Goal: Task Accomplishment & Management: Manage account settings

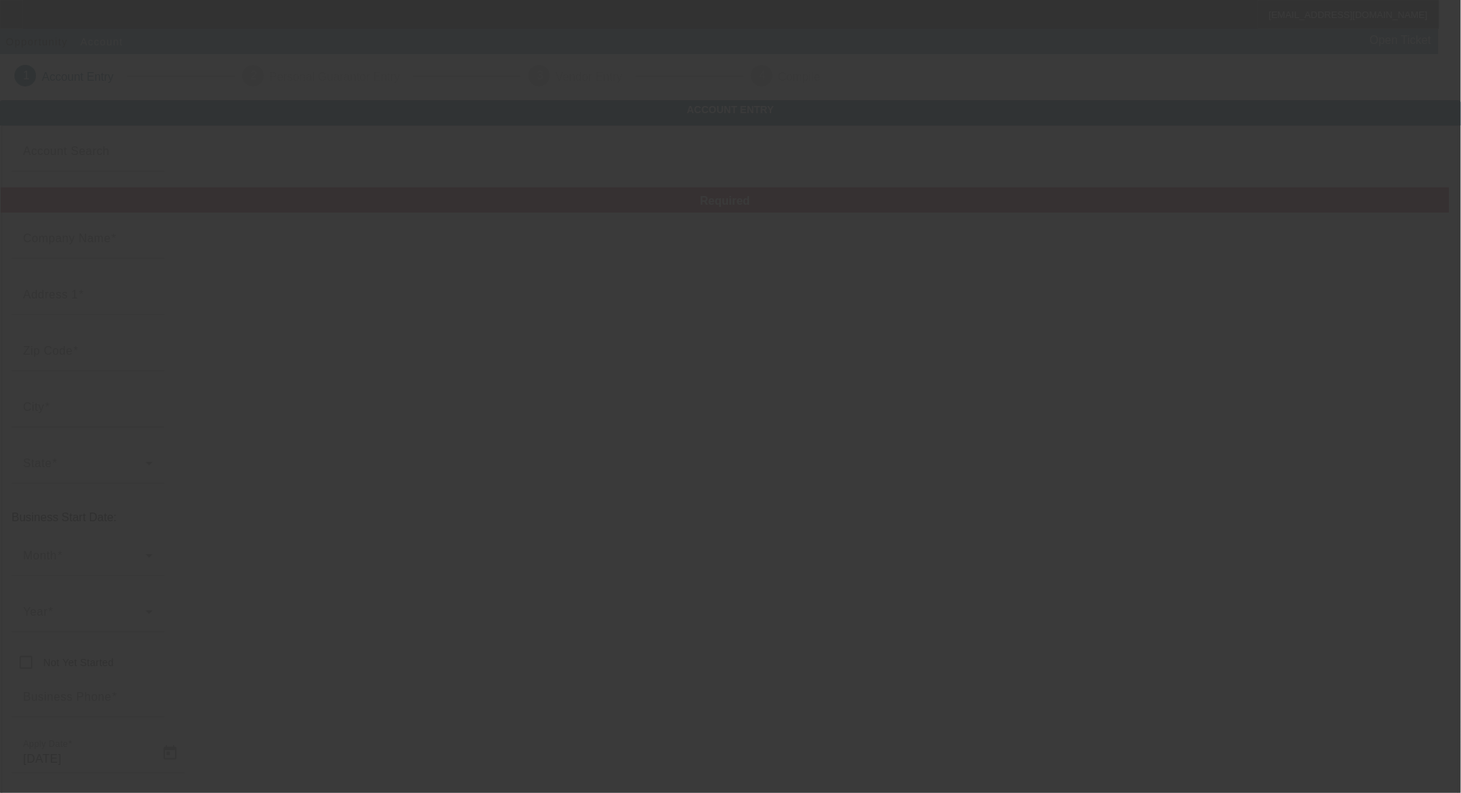
type input "[PERSON_NAME] Auto Center, Inc."
type input "[STREET_ADDRESS]"
type input "63139"
type input "Saint Louis"
type input "[PHONE_NUMBER]"
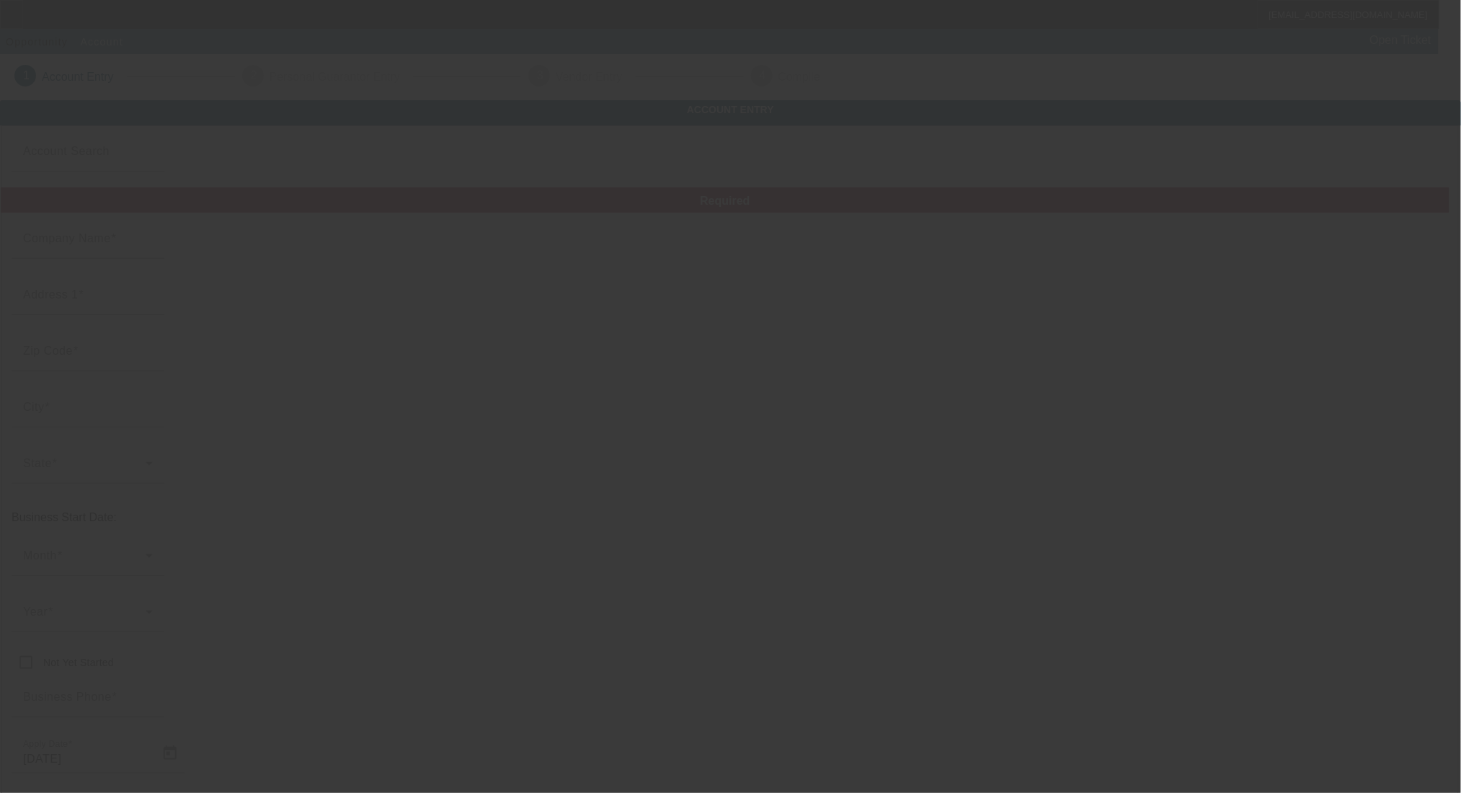
type input "[EMAIL_ADDRESS][DOMAIN_NAME]"
type input "Saint Louis City"
type input "(314) 353-9366"
type input "431395430"
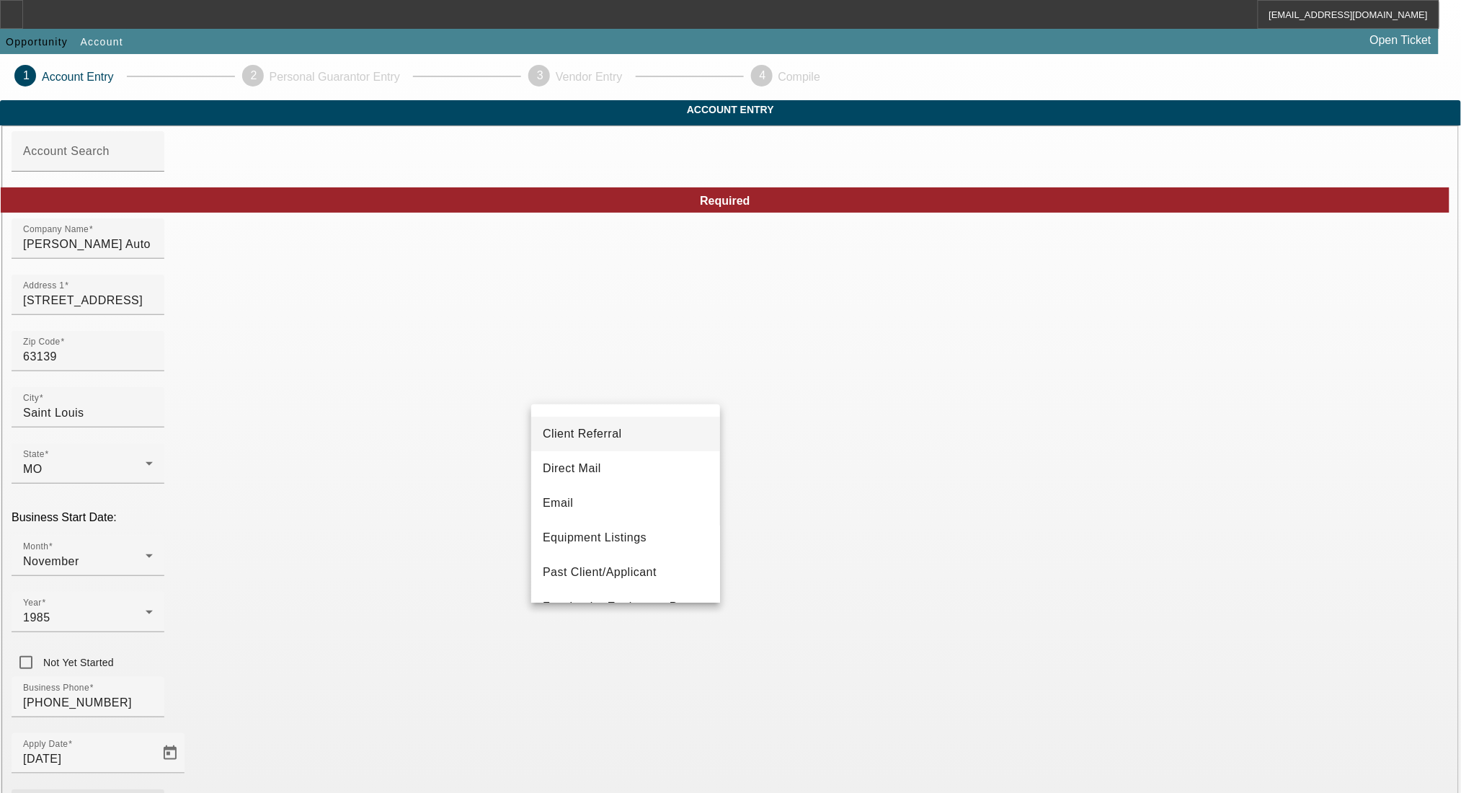
scroll to position [96, 0]
click at [605, 528] on mat-option "Past Client/Applicant" at bounding box center [625, 539] width 189 height 35
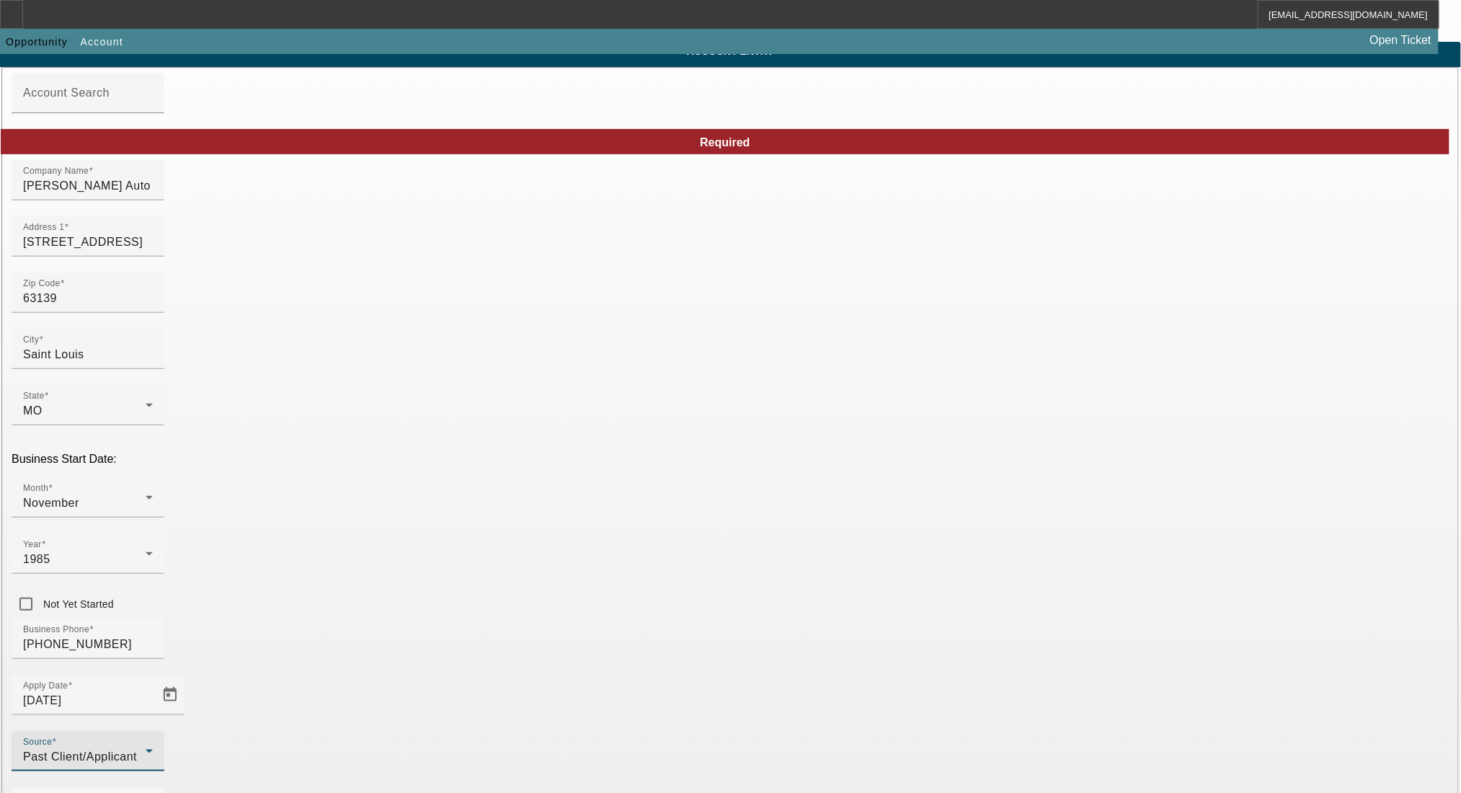
scroll to position [117, 0]
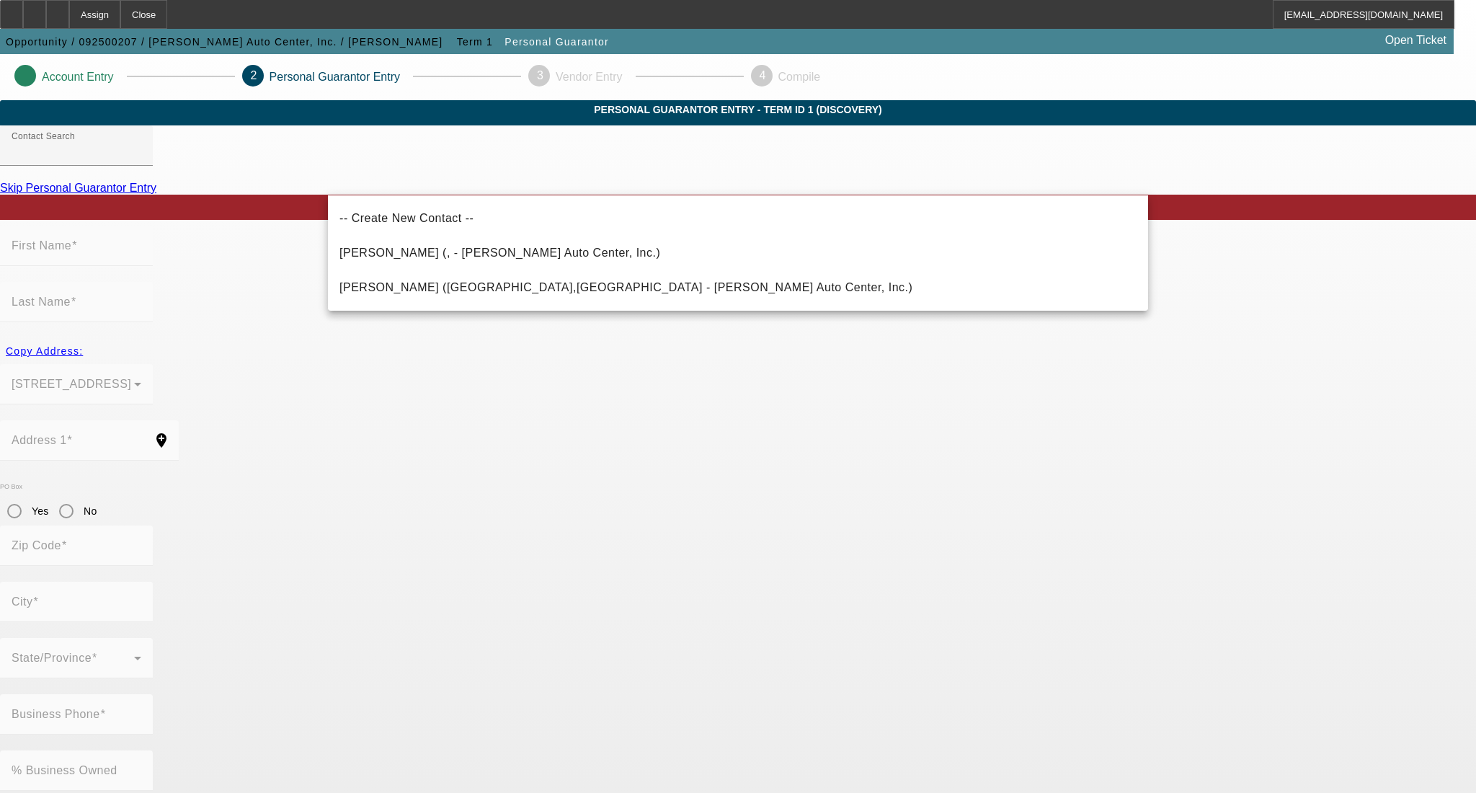
drag, startPoint x: 431, startPoint y: 285, endPoint x: 423, endPoint y: 286, distance: 8.0
click at [431, 285] on span "Hartmann, Mark (High Ridge,MO - Hartmann's Auto Center, Inc.)" at bounding box center [625, 287] width 573 height 12
type input "Hartmann, Mark (High Ridge,MO - Hartmann's Auto Center, Inc.)"
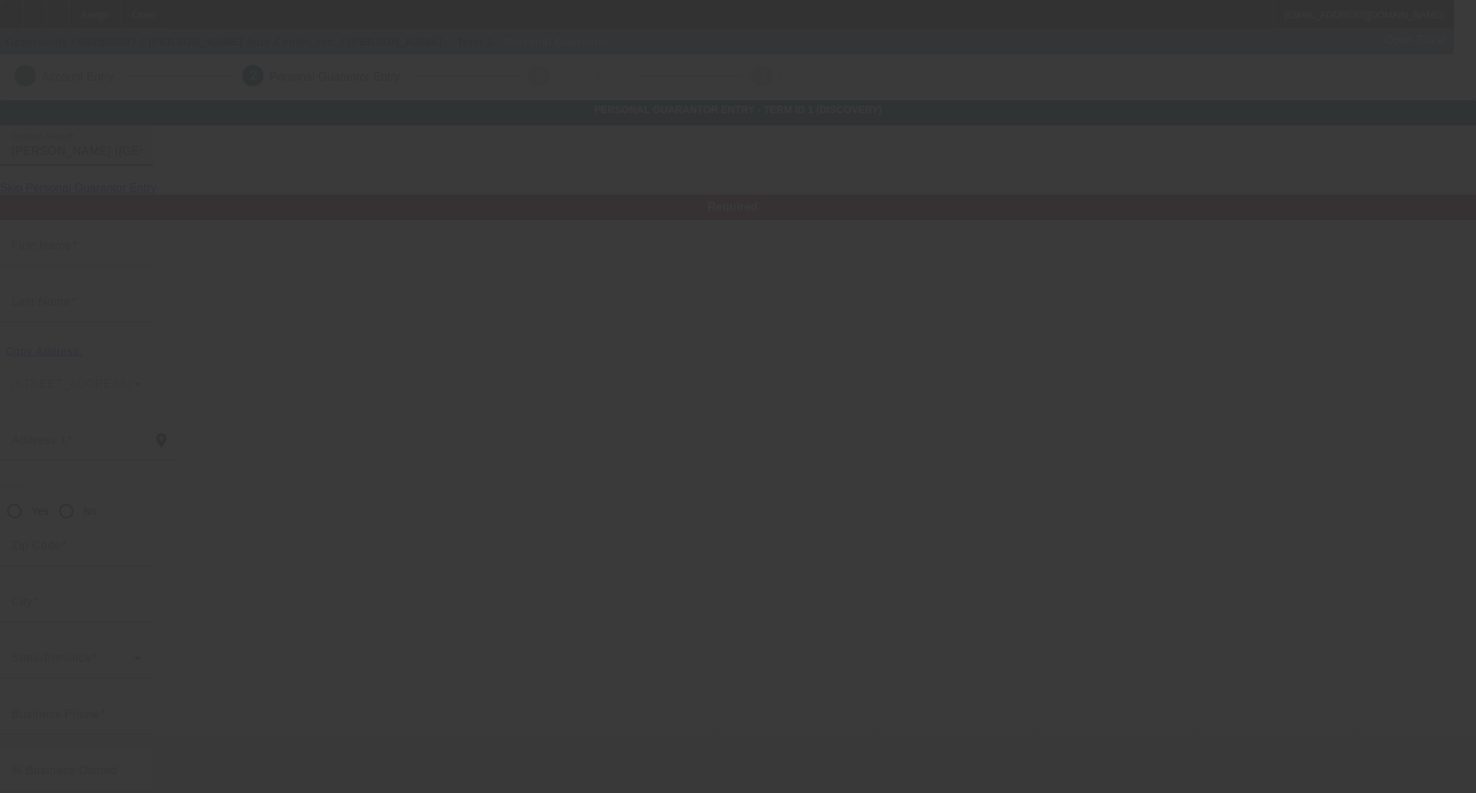
type input "Mark"
type input "Hartmann"
type input "5701 Dogwood Drive"
radio input "true"
type input "63049"
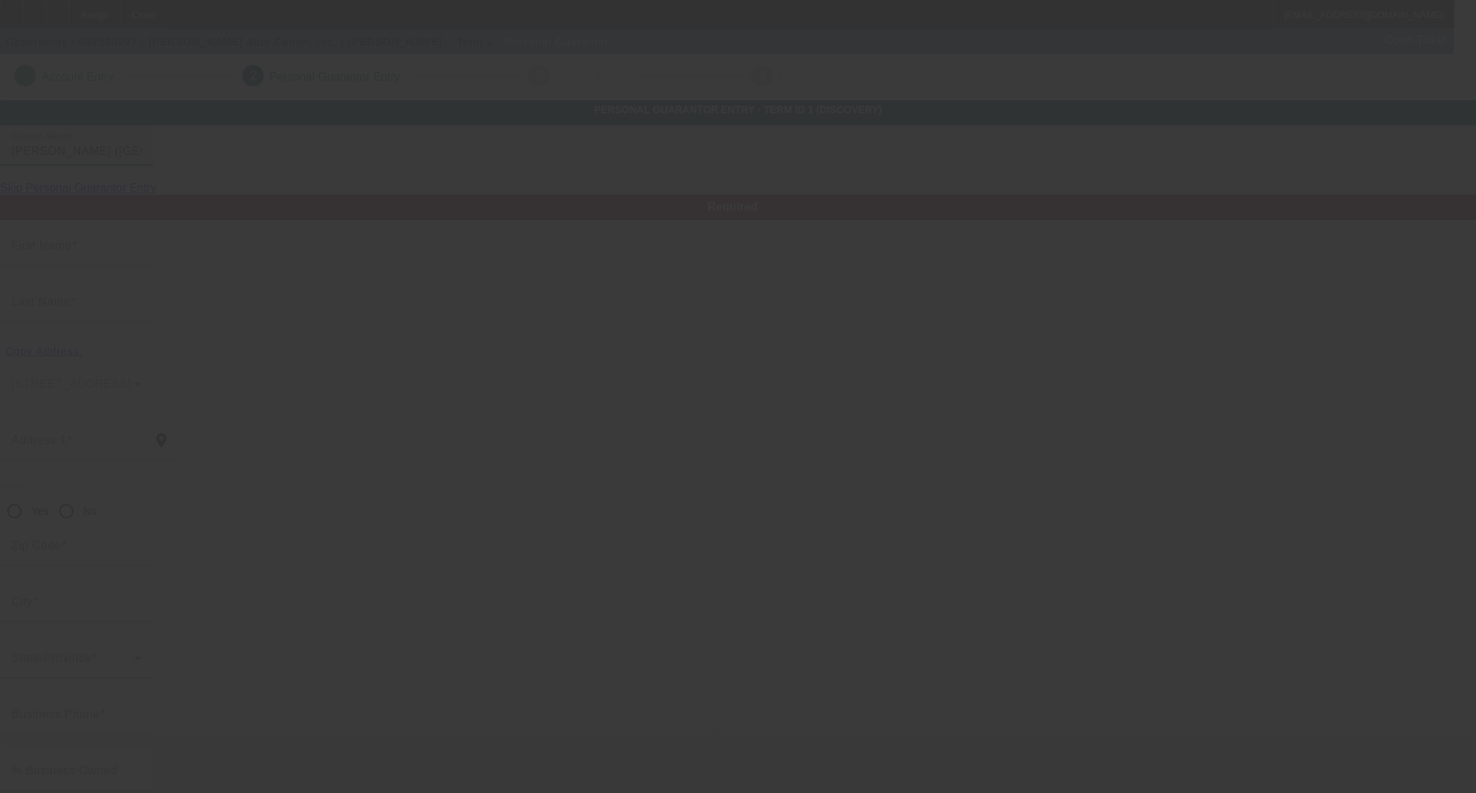
type input "High Ridge"
type input "[PHONE_NUMBER]"
type input "100"
type input "489-86-0373"
type input "hartmannsautocntr@att.net"
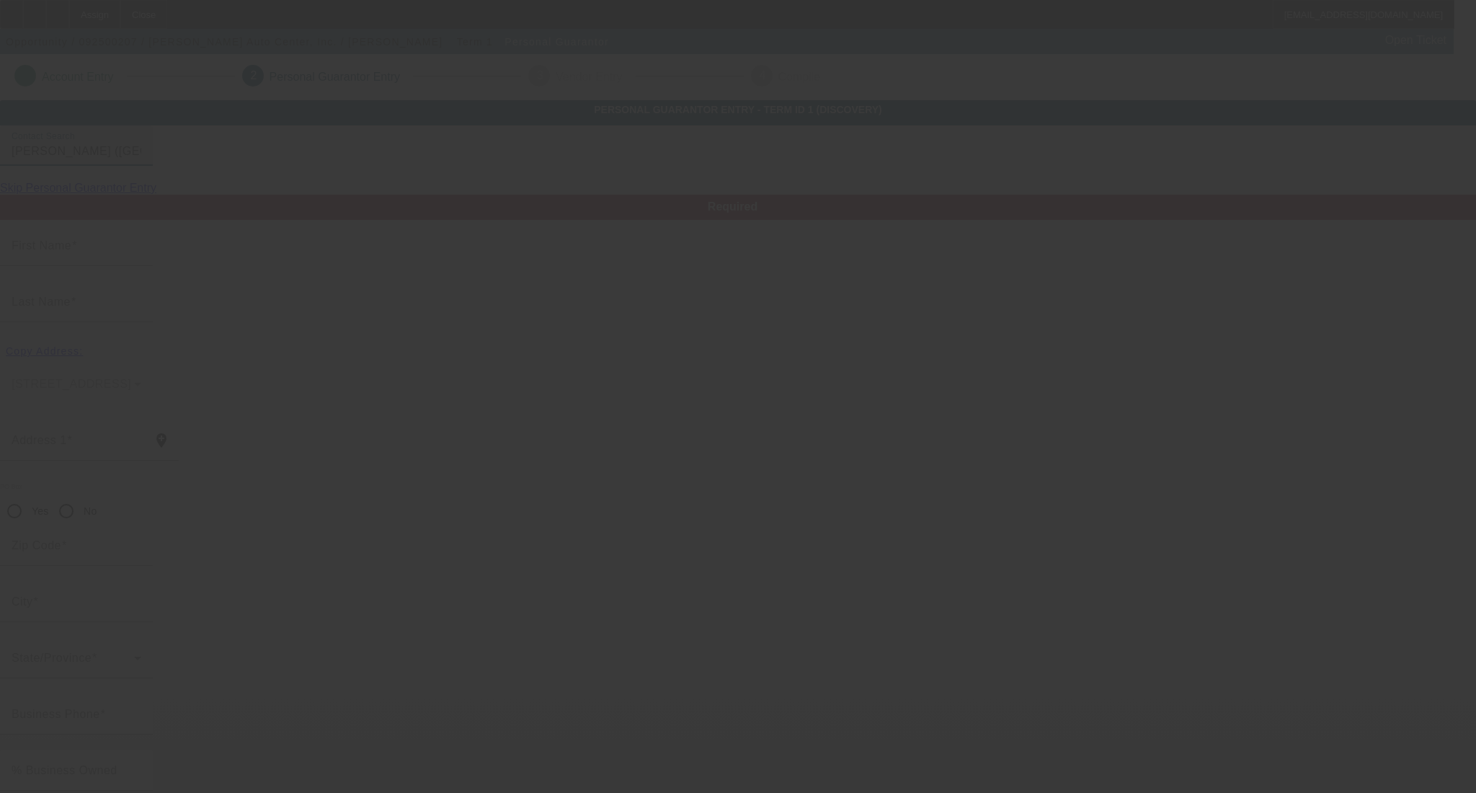
type input "(636) 677-8452"
type input "[PHONE_NUMBER]"
type input "$200,000.00"
type input "$0.00"
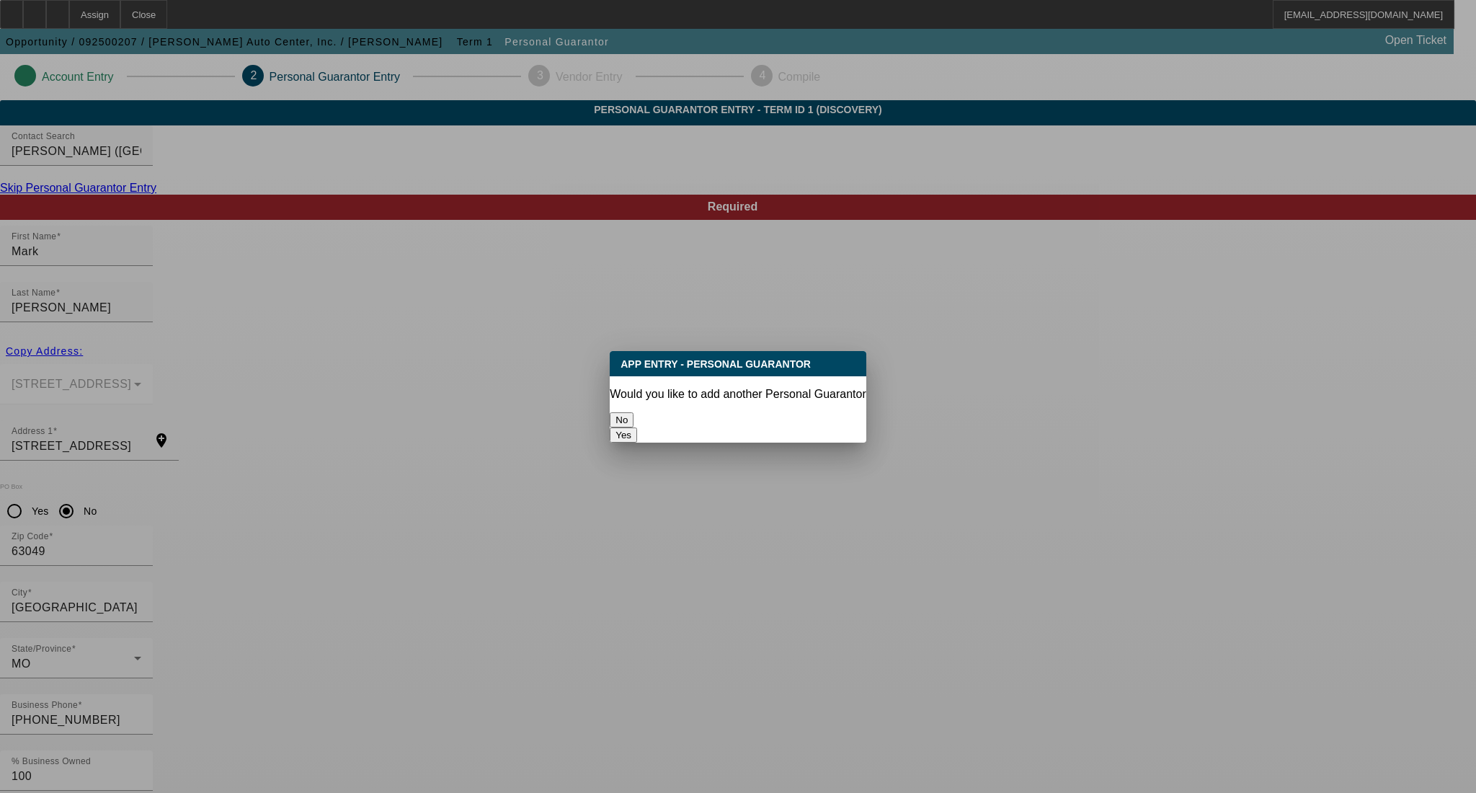
click at [633, 416] on button "No" at bounding box center [622, 419] width 24 height 15
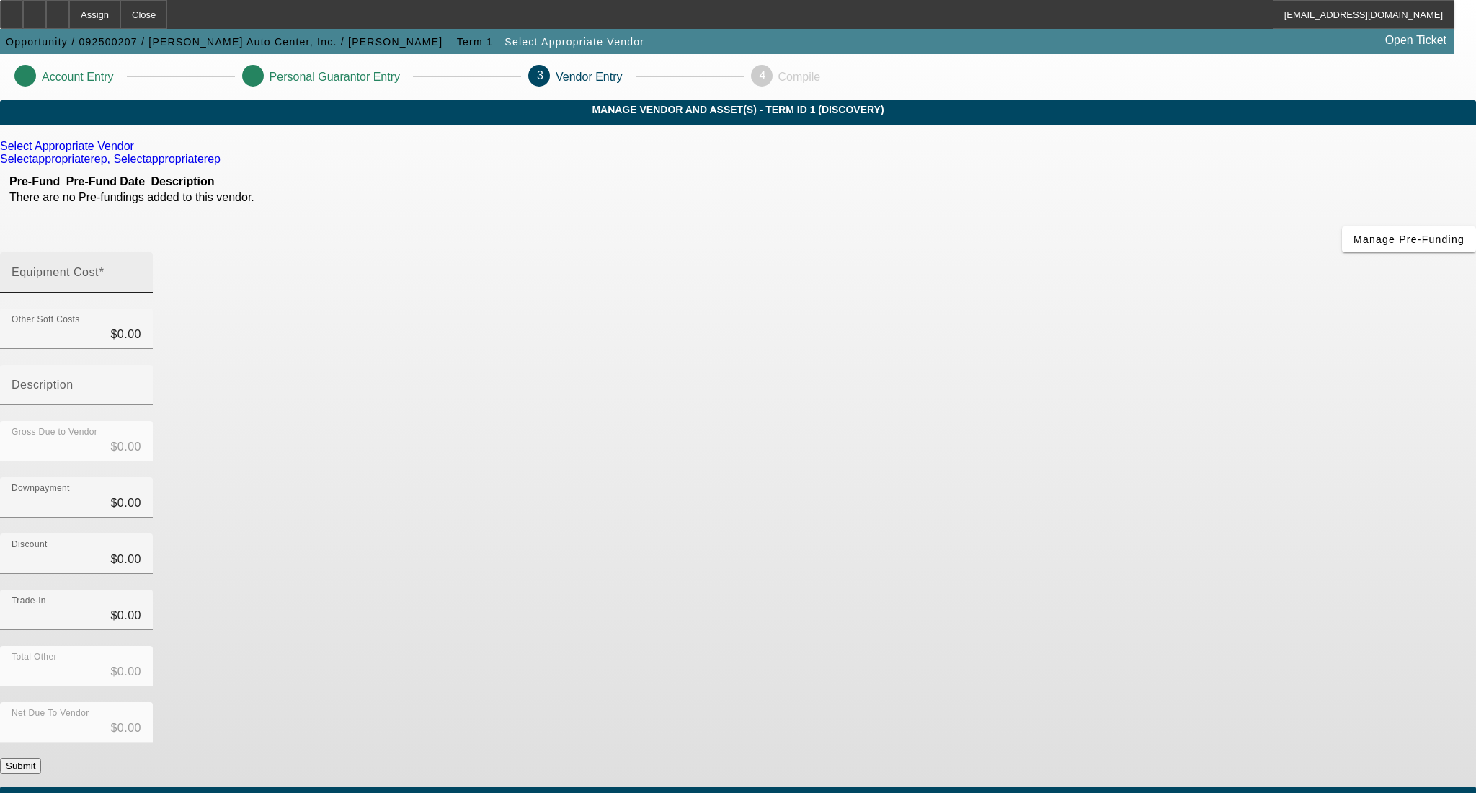
click at [141, 270] on input "Equipment Cost" at bounding box center [77, 278] width 130 height 17
type input "6"
type input "$6.00"
type input "65"
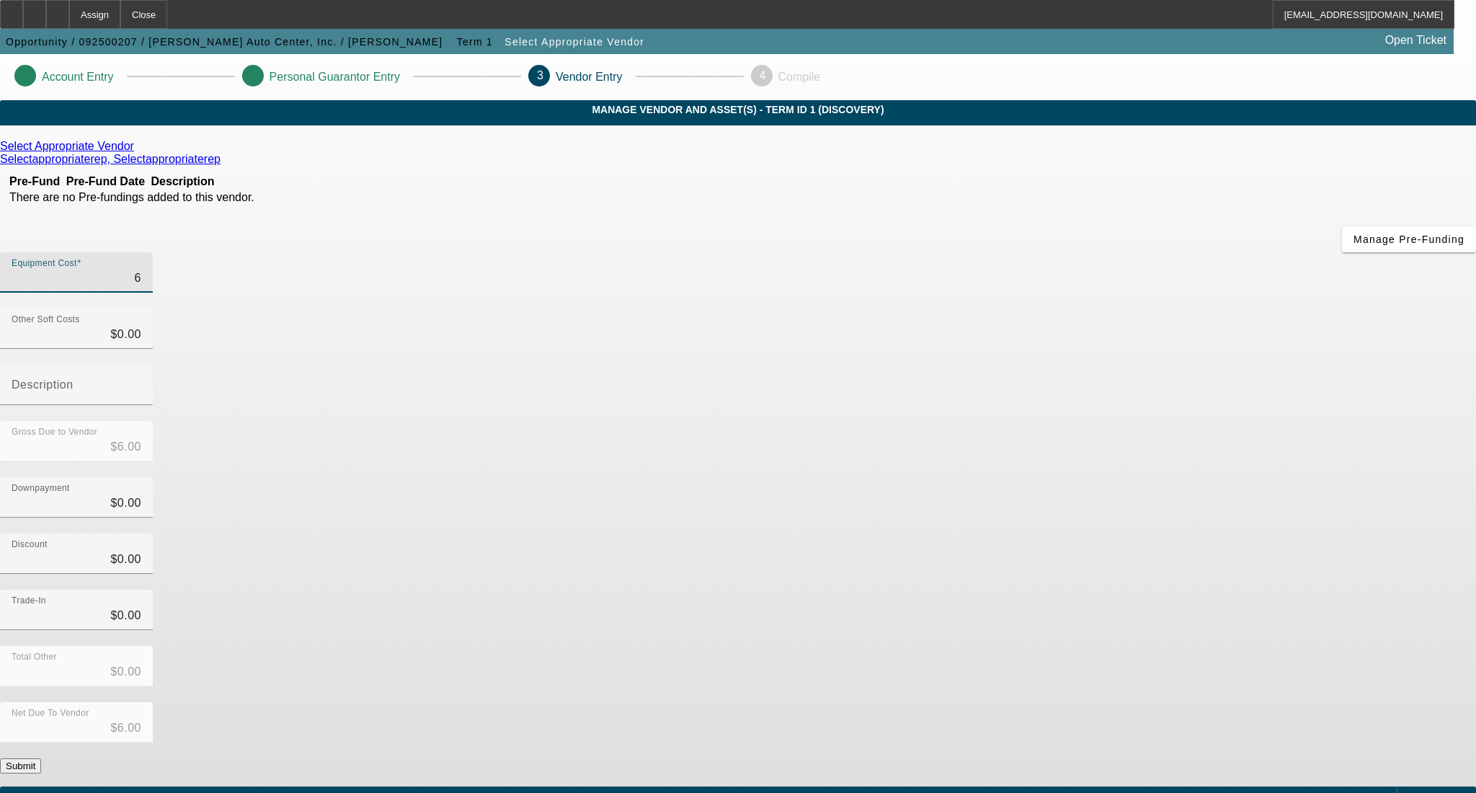
type input "$65.00"
type input "650"
type input "$650.00"
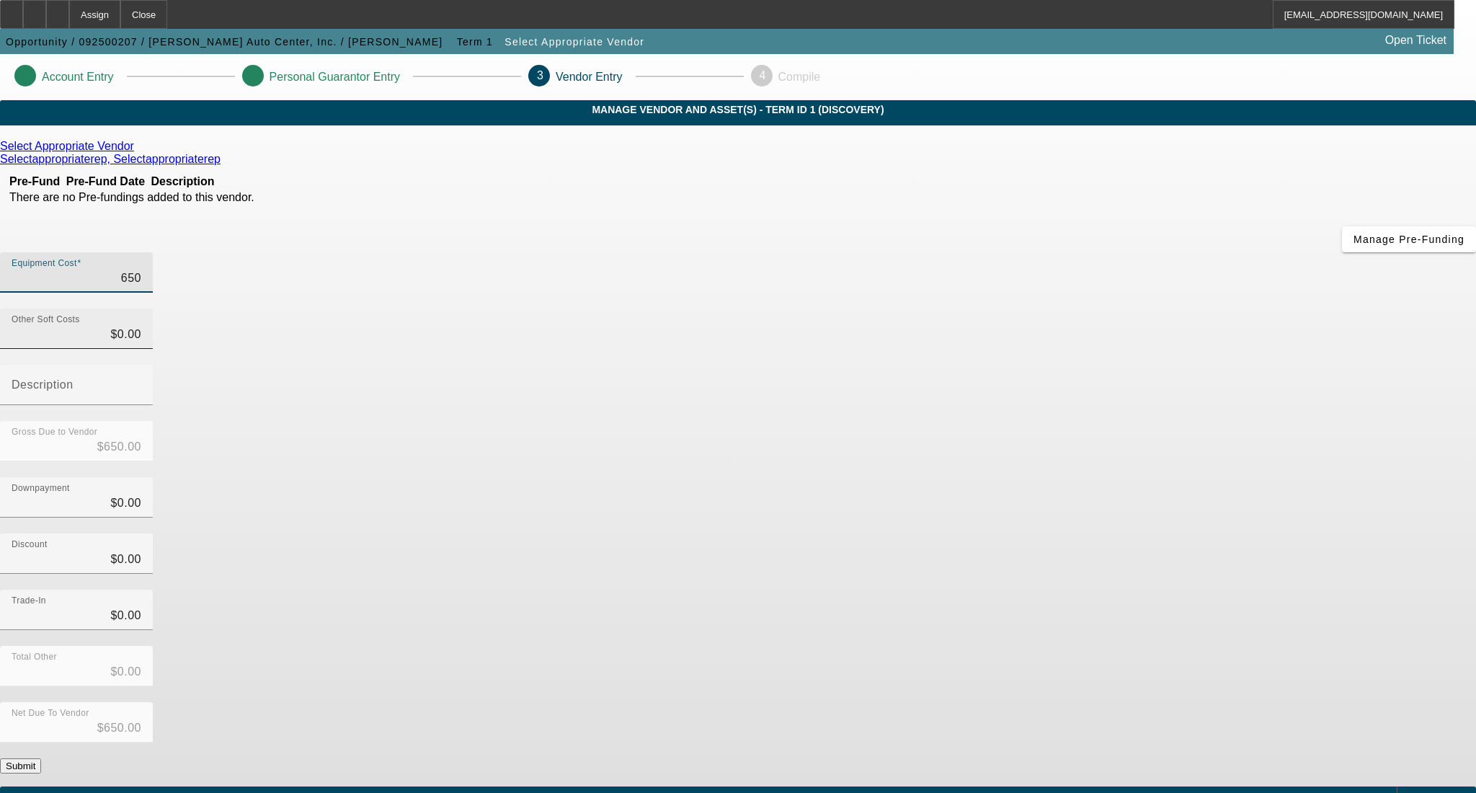
type input "6500"
type input "$6,500.00"
type input "65000"
type input "$65,000.00"
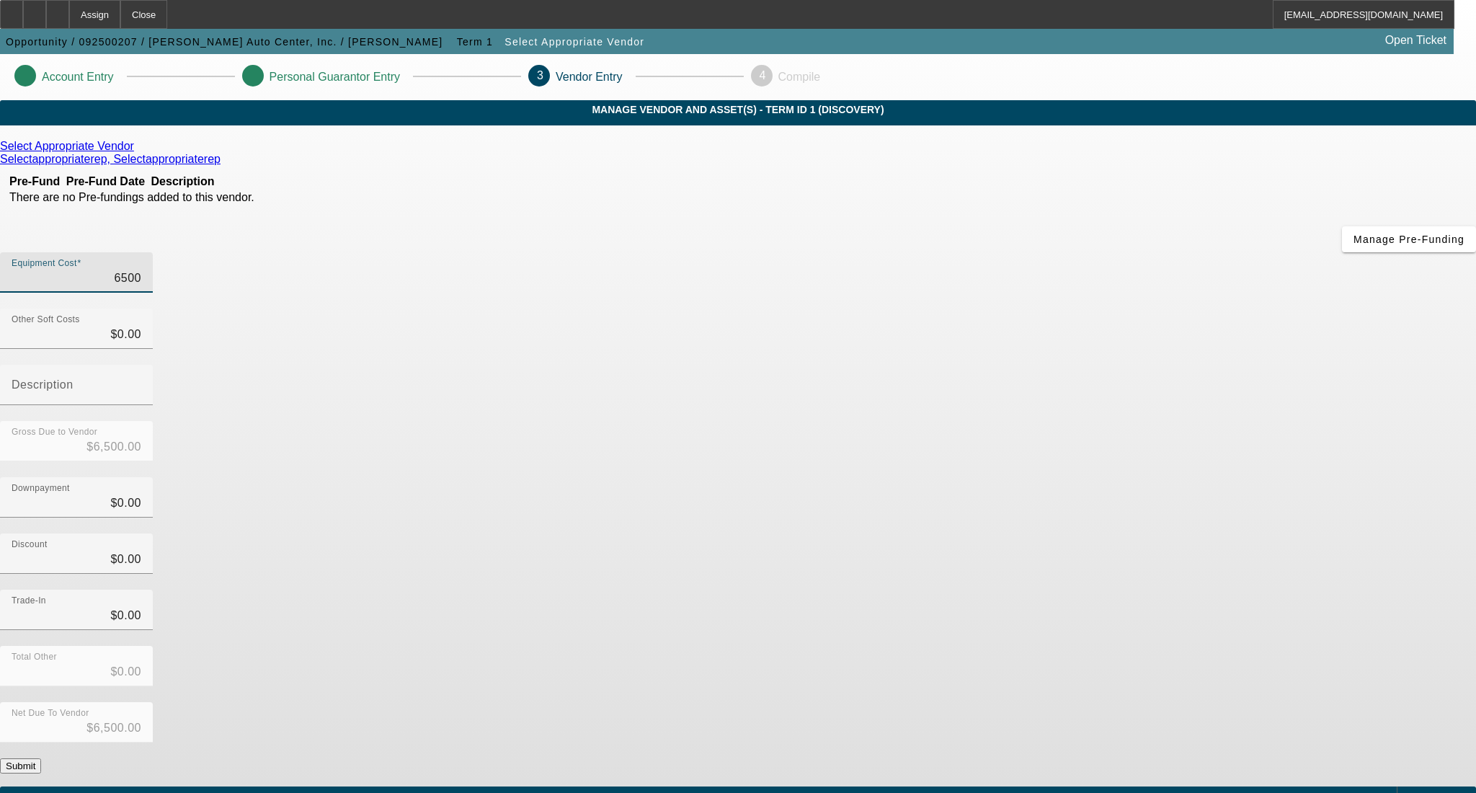
type input "$65,000.00"
click at [1051, 533] on div "Discount $0.00" at bounding box center [738, 561] width 1476 height 56
click at [41, 758] on button "Submit" at bounding box center [20, 765] width 41 height 15
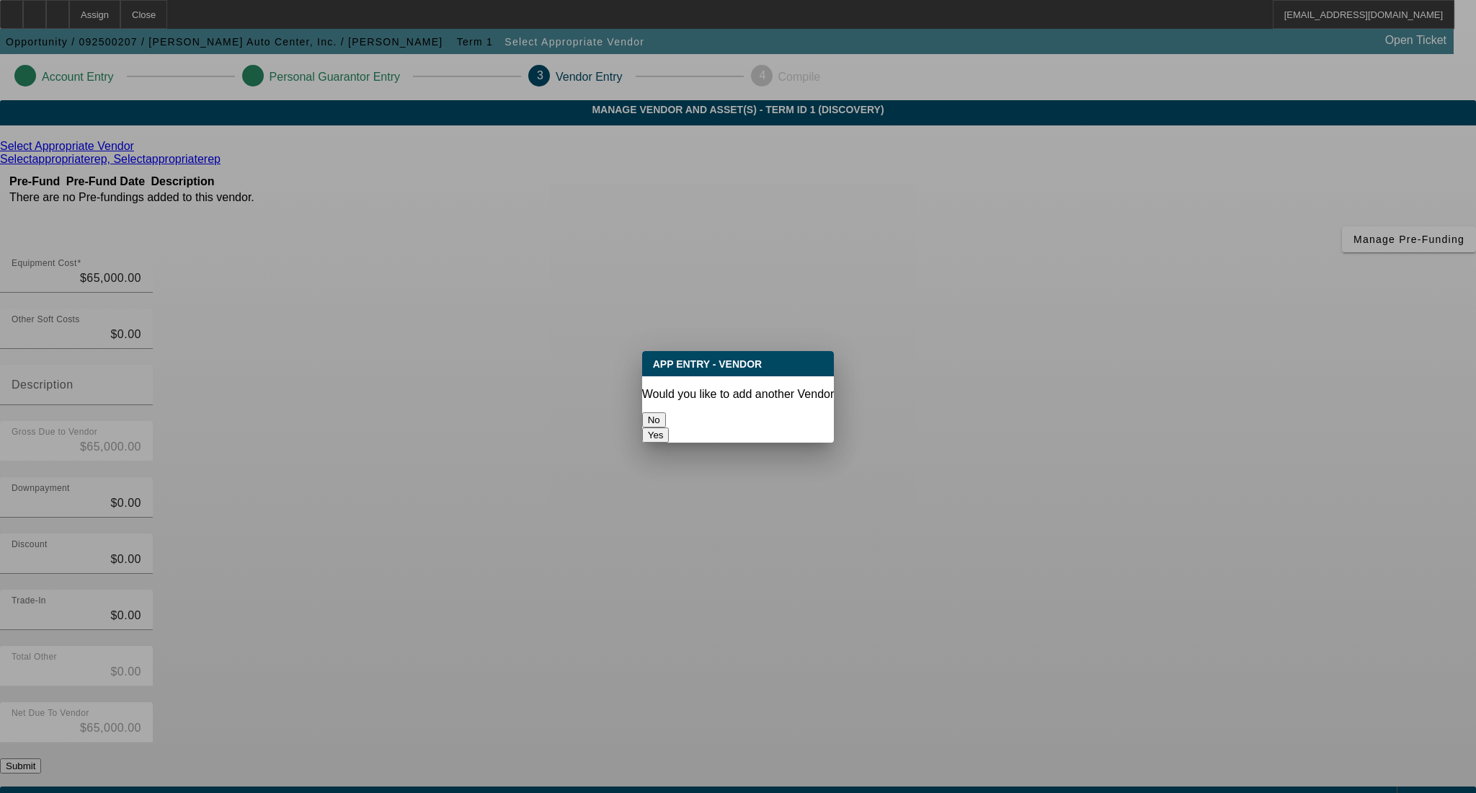
click at [666, 412] on button "No" at bounding box center [654, 419] width 24 height 15
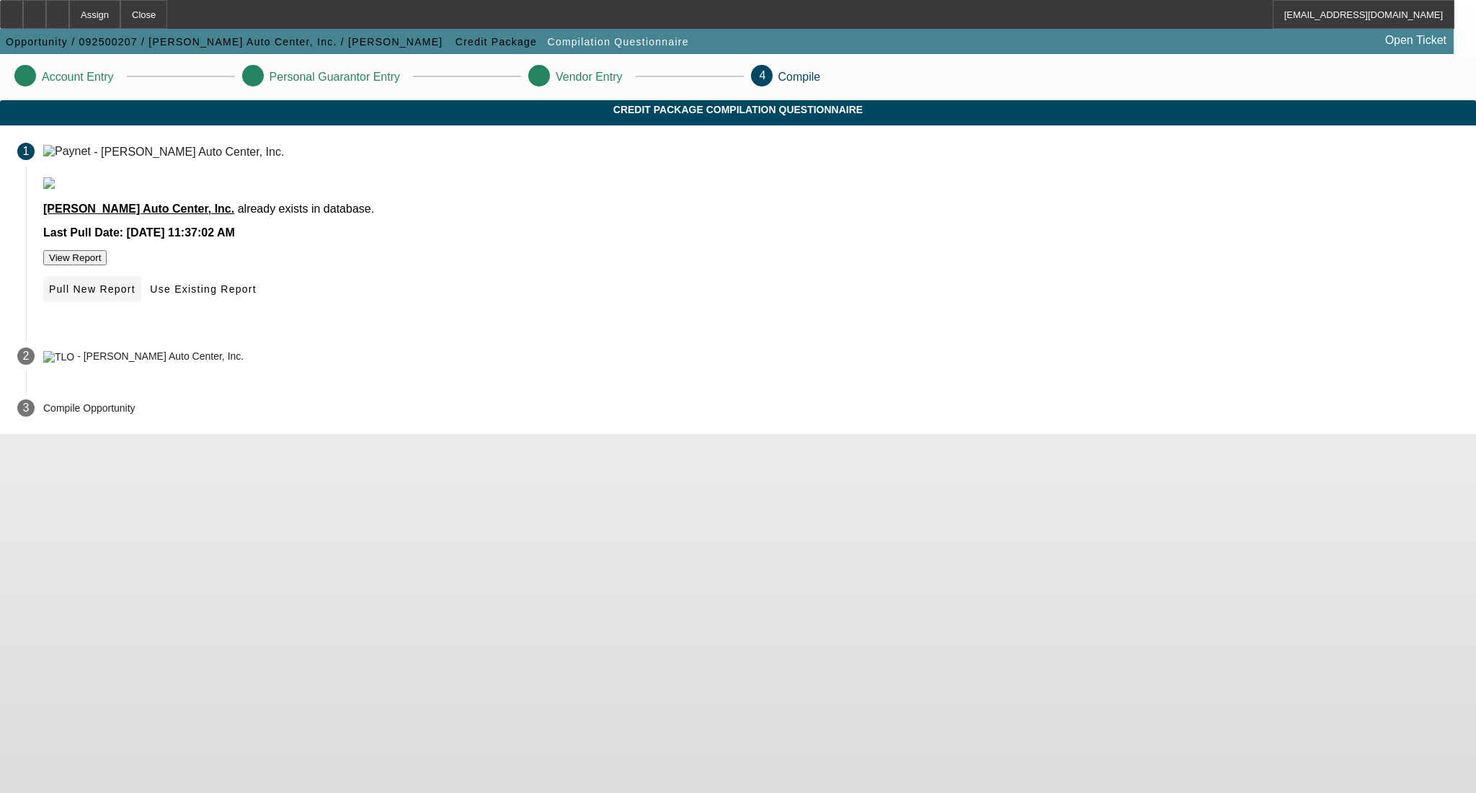
click at [135, 295] on span "Pull New Report" at bounding box center [92, 289] width 86 height 12
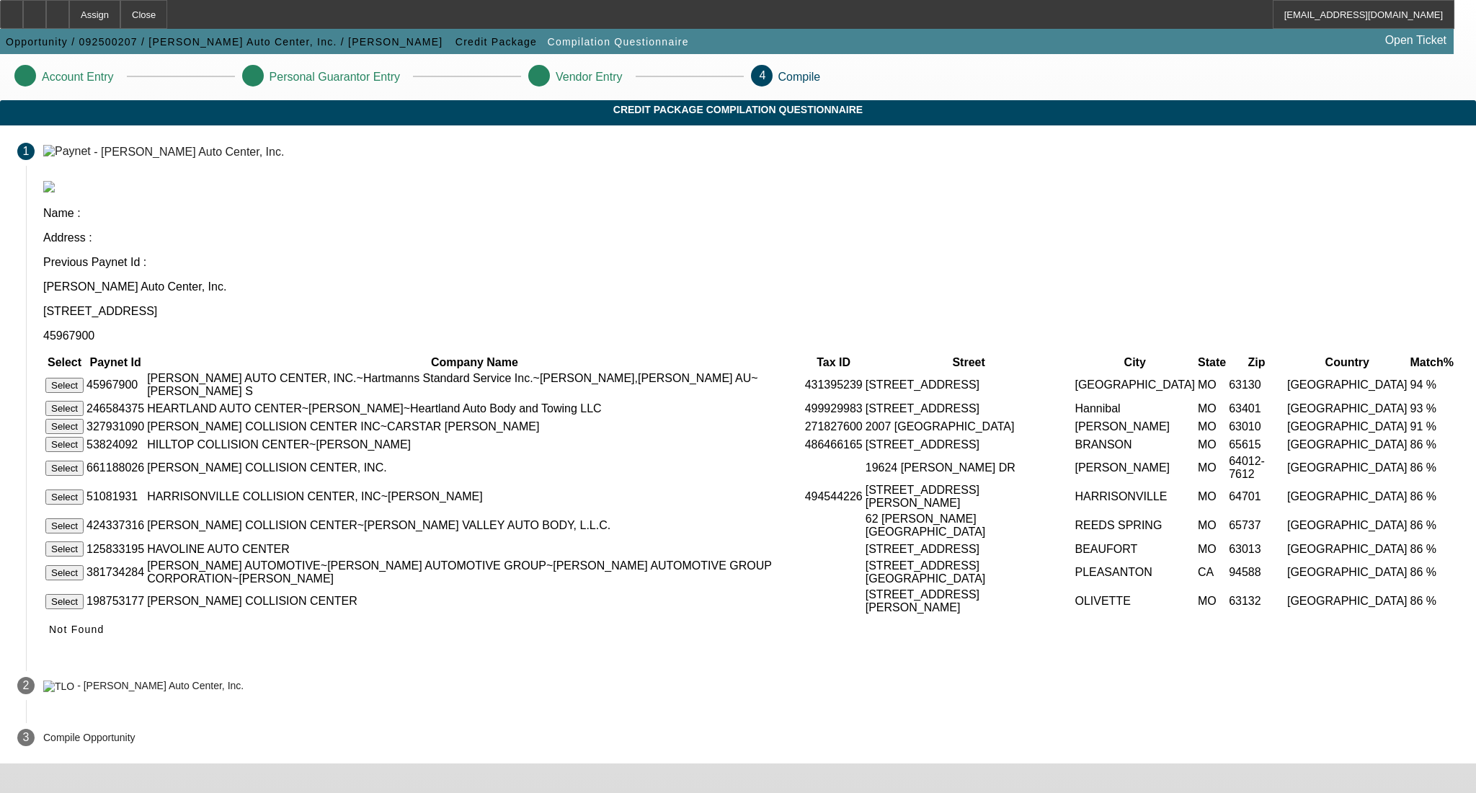
click at [84, 378] on button "Select" at bounding box center [64, 385] width 38 height 15
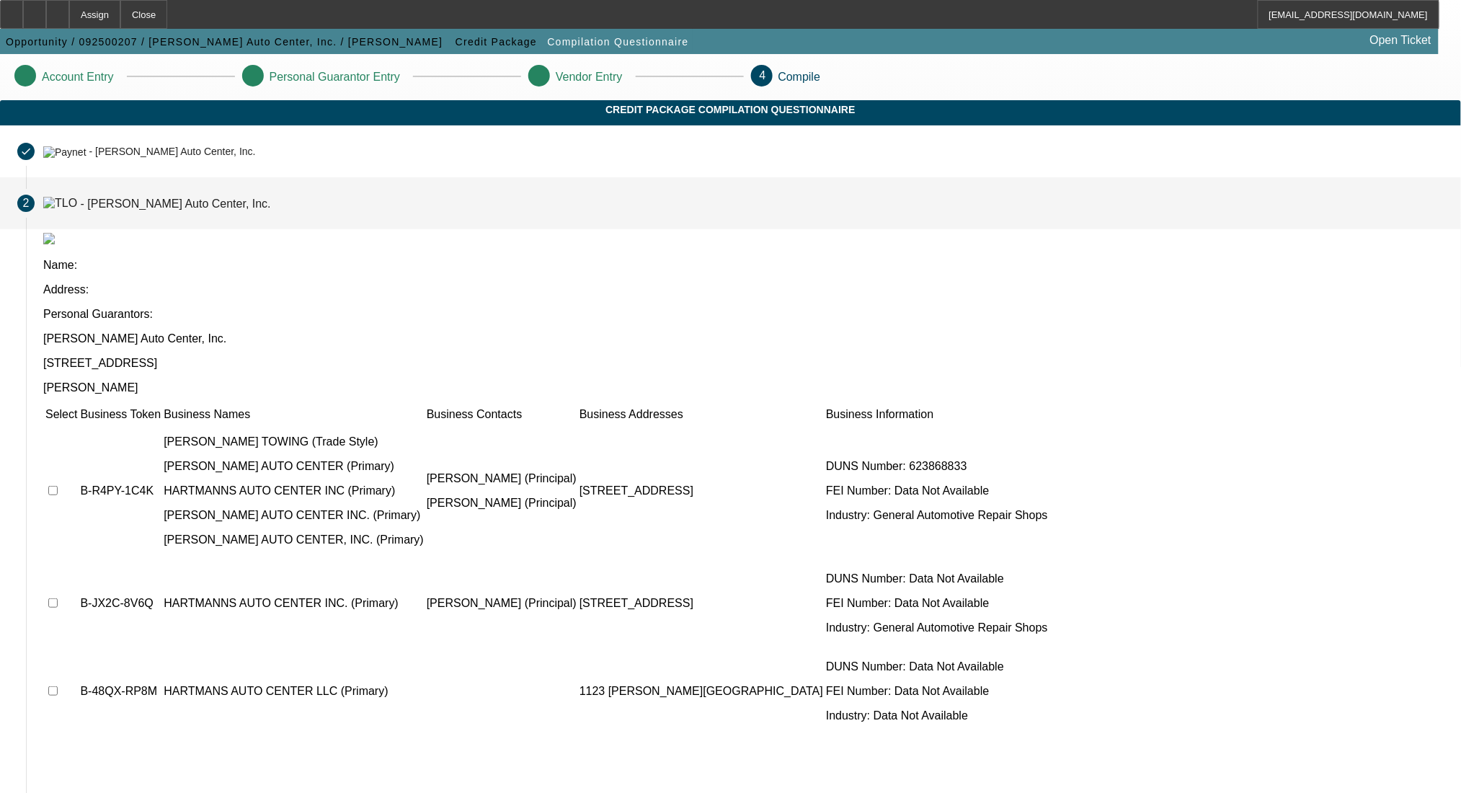
click at [58, 486] on input "checkbox" at bounding box center [52, 490] width 9 height 9
checkbox input "true"
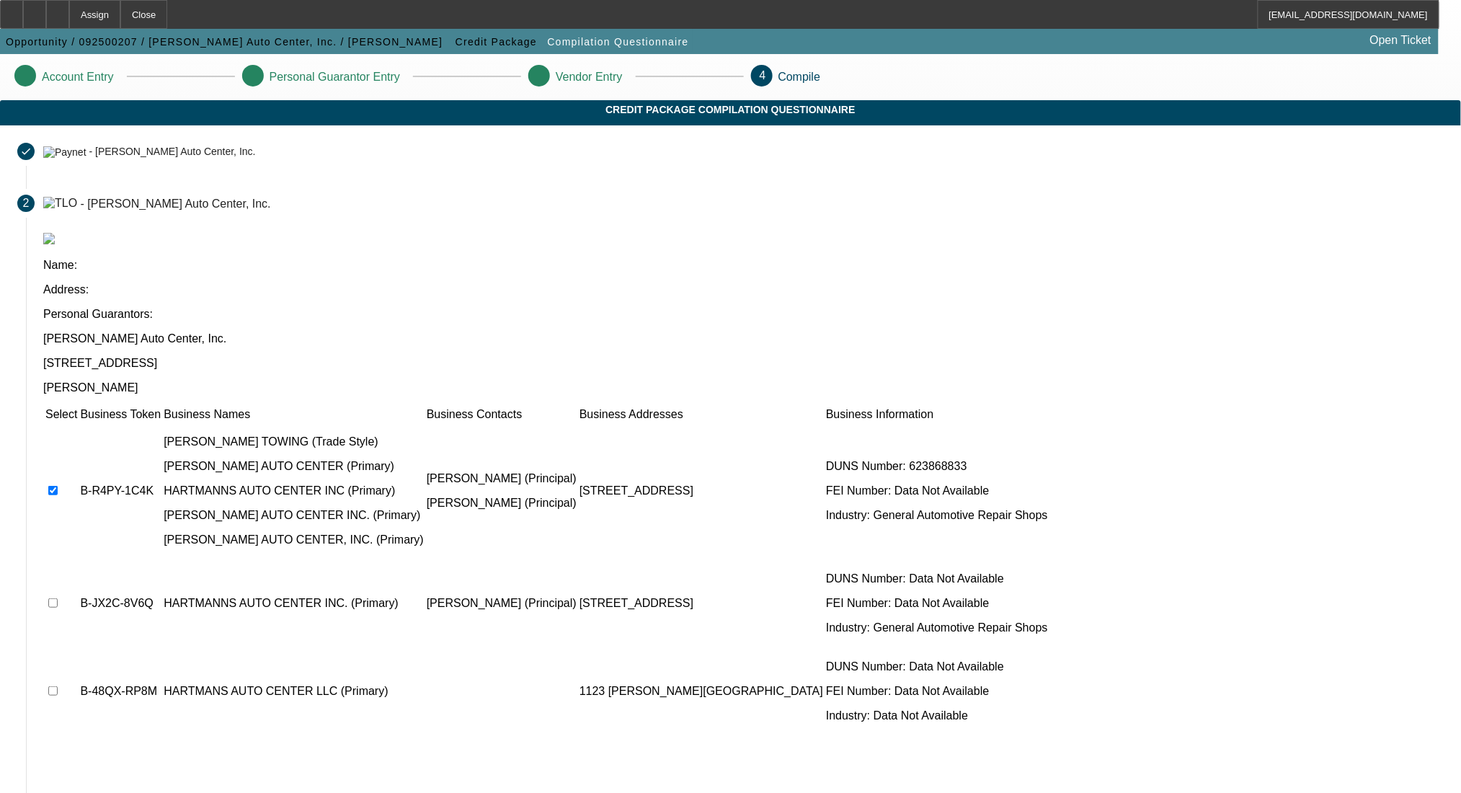
click at [78, 560] on td at bounding box center [61, 603] width 33 height 86
click at [58, 598] on input "checkbox" at bounding box center [52, 602] width 9 height 9
checkbox input "true"
click at [58, 686] on input "checkbox" at bounding box center [52, 690] width 9 height 9
checkbox input "true"
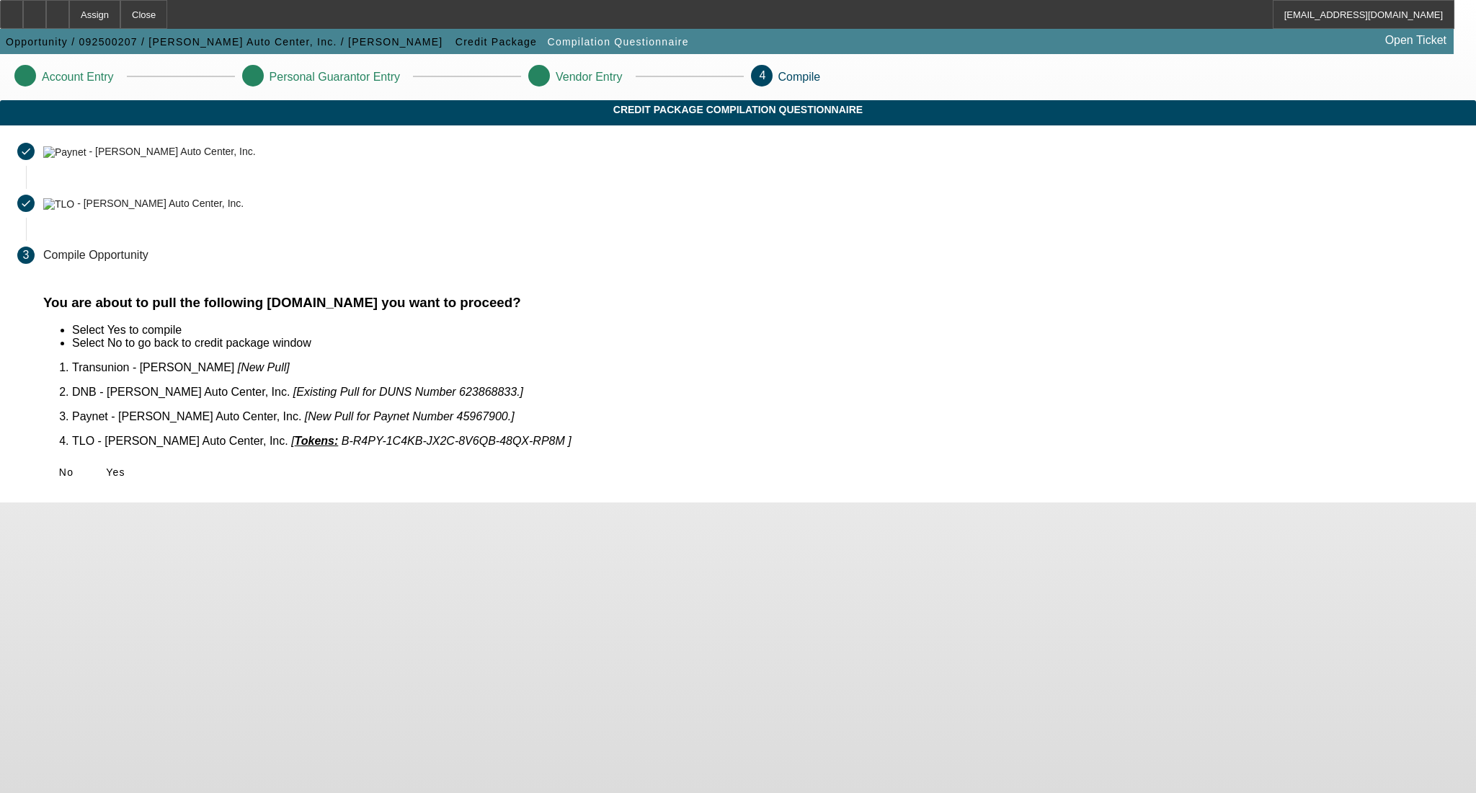
click at [446, 466] on div "No Yes" at bounding box center [750, 472] width 1415 height 26
click at [125, 466] on span "Yes" at bounding box center [115, 472] width 19 height 12
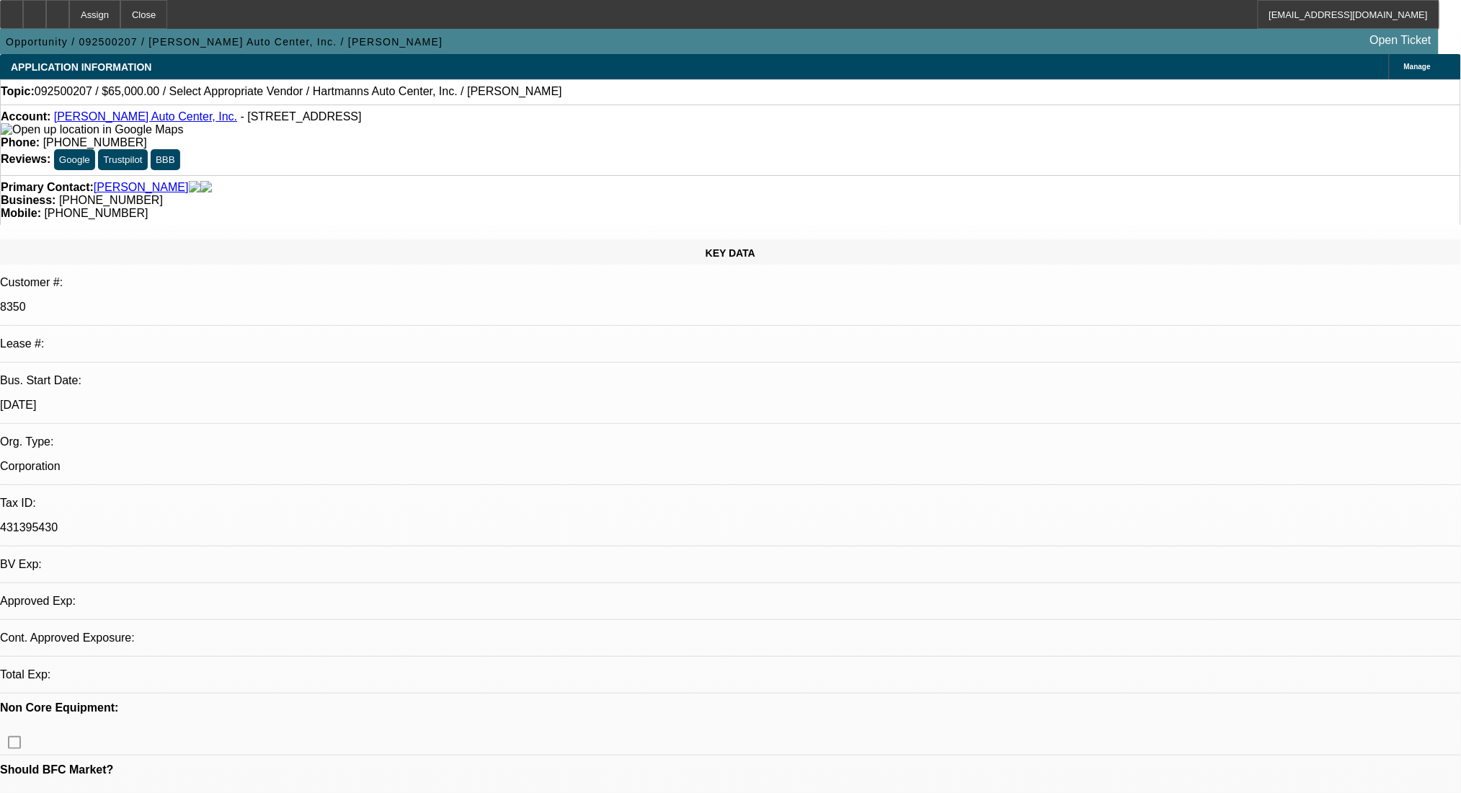
select select "0"
select select "2"
select select "0.1"
select select "1"
select select "2"
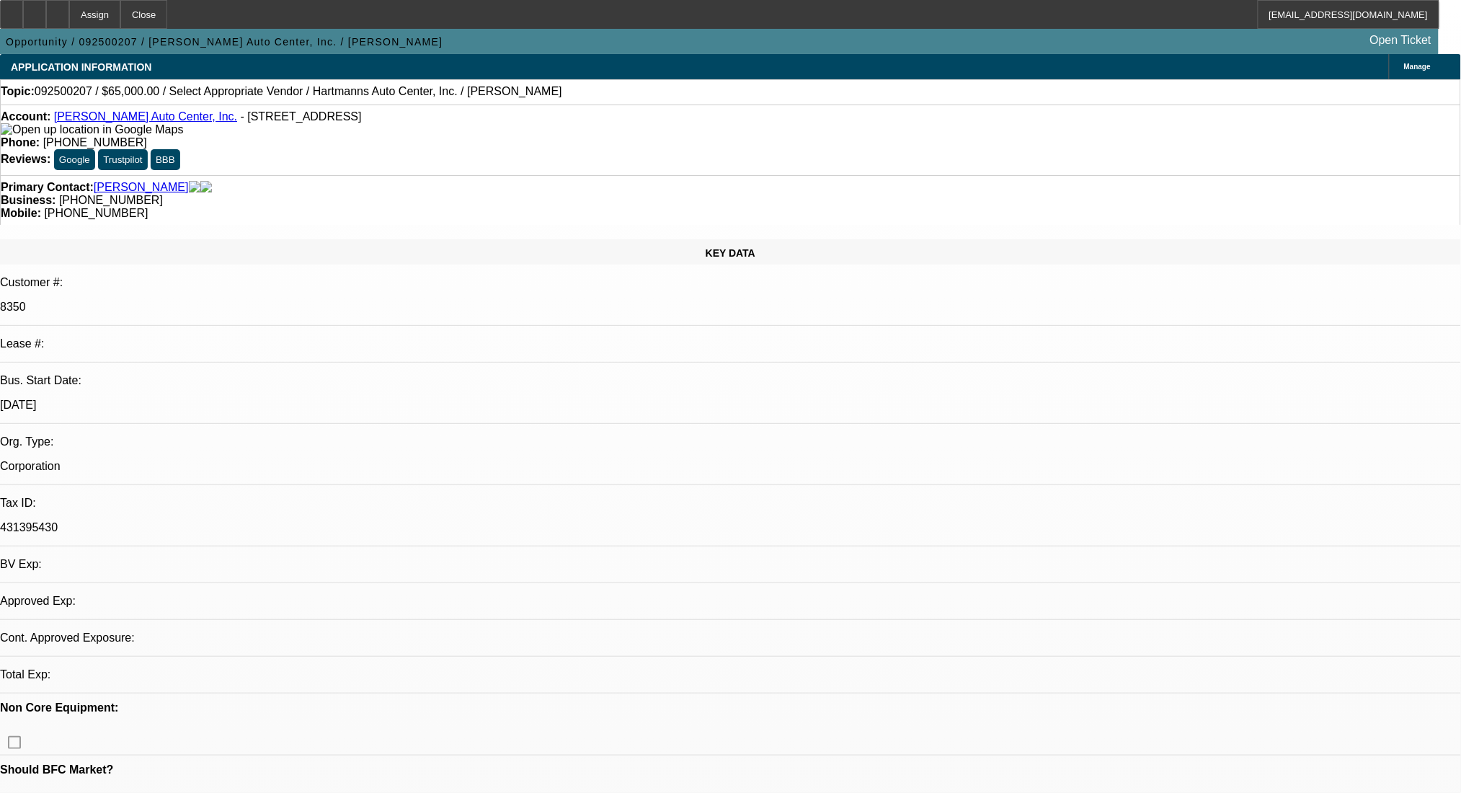
select select "4"
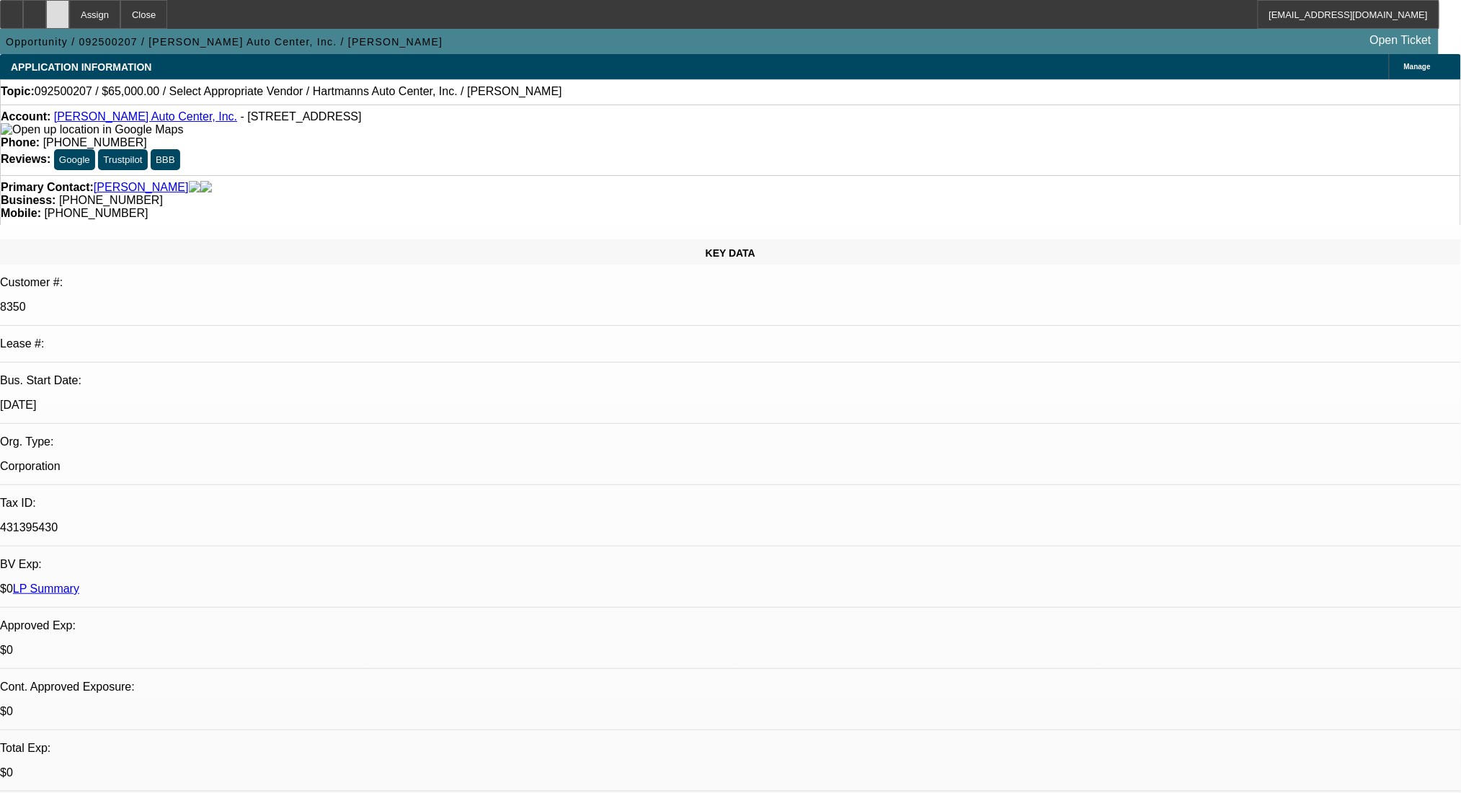
click at [69, 6] on div at bounding box center [57, 14] width 23 height 29
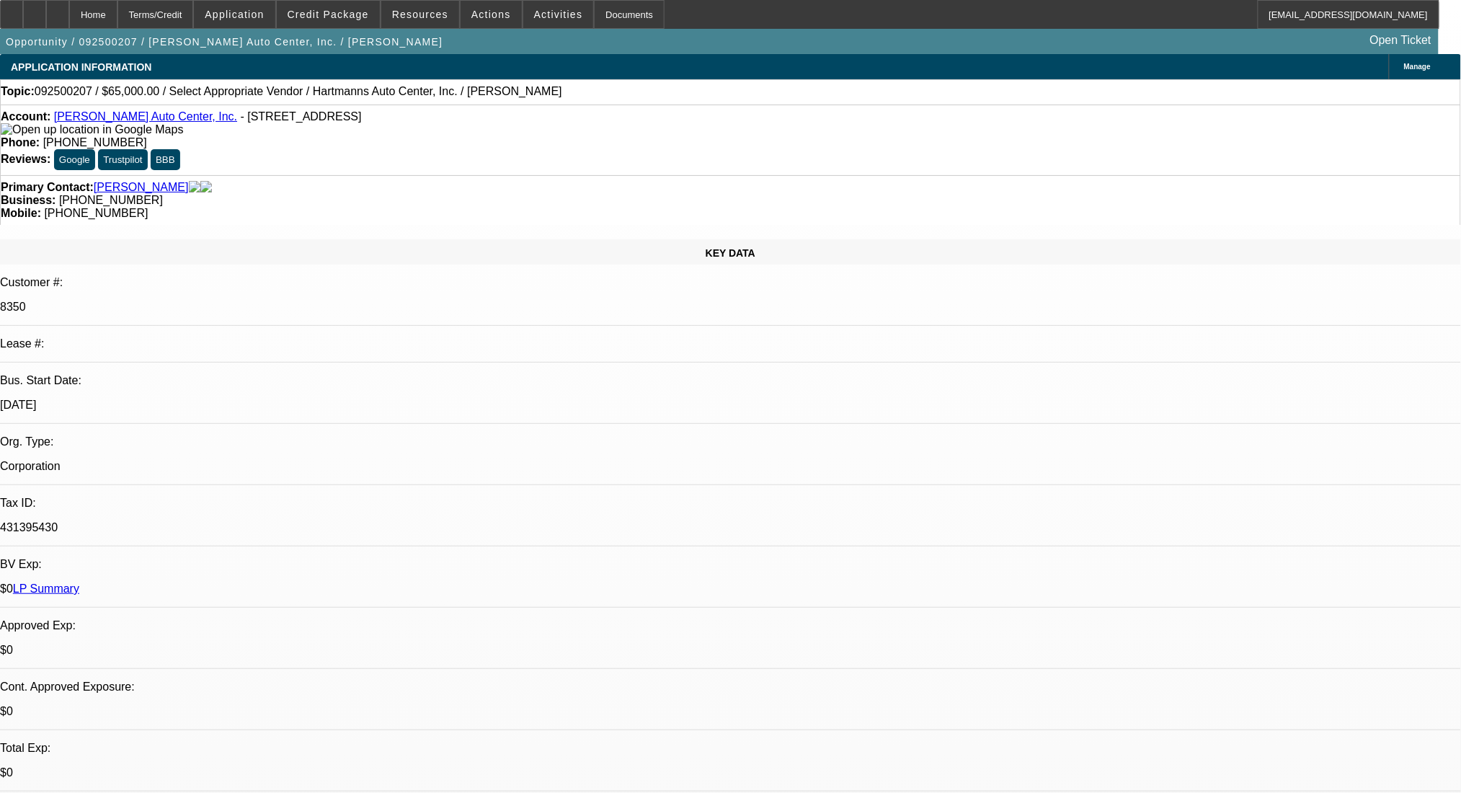
select select "0"
select select "2"
select select "0.1"
select select "4"
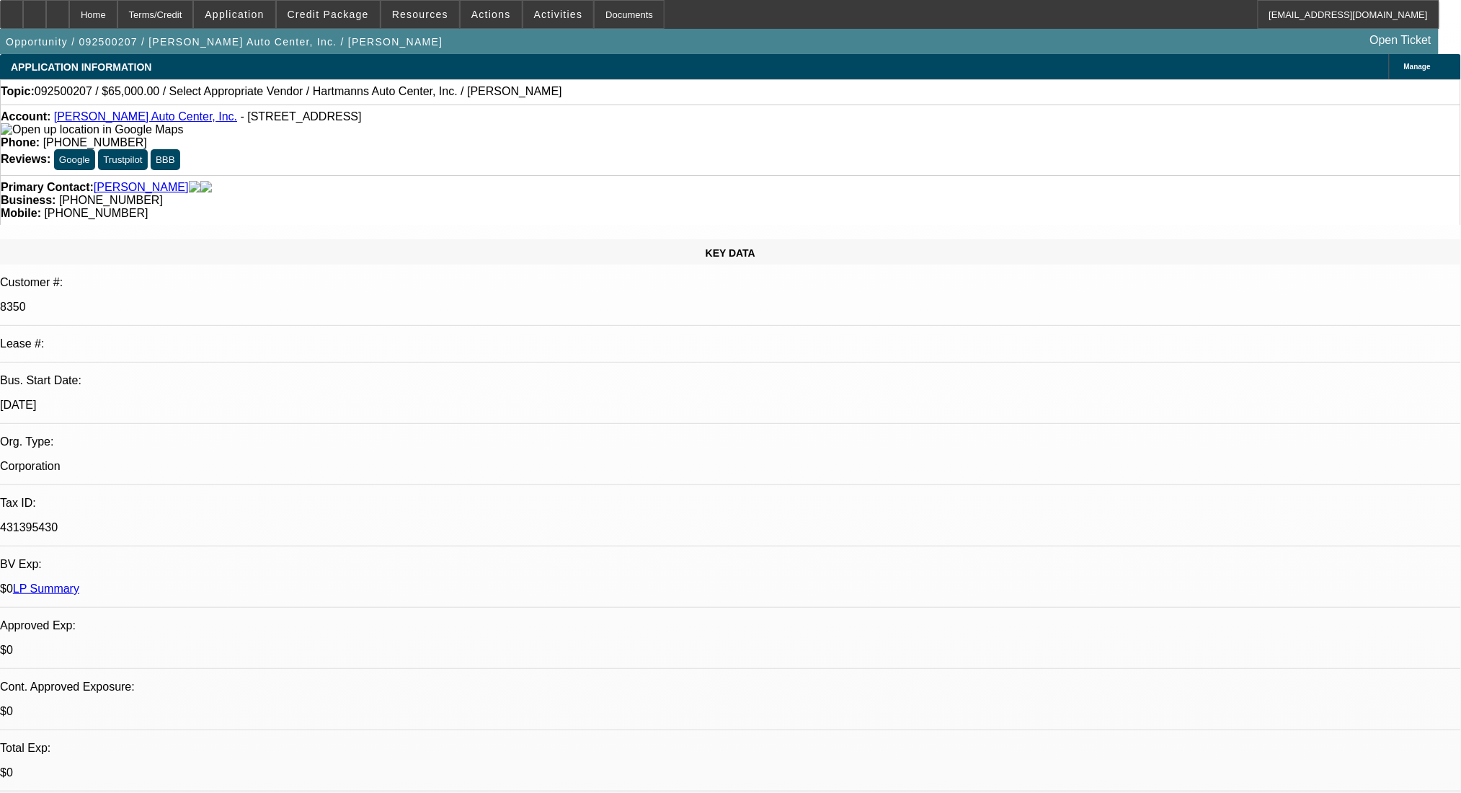
click at [412, 130] on div "Account: Hartmann's Auto Center, Inc. - 3301 Sublette Ave, Saint Louis, MO 63139" at bounding box center [730, 123] width 1459 height 26
click at [169, 7] on div "Terms/Credit" at bounding box center [155, 14] width 76 height 29
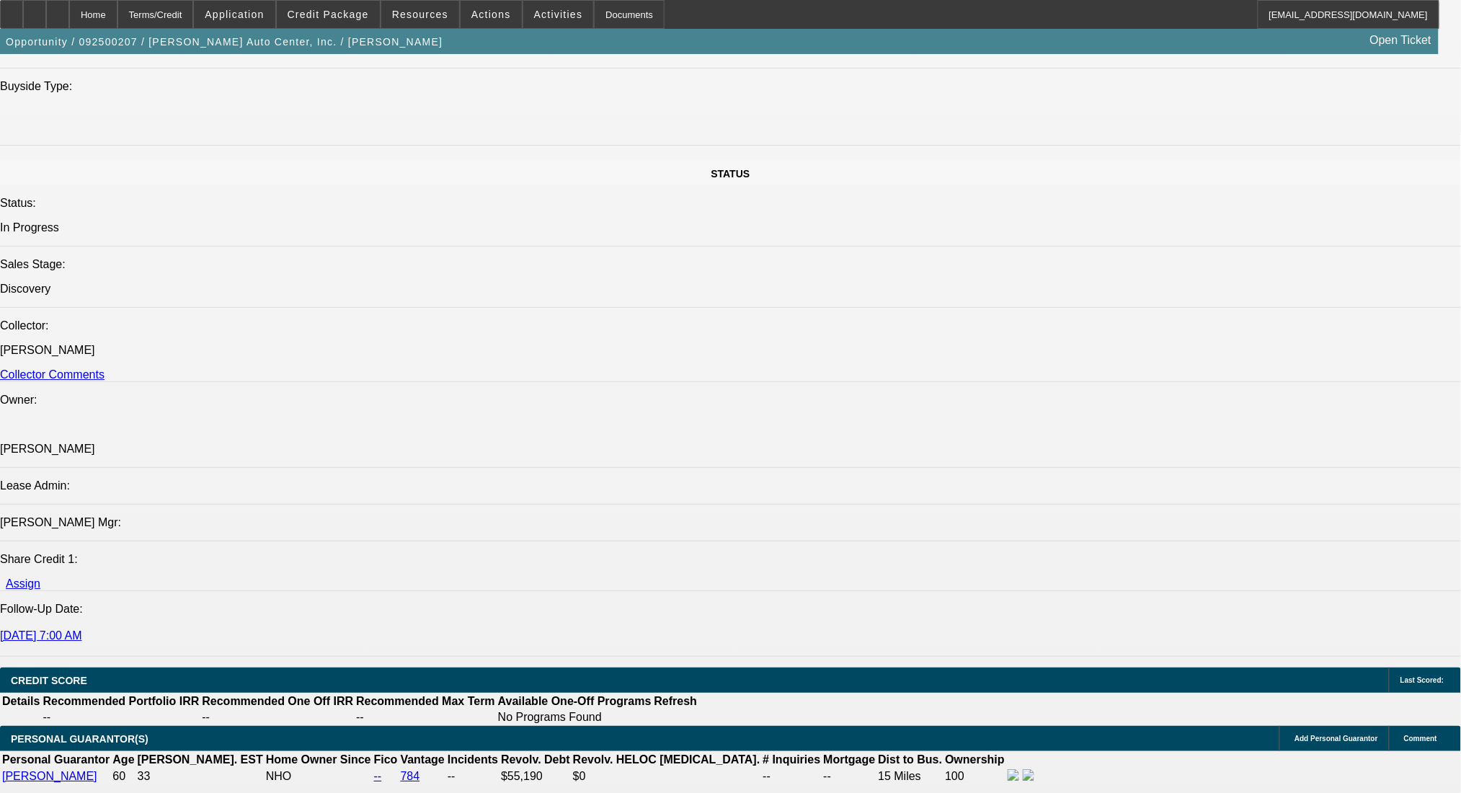
scroll to position [971, 0]
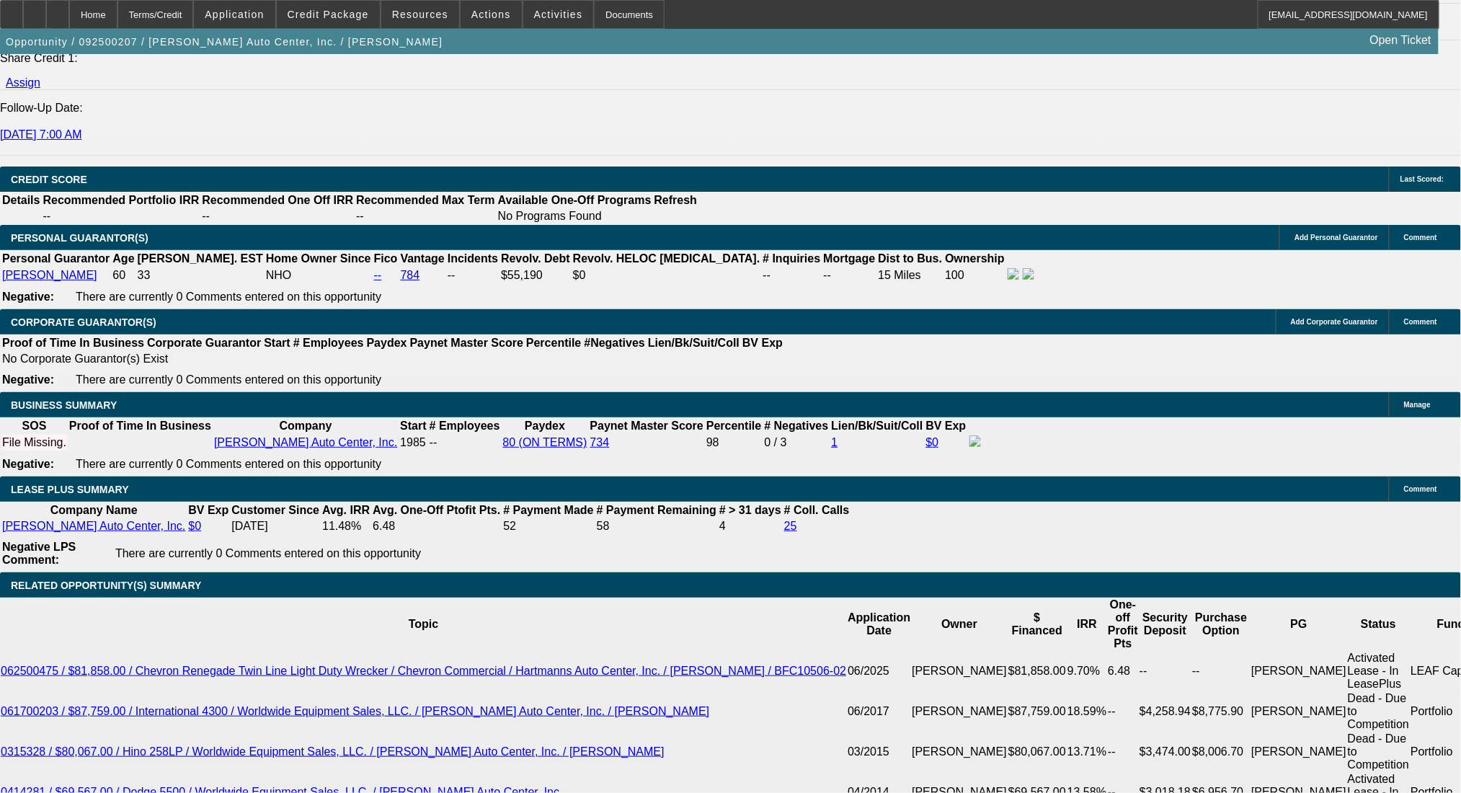
scroll to position [2027, 0]
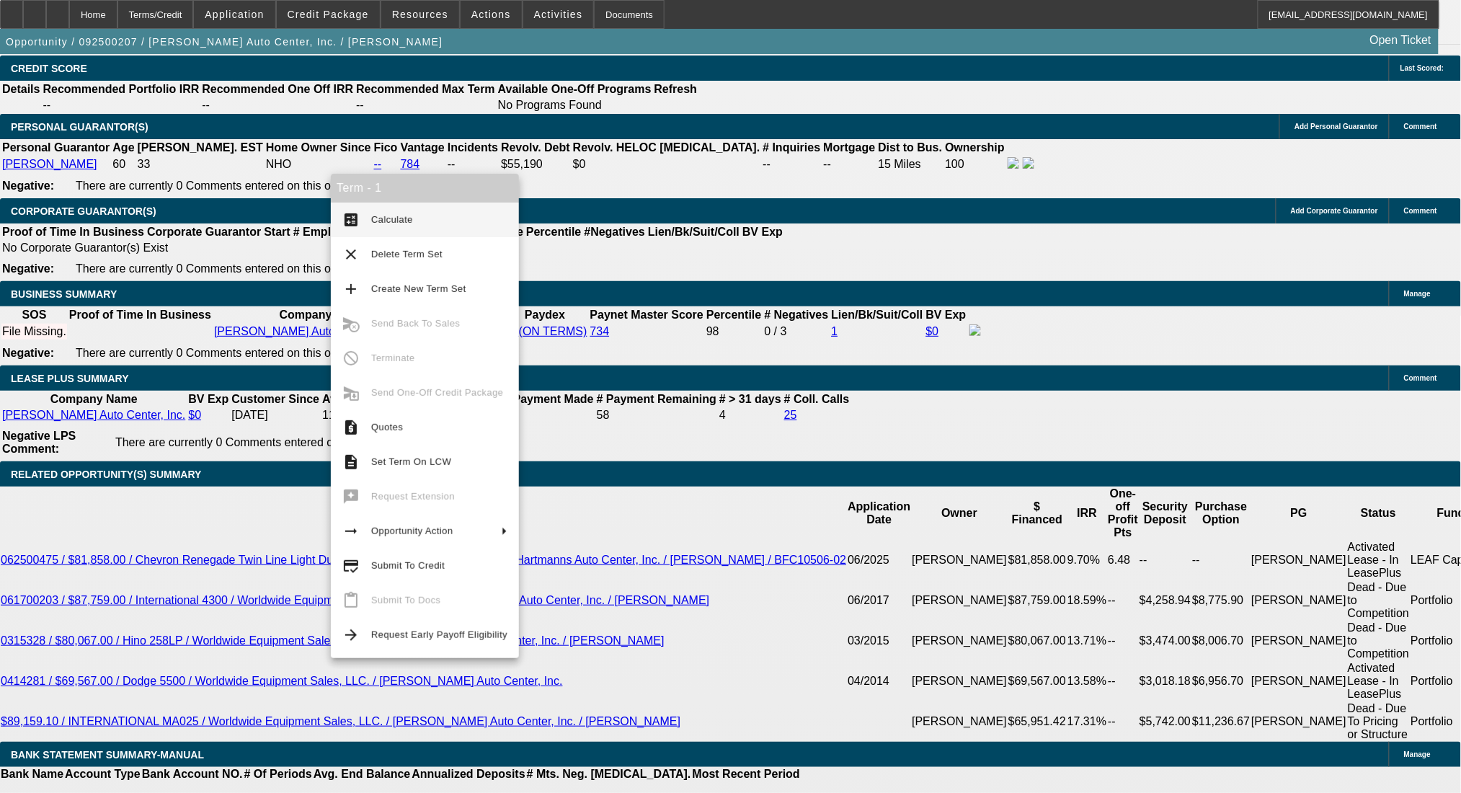
scroll to position [2012, 0]
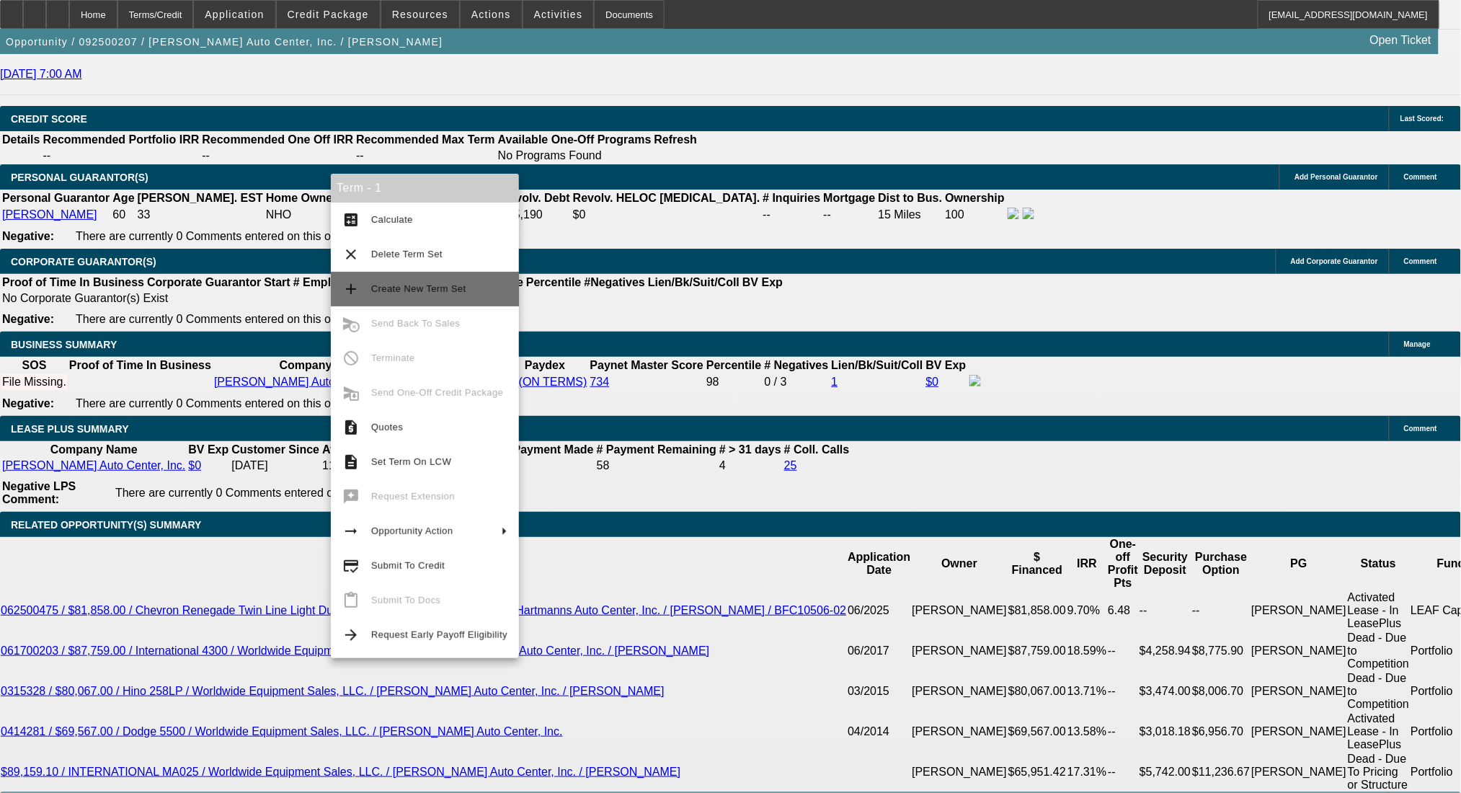
click at [458, 282] on span "Create New Term Set" at bounding box center [439, 288] width 136 height 17
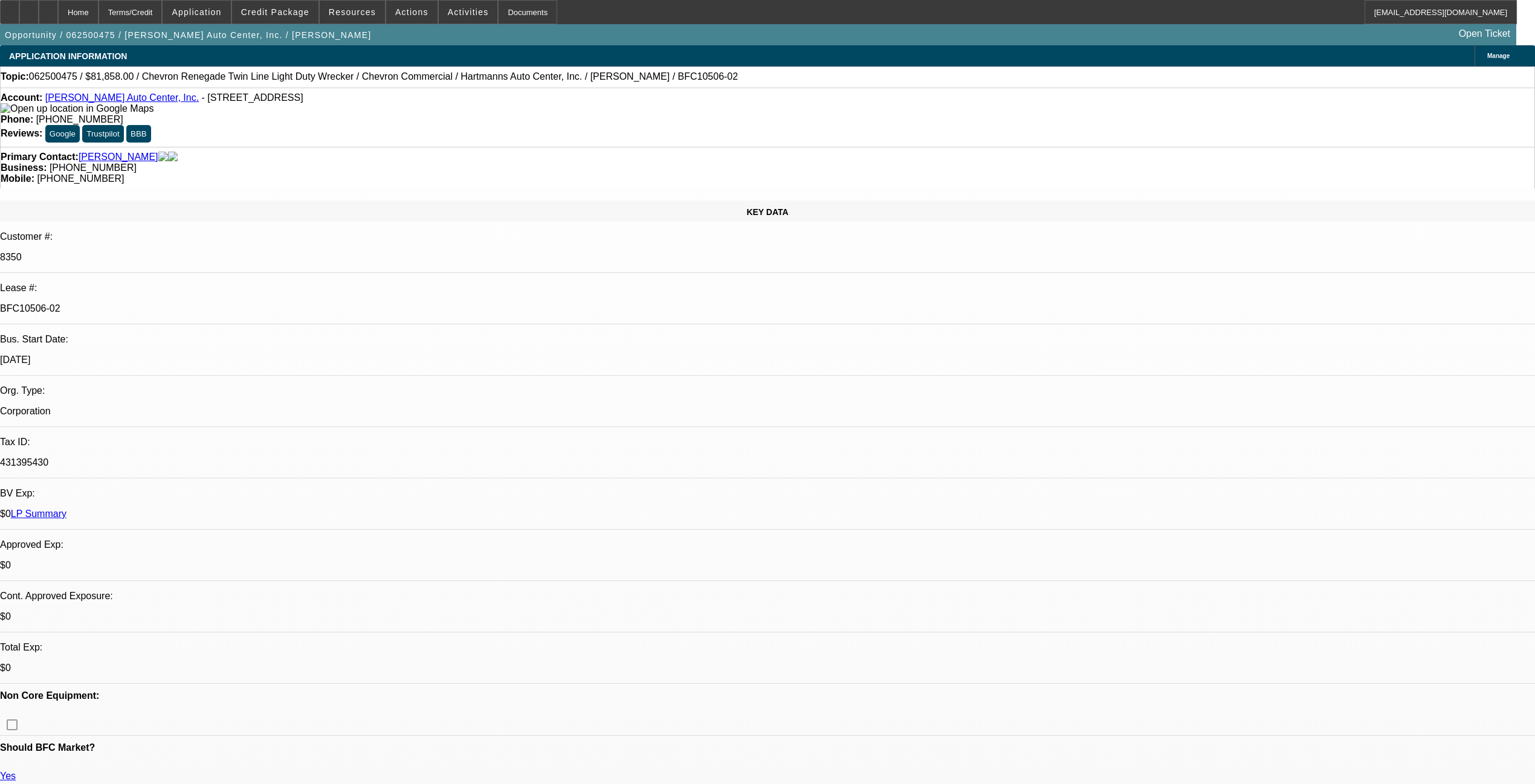
select select "0"
select select "2"
select select "0"
select select "6"
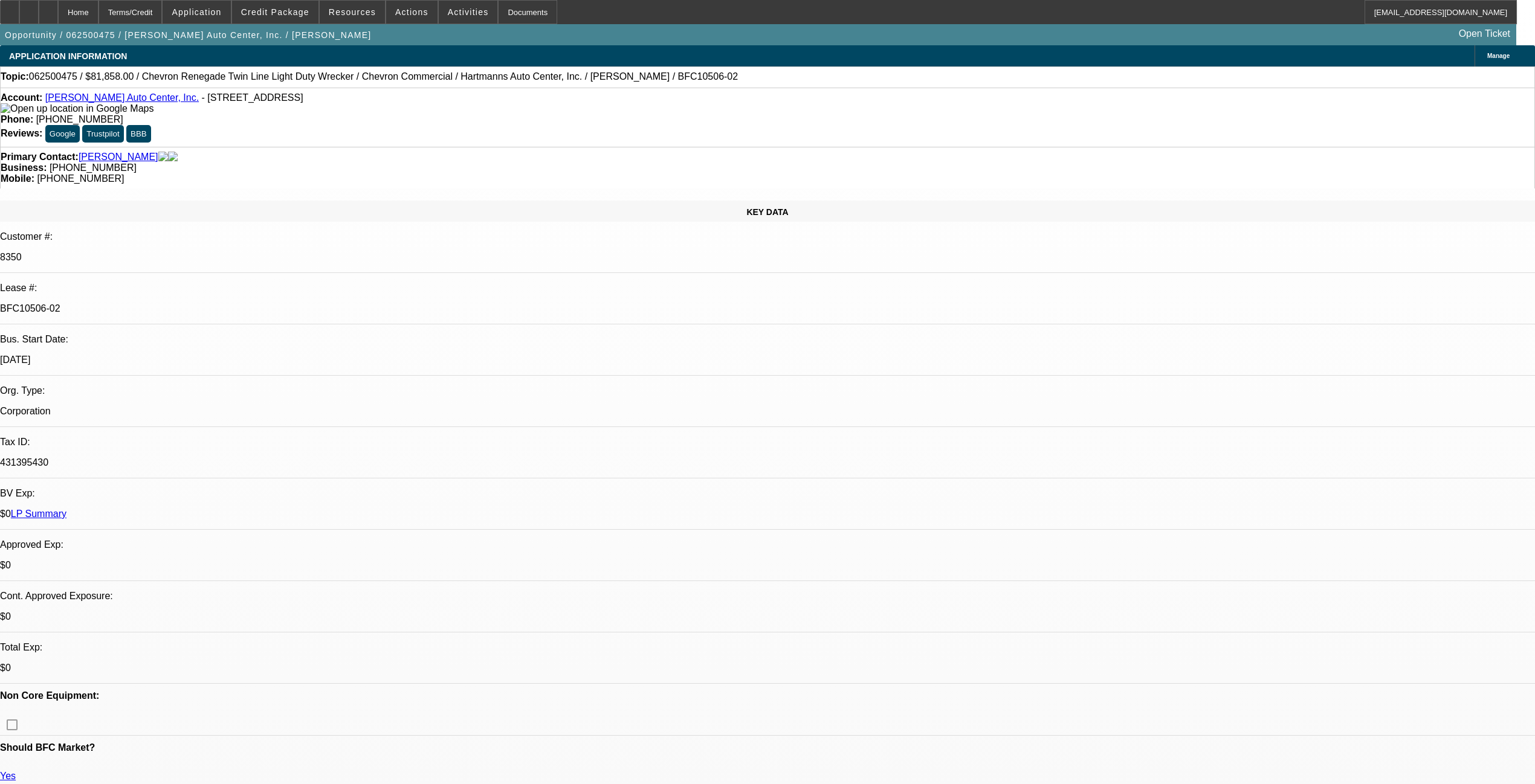
select select "0"
select select "2"
select select "0"
select select "6"
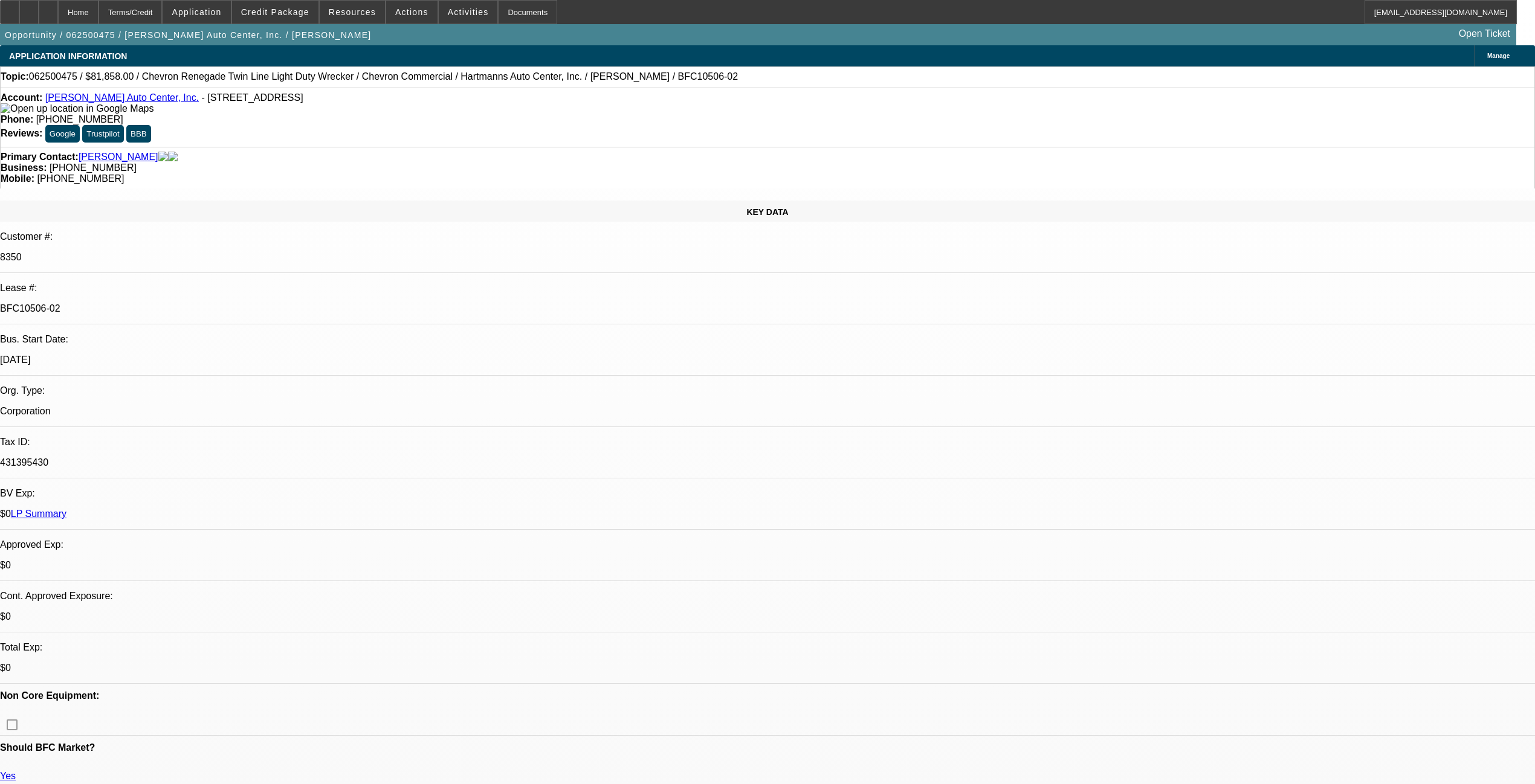
select select "0"
select select "2"
select select "0"
select select "6"
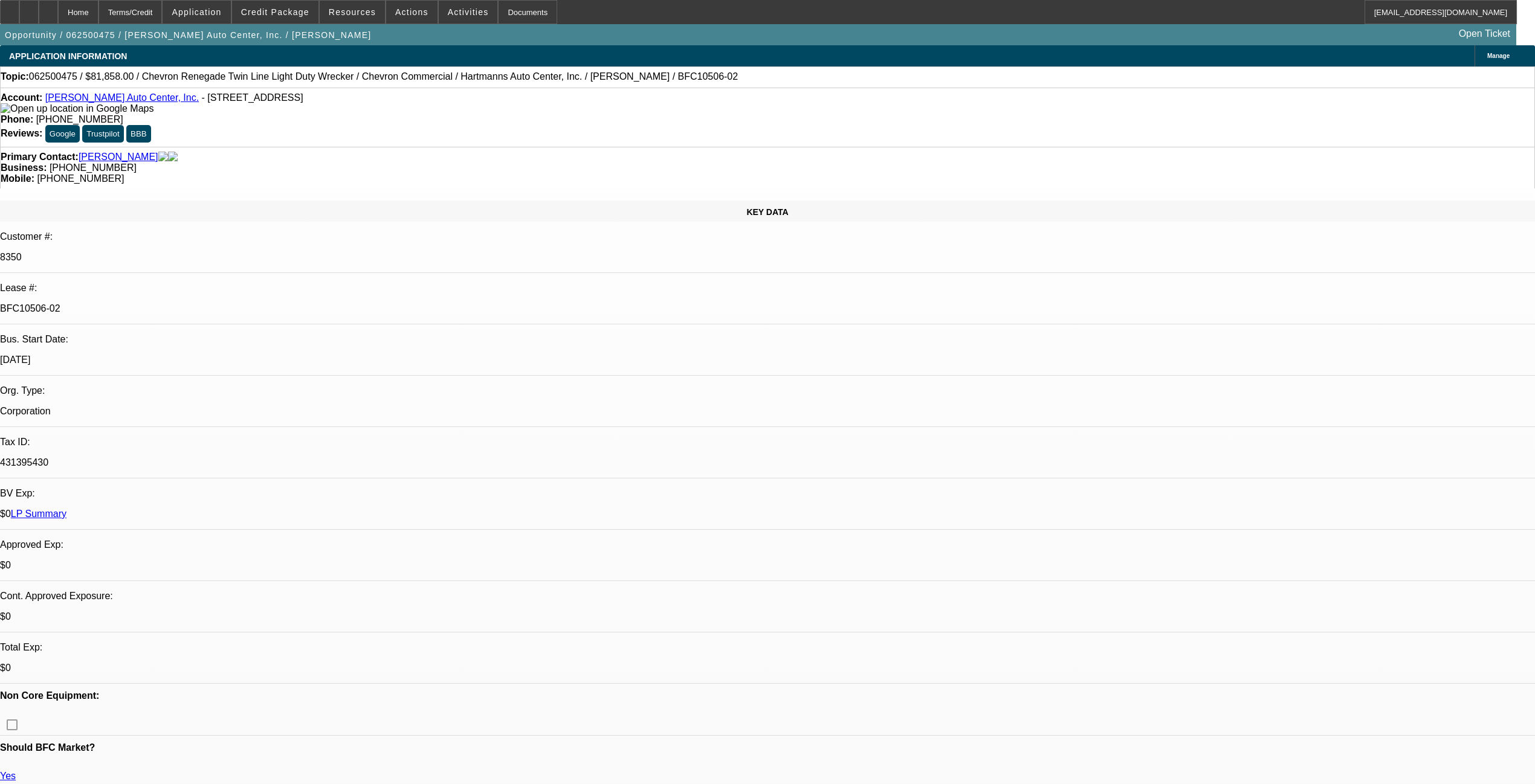
select select "0"
select select "2"
select select "0"
select select "6"
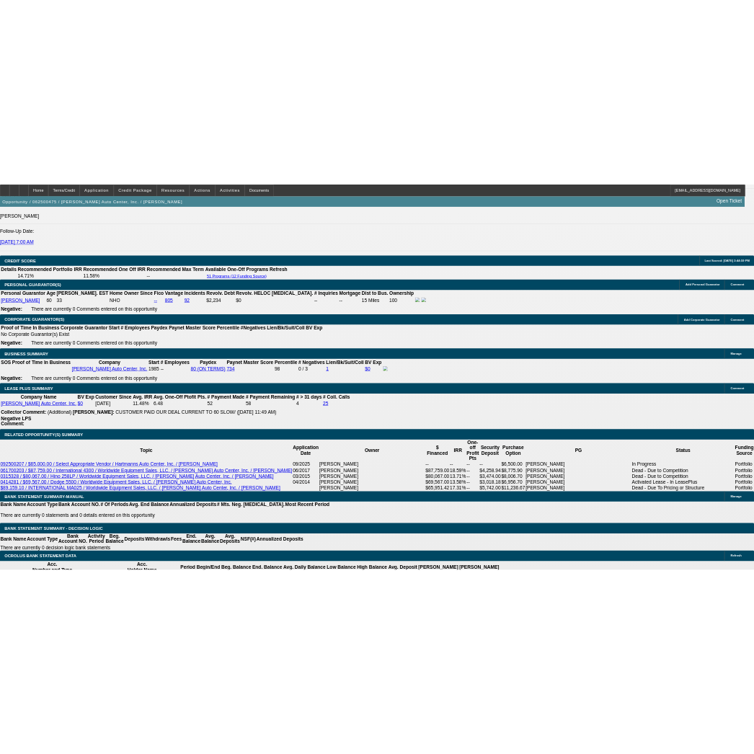
scroll to position [2209, 0]
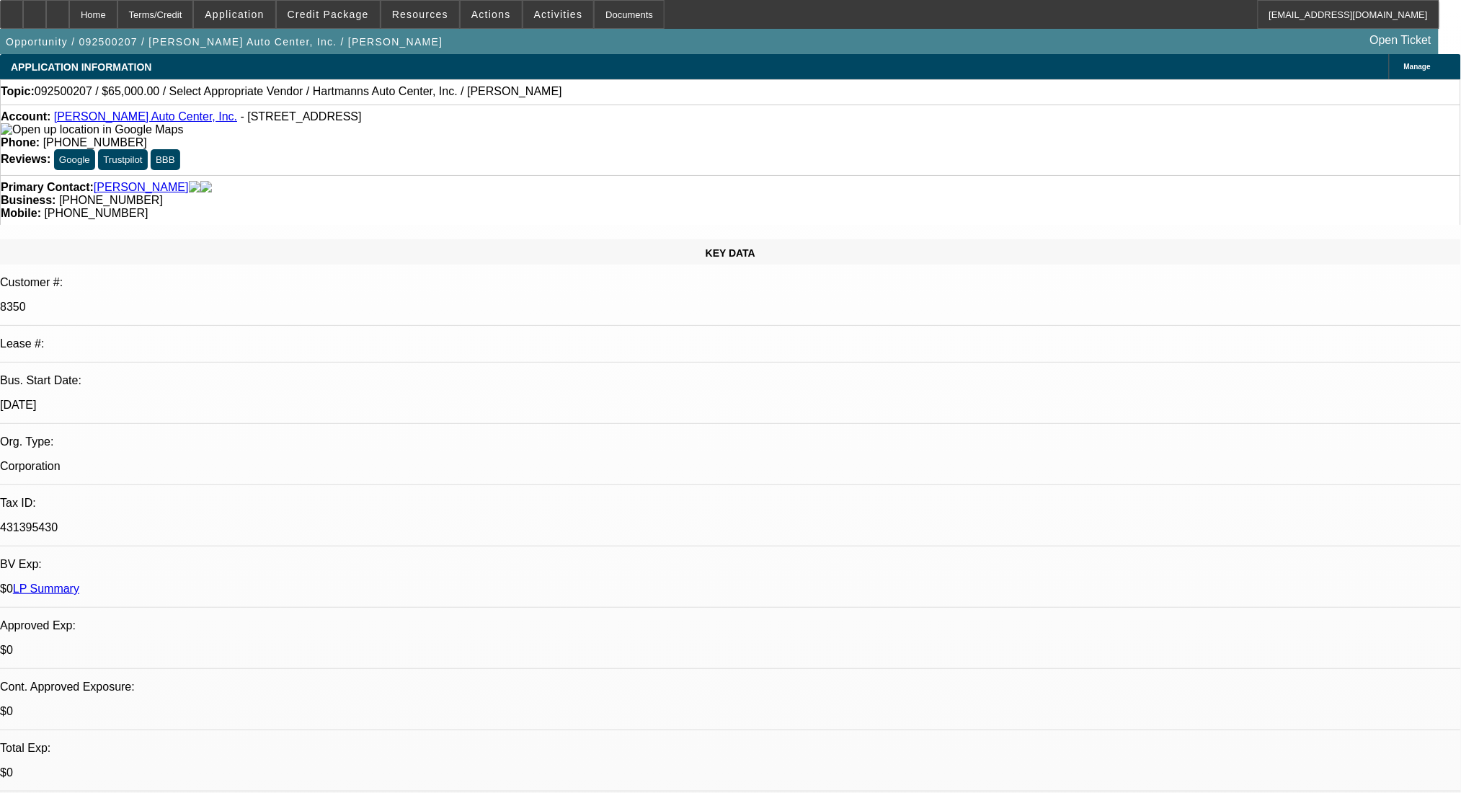
select select "0"
select select "2"
select select "0.1"
select select "4"
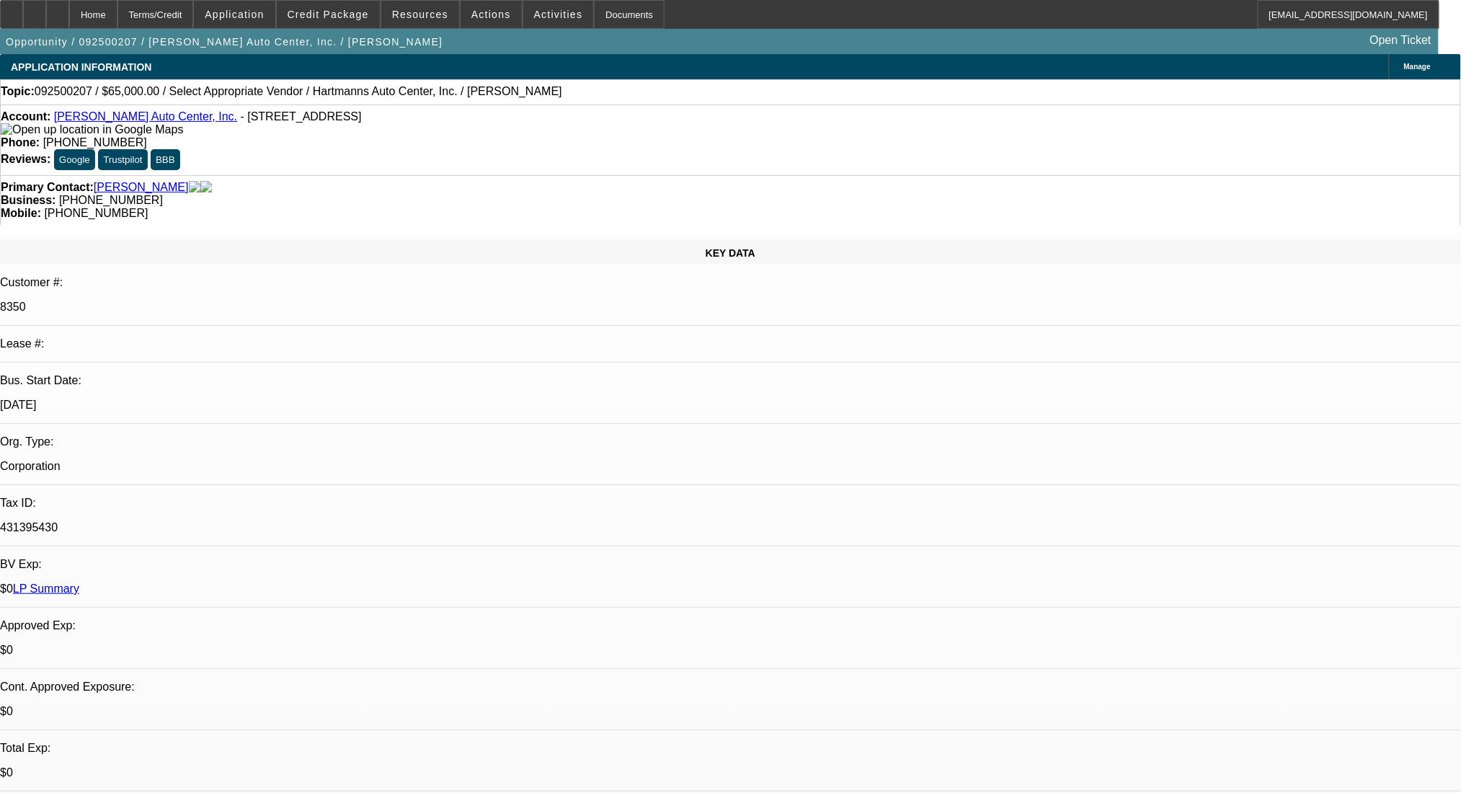
select select "0"
select select "2"
select select "0.1"
select select "4"
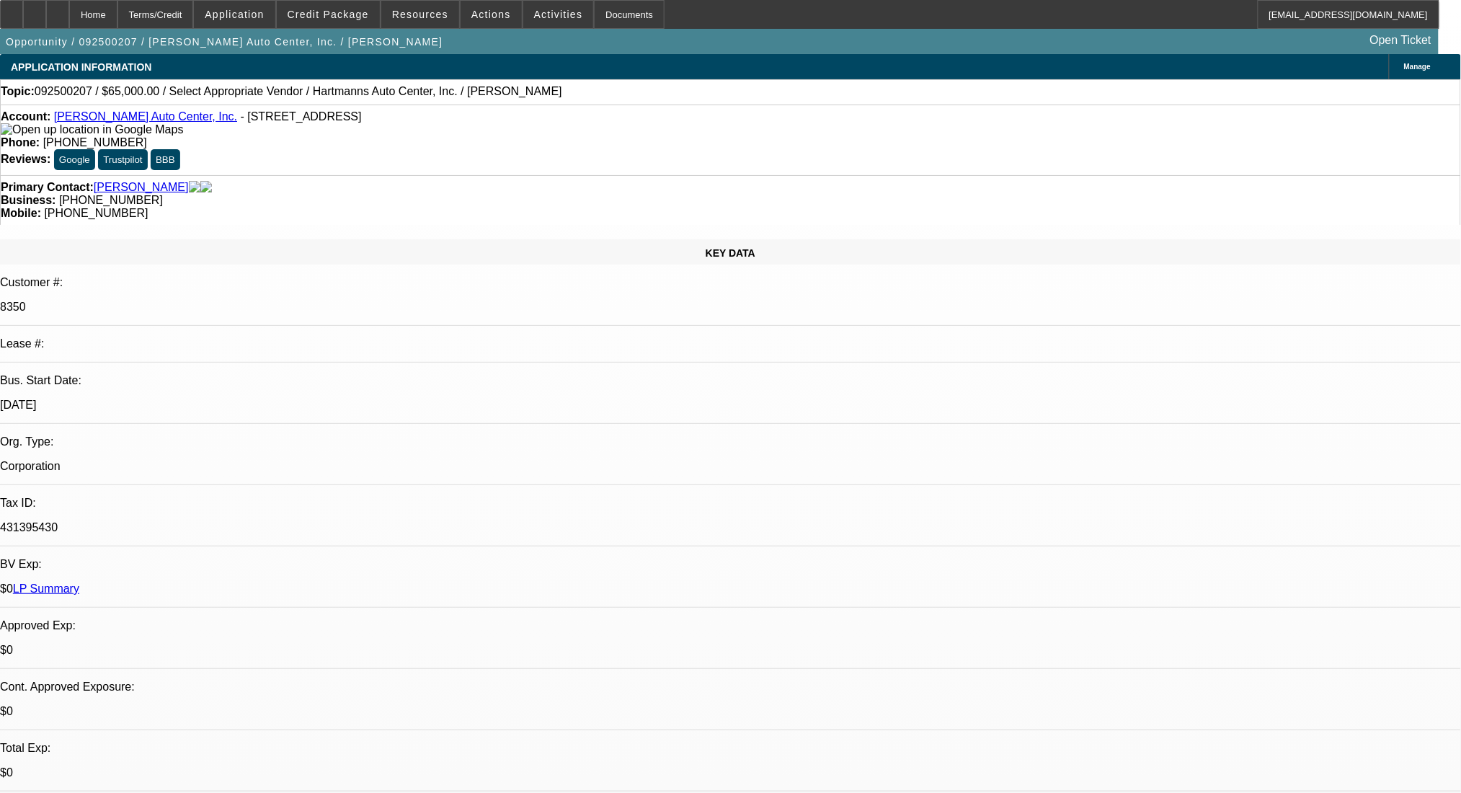
click at [194, 9] on div "Terms/Credit" at bounding box center [155, 14] width 76 height 29
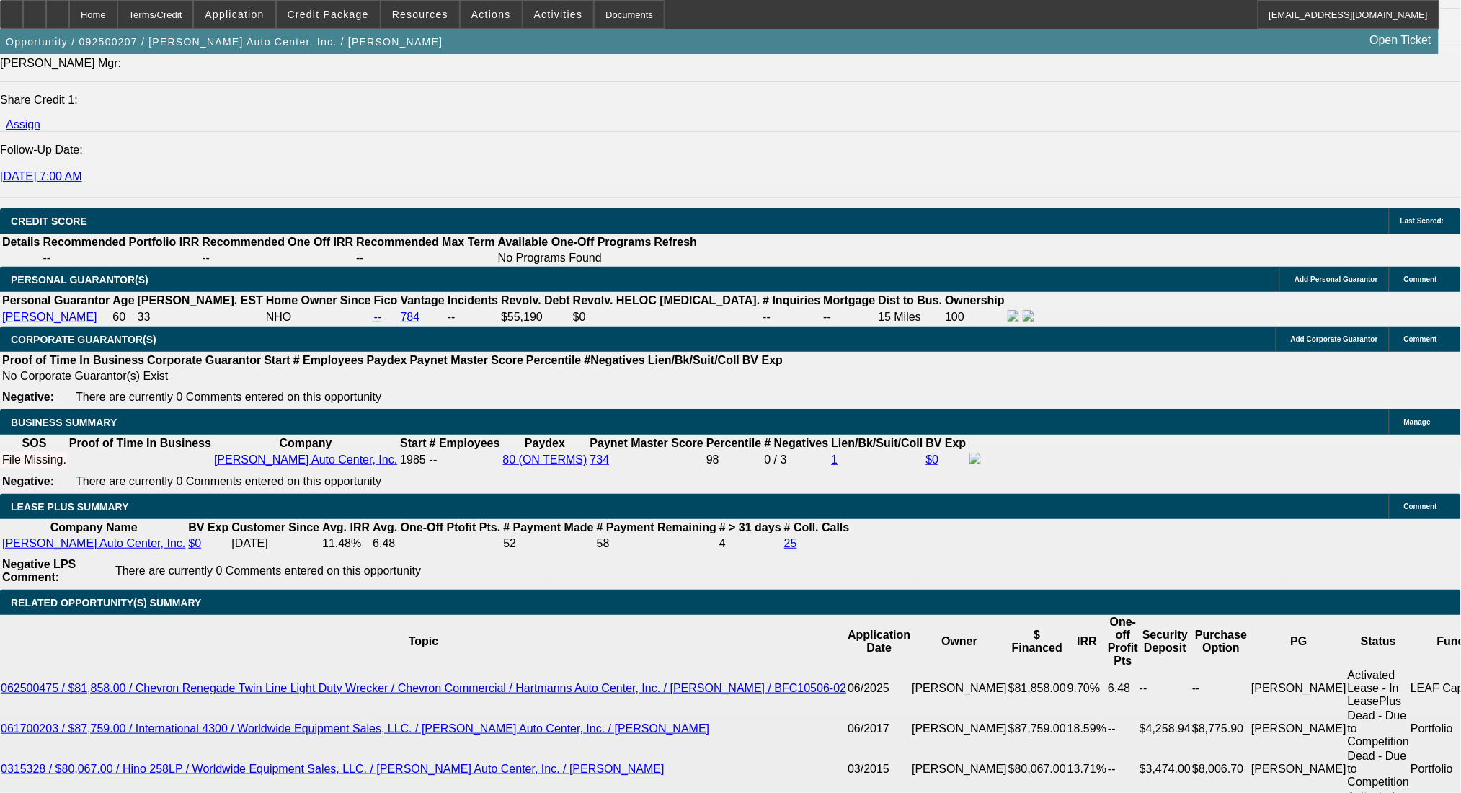
scroll to position [1931, 0]
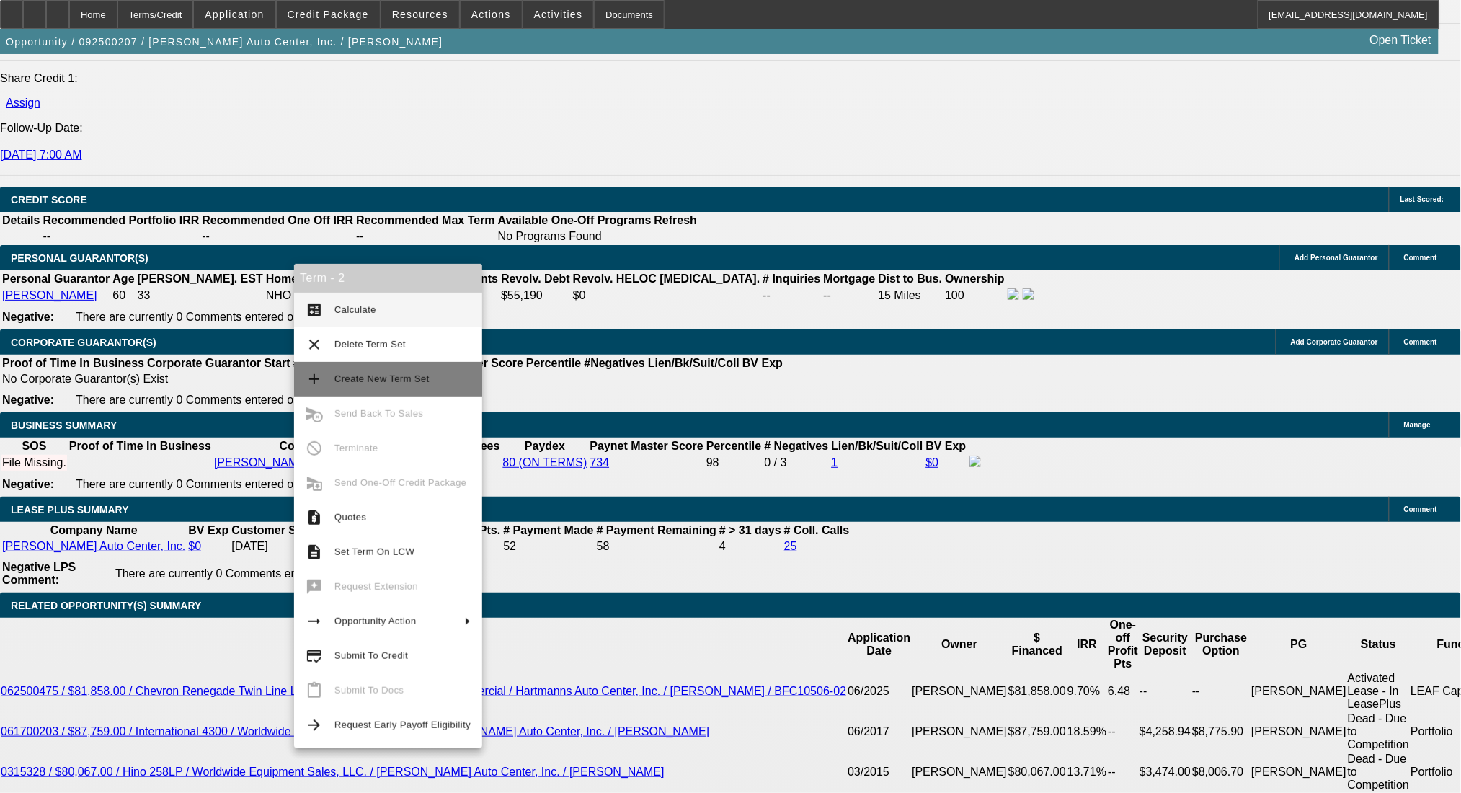
click at [365, 369] on button "add Create New Term Set" at bounding box center [388, 379] width 188 height 35
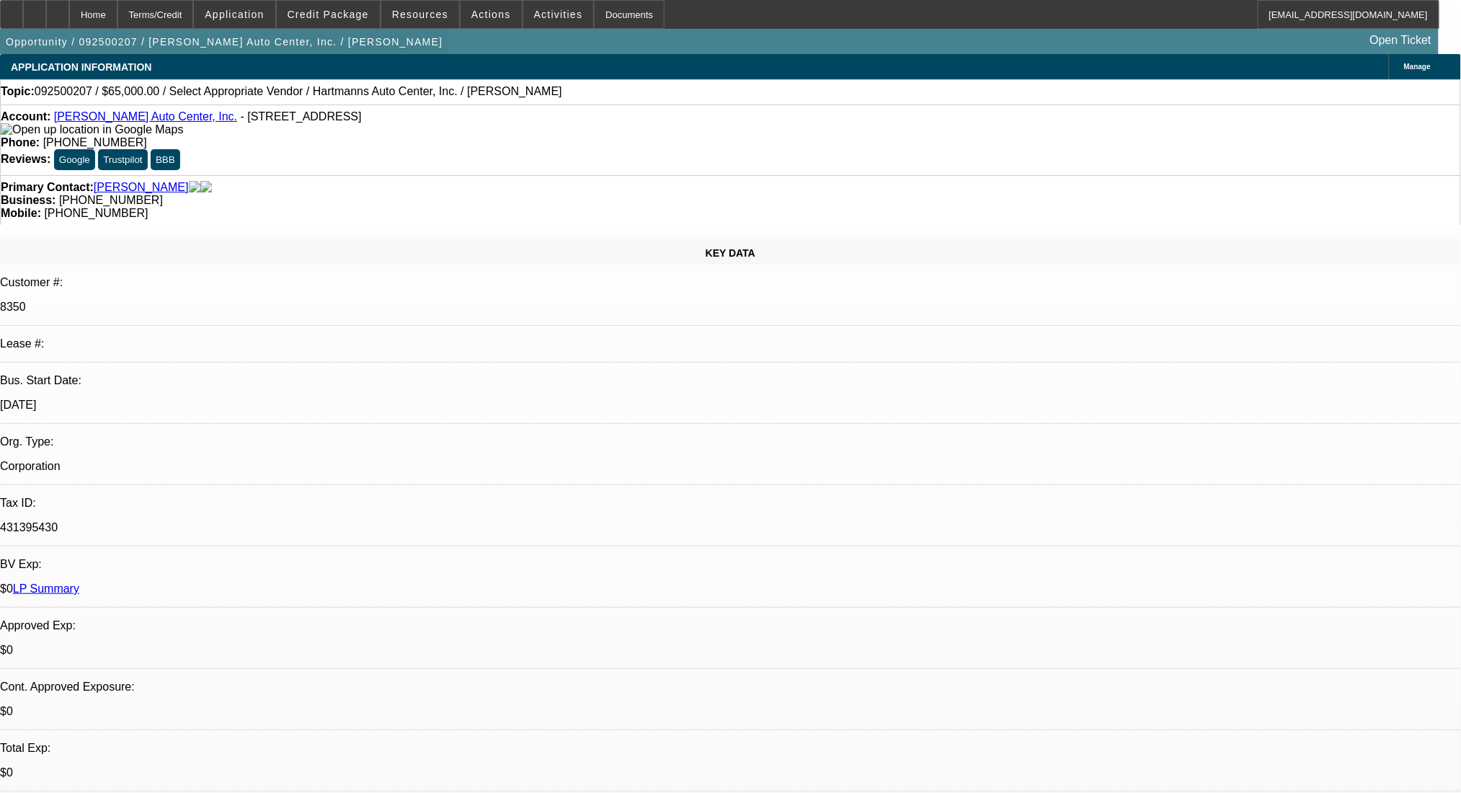
select select "0"
select select "2"
select select "0.1"
select select "4"
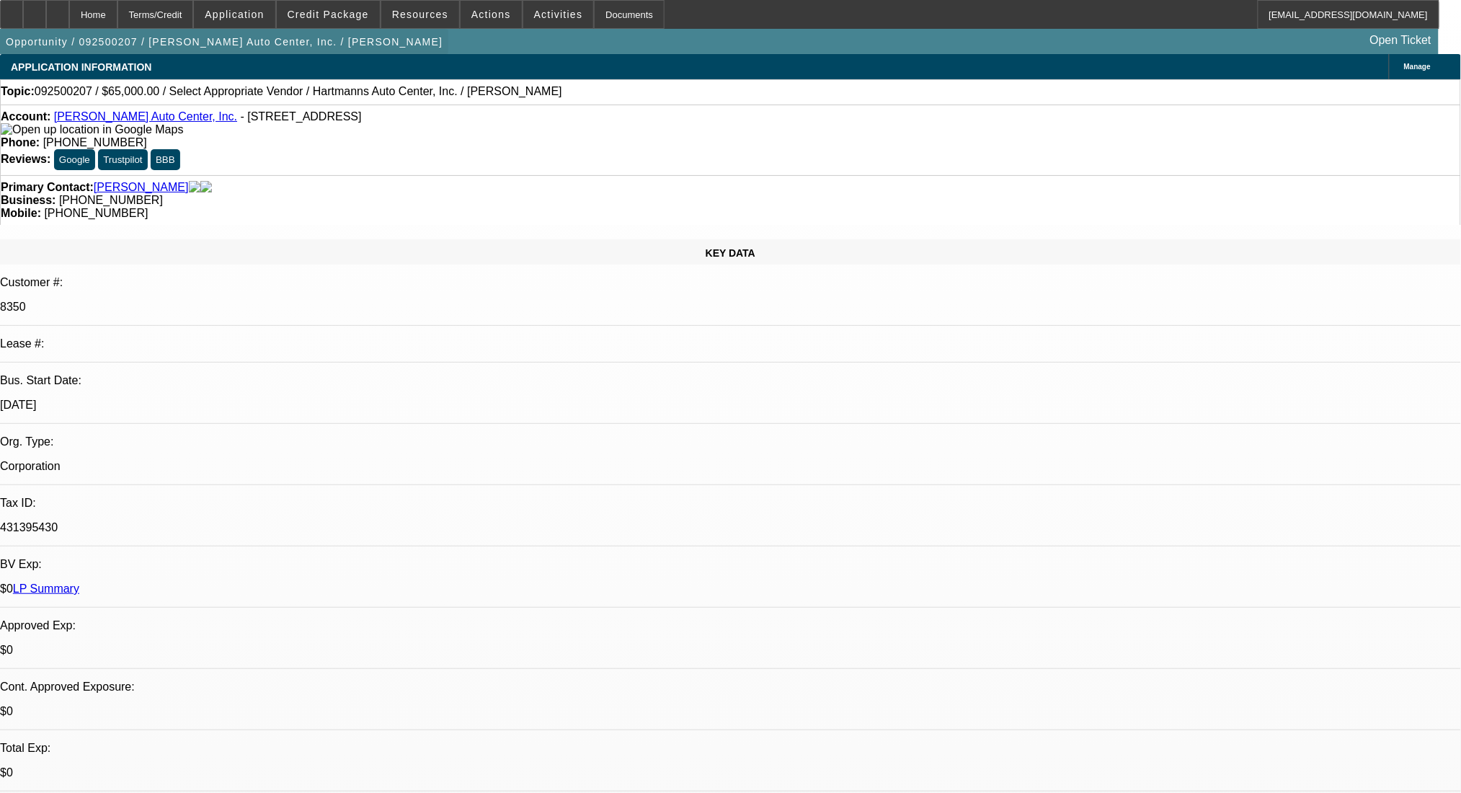
select select "0"
select select "2"
select select "0.1"
select select "4"
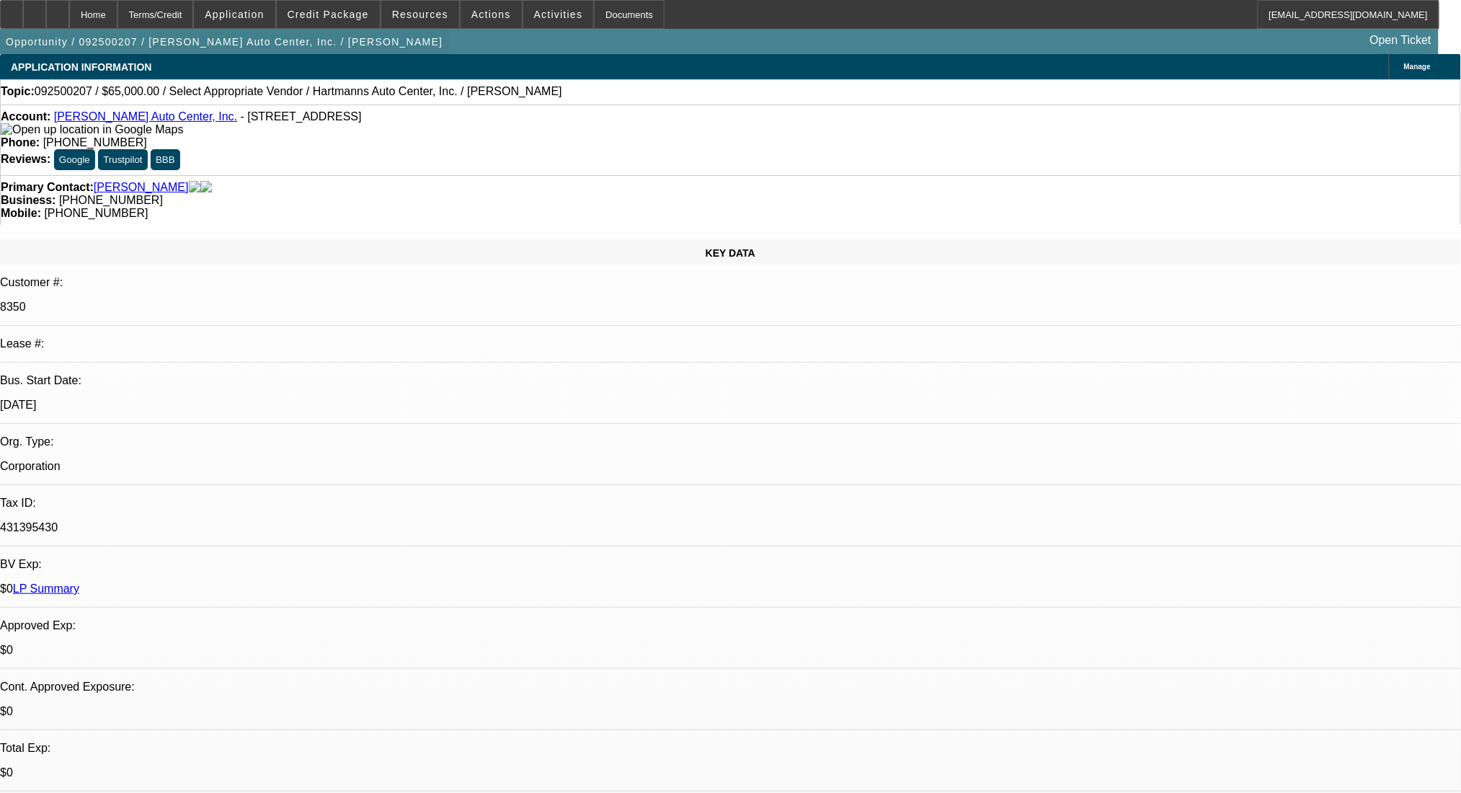
select select "0"
select select "2"
select select "0.1"
select select "4"
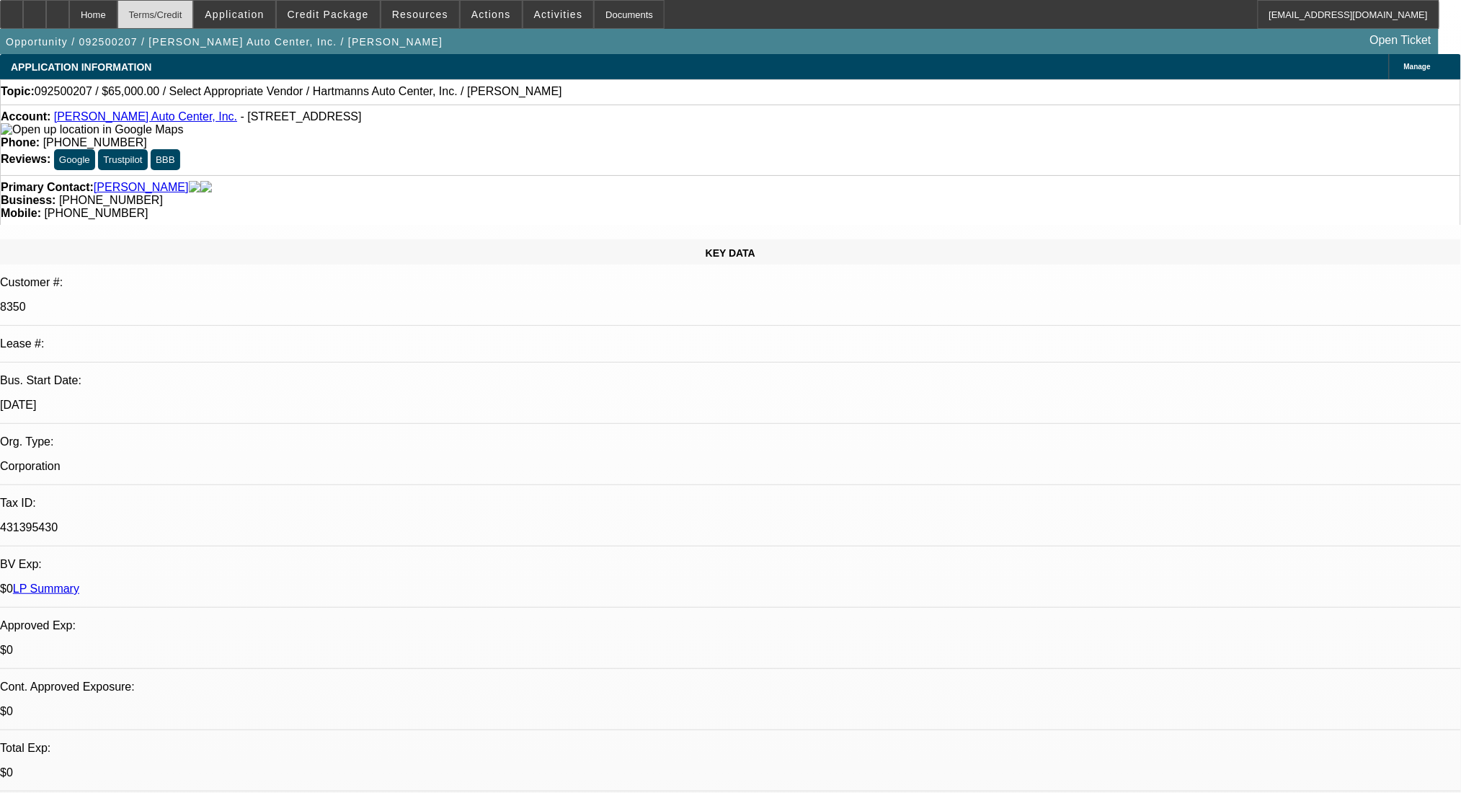
click at [194, 12] on div "Terms/Credit" at bounding box center [155, 14] width 76 height 29
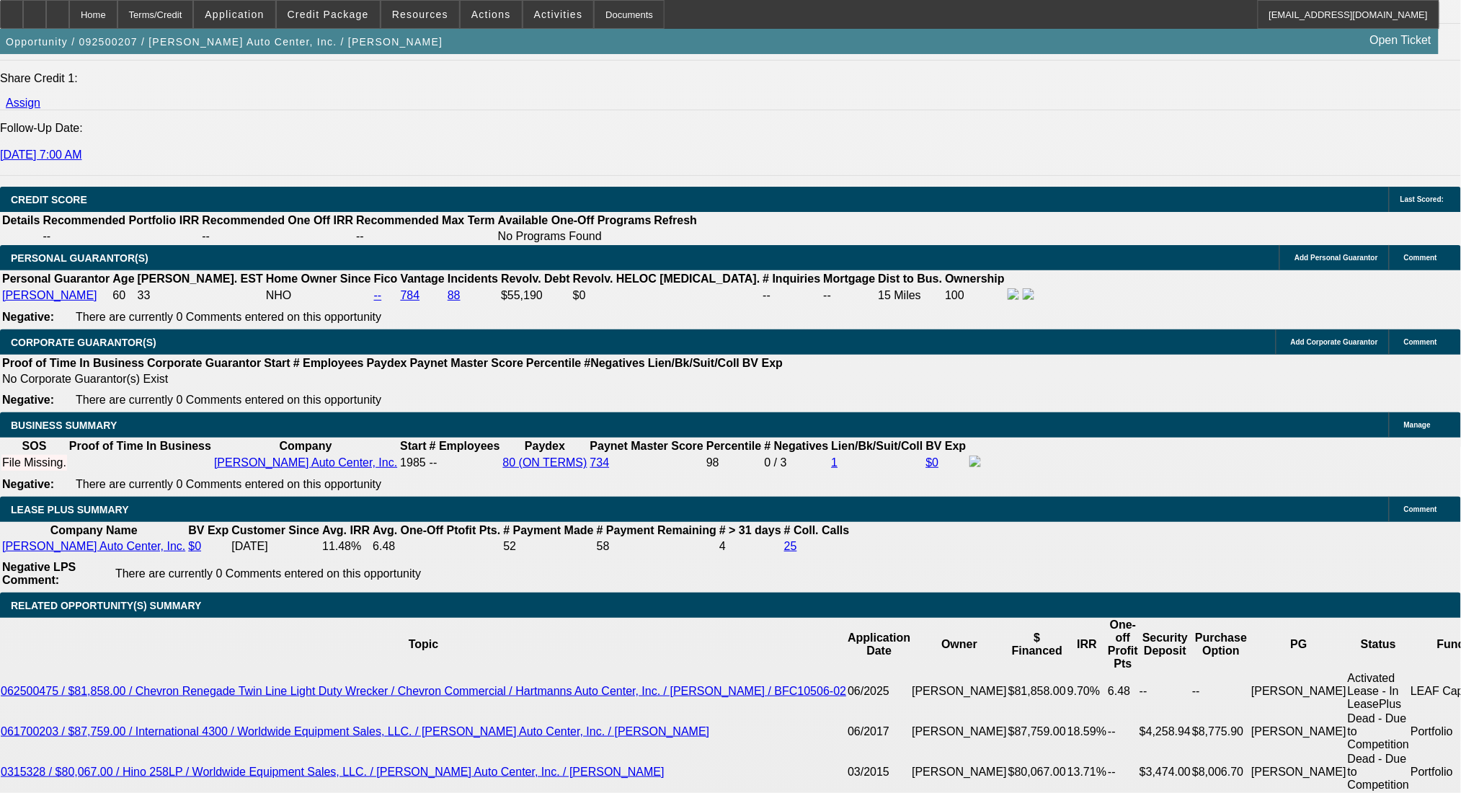
type input "60"
type input "11"
type input "$2,222.18"
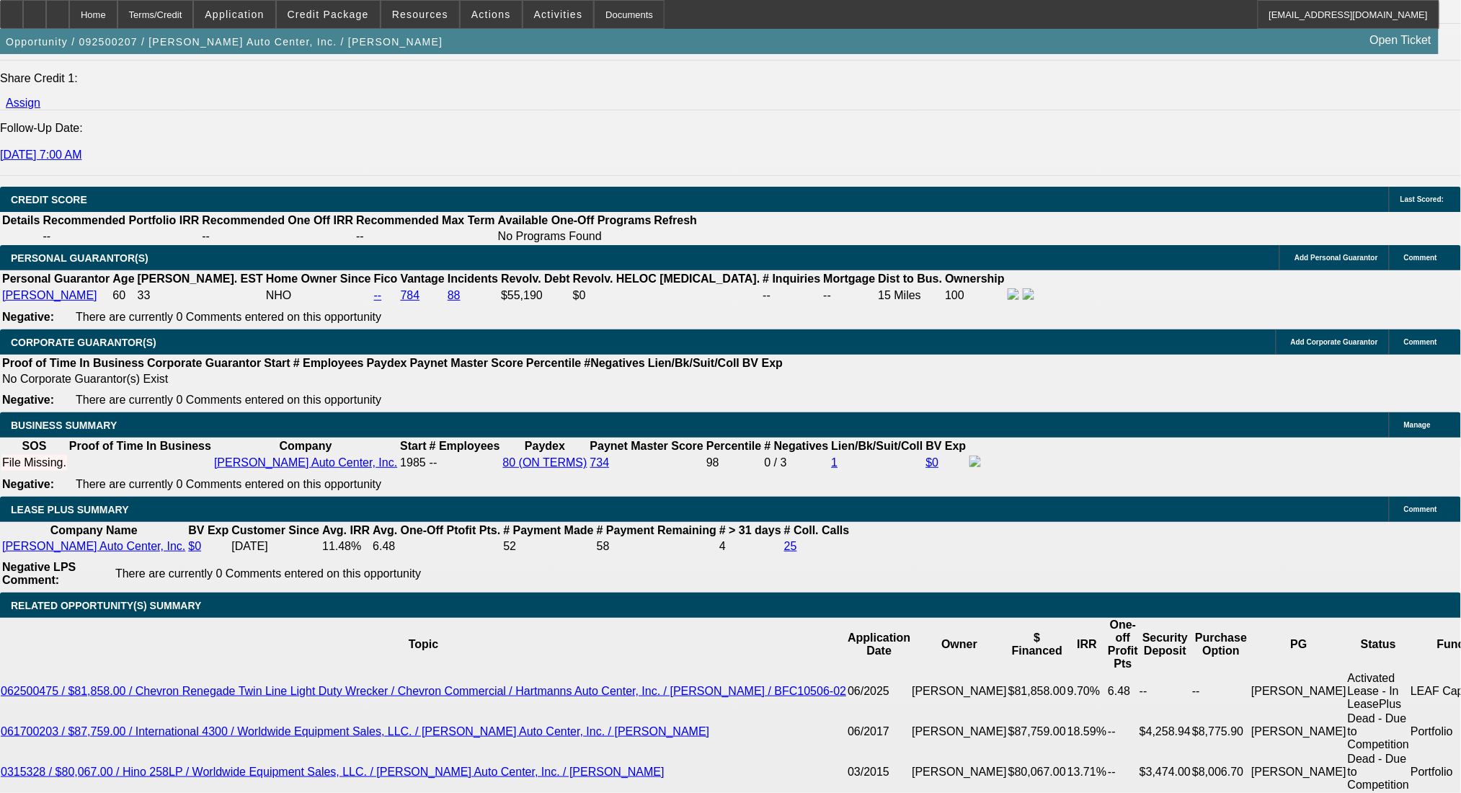
type input "$1,111.09"
type input "$2,826.52"
type input "$1,413.26"
type input "11"
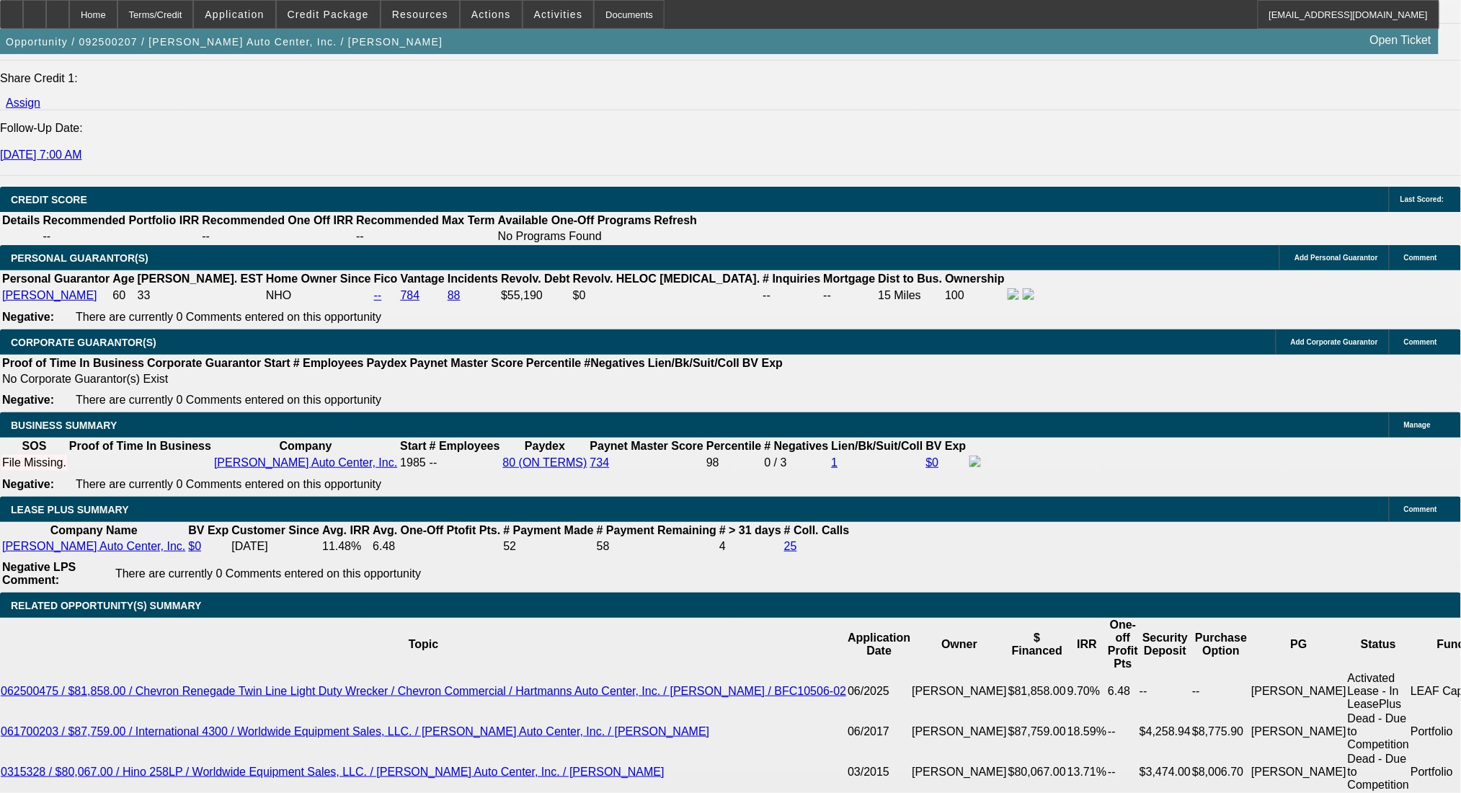
type input "48"
type input "11"
type input "$2,763.98"
type input "$1,381.99"
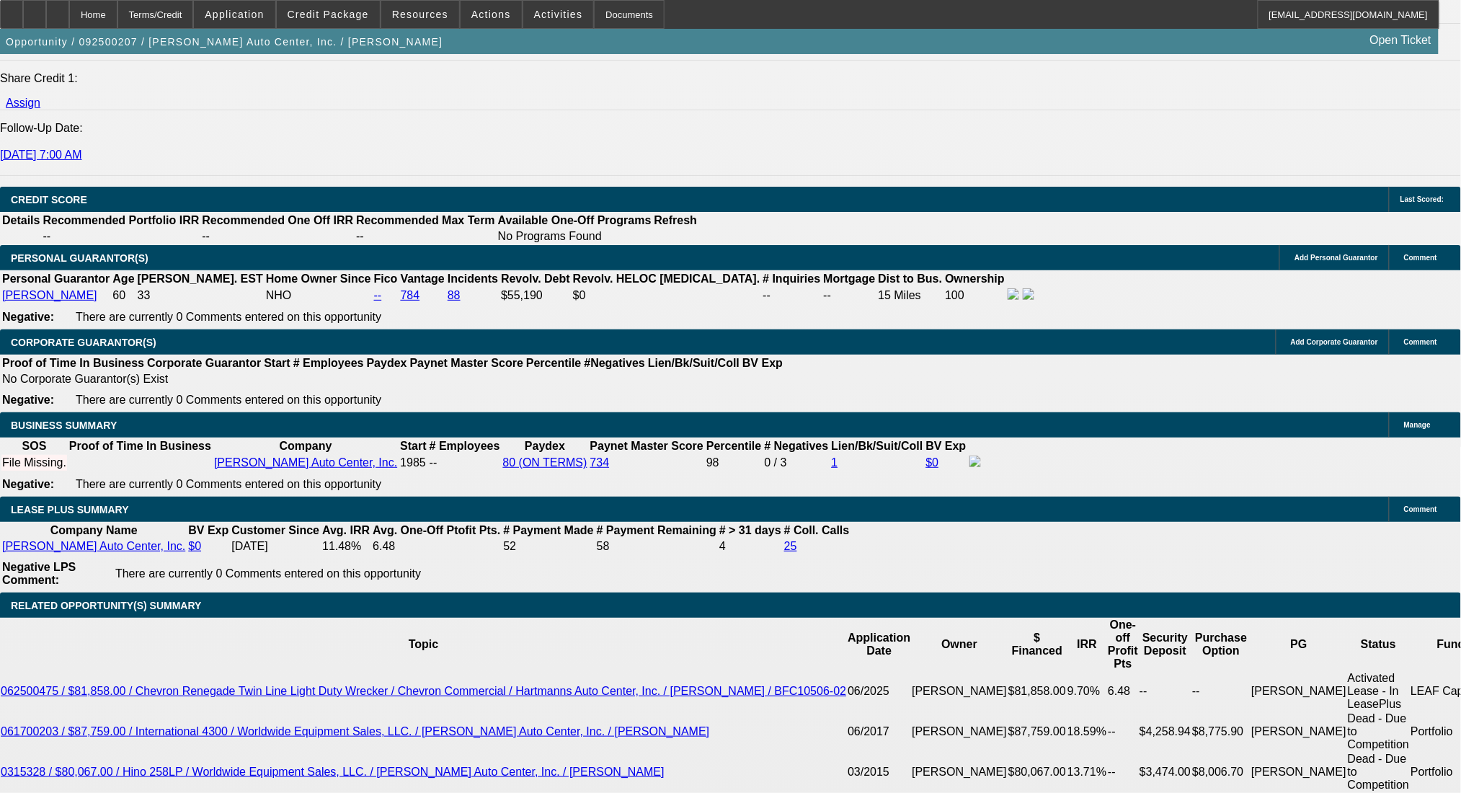
type input "$3,359.92"
type input "$1,679.96"
type input "11"
type input "36"
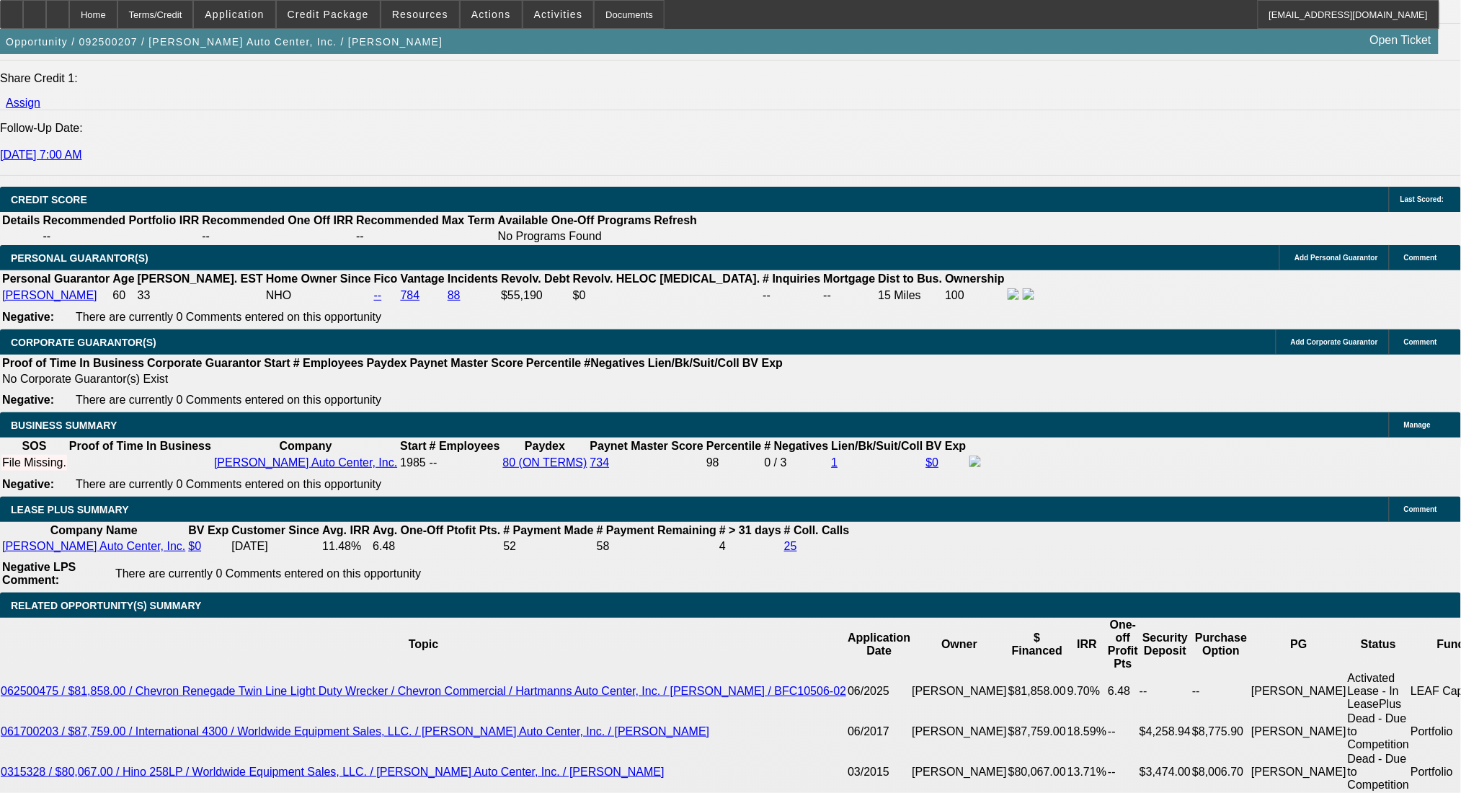
type input "11"
type input "$3,667.06"
type input "$1,833.53"
type input "$4,256.04"
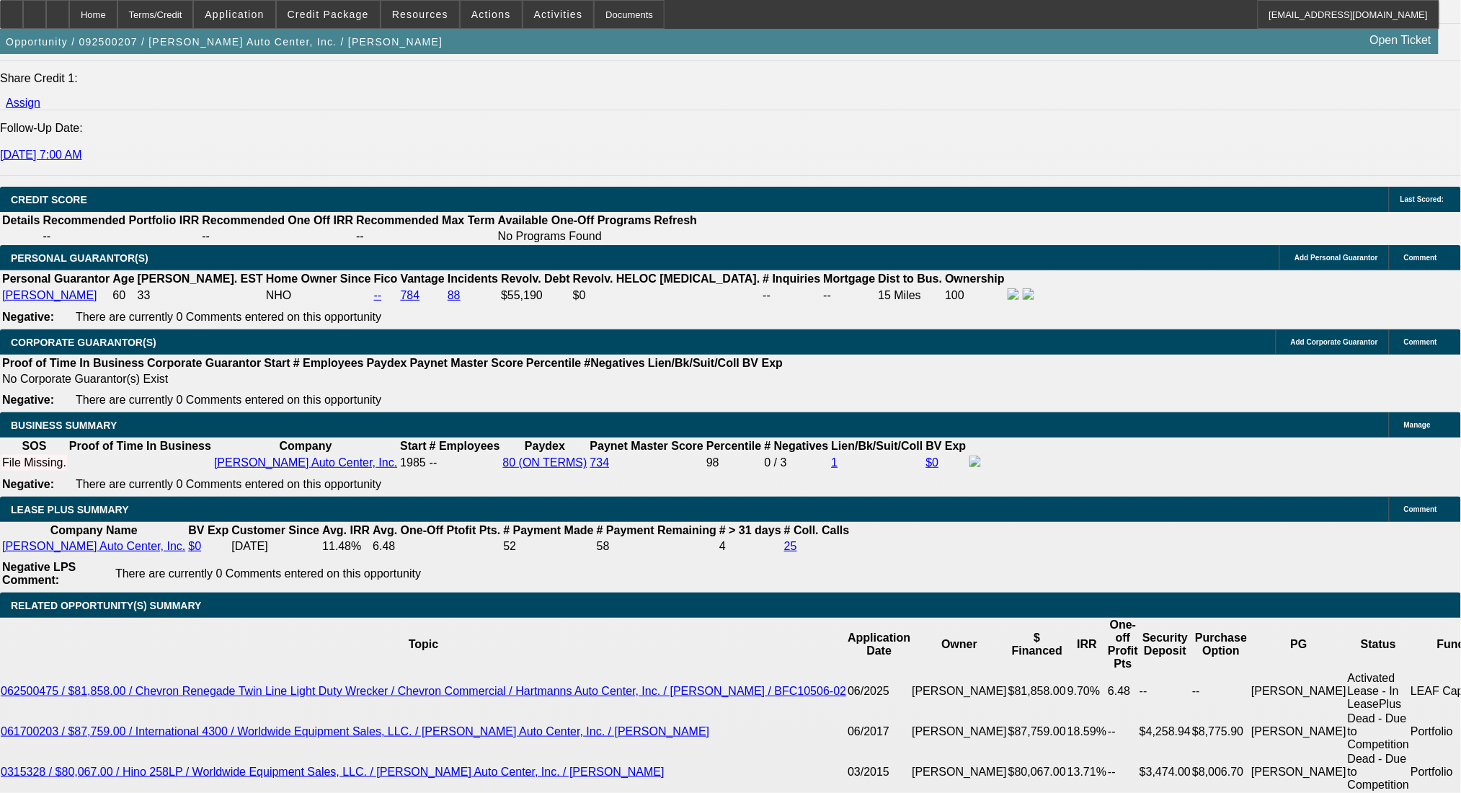
type input "$2,128.02"
type input "11"
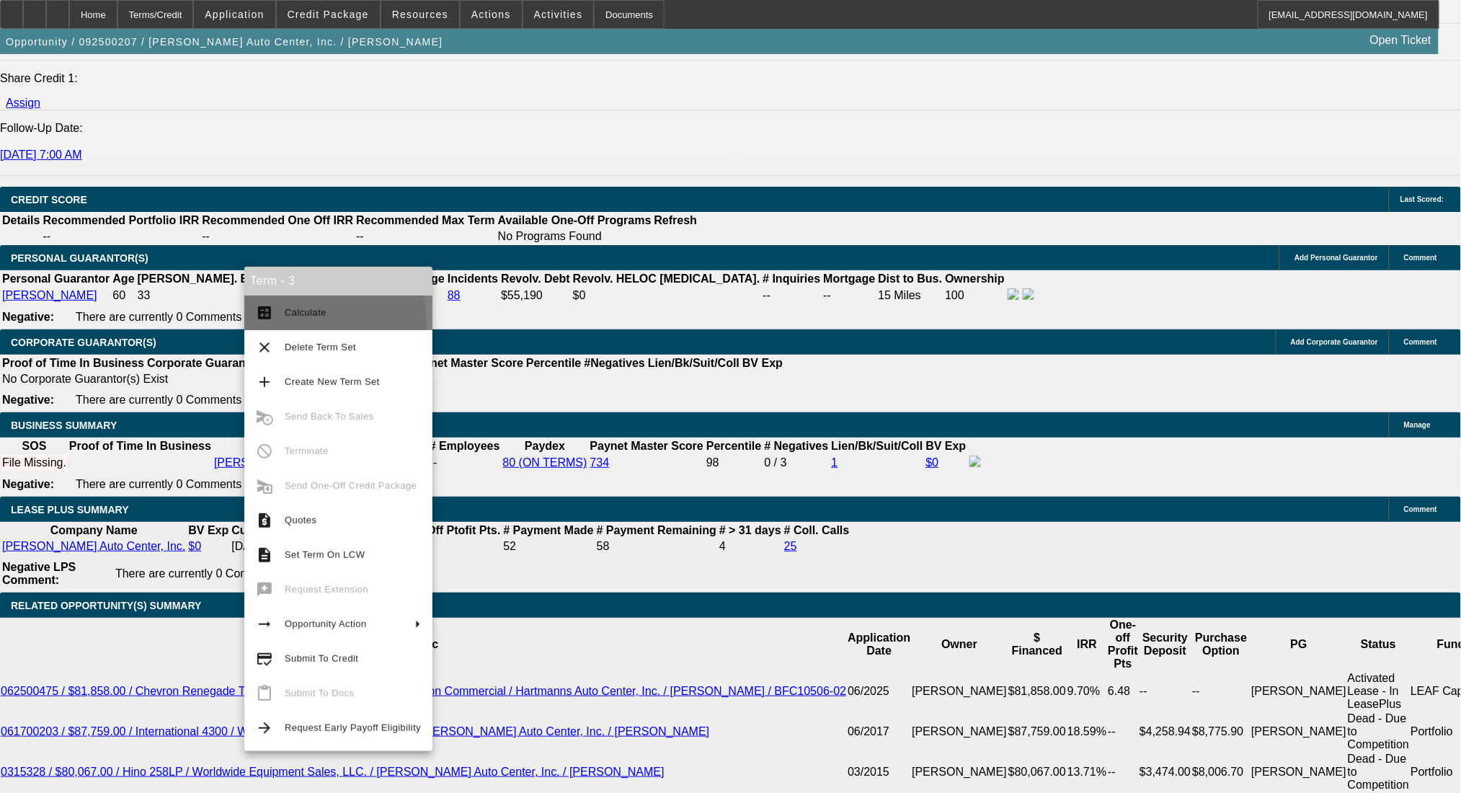
click at [313, 324] on button "calculate Calculate" at bounding box center [338, 312] width 188 height 35
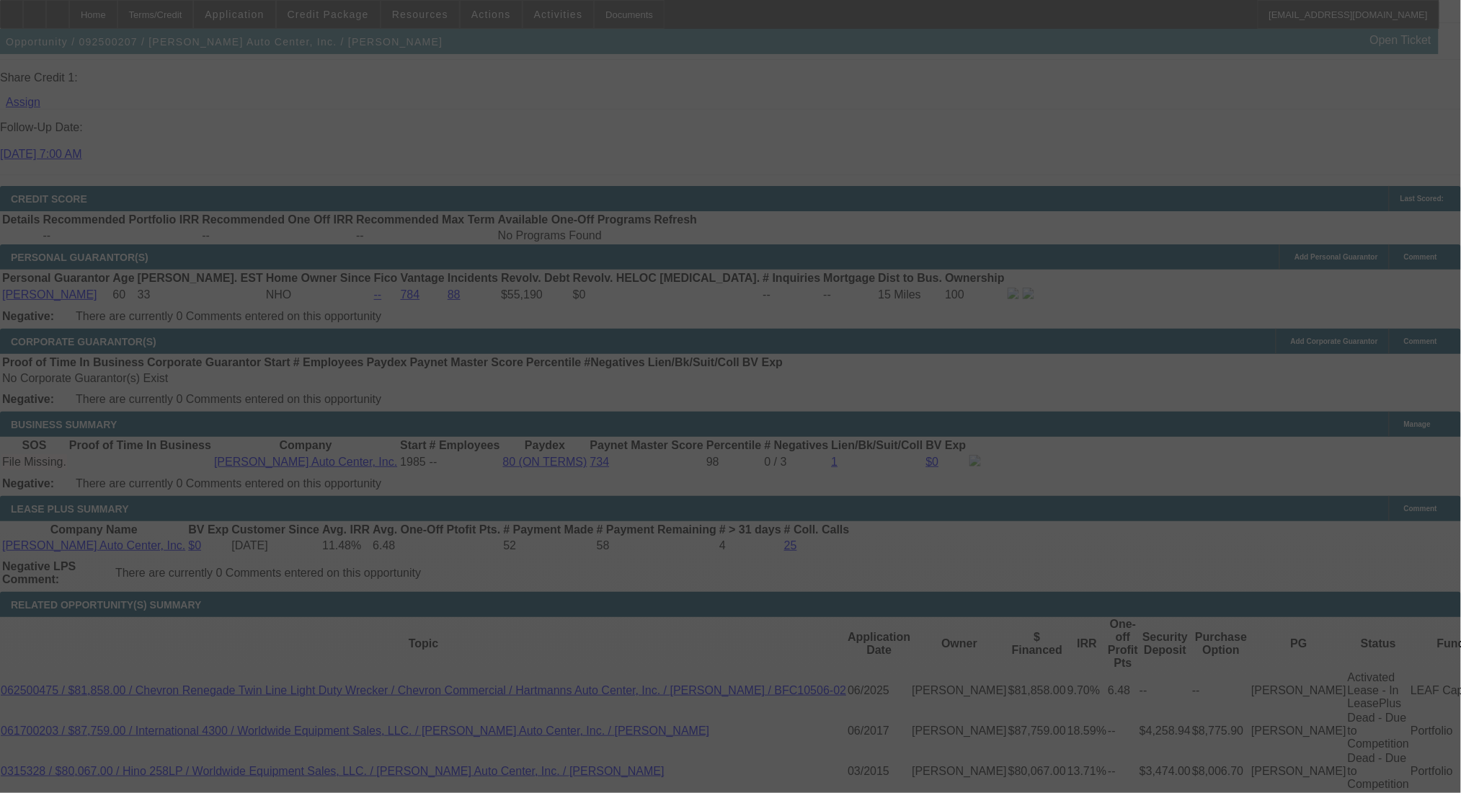
scroll to position [0, 0]
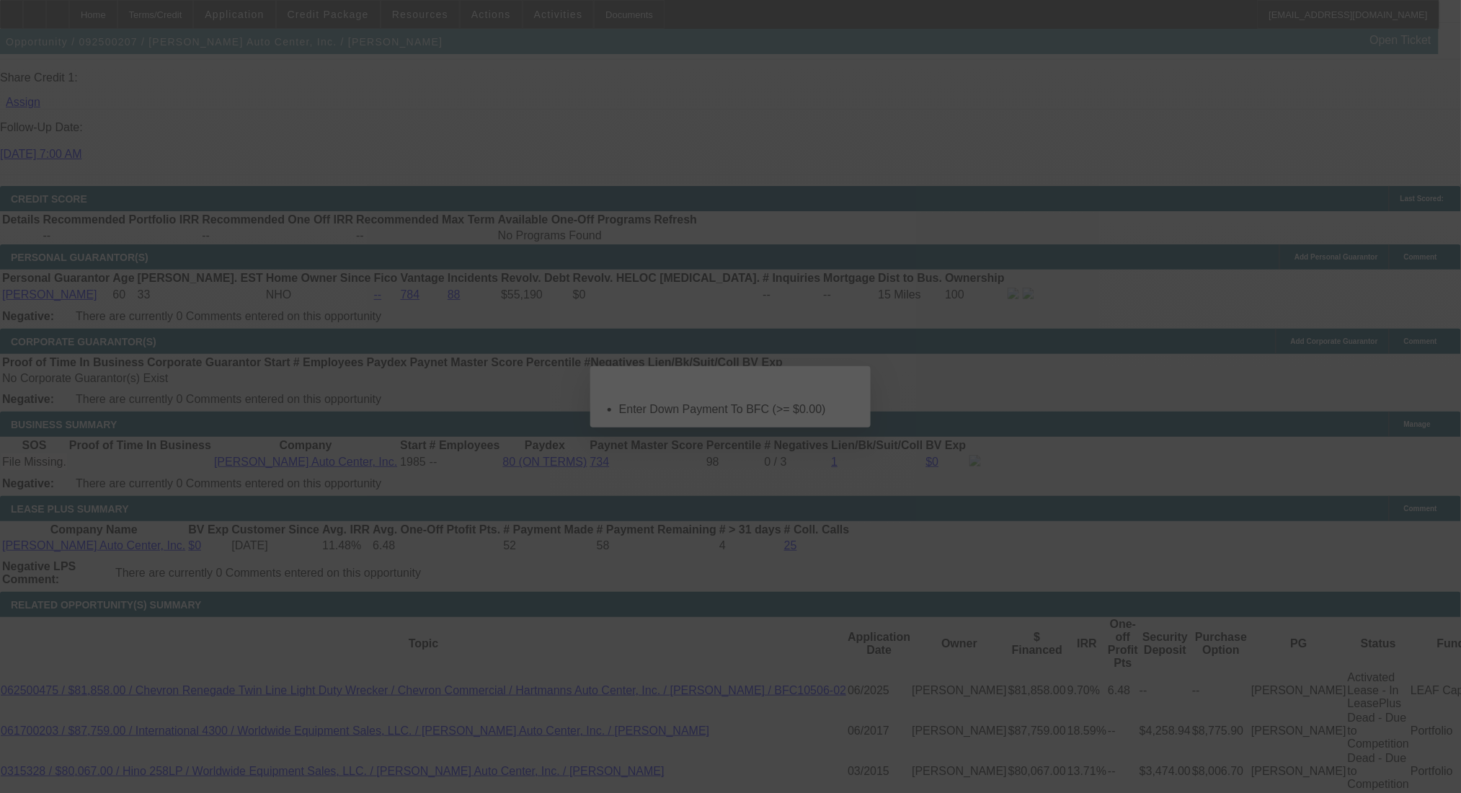
select select "0"
select select "2"
select select "0.1"
select select "4"
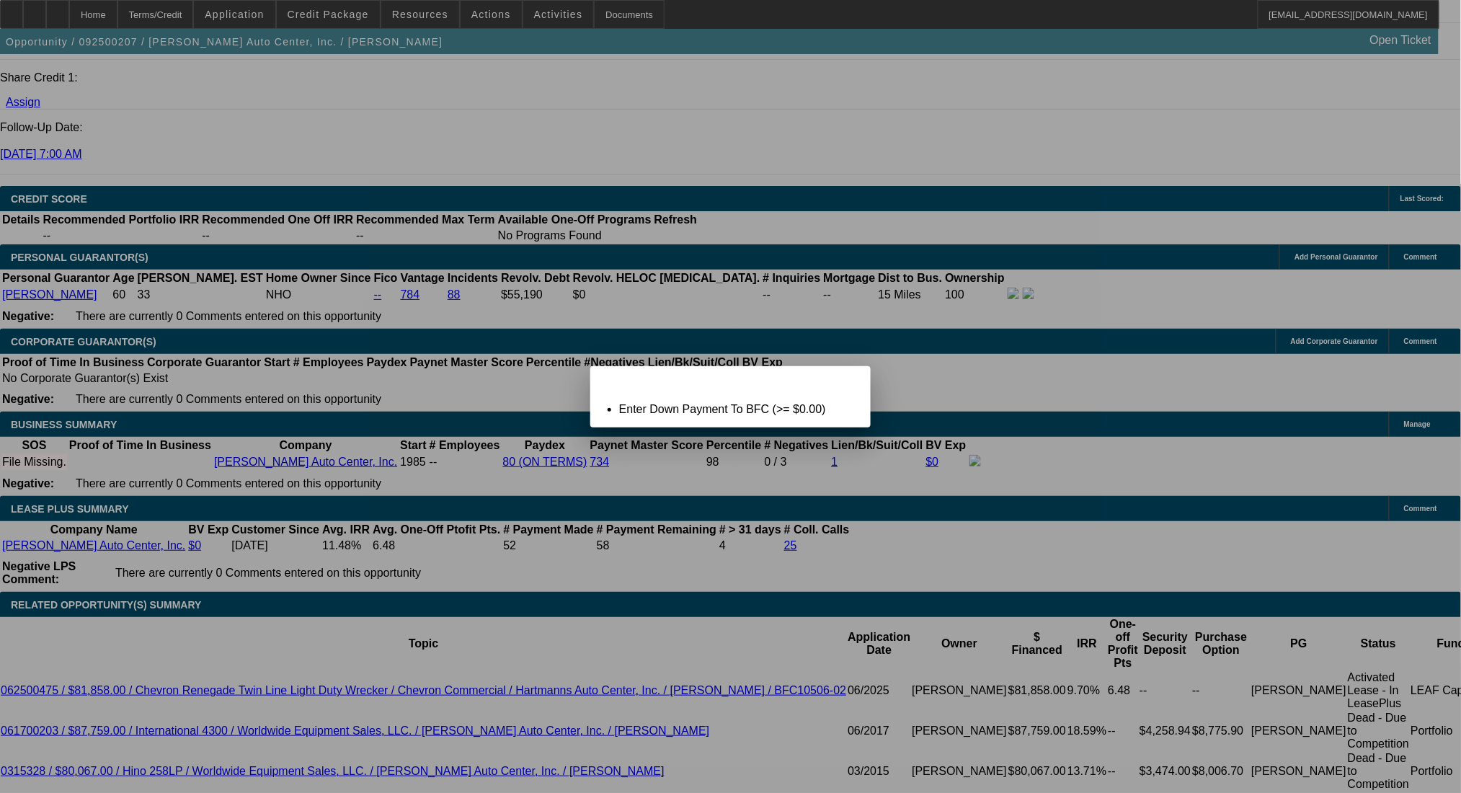
click at [842, 383] on span "Close" at bounding box center [851, 379] width 19 height 8
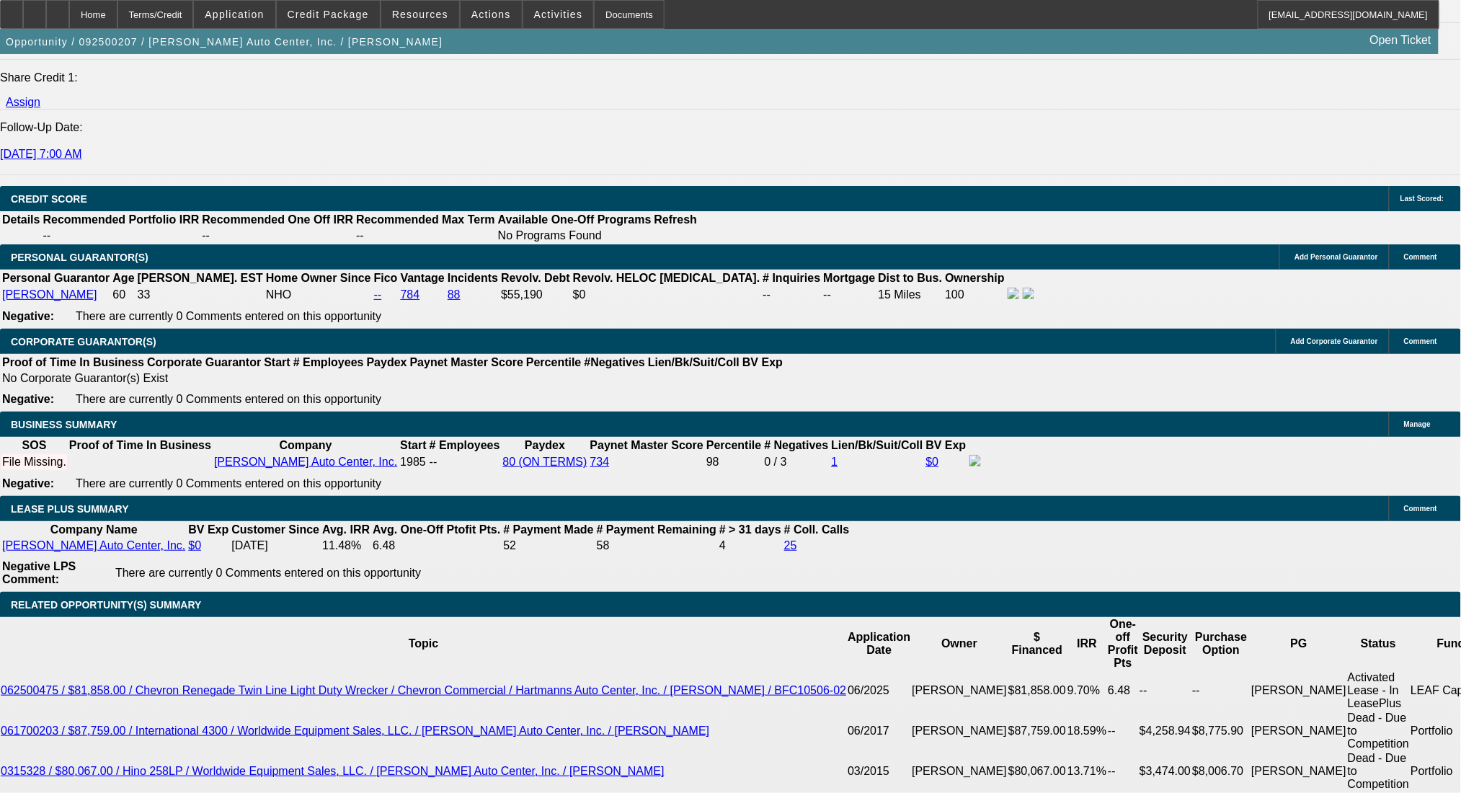
scroll to position [1931, 0]
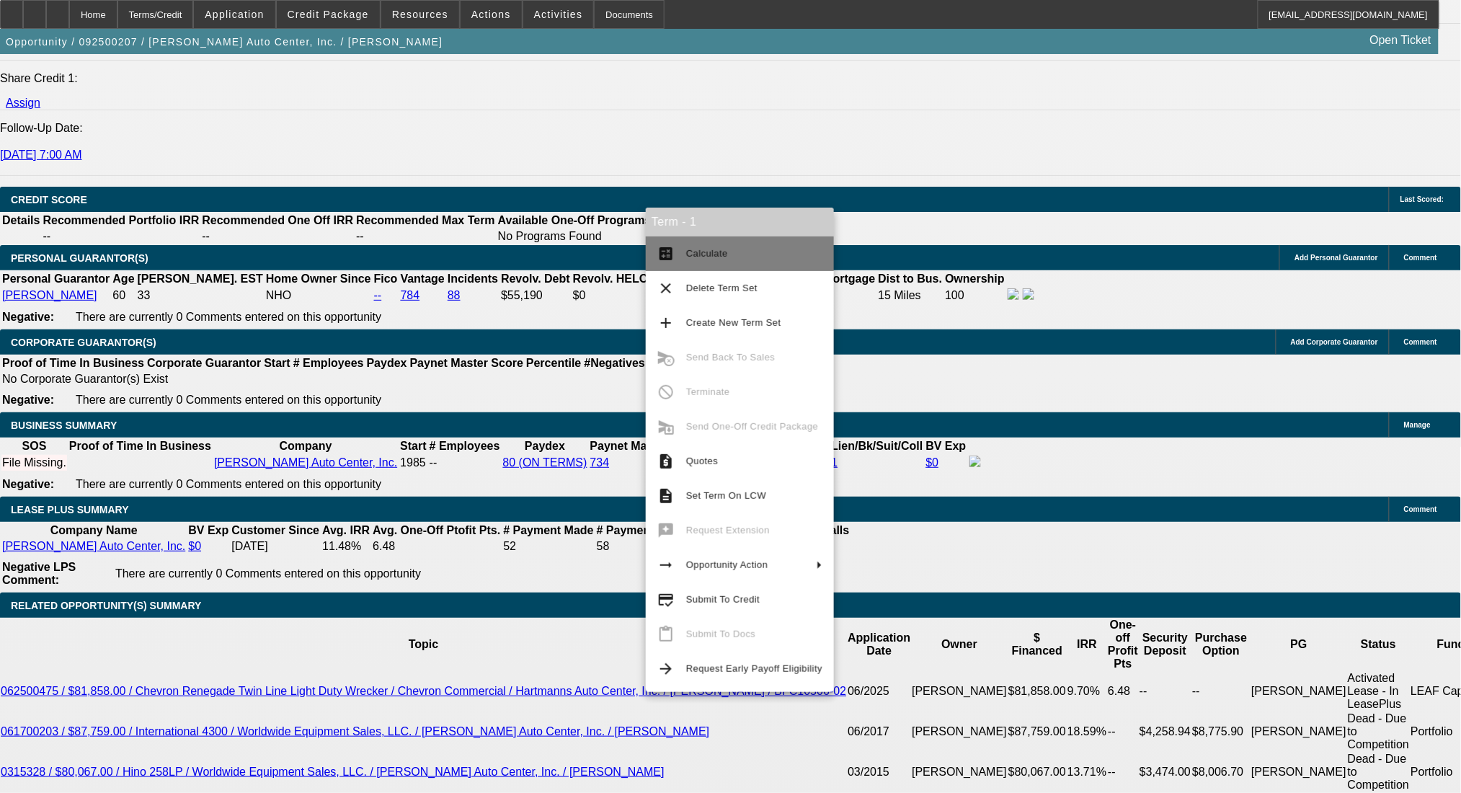
click at [662, 260] on mat-icon "calculate" at bounding box center [665, 253] width 17 height 17
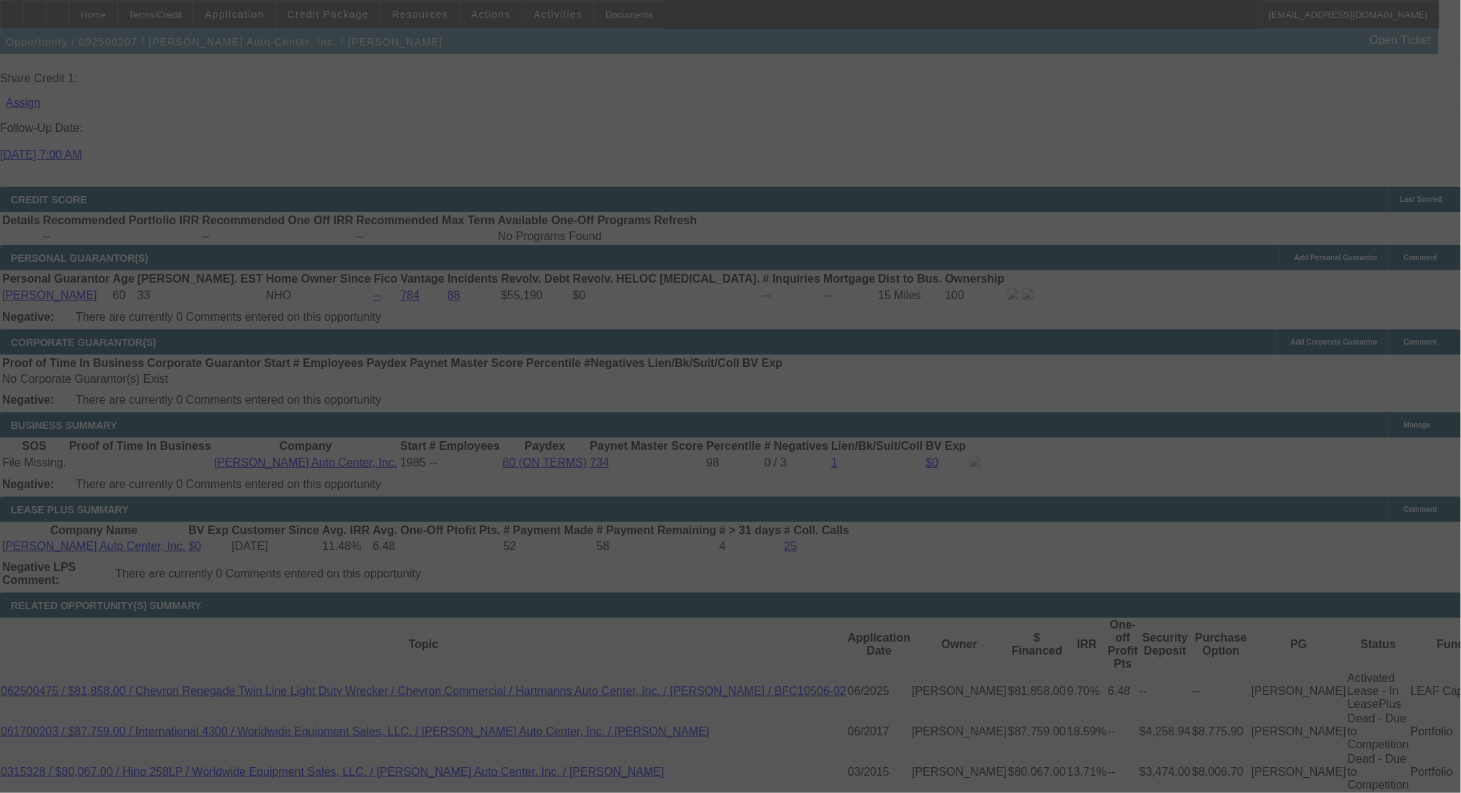
scroll to position [0, 0]
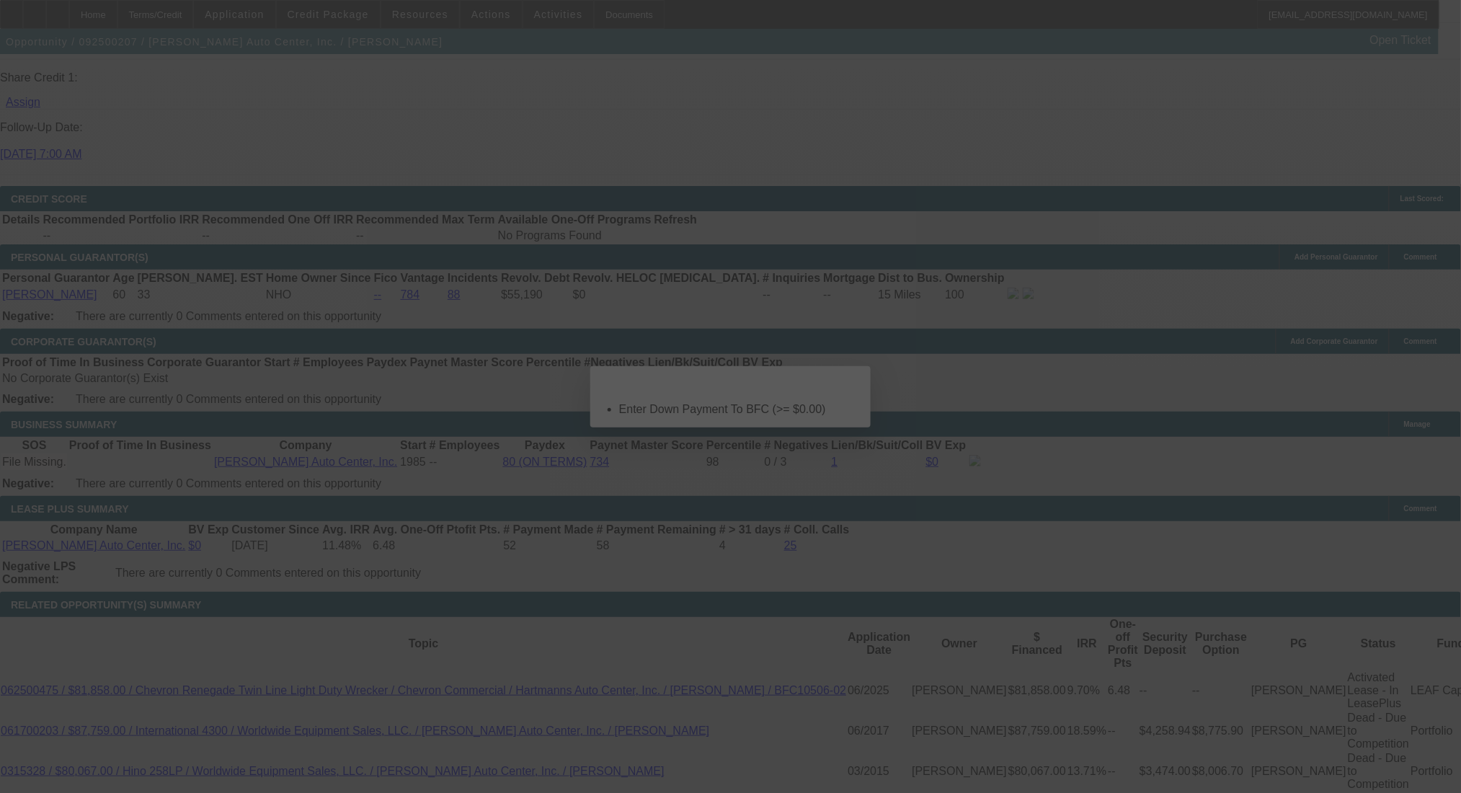
select select "0"
select select "2"
select select "0.1"
select select "4"
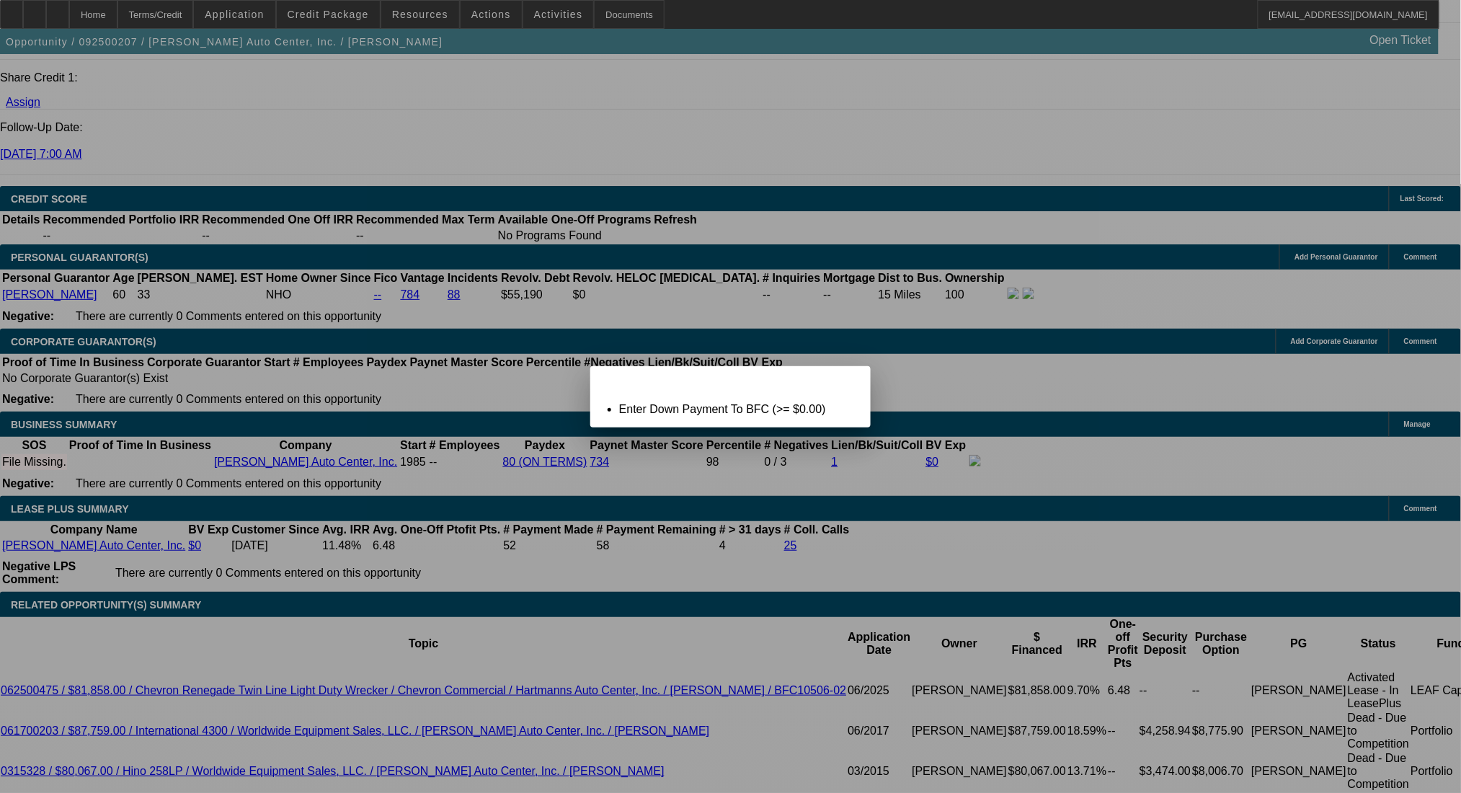
click at [847, 383] on span "Close" at bounding box center [851, 379] width 19 height 8
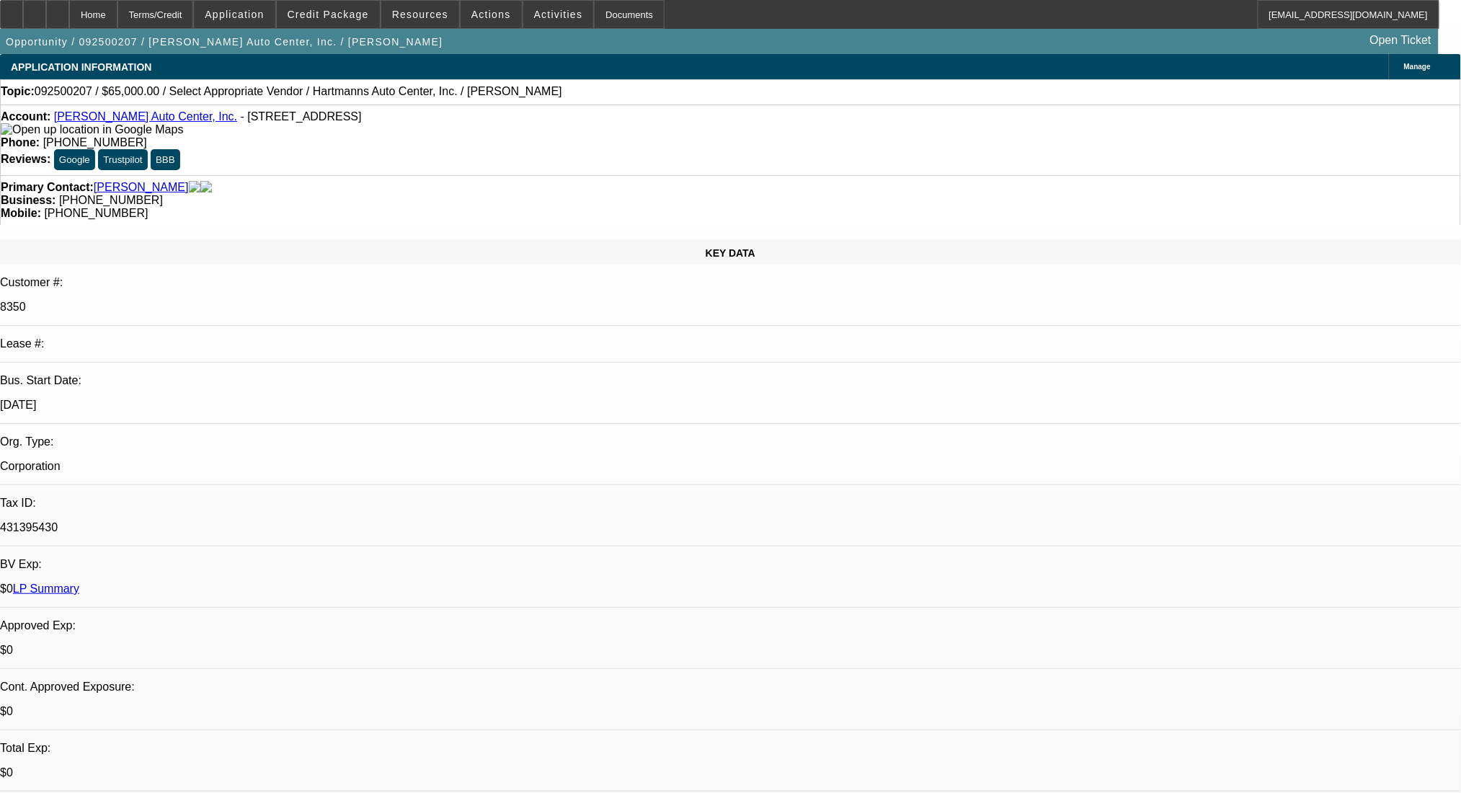
scroll to position [1931, 0]
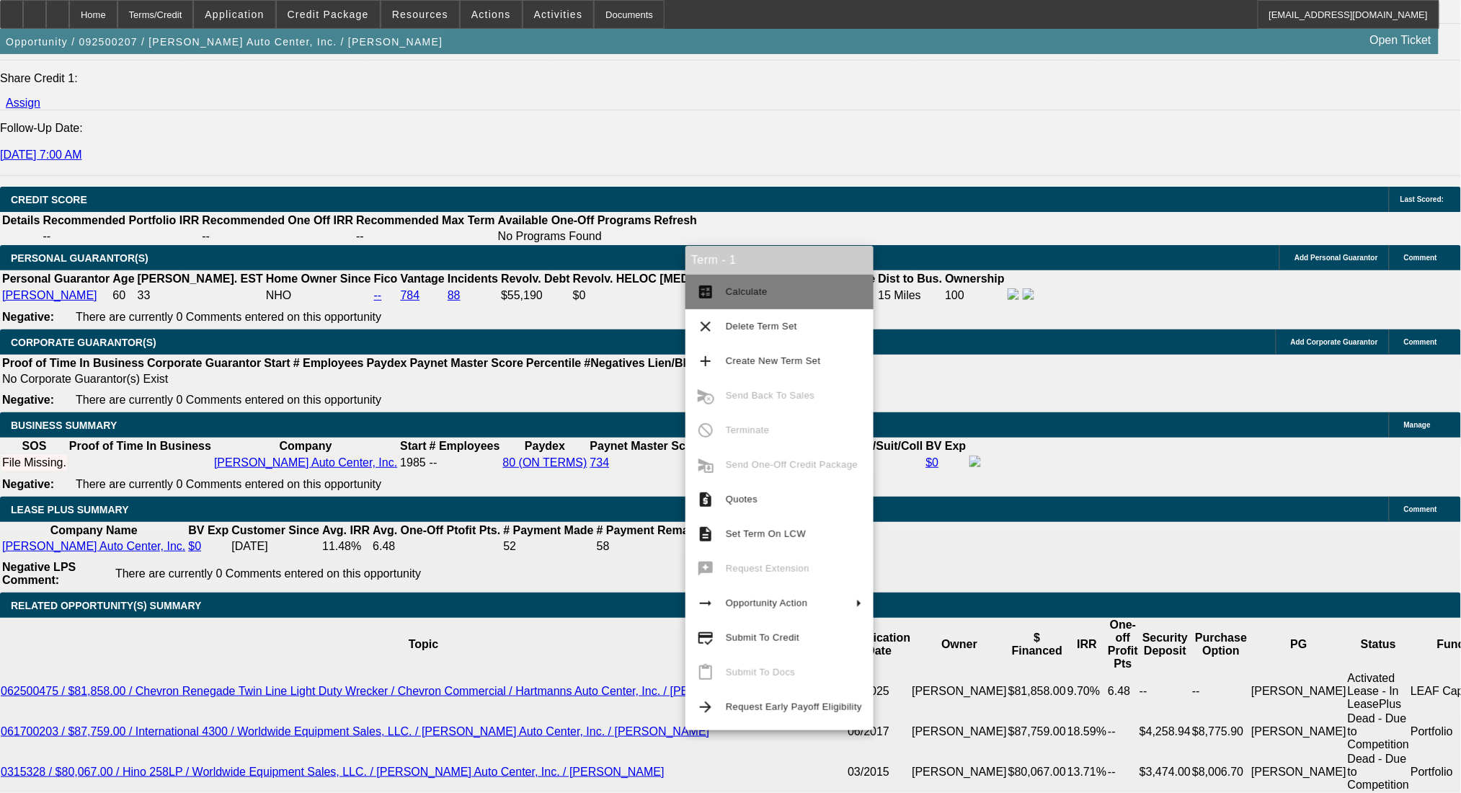
click at [709, 280] on button "calculate Calculate" at bounding box center [779, 292] width 188 height 35
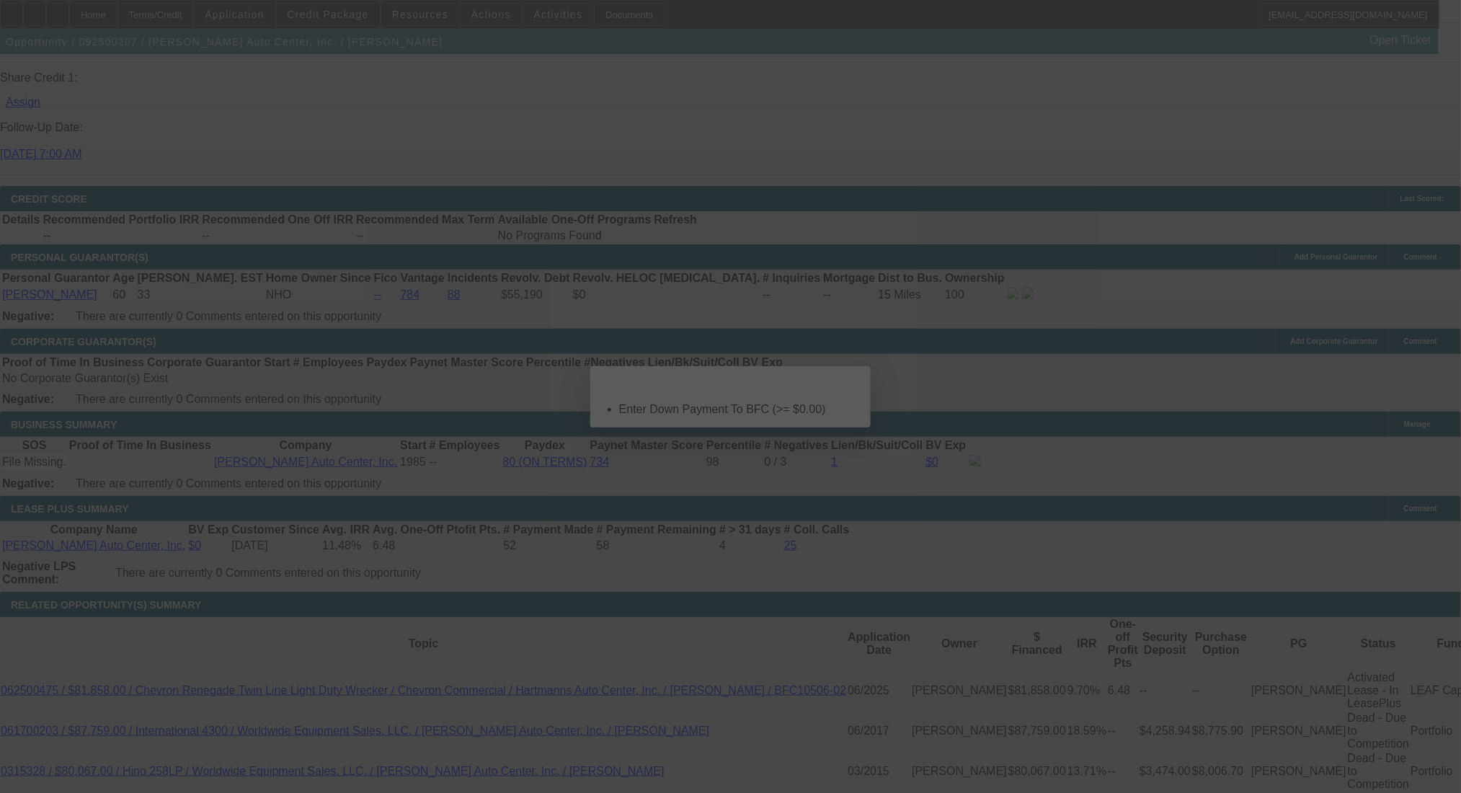
scroll to position [0, 0]
select select "0"
select select "2"
select select "0.1"
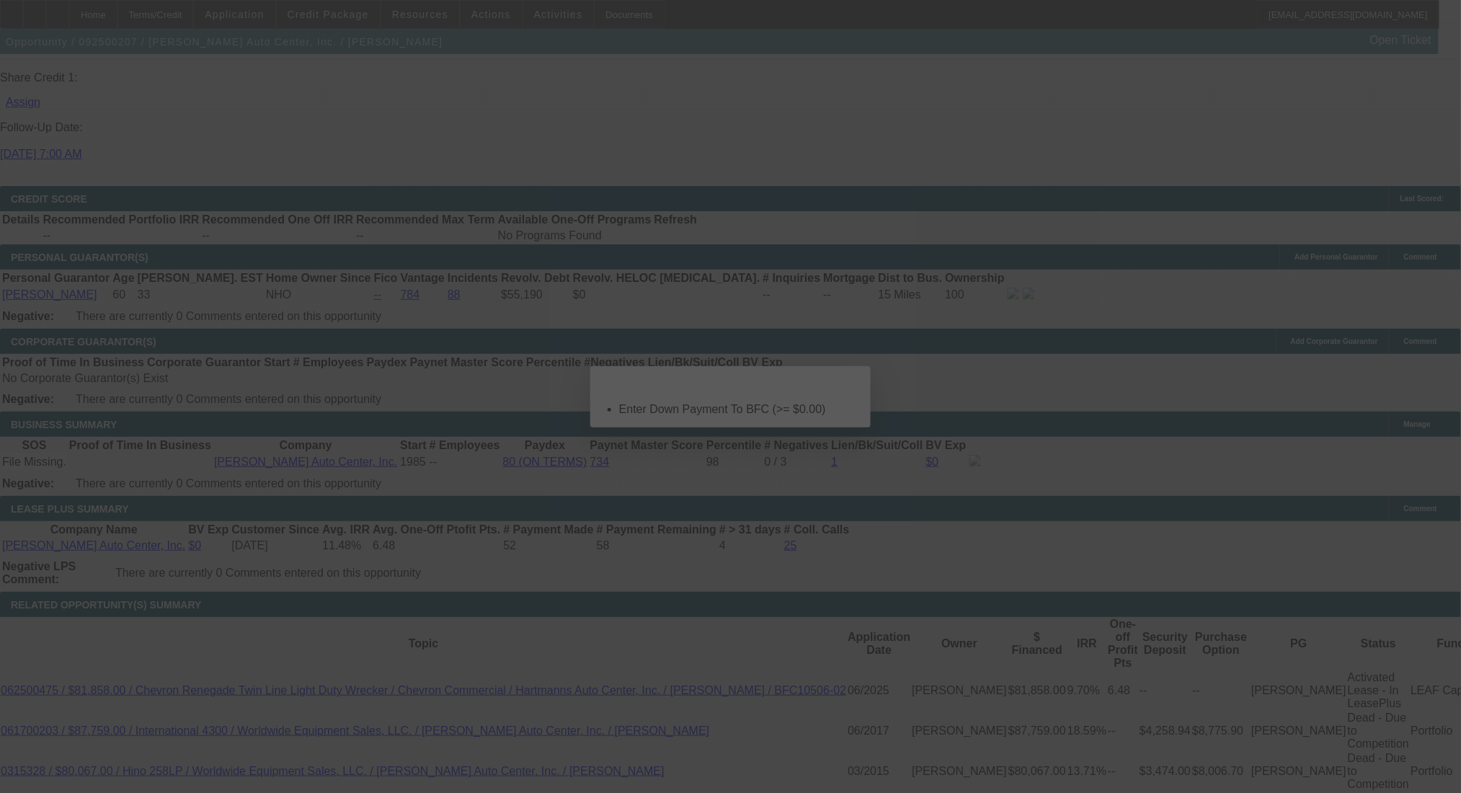
select select "4"
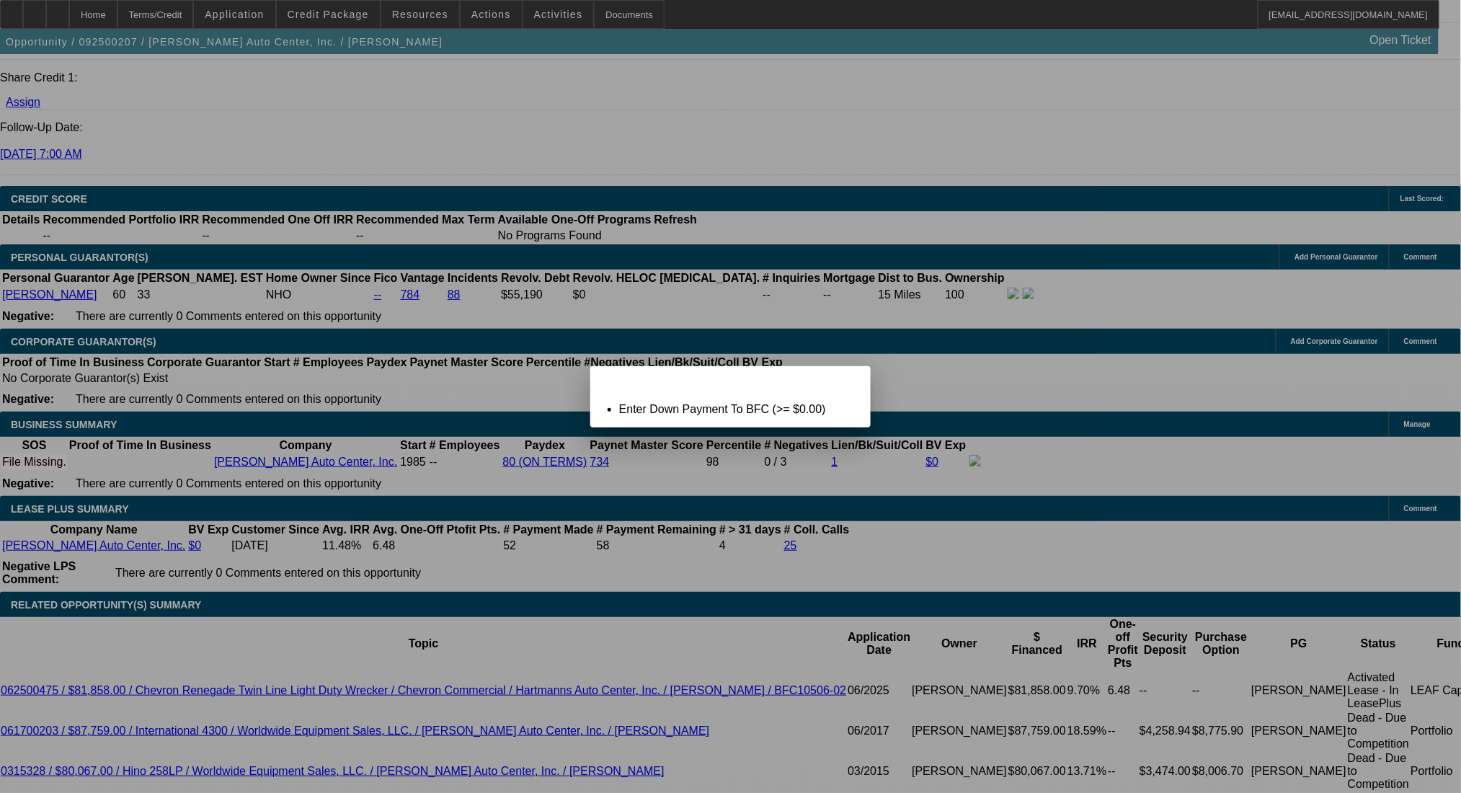
click at [855, 383] on span "Close" at bounding box center [851, 379] width 19 height 8
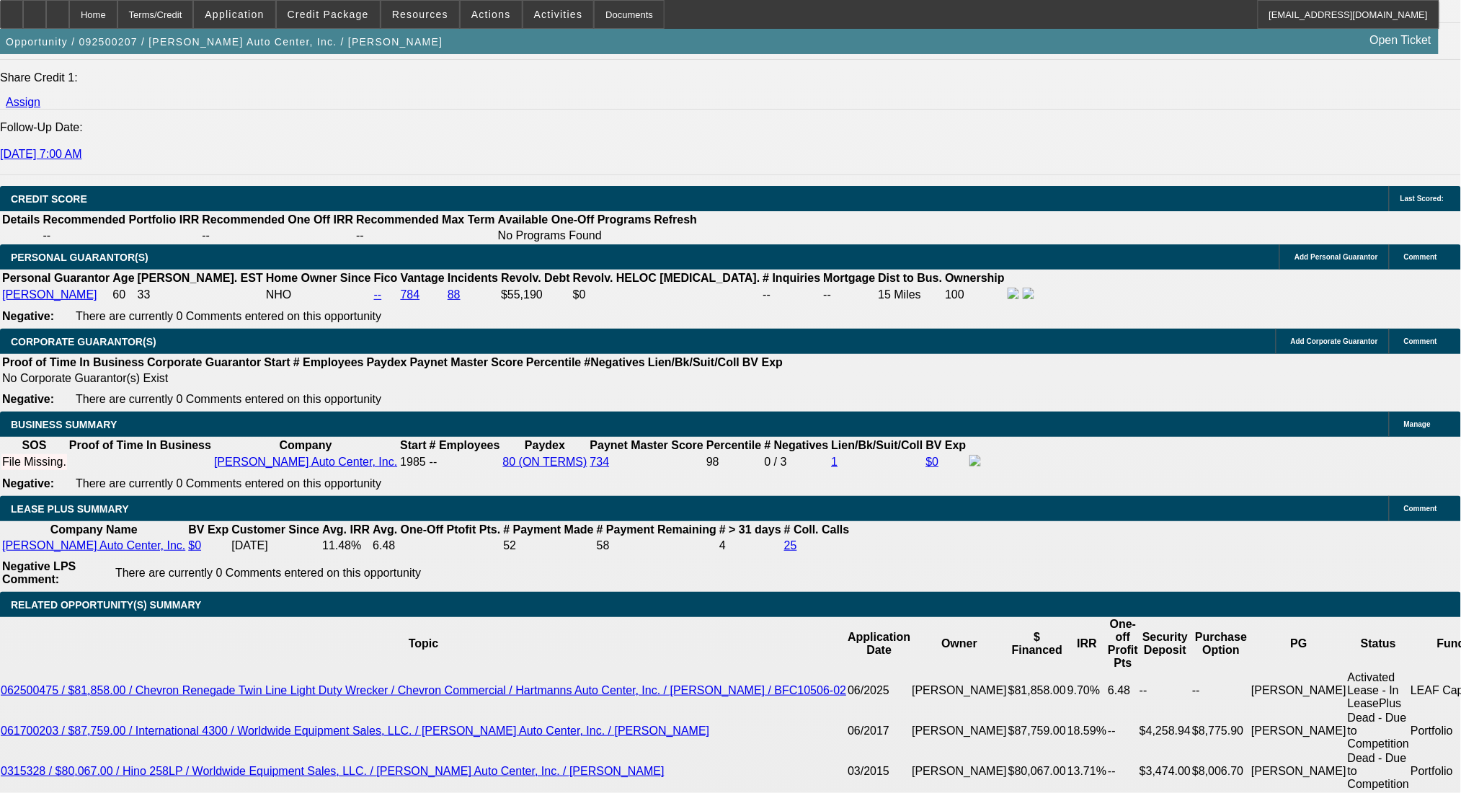
scroll to position [1931, 0]
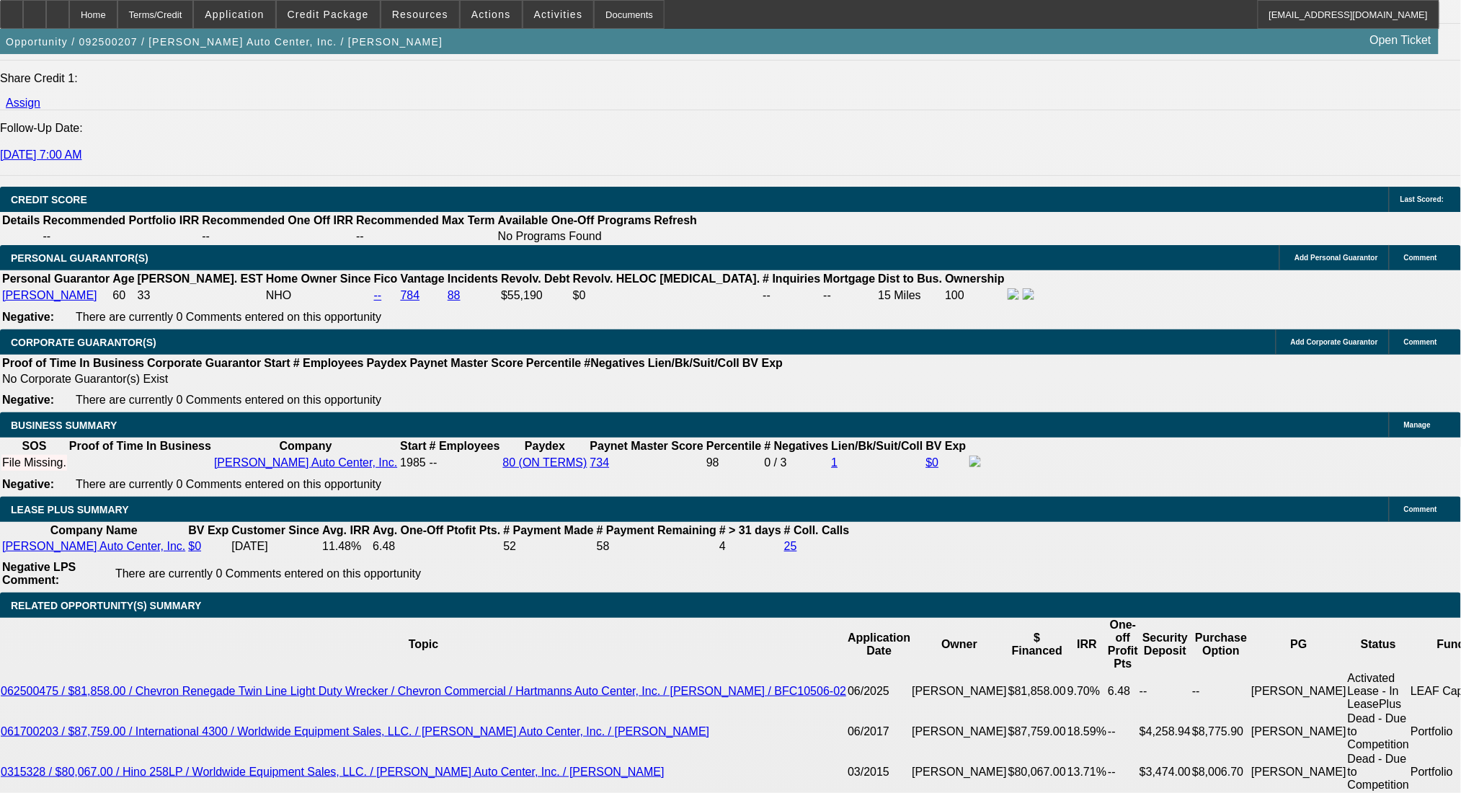
type input "$0.00"
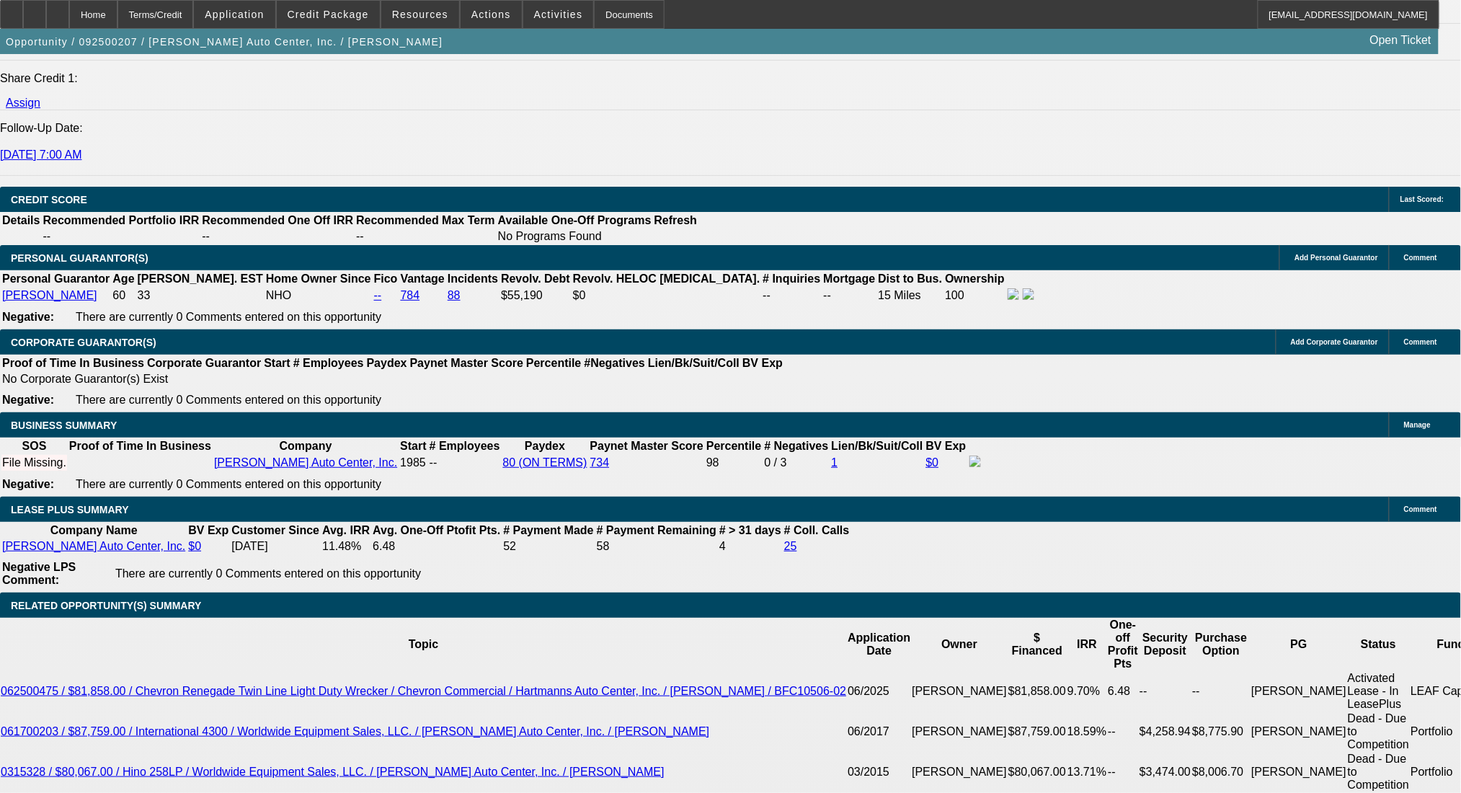
type input "$0.00"
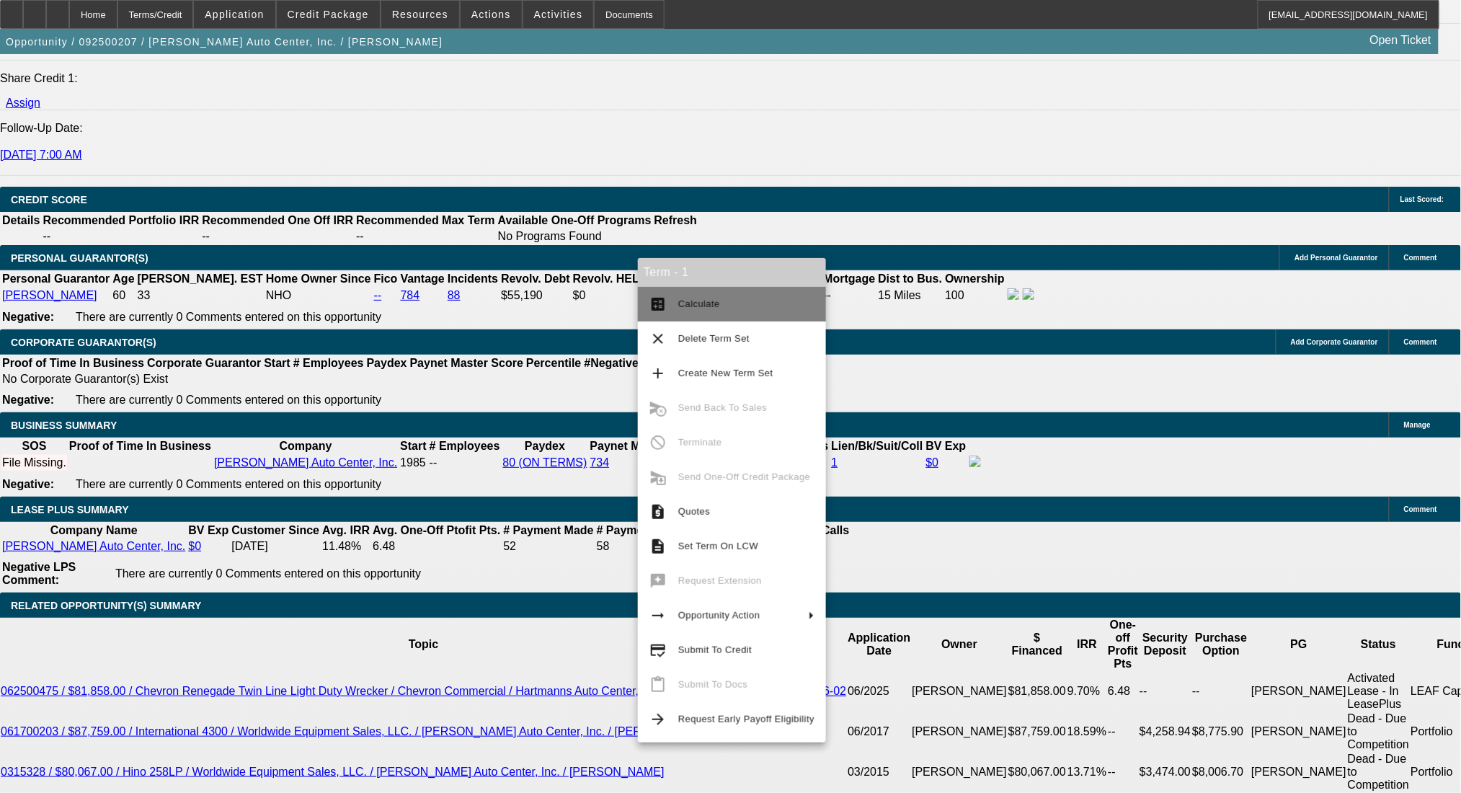
click at [663, 311] on mat-icon "calculate" at bounding box center [657, 303] width 17 height 17
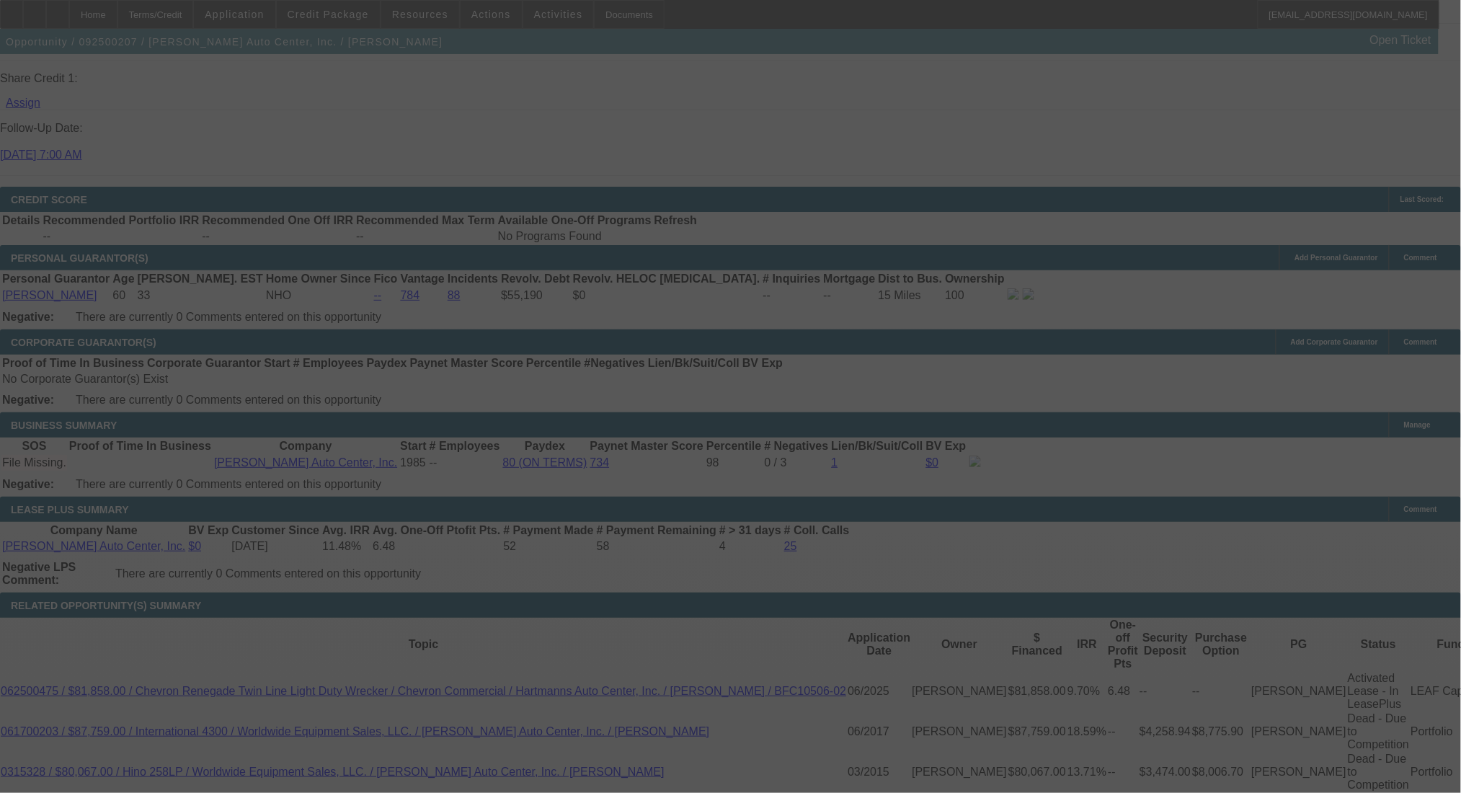
select select "0"
select select "2"
select select "0.1"
select select "4"
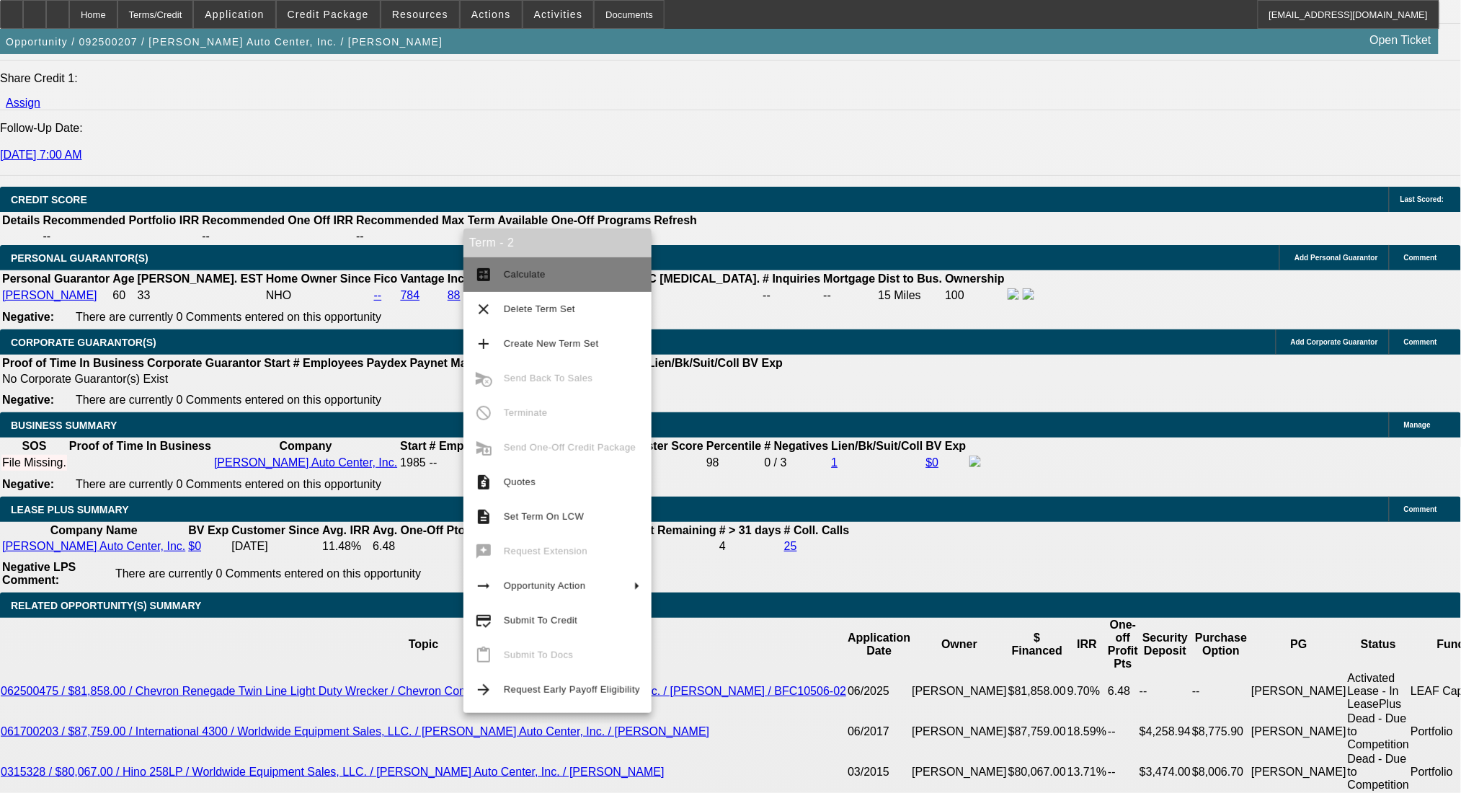
click at [494, 282] on button "calculate Calculate" at bounding box center [557, 274] width 188 height 35
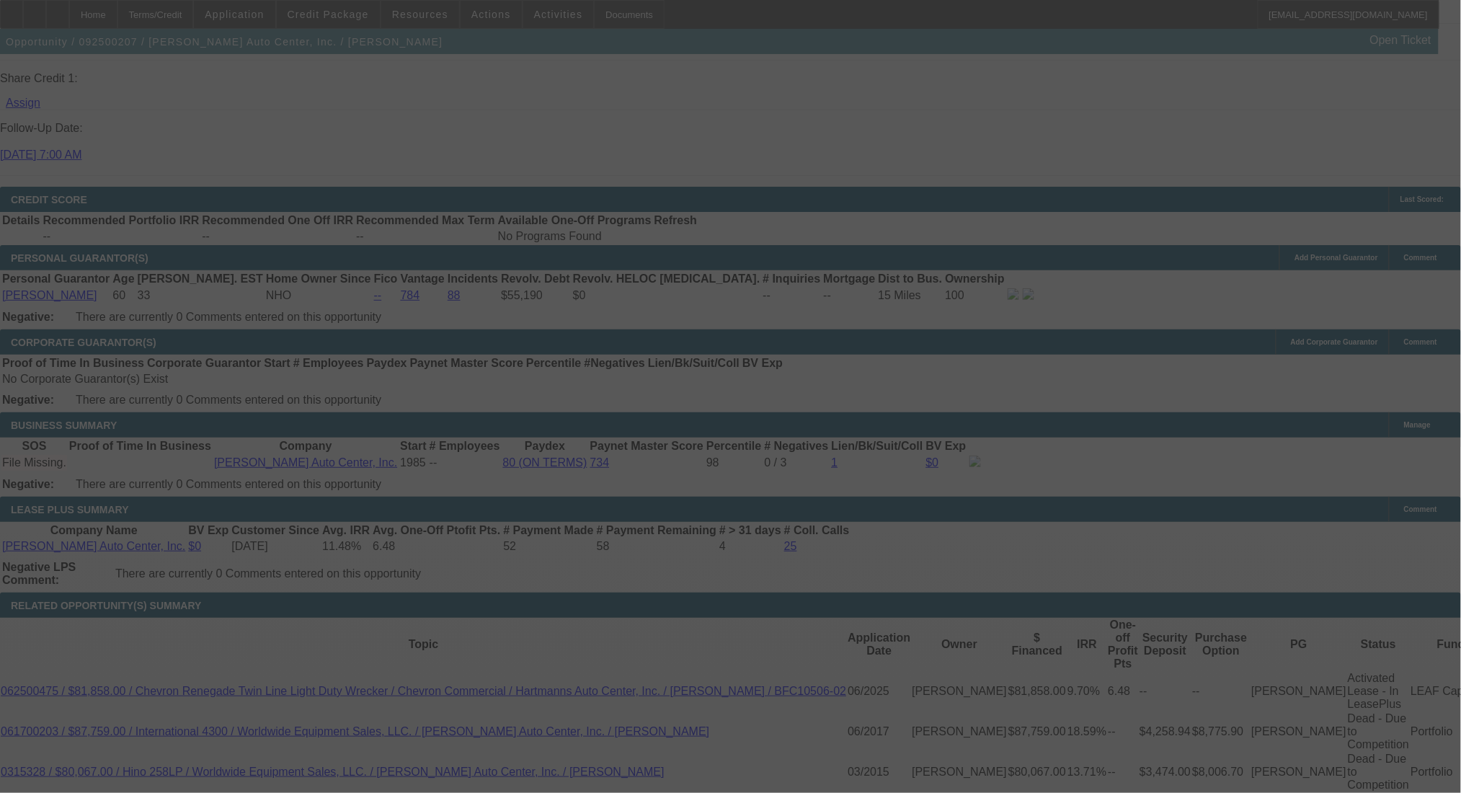
select select "0"
select select "2"
select select "0.1"
select select "4"
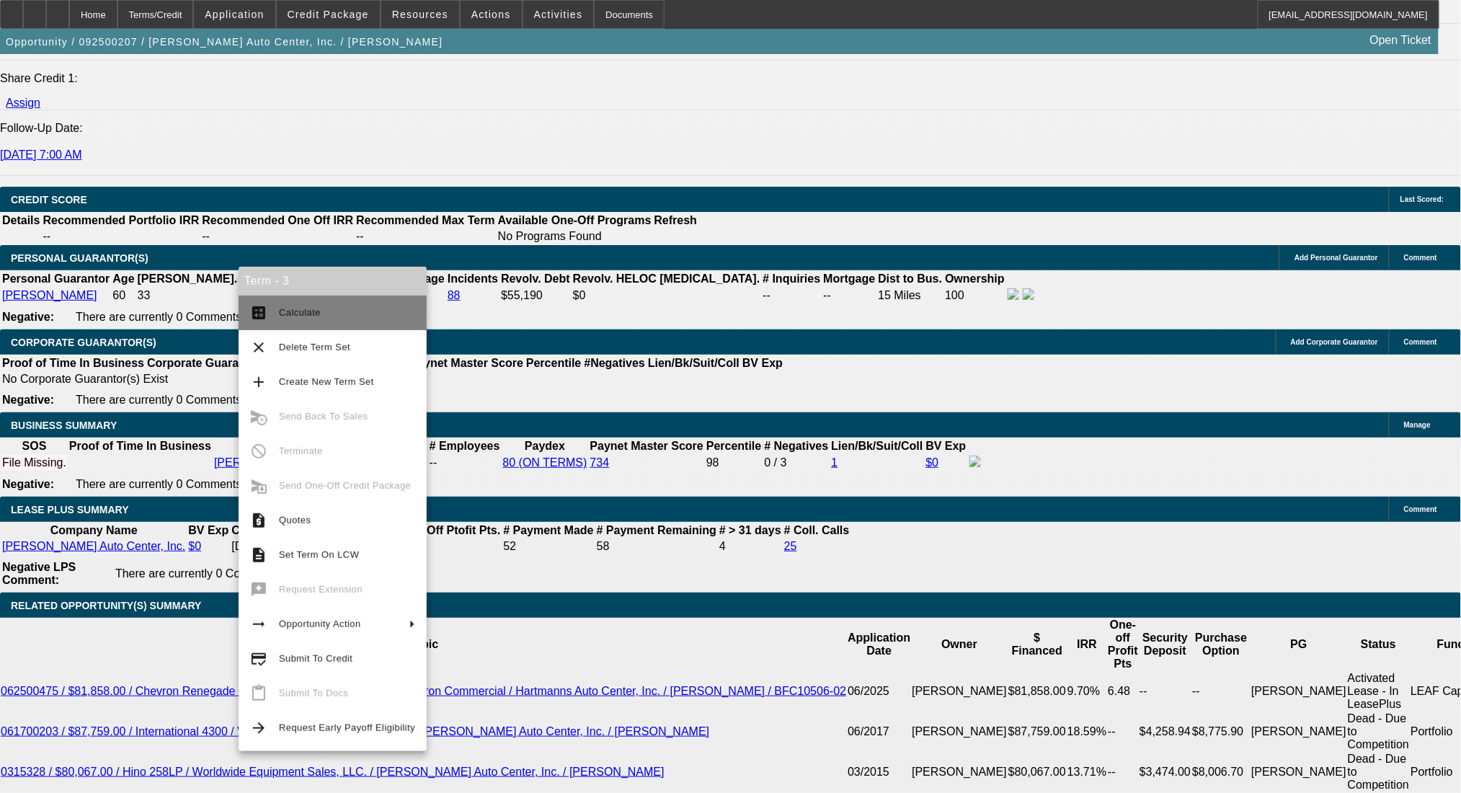
click at [304, 322] on button "calculate Calculate" at bounding box center [333, 312] width 188 height 35
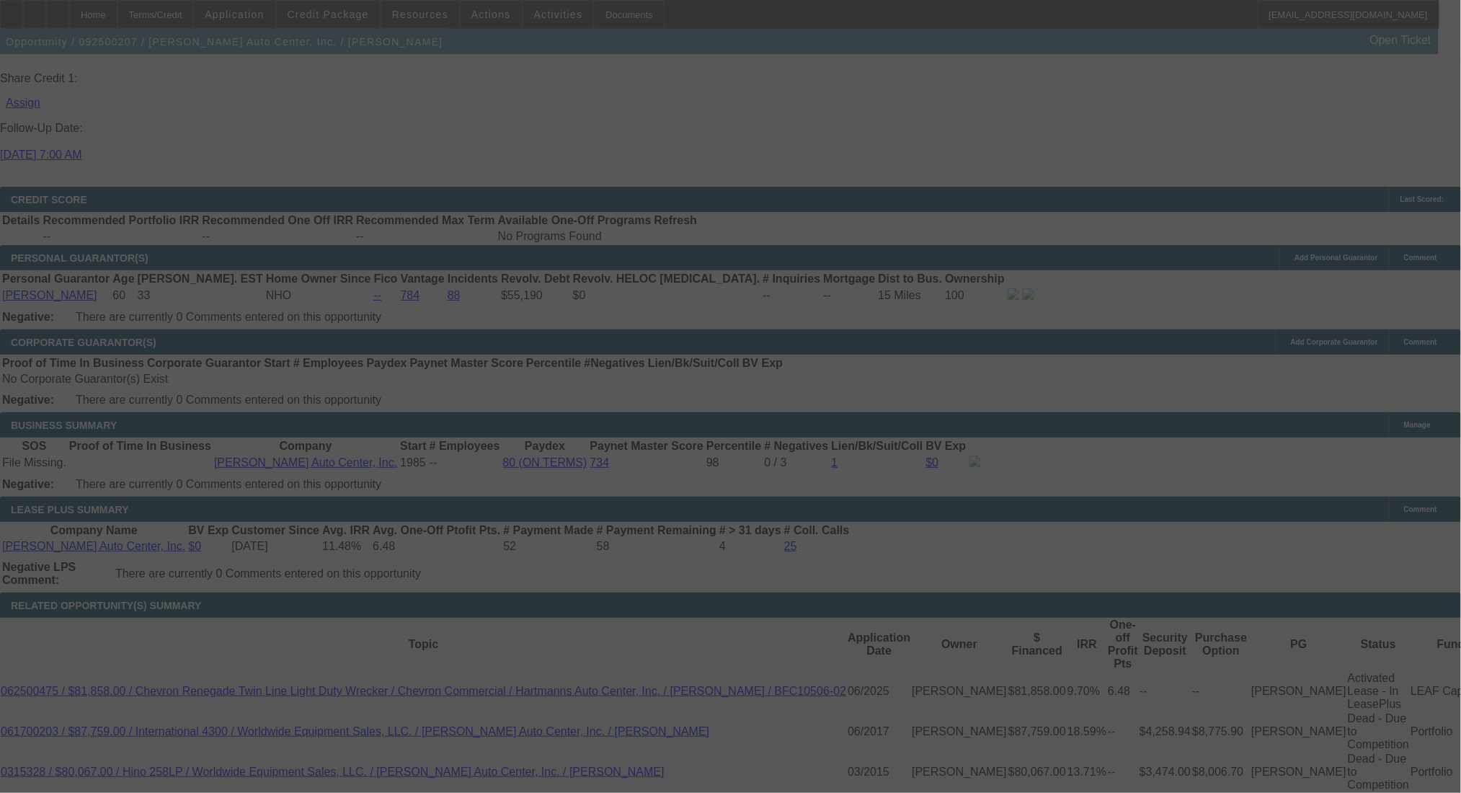
select select "0"
select select "2"
select select "0.1"
select select "4"
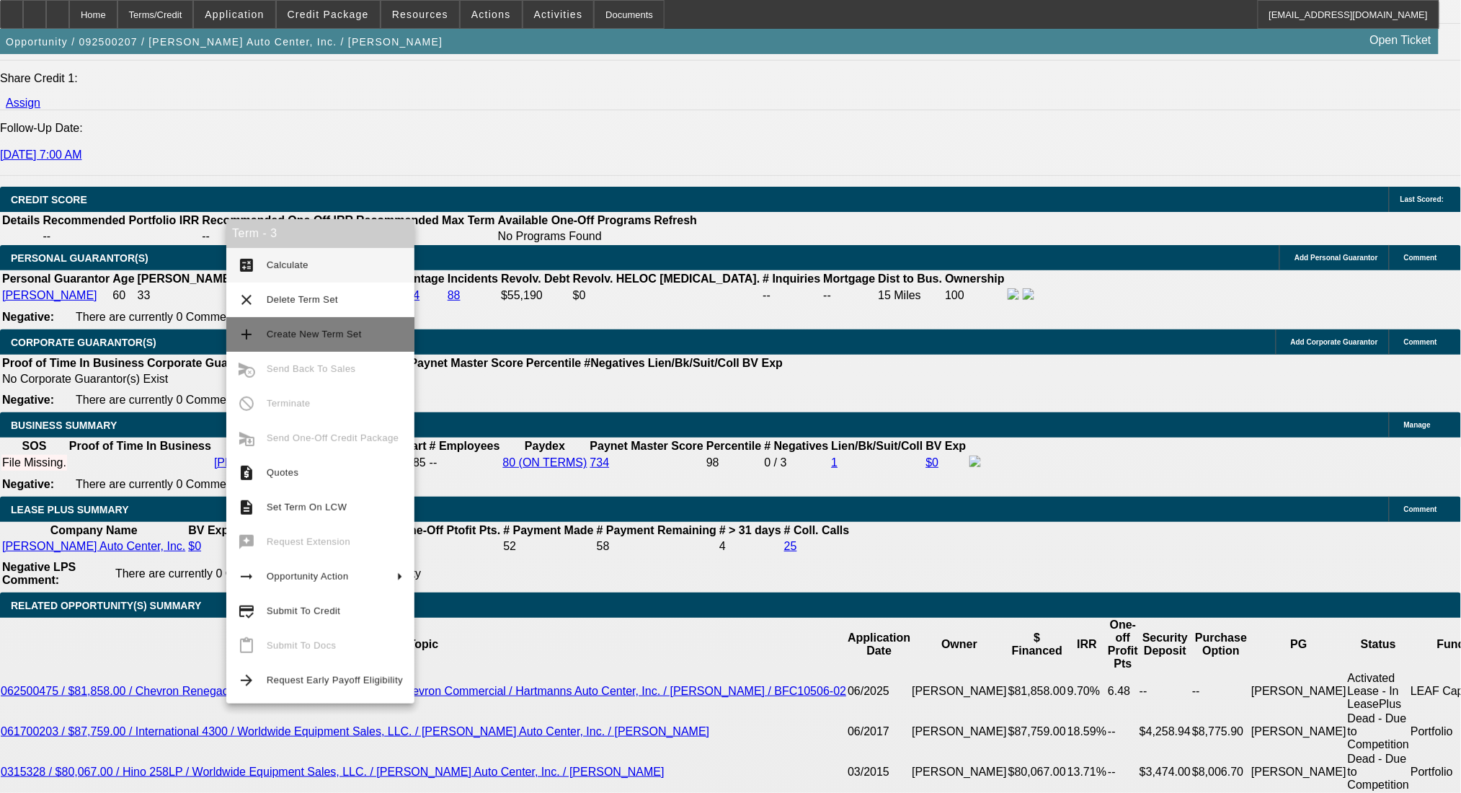
click at [320, 321] on button "add Create New Term Set" at bounding box center [320, 334] width 188 height 35
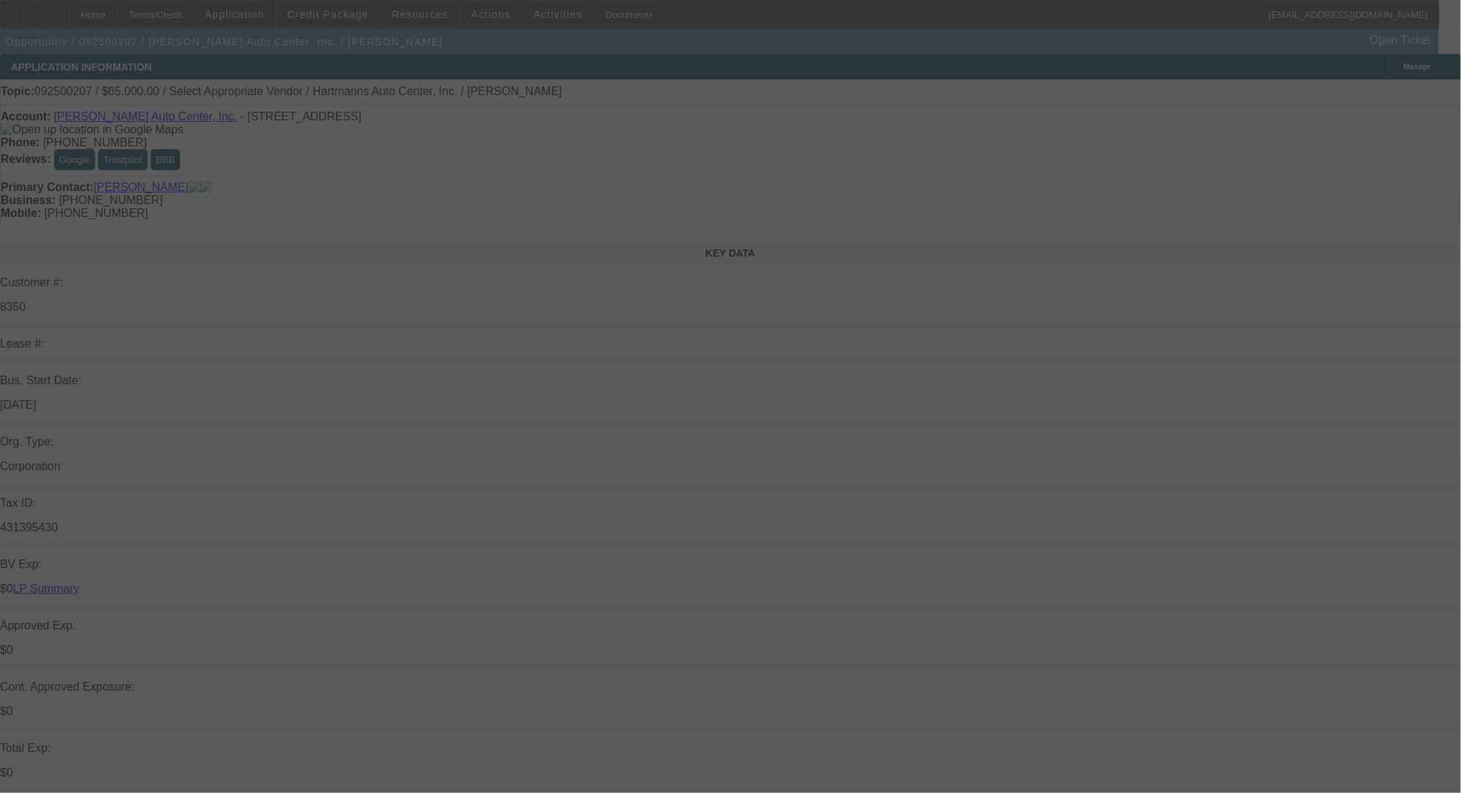
select select "0"
select select "2"
select select "0.1"
select select "4"
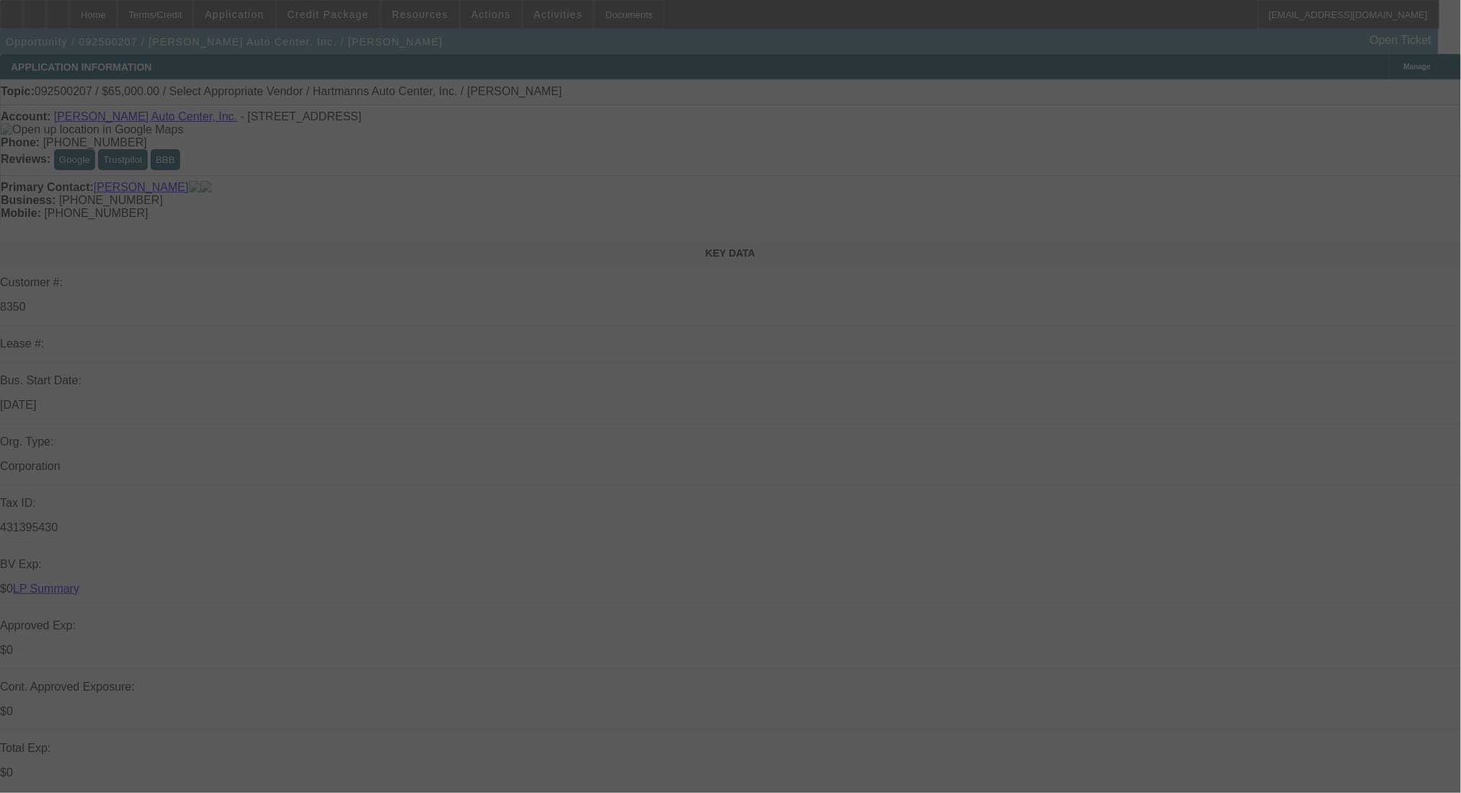
select select "0"
select select "2"
select select "0.1"
select select "4"
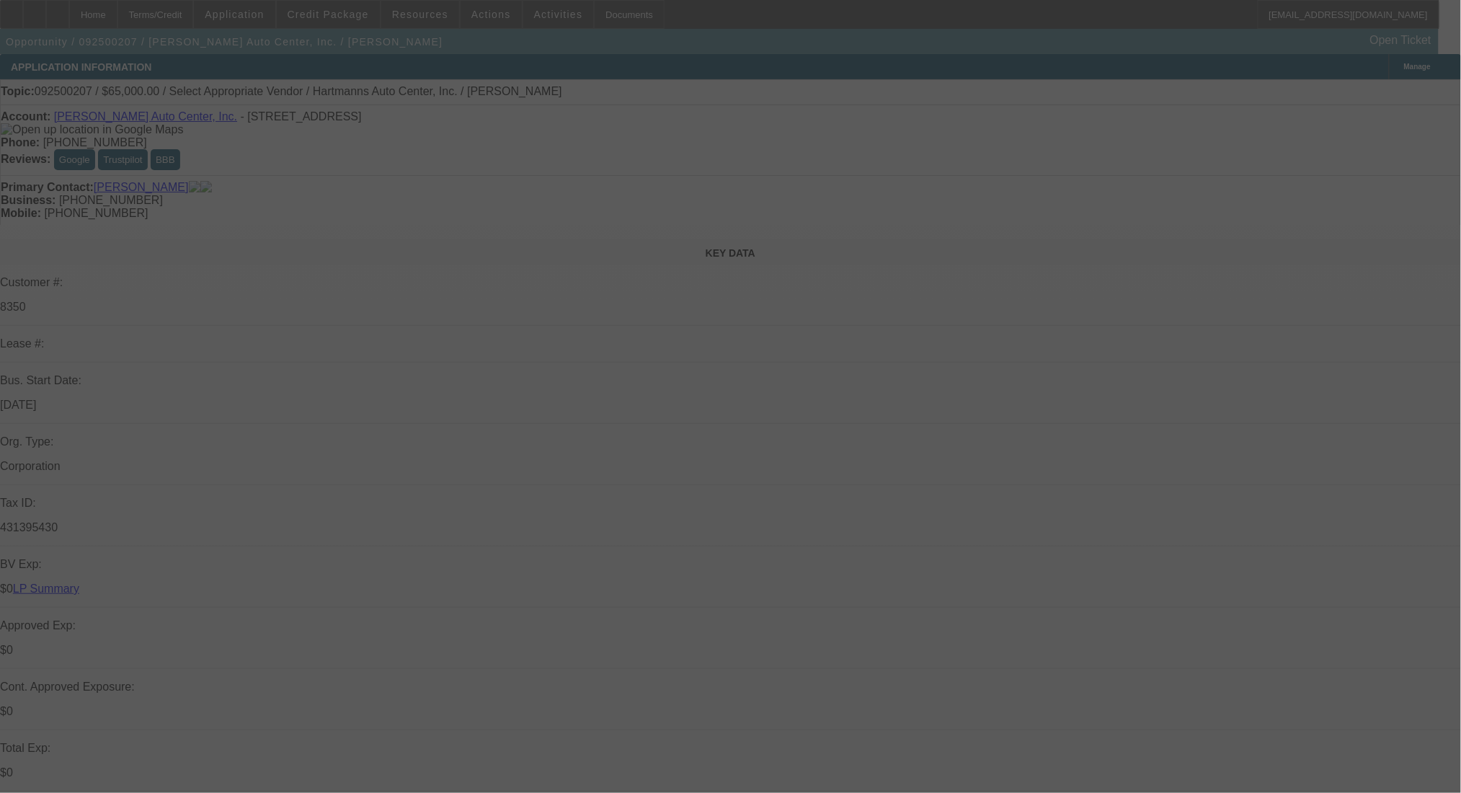
select select "0"
select select "2"
select select "0.1"
select select "4"
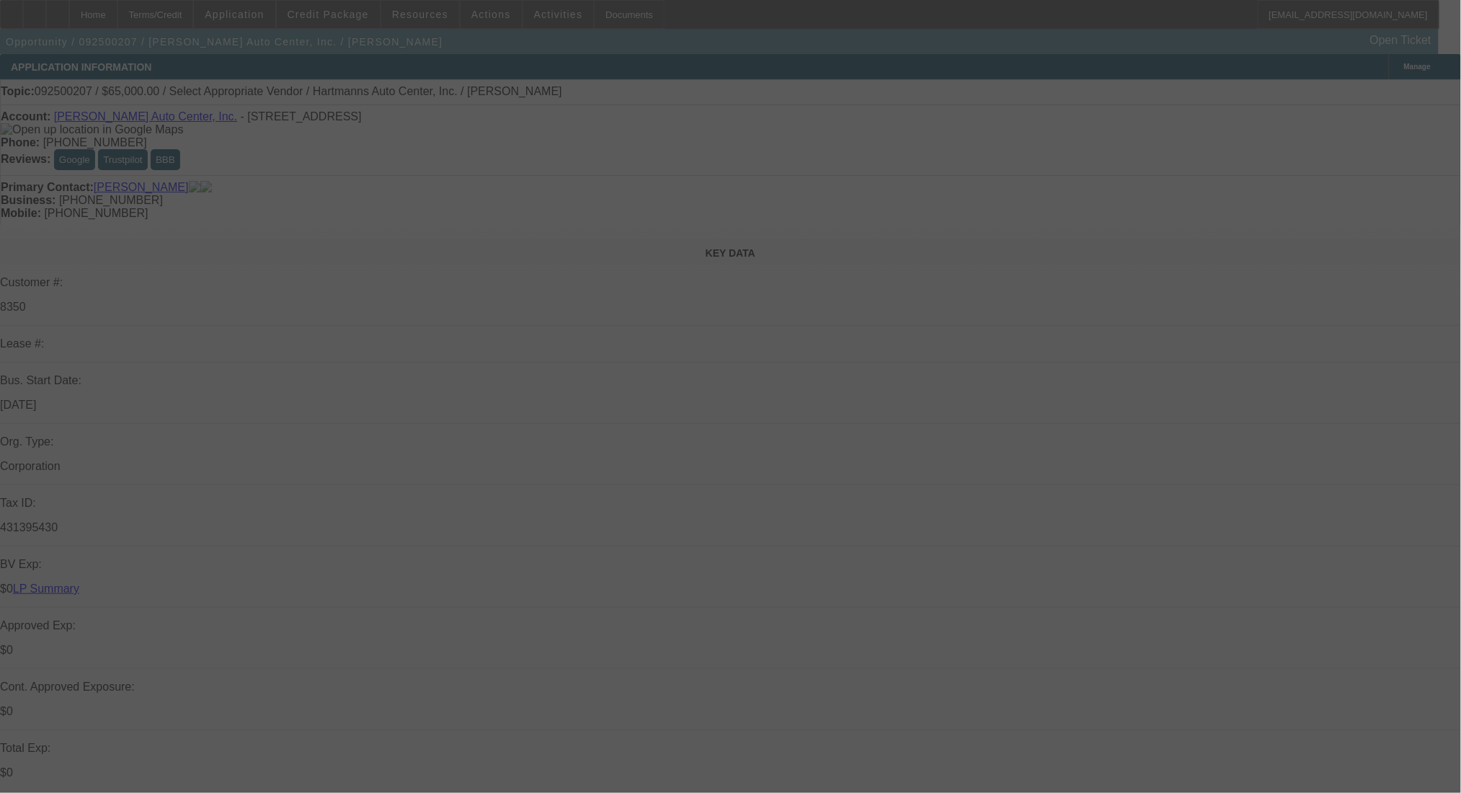
select select "0"
select select "2"
select select "0.1"
select select "4"
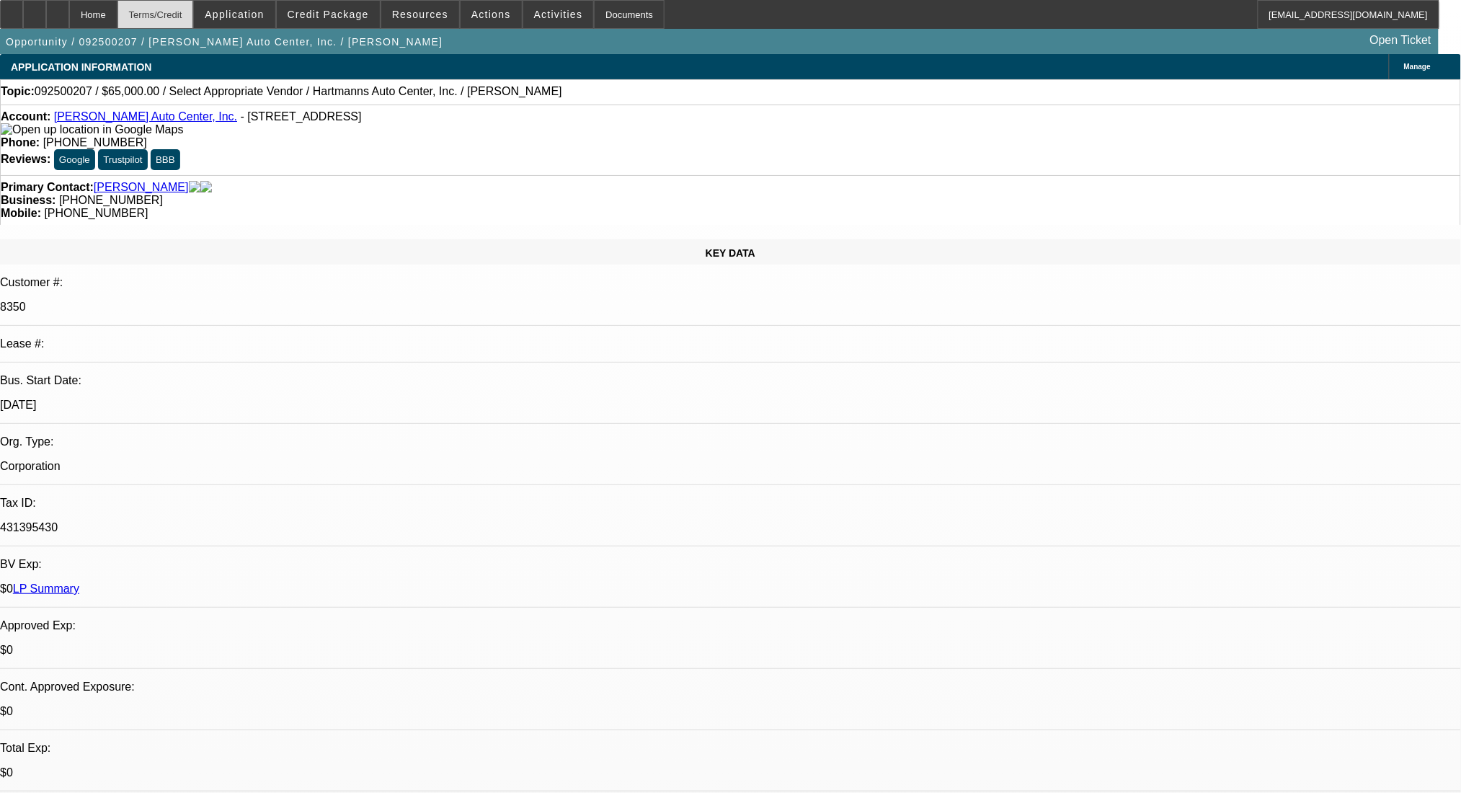
click at [163, 10] on div "Terms/Credit" at bounding box center [155, 14] width 76 height 29
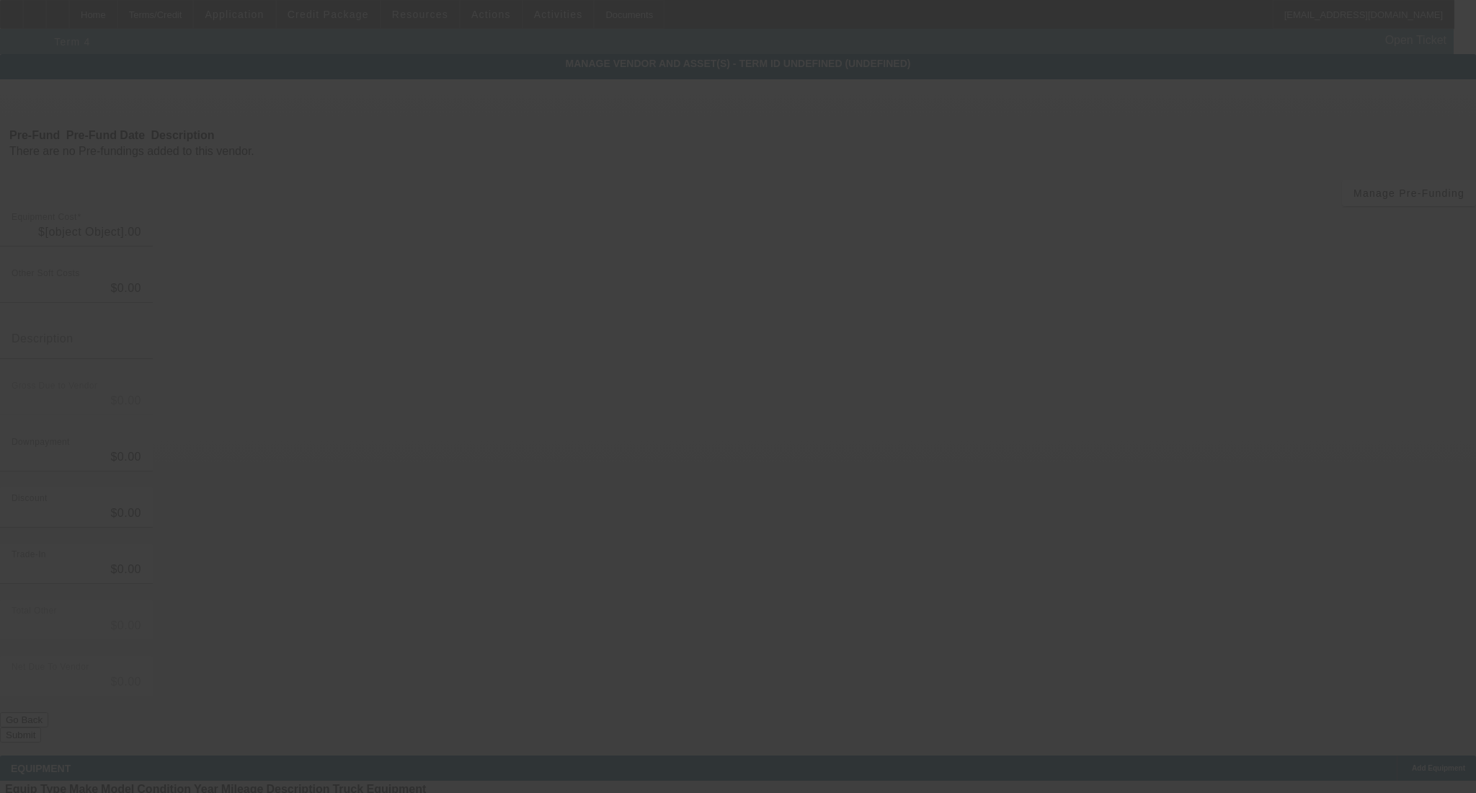
type input "$65,000.00"
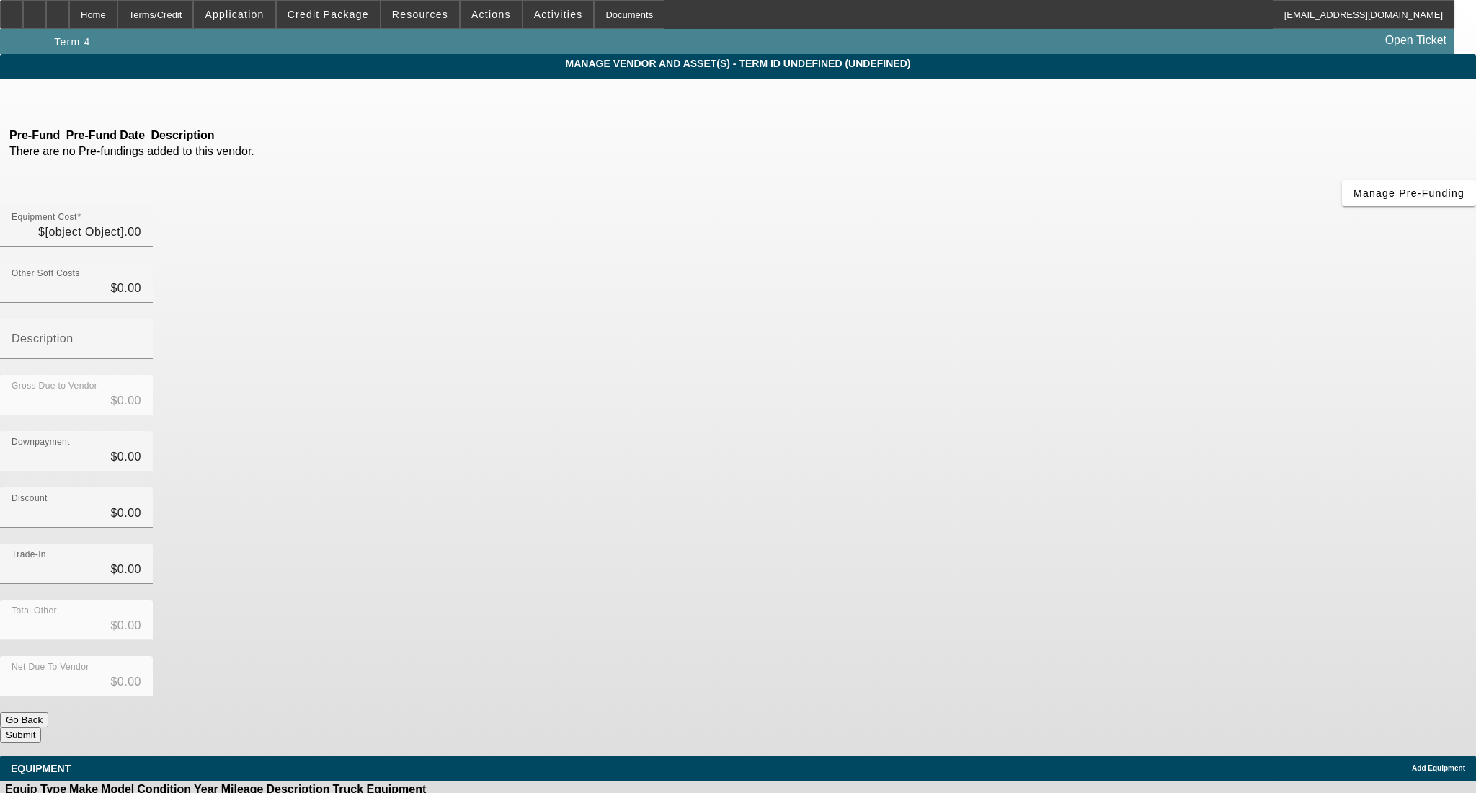
type input "$65,000.00"
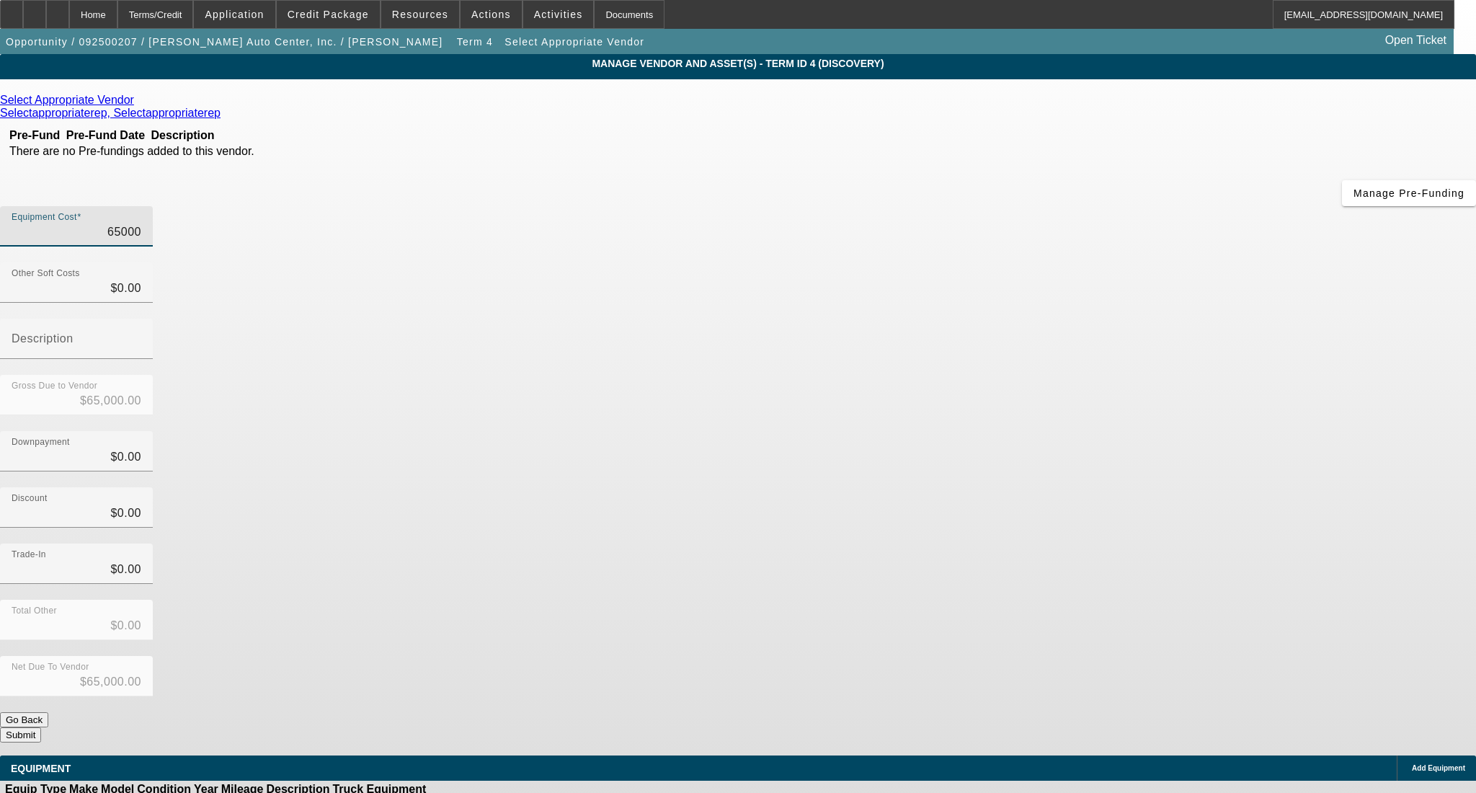
drag, startPoint x: 863, startPoint y: 122, endPoint x: 1085, endPoint y: 122, distance: 222.0
click at [1085, 206] on div "Equipment Cost 65000" at bounding box center [738, 234] width 1476 height 56
click at [141, 223] on input "65000" at bounding box center [77, 231] width 130 height 17
type input "165000"
type input "$165,000.00"
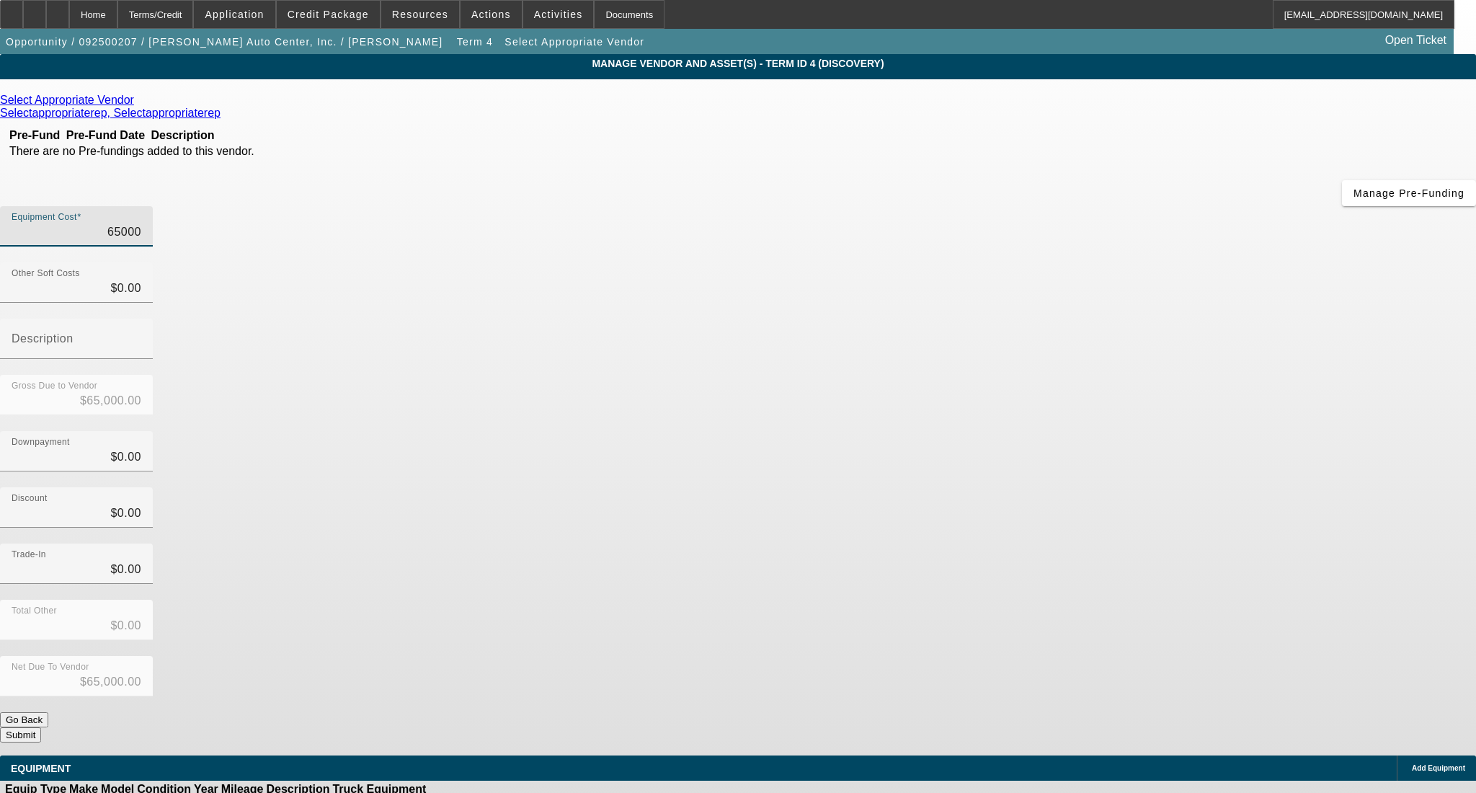
type input "$165,000.00"
click at [1046, 375] on div "Gross Due to Vendor $165,000.00" at bounding box center [738, 403] width 1476 height 56
click at [1085, 656] on div "Net Due To Vendor $165,000.00" at bounding box center [738, 684] width 1476 height 56
click at [41, 727] on button "Submit" at bounding box center [20, 734] width 41 height 15
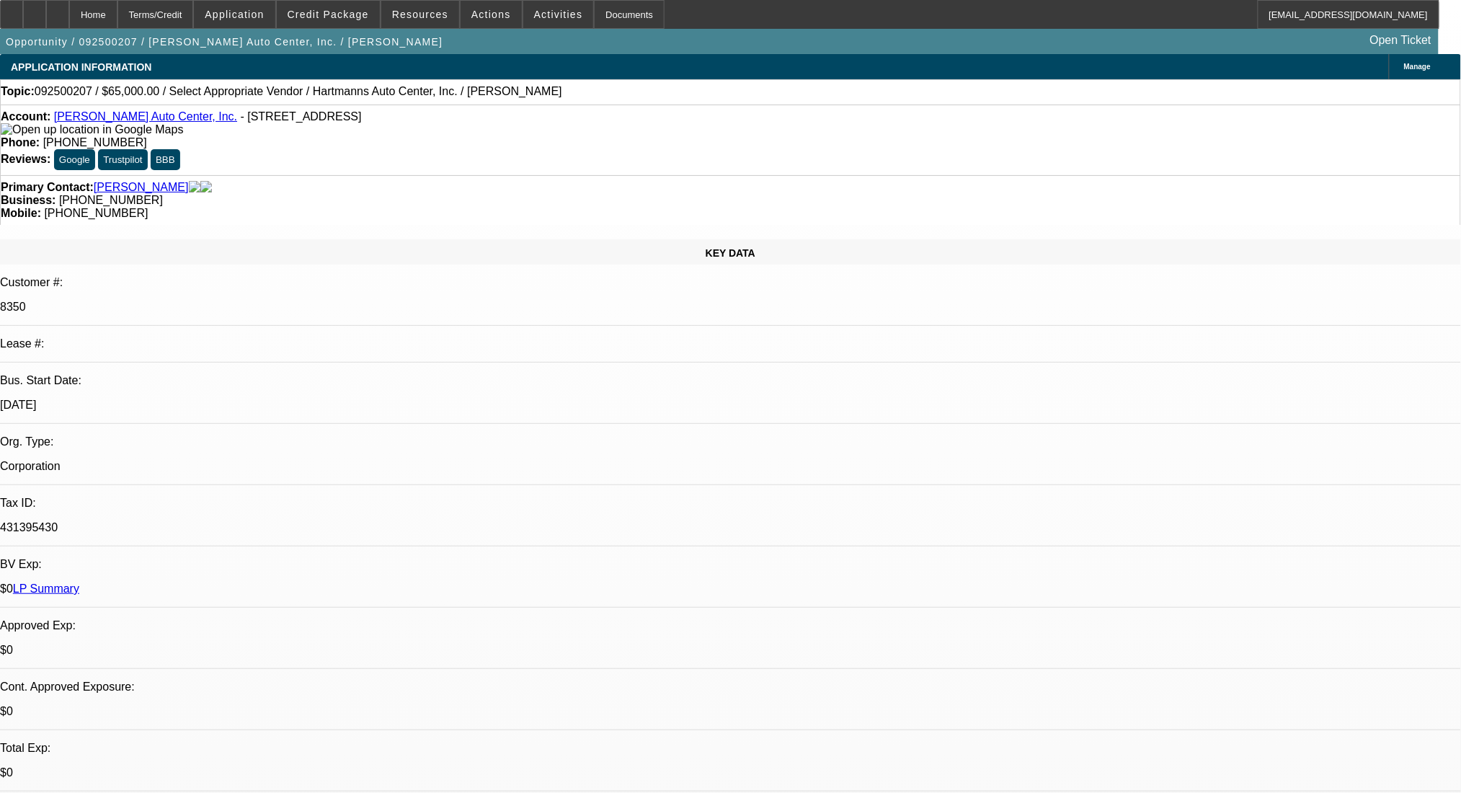
select select "0"
select select "2"
select select "0.1"
select select "4"
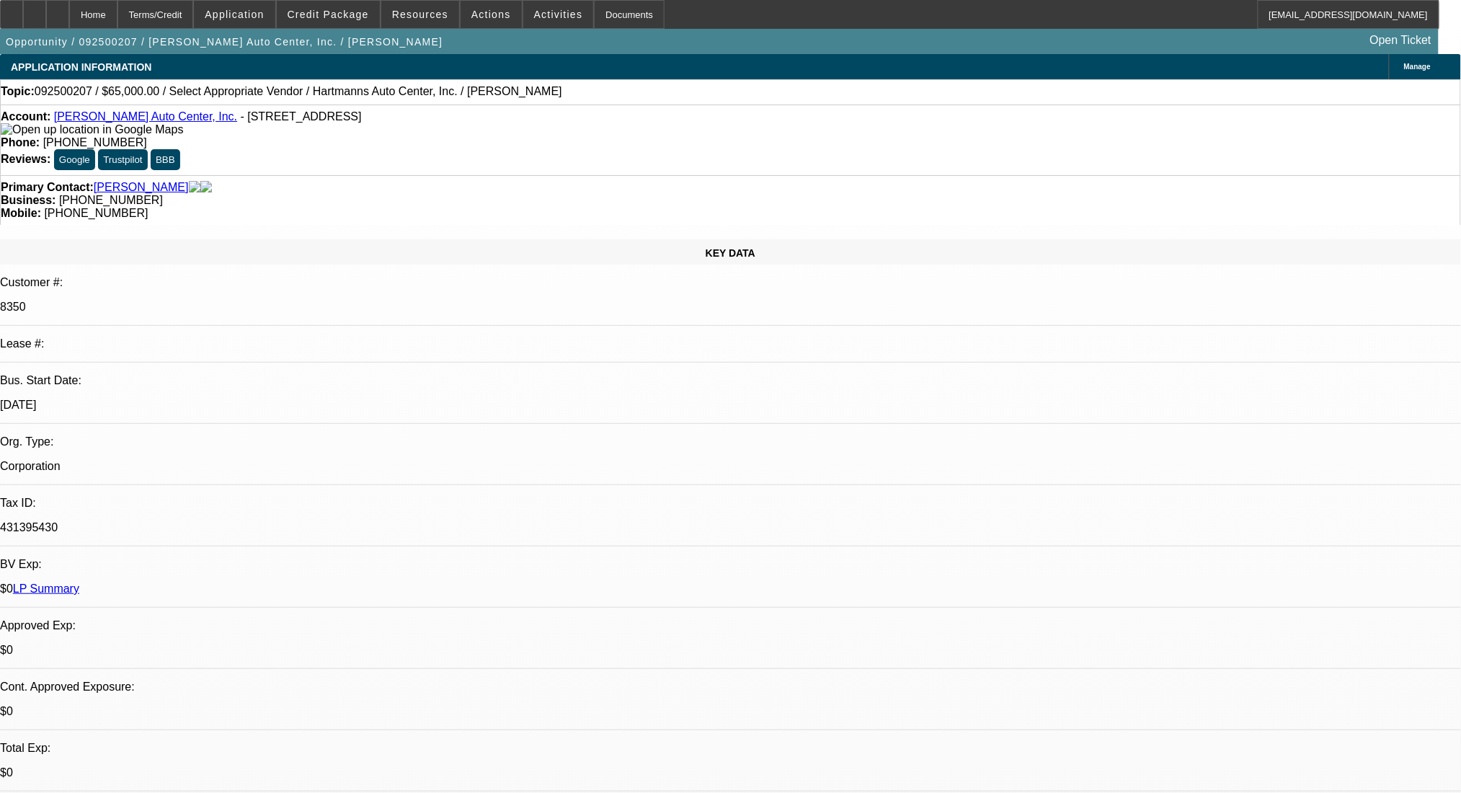
select select "0"
select select "2"
select select "0.1"
select select "4"
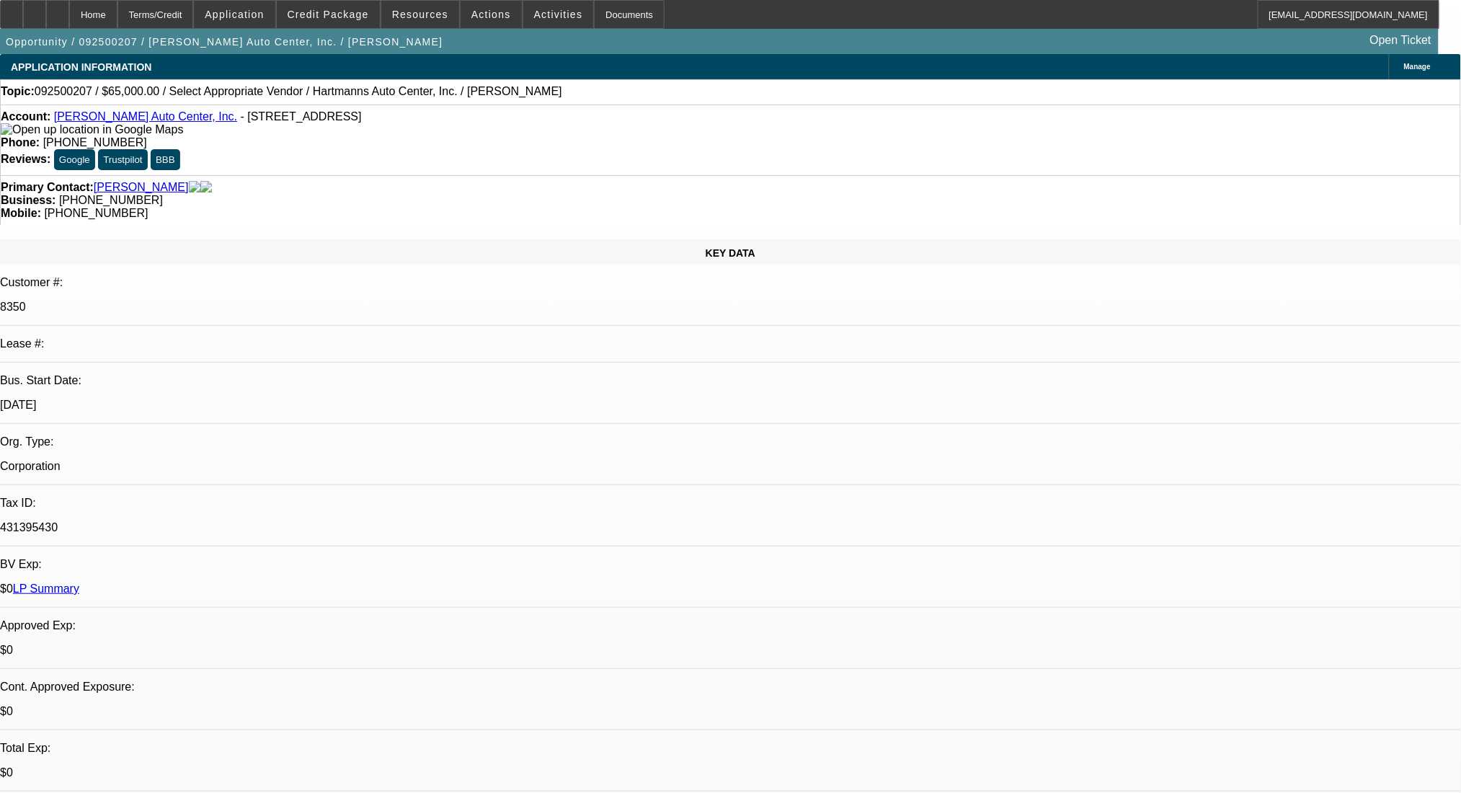
select select "0"
select select "2"
select select "0.1"
select select "4"
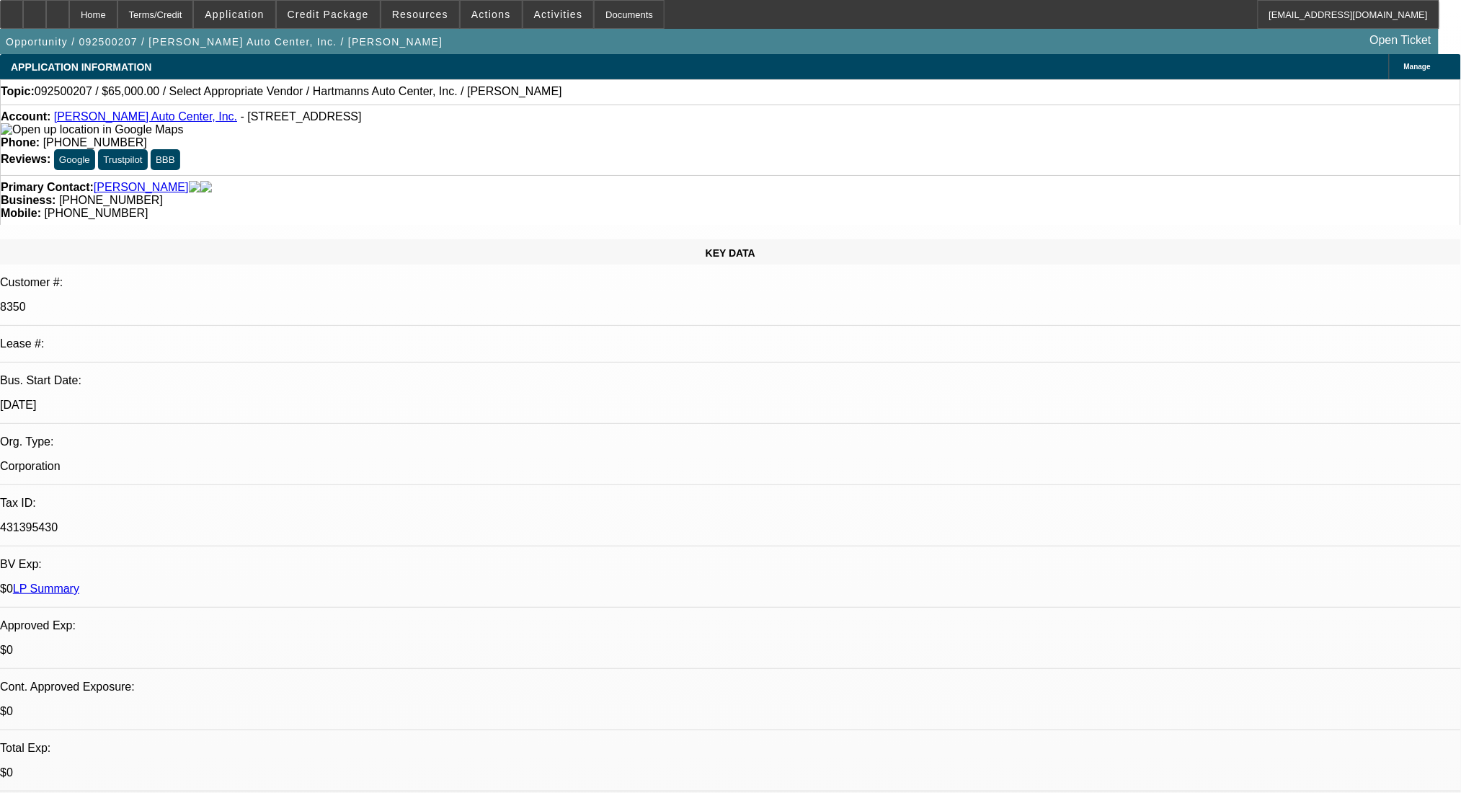
select select "0"
select select "2"
select select "0.1"
select select "4"
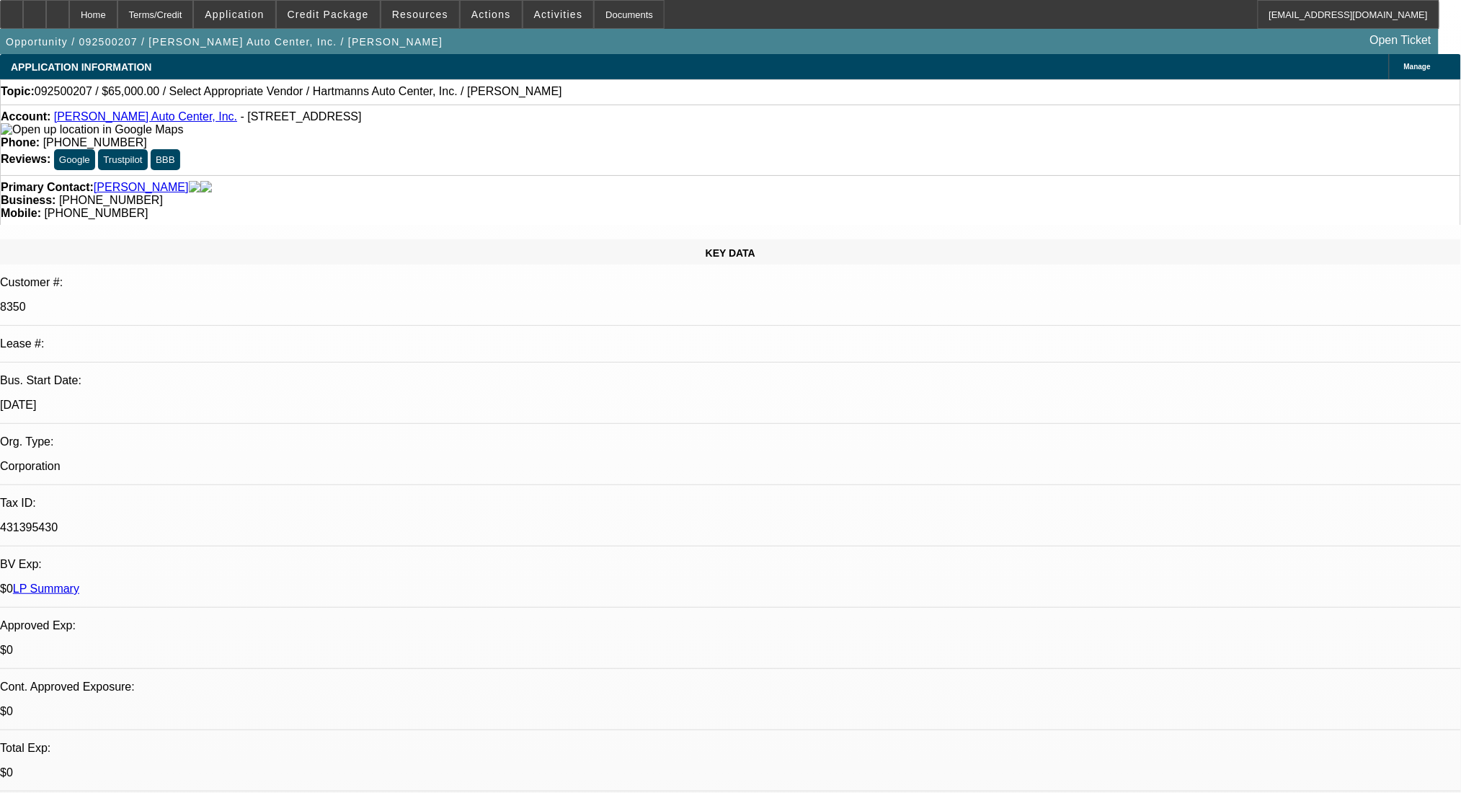
click at [186, 15] on div "Terms/Credit" at bounding box center [155, 14] width 76 height 29
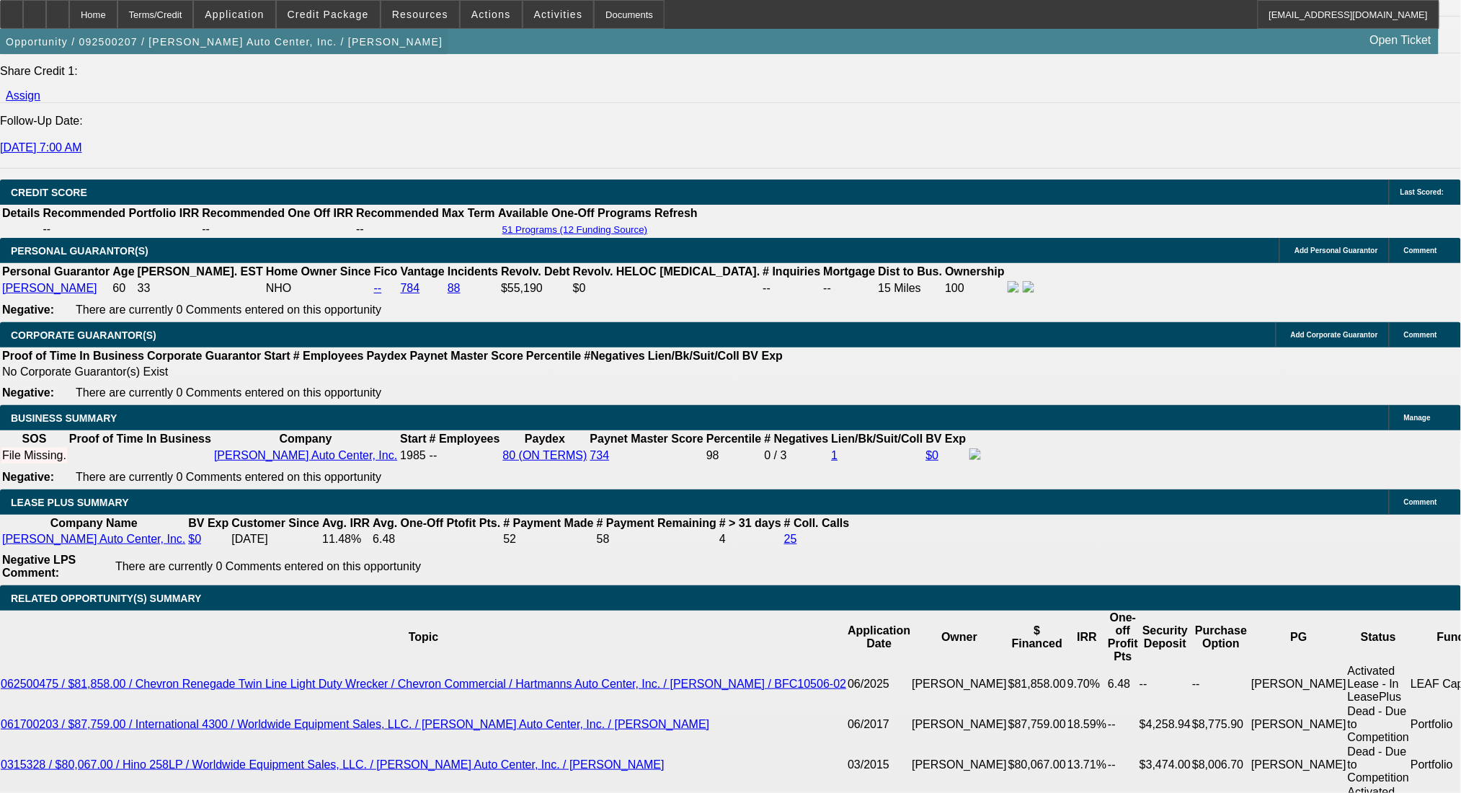
scroll to position [1933, 0]
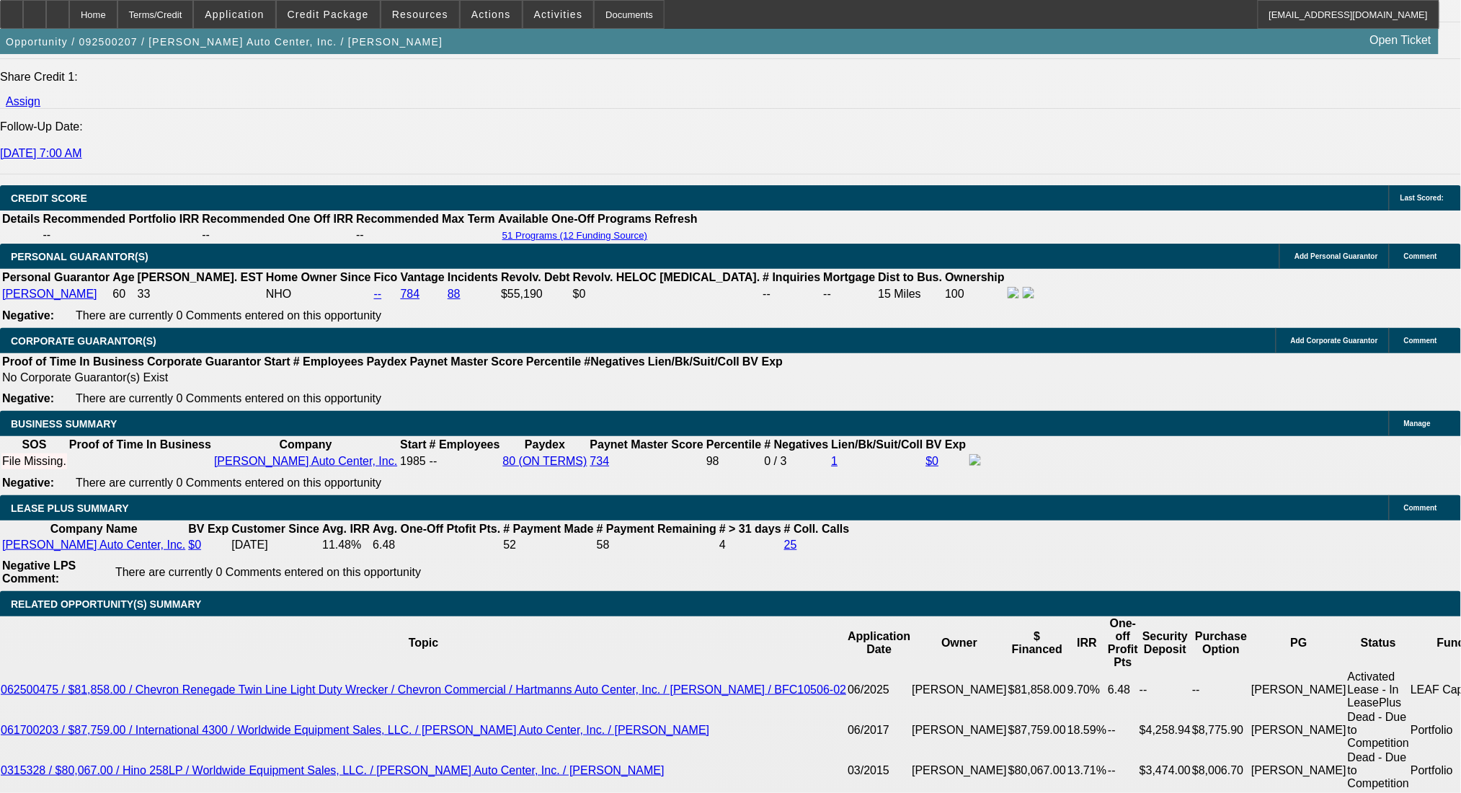
drag, startPoint x: 292, startPoint y: 450, endPoint x: 339, endPoint y: 458, distance: 47.5
type input "UNKNOWN"
type input "48"
type input "$84,399.26"
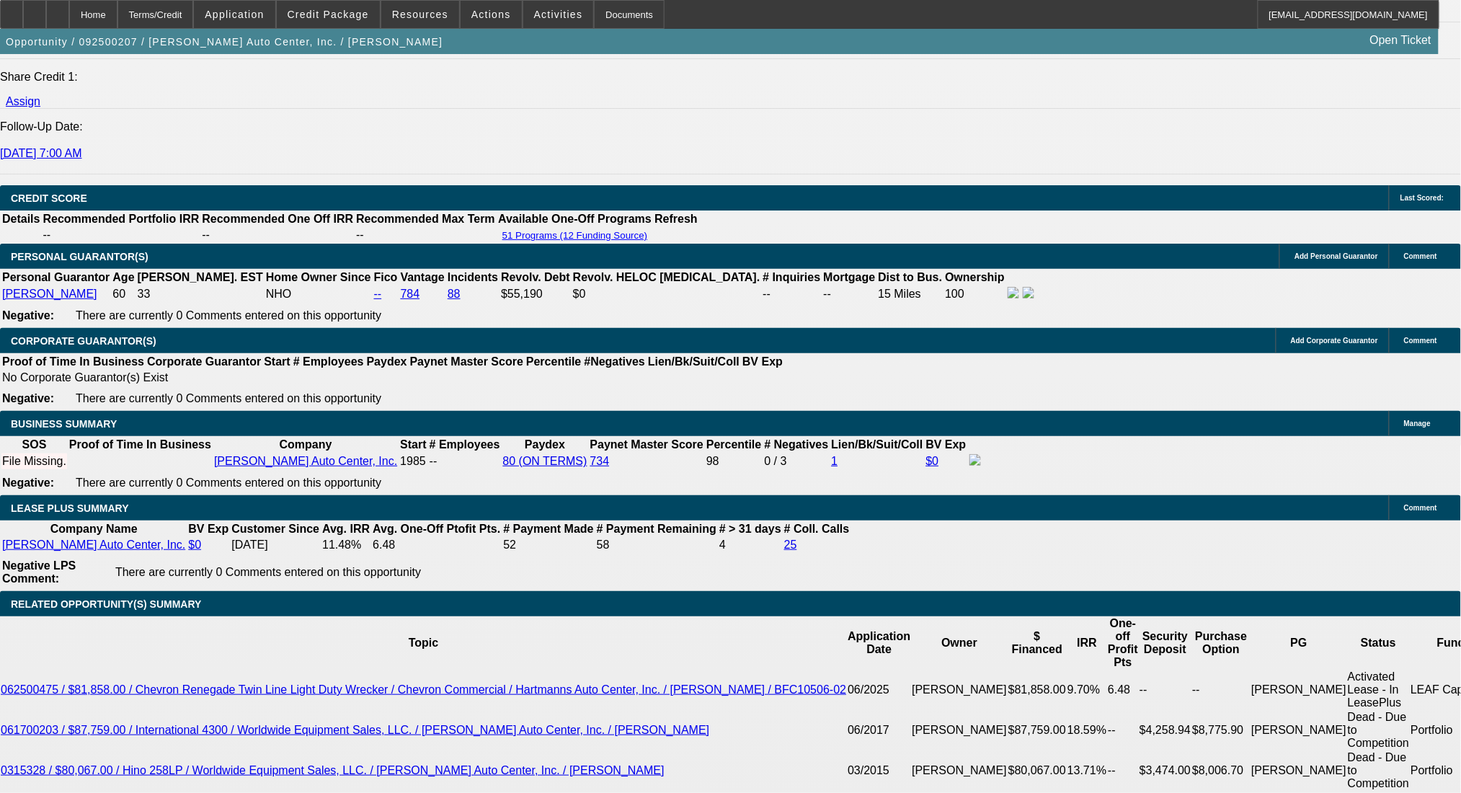
type input "$42,199.63"
type input "$8,529.02"
type input "$4,264.51"
drag, startPoint x: 293, startPoint y: 450, endPoint x: 340, endPoint y: 458, distance: 48.2
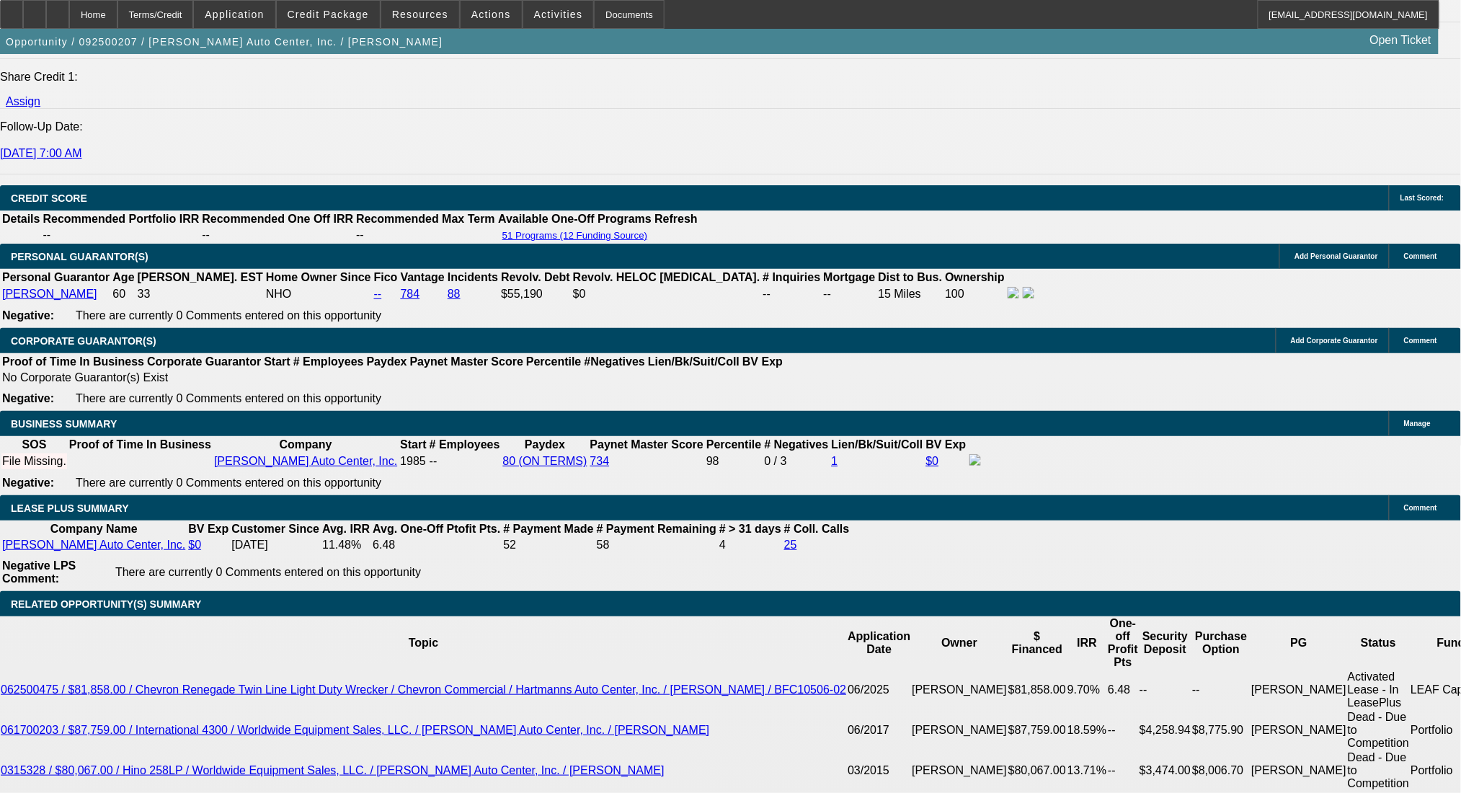
type input "6"
type input "$56,778.00"
type input "$28,389.00"
type input "60"
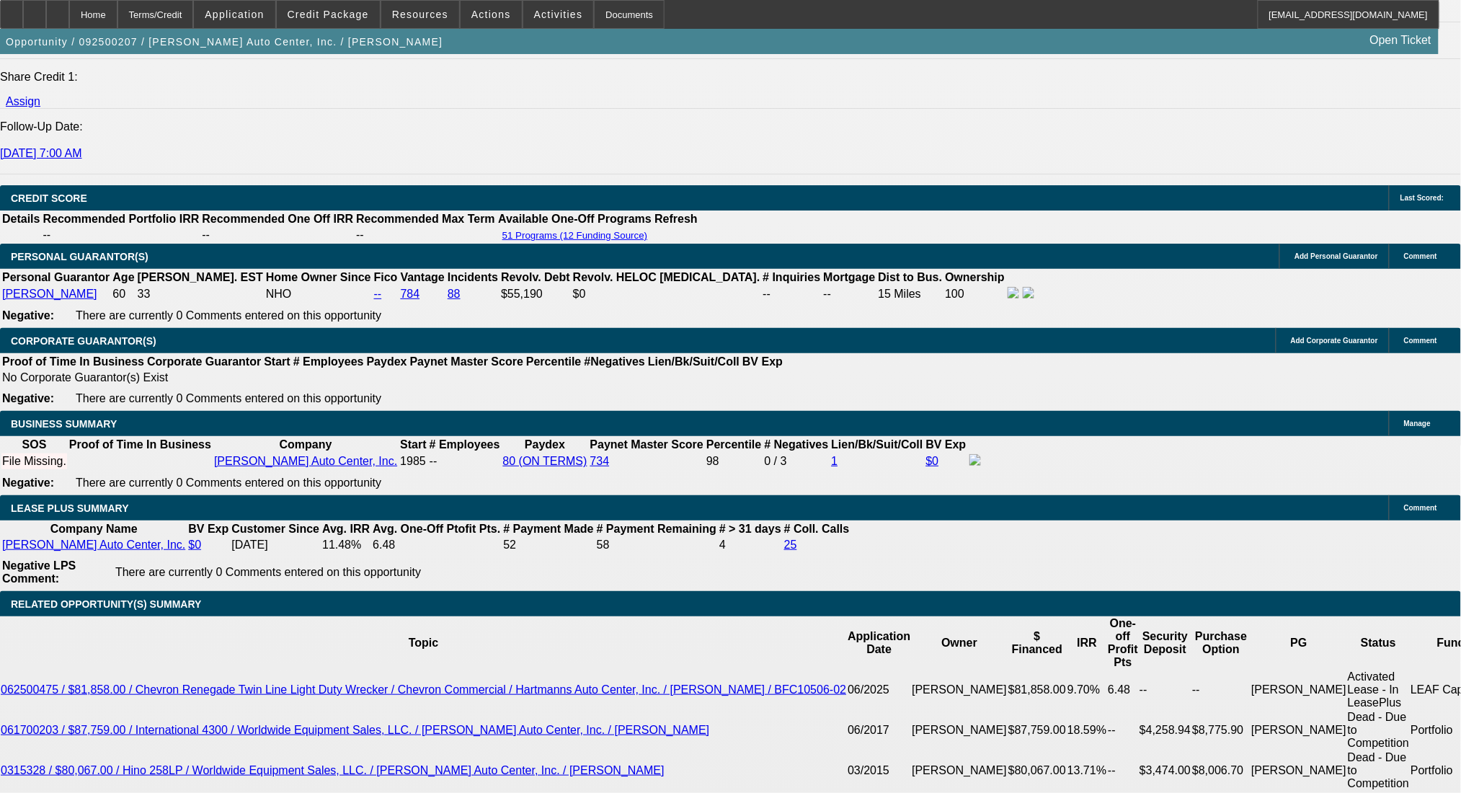
type input "$7,175.00"
type input "$3,587.50"
type input "60"
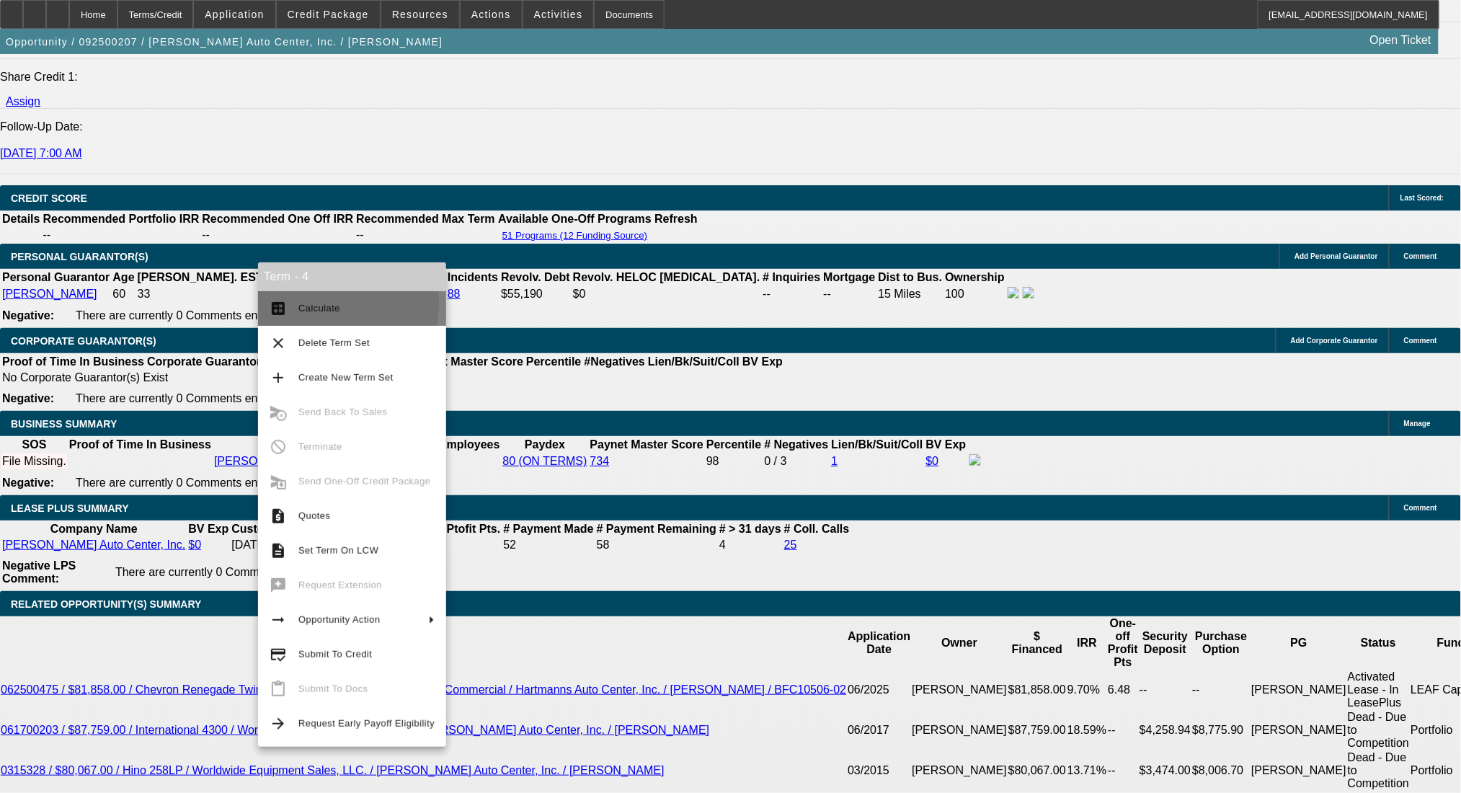
click at [301, 303] on span "Calculate" at bounding box center [319, 308] width 42 height 11
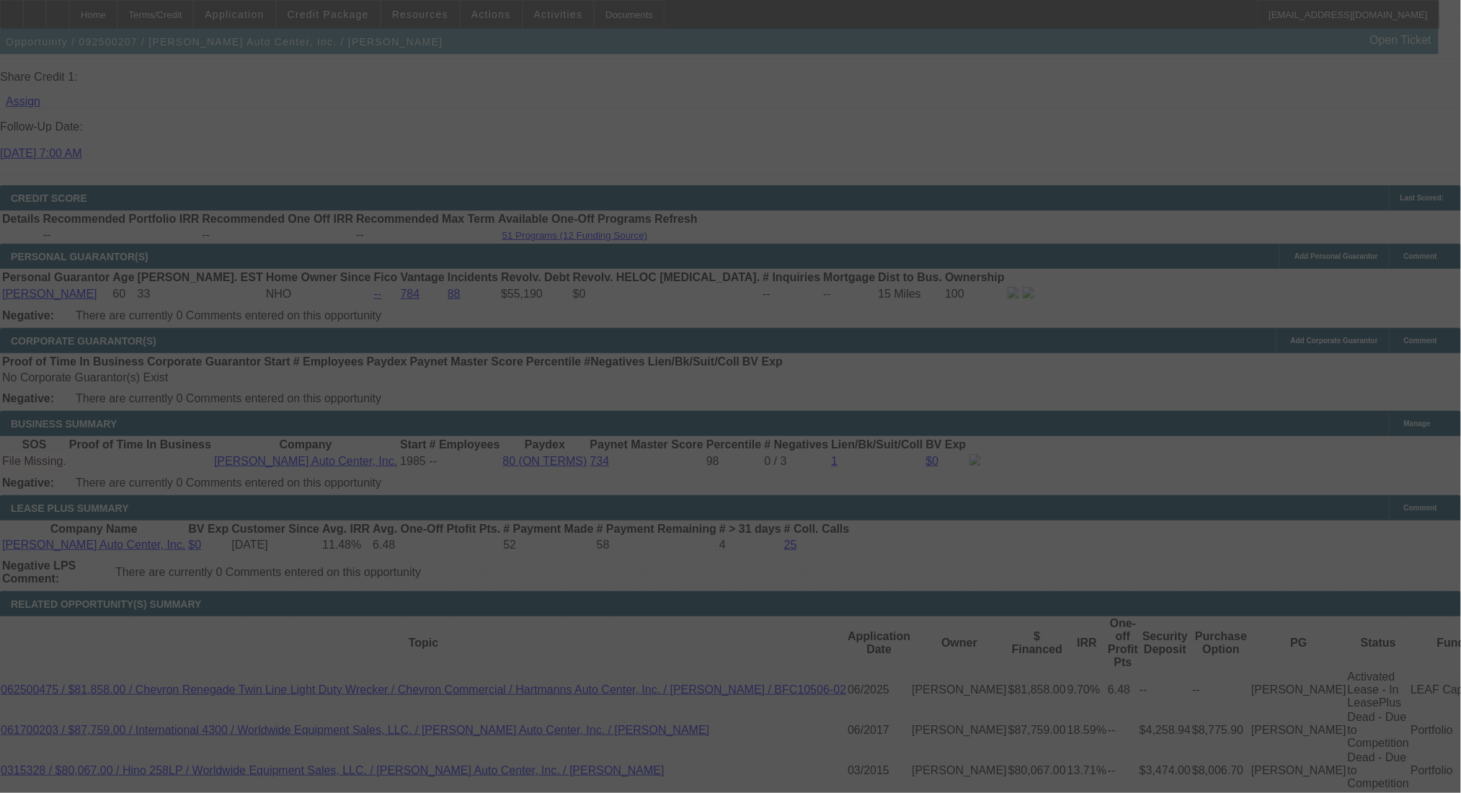
select select "0"
select select "2"
select select "0.1"
select select "4"
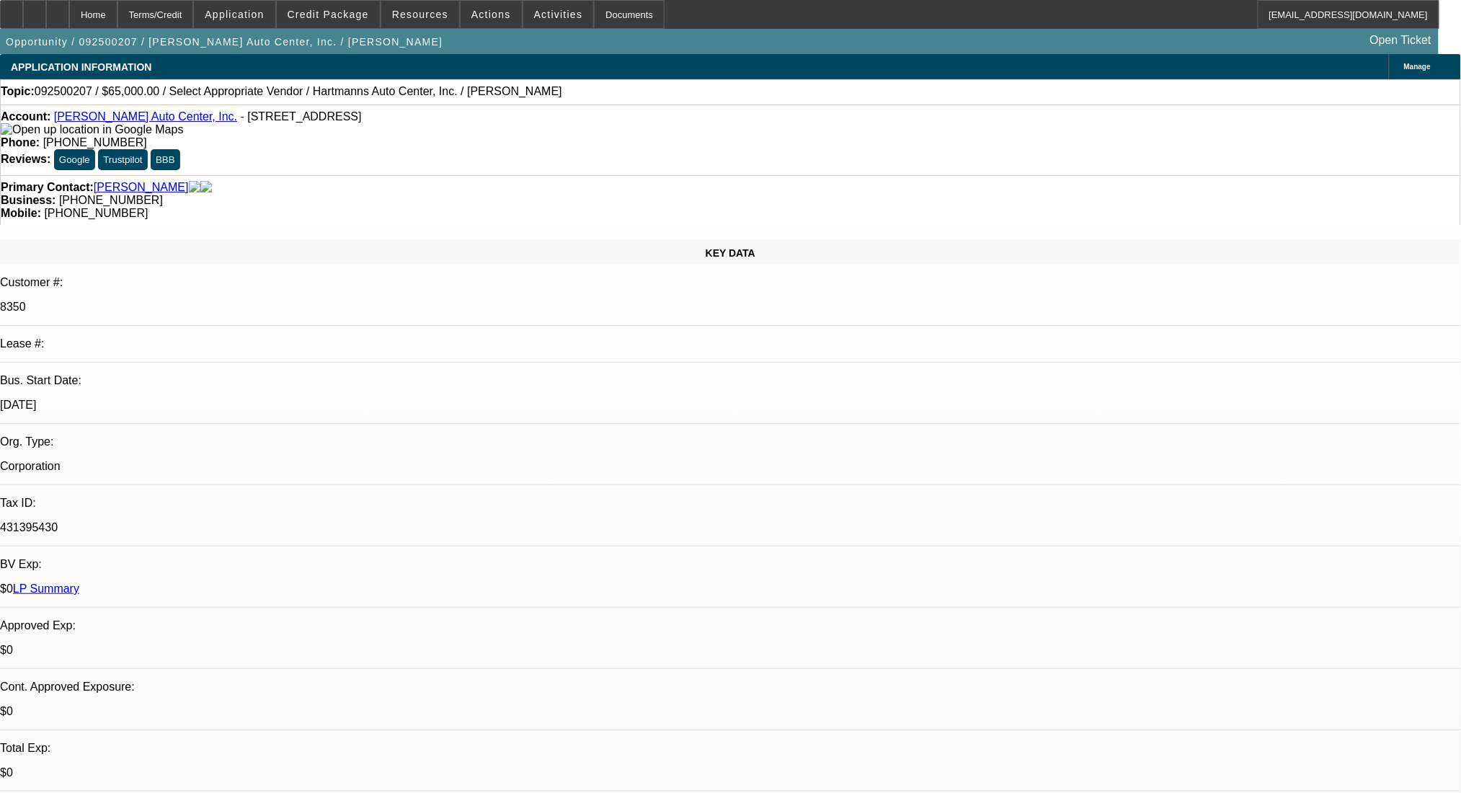
scroll to position [96, 0]
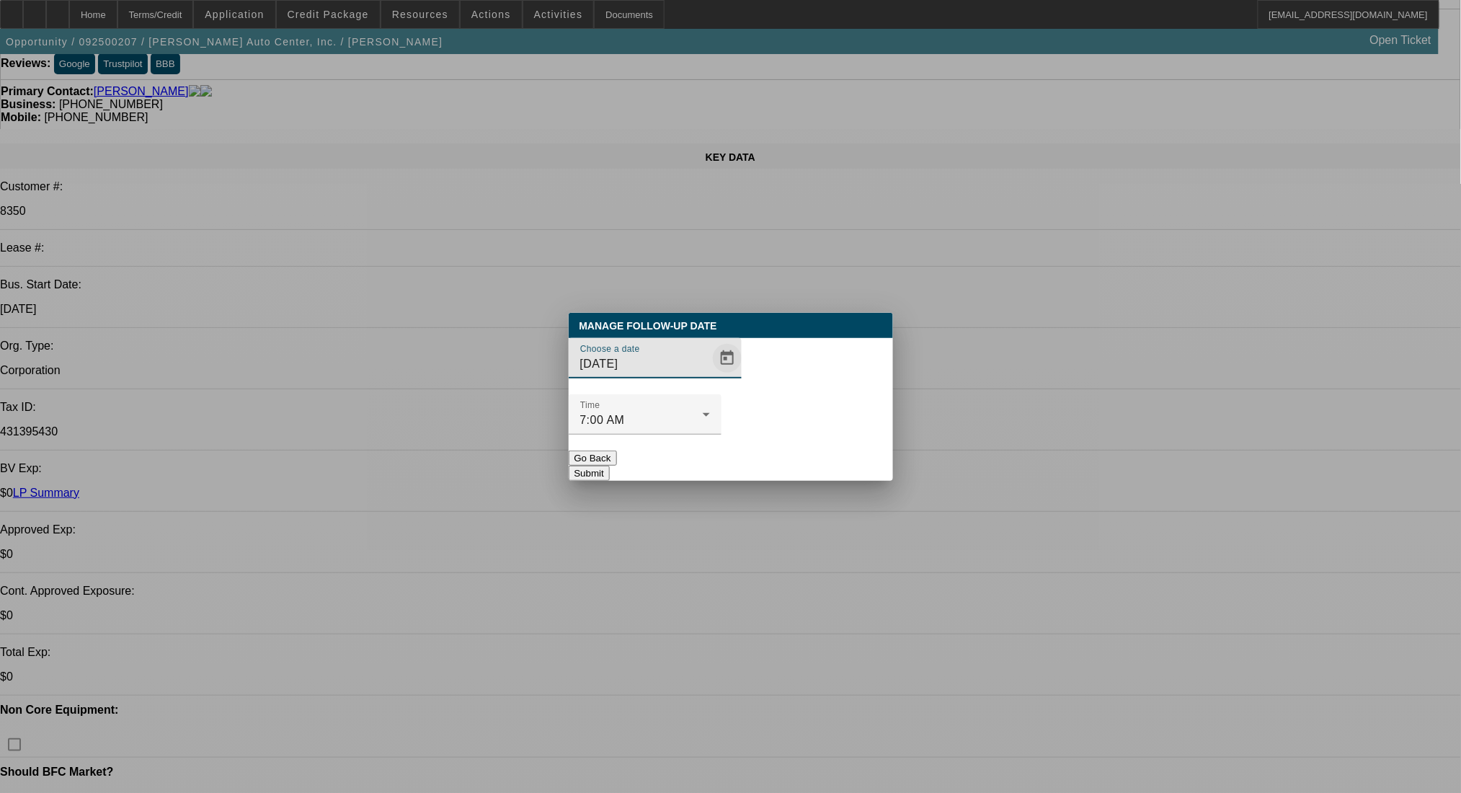
click at [710, 375] on span "Open calendar" at bounding box center [727, 358] width 35 height 35
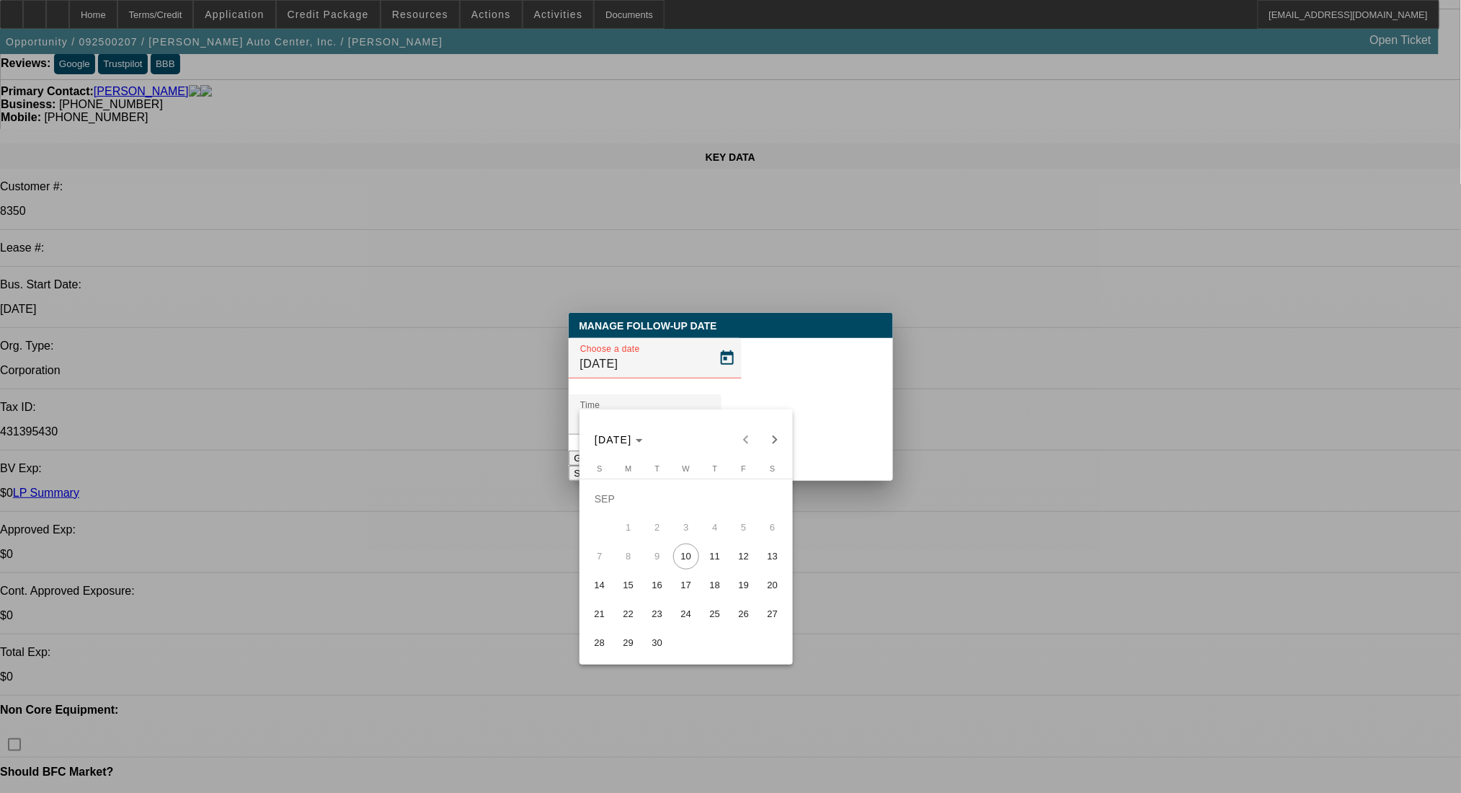
click at [683, 590] on span "17" at bounding box center [686, 585] width 26 height 26
type input "9/17/2025"
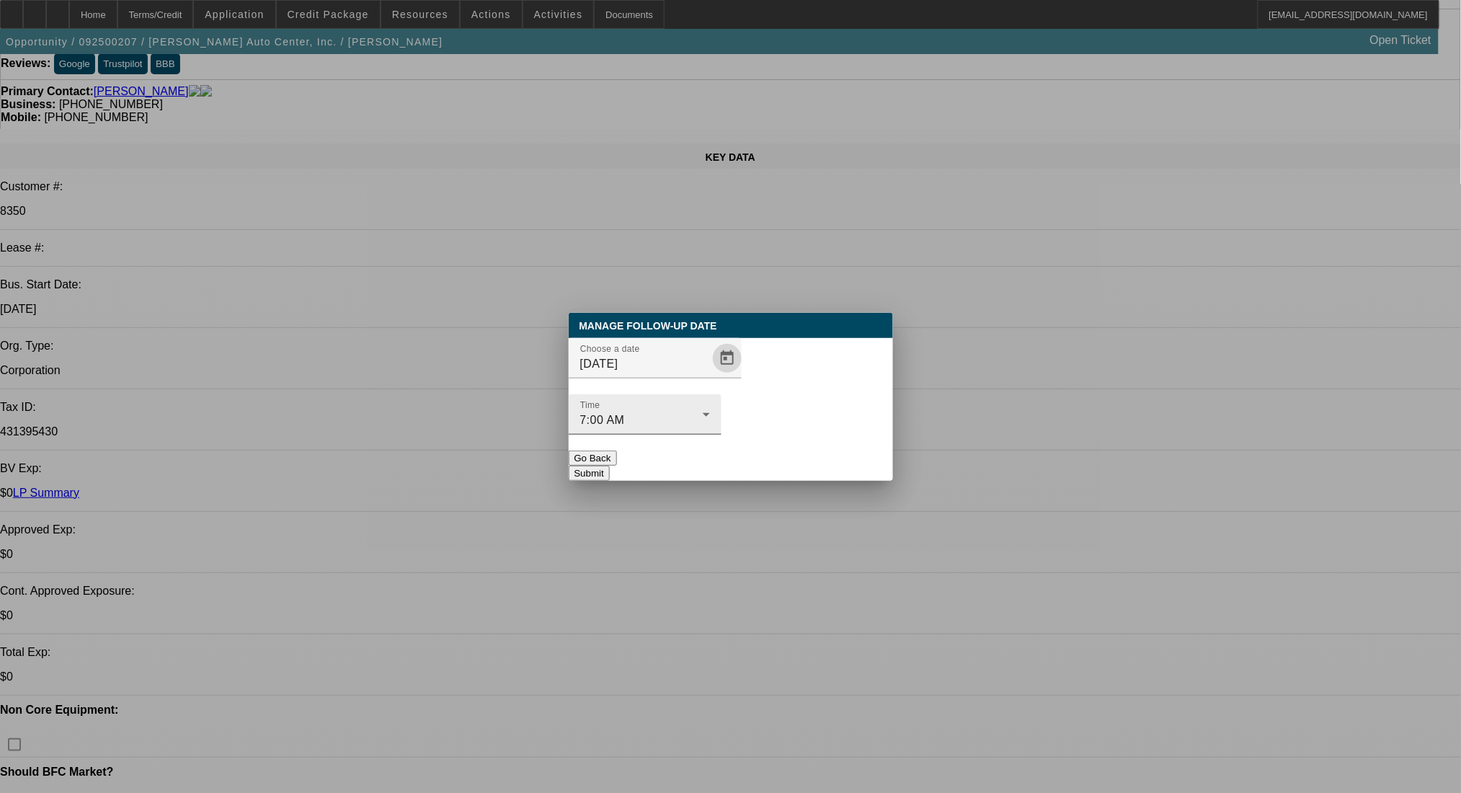
click at [610, 466] on button "Submit" at bounding box center [589, 473] width 41 height 15
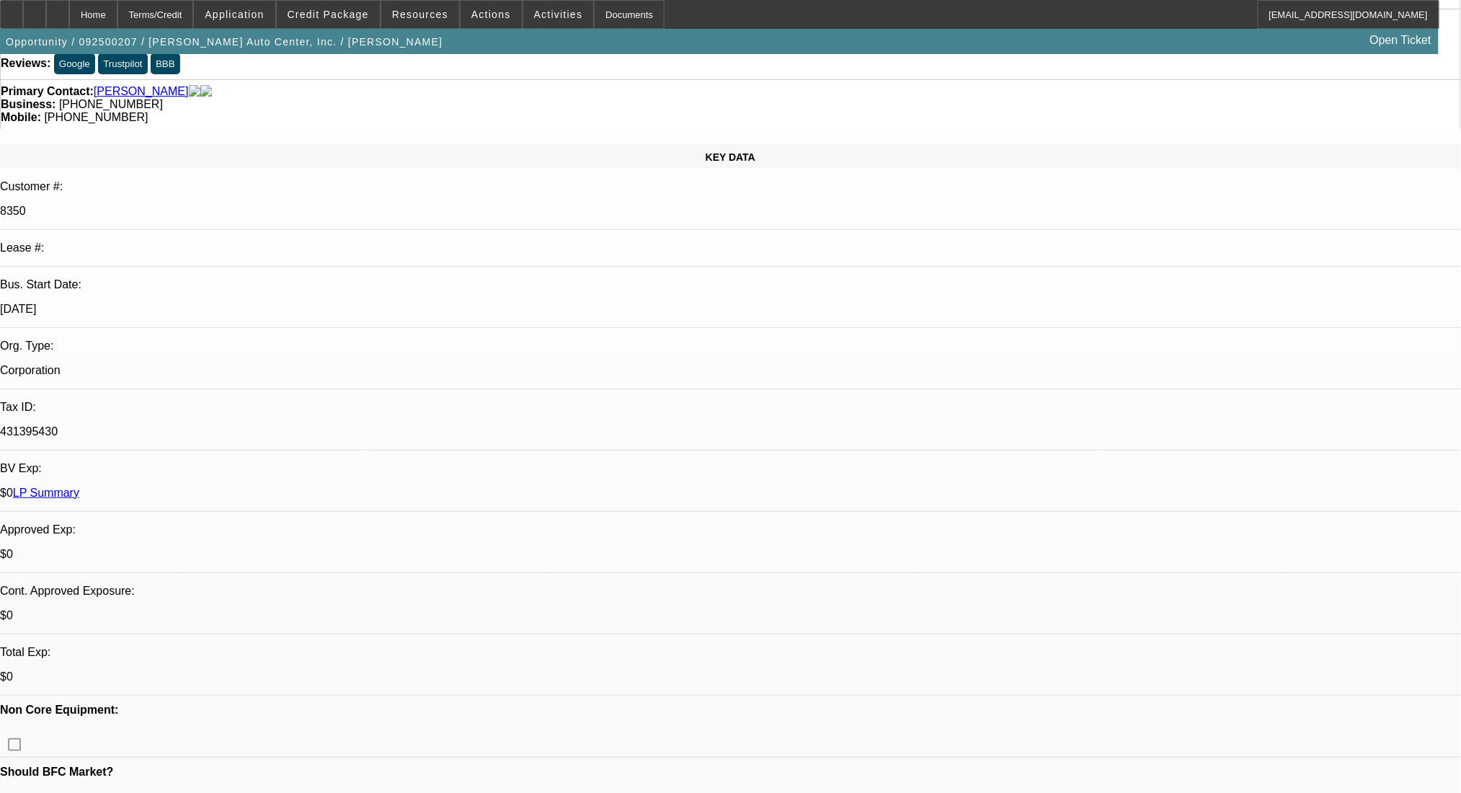
scroll to position [96, 0]
radio input "true"
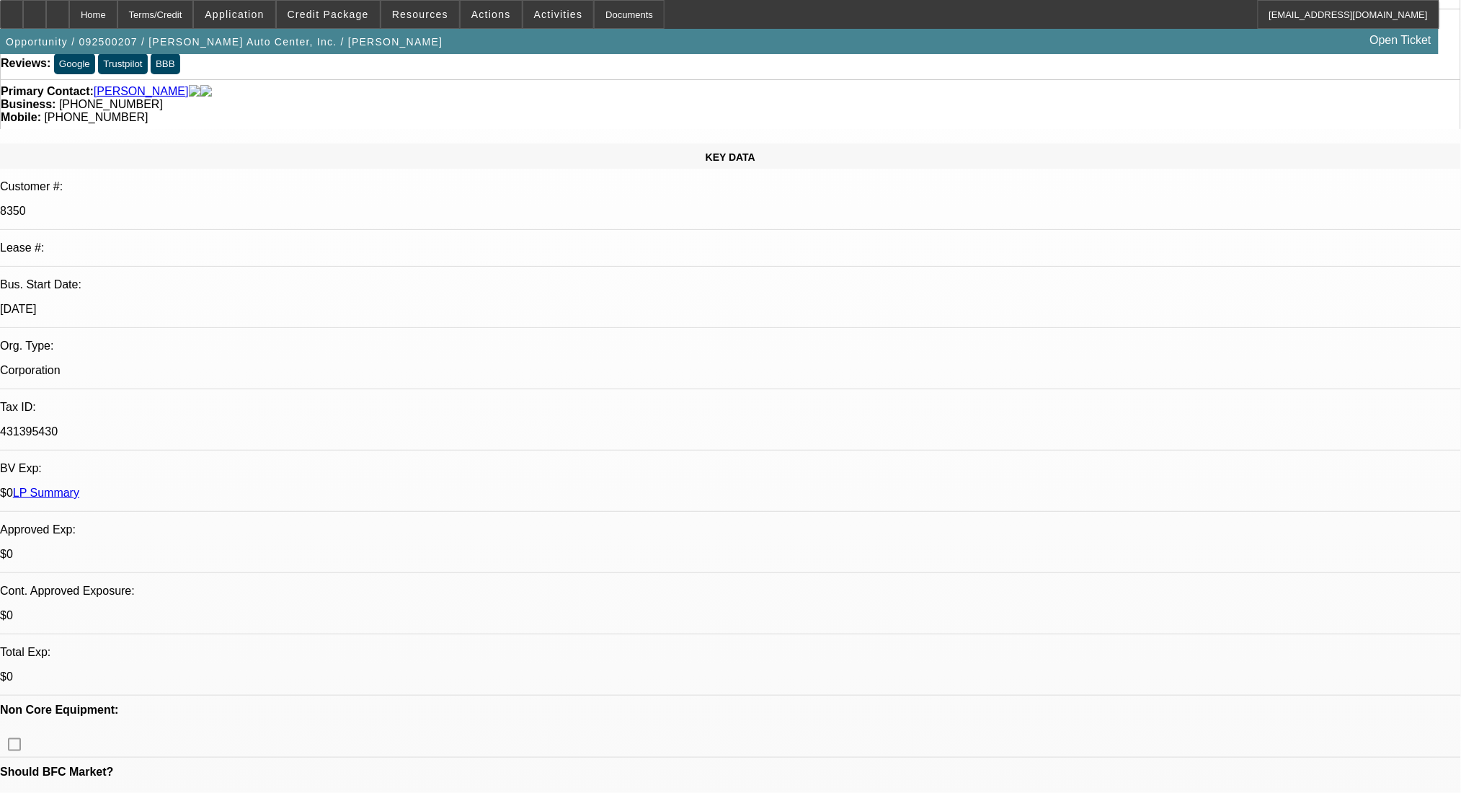
type textarea "looking to add 22; International MV rollback for $65k with 190k miles. also con…"
radio input "true"
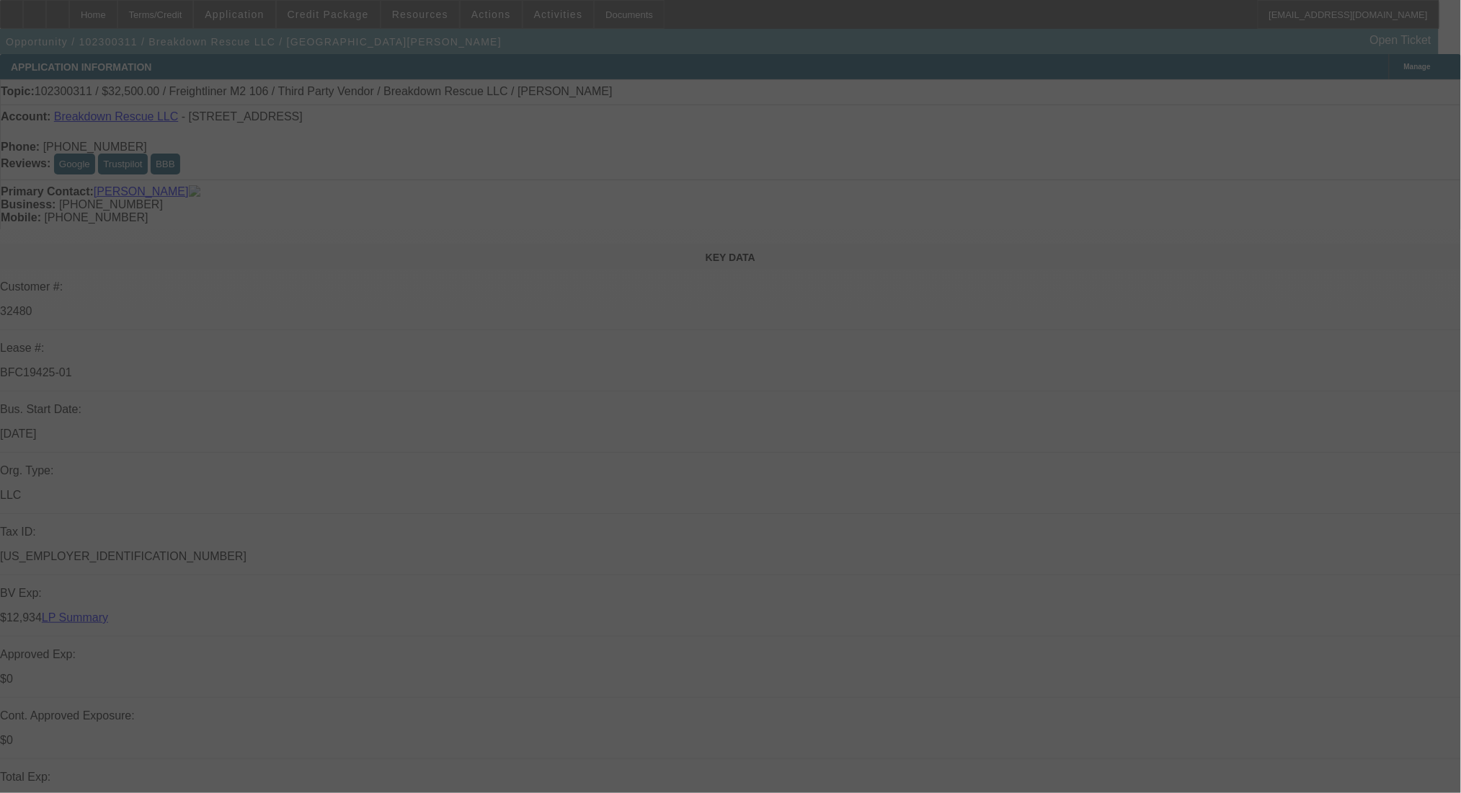
select select "0"
select select "2"
select select "0.1"
select select "4"
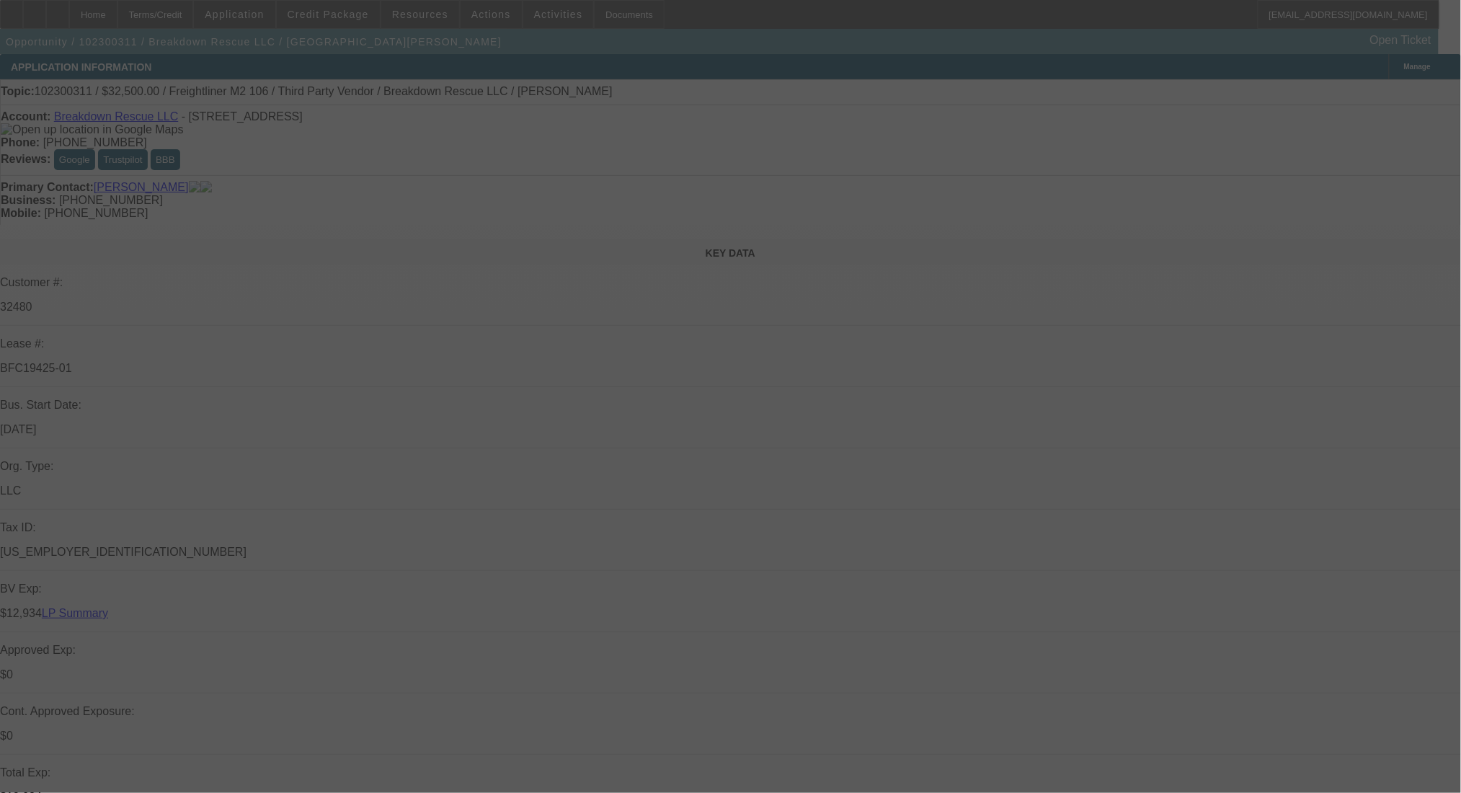
select select "0"
select select "2"
select select "0.1"
select select "4"
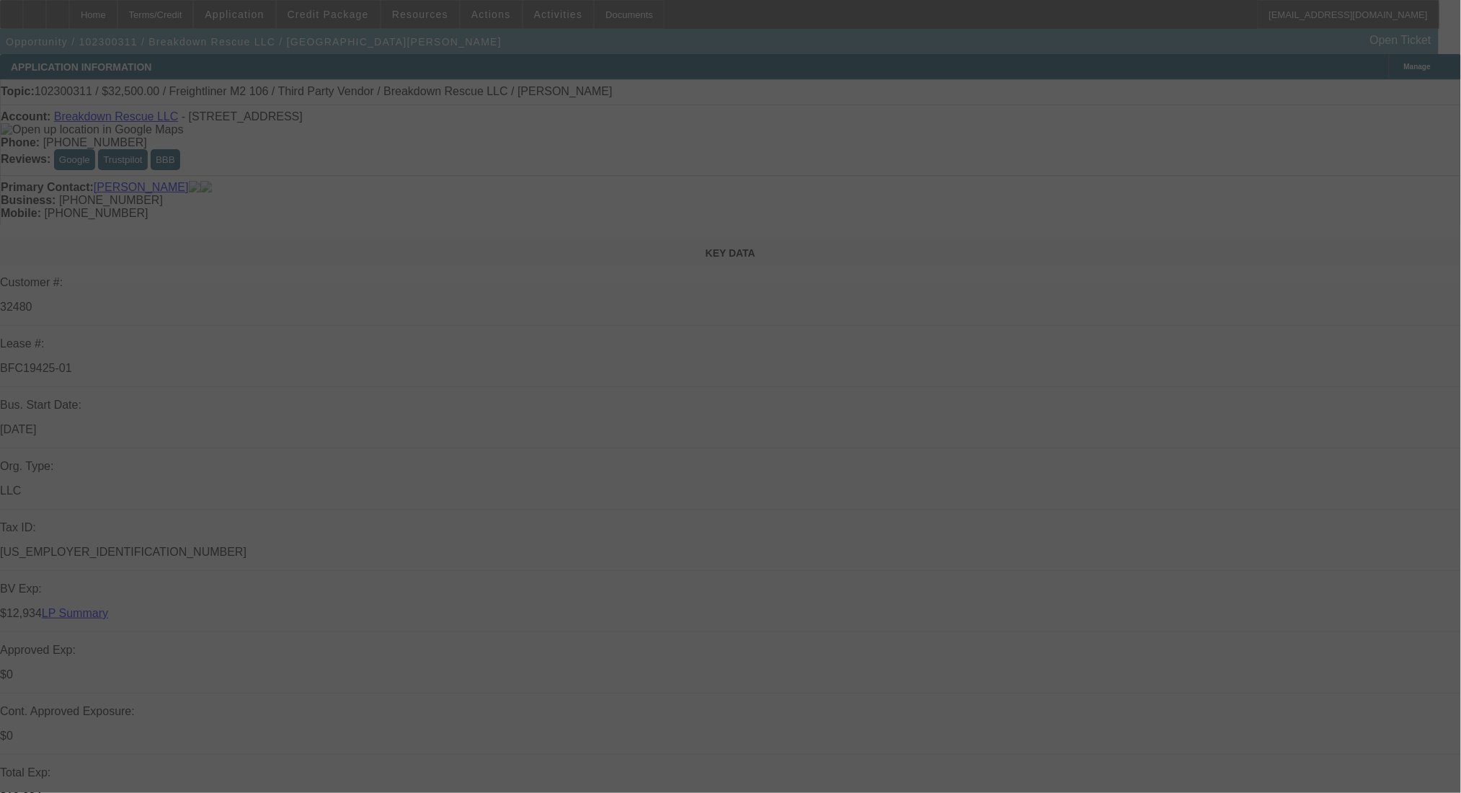
select select "0"
select select "2"
select select "0.1"
select select "4"
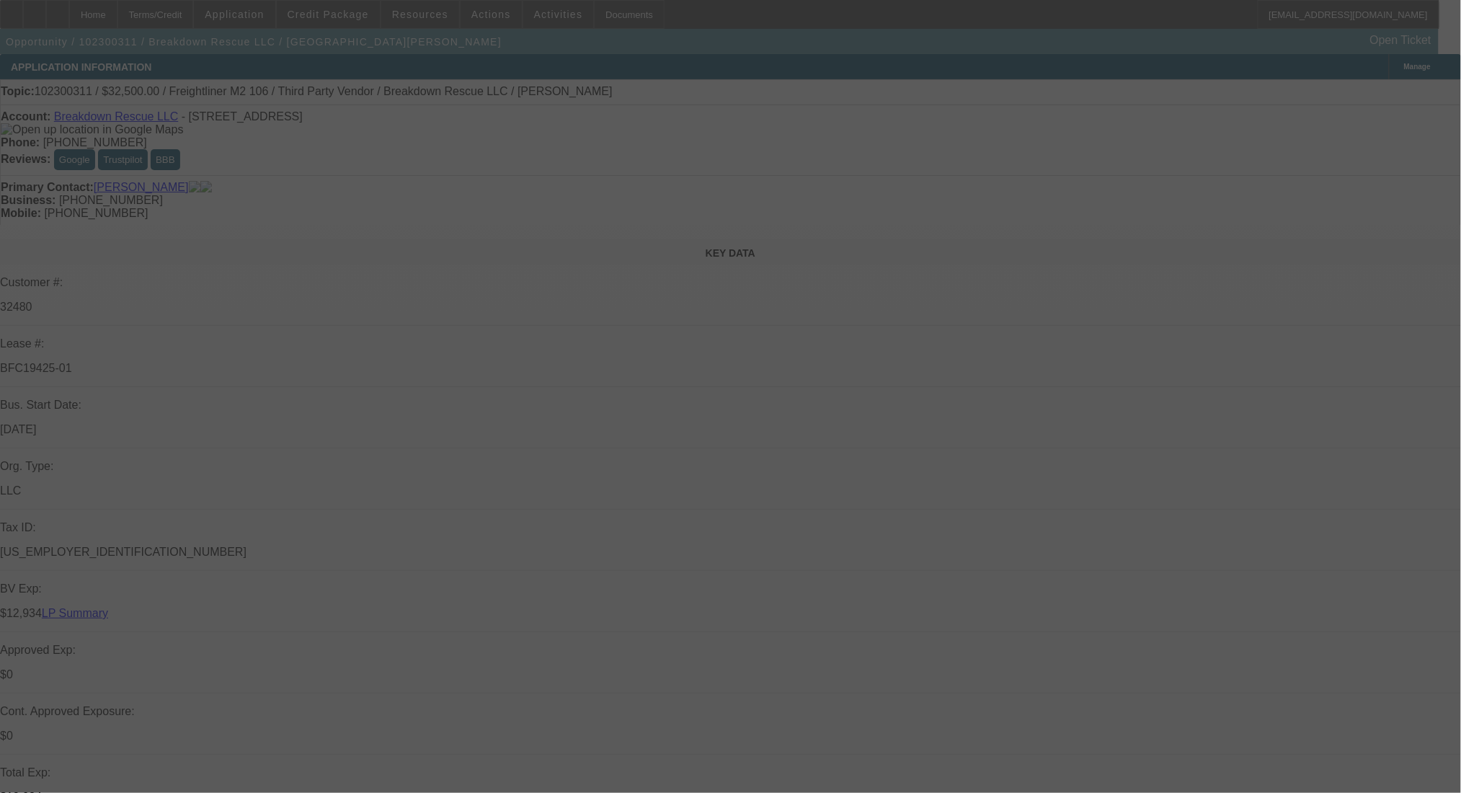
select select "0"
select select "2"
select select "0.1"
select select "4"
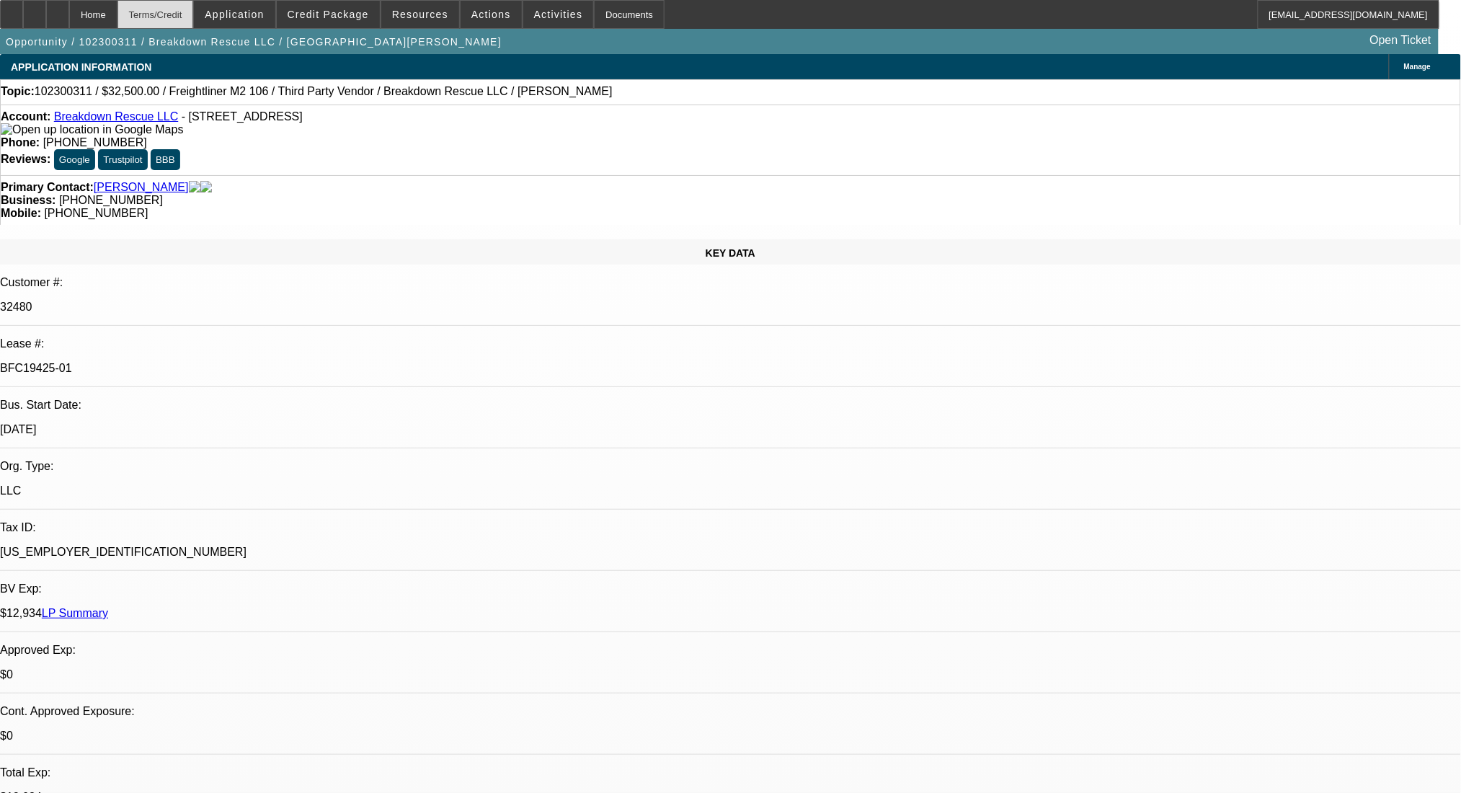
click at [194, 13] on div "Terms/Credit" at bounding box center [155, 14] width 76 height 29
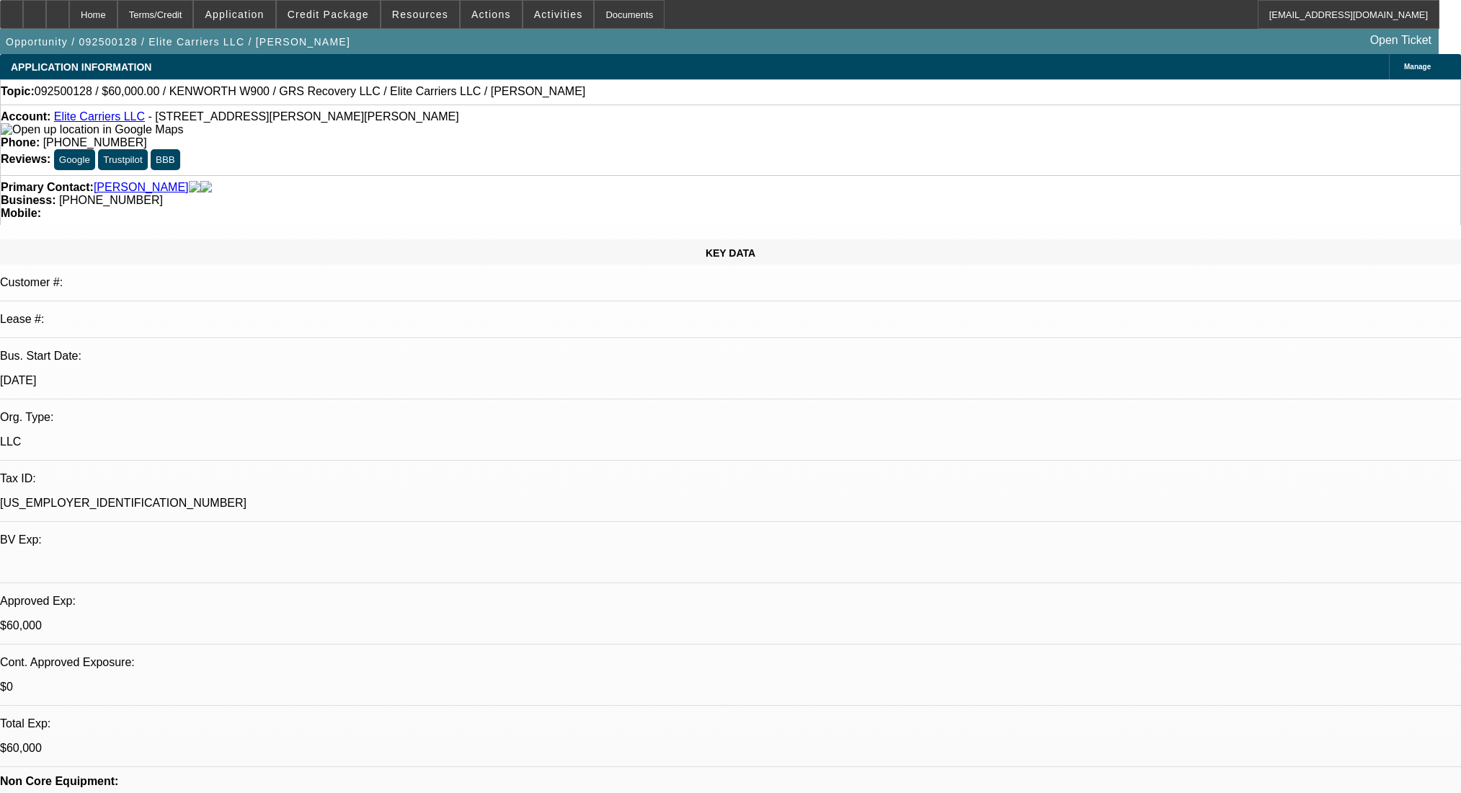
select select "0"
select select "2"
select select "0.1"
select select "4"
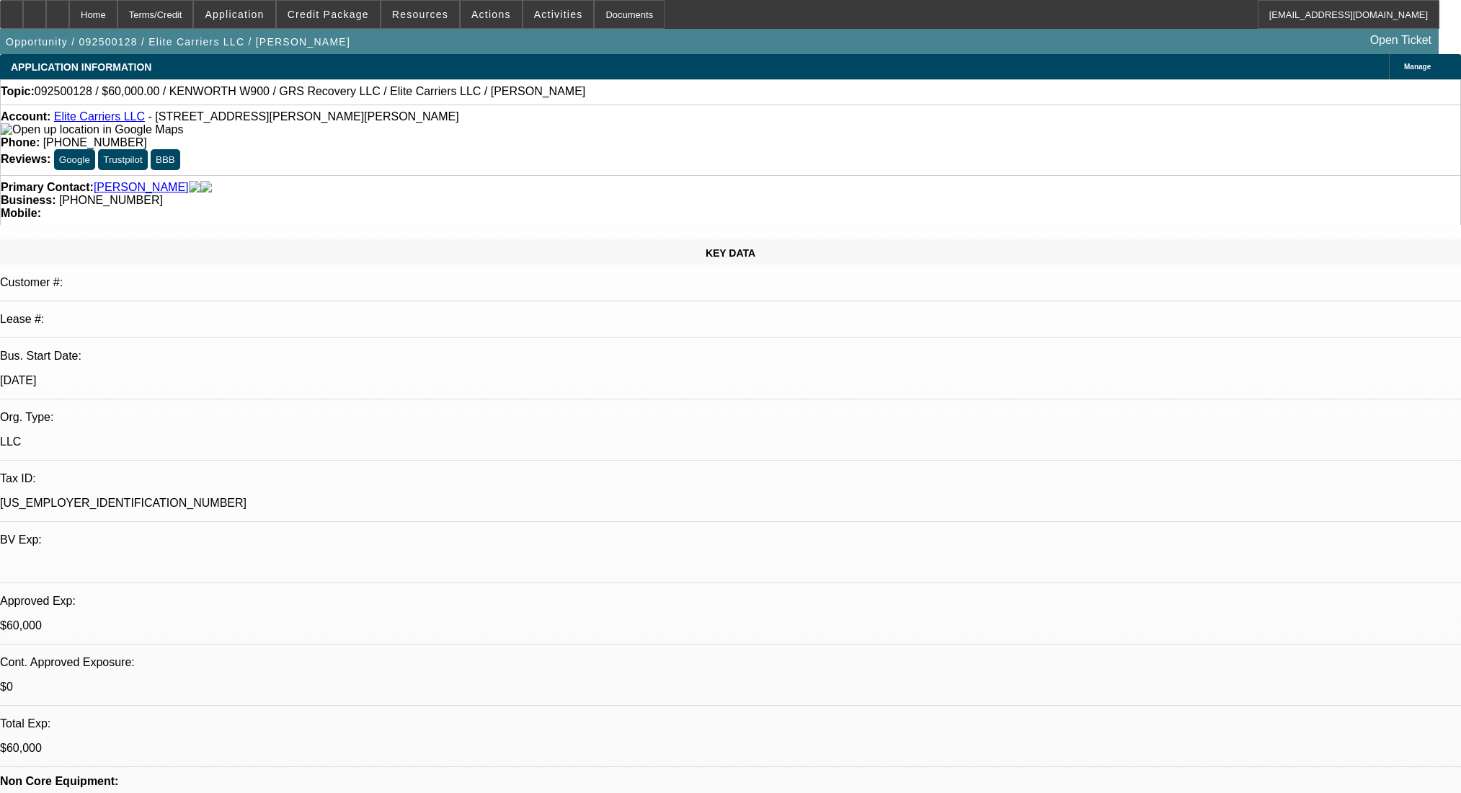
select select "0"
select select "2"
select select "0.1"
select select "4"
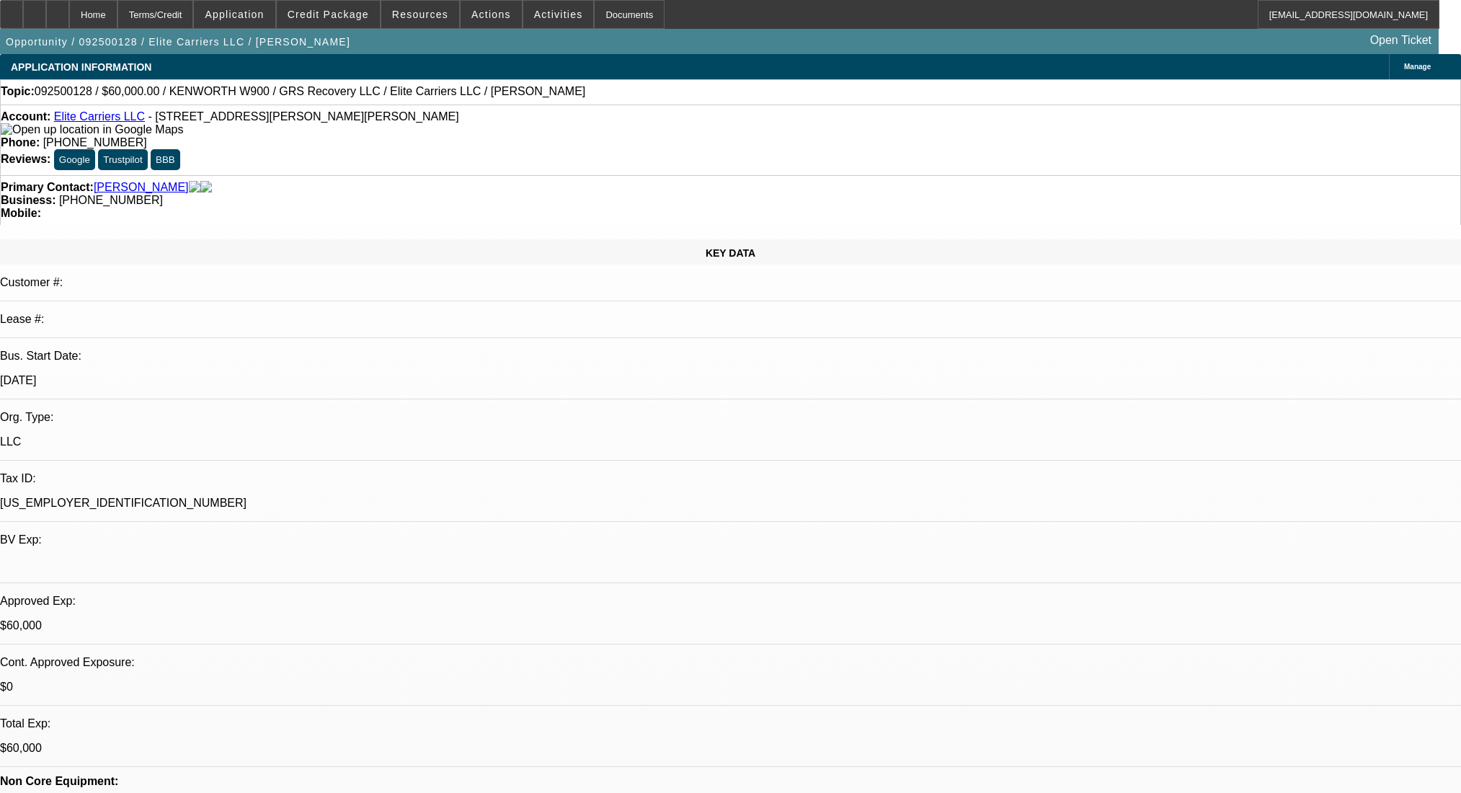
select select "0"
select select "2"
select select "0.1"
select select "4"
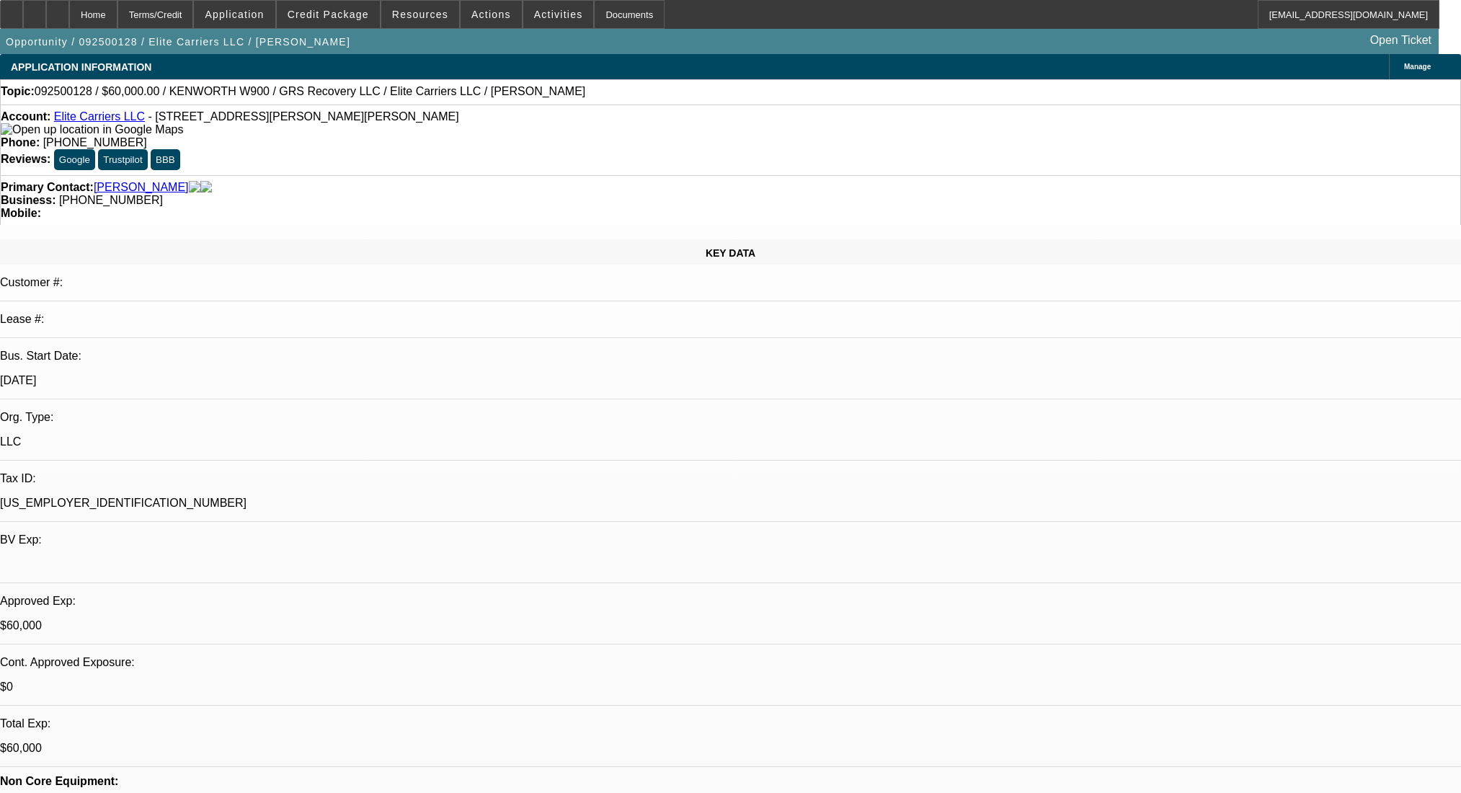
select select "0"
select select "2"
select select "0.1"
select select "4"
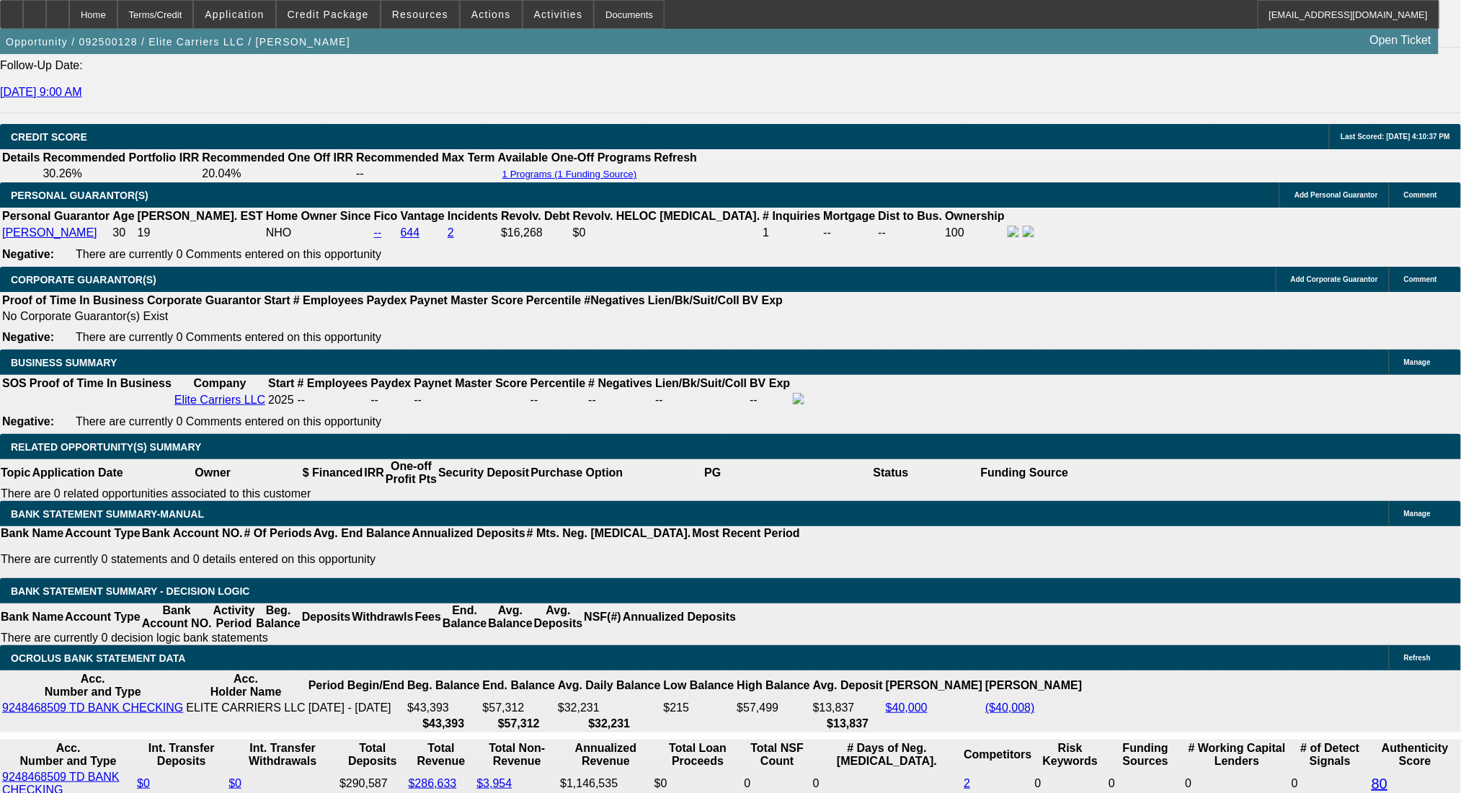
scroll to position [2018, 0]
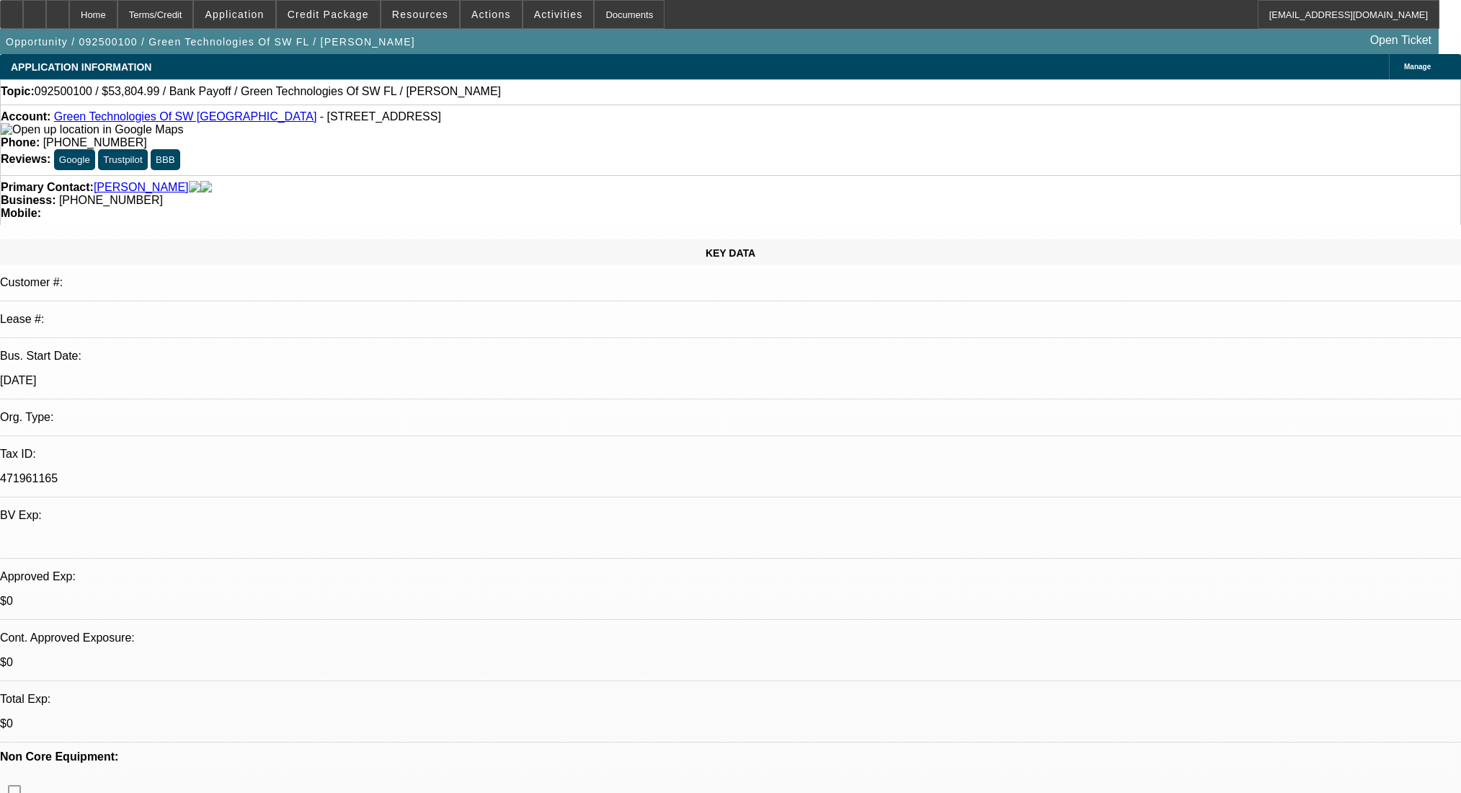
select select "0"
select select "2"
select select "0.1"
select select "4"
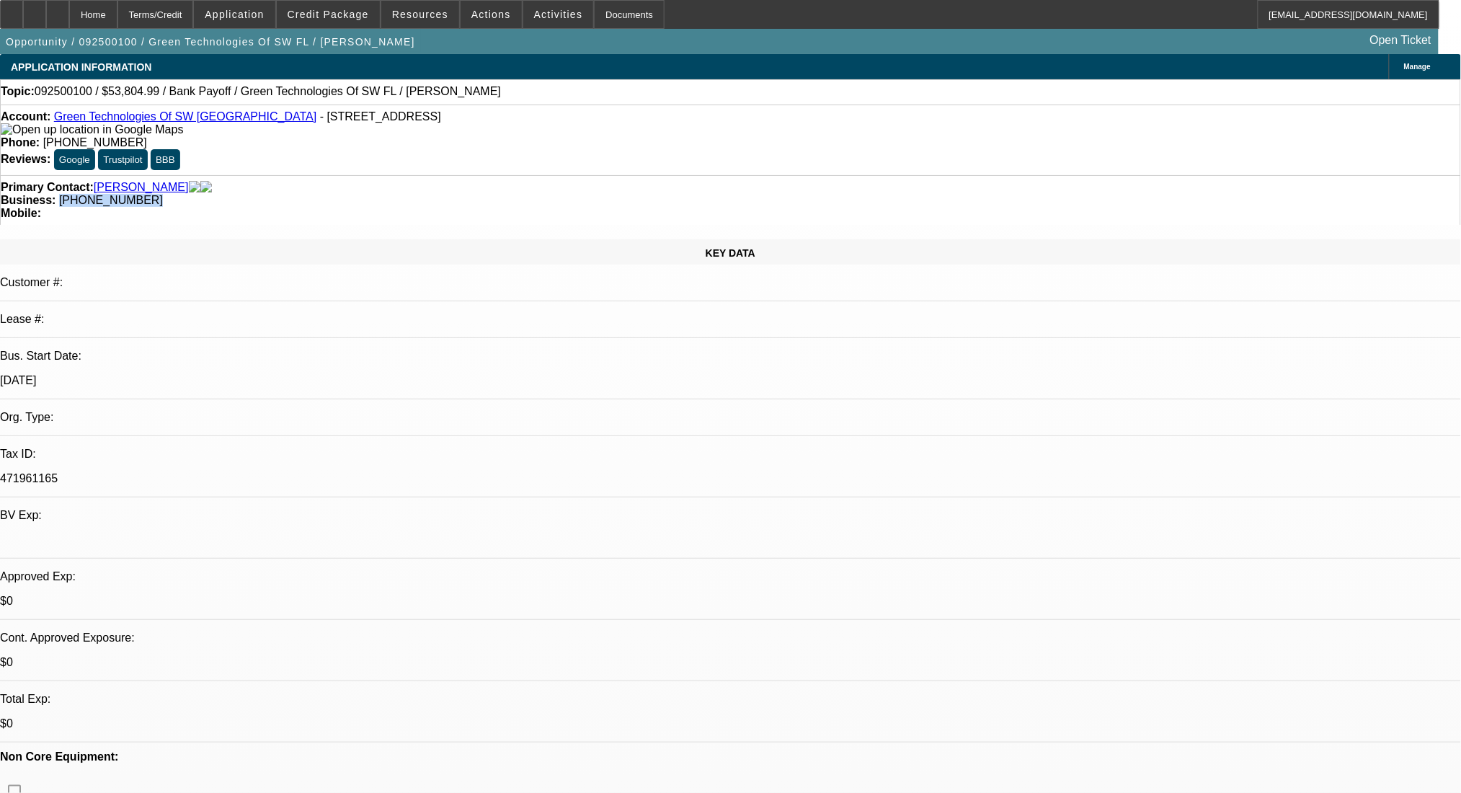
scroll to position [471, 0]
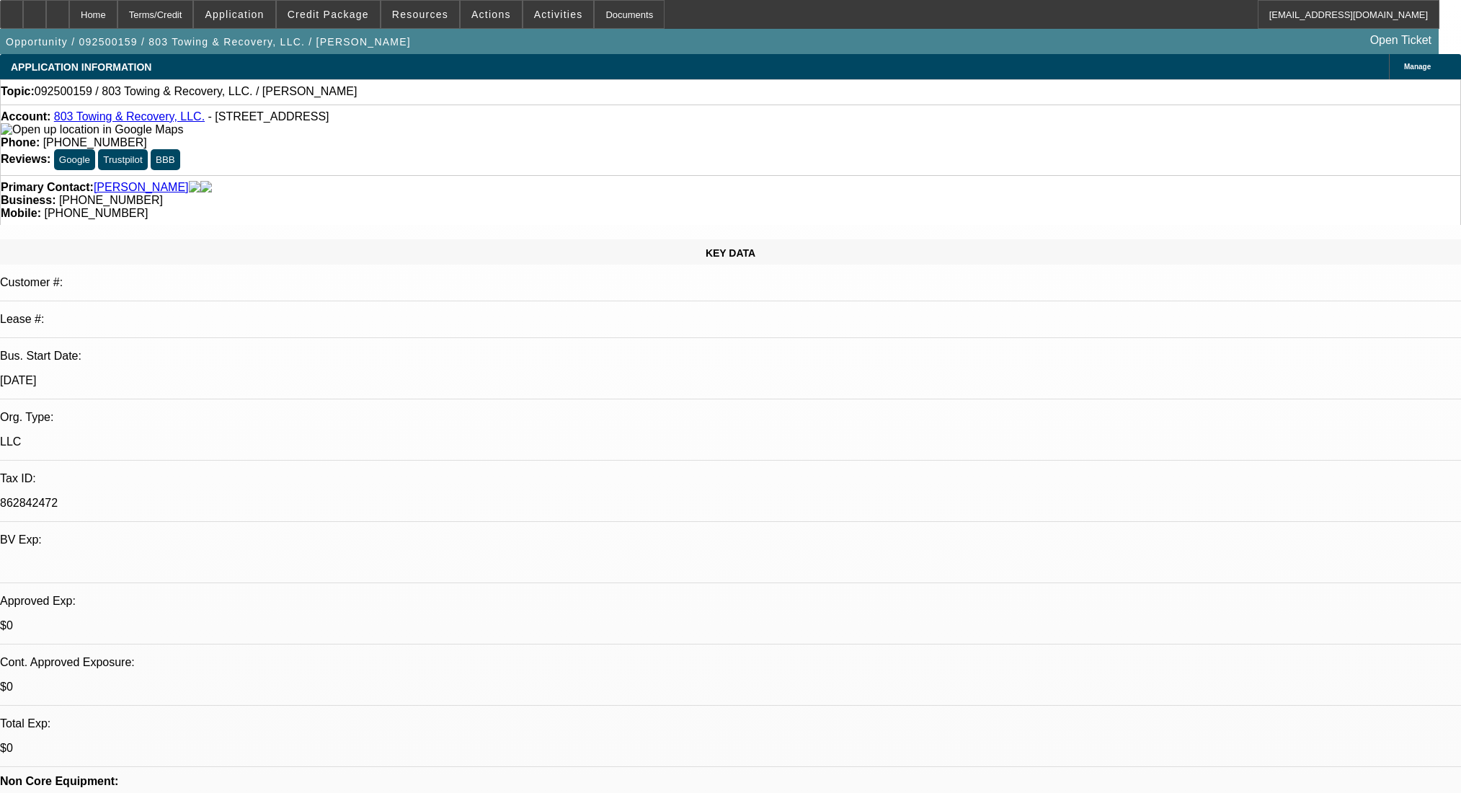
select select "0"
select select "2"
select select "0.1"
select select "4"
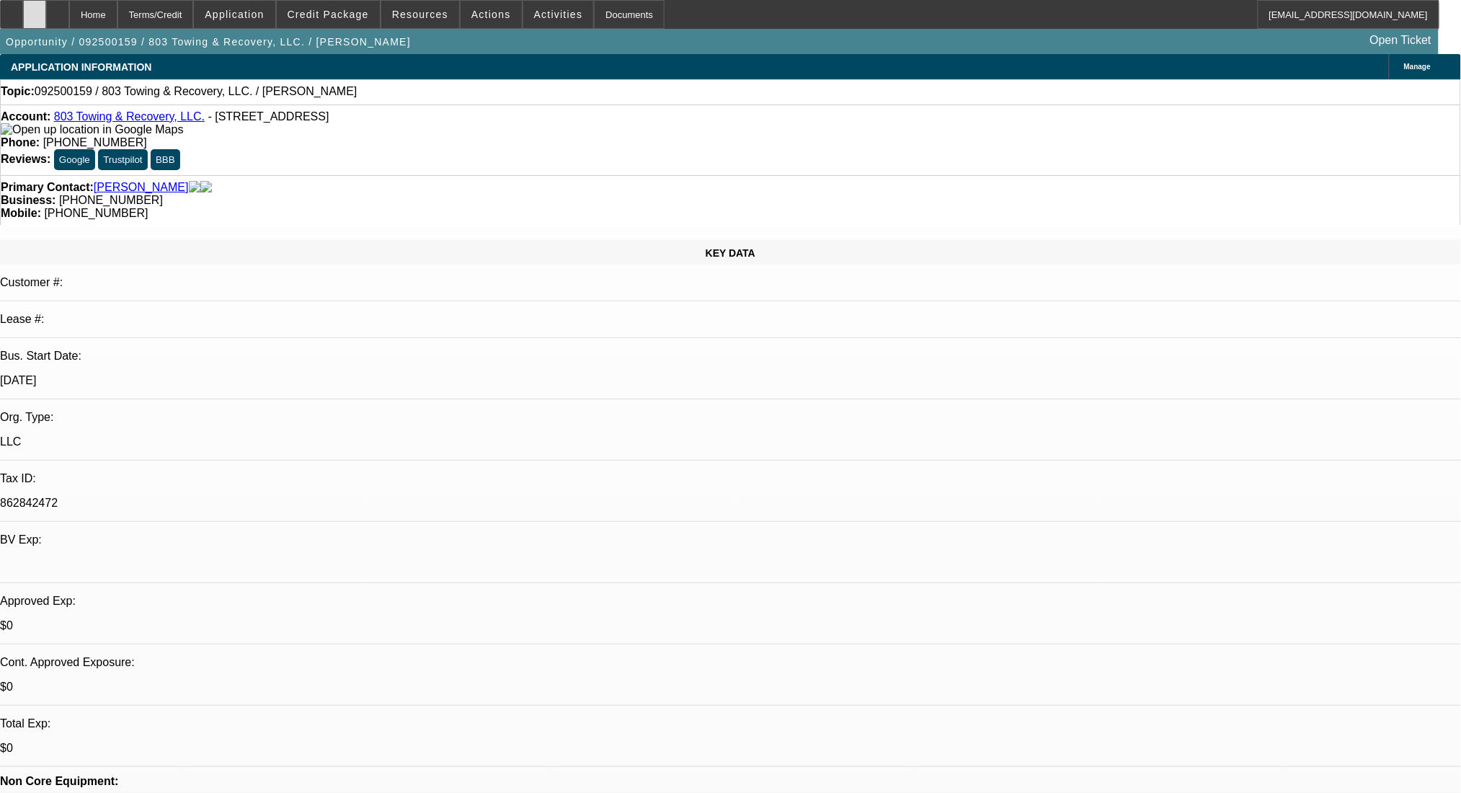
click at [46, 23] on div at bounding box center [34, 14] width 23 height 29
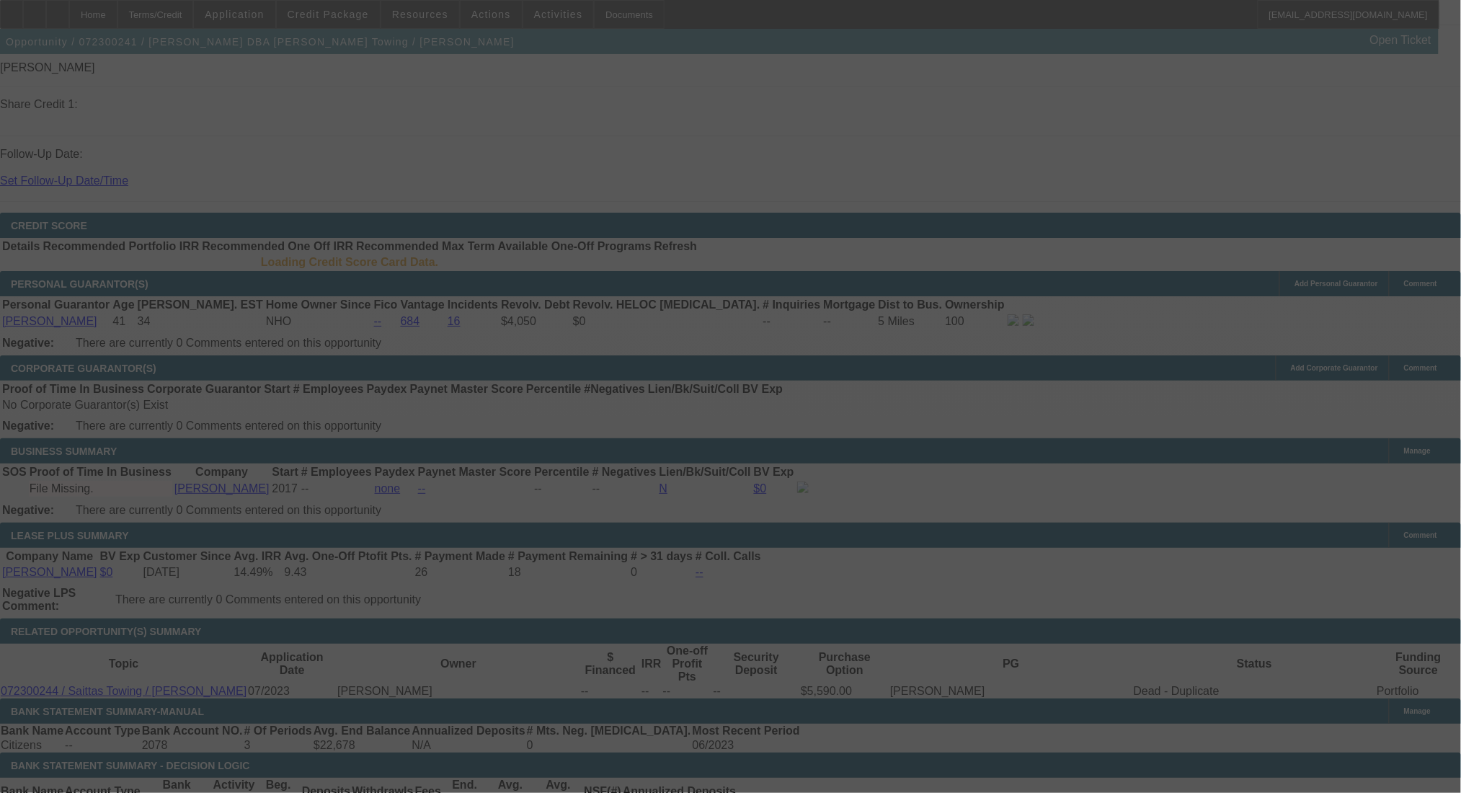
scroll to position [1949, 0]
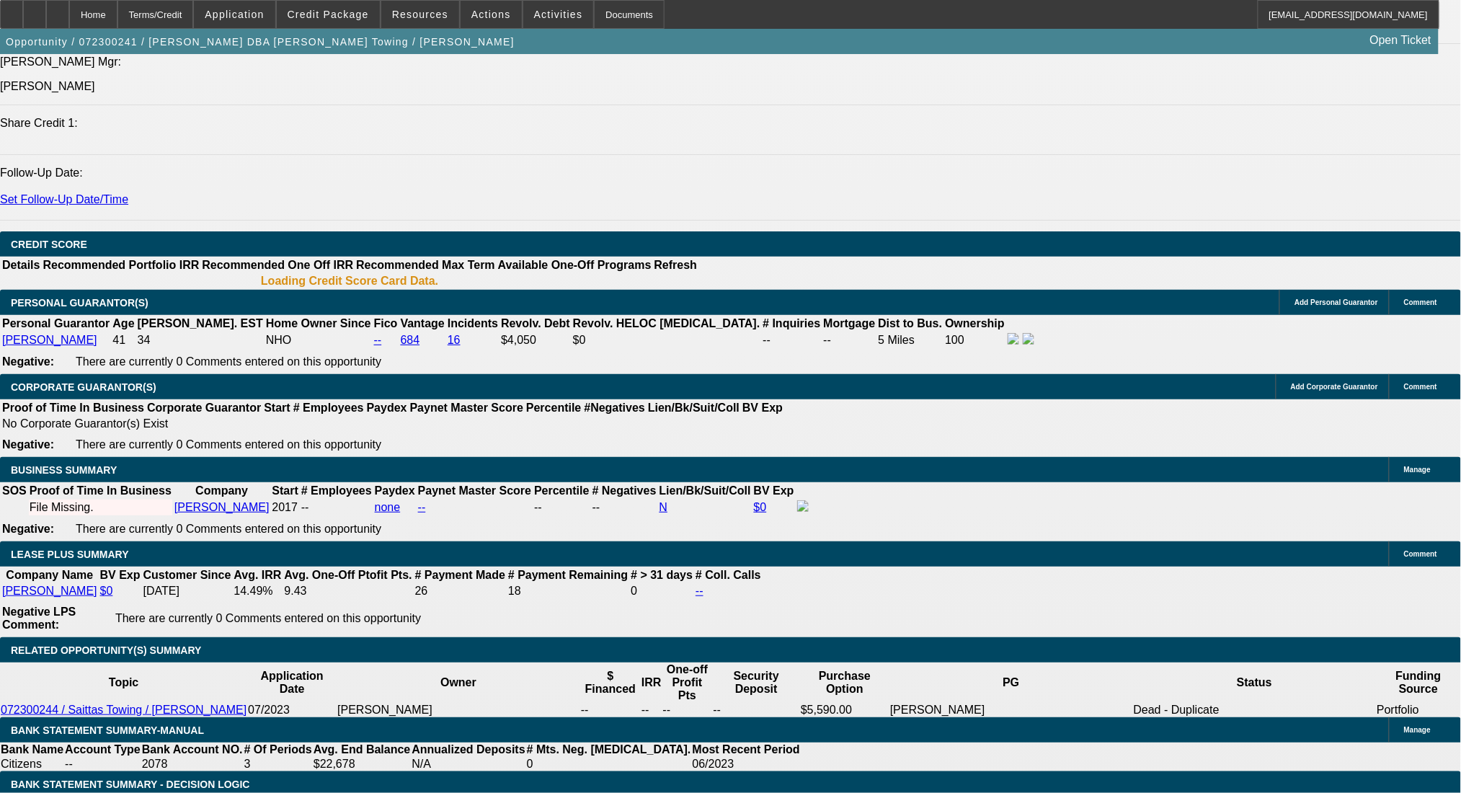
select select "0.1"
select select "0"
select select "2"
select select "0"
select select "6"
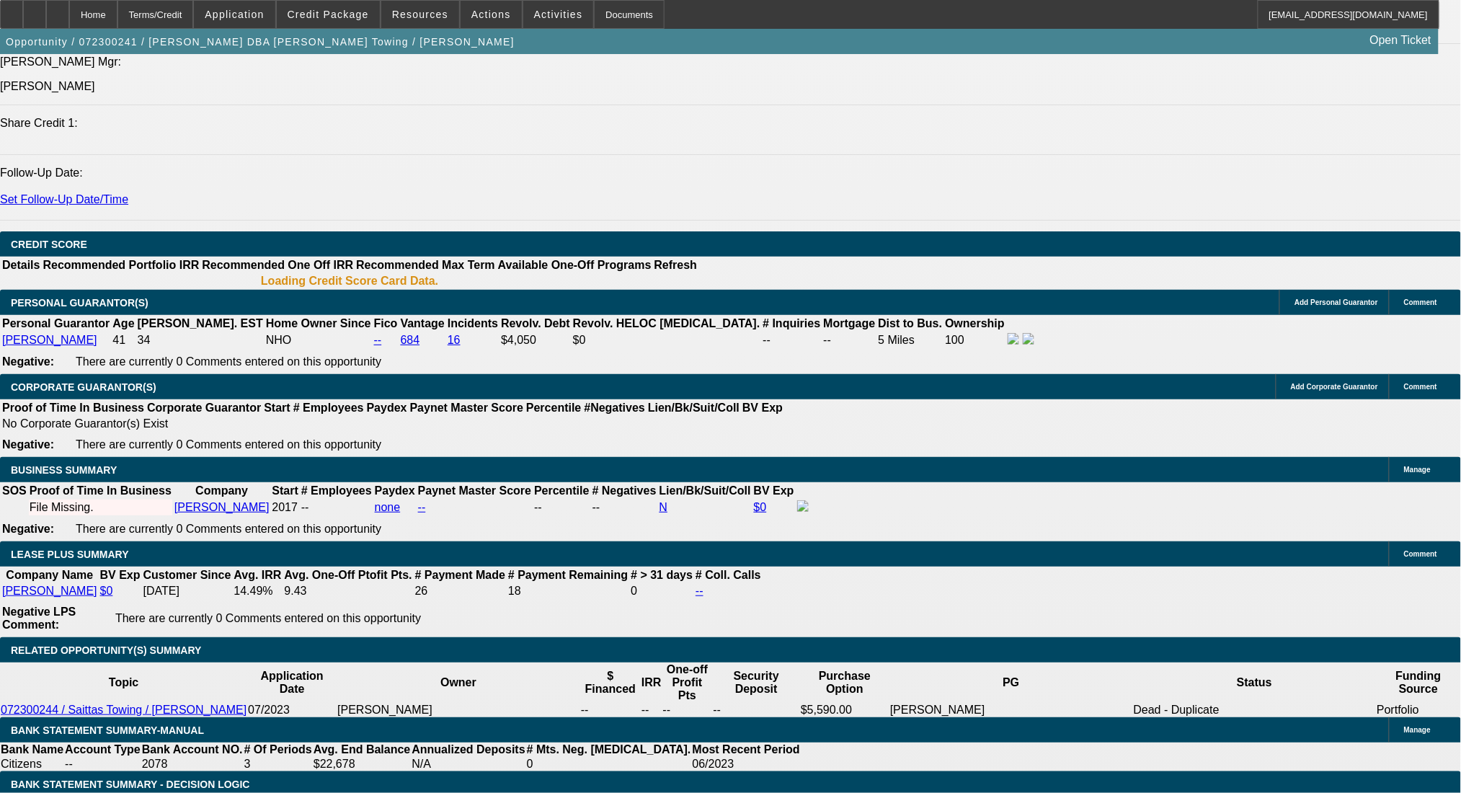
select select "0.1"
select select "0"
select select "2"
select select "0"
select select "6"
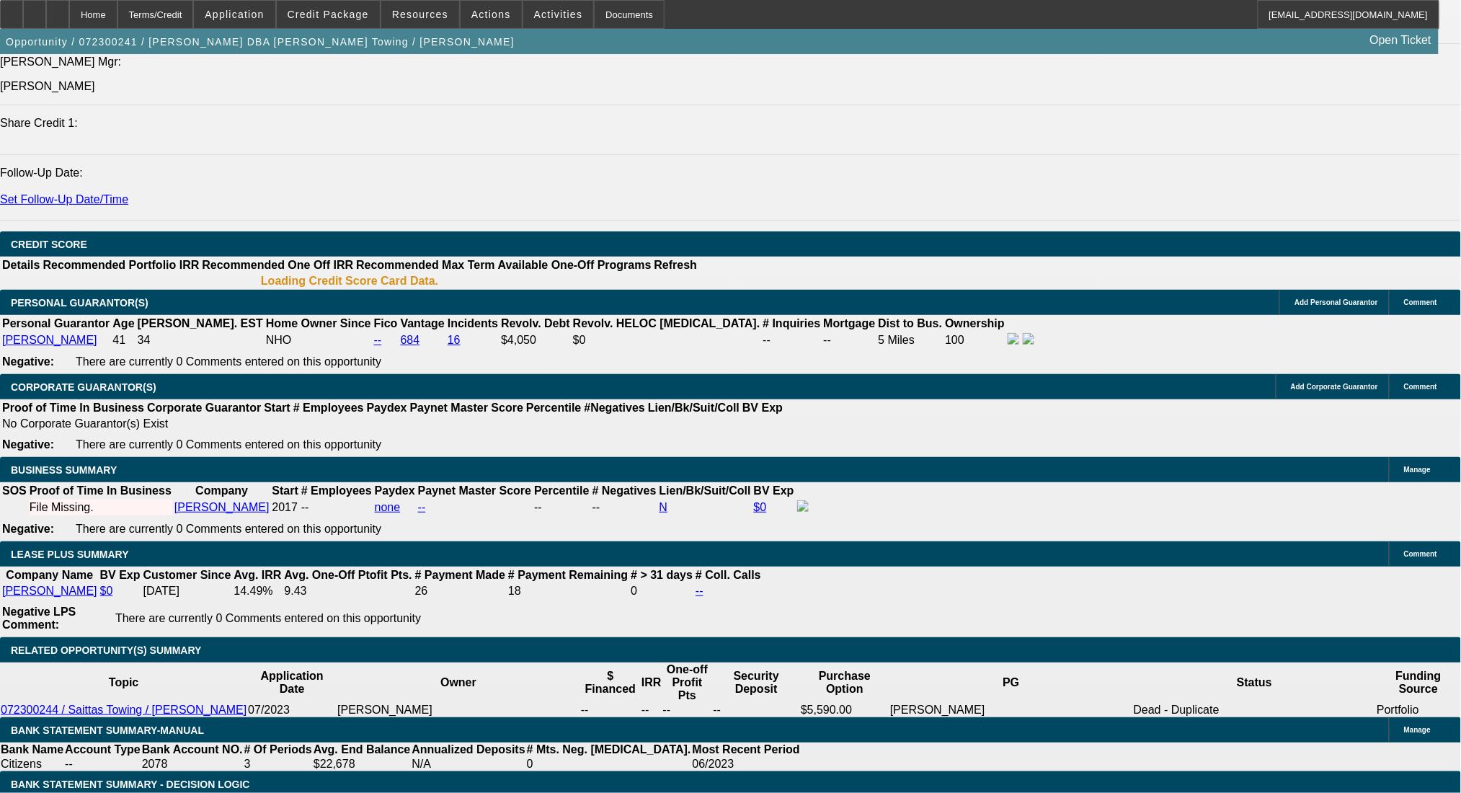
select select "0.1"
select select "0"
select select "3"
select select "0"
select select "6"
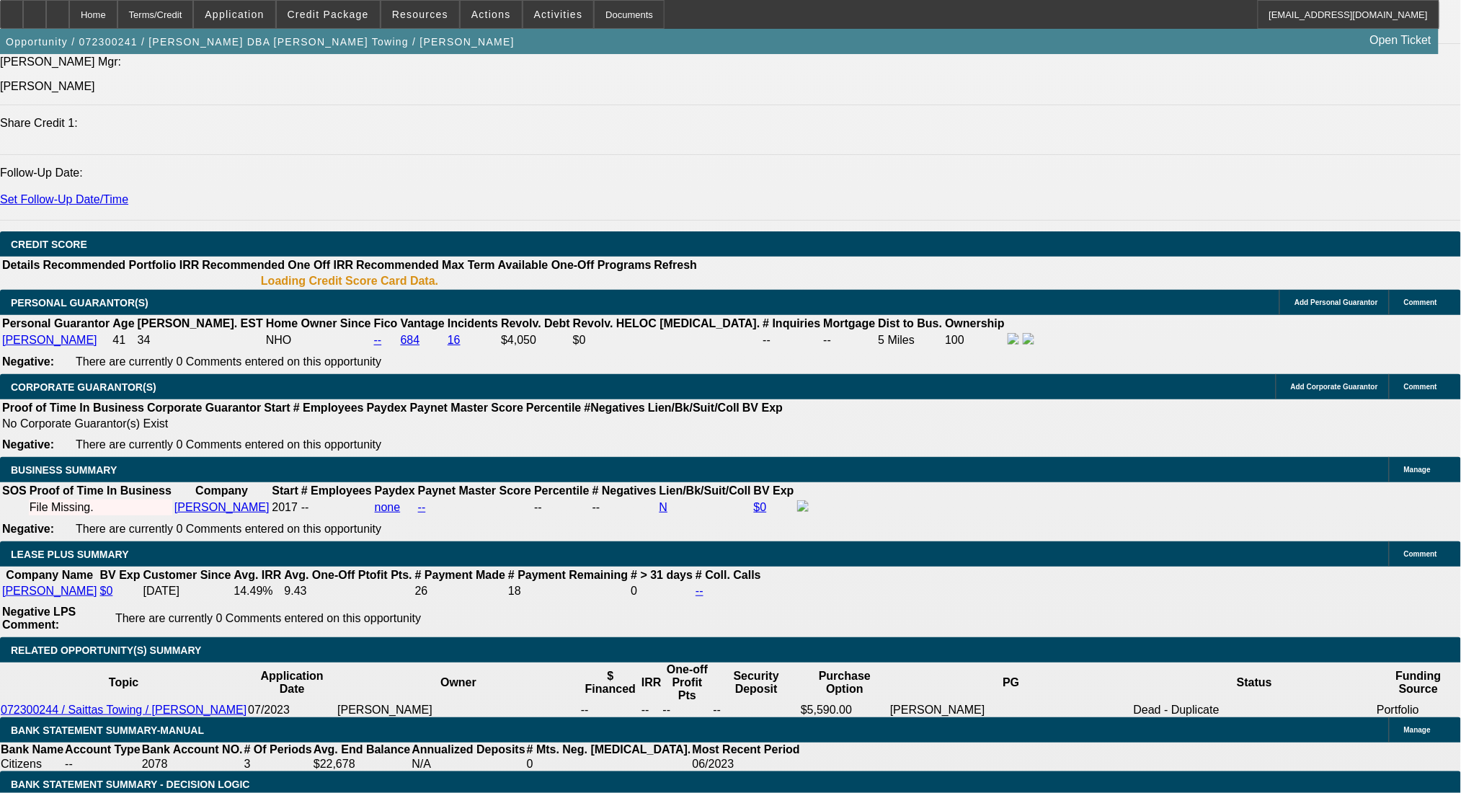
select select "0"
select select "3"
select select "0"
select select "6"
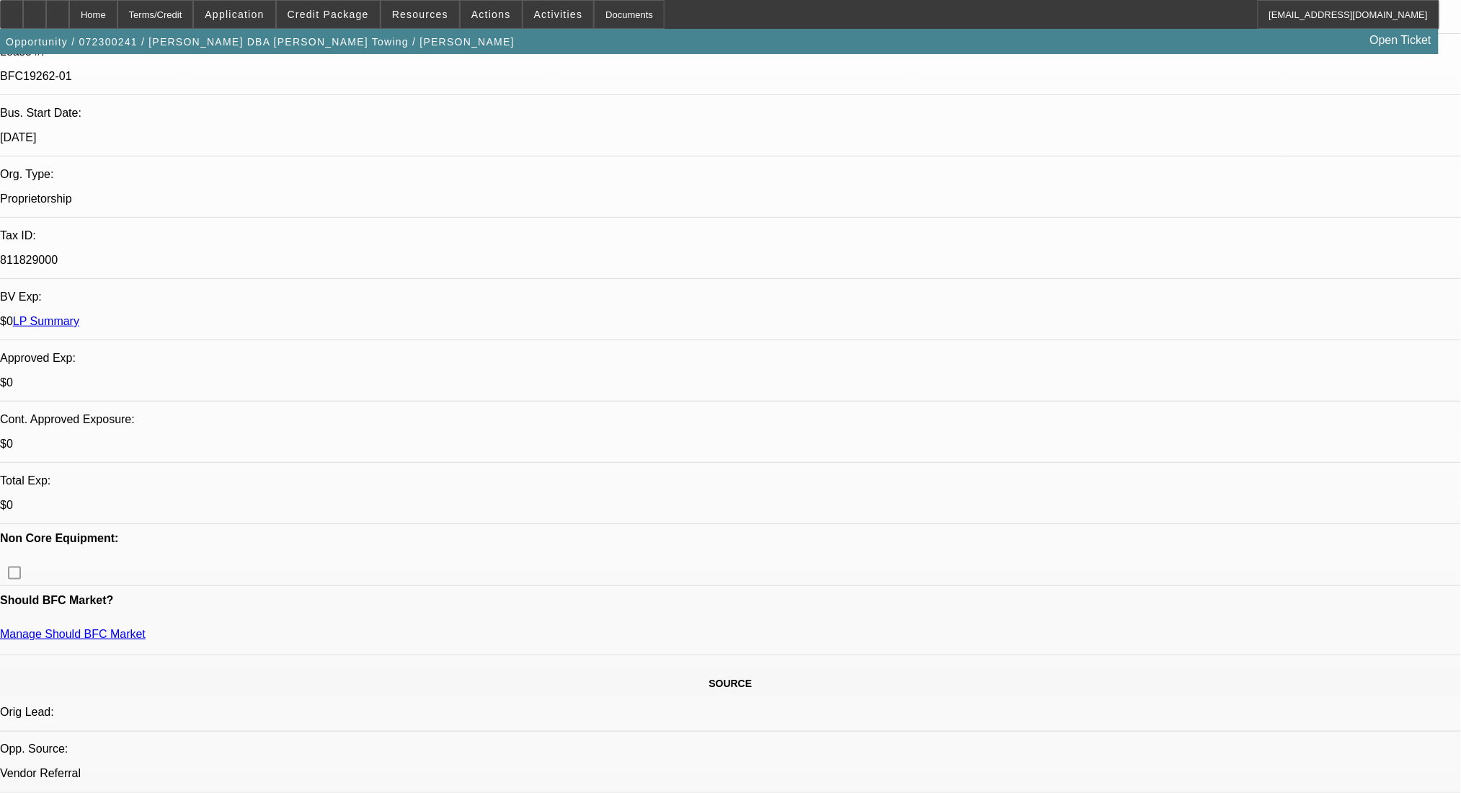
scroll to position [0, 0]
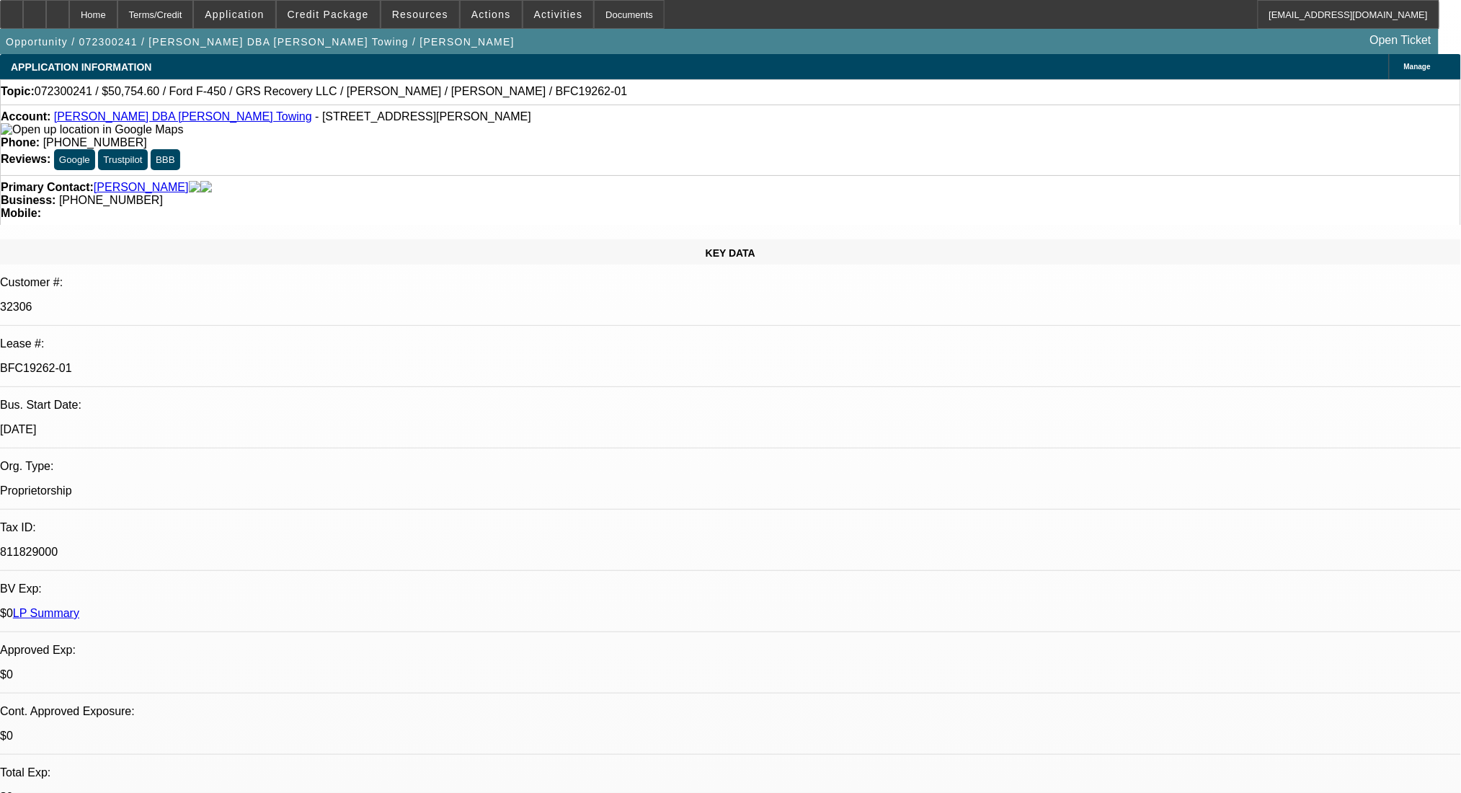
click at [79, 607] on link "LP Summary" at bounding box center [46, 613] width 66 height 12
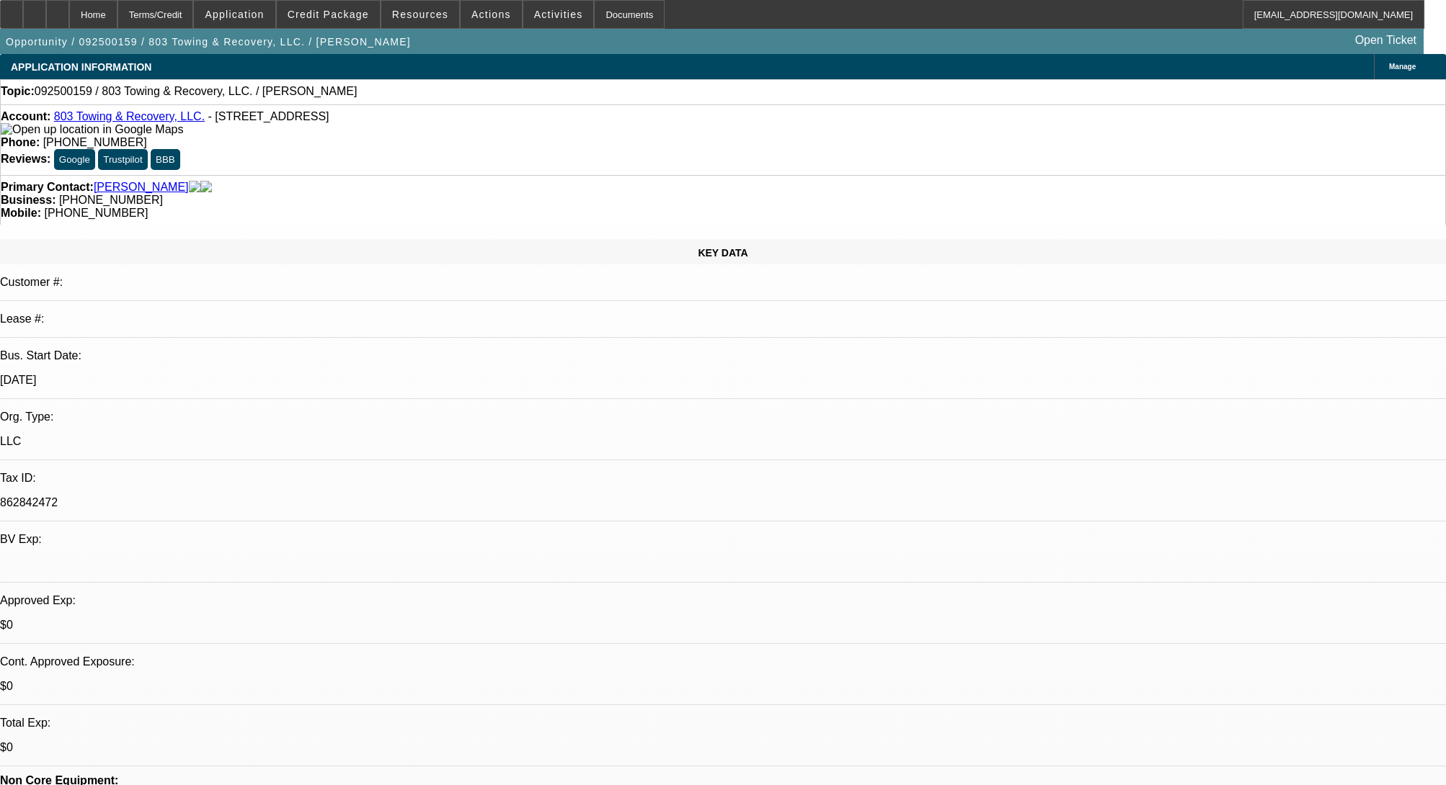
select select "0"
select select "2"
select select "0.1"
select select "4"
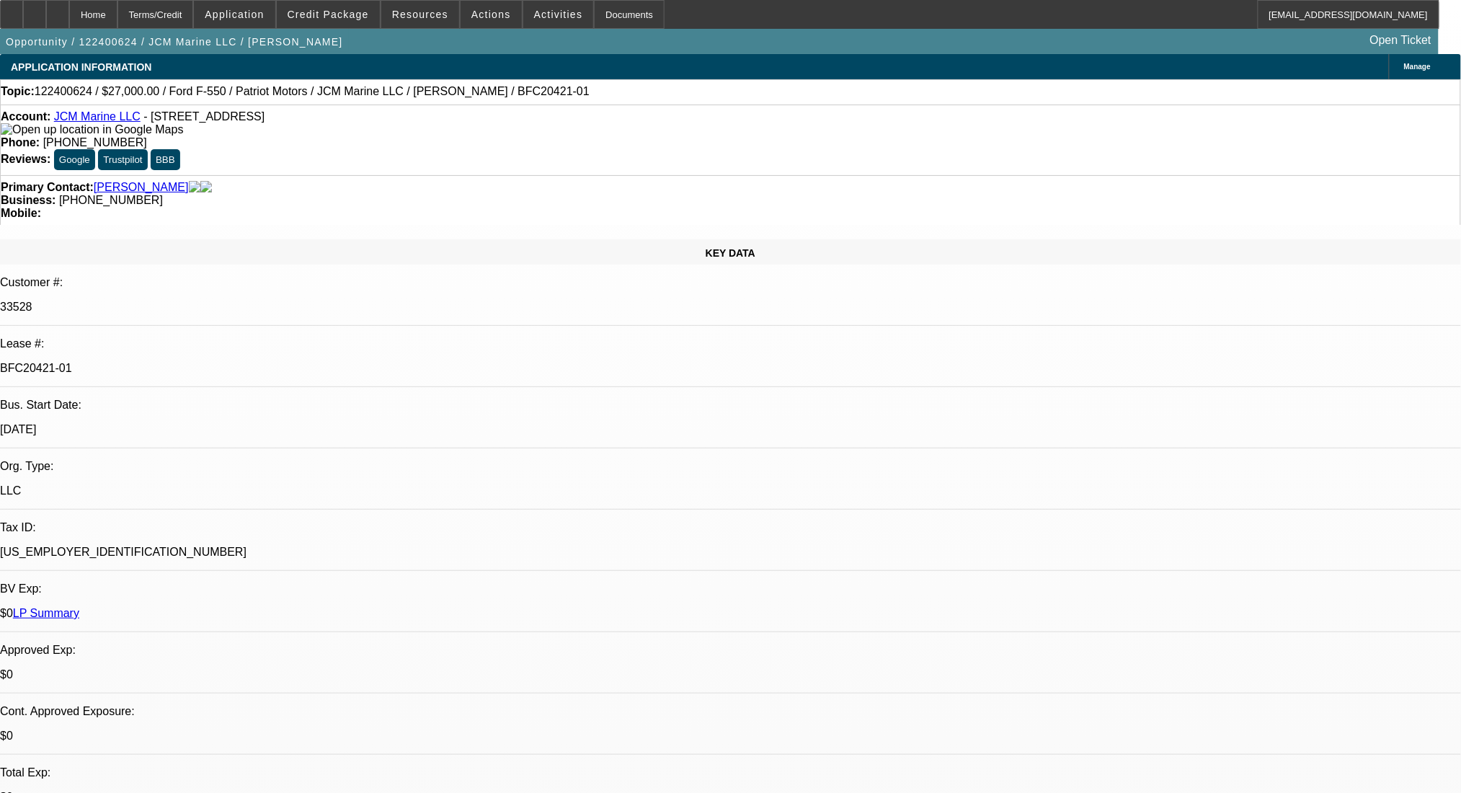
select select "0"
select select "3"
select select "0"
select select "6"
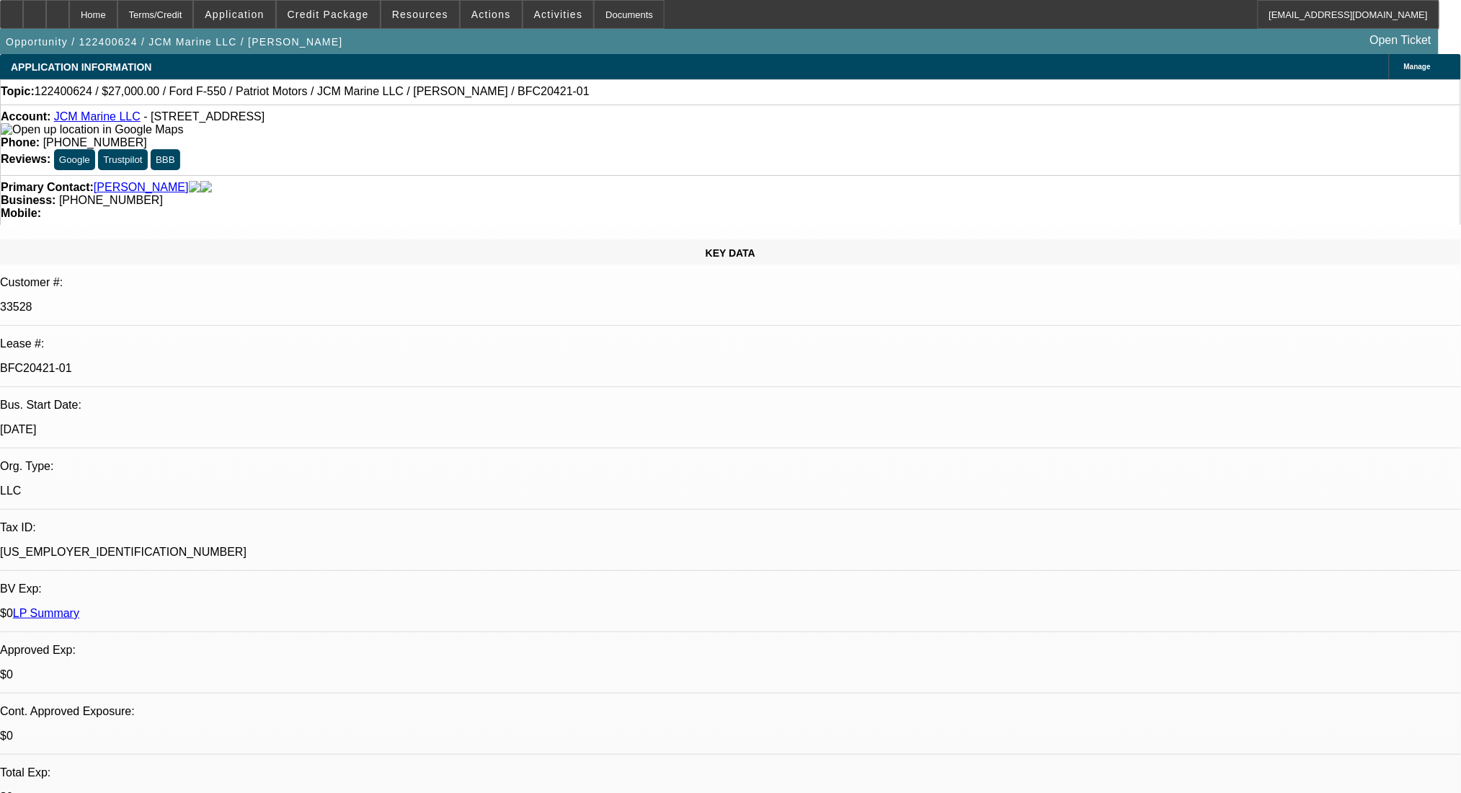
select select "0"
select select "0.1"
select select "4"
select select "0"
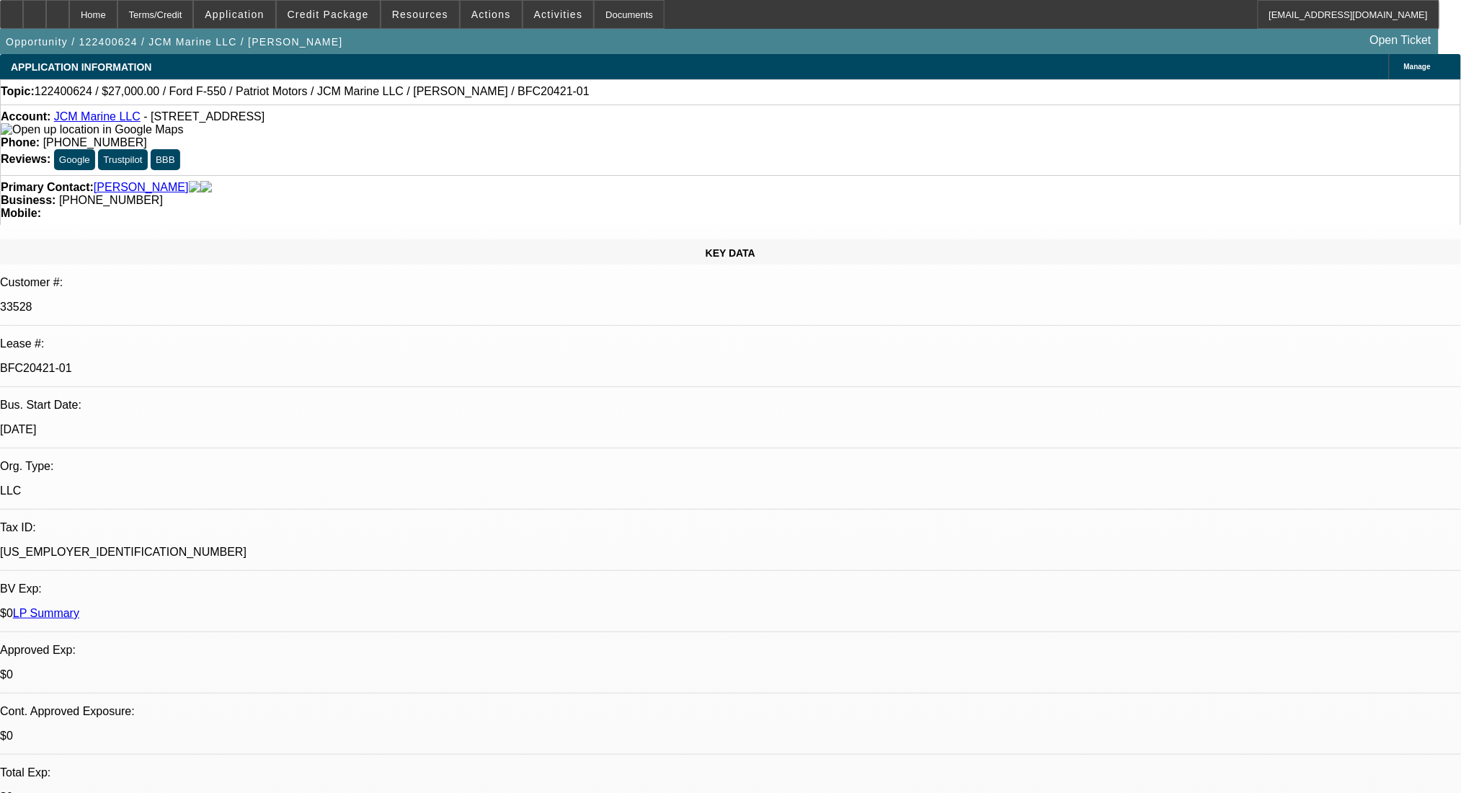
select select "0"
select select "0.1"
select select "4"
select select "0"
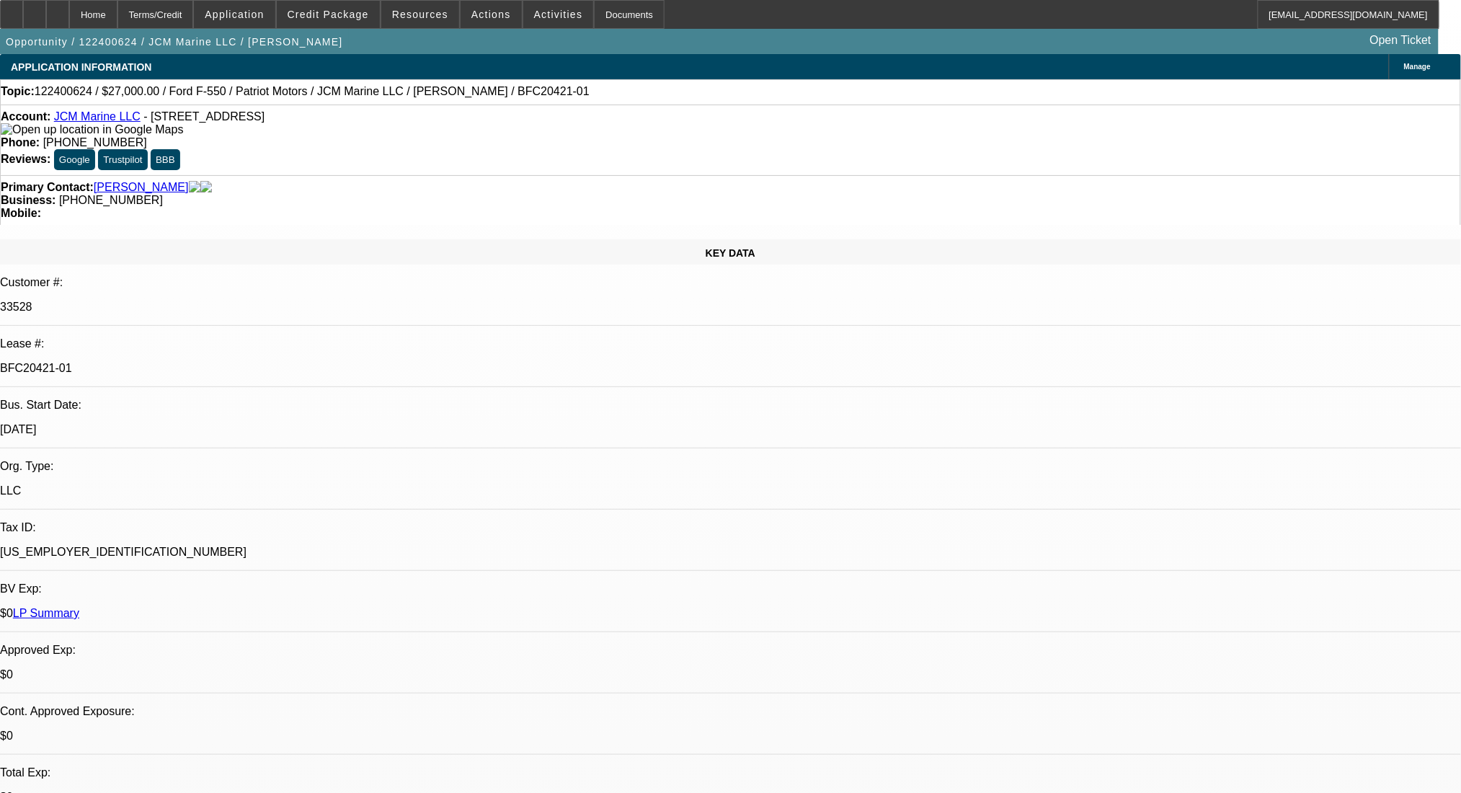
select select "3"
select select "0.1"
select select "4"
click at [182, 14] on div "Terms/Credit" at bounding box center [155, 14] width 76 height 29
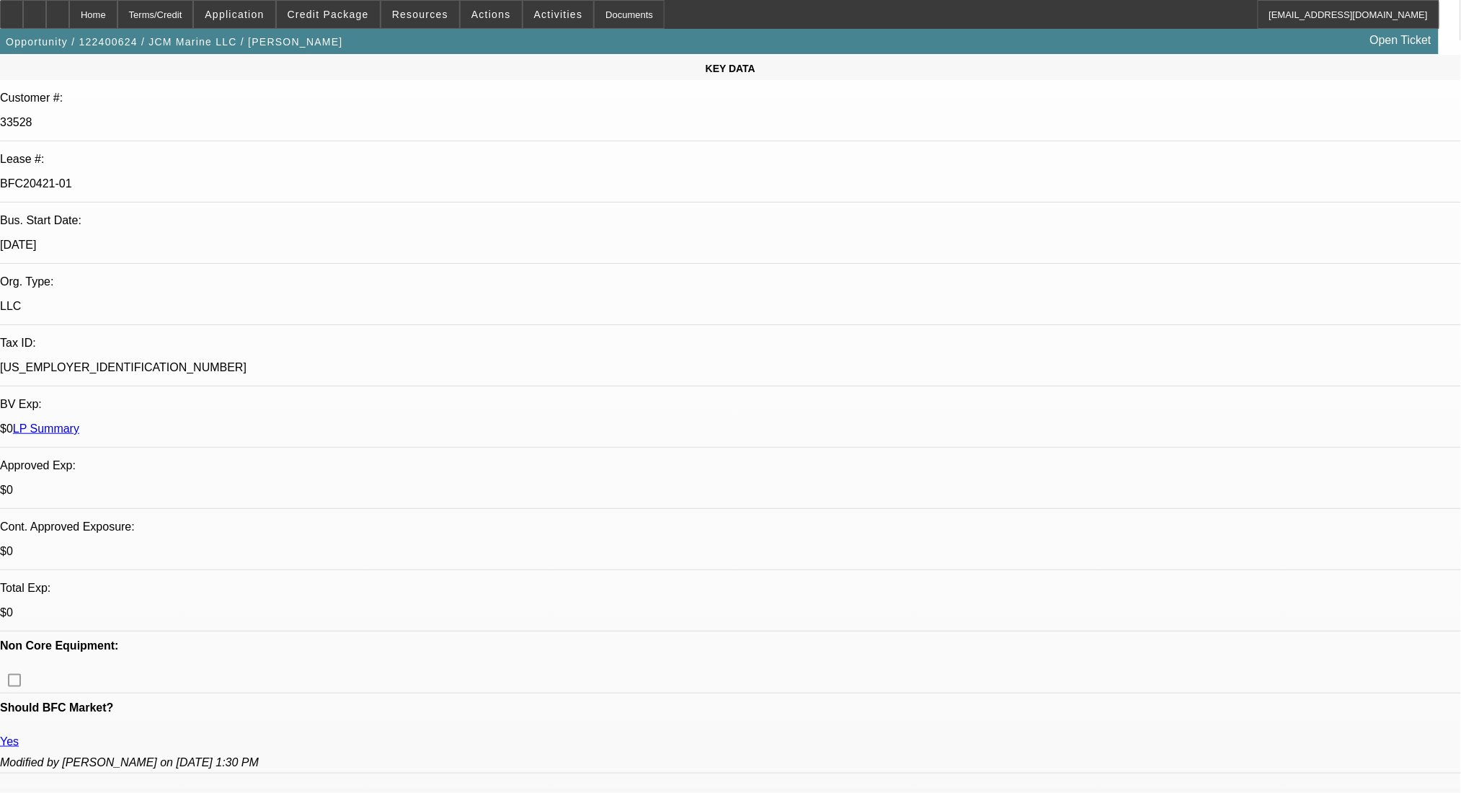
scroll to position [4, 0]
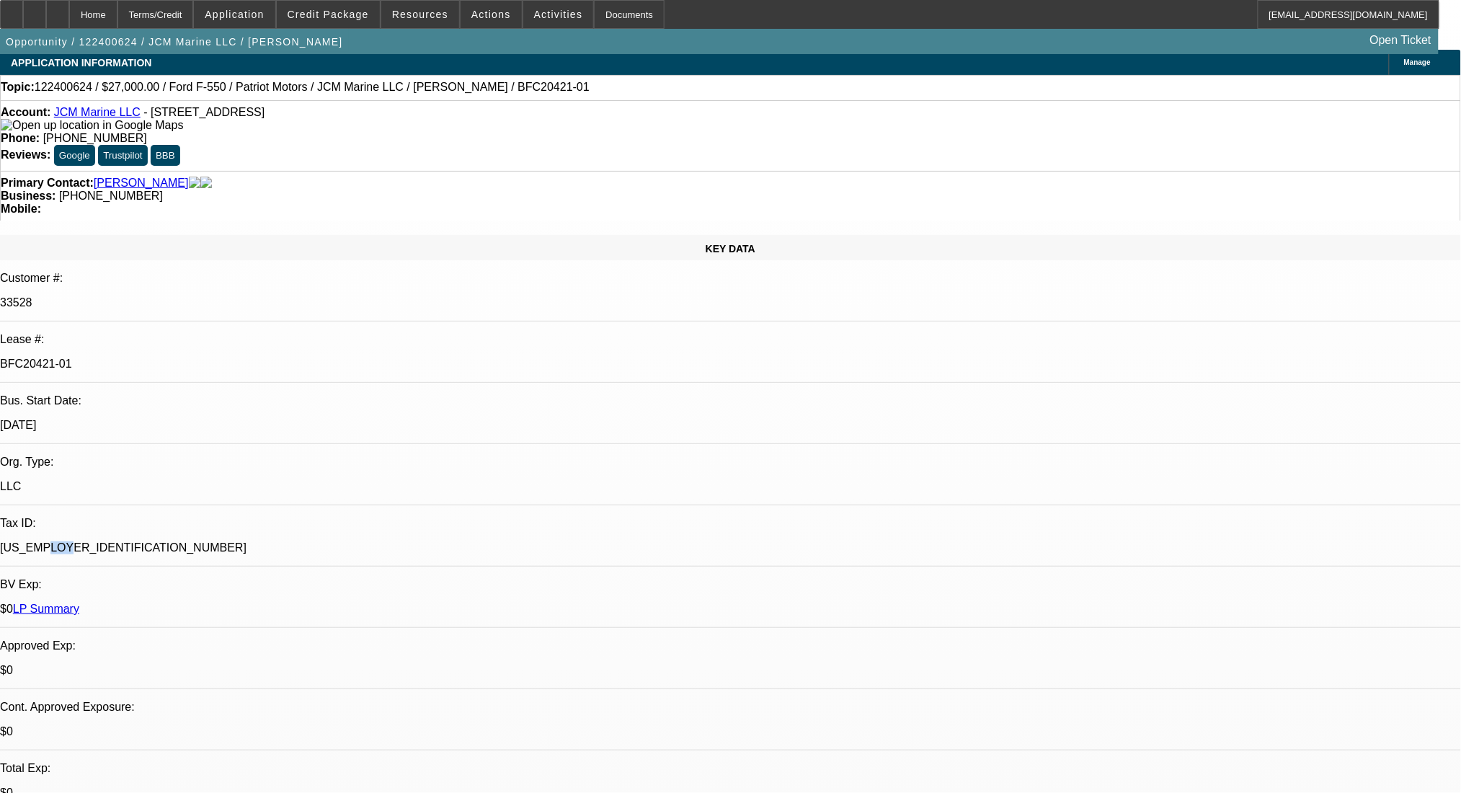
drag, startPoint x: 275, startPoint y: 292, endPoint x: 237, endPoint y: 249, distance: 57.7
click at [215, 541] on p "81-2346654" at bounding box center [730, 547] width 1461 height 13
click at [255, 357] on p "BFC20421-01" at bounding box center [730, 363] width 1461 height 13
drag, startPoint x: 255, startPoint y: 237, endPoint x: 171, endPoint y: 241, distance: 84.4
click at [171, 357] on div "BFC20421-01" at bounding box center [730, 363] width 1461 height 13
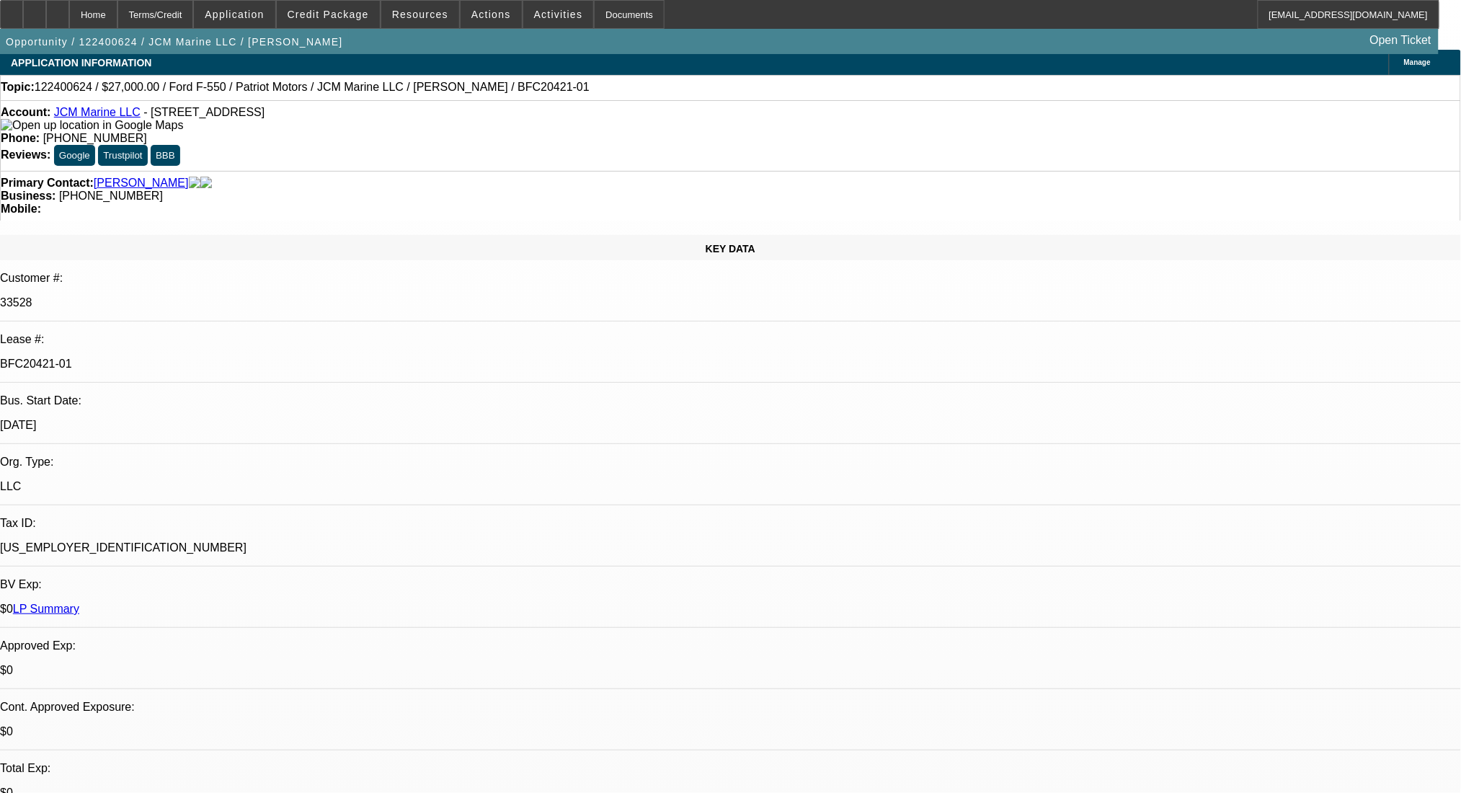
copy div "BFC20421-01"
drag, startPoint x: 110, startPoint y: 726, endPoint x: 17, endPoint y: 727, distance: 93.0
copy link "Joseph McDonough"
click at [93, 116] on link "JCM Marine LLC" at bounding box center [97, 112] width 86 height 12
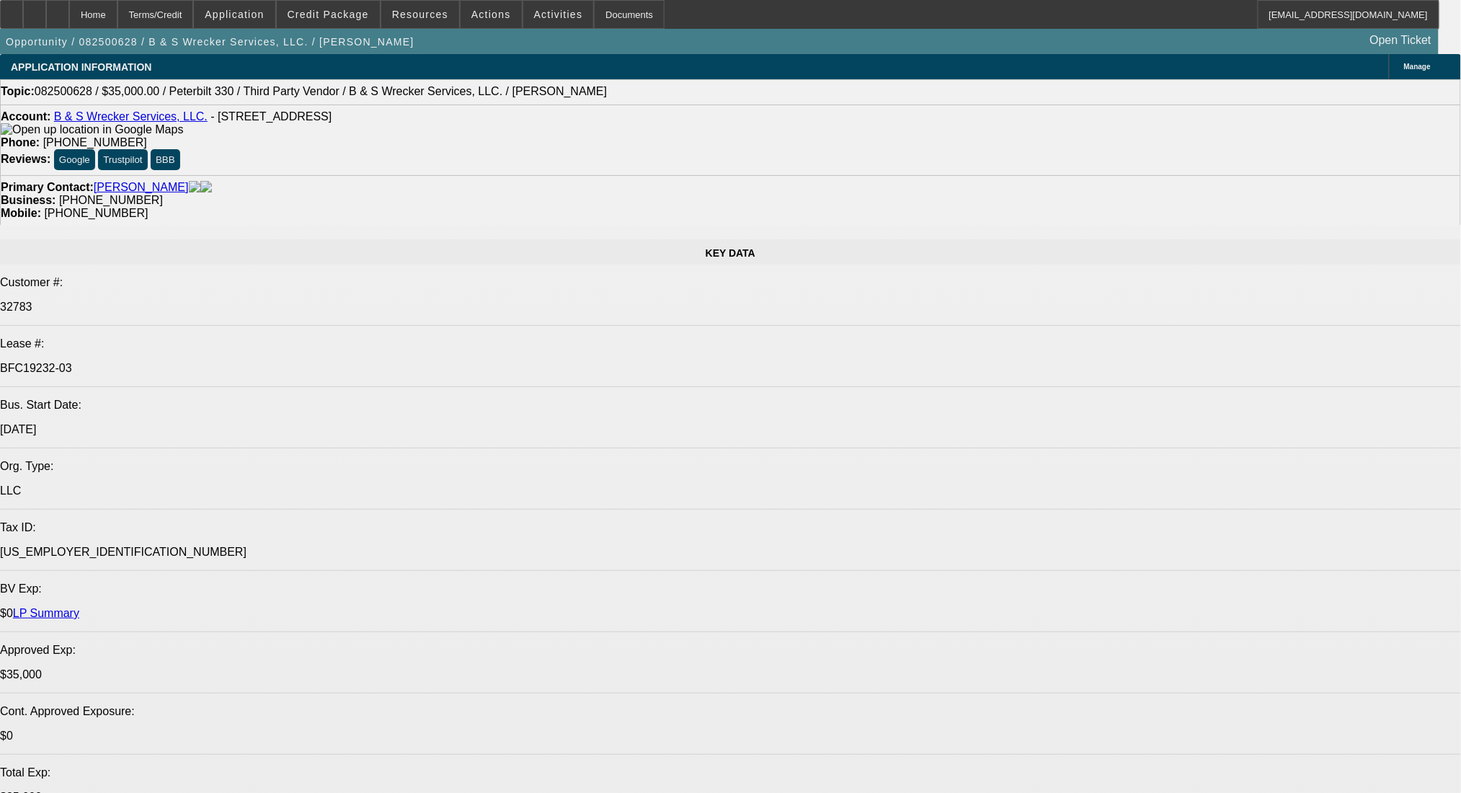
select select "0"
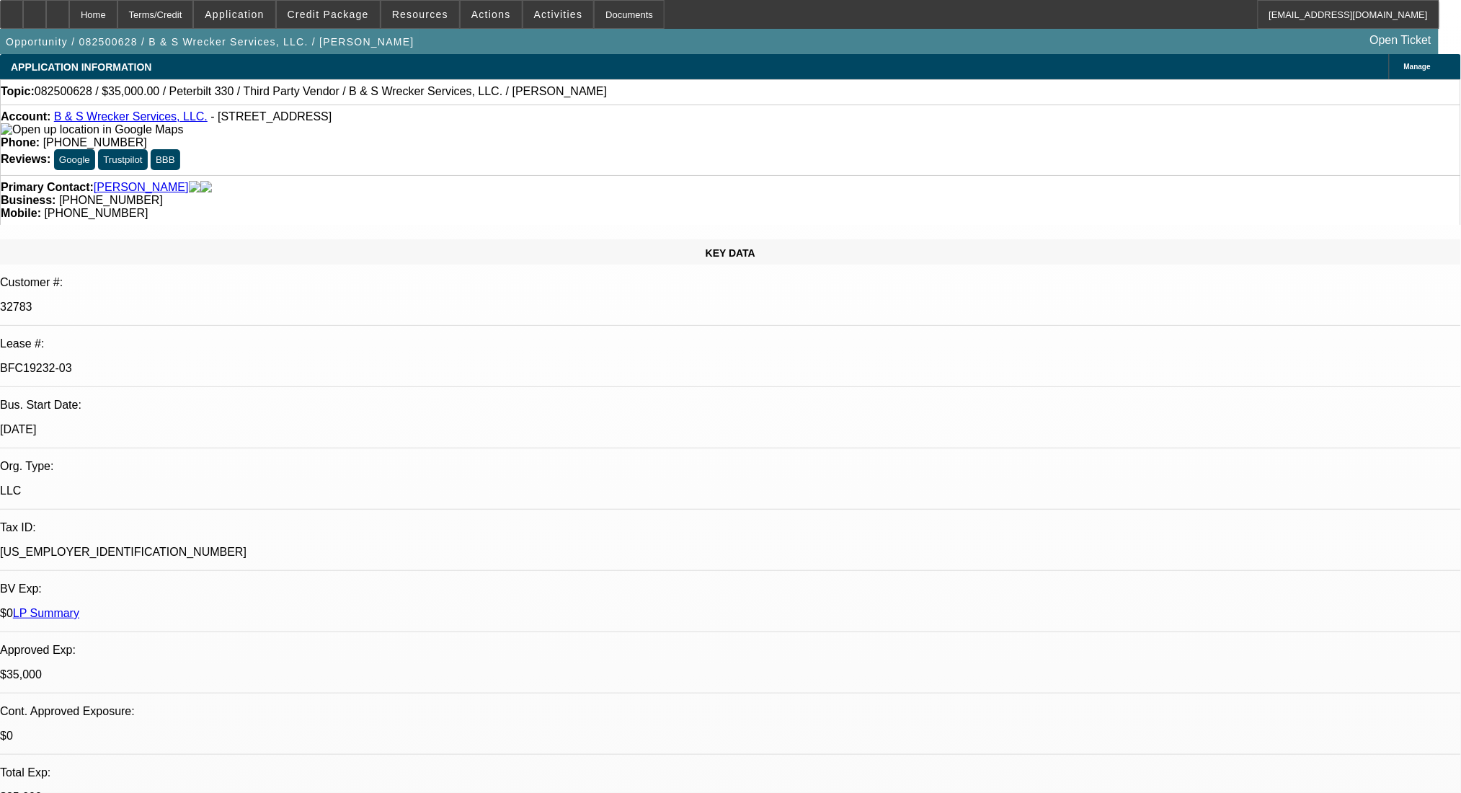
select select "0"
select select "6"
select select "0"
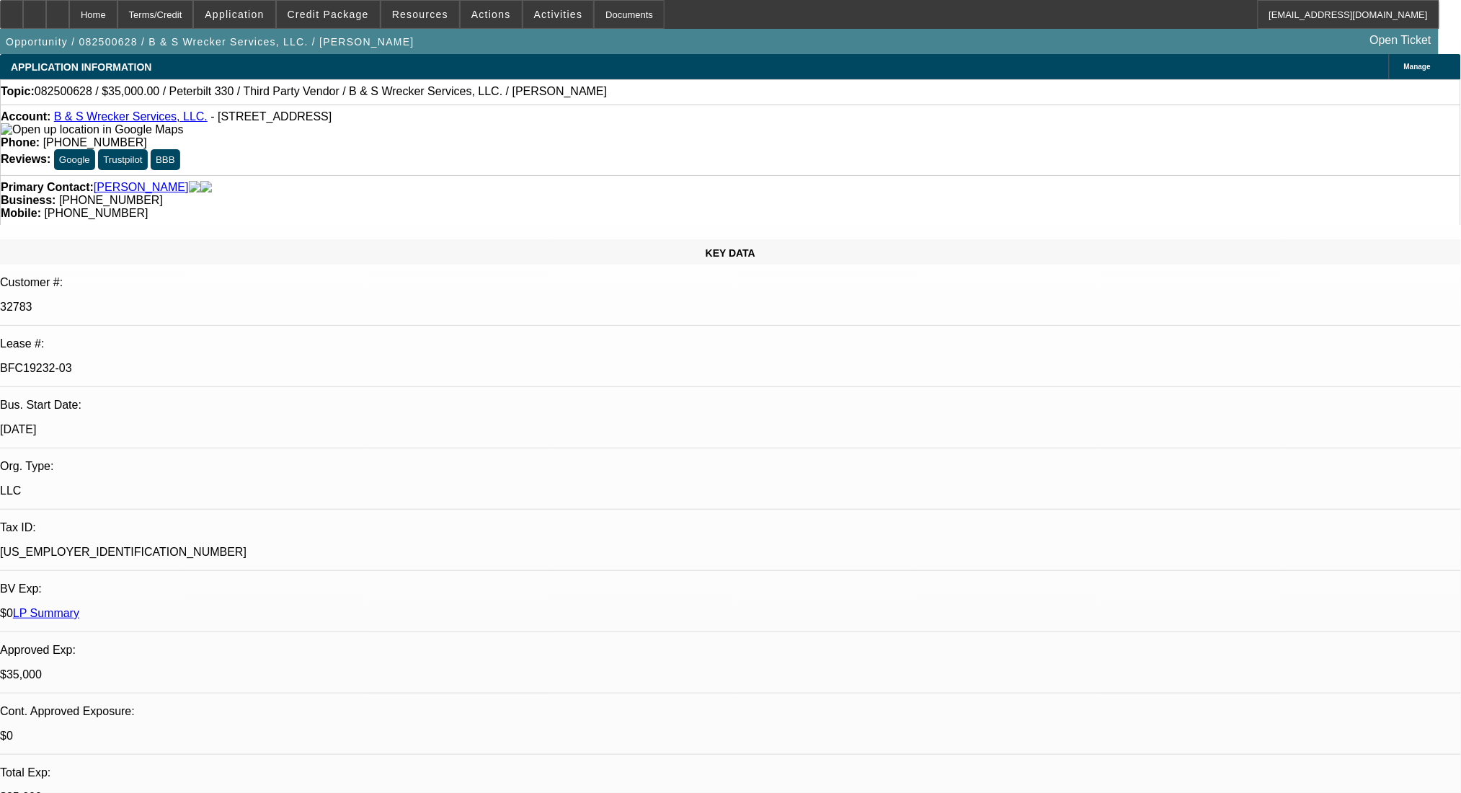
select select "0"
select select "6"
select select "0"
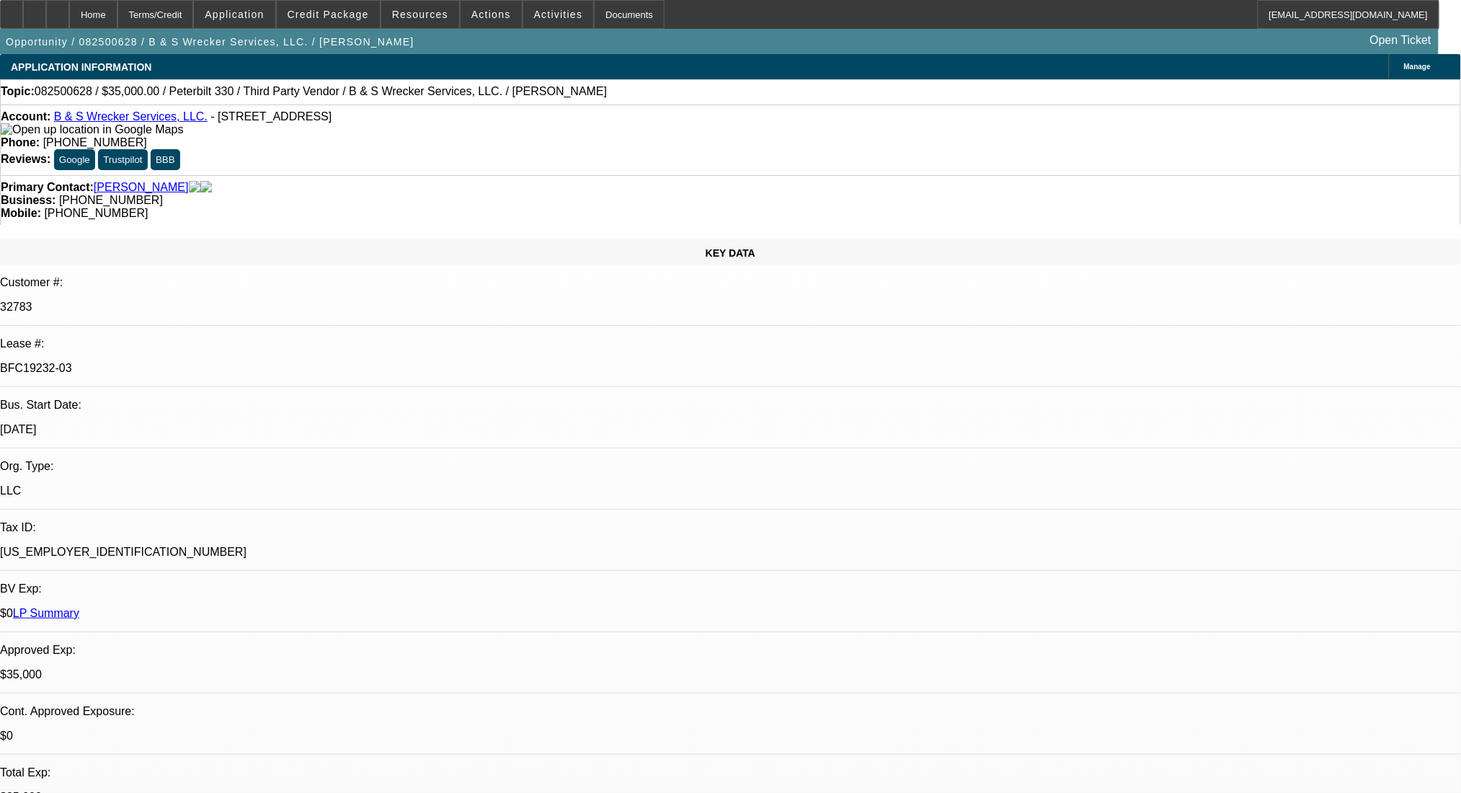
select select "6"
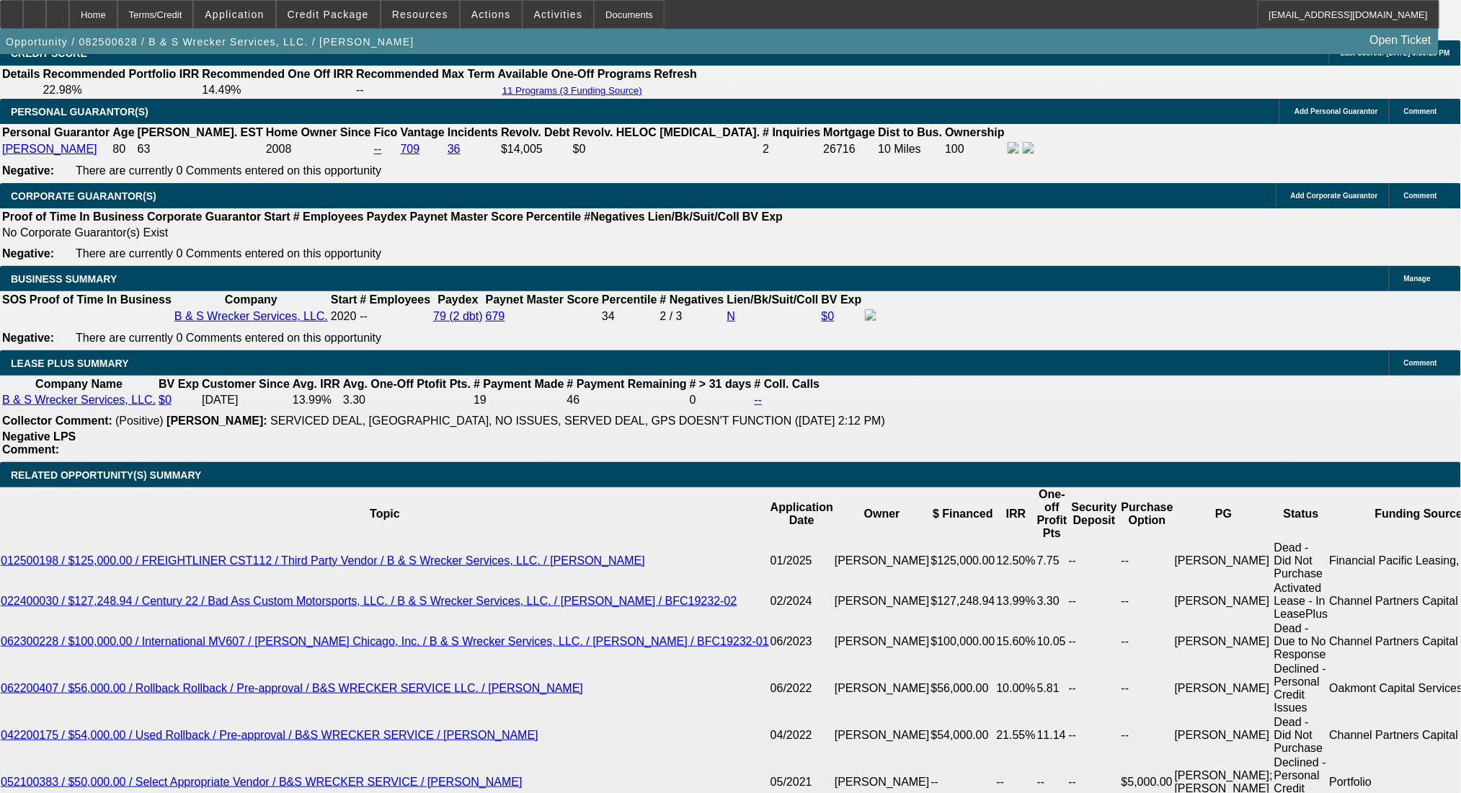
scroll to position [2209, 0]
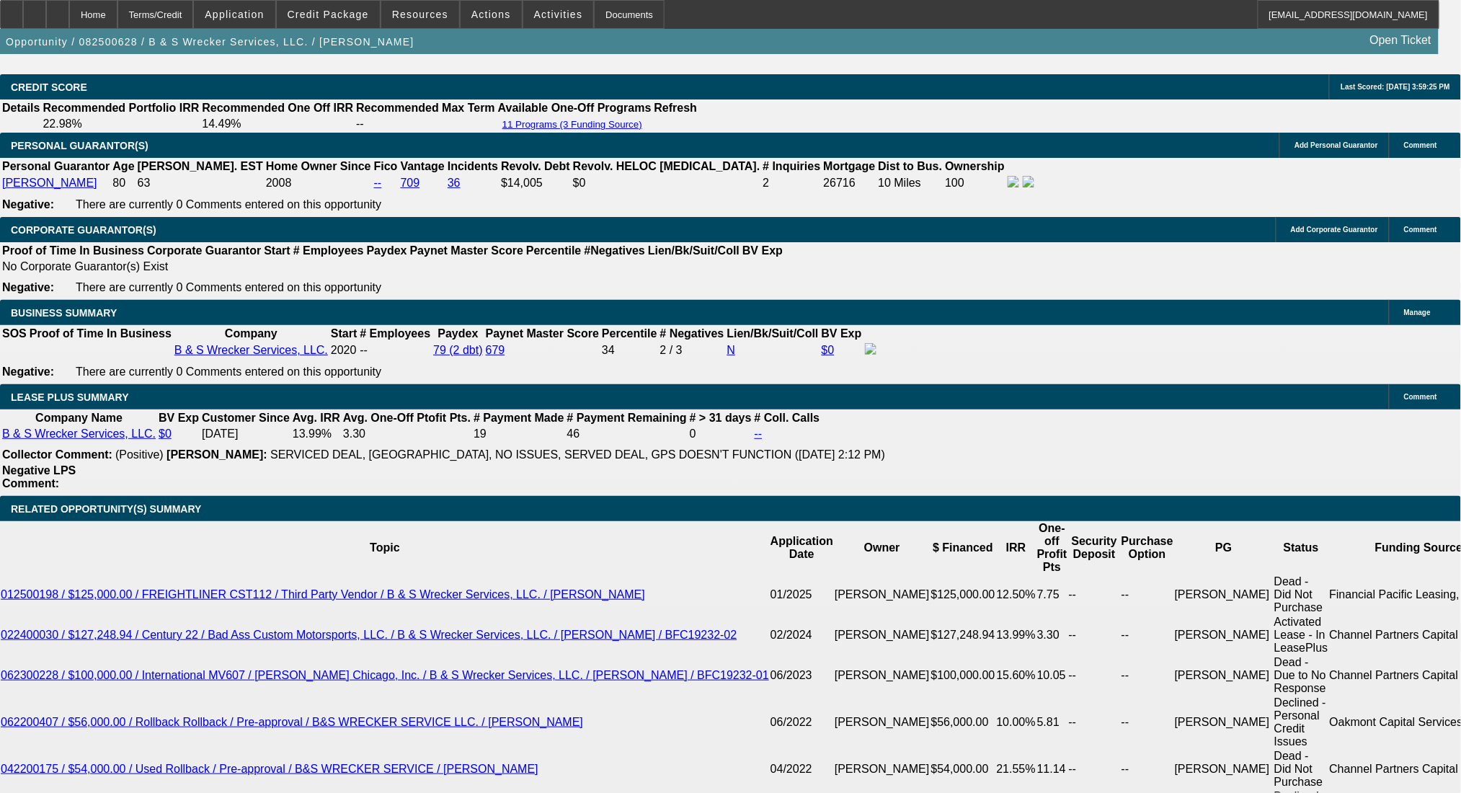
drag, startPoint x: 1188, startPoint y: 149, endPoint x: 1181, endPoint y: 156, distance: 9.7
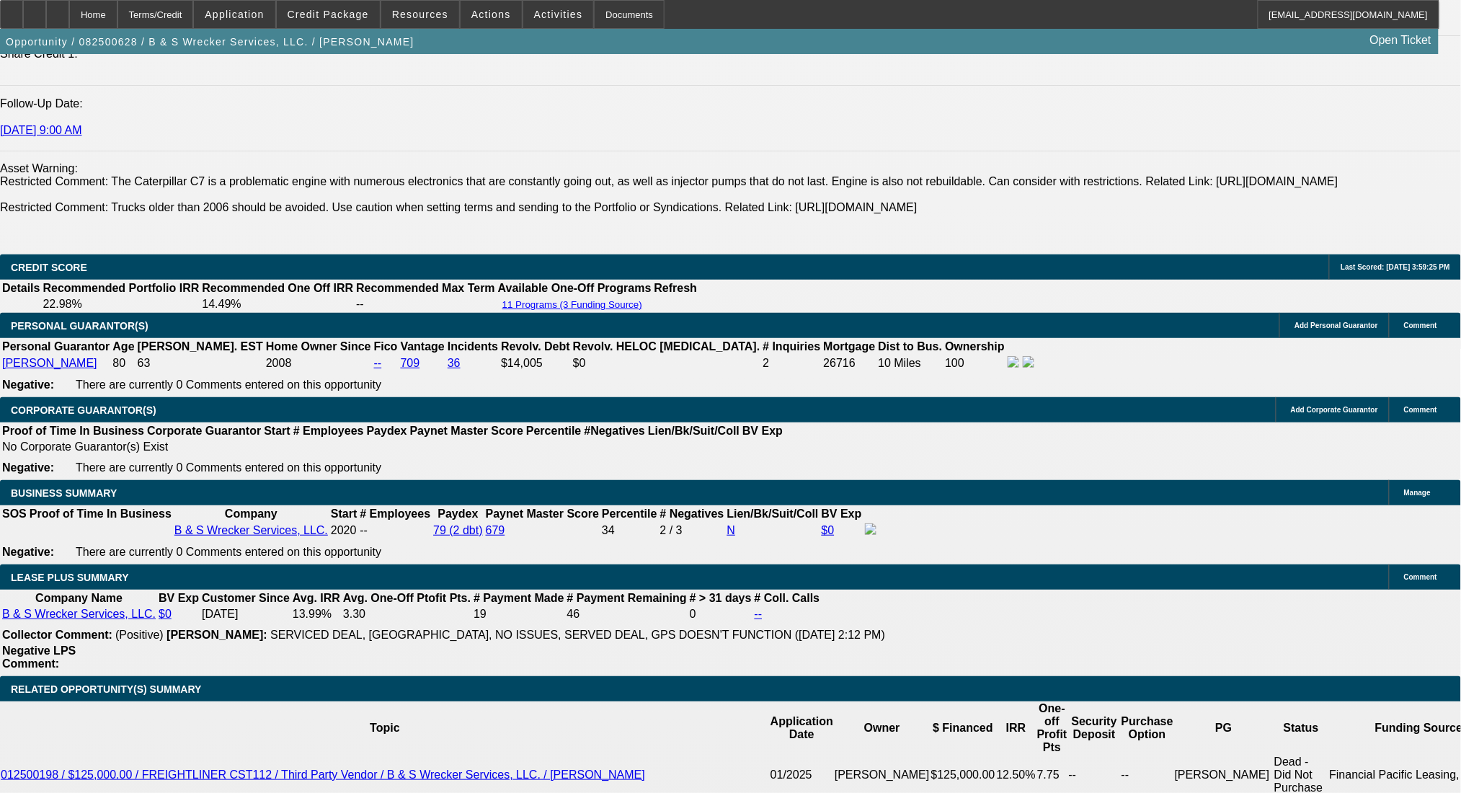
scroll to position [2018, 0]
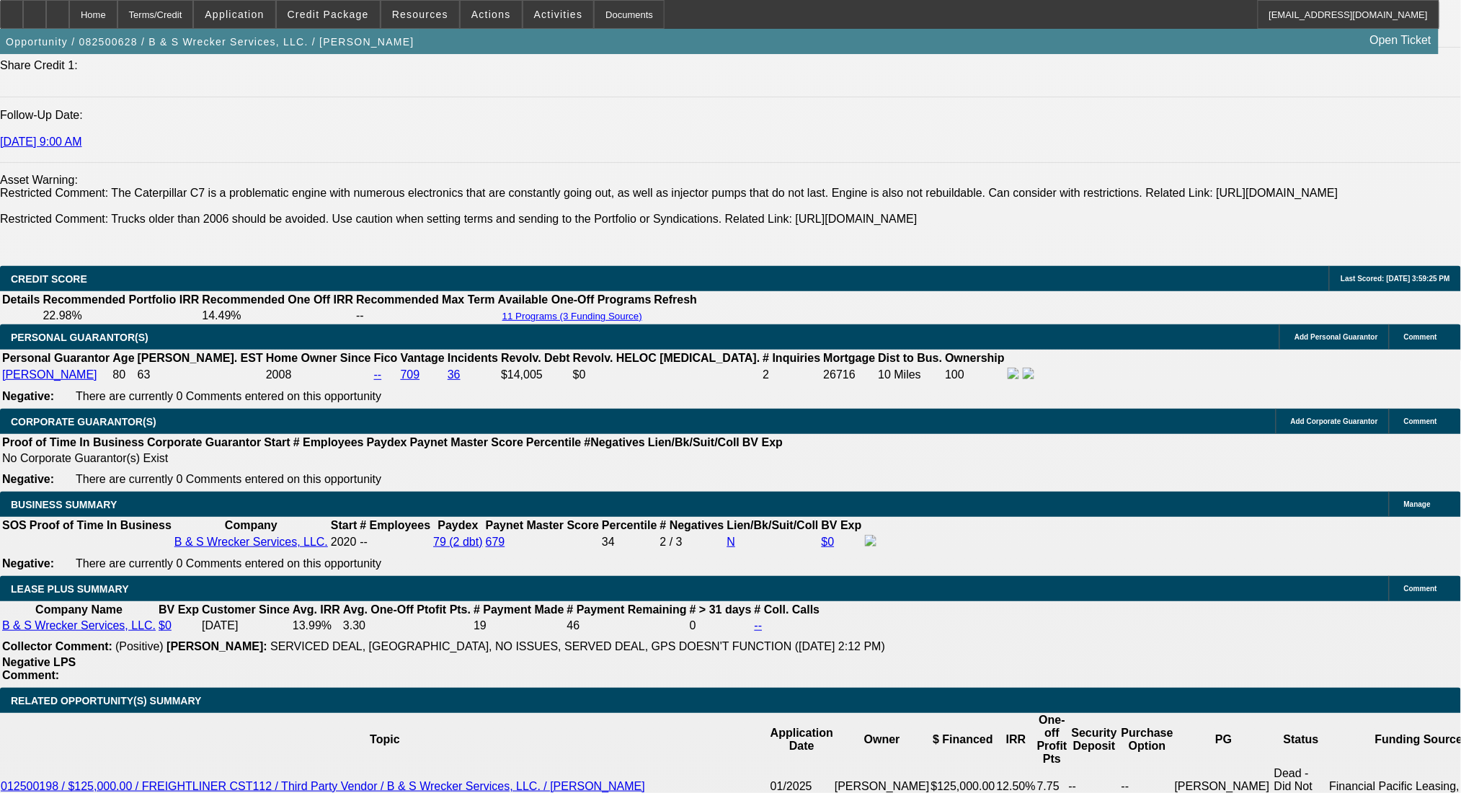
drag, startPoint x: 1357, startPoint y: 99, endPoint x: 1363, endPoint y: 87, distance: 13.2
click at [69, 15] on div at bounding box center [57, 14] width 23 height 29
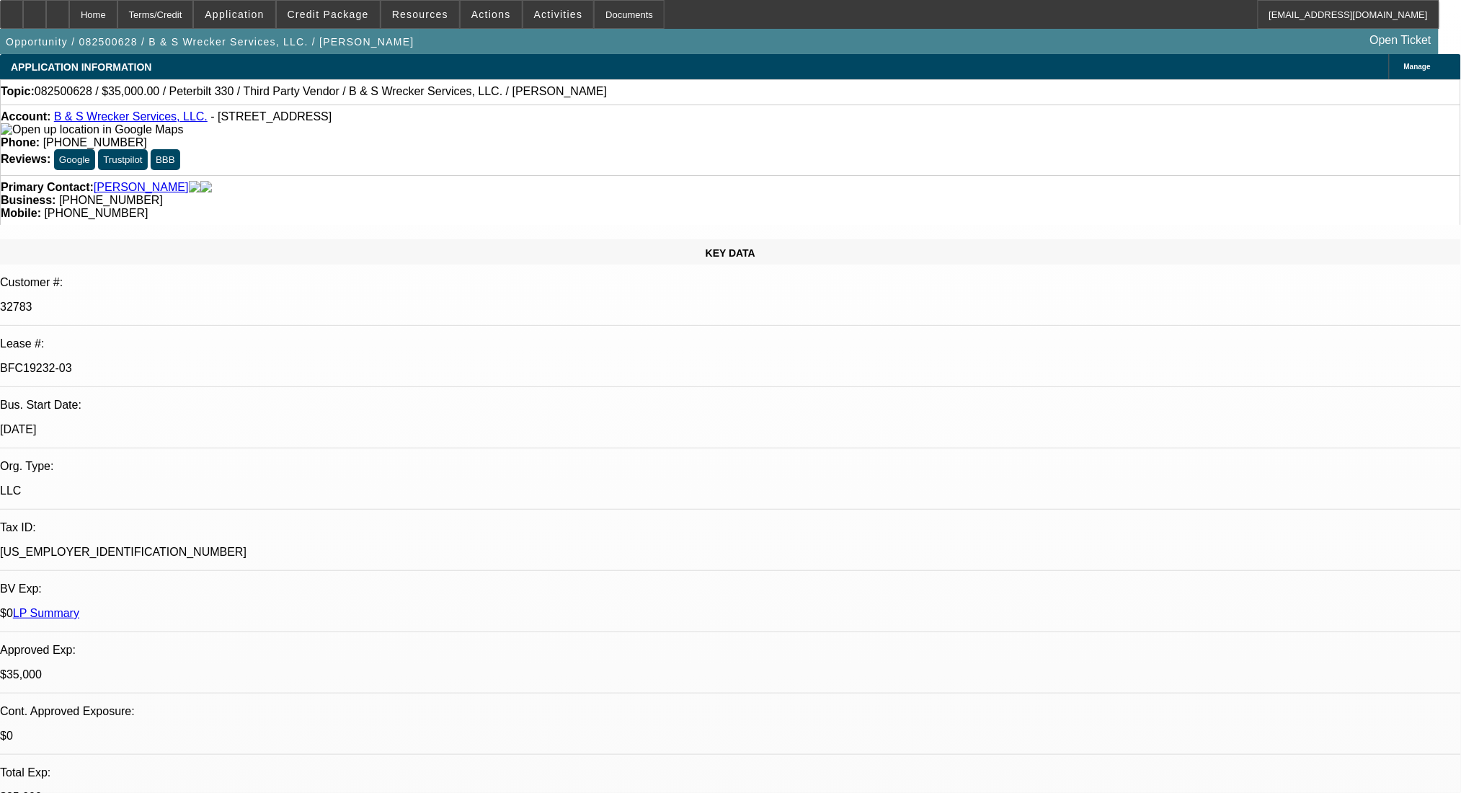
select select "0"
select select "6"
select select "0"
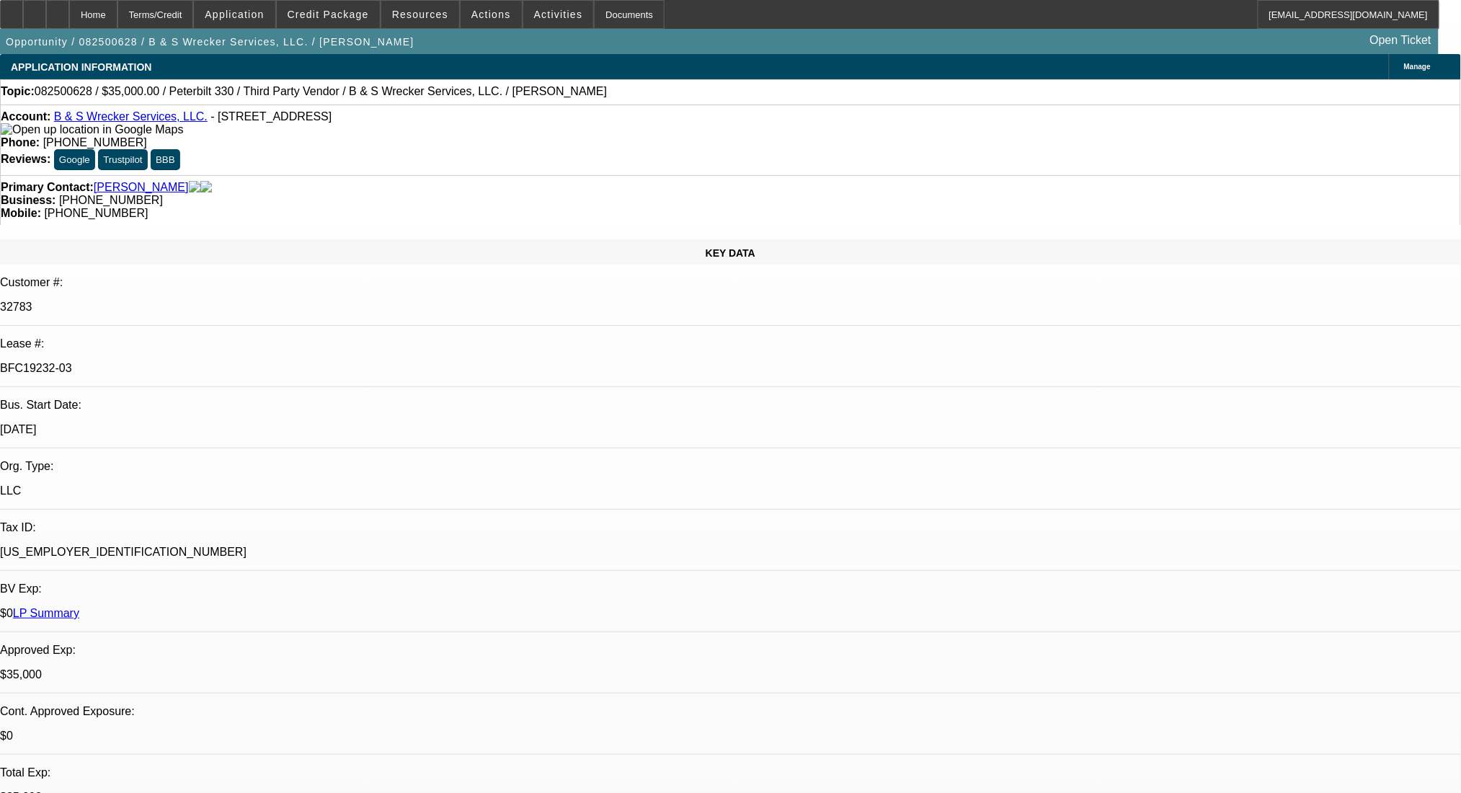
select select "0"
select select "6"
select select "0"
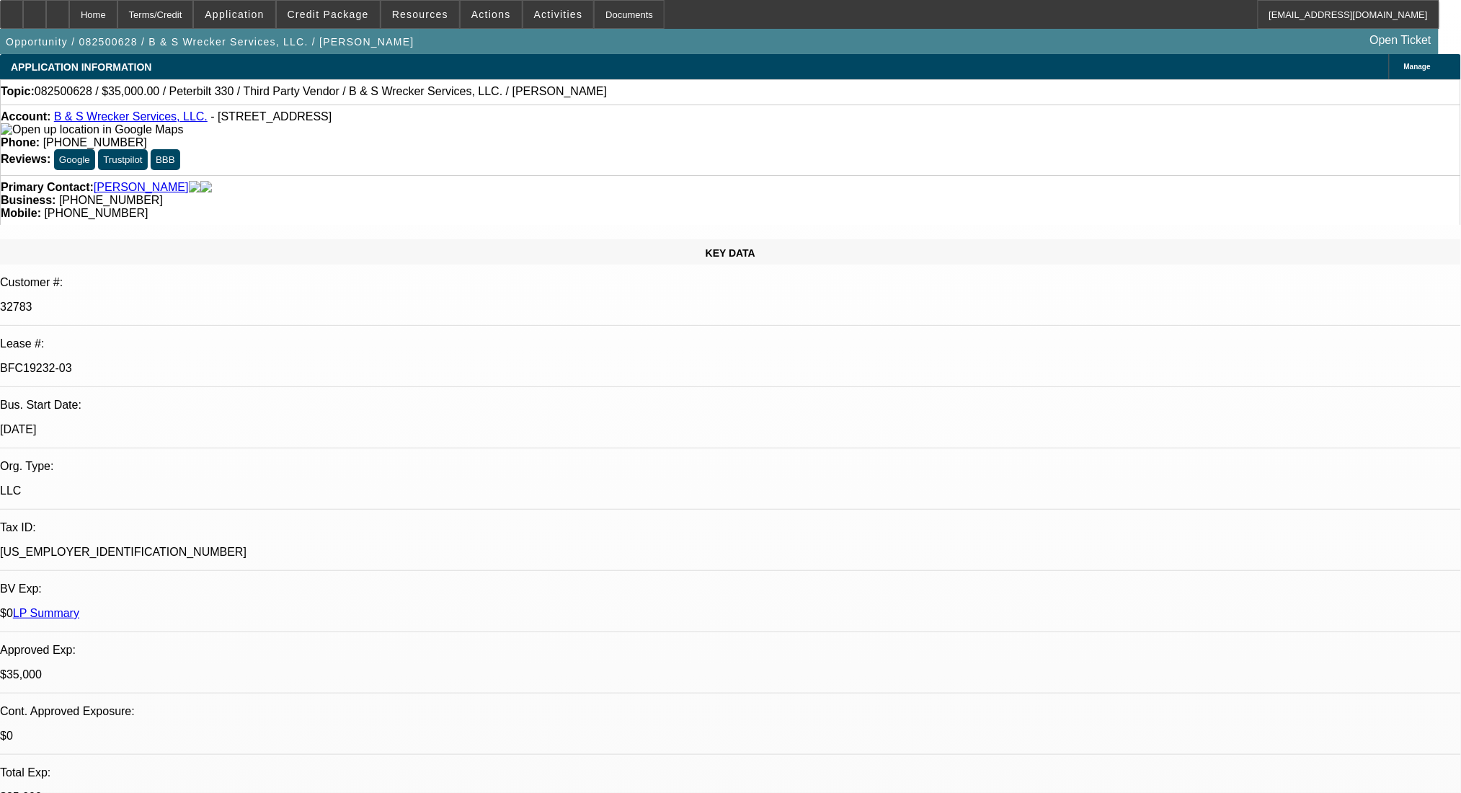
select select "0"
select select "6"
click at [58, 9] on icon at bounding box center [58, 9] width 0 height 0
select select "0"
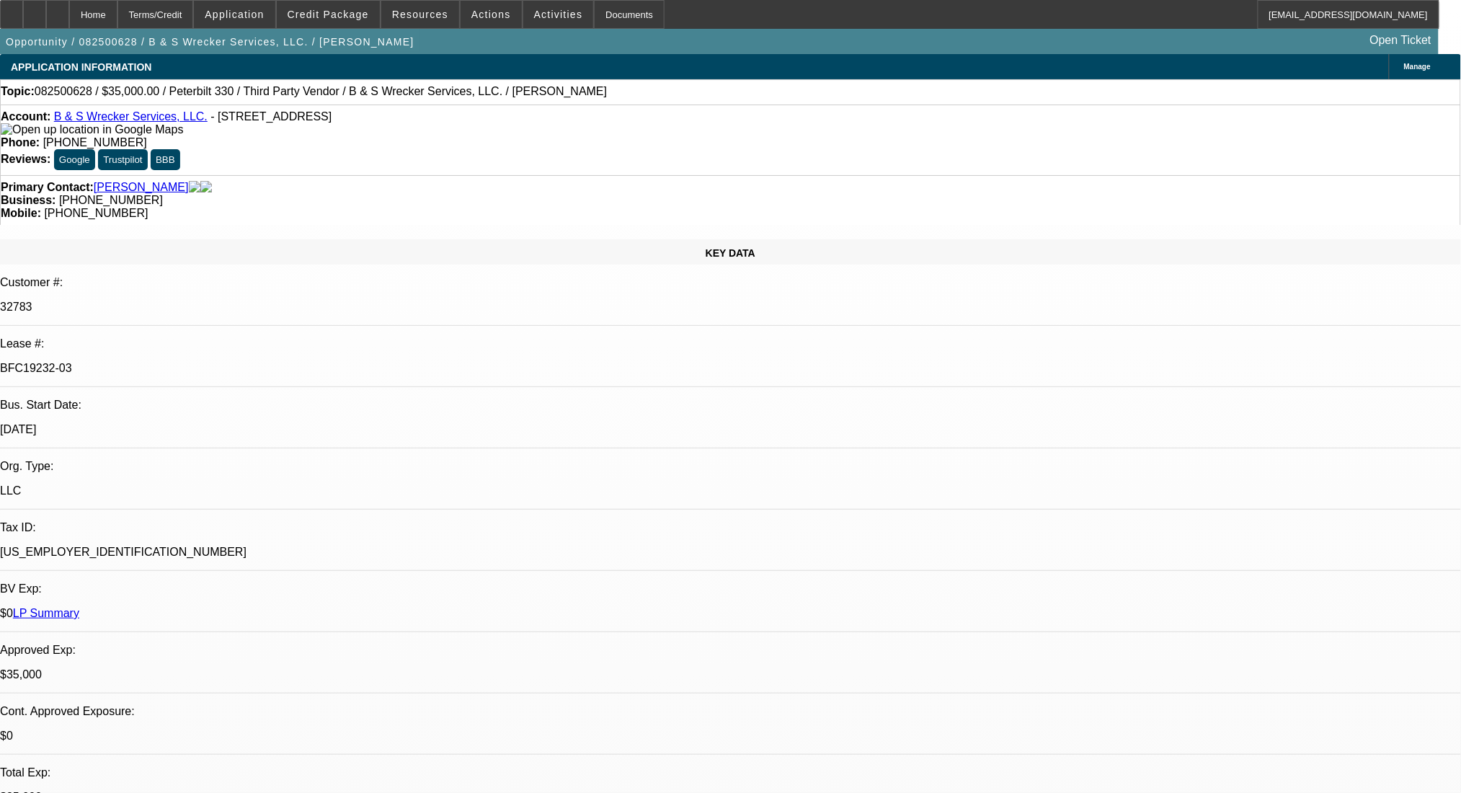
select select "0"
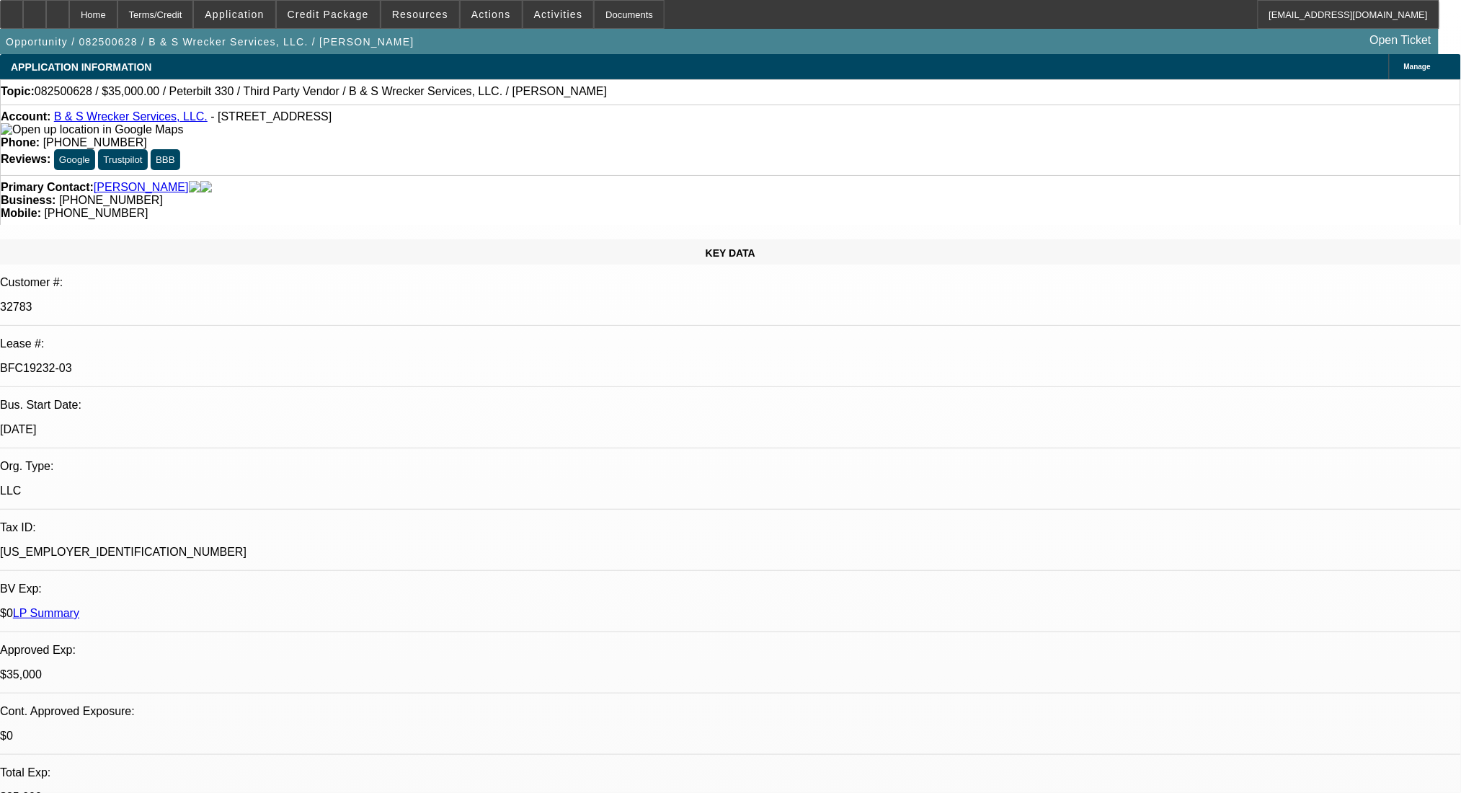
select select "0"
select select "1"
select select "6"
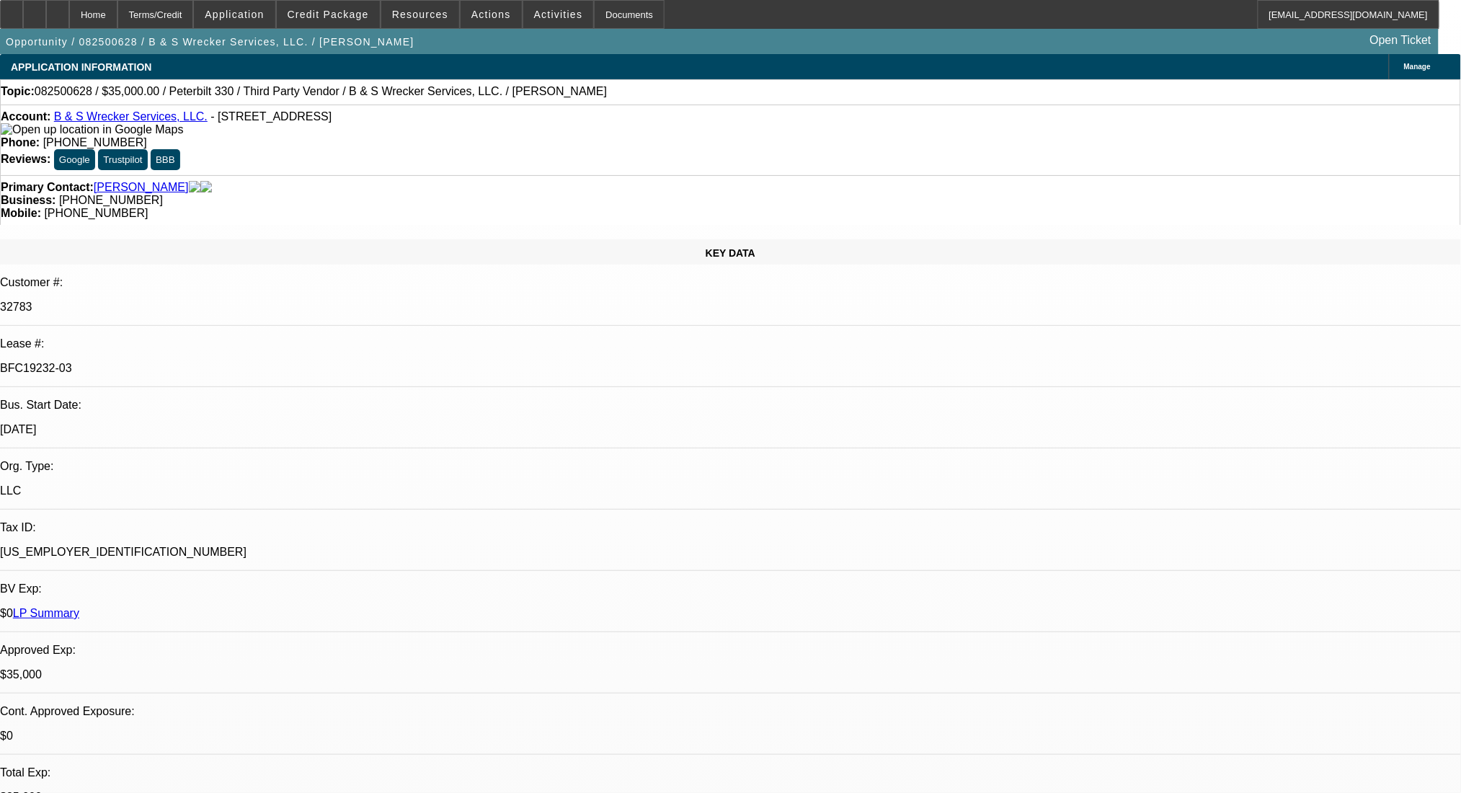
select select "1"
select select "6"
select select "1"
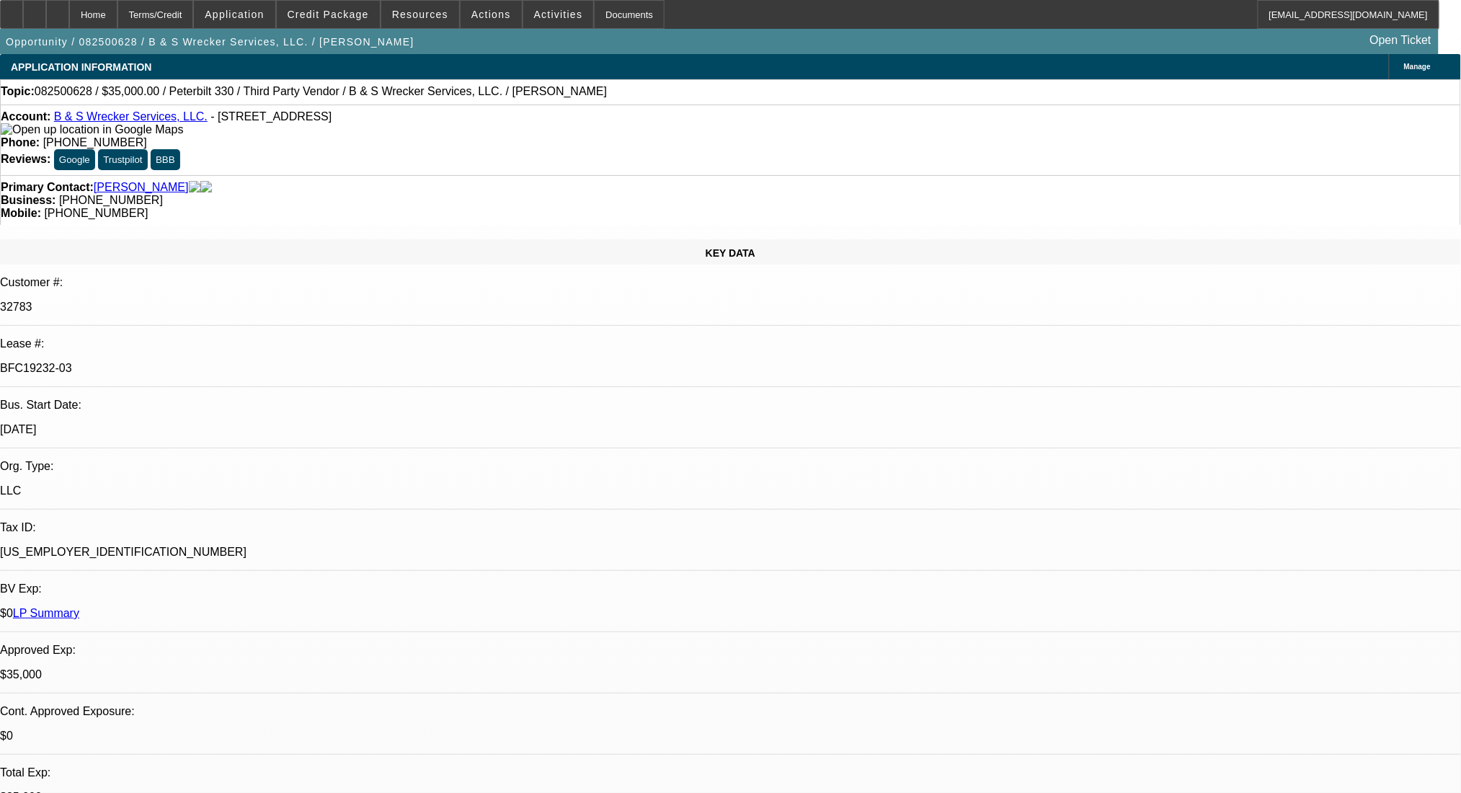
select select "6"
click at [69, 19] on div at bounding box center [57, 14] width 23 height 29
select select "0"
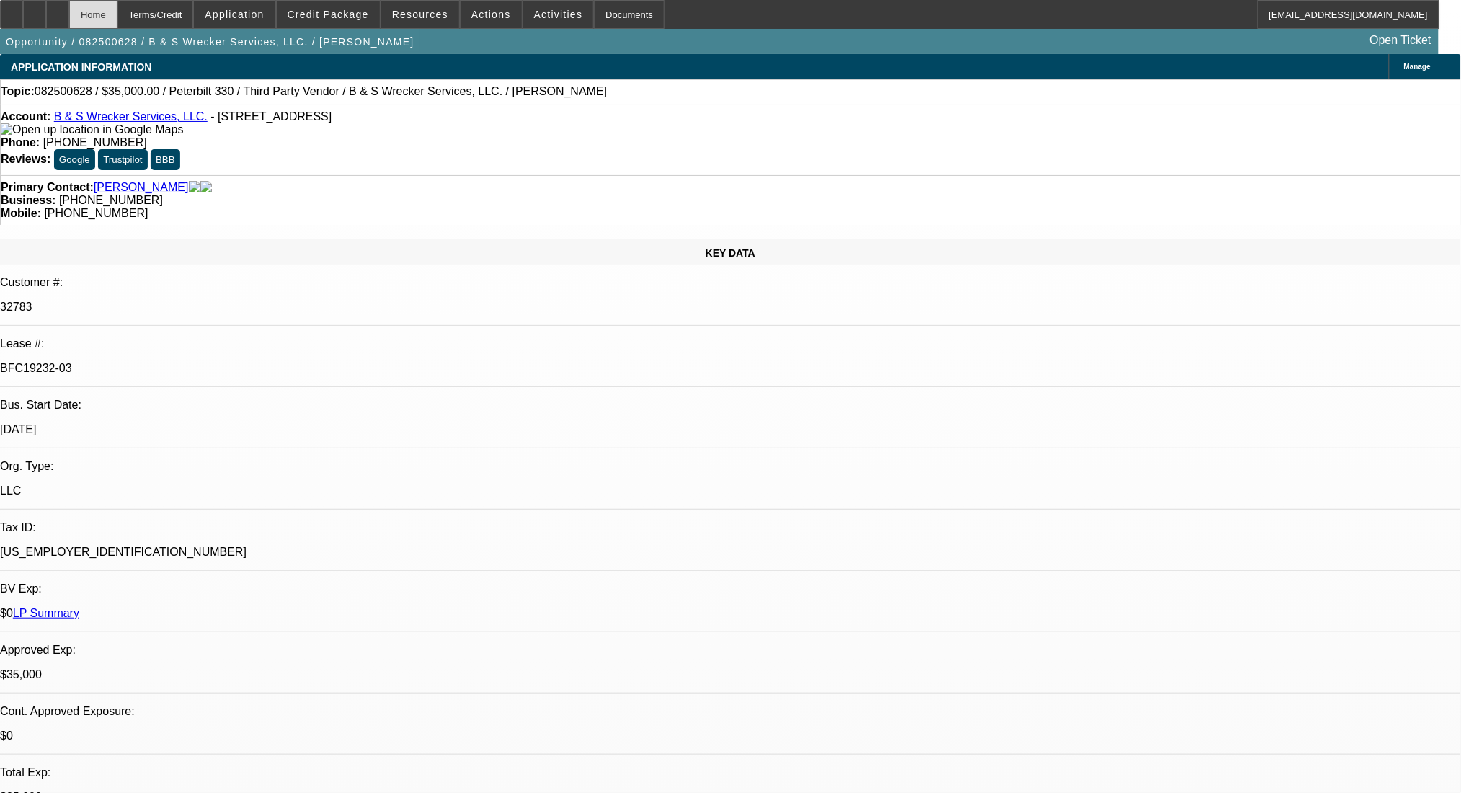
select select "0"
select select "6"
select select "0"
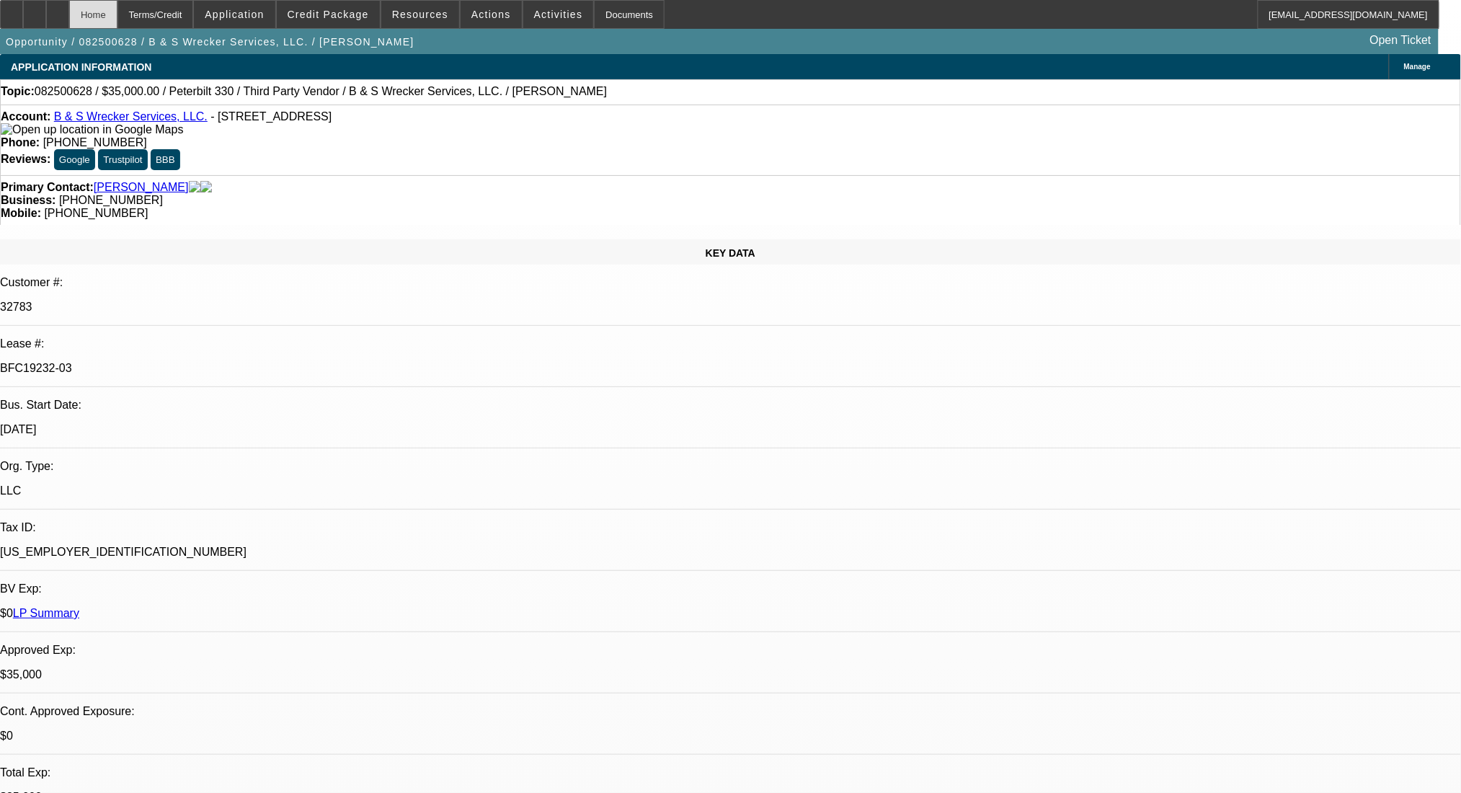
select select "6"
select select "0"
select select "6"
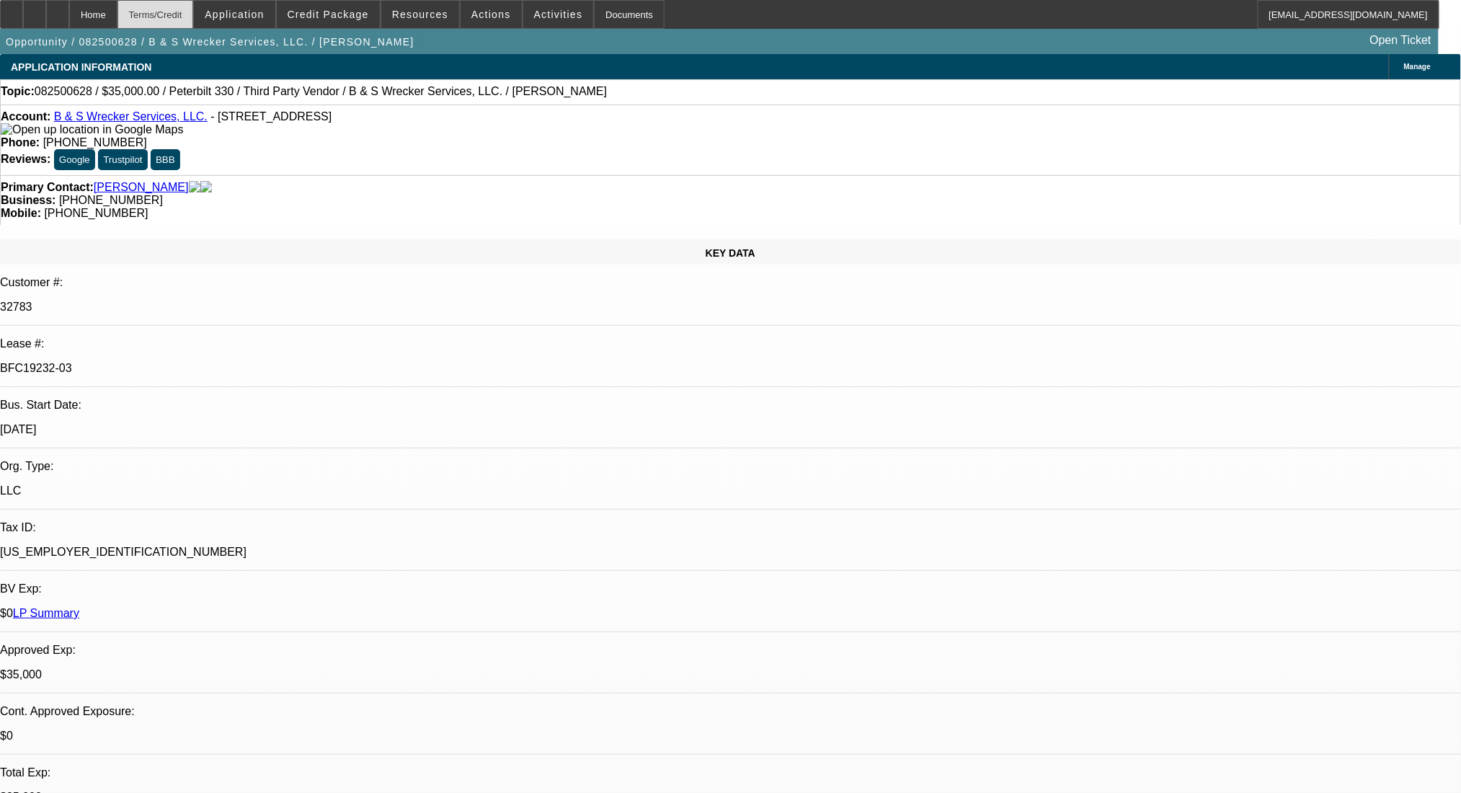
click at [163, 7] on div "Terms/Credit" at bounding box center [155, 14] width 76 height 29
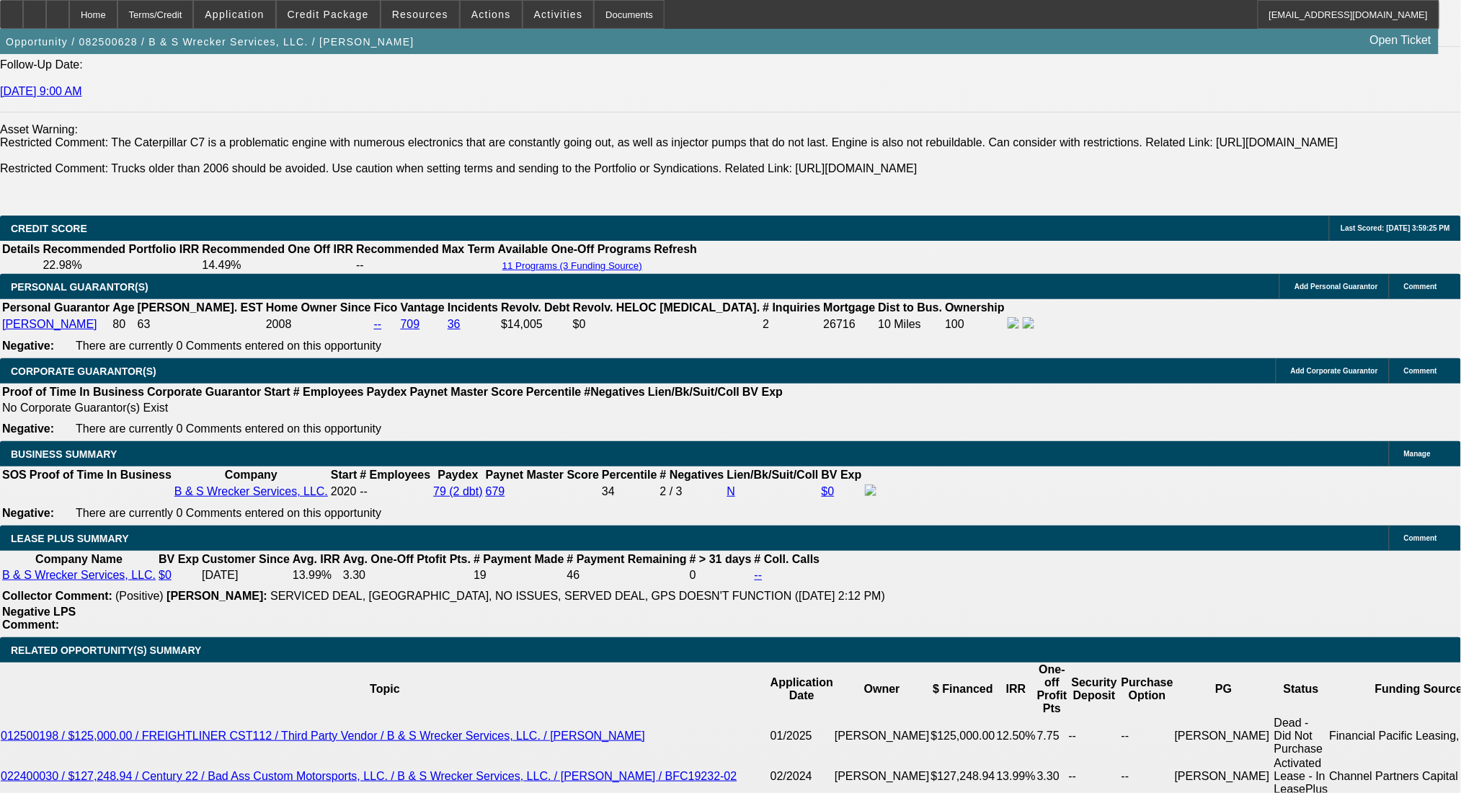
scroll to position [2310, 0]
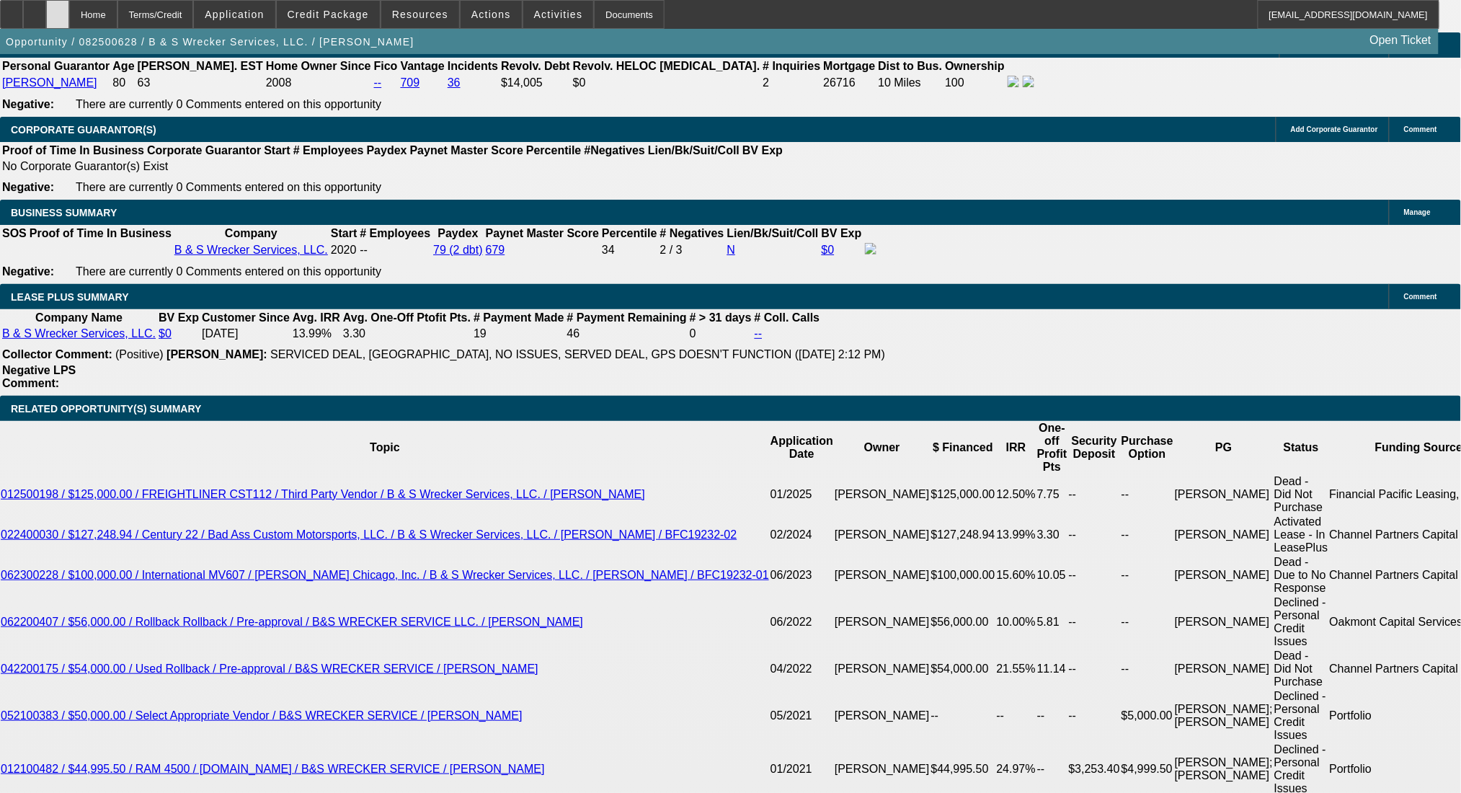
click at [58, 9] on icon at bounding box center [58, 9] width 0 height 0
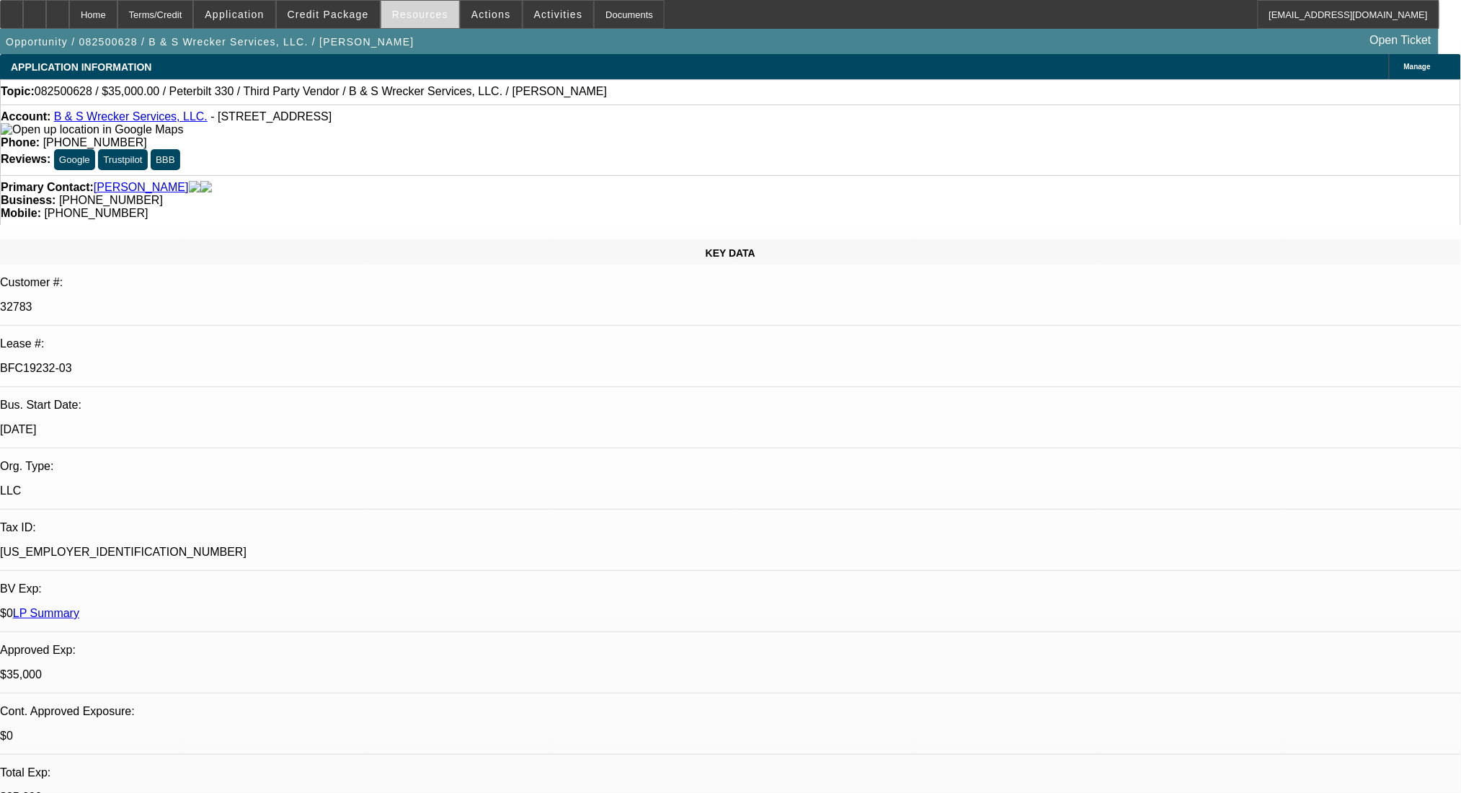
select select "0"
select select "6"
select select "0"
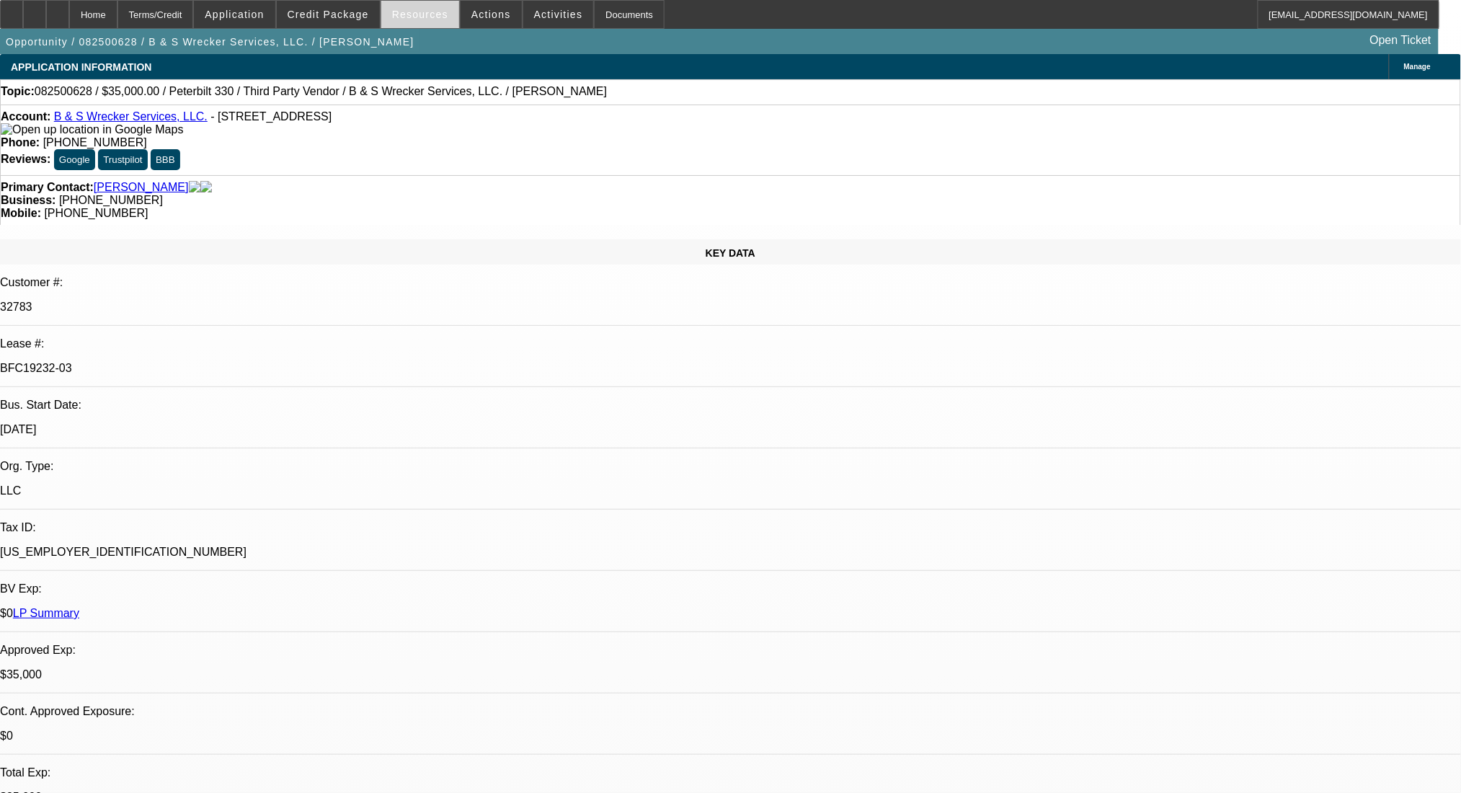
select select "0"
select select "6"
select select "0"
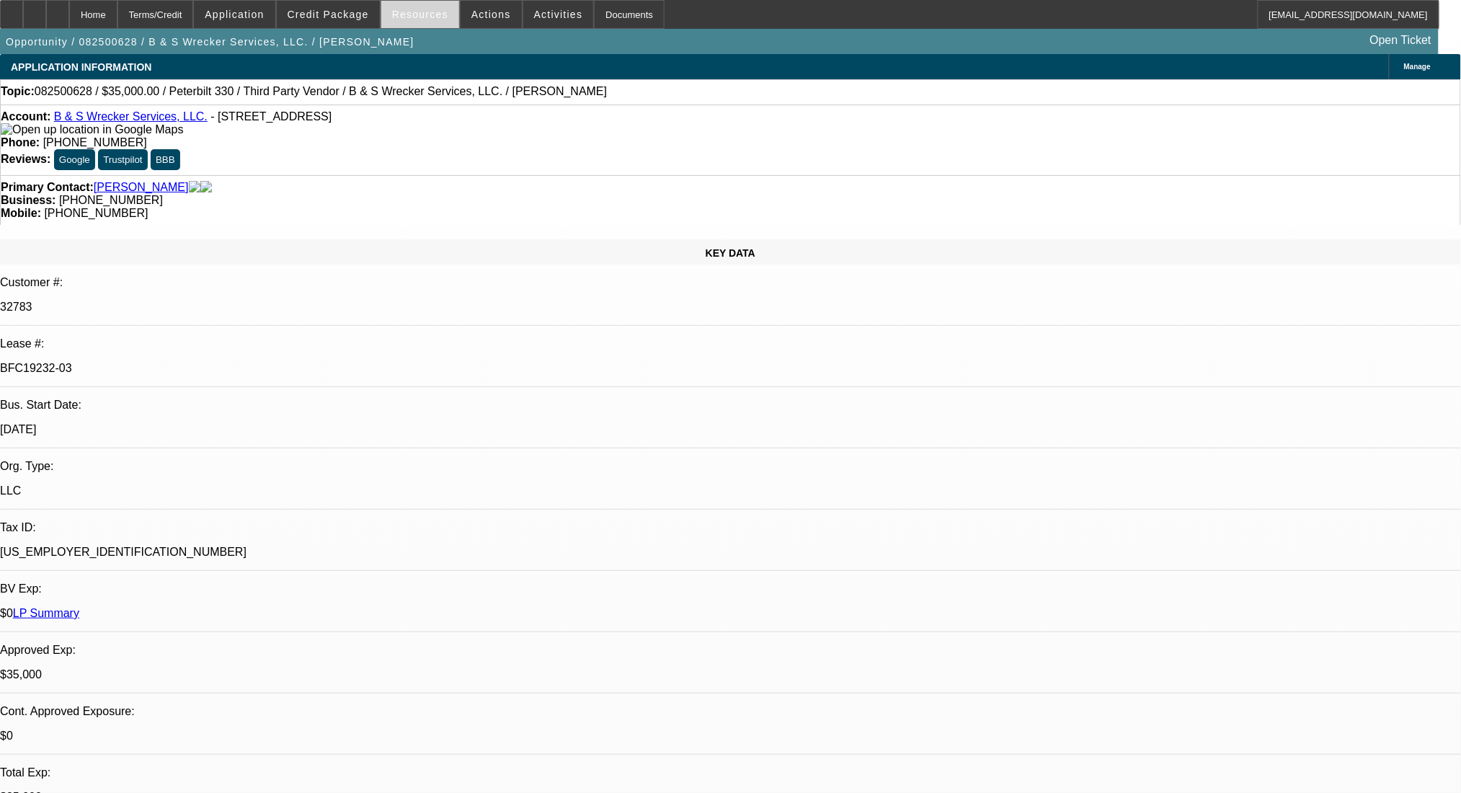
select select "0"
select select "6"
click at [69, 22] on div at bounding box center [57, 14] width 23 height 29
select select "0"
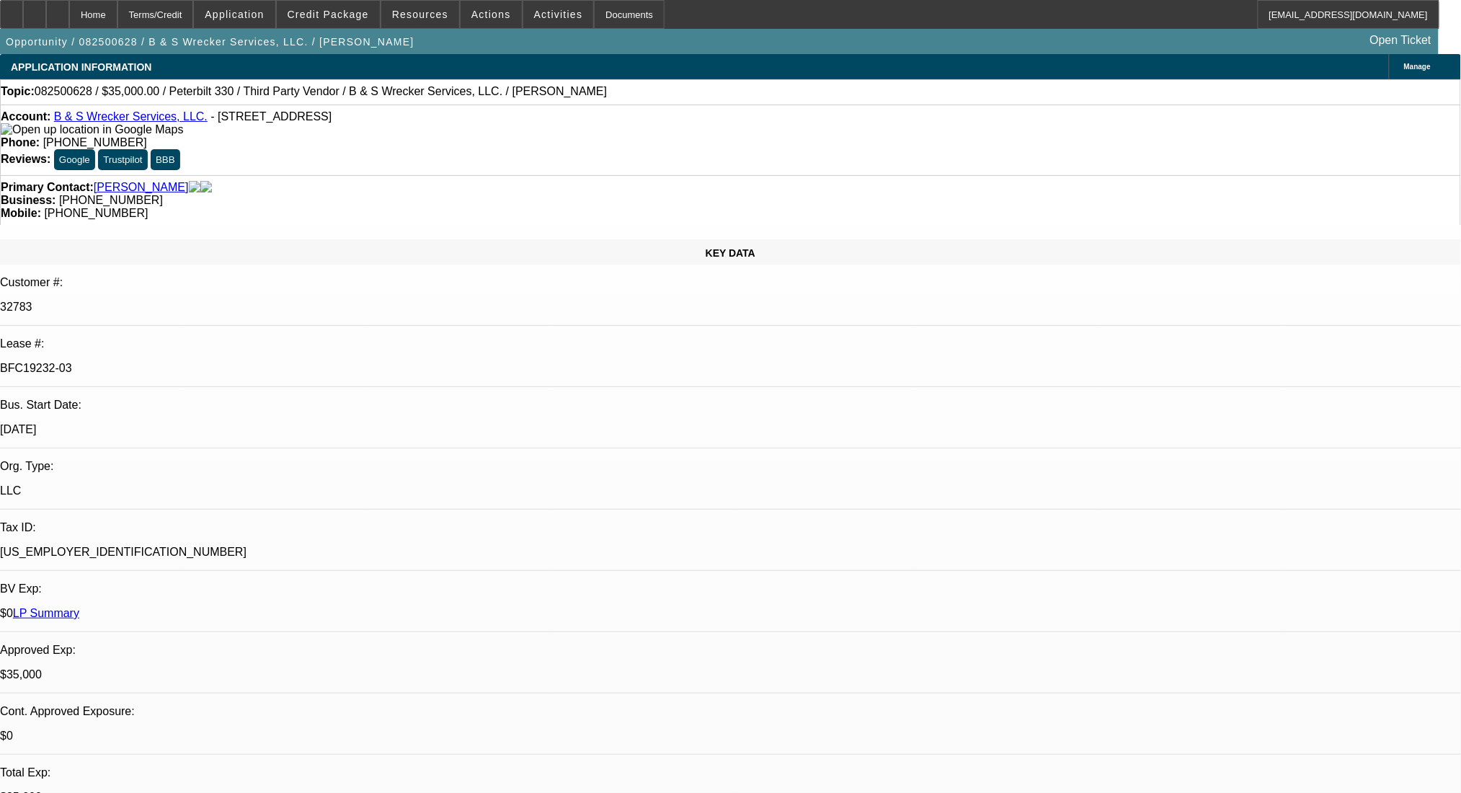
select select "0"
select select "6"
select select "0"
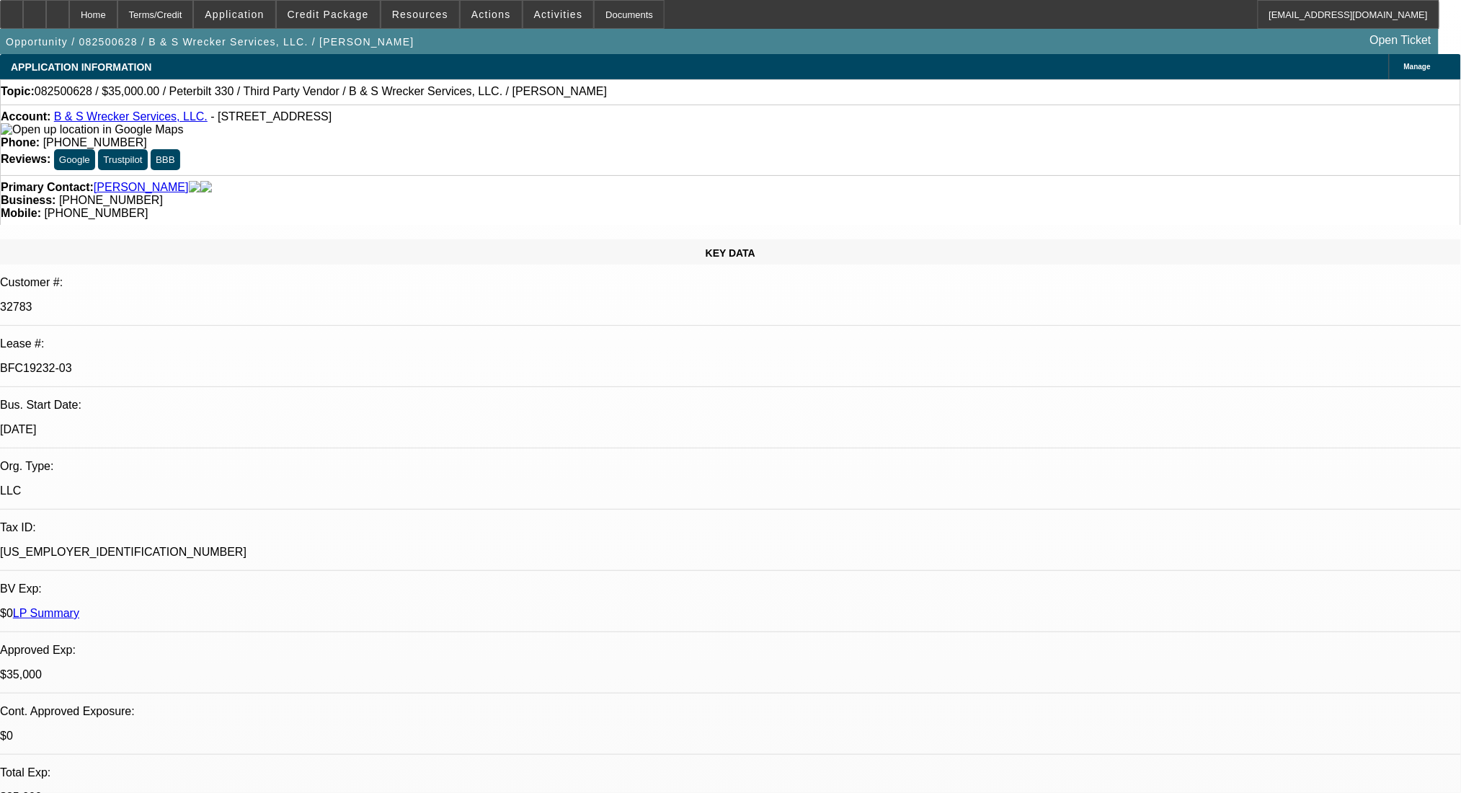
select select "6"
select select "0"
select select "6"
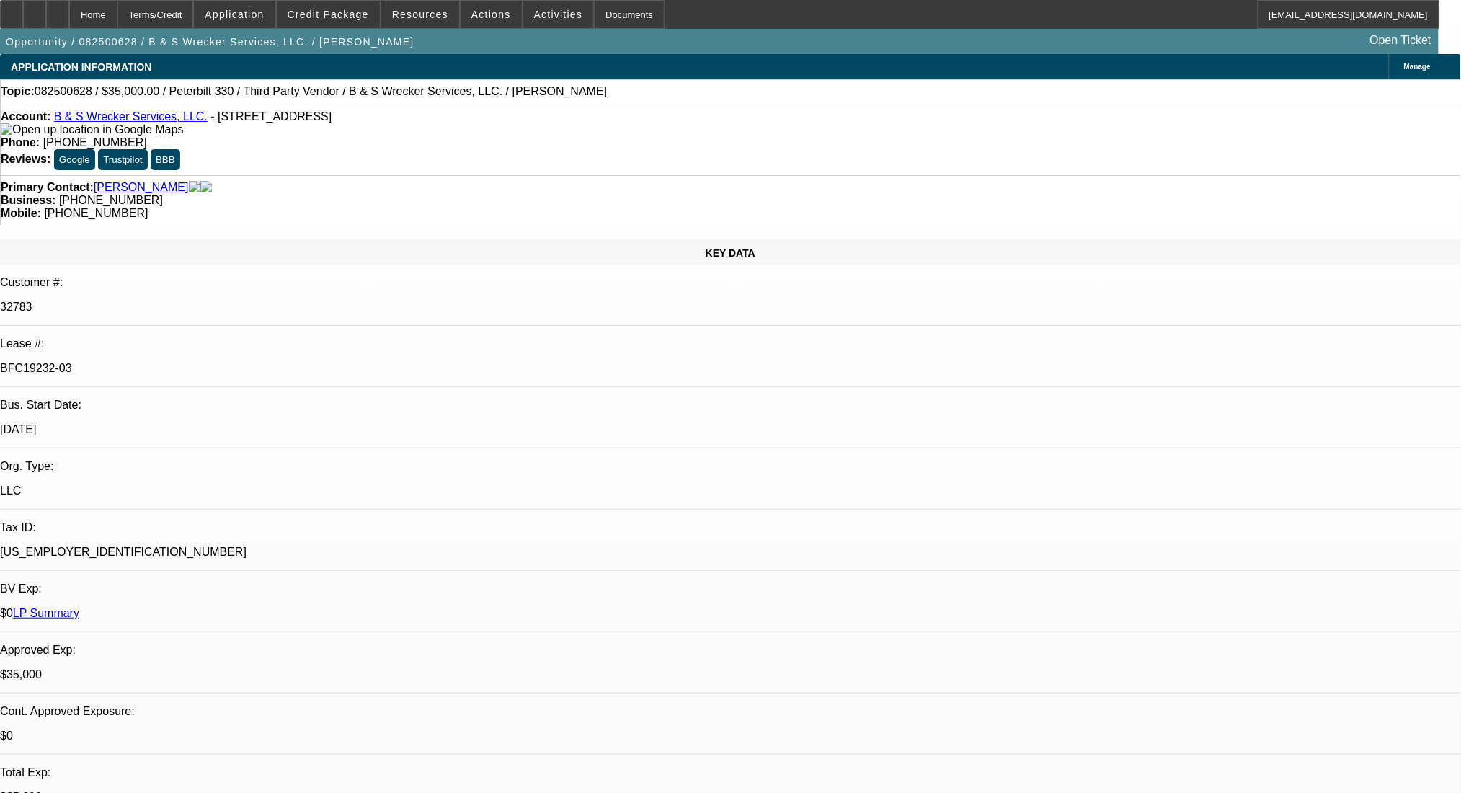
drag, startPoint x: 1089, startPoint y: 538, endPoint x: 1074, endPoint y: 538, distance: 14.4
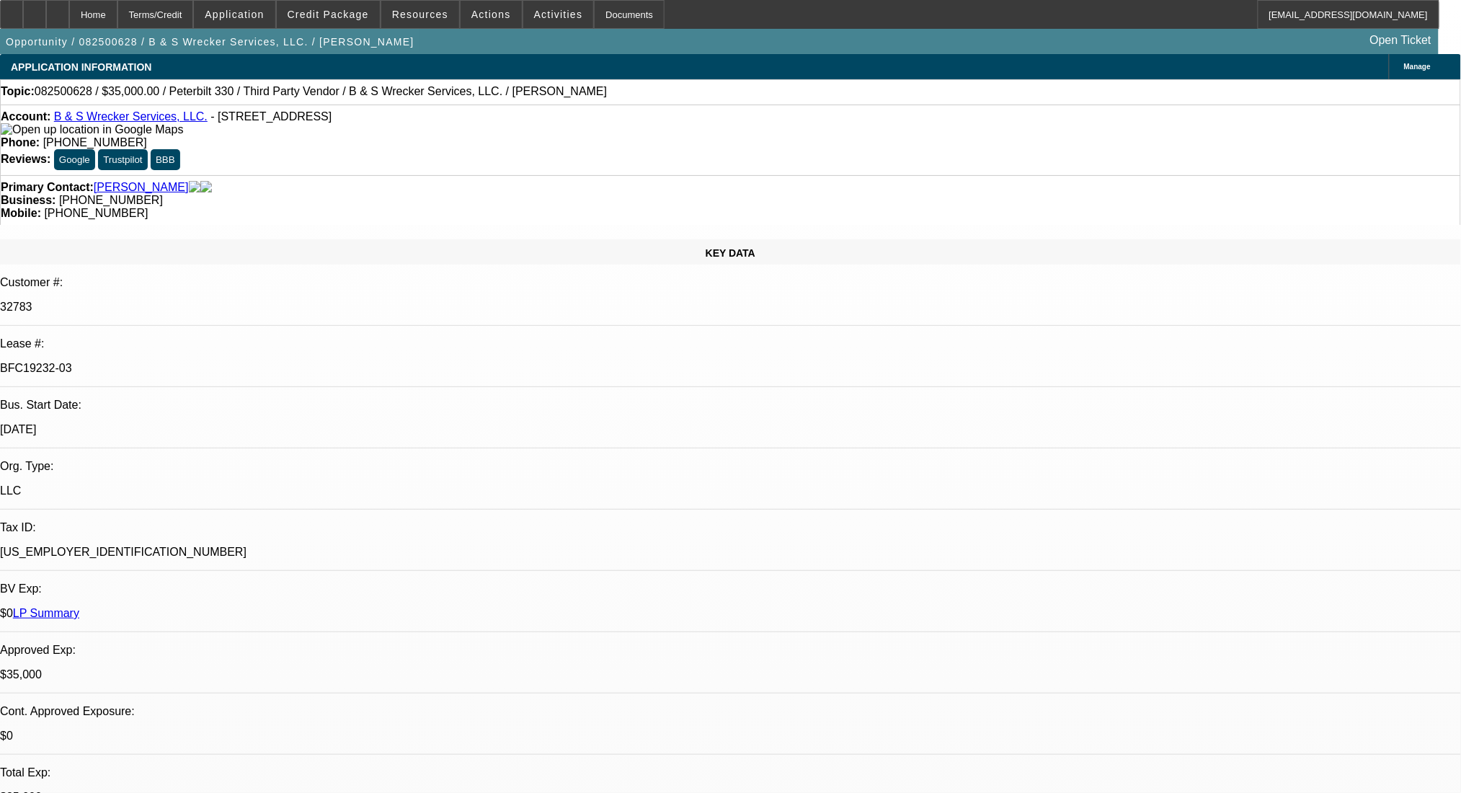
click at [58, 9] on icon at bounding box center [58, 9] width 0 height 0
select select "0"
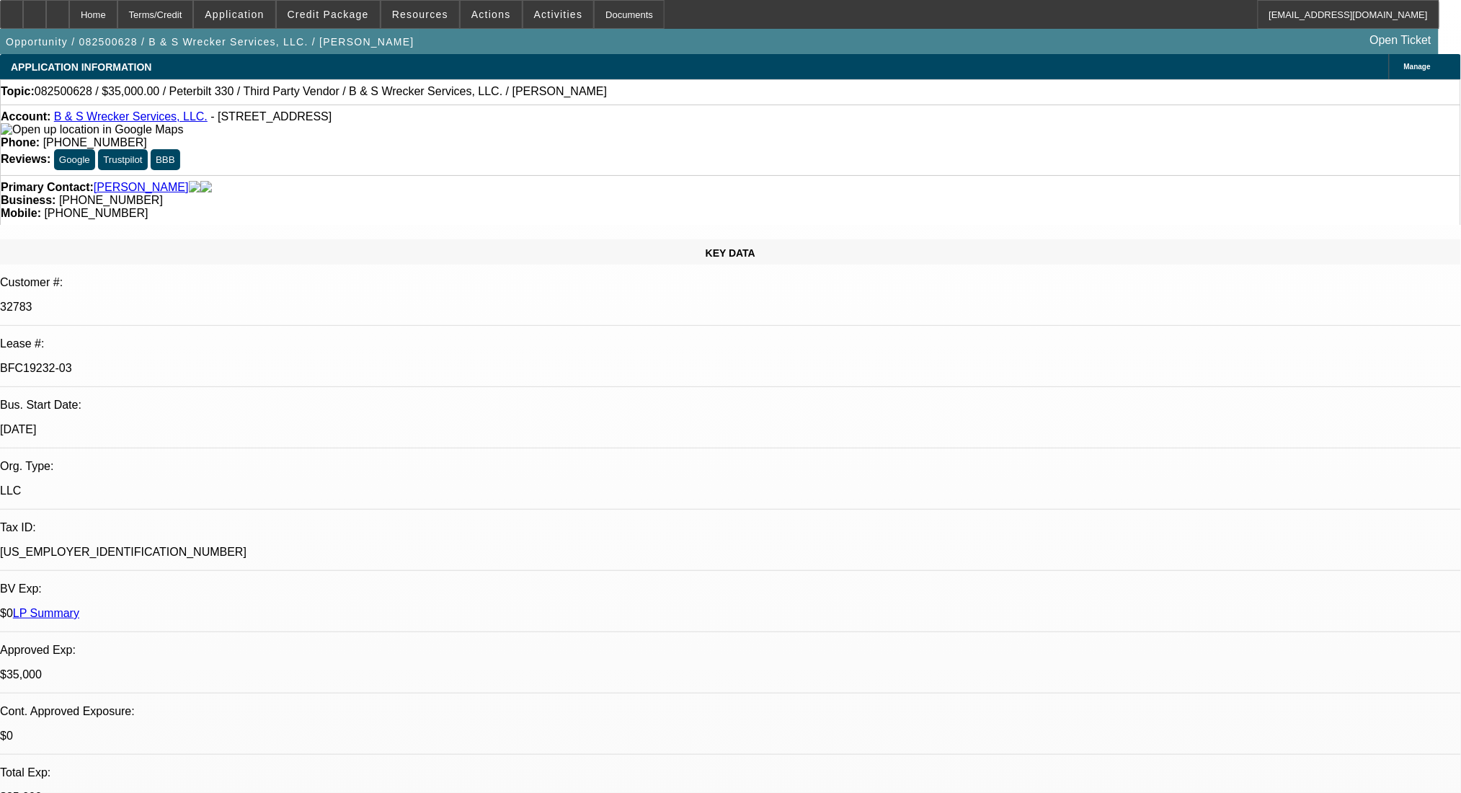
select select "0"
select select "6"
select select "0"
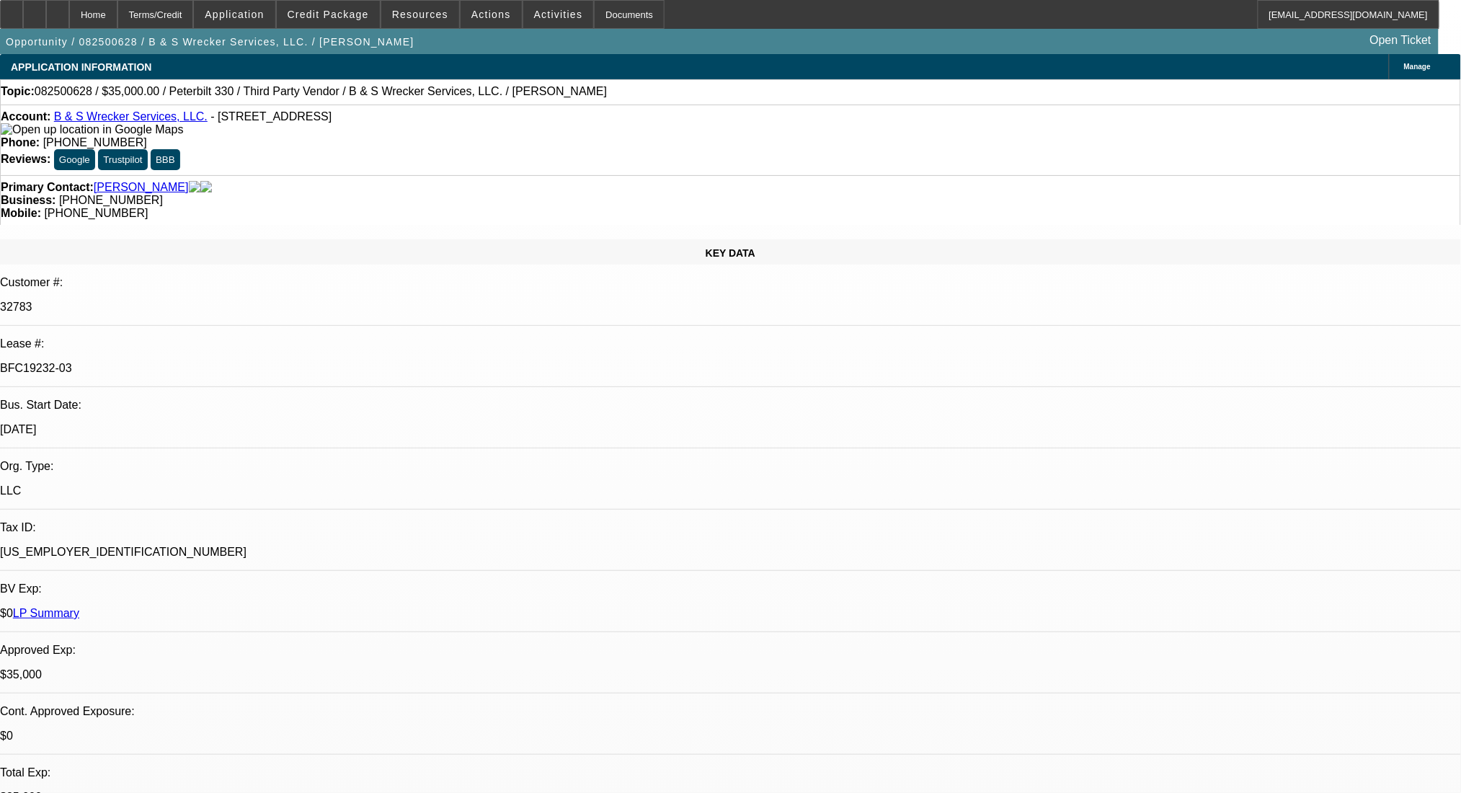
select select "6"
select select "0"
select select "6"
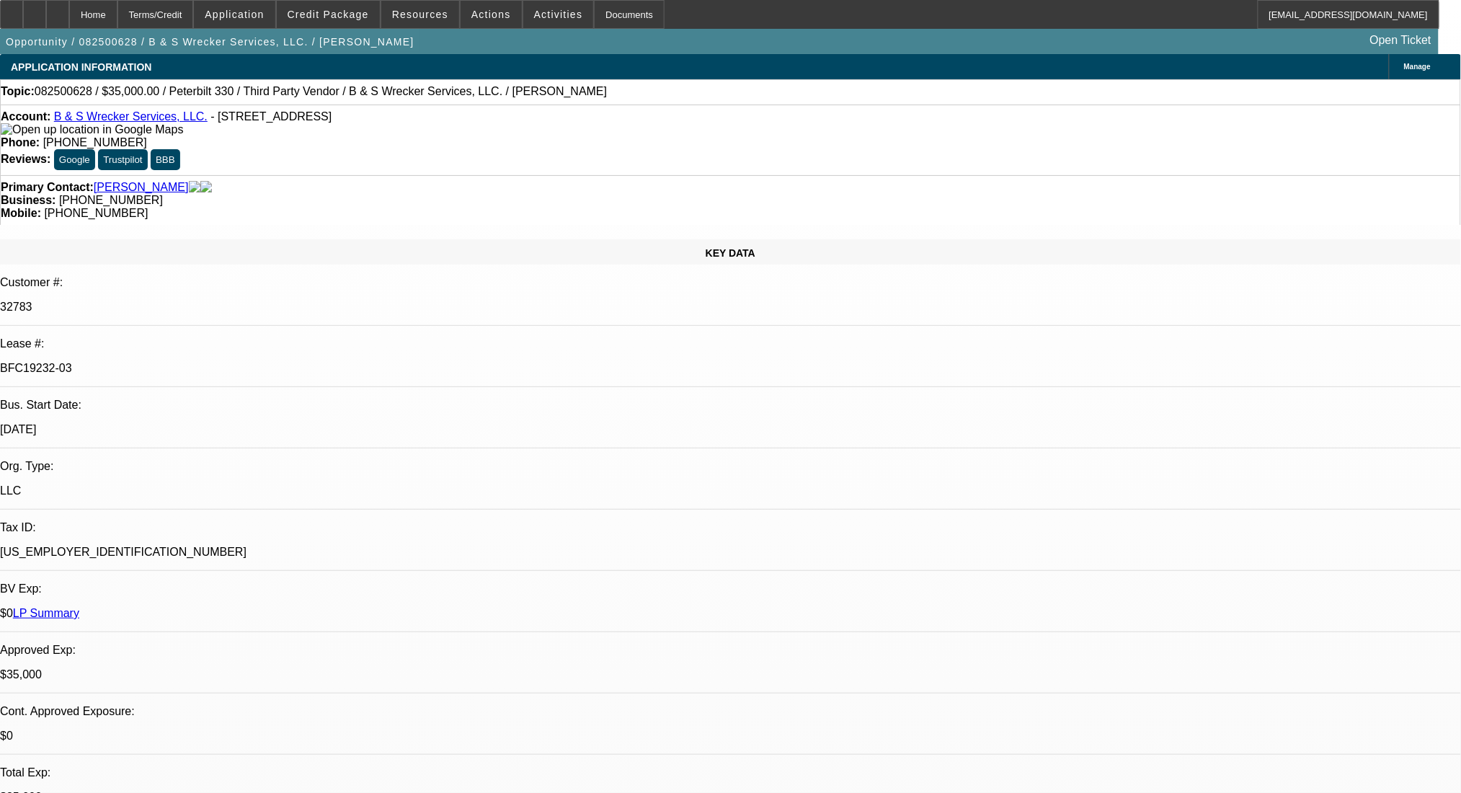
click at [69, 15] on div at bounding box center [57, 14] width 23 height 29
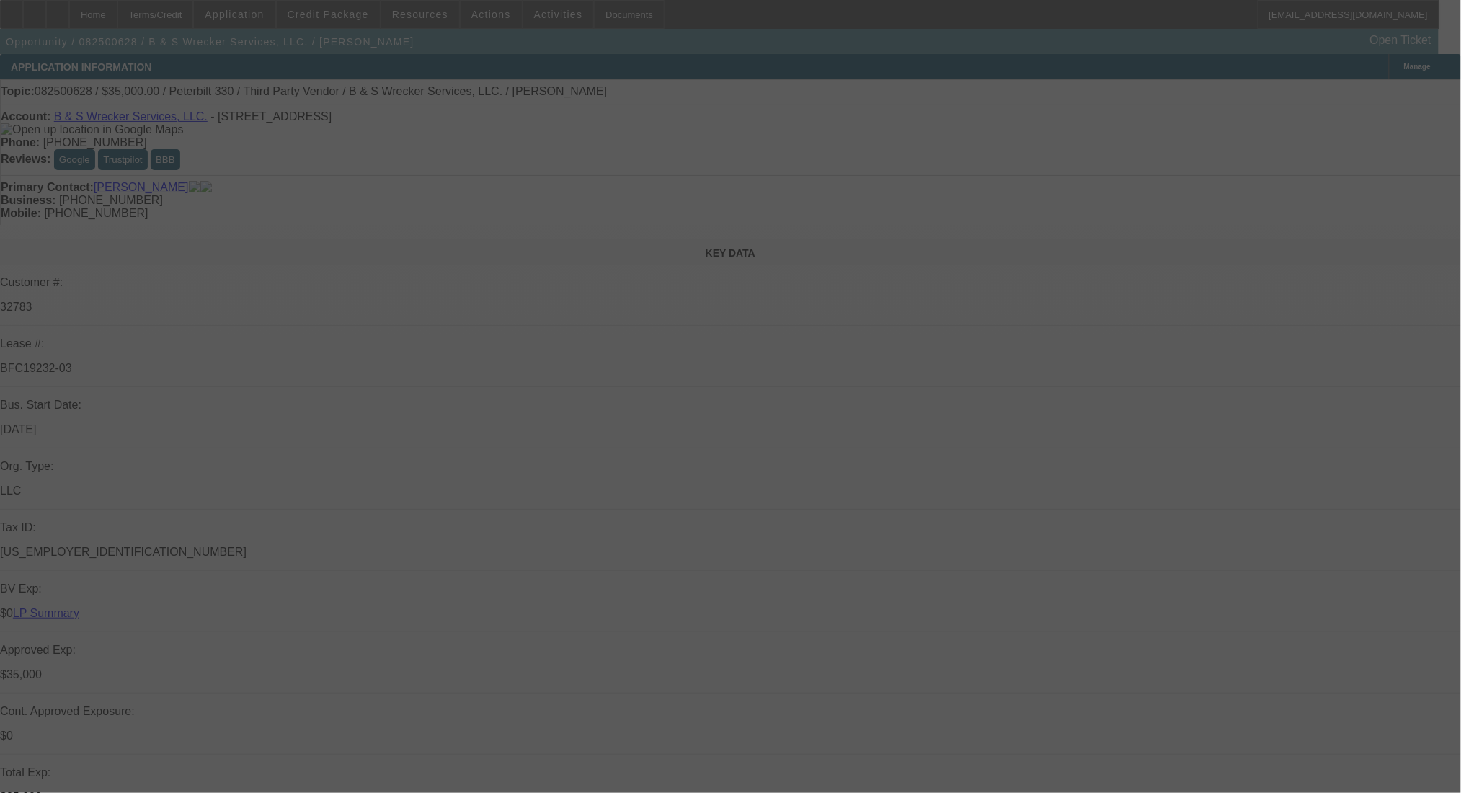
select select "0"
select select "6"
select select "0"
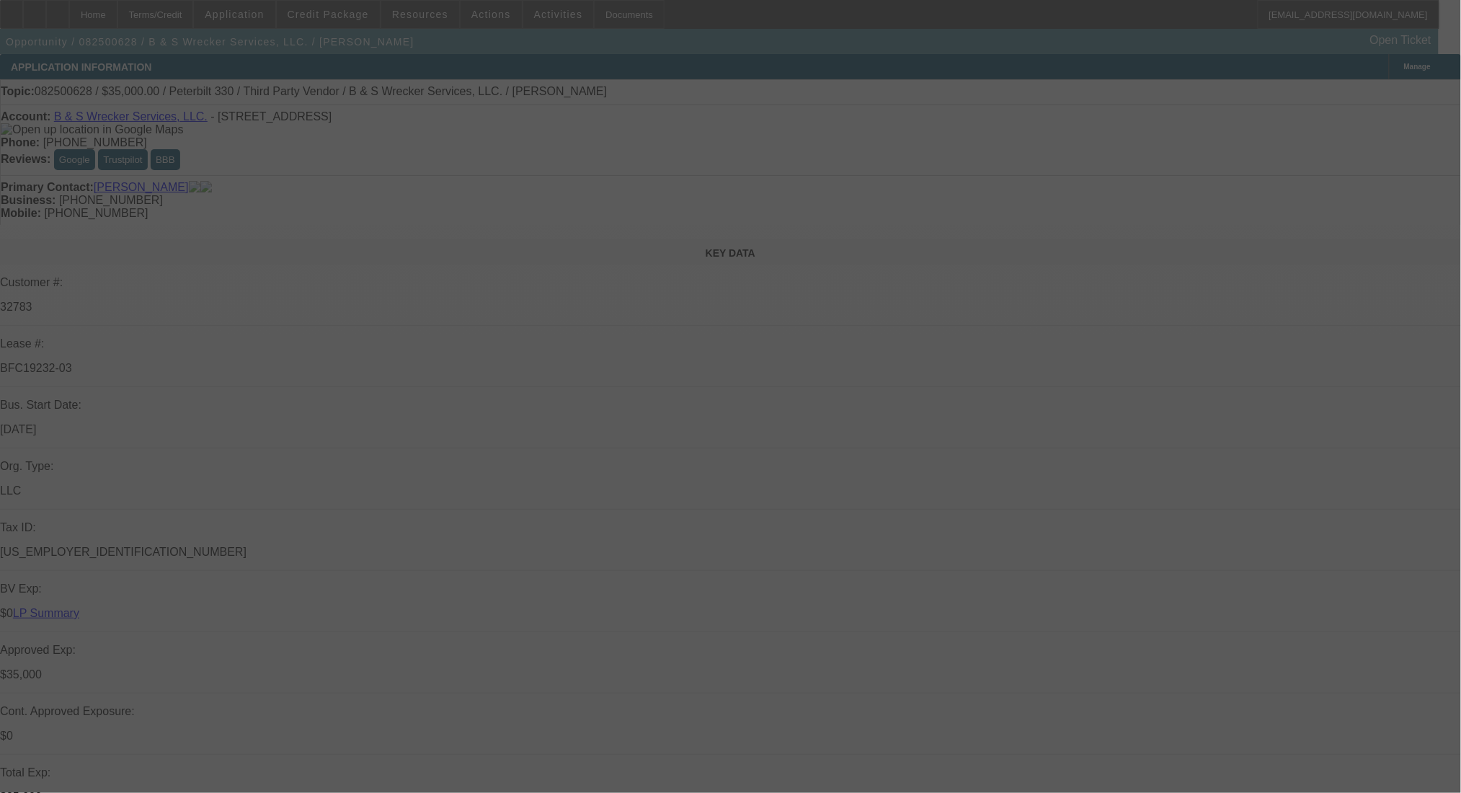
select select "0"
select select "6"
select select "0"
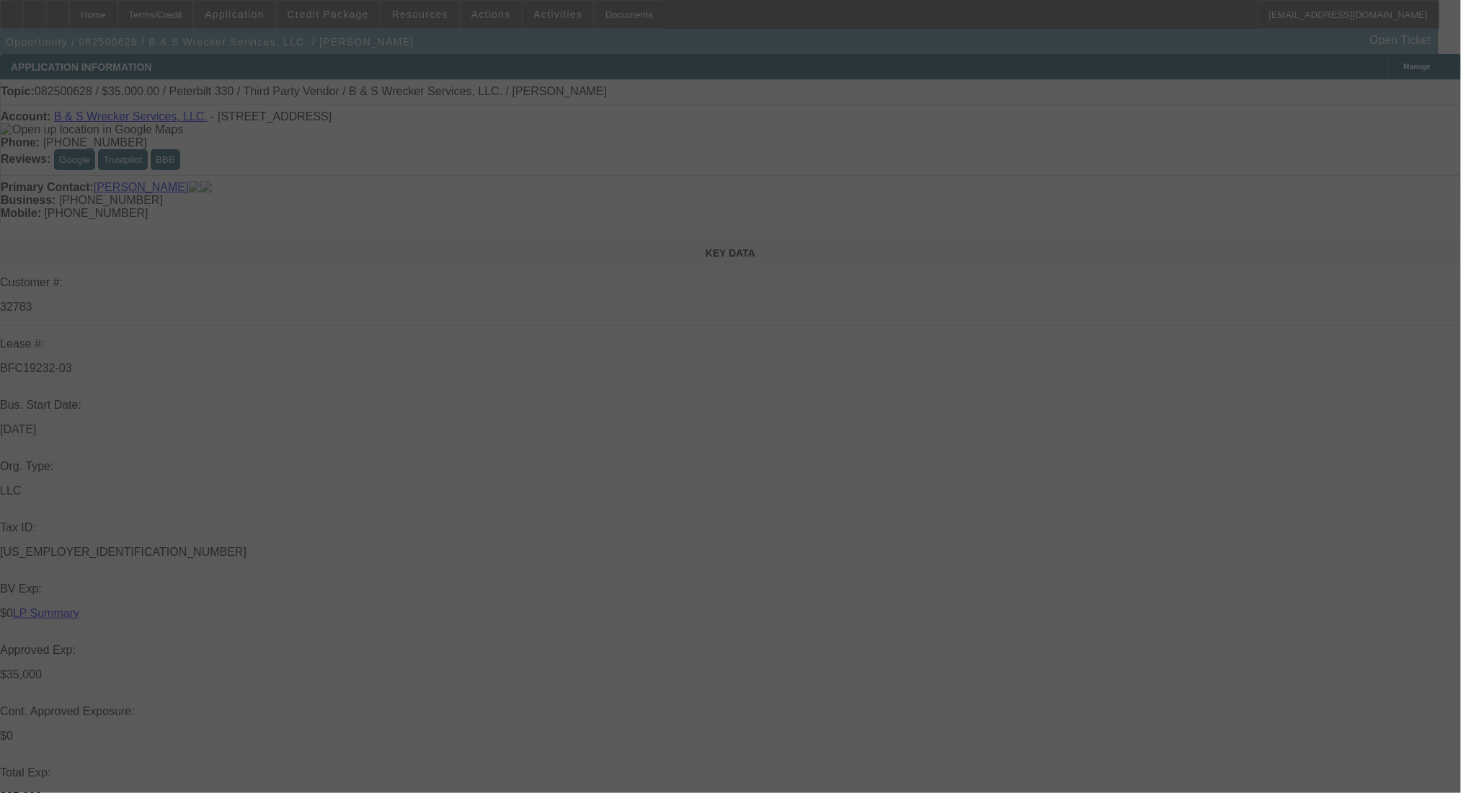
select select "0"
select select "6"
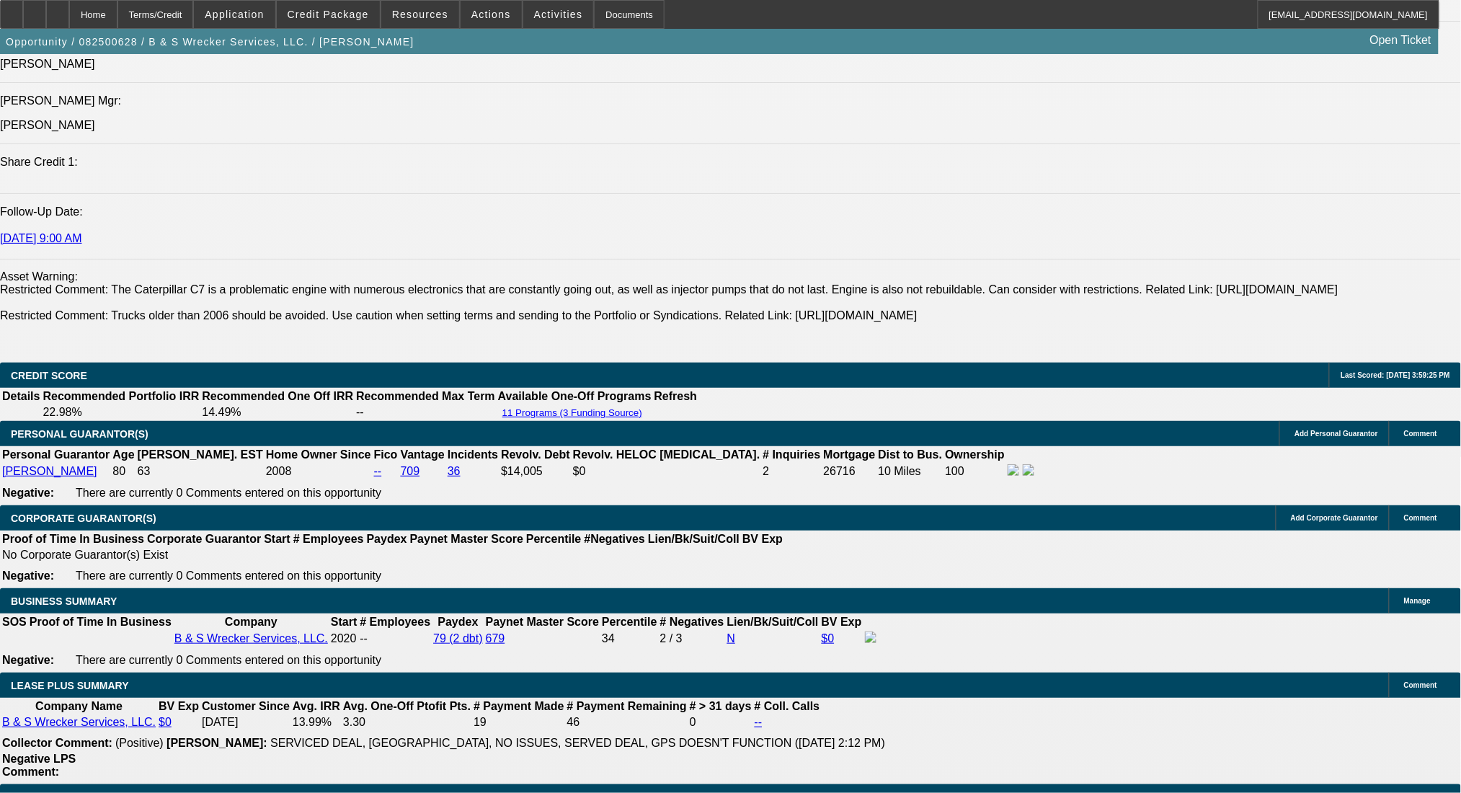
scroll to position [2402, 0]
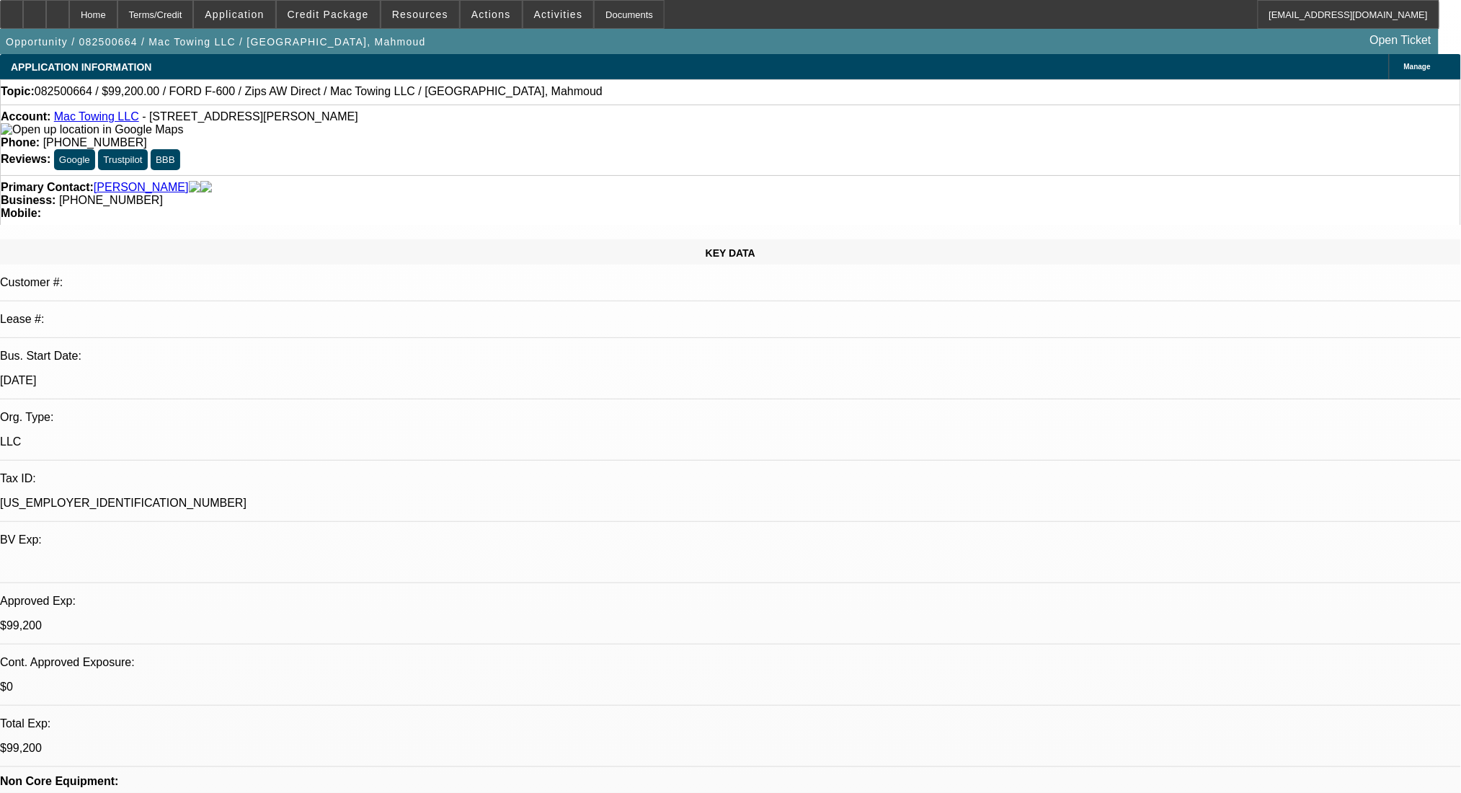
select select "0.2"
select select "2"
select select "0"
select select "6"
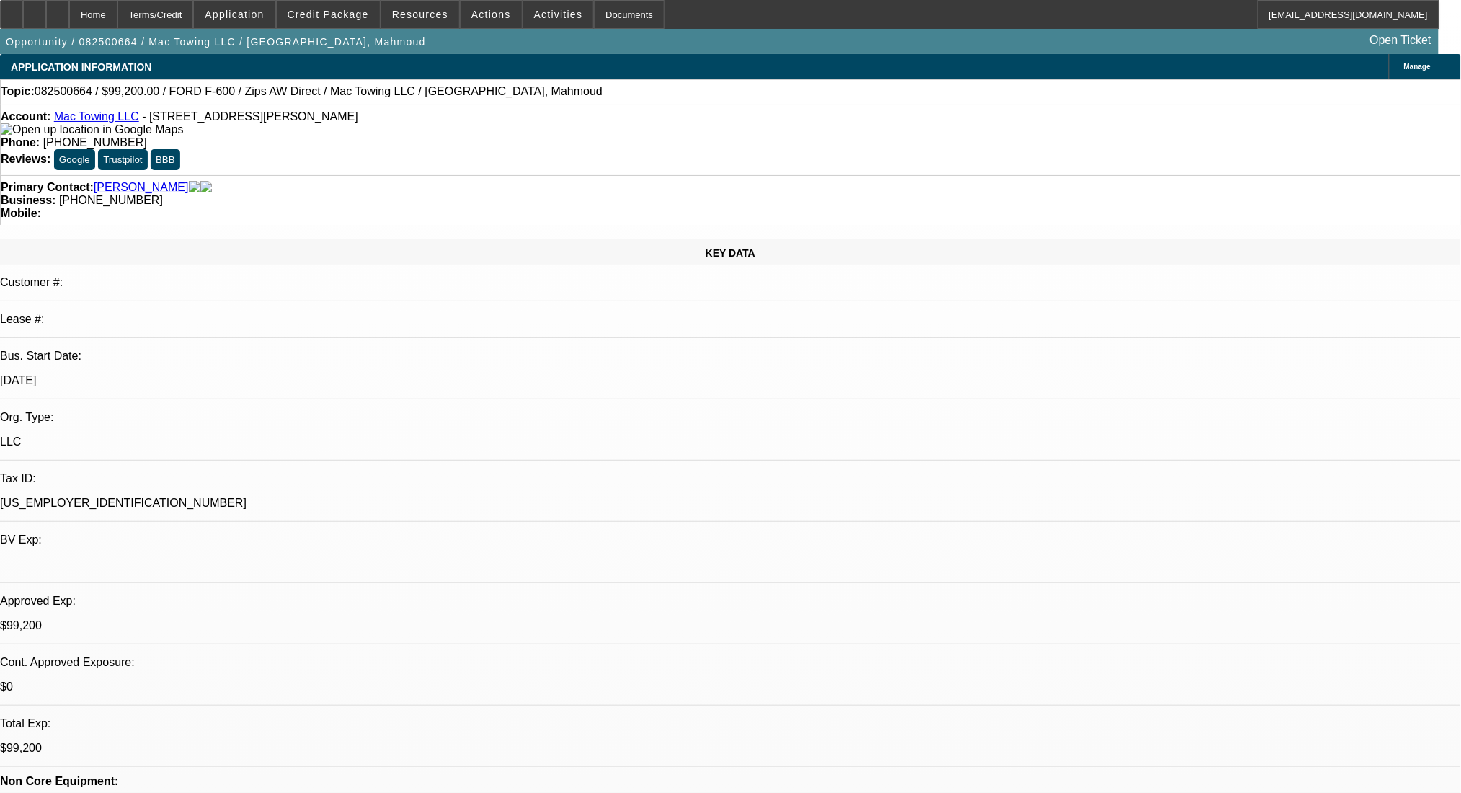
select select "0.2"
select select "2"
select select "0"
select select "6"
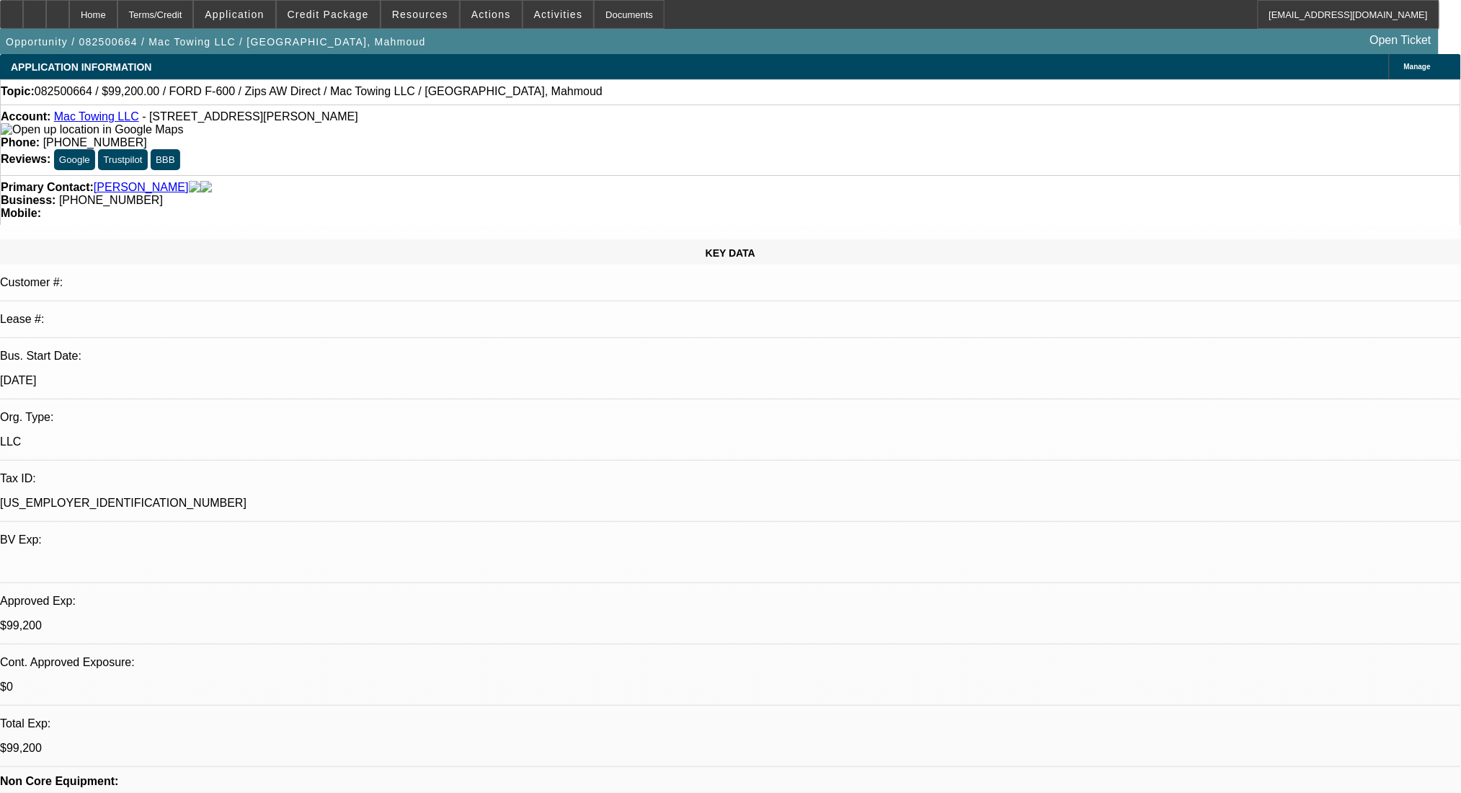
select select "0.2"
select select "2"
select select "0.1"
select select "4"
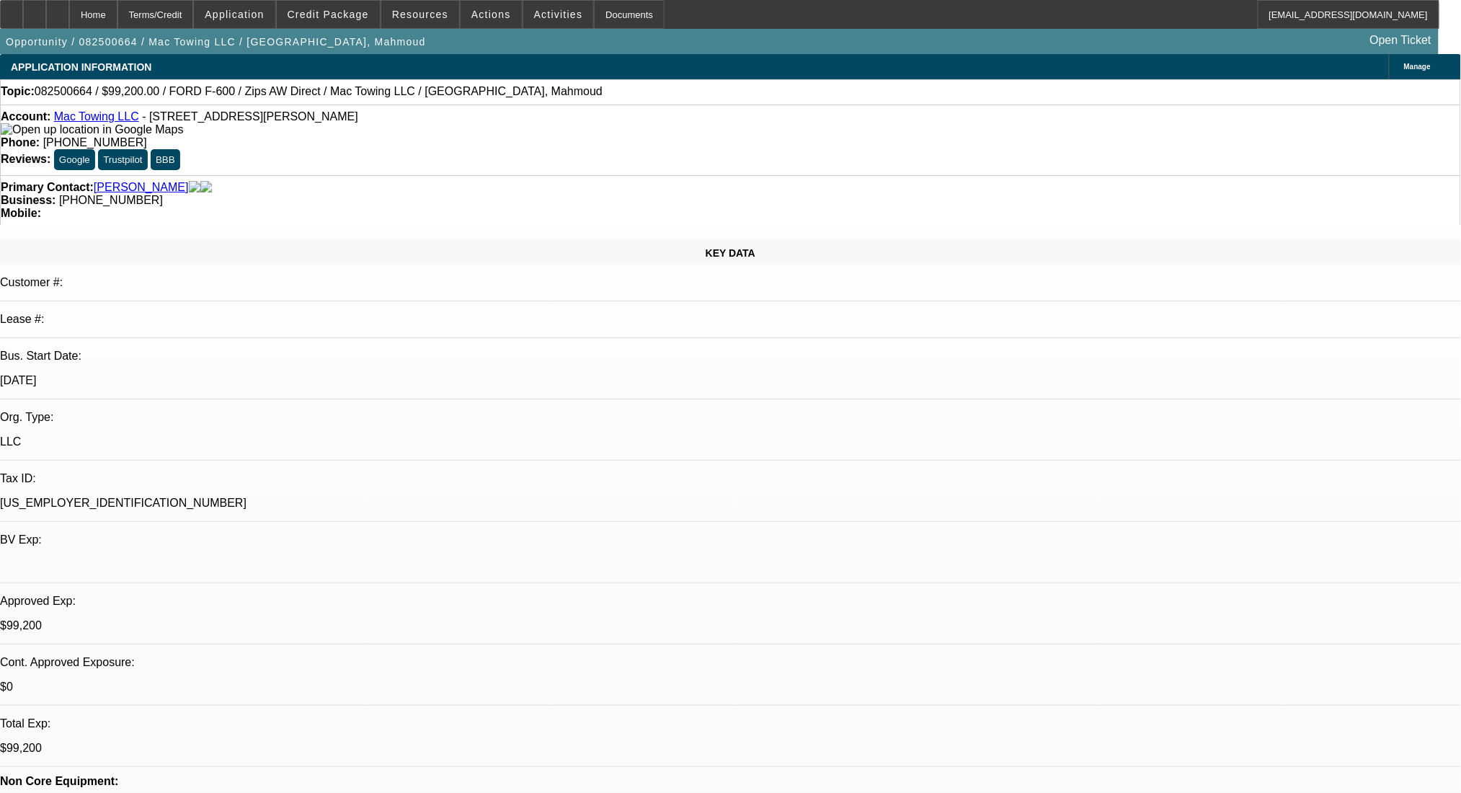
select select "0.2"
select select "2"
select select "0.1"
select select "4"
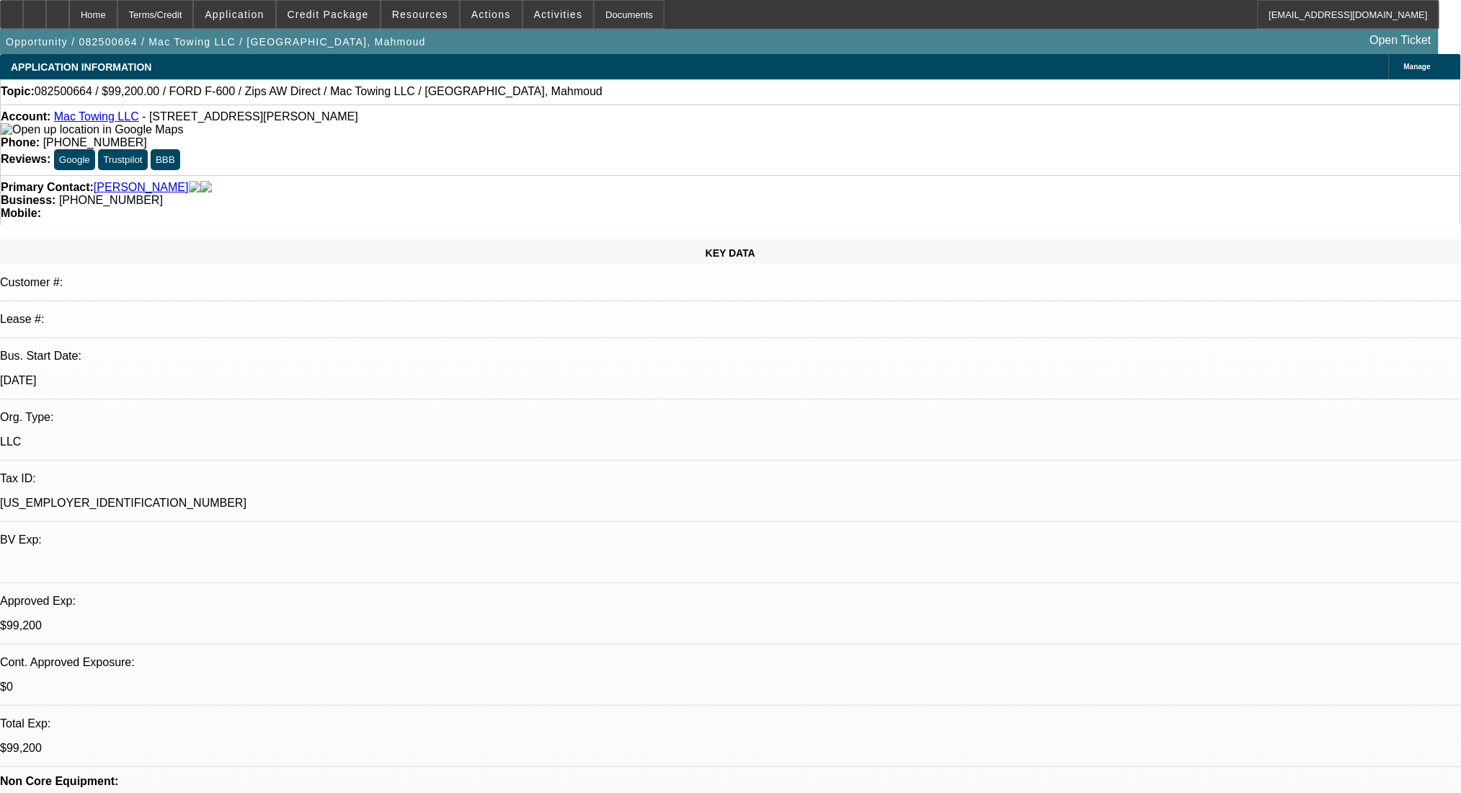
click at [191, 17] on div "Terms/Credit" at bounding box center [155, 14] width 76 height 29
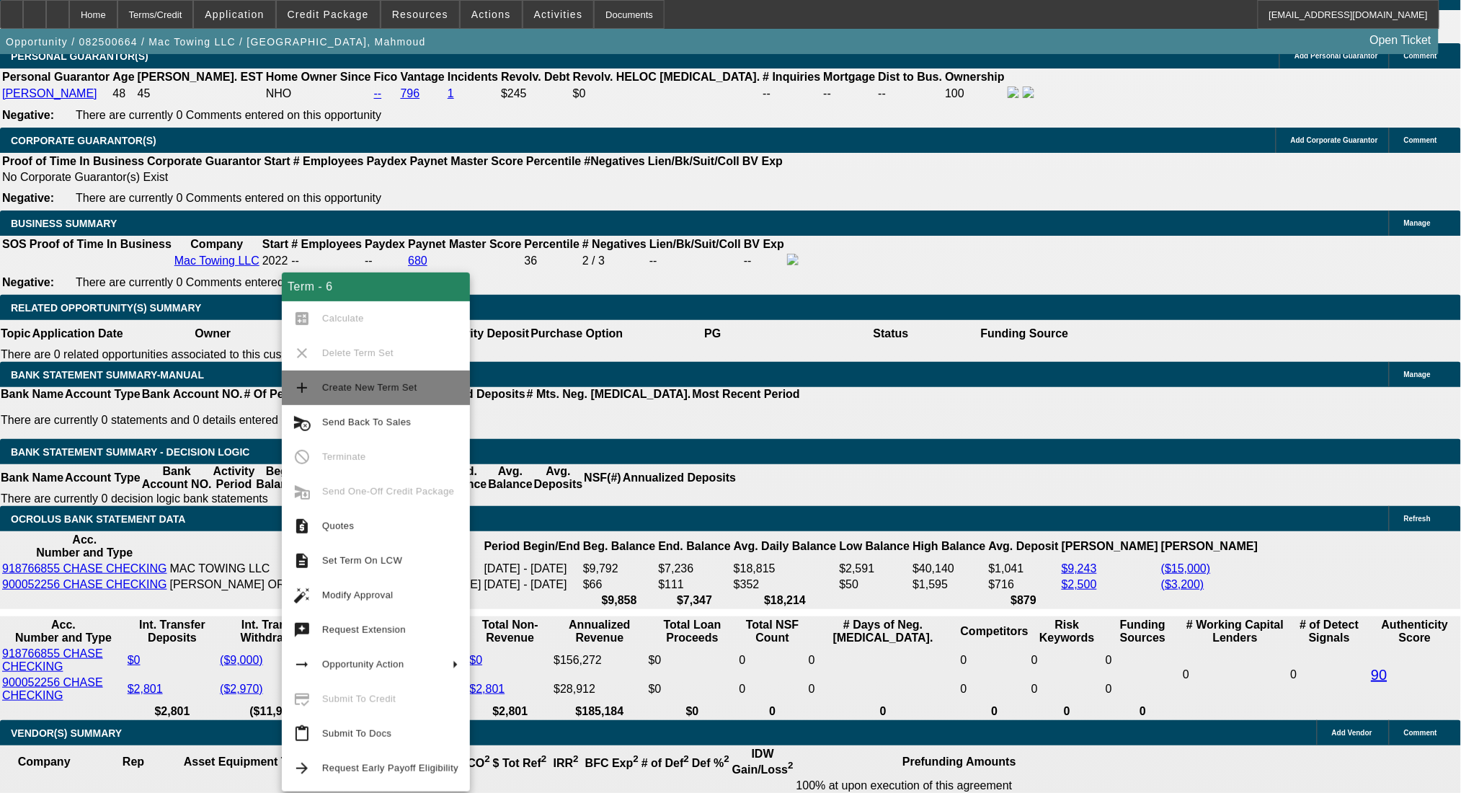
click at [378, 383] on span "Create New Term Set" at bounding box center [369, 387] width 95 height 11
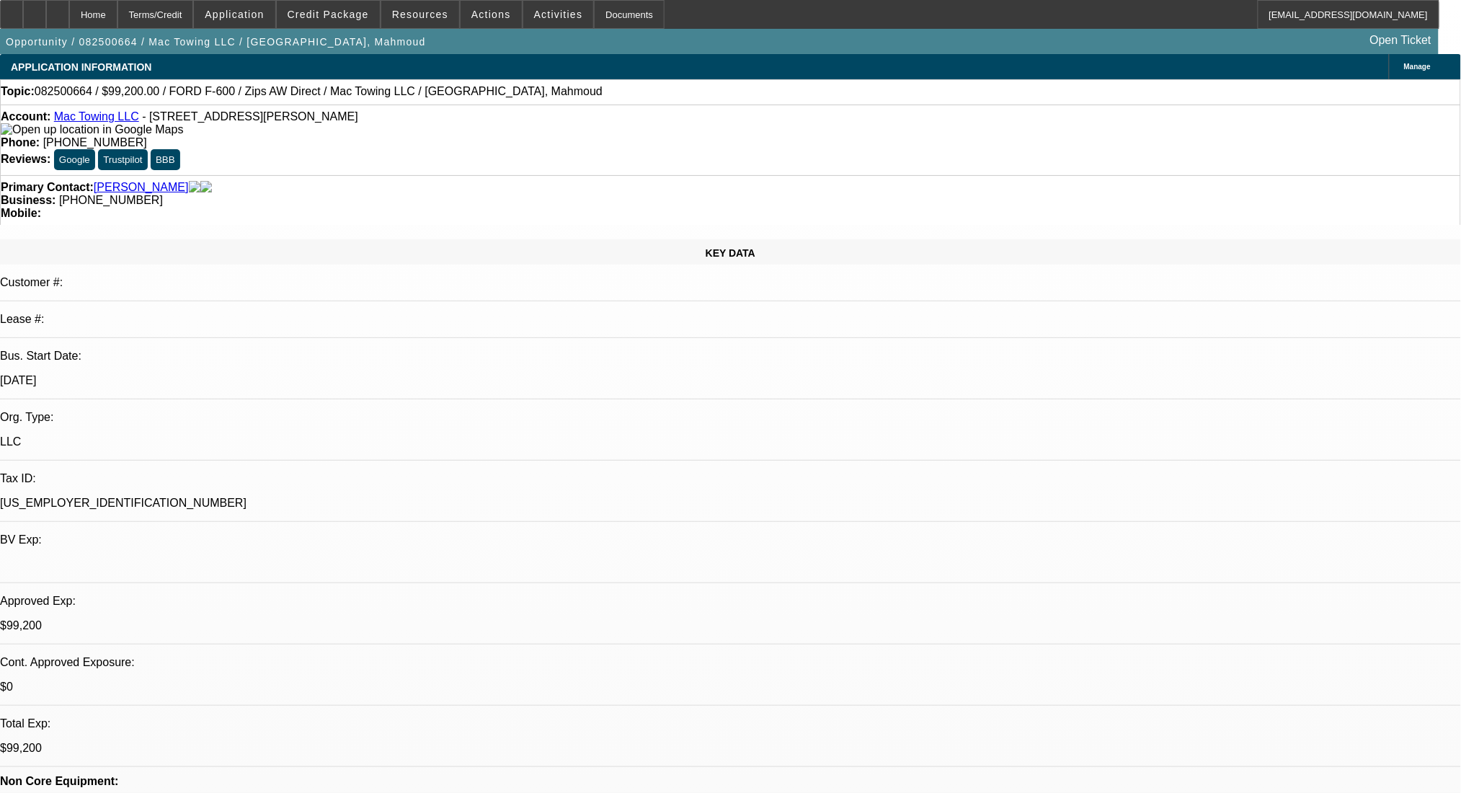
select select "0.2"
select select "2"
select select "0"
select select "6"
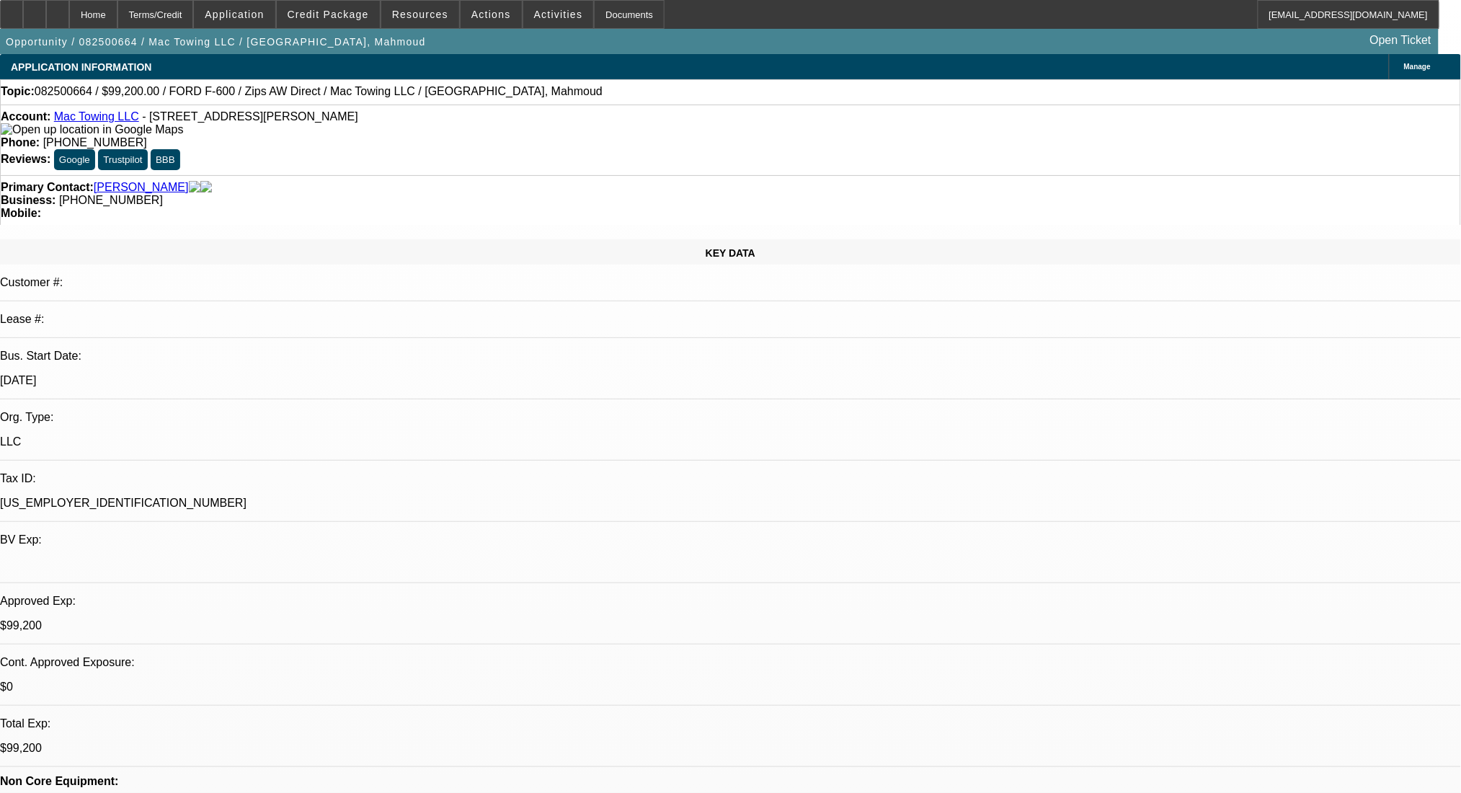
select select "0.2"
select select "2"
select select "0"
select select "6"
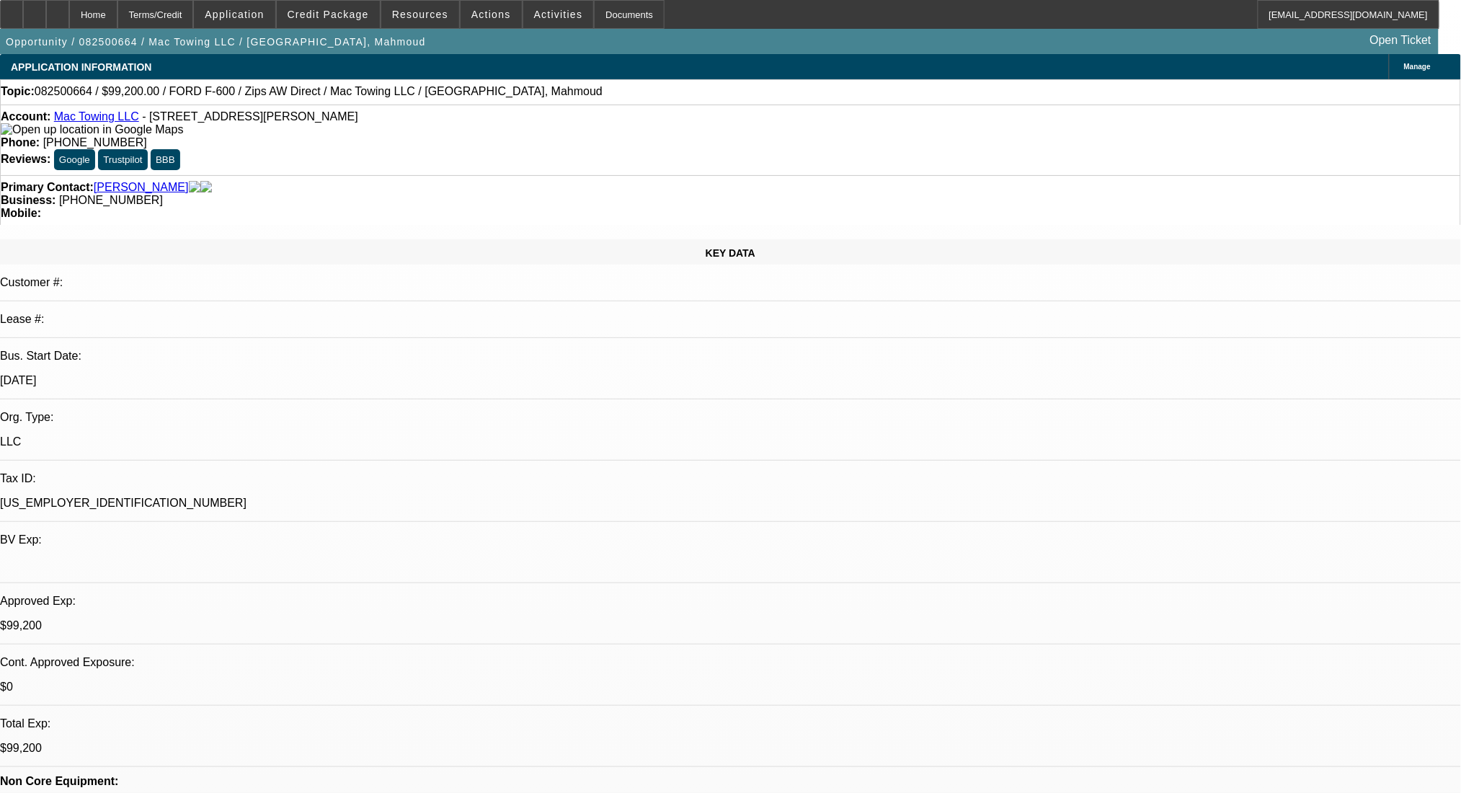
select select "0.2"
select select "2"
select select "0"
select select "6"
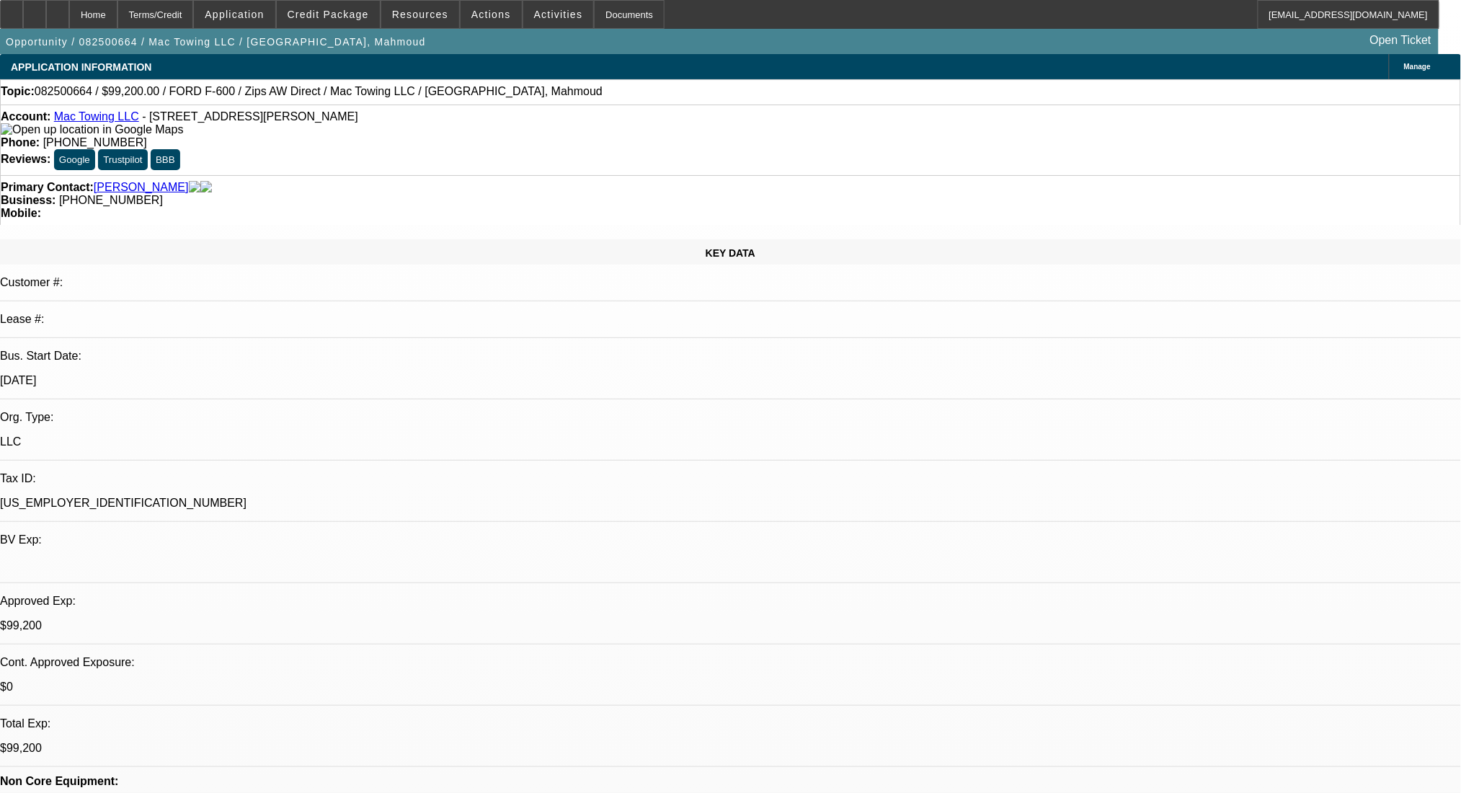
select select "0.2"
select select "2"
select select "0.1"
select select "4"
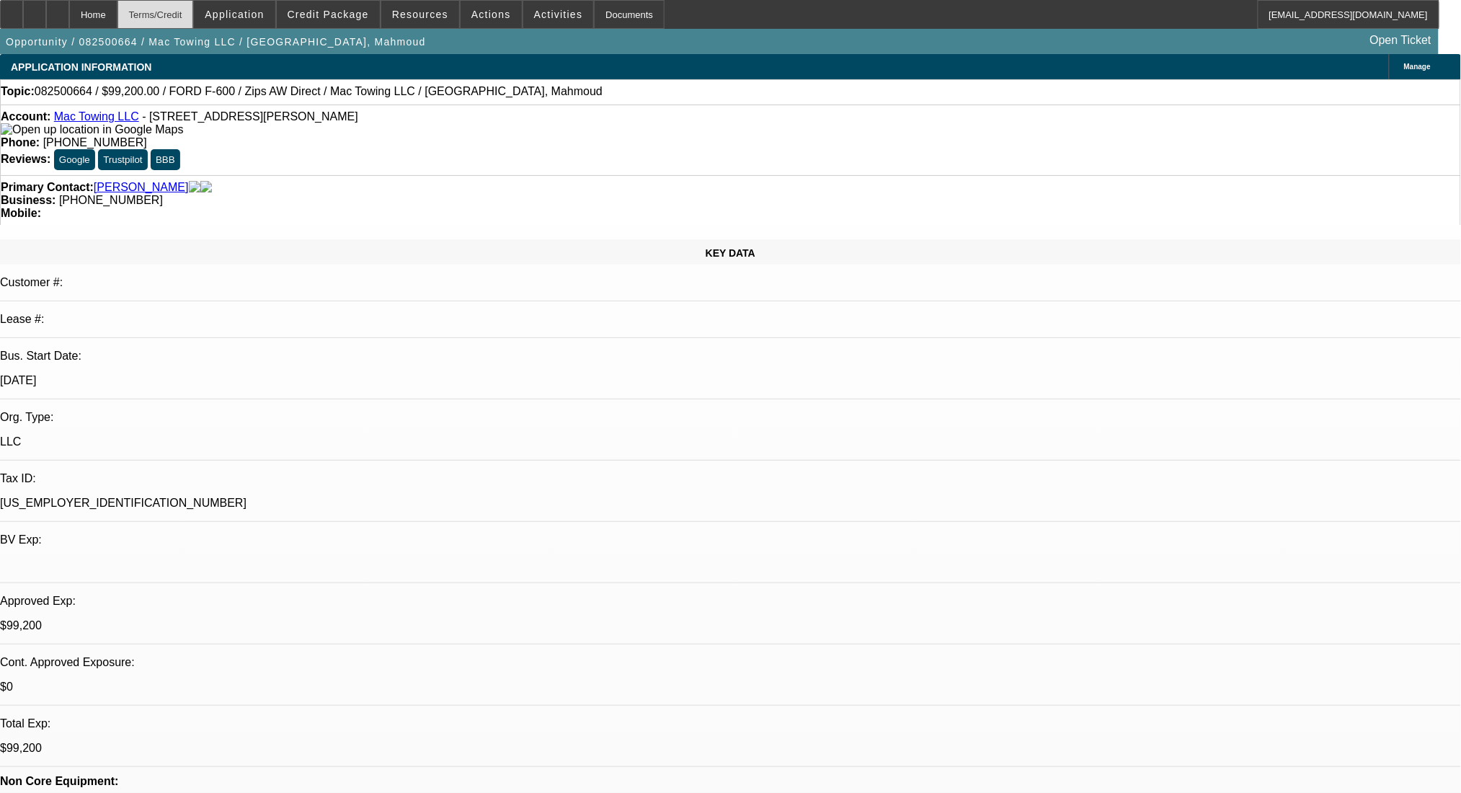
click at [194, 11] on div "Terms/Credit" at bounding box center [155, 14] width 76 height 29
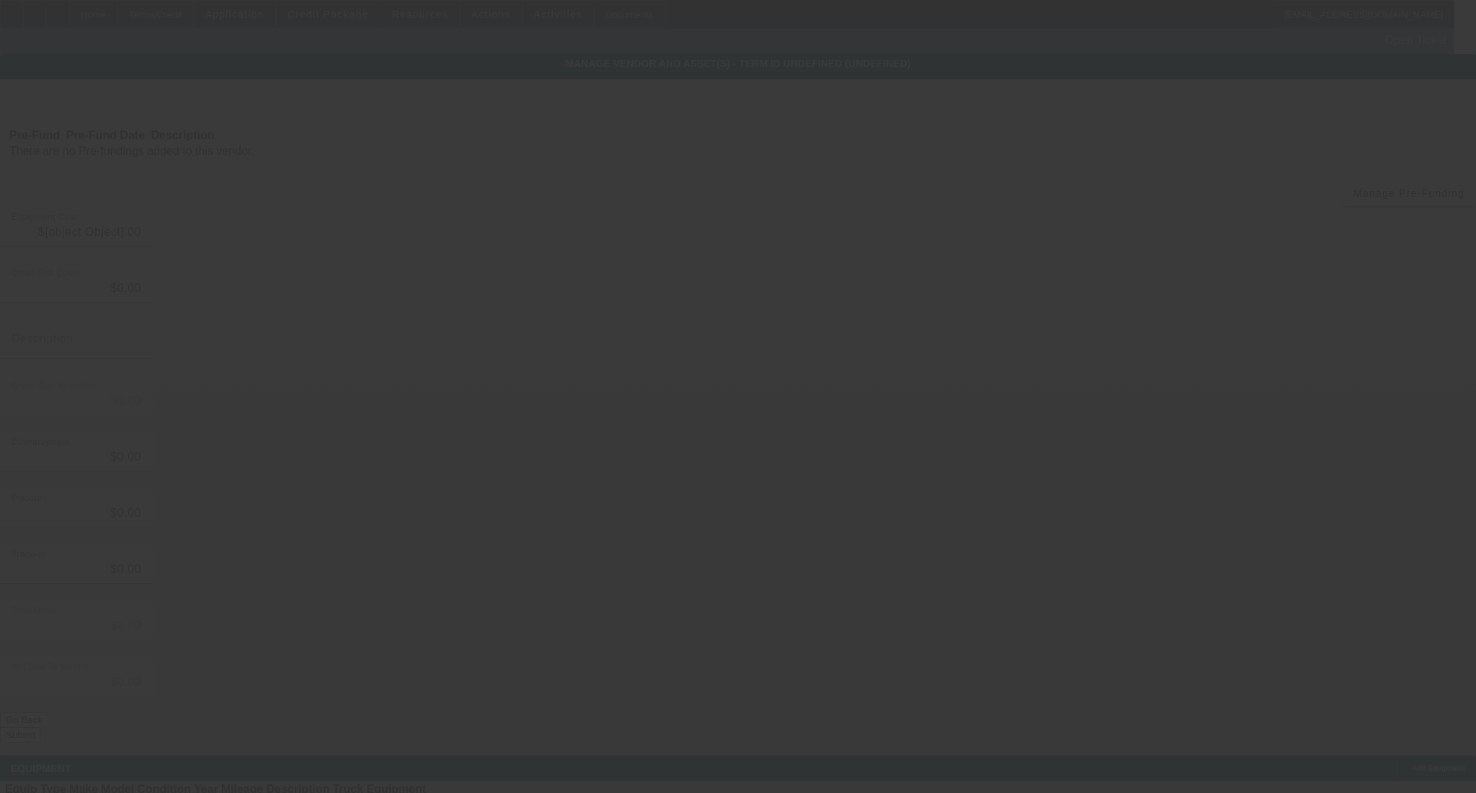
type input "$124,000.00"
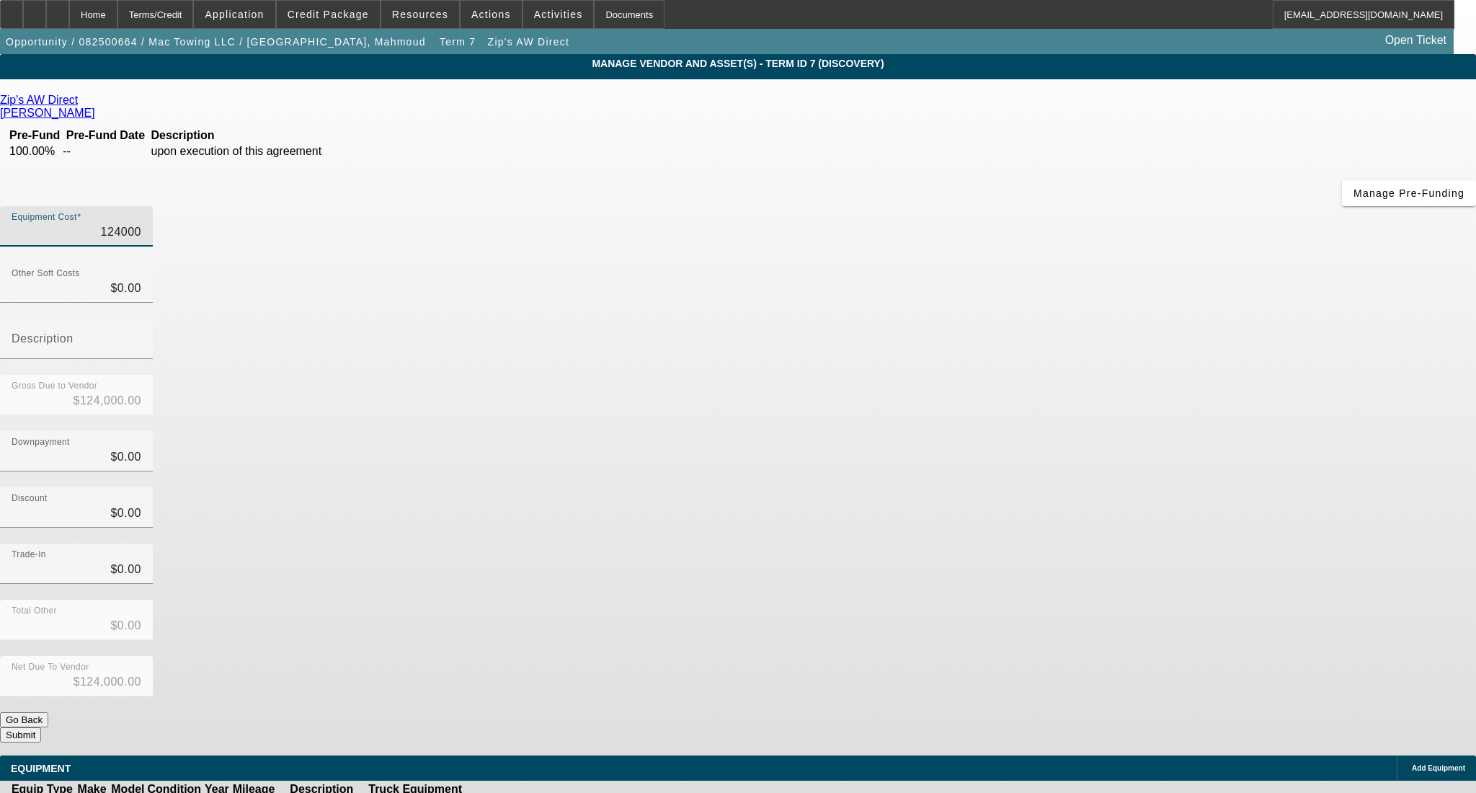
drag, startPoint x: 852, startPoint y: 120, endPoint x: 1028, endPoint y: 117, distance: 176.6
click at [1028, 206] on div "Equipment Cost 124000" at bounding box center [738, 234] width 1476 height 56
type input "4"
type input "$4.00"
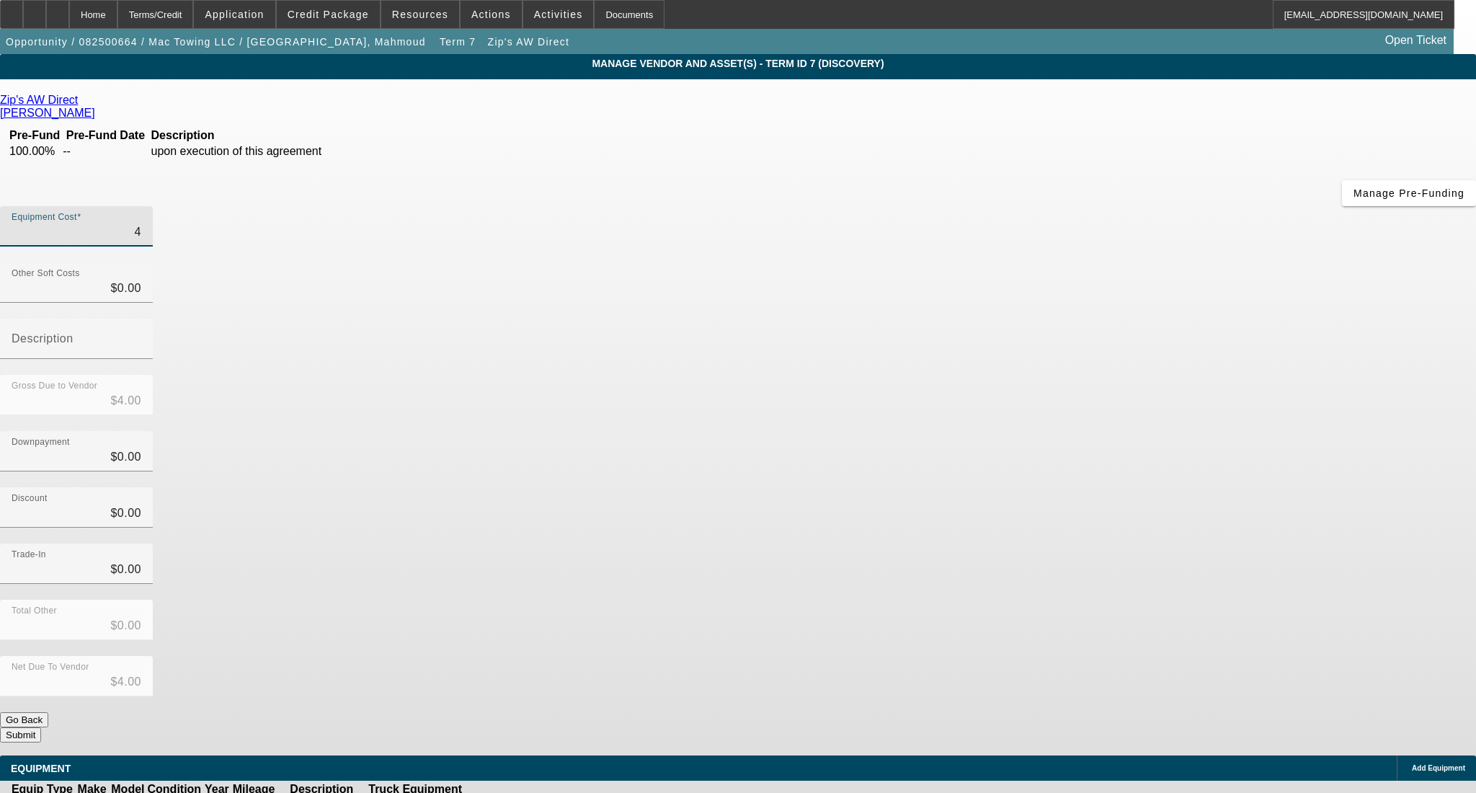
type input "45"
type input "$45.00"
type input "450"
type input "$450.00"
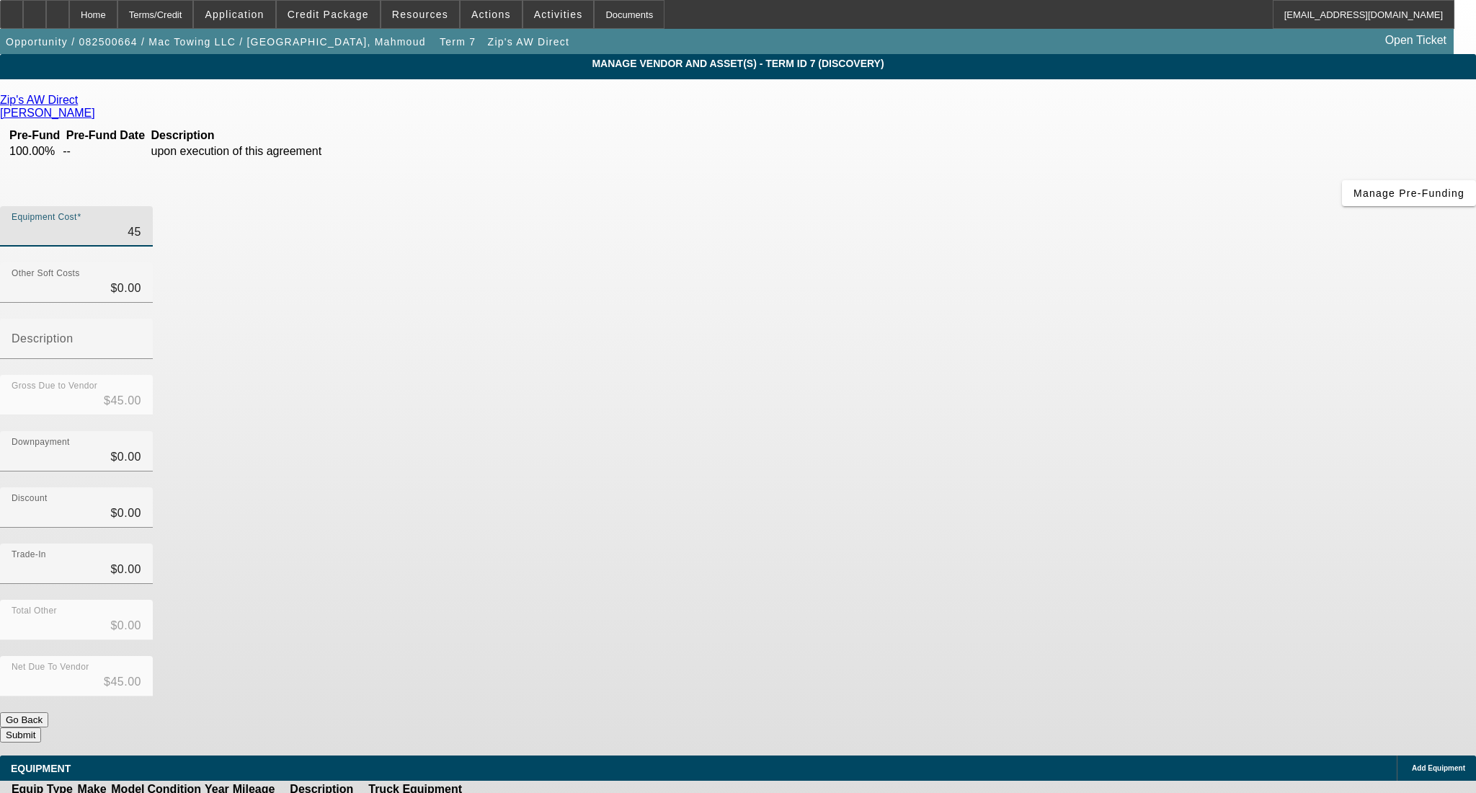
type input "$450.00"
type input "4500"
type input "$4,500.00"
type input "45000"
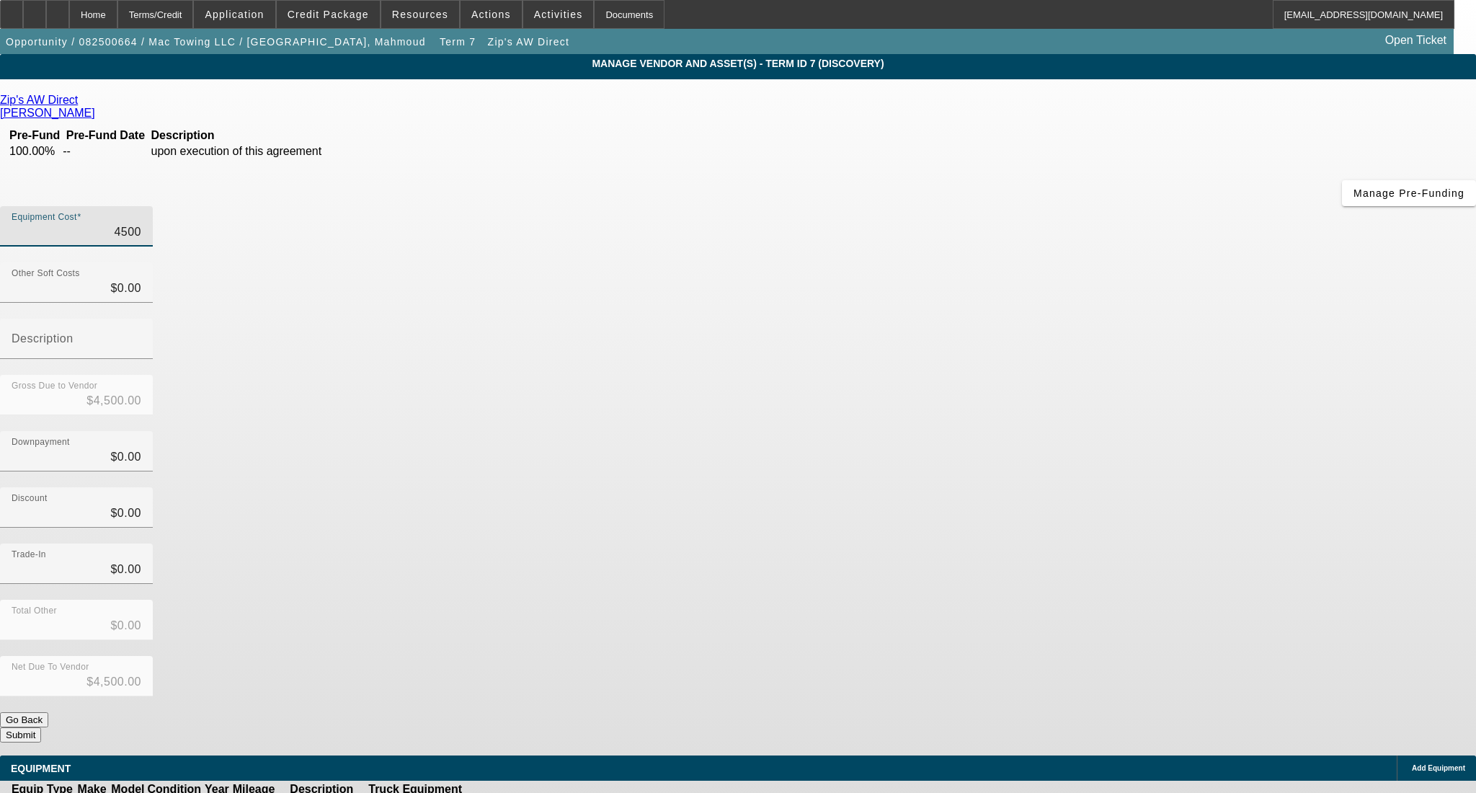
type input "$45,000.00"
drag, startPoint x: 1038, startPoint y: 298, endPoint x: 865, endPoint y: 298, distance: 173.7
click at [1033, 431] on div "Downpayment $0.00" at bounding box center [738, 459] width 1476 height 56
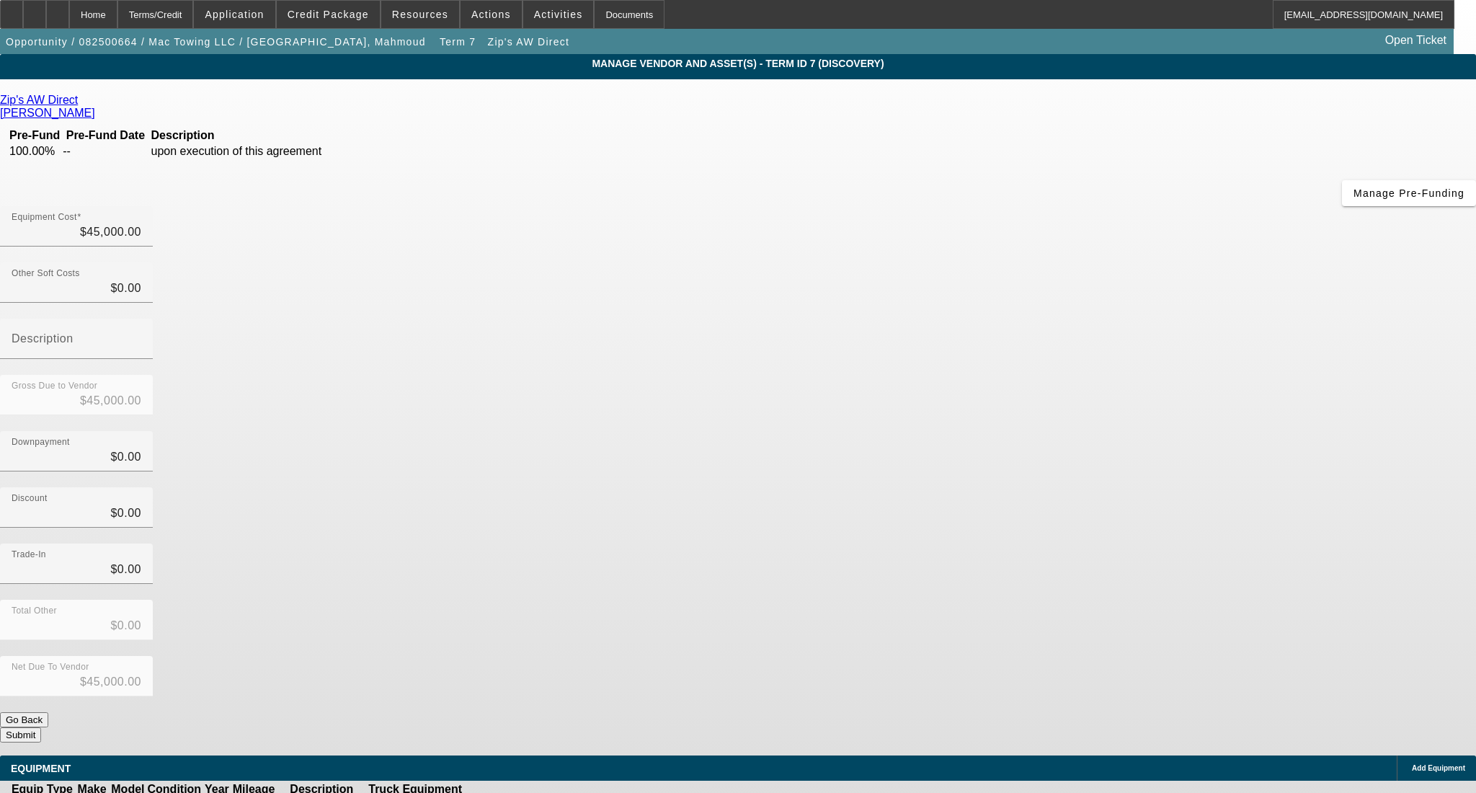
click at [81, 102] on icon at bounding box center [81, 100] width 0 height 12
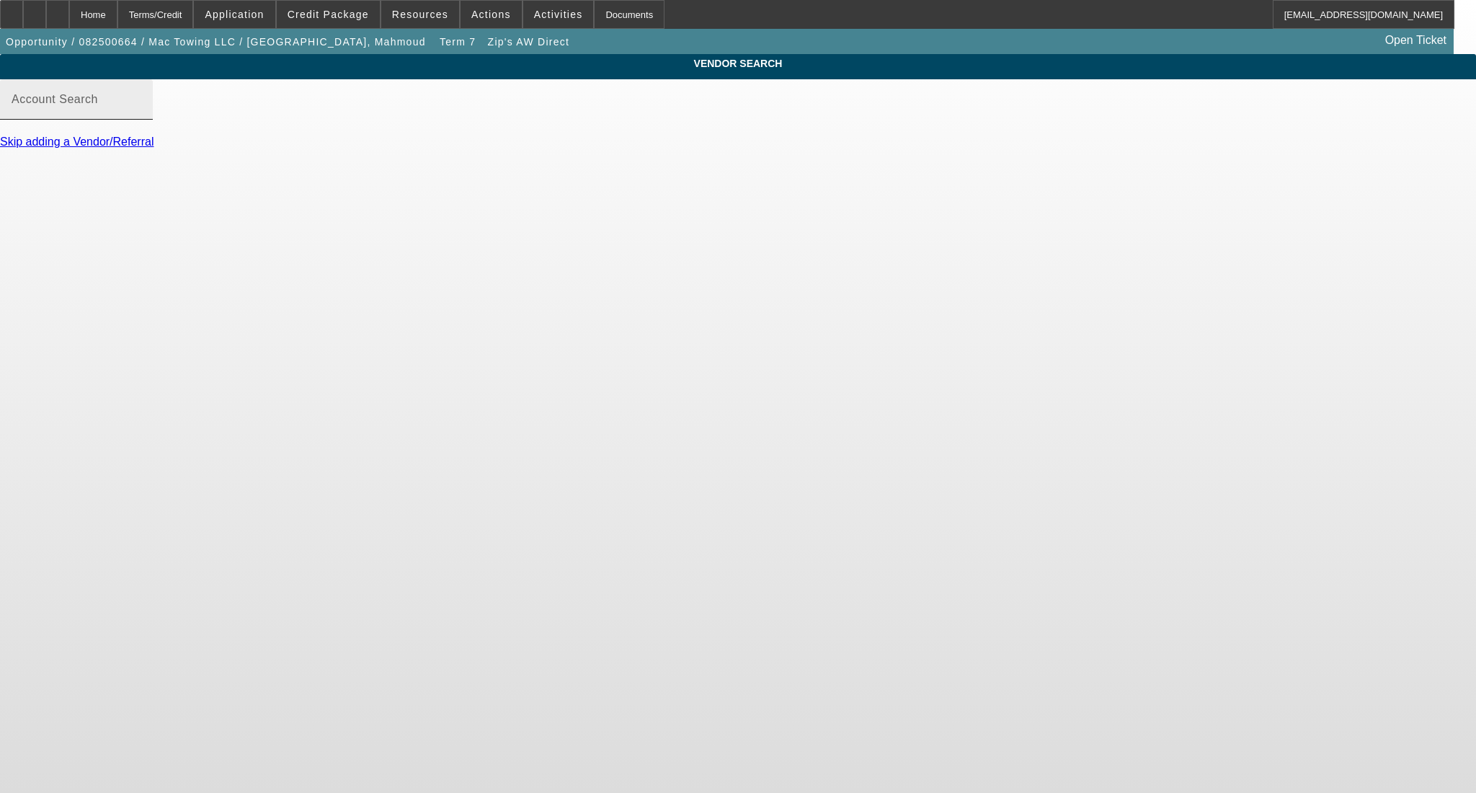
click at [141, 114] on input "Account Search" at bounding box center [77, 105] width 130 height 17
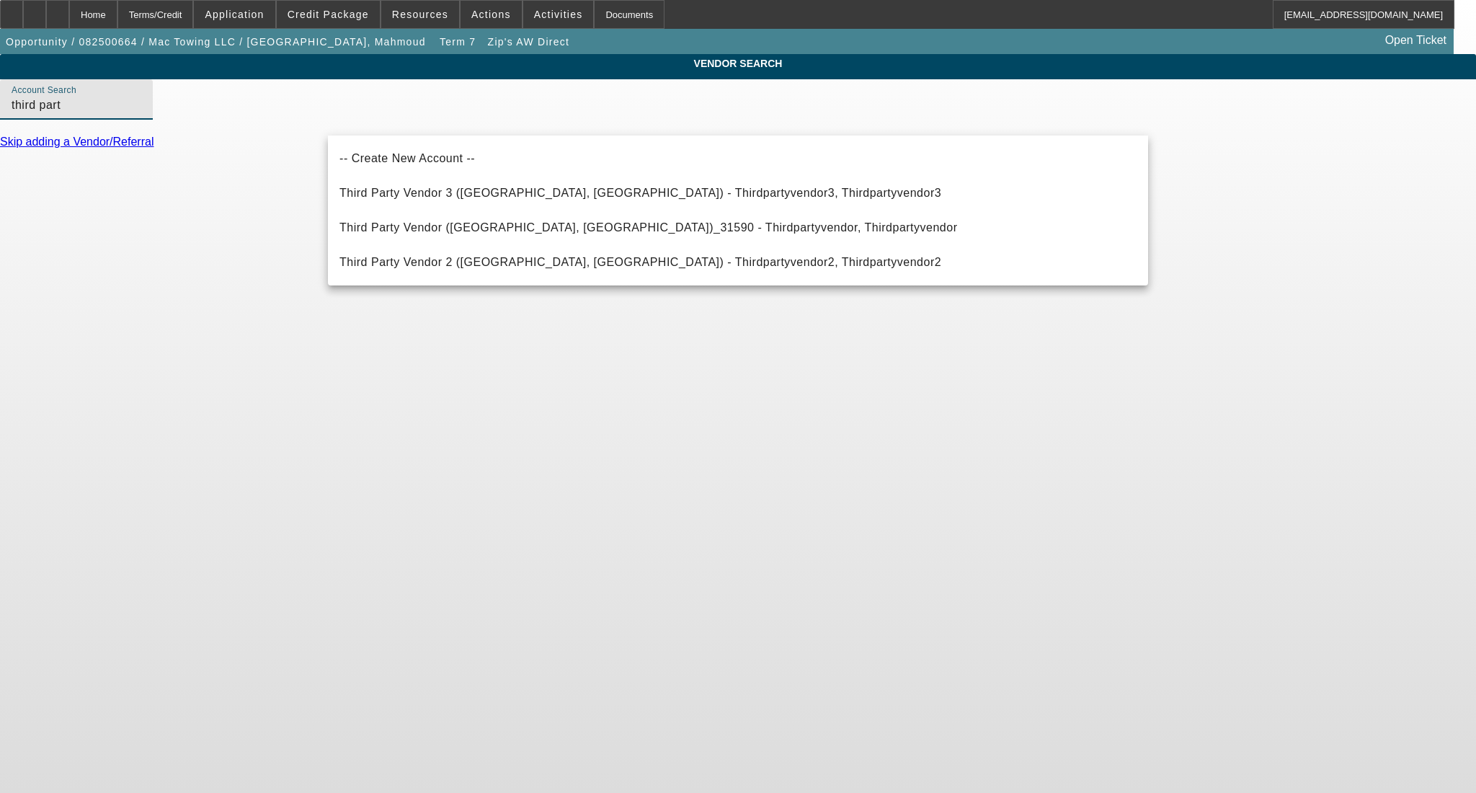
click at [598, 228] on span "Third Party Vendor ([GEOGRAPHIC_DATA], [GEOGRAPHIC_DATA])_31590 - Thirdpartyven…" at bounding box center [648, 227] width 618 height 12
type input "Third Party Vendor ([GEOGRAPHIC_DATA], [GEOGRAPHIC_DATA])_31590 - Thirdpartyven…"
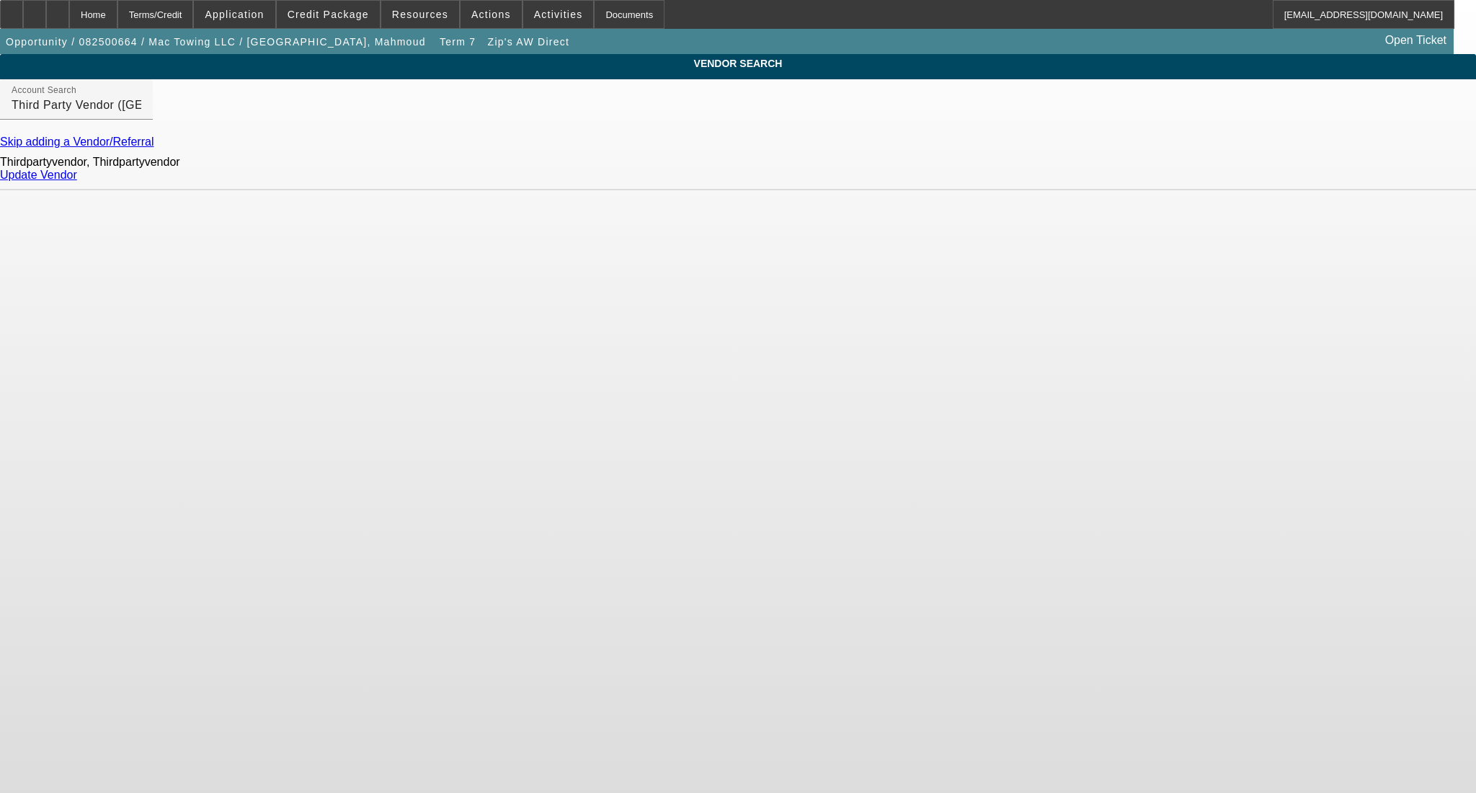
click at [77, 181] on link "Update Vendor" at bounding box center [38, 175] width 77 height 12
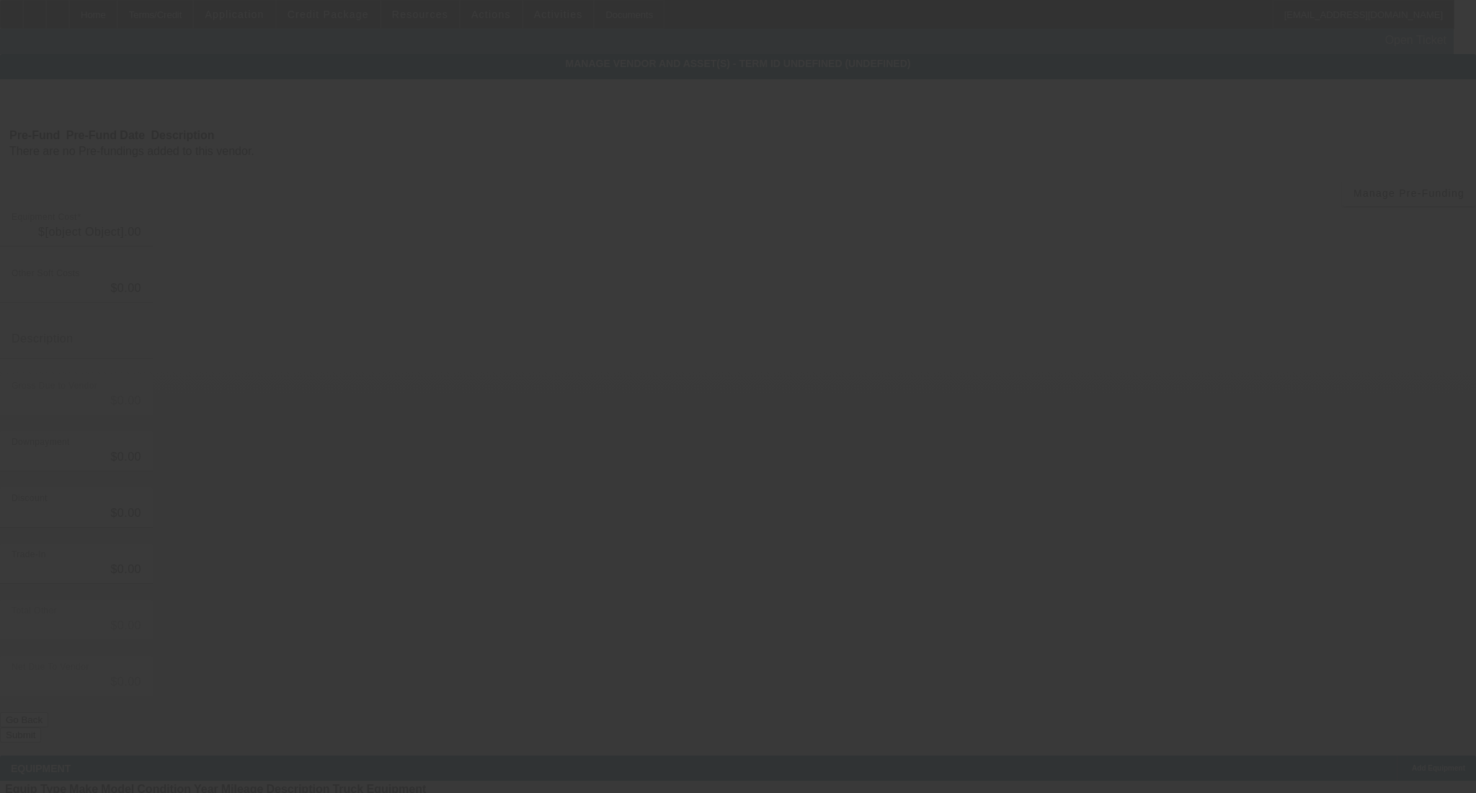
type input "$45,000.00"
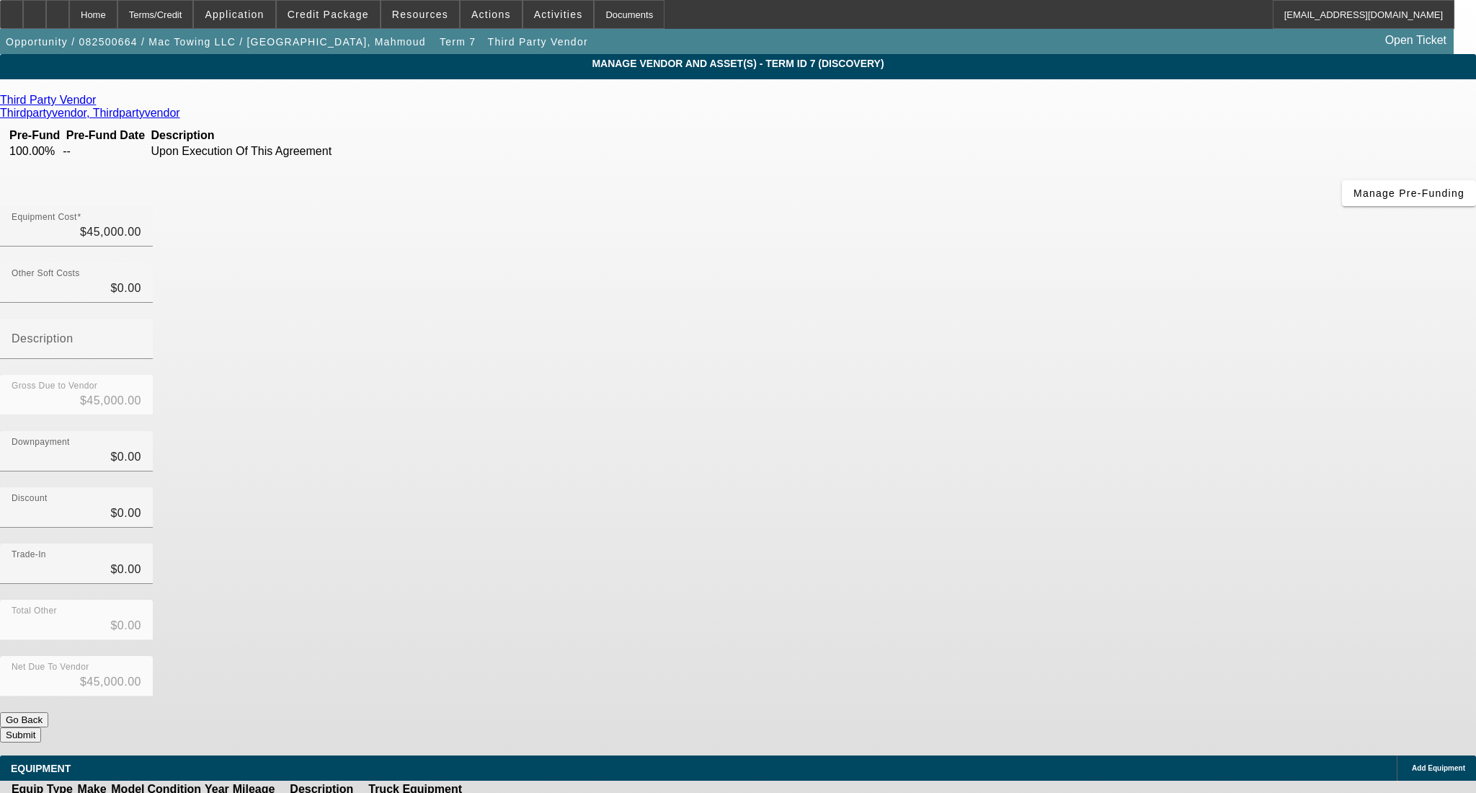
click at [508, 792] on icon at bounding box center [508, 805] width 0 height 0
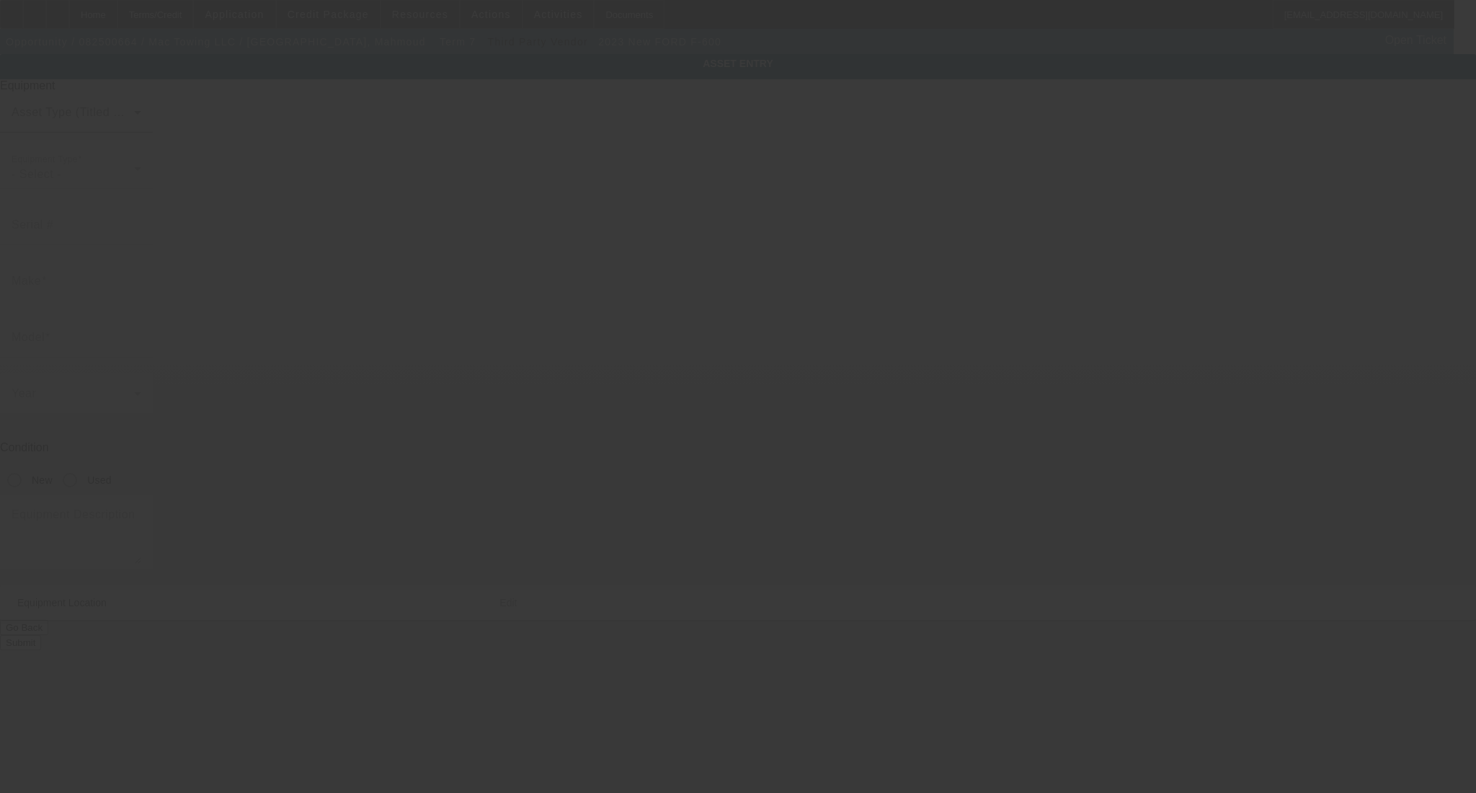
type input "[US_VEHICLE_IDENTIFICATION_NUMBER]"
type input "FORD"
type input "F-600"
radio input "true"
type textarea "Century Rollback"
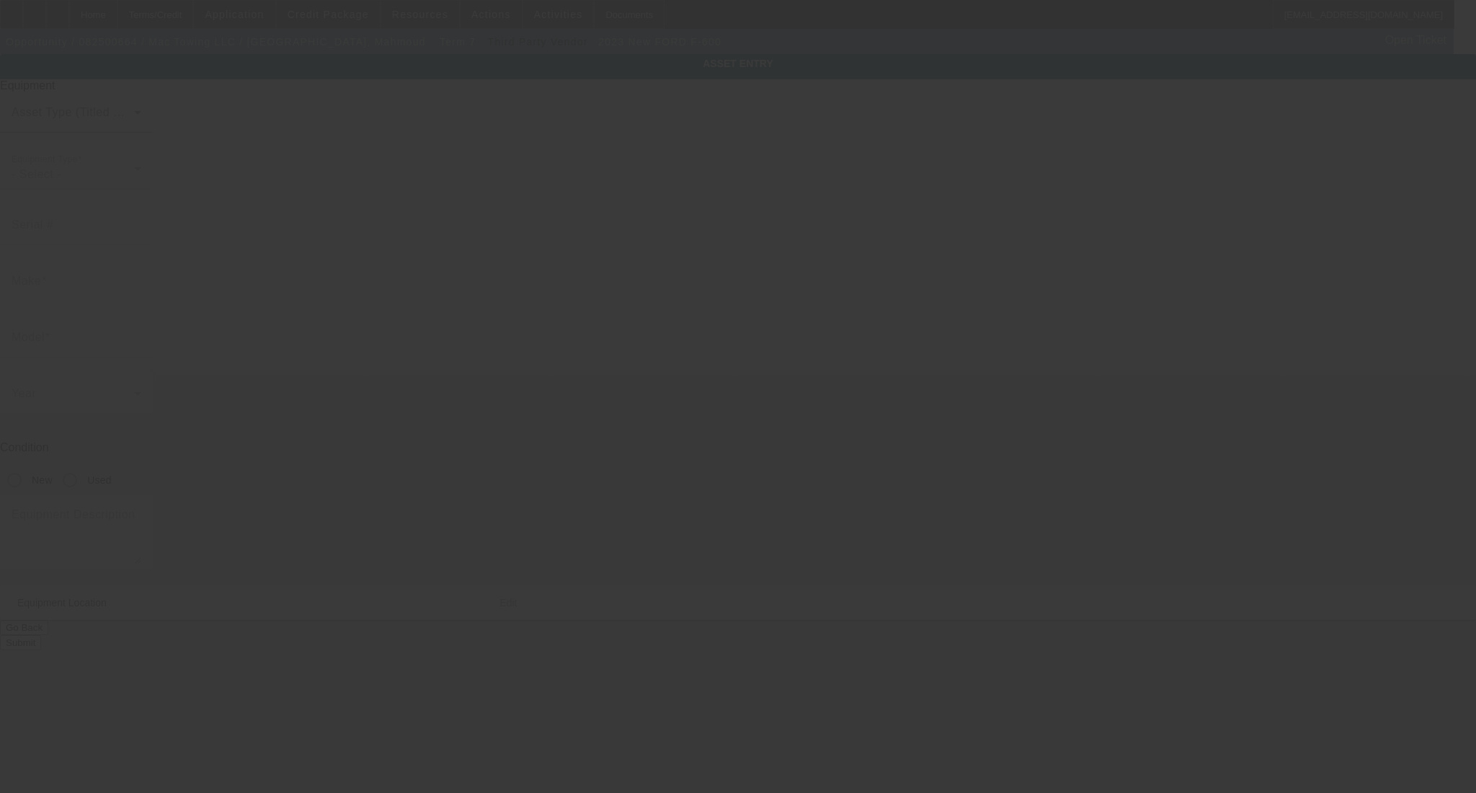
type input "[STREET_ADDRESS][PERSON_NAME]"
type input "[GEOGRAPHIC_DATA]"
type input "48125"
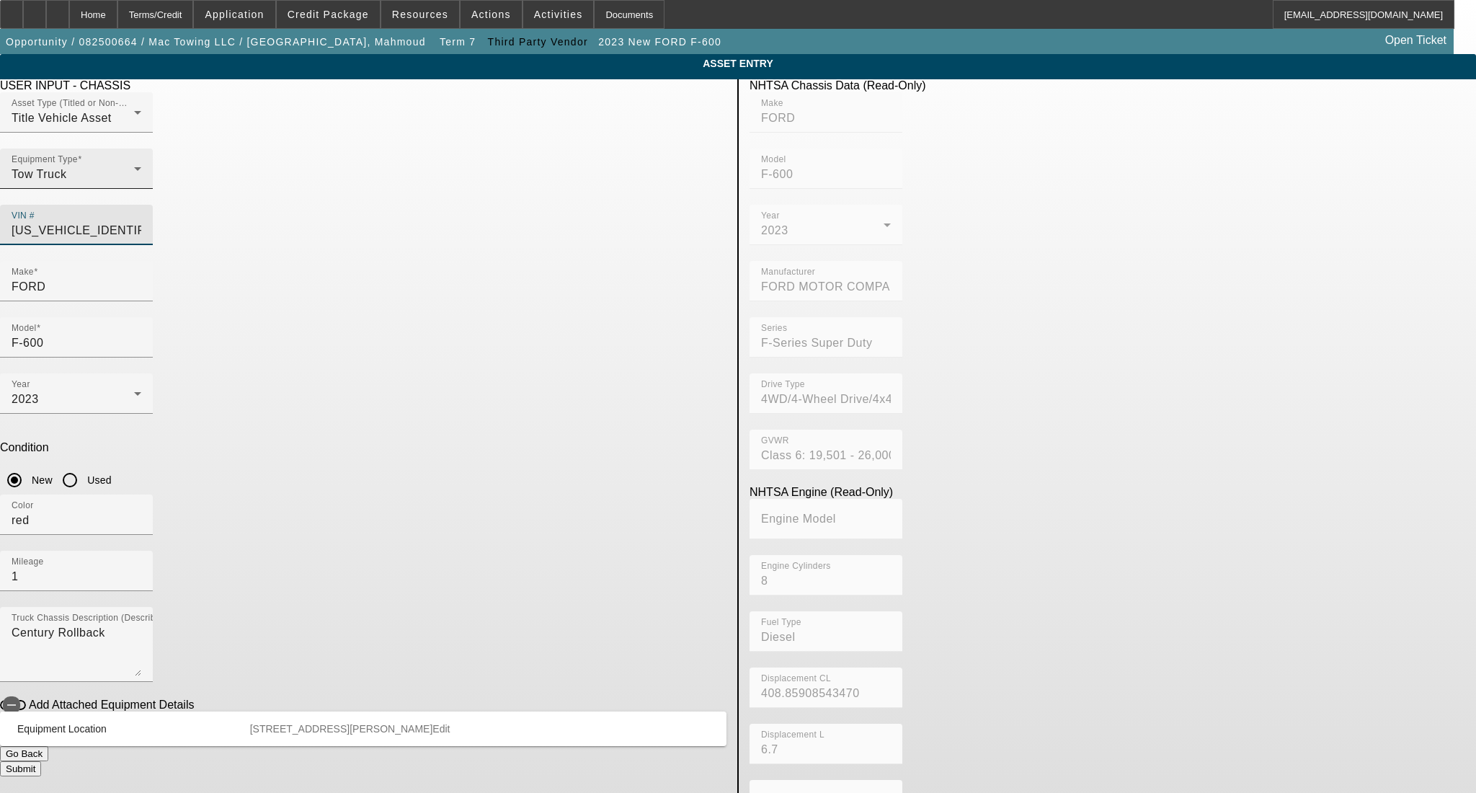
drag, startPoint x: 651, startPoint y: 207, endPoint x: 396, endPoint y: 205, distance: 254.4
click at [396, 205] on div "Asset Type (Titled or Non-Titled) Title Vehicle Asset Equipment Type Tow Truck …" at bounding box center [363, 176] width 726 height 169
type input "1"
type input "[US_VEHICLE_IDENTIFICATION_NUMBER]"
type input "FORD"
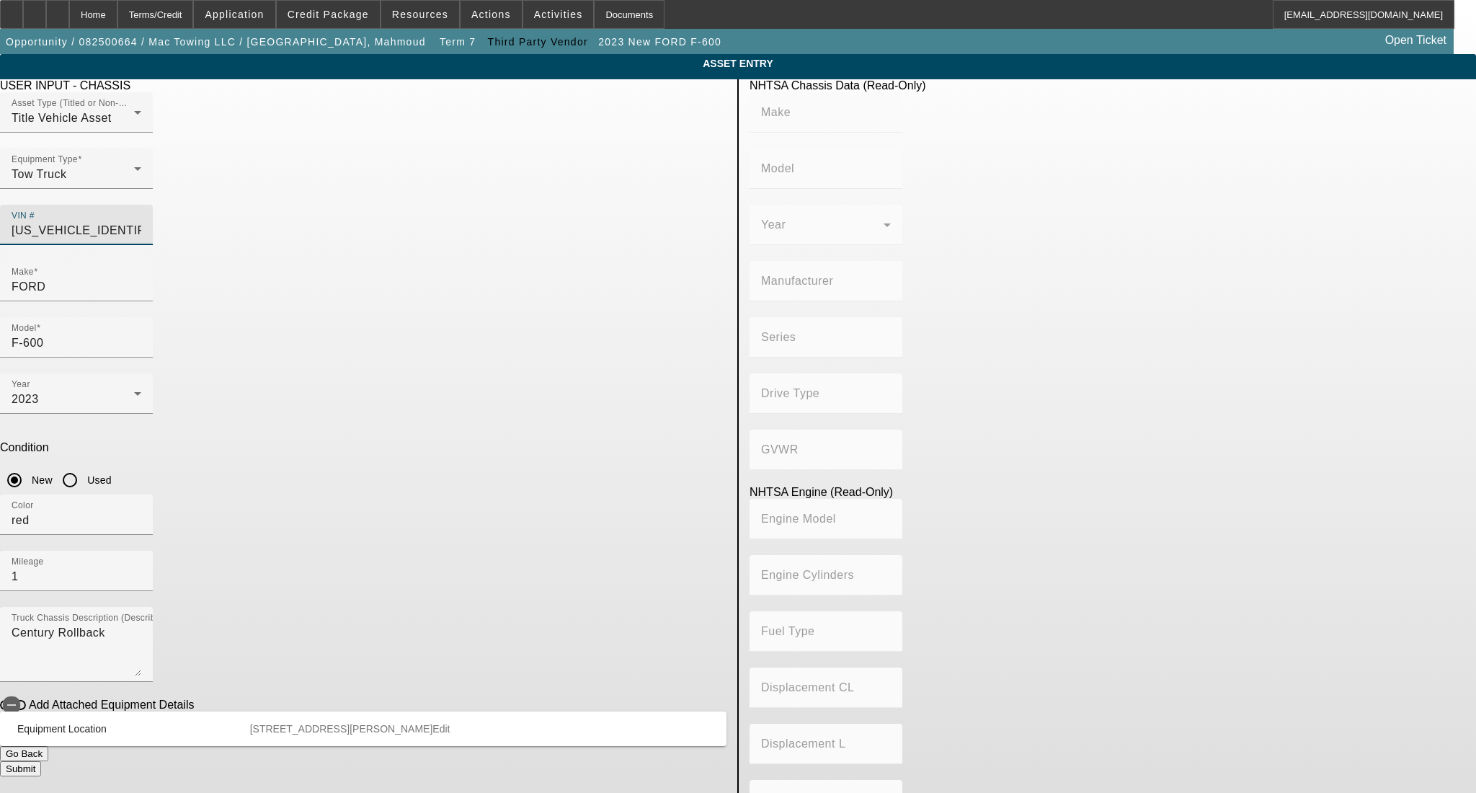
type input "F-550"
type input "FORD MOTOR COMPANY"
type input "4WD/4-Wheel Drive/4x4"
type input "Class 5: 16,001 - 19,500 lb (7,258 - 8,845 kg)"
type input "8"
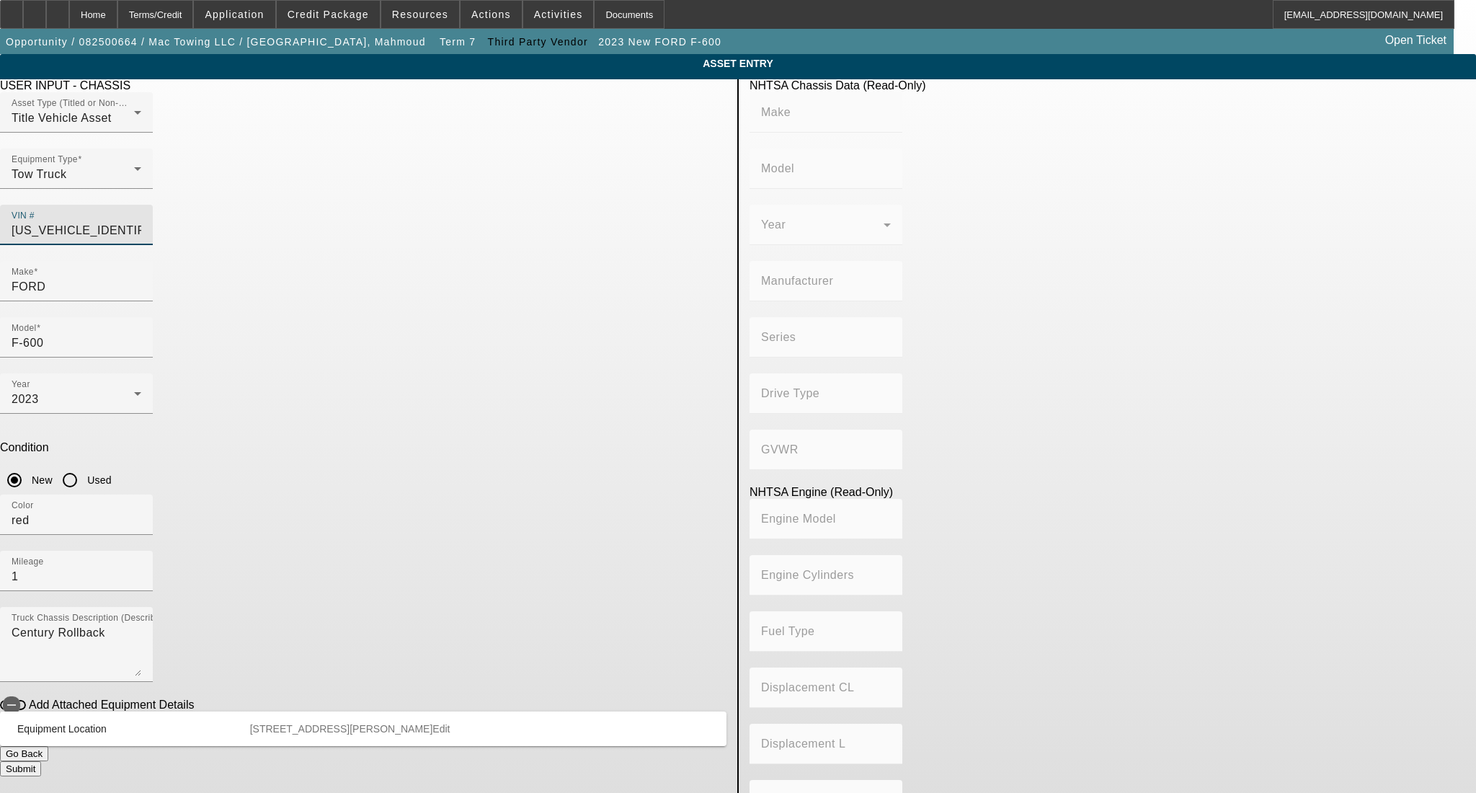
type input "Diesel"
type input "408.85908543470"
type input "6.7"
type input "[US_VEHICLE_IDENTIFICATION_NUMBER]"
click at [84, 466] on input "Used" at bounding box center [69, 480] width 29 height 29
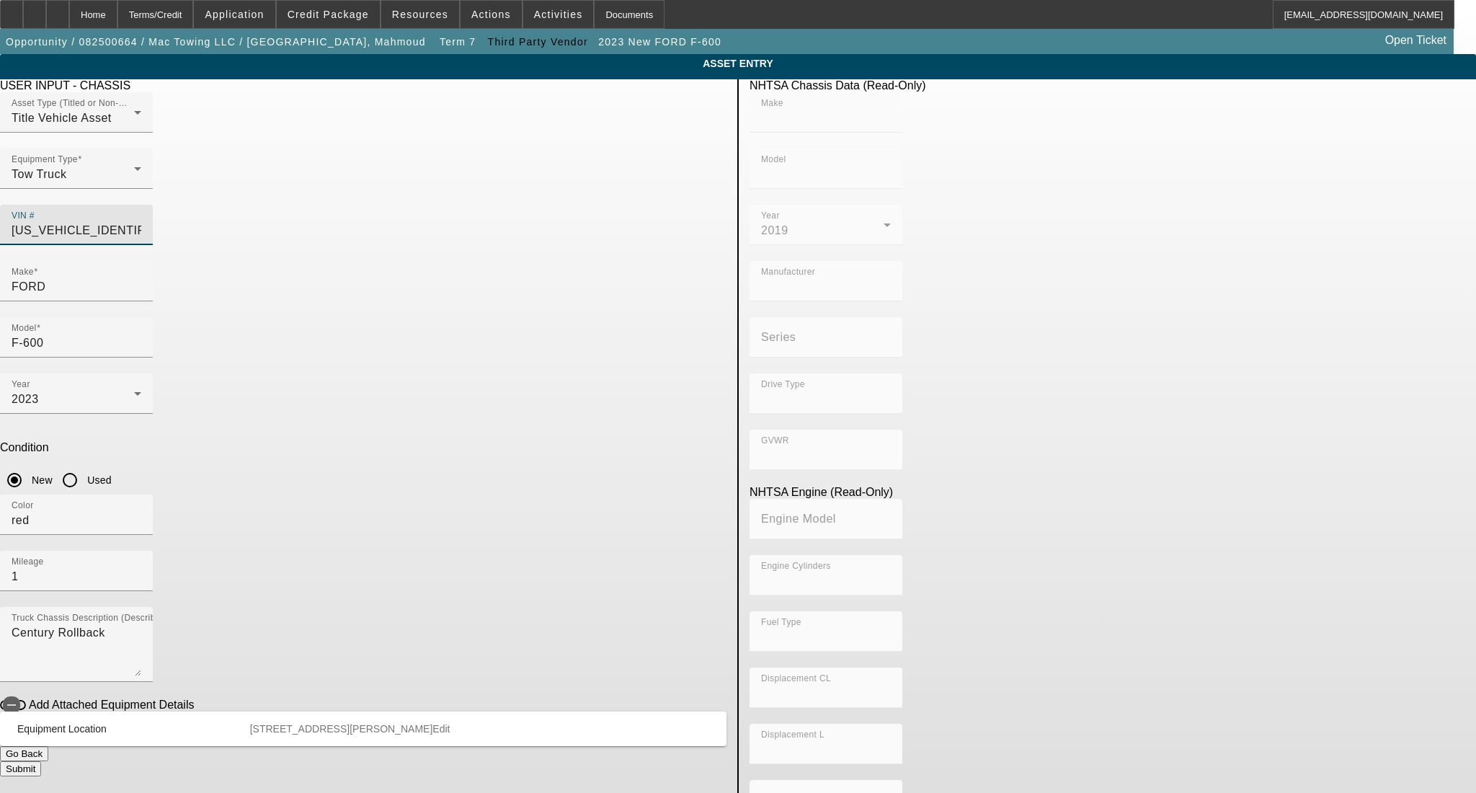
radio input "true"
type input "FORD"
type input "F-550"
type input "FORD MOTOR COMPANY"
type input "4WD/4-Wheel Drive/4x4"
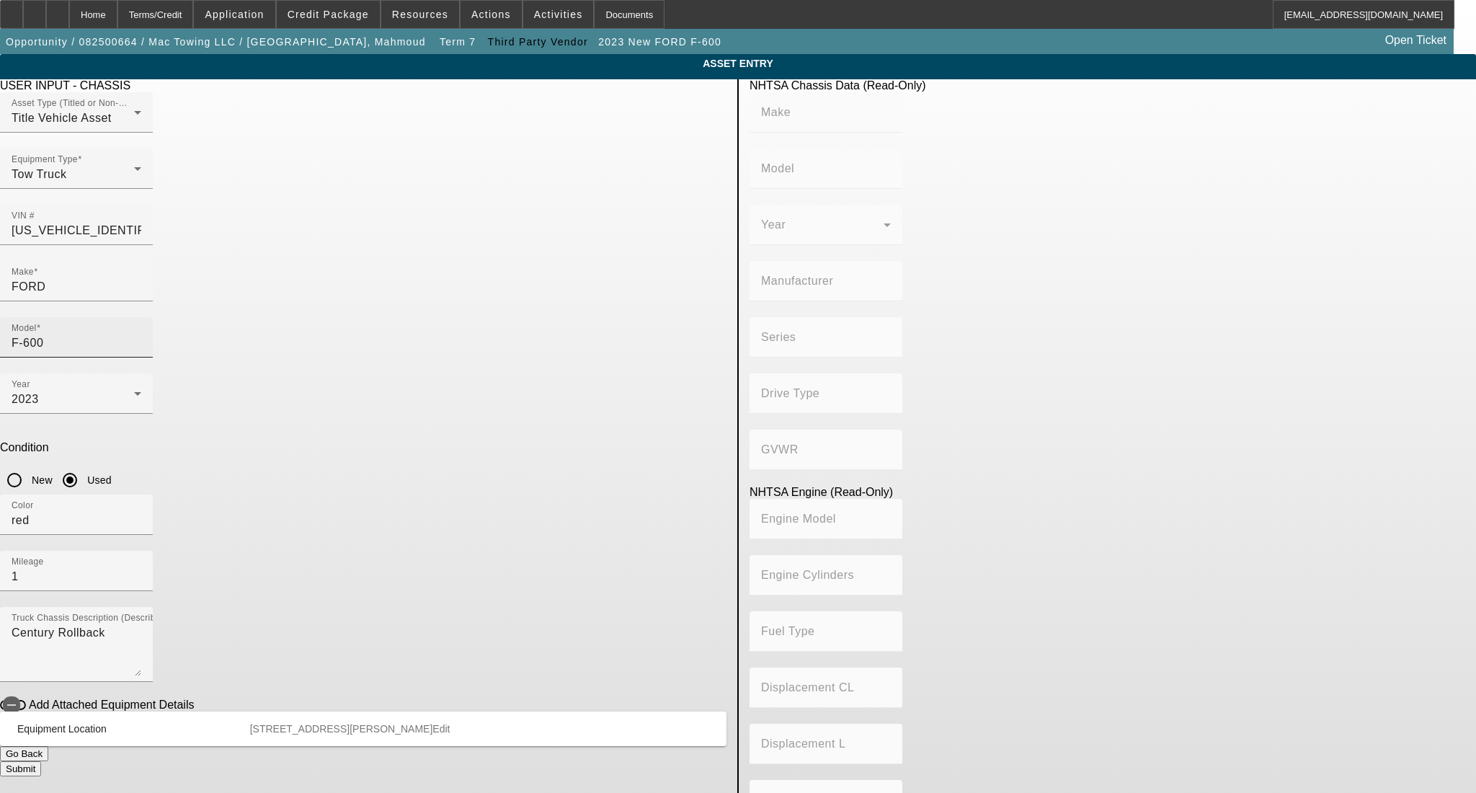
type input "Class 5: 16,001 - 19,500 lb (7,258 - 8,845 kg)"
type input "8"
type input "Diesel"
type input "408.85908543470"
type input "6.7"
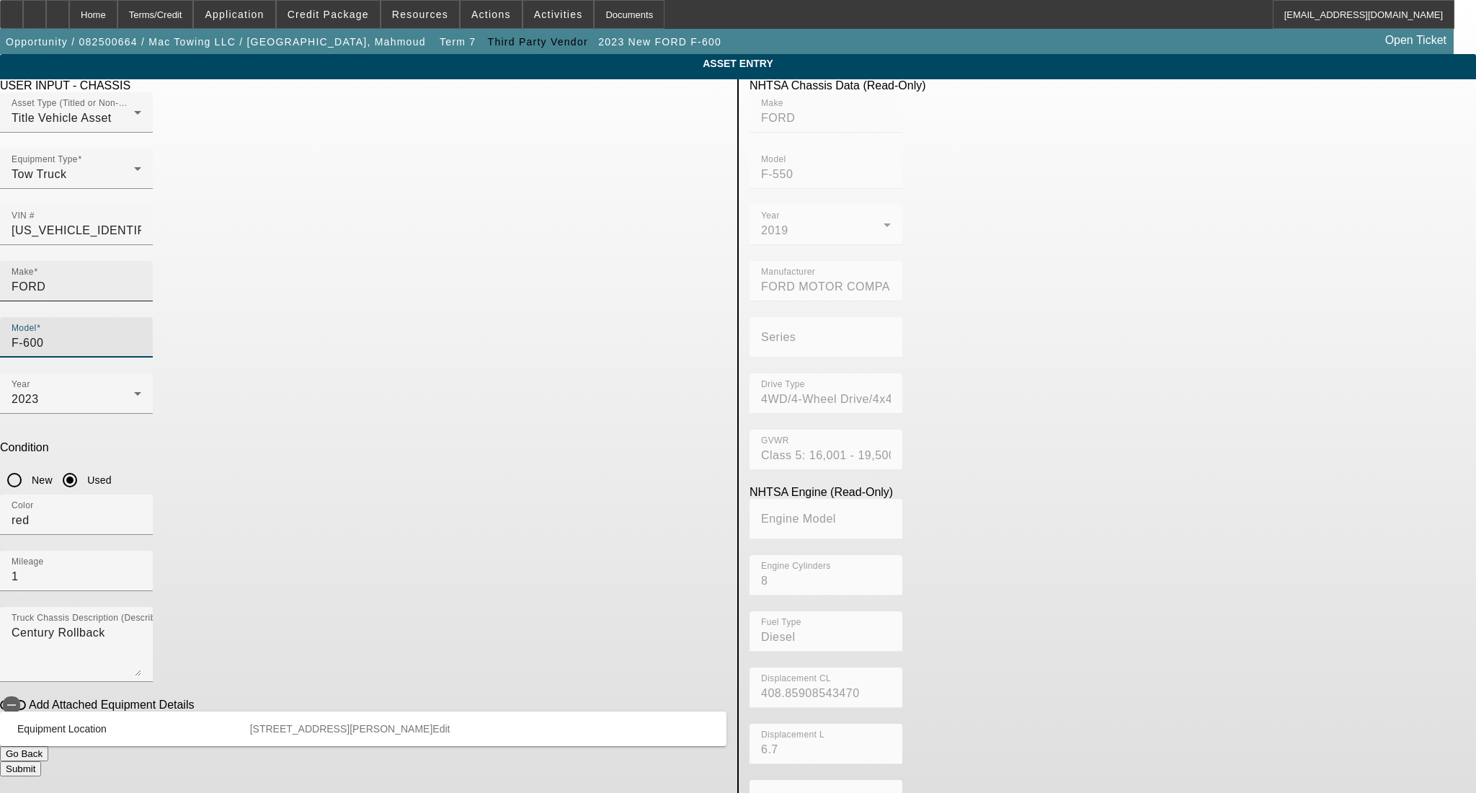
drag, startPoint x: 594, startPoint y: 265, endPoint x: 485, endPoint y: 266, distance: 108.8
click at [486, 266] on div "Make FORD Model F-600" at bounding box center [363, 317] width 726 height 112
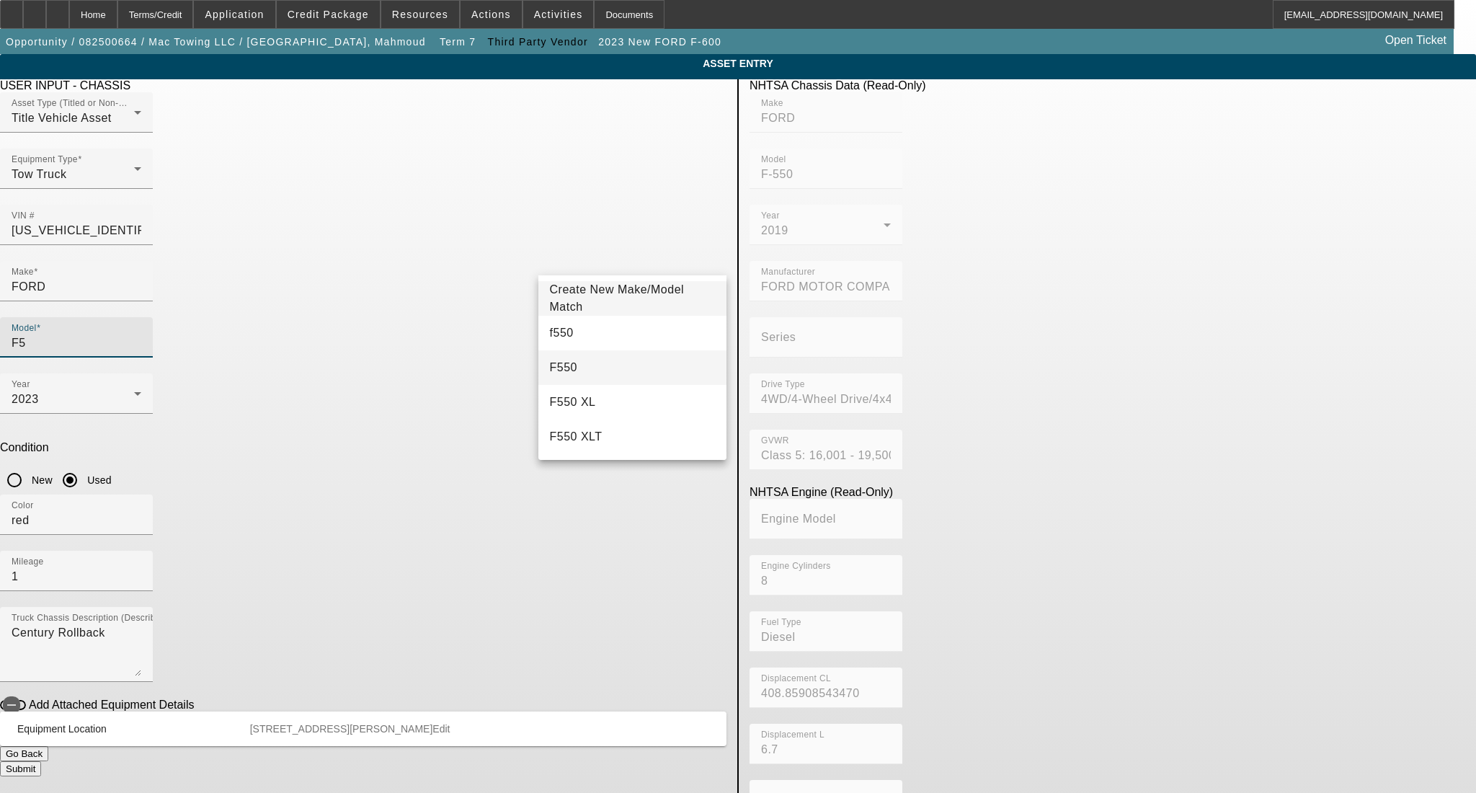
click at [591, 369] on mat-option "F550" at bounding box center [632, 367] width 188 height 35
type input "F550"
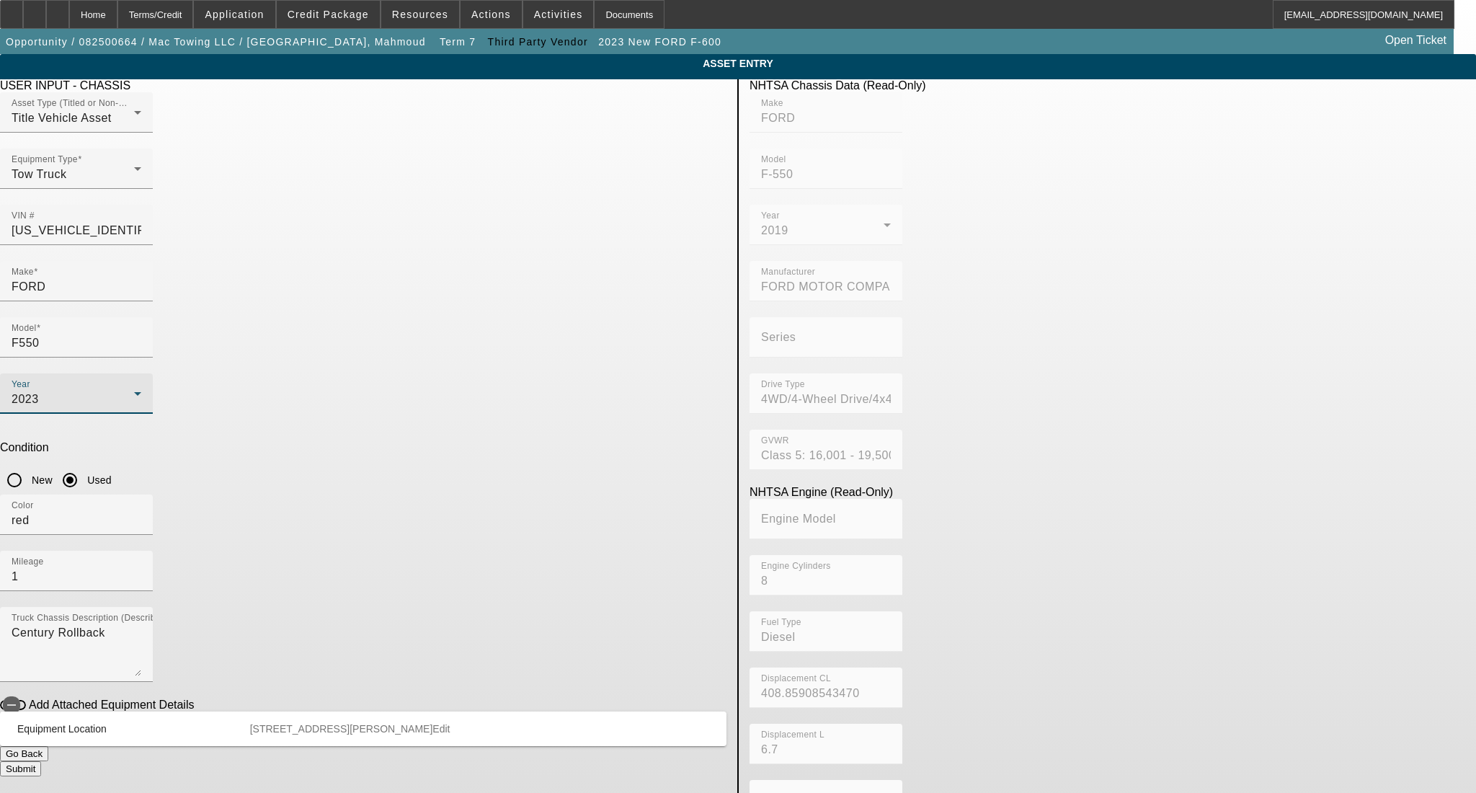
click at [134, 391] on div "2023" at bounding box center [73, 399] width 123 height 17
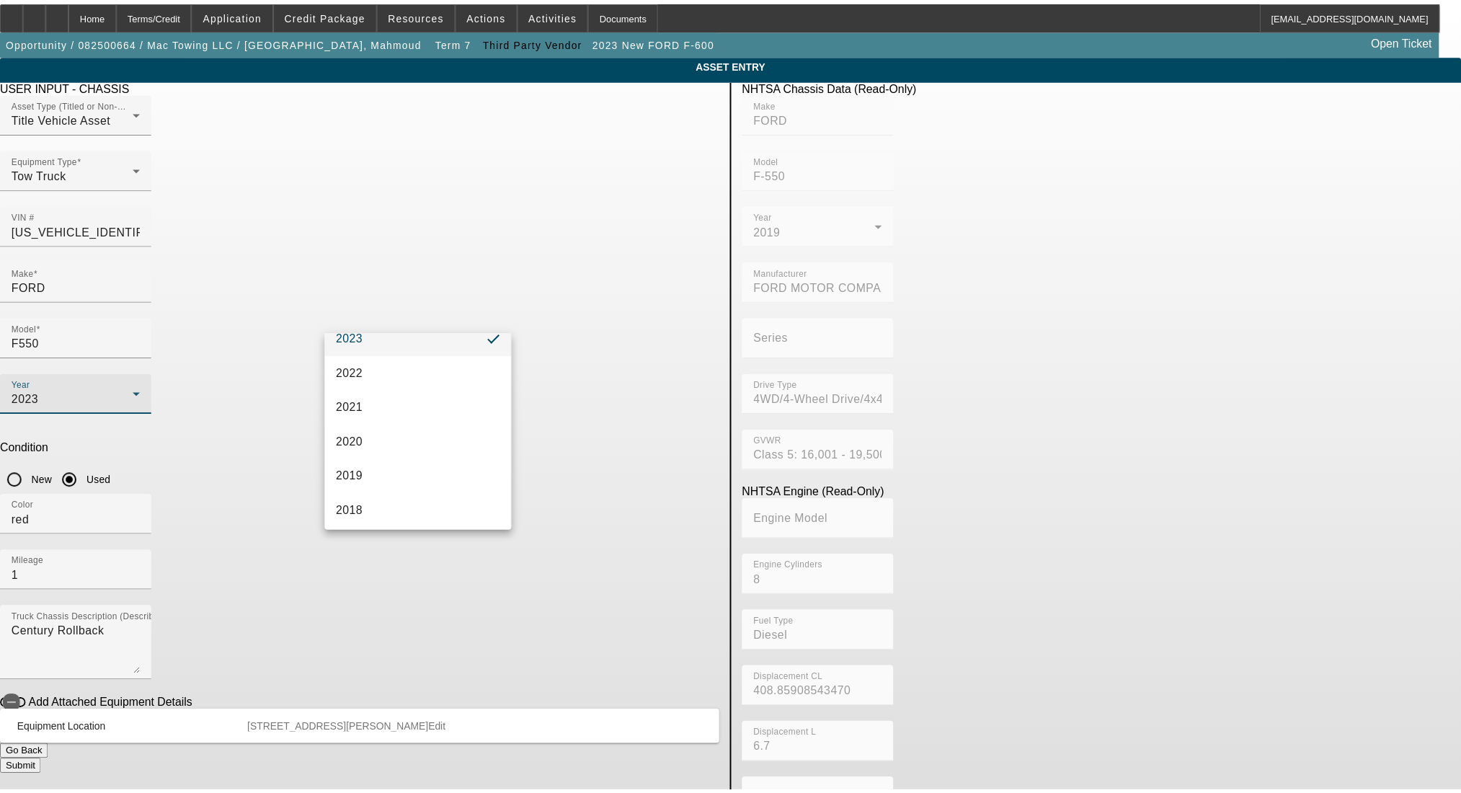
scroll to position [288, 0]
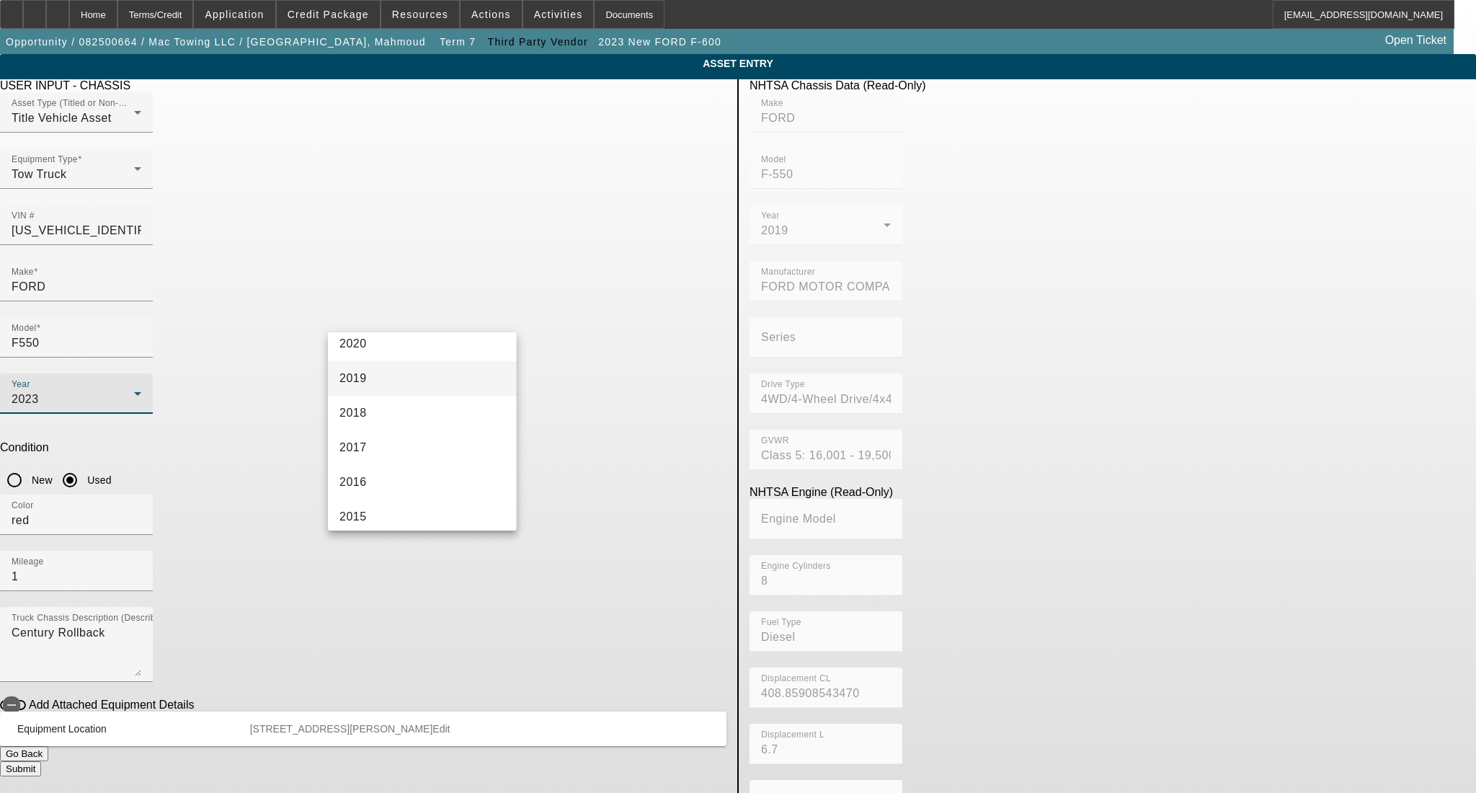
click at [410, 378] on mat-option "2019" at bounding box center [422, 378] width 188 height 35
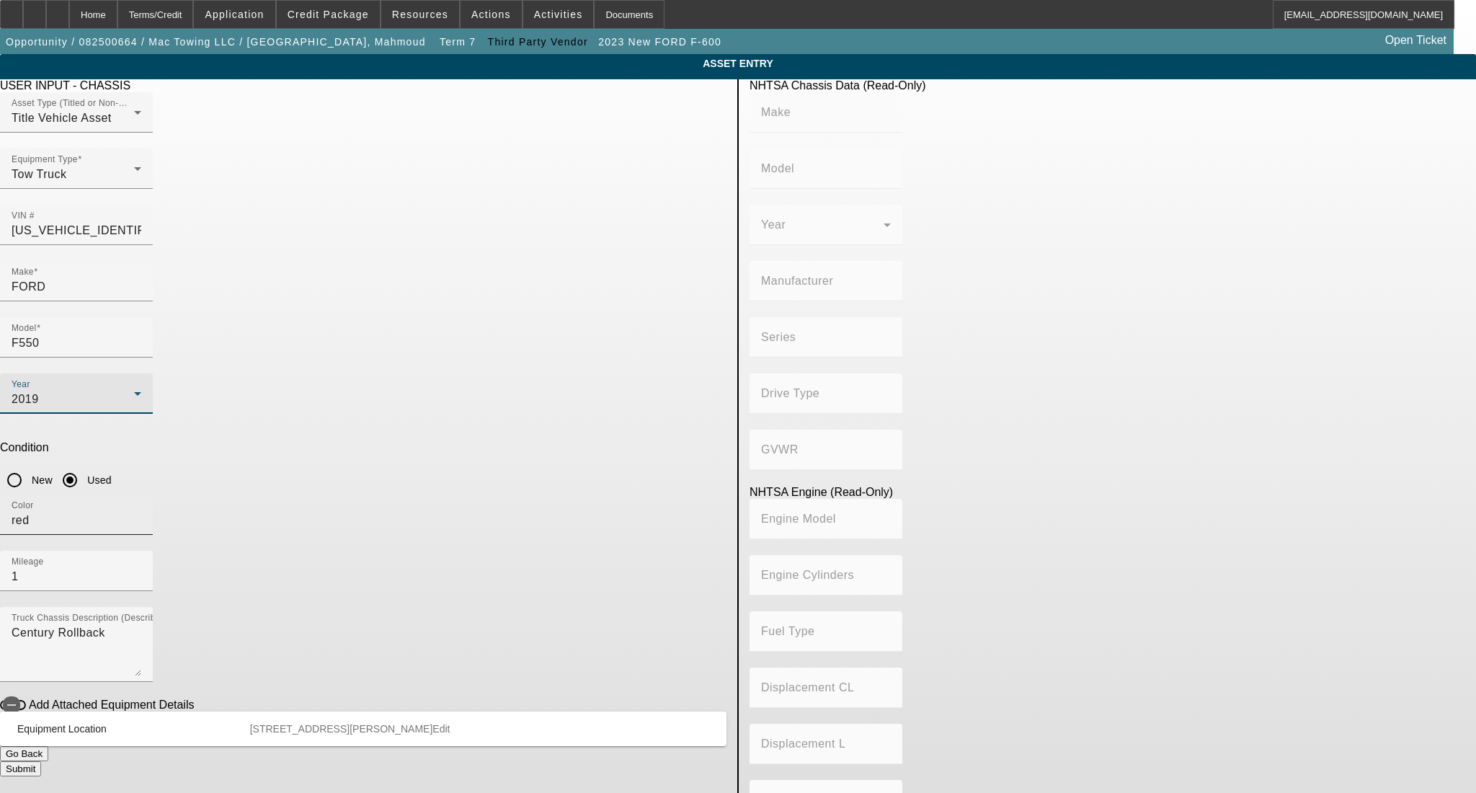
type input "FORD"
type input "F-550"
type input "FORD MOTOR COMPANY"
type input "4WD/4-Wheel Drive/4x4"
type input "Class 5: 16,001 - 19,500 lb (7,258 - 8,845 kg)"
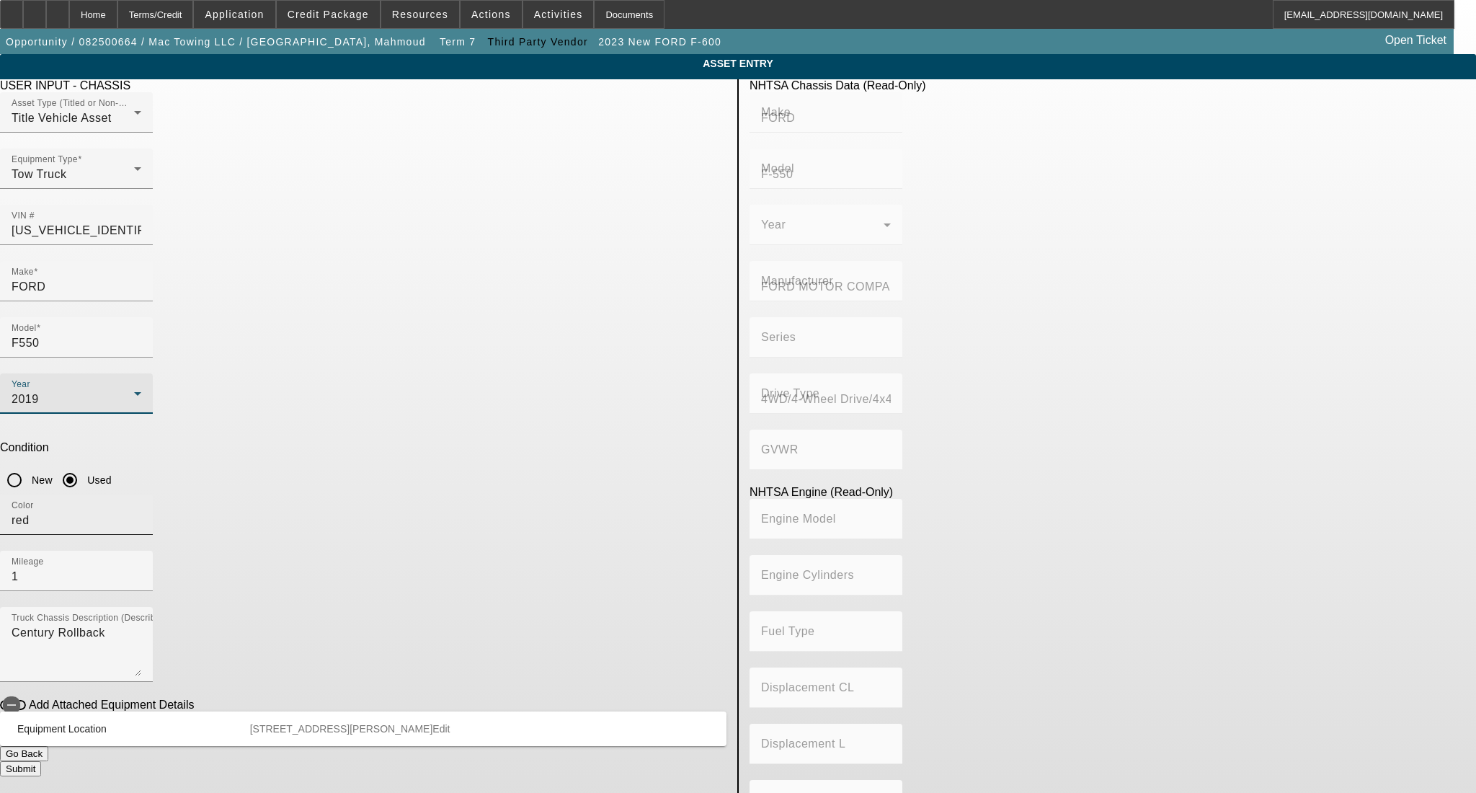
type input "8"
type input "Diesel"
type input "408.85908543470"
type input "6.7"
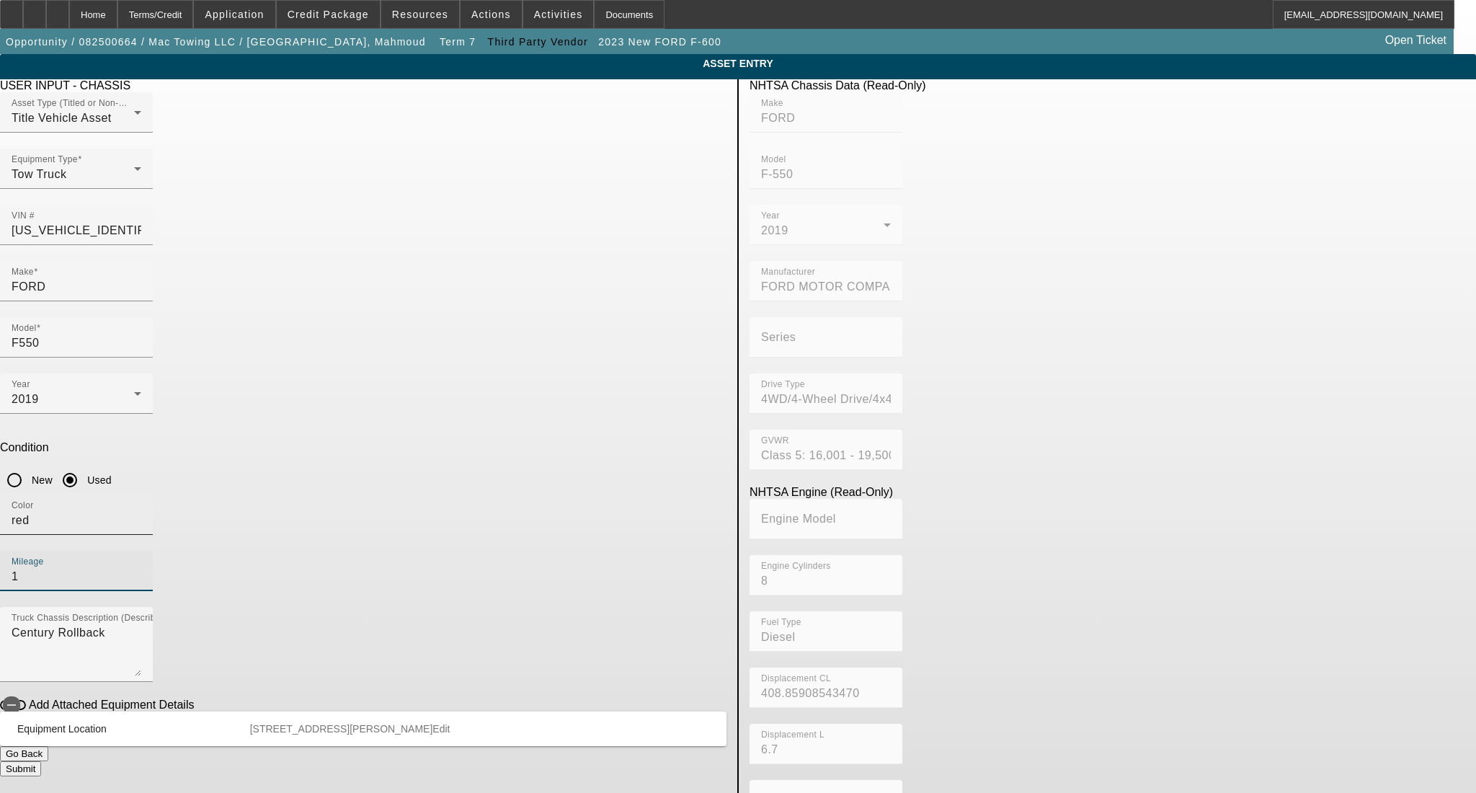
drag, startPoint x: 575, startPoint y: 374, endPoint x: 400, endPoint y: 382, distance: 175.3
click at [407, 494] on div "Color red Mileage 1" at bounding box center [363, 550] width 726 height 112
type input "218222"
click at [141, 624] on textarea "Century Rollback" at bounding box center [77, 650] width 130 height 52
drag, startPoint x: 378, startPoint y: 379, endPoint x: 182, endPoint y: 374, distance: 196.1
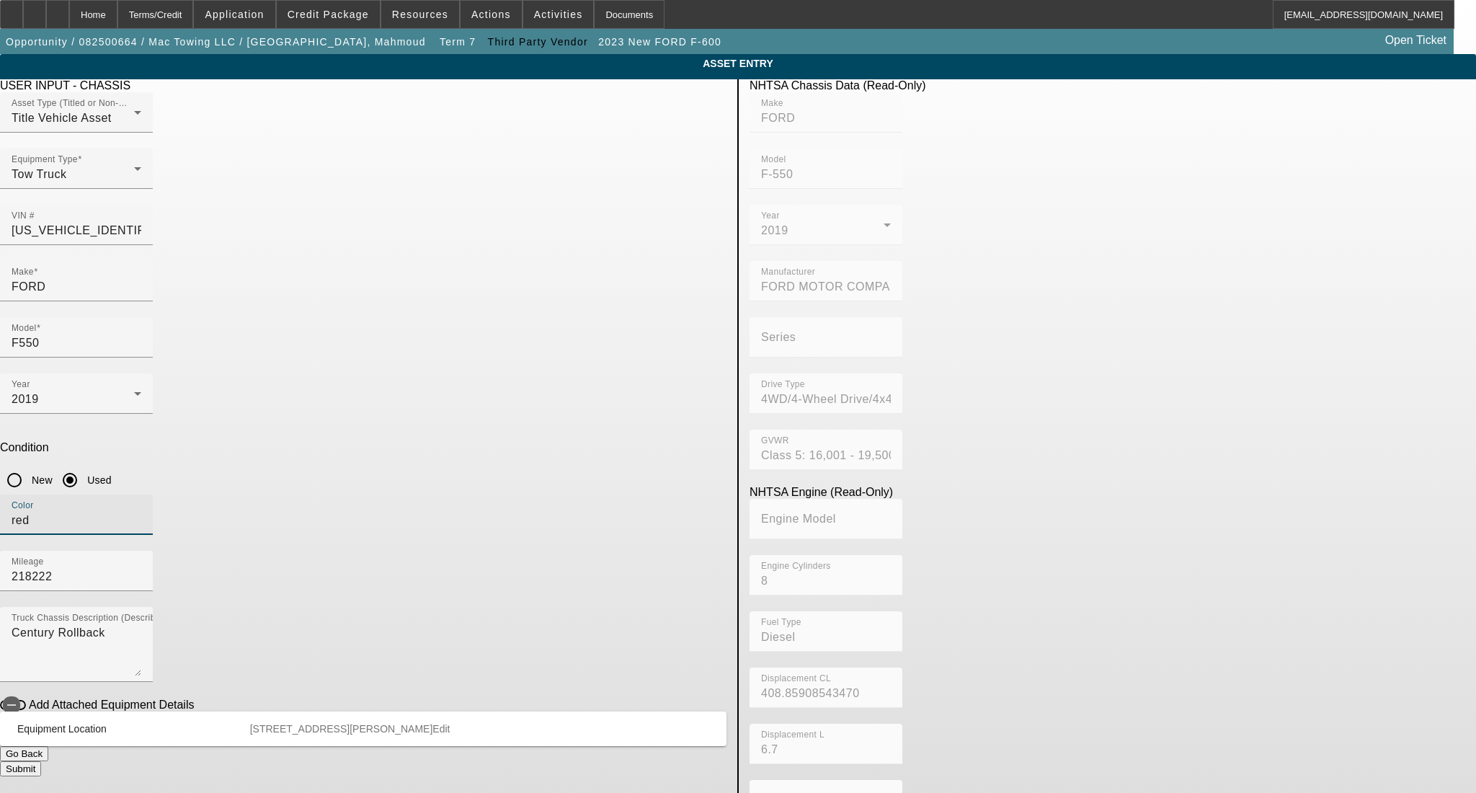
click at [182, 374] on app-asset-collateral-manage "ASSET ENTRY Delete asset USER INPUT - CHASSIS Asset Type (Titled or Non-Titled)…" at bounding box center [738, 453] width 1476 height 799
type input "white"
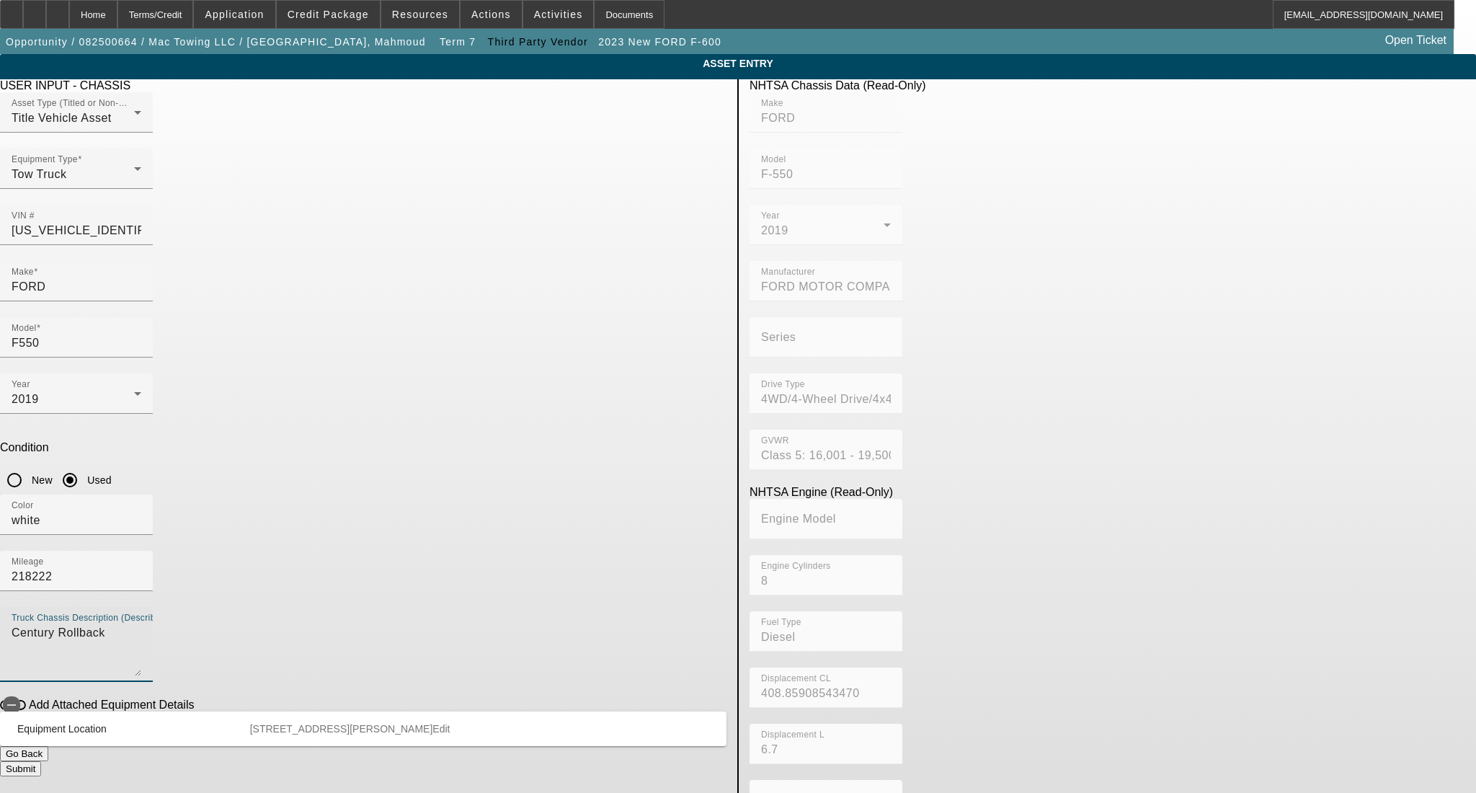
click at [141, 624] on textarea "Century Rollback" at bounding box center [77, 650] width 130 height 52
drag, startPoint x: 489, startPoint y: 451, endPoint x: 39, endPoint y: 457, distance: 449.7
click at [39, 457] on app-asset-collateral-manage "ASSET ENTRY Delete asset USER INPUT - CHASSIS Asset Type (Titled or Non-Titled)…" at bounding box center [738, 453] width 1476 height 799
type textarea "Rollback"
click at [41, 761] on button "Submit" at bounding box center [20, 768] width 41 height 15
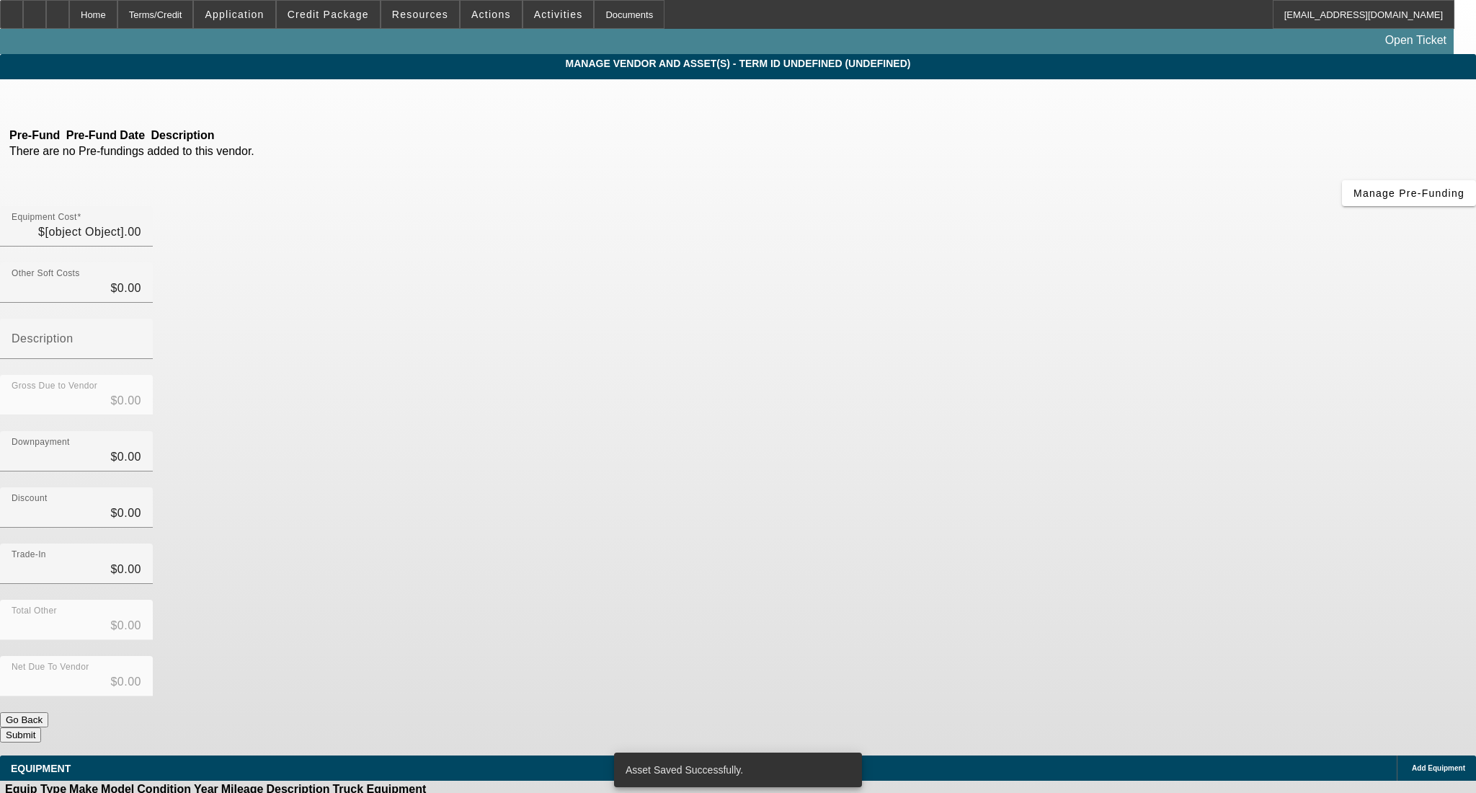
type input "$45,000.00"
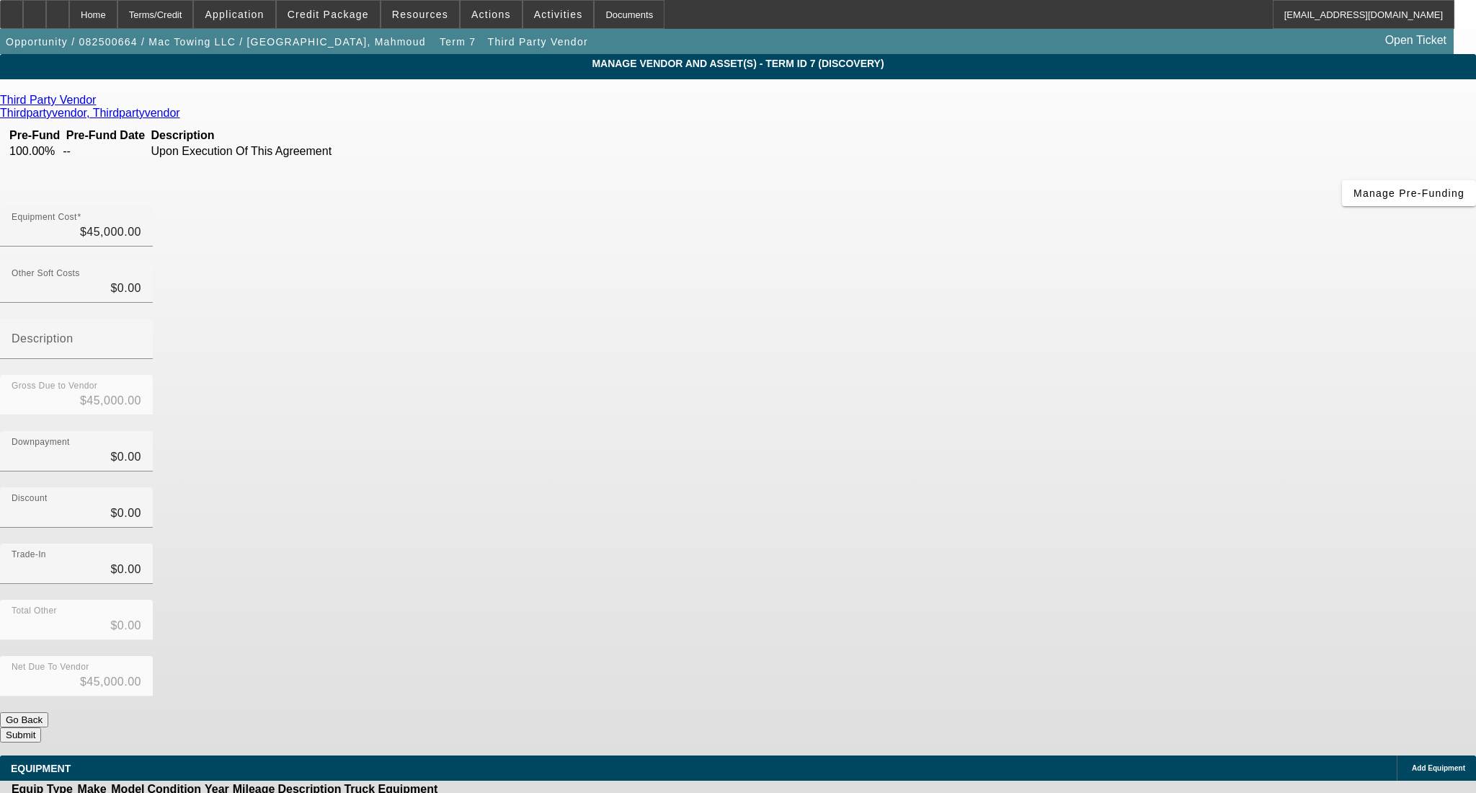
click at [41, 727] on button "Submit" at bounding box center [20, 734] width 41 height 15
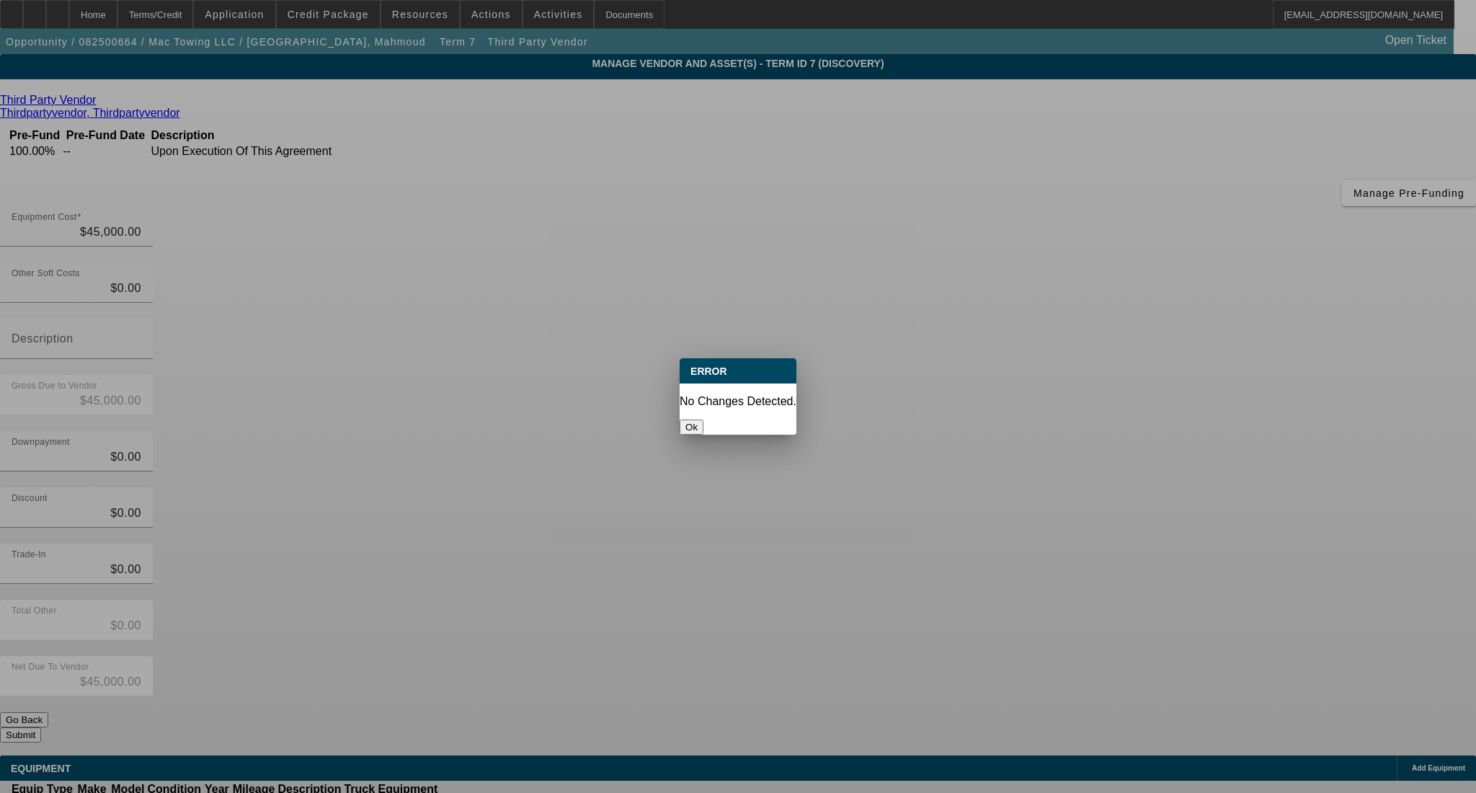
click at [703, 419] on button "Ok" at bounding box center [692, 426] width 24 height 15
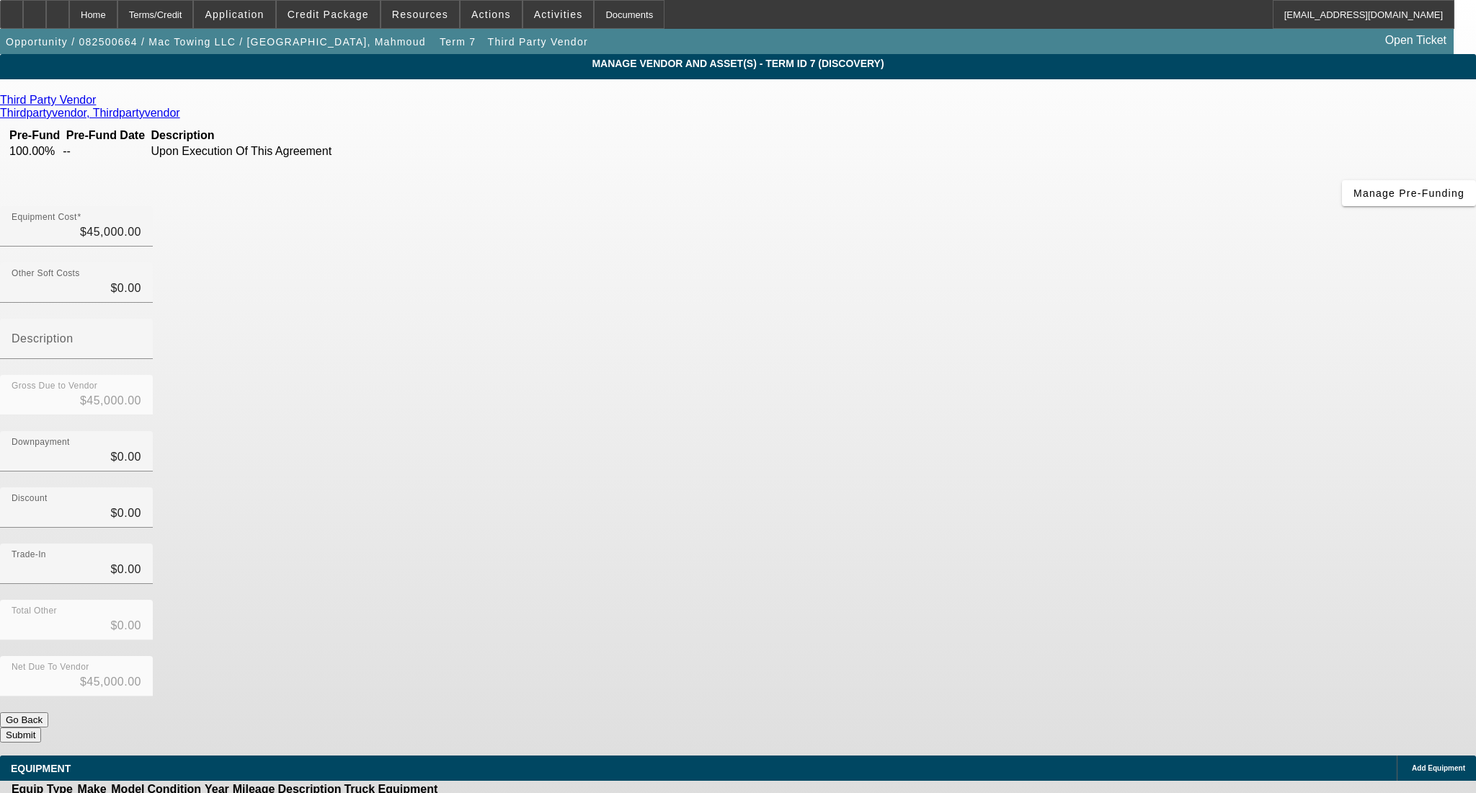
click at [41, 727] on button "Submit" at bounding box center [20, 734] width 41 height 15
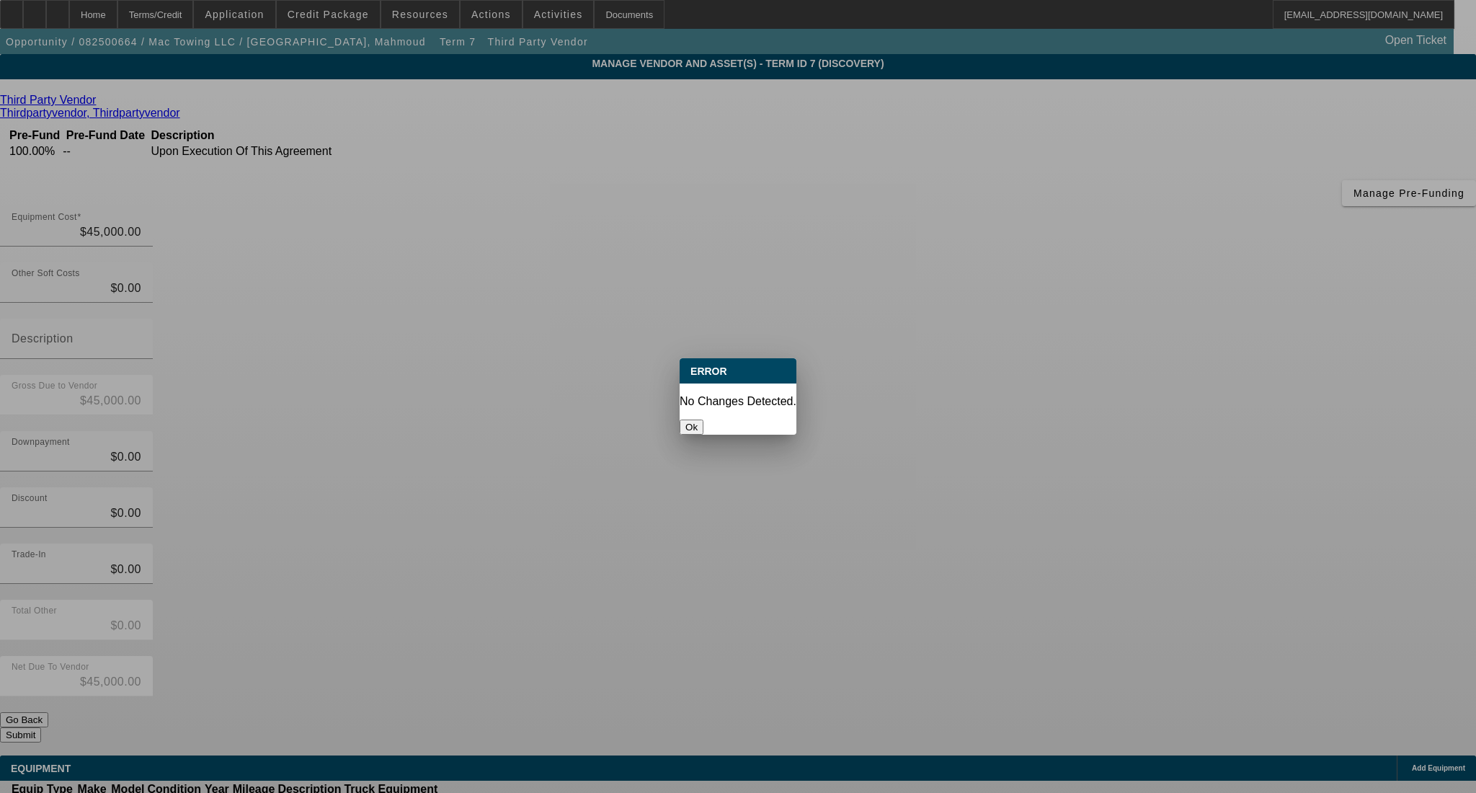
click at [703, 419] on button "Ok" at bounding box center [692, 426] width 24 height 15
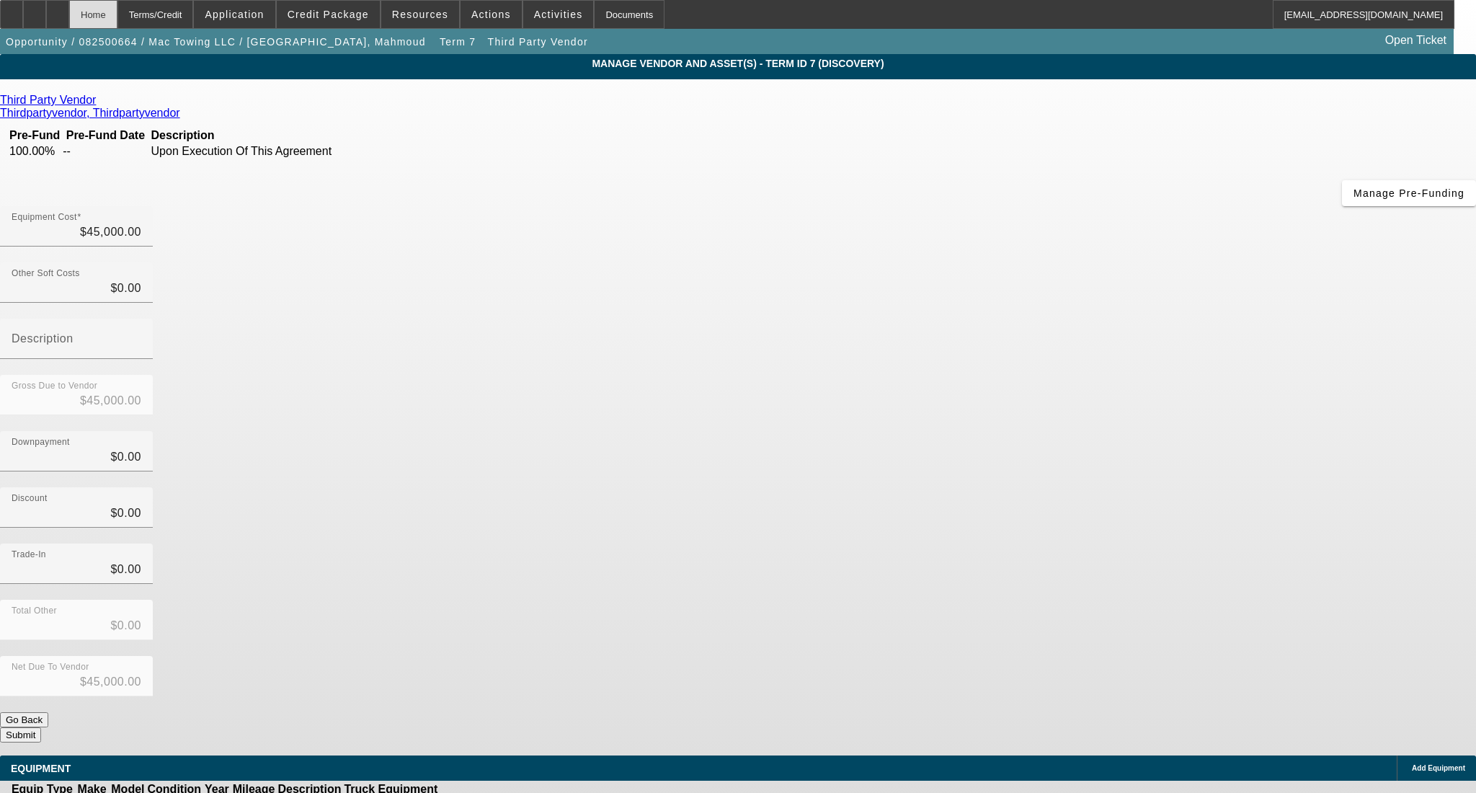
click at [117, 13] on div "Home" at bounding box center [93, 14] width 48 height 29
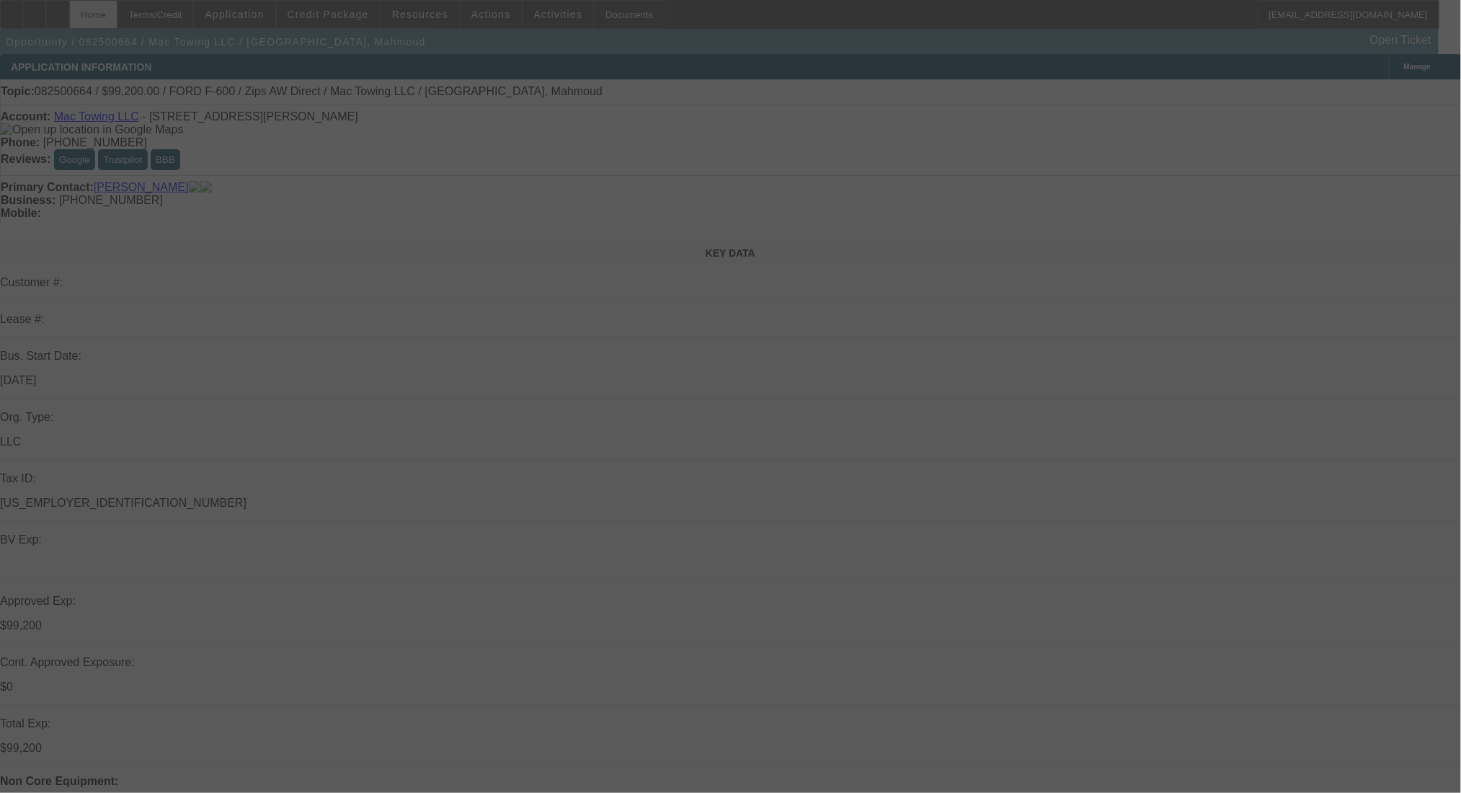
select select "0.2"
select select "2"
select select "0"
select select "6"
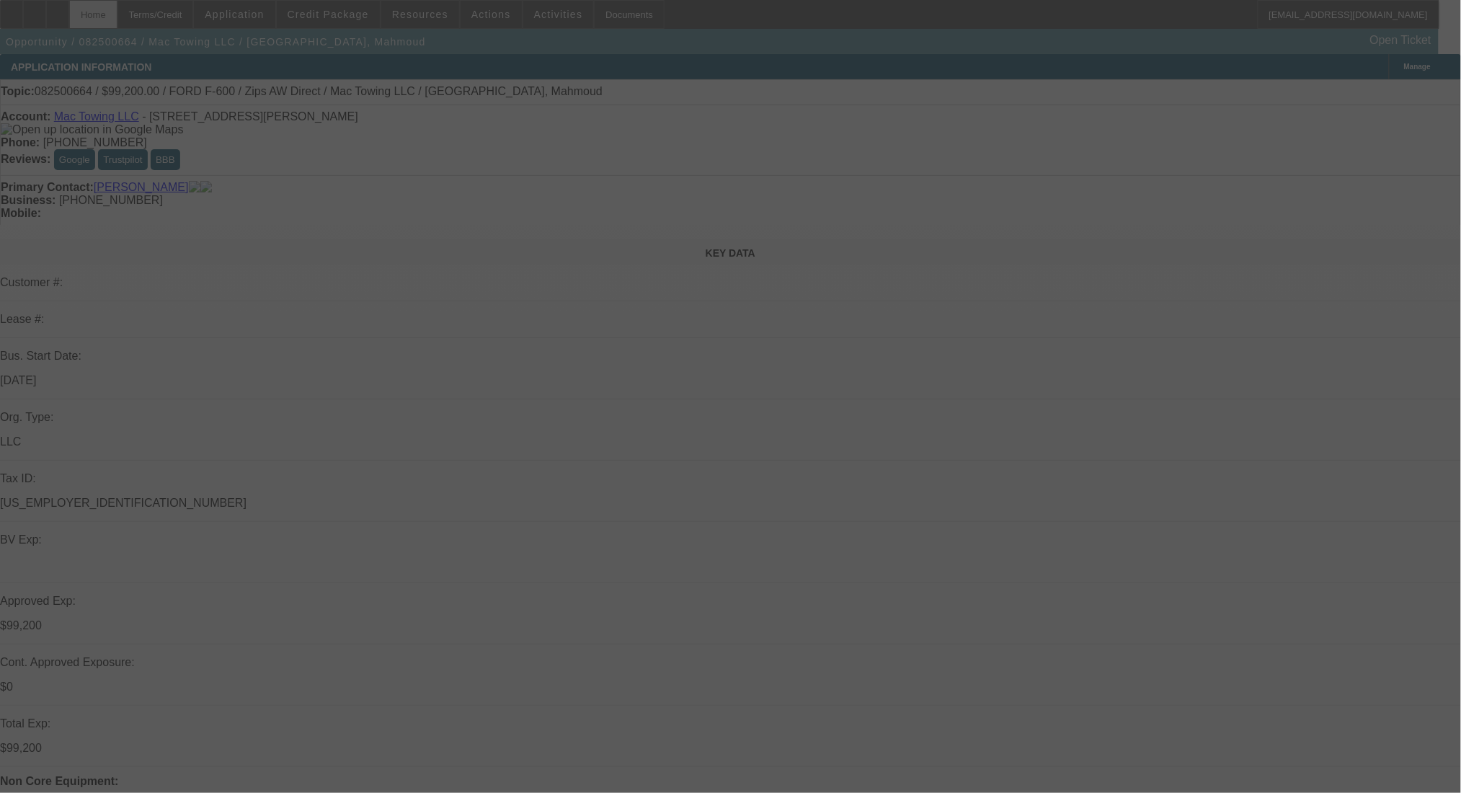
select select "0.2"
select select "2"
select select "0"
select select "6"
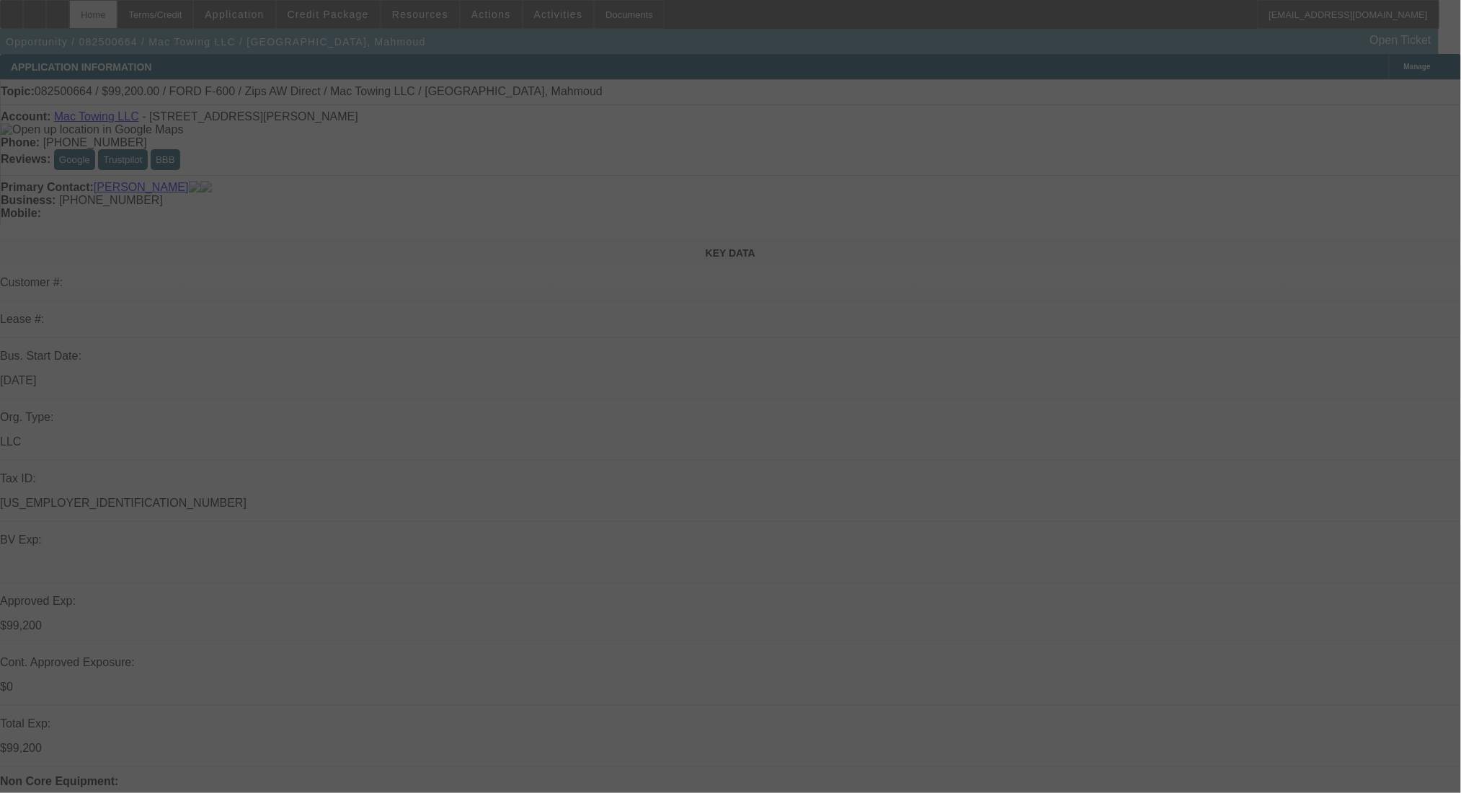
select select "0.2"
select select "2"
select select "0"
select select "6"
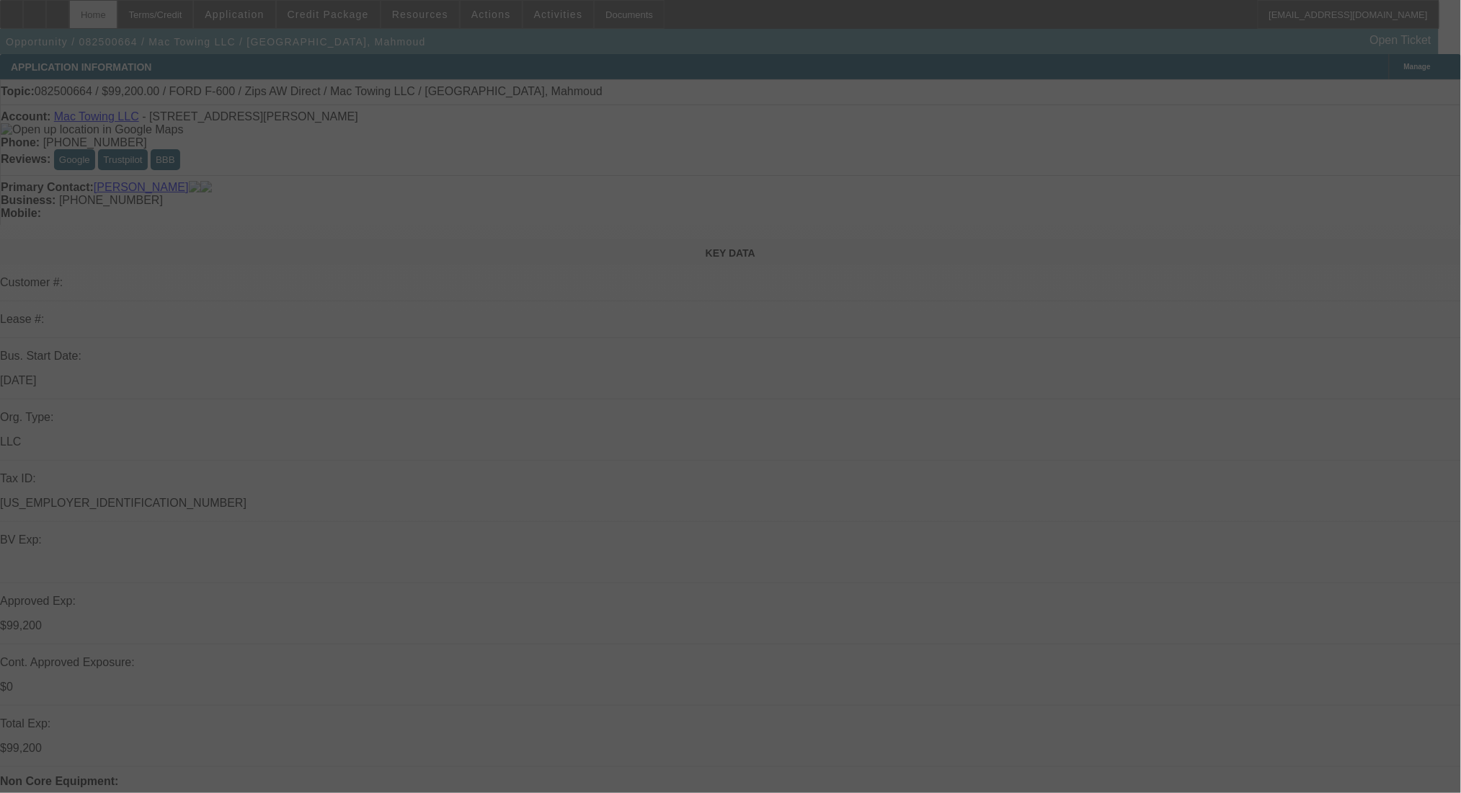
select select "0.2"
select select "2"
select select "0.1"
select select "4"
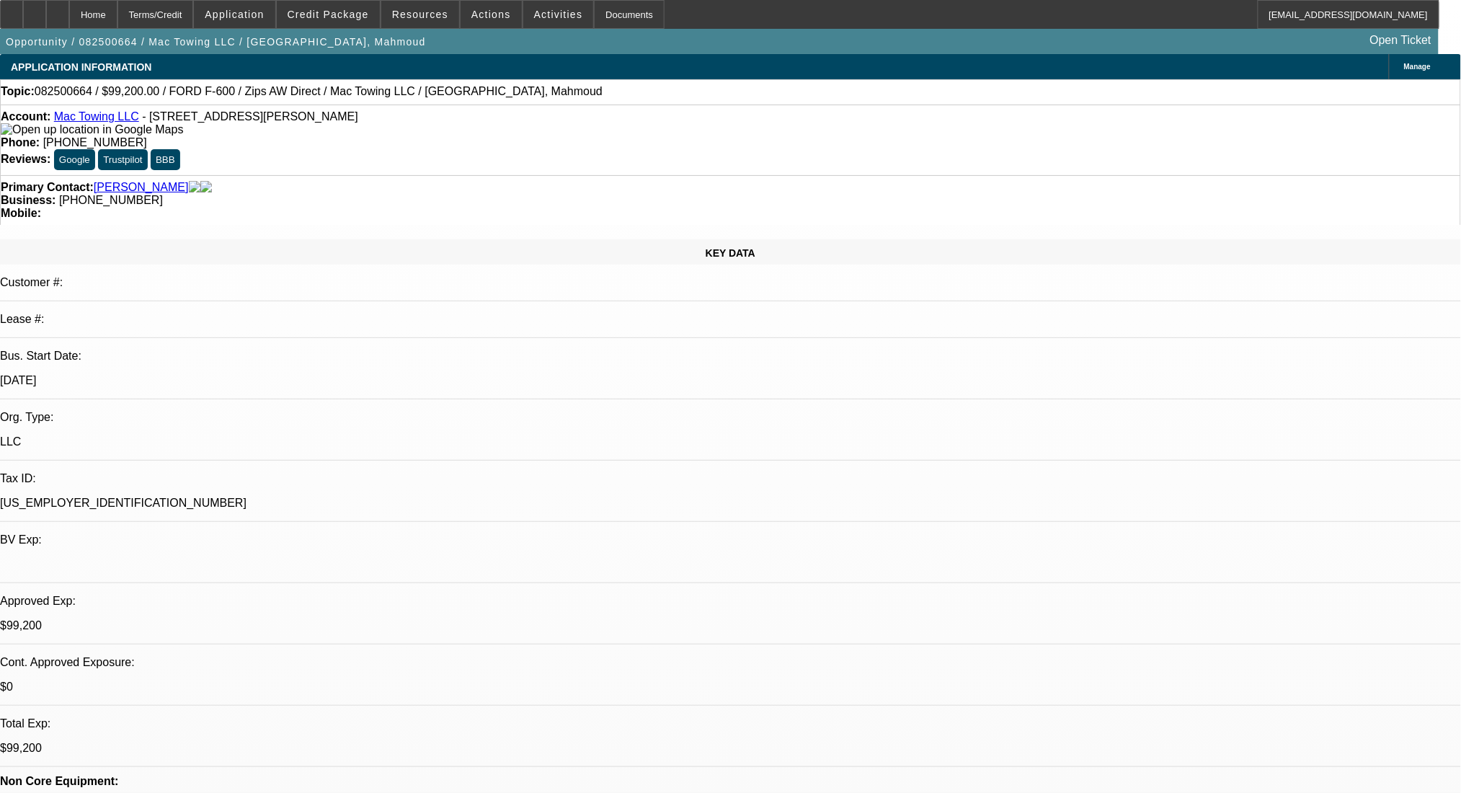
drag, startPoint x: 456, startPoint y: 438, endPoint x: 346, endPoint y: 432, distance: 110.4
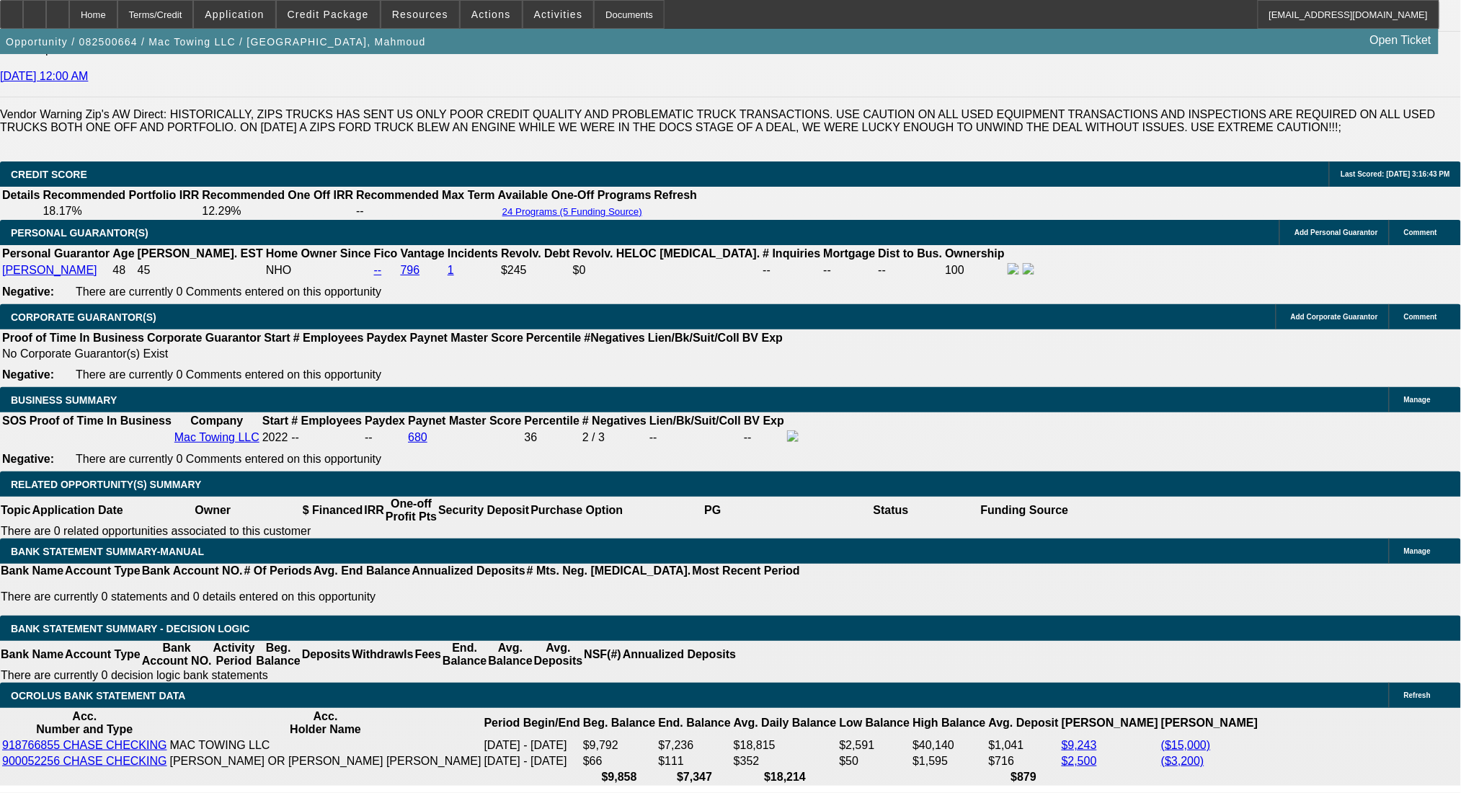
scroll to position [2114, 0]
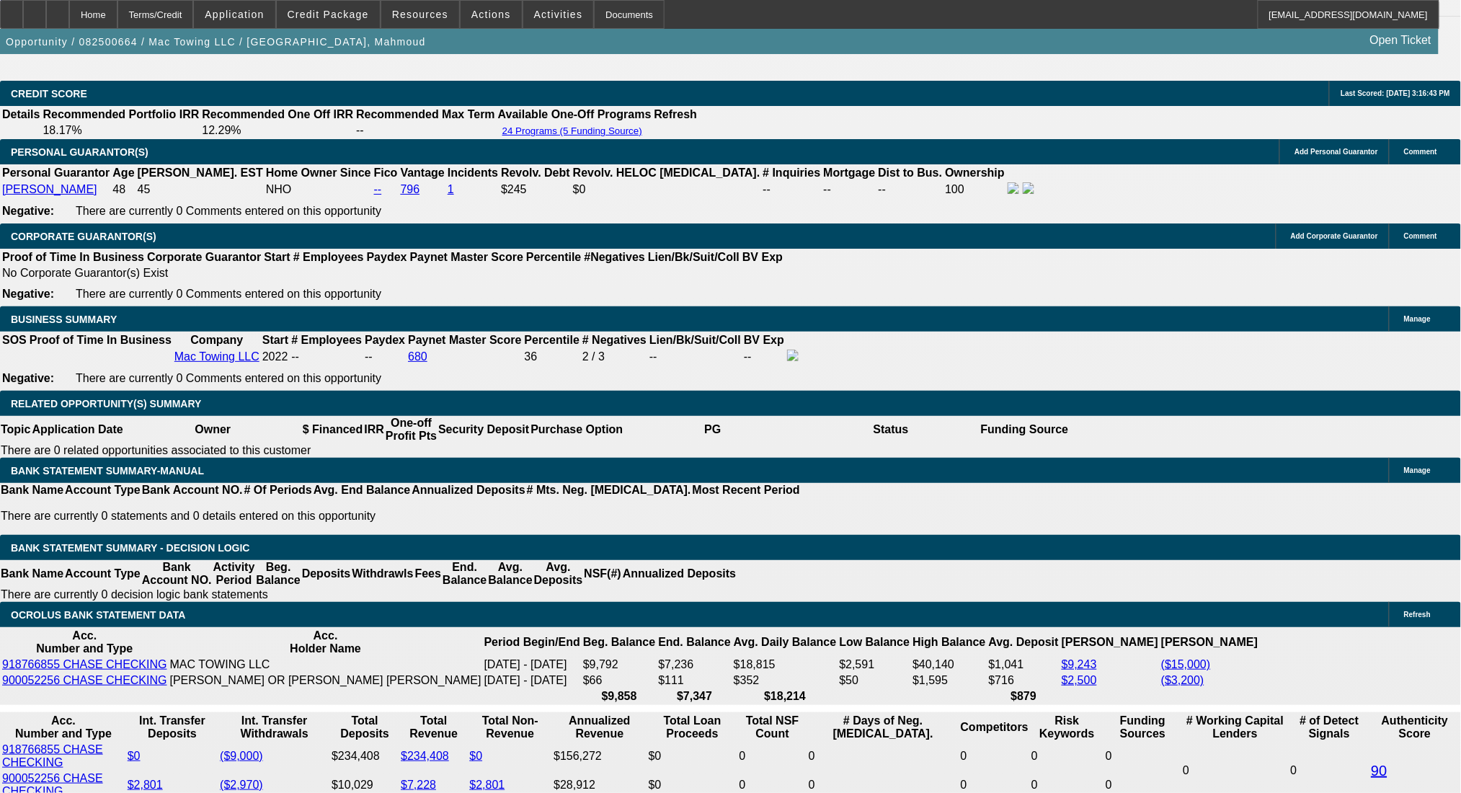
drag, startPoint x: 295, startPoint y: 553, endPoint x: 364, endPoint y: 558, distance: 69.4
type input "UNKNOWN"
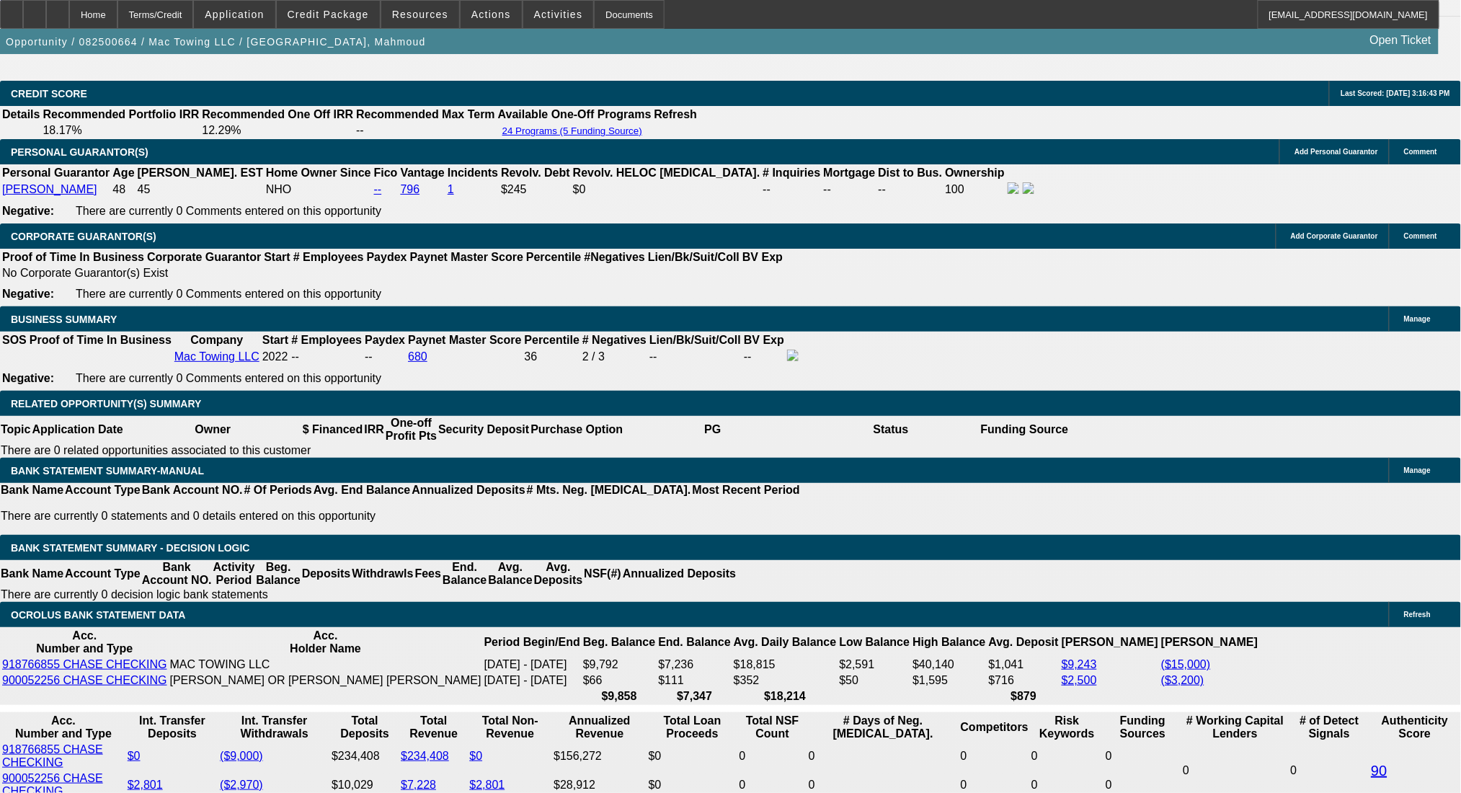
type input "24"
type input "$37,111.96"
type input "$18,555.98"
type input "$3,829.28"
type input "$1,914.64"
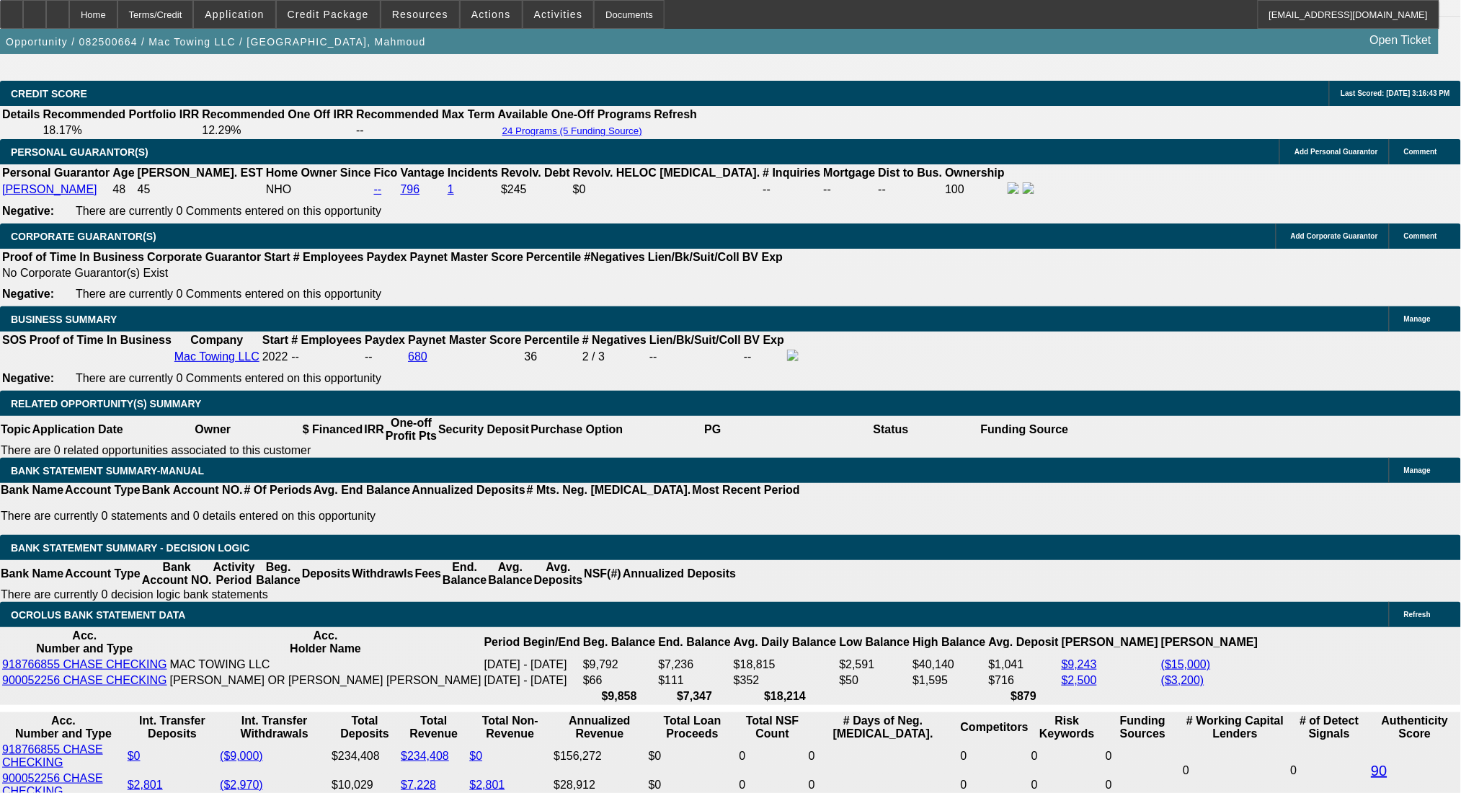
type input "24"
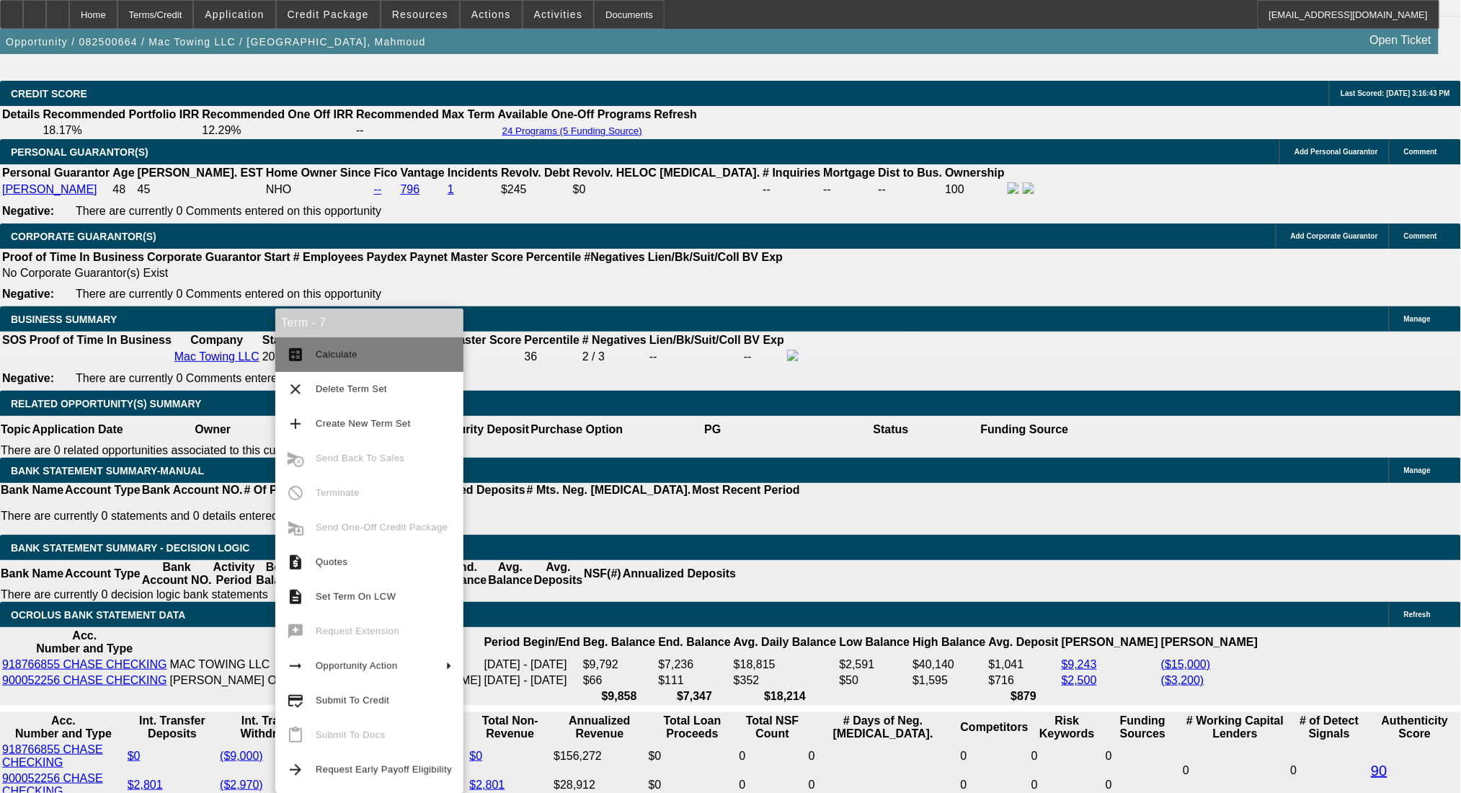
click at [324, 362] on button "calculate Calculate" at bounding box center [369, 354] width 188 height 35
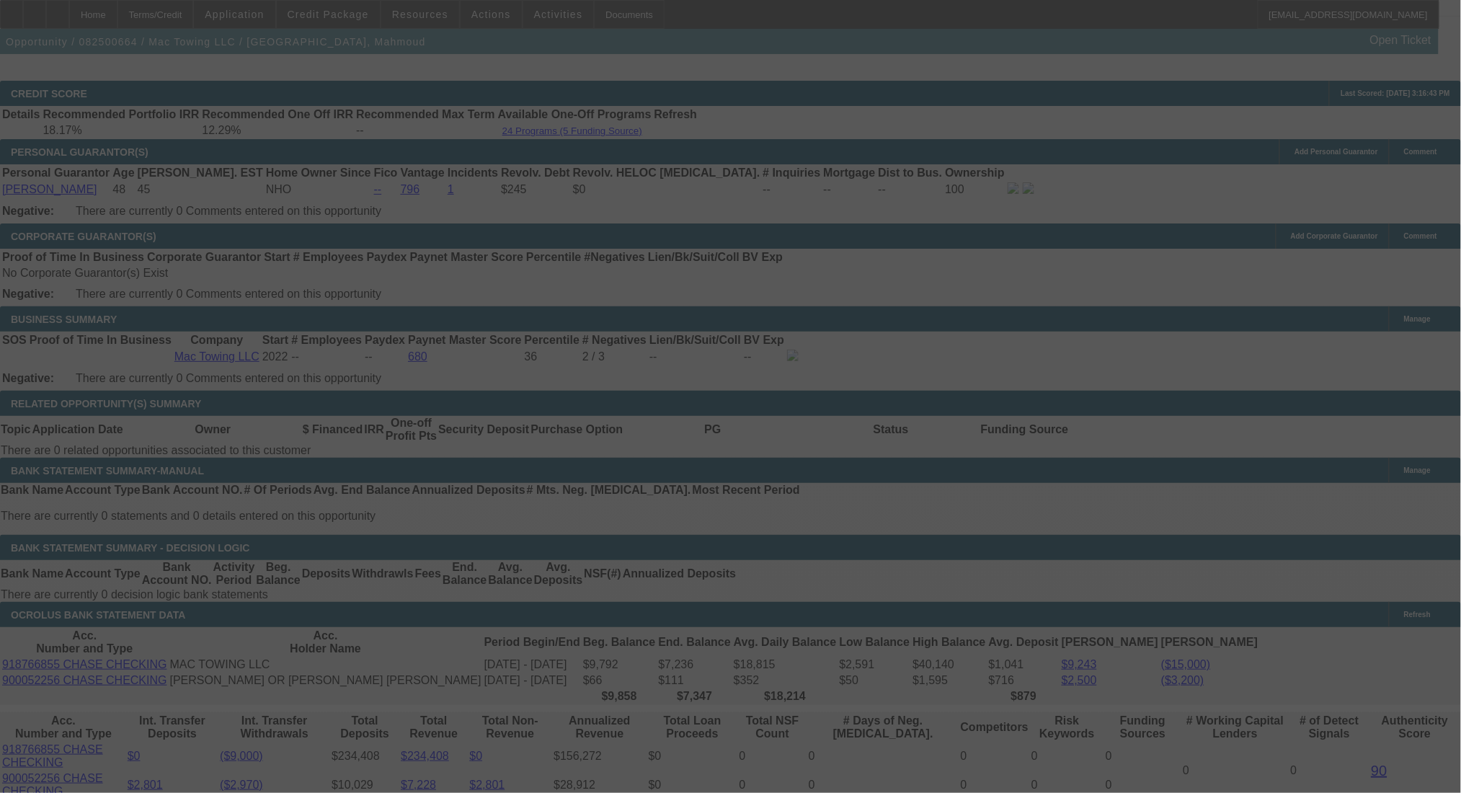
select select "0.2"
select select "2"
select select "0"
select select "6"
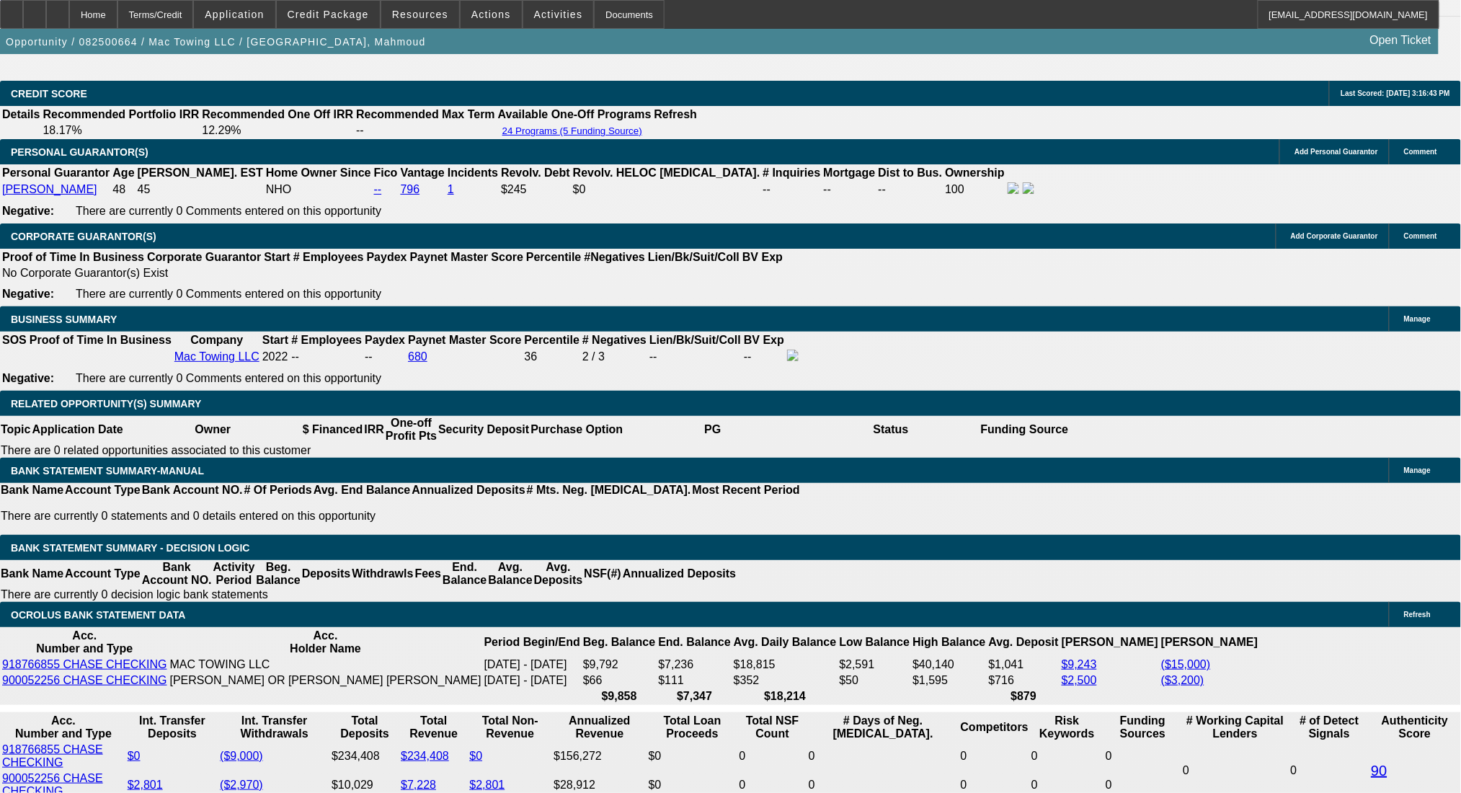
drag, startPoint x: 295, startPoint y: 543, endPoint x: 316, endPoint y: 543, distance: 20.9
type input "UNKNOWN"
type input "12"
type input "$73,477.62"
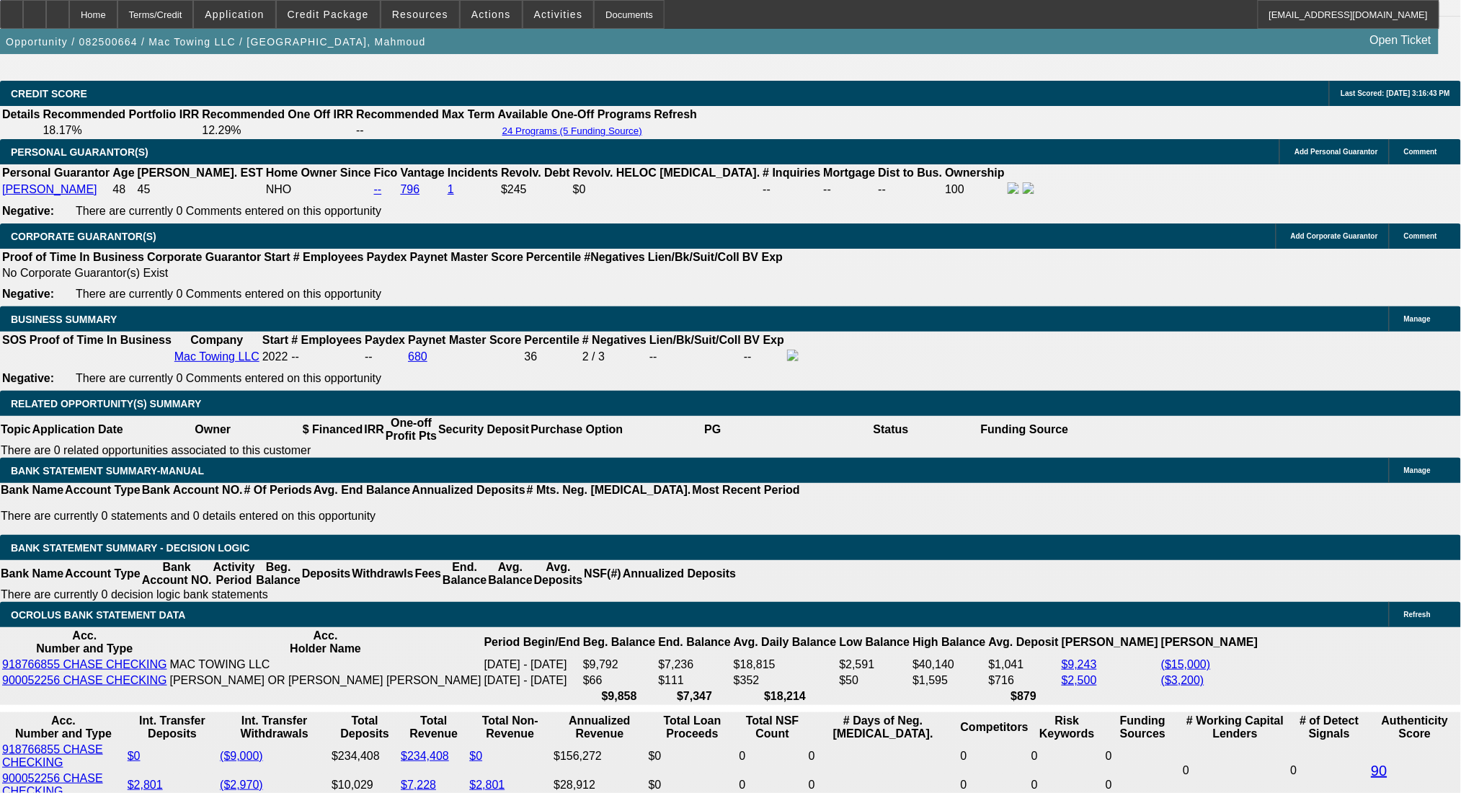
type input "$36,738.81"
type input "$6,830.16"
type input "$3,415.08"
drag, startPoint x: 293, startPoint y: 548, endPoint x: 308, endPoint y: 552, distance: 16.3
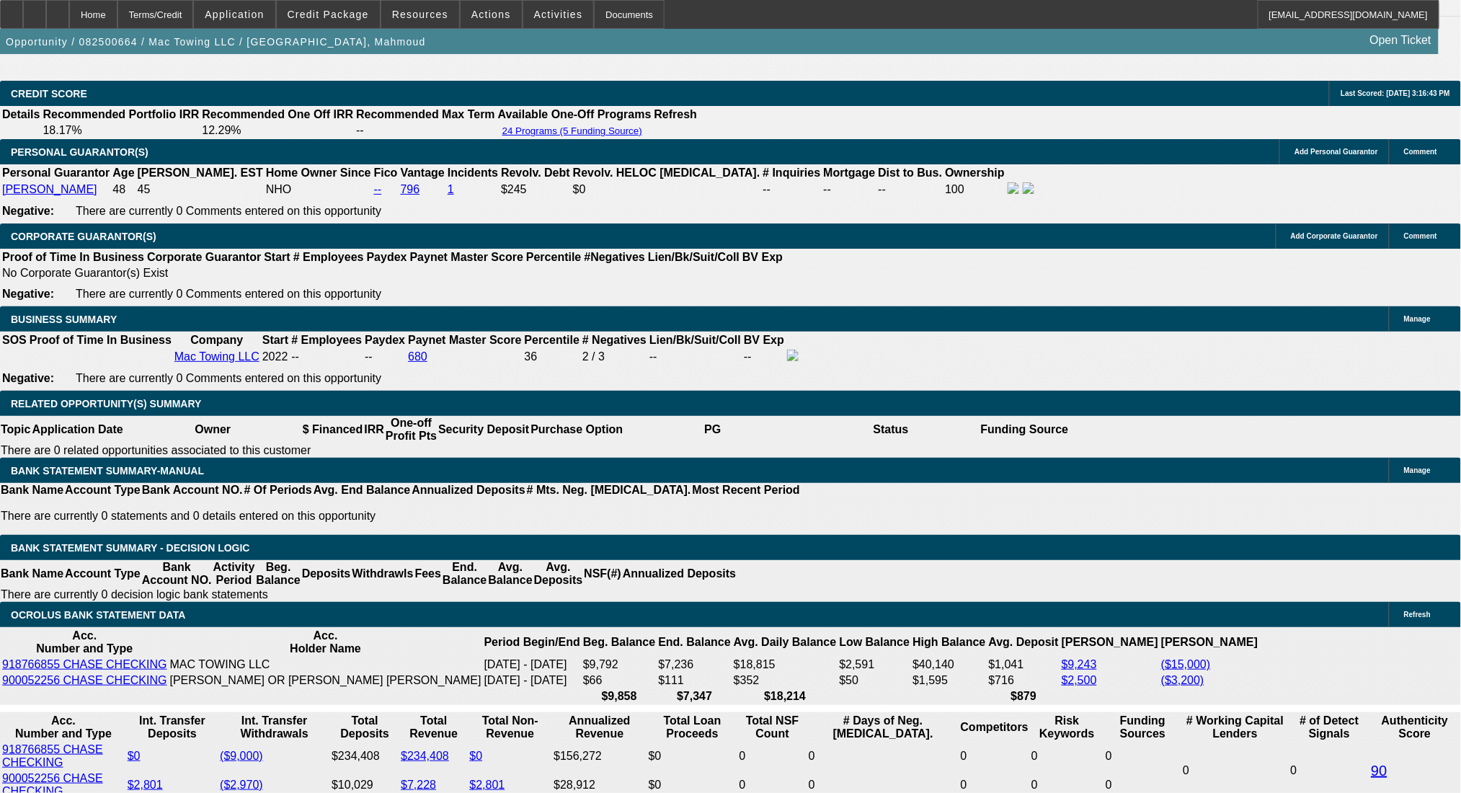
type input "1"
type input "$73,477.62"
type input "$36,738.81"
type input "18"
type input "$4,824.64"
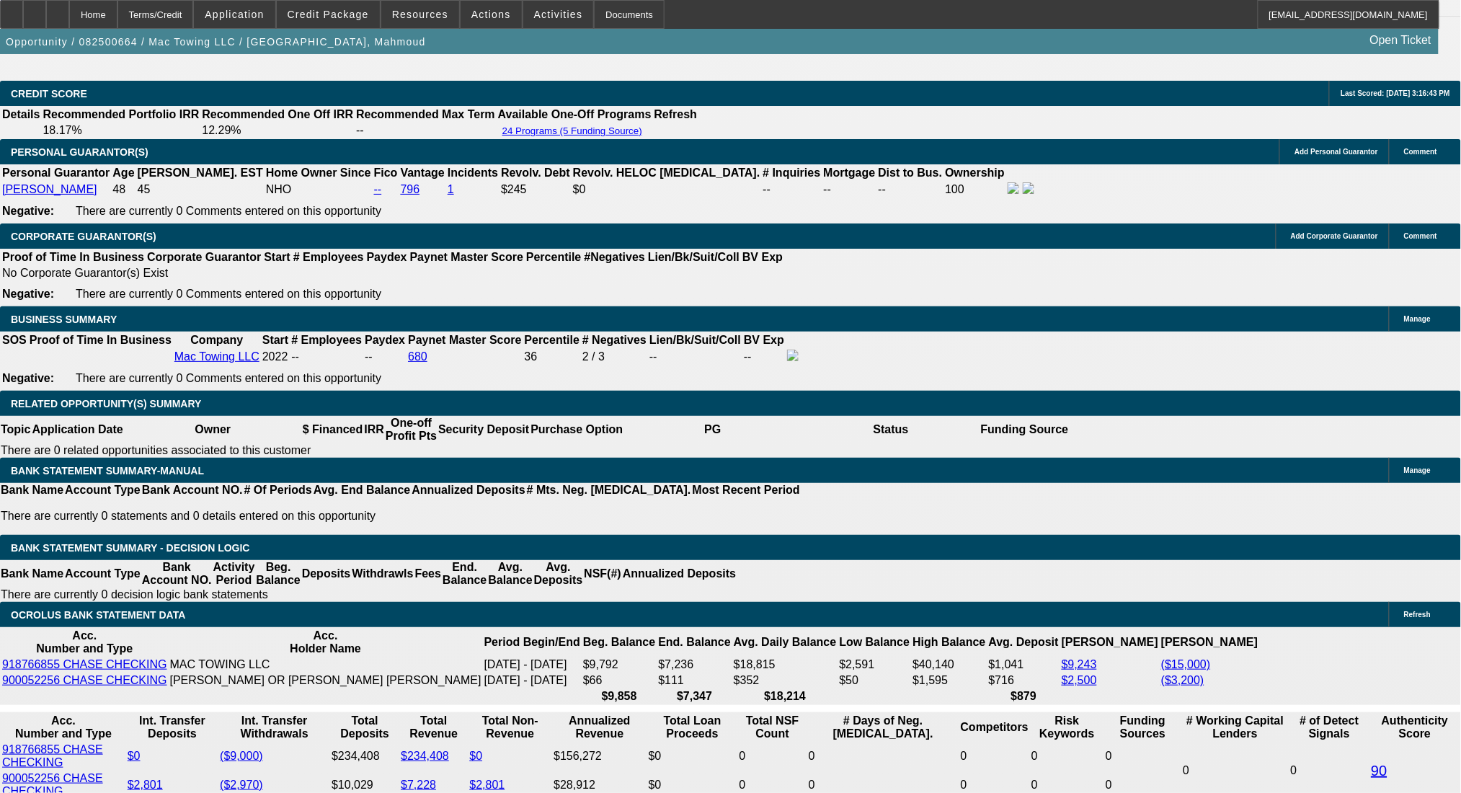
type input "$2,412.32"
type input "18"
drag, startPoint x: 224, startPoint y: 543, endPoint x: 347, endPoint y: 553, distance: 123.6
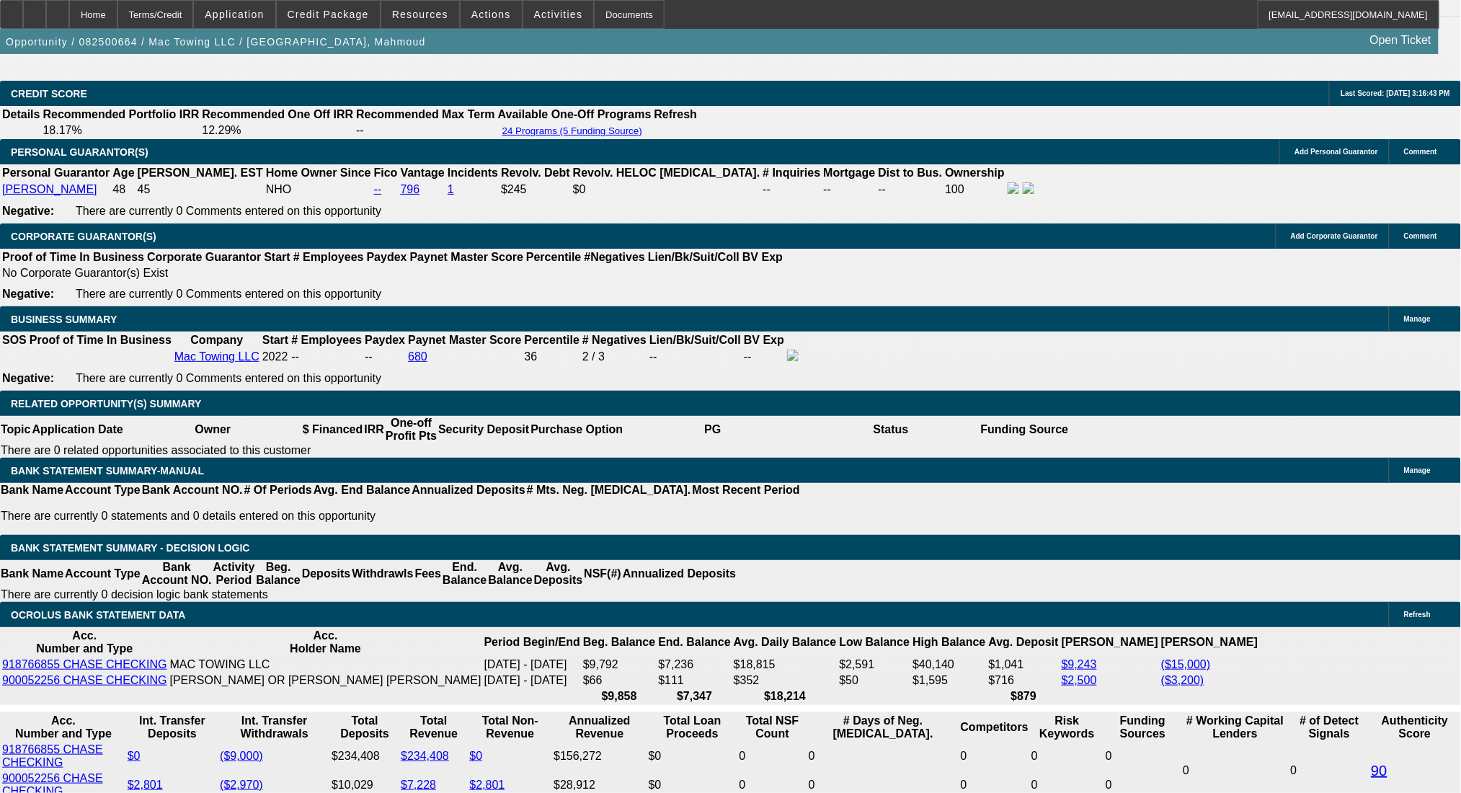
type input "24"
type input "$48.00"
type input "2412"
type input "$4,824.00"
type input "24.6"
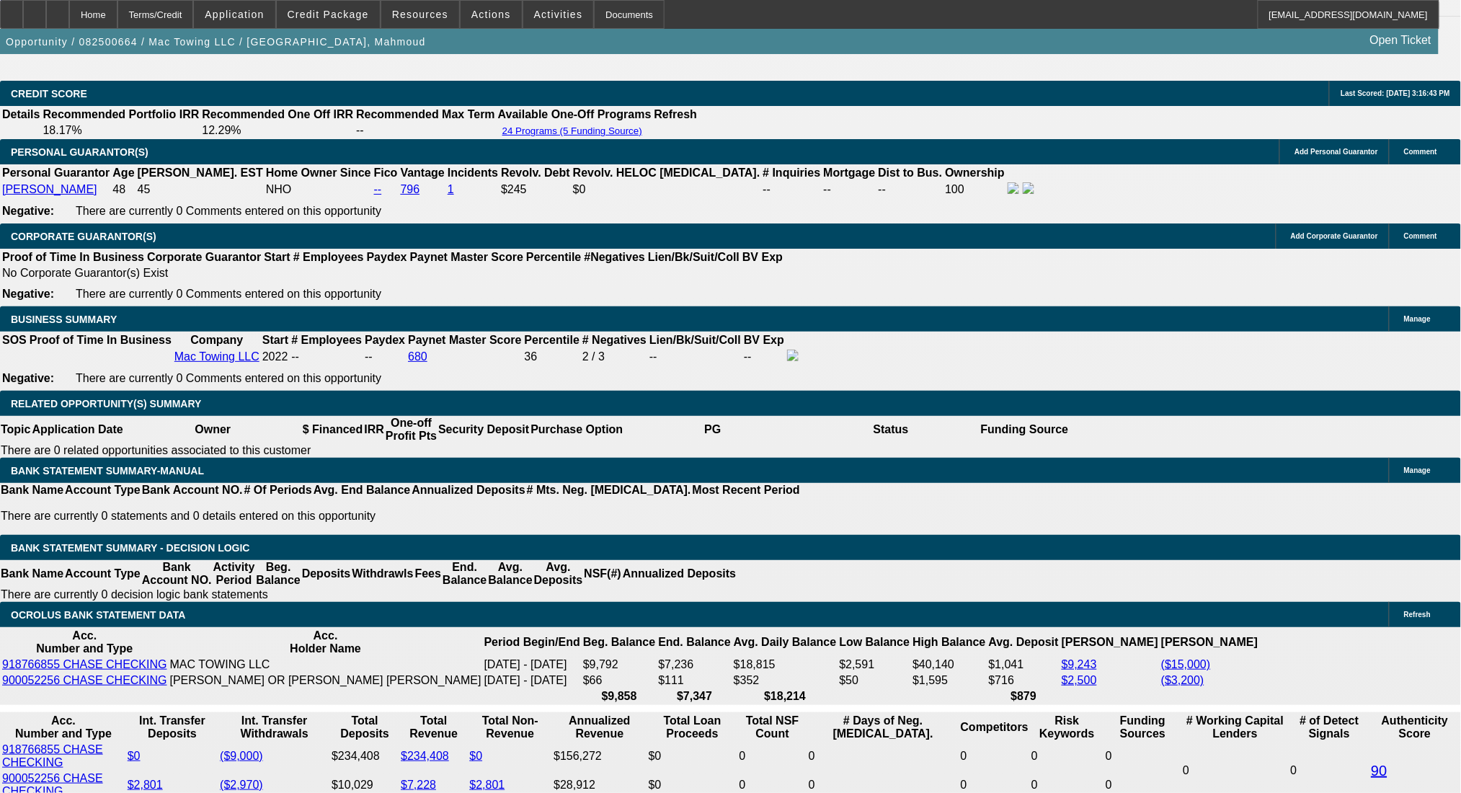
type input "$2,412.00"
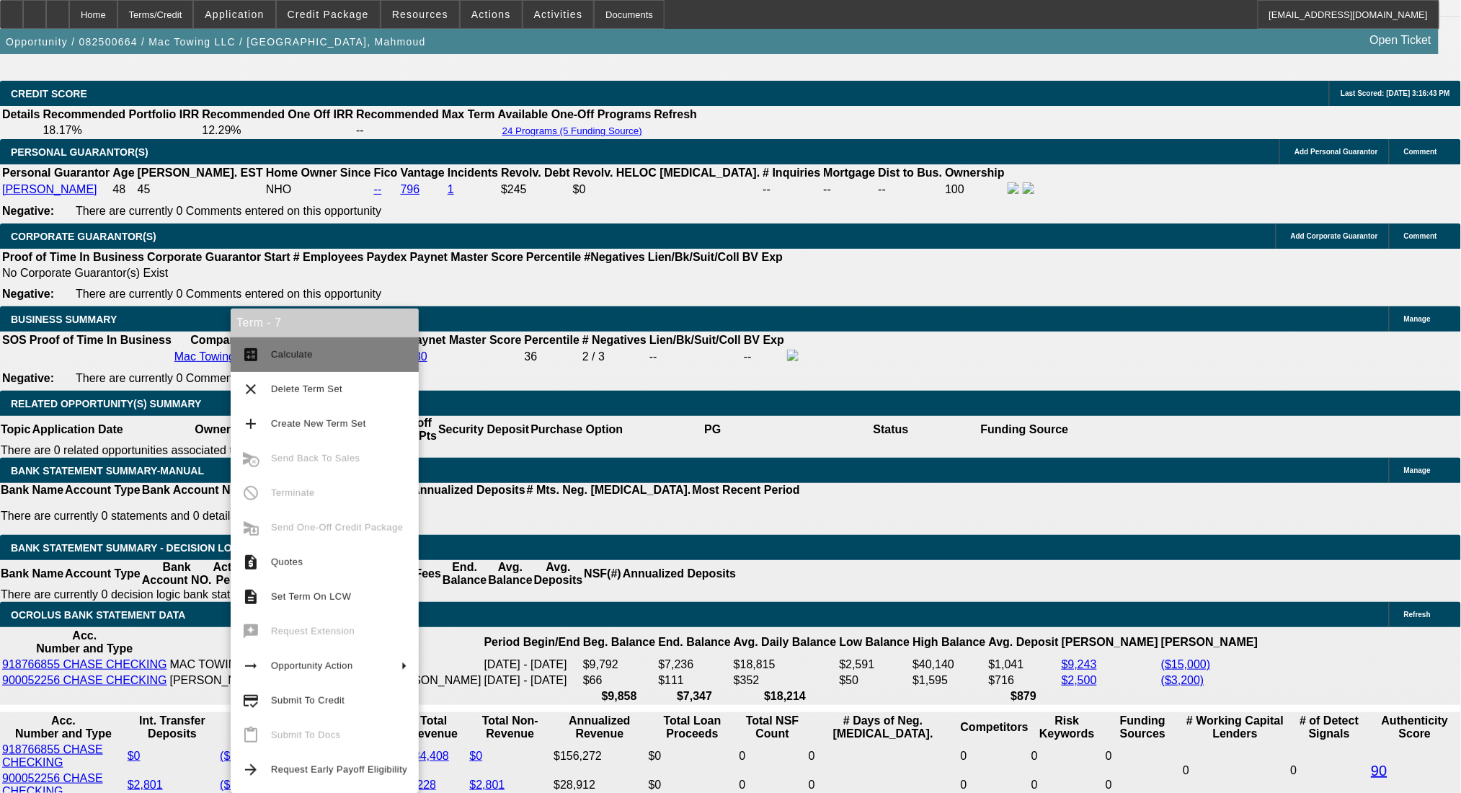
click at [318, 356] on span "Calculate" at bounding box center [339, 354] width 136 height 17
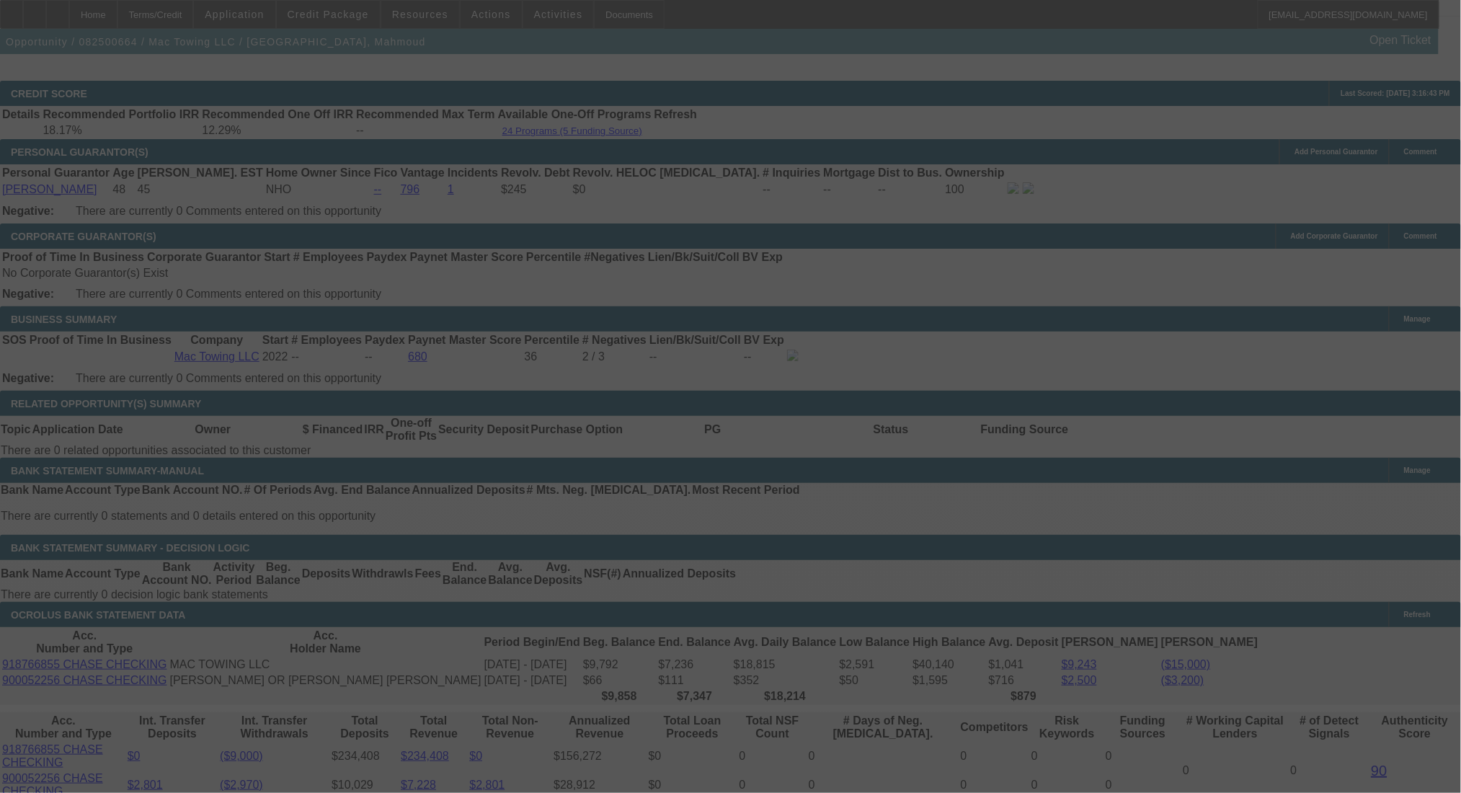
select select "0.2"
select select "2"
select select "0"
select select "6"
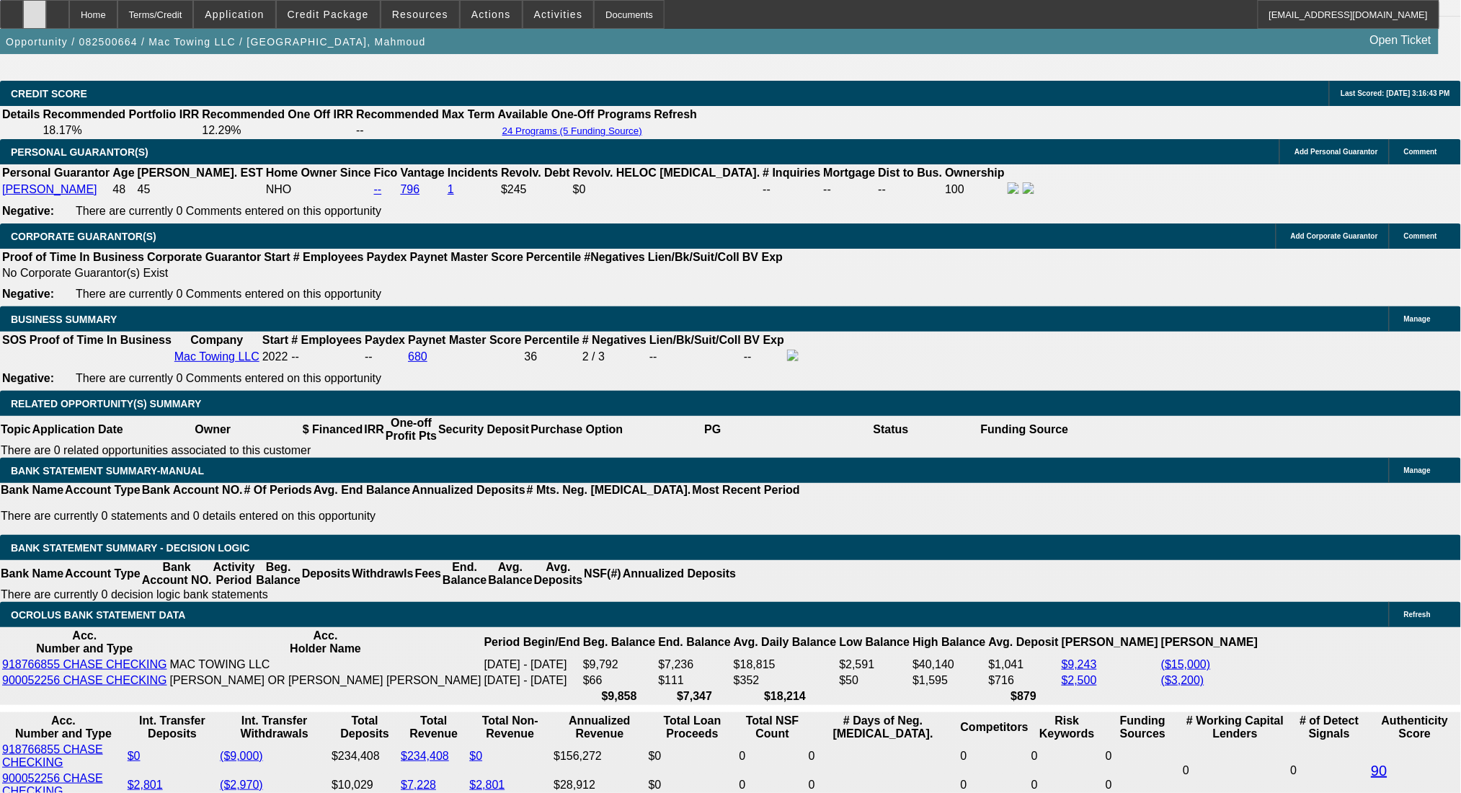
click at [46, 15] on div at bounding box center [34, 14] width 23 height 29
drag, startPoint x: 293, startPoint y: 549, endPoint x: 338, endPoint y: 549, distance: 44.7
type input "2"
type input "UNKNOWN"
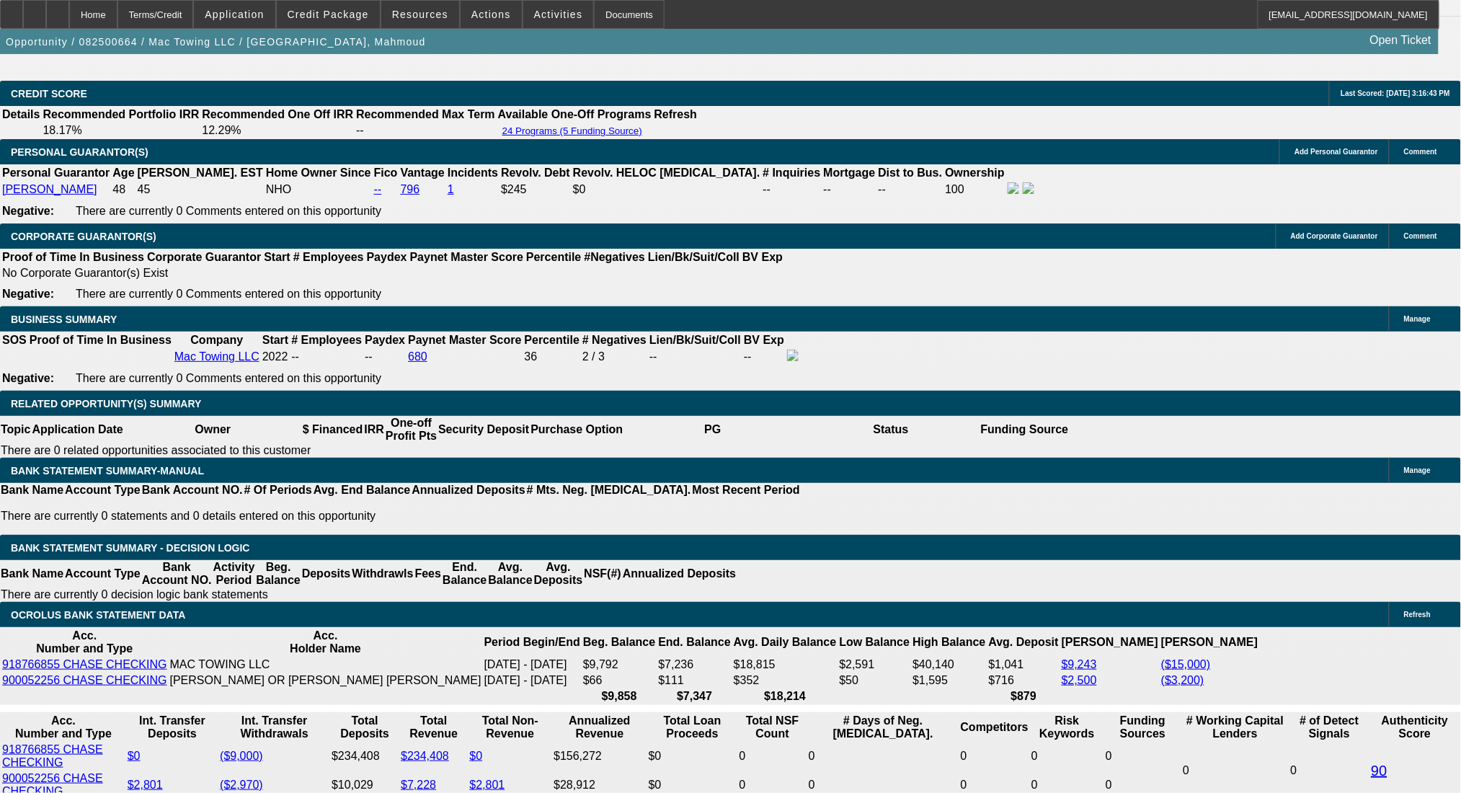
type input "24"
type input "$18,555.58"
type input "$37,111.16"
type input "$1,914.32"
type input "$3,828.64"
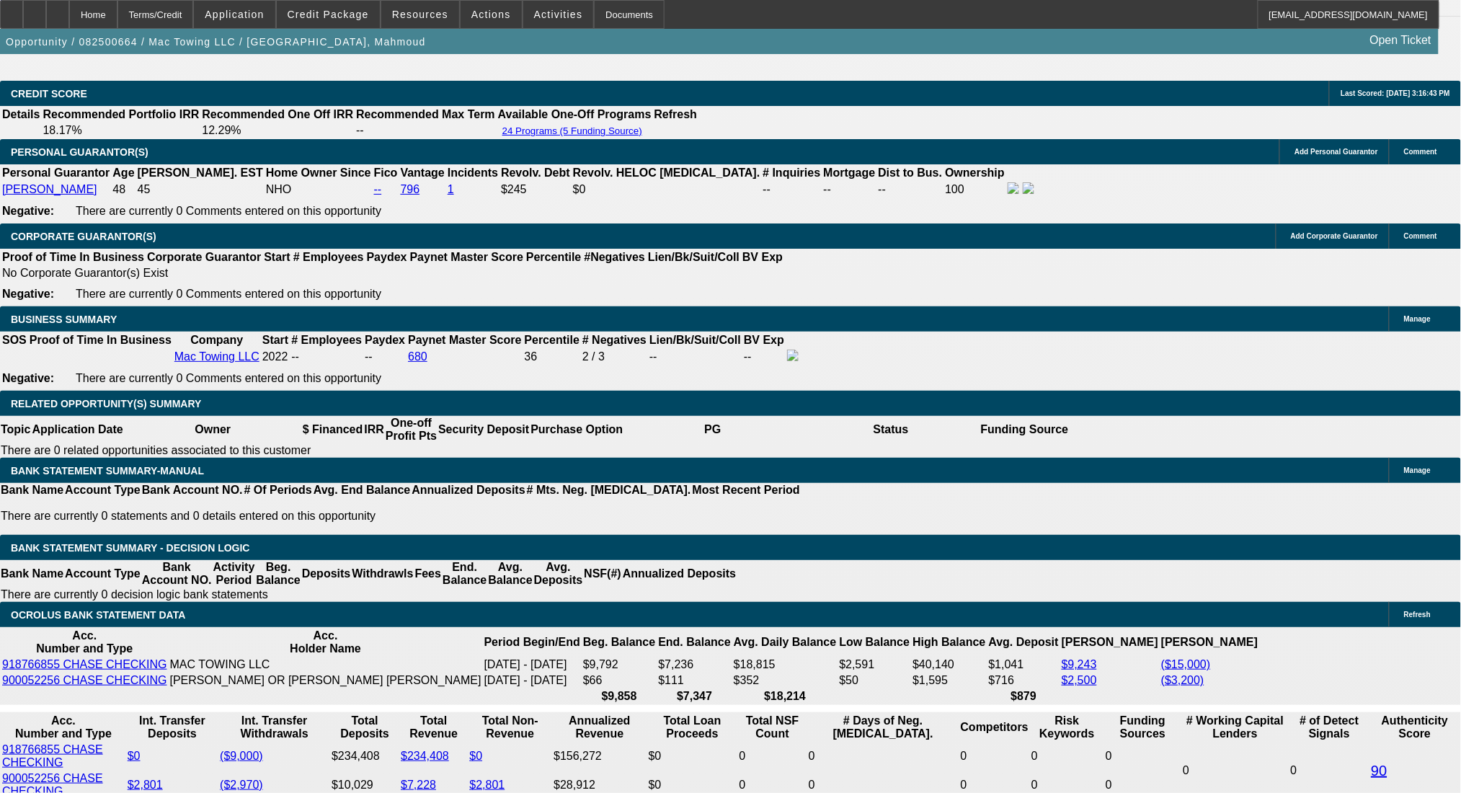
type input "24"
type input "19"
type input "$38.00"
type input "1914"
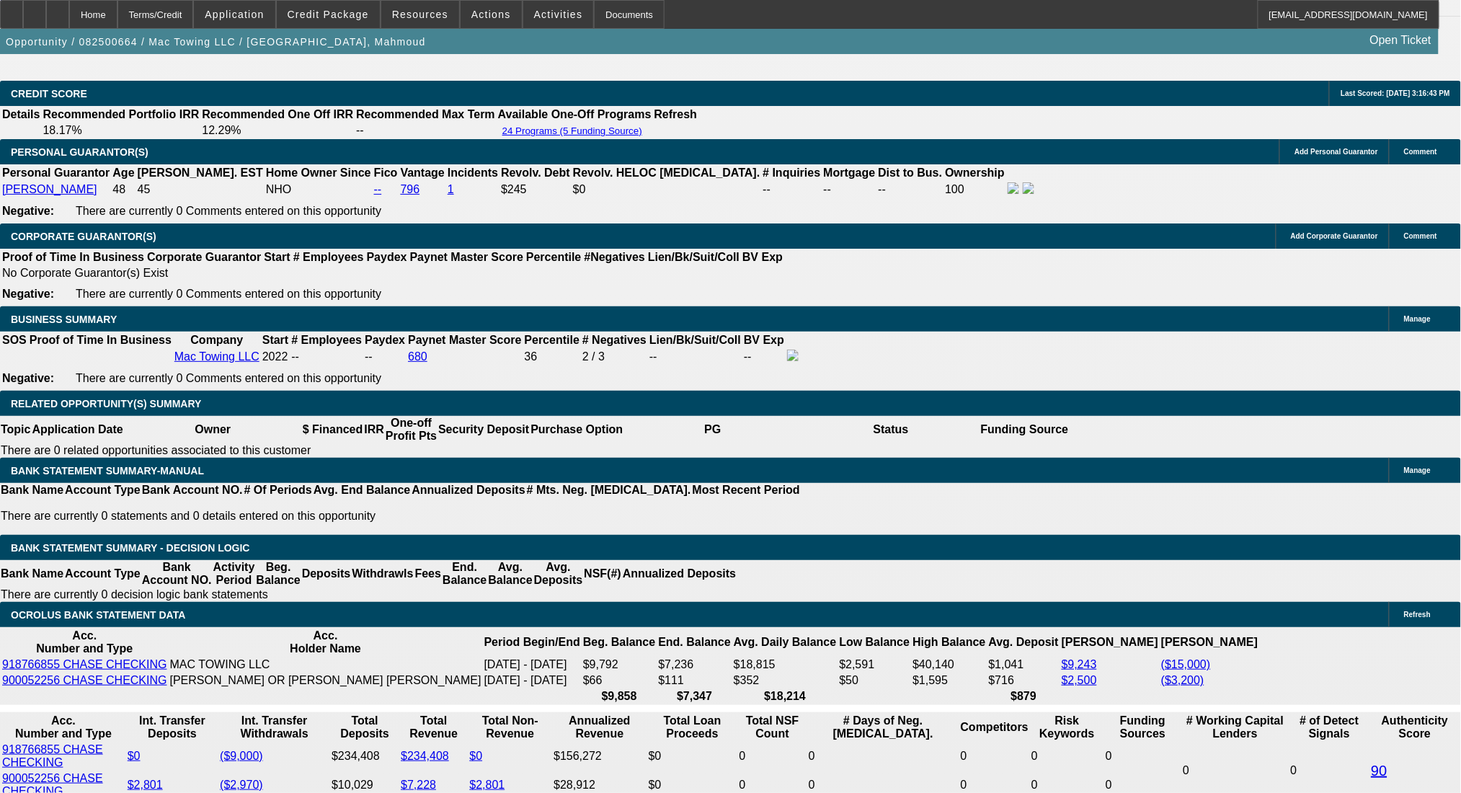
type input "24.6"
type input "$3,828.00"
type input "$1,914.00"
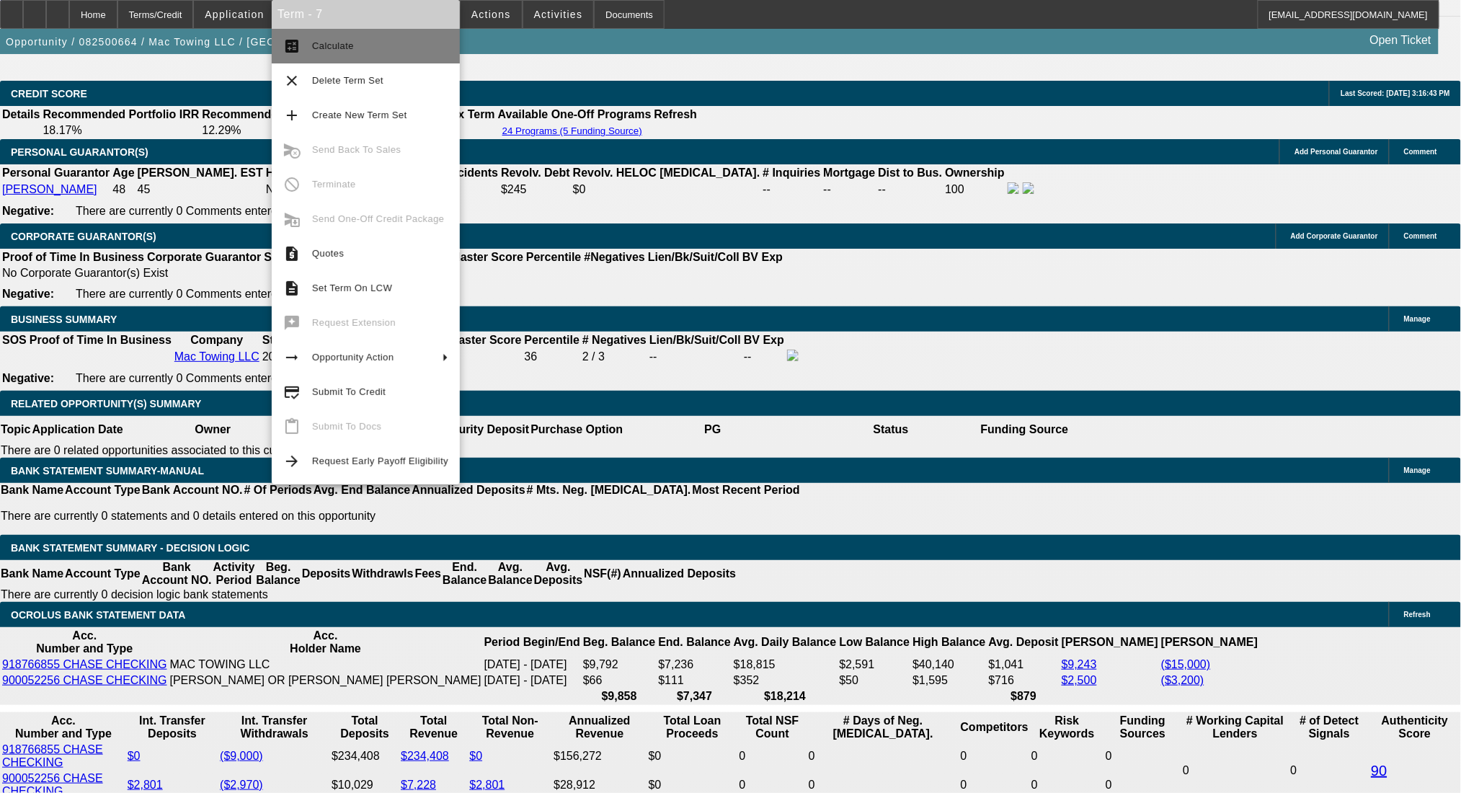
click at [376, 45] on span "Calculate" at bounding box center [380, 45] width 136 height 17
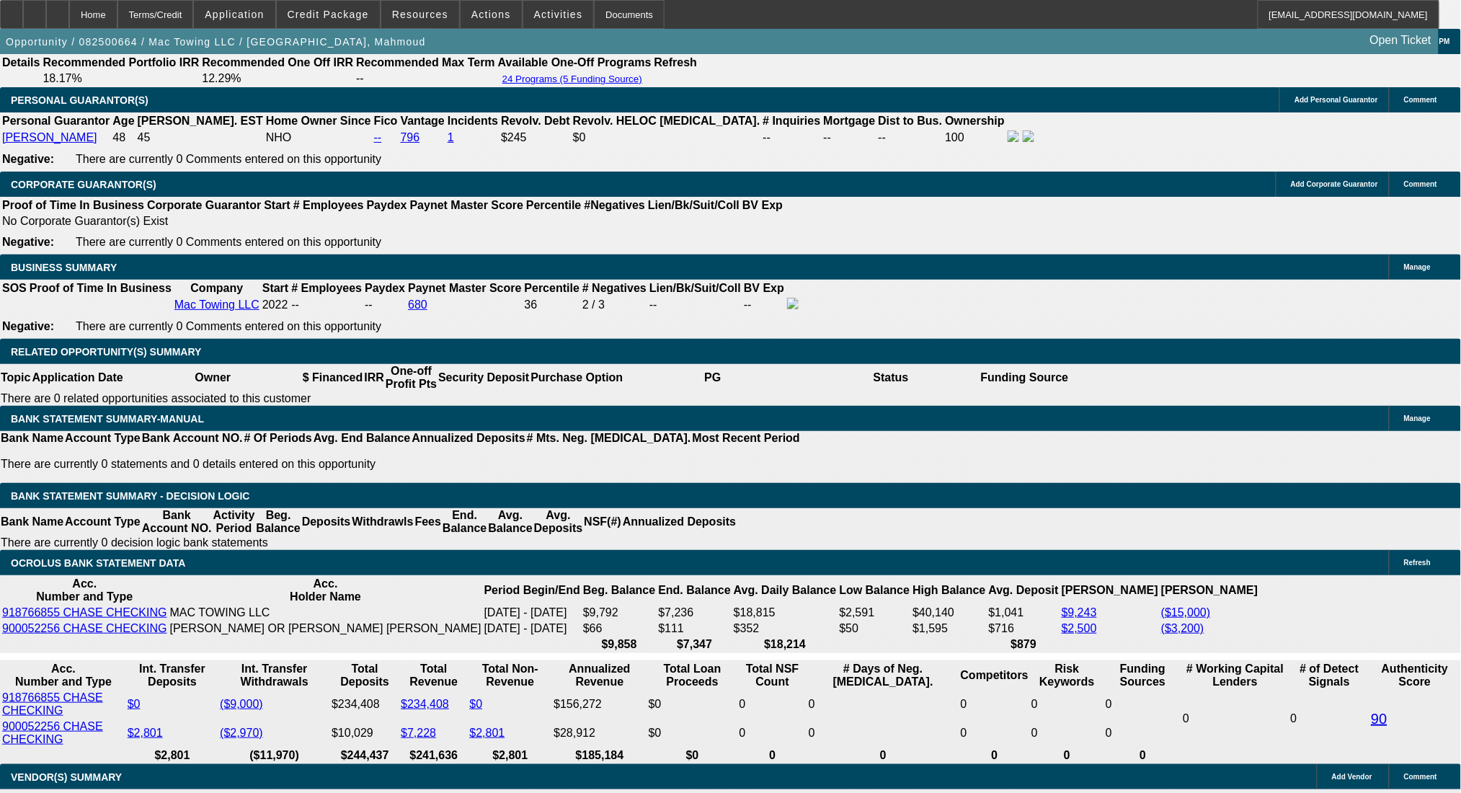
scroll to position [2209, 0]
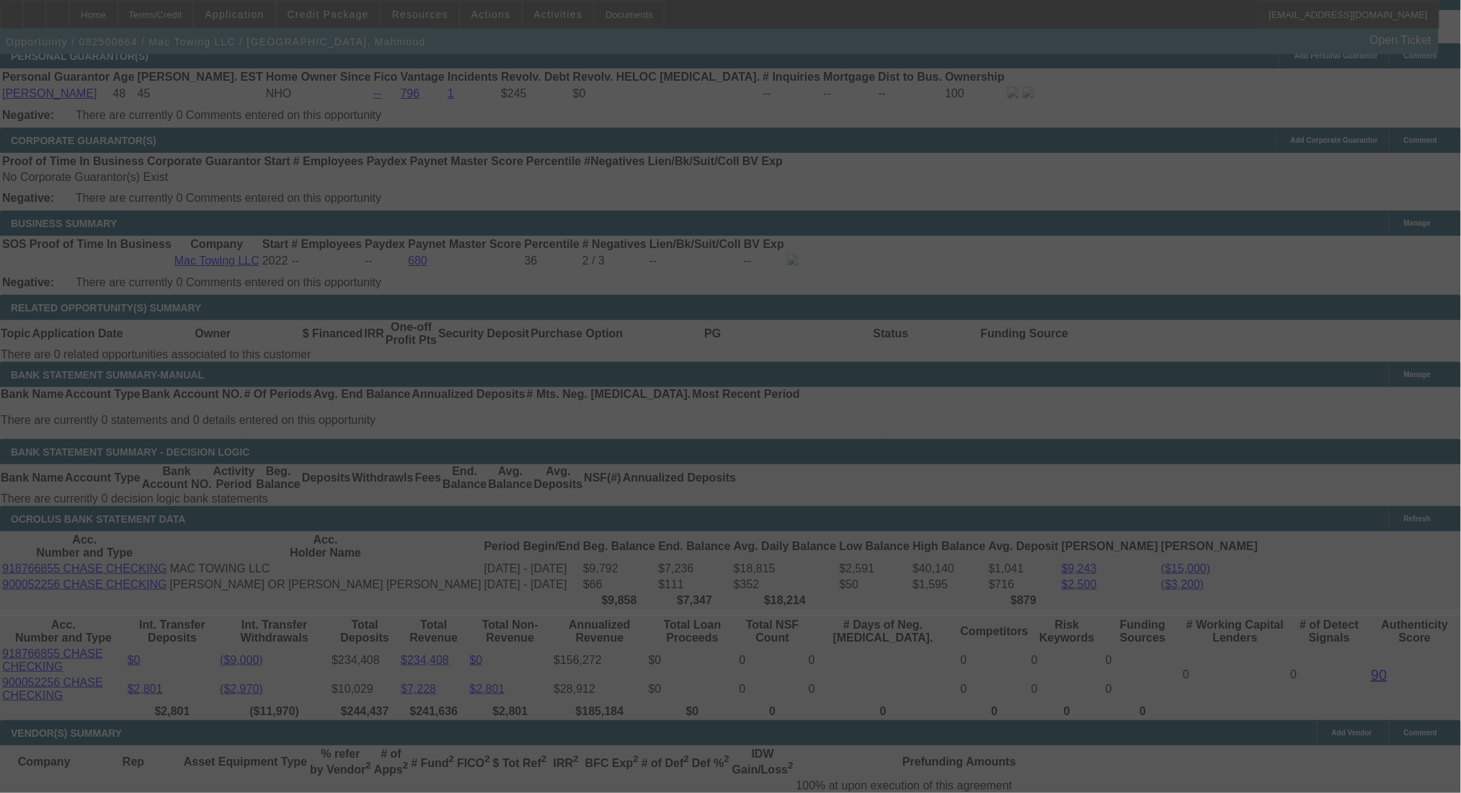
select select "0.2"
select select "2"
select select "0"
select select "6"
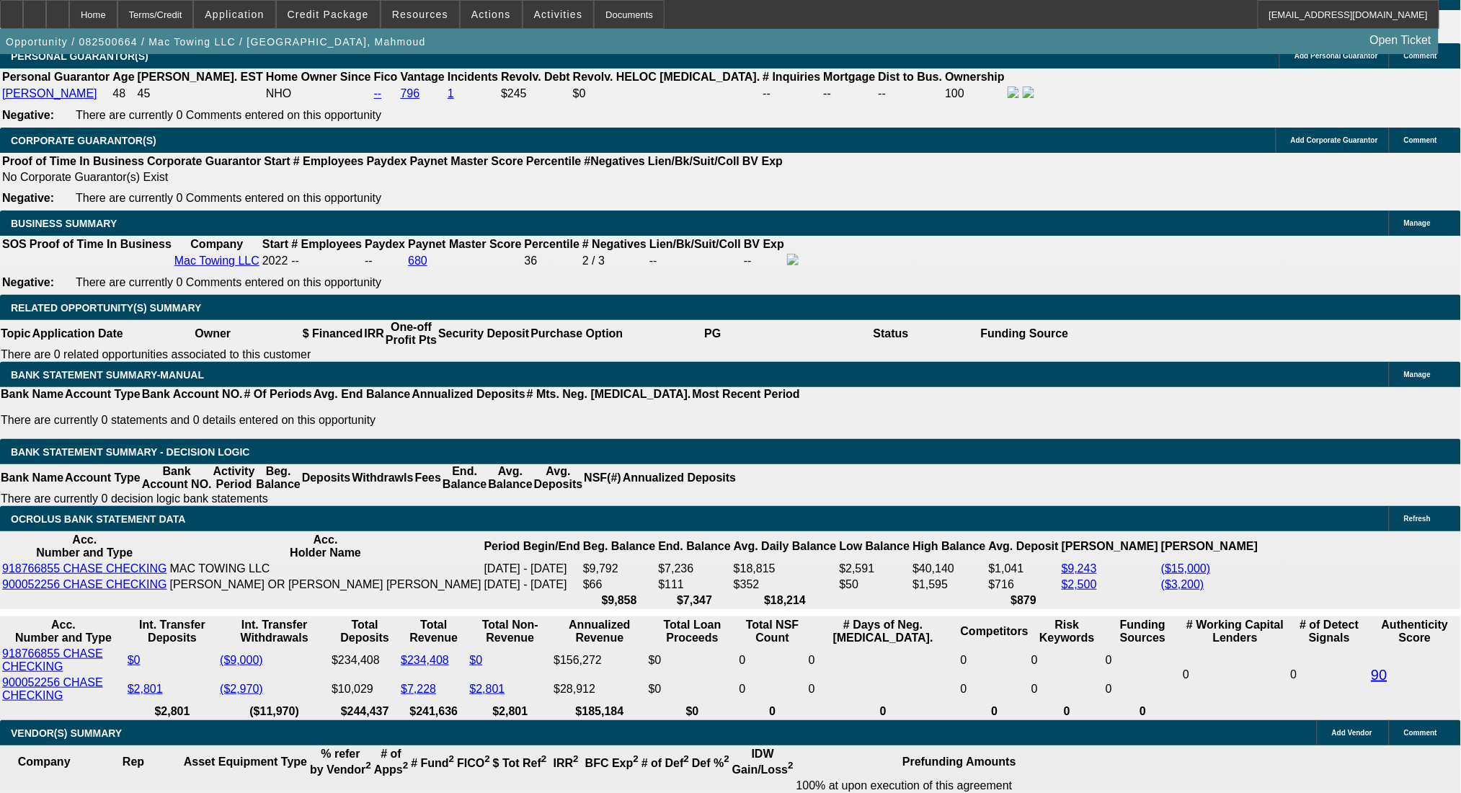
drag, startPoint x: 321, startPoint y: 450, endPoint x: 363, endPoint y: 450, distance: 42.5
type input "UNKNOWN"
type input "23"
type input "$3,062.90"
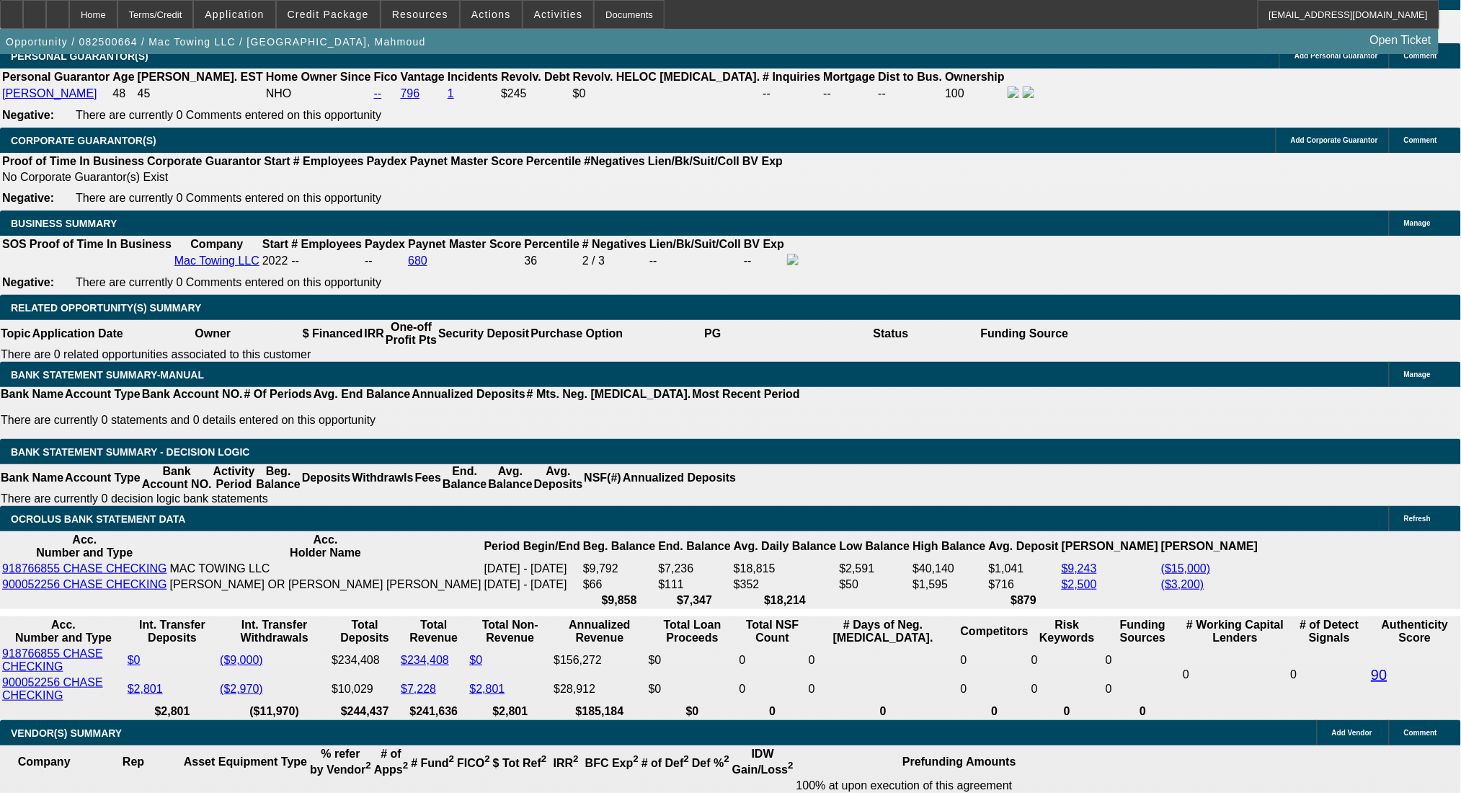
type input "$1,531.45"
type input "$3,770.88"
type input "$1,885.44"
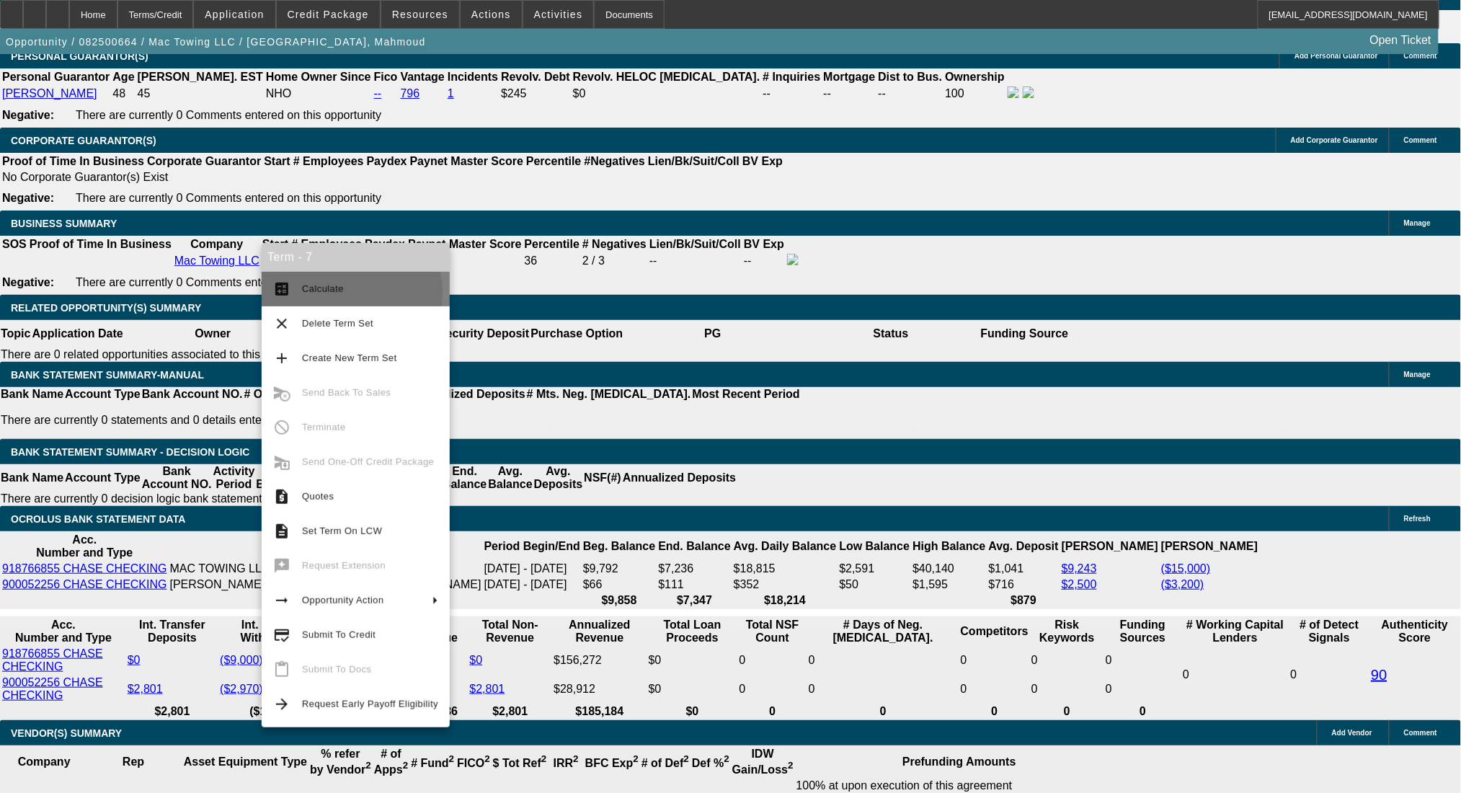
click at [337, 293] on span "Calculate" at bounding box center [323, 288] width 42 height 11
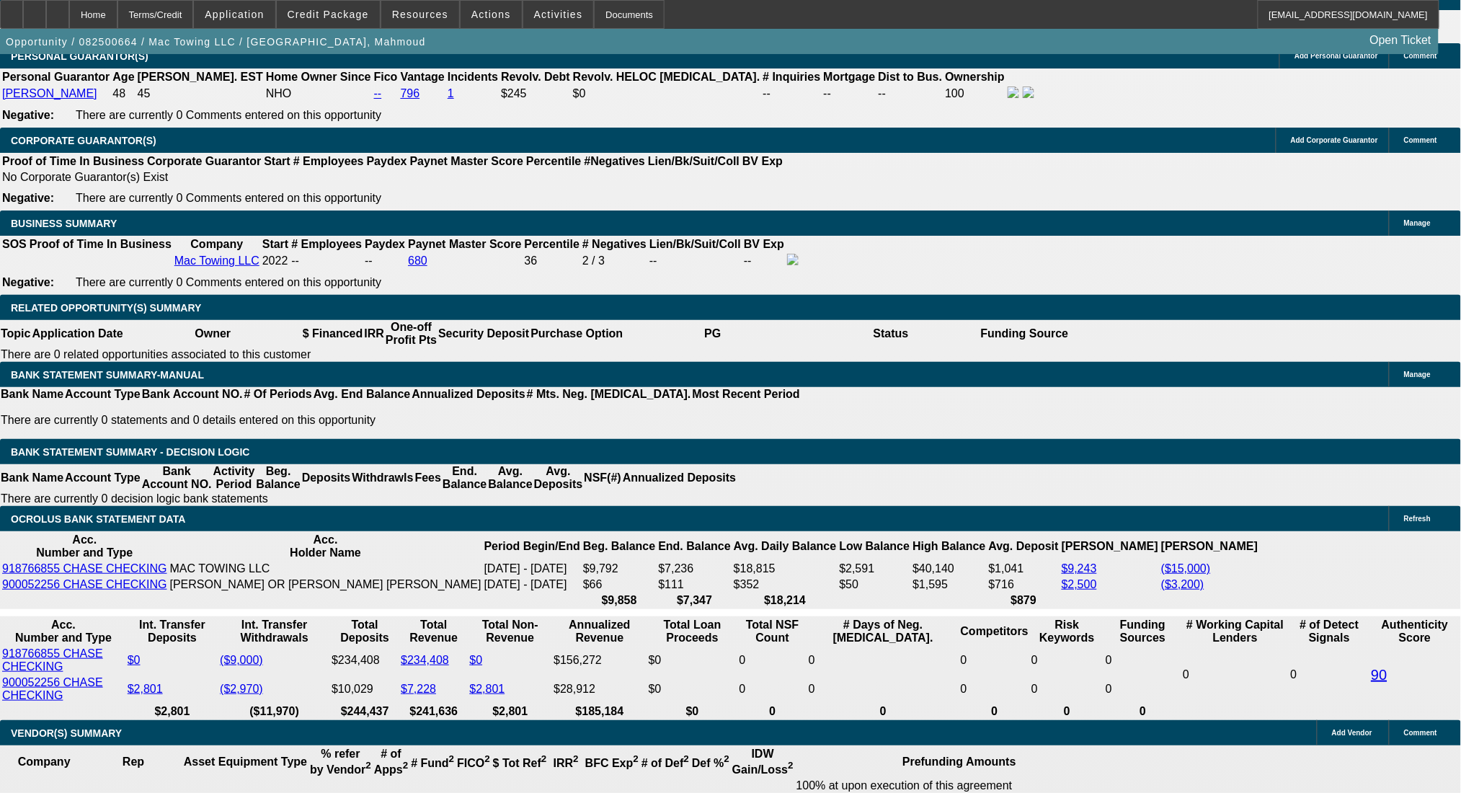
drag, startPoint x: 228, startPoint y: 453, endPoint x: 339, endPoint y: 453, distance: 110.3
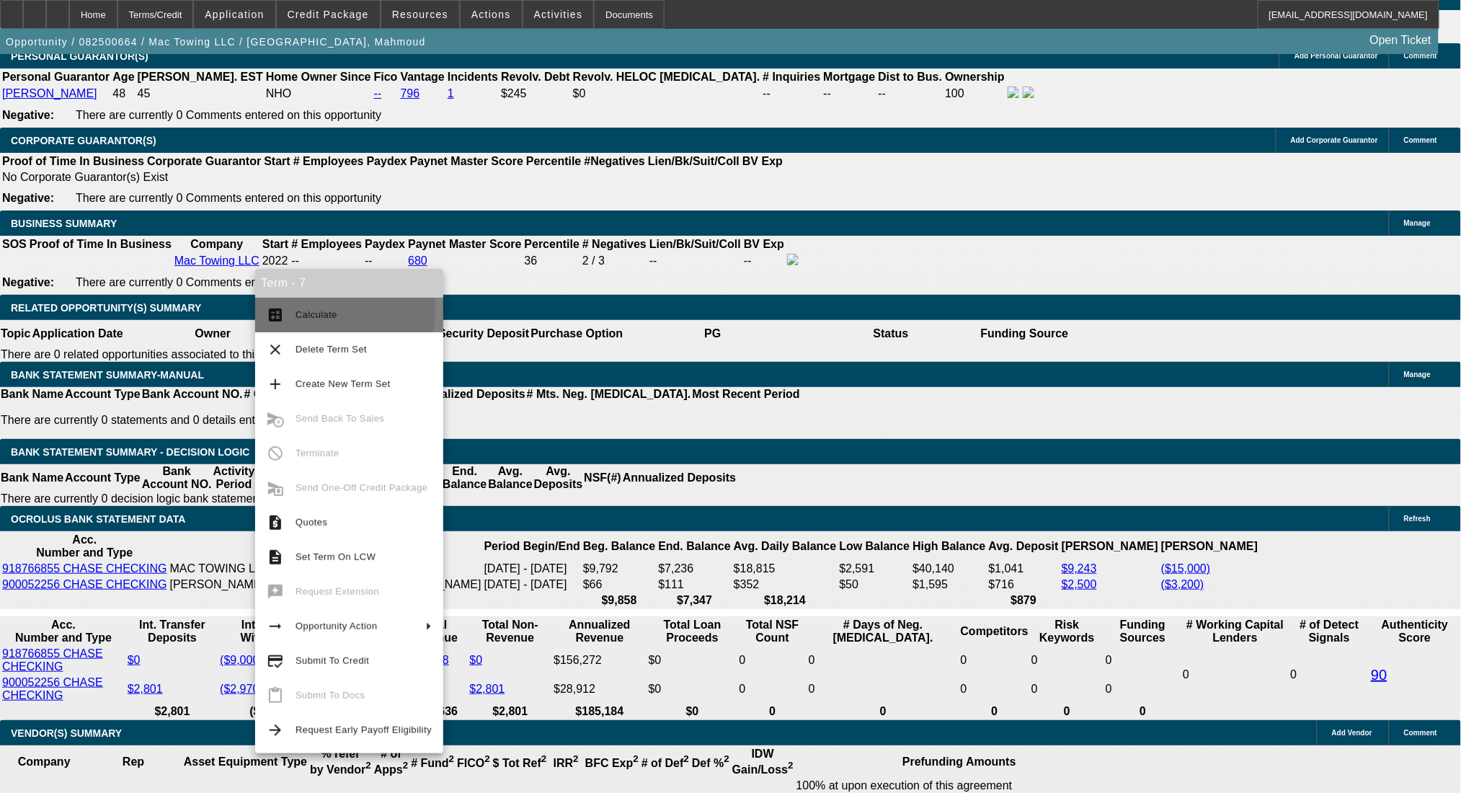
click at [303, 311] on span "Calculate" at bounding box center [316, 314] width 42 height 11
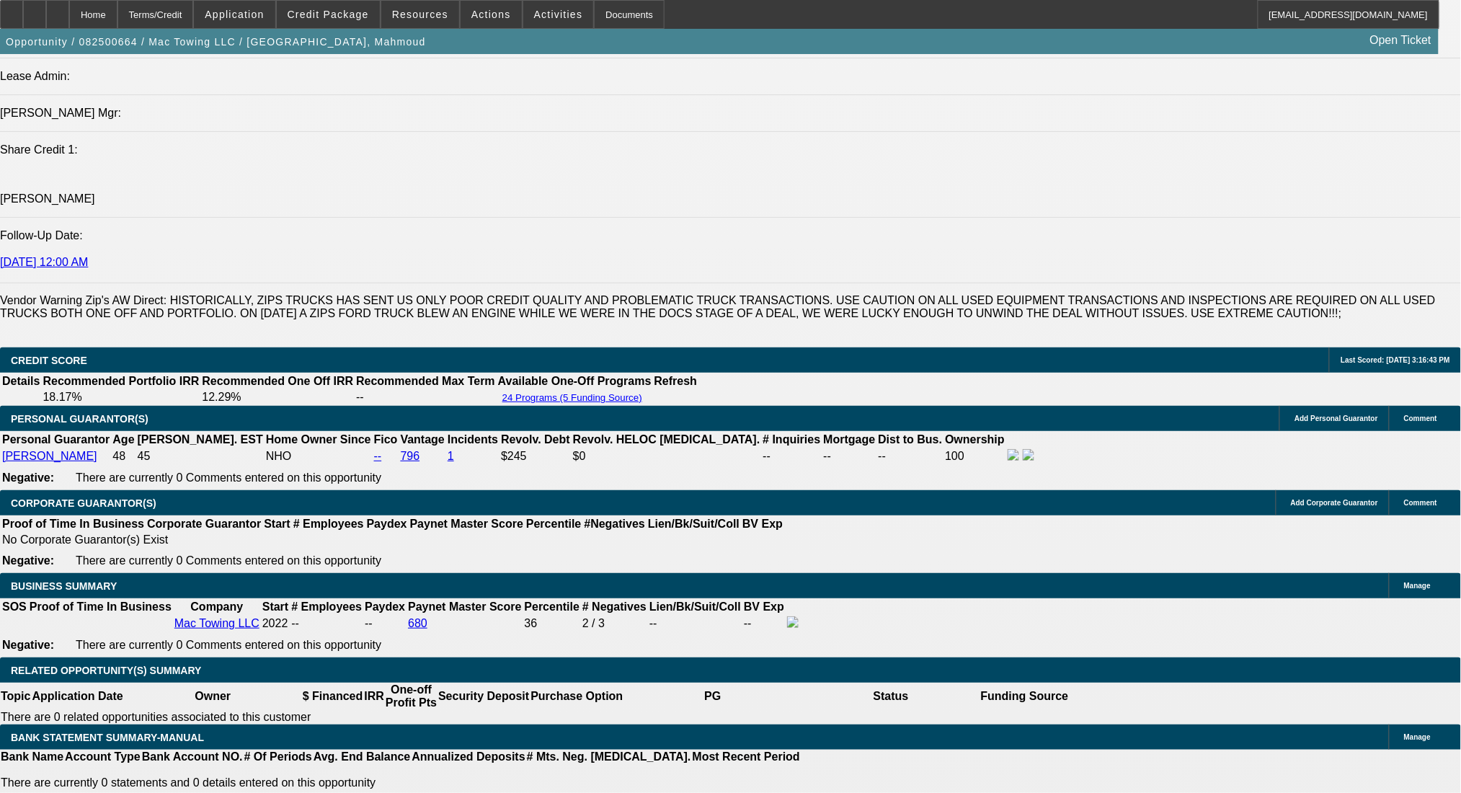
scroll to position [1730, 0]
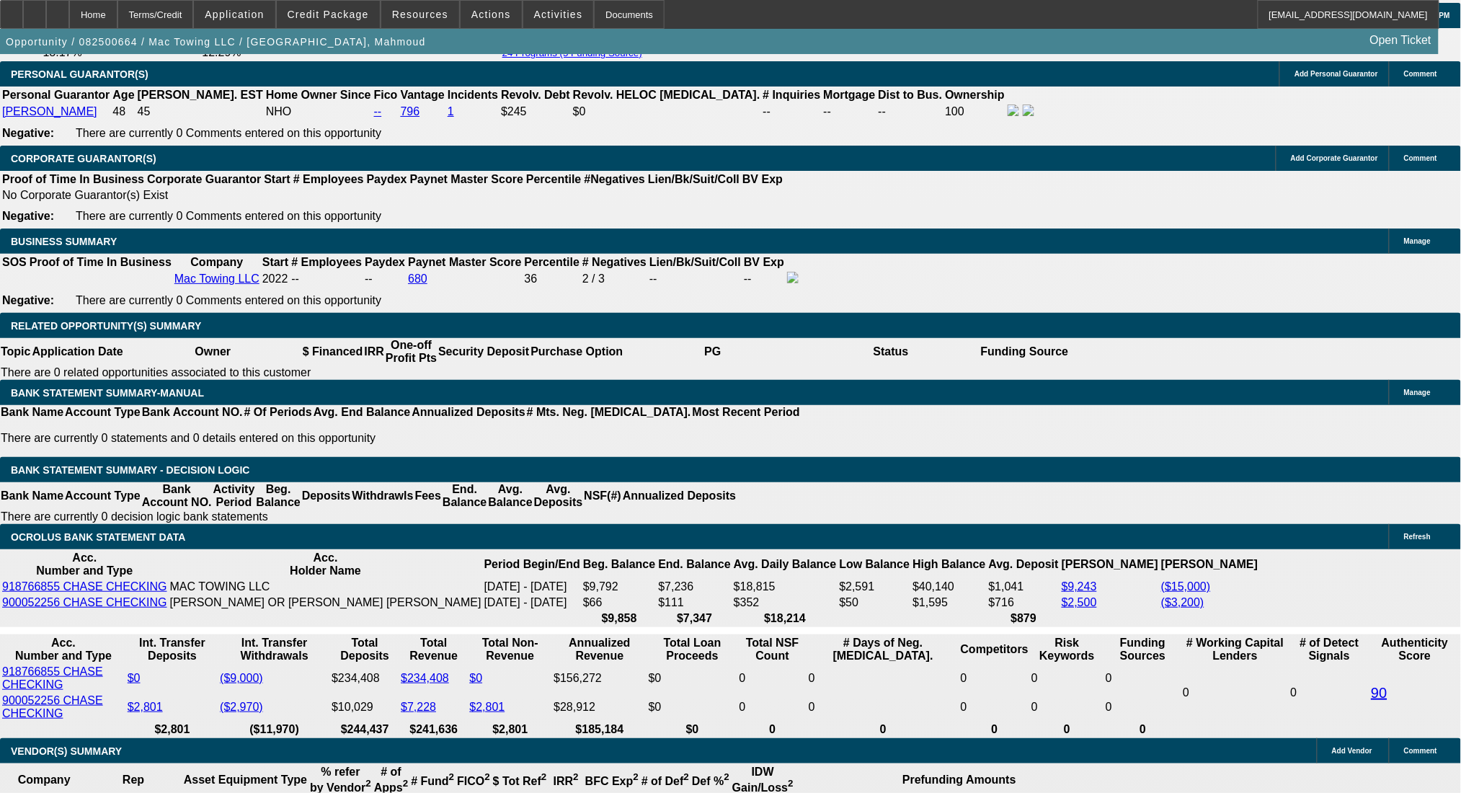
scroll to position [2209, 0]
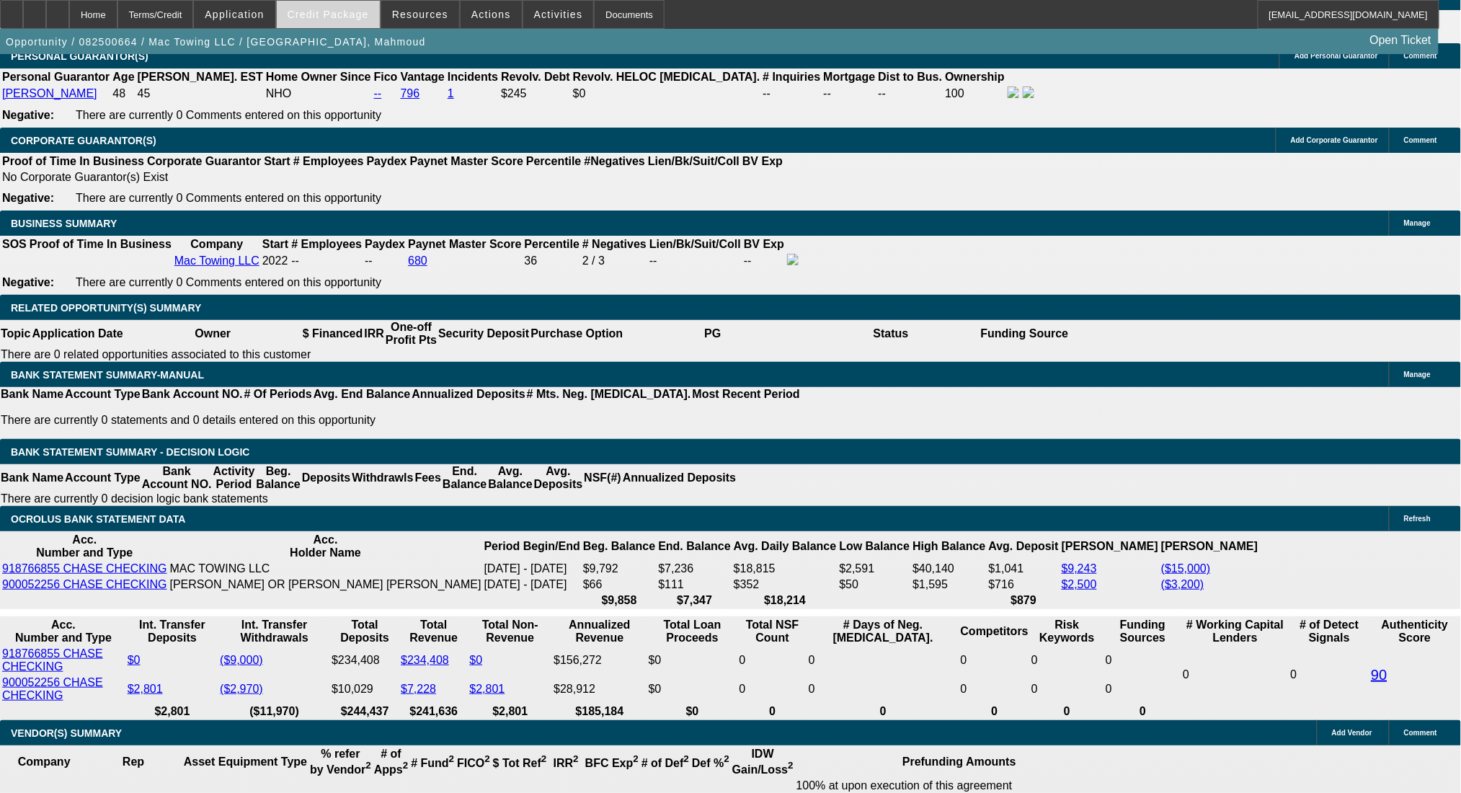
click at [356, 12] on span "Credit Package" at bounding box center [328, 15] width 81 height 12
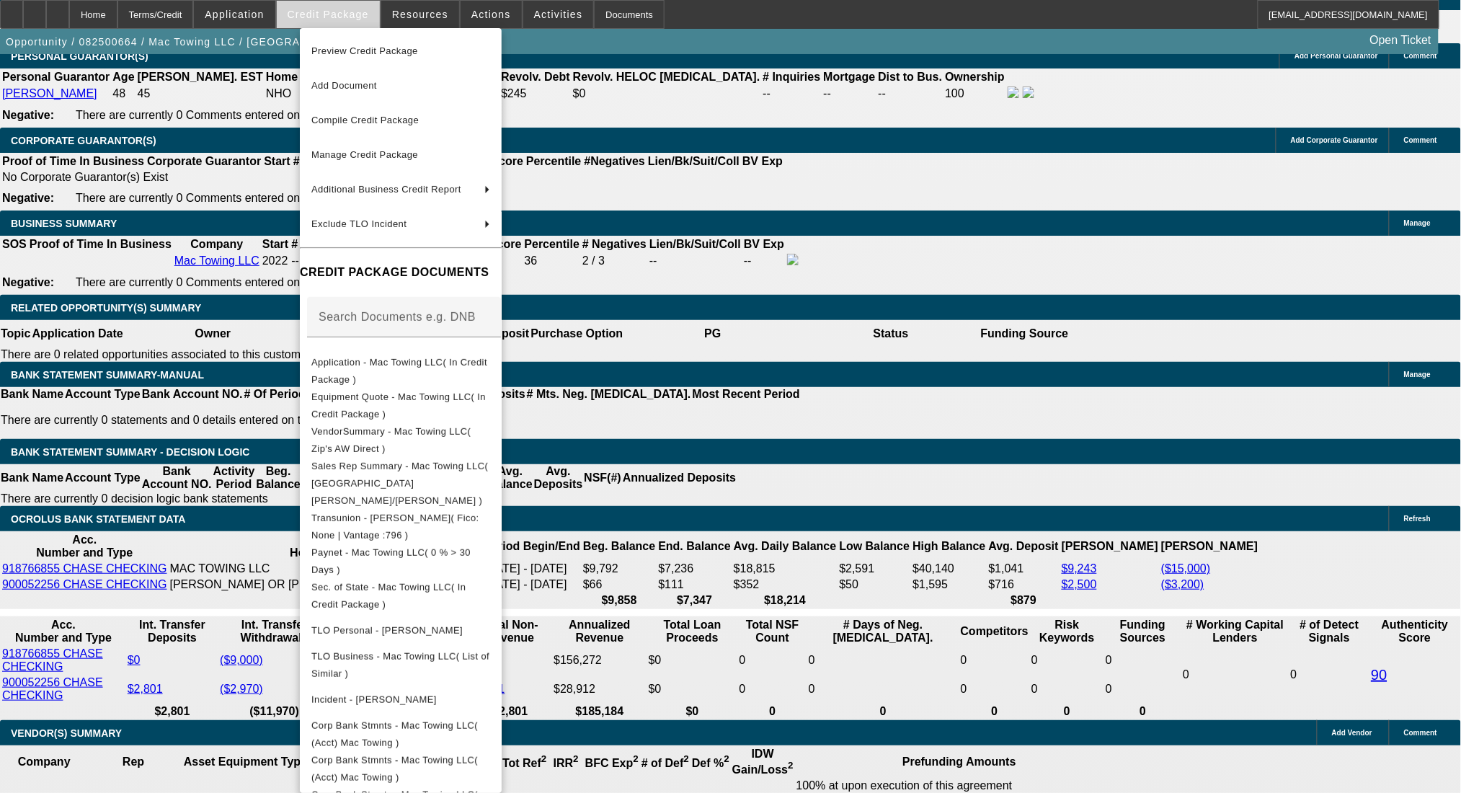
click at [356, 12] on div at bounding box center [730, 396] width 1461 height 793
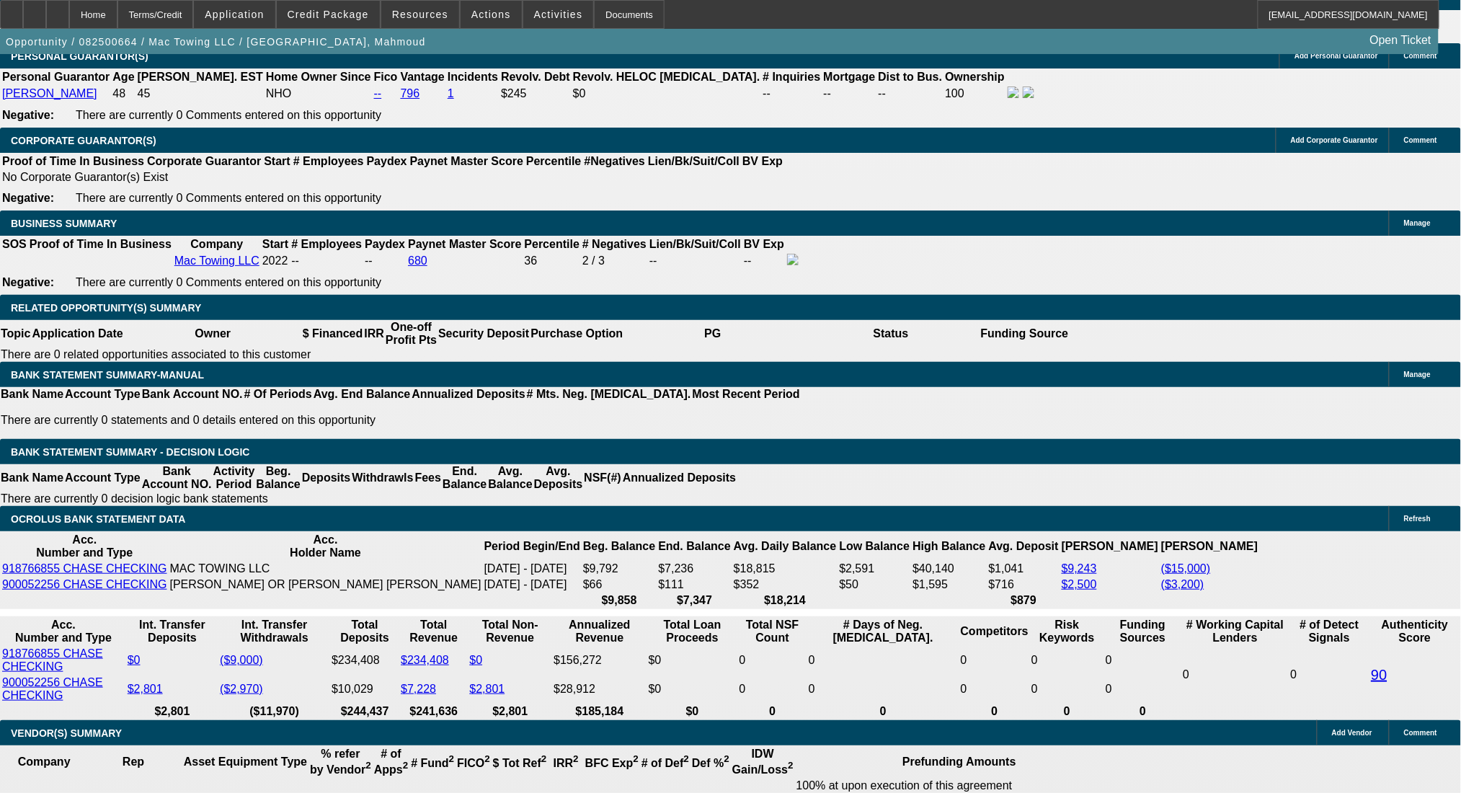
scroll to position [2114, 0]
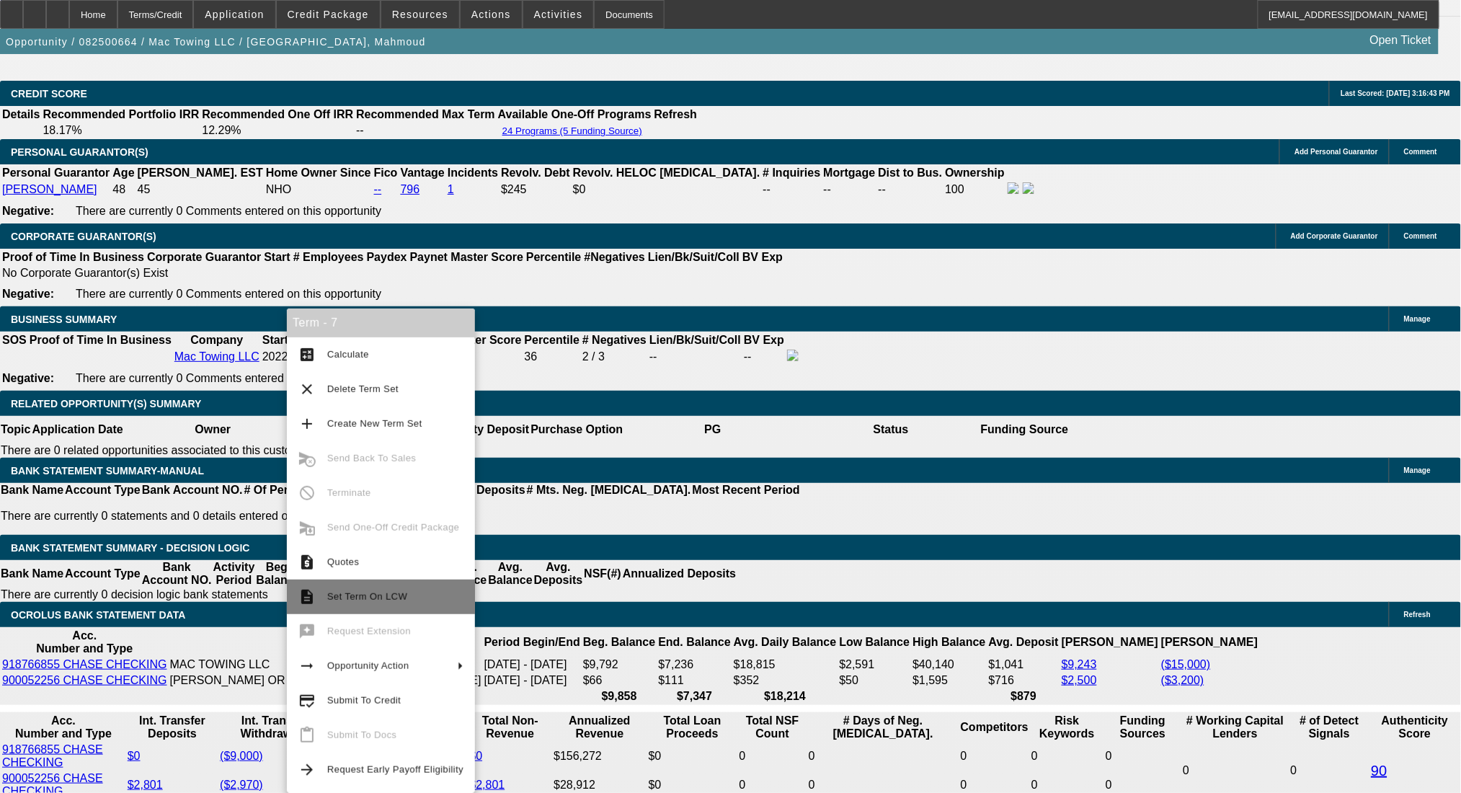
click at [396, 598] on span "Set Term On LCW" at bounding box center [367, 596] width 80 height 11
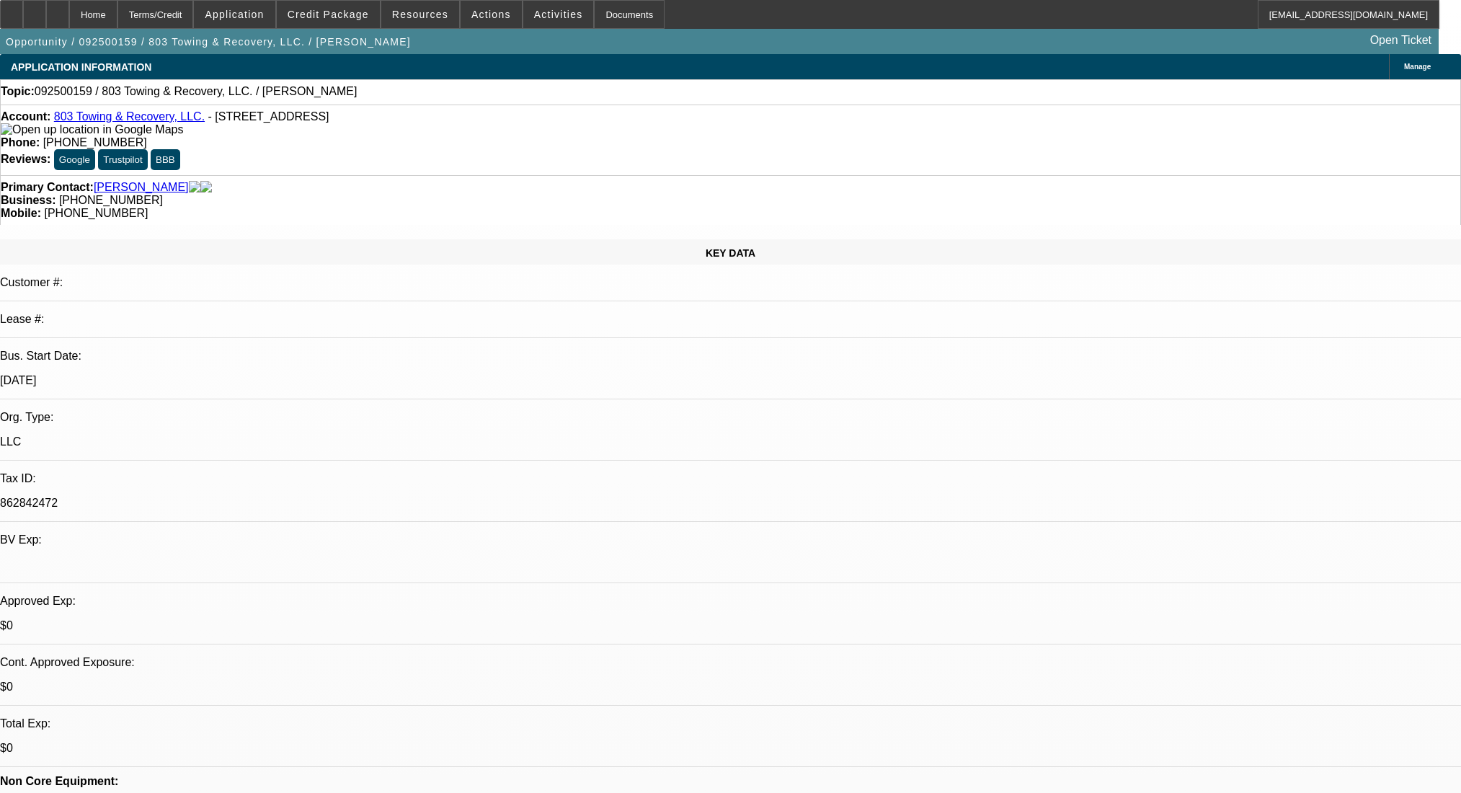
select select "0"
select select "2"
select select "0.1"
select select "4"
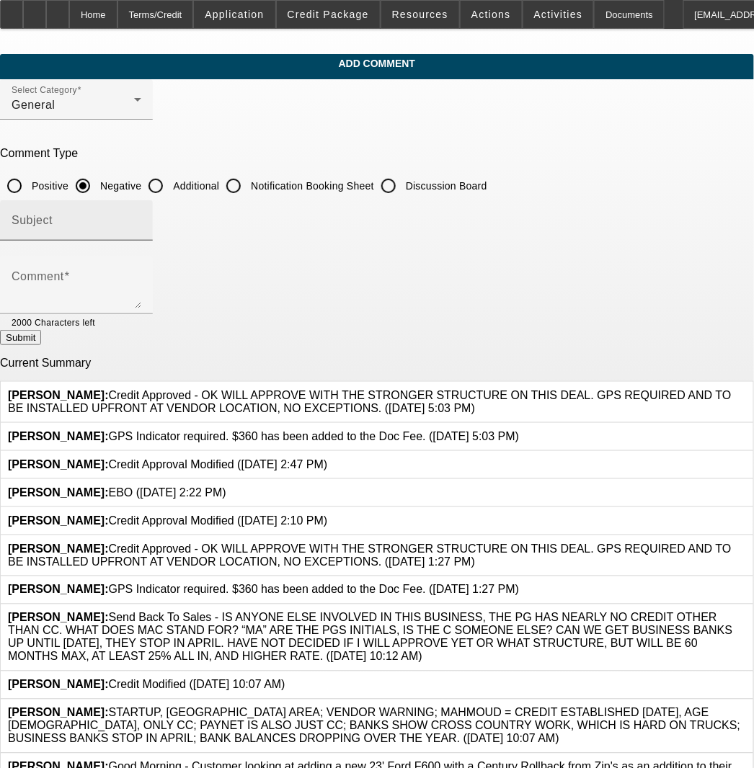
drag, startPoint x: 194, startPoint y: 184, endPoint x: 197, endPoint y: 232, distance: 47.7
click at [170, 186] on input "Additional" at bounding box center [155, 186] width 29 height 29
radio input "true"
click at [141, 284] on textarea "Comment" at bounding box center [77, 291] width 130 height 35
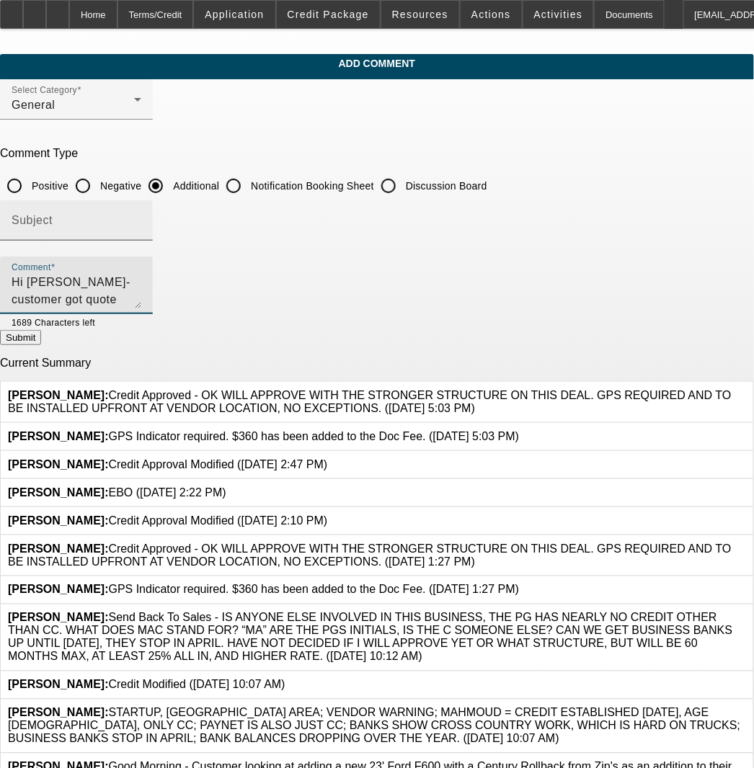
scroll to position [13, 0]
type textarea "Hi [PERSON_NAME]- customer got quote back on insurance for the new truck and it…"
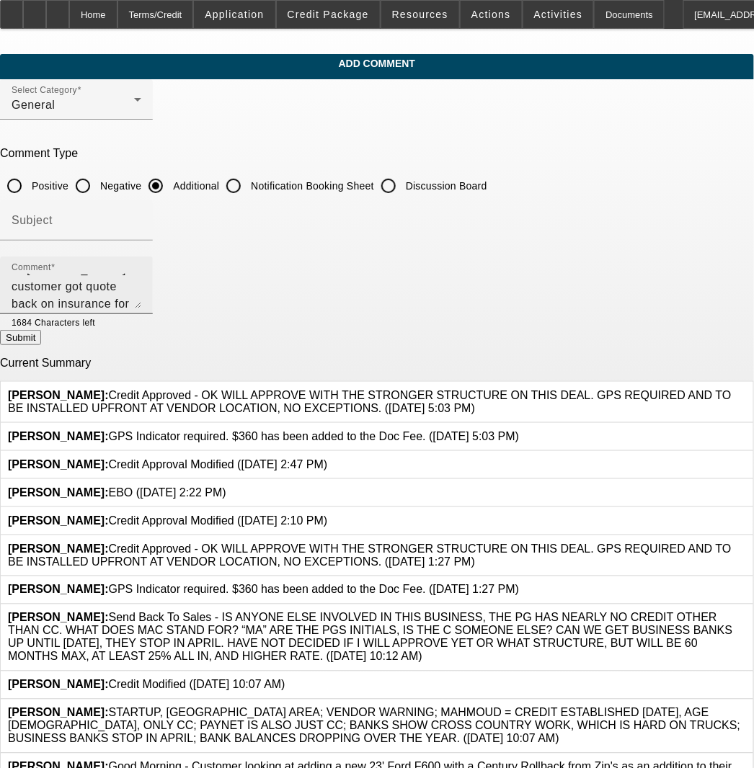
click at [141, 308] on div "Comment Hi Michael- customer got quote back on insurance for the new truck and …" at bounding box center [77, 286] width 130 height 58
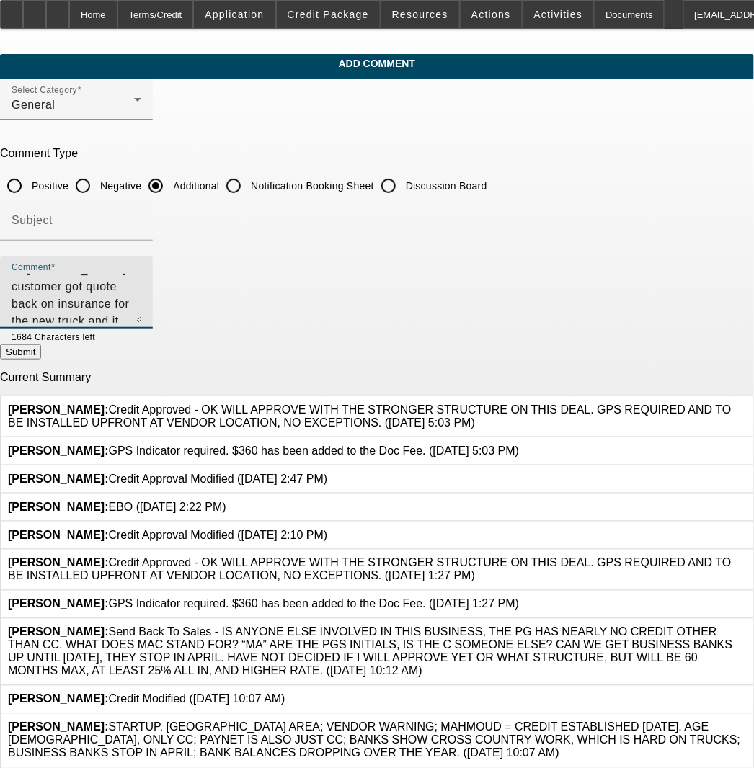
scroll to position [0, 0]
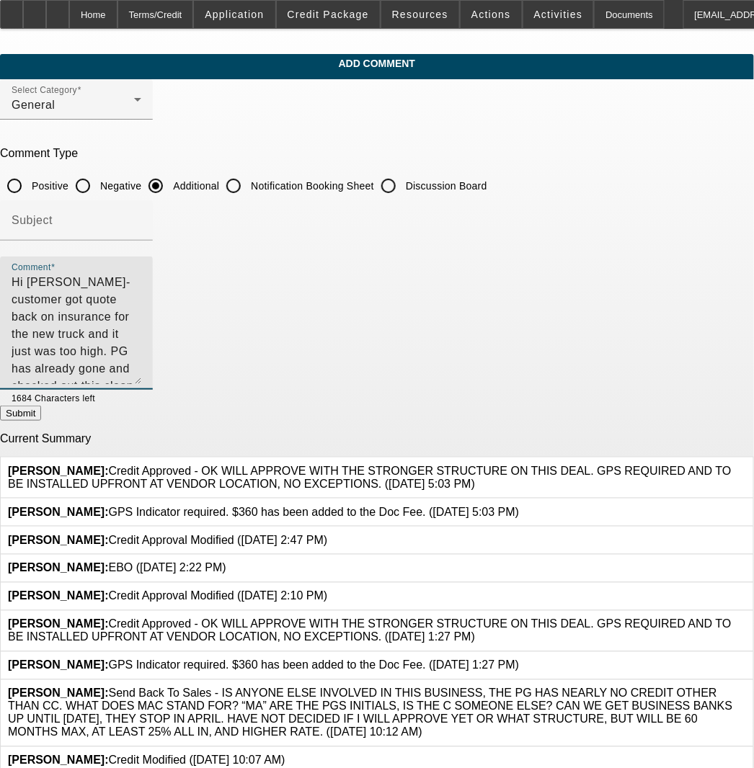
drag, startPoint x: 696, startPoint y: 303, endPoint x: 686, endPoint y: 388, distance: 85.6
click at [141, 384] on textarea "Hi [PERSON_NAME]- customer got quote back on insurance for the new truck and it…" at bounding box center [77, 329] width 130 height 110
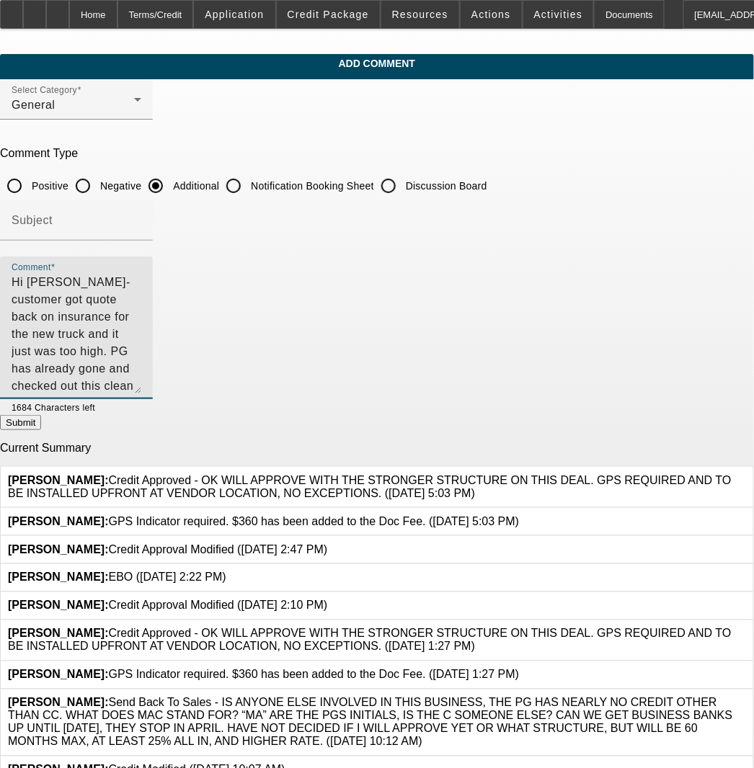
drag, startPoint x: 111, startPoint y: 332, endPoint x: 44, endPoint y: 274, distance: 88.9
click at [44, 274] on div "Comment Hi Michael- customer got quote back on insurance for the new truck and …" at bounding box center [76, 328] width 153 height 143
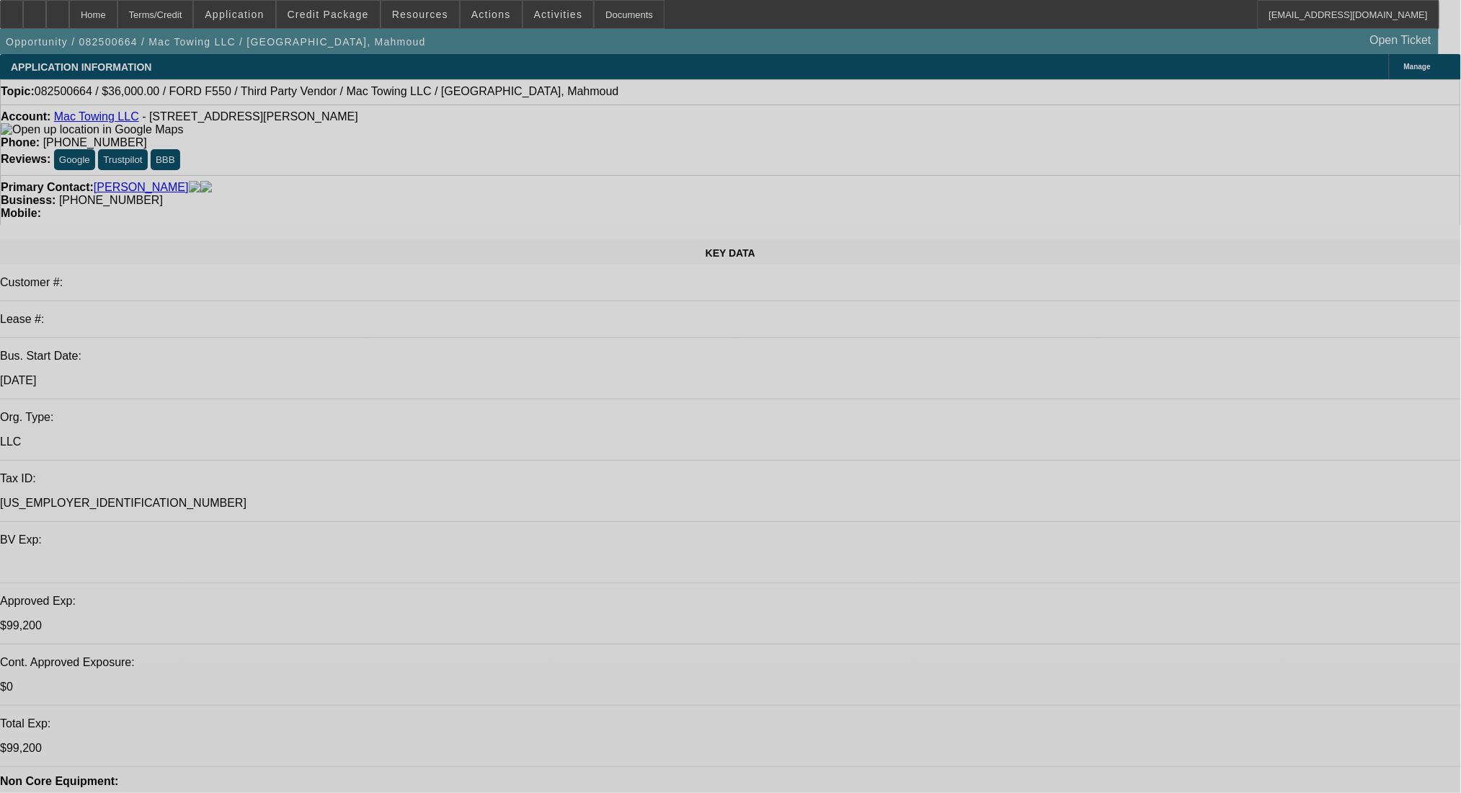
select select "0.2"
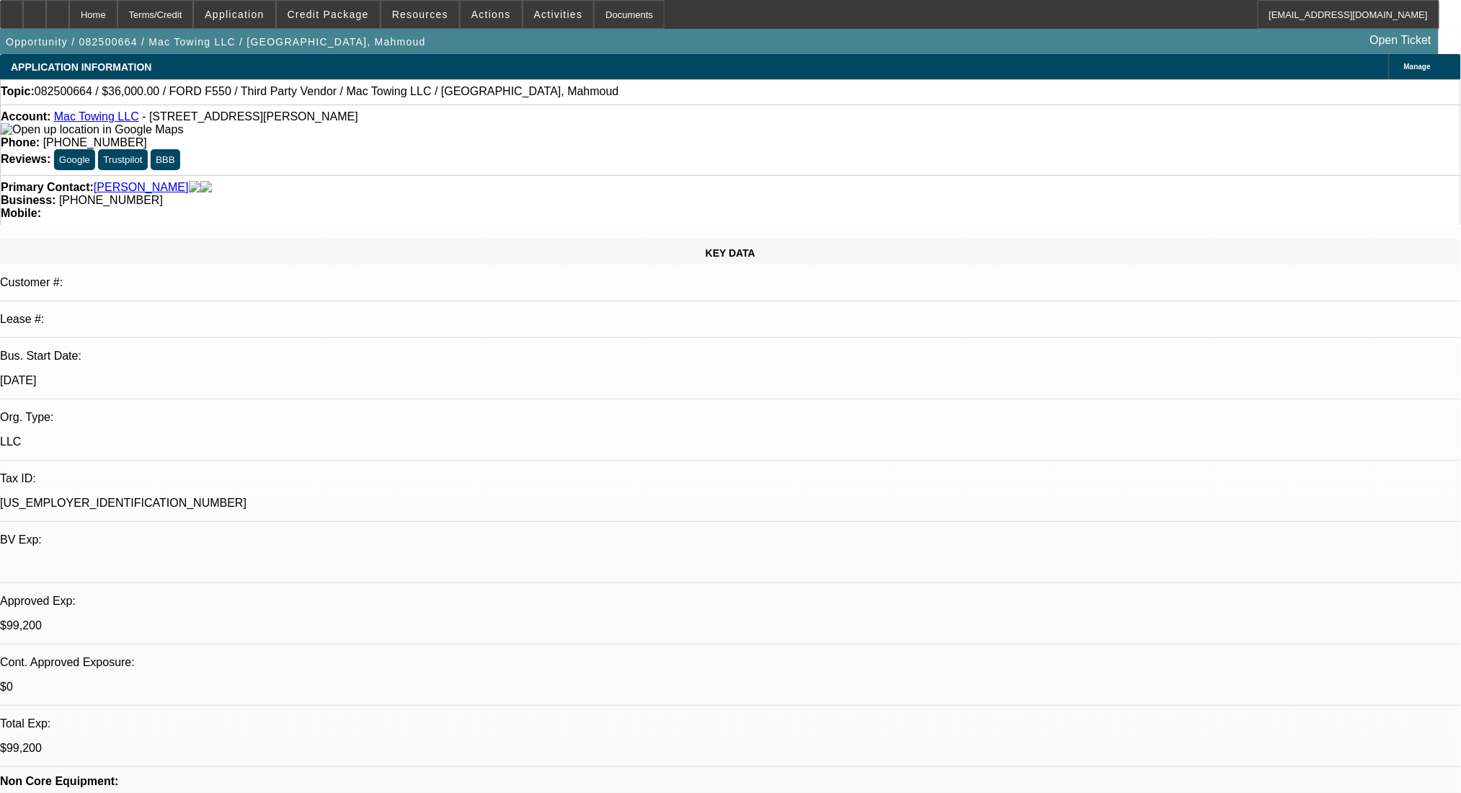
select select "2"
select select "0"
select select "6"
select select "0.2"
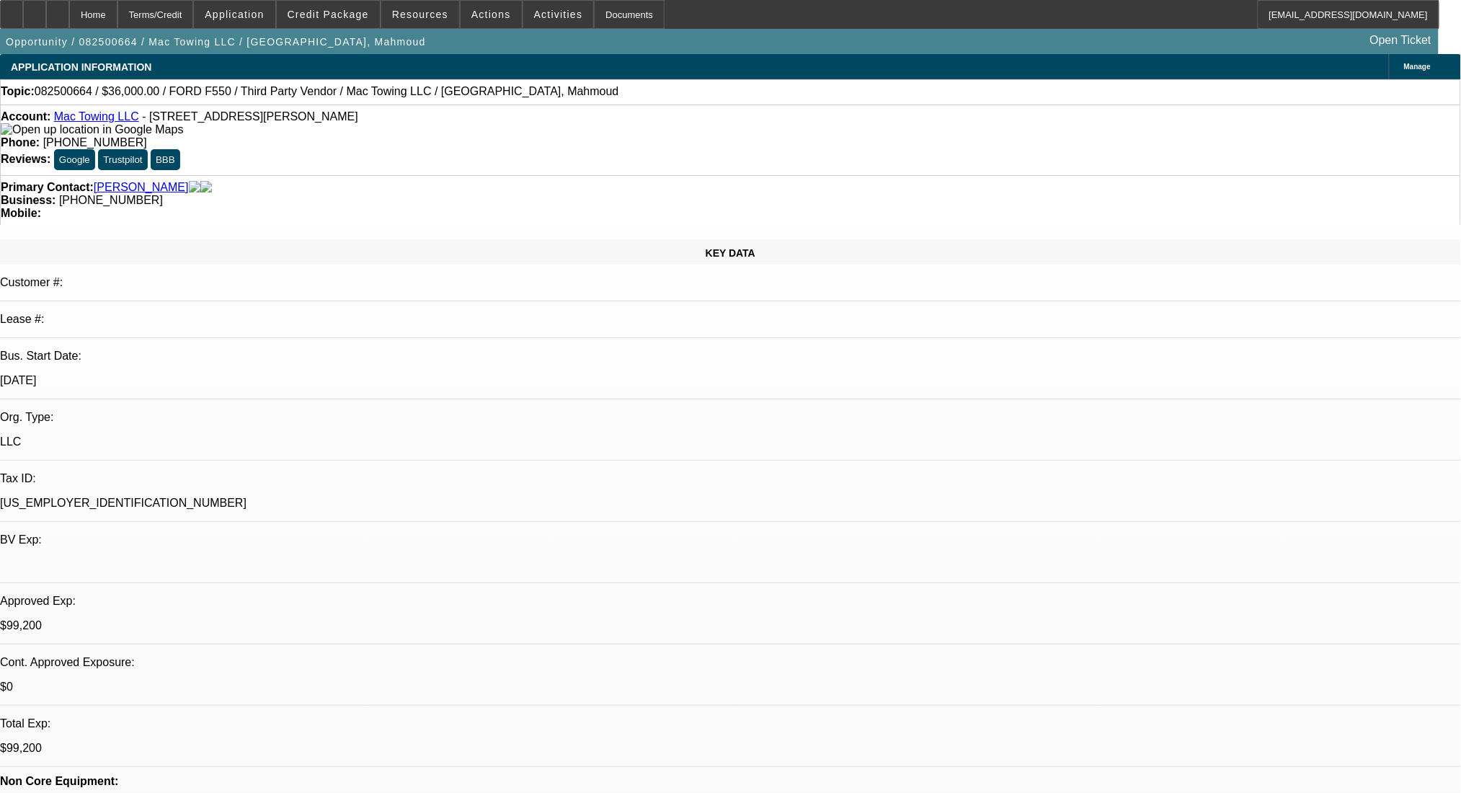
select select "2"
select select "0"
select select "6"
select select "0.2"
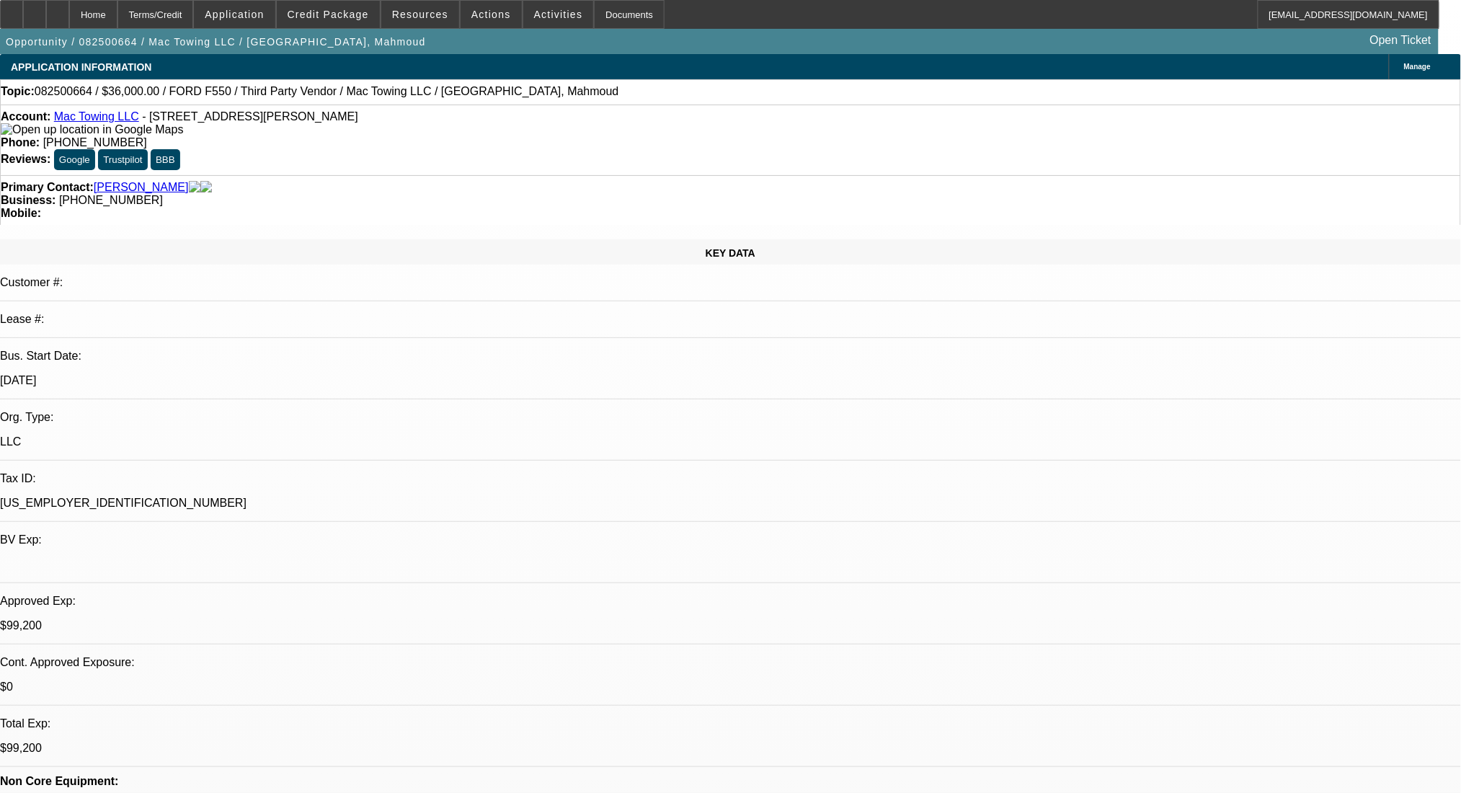
select select "2"
select select "0"
select select "6"
select select "0.2"
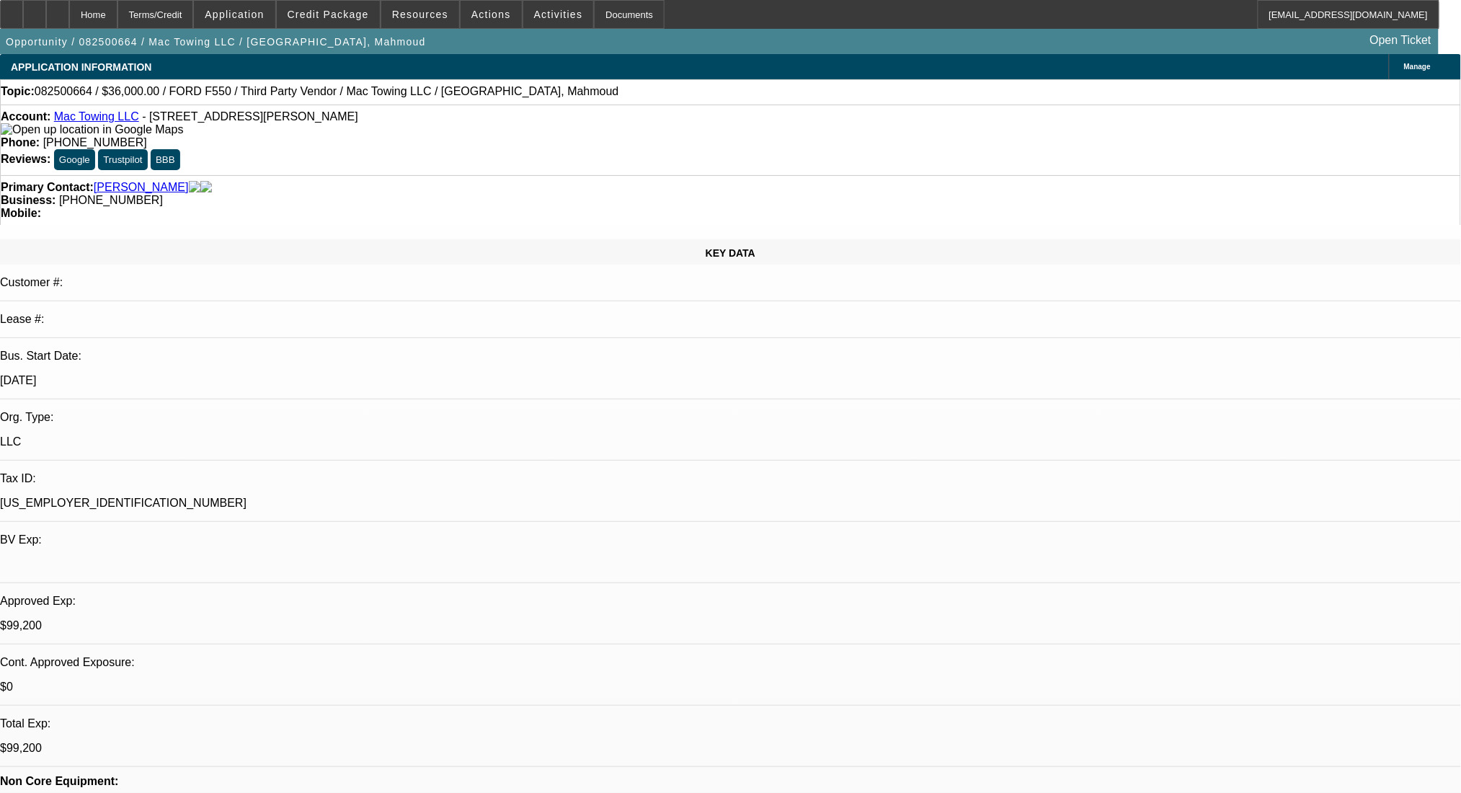
select select "2"
select select "0.1"
select select "4"
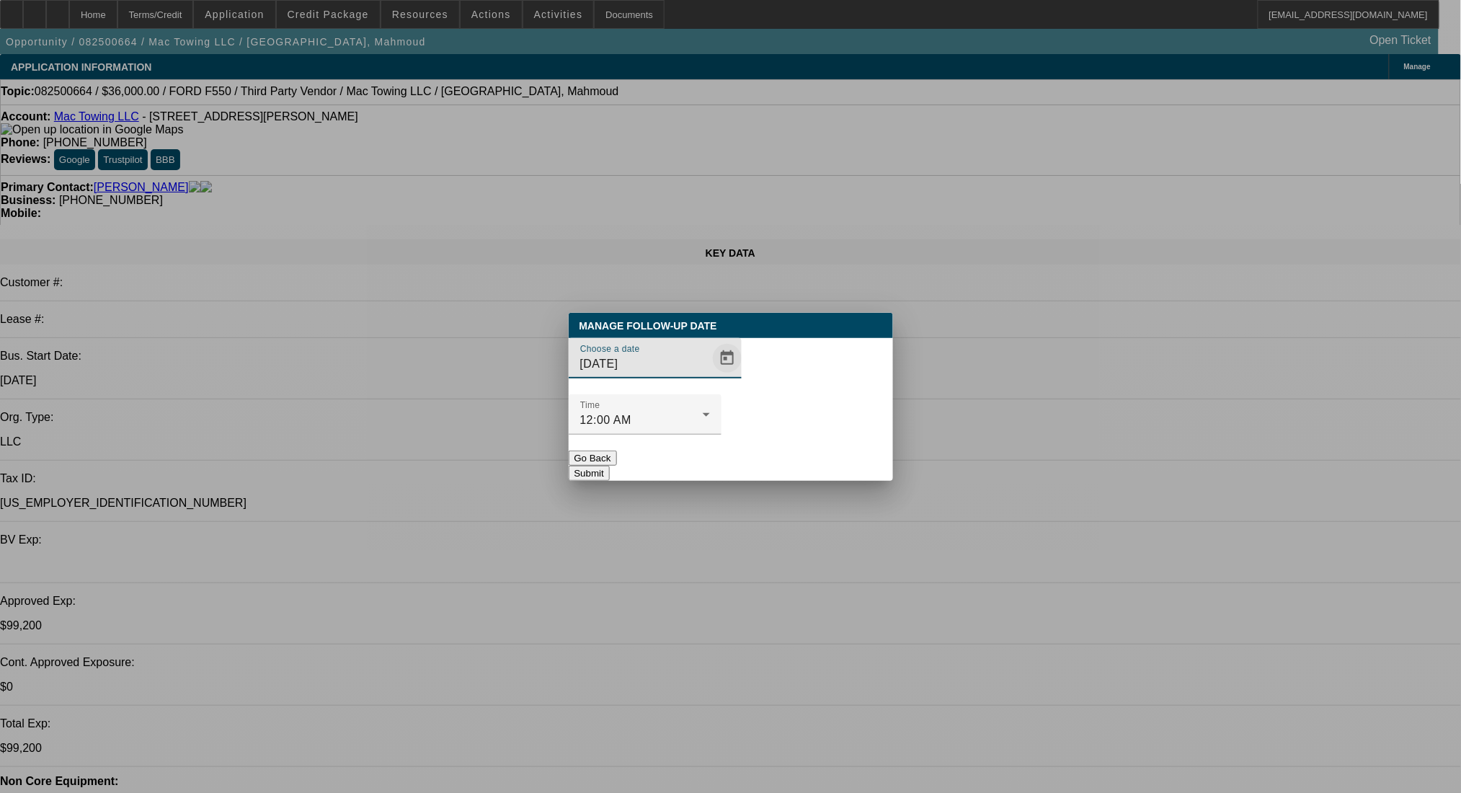
click at [710, 375] on span "Open calendar" at bounding box center [727, 358] width 35 height 35
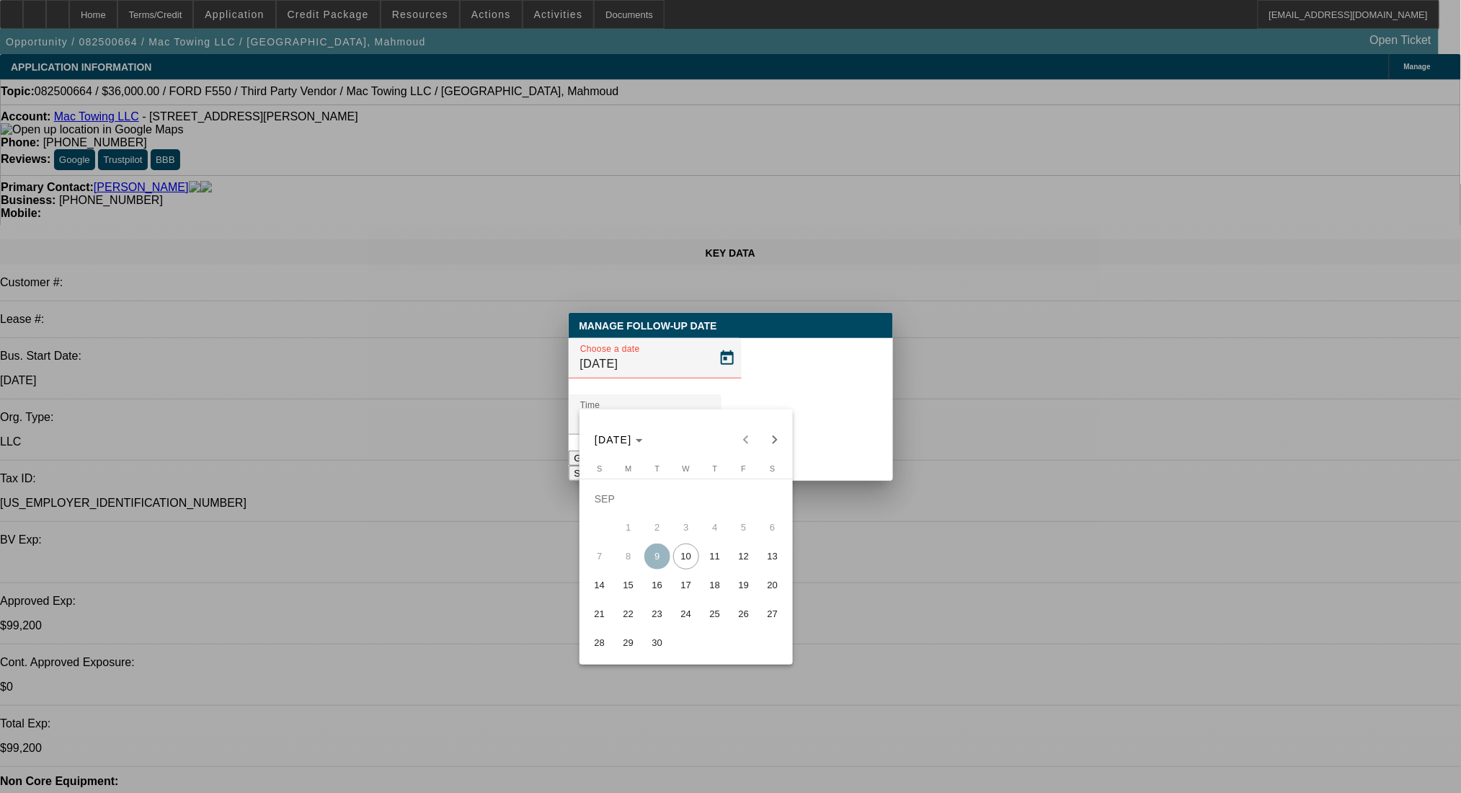
click at [711, 559] on span "11" at bounding box center [715, 556] width 26 height 26
type input "[DATE]"
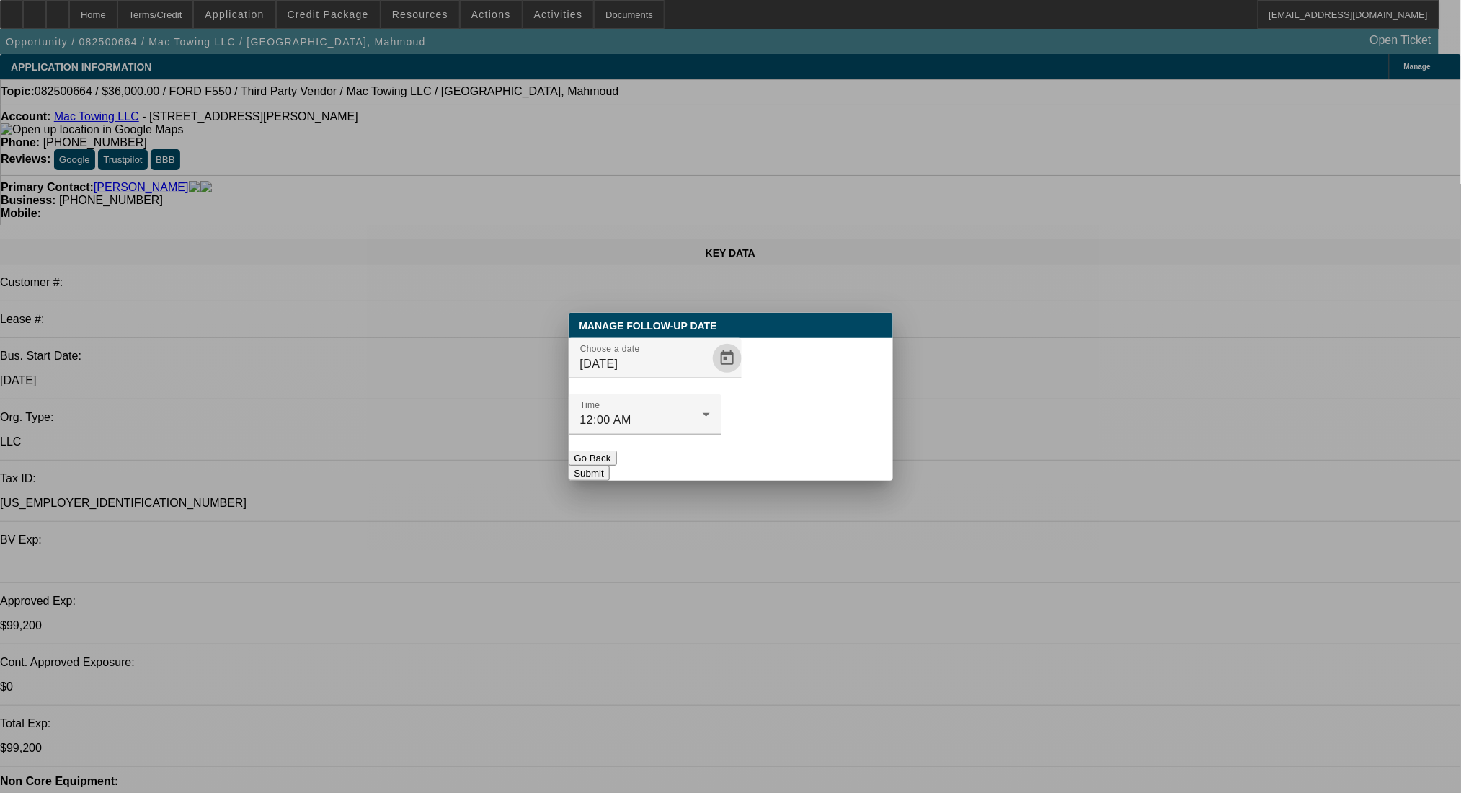
click at [610, 466] on button "Submit" at bounding box center [589, 473] width 41 height 15
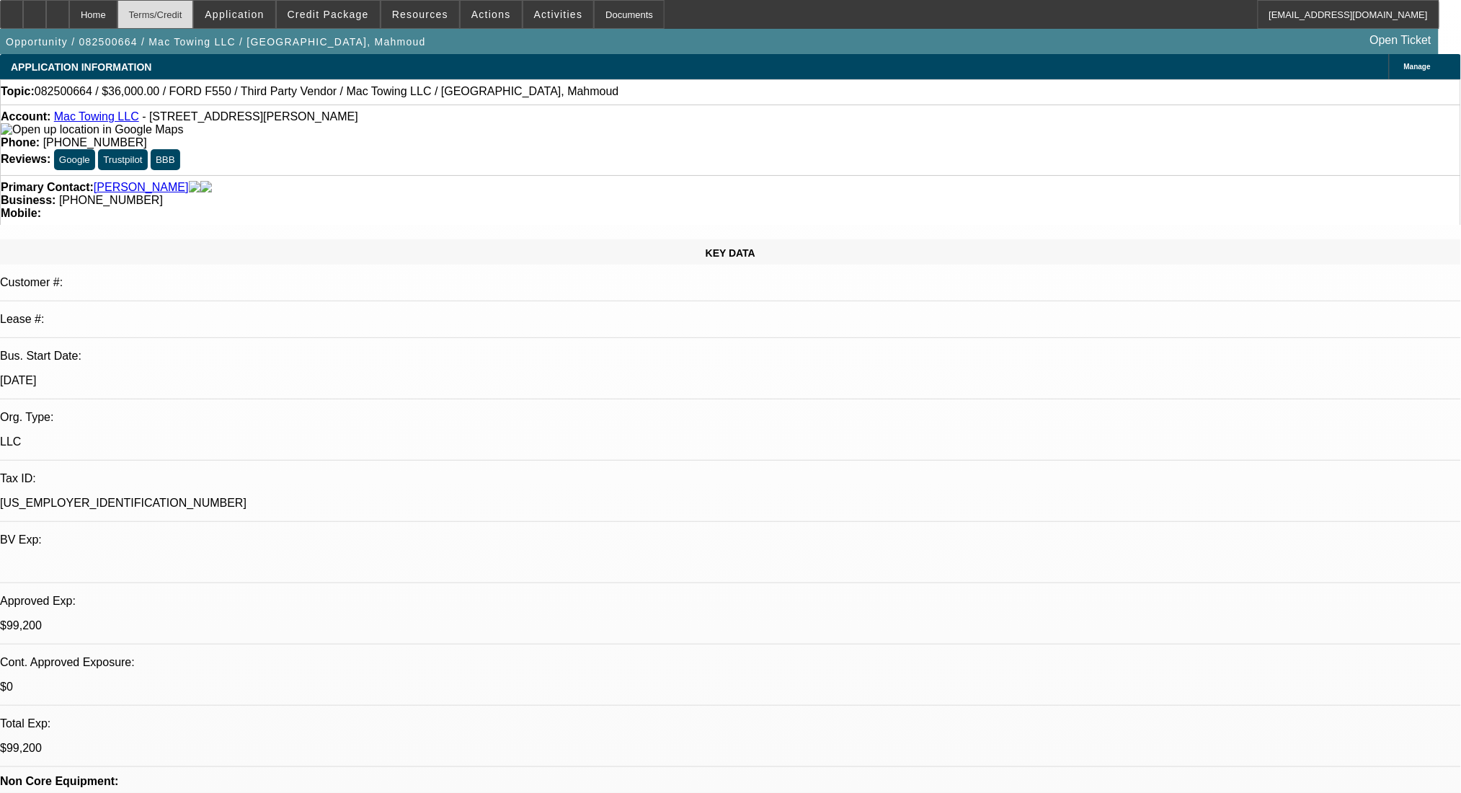
click at [194, 17] on div "Terms/Credit" at bounding box center [155, 14] width 76 height 29
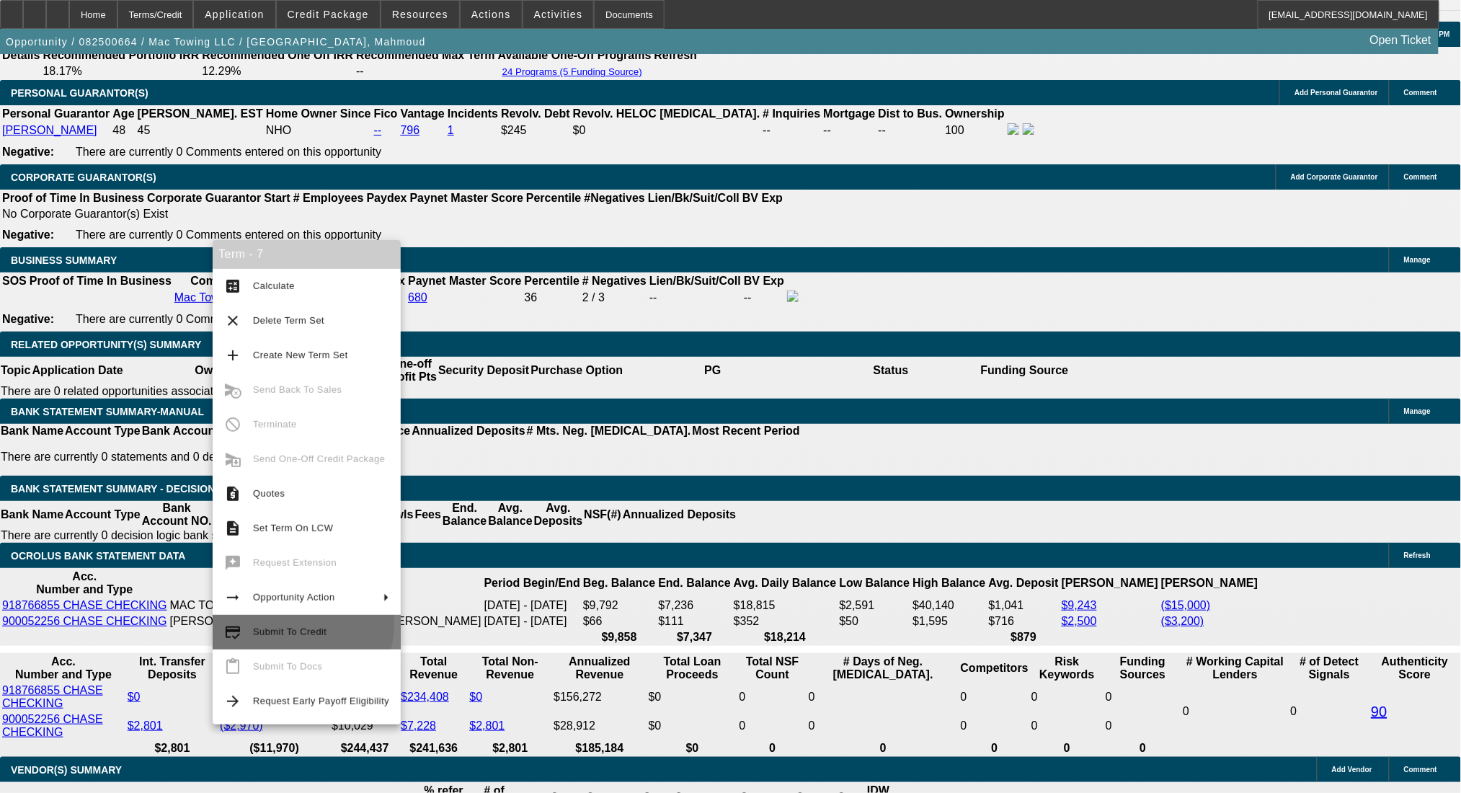
click at [289, 624] on span "Submit To Credit" at bounding box center [321, 631] width 136 height 17
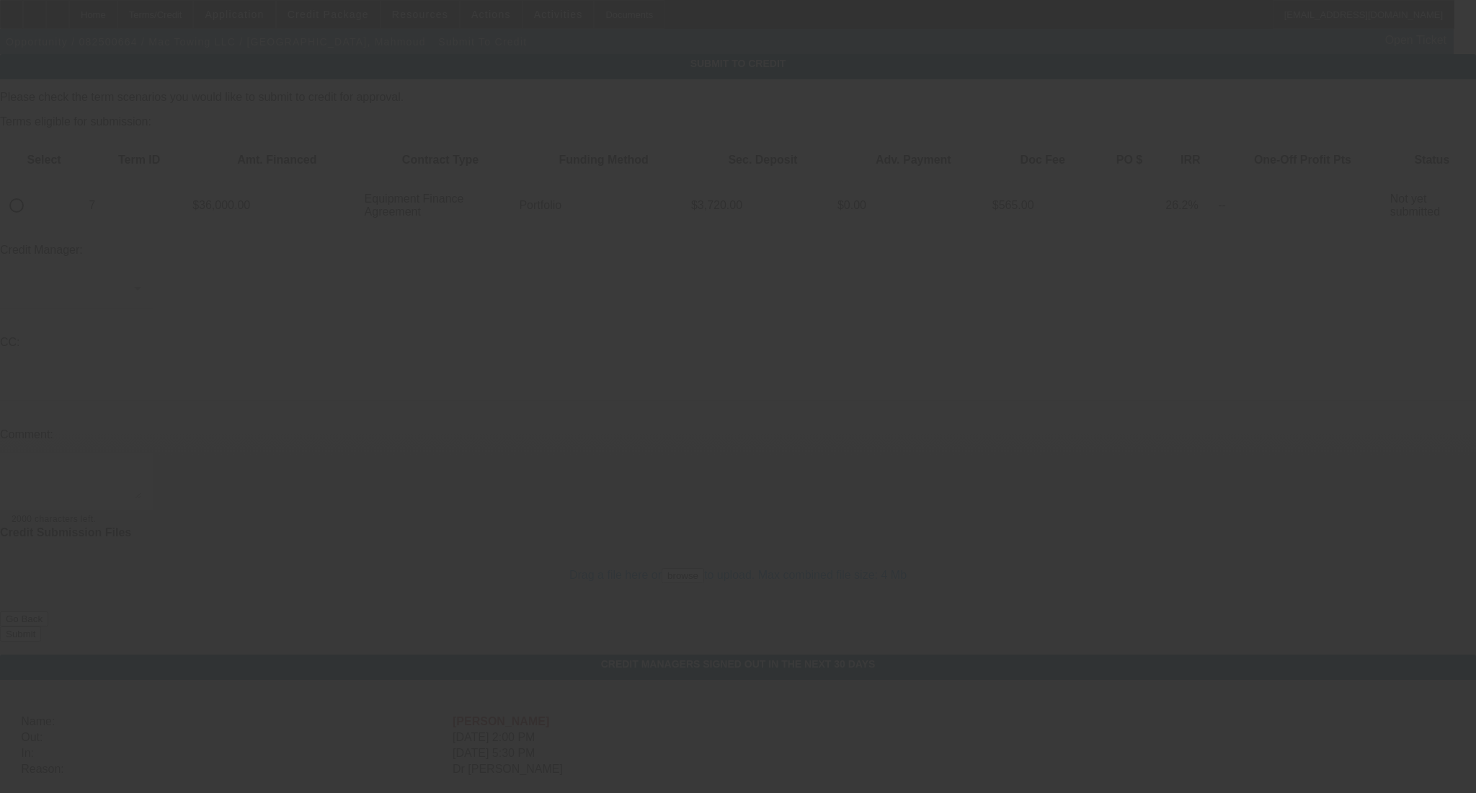
click at [61, 159] on div at bounding box center [738, 396] width 1476 height 793
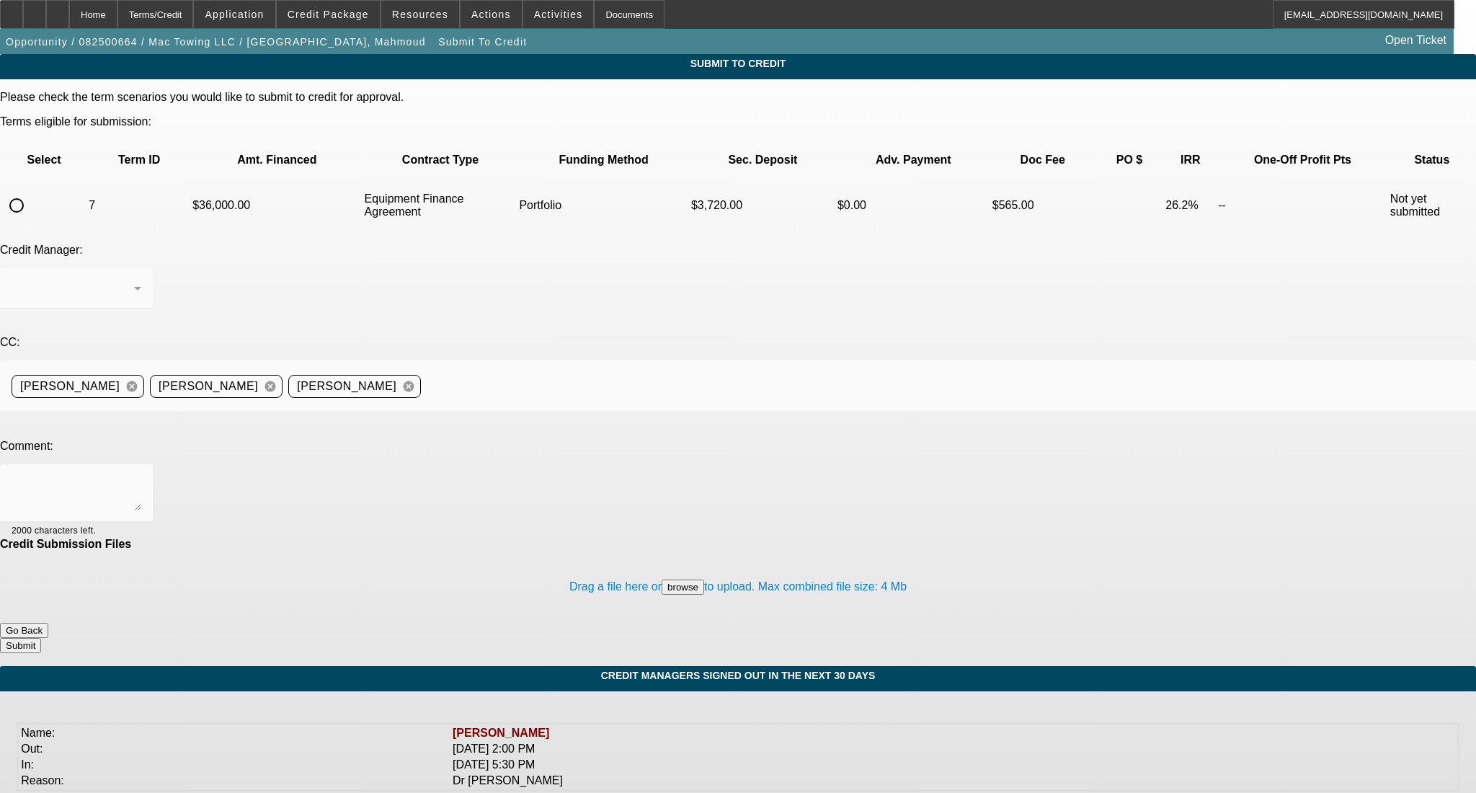
click at [61, 159] on div at bounding box center [738, 396] width 1476 height 793
click at [31, 191] on input "radio" at bounding box center [16, 205] width 29 height 29
radio input "true"
click at [134, 280] on div "[PERSON_NAME]" at bounding box center [73, 288] width 123 height 17
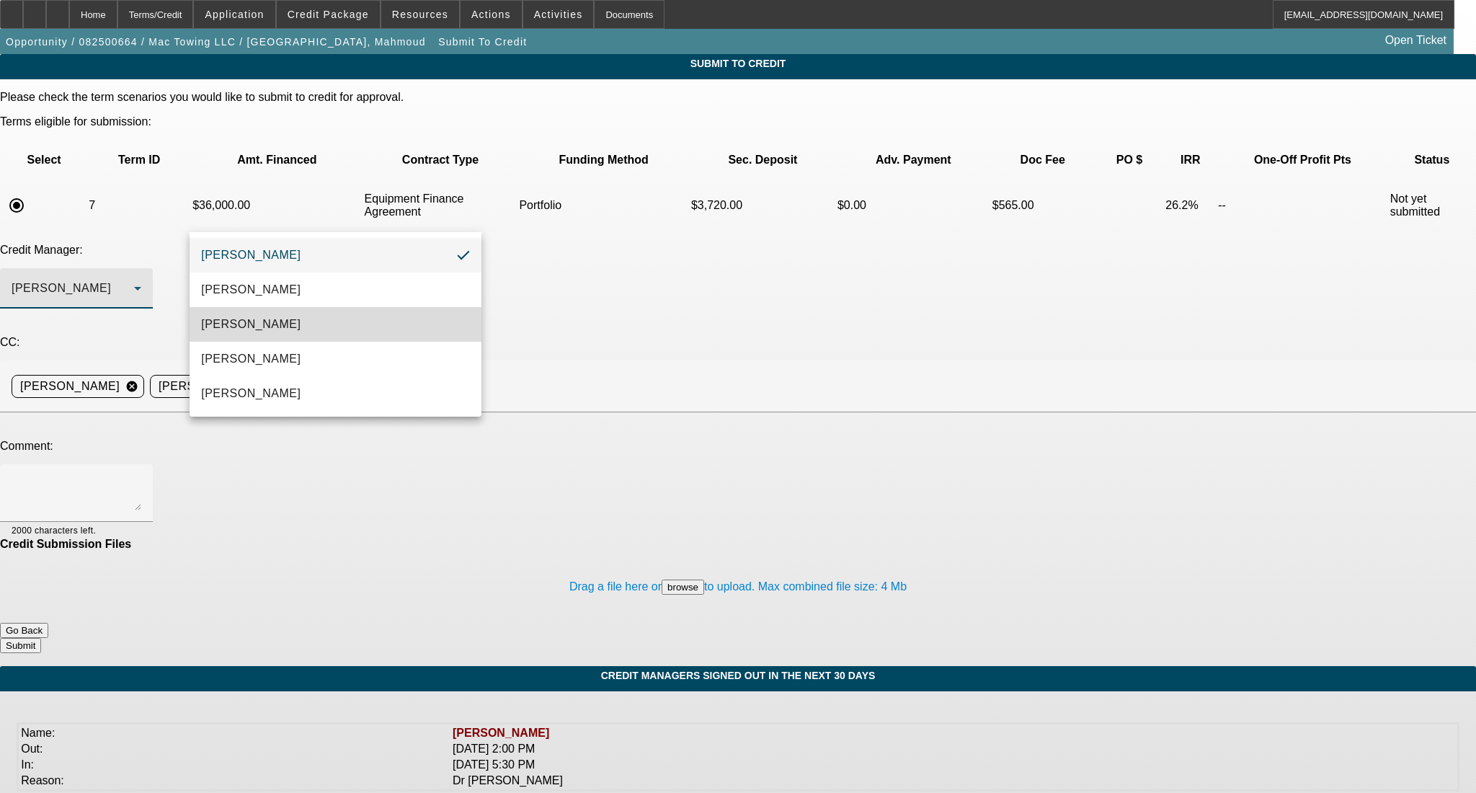
click at [281, 317] on mat-option "[PERSON_NAME]" at bounding box center [335, 324] width 291 height 35
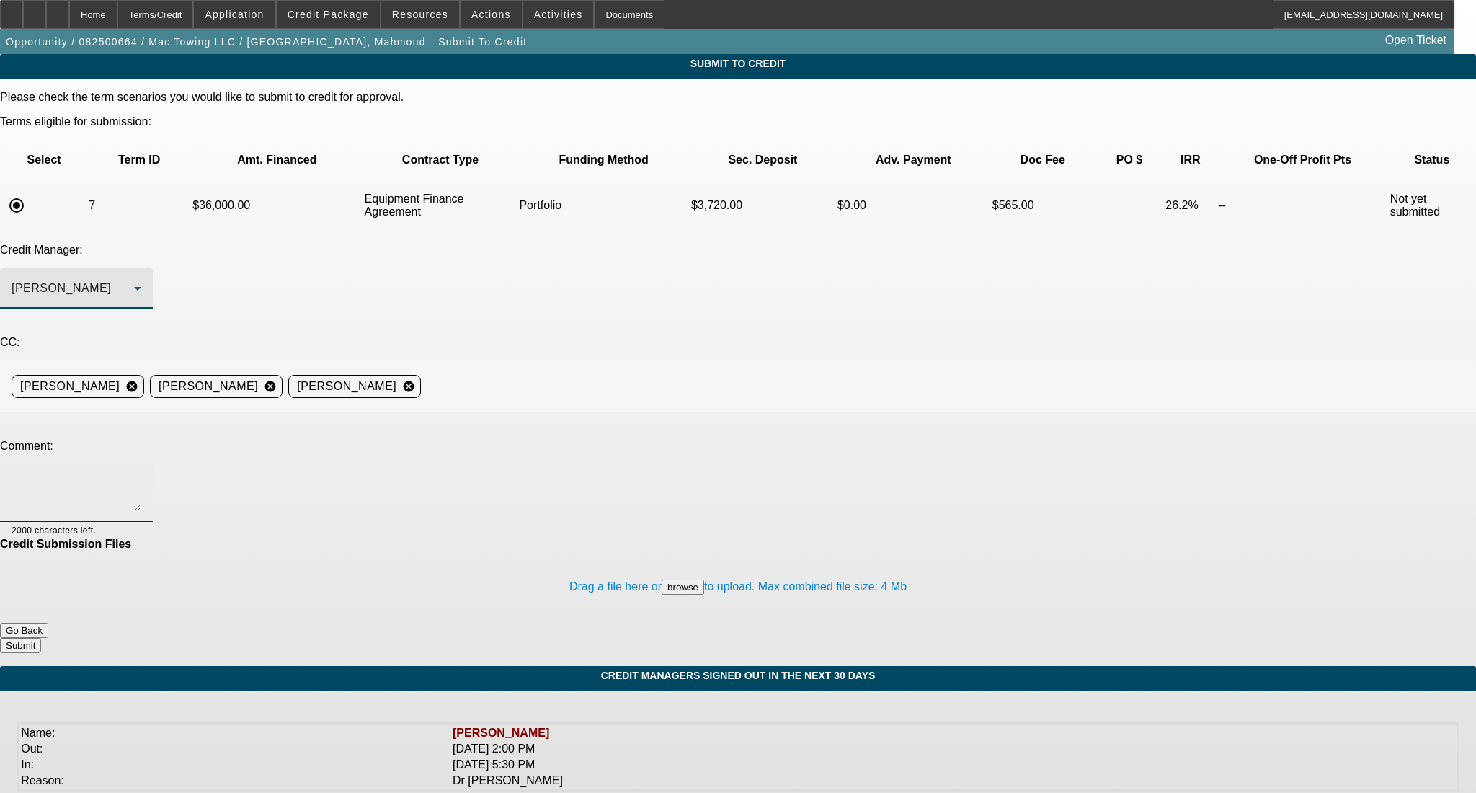
click at [141, 476] on textarea at bounding box center [77, 493] width 130 height 35
paste textarea "Hi Michael- customer got quote back on insurance for the new truck and it just …"
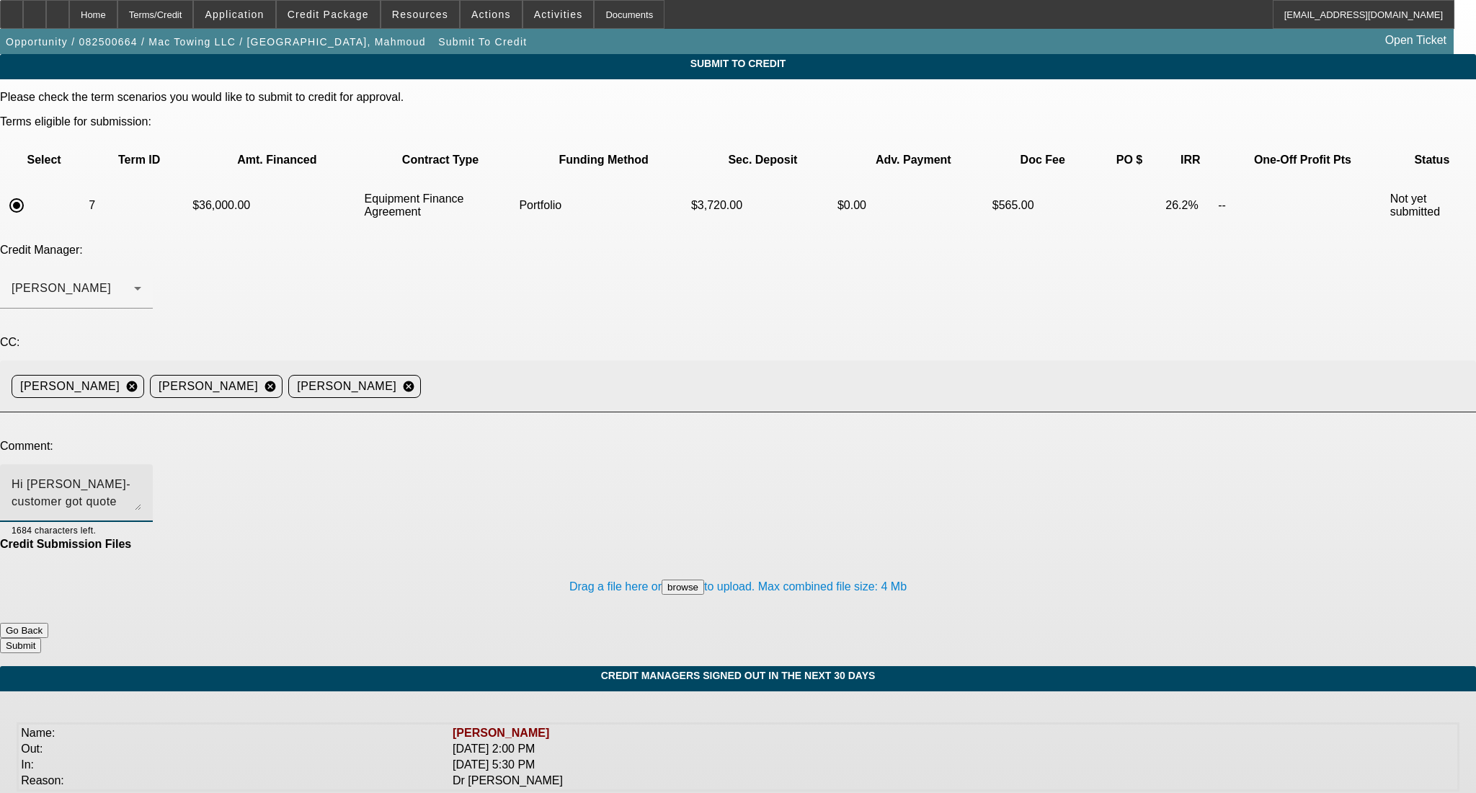
type textarea "Hi Michael- customer got quote back on insurance for the new truck and it just …"
click at [421, 380] on mat-icon "cancel" at bounding box center [408, 386] width 25 height 13
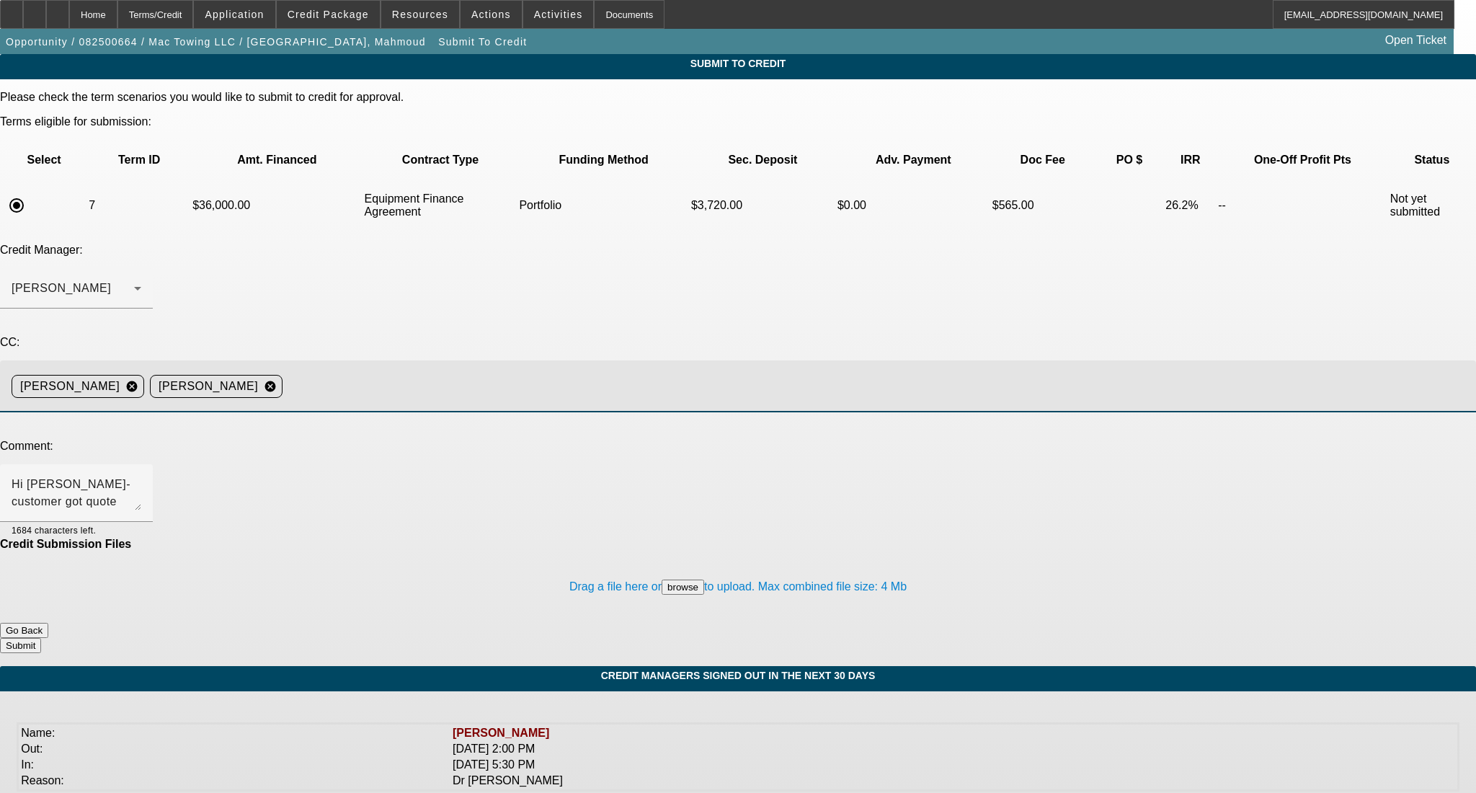
click at [41, 638] on button "Submit" at bounding box center [20, 645] width 41 height 15
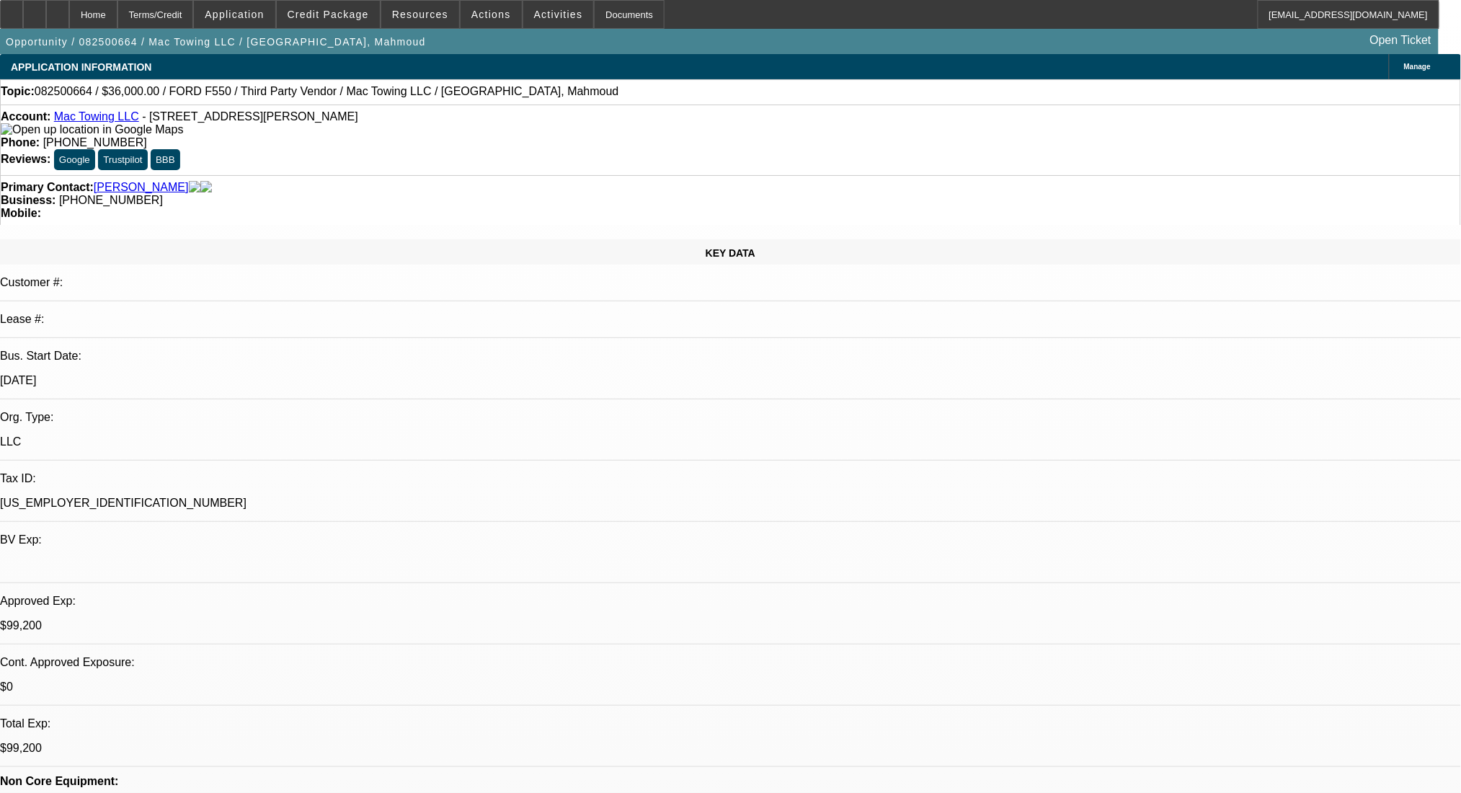
select select "0.2"
select select "2"
select select "0"
select select "6"
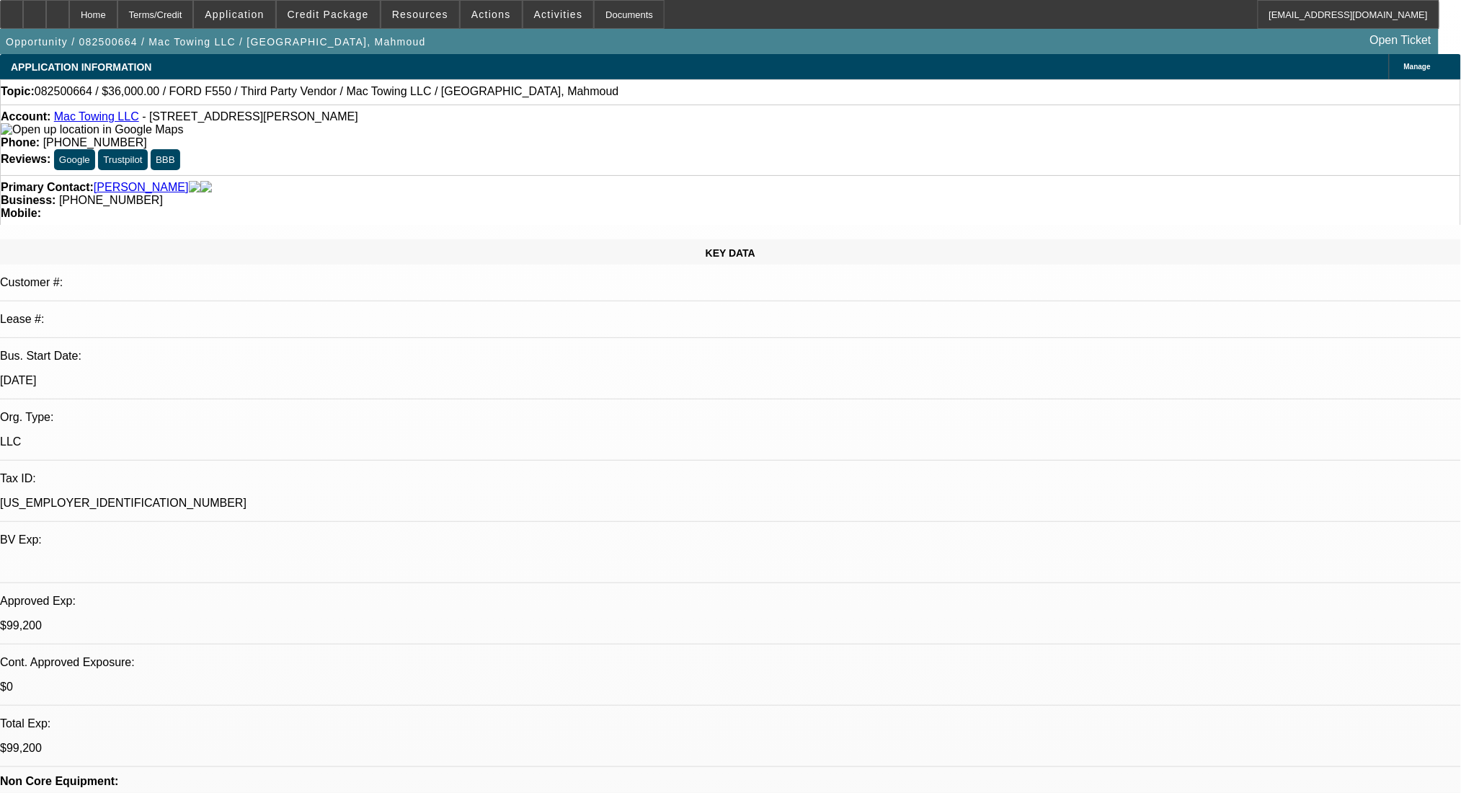
select select "0.2"
select select "2"
select select "0"
select select "6"
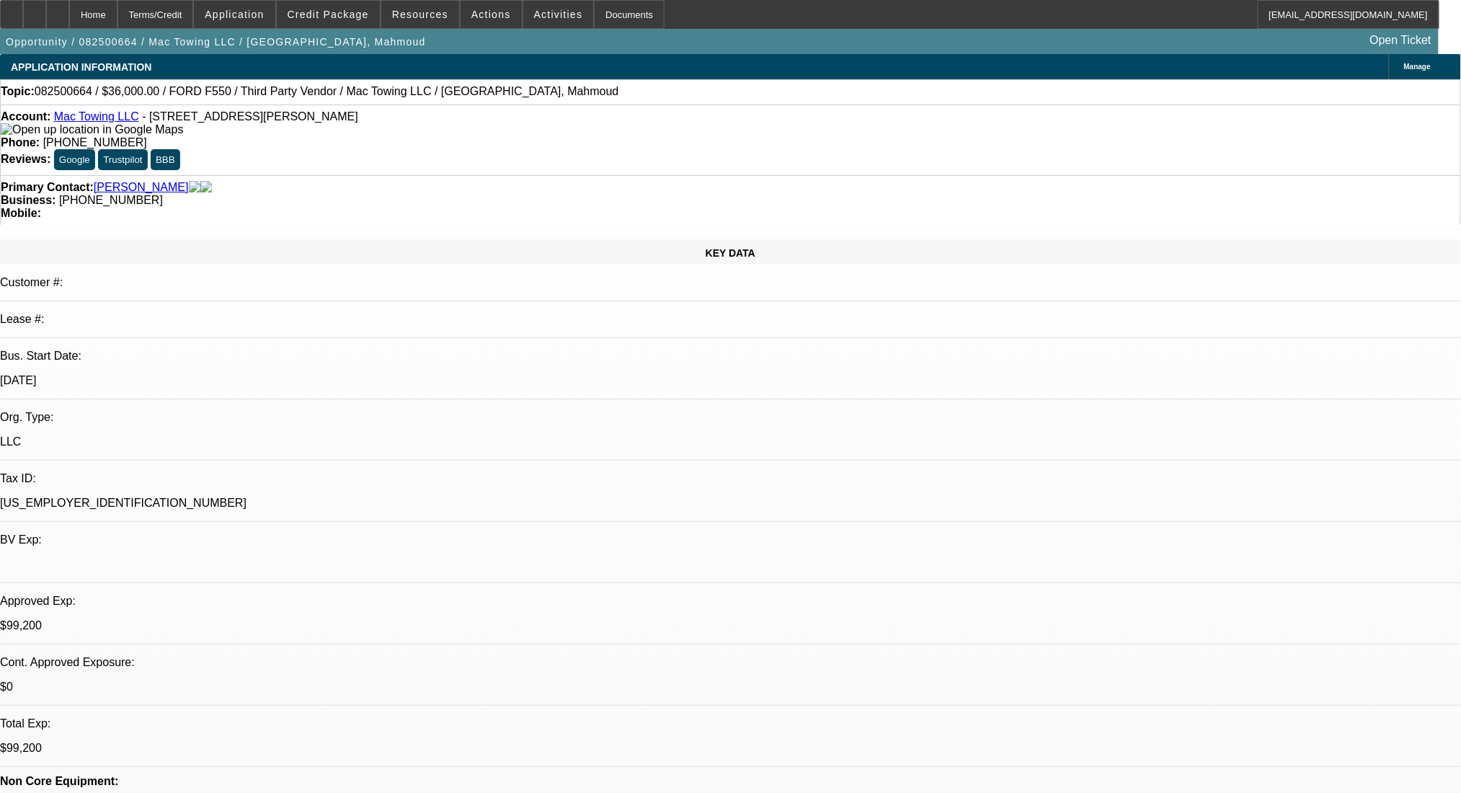
select select "0.2"
select select "2"
select select "0"
select select "6"
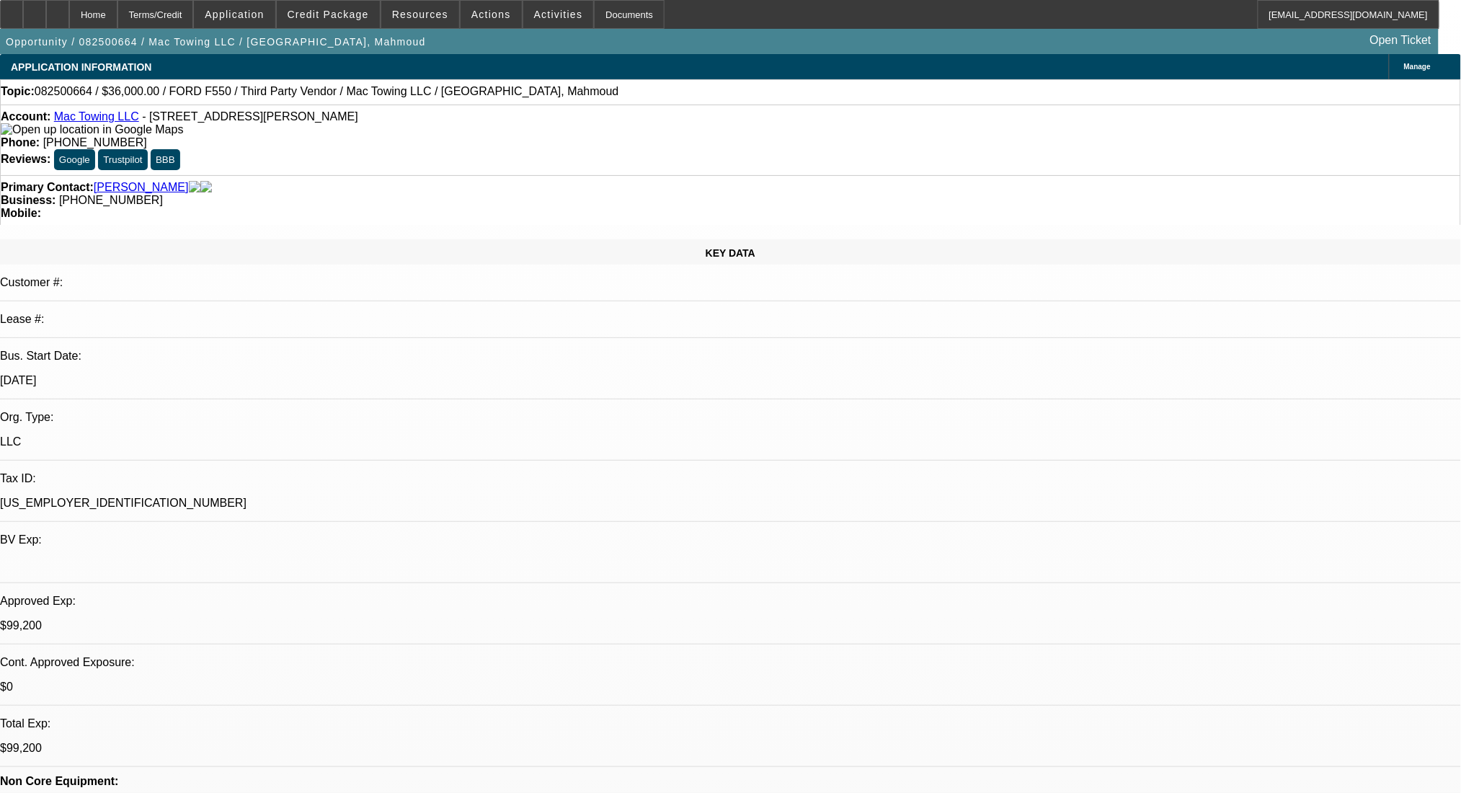
select select "0.2"
select select "2"
select select "0.1"
select select "4"
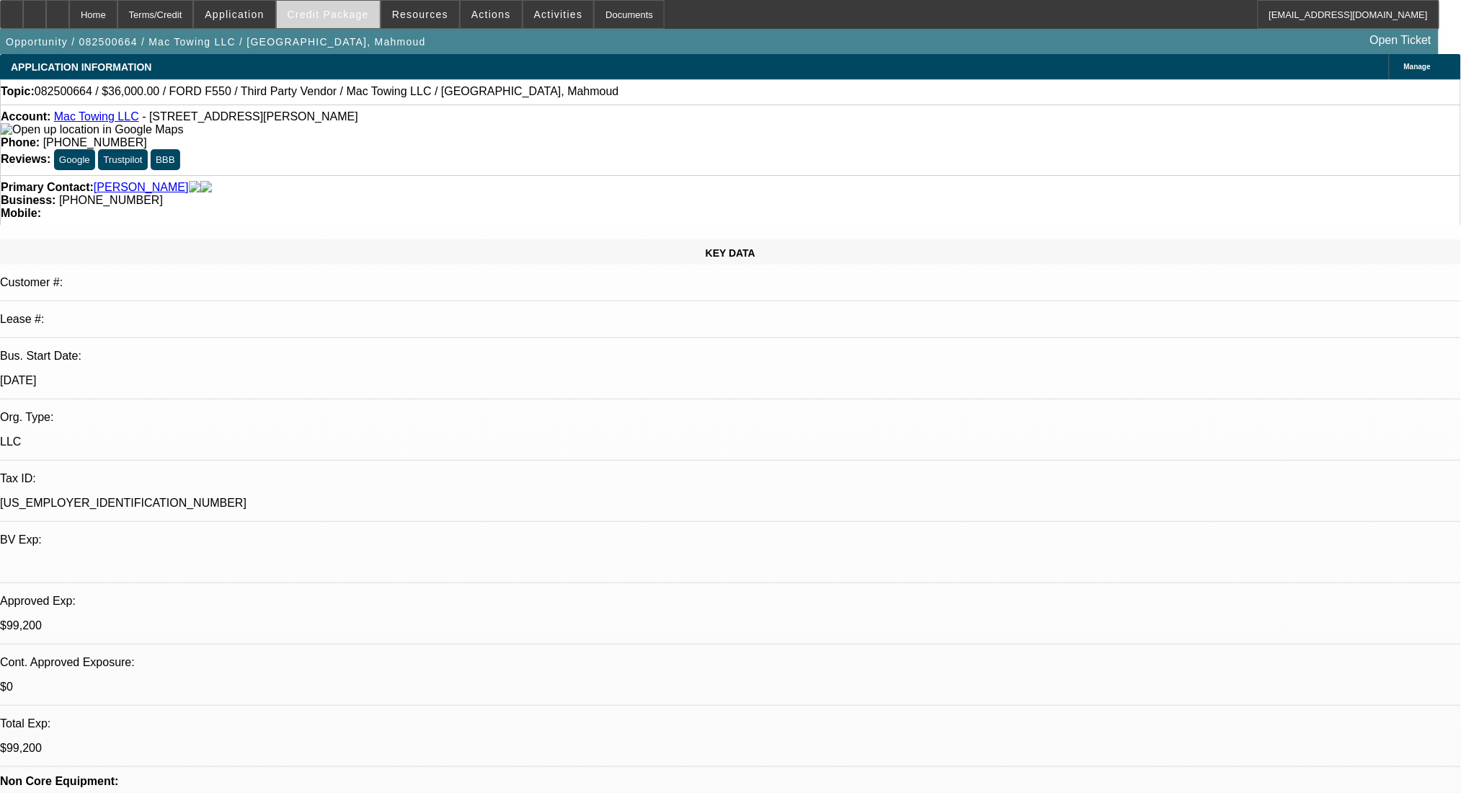
click at [358, 17] on span "Credit Package" at bounding box center [328, 15] width 81 height 12
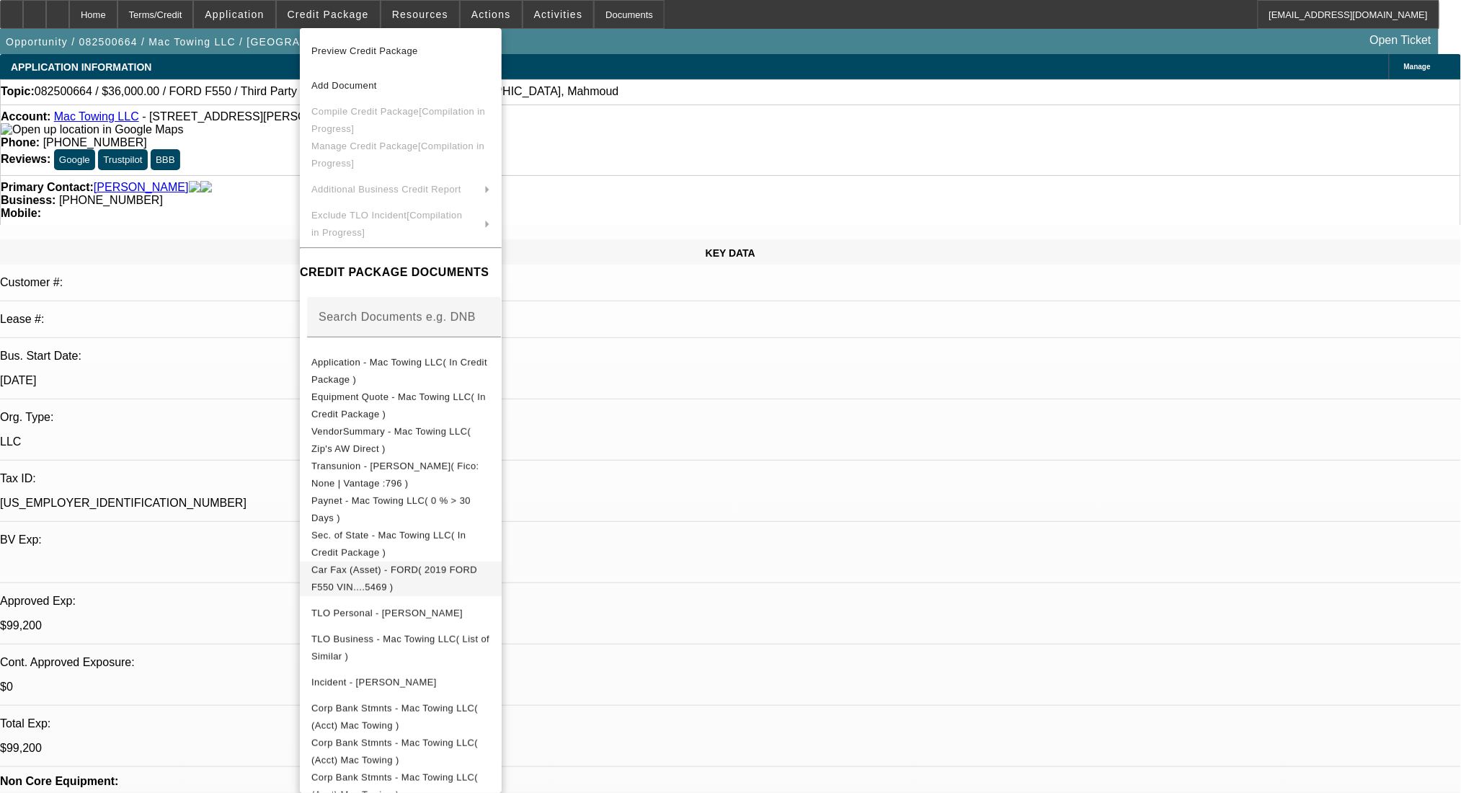
click at [490, 579] on span "Car Fax (Asset) - FORD( 2019 FORD F550 VIN....5469 )" at bounding box center [400, 578] width 179 height 35
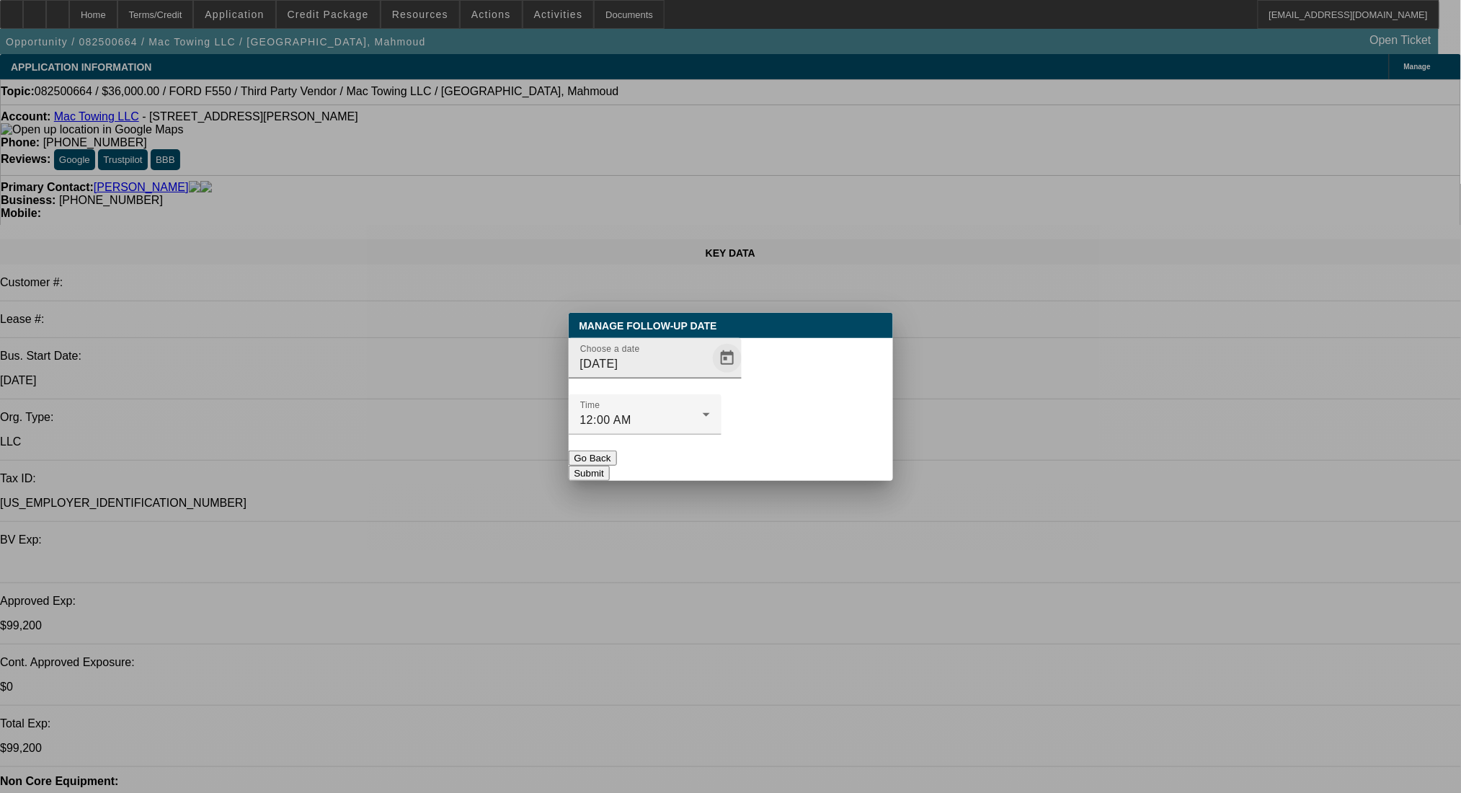
click at [710, 375] on span "Open calendar" at bounding box center [727, 358] width 35 height 35
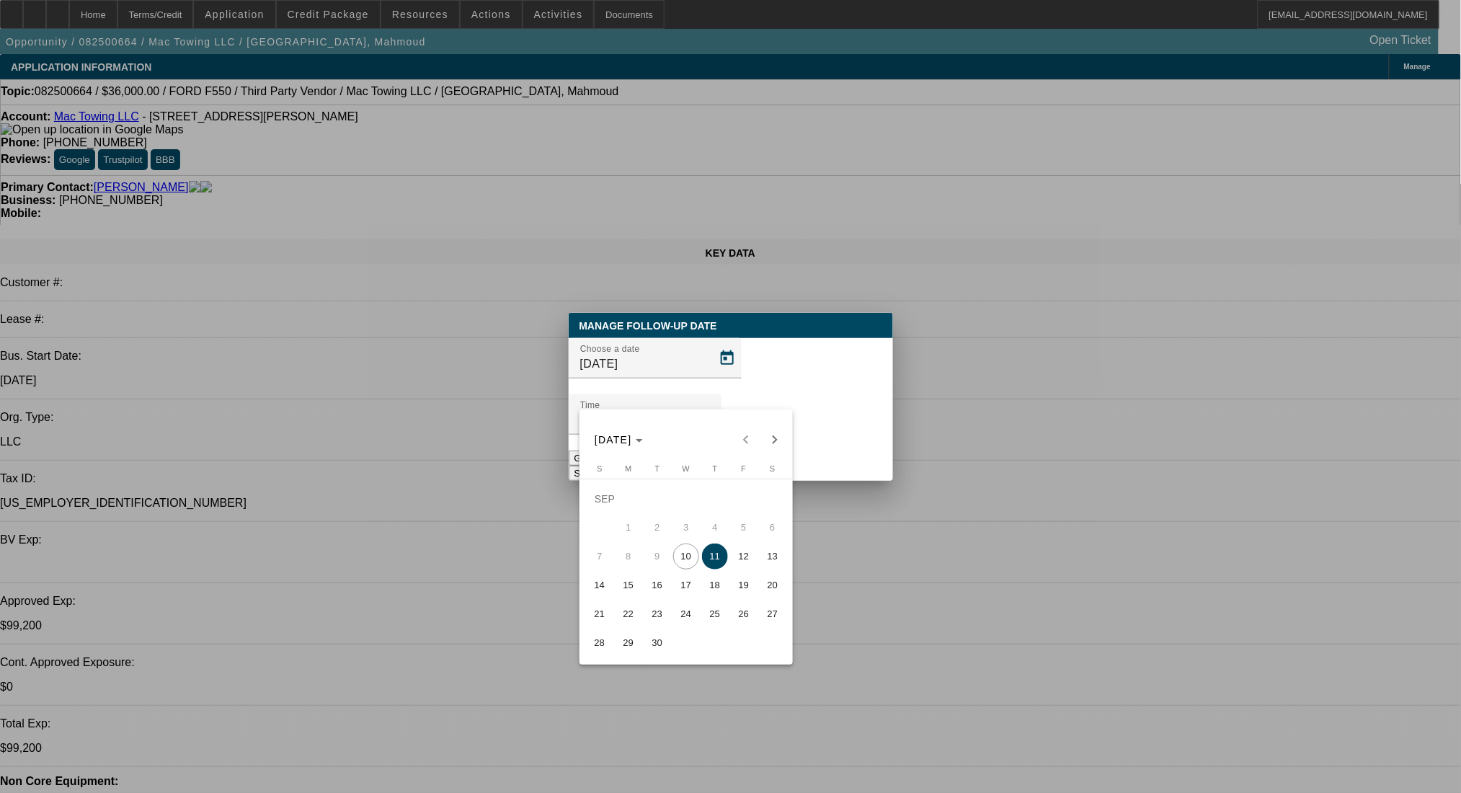
click at [718, 554] on span "11" at bounding box center [715, 556] width 26 height 26
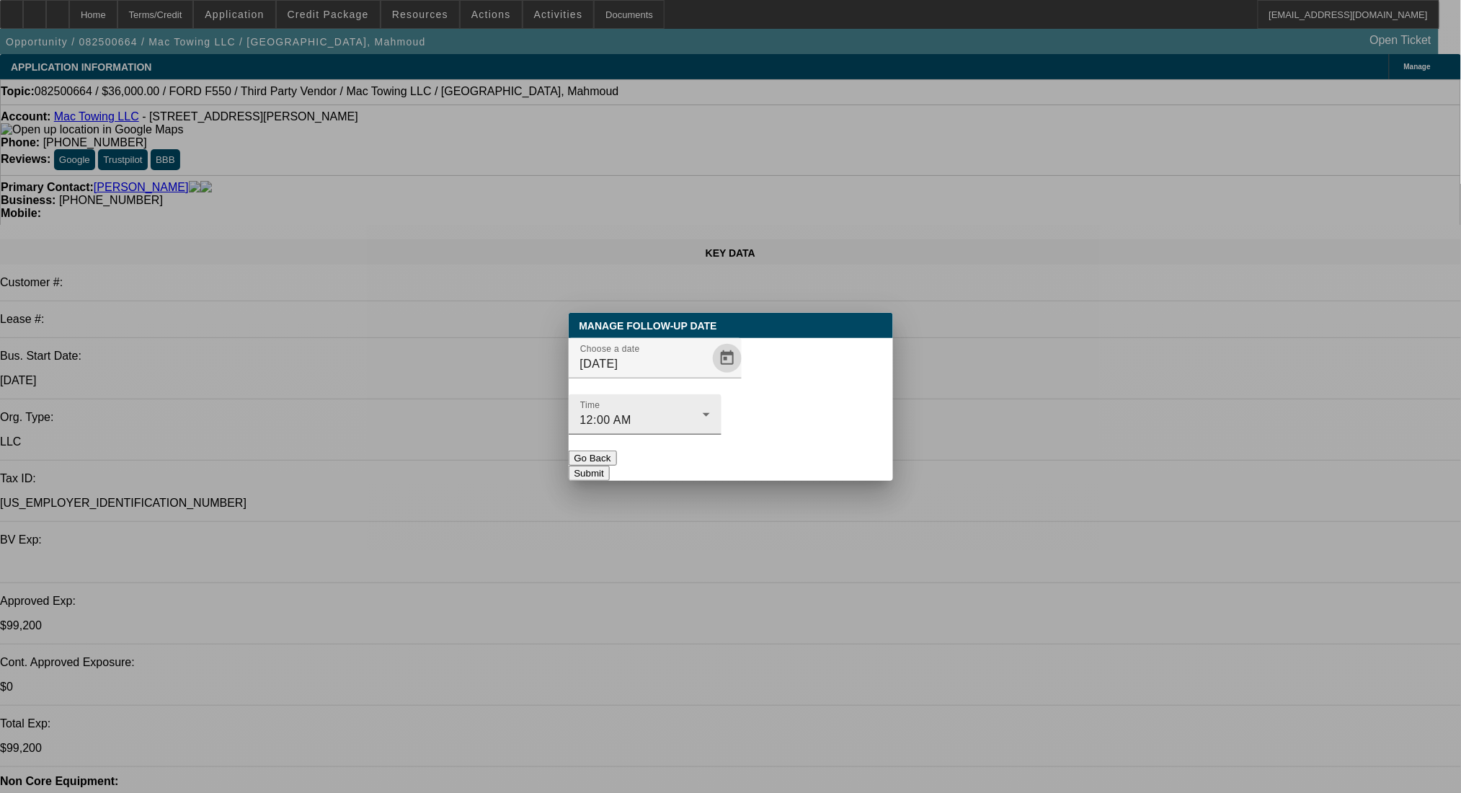
click at [610, 466] on button "Submit" at bounding box center [589, 473] width 41 height 15
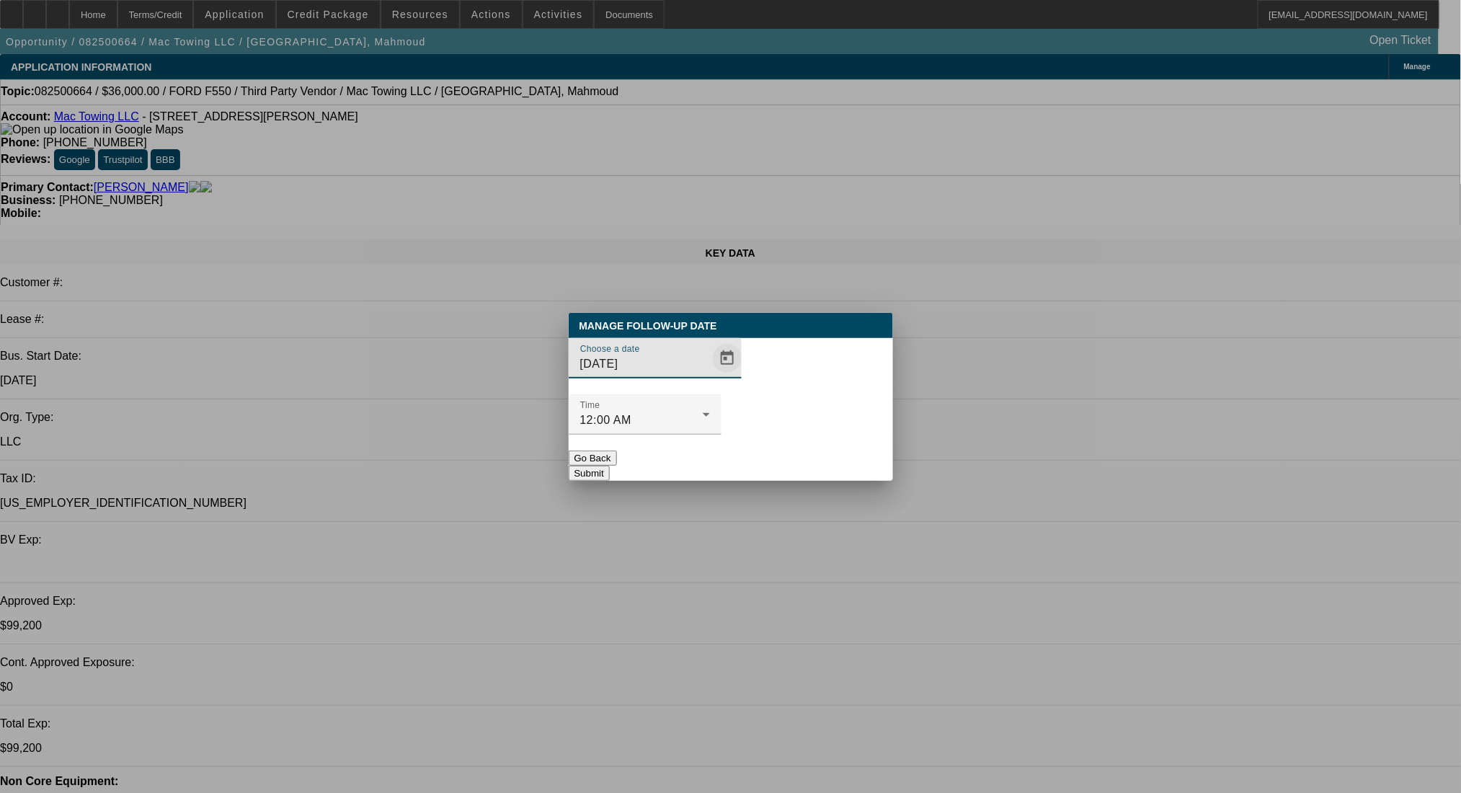
click at [710, 375] on span "Open calendar" at bounding box center [727, 358] width 35 height 35
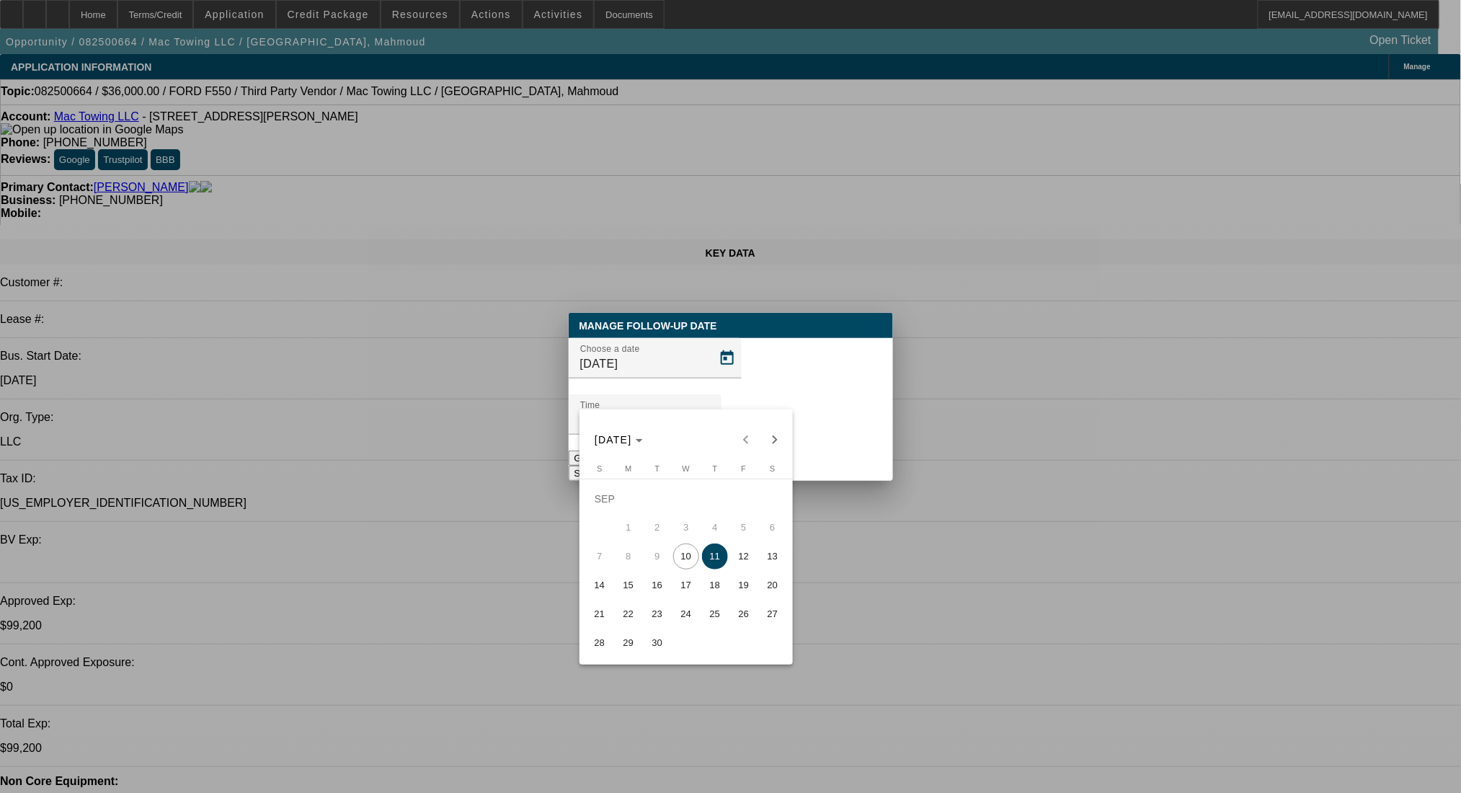
click at [739, 565] on span "12" at bounding box center [744, 556] width 26 height 26
type input "9/12/2025"
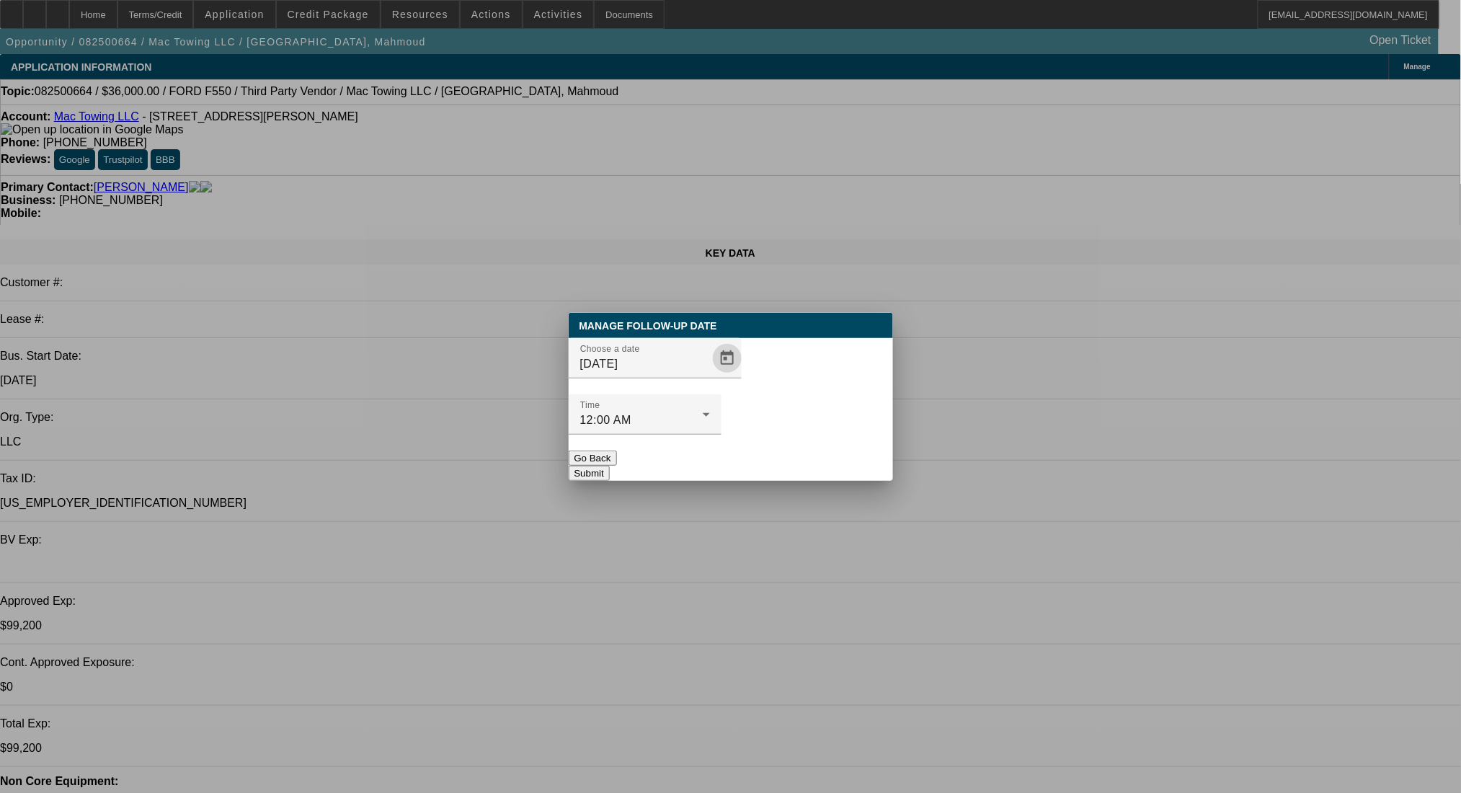
click at [610, 466] on button "Submit" at bounding box center [589, 473] width 41 height 15
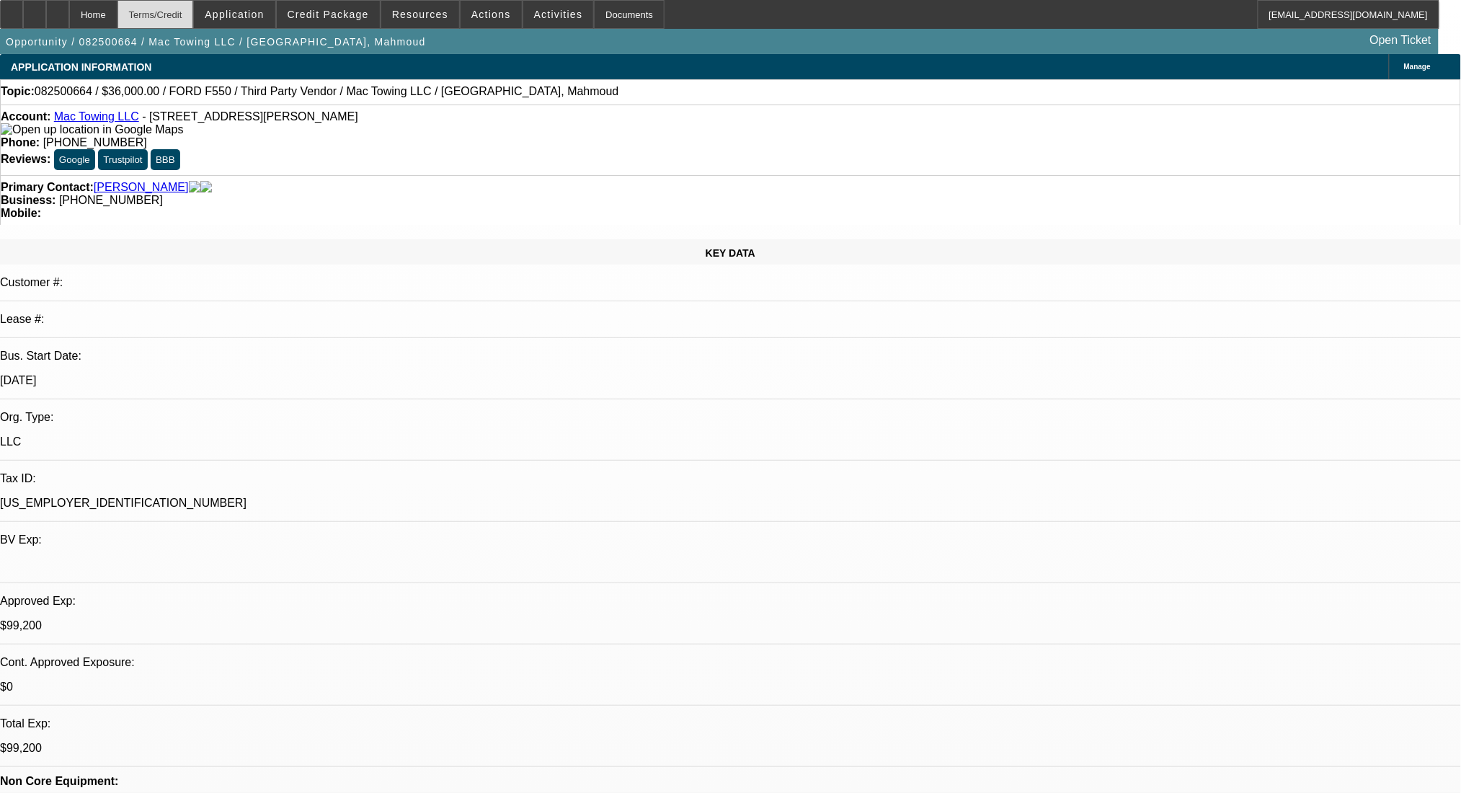
click at [194, 12] on div "Terms/Credit" at bounding box center [155, 14] width 76 height 29
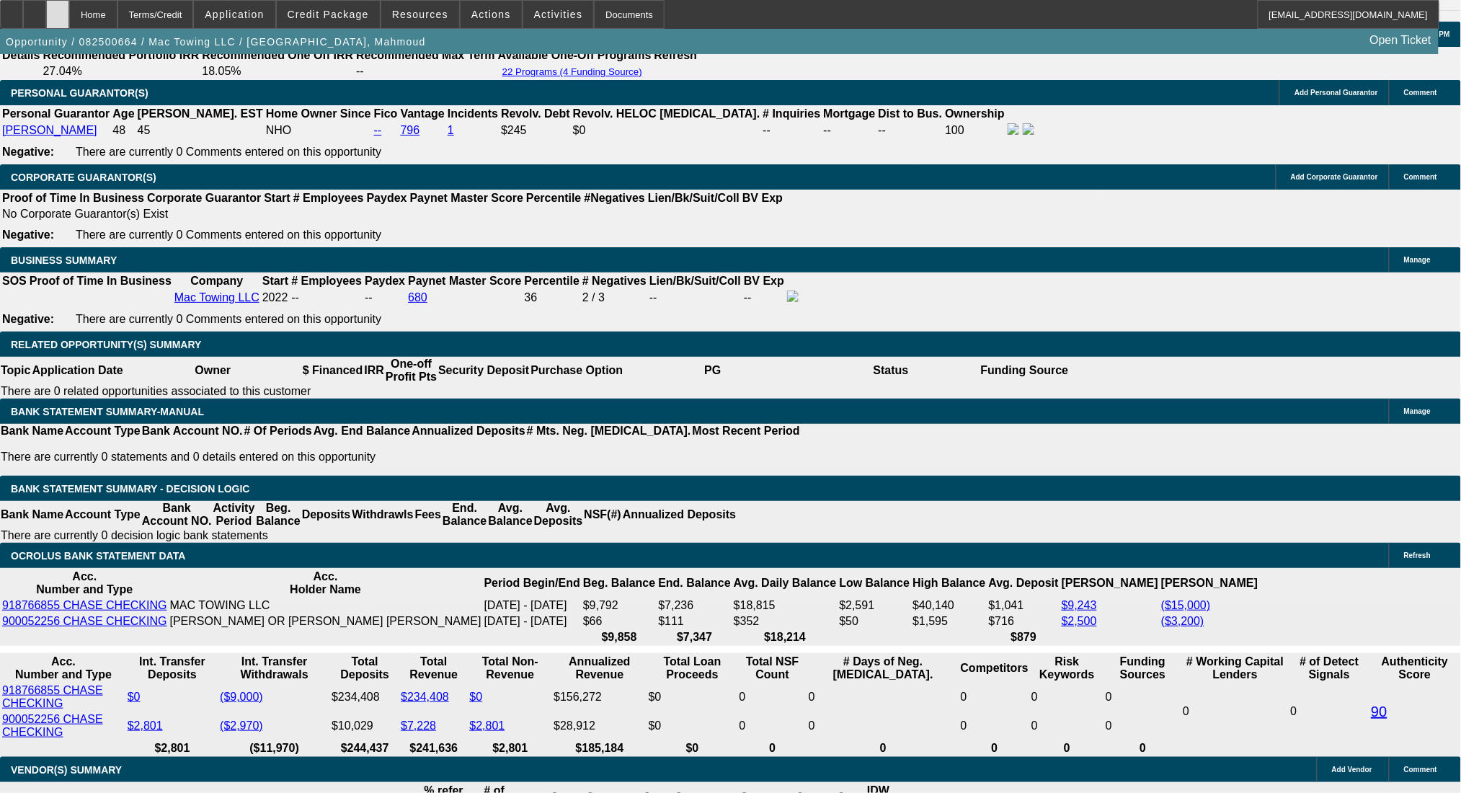
click at [69, 16] on div at bounding box center [57, 14] width 23 height 29
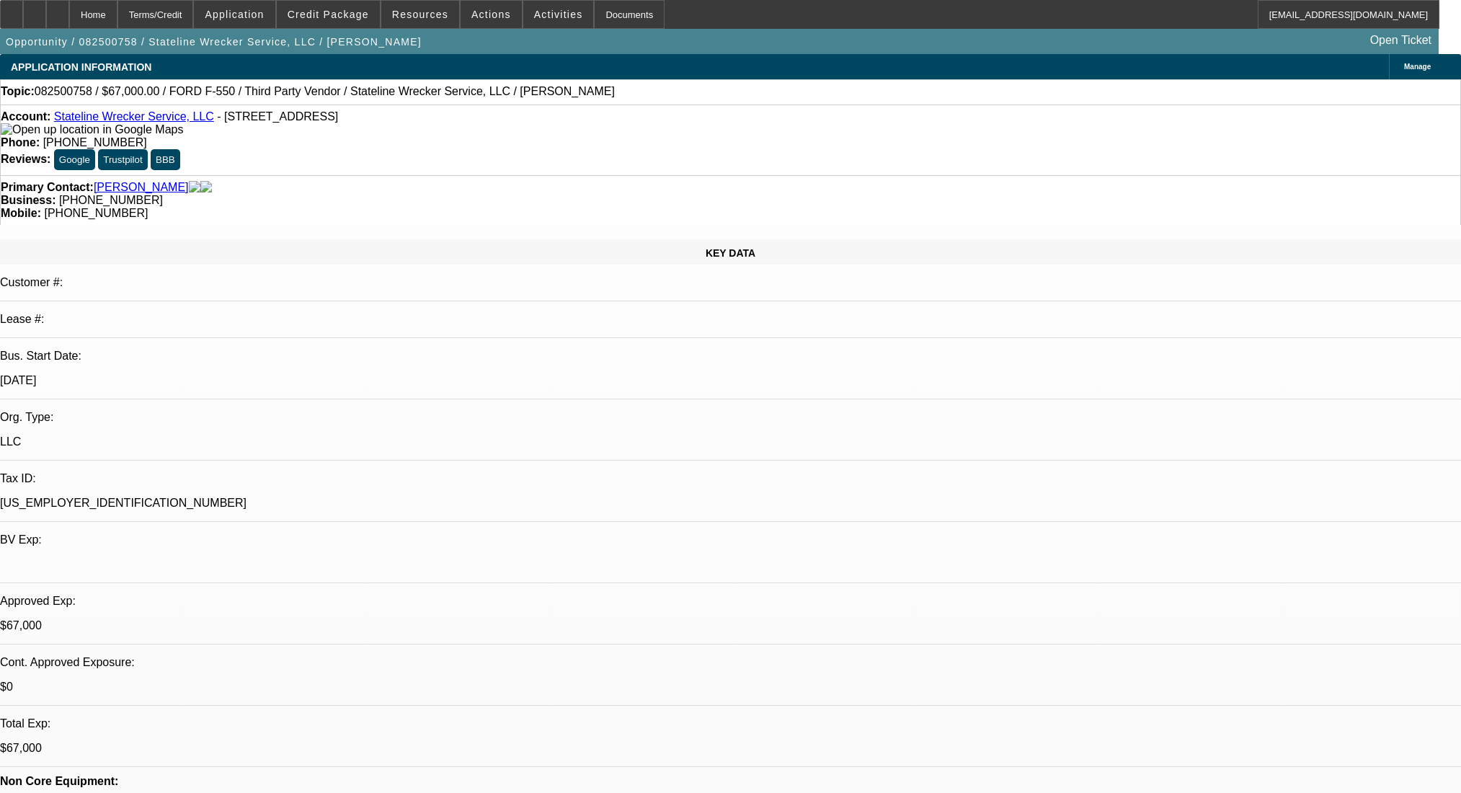
select select "0"
select select "2"
select select "0.1"
select select "4"
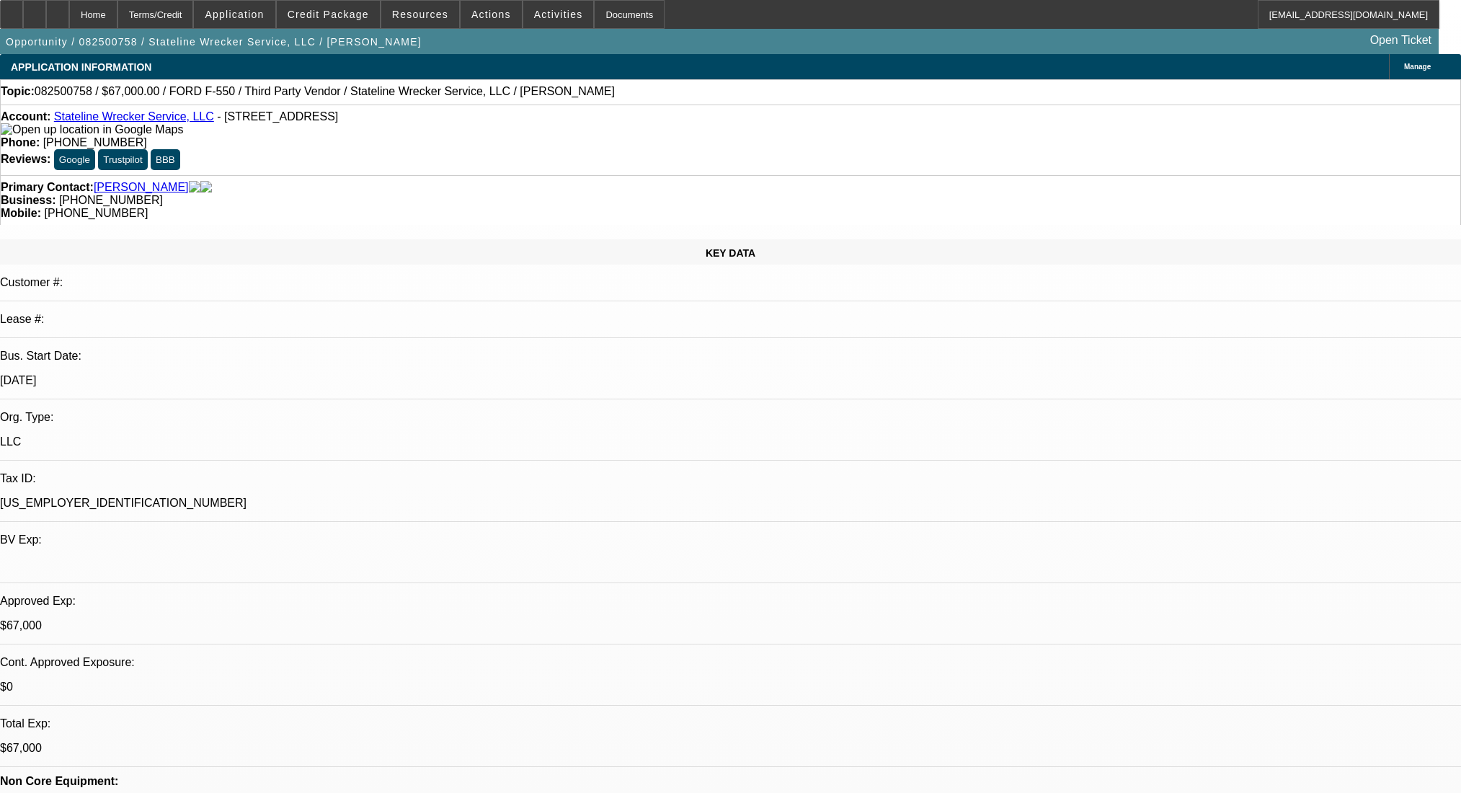
select select "0"
select select "2"
select select "0.1"
select select "4"
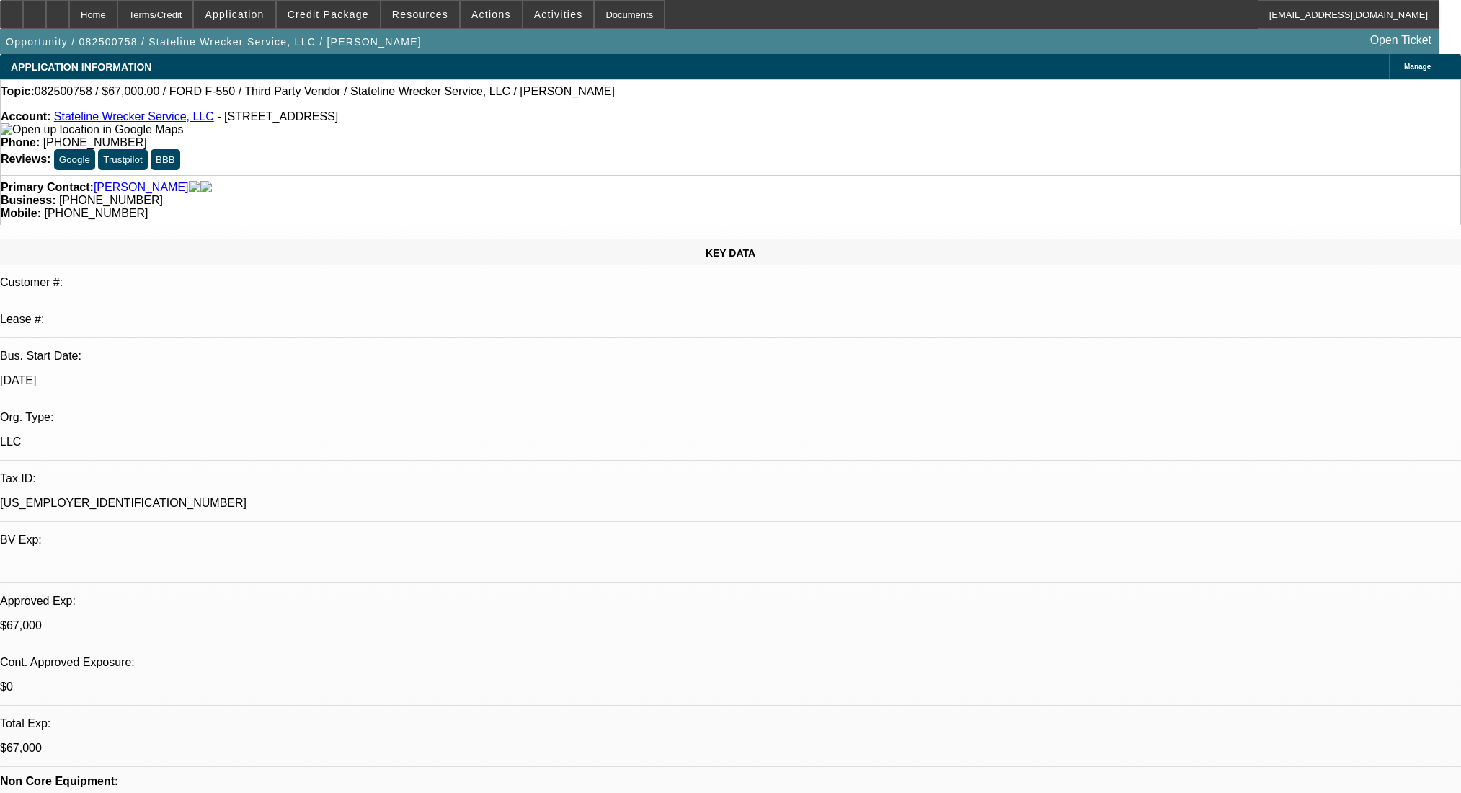
select select "0"
select select "2"
select select "0.1"
select select "4"
select select "0"
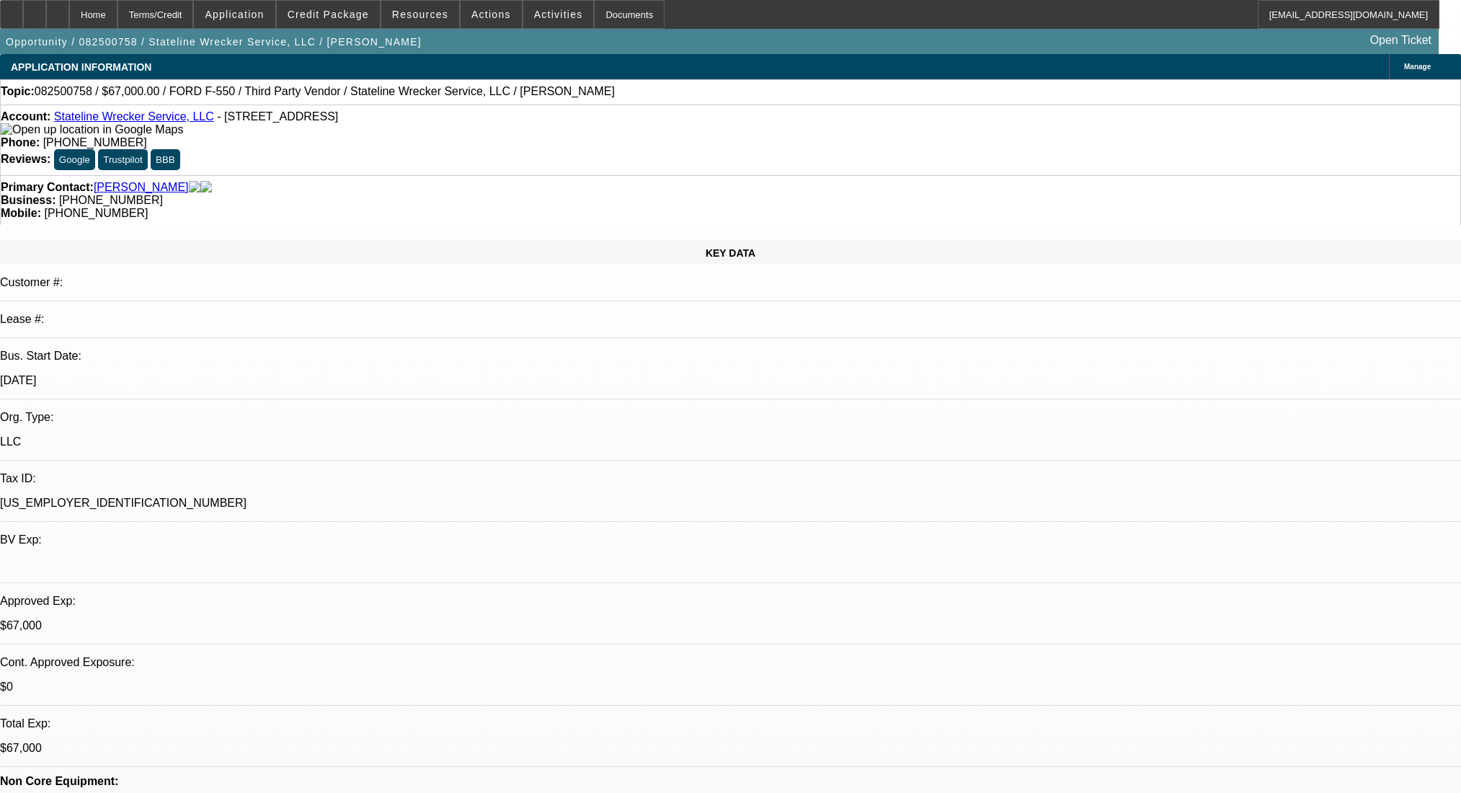
select select "2"
select select "0.1"
select select "4"
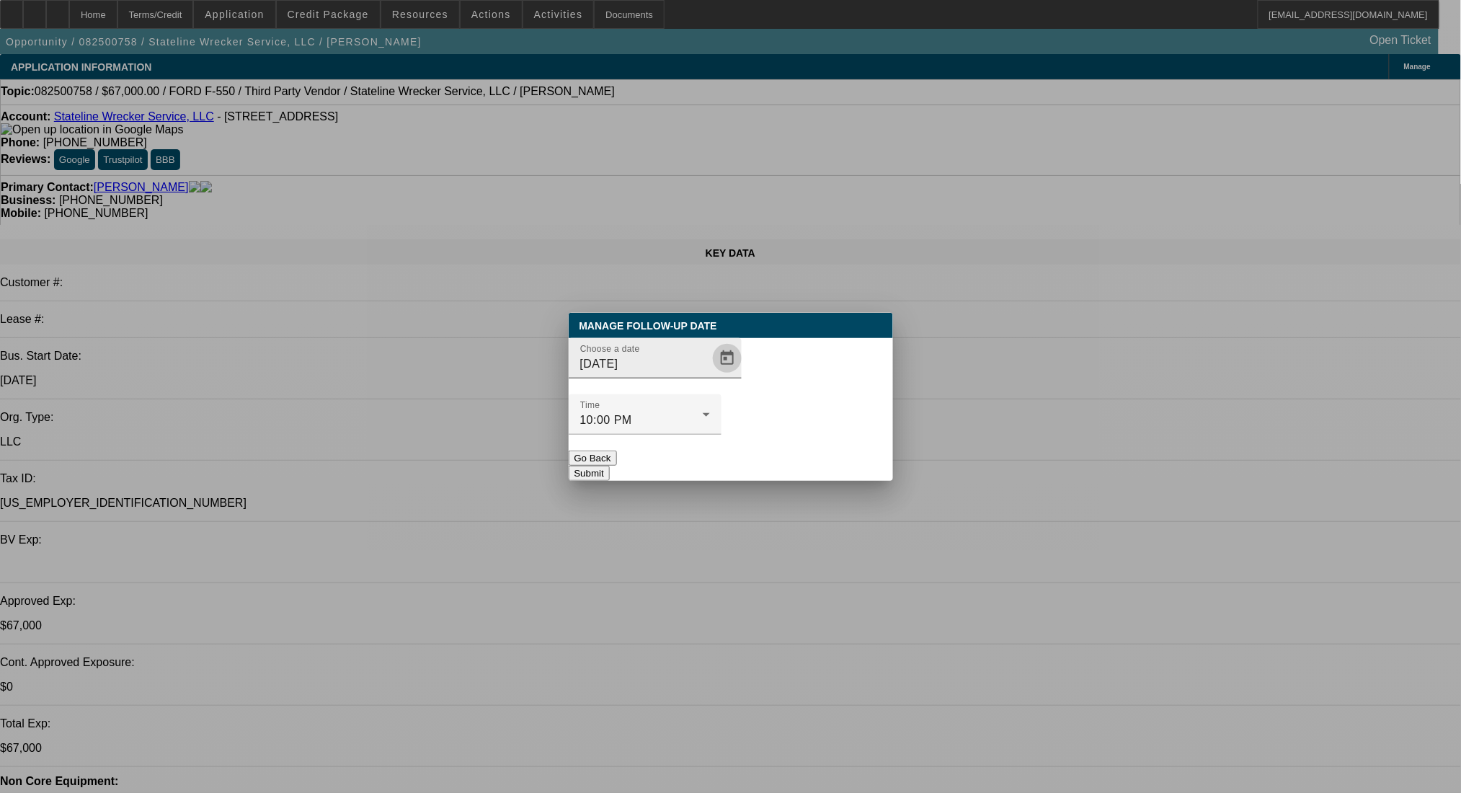
click at [710, 375] on span "Open calendar" at bounding box center [727, 358] width 35 height 35
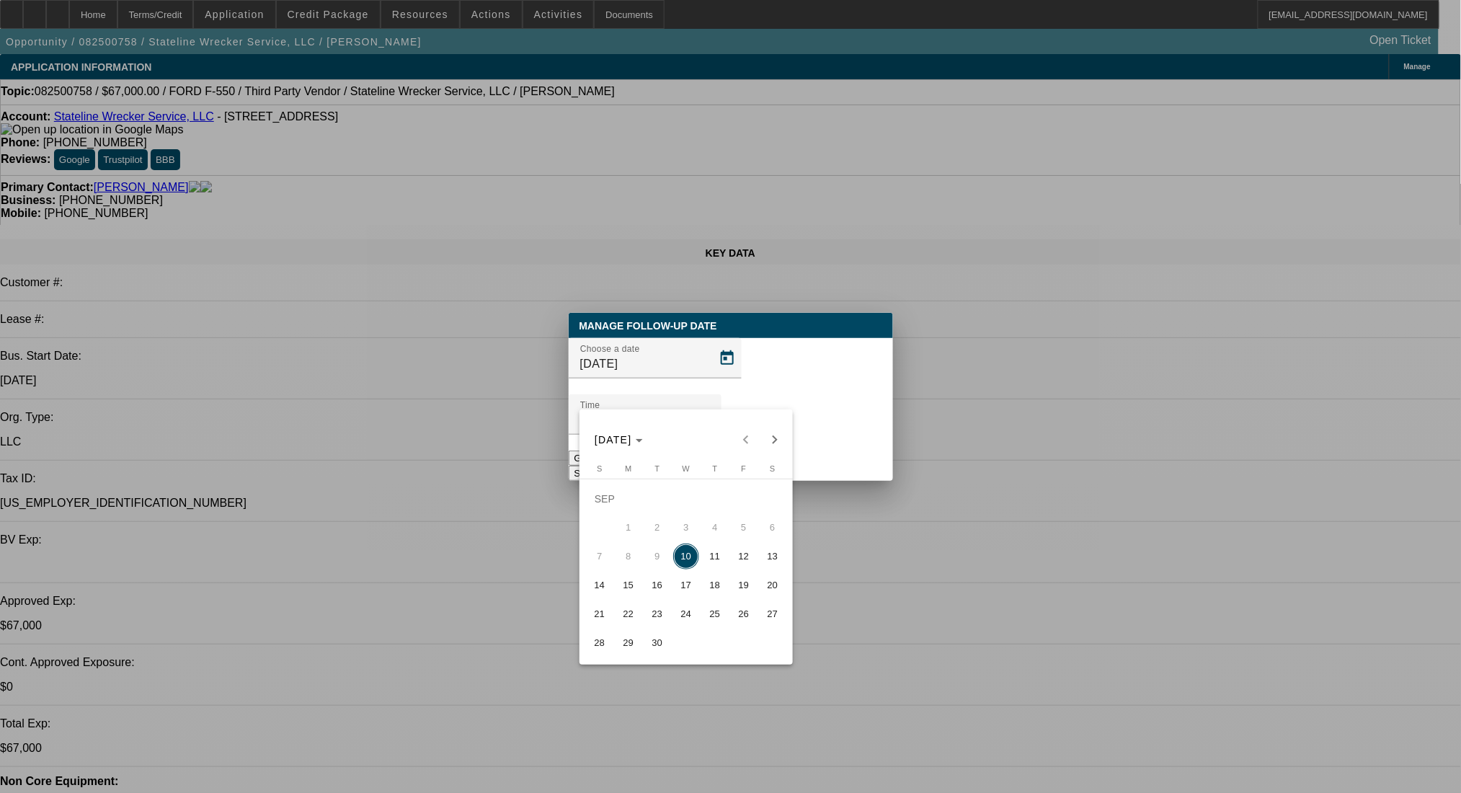
click at [719, 567] on span "11" at bounding box center [715, 556] width 26 height 26
type input "[DATE]"
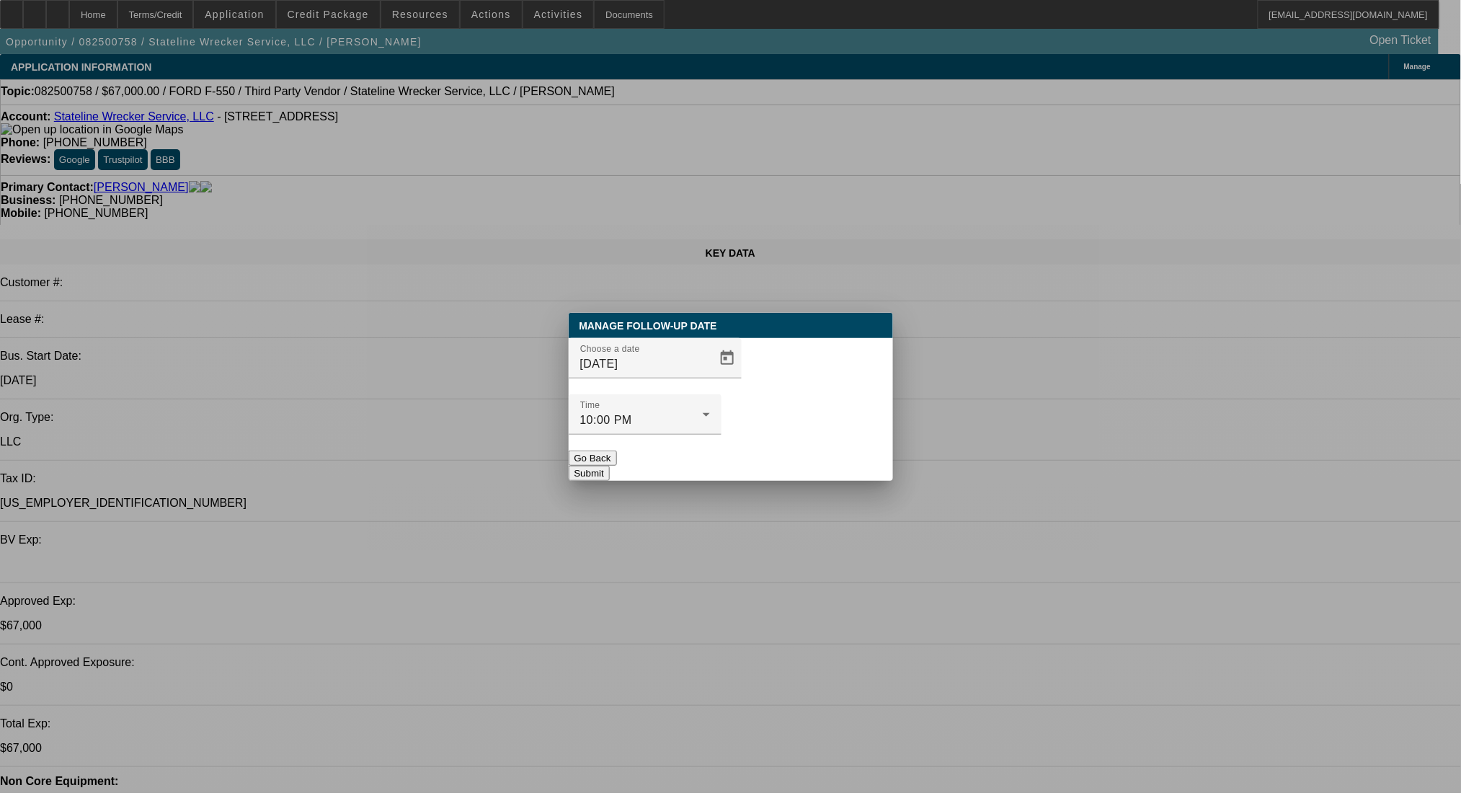
click at [610, 466] on button "Submit" at bounding box center [589, 473] width 41 height 15
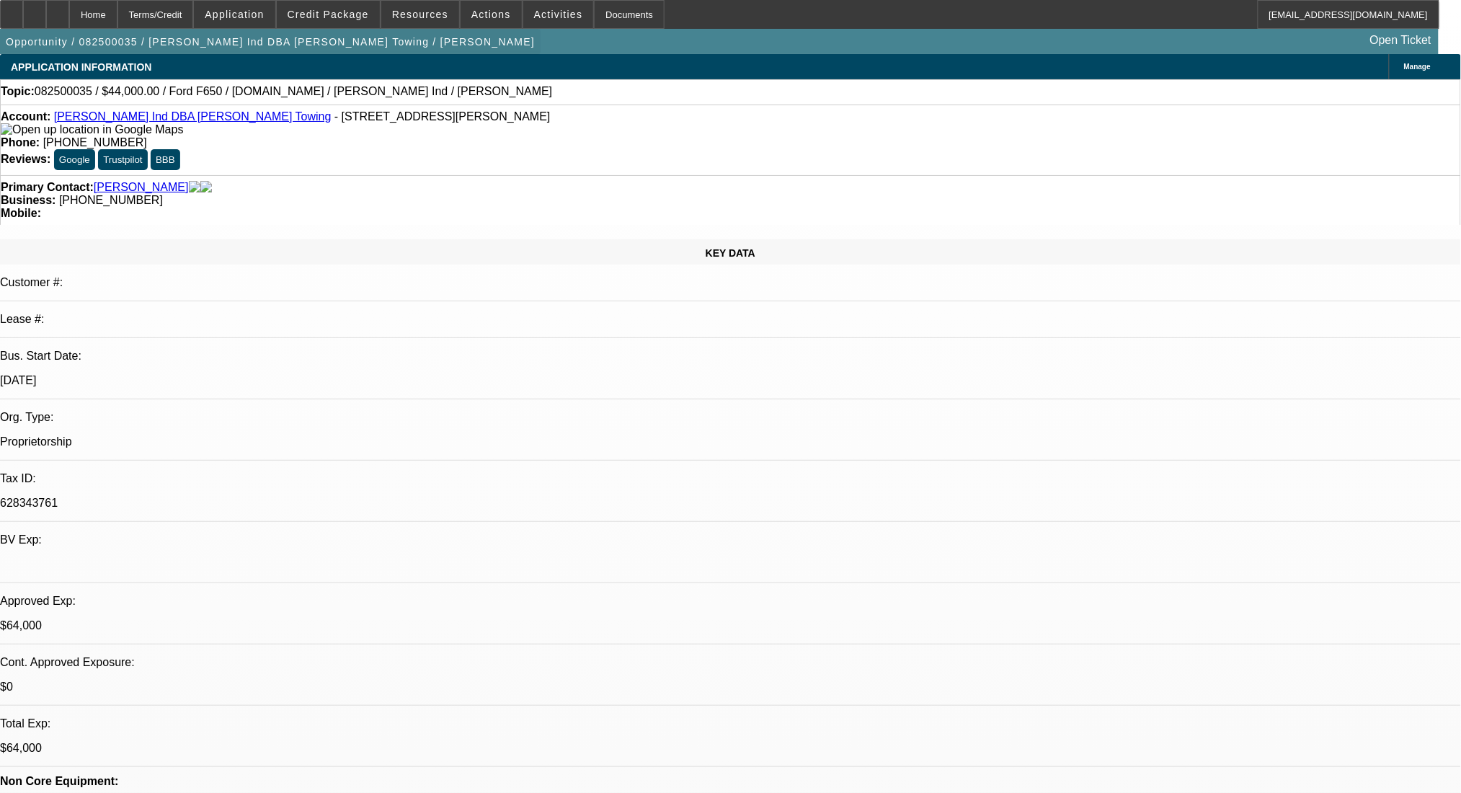
select select "0"
select select "2"
select select "0"
select select "6"
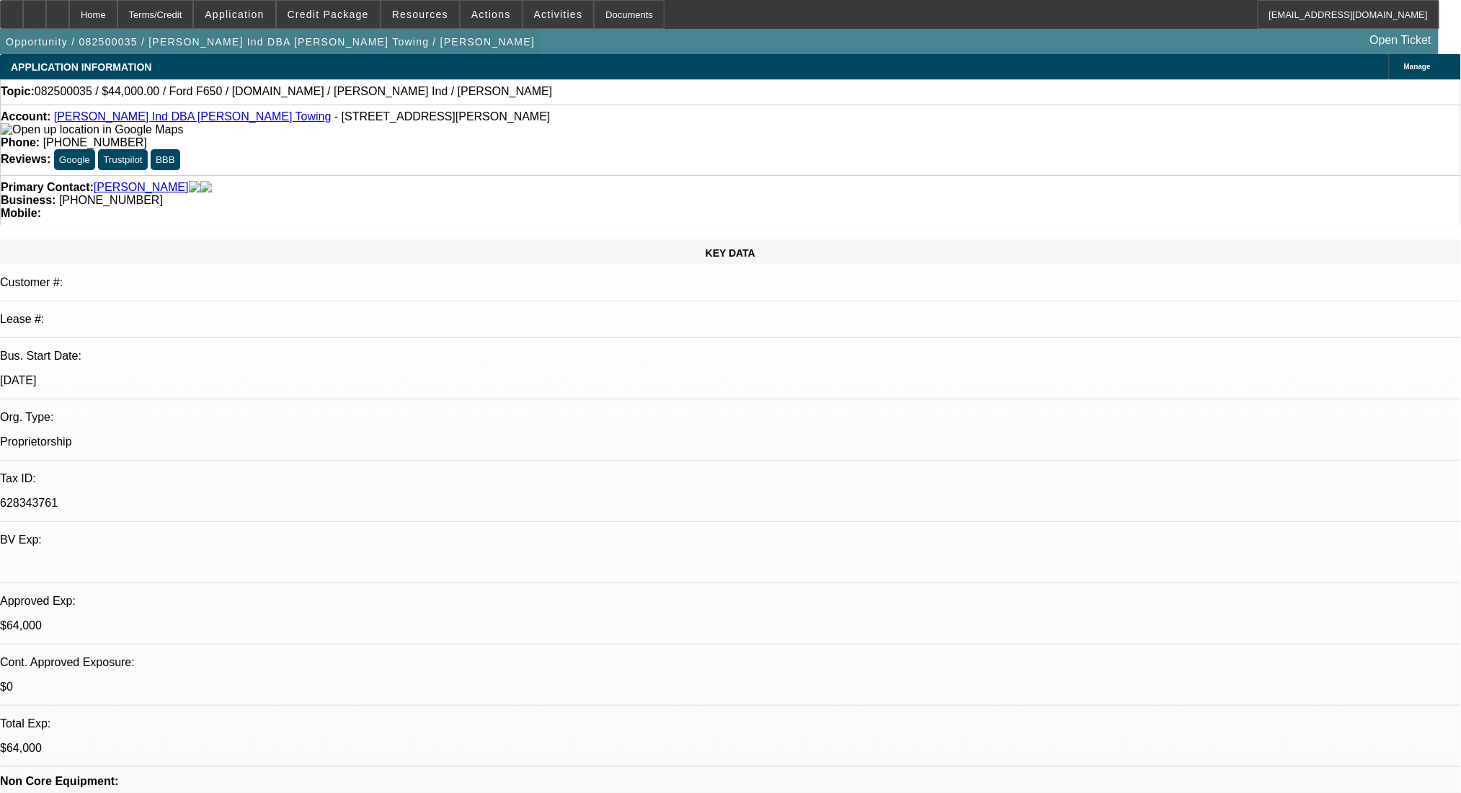
select select "2"
select select "0"
select select "6"
select select "0"
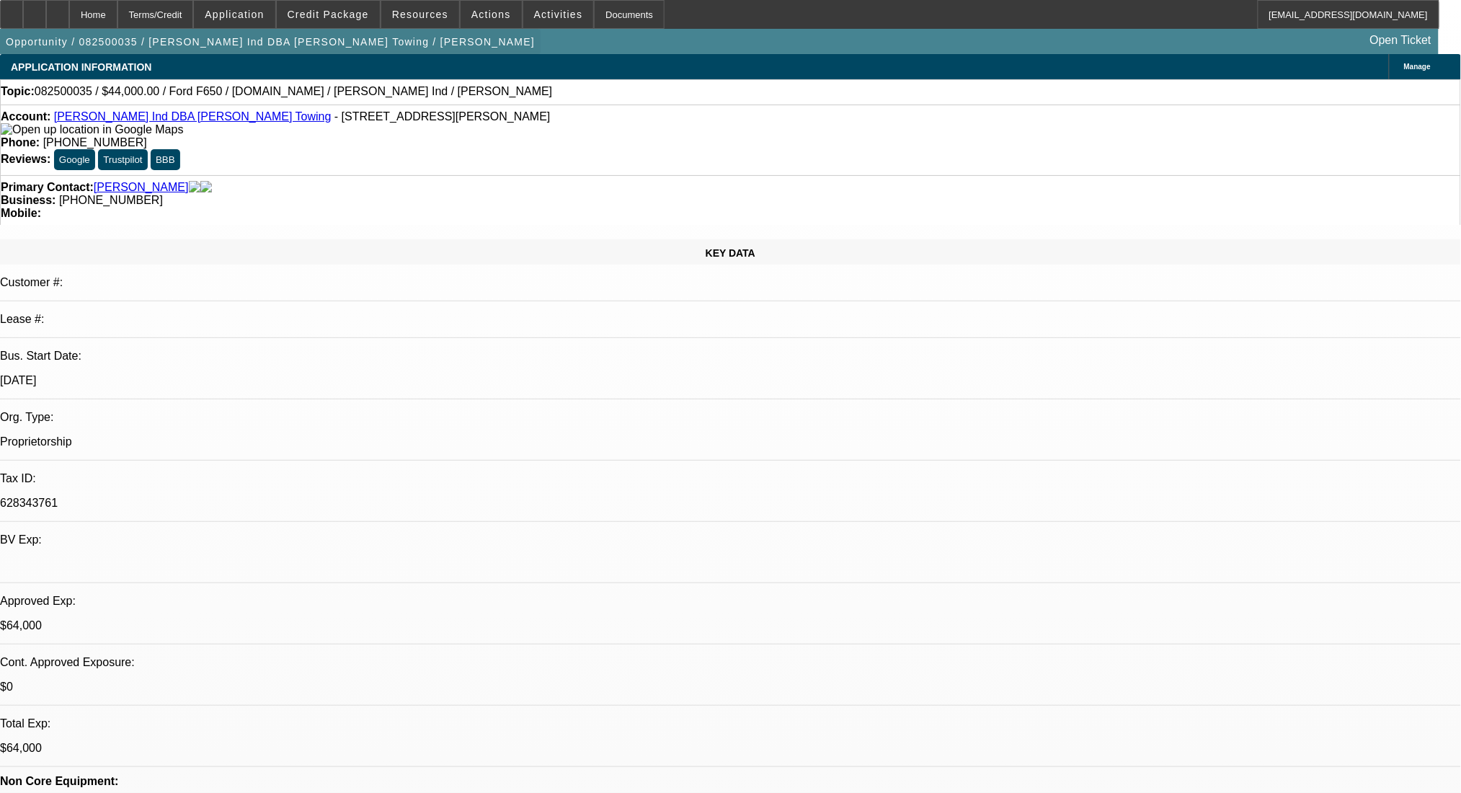
select select "2"
select select "0"
select select "6"
select select "0"
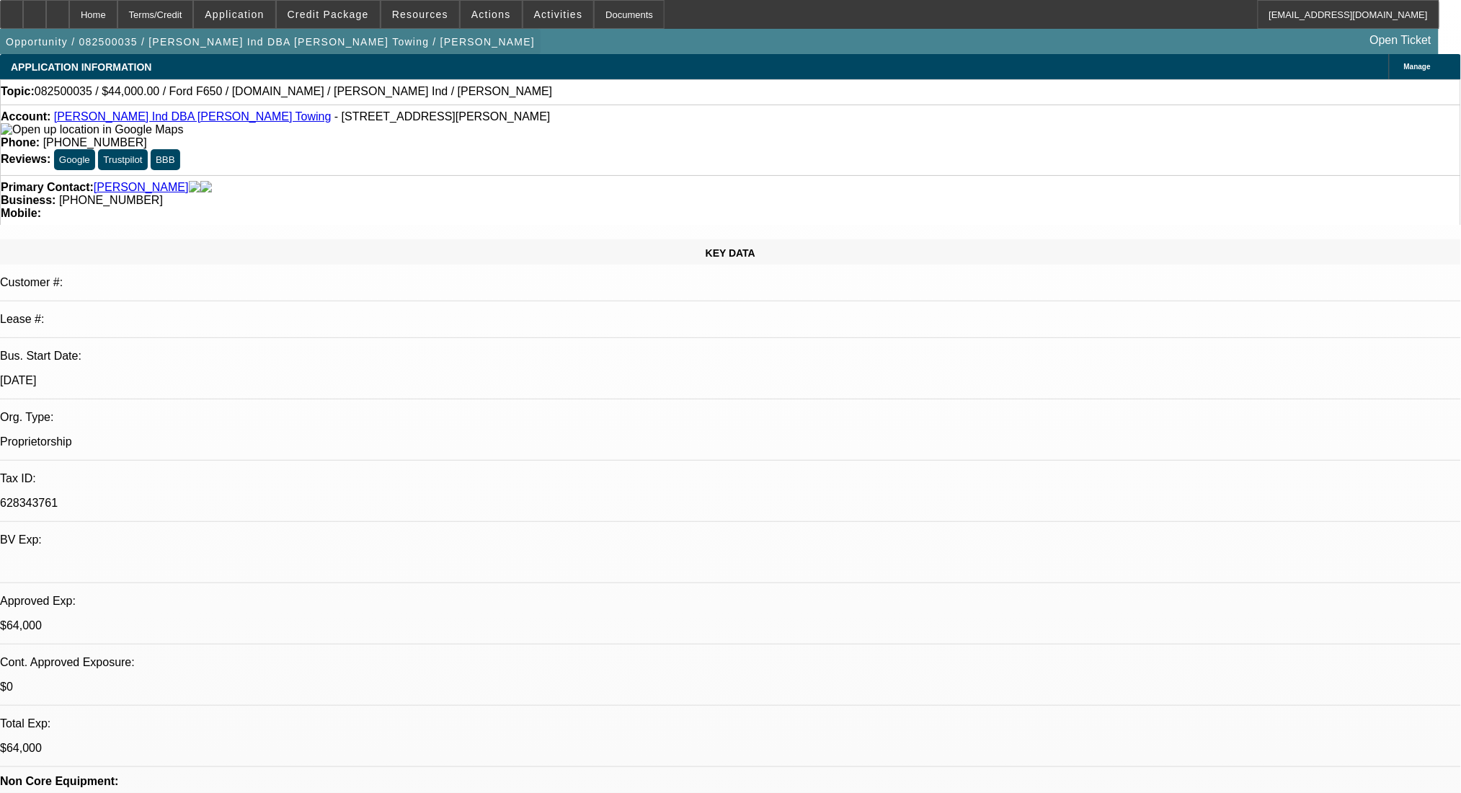
select select "2"
select select "0"
select select "6"
click at [194, 2] on div "Terms/Credit" at bounding box center [155, 14] width 76 height 29
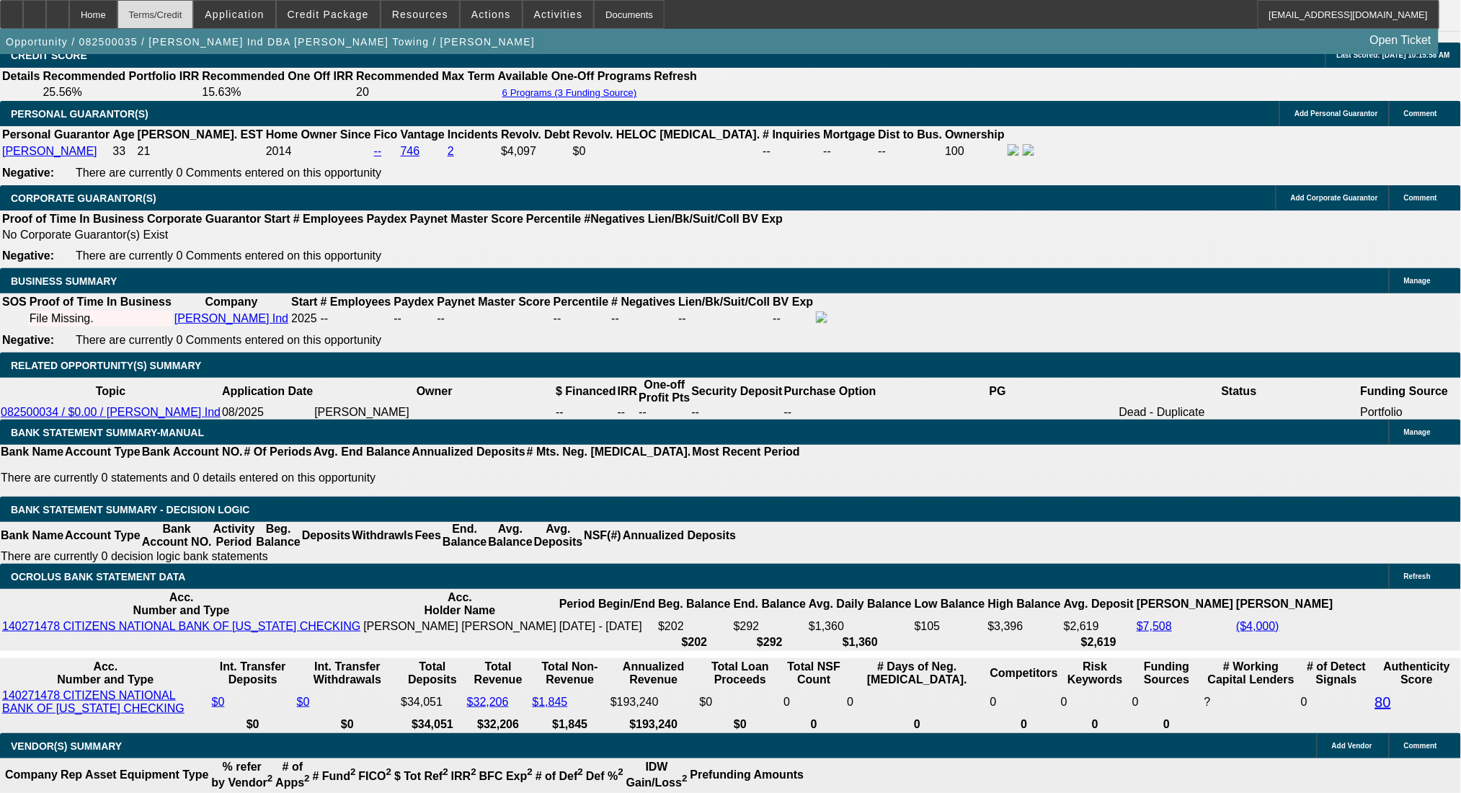
scroll to position [2133, 0]
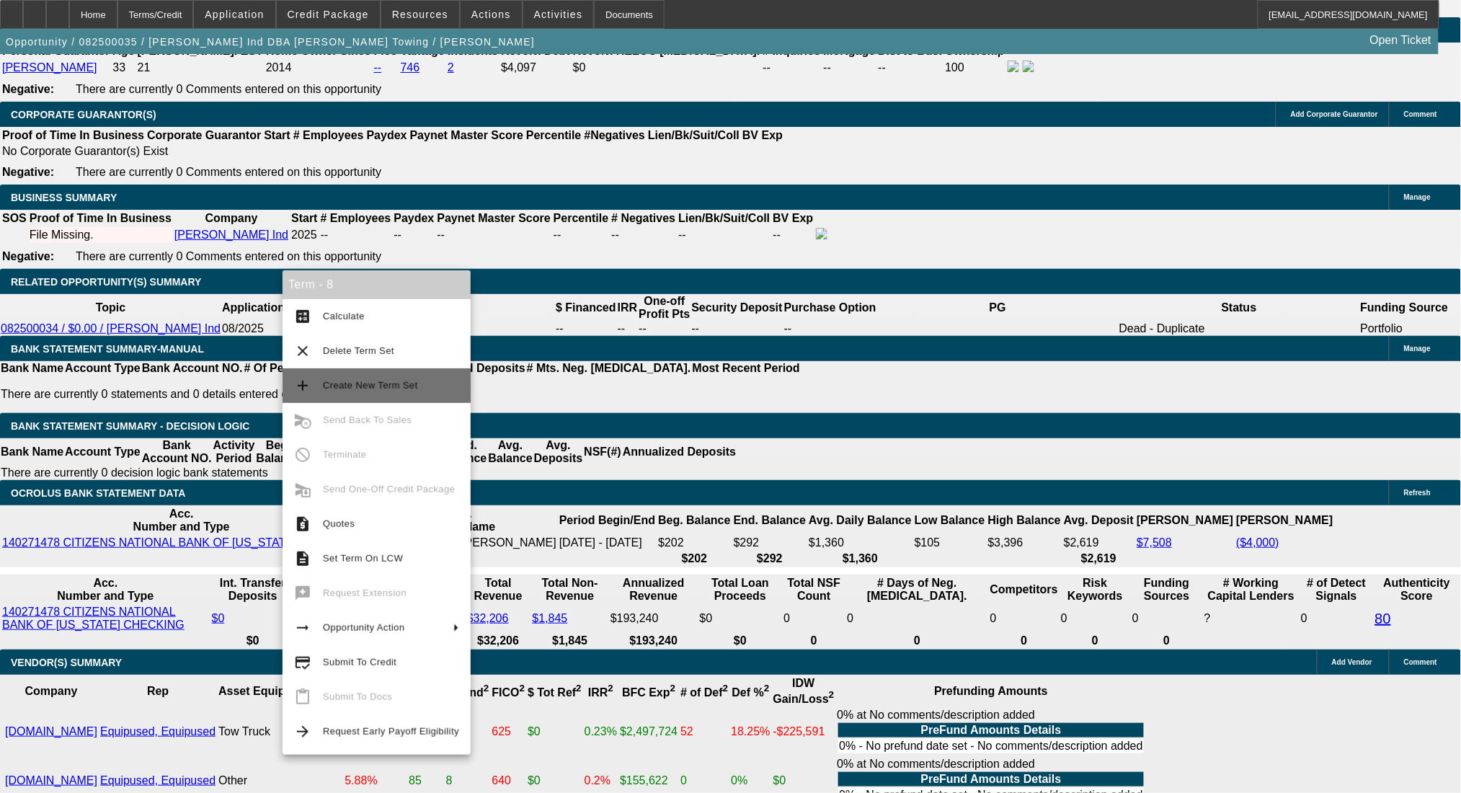
click at [376, 387] on span "Create New Term Set" at bounding box center [370, 385] width 95 height 11
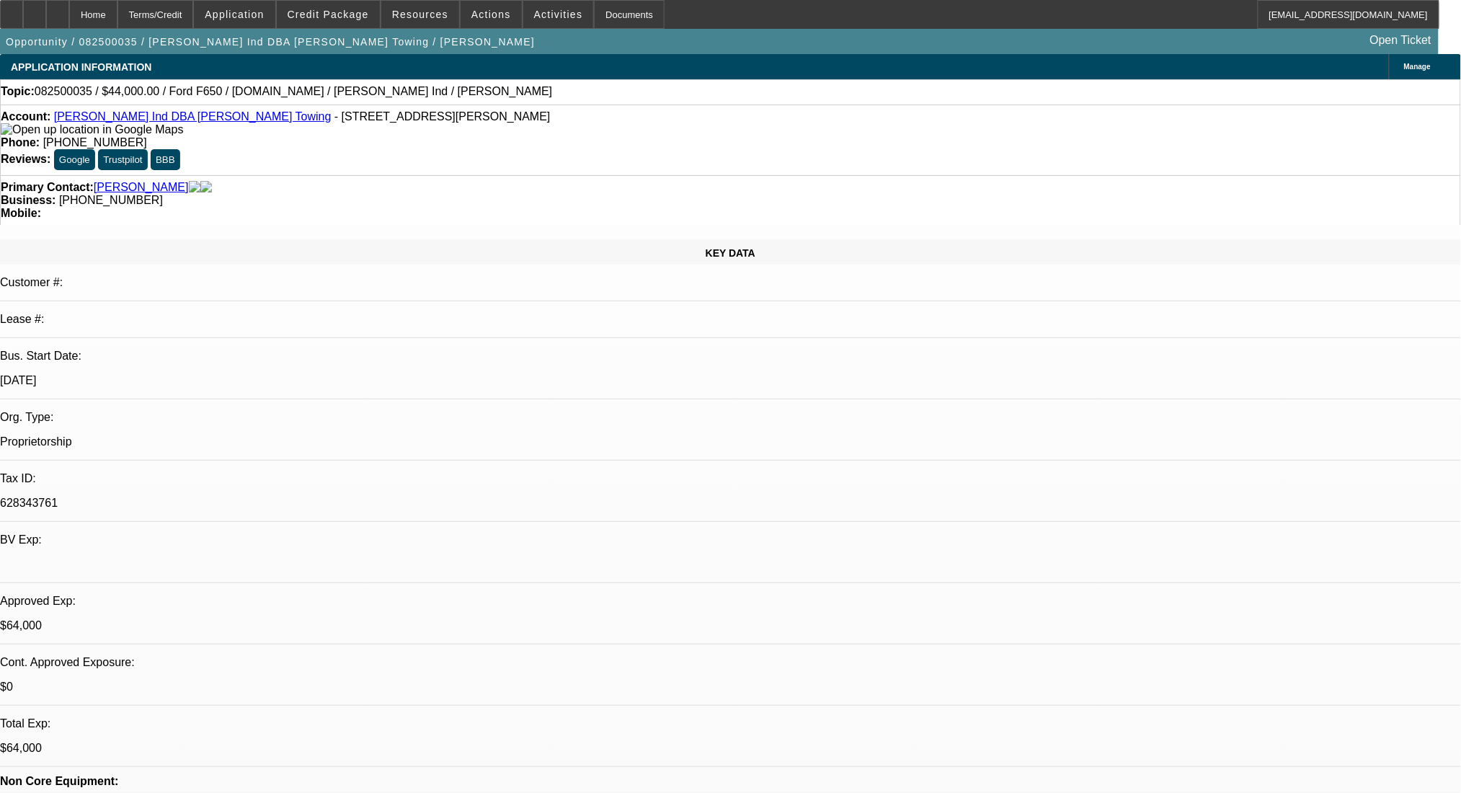
select select "0"
select select "2"
select select "0"
select select "6"
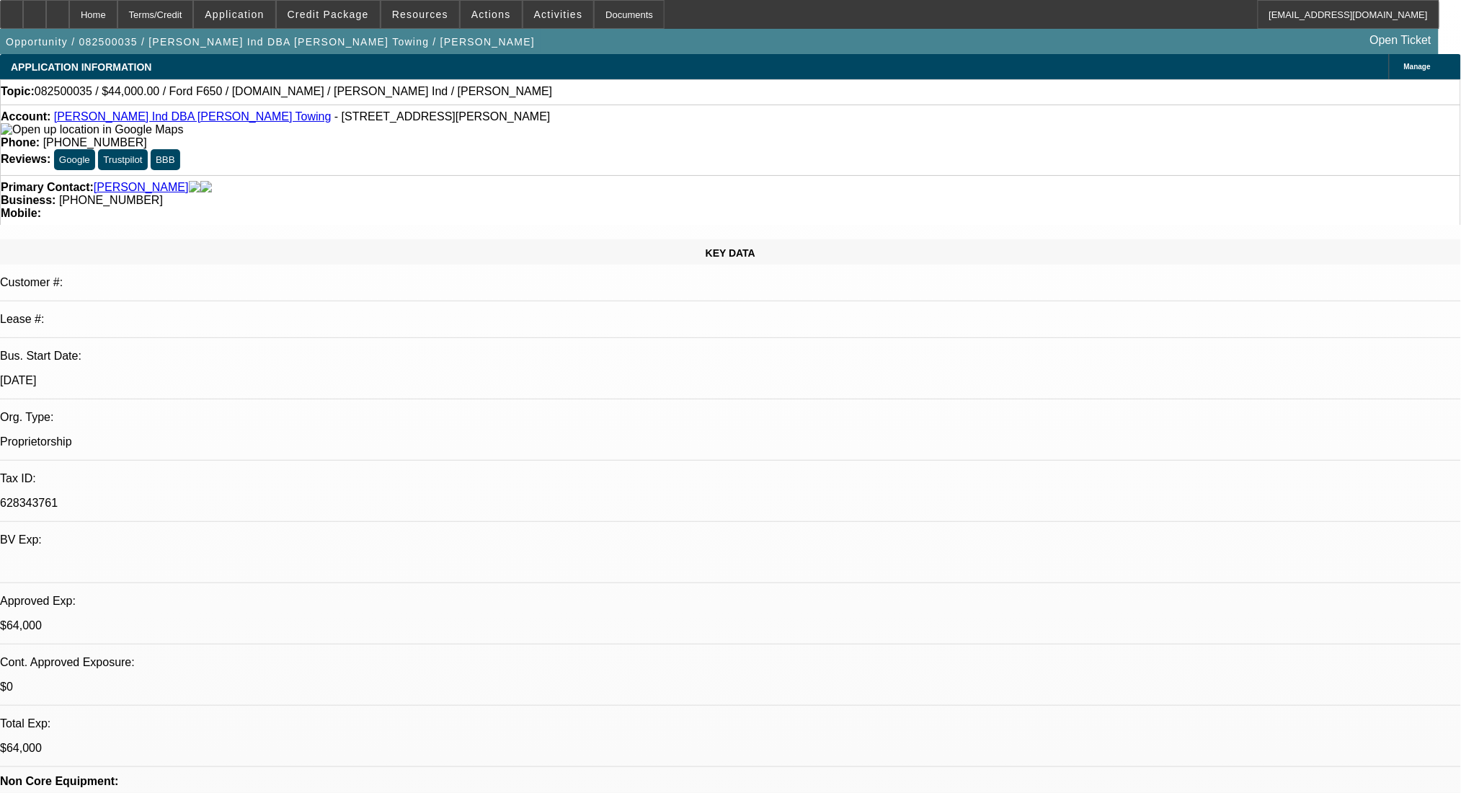
select select "0"
select select "2"
select select "0"
select select "6"
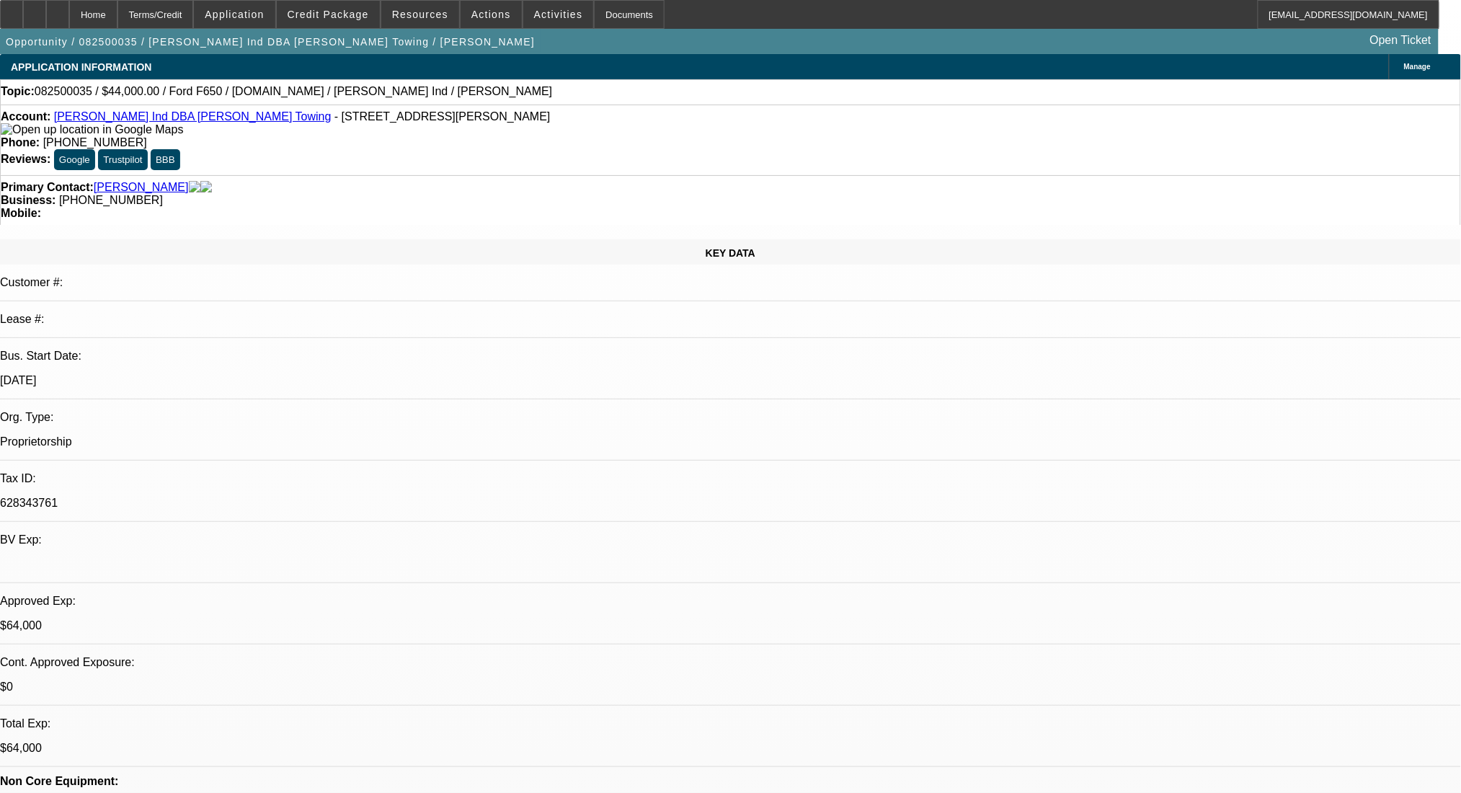
select select "2"
select select "0"
select select "6"
select select "0"
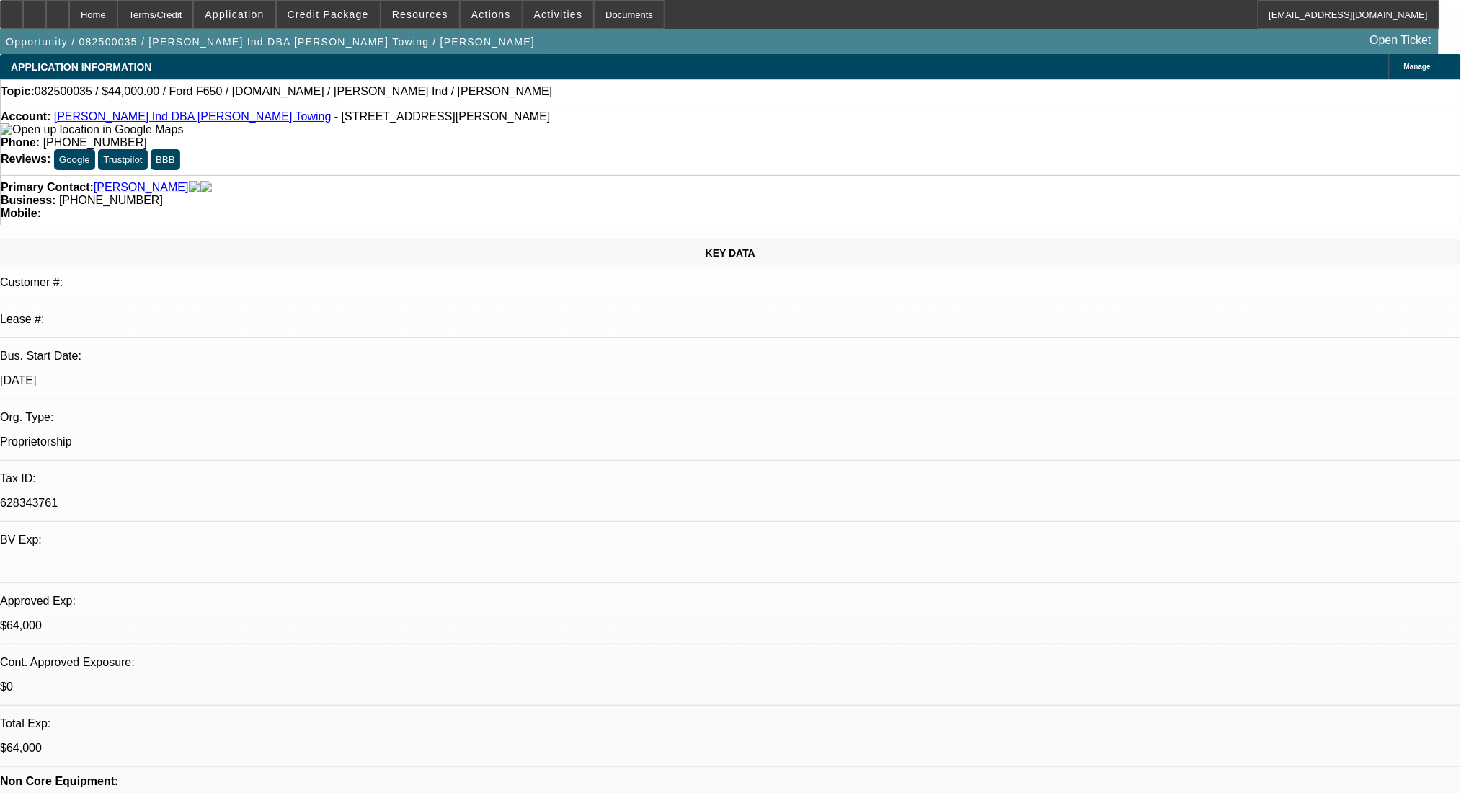
select select "2"
select select "0"
select select "6"
drag, startPoint x: 182, startPoint y: 12, endPoint x: 194, endPoint y: 64, distance: 53.2
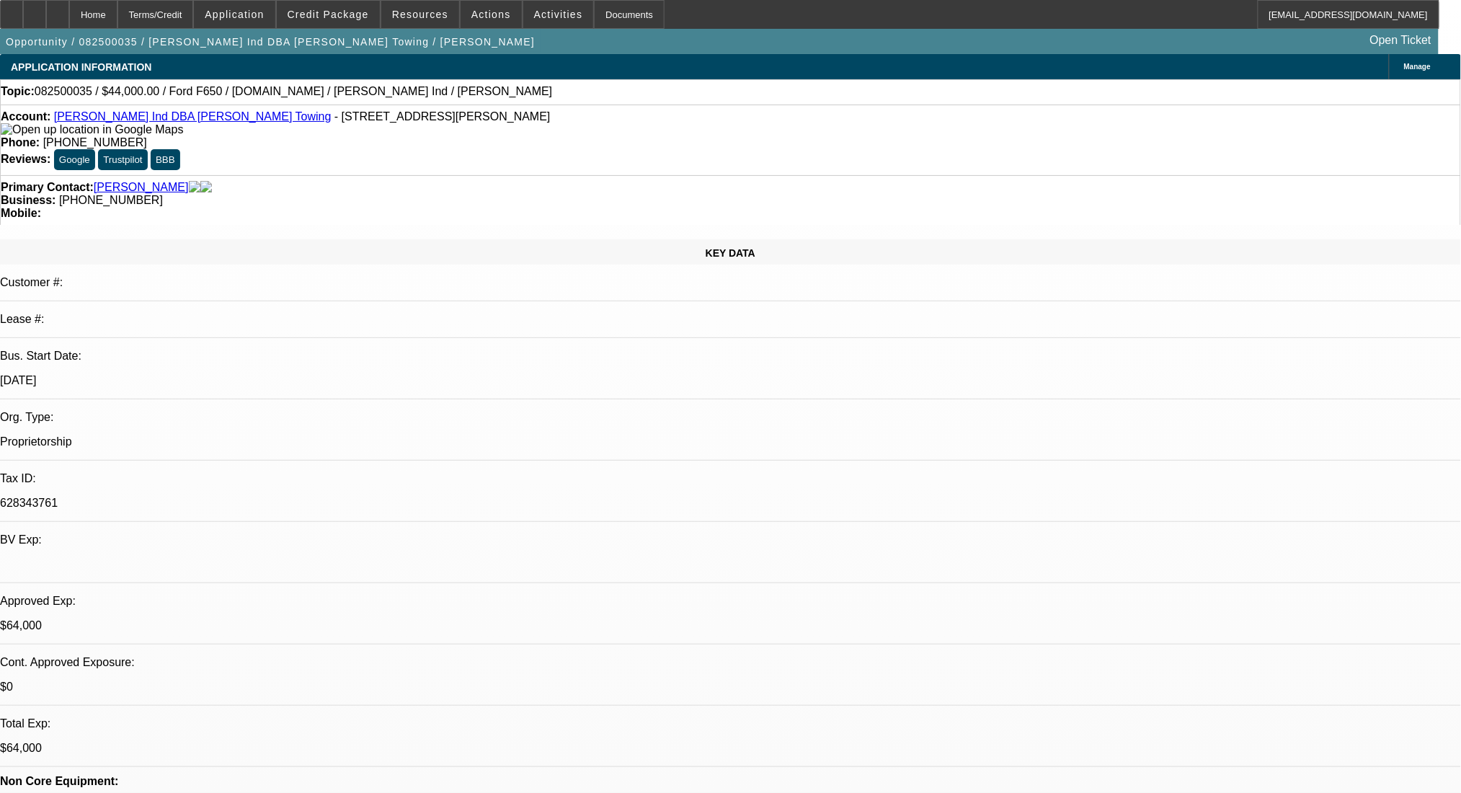
click at [182, 12] on div "Terms/Credit" at bounding box center [155, 14] width 76 height 29
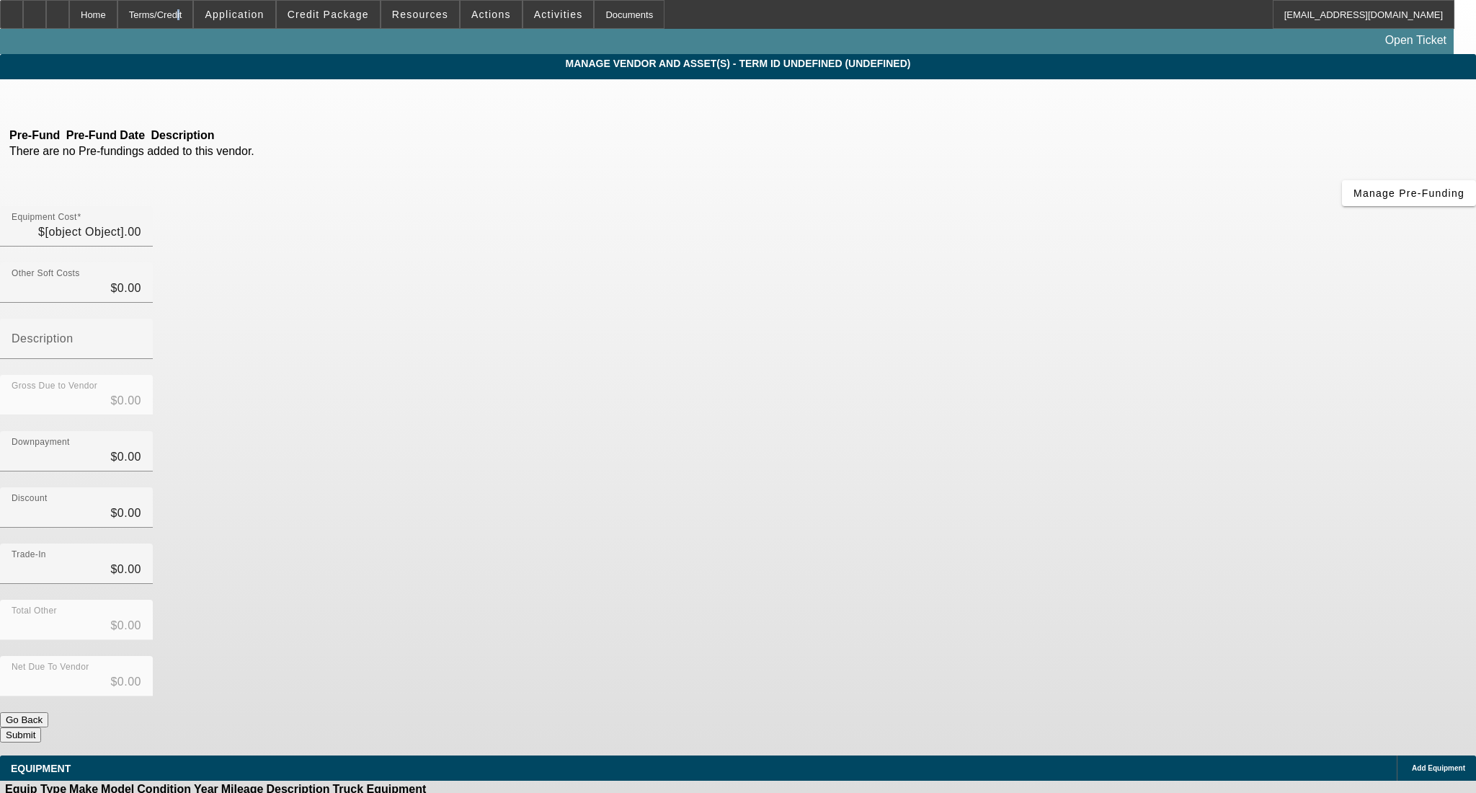
type input "$49,995.00"
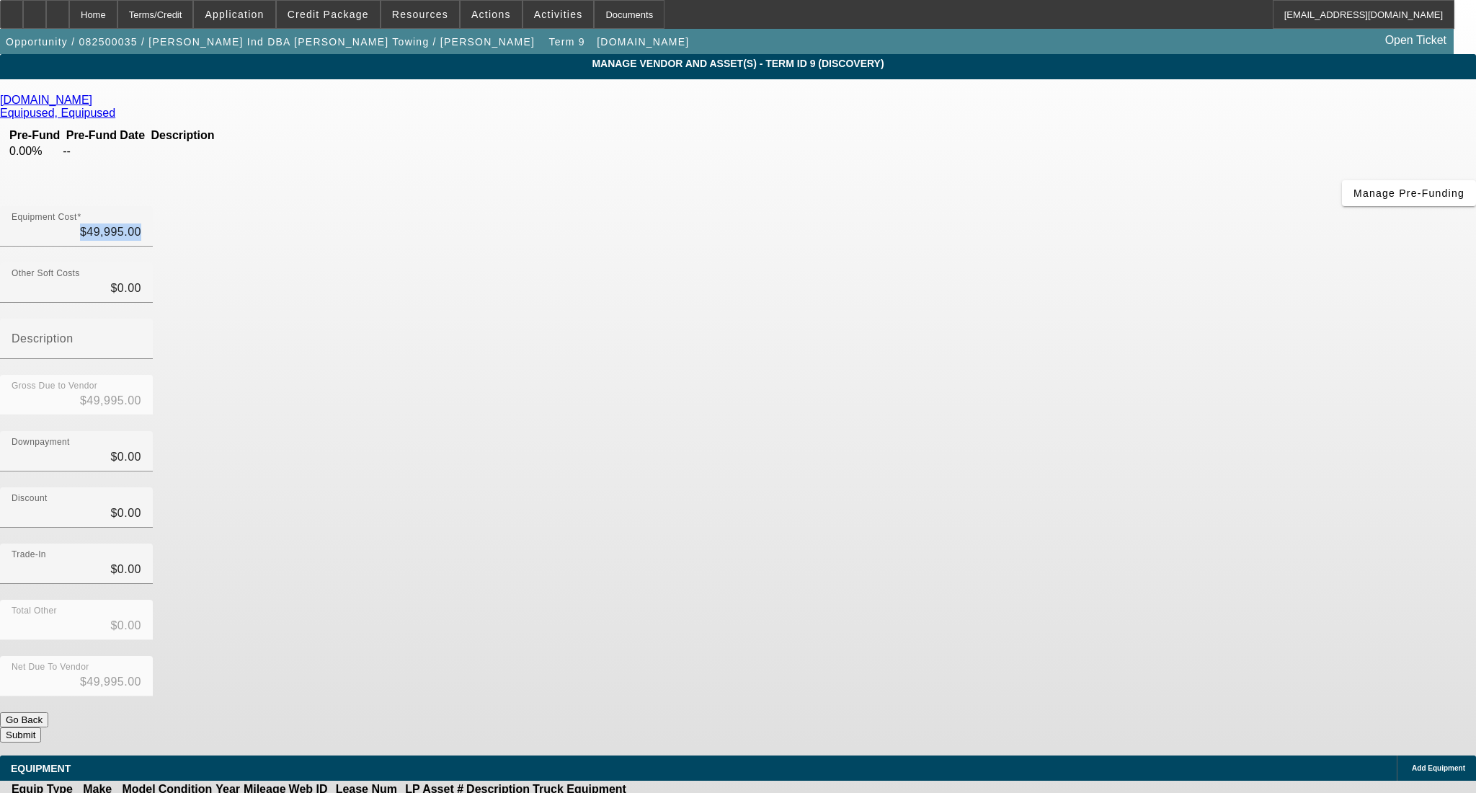
drag, startPoint x: 868, startPoint y: 111, endPoint x: 1017, endPoint y: 127, distance: 150.0
click at [1017, 206] on div "Equipment Cost $49,995.00" at bounding box center [738, 234] width 1476 height 56
click at [141, 223] on input "49995" at bounding box center [77, 231] width 130 height 17
type input "3"
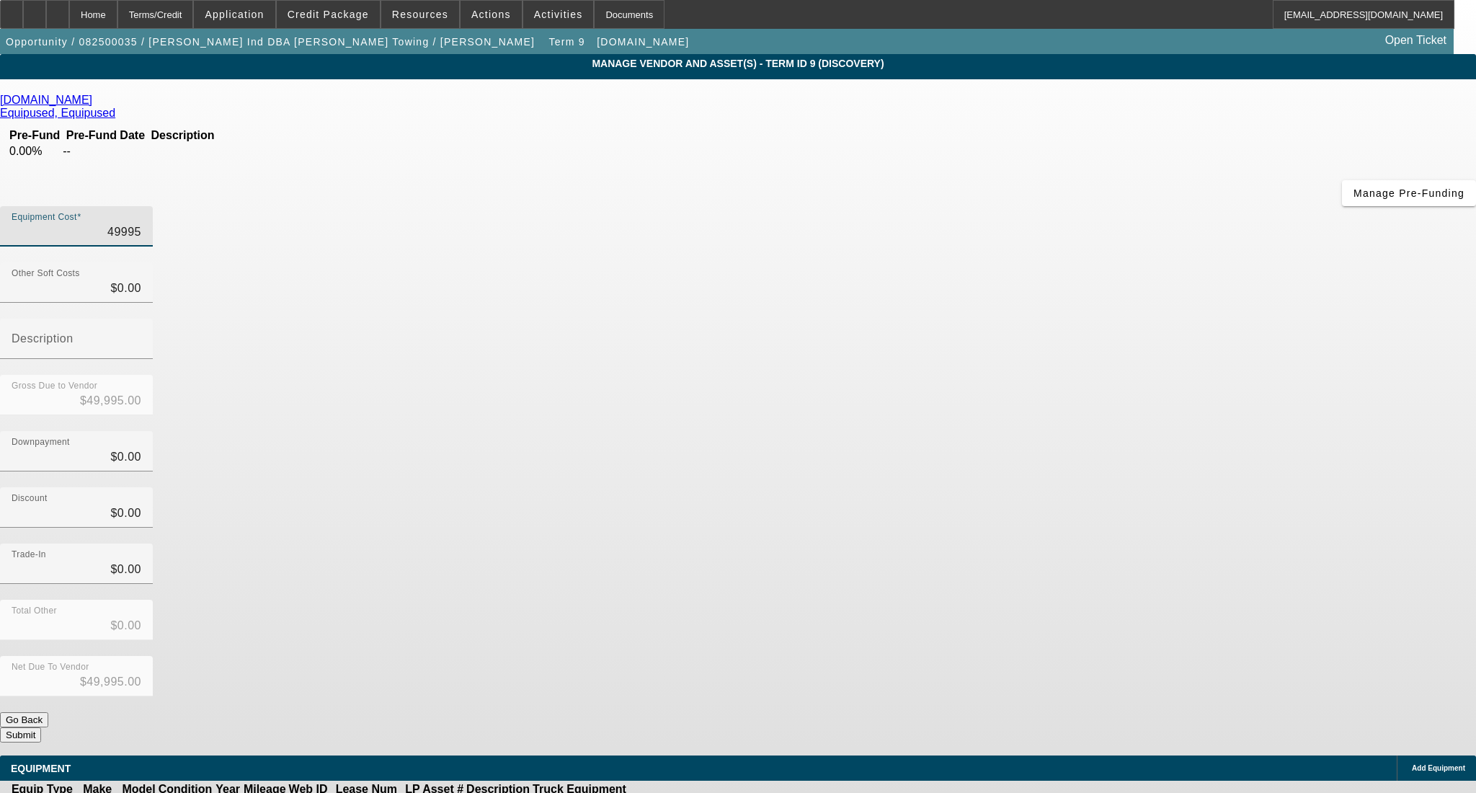
type input "$3.00"
type input "35"
type input "$35.00"
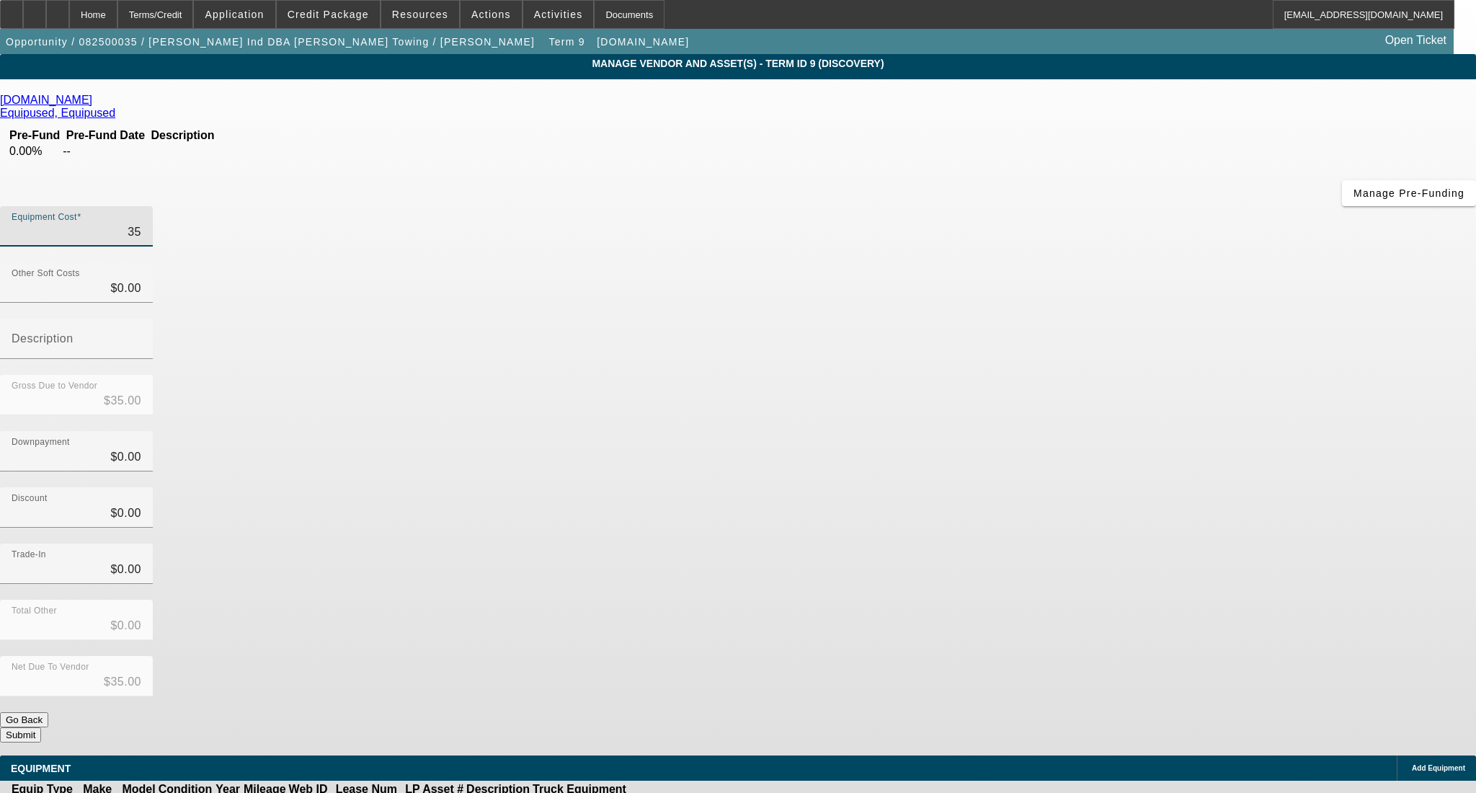
type input "350"
type input "$350.00"
type input "3500"
type input "$3,500.00"
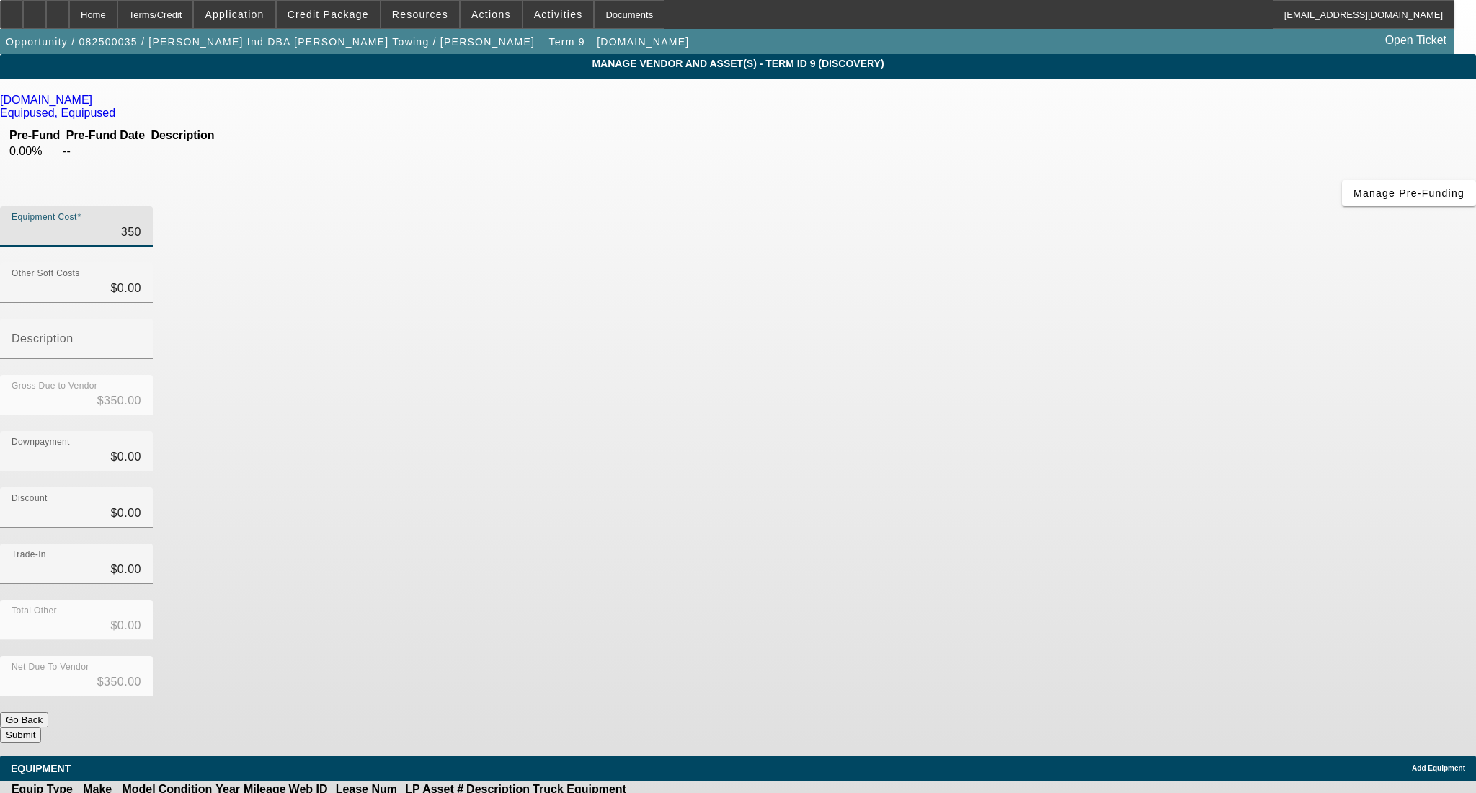
type input "$3,500.00"
type input "35000"
type input "$35,000.00"
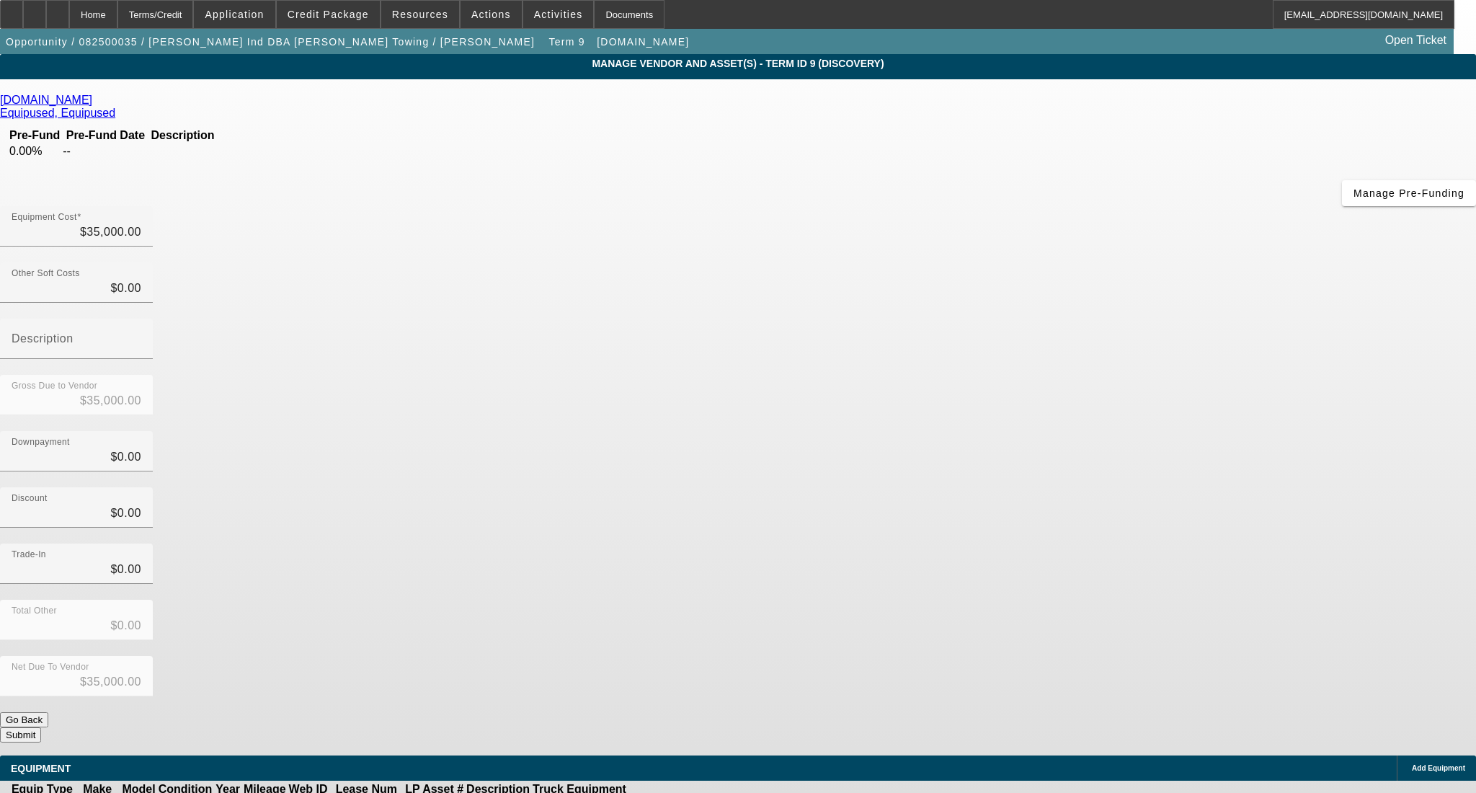
click at [1069, 487] on div "Discount $0.00" at bounding box center [738, 515] width 1476 height 56
click at [41, 727] on button "Submit" at bounding box center [20, 734] width 41 height 15
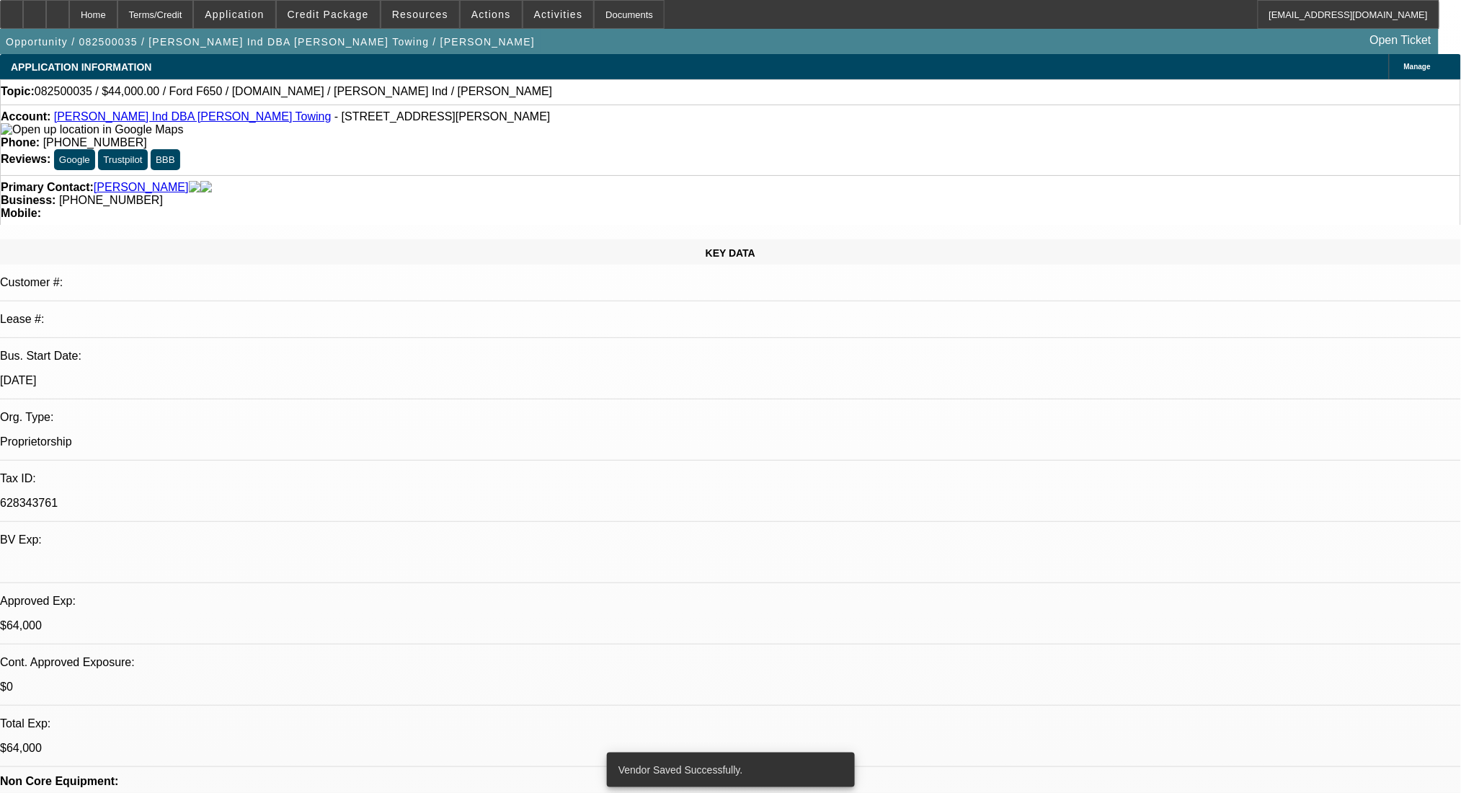
select select "0"
select select "2"
select select "0"
select select "6"
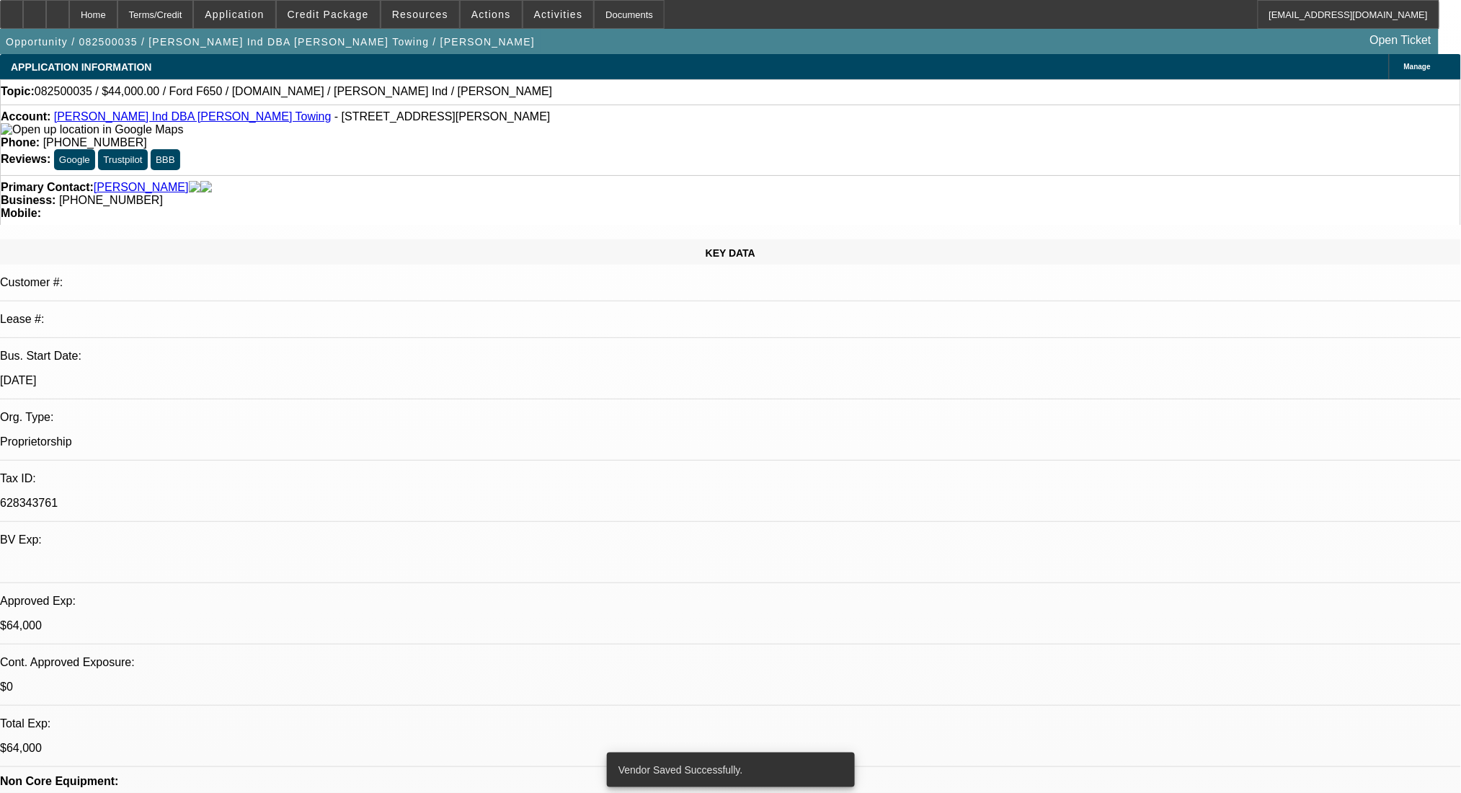
select select "0"
select select "2"
select select "0"
select select "6"
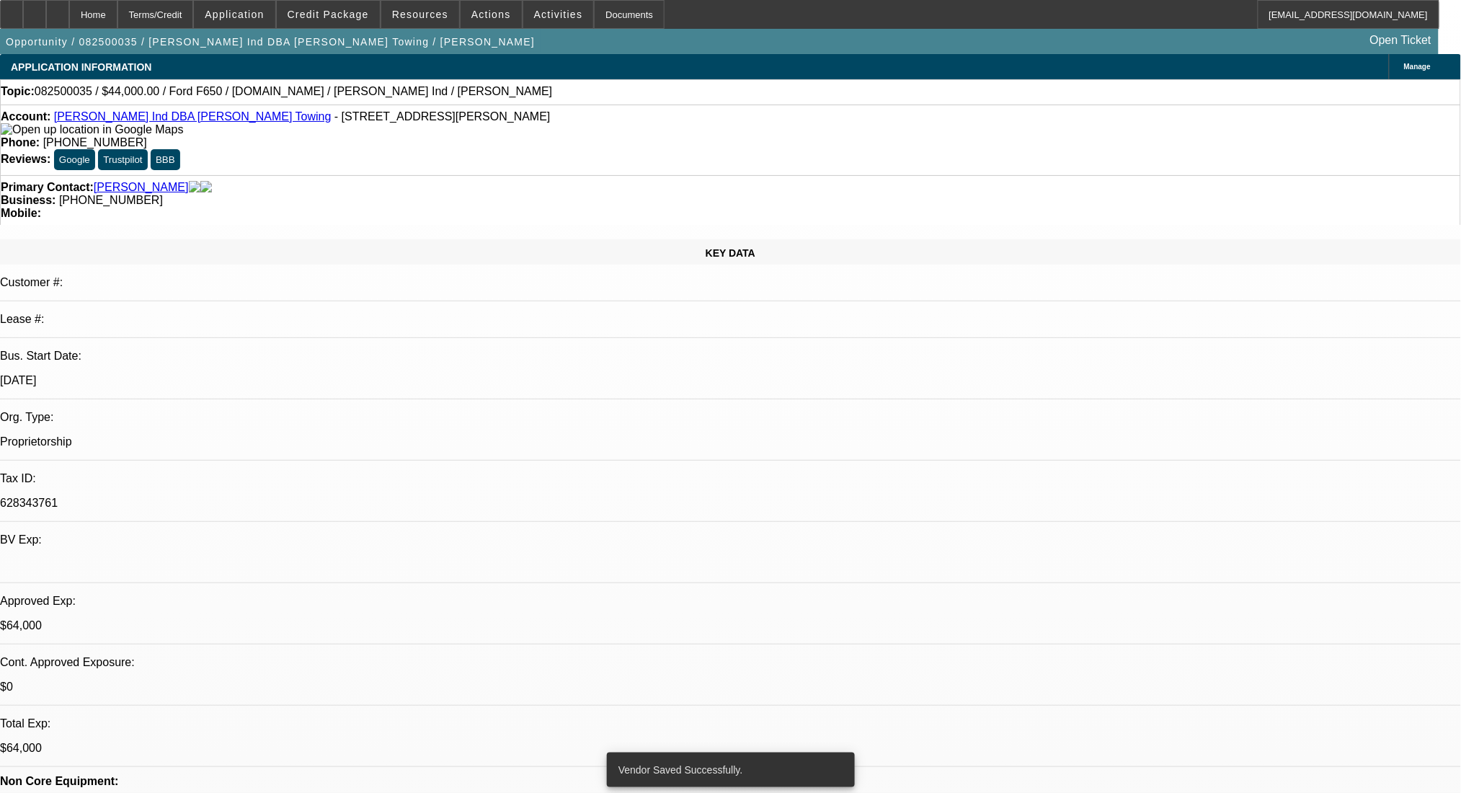
select select "2"
select select "0"
select select "6"
select select "0"
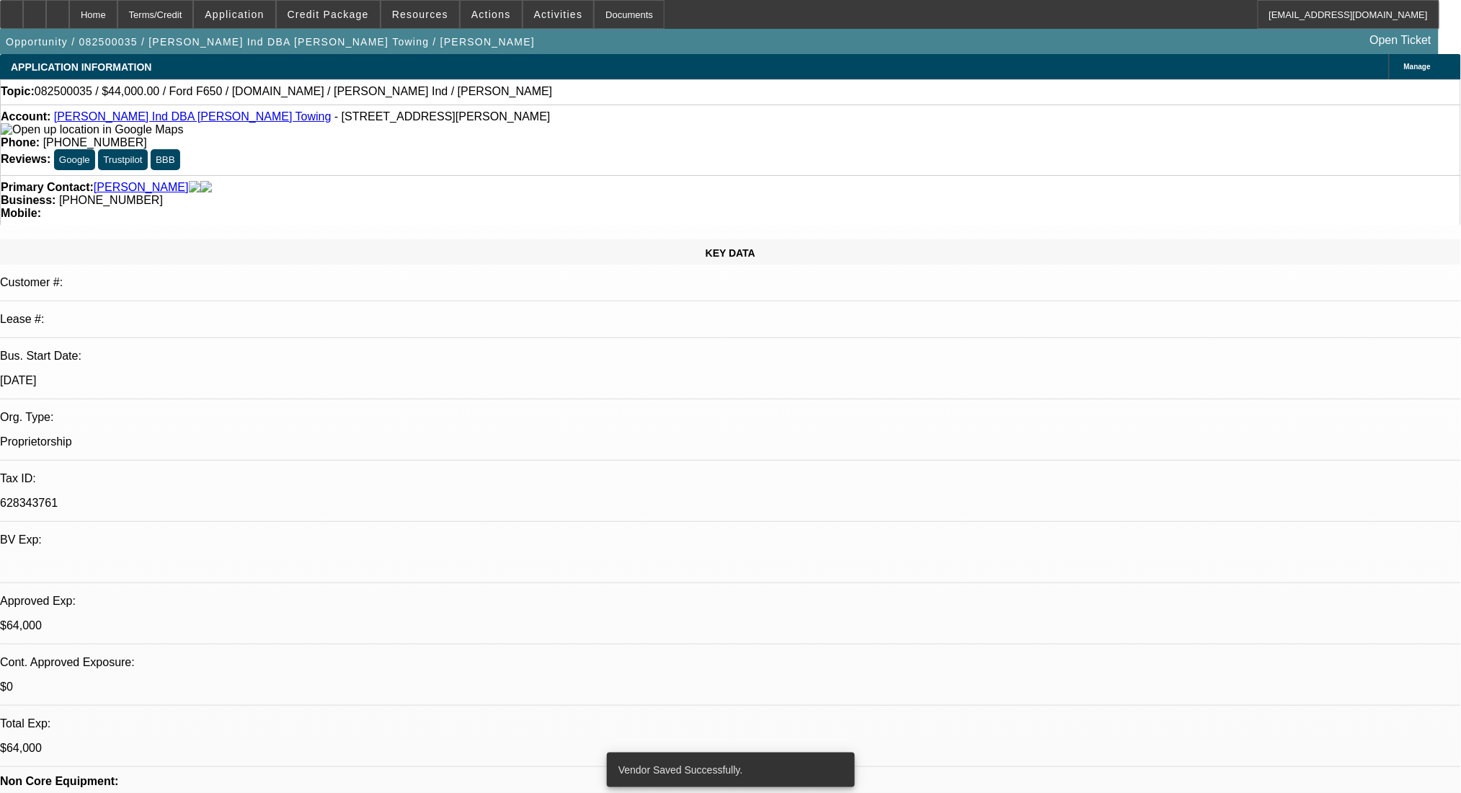
select select "2"
select select "0"
select select "6"
click at [194, 16] on div "Terms/Credit" at bounding box center [155, 14] width 76 height 29
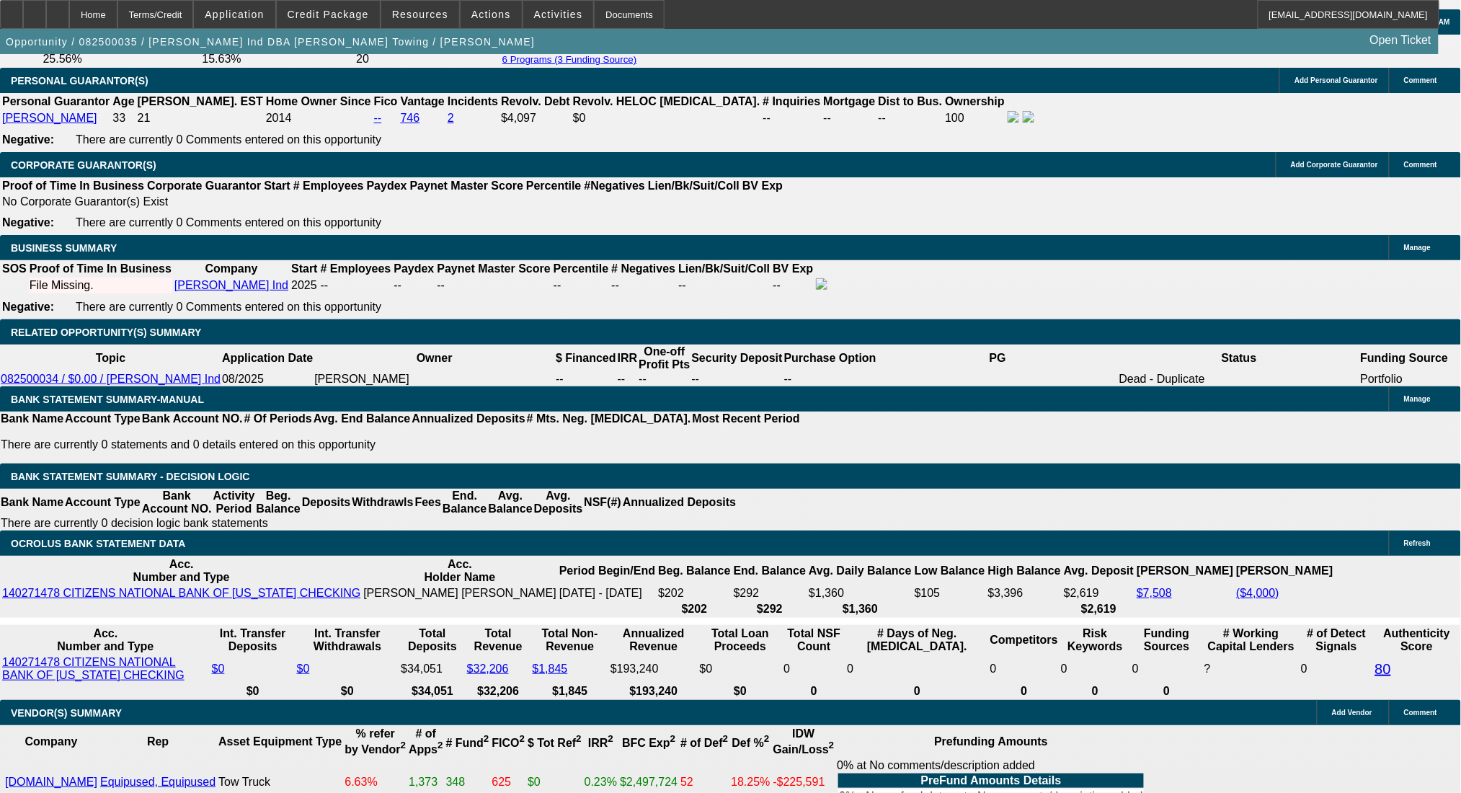
scroll to position [2036, 0]
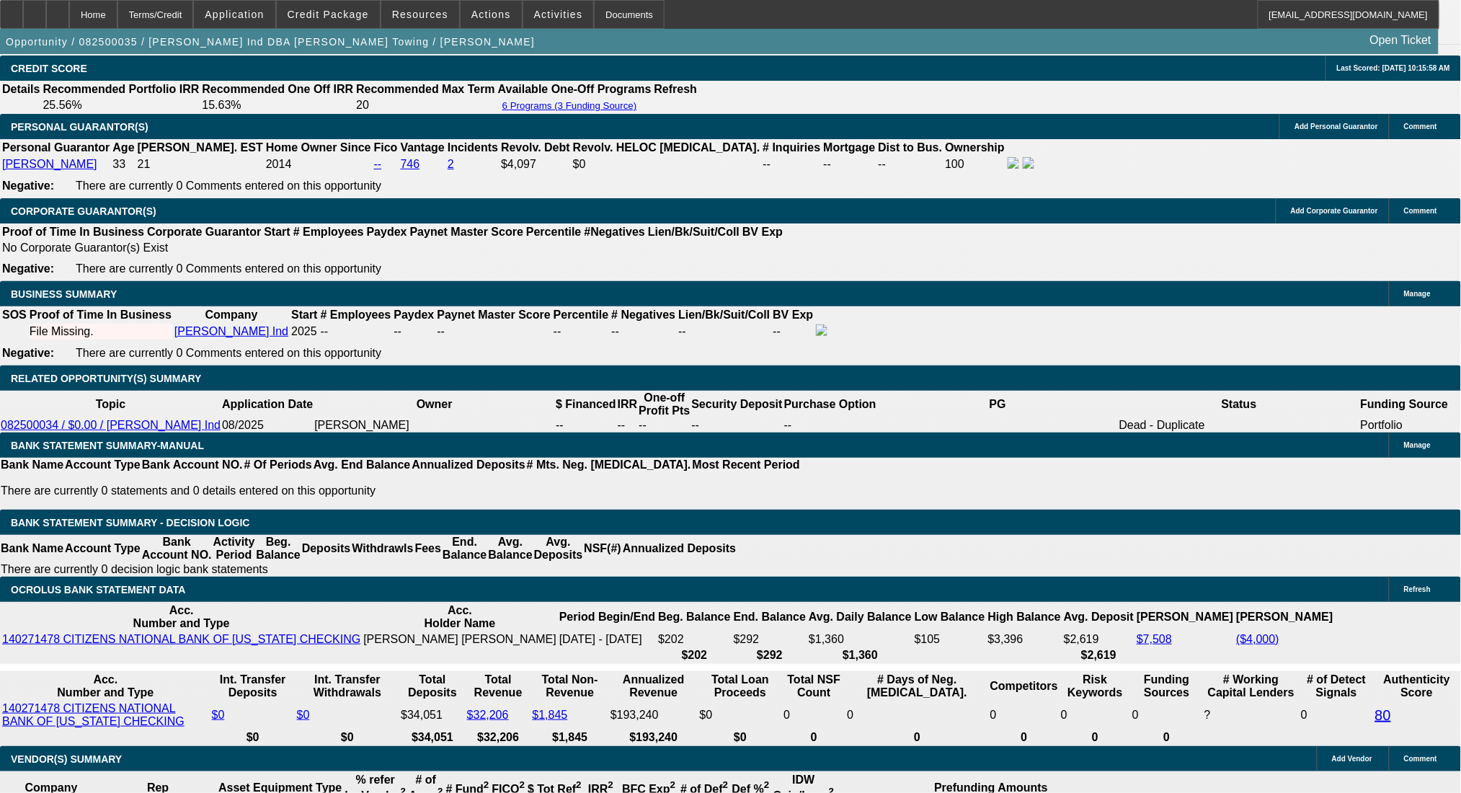
select select "0"
select select "2"
select select "0"
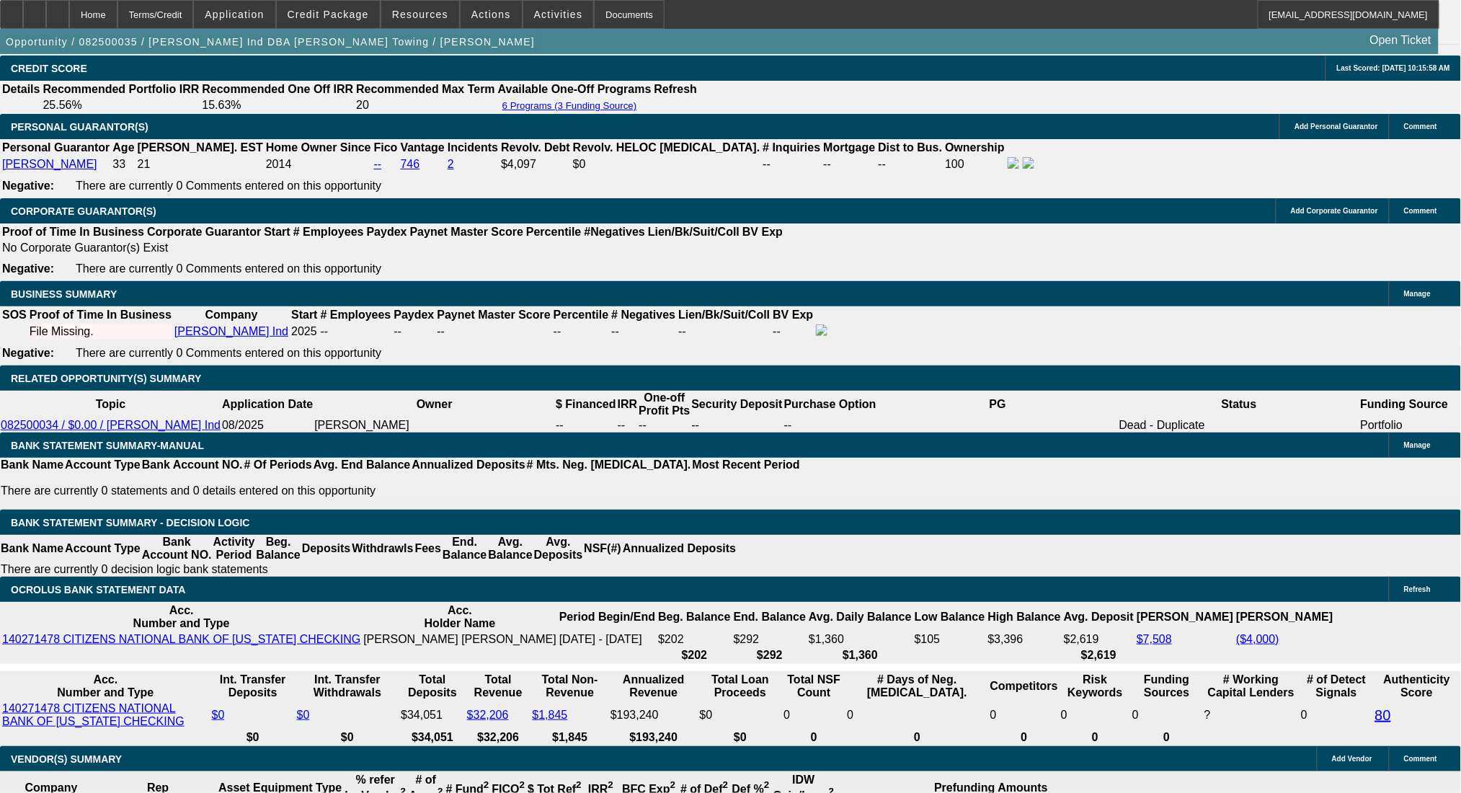
select select "6"
select select "0"
select select "2"
select select "0"
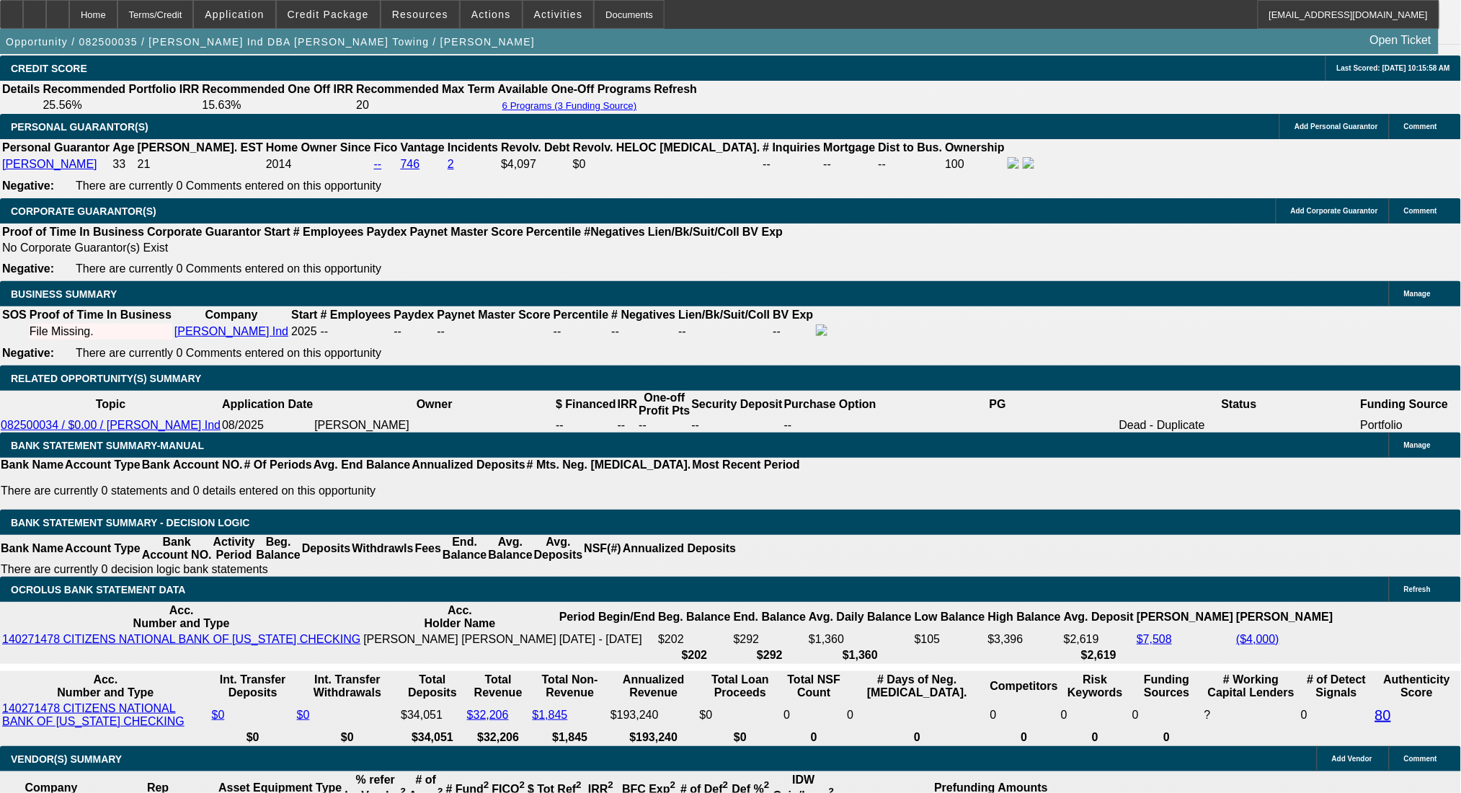
select select "6"
select select "0.1"
select select "2"
select select "0"
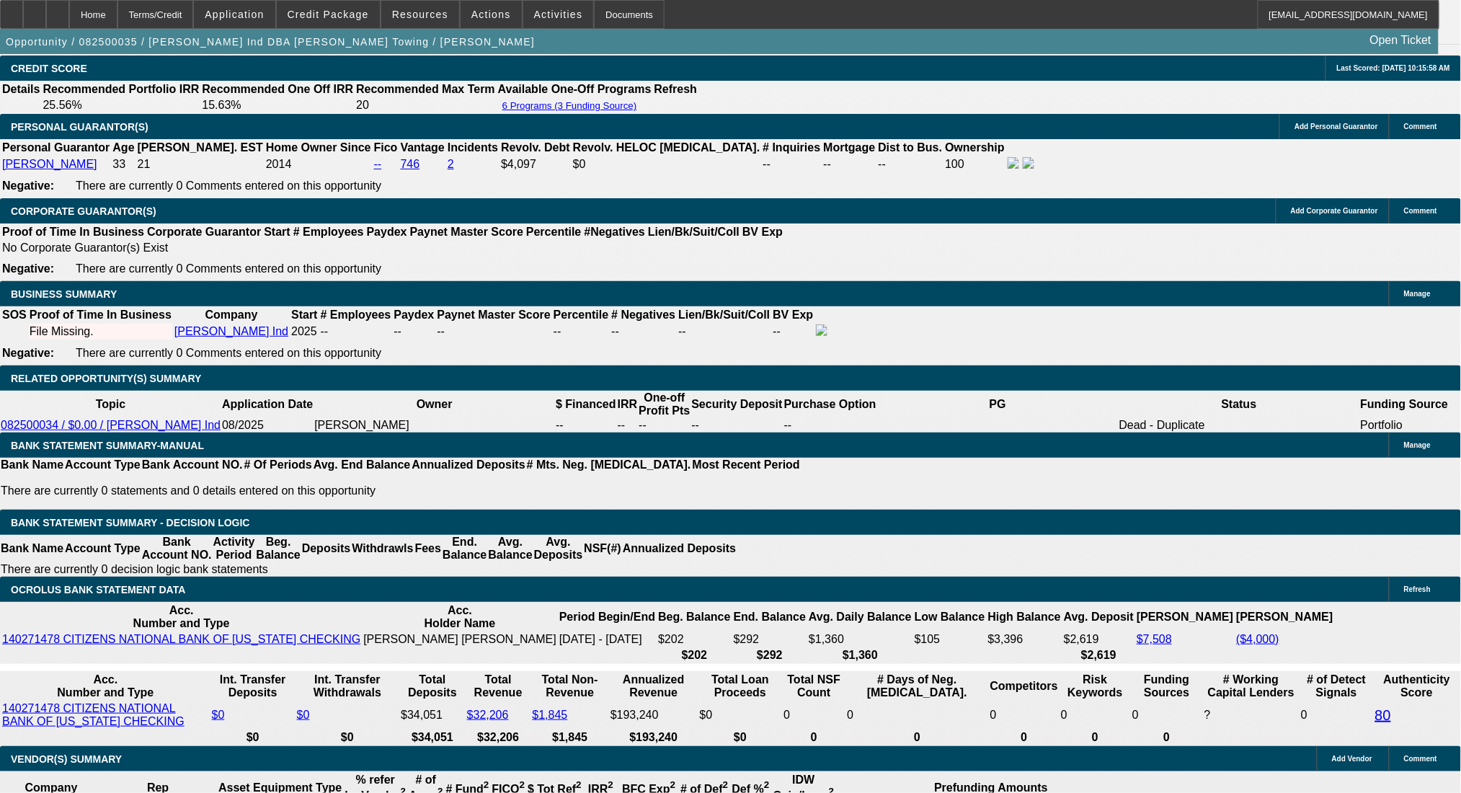
select select "6"
select select "0"
select select "2"
select select "0"
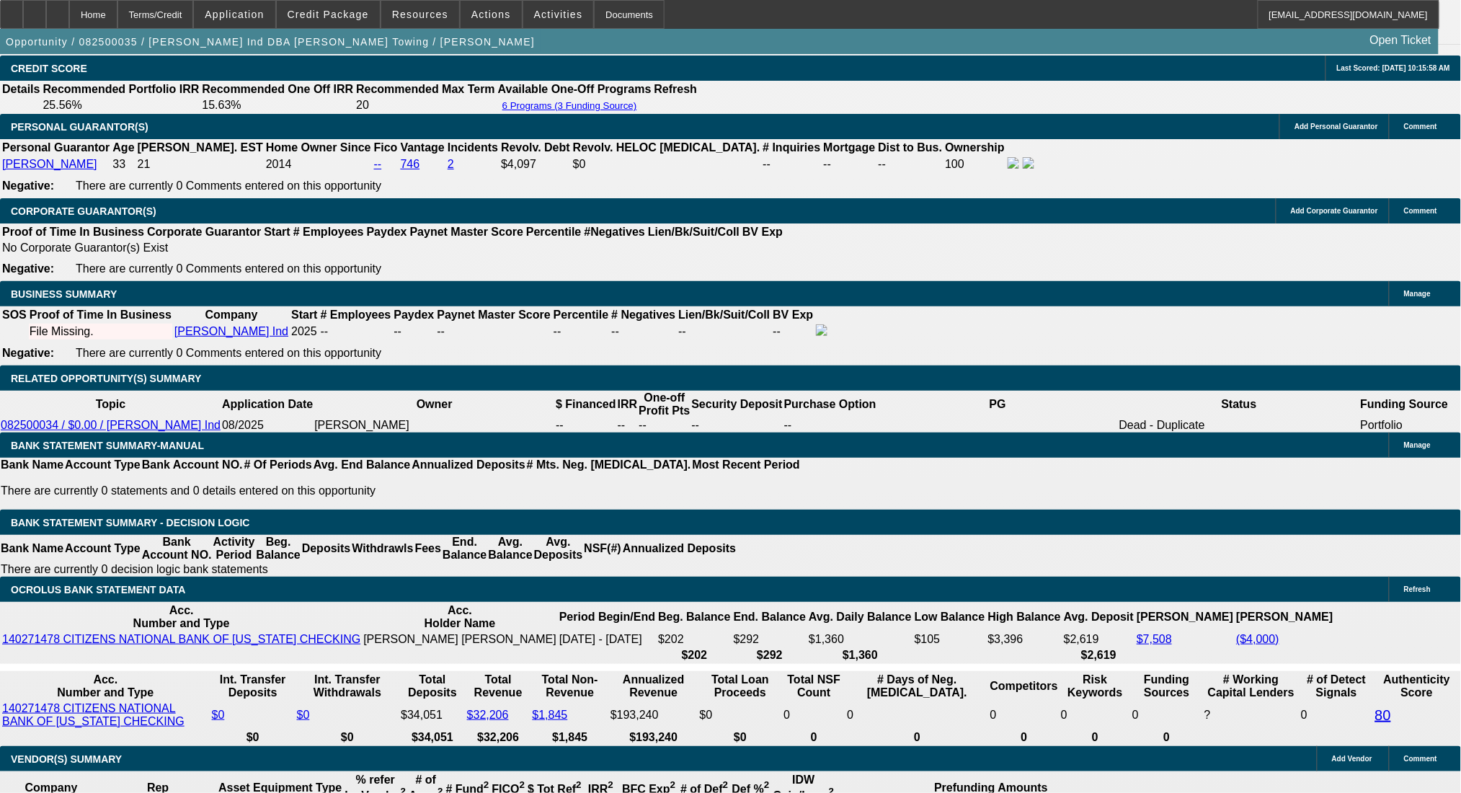
select select "6"
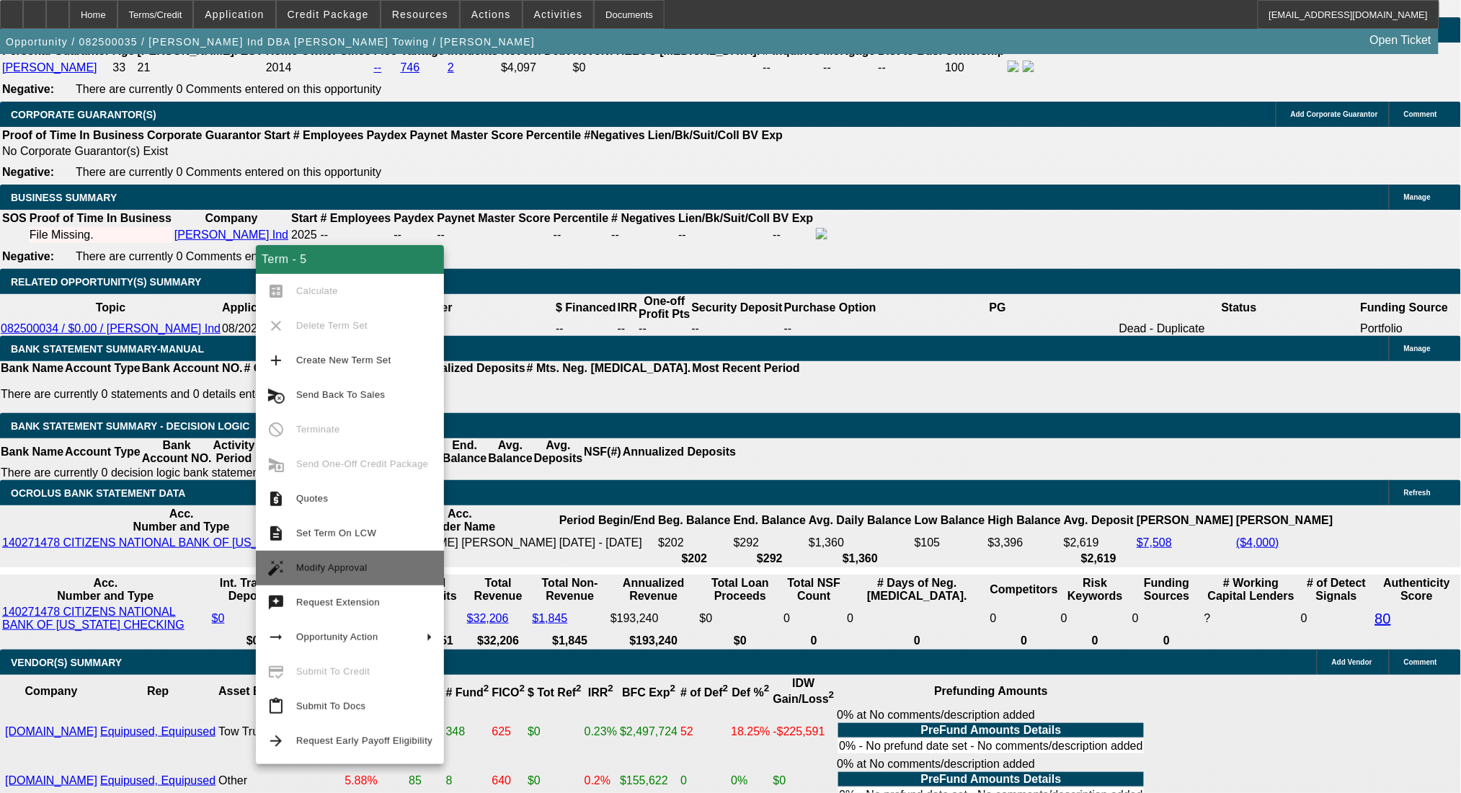
click at [373, 576] on span "Modify Approval" at bounding box center [364, 567] width 136 height 17
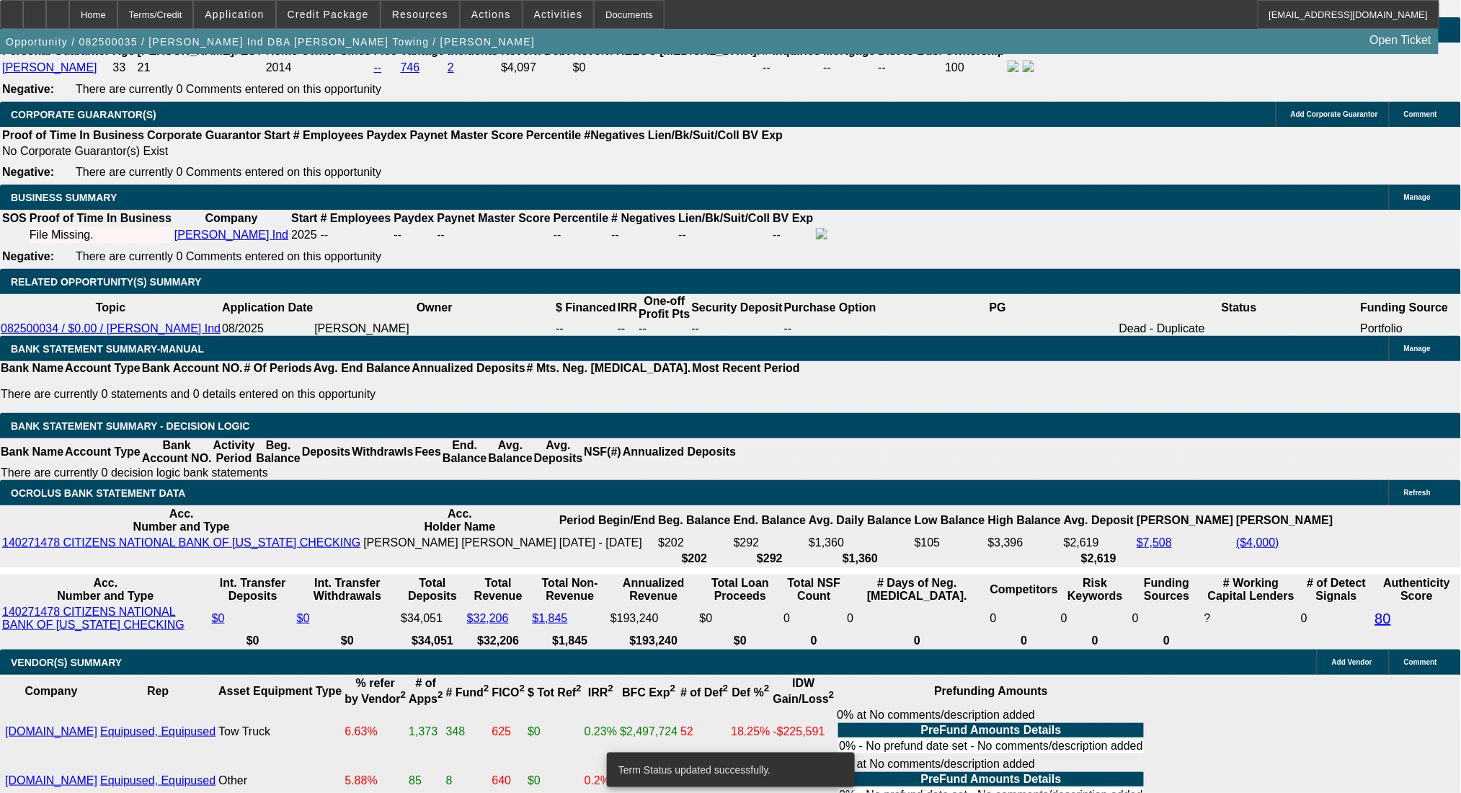
select select "0"
select select "2"
select select "0"
select select "6"
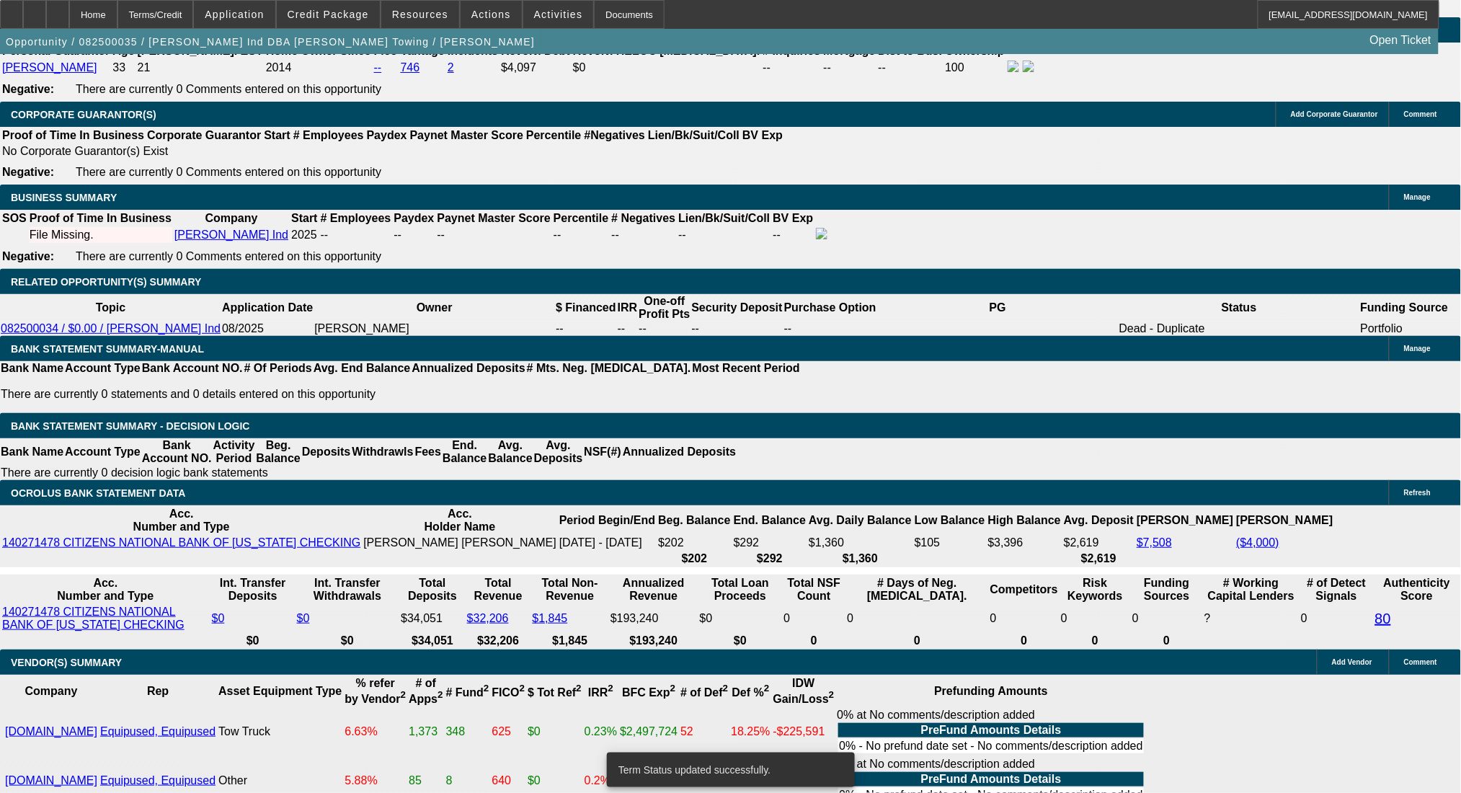
select select "0"
select select "2"
select select "0"
select select "6"
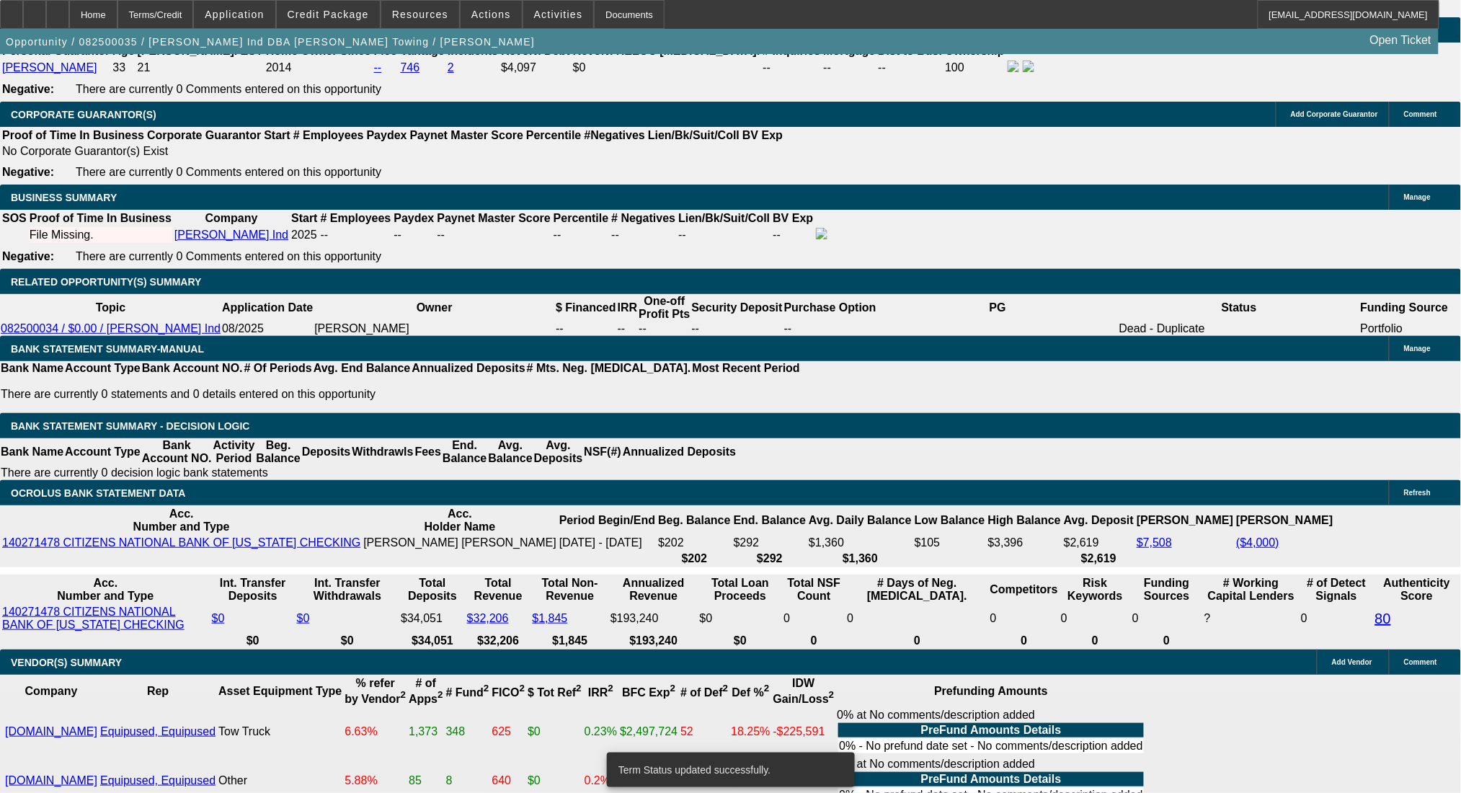
select select "0"
select select "2"
select select "0"
select select "6"
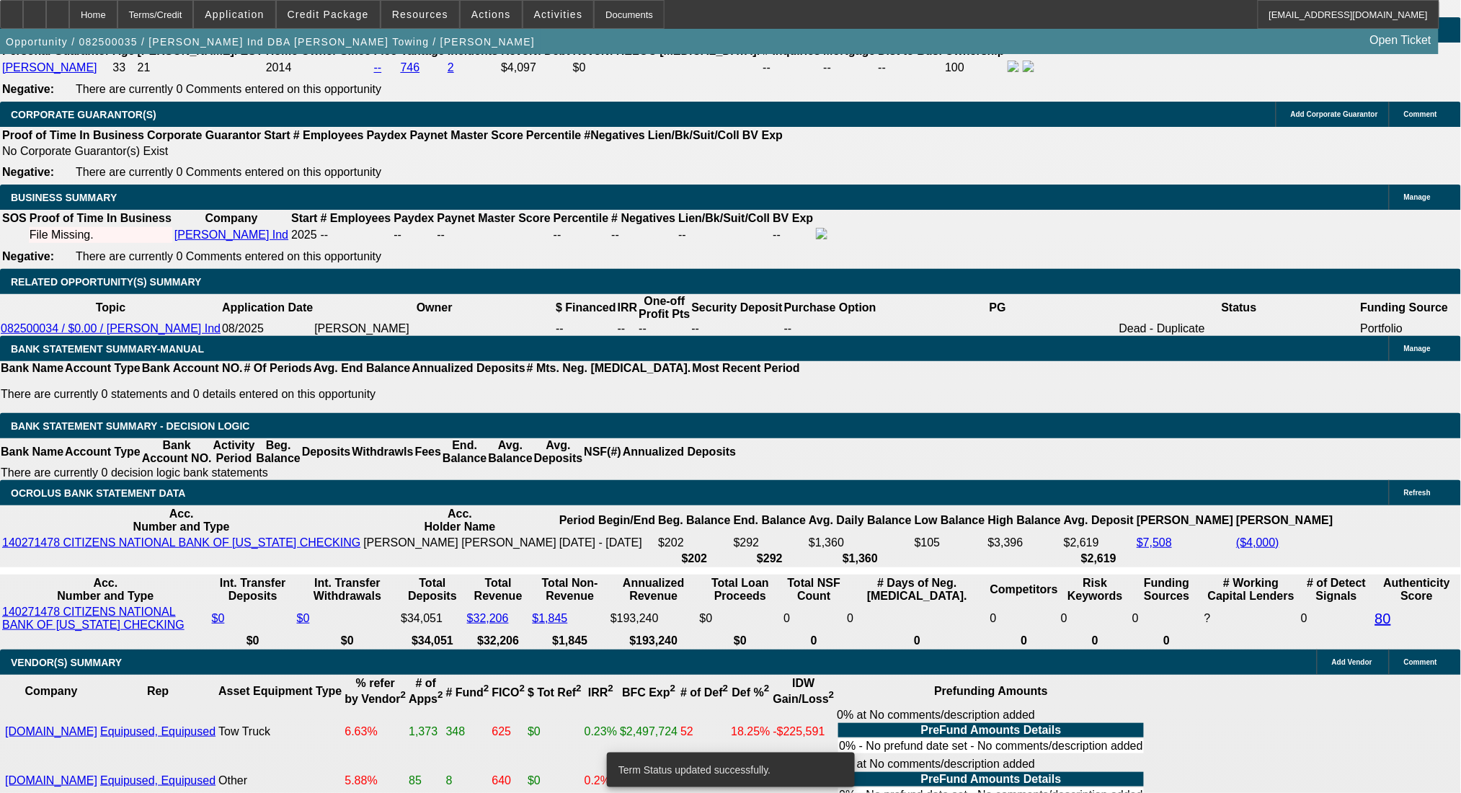
select select "2"
select select "0"
select select "6"
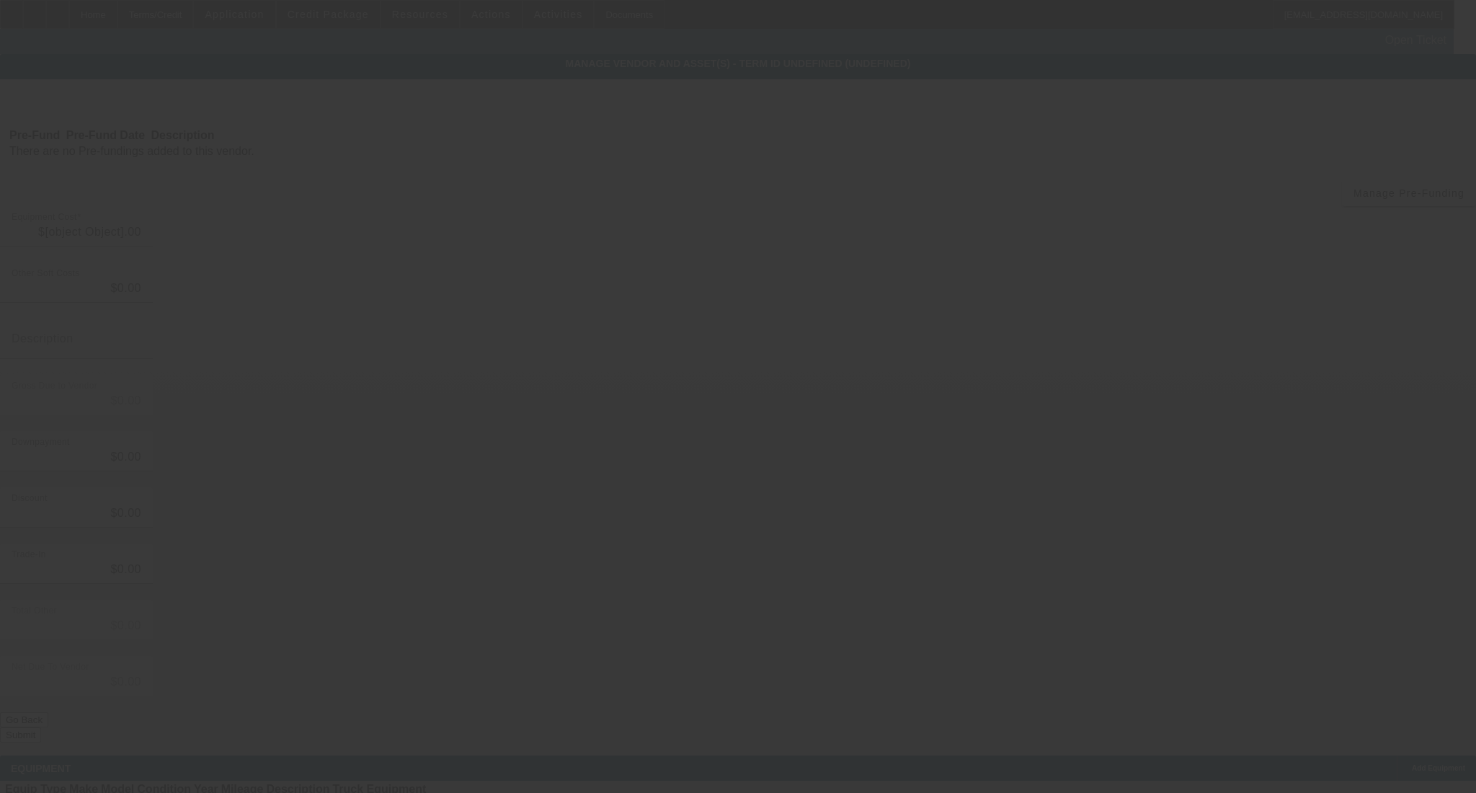
type input "$49,995.00"
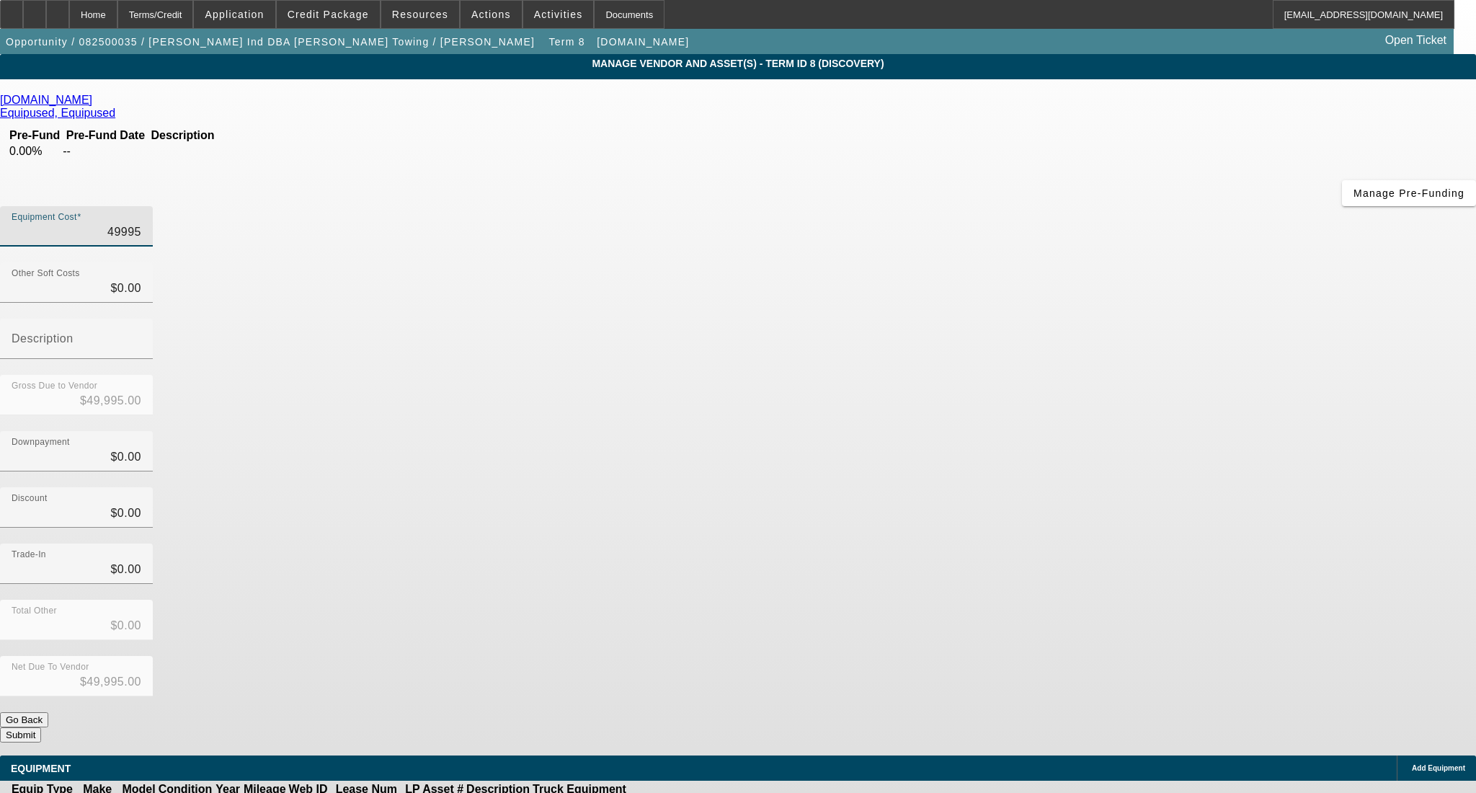
drag, startPoint x: 828, startPoint y: 125, endPoint x: 1033, endPoint y: 130, distance: 204.7
click at [1033, 206] on div "Equipment Cost 49995" at bounding box center [738, 234] width 1476 height 56
type input "5"
type input "$5.00"
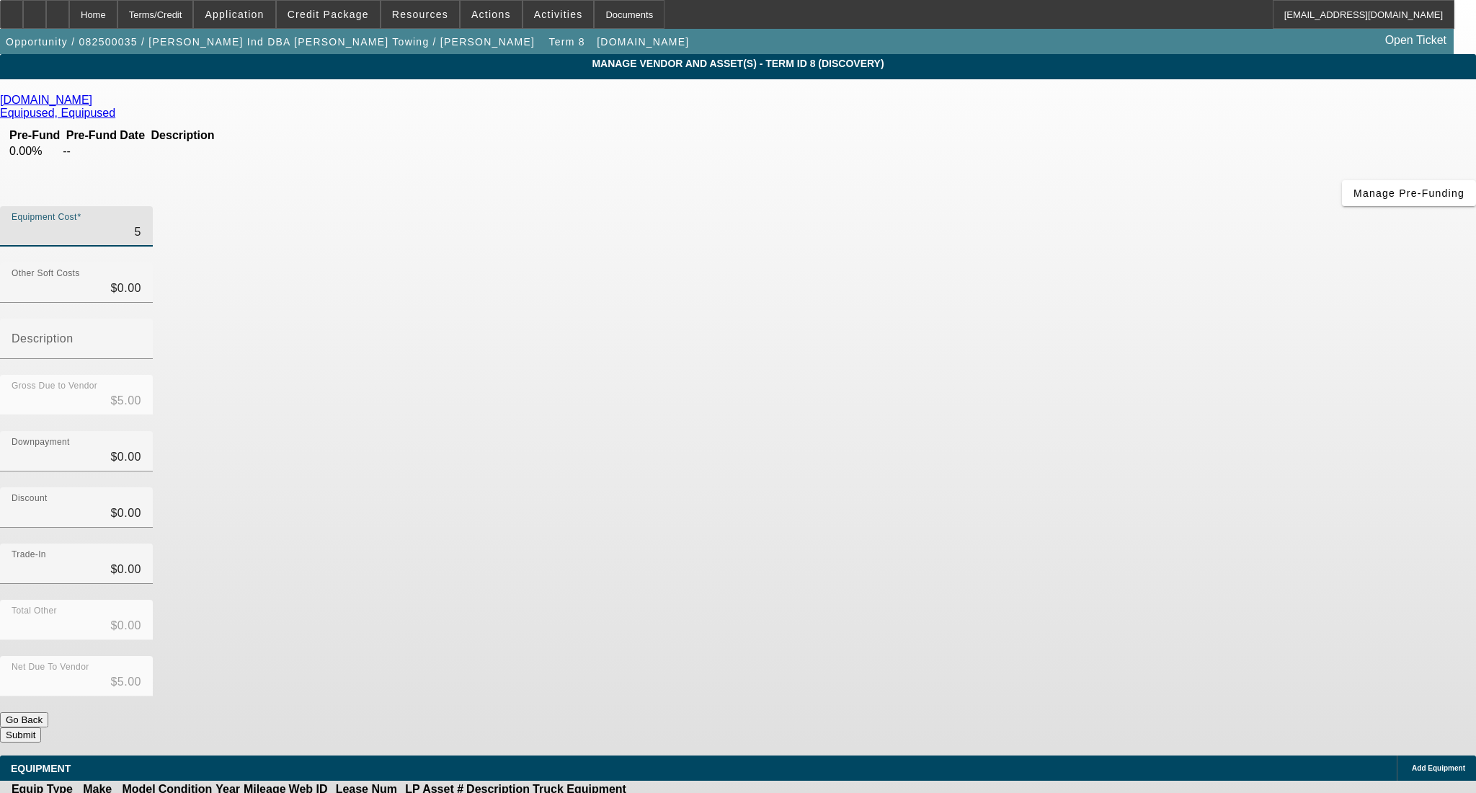
type input "59"
type input "$59.00"
type input "599"
type input "$599.00"
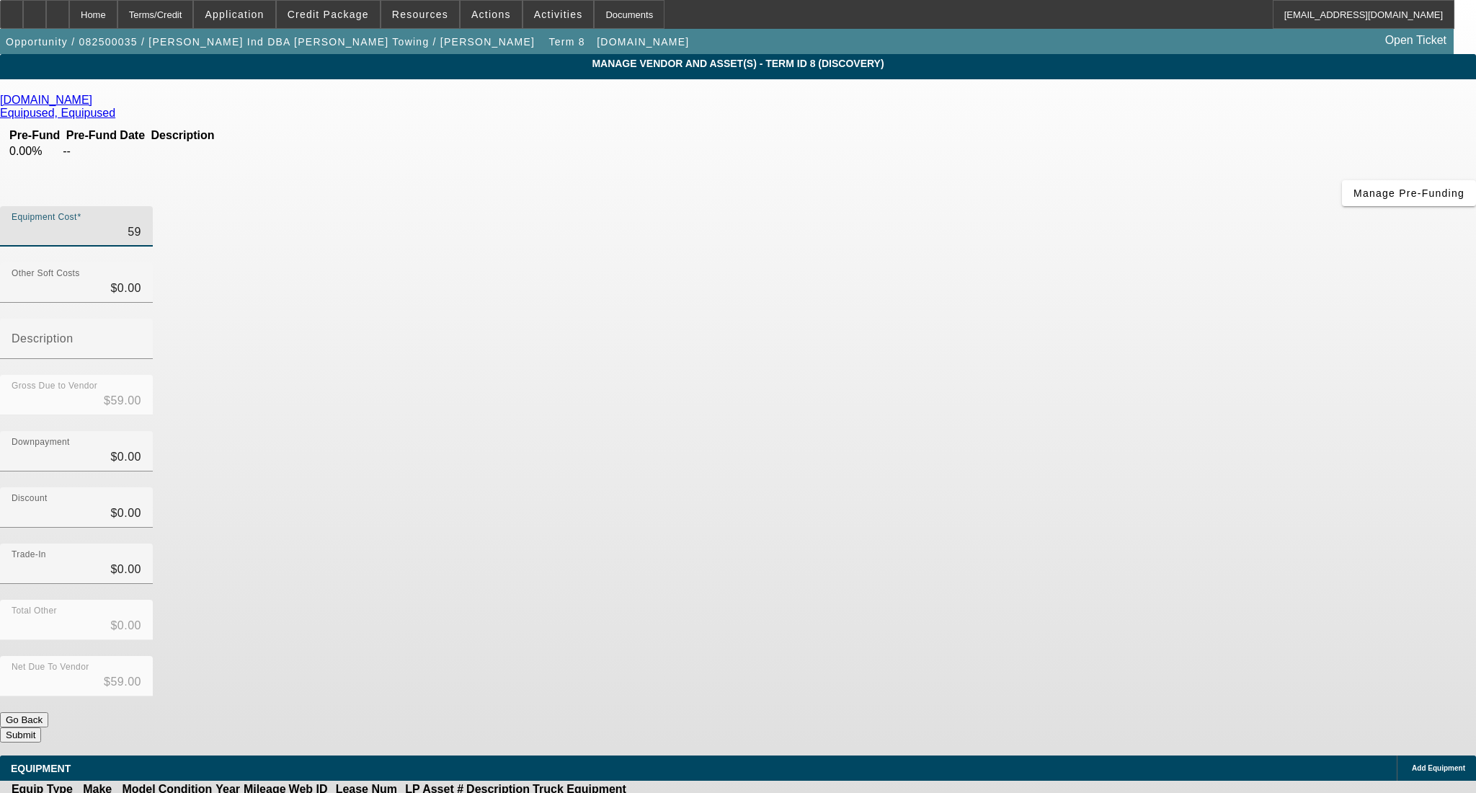
type input "$599.00"
type input "5999"
type input "$5,999.00"
type input "59995"
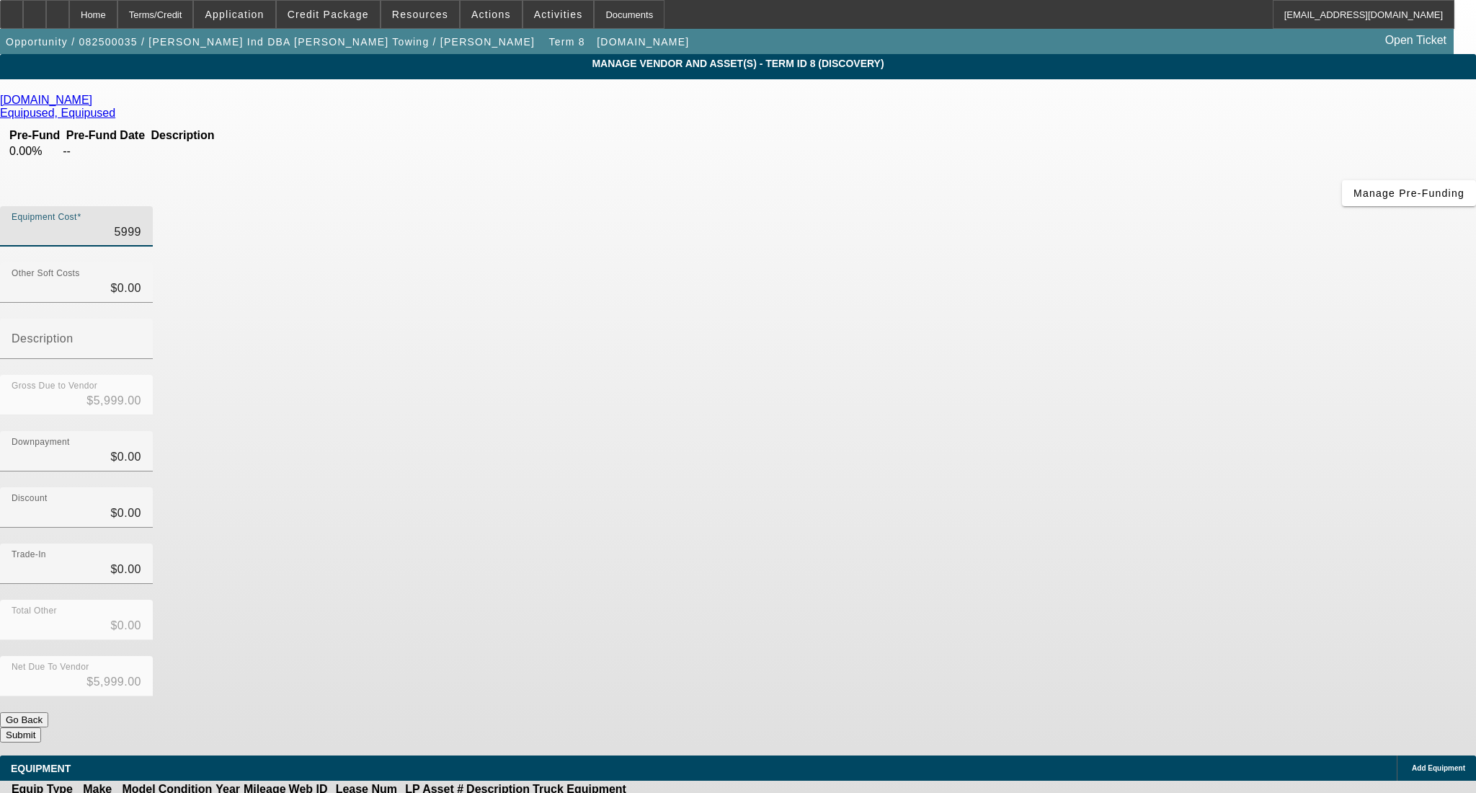
type input "$59,995.00"
click at [1045, 543] on div "Trade-In $0.00" at bounding box center [738, 571] width 1476 height 56
click at [41, 727] on button "Submit" at bounding box center [20, 734] width 41 height 15
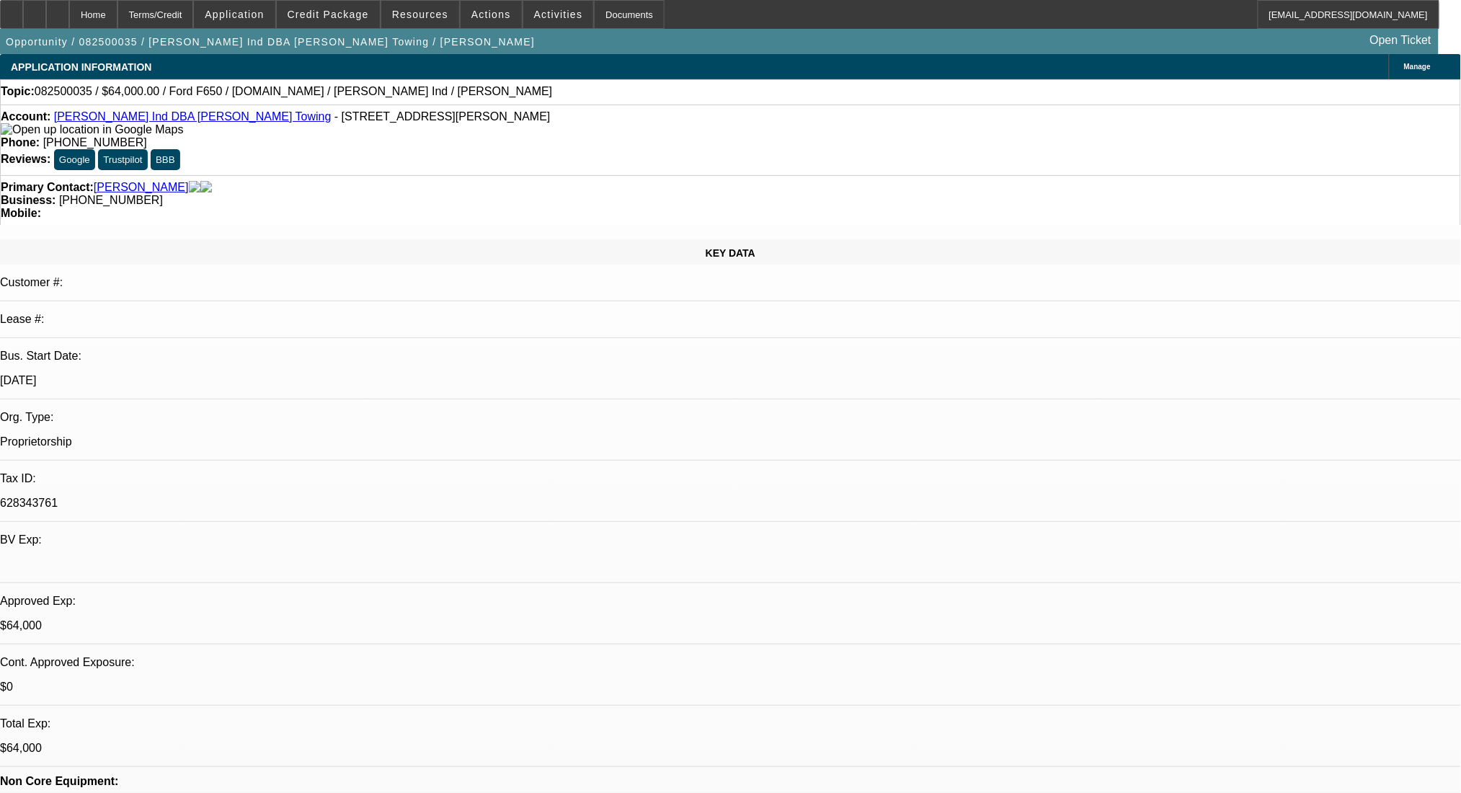
select select "0"
select select "2"
select select "0"
select select "6"
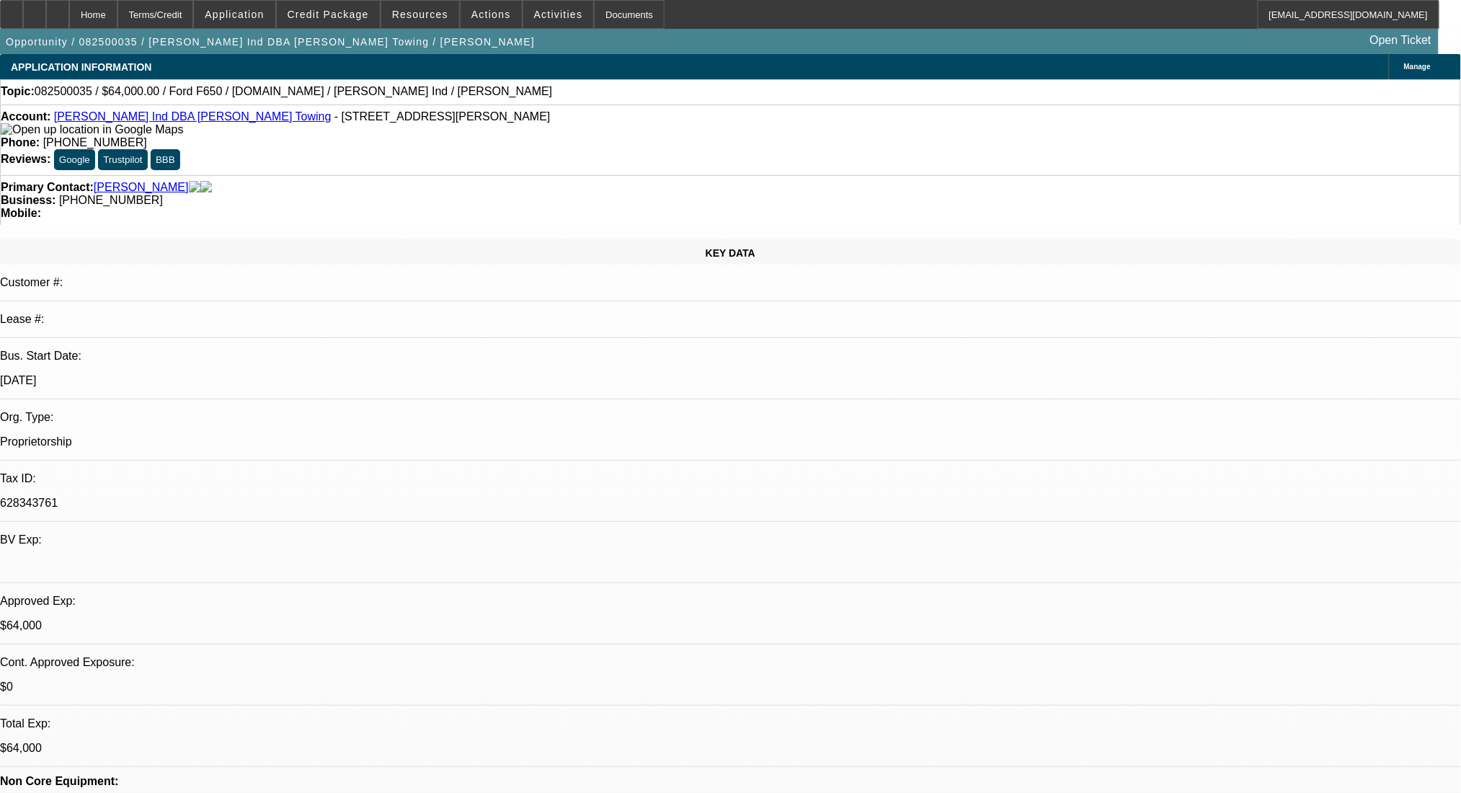
select select "0"
select select "2"
select select "0"
select select "6"
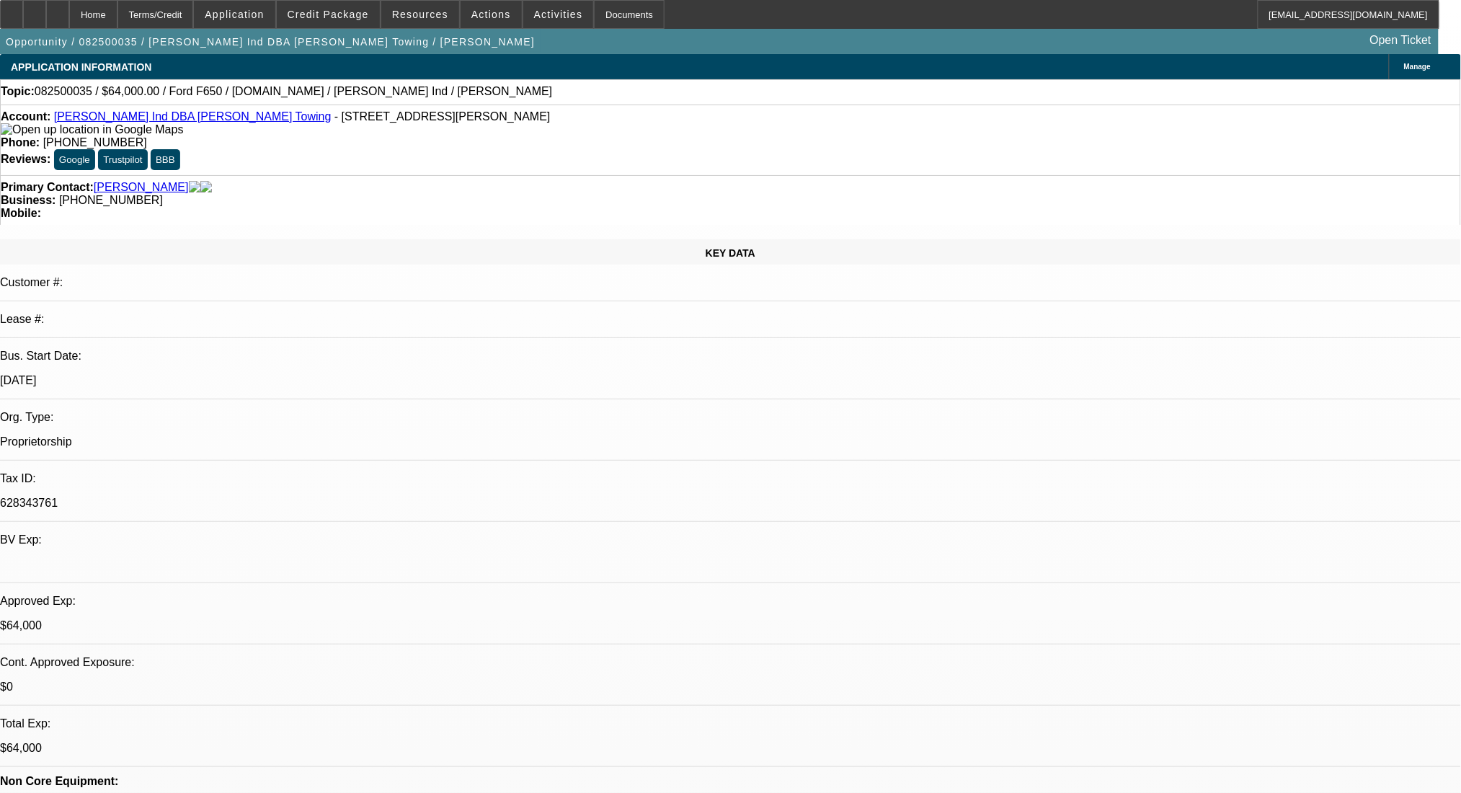
select select "0"
select select "2"
select select "0"
select select "6"
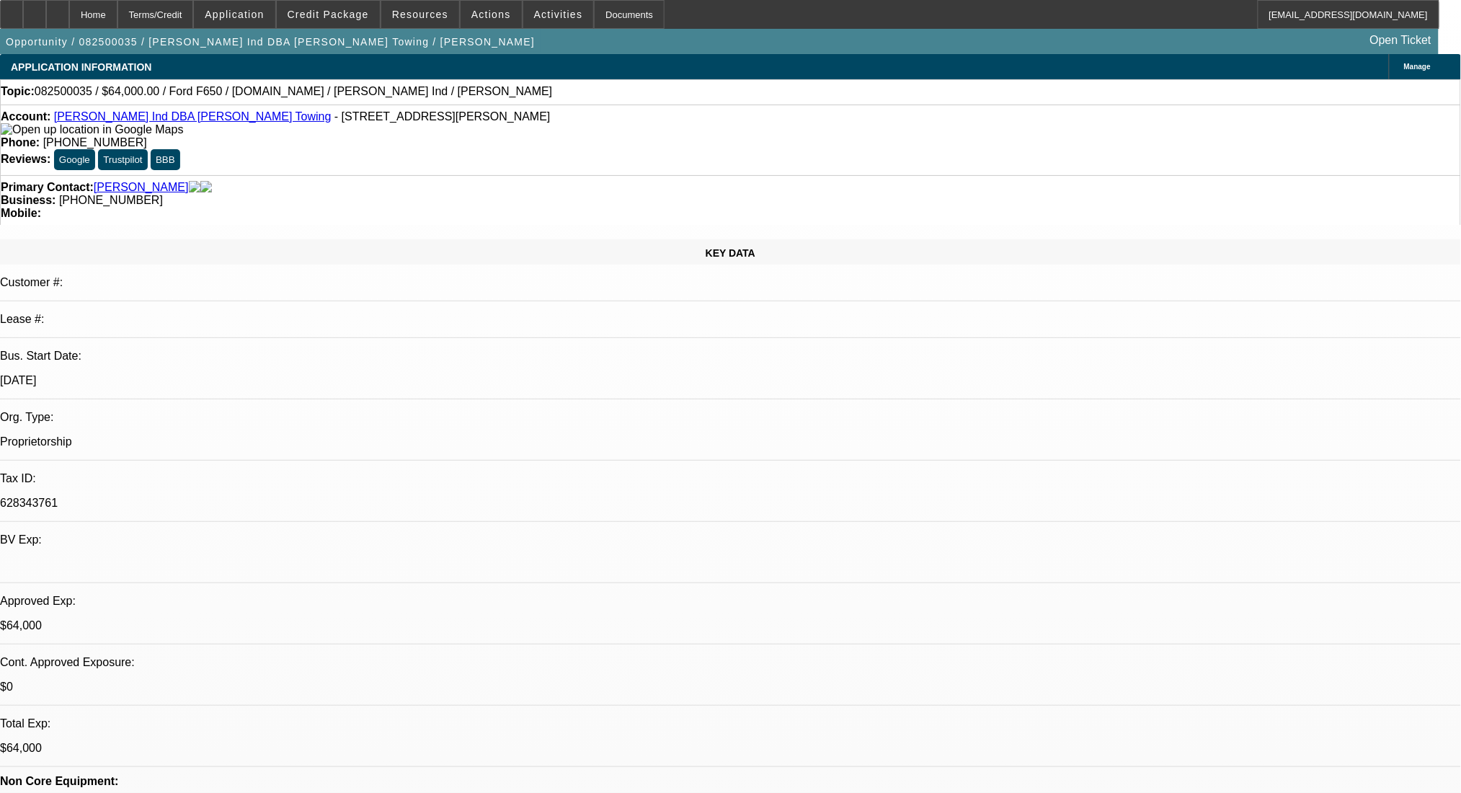
select select "2"
select select "0"
select select "6"
click at [194, 12] on div "Terms/Credit" at bounding box center [155, 14] width 76 height 29
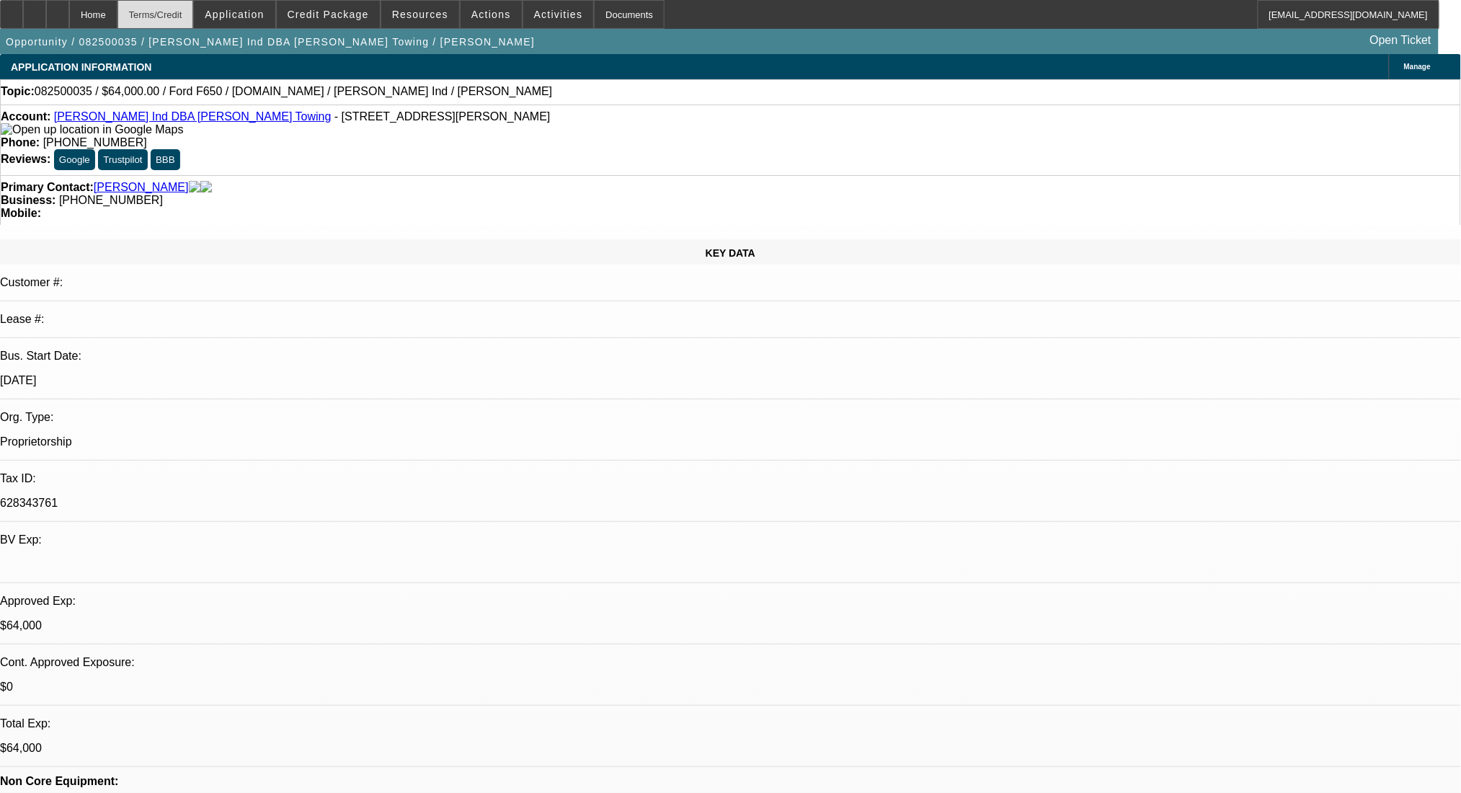
scroll to position [2133, 0]
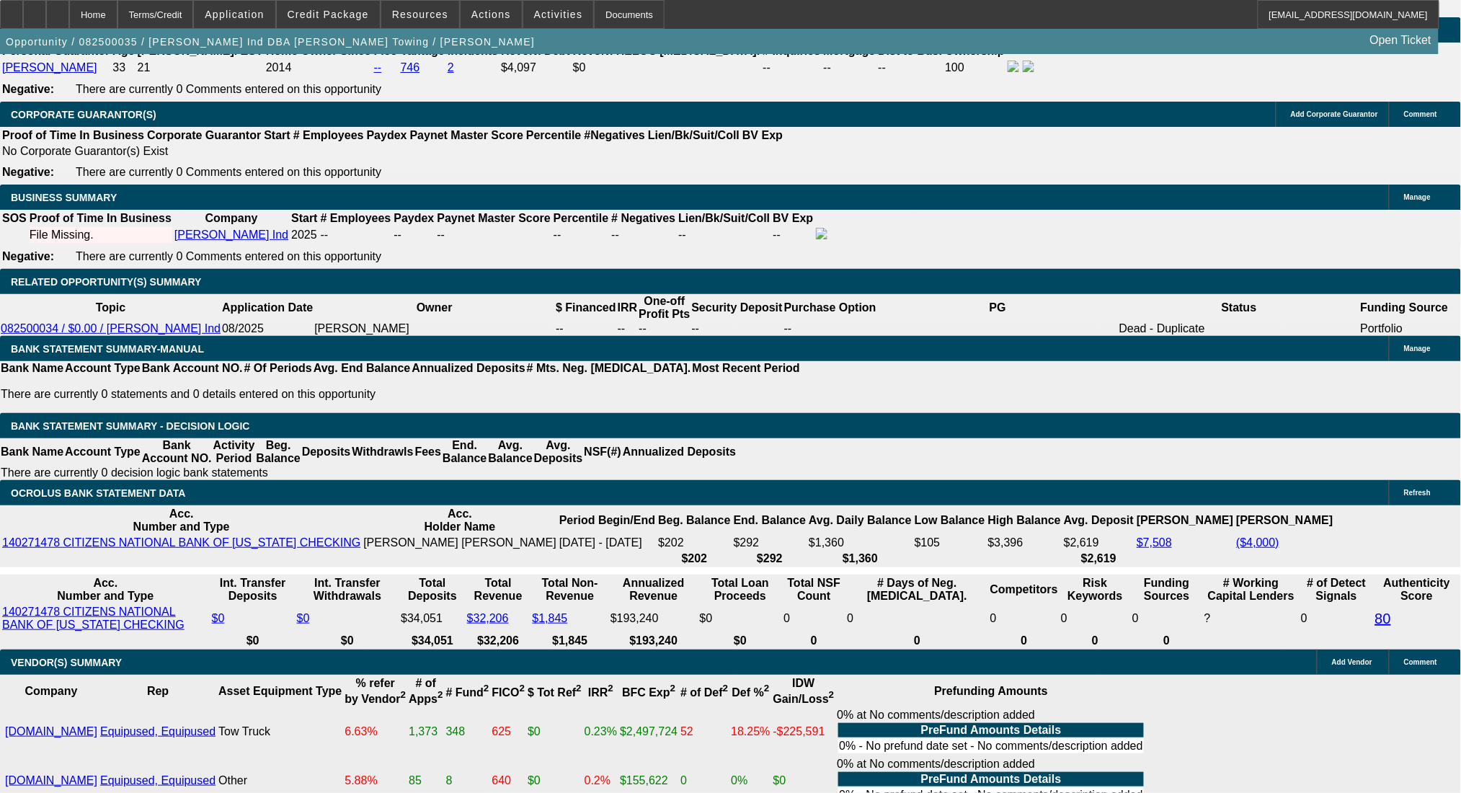
drag, startPoint x: 653, startPoint y: 452, endPoint x: 707, endPoint y: 458, distance: 54.4
type input "UNKNOWN"
type input "4"
type input "$29,070.02"
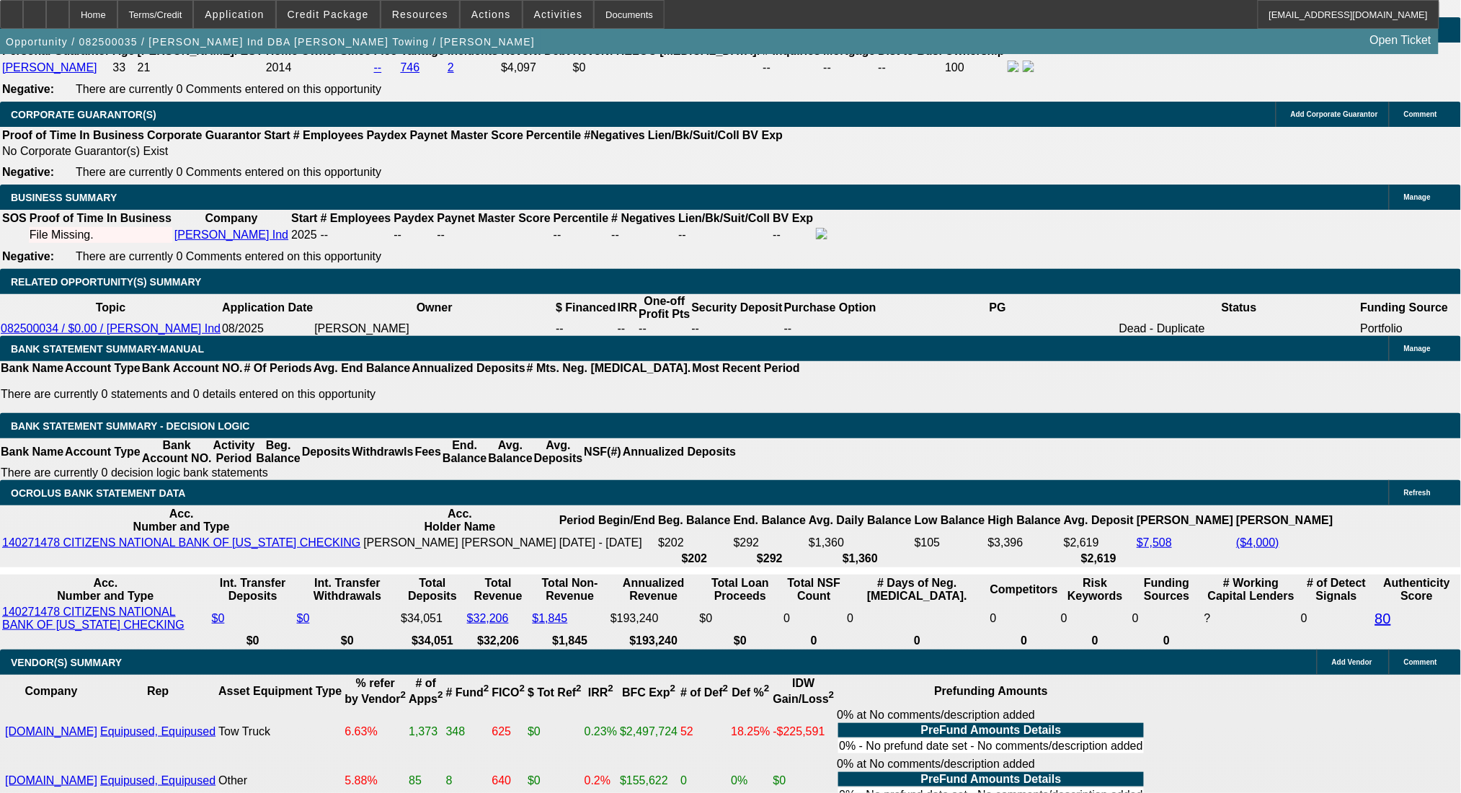
type input "$14,535.01"
type input "40"
type input "$3,757.76"
type input "$1,878.88"
type input "40"
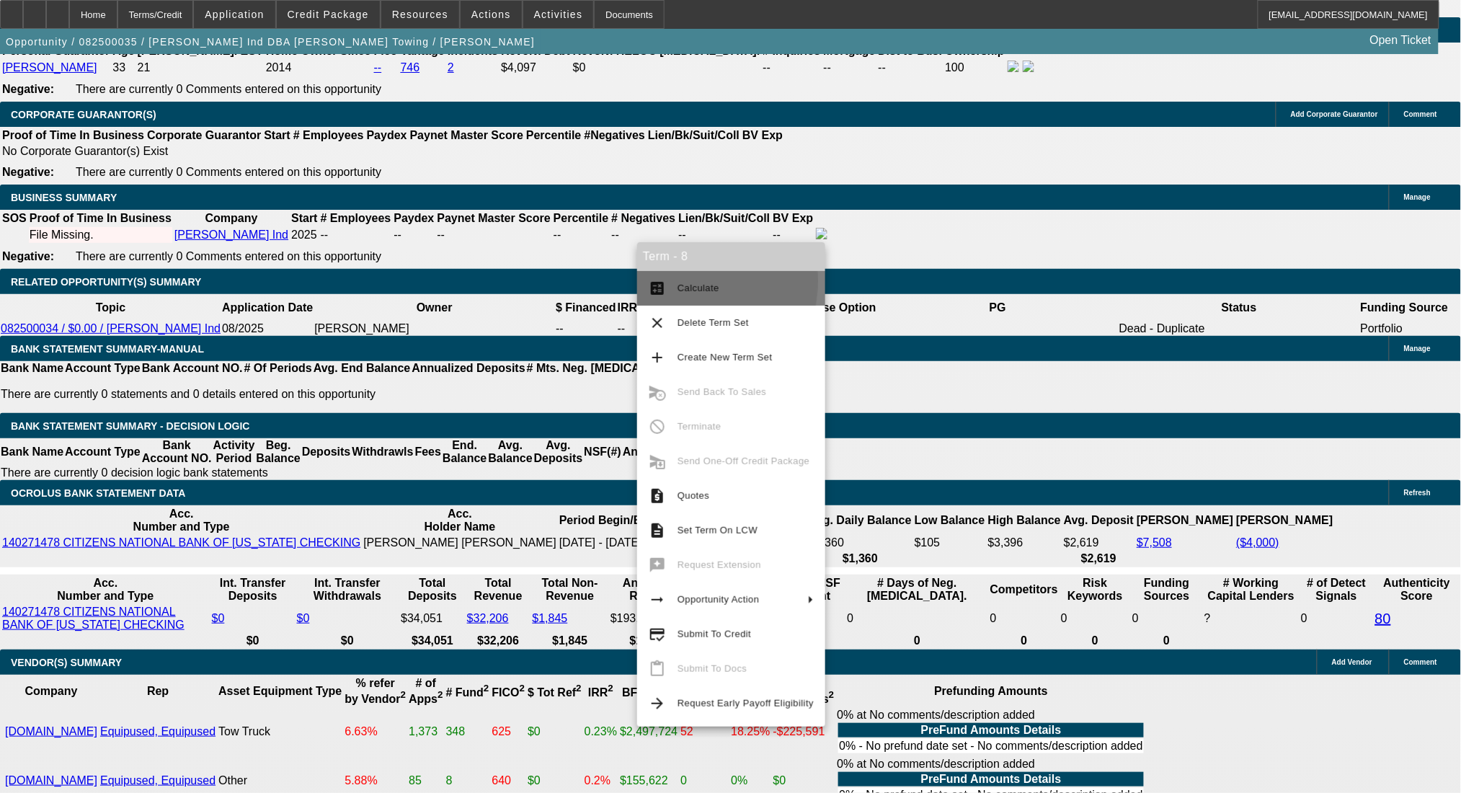
click at [673, 281] on button "calculate Calculate" at bounding box center [731, 288] width 188 height 35
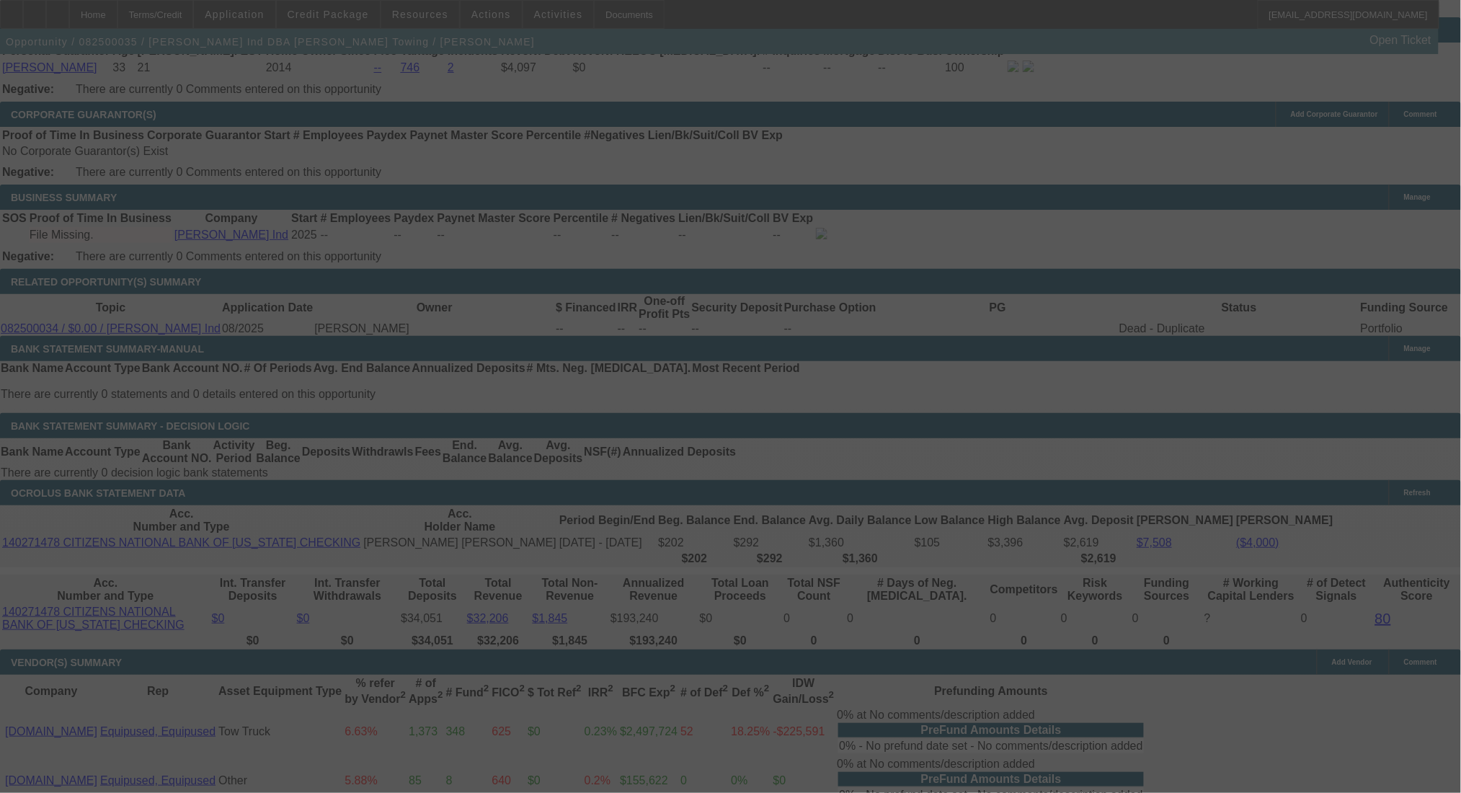
select select "0"
select select "2"
select select "0"
select select "6"
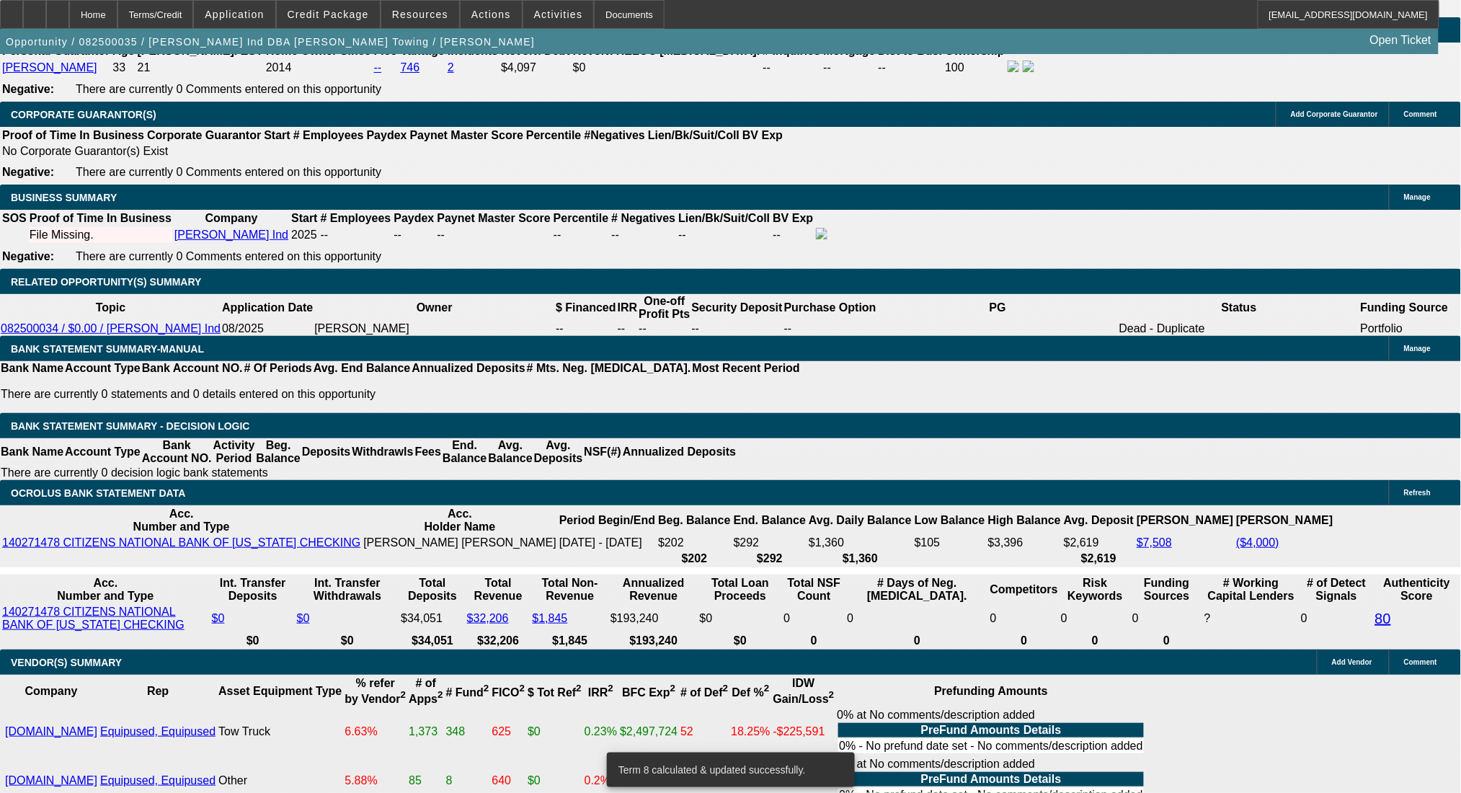
drag, startPoint x: 618, startPoint y: 340, endPoint x: 734, endPoint y: 344, distance: 116.1
type input "$5,000.00"
type input "UNKNOWN"
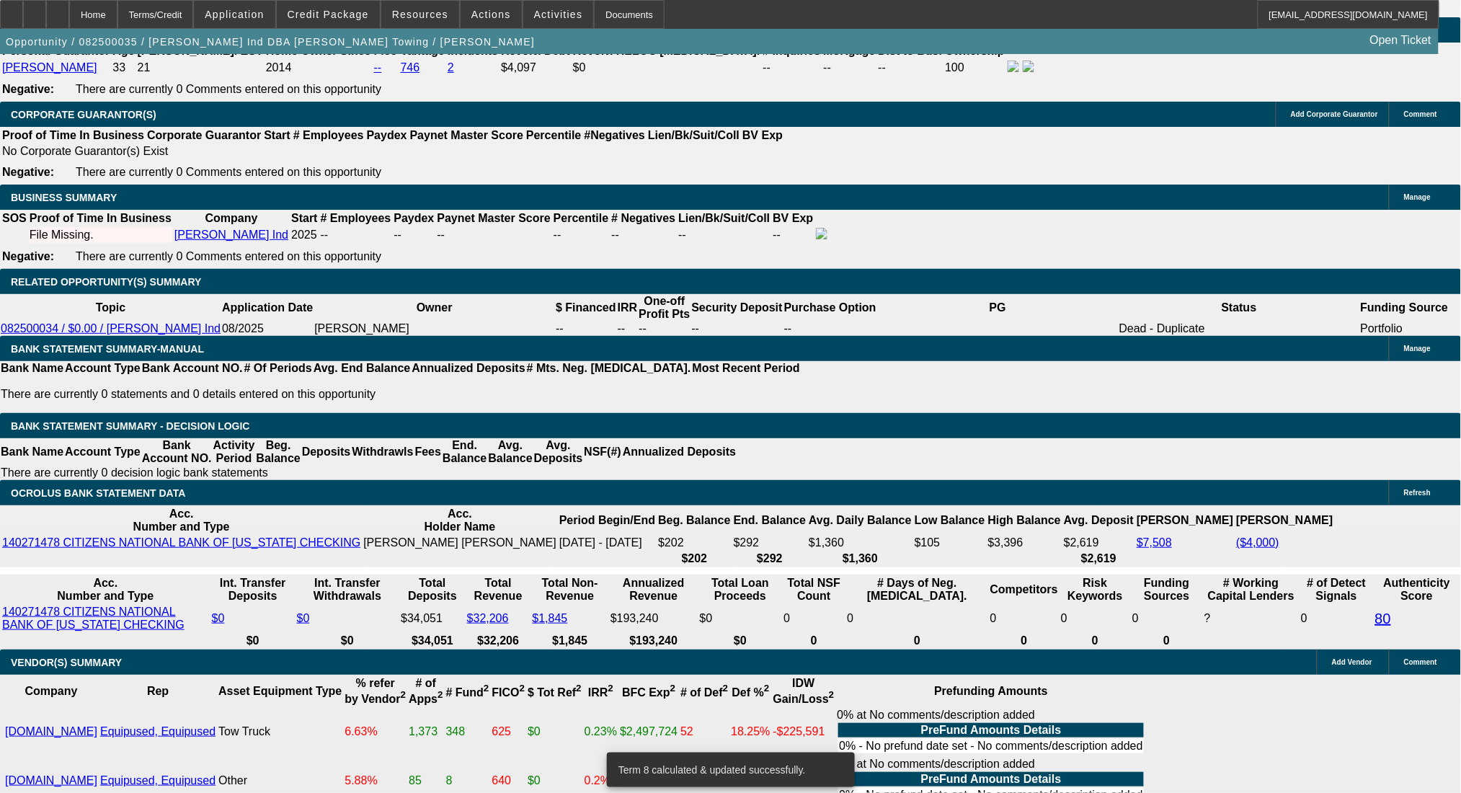
type input "$3,690.64"
type input "$1,845.32"
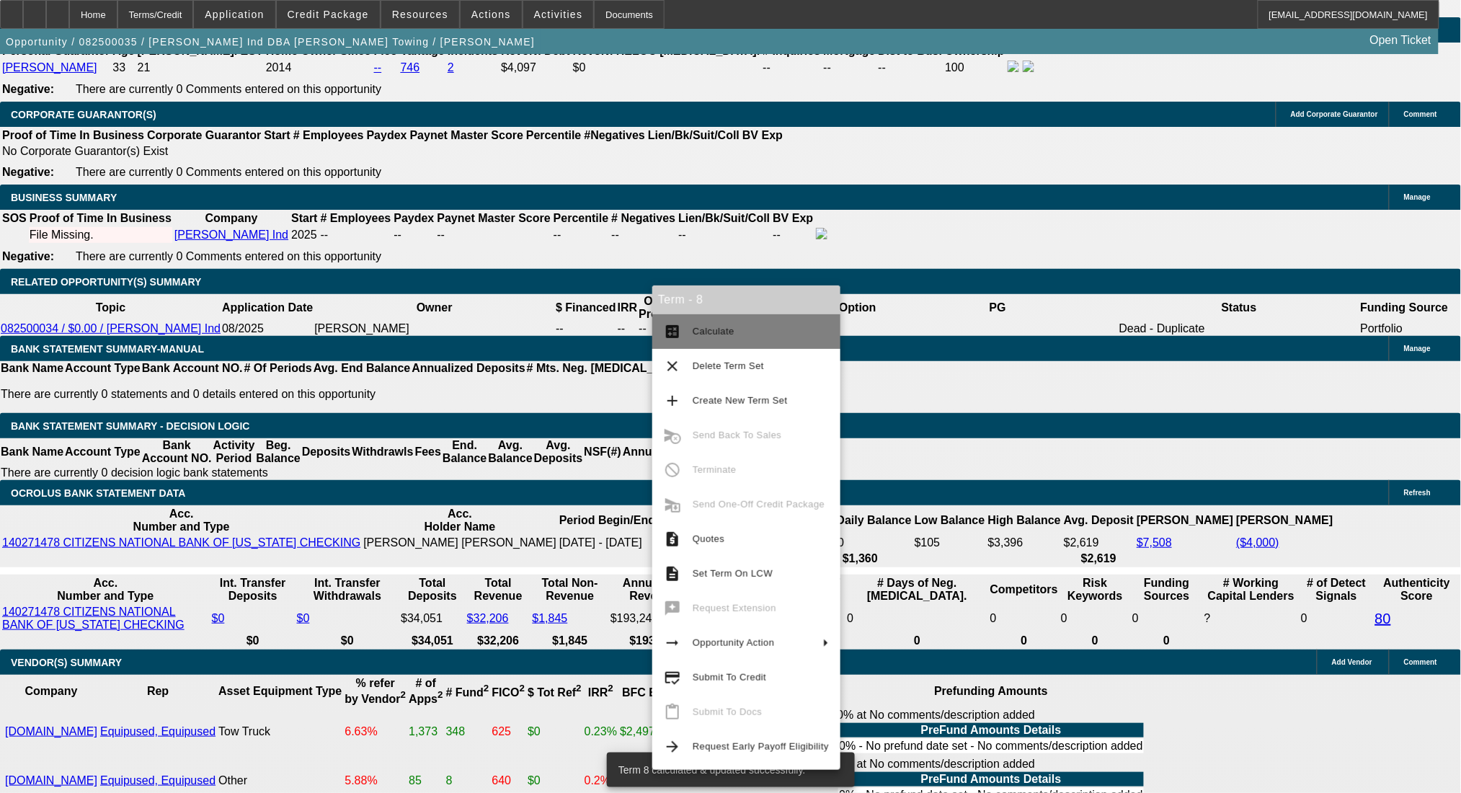
click at [693, 325] on span "Calculate" at bounding box center [761, 331] width 136 height 17
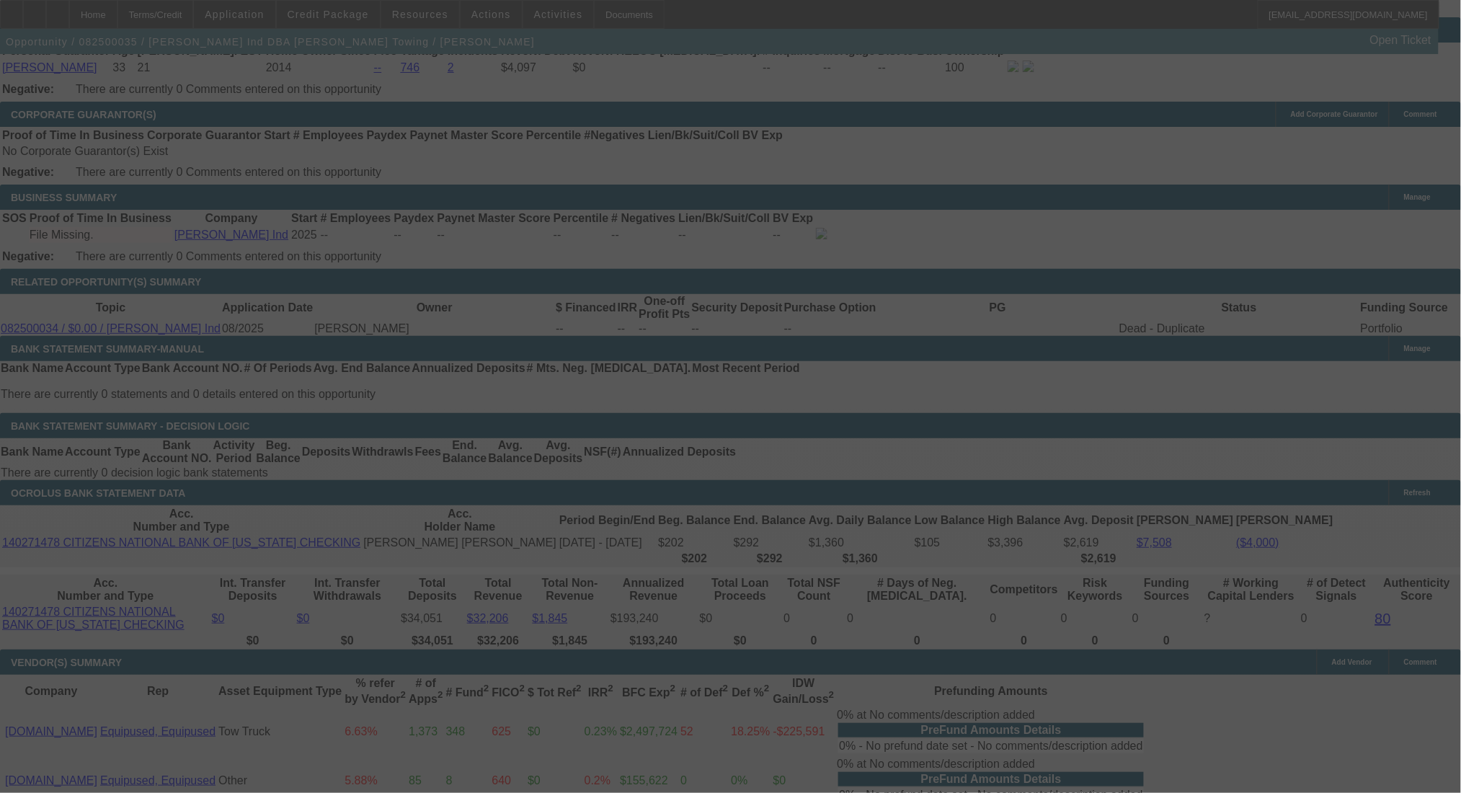
select select "0"
select select "2"
select select "0"
select select "6"
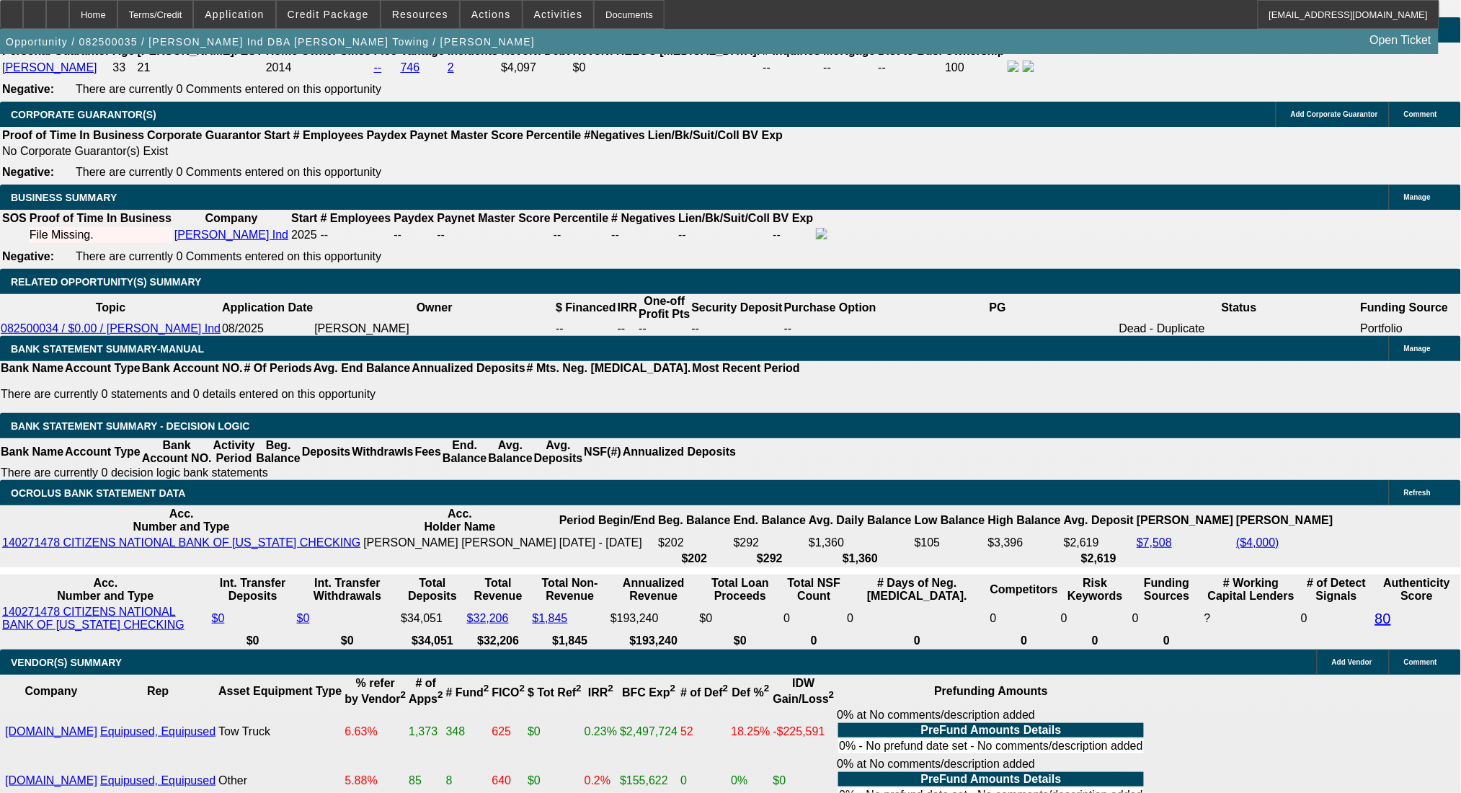
drag, startPoint x: 448, startPoint y: 337, endPoint x: 525, endPoint y: 337, distance: 77.1
type input "$2,500.00"
type input "UNKNOWN"
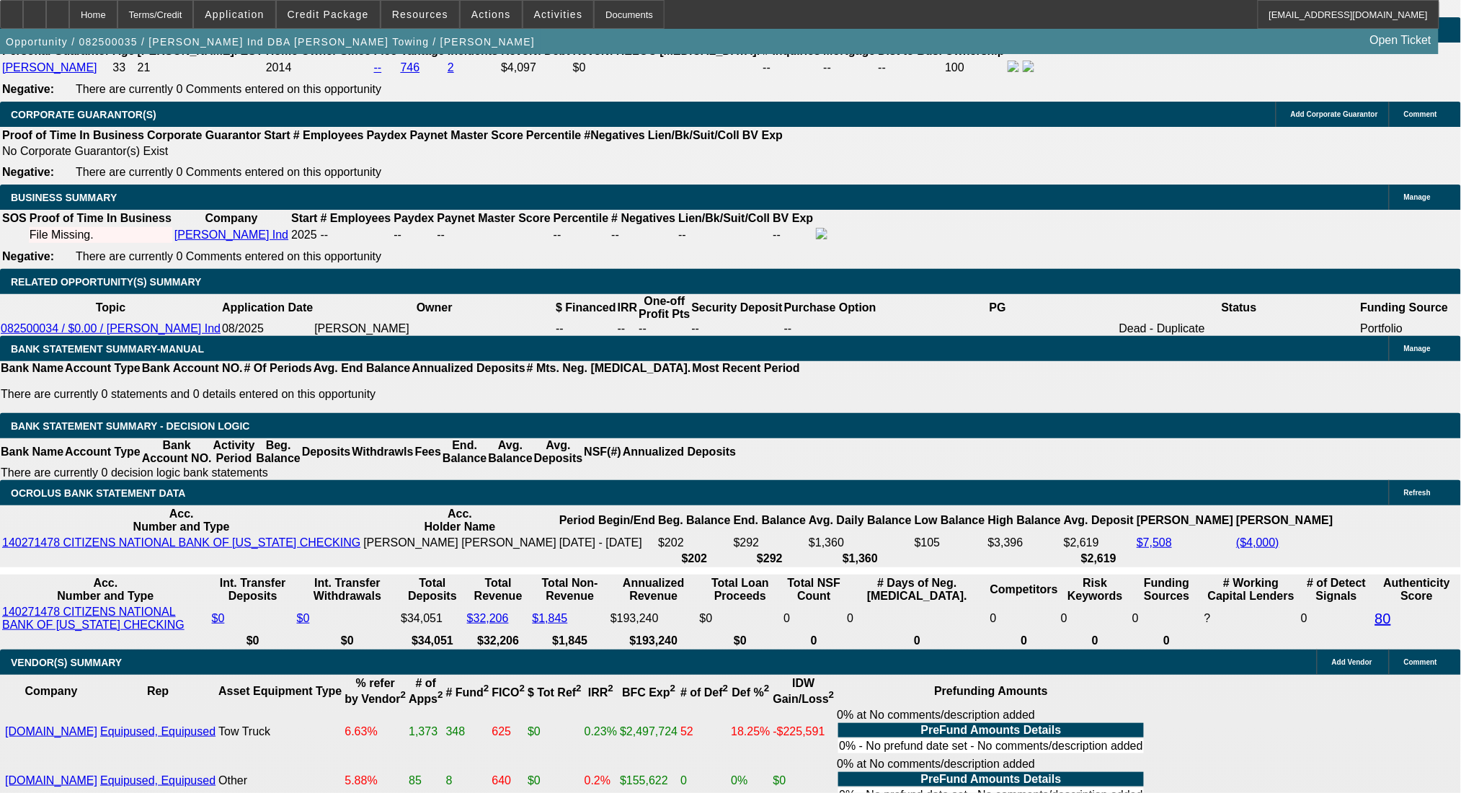
type input "$2,358.06"
type input "$1,179.03"
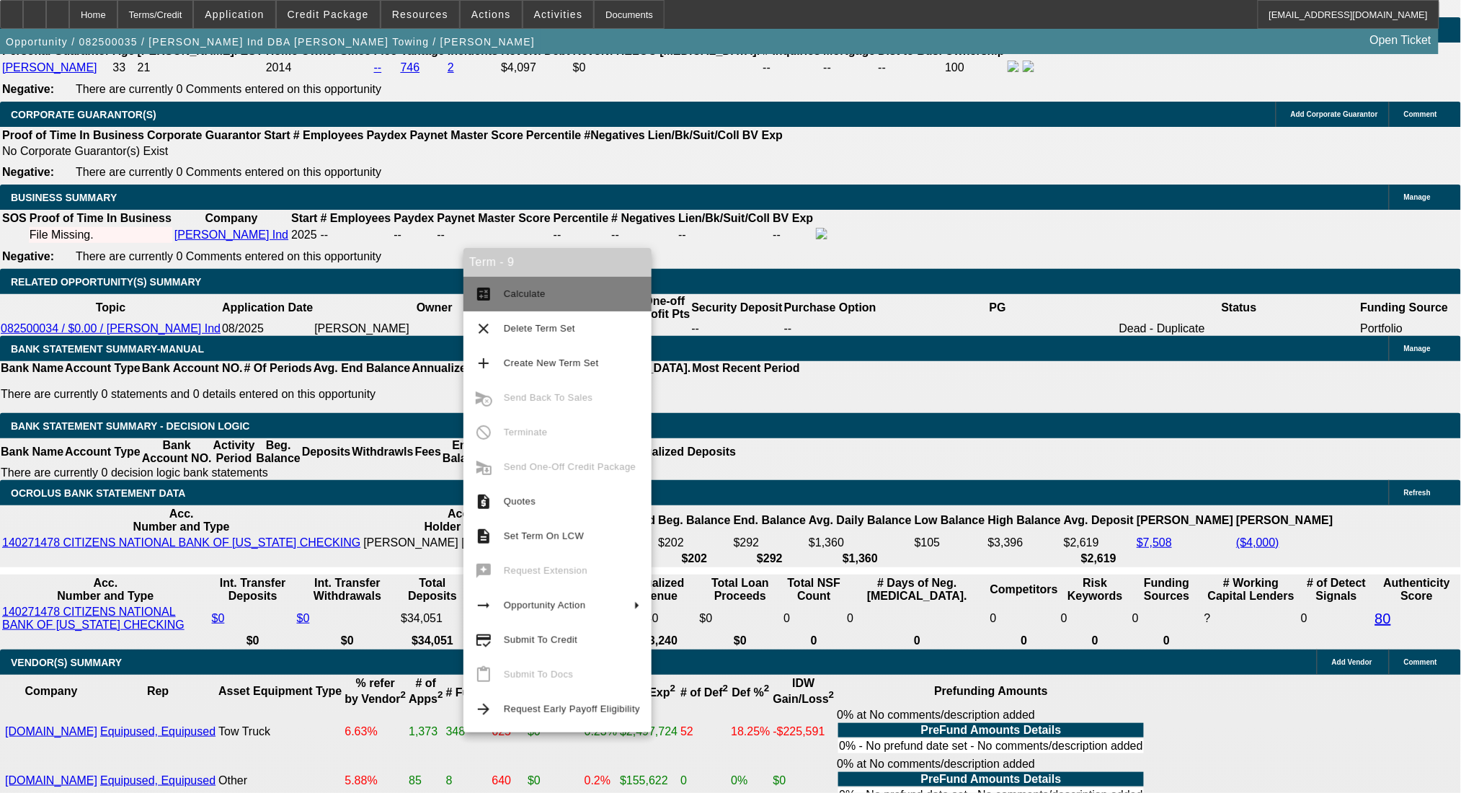
click at [504, 289] on span "Calculate" at bounding box center [572, 293] width 136 height 17
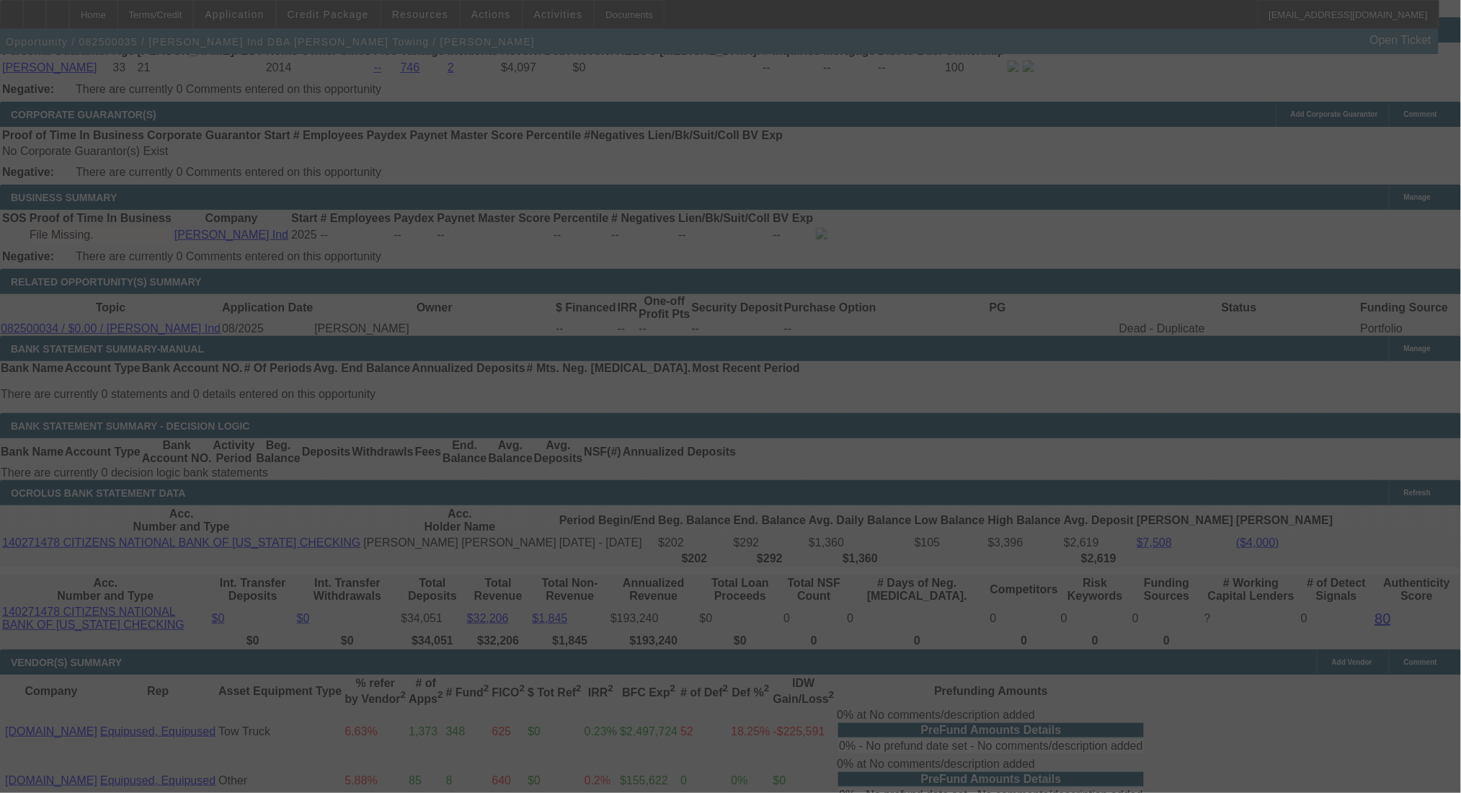
select select "0"
select select "2"
select select "0"
select select "6"
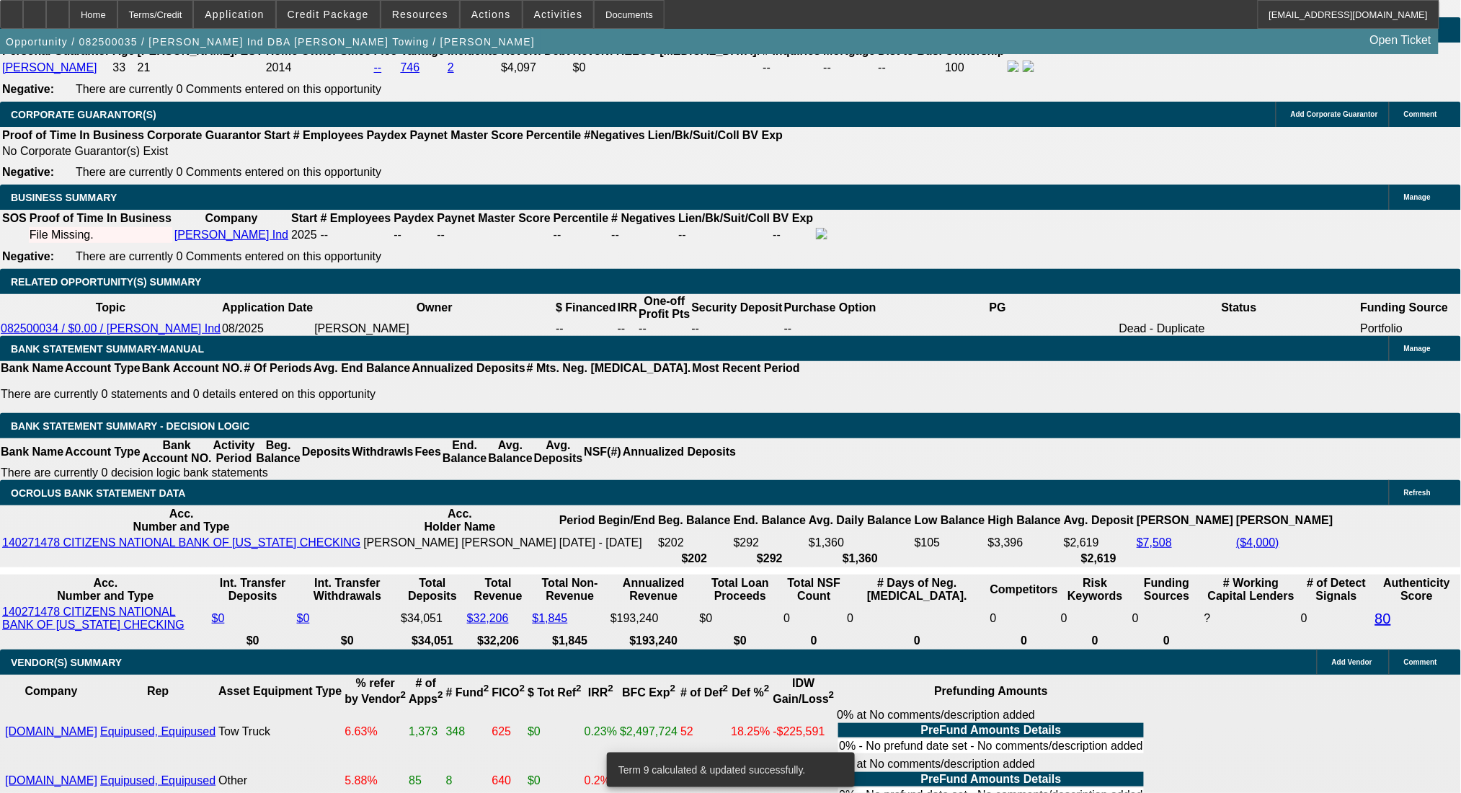
drag, startPoint x: 468, startPoint y: 452, endPoint x: 515, endPoint y: 451, distance: 47.6
type input "UNKNOWN"
type input "20"
type input "$33,243.28"
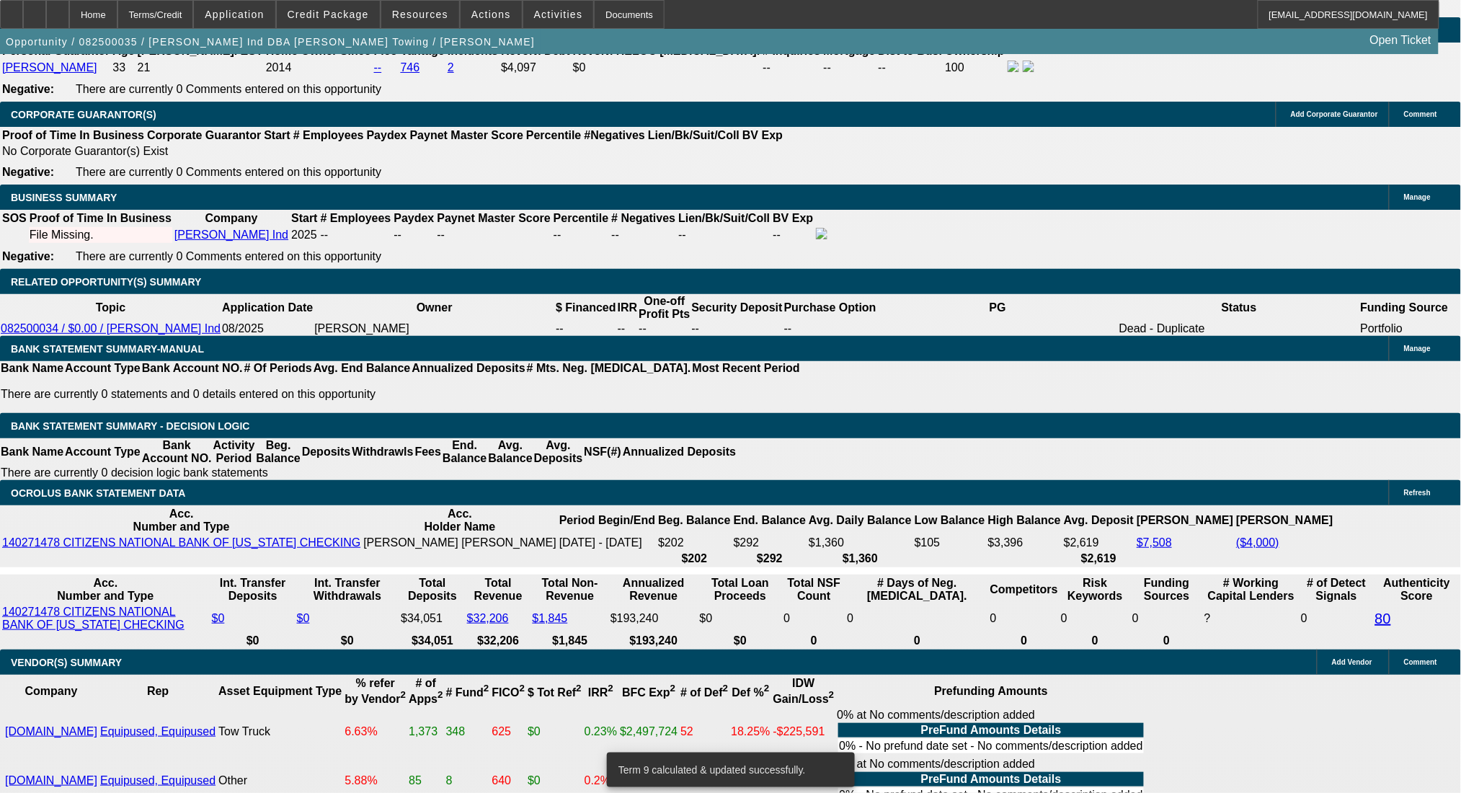
type input "$16,621.64"
type input "$3,793.76"
type input "$1,896.88"
type input "20"
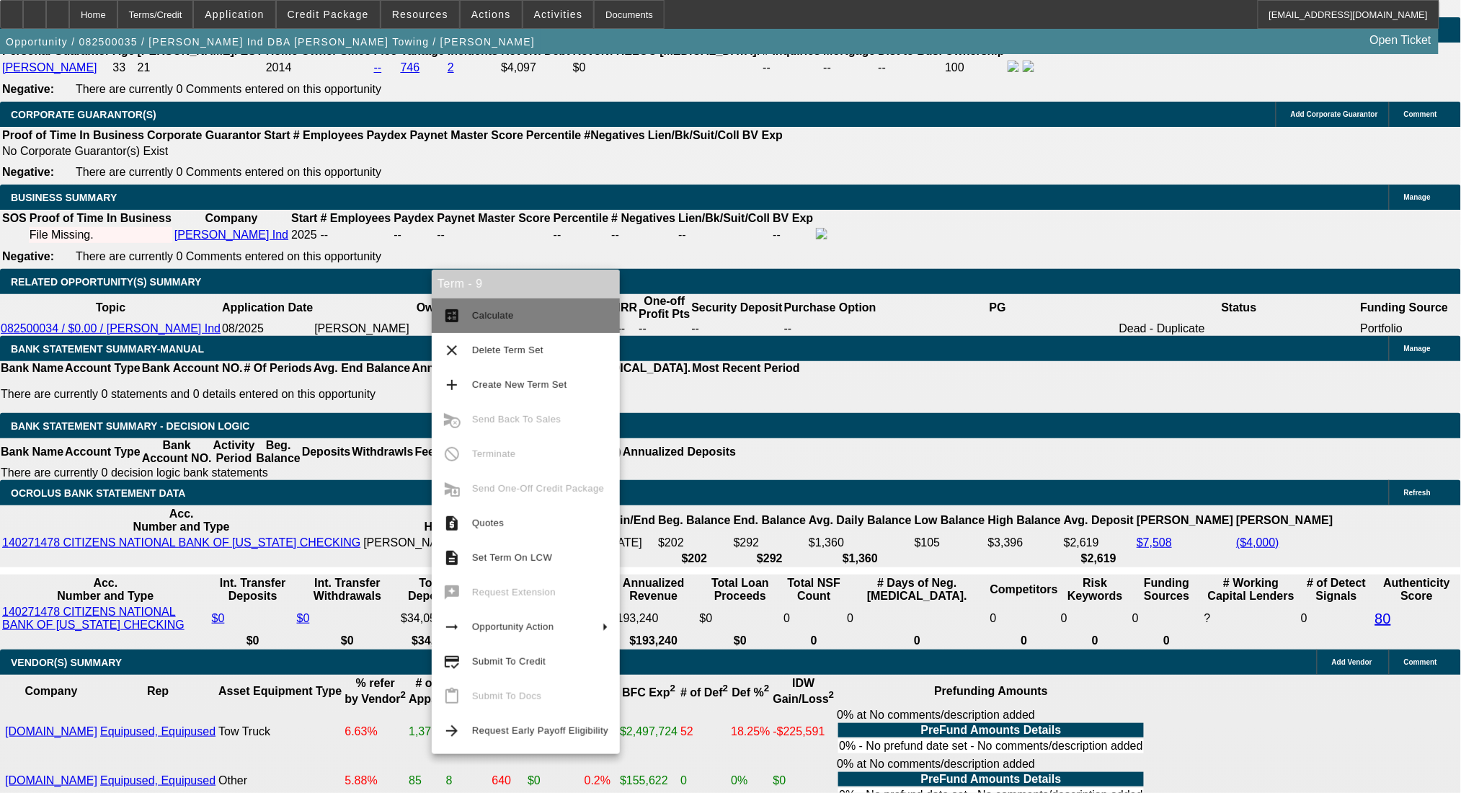
click at [496, 321] on span "Calculate" at bounding box center [540, 315] width 136 height 17
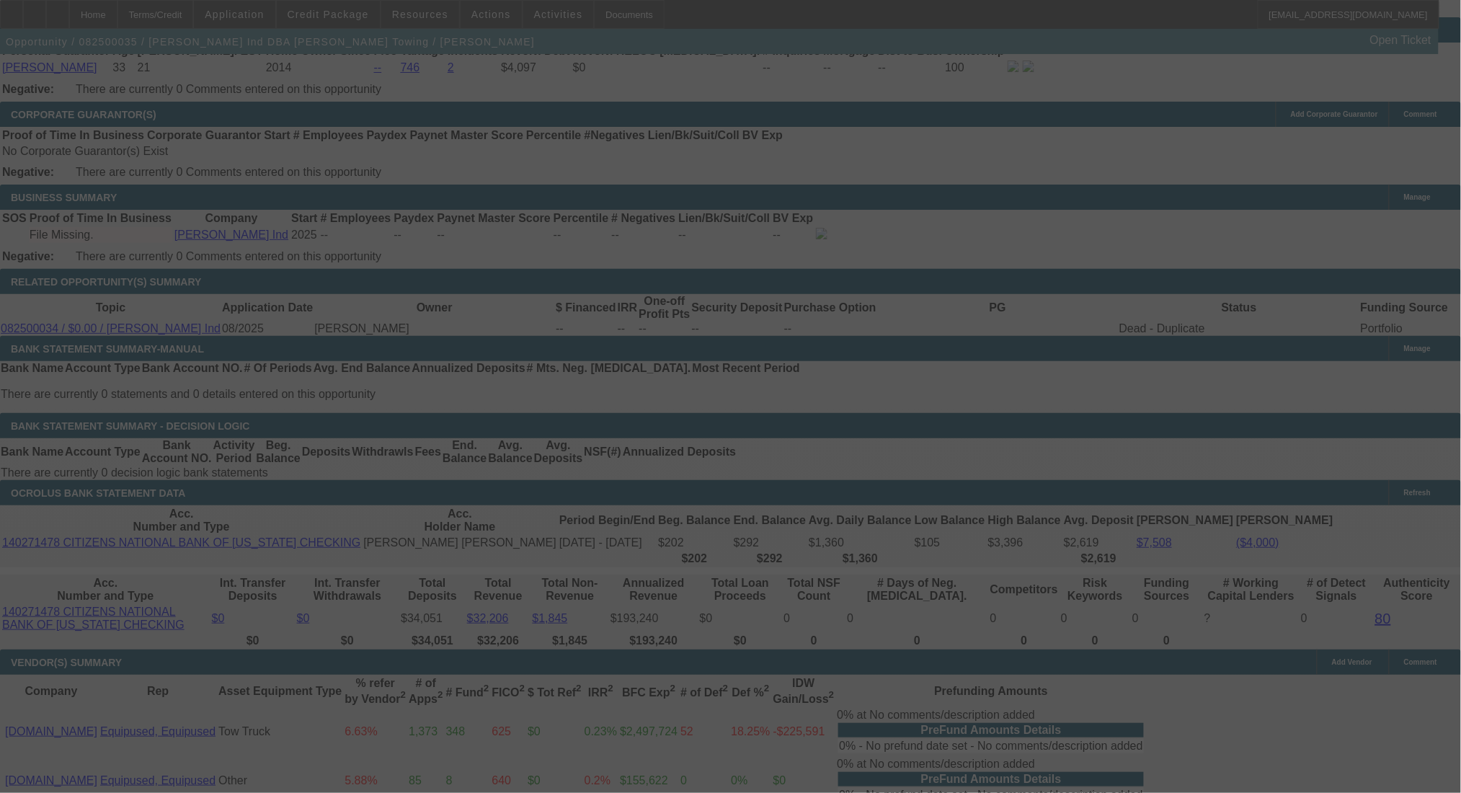
select select "0"
select select "2"
select select "0"
select select "6"
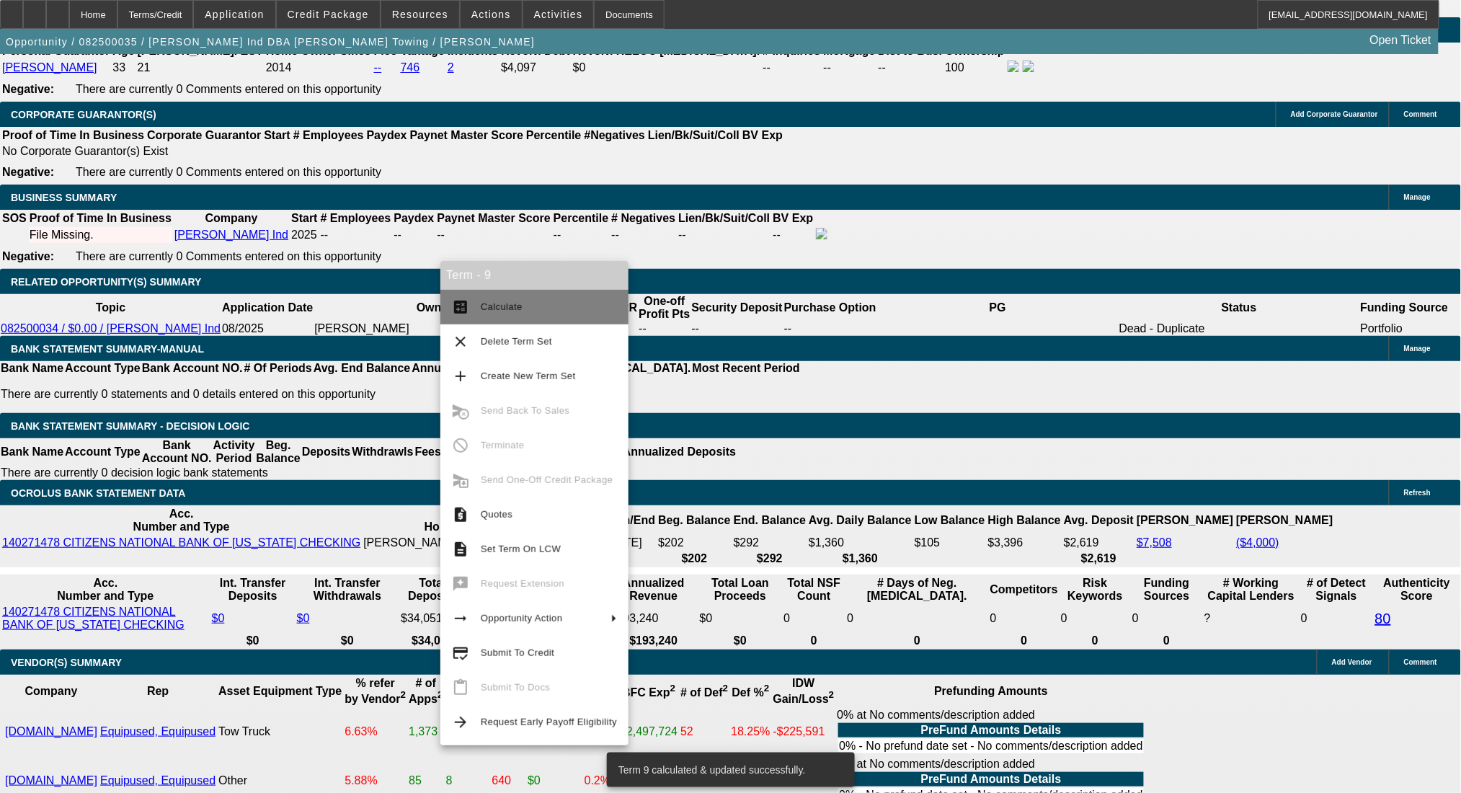
click at [497, 310] on span "Calculate" at bounding box center [502, 306] width 42 height 11
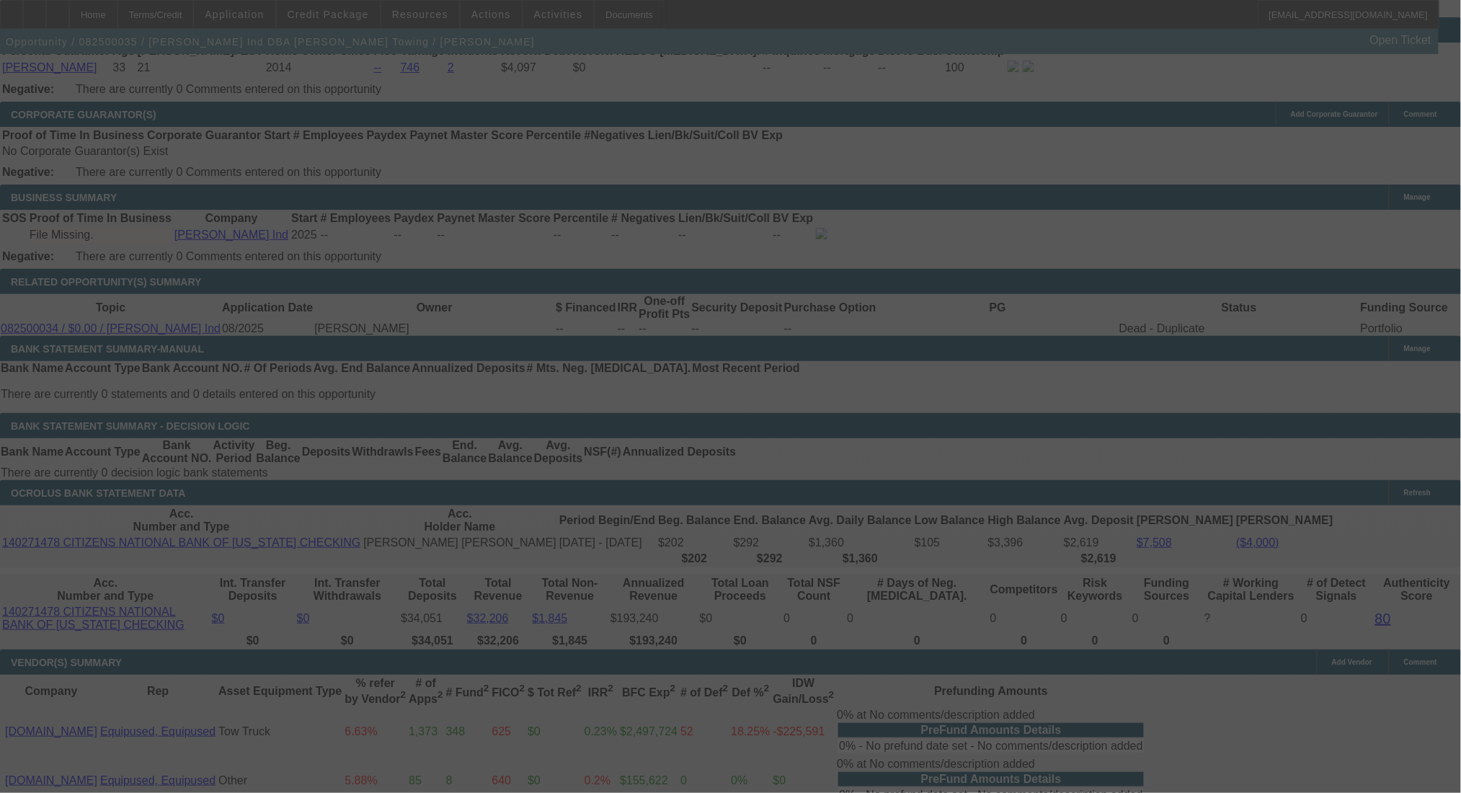
select select "0"
select select "2"
select select "0"
select select "6"
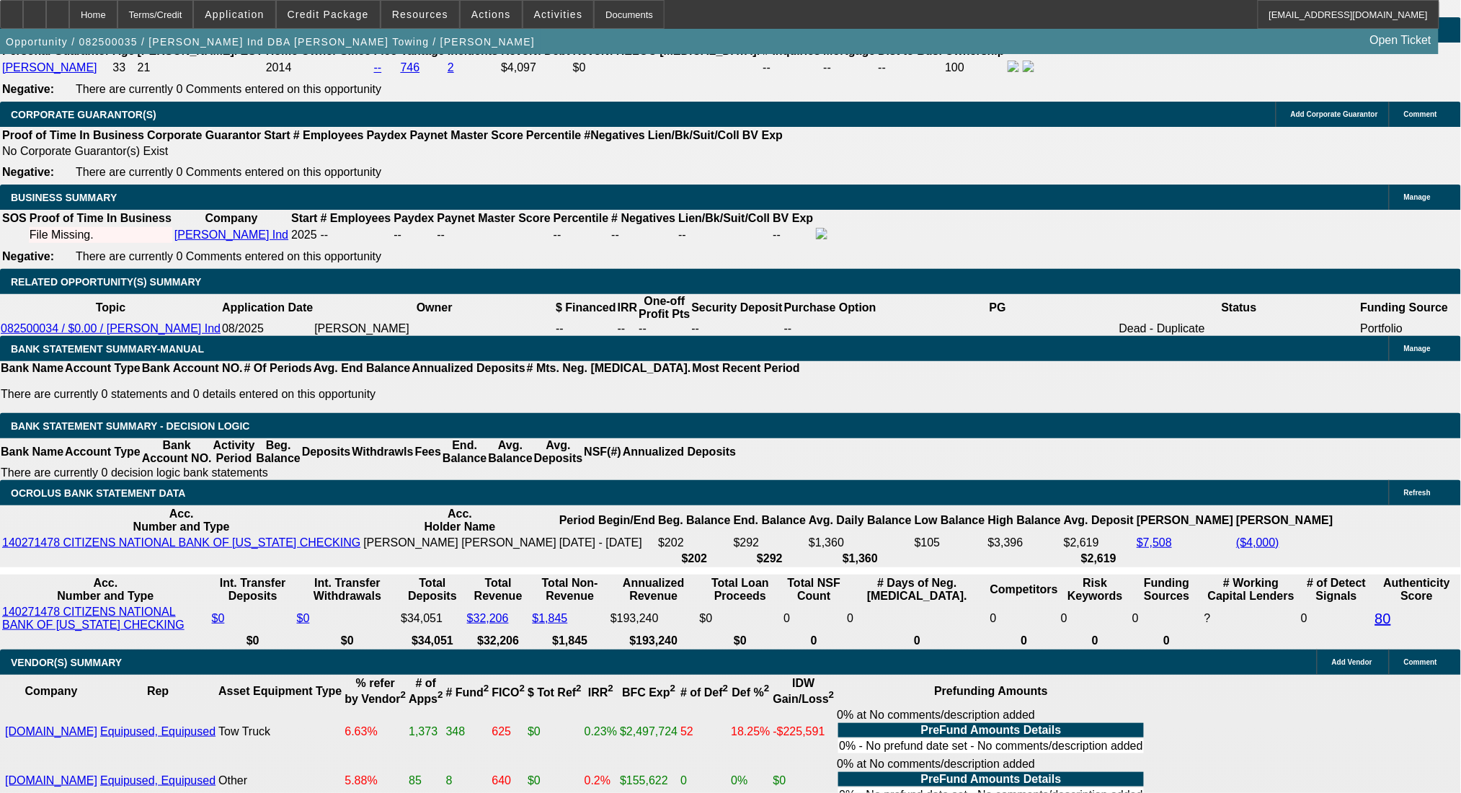
drag, startPoint x: 437, startPoint y: 345, endPoint x: 514, endPoint y: 344, distance: 77.1
type input "$1,500.00"
type input "UNKNOWN"
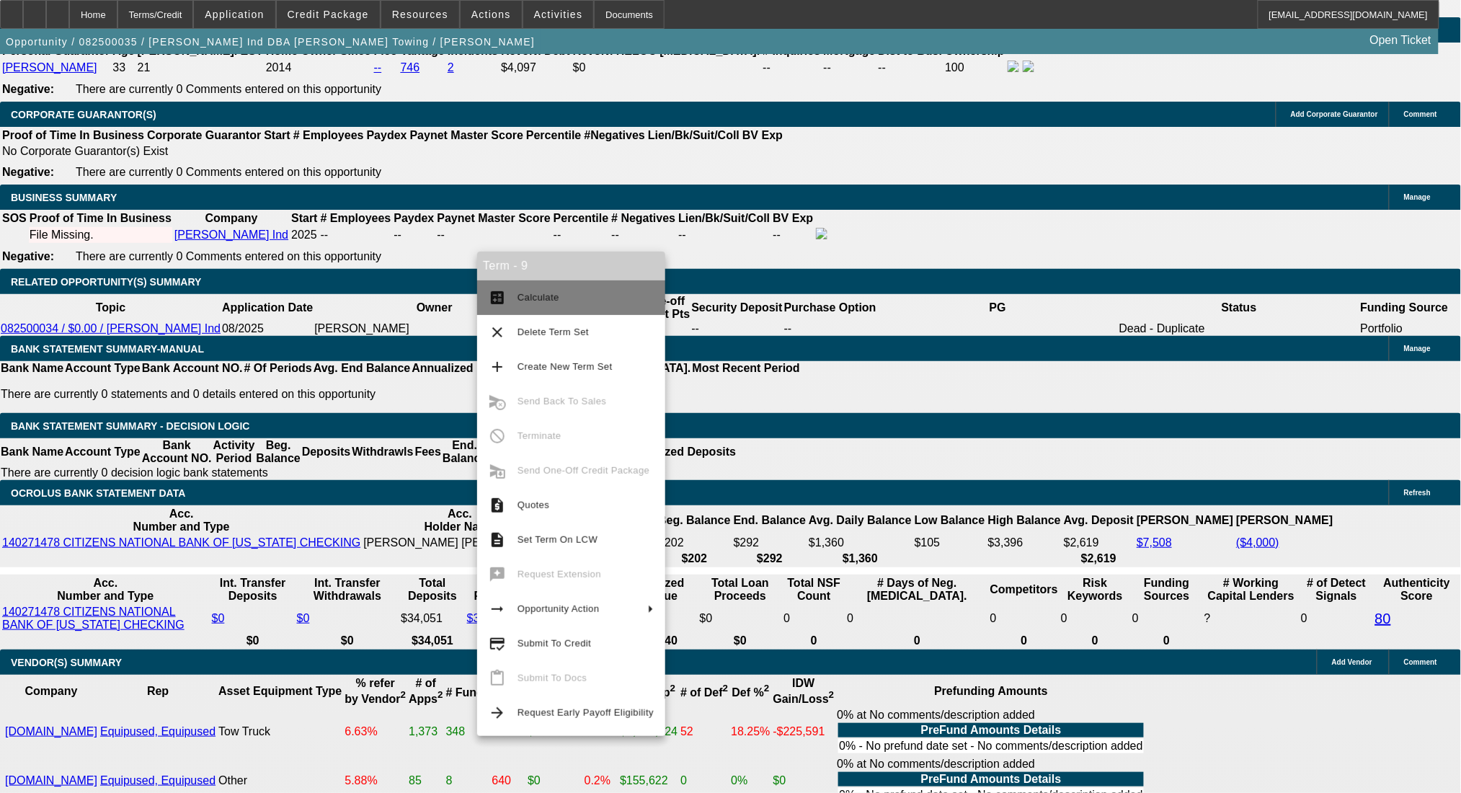
click at [520, 287] on button "calculate Calculate" at bounding box center [571, 297] width 188 height 35
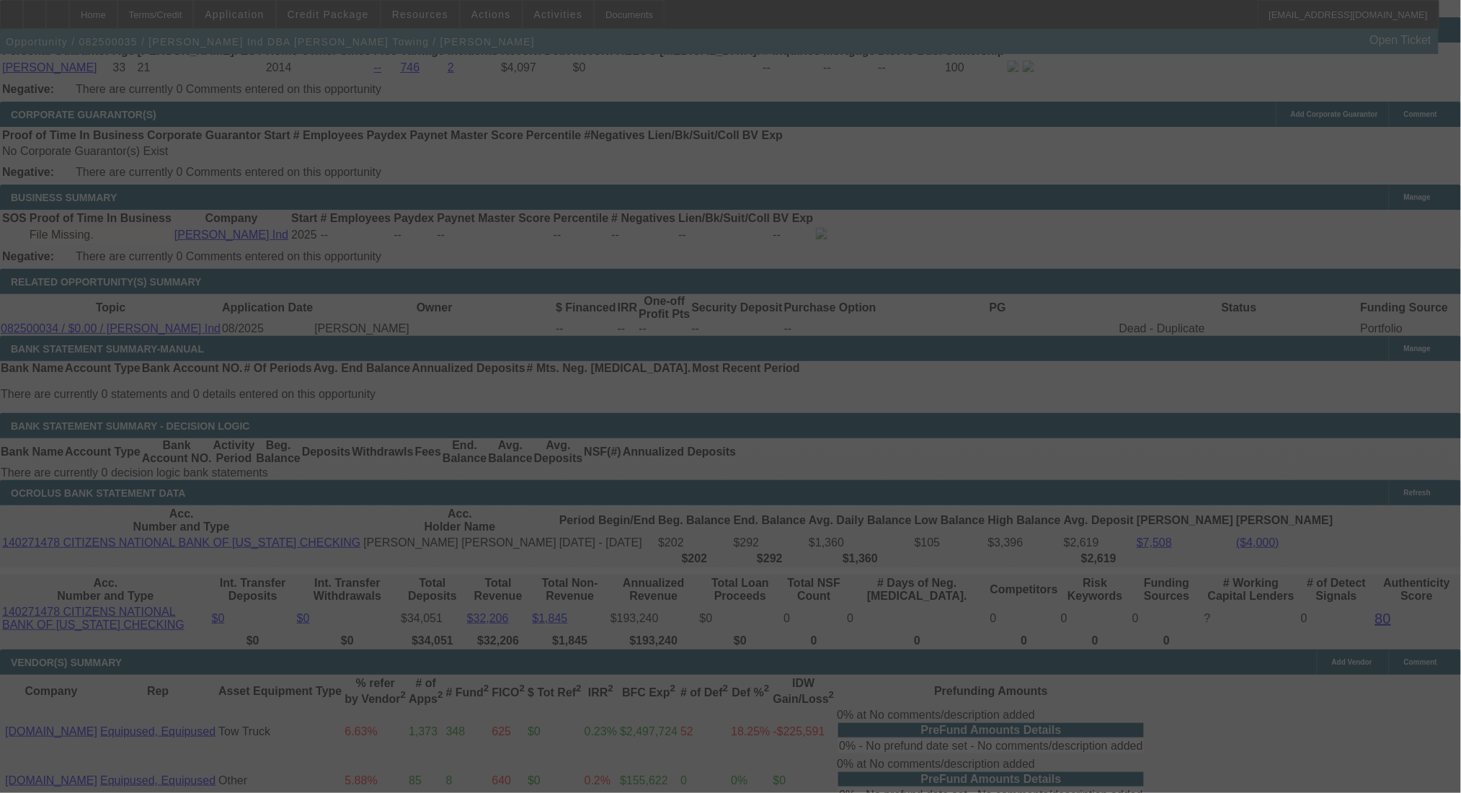
type input "$3,910.48"
type input "$1,955.24"
select select "0"
select select "2"
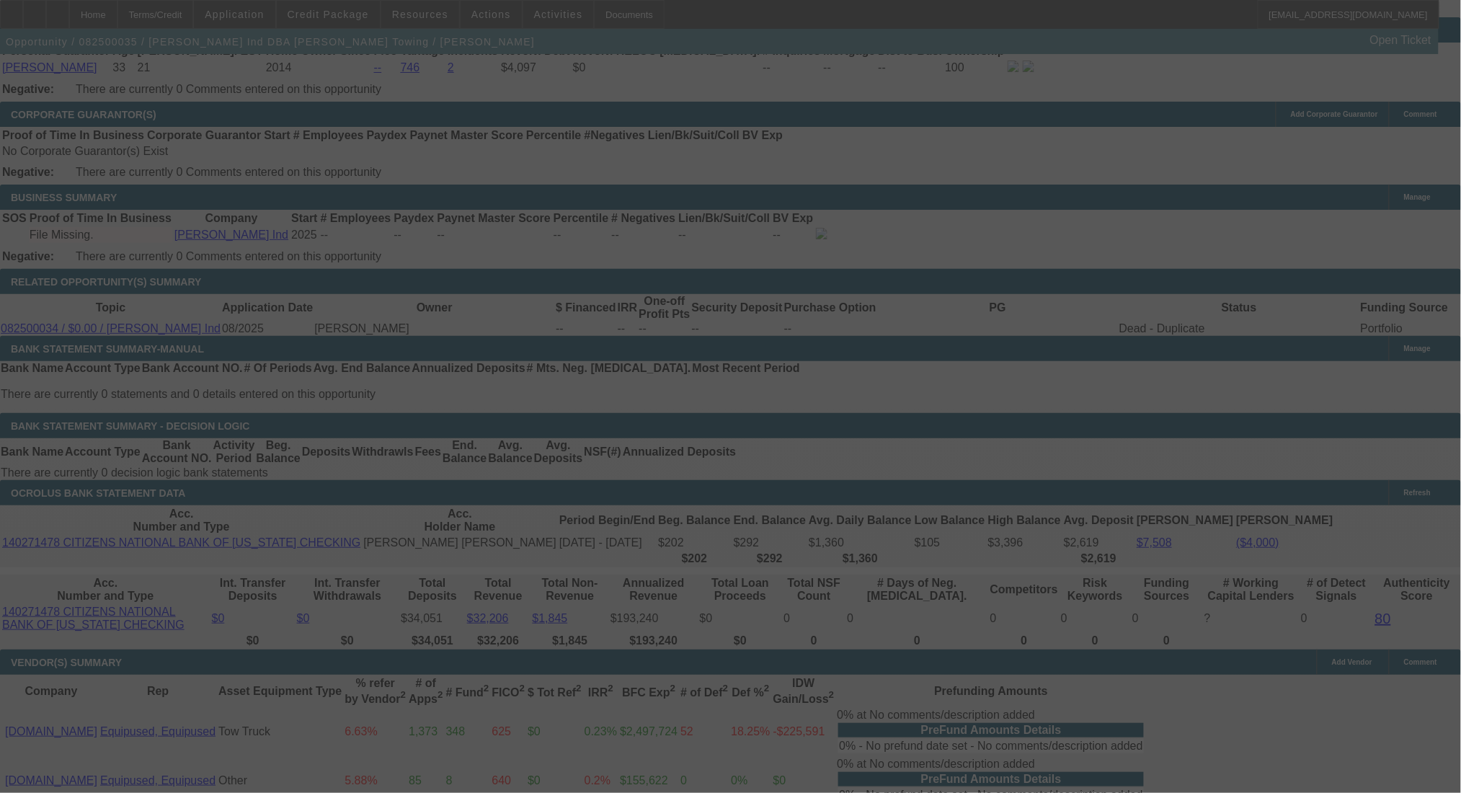
select select "0"
select select "6"
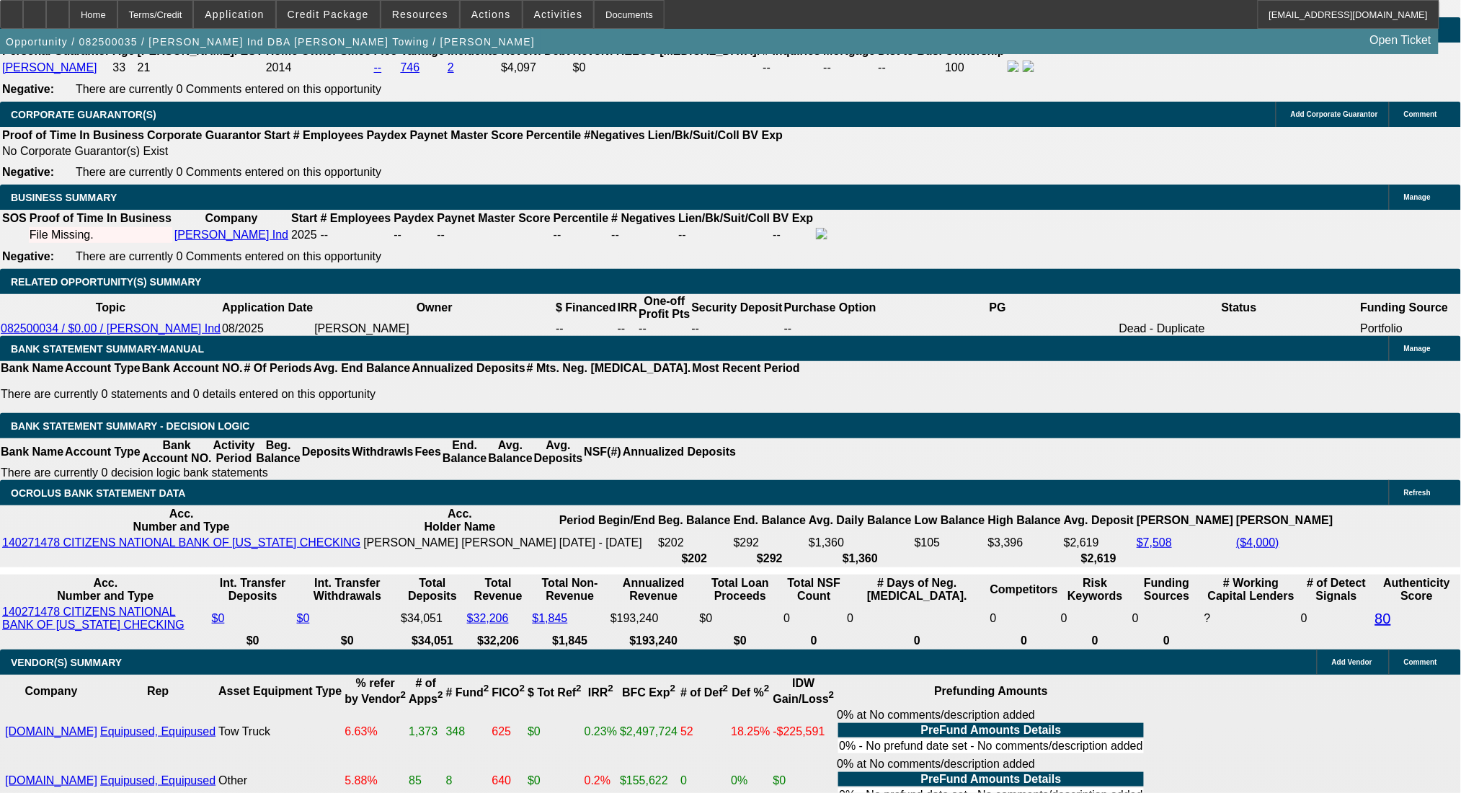
drag, startPoint x: 406, startPoint y: 451, endPoint x: 499, endPoint y: 452, distance: 93.7
type input "1950"
type input "$3,900.00"
type input "UNKNOWN"
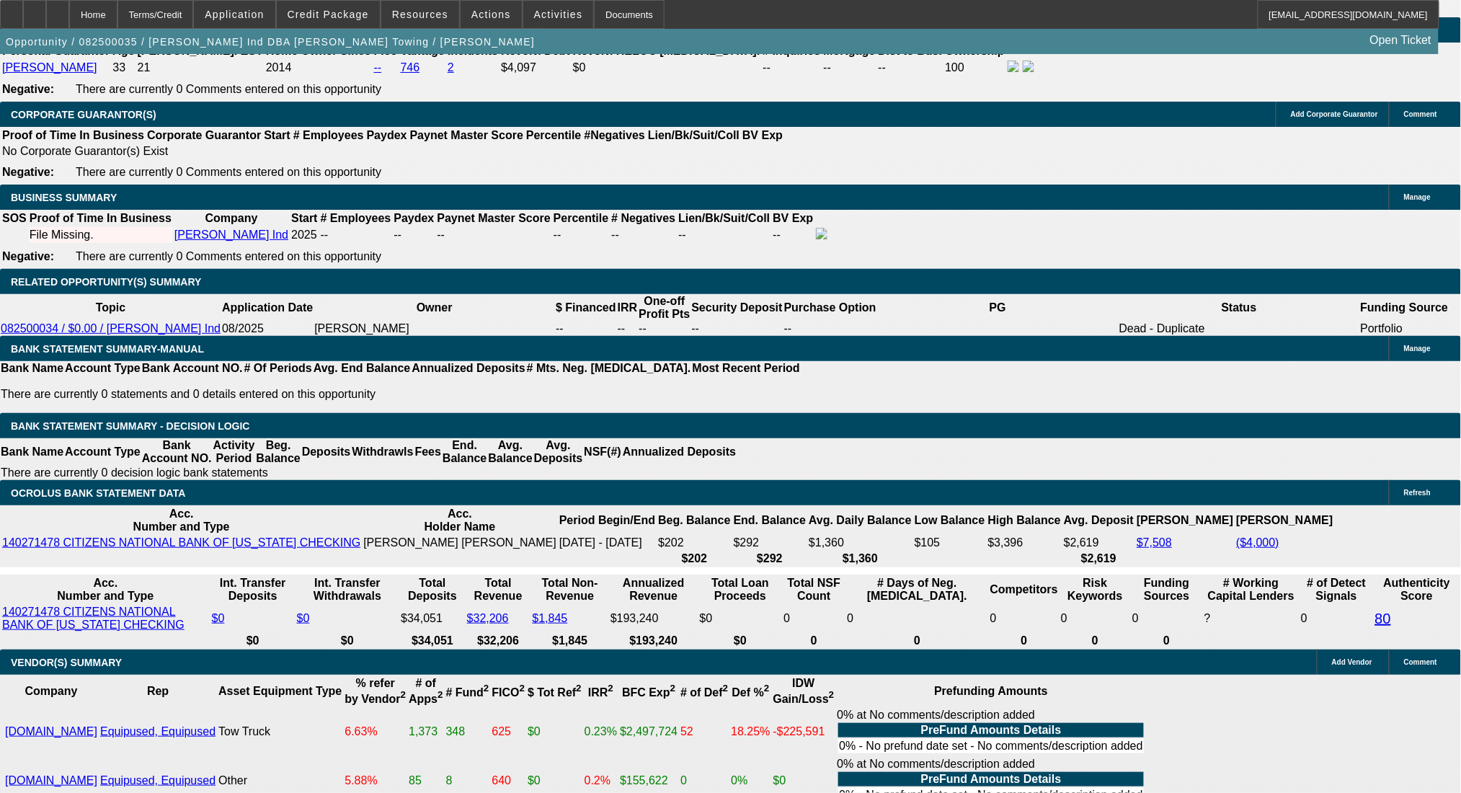
type input "17.9"
type input "$1,950.00"
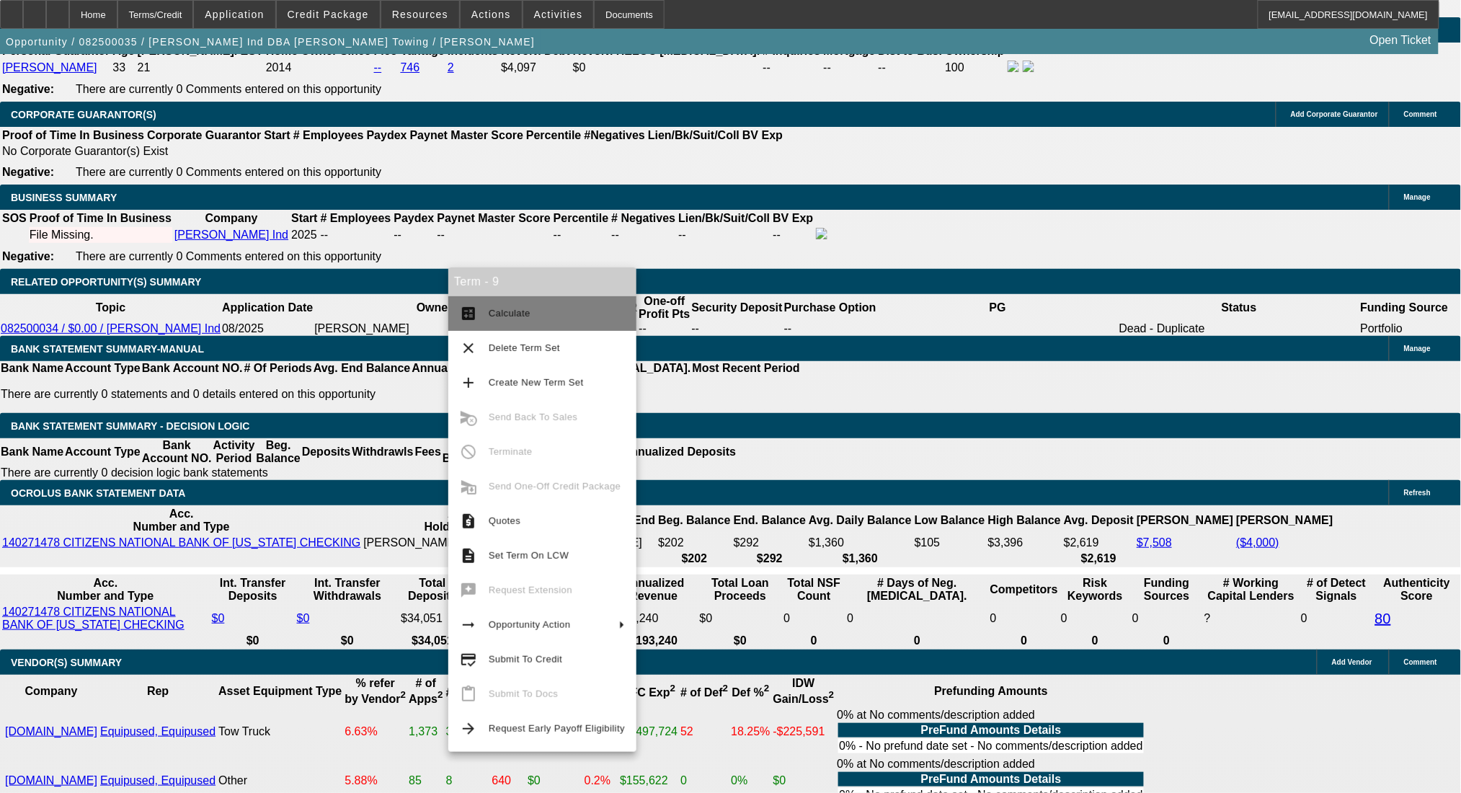
click at [496, 308] on span "Calculate" at bounding box center [510, 313] width 42 height 11
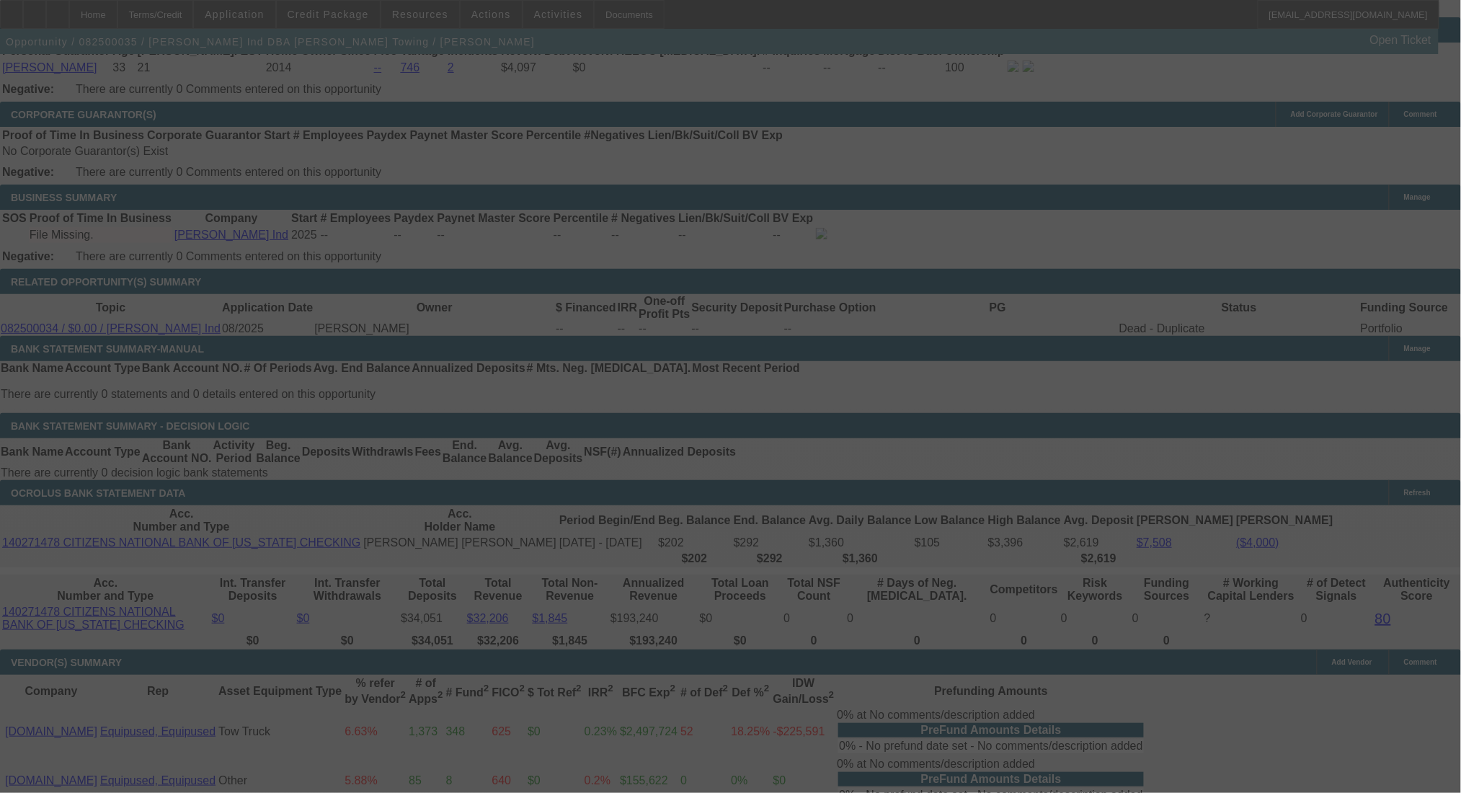
select select "0"
select select "2"
select select "0"
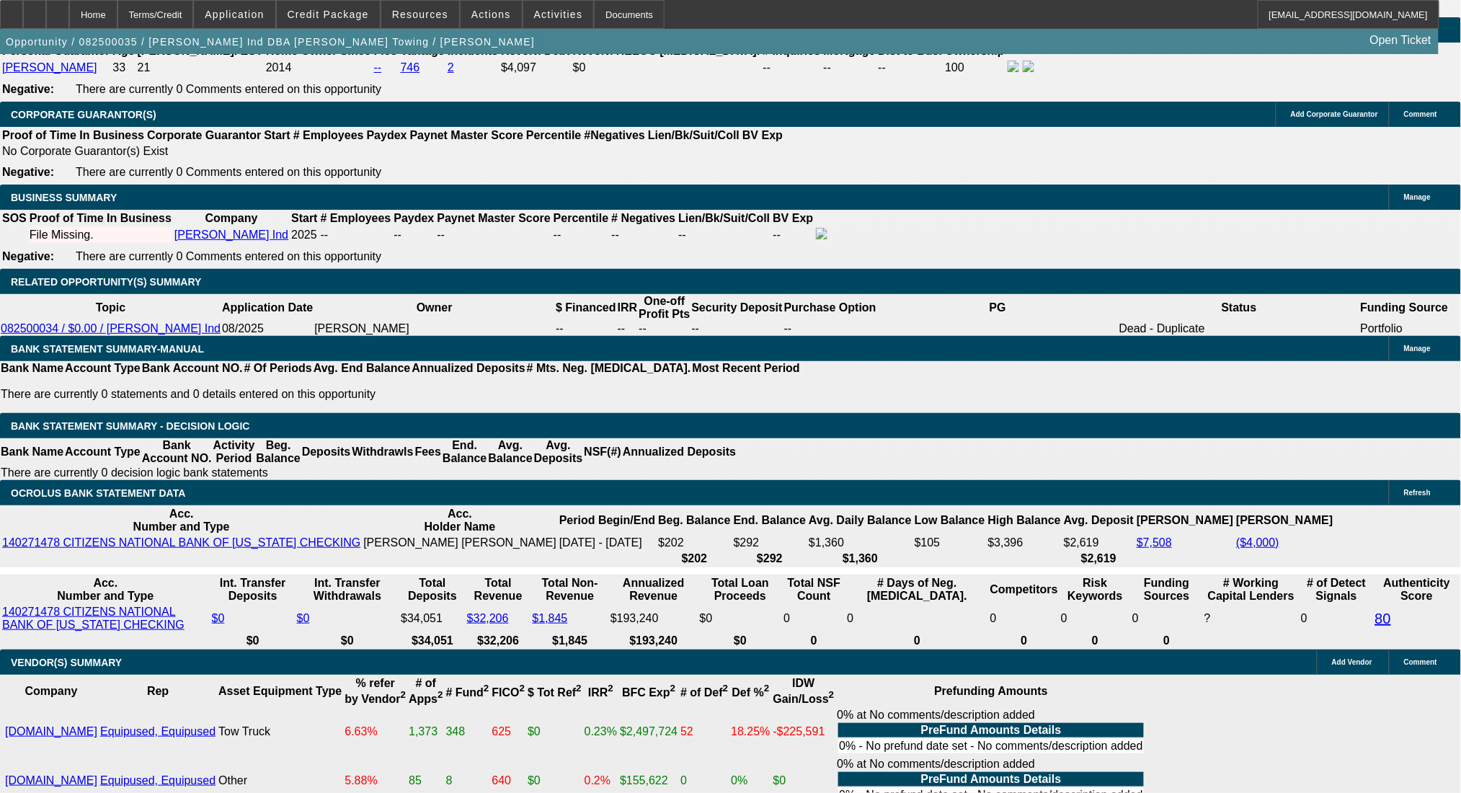
paste textarea "https://www.equip-used.com/category/used-tow-trucks-for-sale/2006-International…"
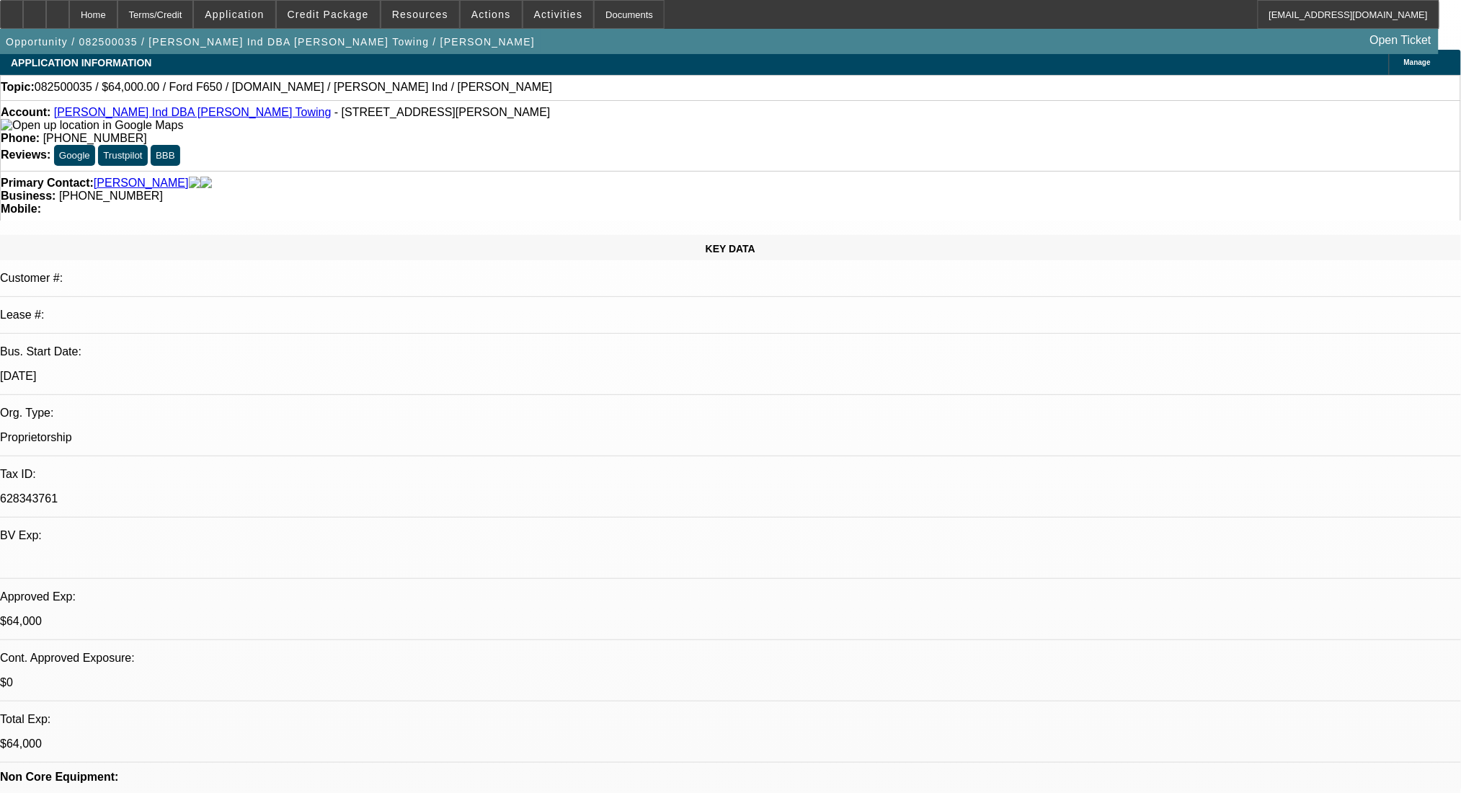
scroll to position [0, 0]
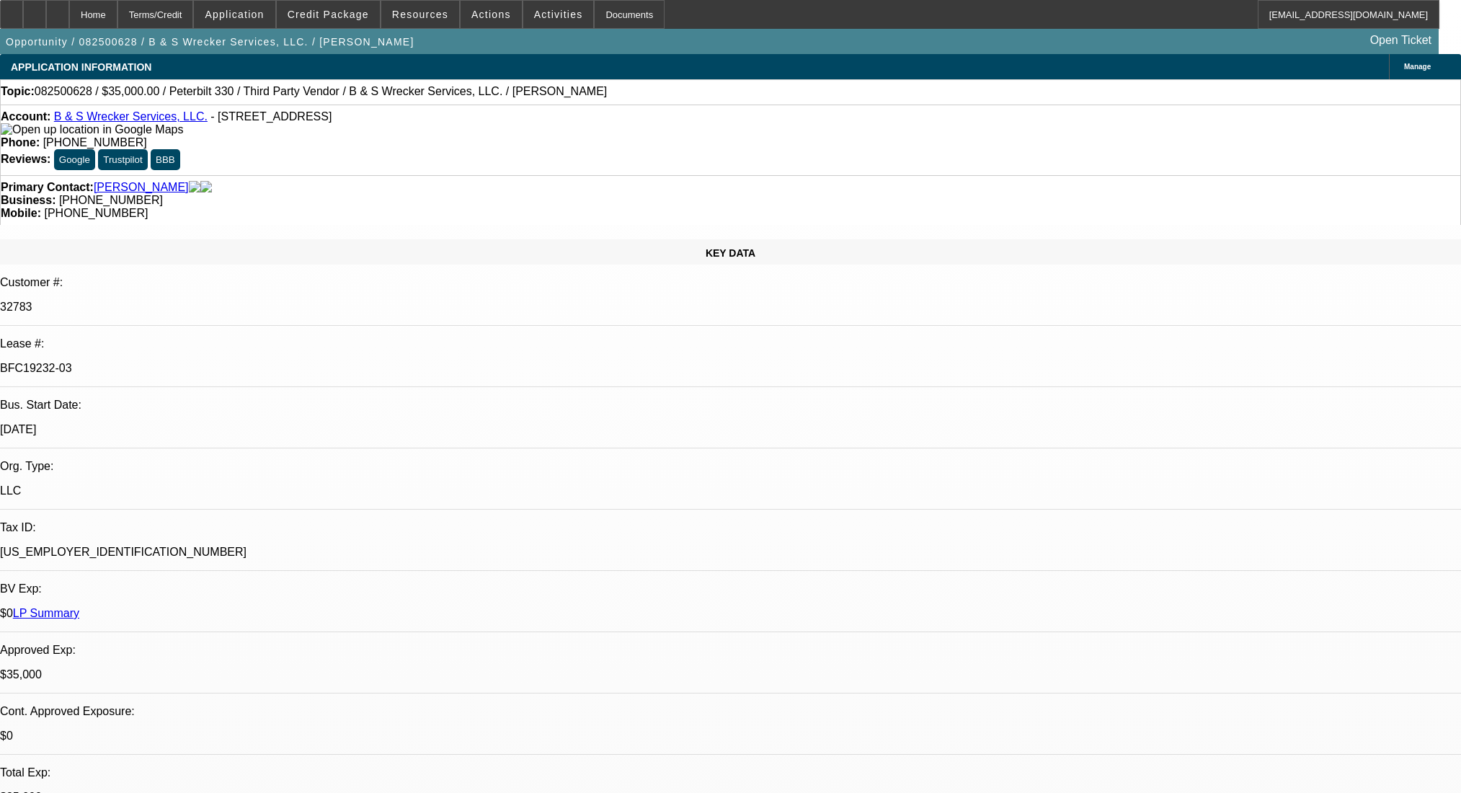
select select "0"
select select "6"
select select "0"
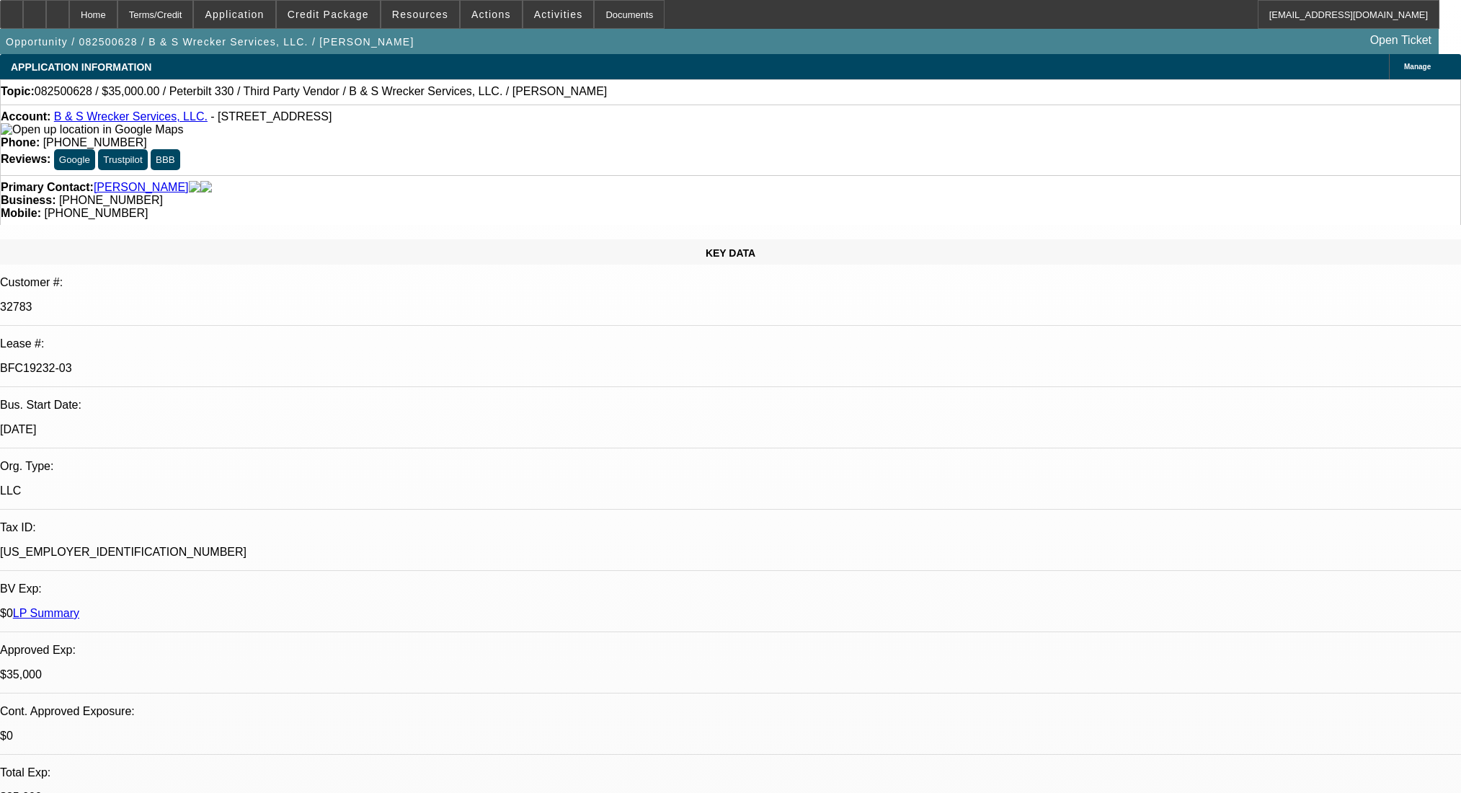
select select "0"
select select "6"
select select "0"
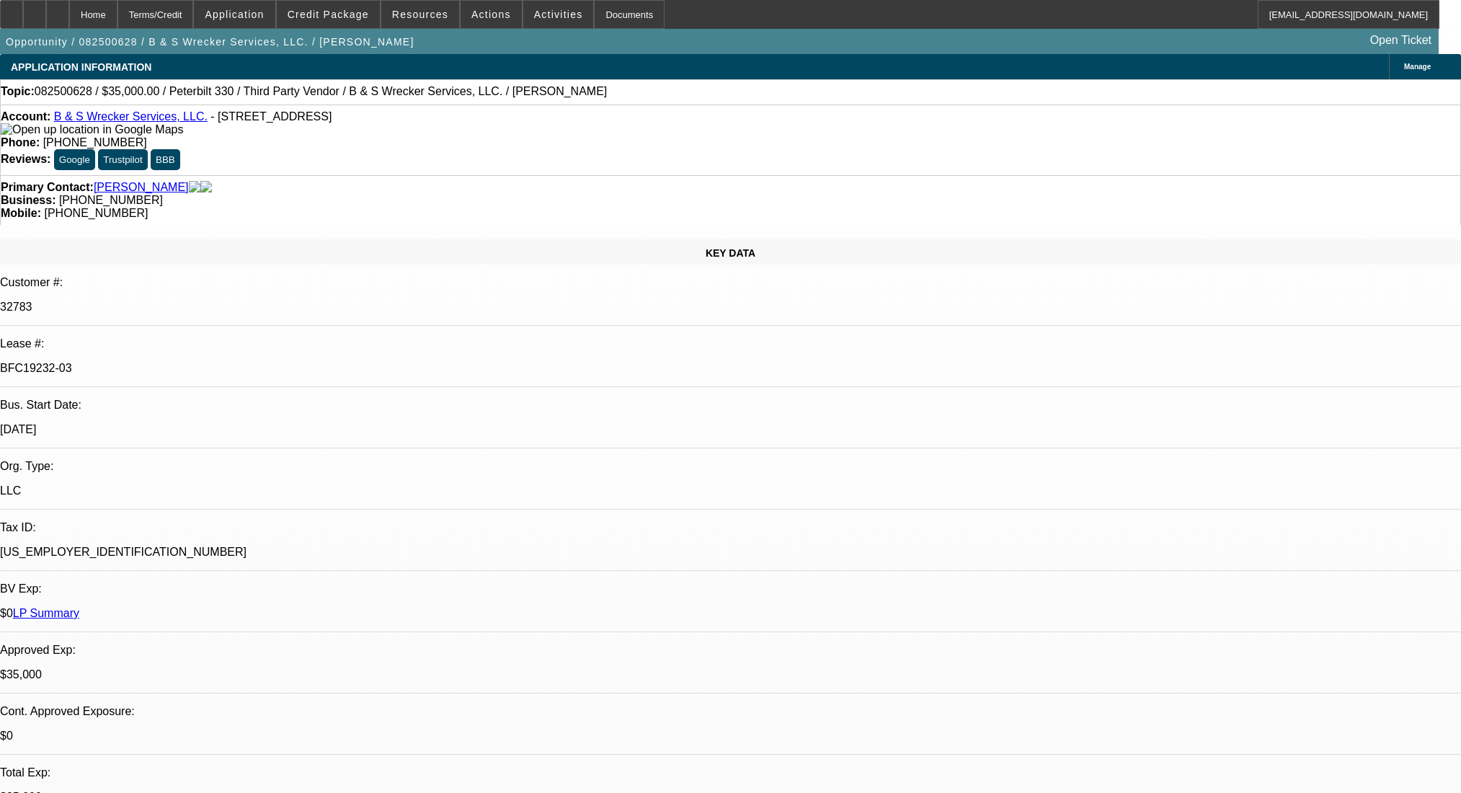
select select "0"
select select "6"
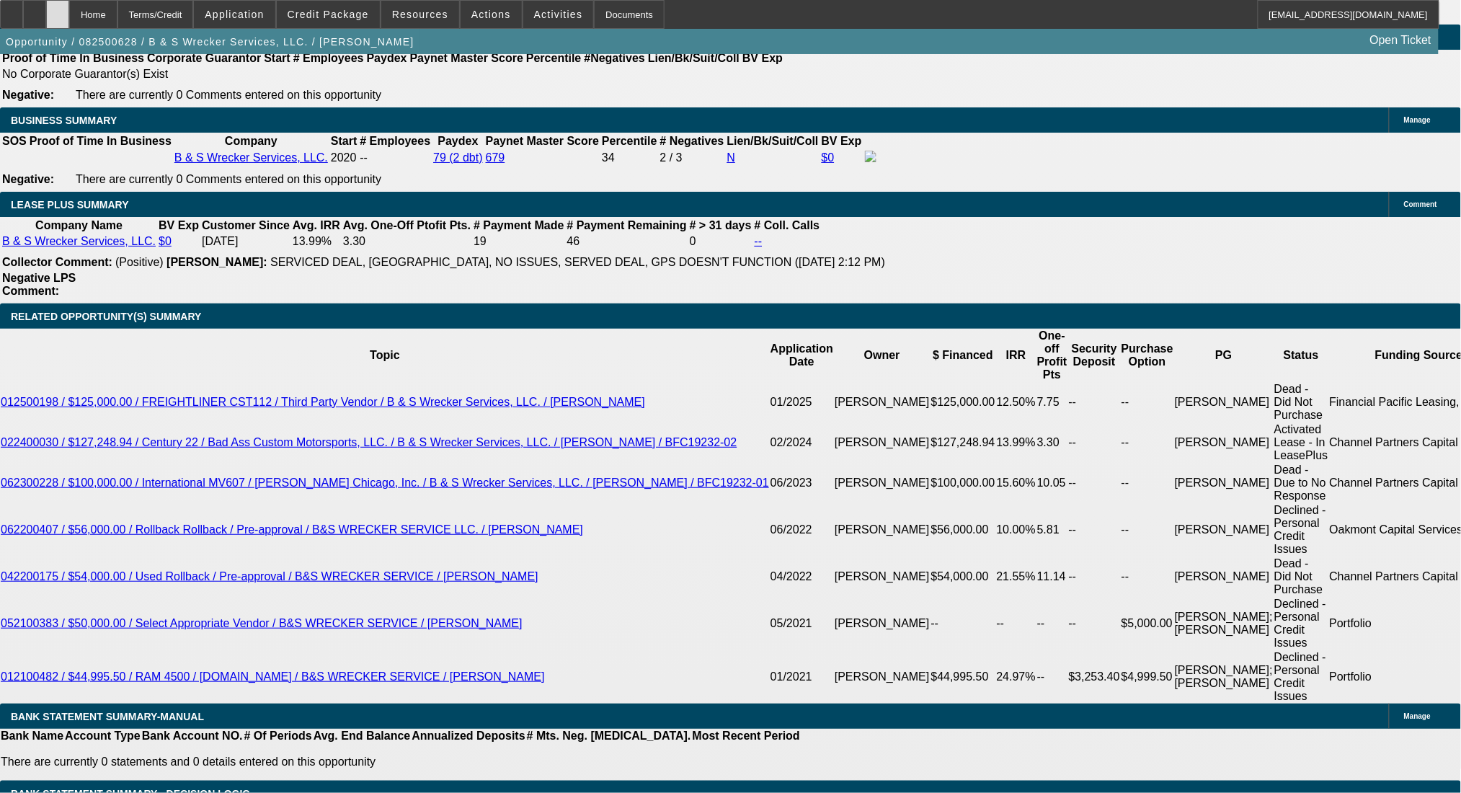
click at [69, 14] on div at bounding box center [57, 14] width 23 height 29
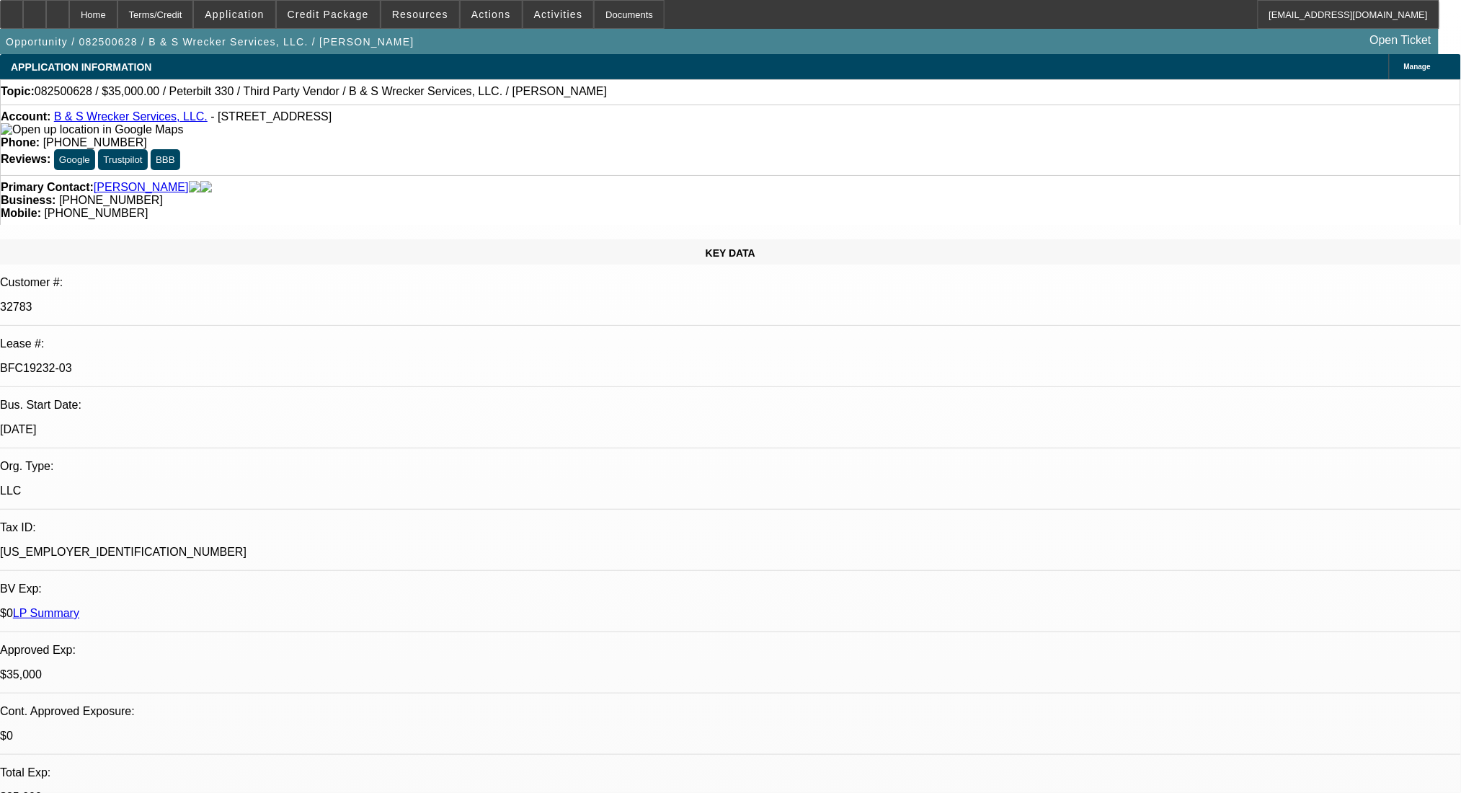
select select "0"
select select "6"
select select "0"
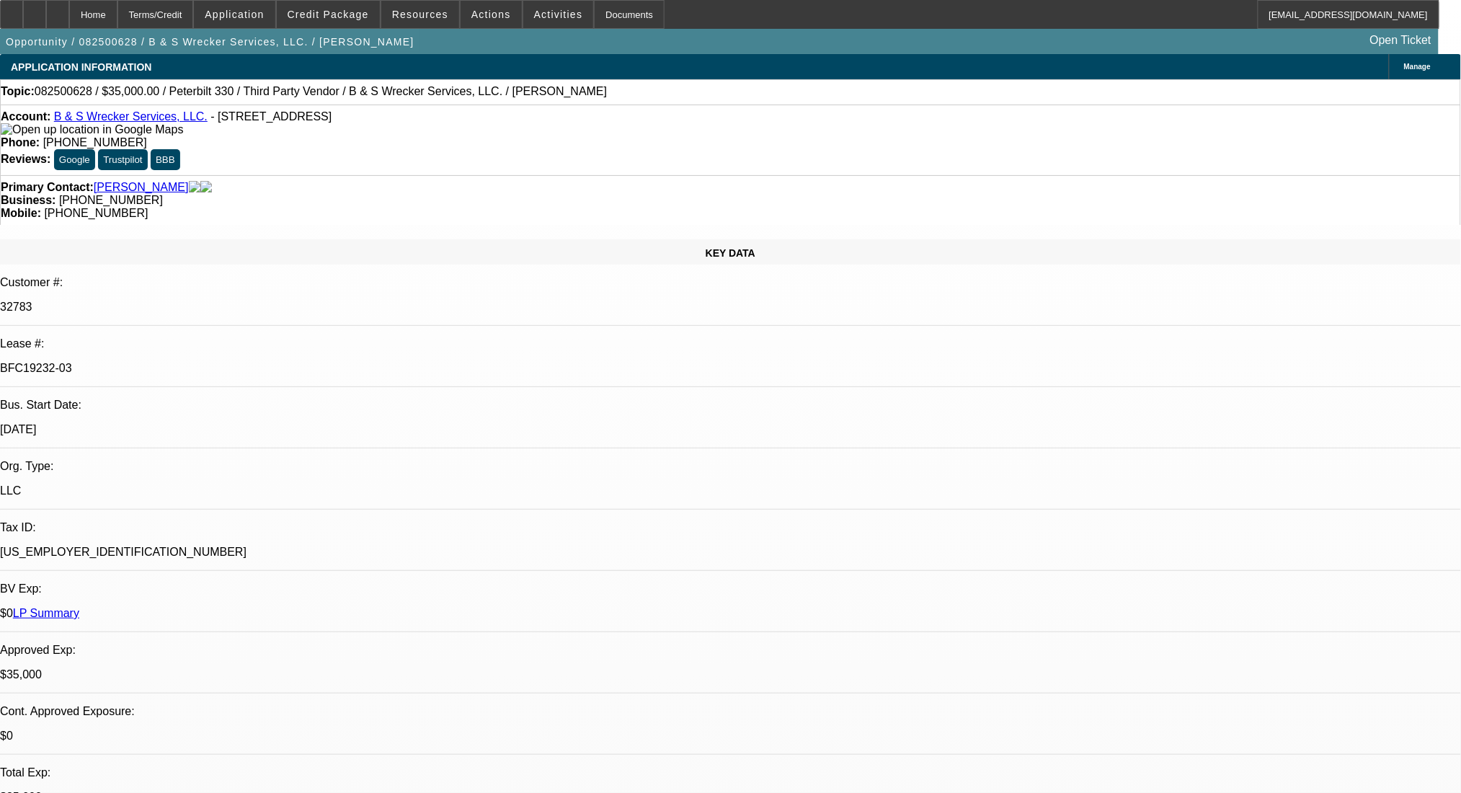
select select "0"
select select "6"
select select "0"
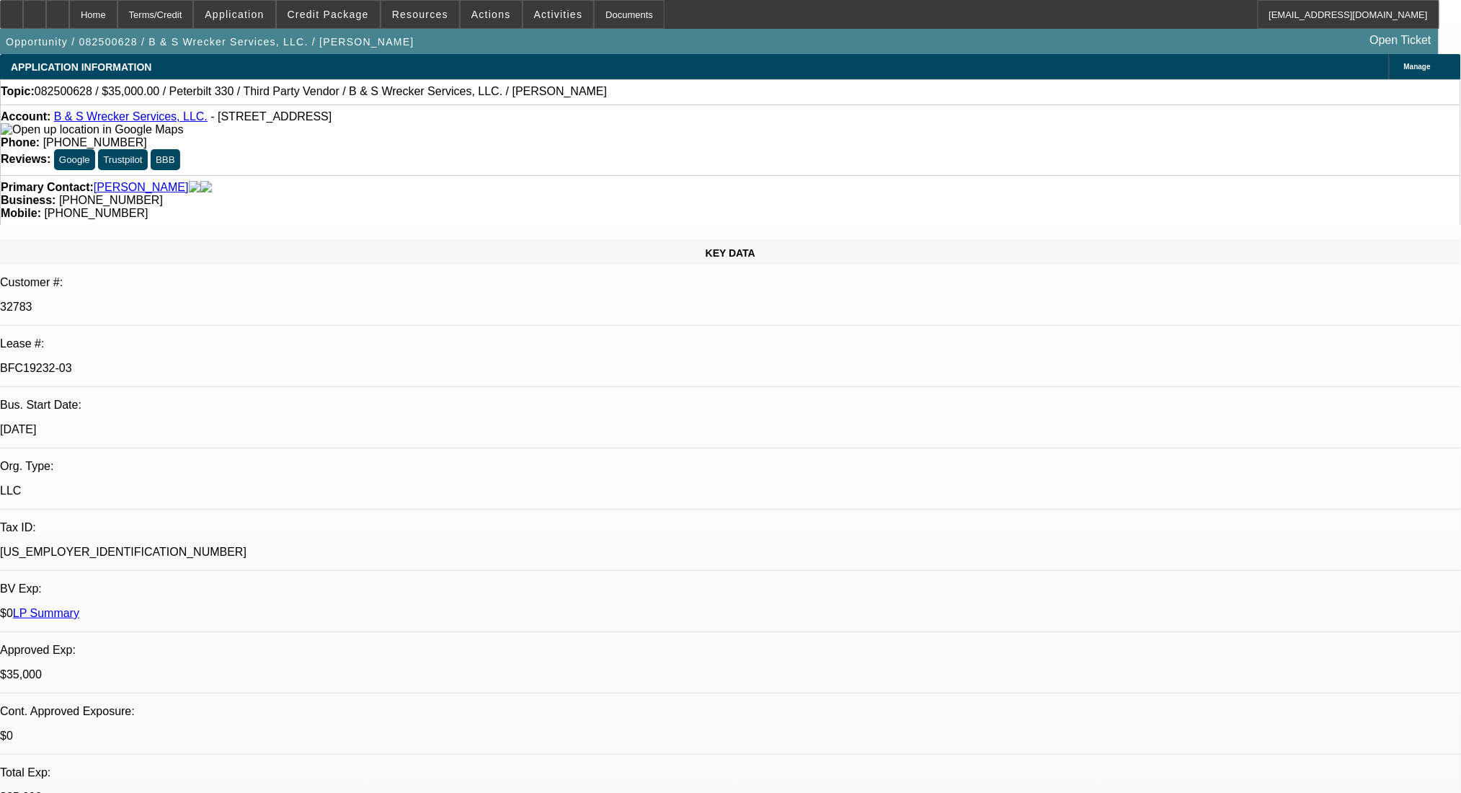
select select "0"
select select "6"
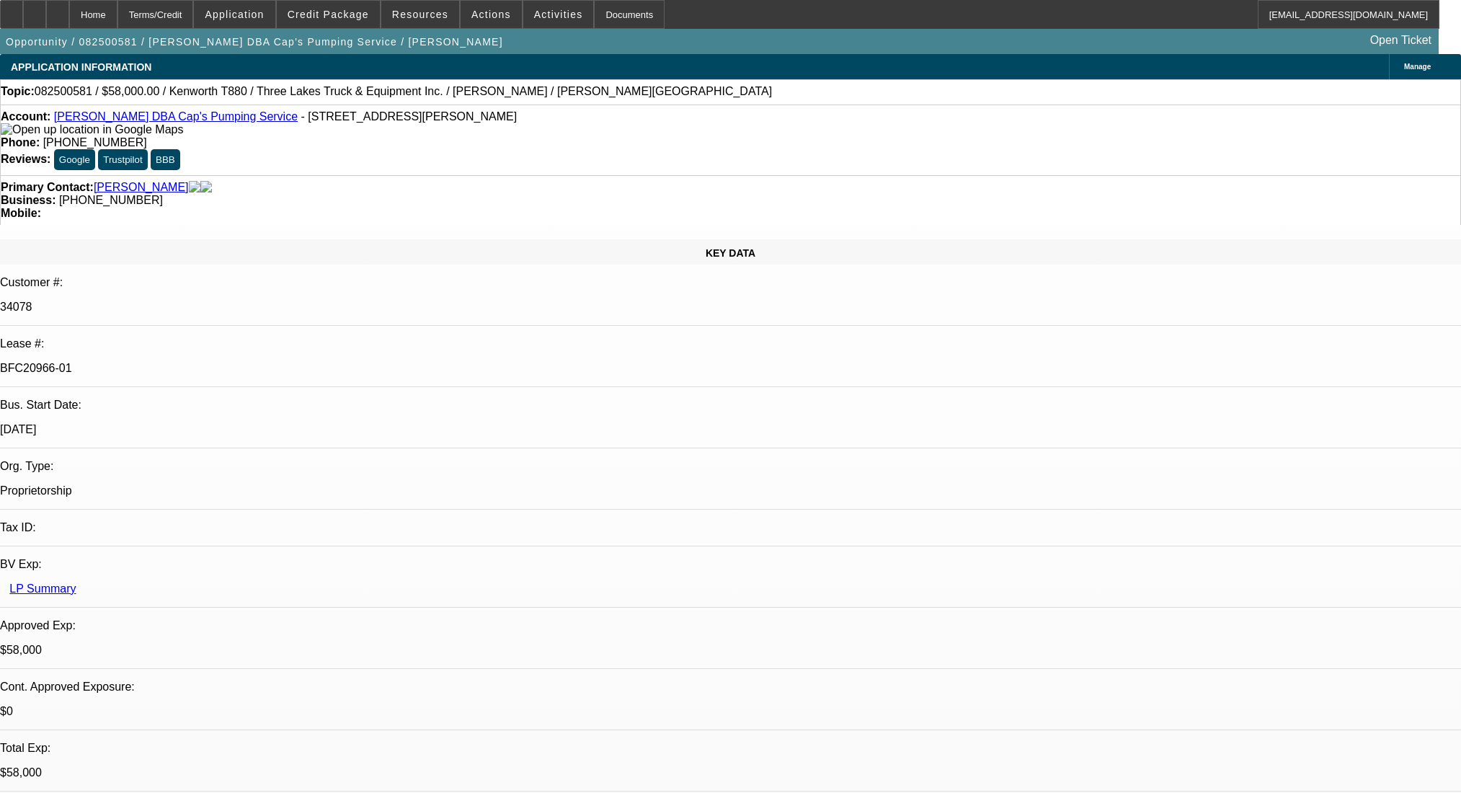
select select "0"
select select "9"
select select "0"
select select "6"
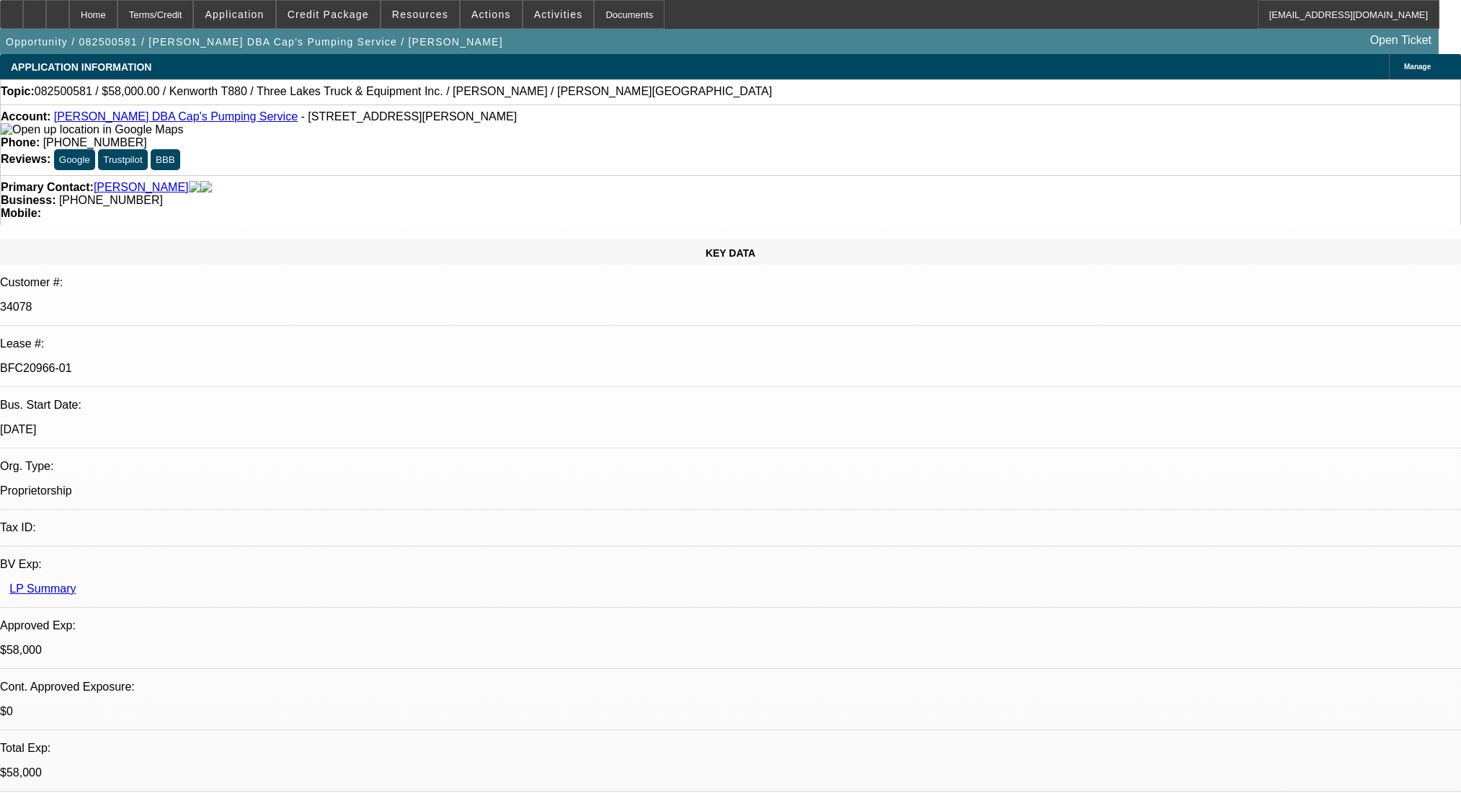
select select "0"
select select "9"
select select "0"
select select "6"
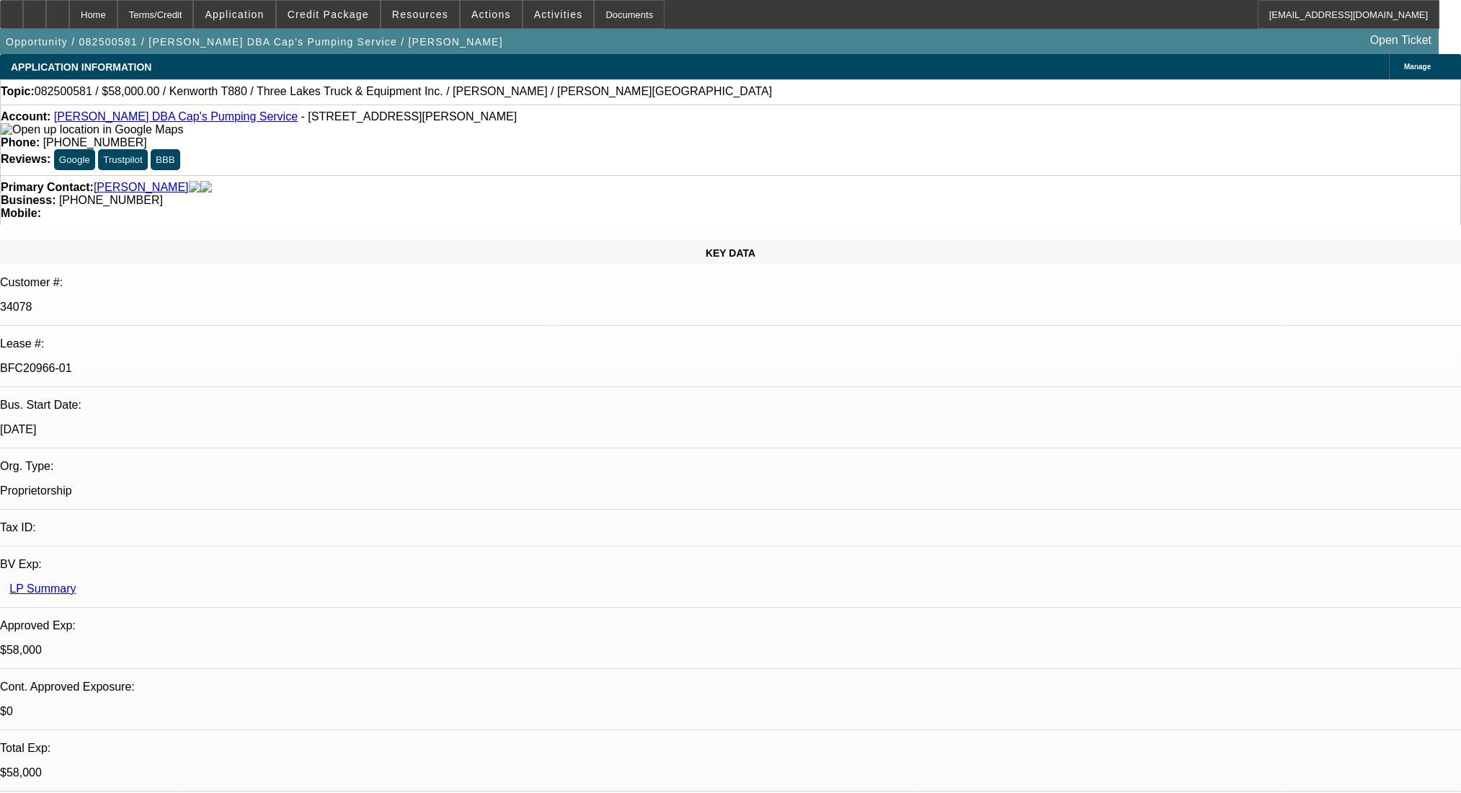
select select "0"
select select "9"
select select "0.1"
select select "4"
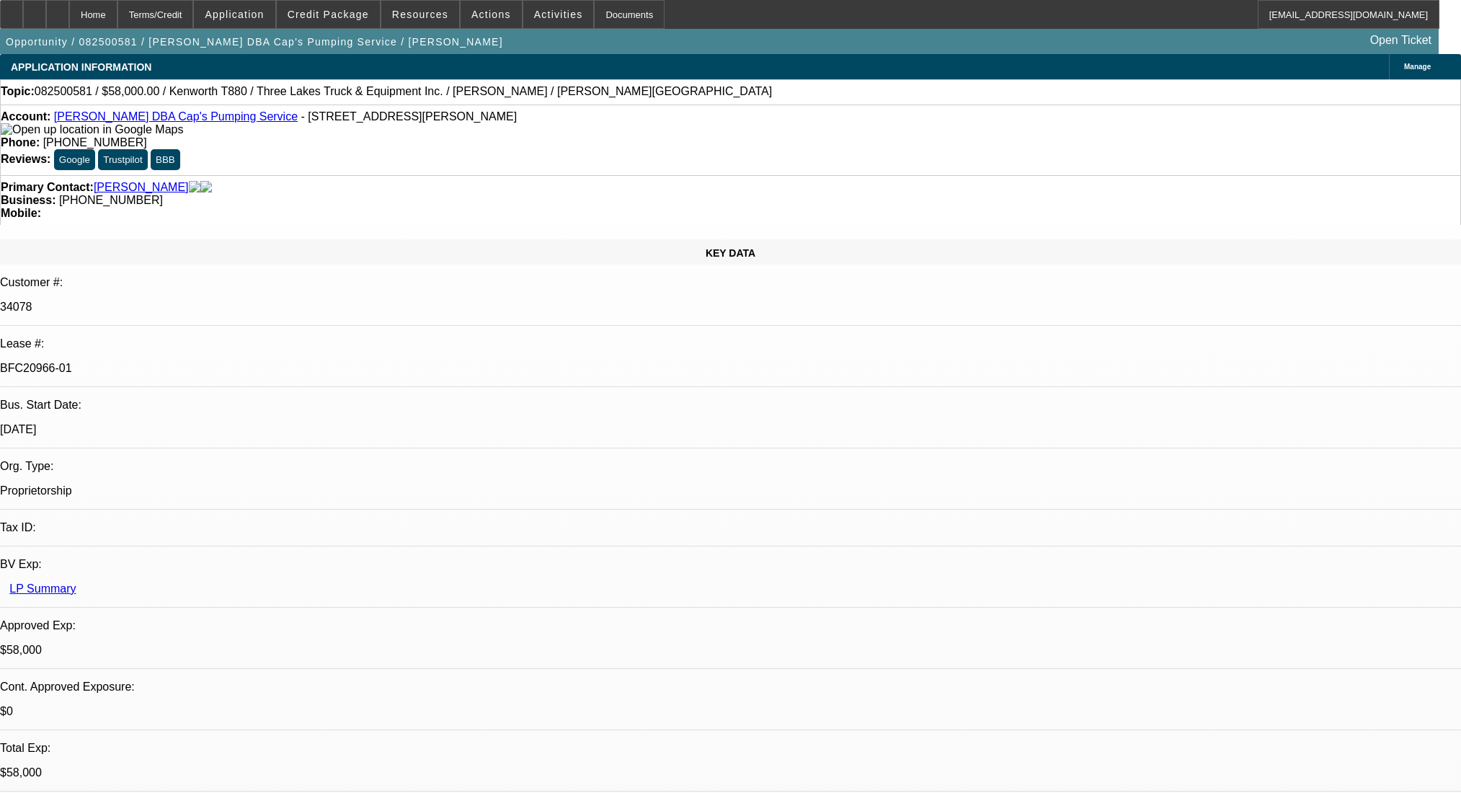
select select "0"
select select "0.1"
select select "4"
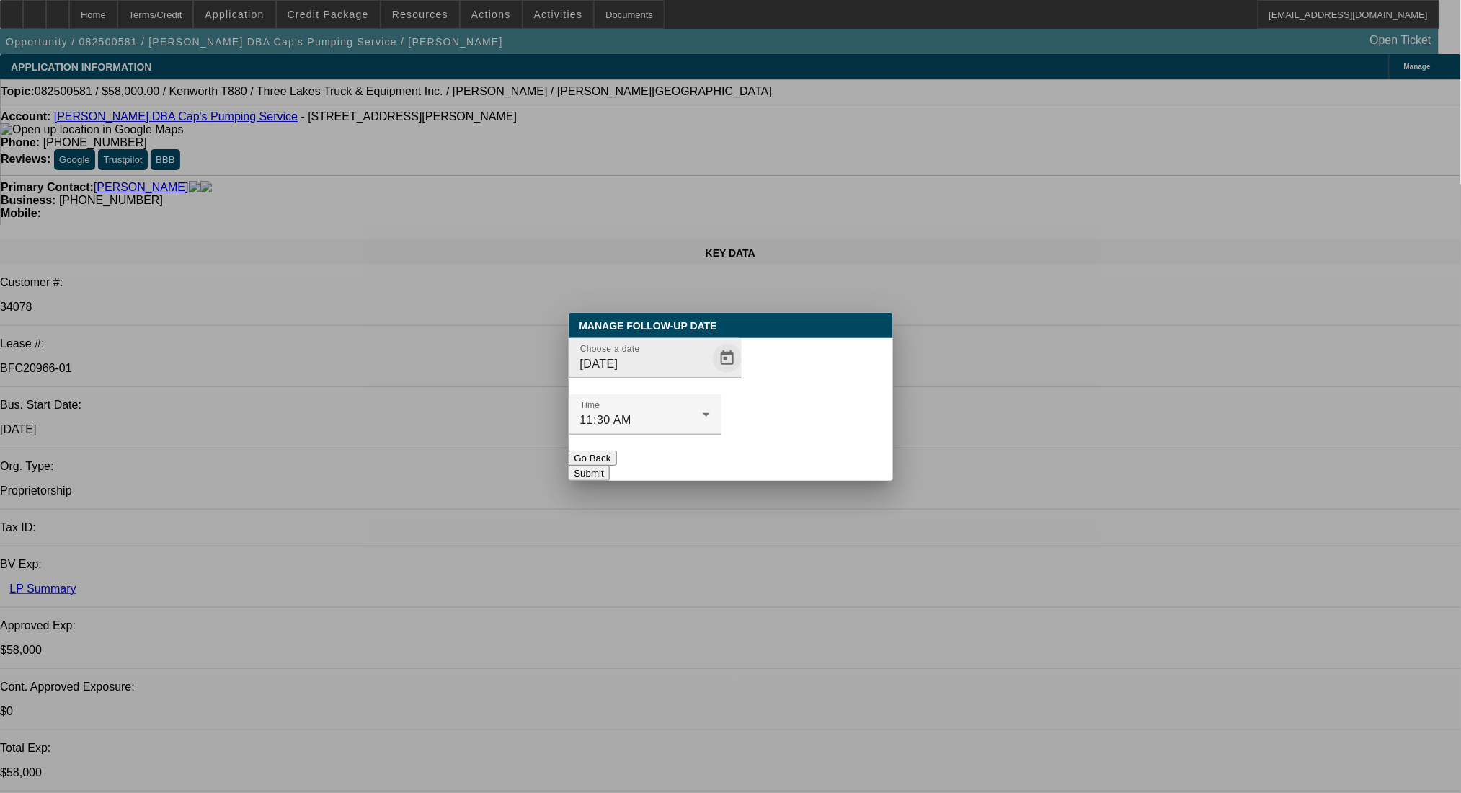
click at [710, 375] on span "Open calendar" at bounding box center [727, 358] width 35 height 35
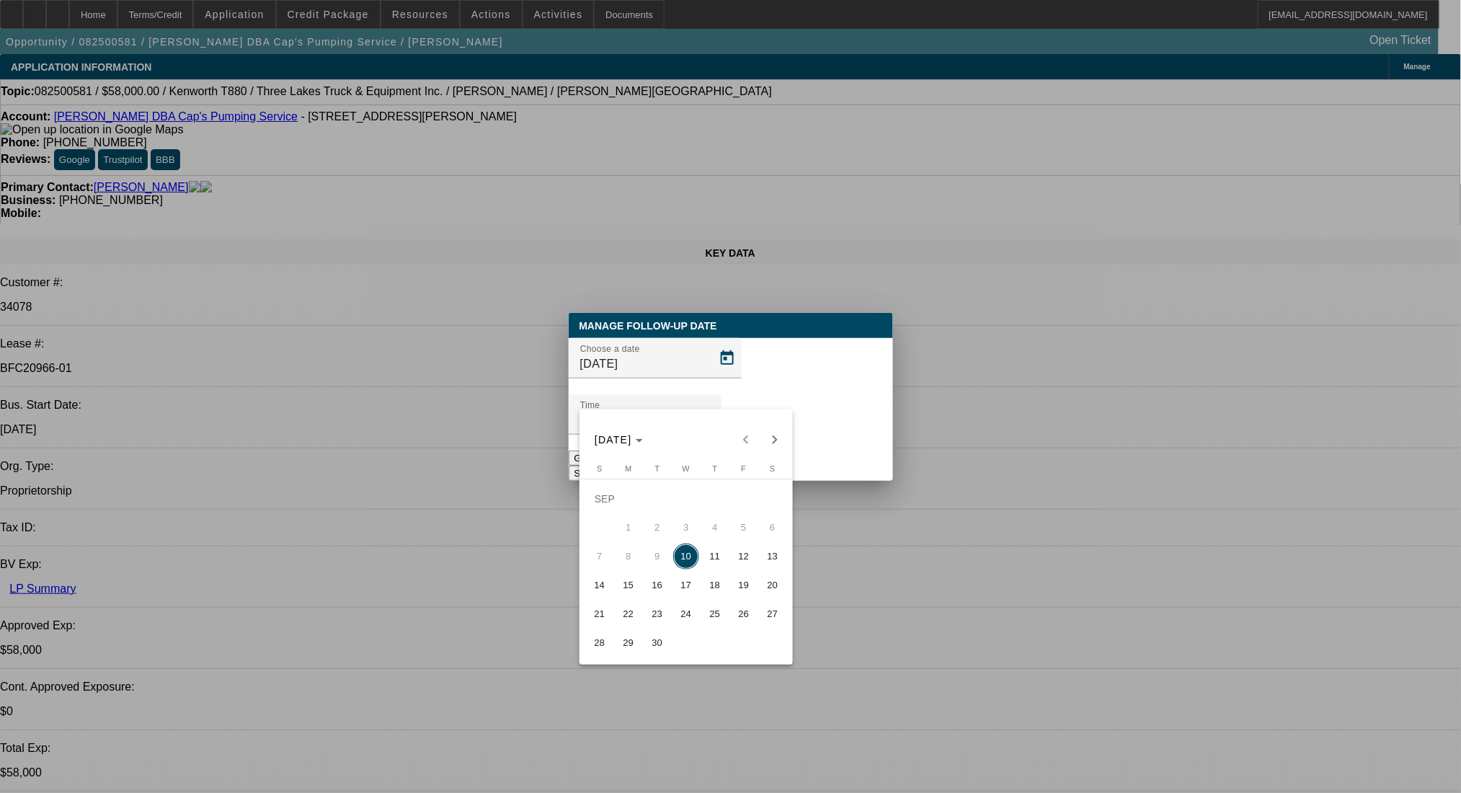
click at [631, 589] on span "15" at bounding box center [628, 585] width 26 height 26
type input "[DATE]"
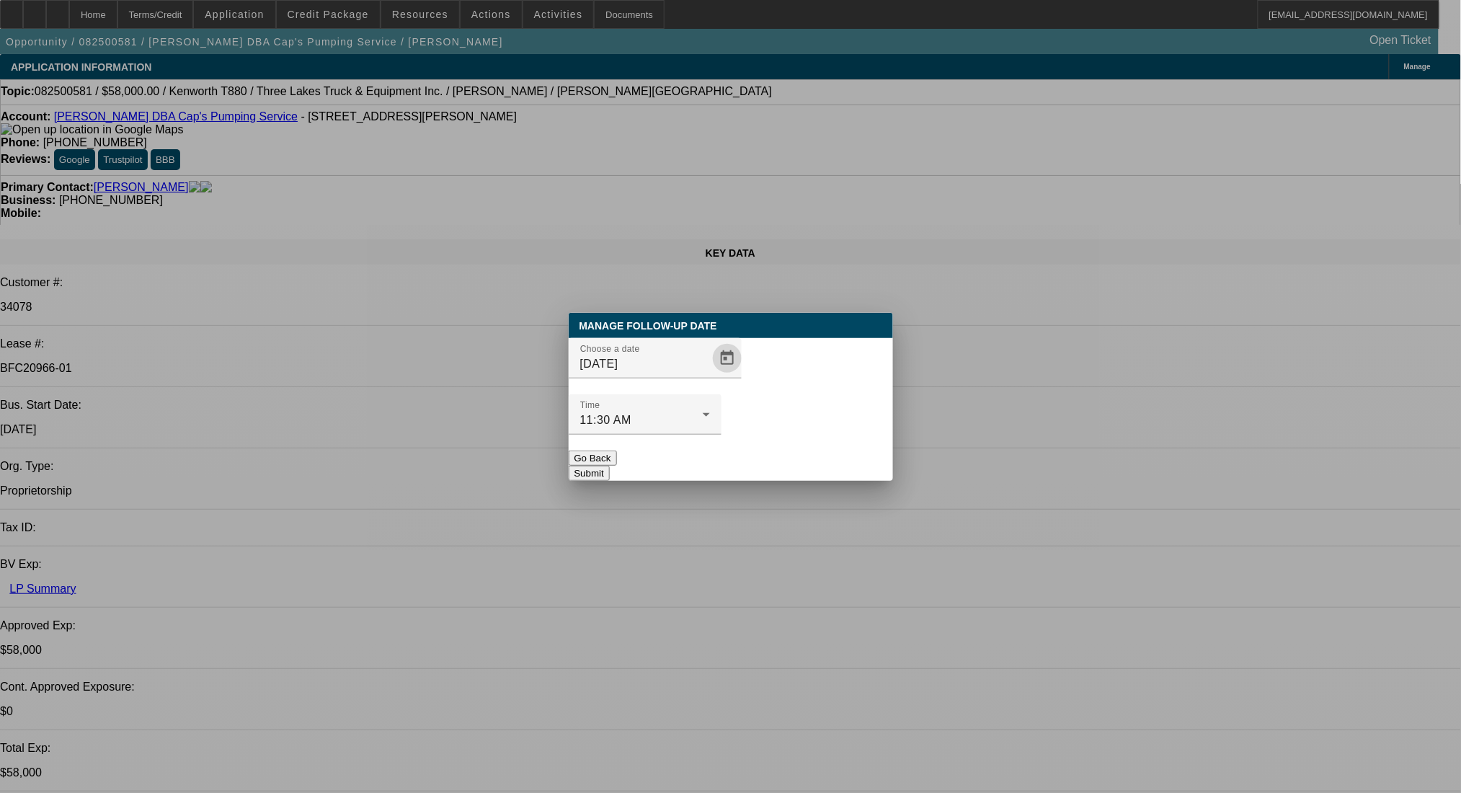
click at [610, 466] on button "Submit" at bounding box center [589, 473] width 41 height 15
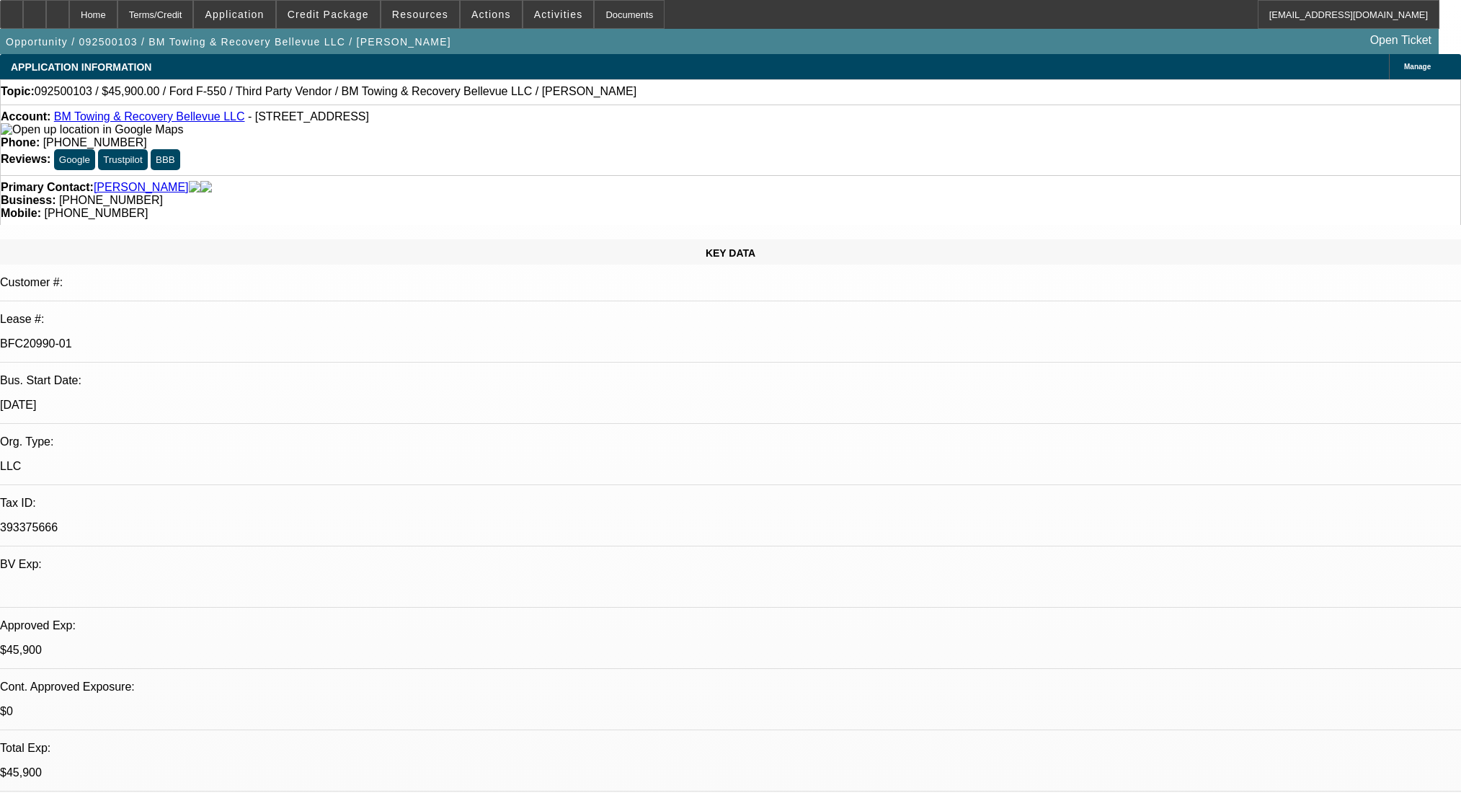
select select "0.15"
select select "2"
select select "0.1"
select select "4"
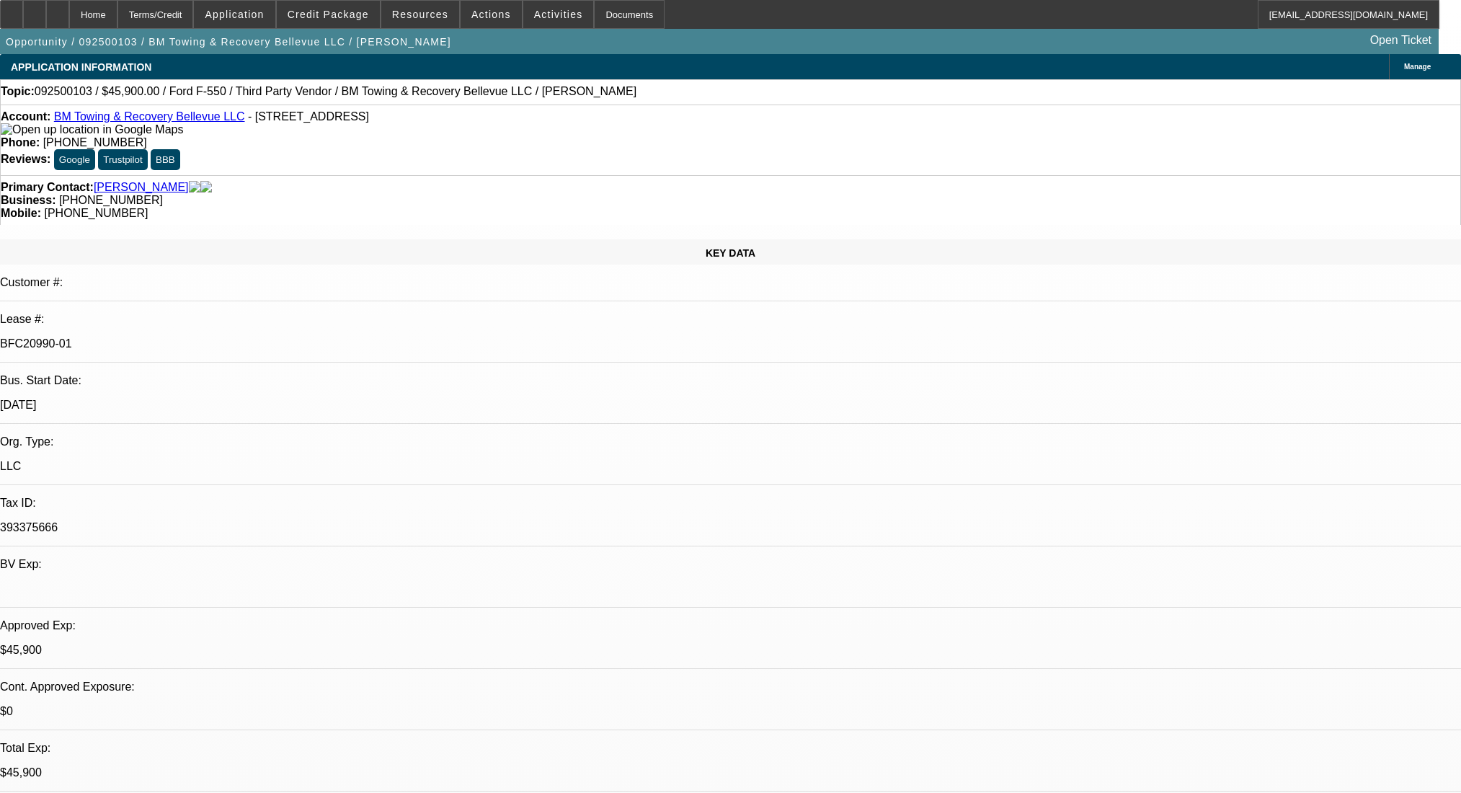
select select "0"
select select "2"
select select "0.1"
select select "4"
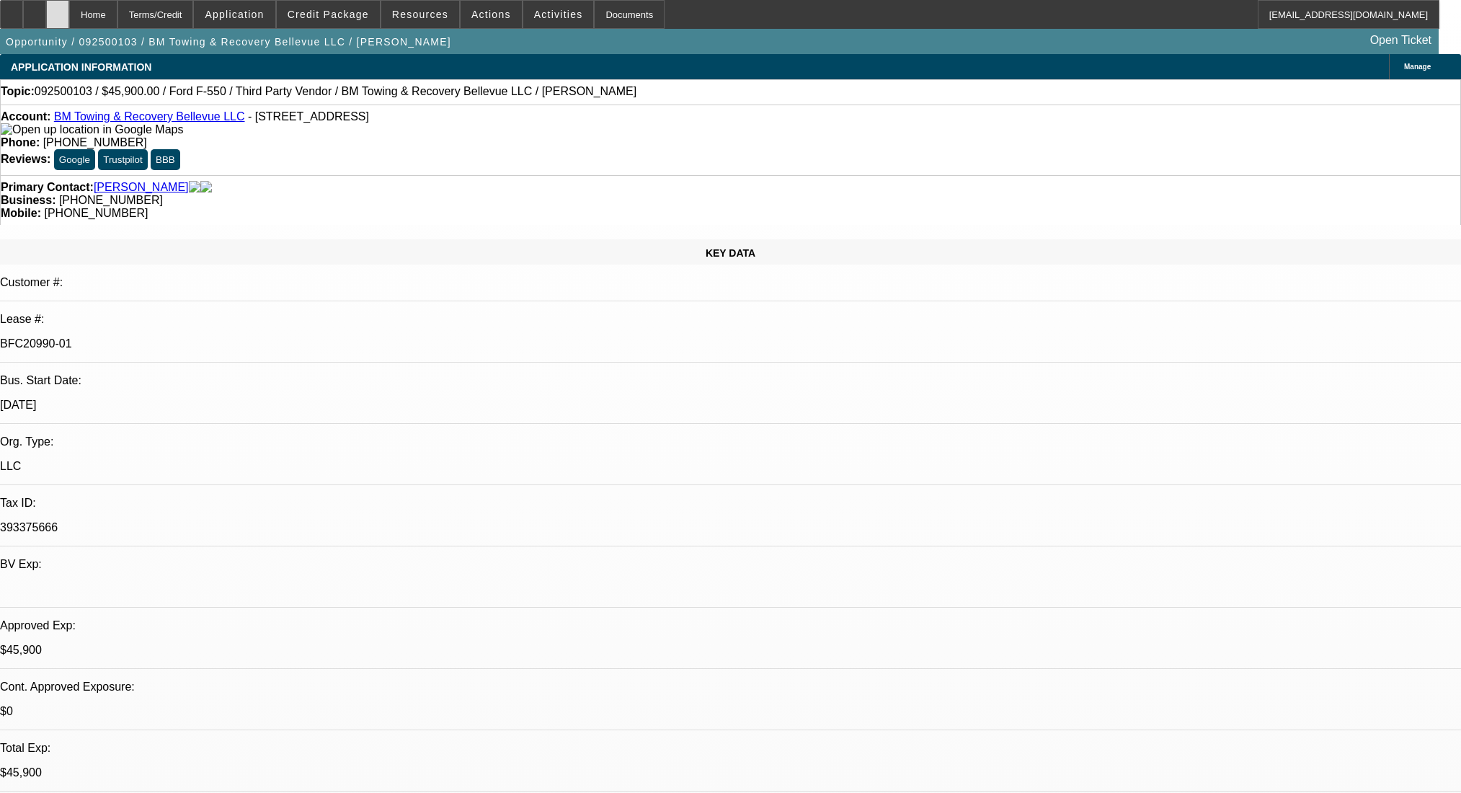
scroll to position [2227, 0]
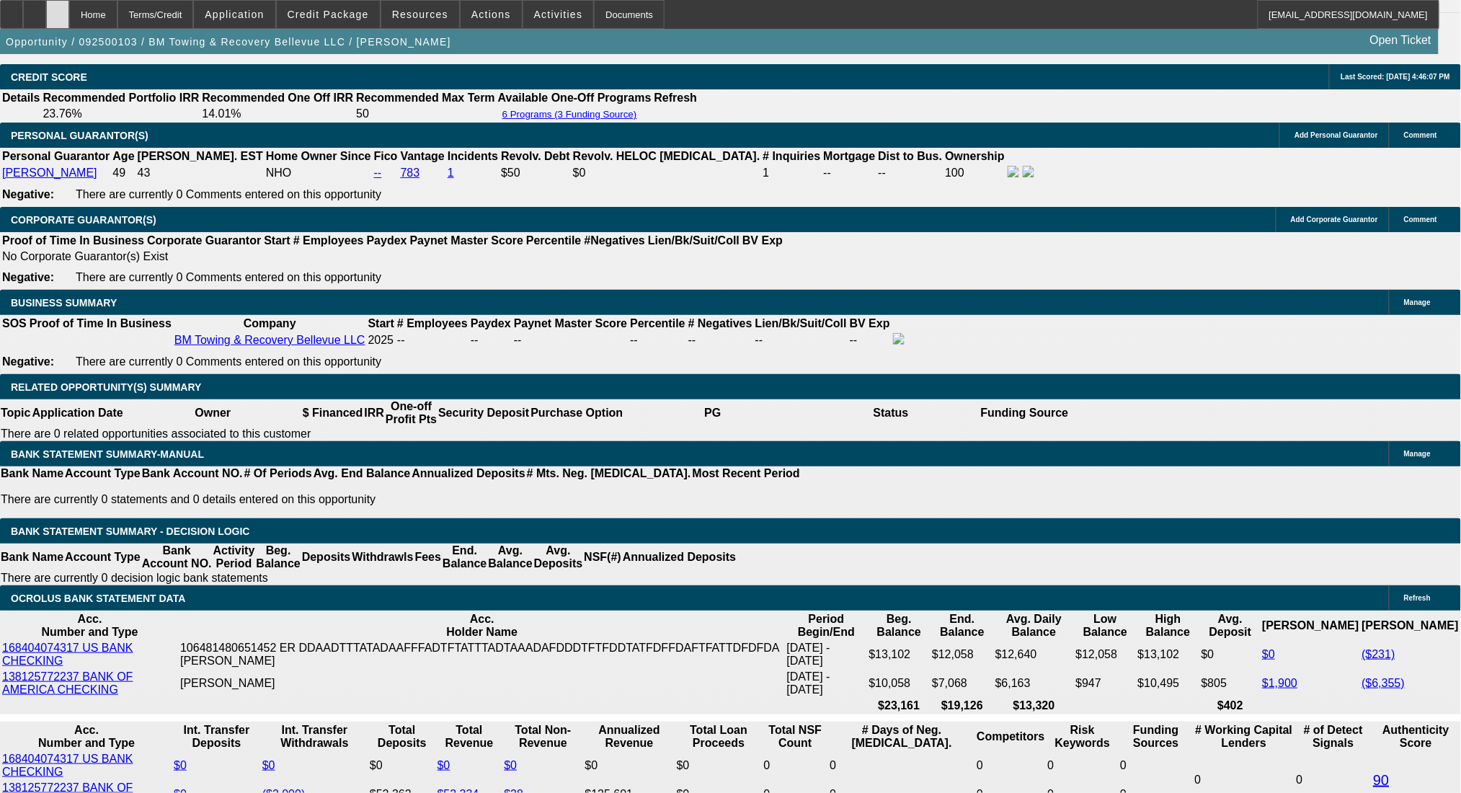
click at [69, 12] on div at bounding box center [57, 14] width 23 height 29
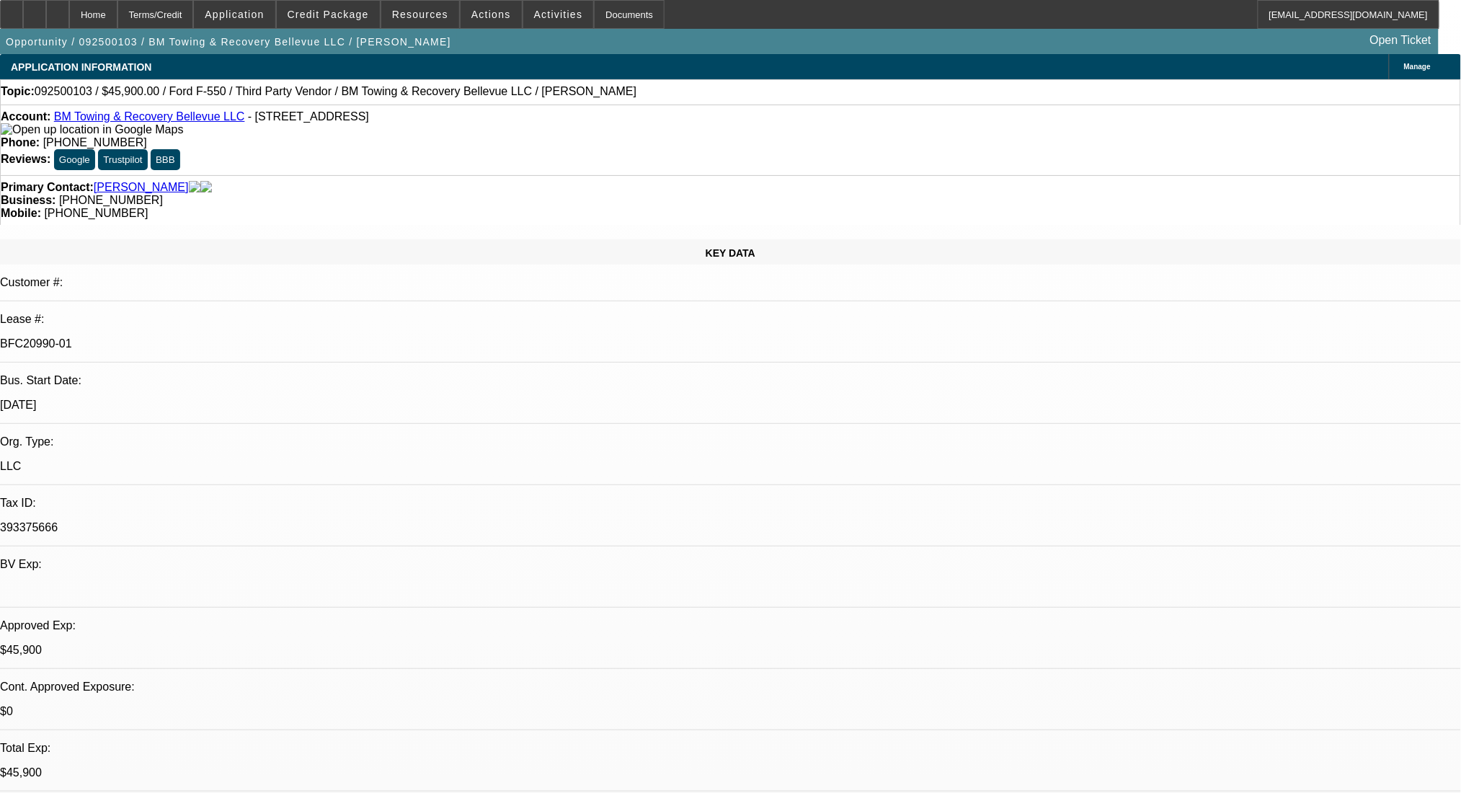
select select "0.15"
select select "2"
select select "0.1"
select select "4"
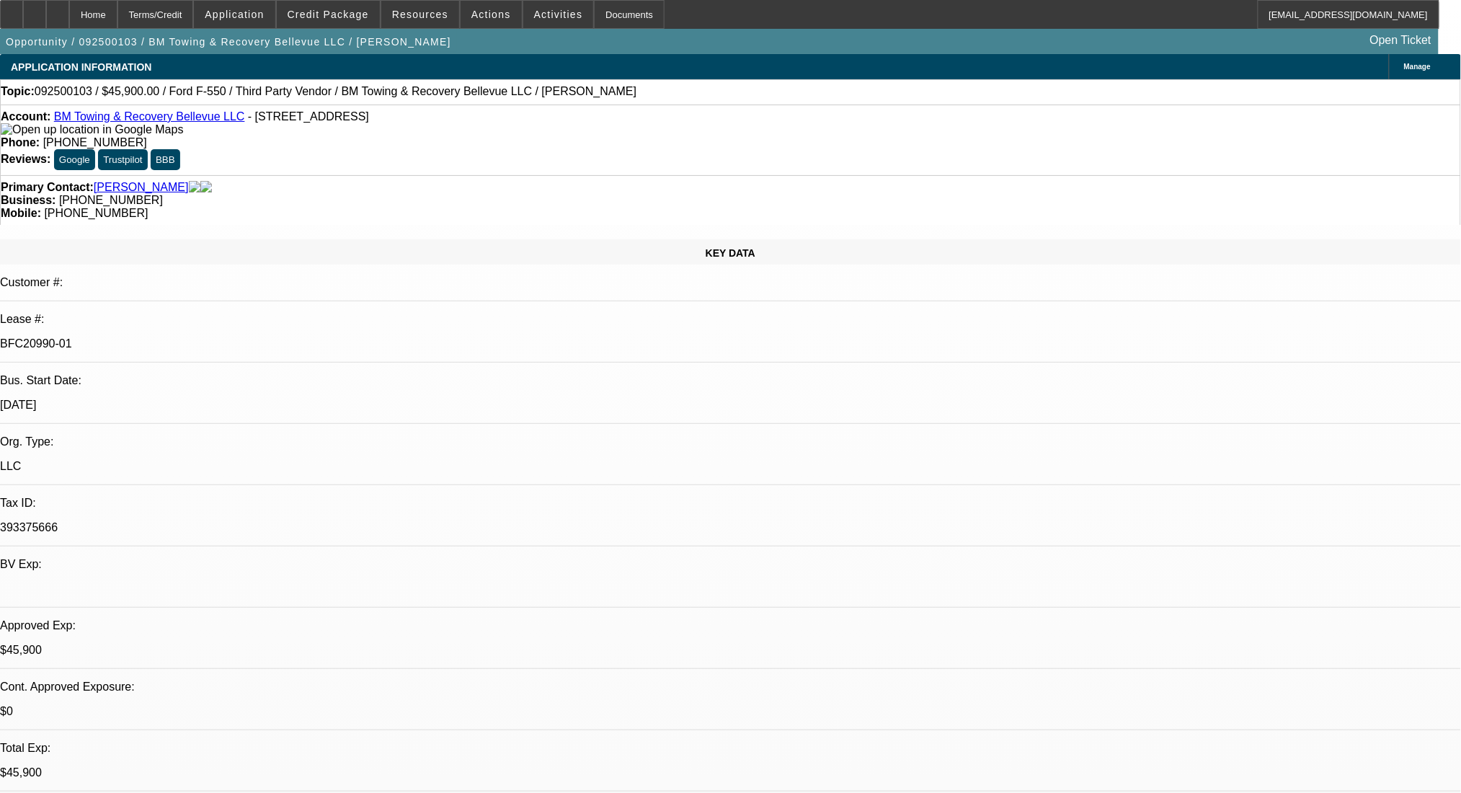
select select "0"
select select "2"
select select "0.1"
select select "4"
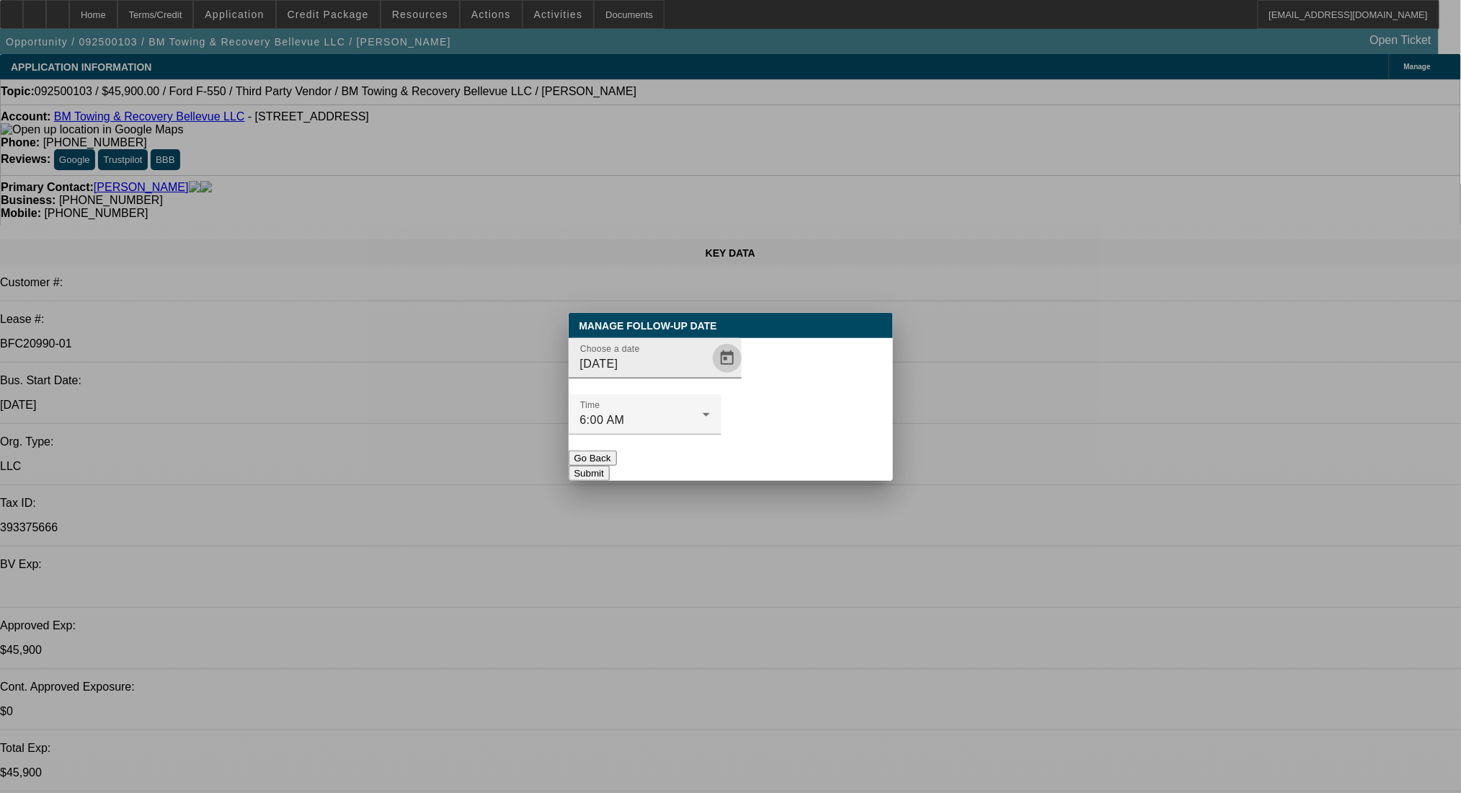
click at [710, 375] on span "Open calendar" at bounding box center [727, 358] width 35 height 35
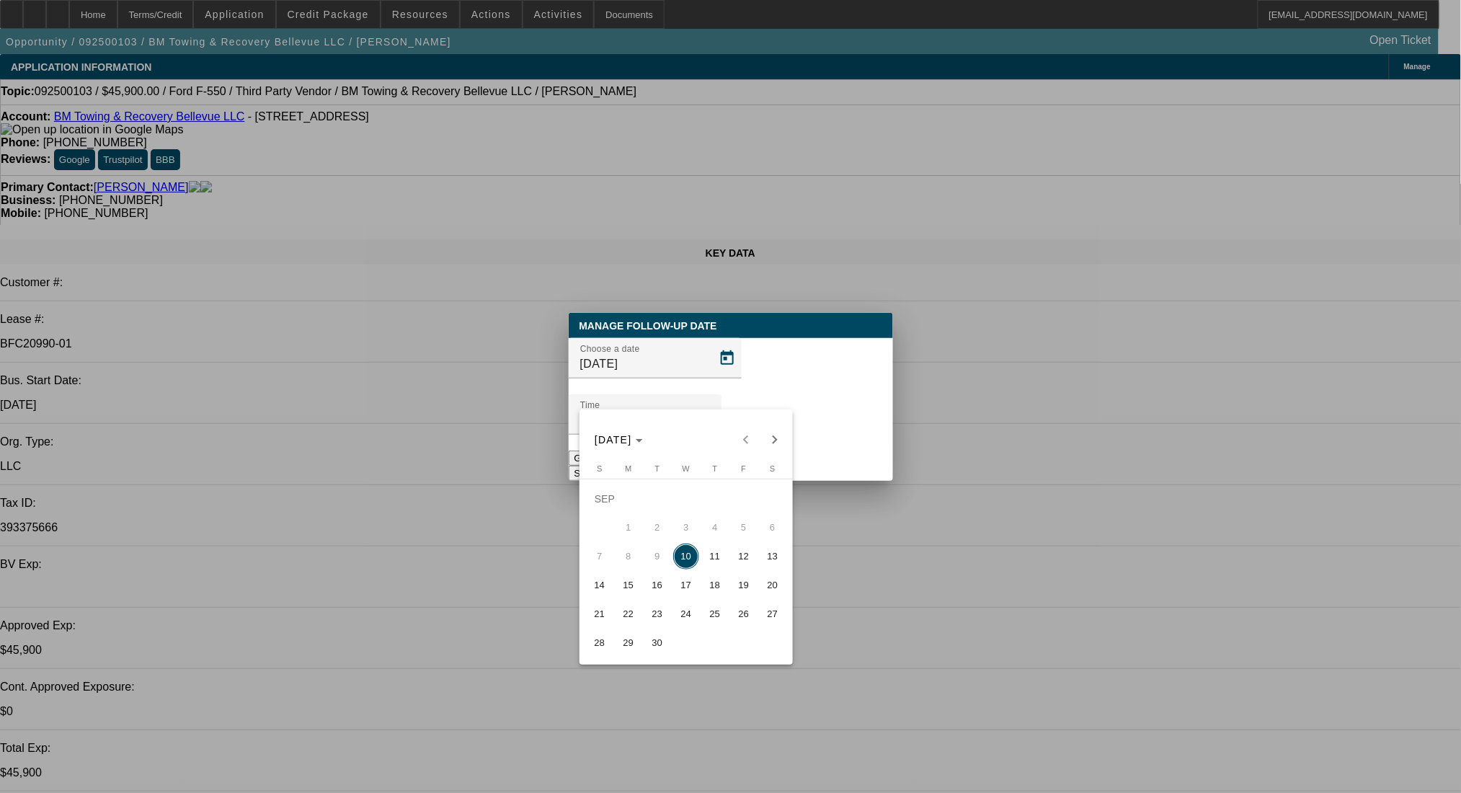
click at [738, 562] on span "12" at bounding box center [744, 556] width 26 height 26
type input "9/12/2025"
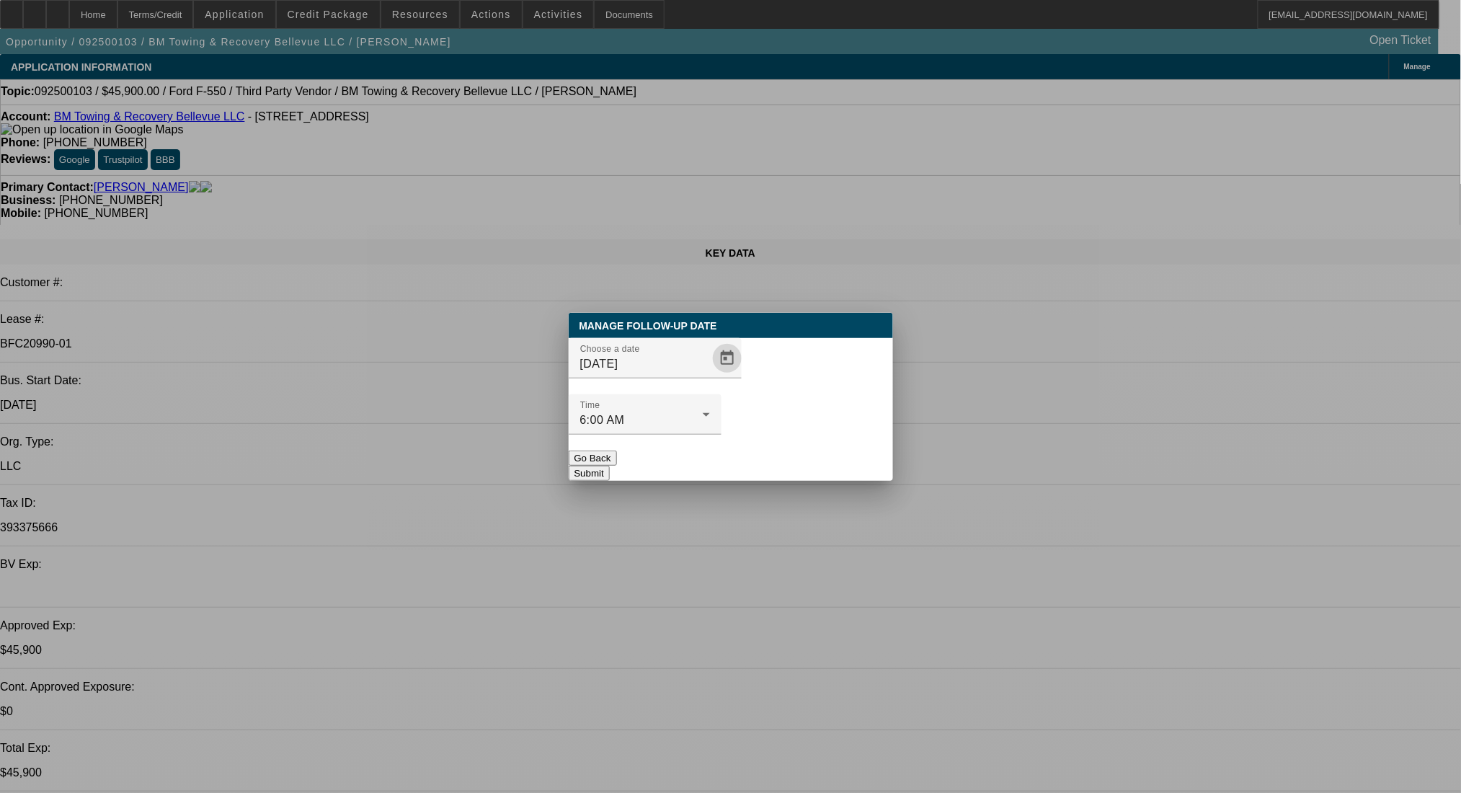
click at [610, 466] on button "Submit" at bounding box center [589, 473] width 41 height 15
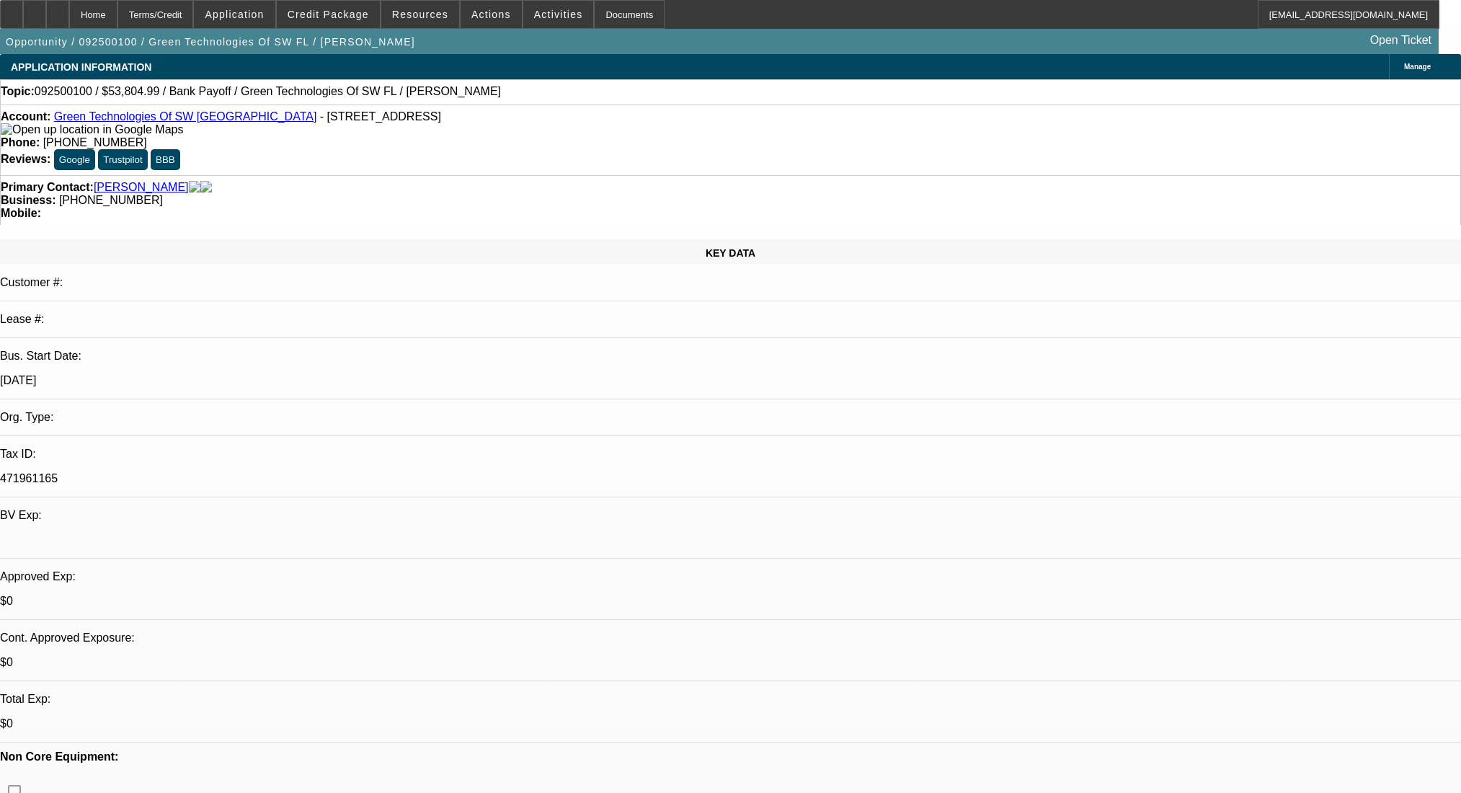
select select "0"
select select "2"
select select "0.1"
select select "4"
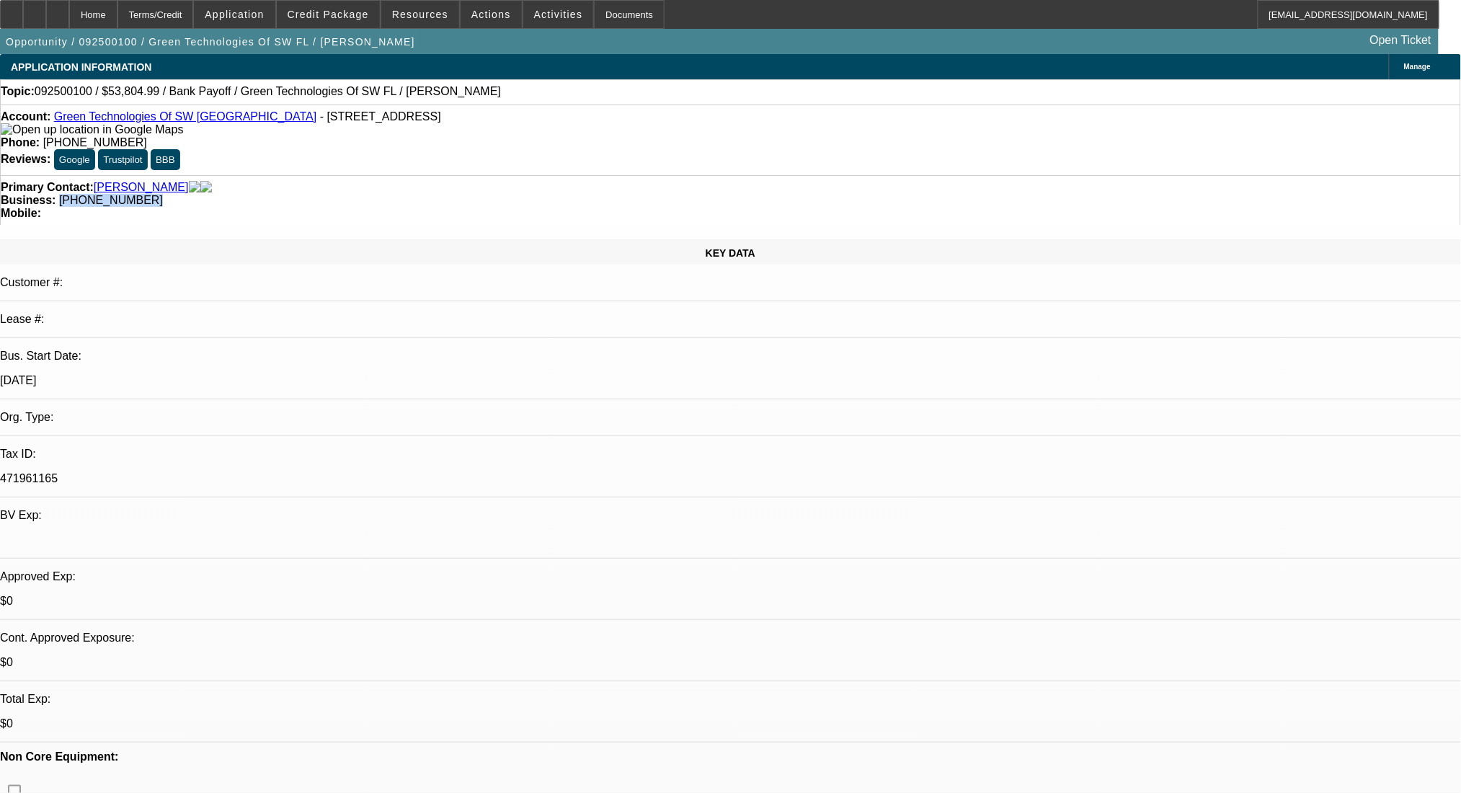
scroll to position [471, 0]
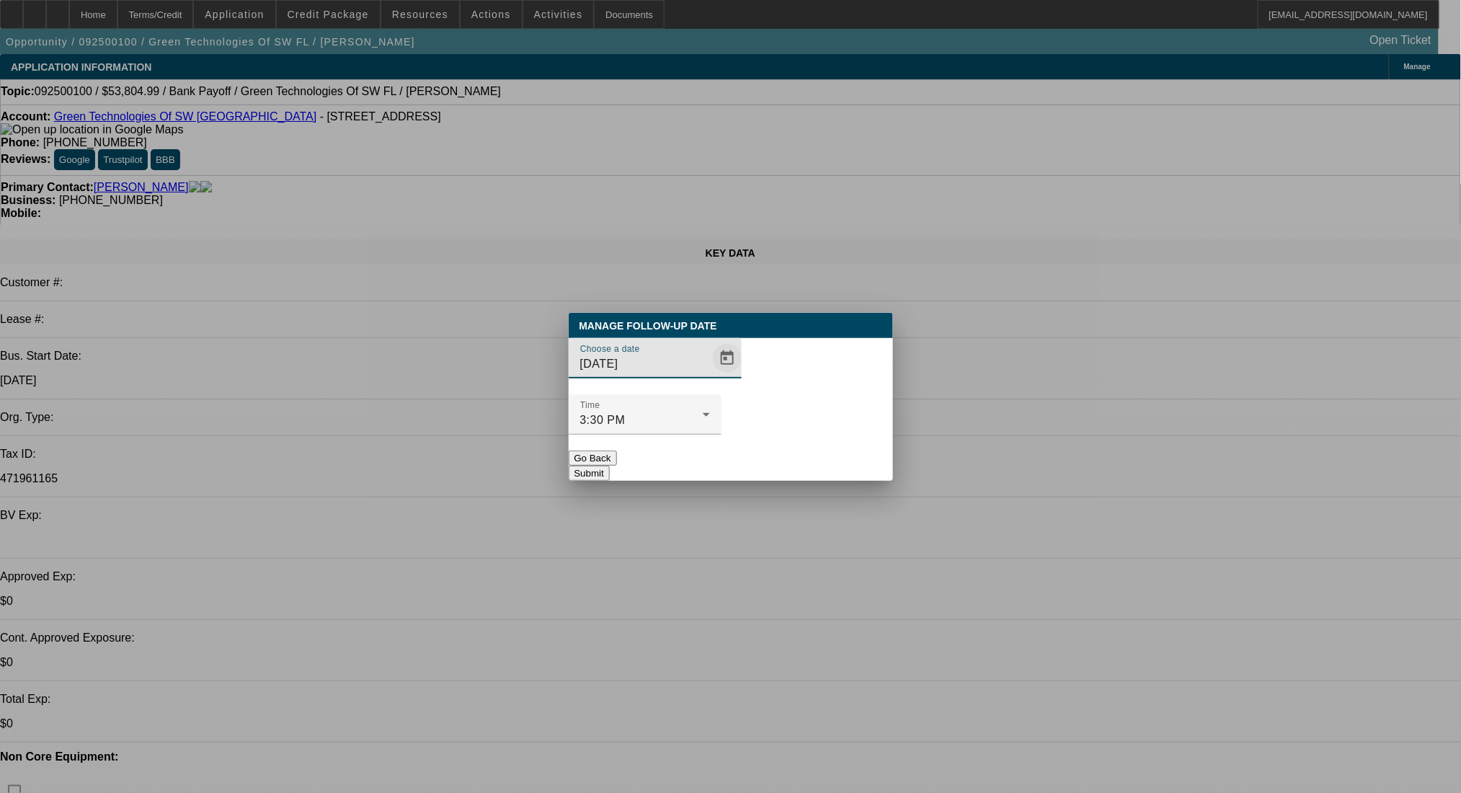
click at [710, 375] on span "Open calendar" at bounding box center [727, 358] width 35 height 35
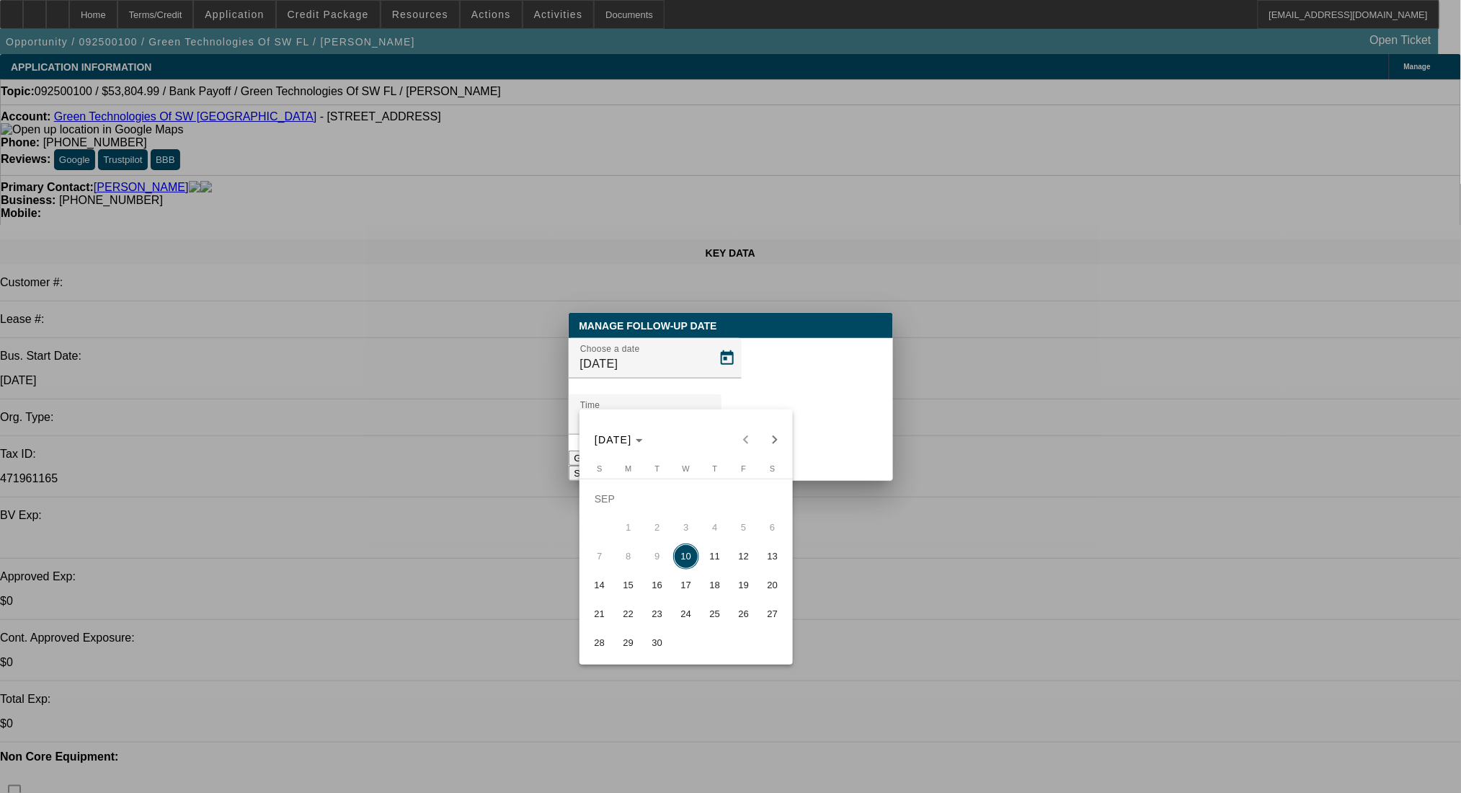
click at [618, 586] on span "15" at bounding box center [628, 585] width 26 height 26
type input "[DATE]"
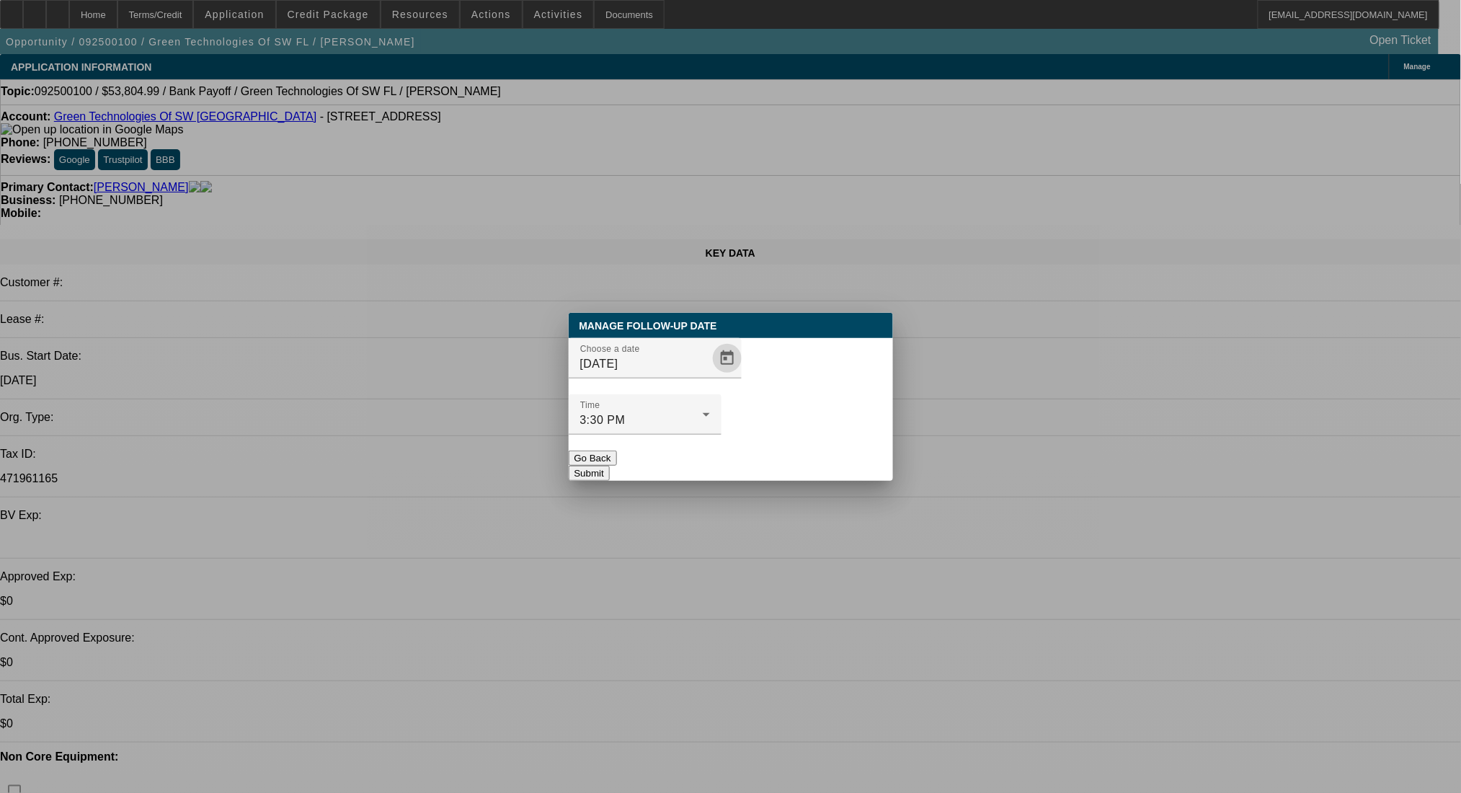
click at [610, 466] on button "Submit" at bounding box center [589, 473] width 41 height 15
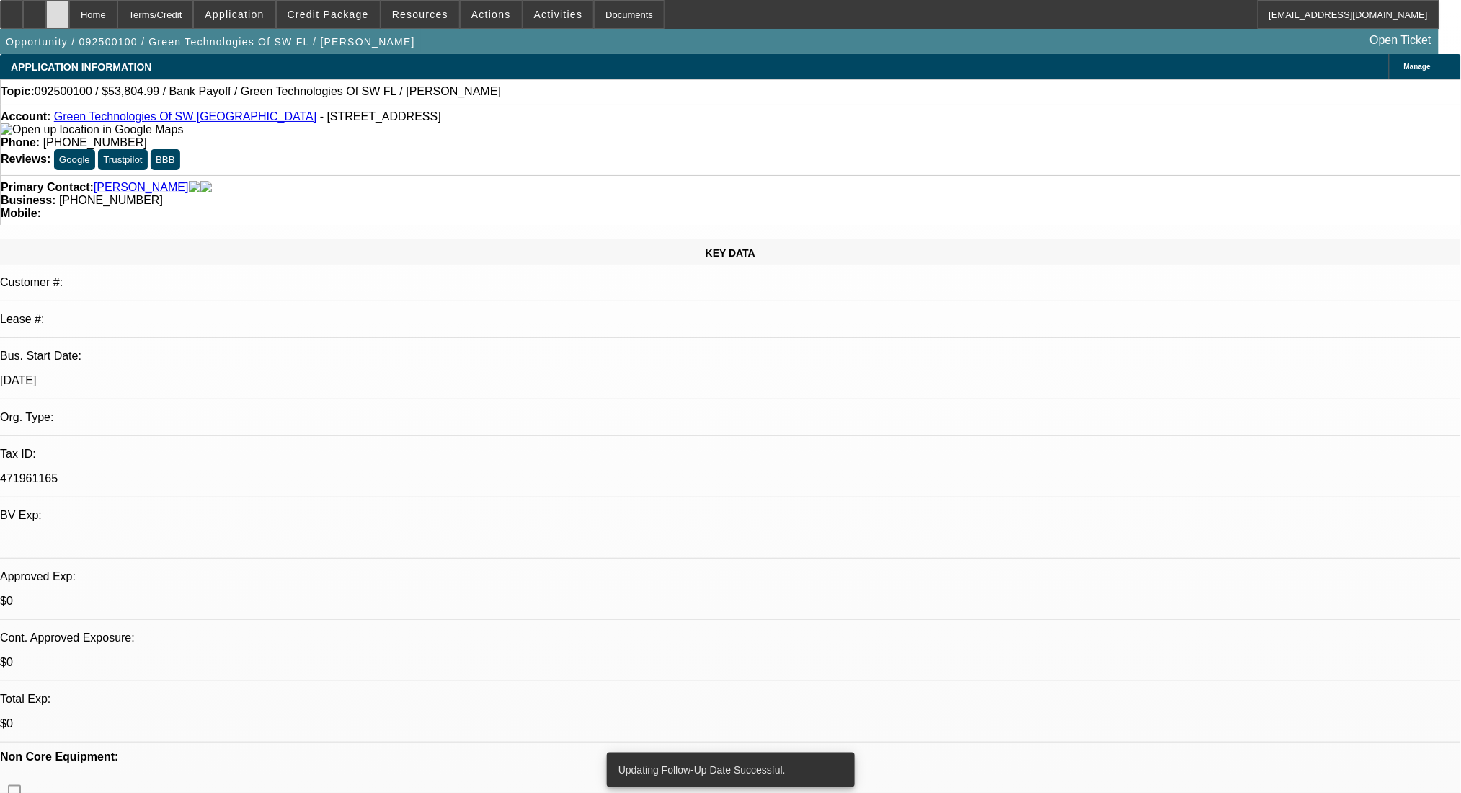
click at [69, 14] on div at bounding box center [57, 14] width 23 height 29
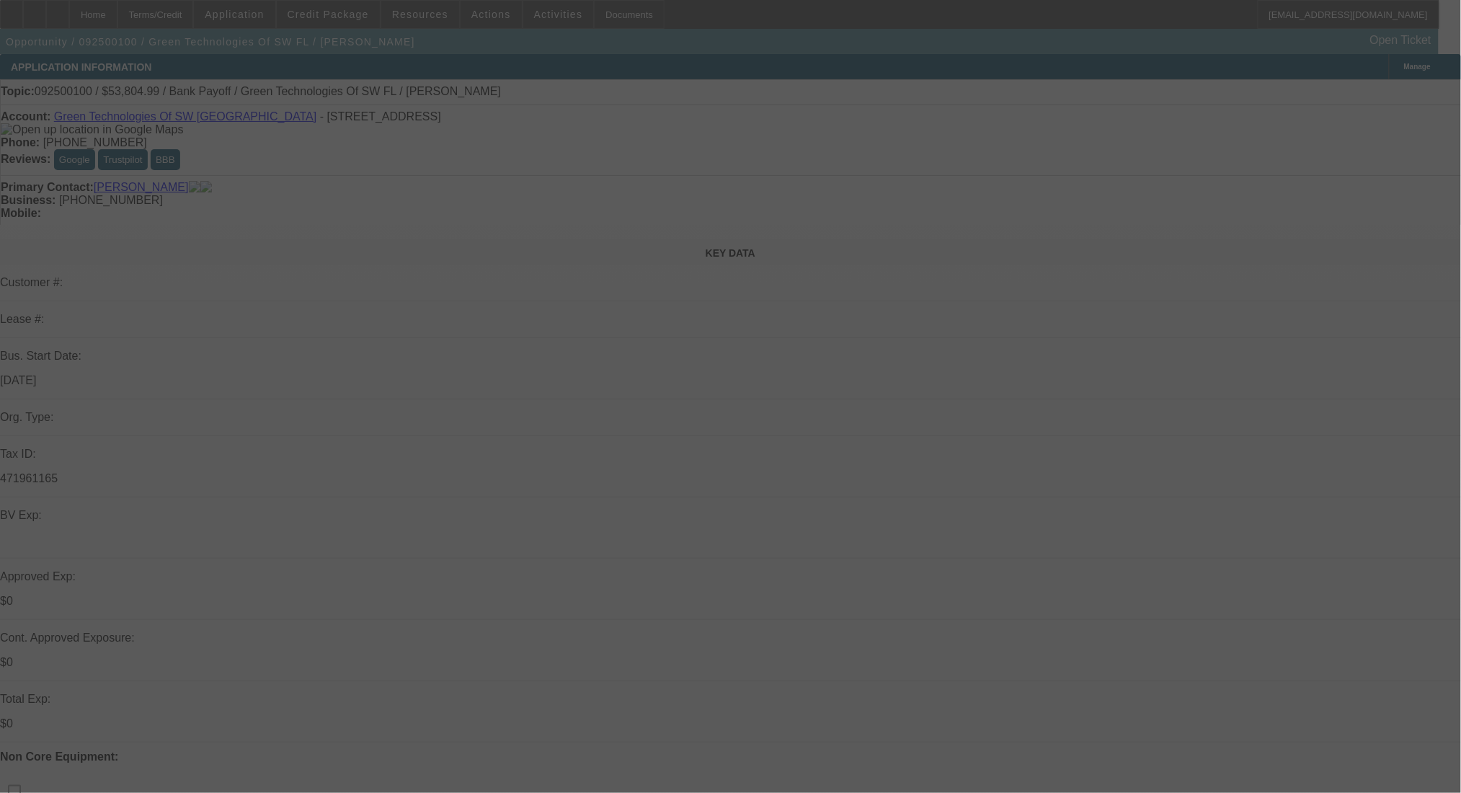
select select "0"
select select "2"
select select "0.1"
select select "4"
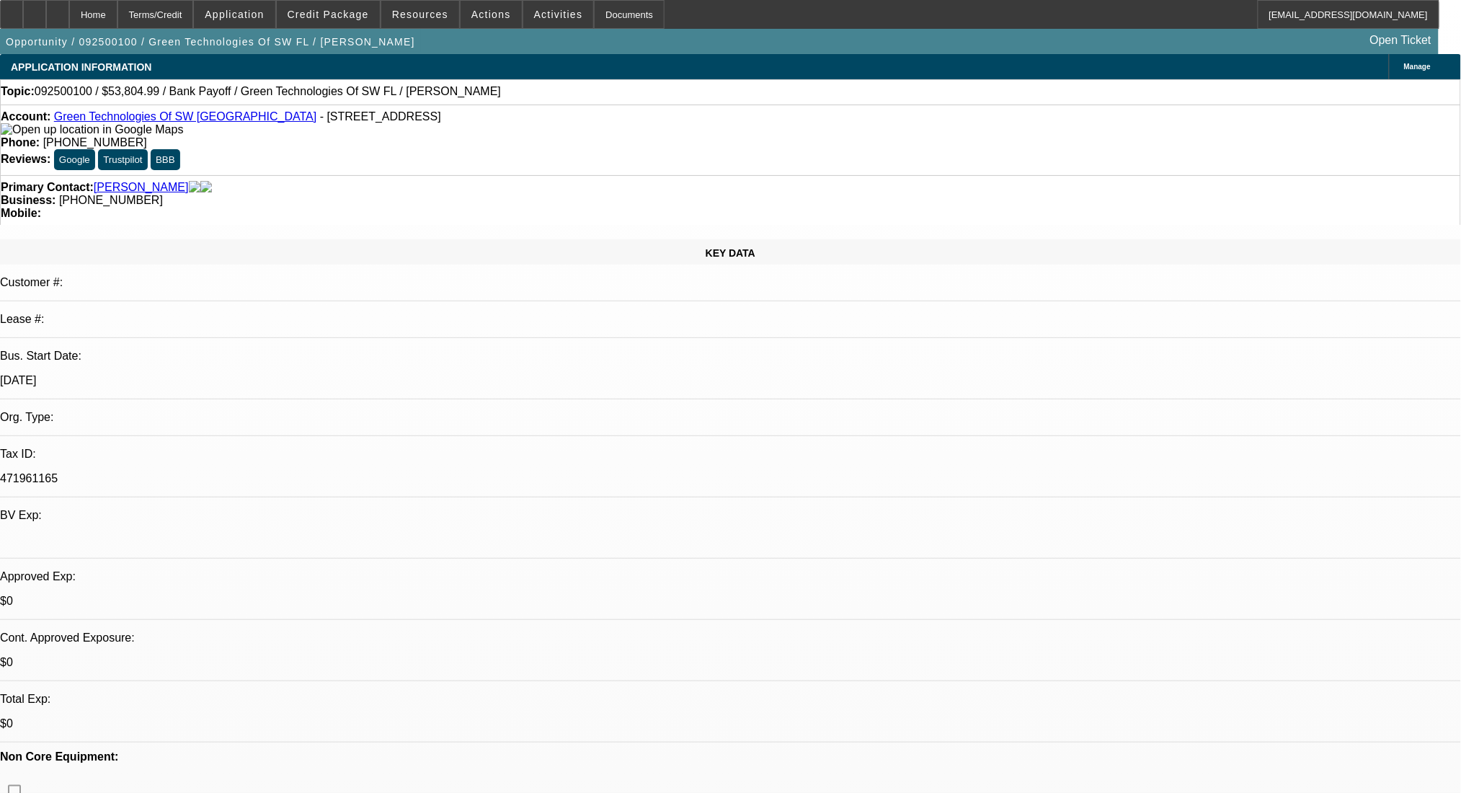
radio input "true"
type textarea "need equipment pics and info"
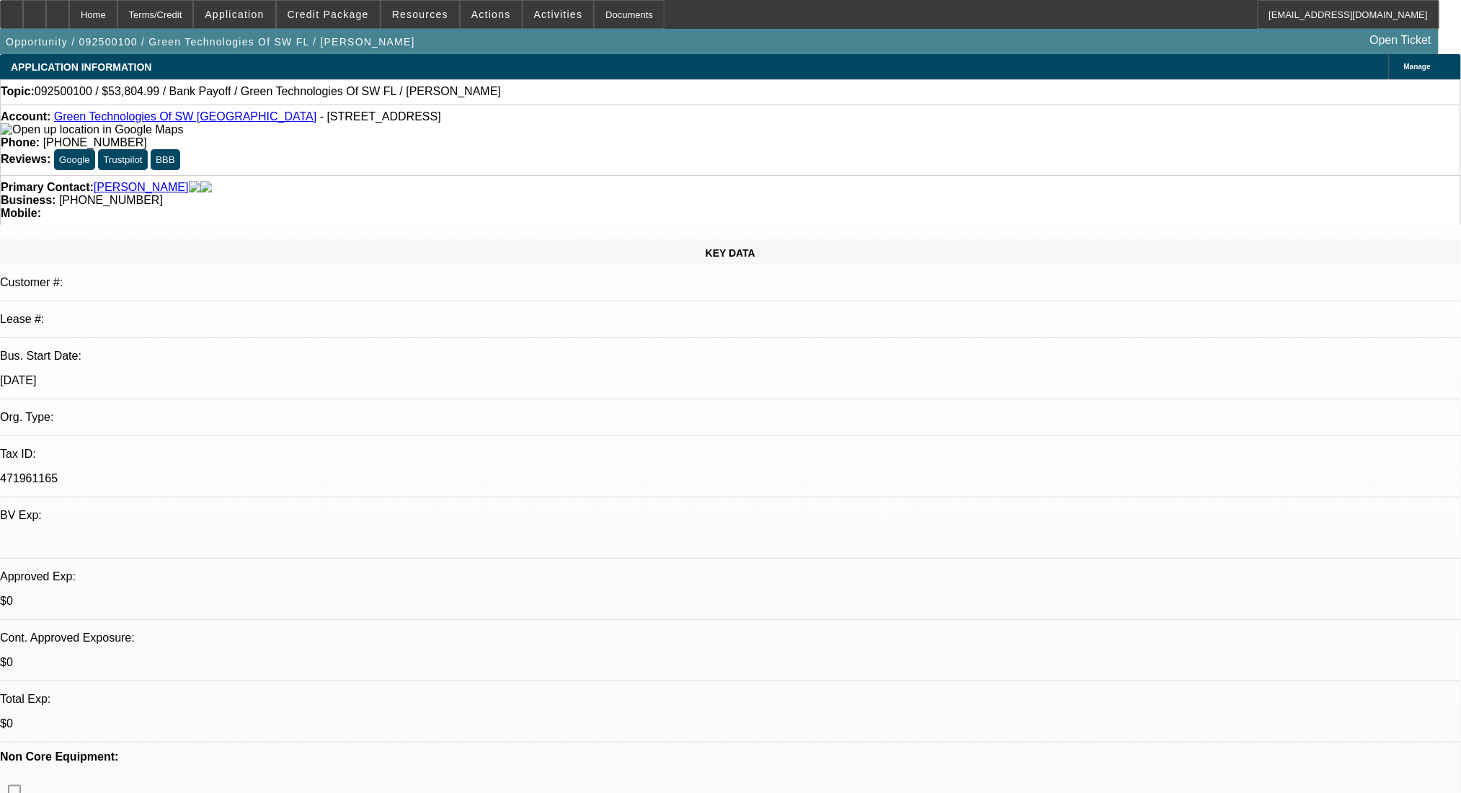
radio input "true"
click at [114, 11] on div "Home" at bounding box center [93, 14] width 48 height 29
select select "0"
select select "2"
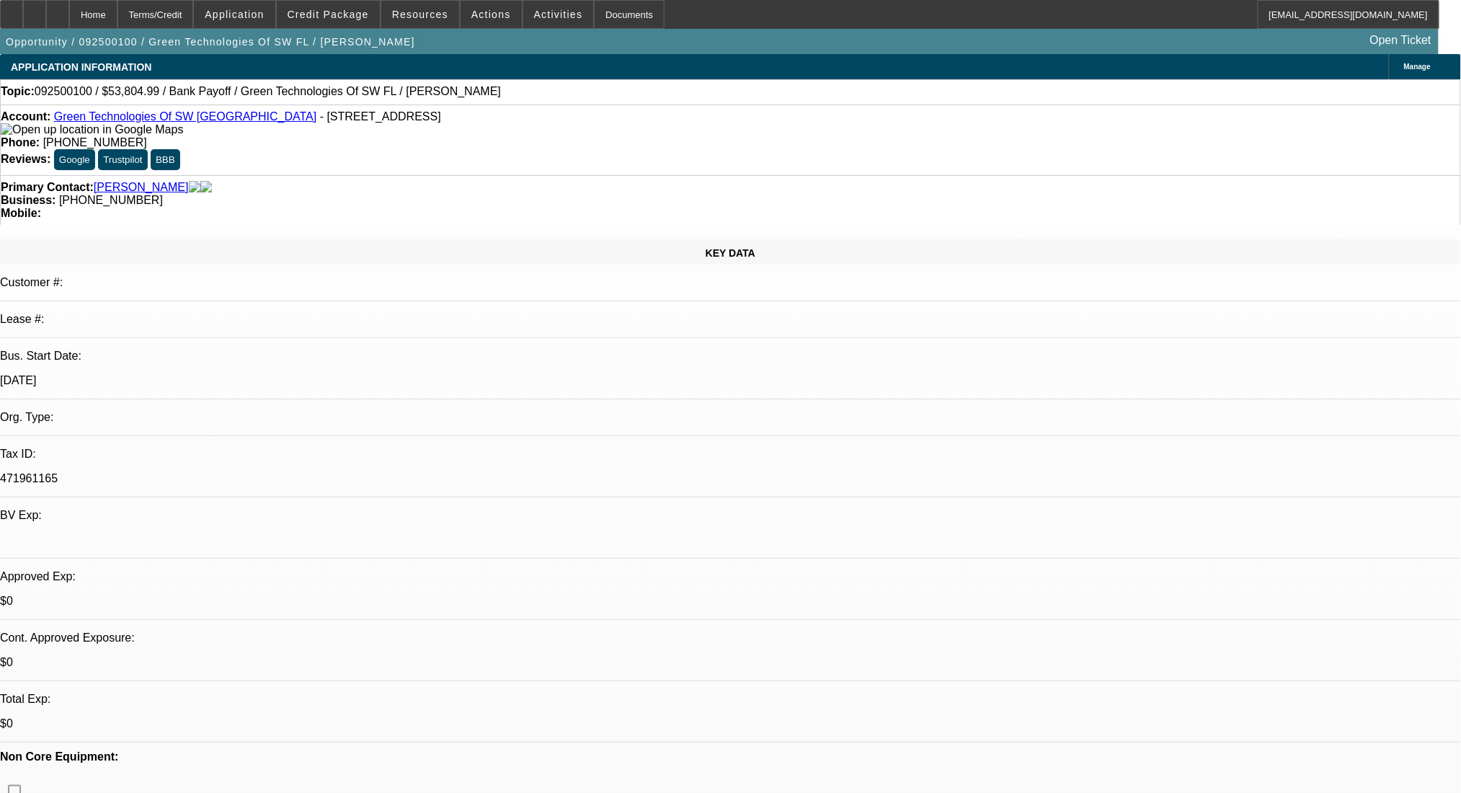
select select "2"
select select "0.1"
select select "4"
click at [523, 11] on span at bounding box center [558, 14] width 71 height 35
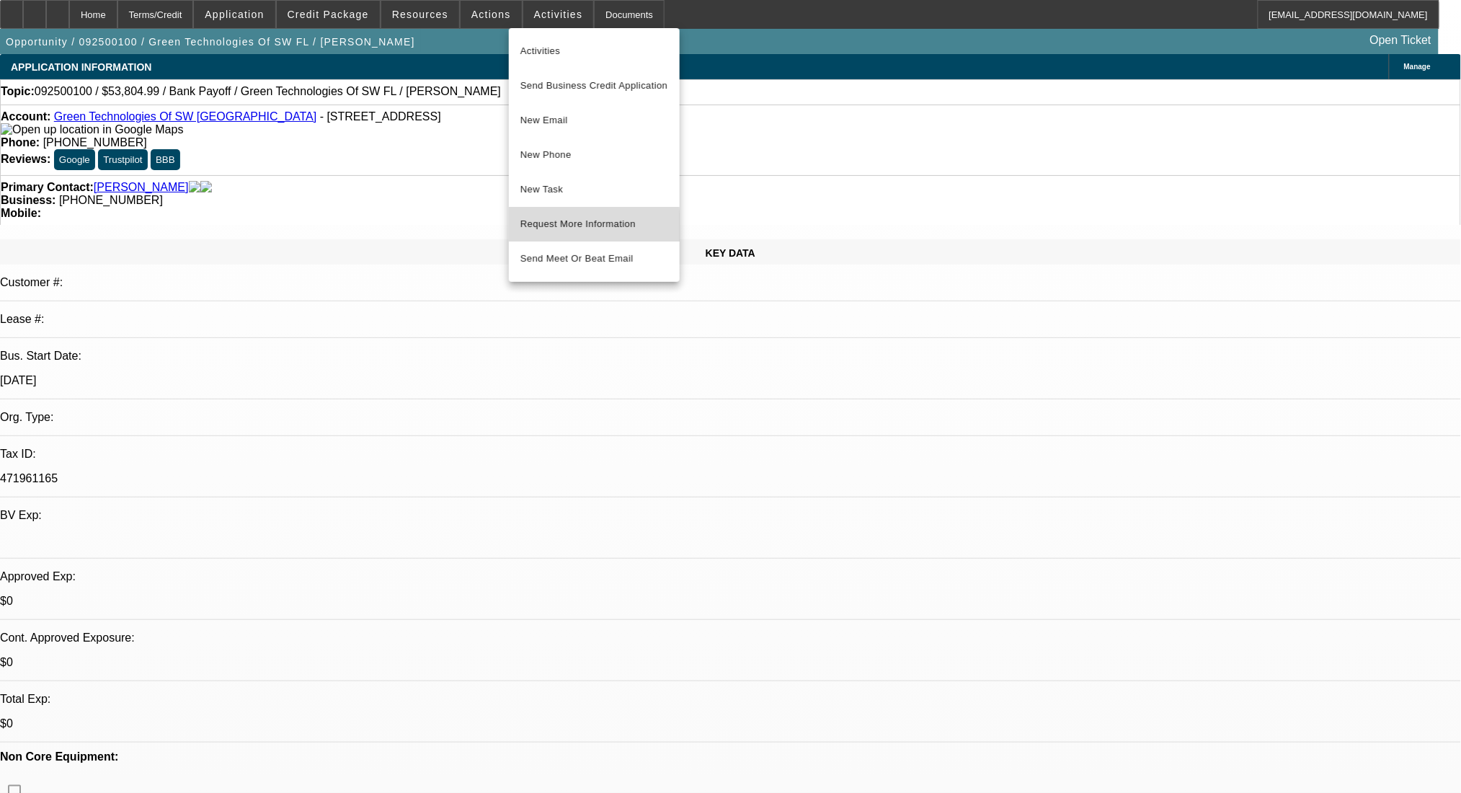
click at [555, 226] on span "Request More Information" at bounding box center [594, 223] width 148 height 17
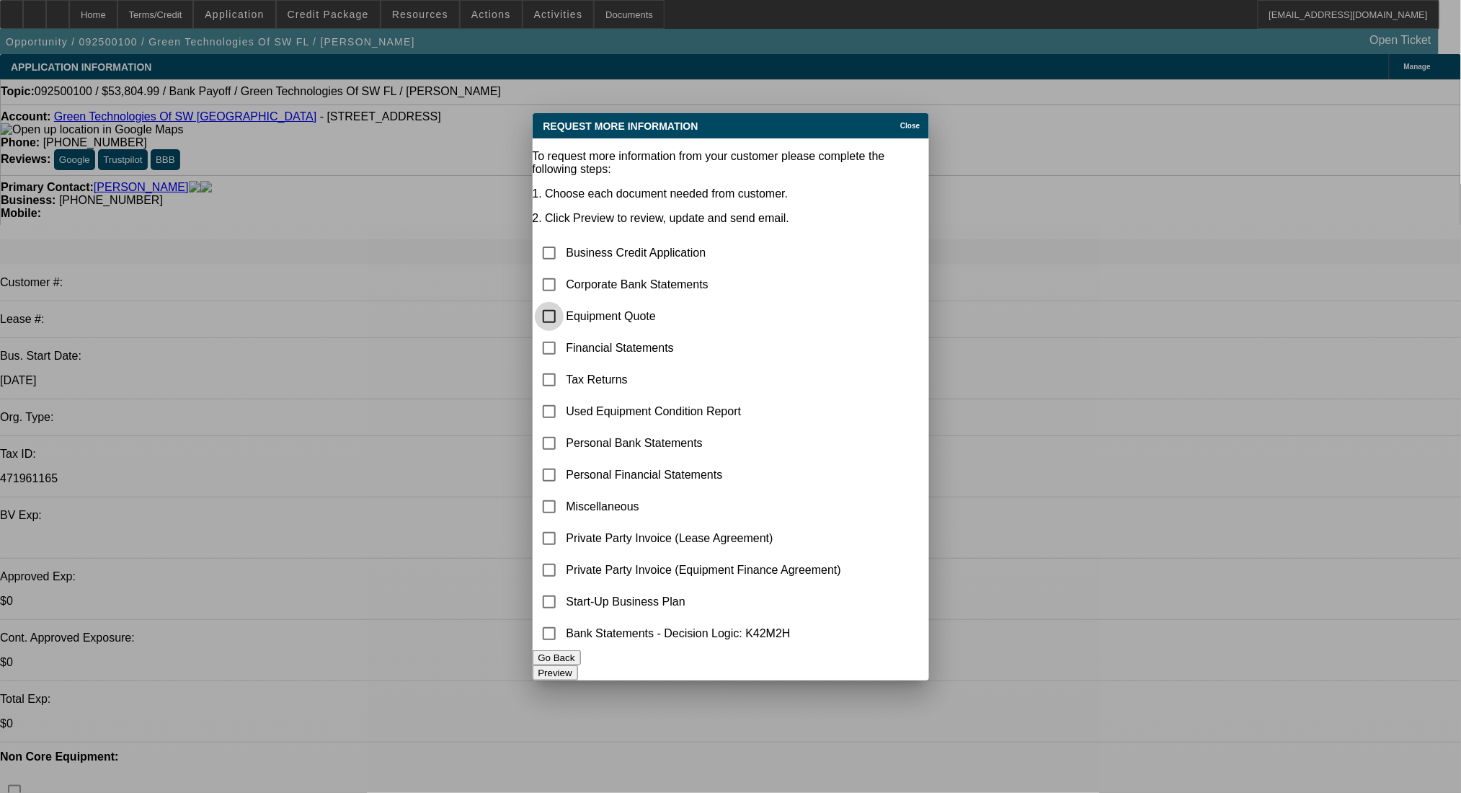
click at [564, 302] on input "checkbox" at bounding box center [549, 316] width 29 height 29
checkbox input "true"
click at [578, 674] on button "Preview" at bounding box center [555, 672] width 45 height 15
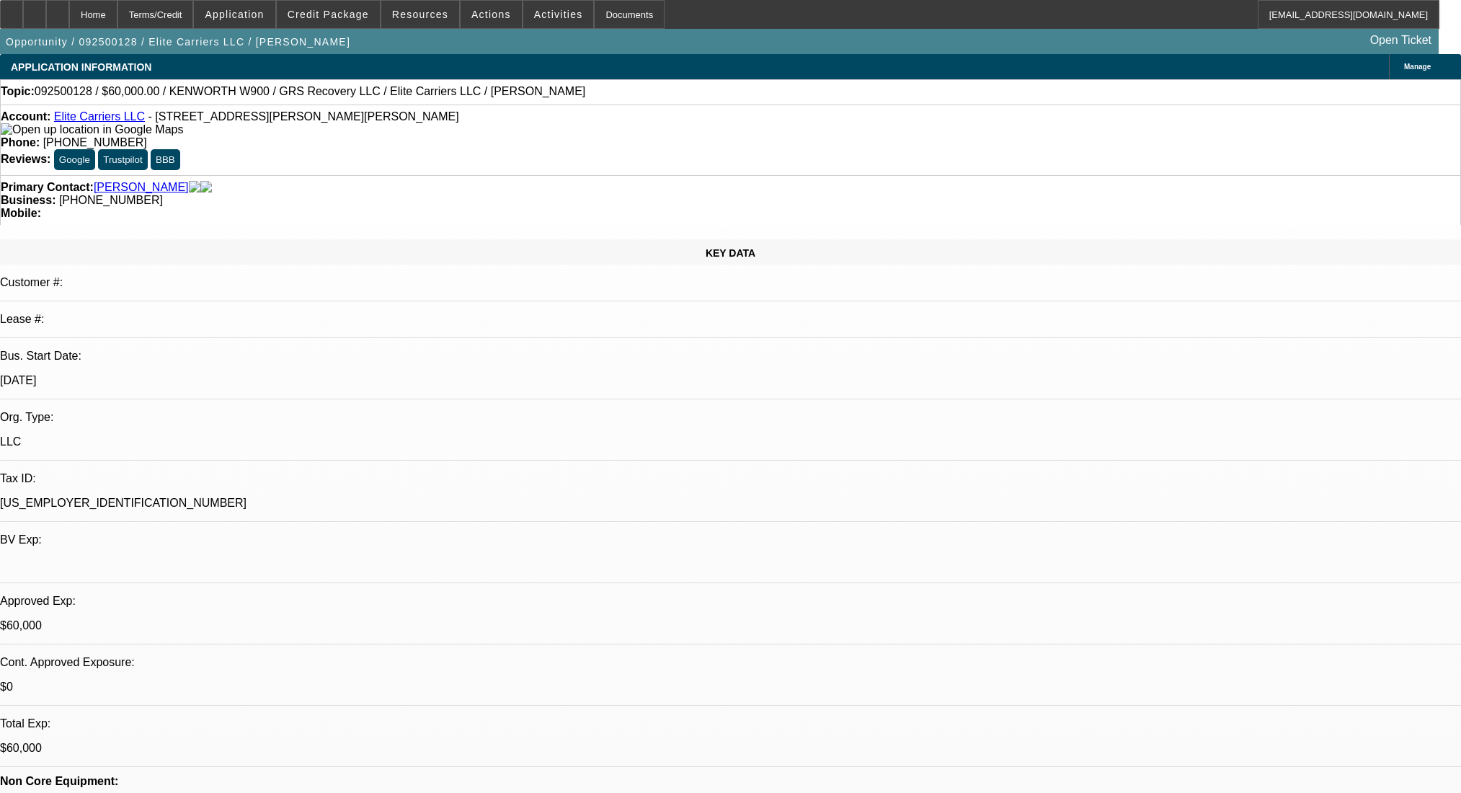
select select "0"
select select "2"
select select "0.1"
select select "4"
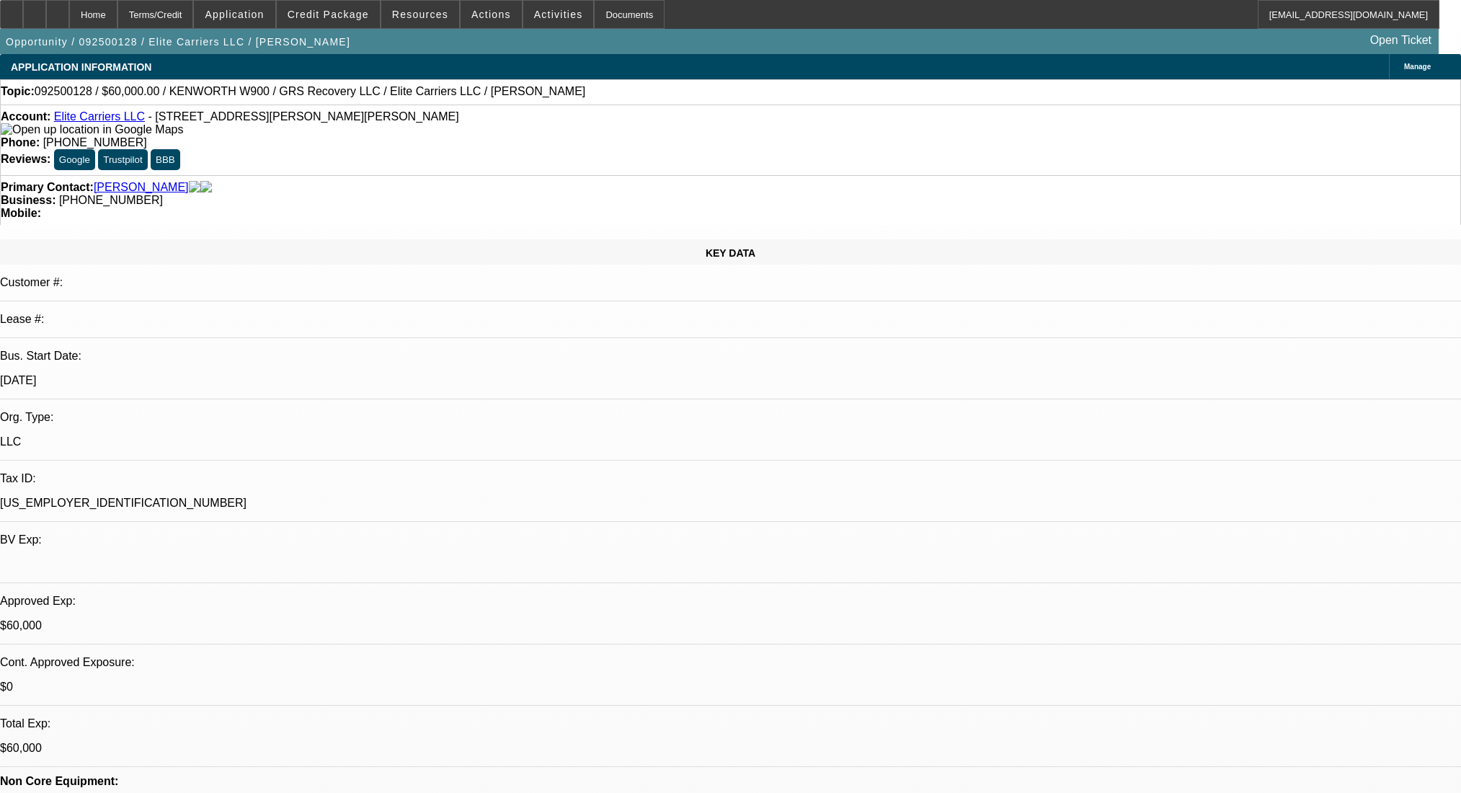
select select "0"
select select "2"
select select "0.1"
select select "4"
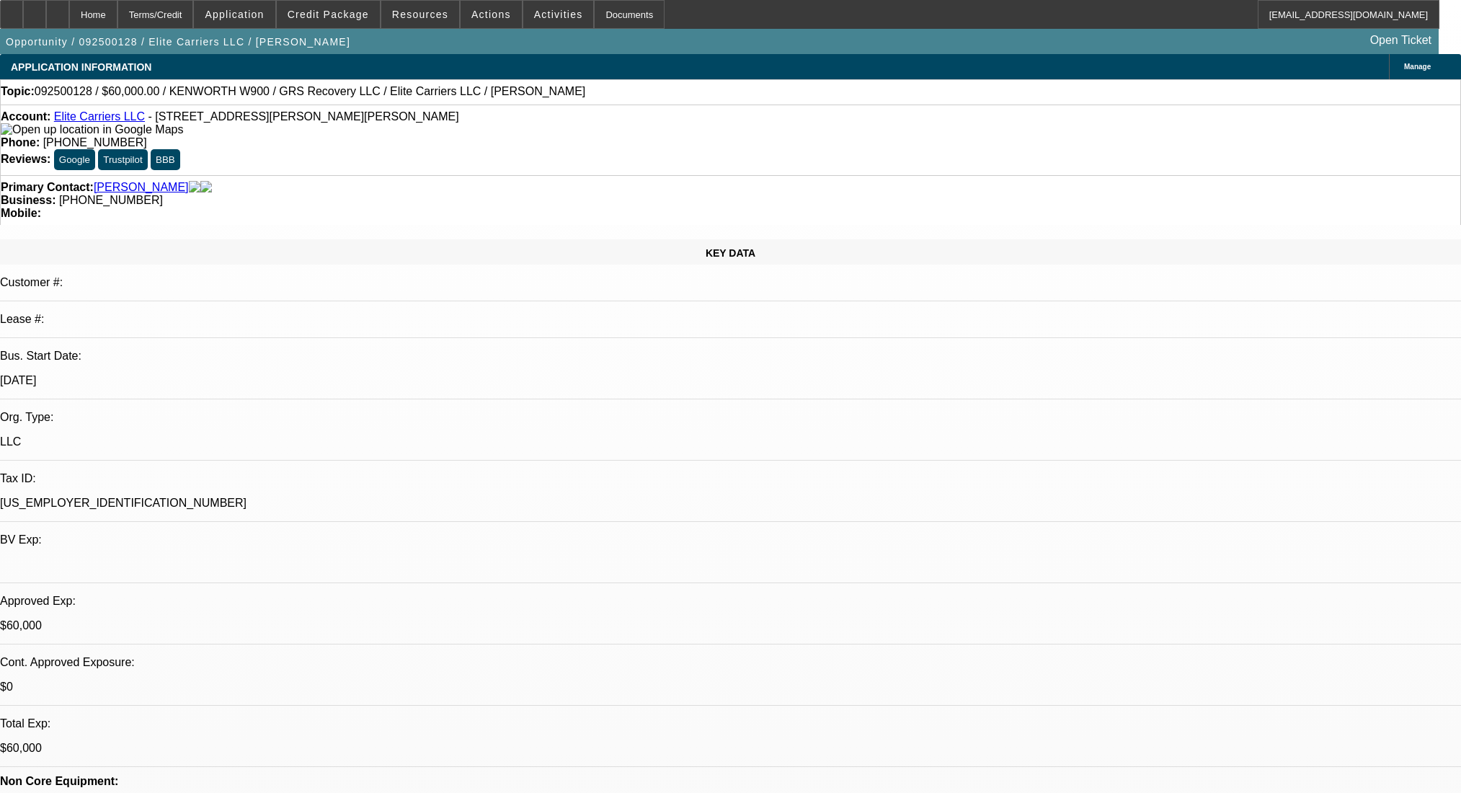
select select "0"
select select "2"
select select "0.1"
select select "4"
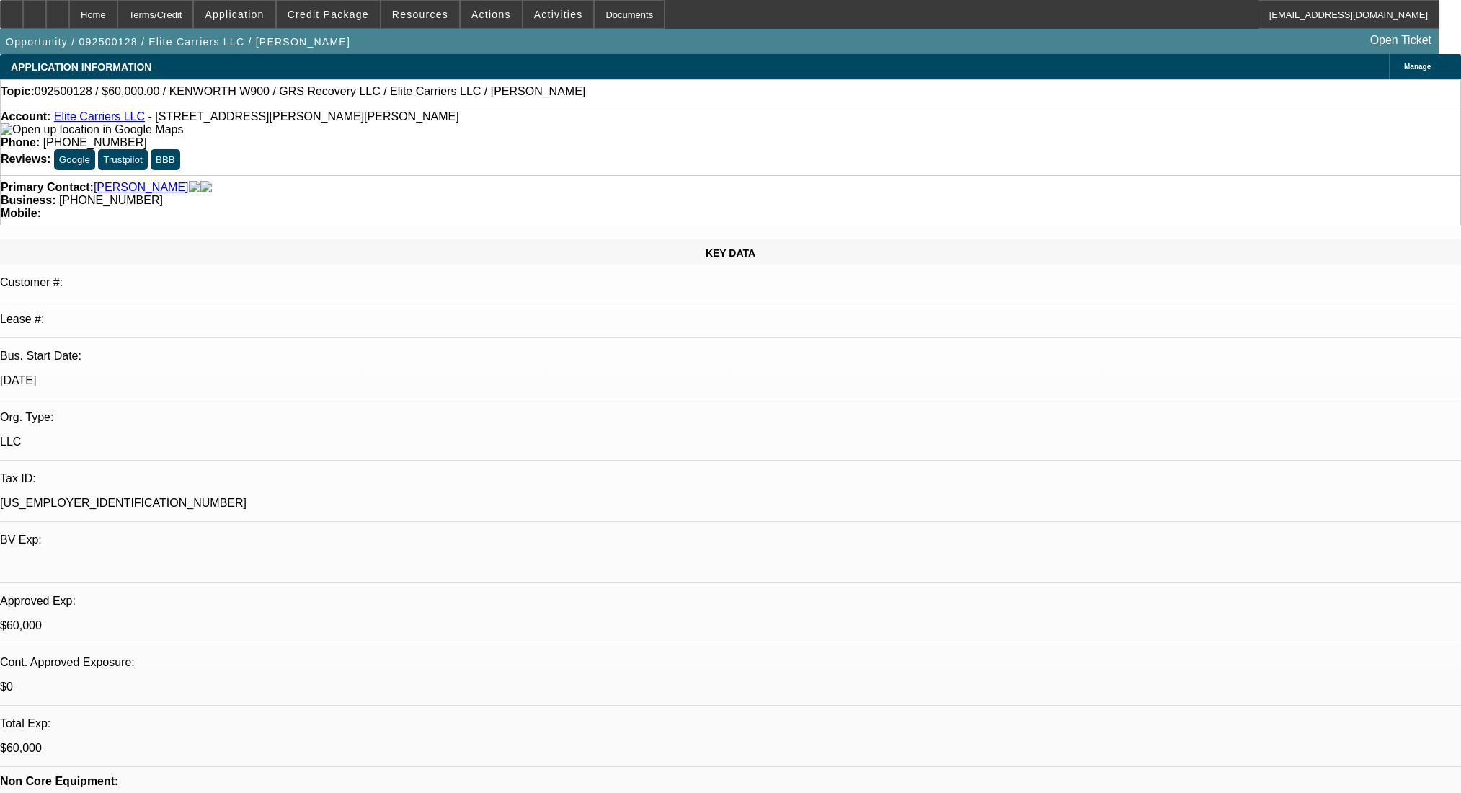
select select "0"
select select "2"
select select "0.1"
select select "4"
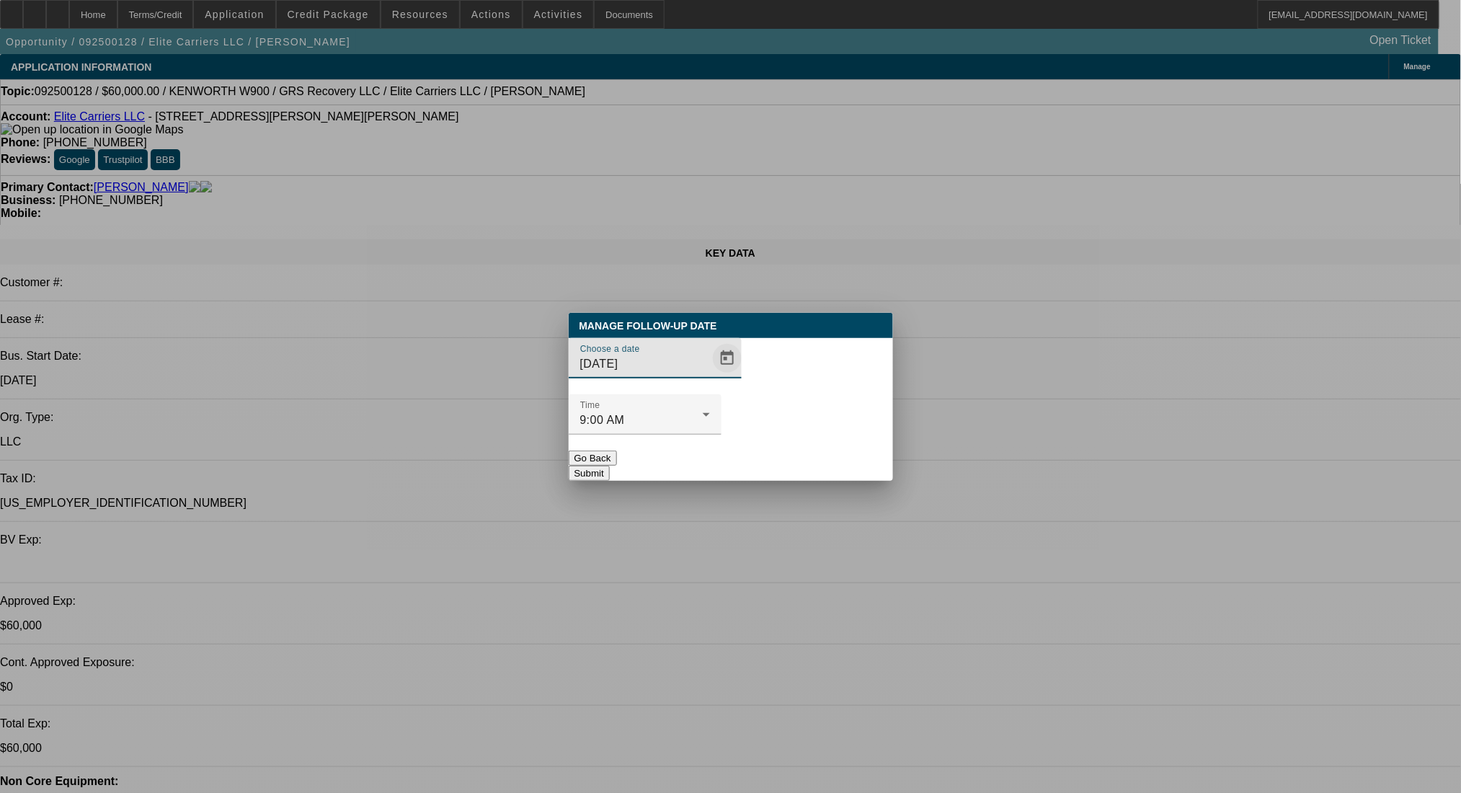
click at [710, 375] on span "Open calendar" at bounding box center [727, 358] width 35 height 35
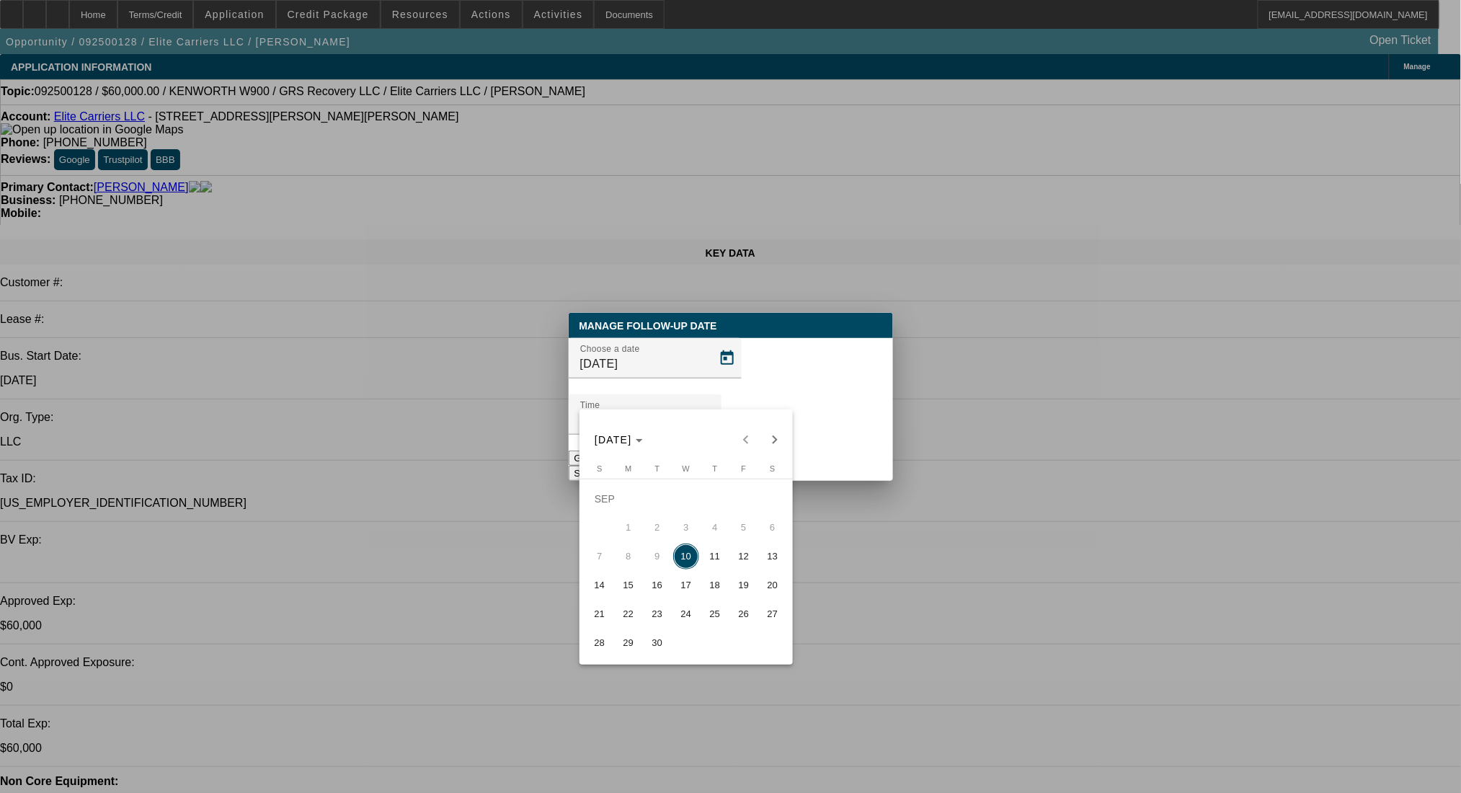
click at [704, 556] on button "11" at bounding box center [714, 556] width 29 height 29
type input "9/11/2025"
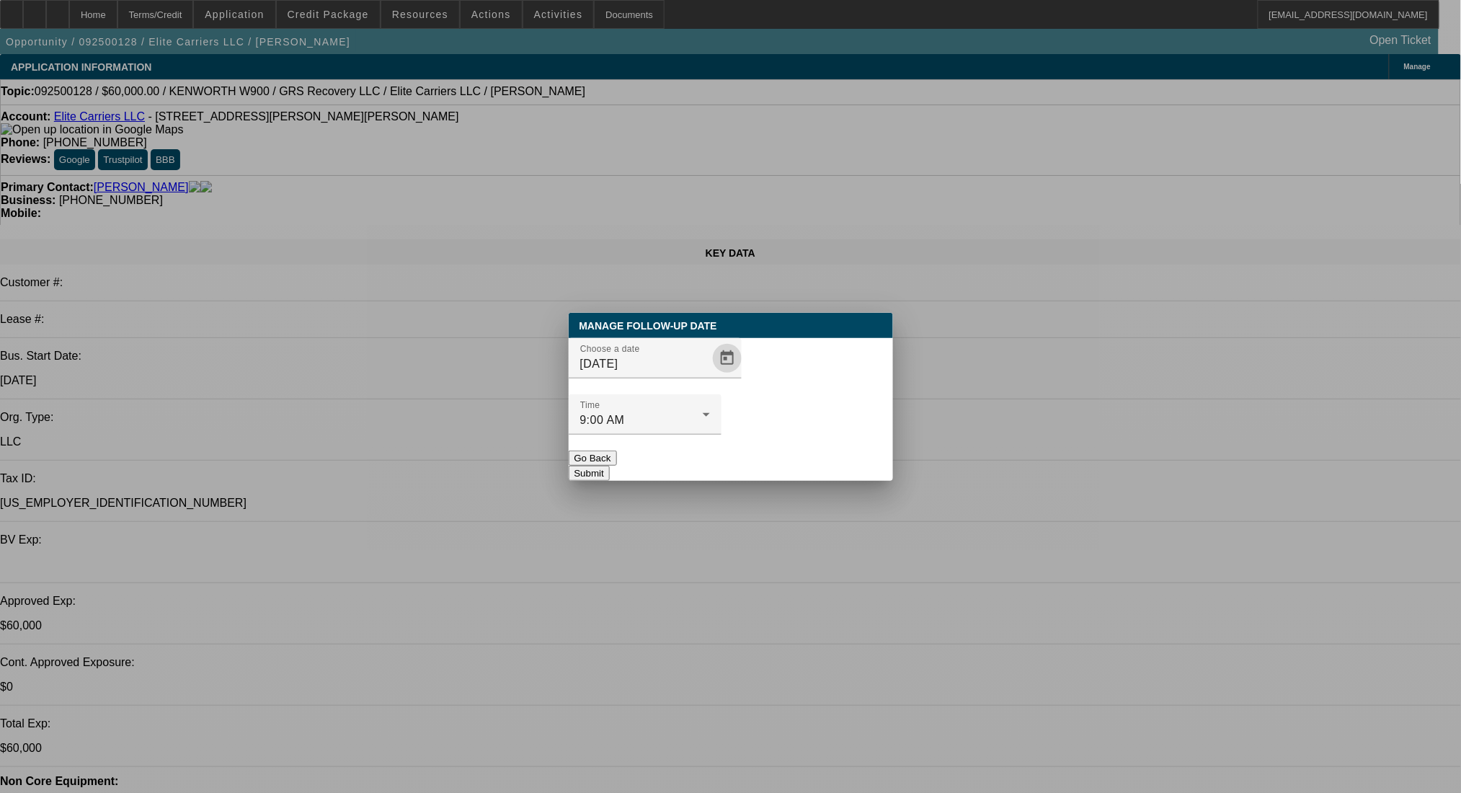
click at [610, 466] on button "Submit" at bounding box center [589, 473] width 41 height 15
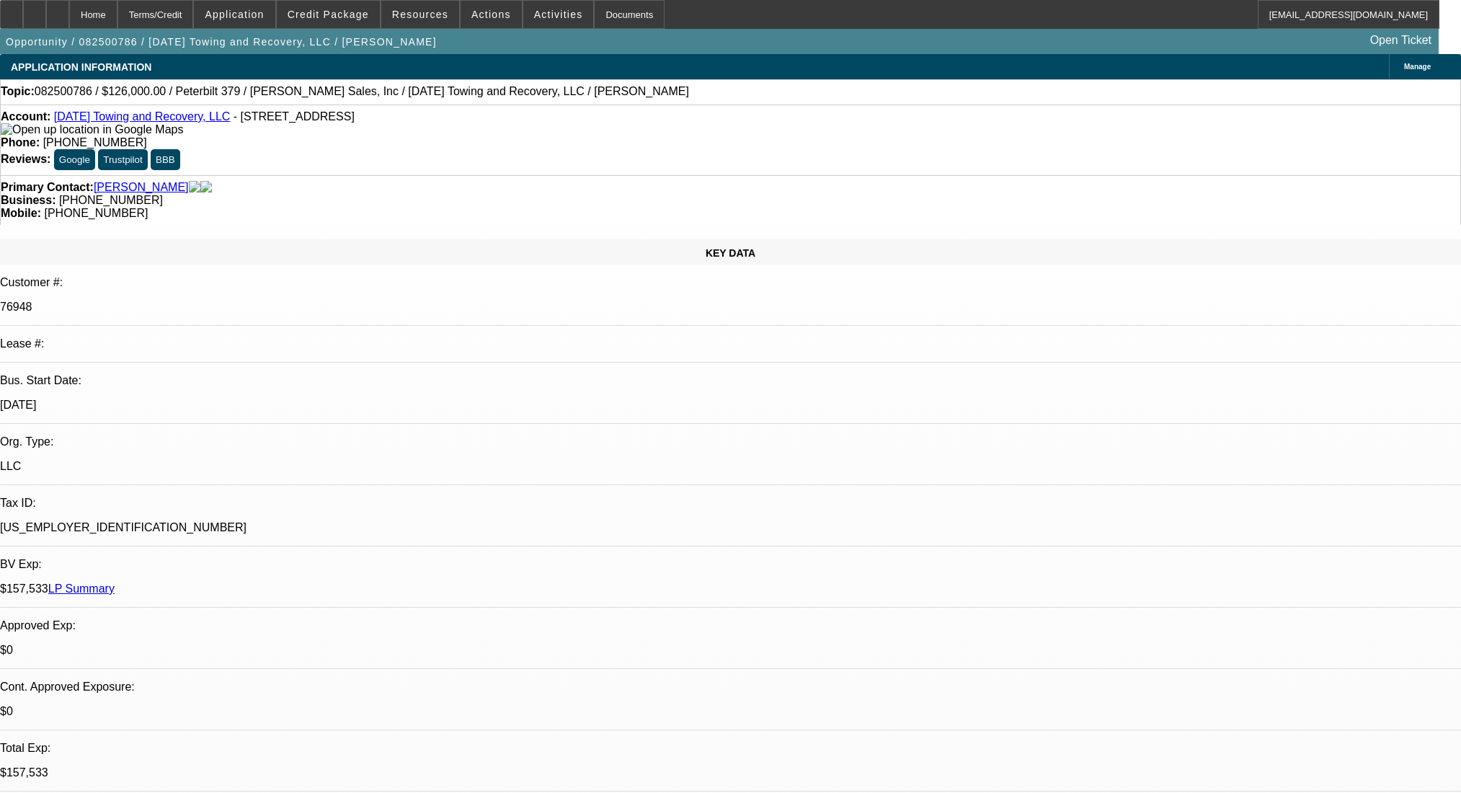
select select "0.1"
select select "2"
select select "0"
select select "6"
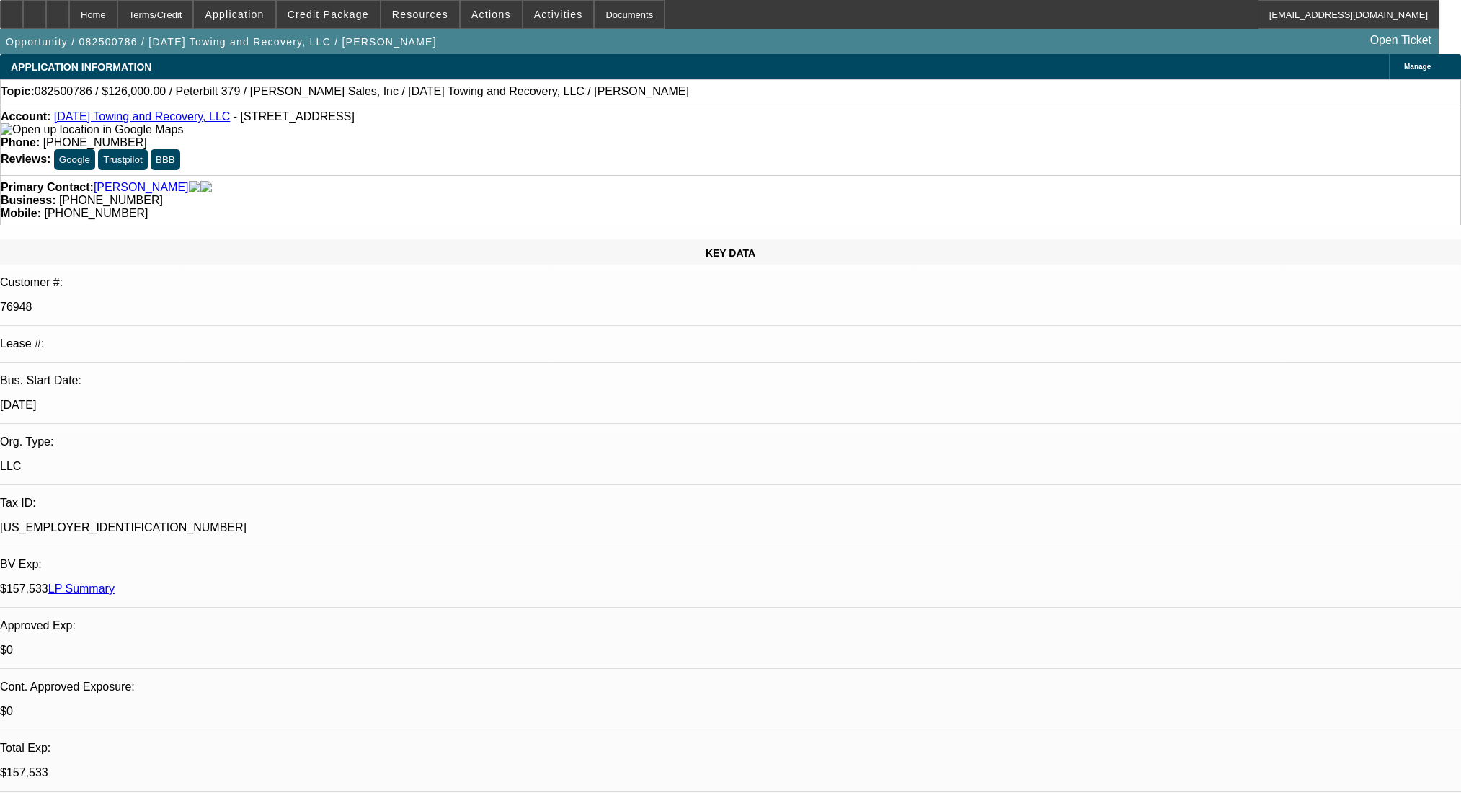
select select "0.1"
select select "2"
select select "0"
select select "6"
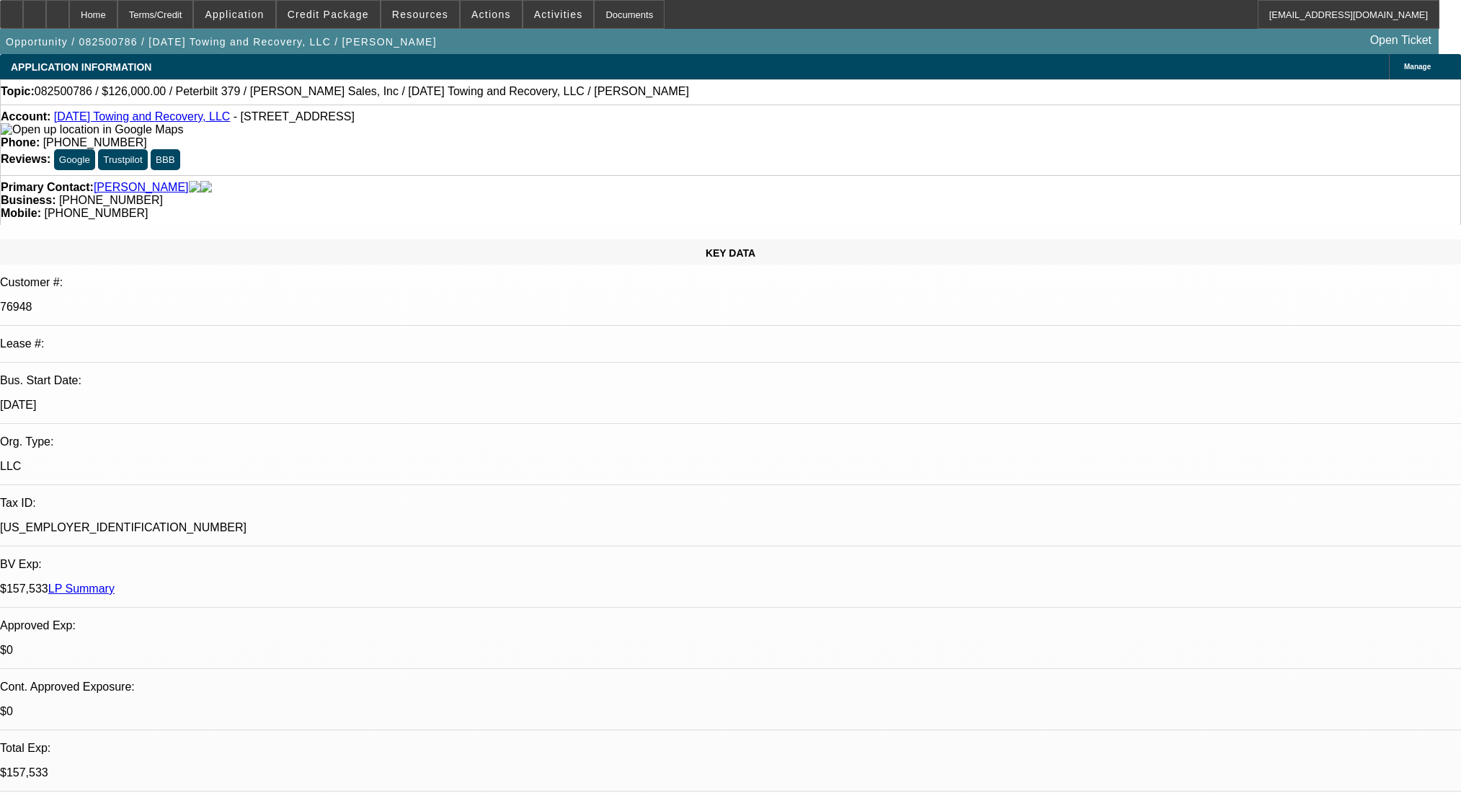
select select "0"
select select "2"
select select "0"
select select "6"
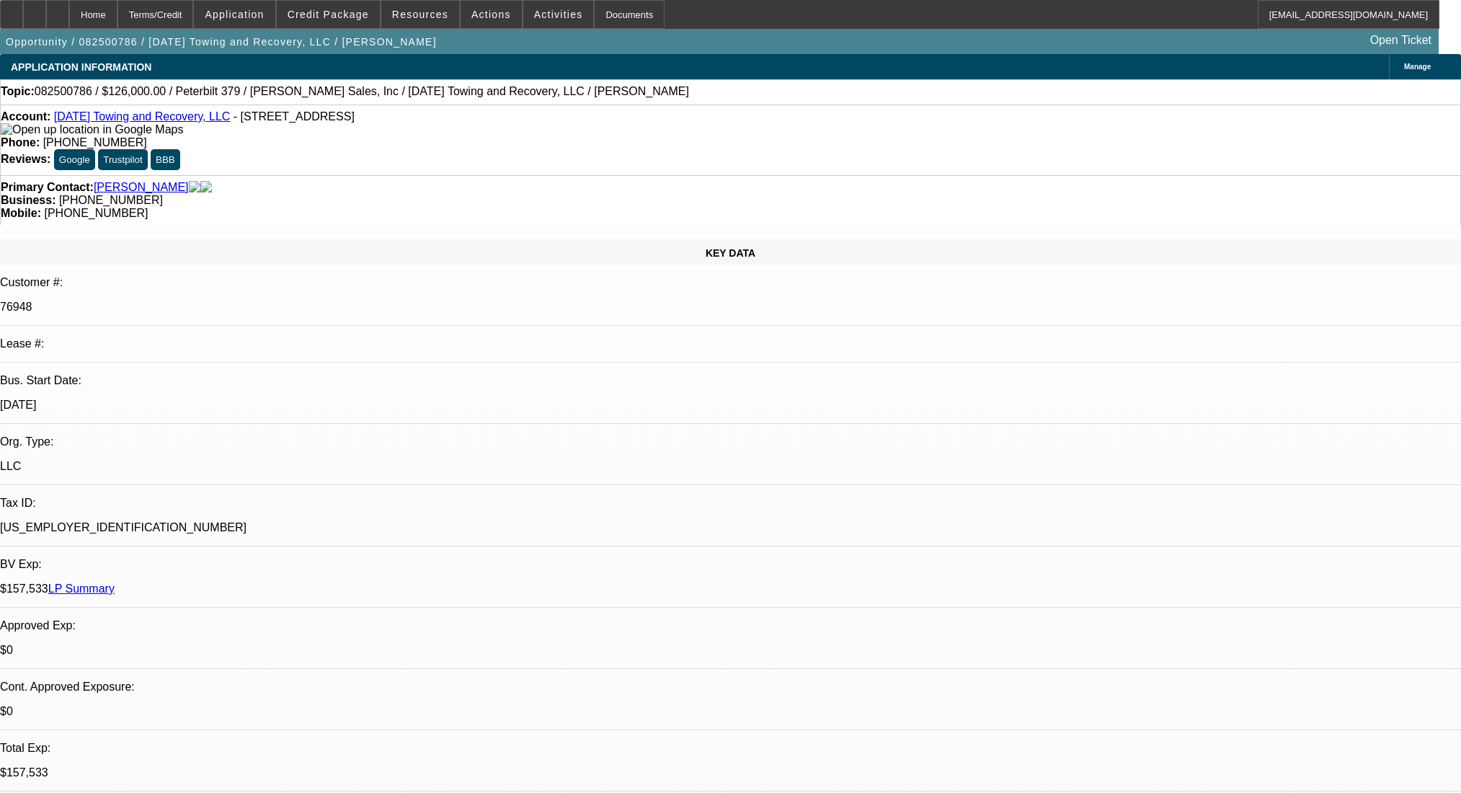
select select "0"
select select "2"
select select "0"
select select "6"
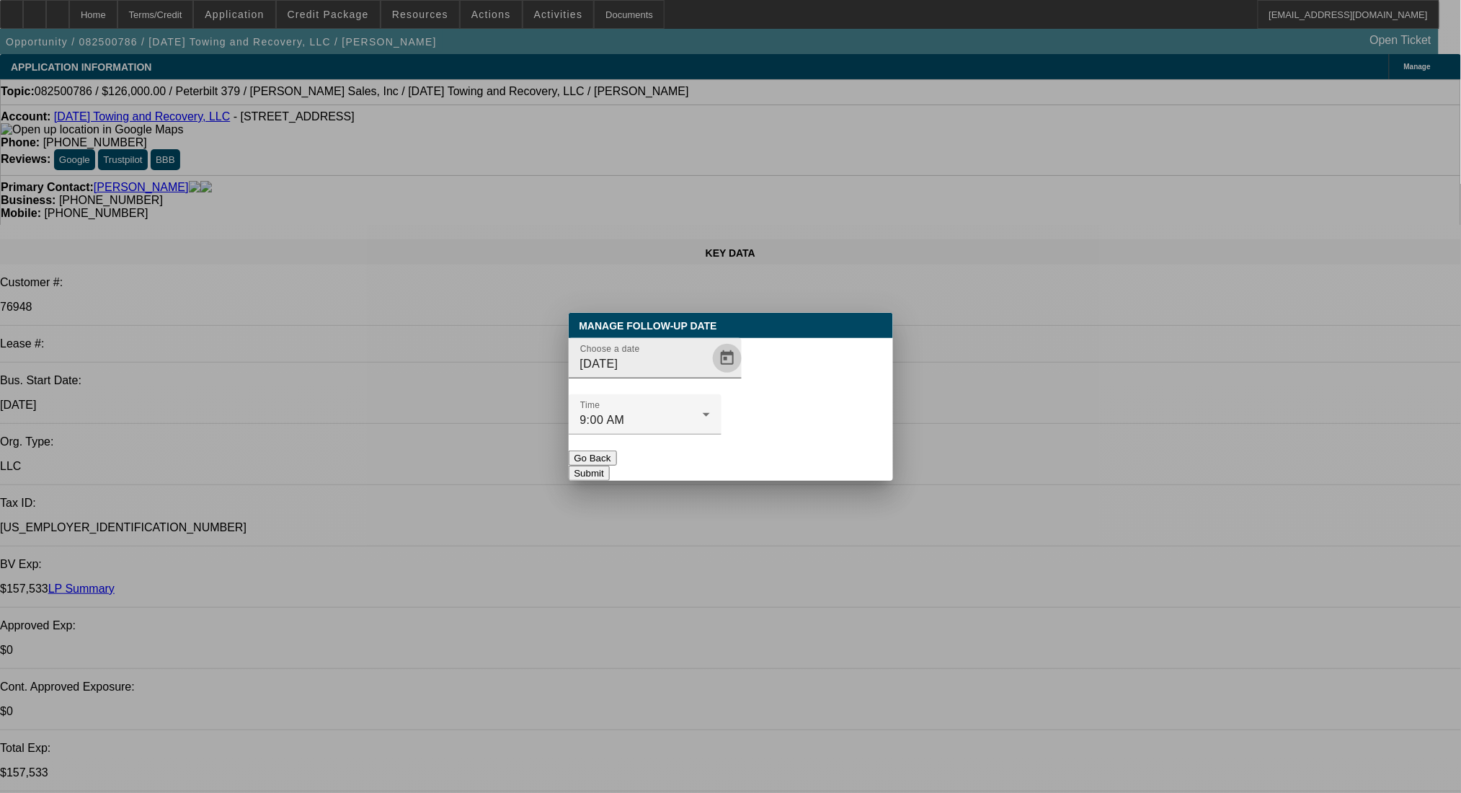
click at [711, 375] on span "Open calendar" at bounding box center [727, 358] width 35 height 35
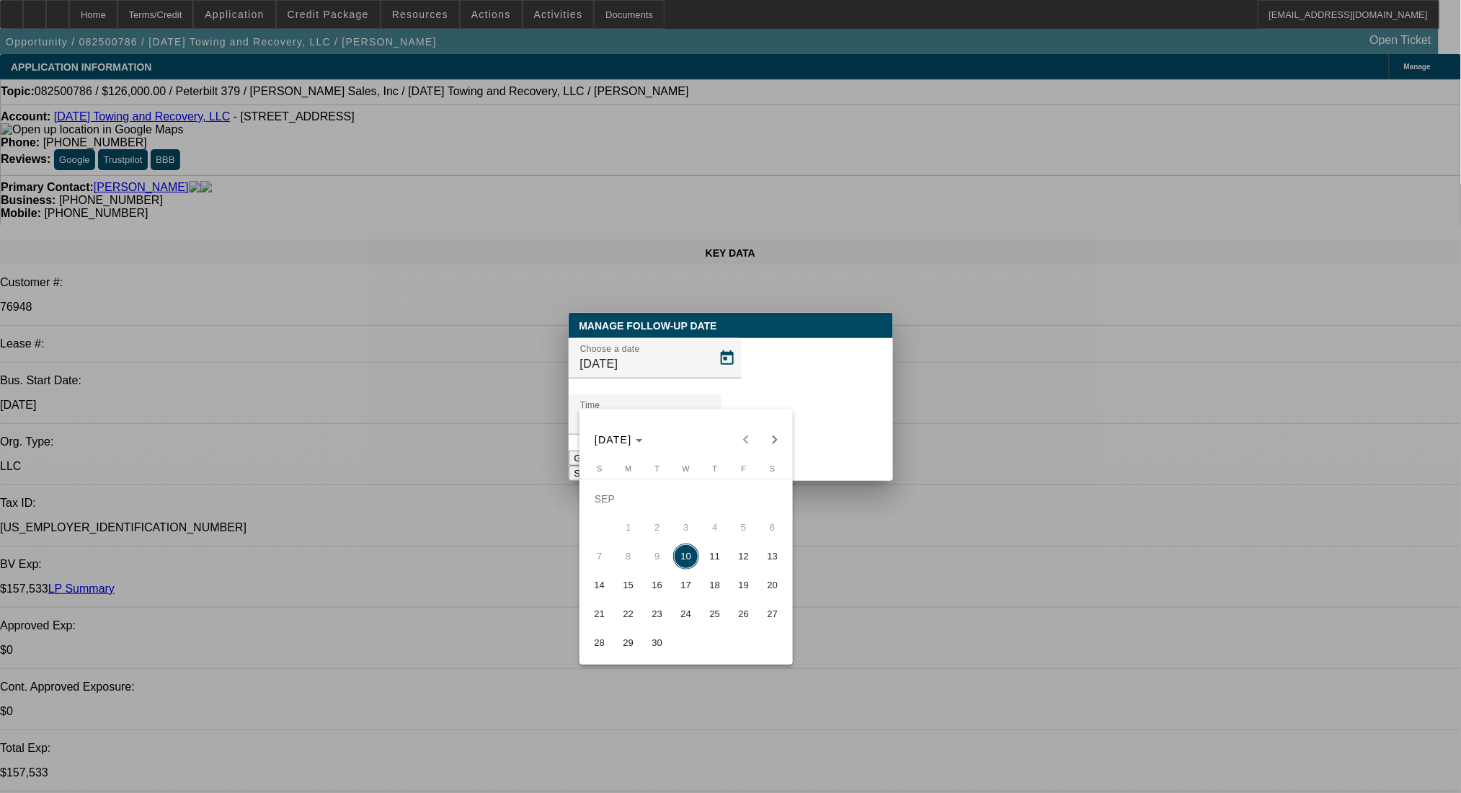
click at [626, 588] on span "15" at bounding box center [628, 585] width 26 height 26
type input "9/15/2025"
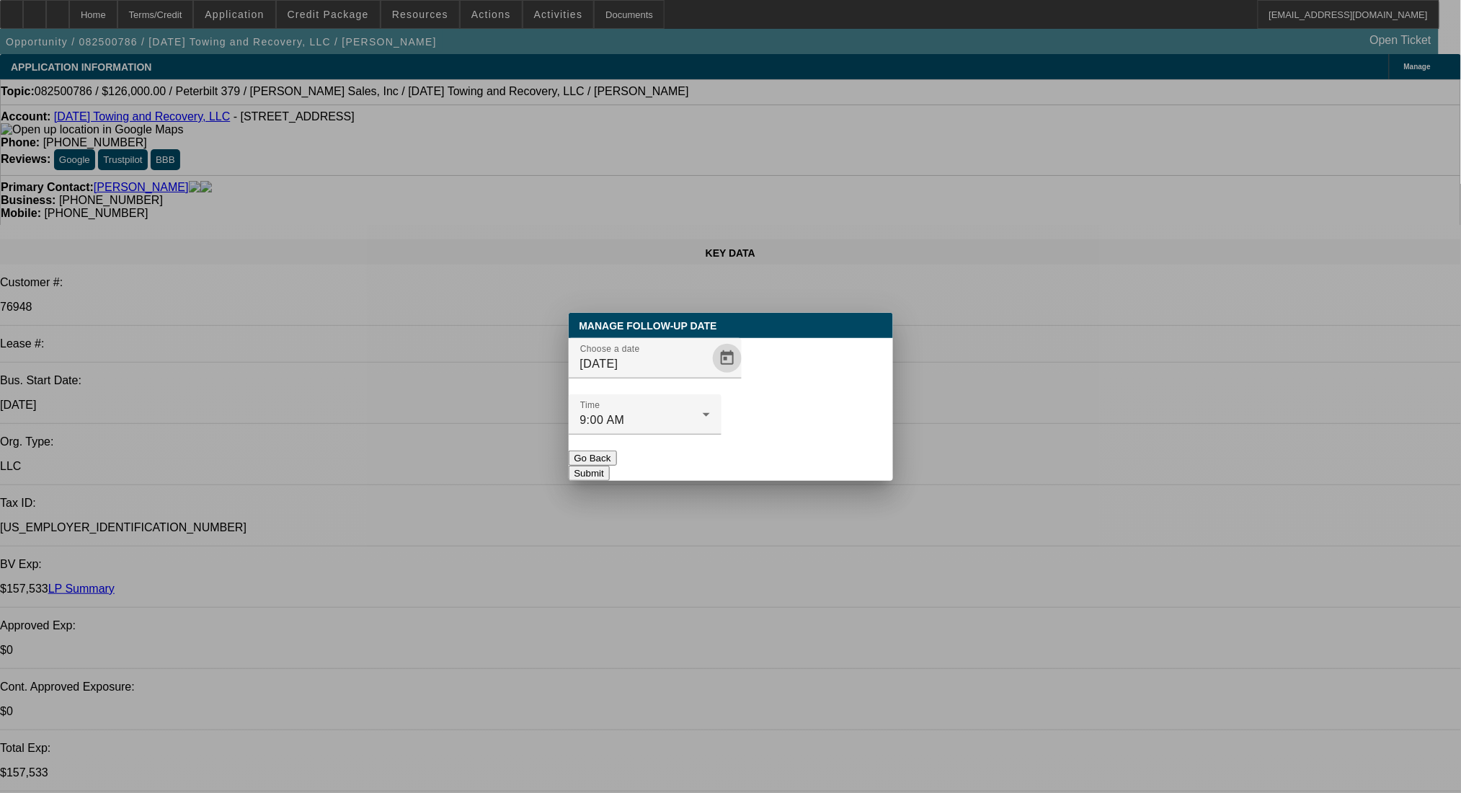
click at [610, 466] on button "Submit" at bounding box center [589, 473] width 41 height 15
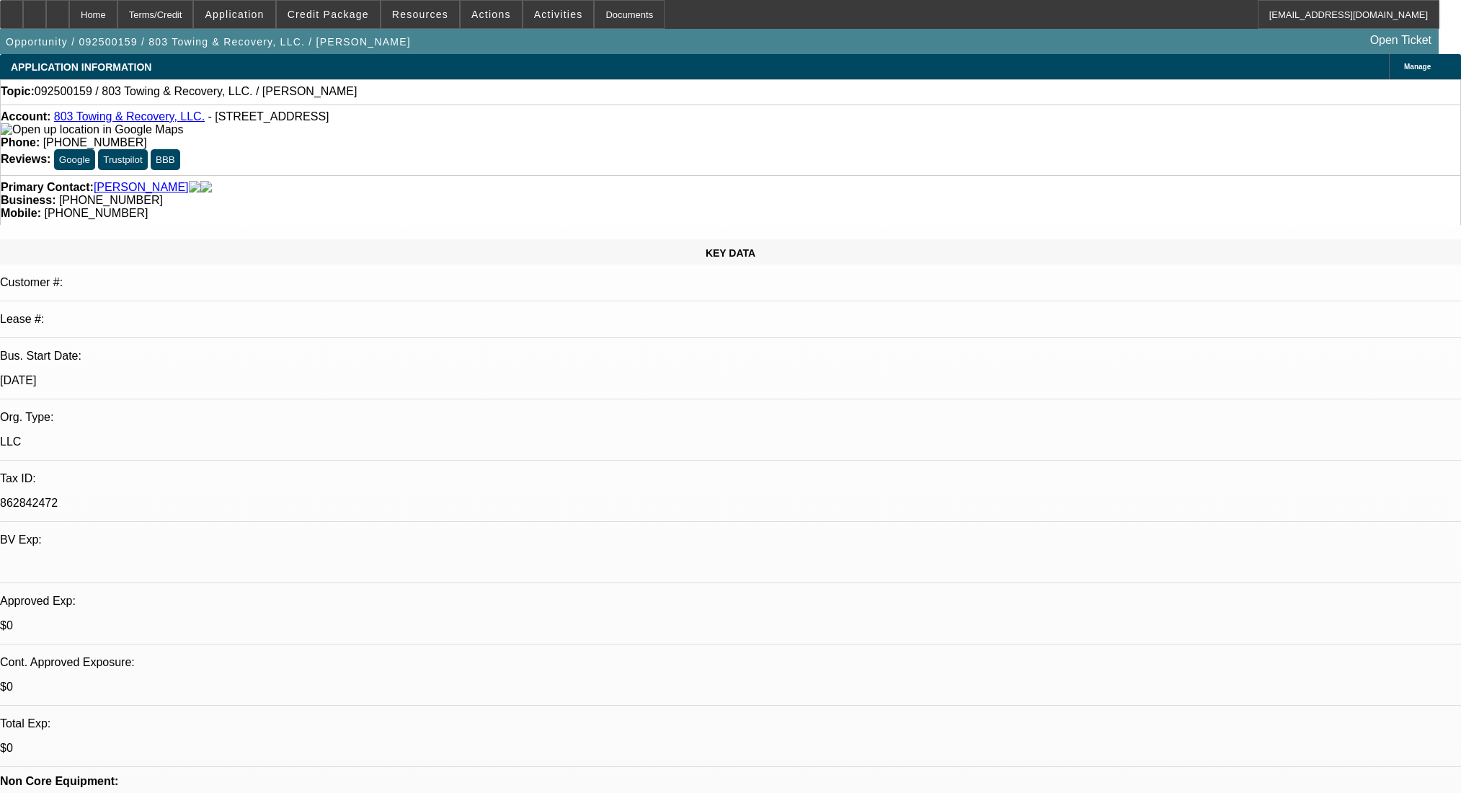
select select "0"
select select "2"
select select "0.1"
select select "4"
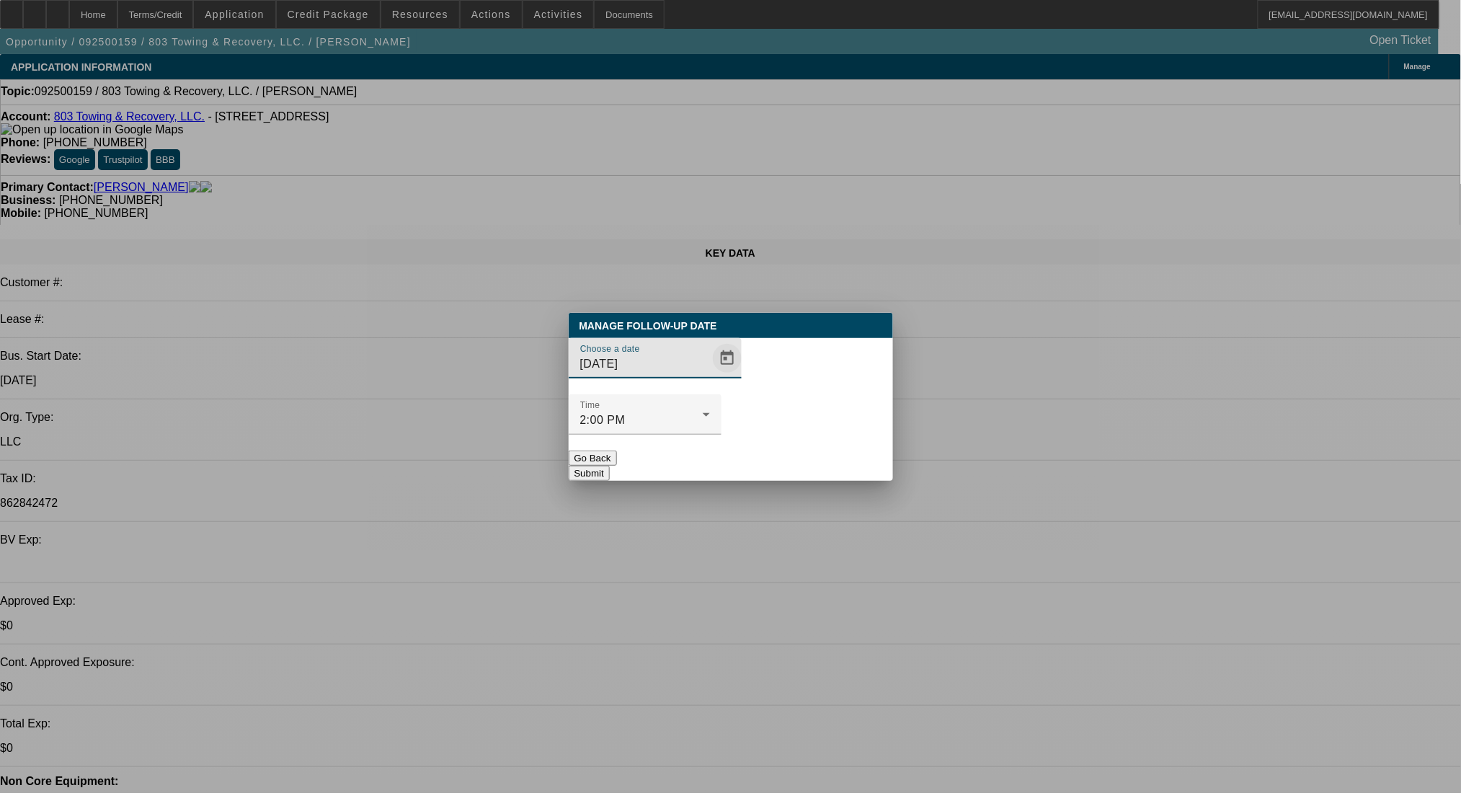
click at [710, 375] on span "Open calendar" at bounding box center [727, 358] width 35 height 35
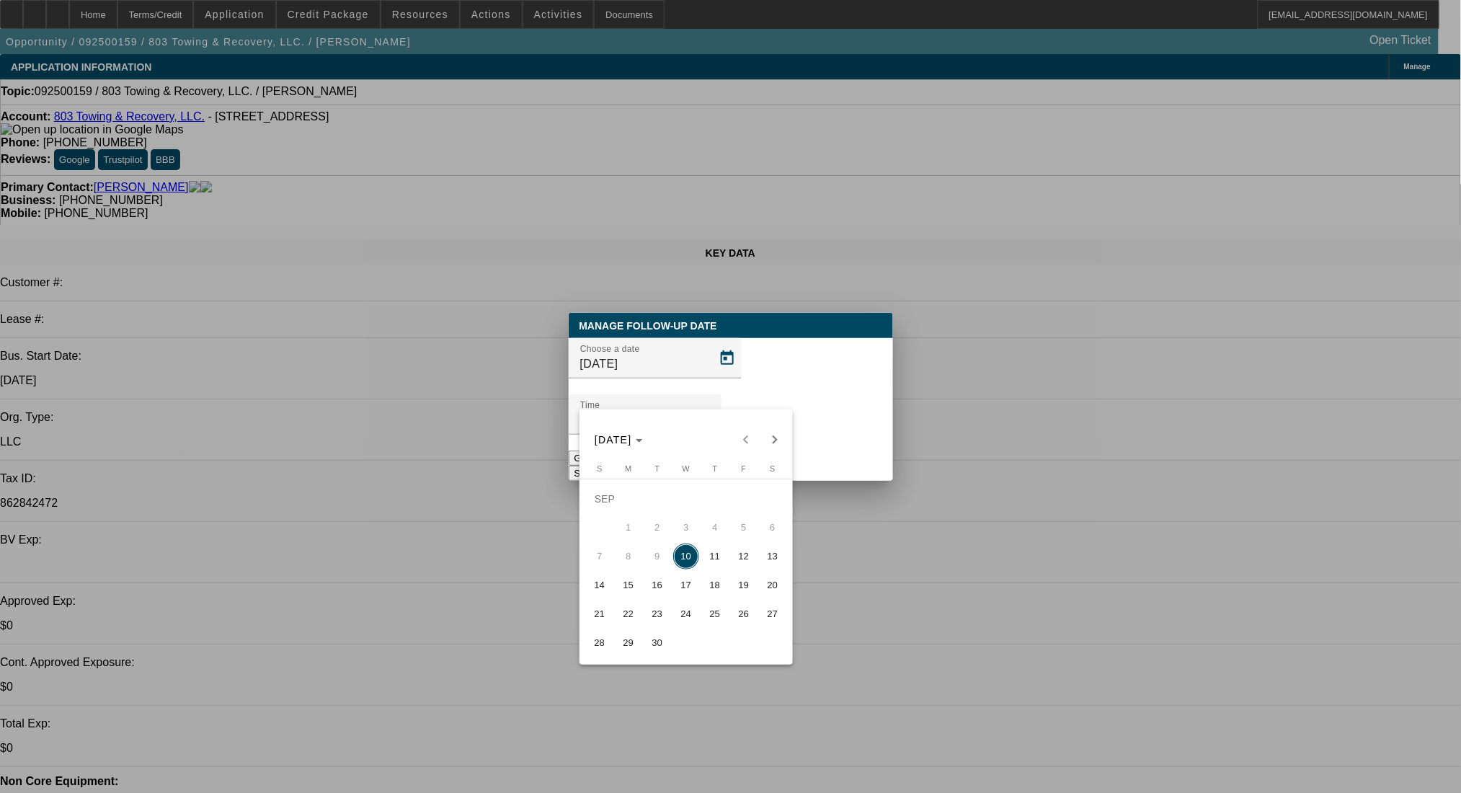
click at [719, 566] on span "11" at bounding box center [715, 556] width 26 height 26
type input "[DATE]"
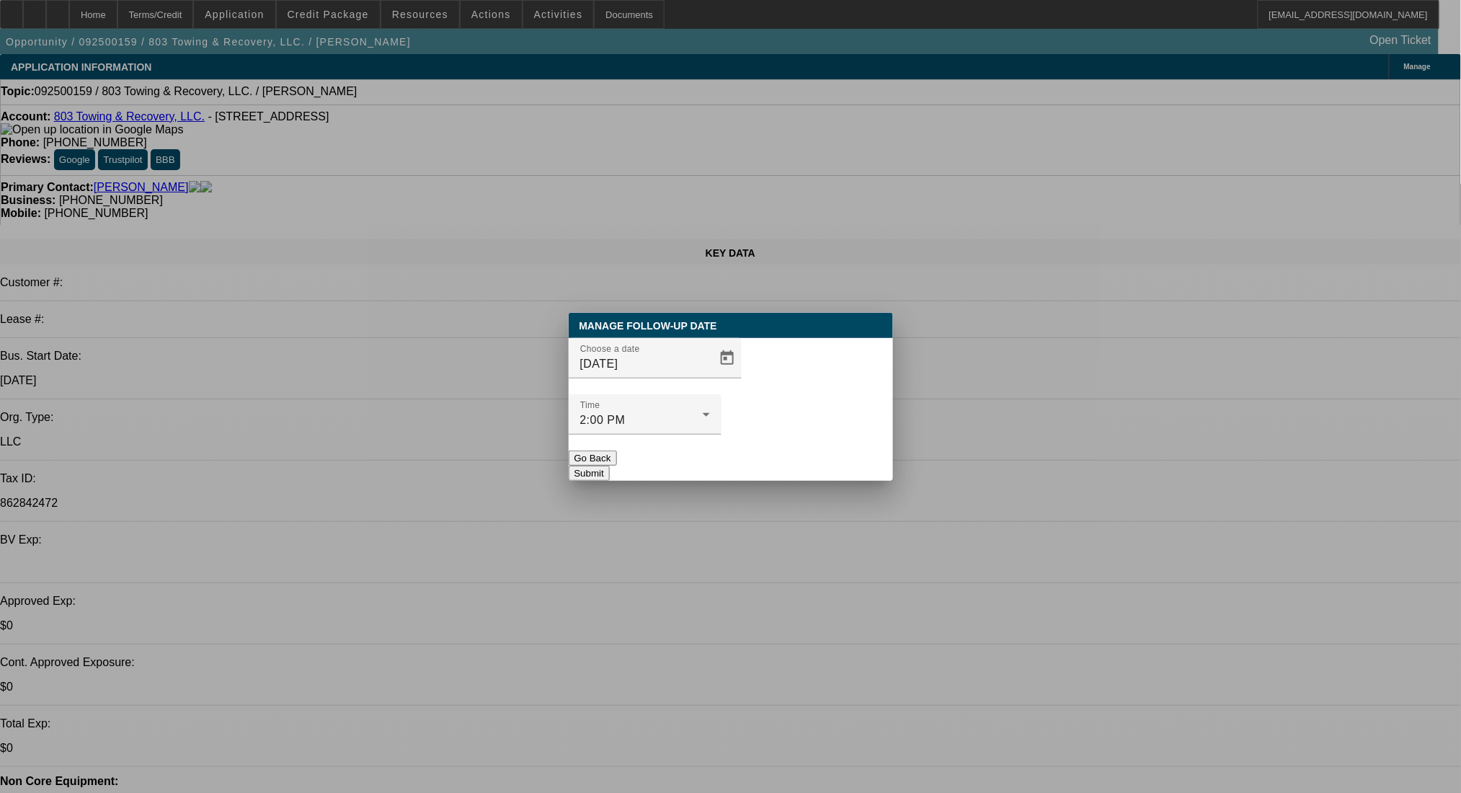
click at [610, 466] on button "Submit" at bounding box center [589, 473] width 41 height 15
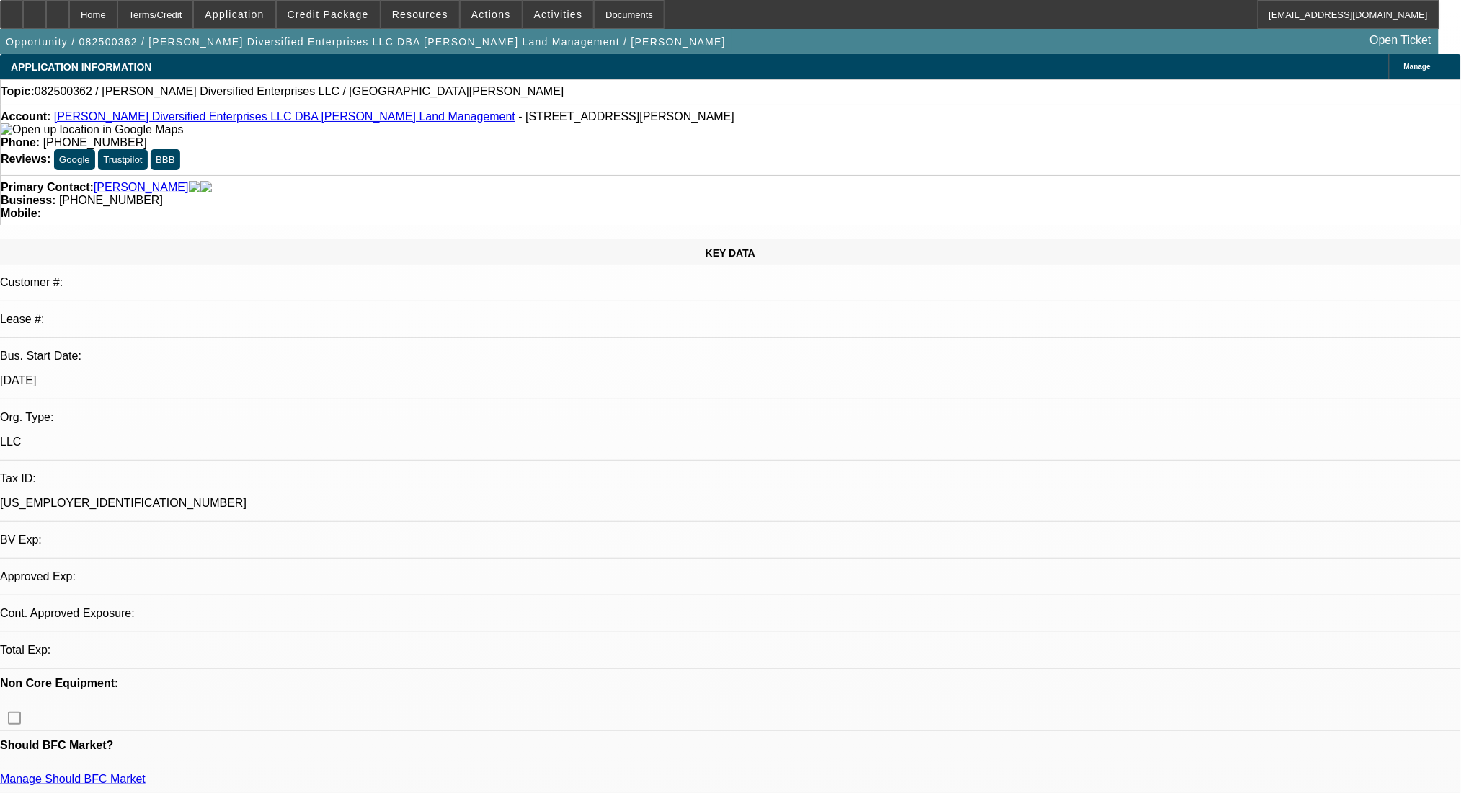
select select "0"
select select "2"
select select "0.1"
select select "4"
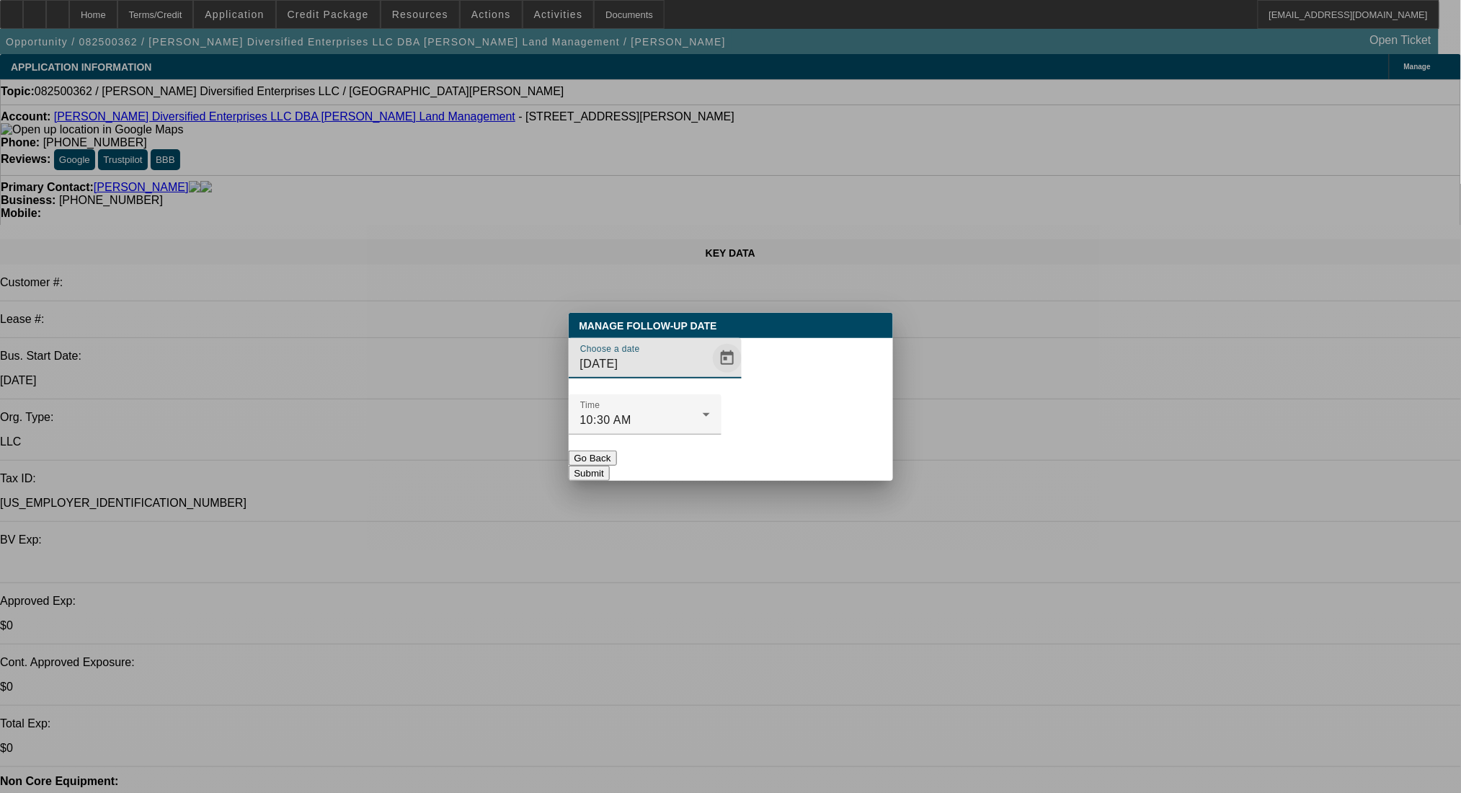
click at [716, 375] on span "Open calendar" at bounding box center [727, 358] width 35 height 35
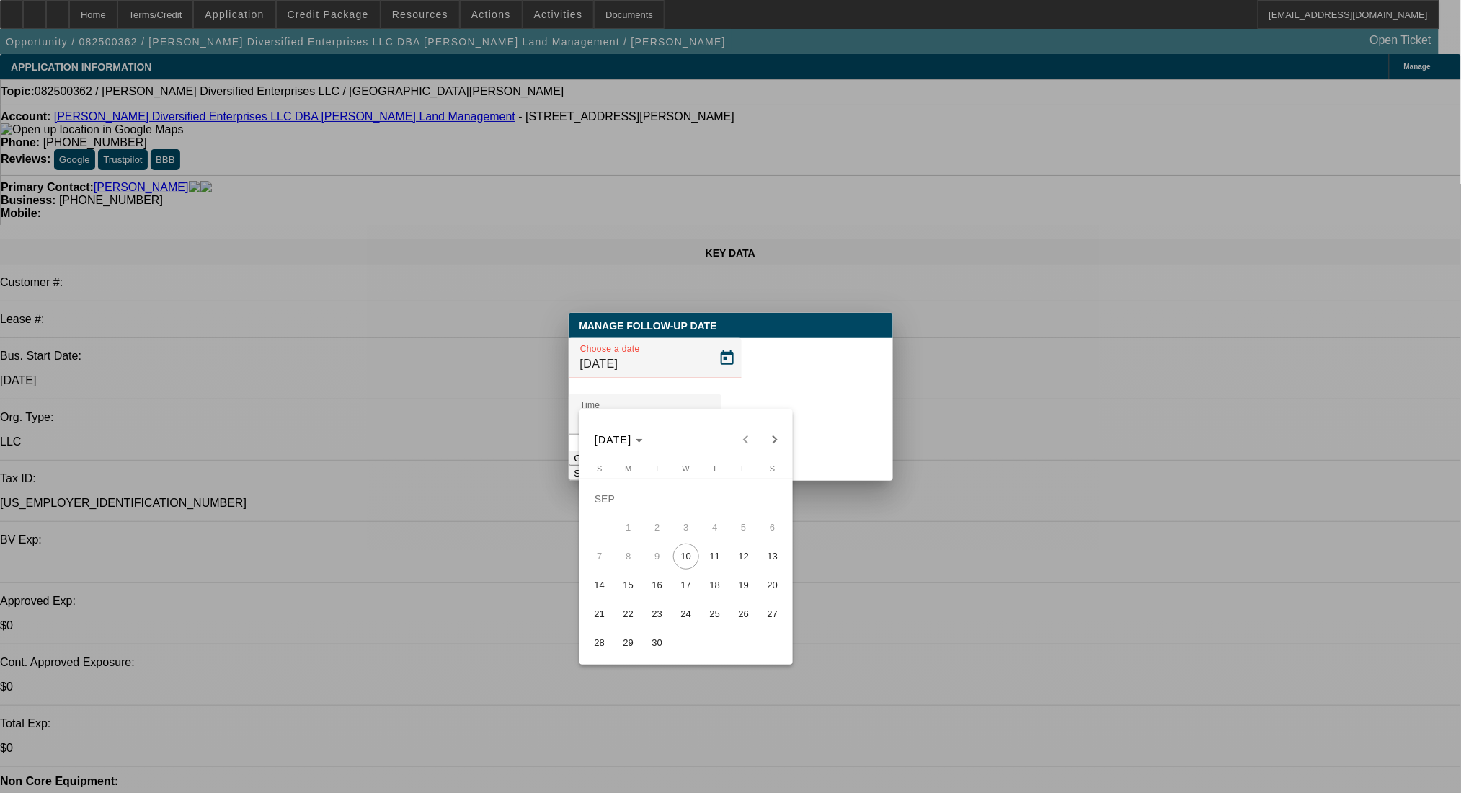
click at [685, 589] on span "17" at bounding box center [686, 585] width 26 height 26
type input "9/17/2025"
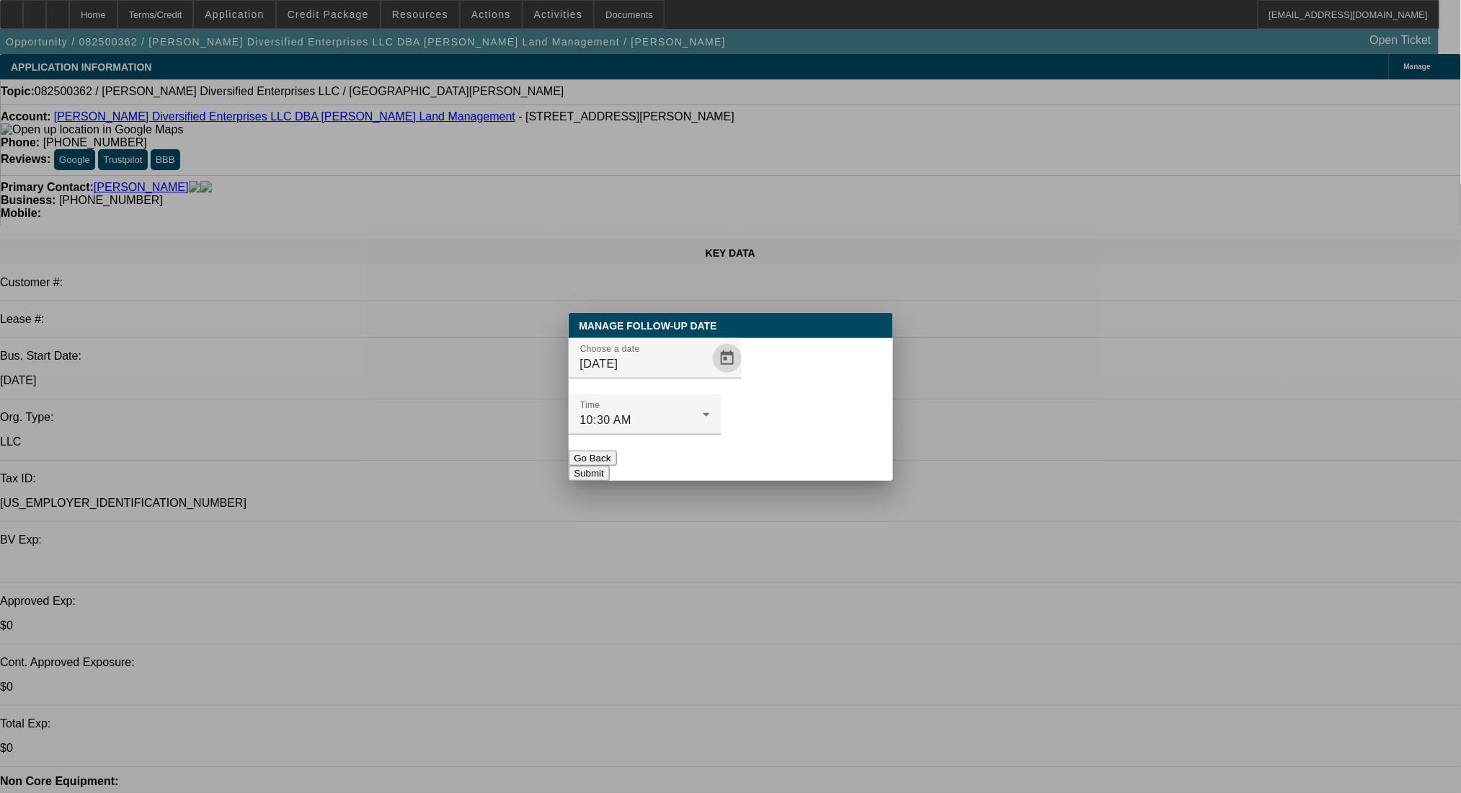
click at [610, 466] on button "Submit" at bounding box center [589, 473] width 41 height 15
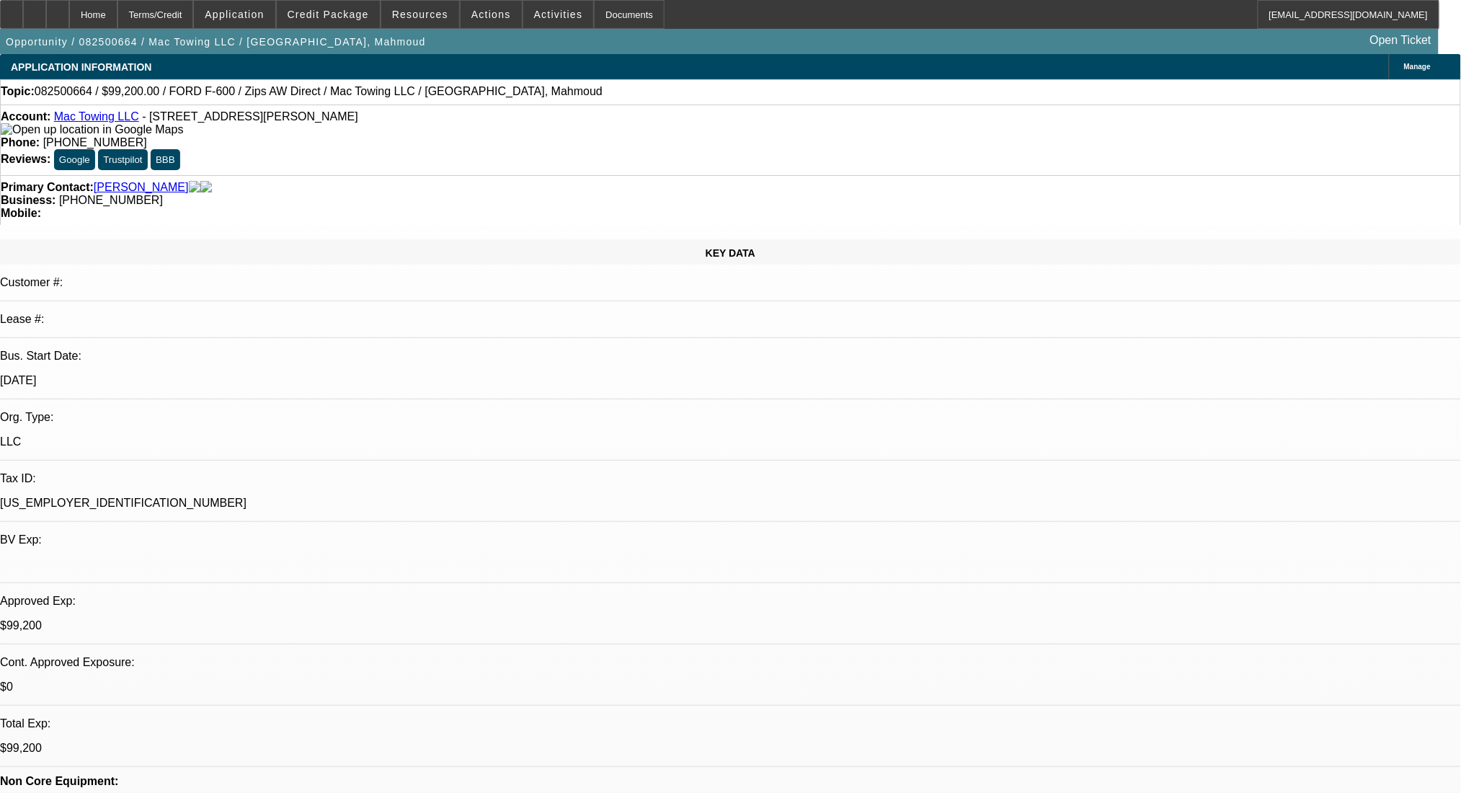
select select "0.2"
select select "2"
select select "0"
select select "6"
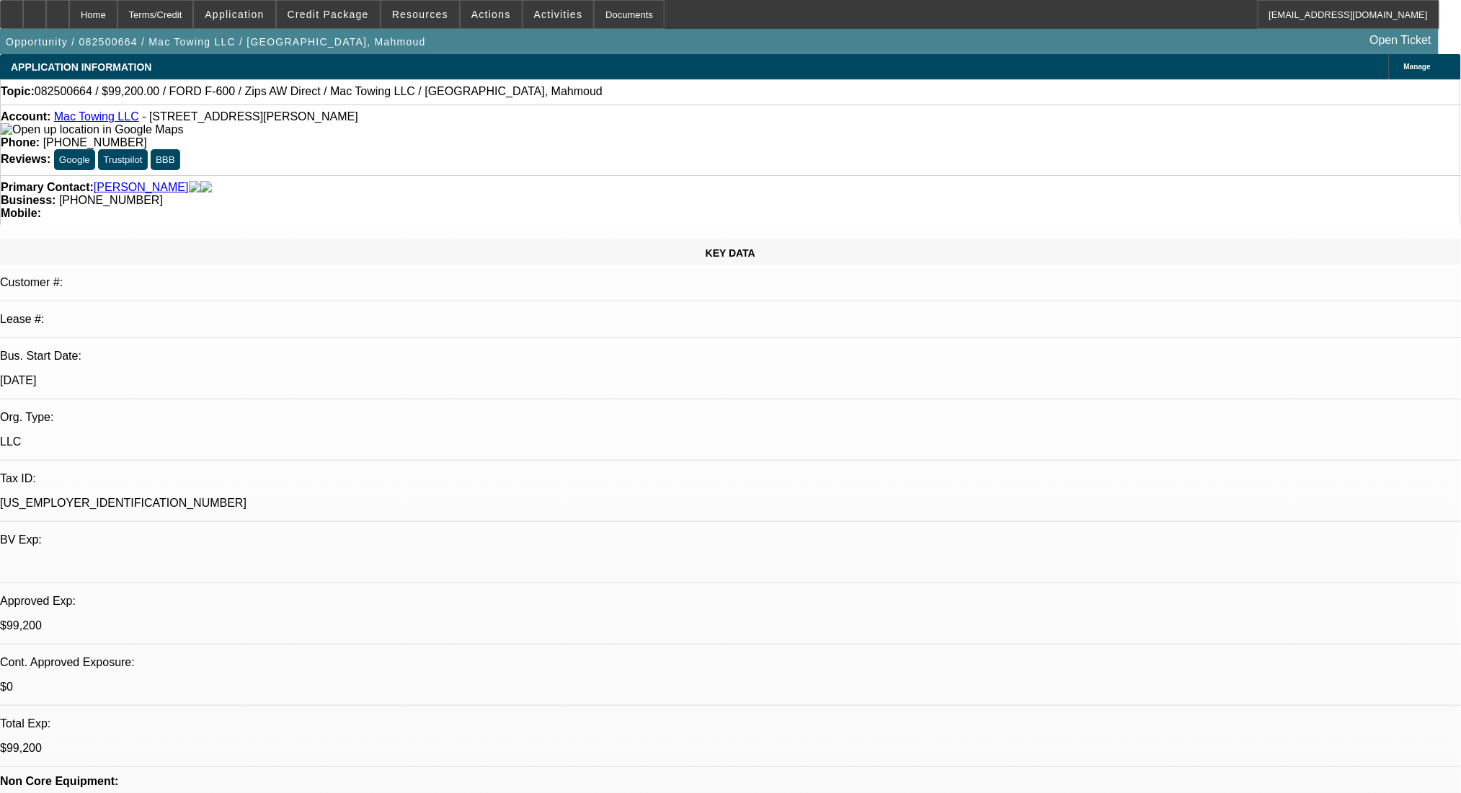
select select "0.2"
select select "2"
select select "0"
select select "6"
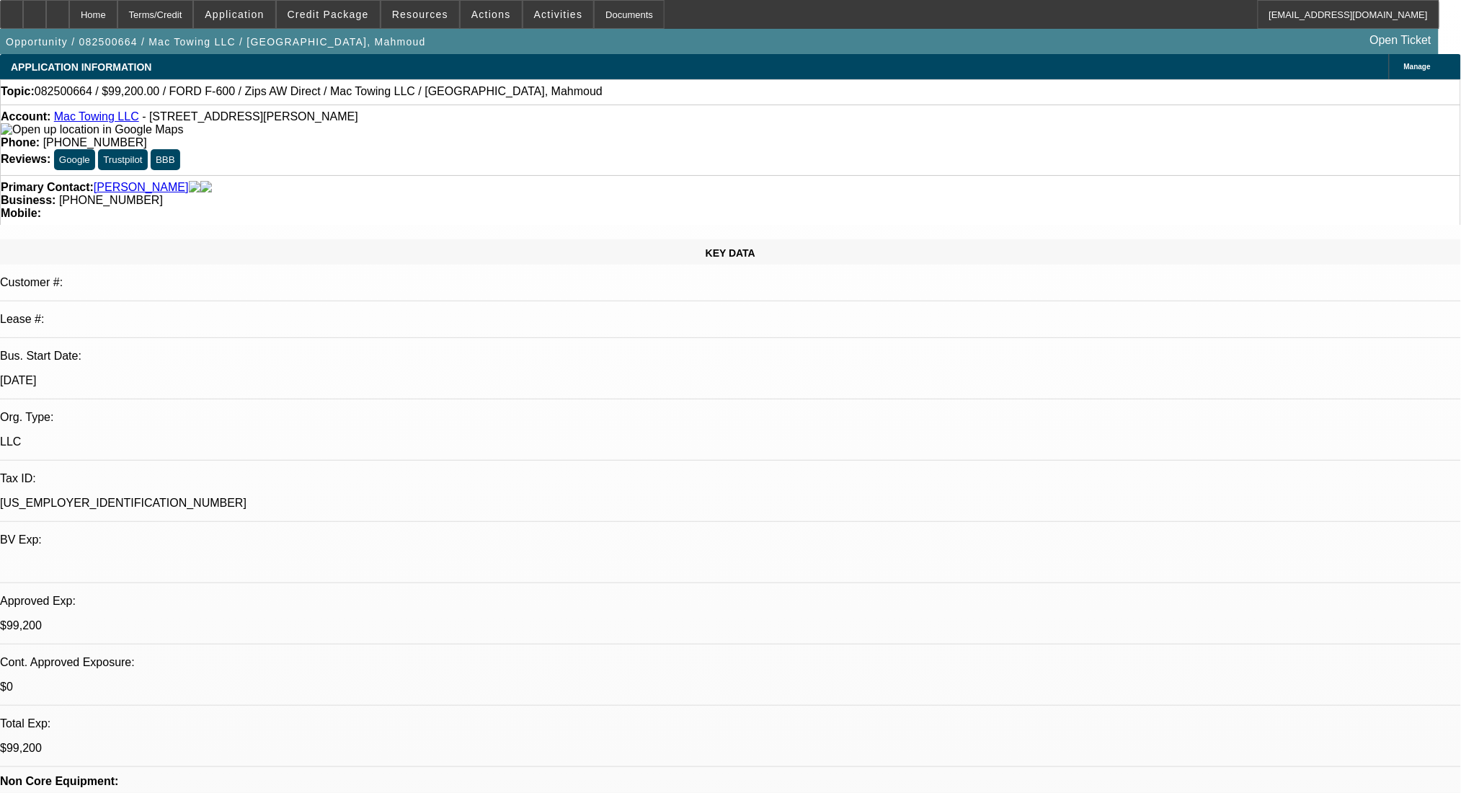
select select "0.2"
select select "2"
select select "0"
select select "6"
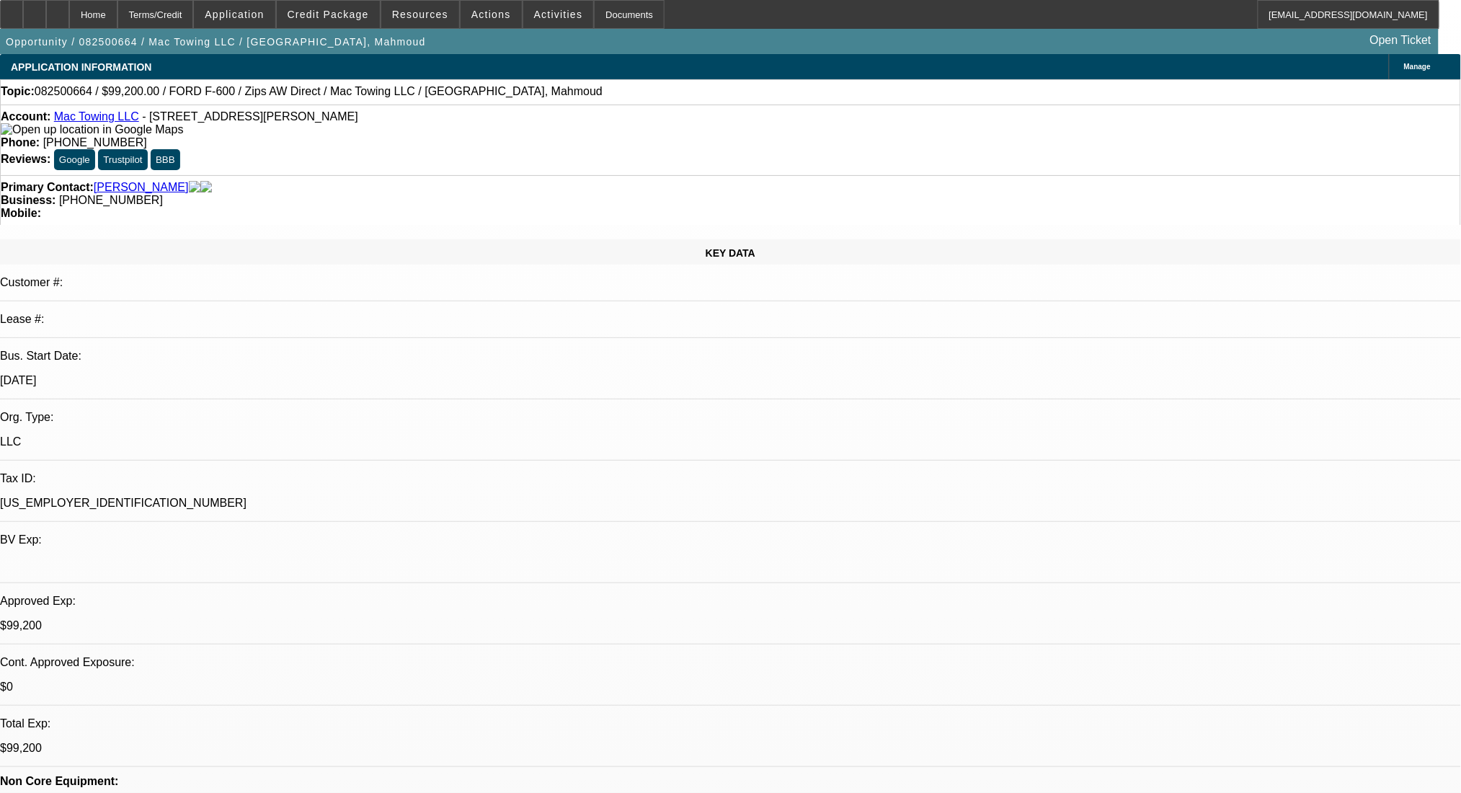
select select "0.2"
select select "2"
select select "0"
select select "6"
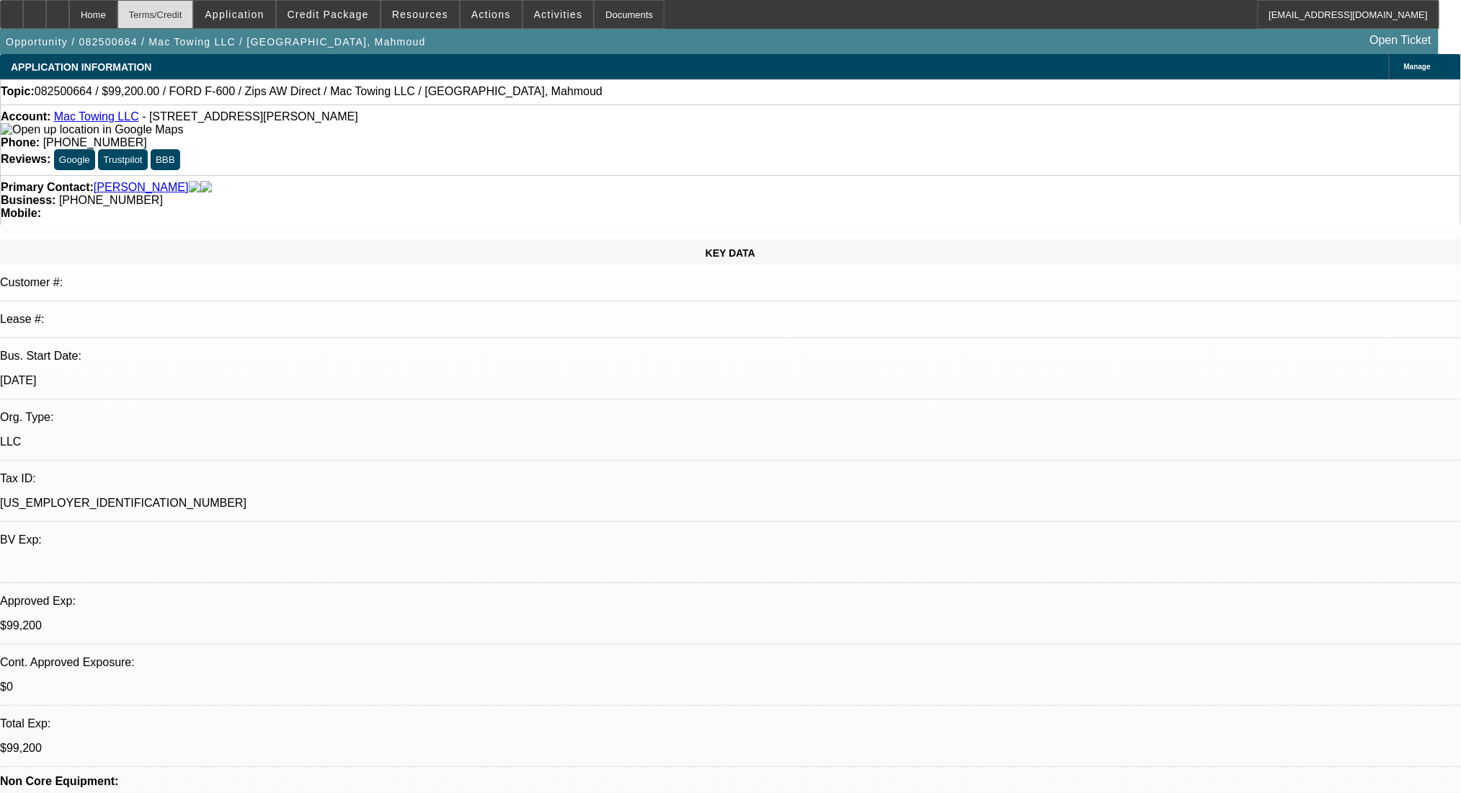
click at [158, 12] on div "Terms/Credit" at bounding box center [155, 14] width 76 height 29
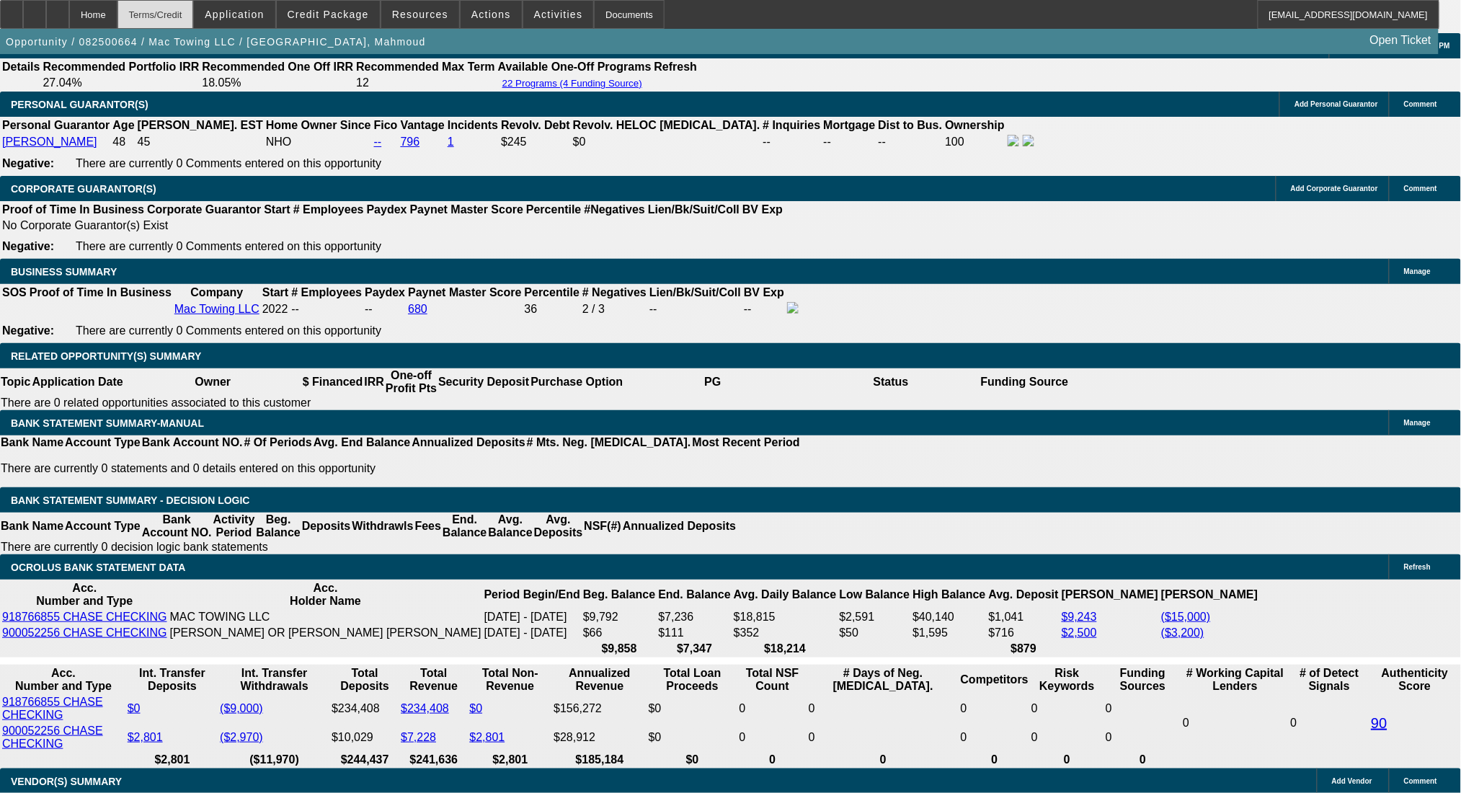
scroll to position [2209, 0]
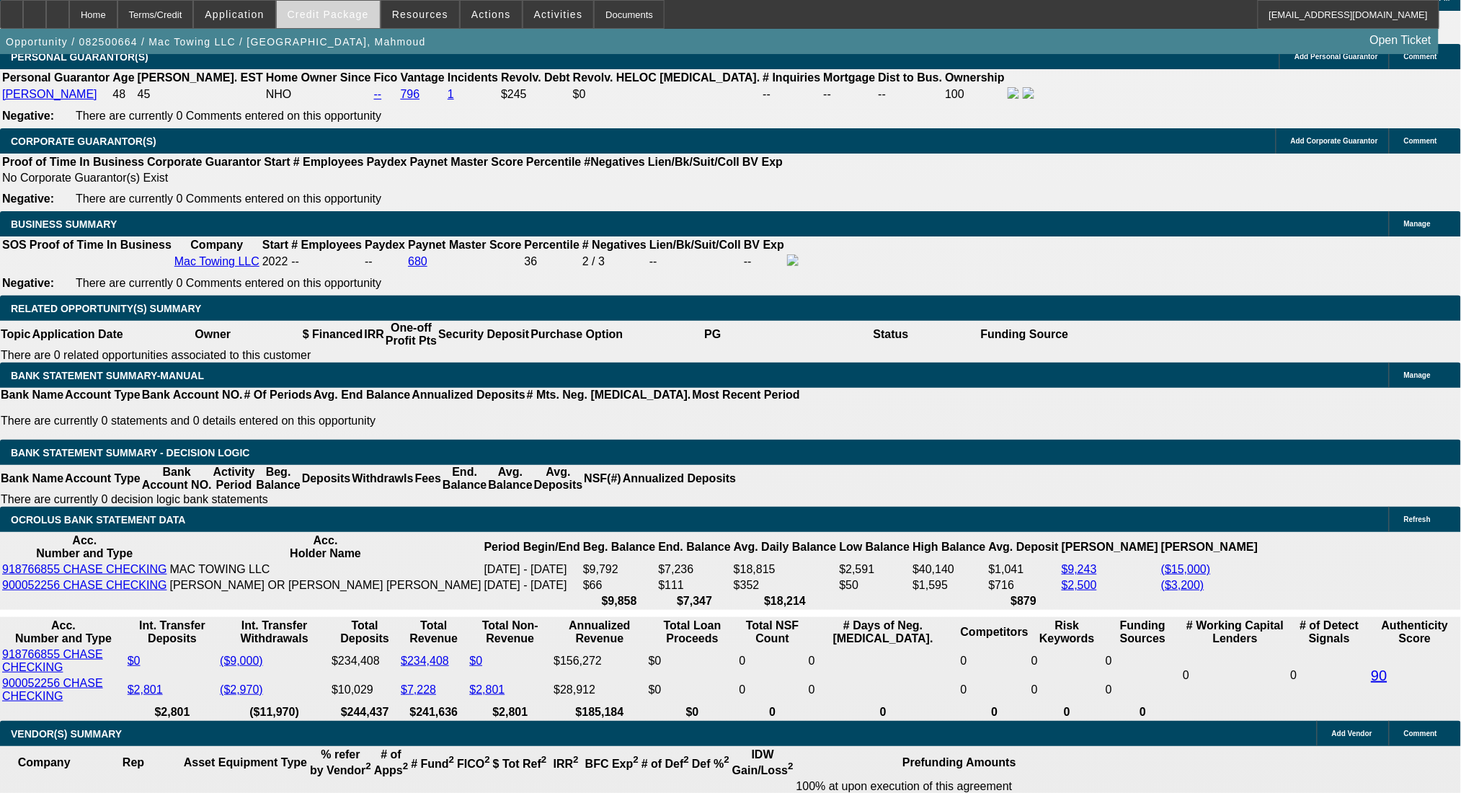
click at [306, 11] on span at bounding box center [328, 14] width 103 height 35
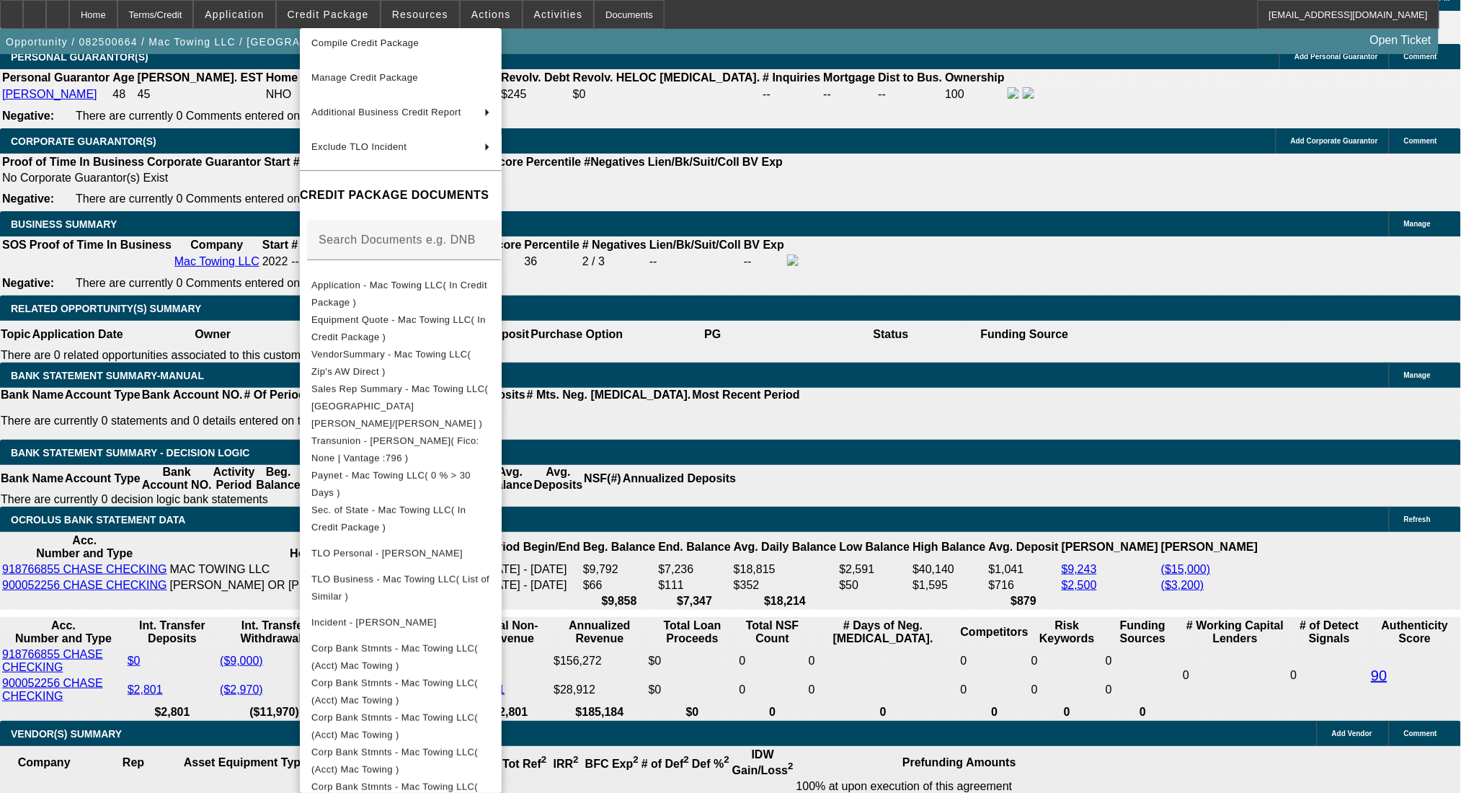
scroll to position [164, 0]
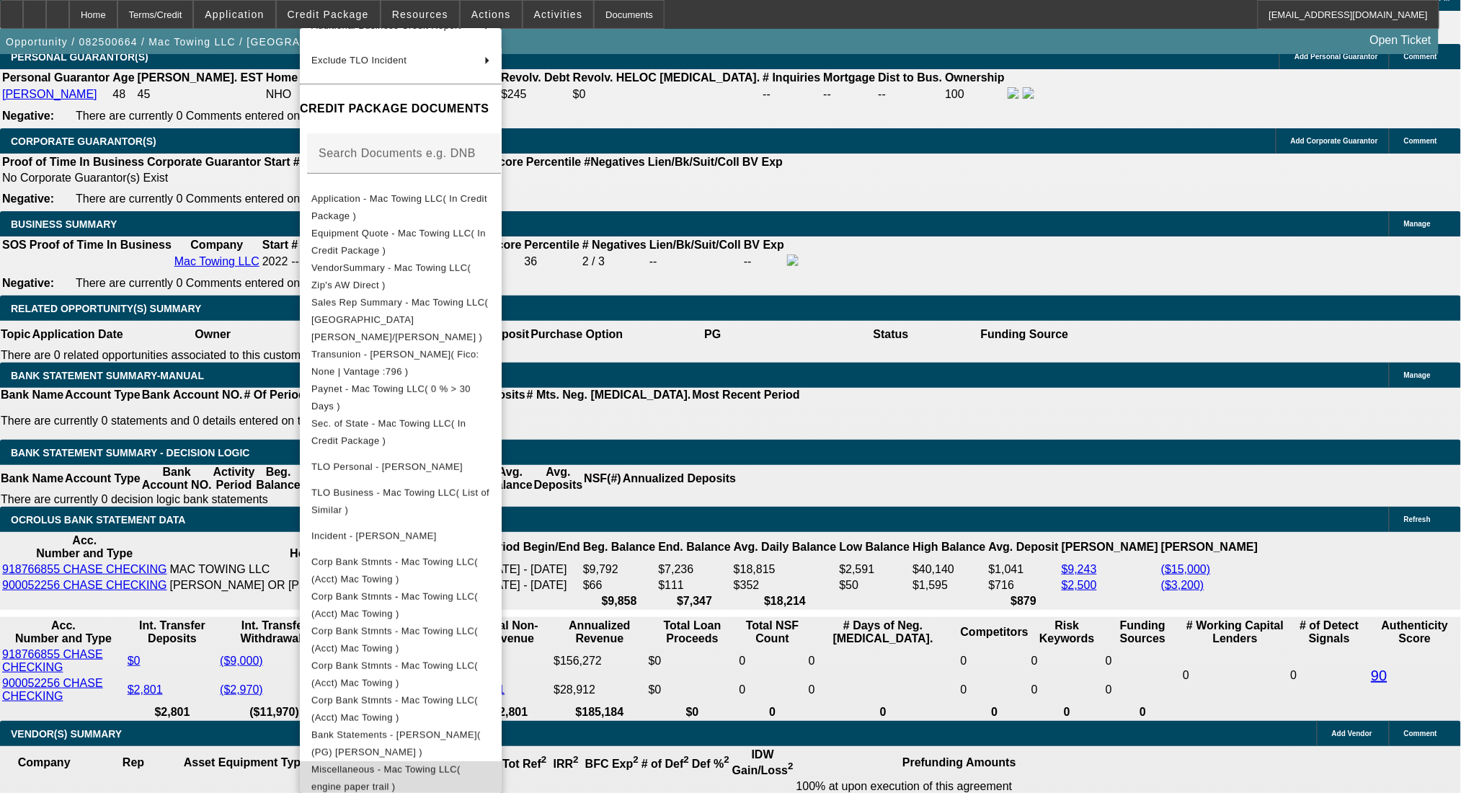
click at [460, 763] on span "Miscellaneous - Mac Towing LLC( engine paper trail )" at bounding box center [385, 777] width 149 height 28
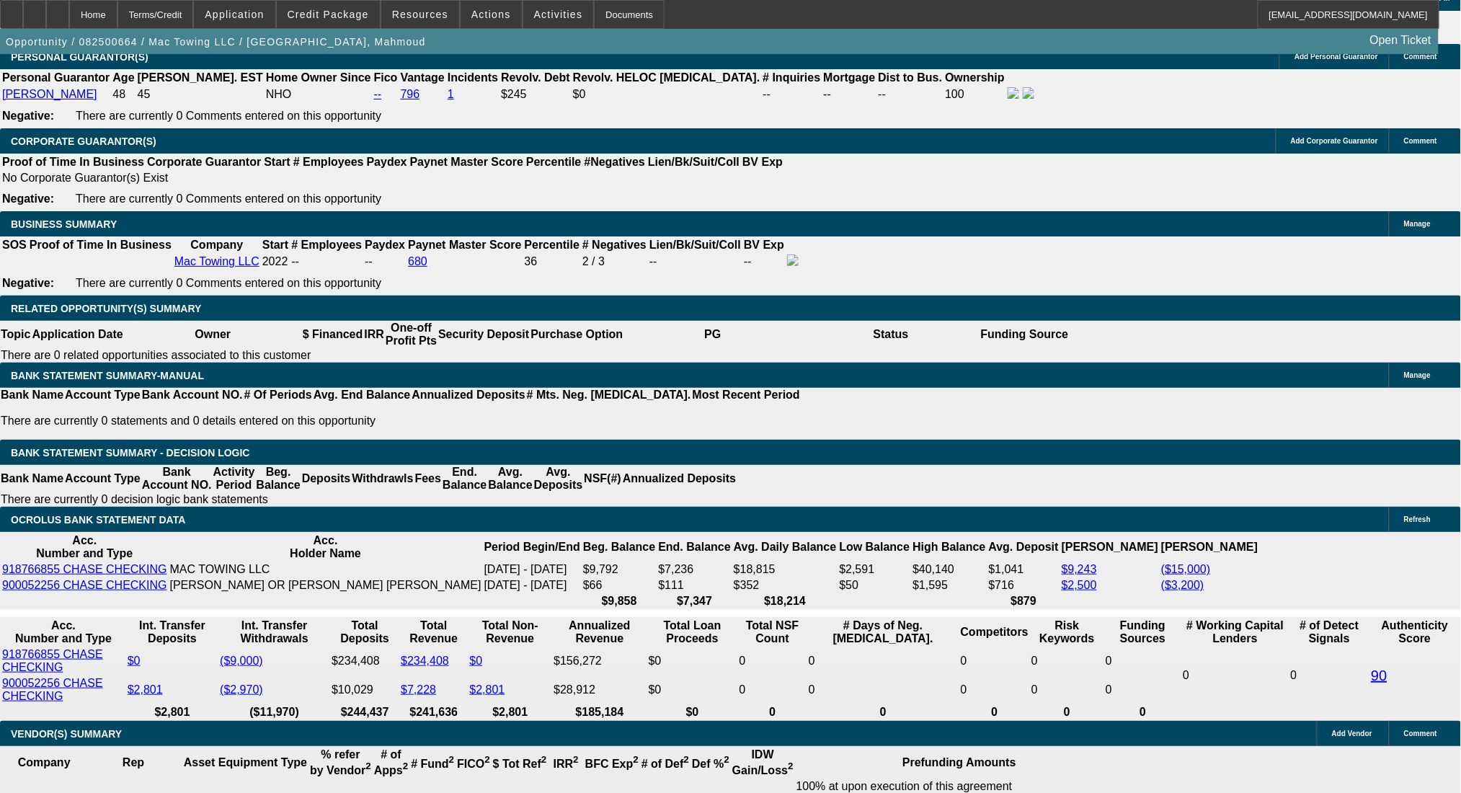
drag, startPoint x: 255, startPoint y: 344, endPoint x: 353, endPoint y: 348, distance: 98.1
type input "$11,000.00"
click at [255, 223] on body "Home Terms/Credit Application Credit Package Resources Actions Activities Docum…" at bounding box center [730, 596] width 1461 height 5610
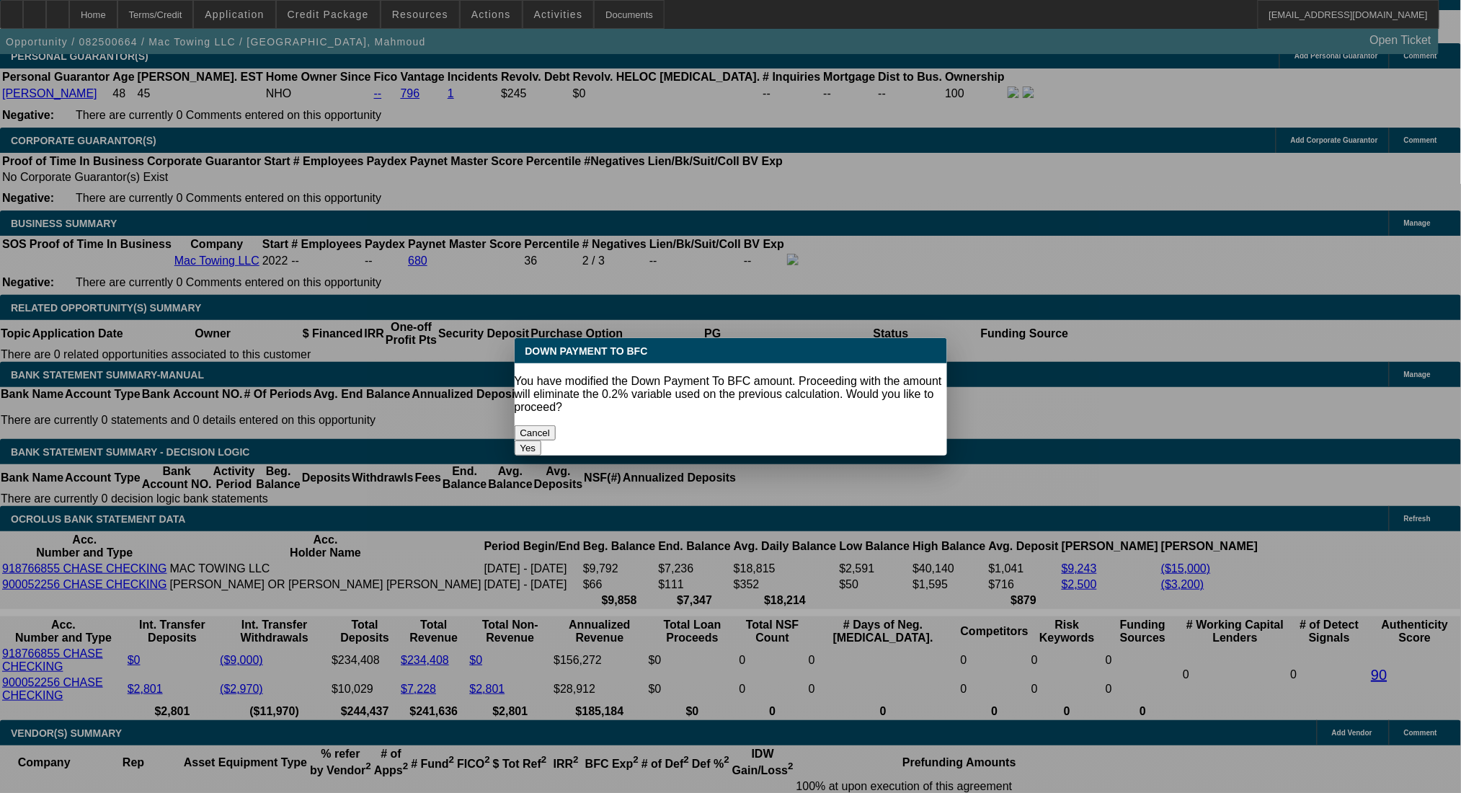
scroll to position [0, 0]
click at [542, 440] on button "Yes" at bounding box center [528, 447] width 27 height 15
select select "0"
type input "UNKNOWN"
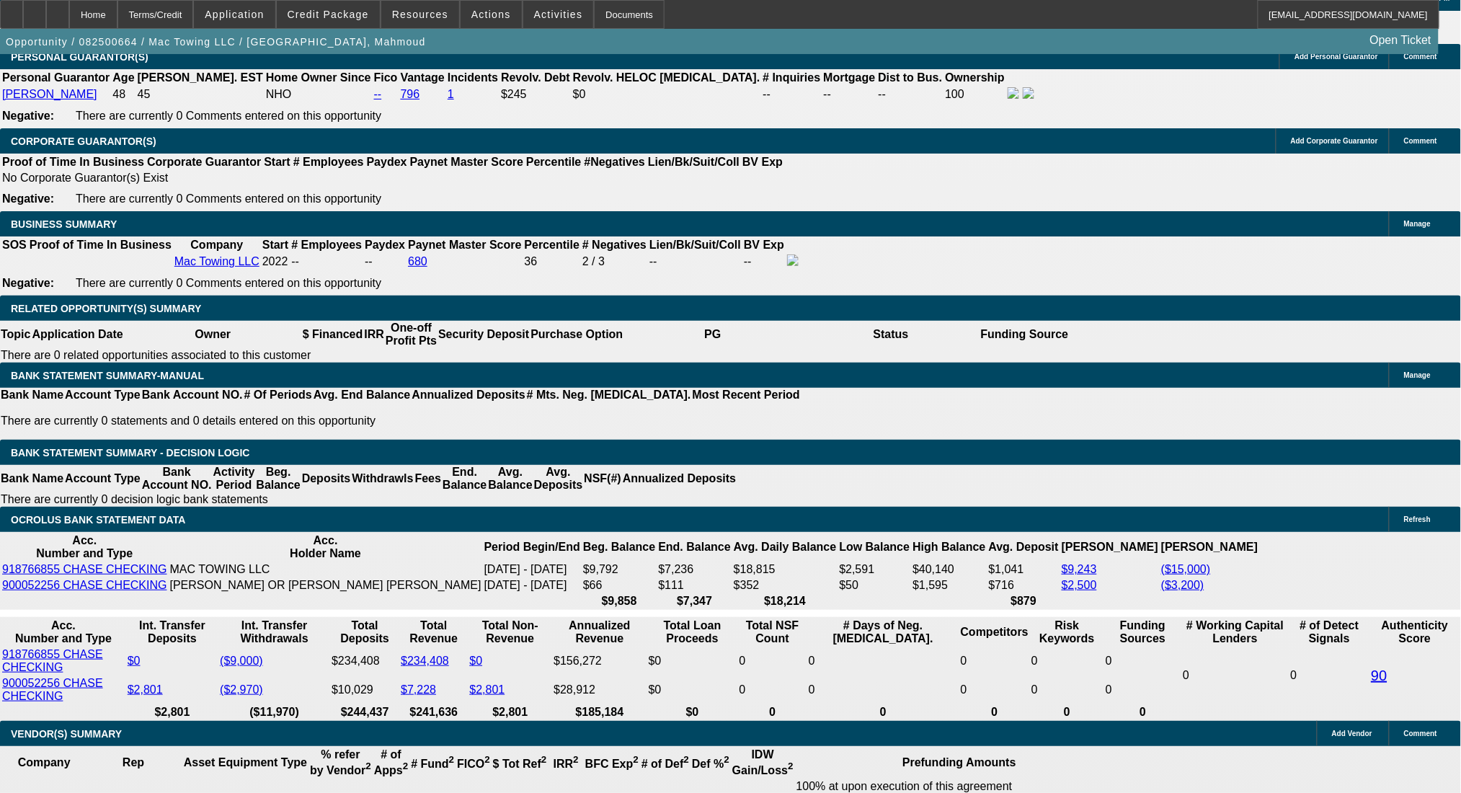
type input "$3,513.32"
drag, startPoint x: 235, startPoint y: 450, endPoint x: 313, endPoint y: 451, distance: 77.8
type input "17"
type input "$34.00"
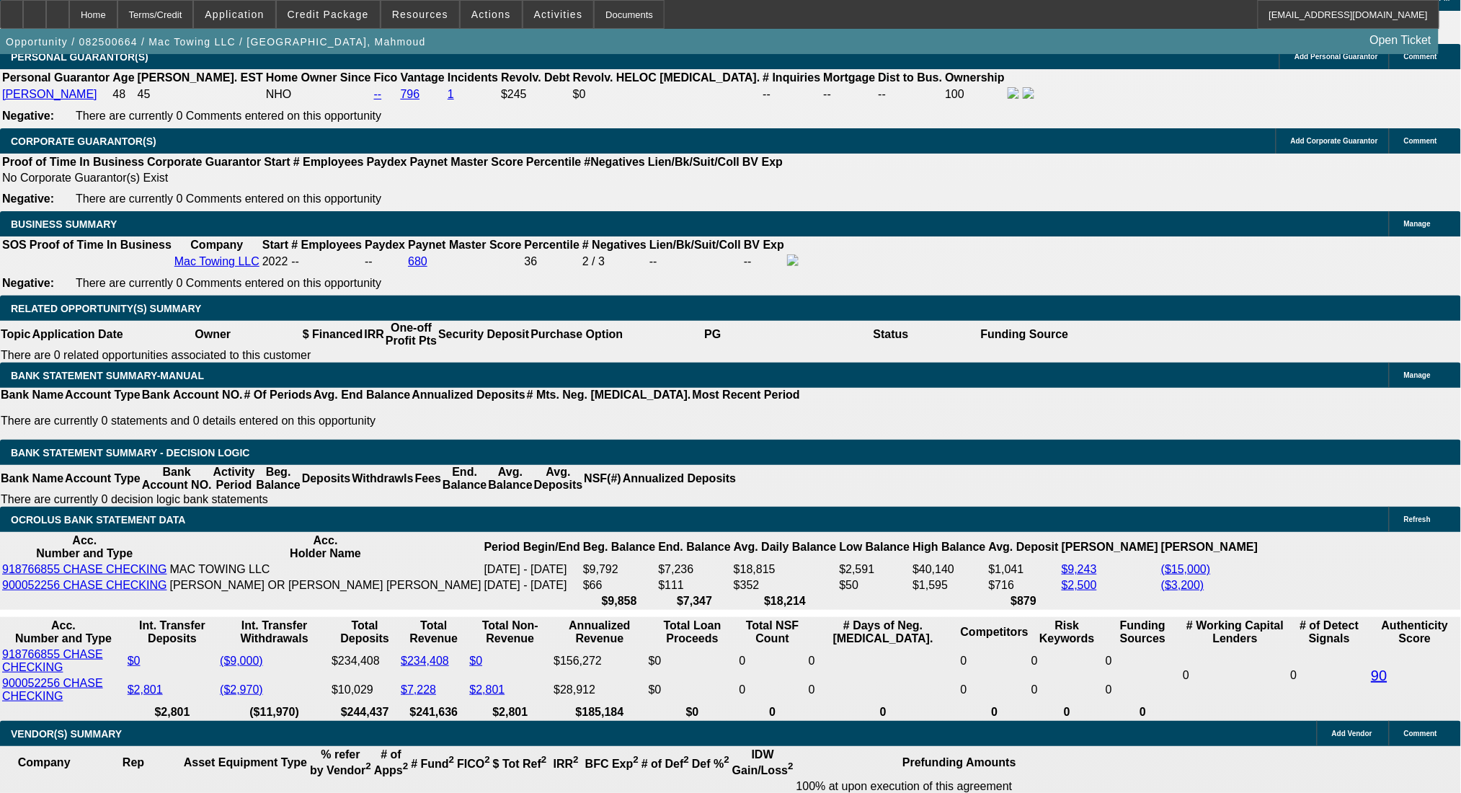
type input "175"
type input "1756"
type input "$3,512.00"
type input "21.5"
type input "$1,756.00"
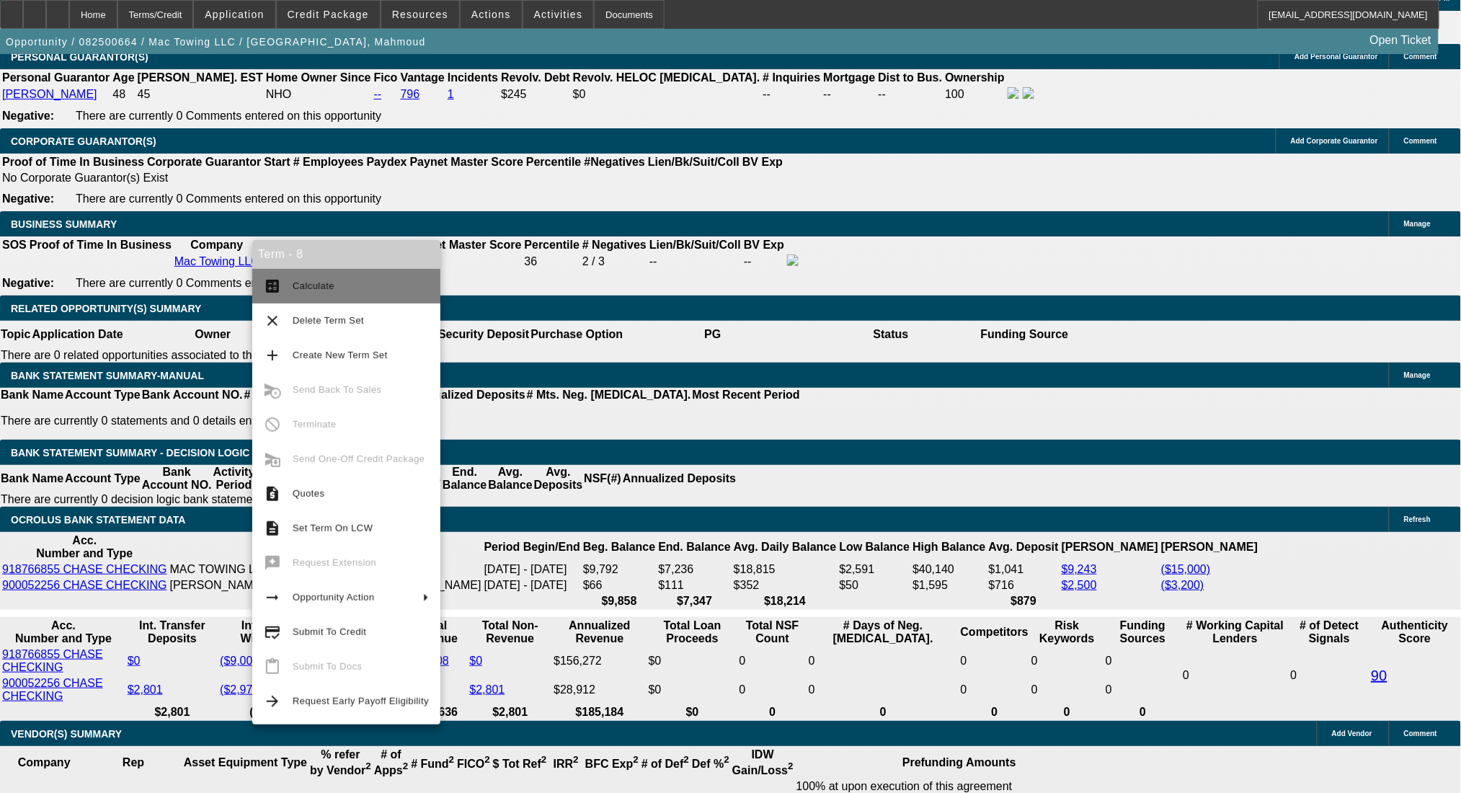
click at [326, 288] on span "Calculate" at bounding box center [314, 285] width 42 height 11
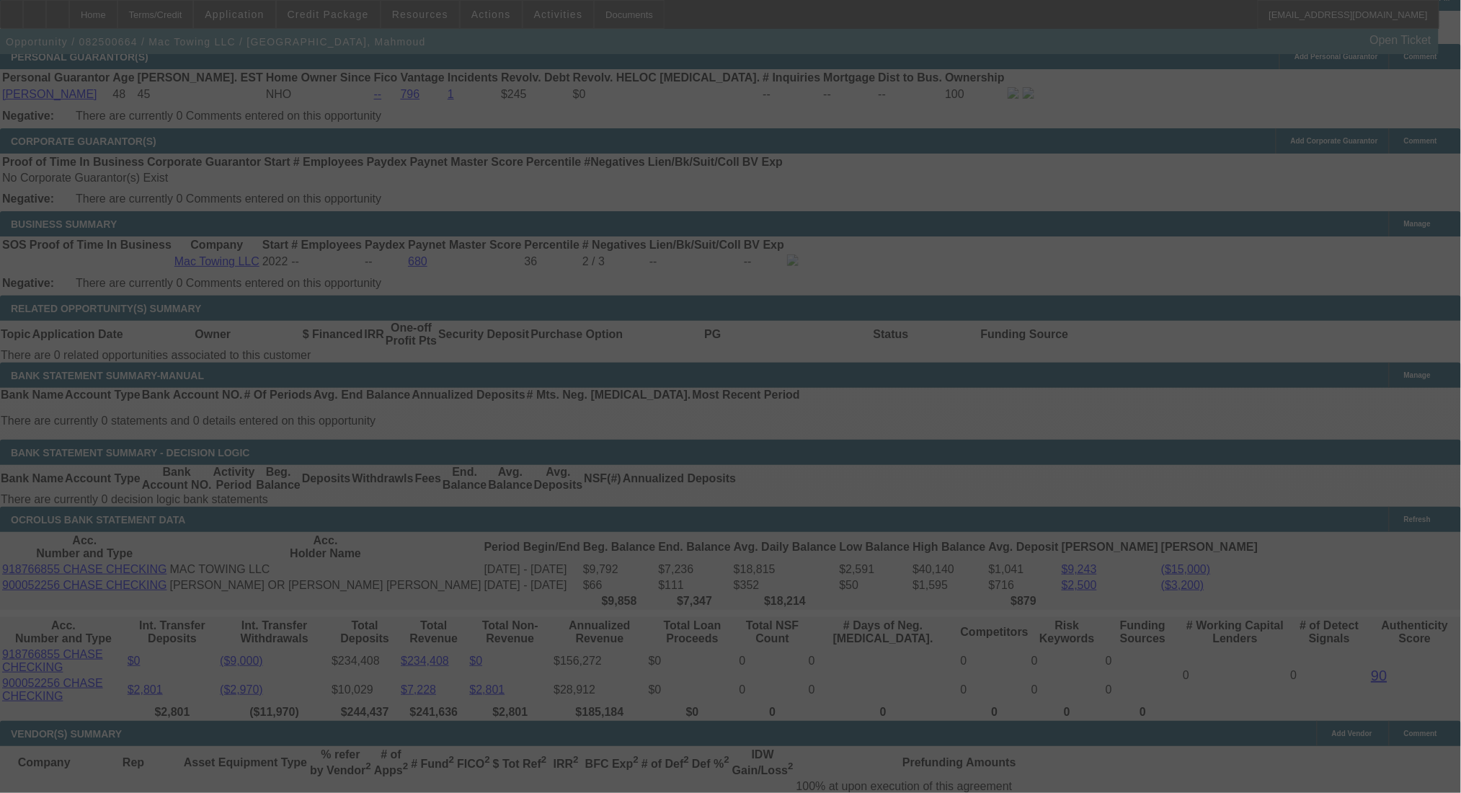
select select "0"
select select "2"
select select "0"
select select "6"
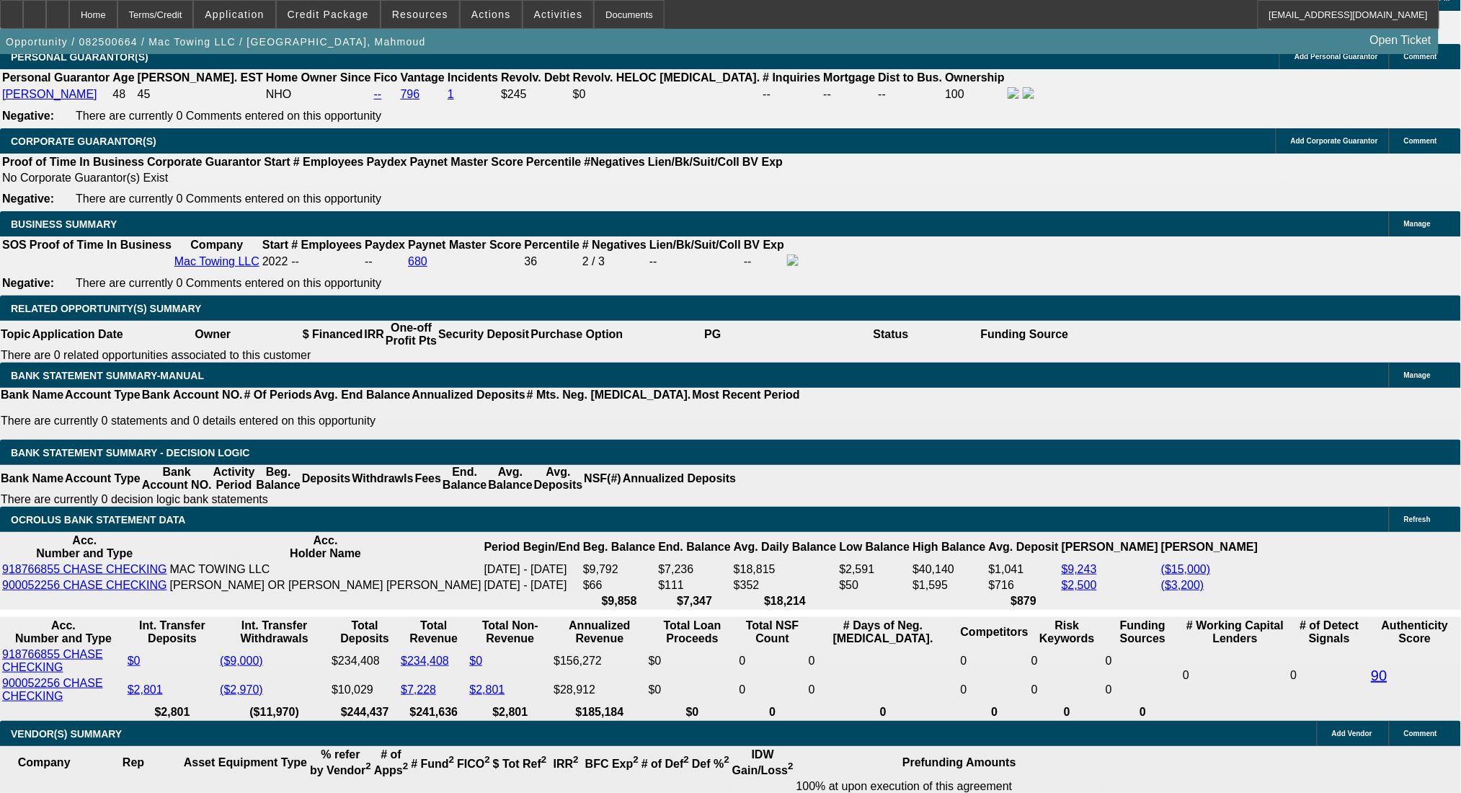
drag, startPoint x: 259, startPoint y: 341, endPoint x: 386, endPoint y: 342, distance: 126.1
type input "$10,500.00"
type input "UNKNOWN"
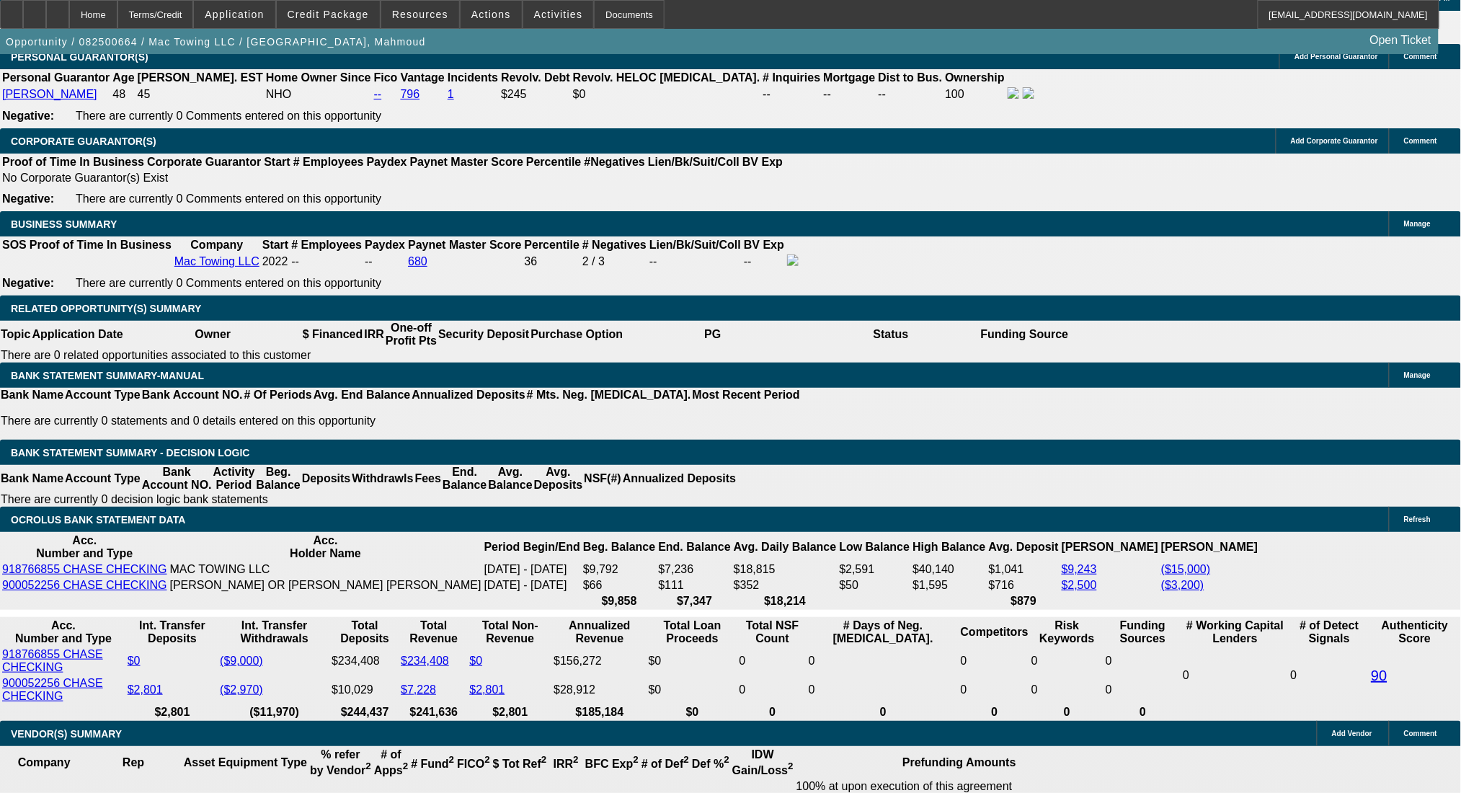
type input "$3,563.64"
type input "$1,781.82"
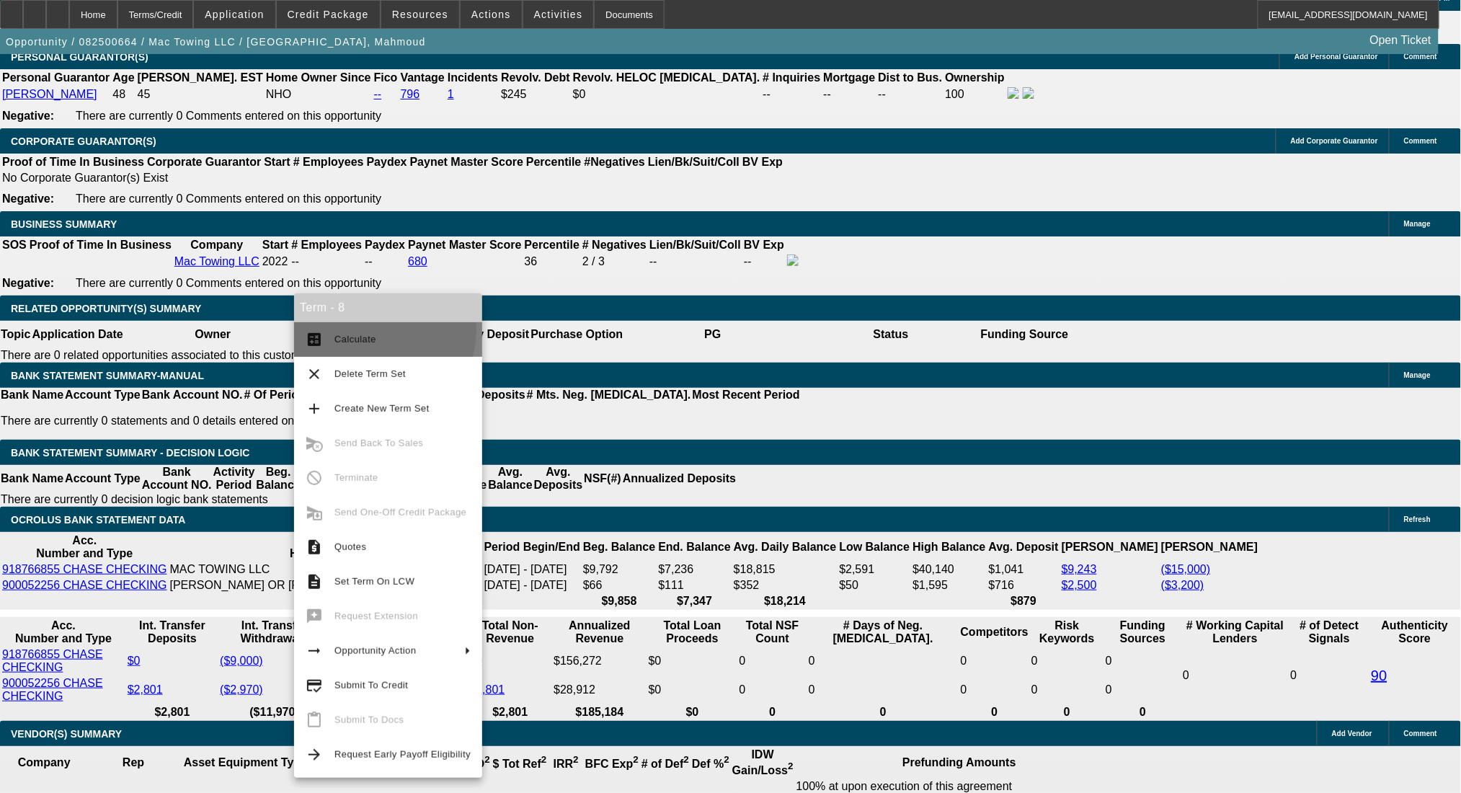
click at [364, 329] on button "calculate Calculate" at bounding box center [388, 339] width 188 height 35
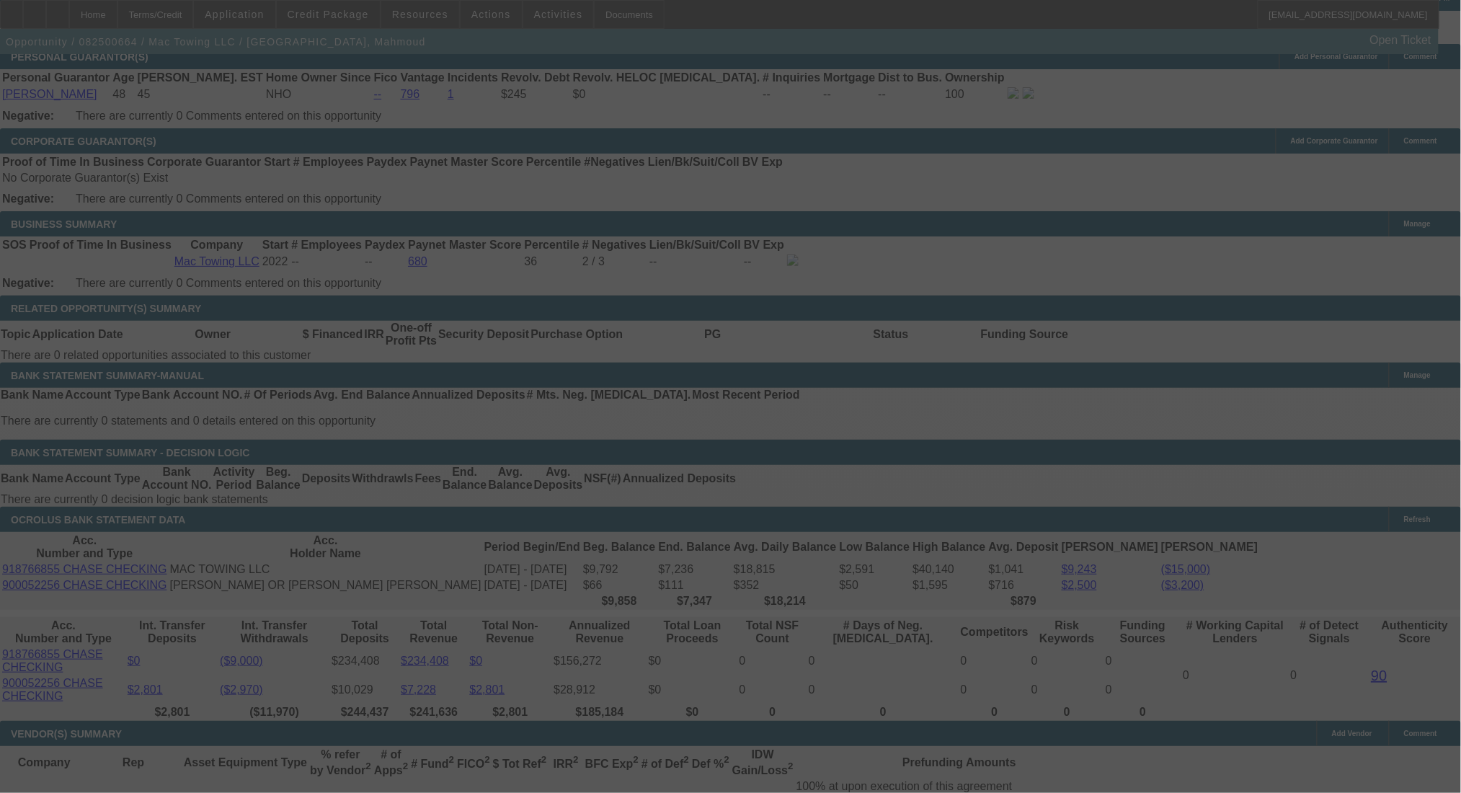
select select "0"
select select "2"
select select "0"
select select "6"
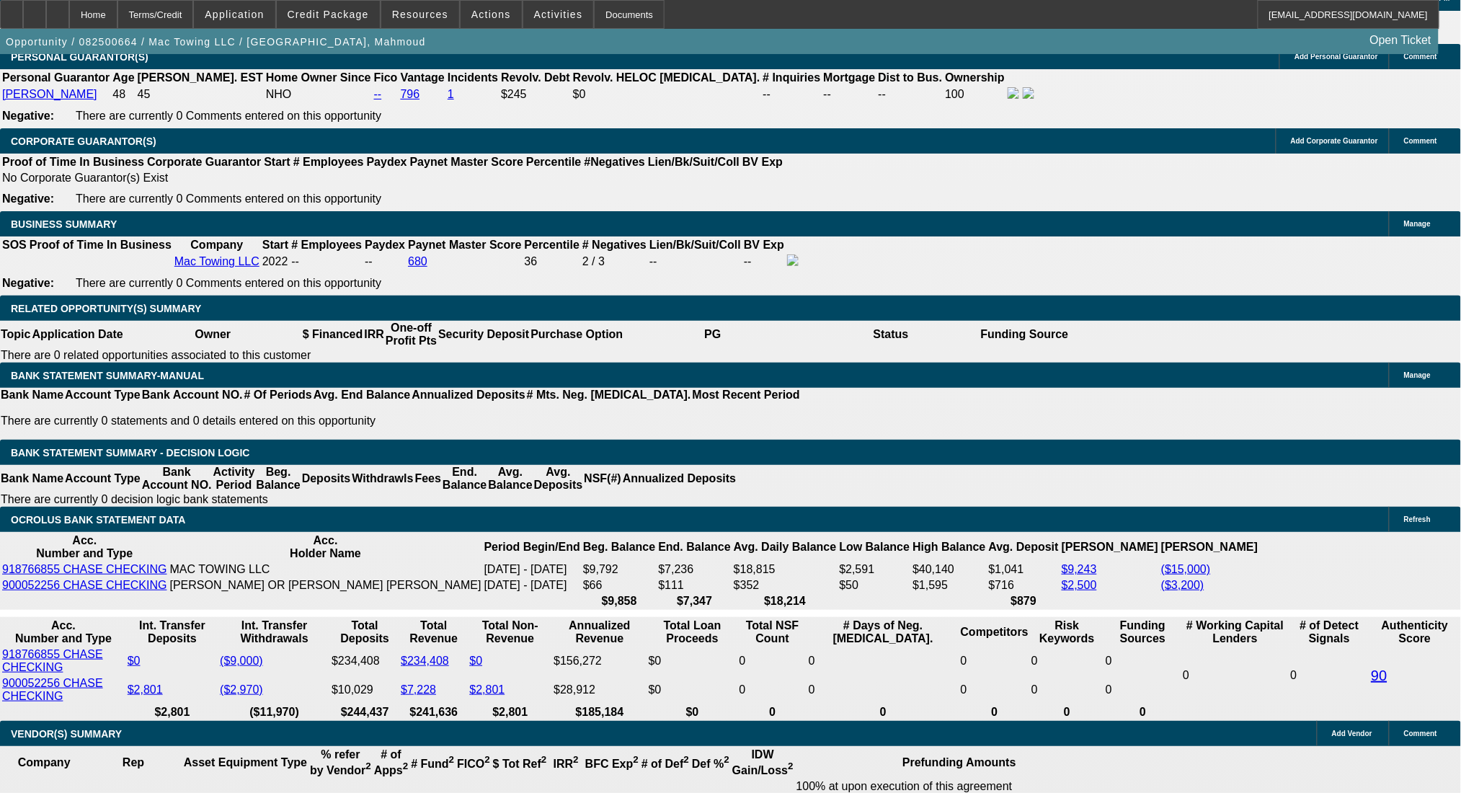
drag, startPoint x: 223, startPoint y: 455, endPoint x: 362, endPoint y: 455, distance: 139.1
type input "18"
type input "$36.00"
type input "UNKNOWN"
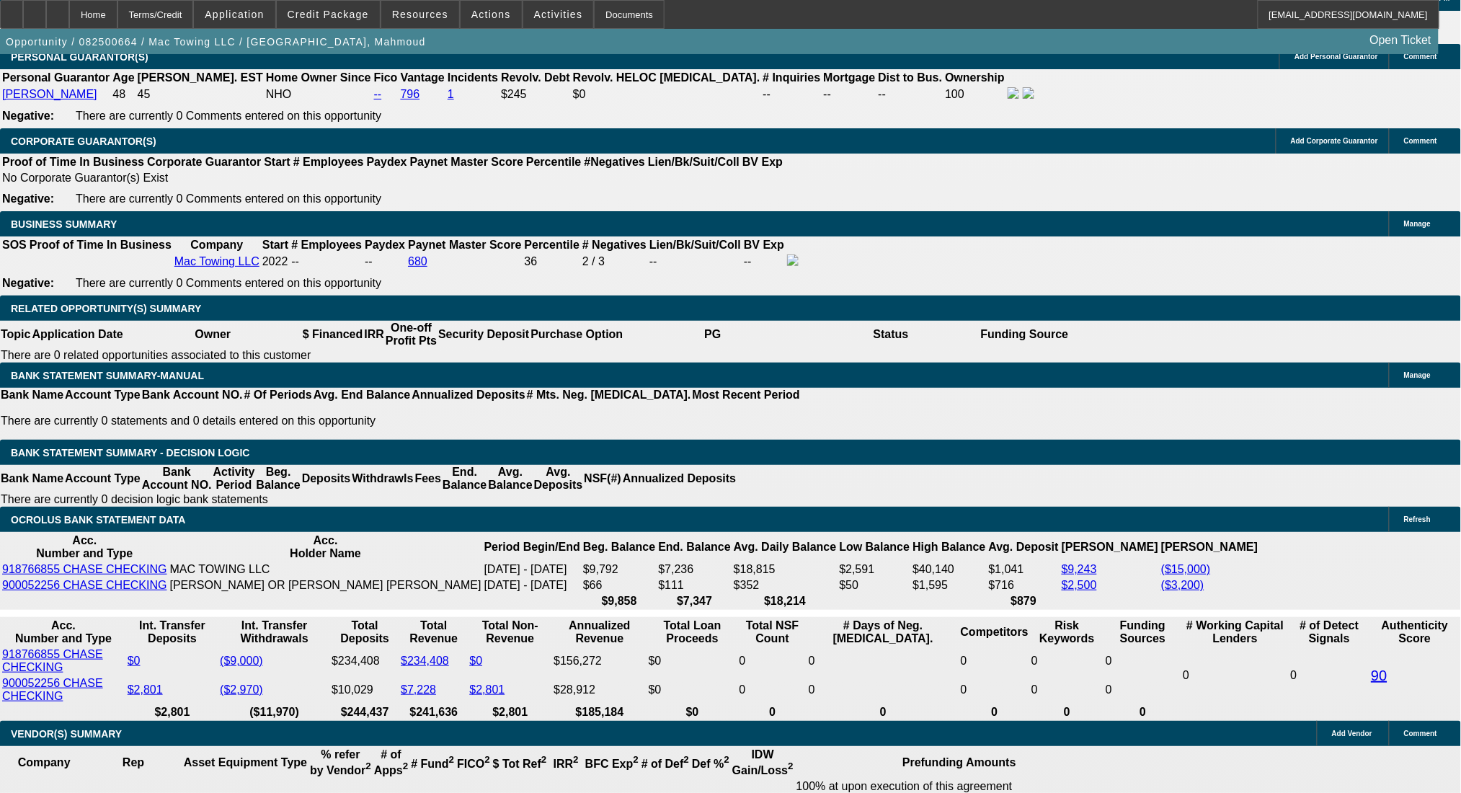
type input "1780"
type input "$3,560.00"
type input "21.4"
type input "$1,780.00"
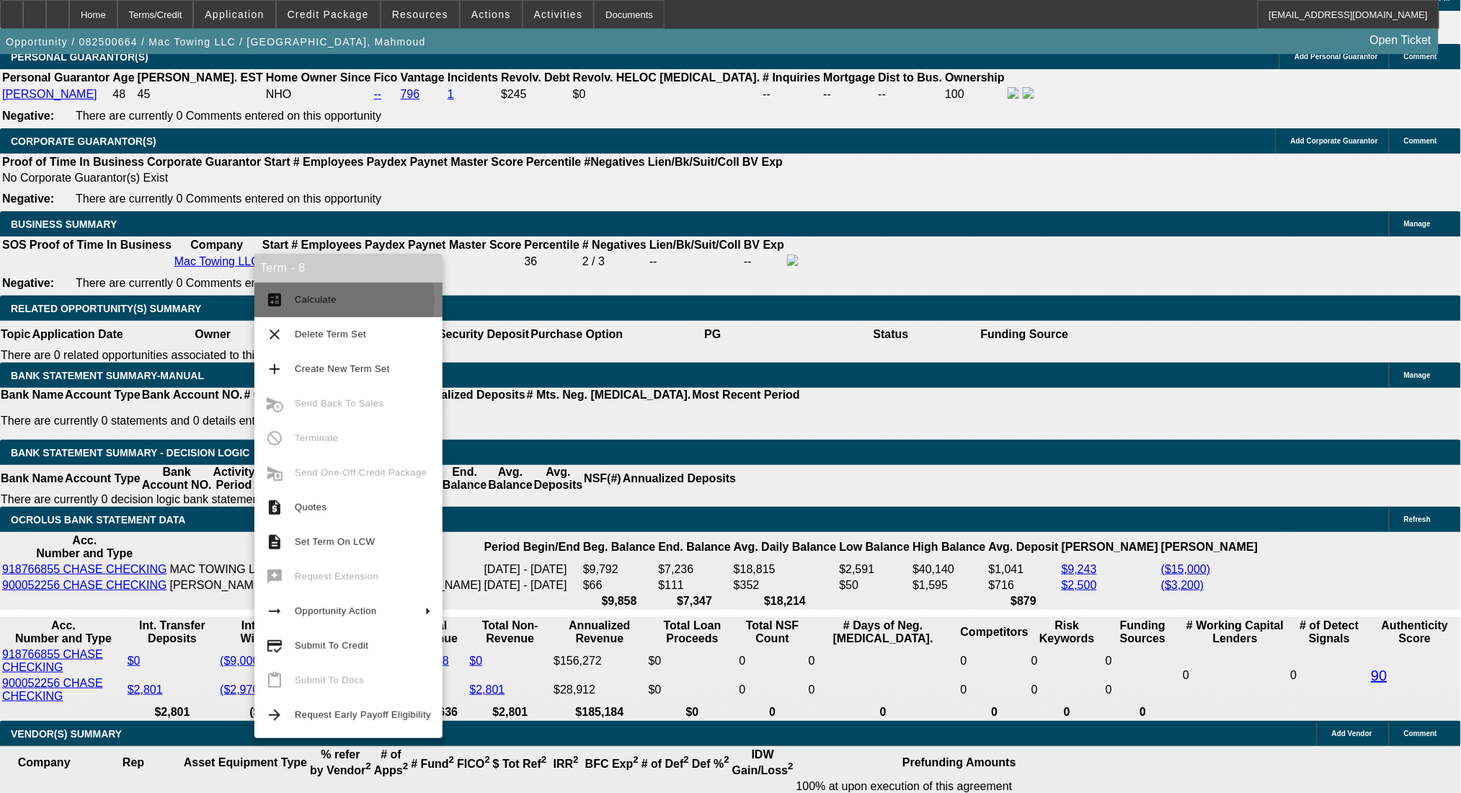
click at [306, 301] on span "Calculate" at bounding box center [316, 299] width 42 height 11
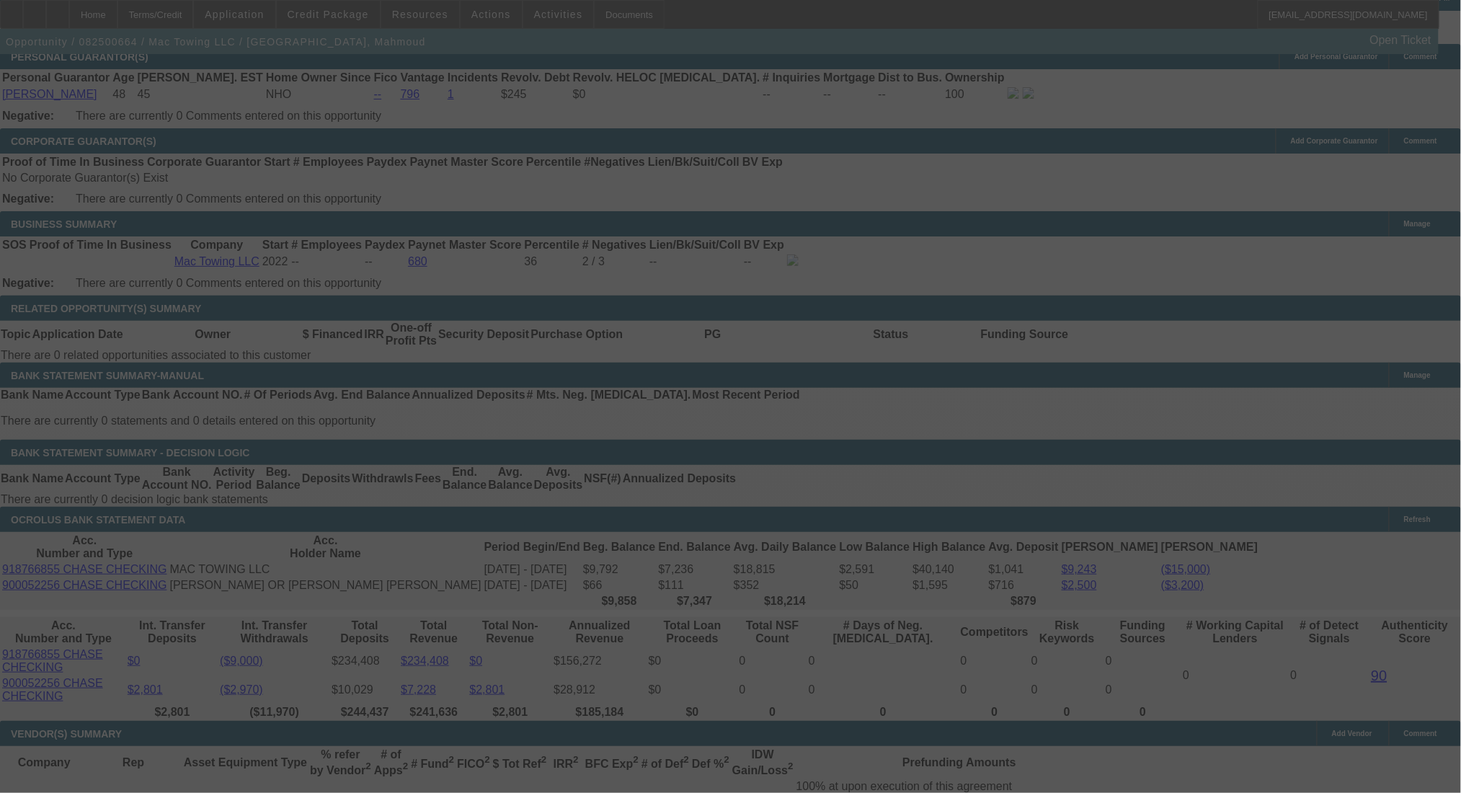
select select "0"
select select "2"
select select "0"
select select "6"
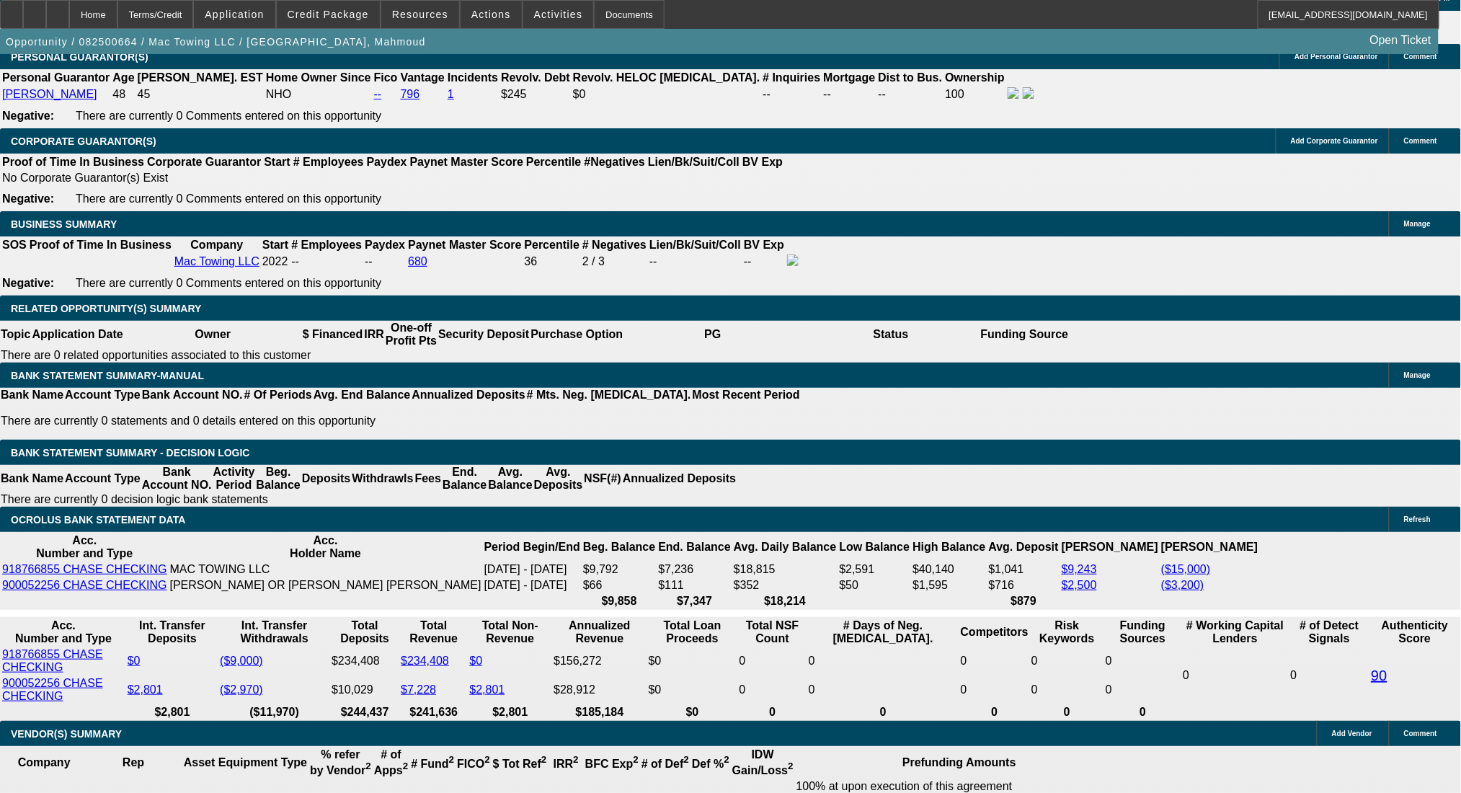
drag, startPoint x: 218, startPoint y: 456, endPoint x: 308, endPoint y: 456, distance: 90.1
click div "1780 x 24 21.4 % Bal Pmt. (BFC)"
type input "17"
type input "$34.00"
type input "UNKNOWN"
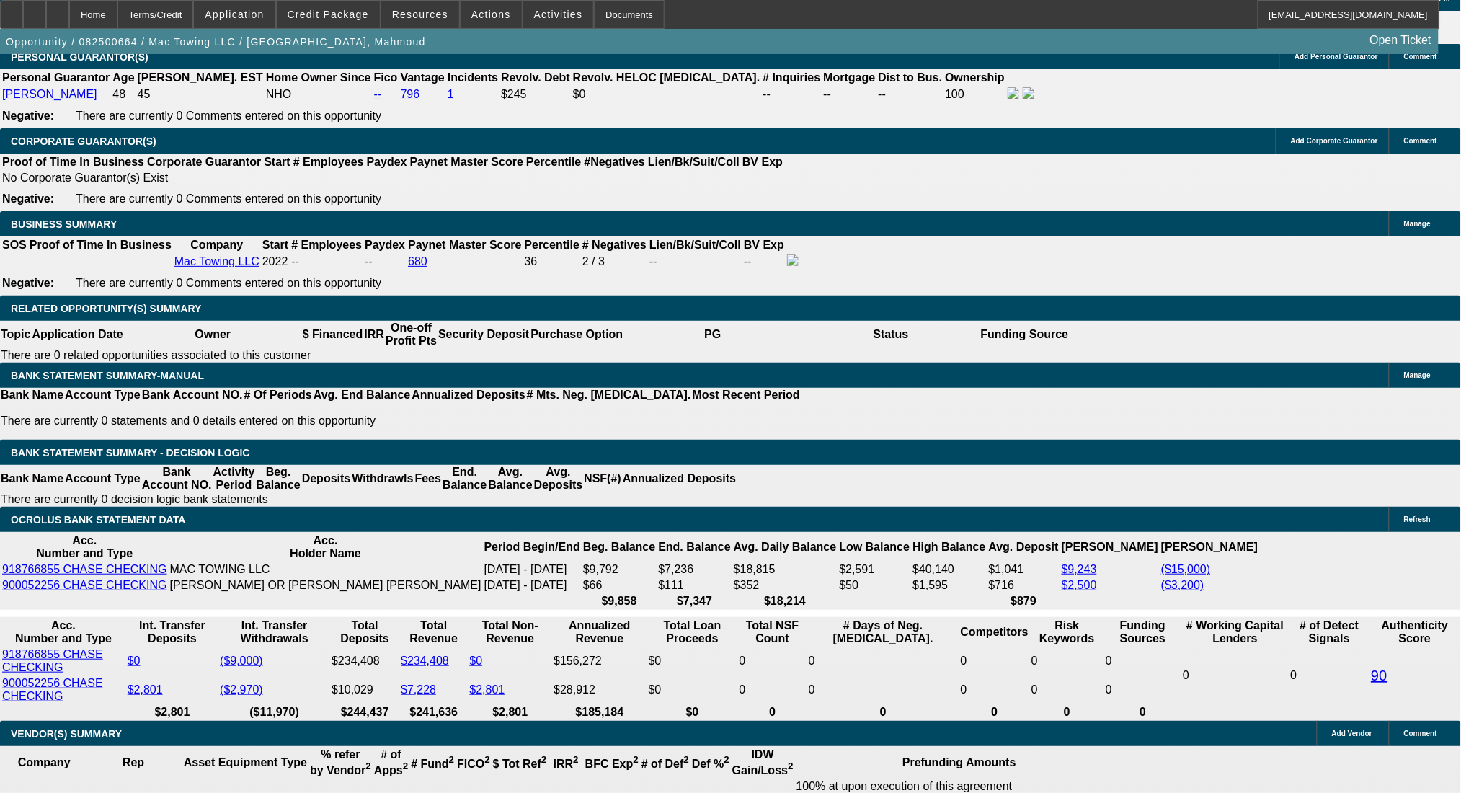
type input "1785"
type input "$3,570.00"
type input "21.7"
type input "$1,785.00"
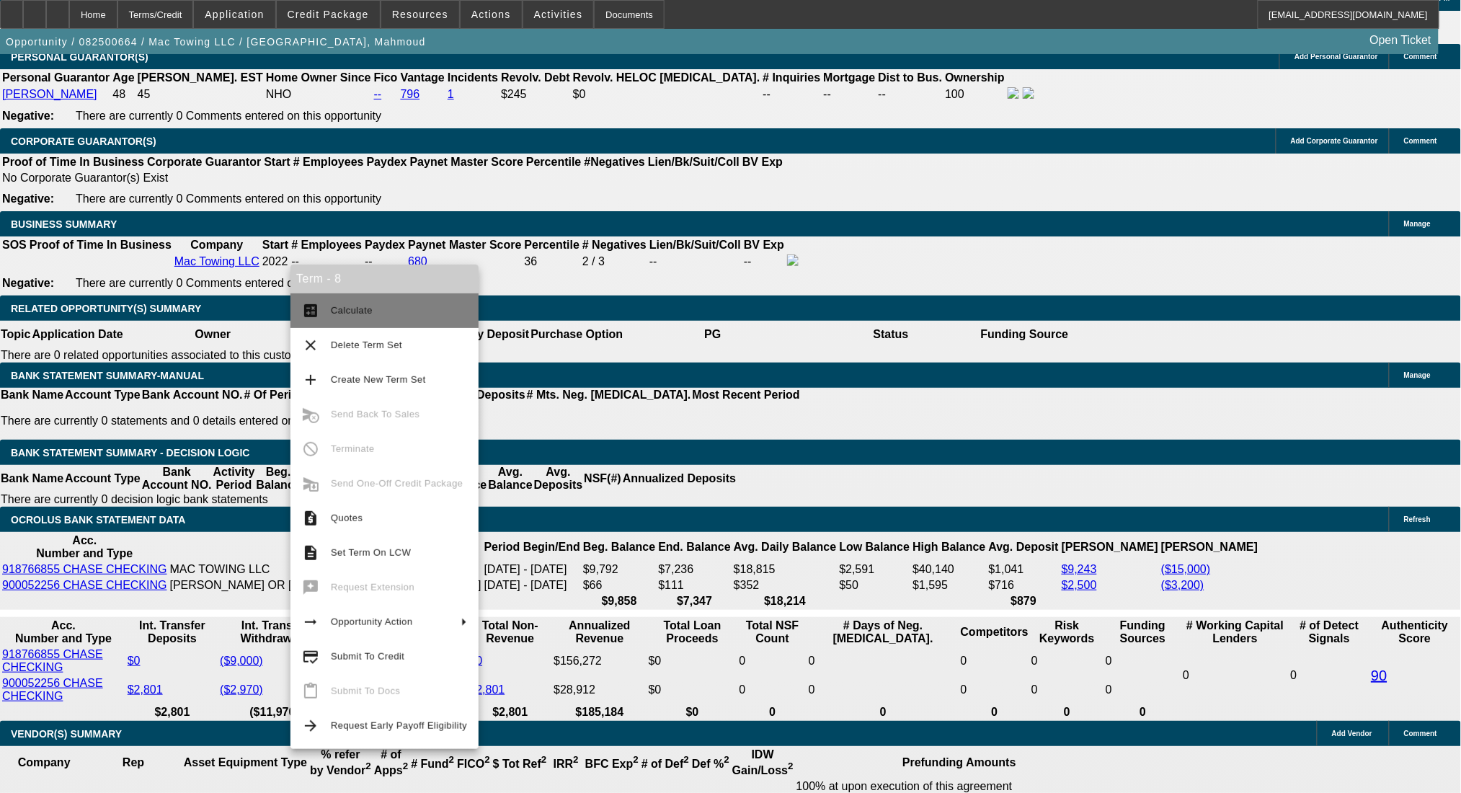
click button "calculate Calculate"
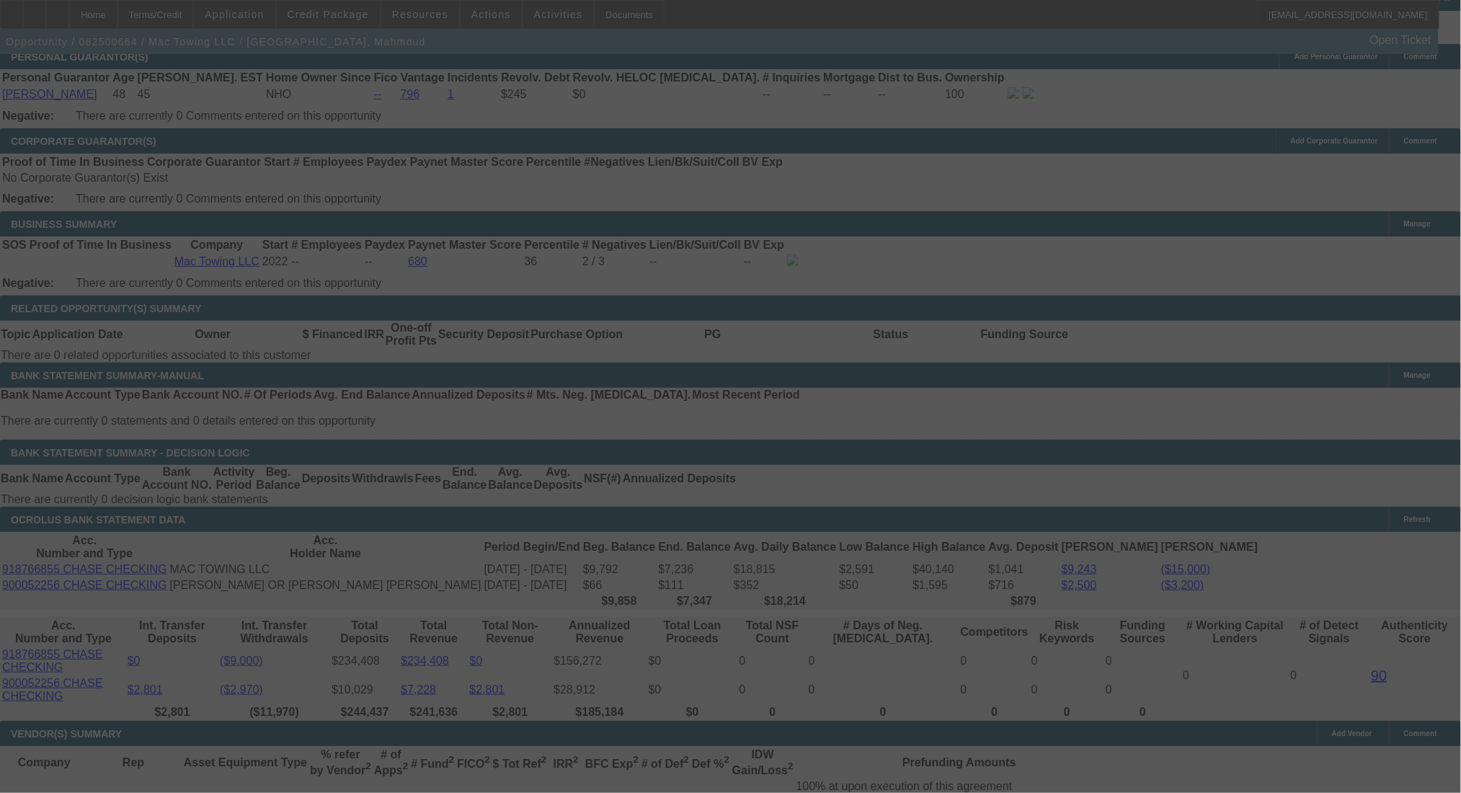
select select "0"
select select "2"
select select "0"
select select "6"
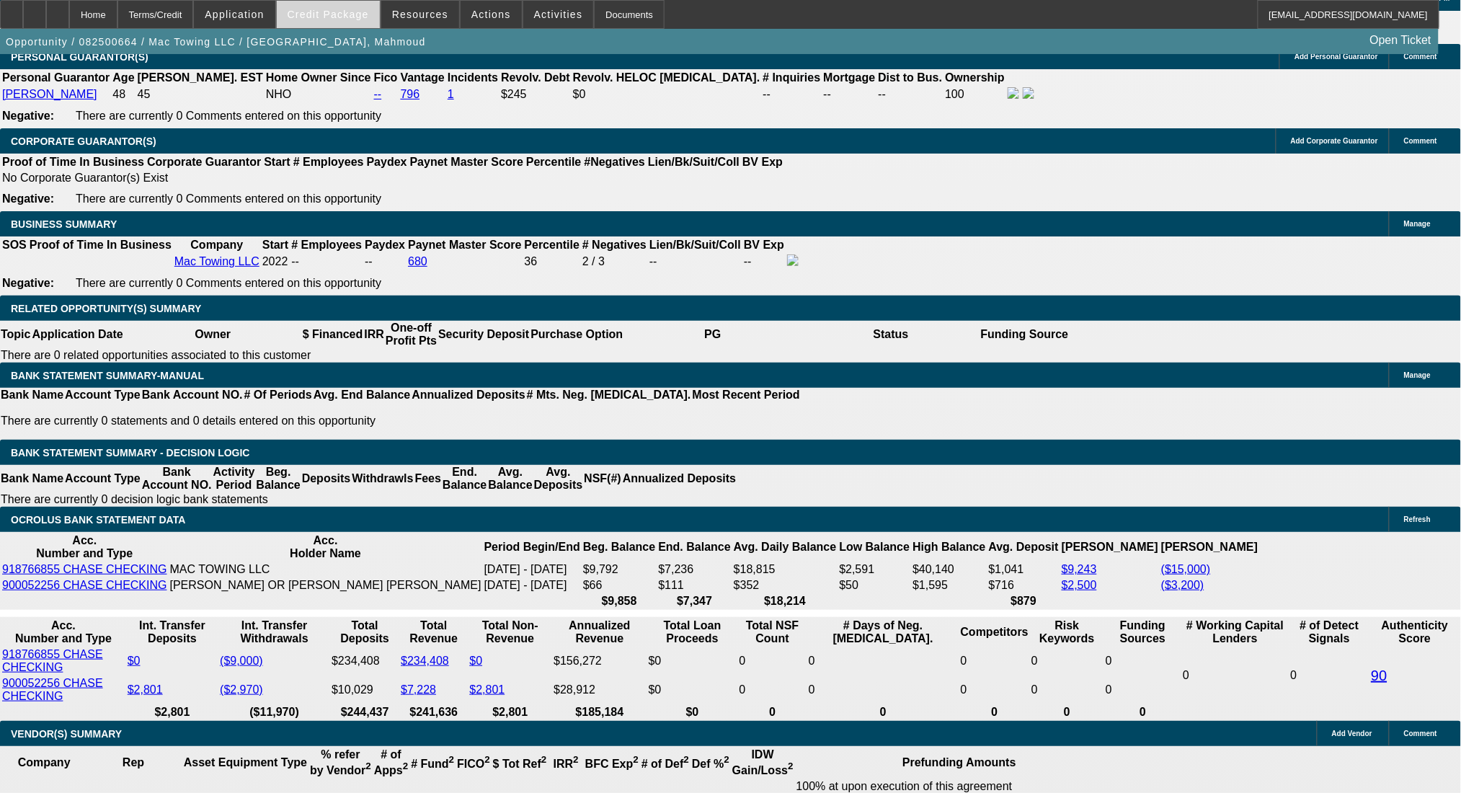
click span
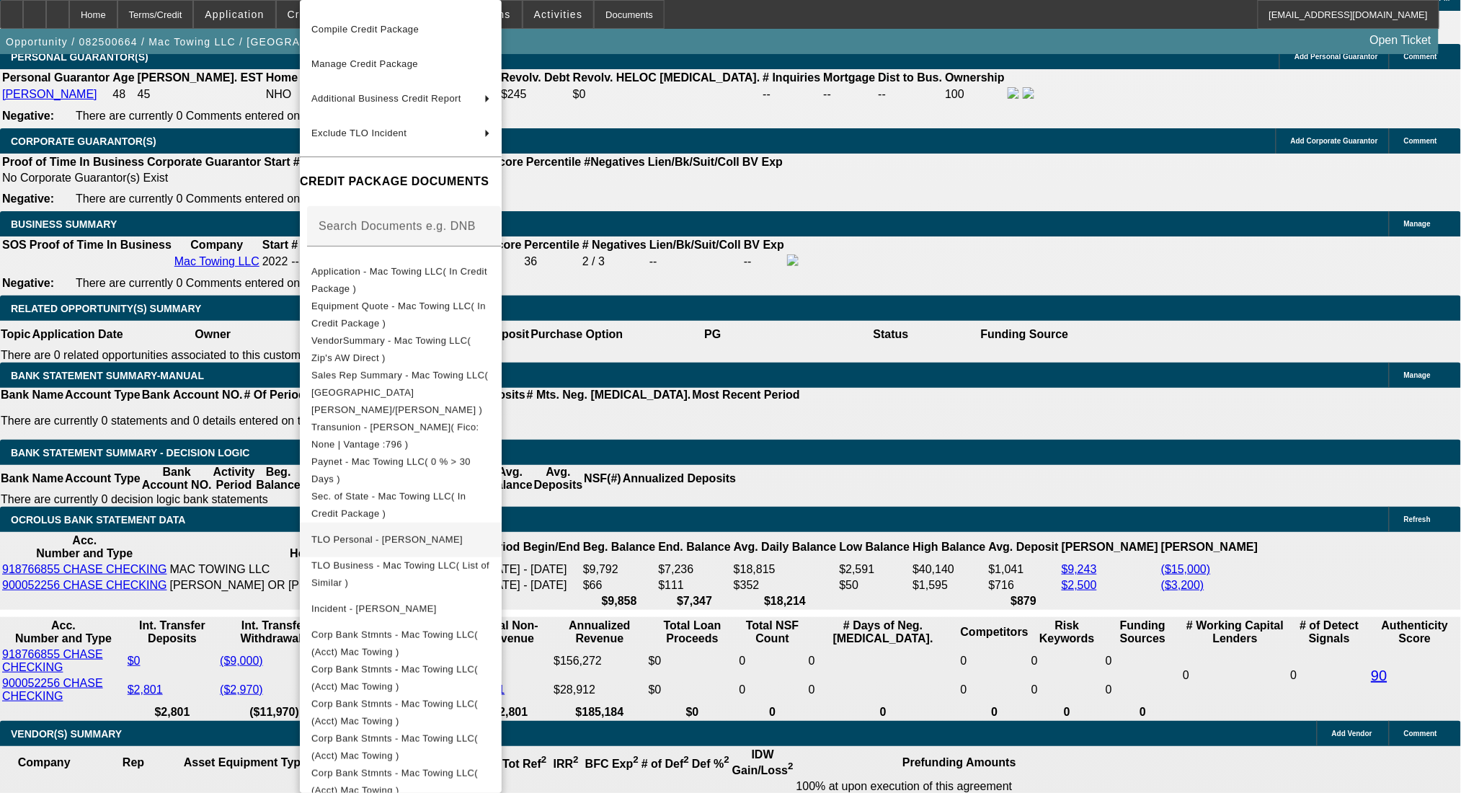
scroll to position [96, 0]
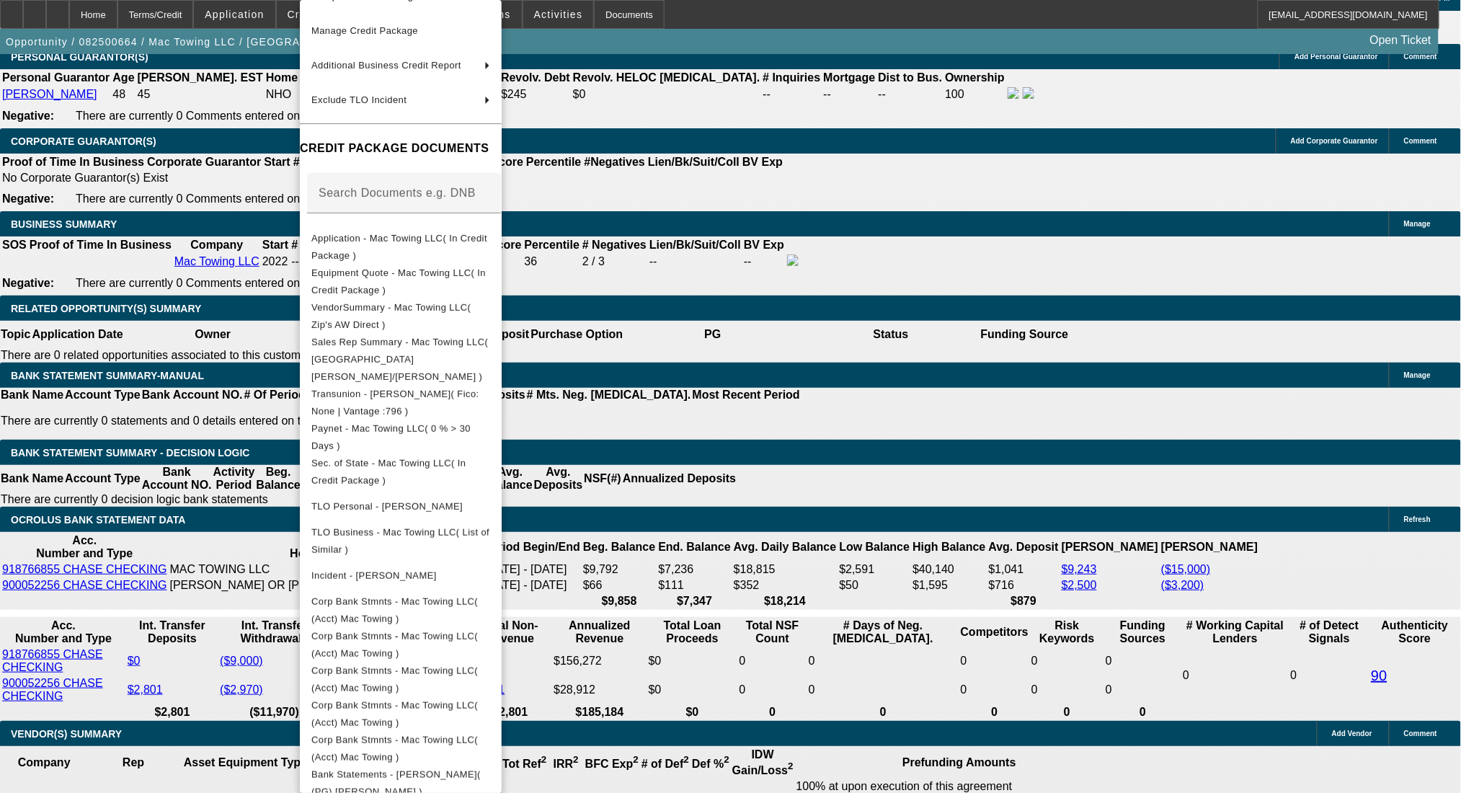
click div
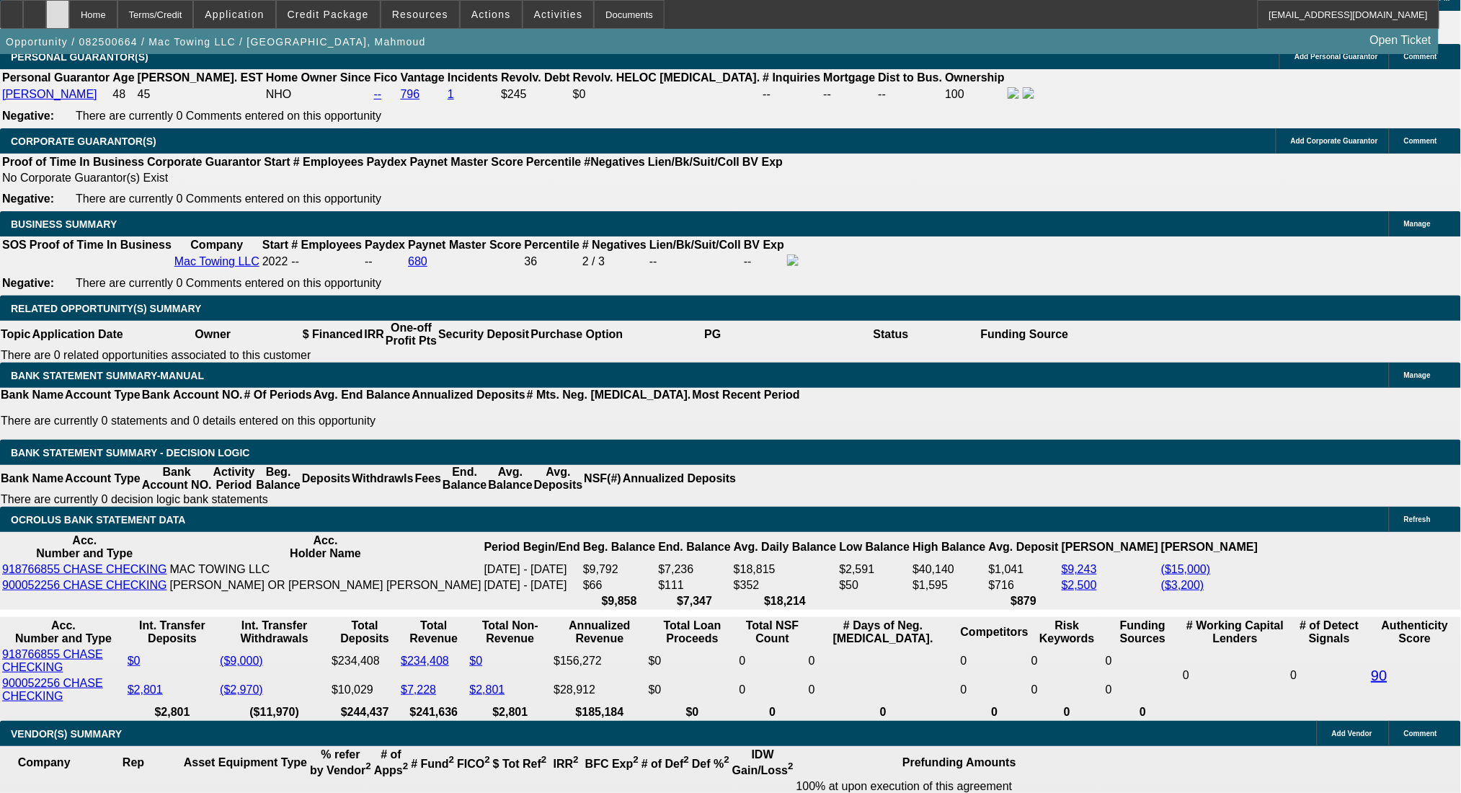
click icon
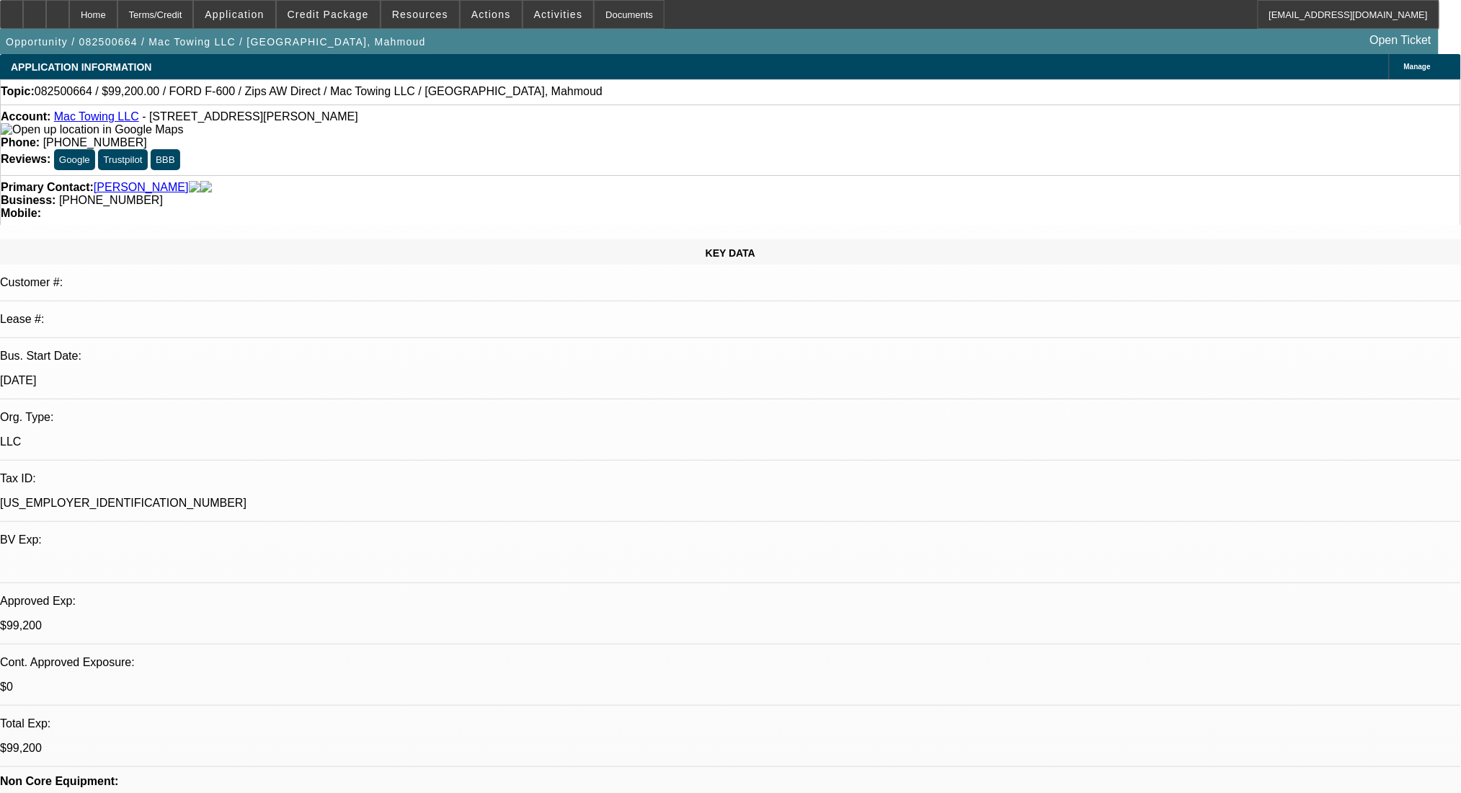
select select "0"
select select "2"
select select "0"
select select "6"
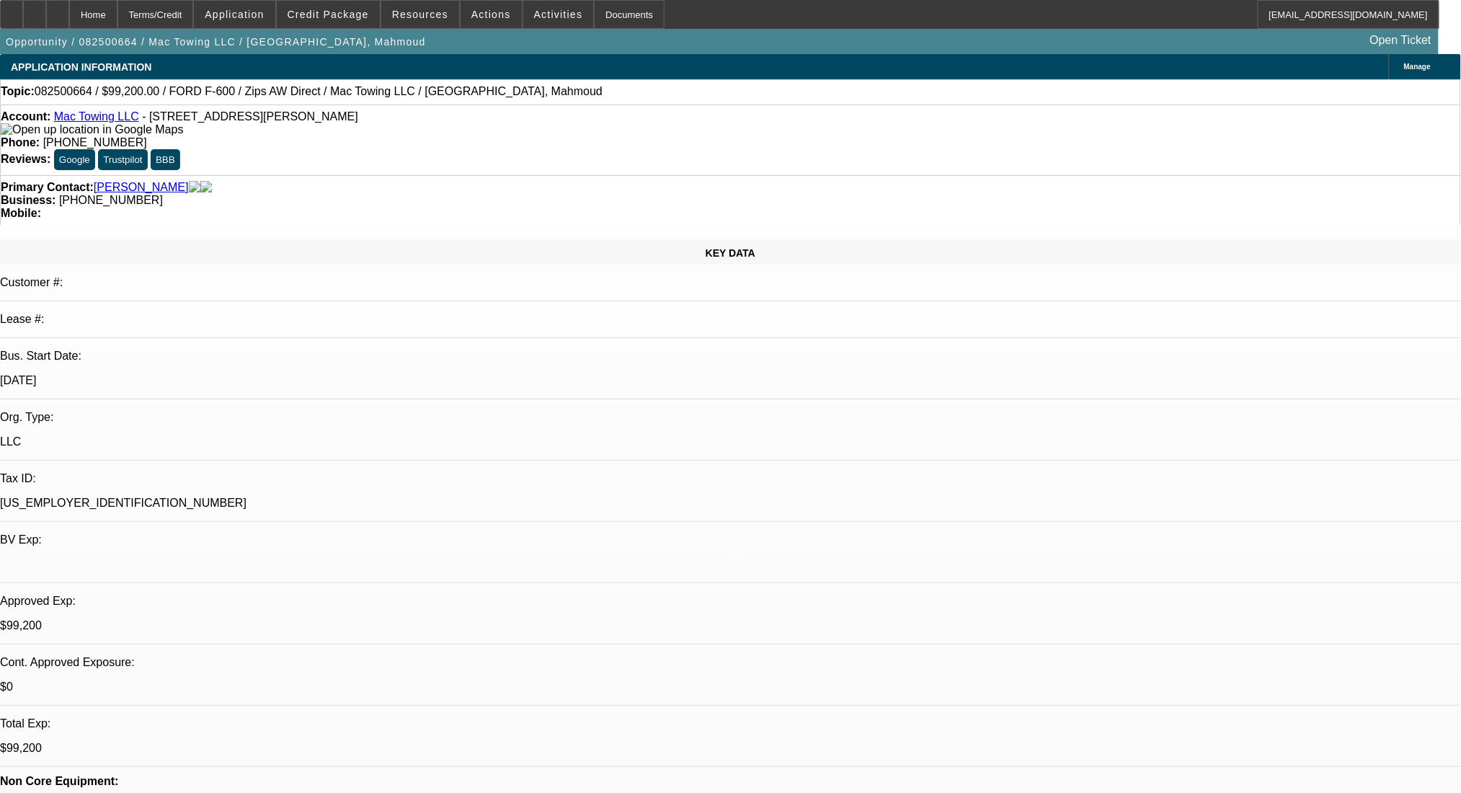
select select "0.2"
select select "2"
select select "0"
select select "6"
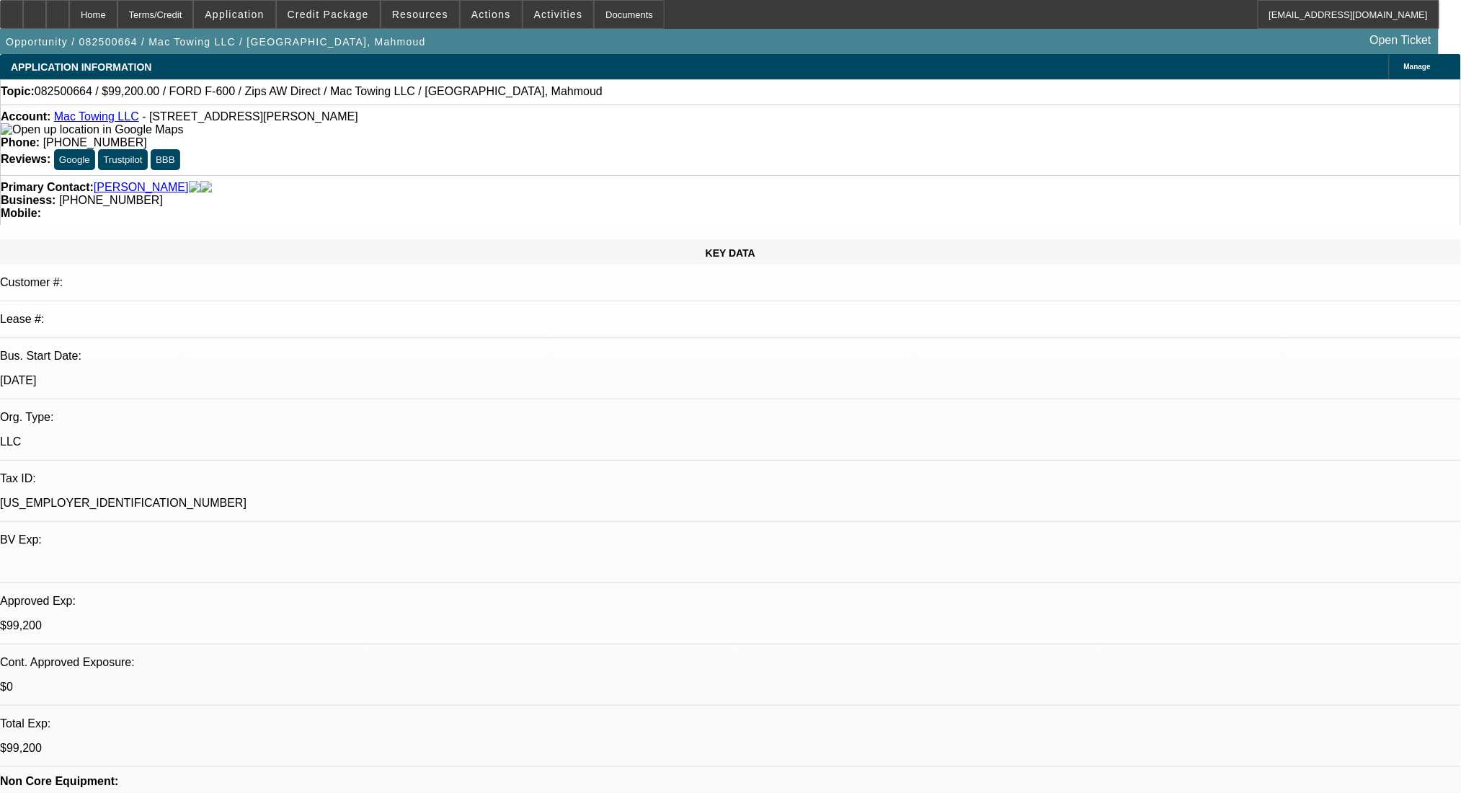
select select "0.2"
select select "2"
select select "0"
select select "6"
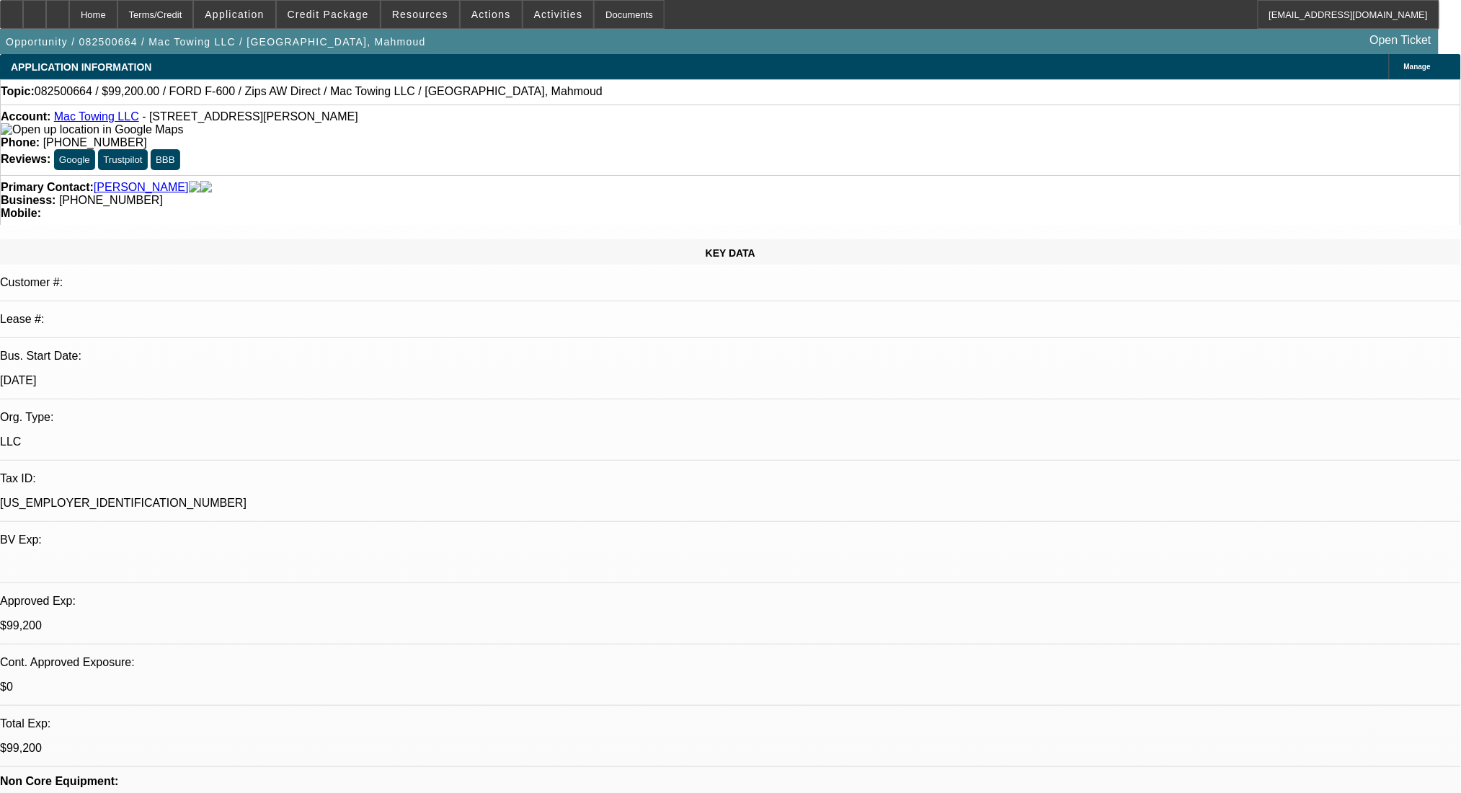
select select "0.2"
select select "2"
select select "0"
select select "6"
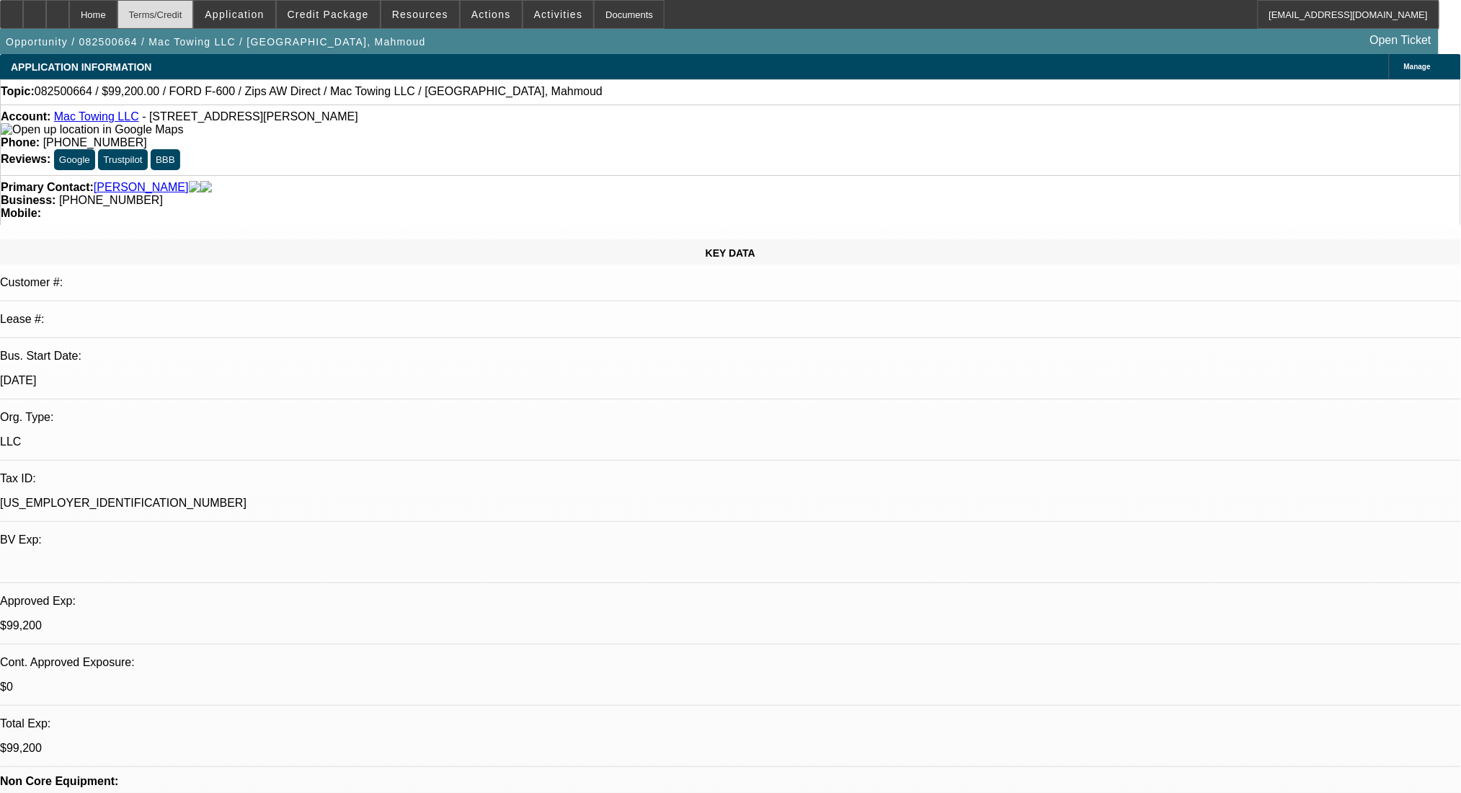
click at [187, 10] on div "Terms/Credit" at bounding box center [155, 14] width 76 height 29
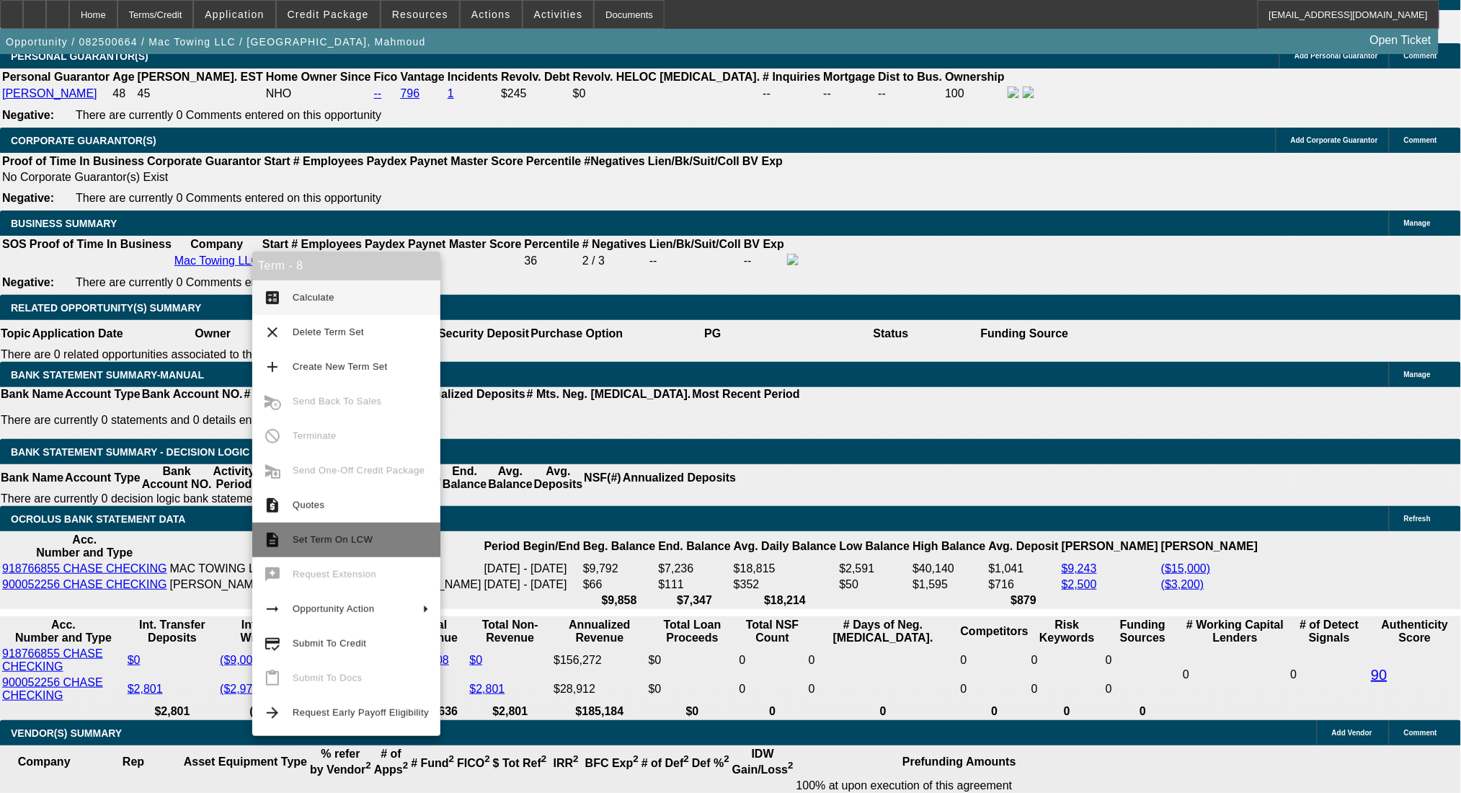
click at [352, 540] on span "Set Term On LCW" at bounding box center [333, 539] width 80 height 11
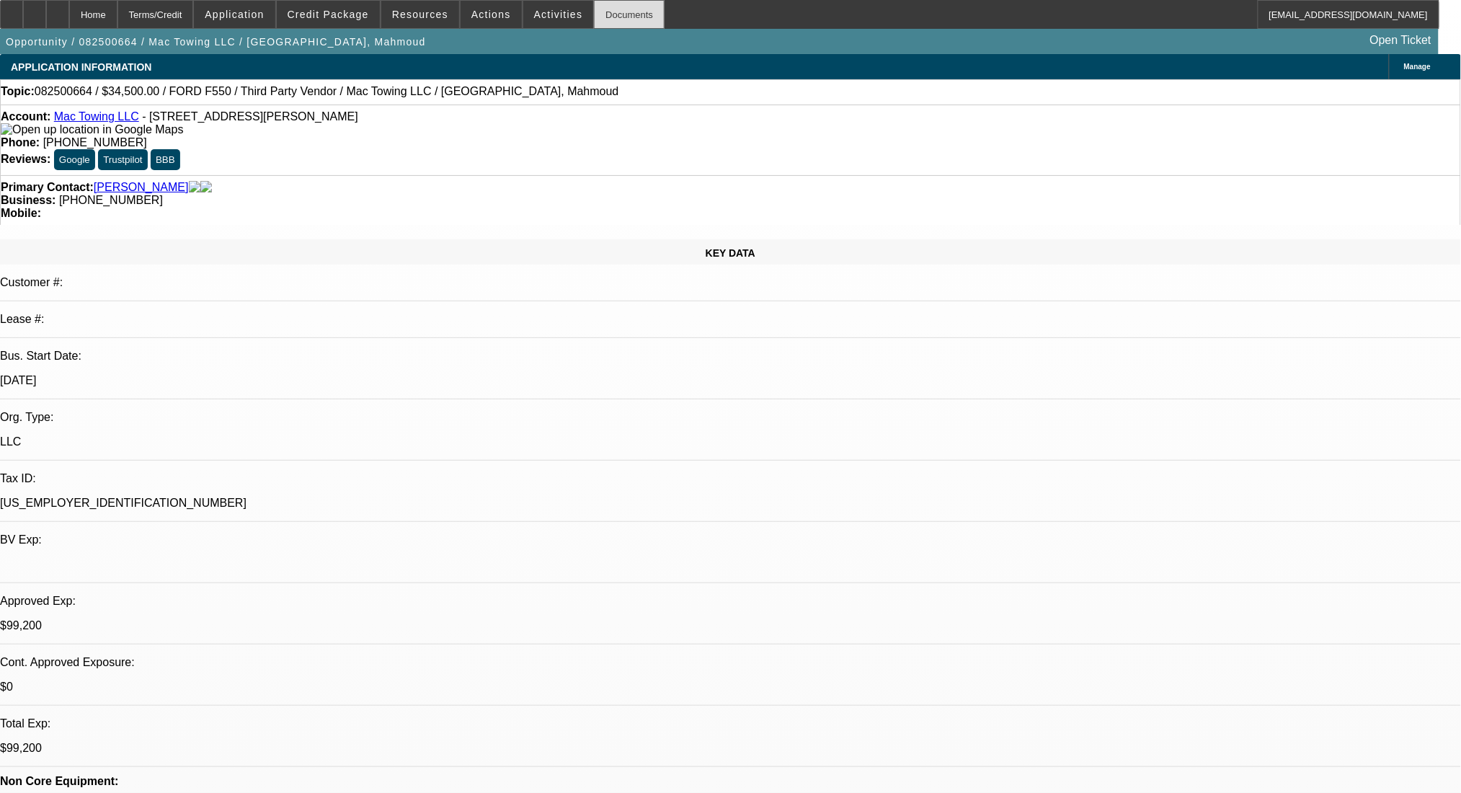
select select "0"
select select "2"
select select "0"
select select "6"
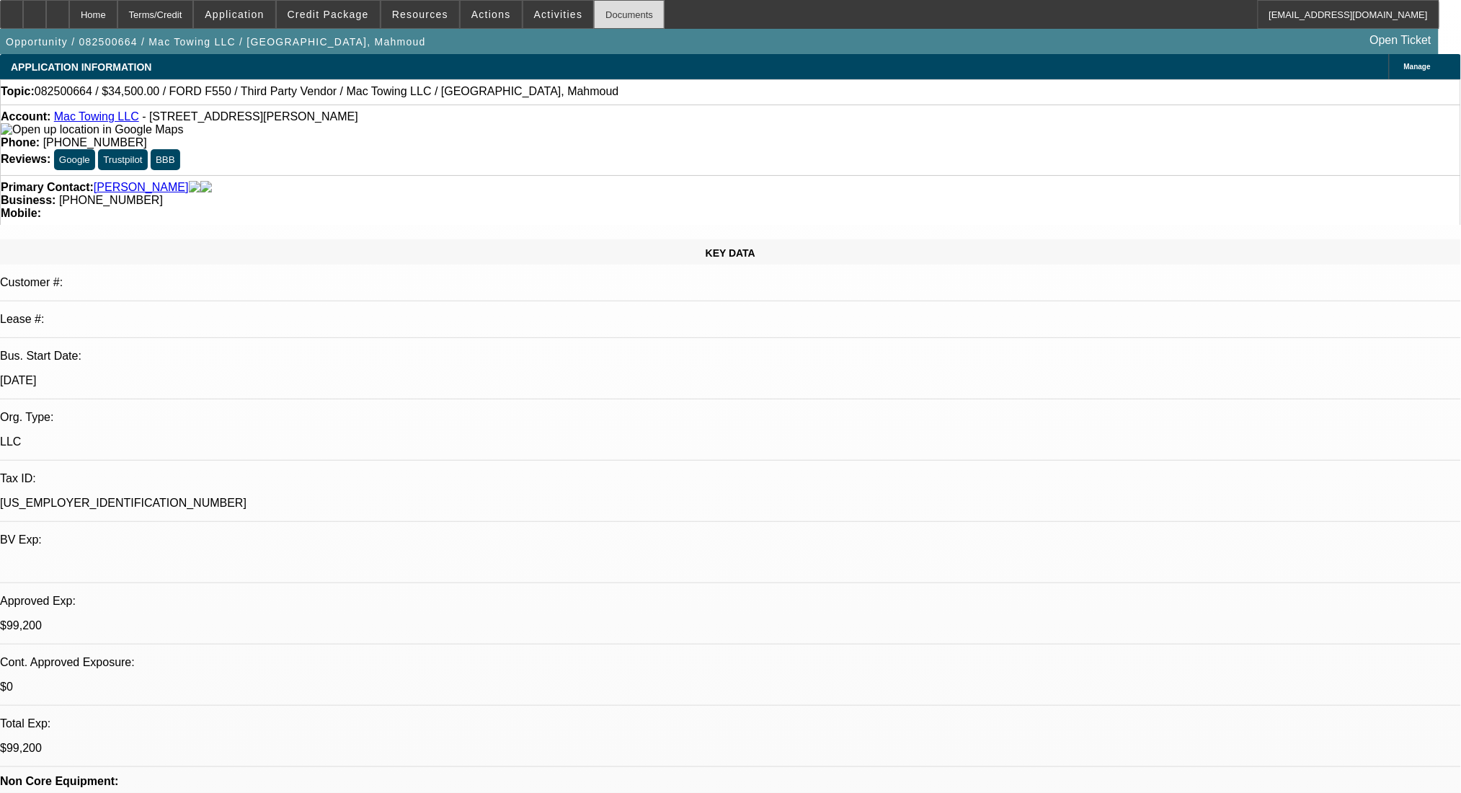
select select "0.2"
select select "2"
select select "0"
select select "6"
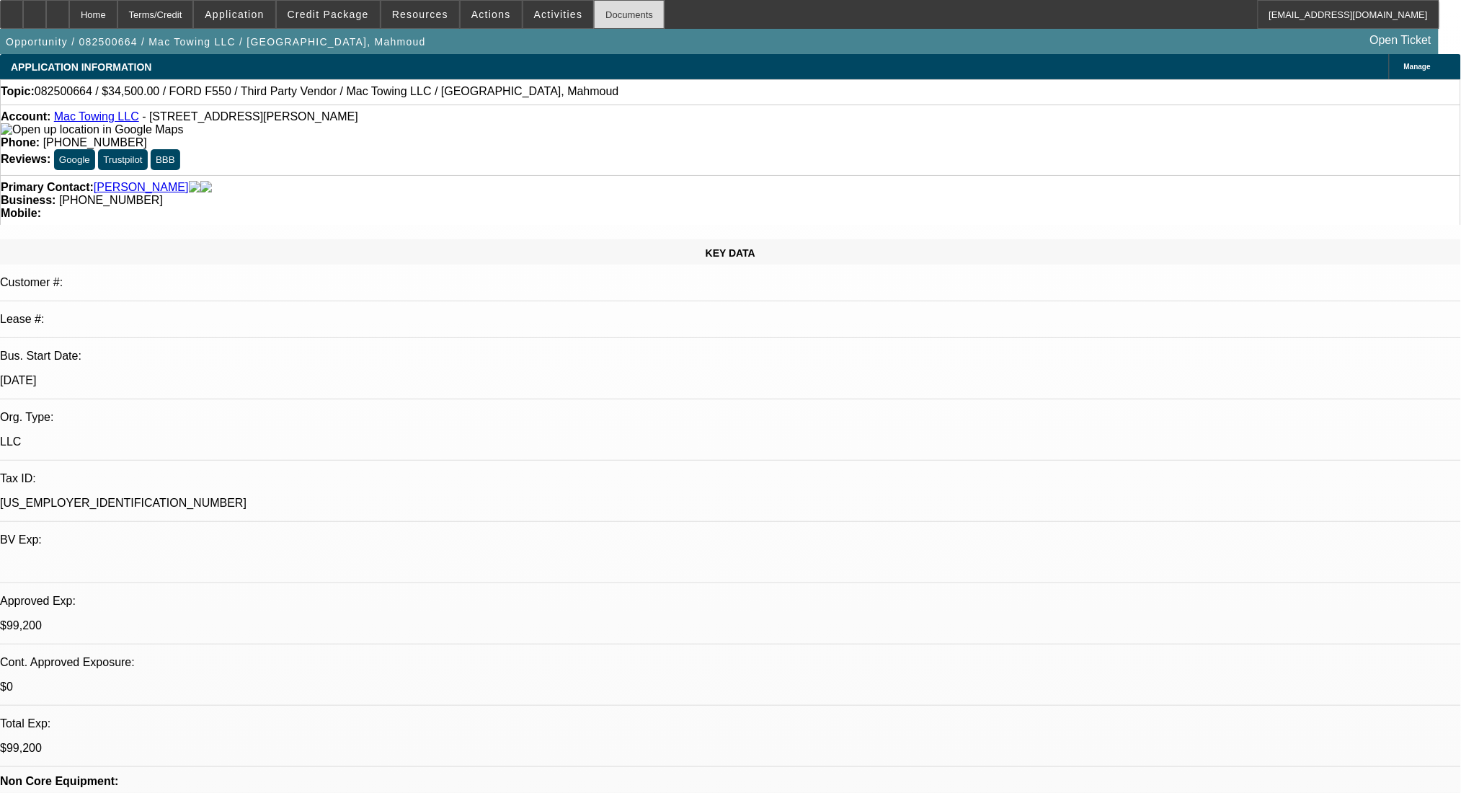
select select "0.2"
select select "2"
select select "0"
select select "6"
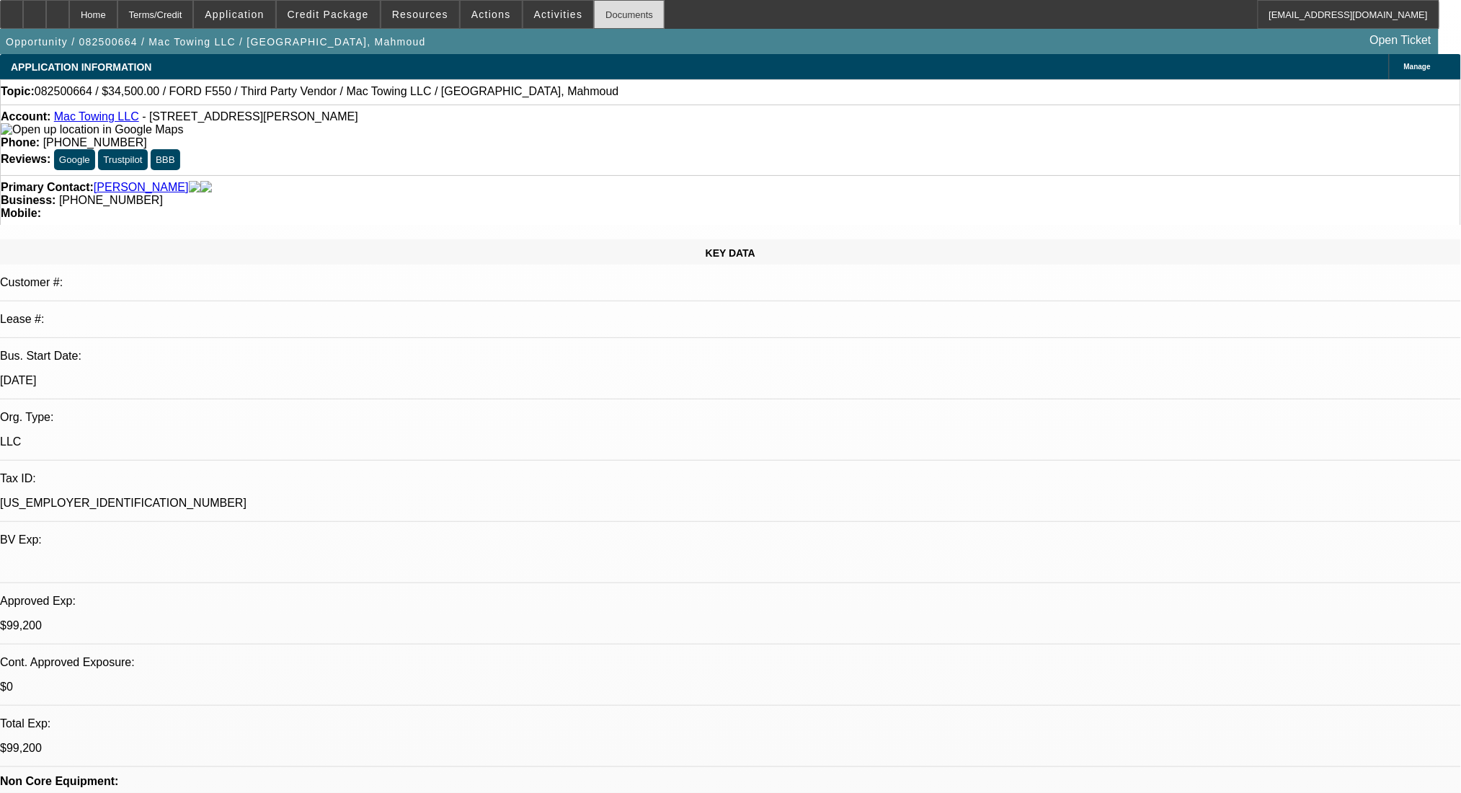
select select "0.2"
select select "2"
select select "0"
select select "6"
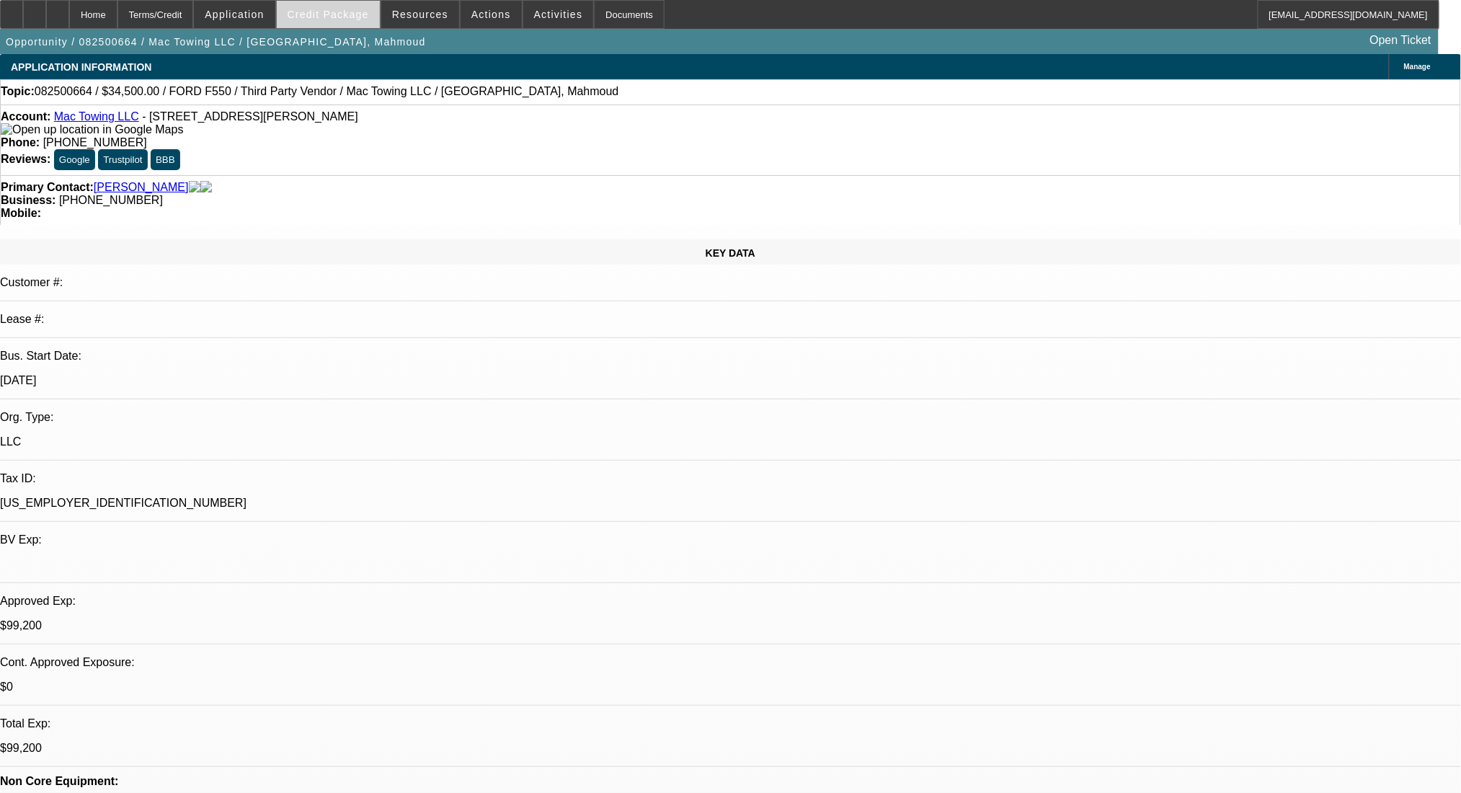
click at [317, 13] on span "Credit Package" at bounding box center [328, 15] width 81 height 12
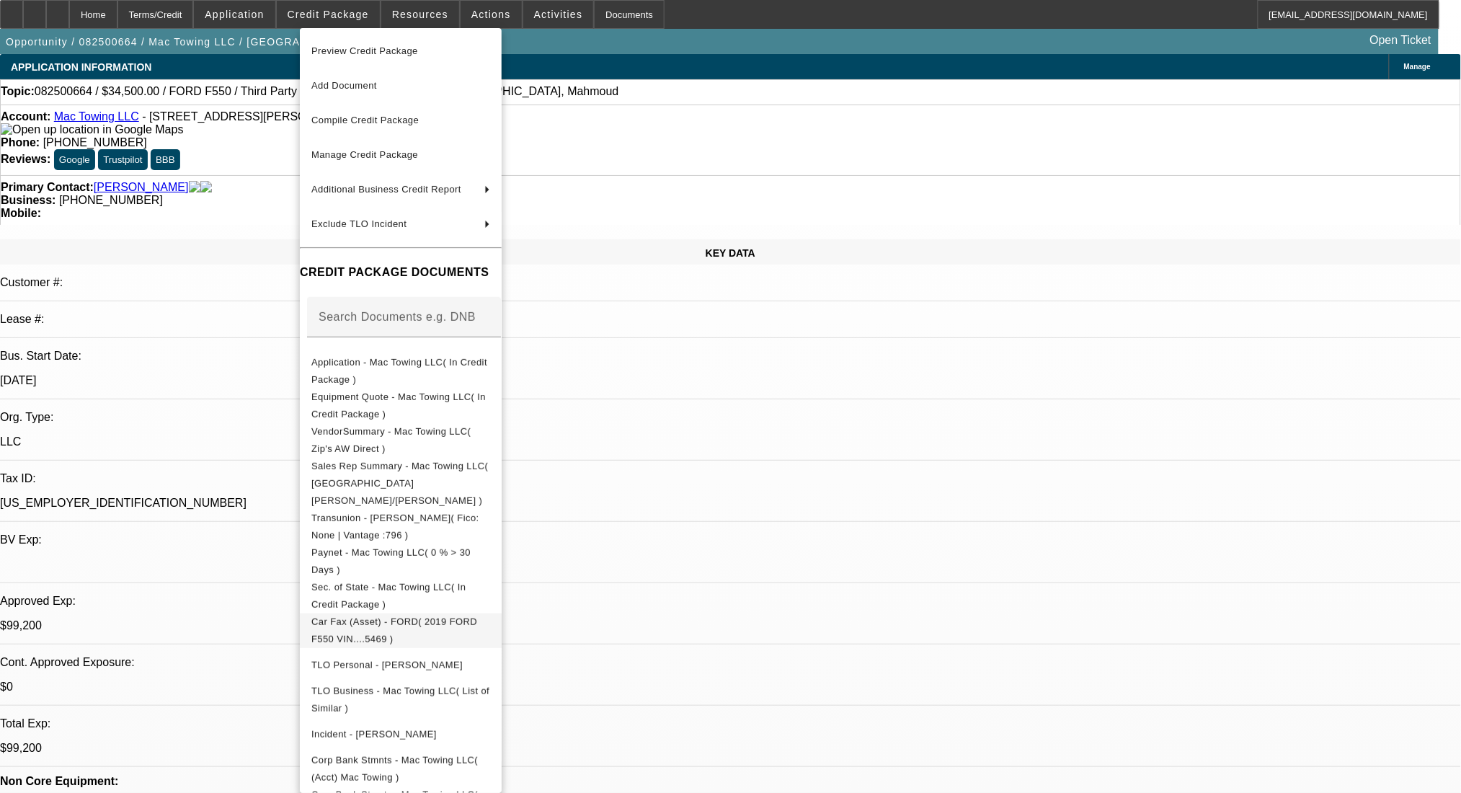
click at [480, 615] on span "Car Fax (Asset) - FORD( 2019 FORD F550 VIN....5469 )" at bounding box center [400, 630] width 179 height 35
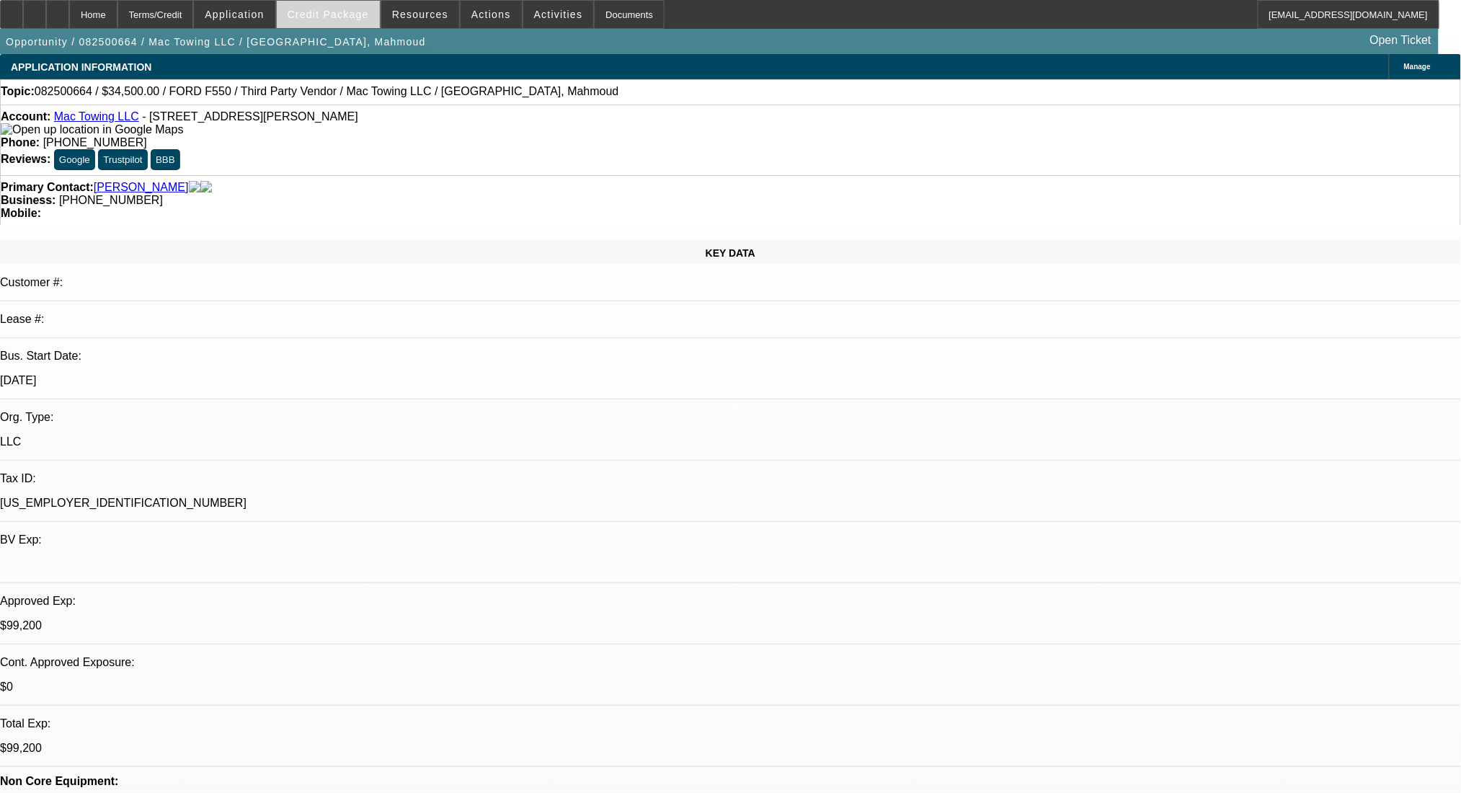
click at [324, 24] on span at bounding box center [328, 14] width 103 height 35
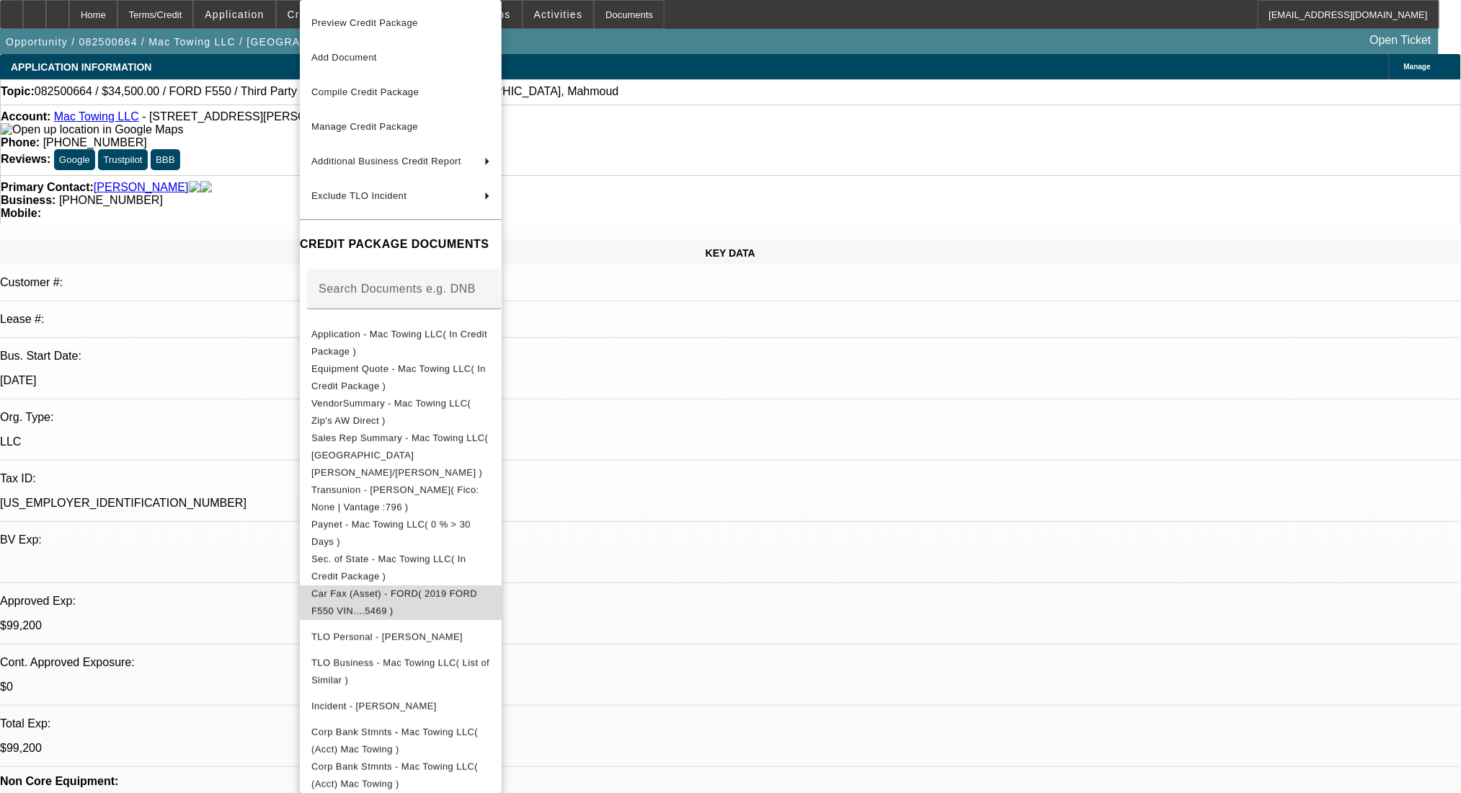
click at [397, 588] on span "Car Fax (Asset) - FORD( 2019 FORD F550 VIN....5469 )" at bounding box center [394, 602] width 166 height 28
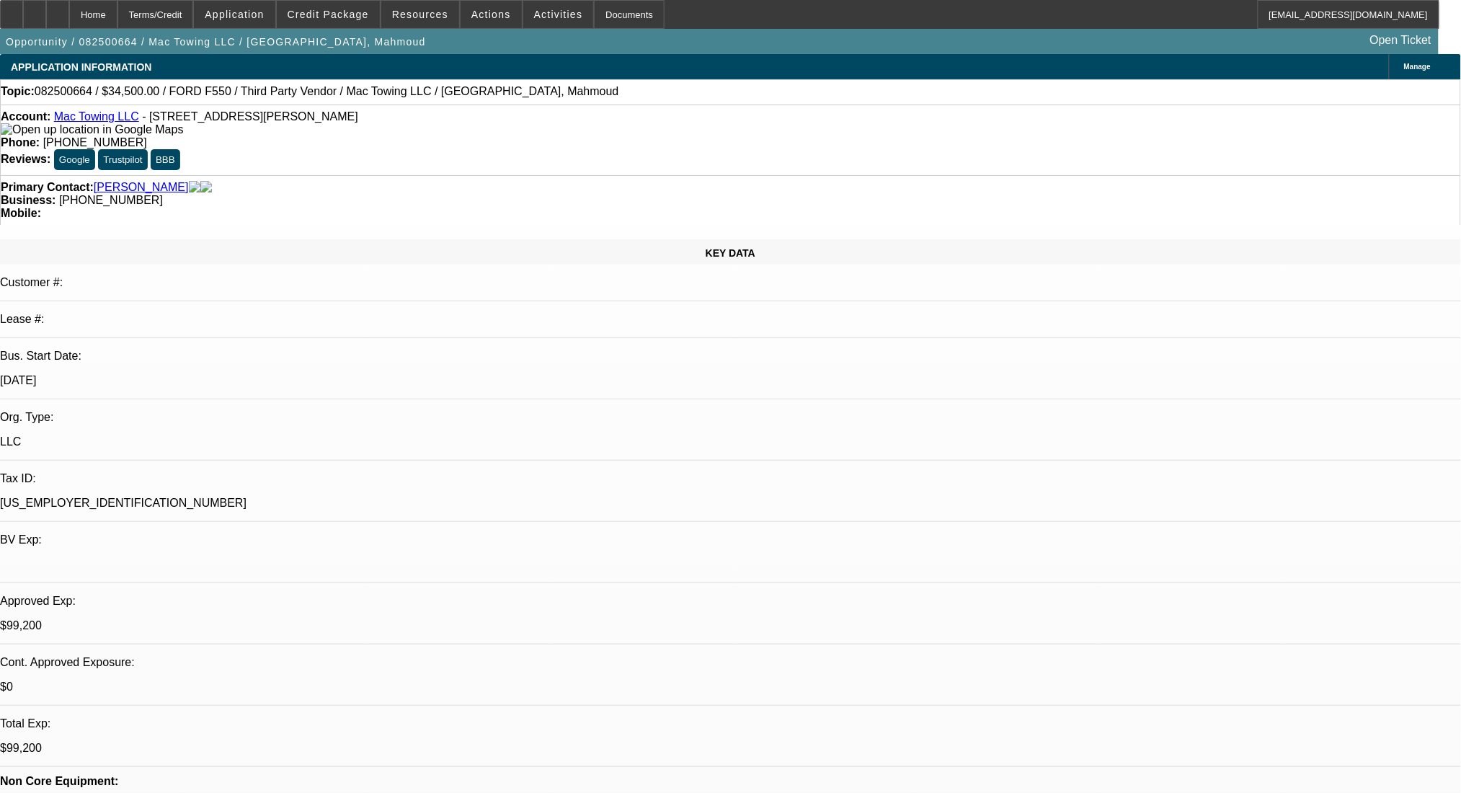
click at [151, 181] on link "Ammar, Mahmoud" at bounding box center [141, 187] width 95 height 13
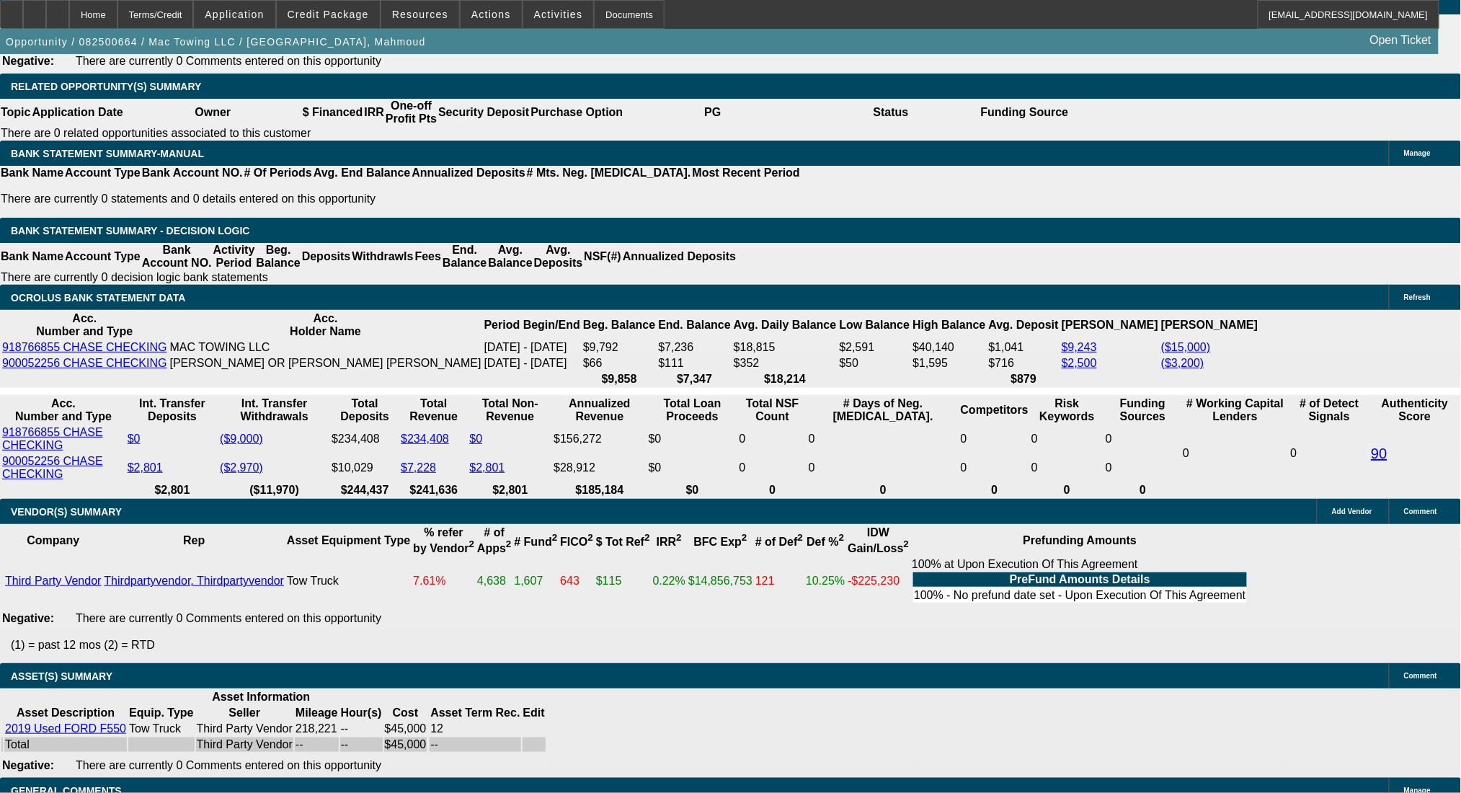
scroll to position [2114, 0]
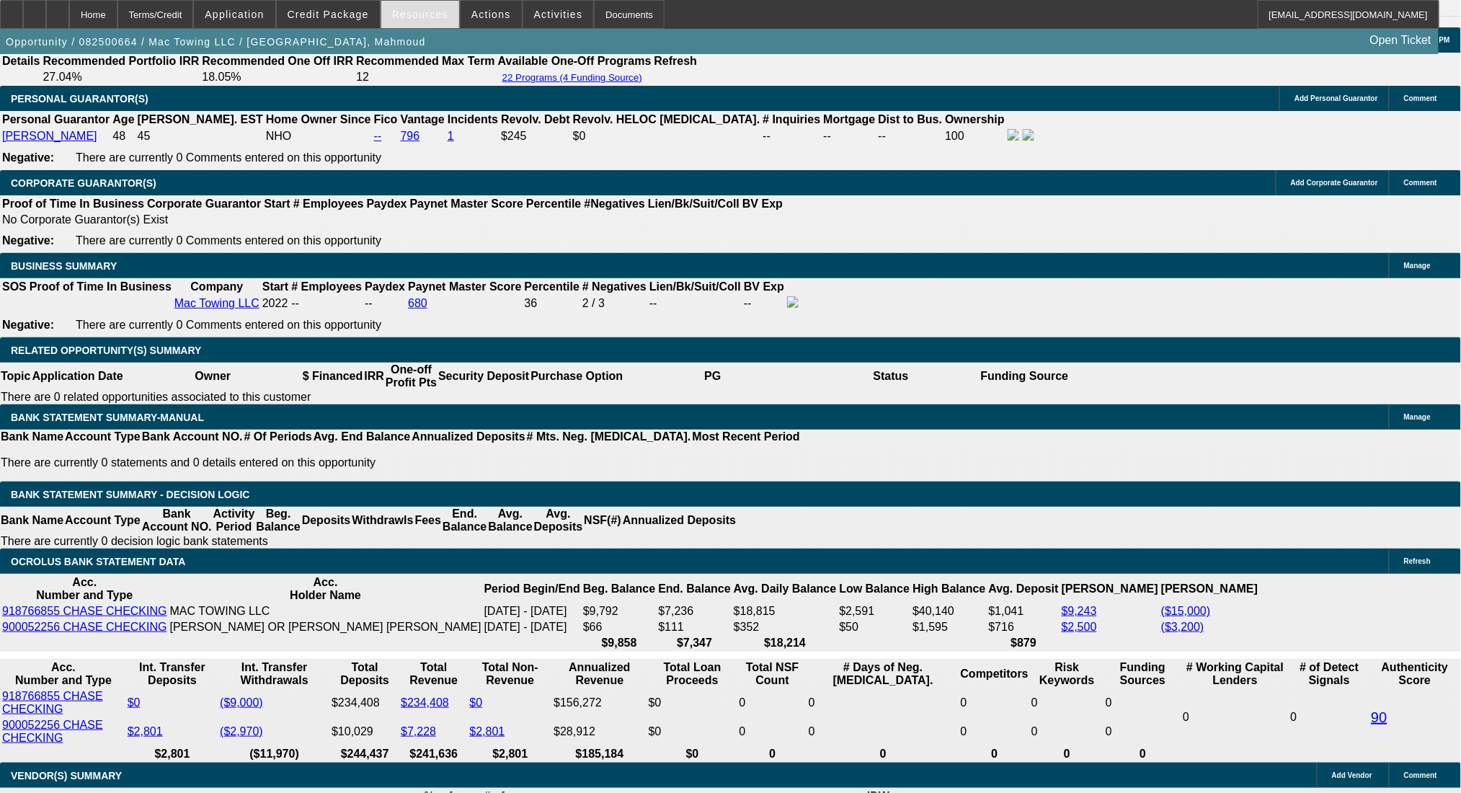
click at [386, 25] on div "Resources" at bounding box center [419, 14] width 79 height 29
click at [360, 18] on span "Credit Package" at bounding box center [328, 15] width 81 height 12
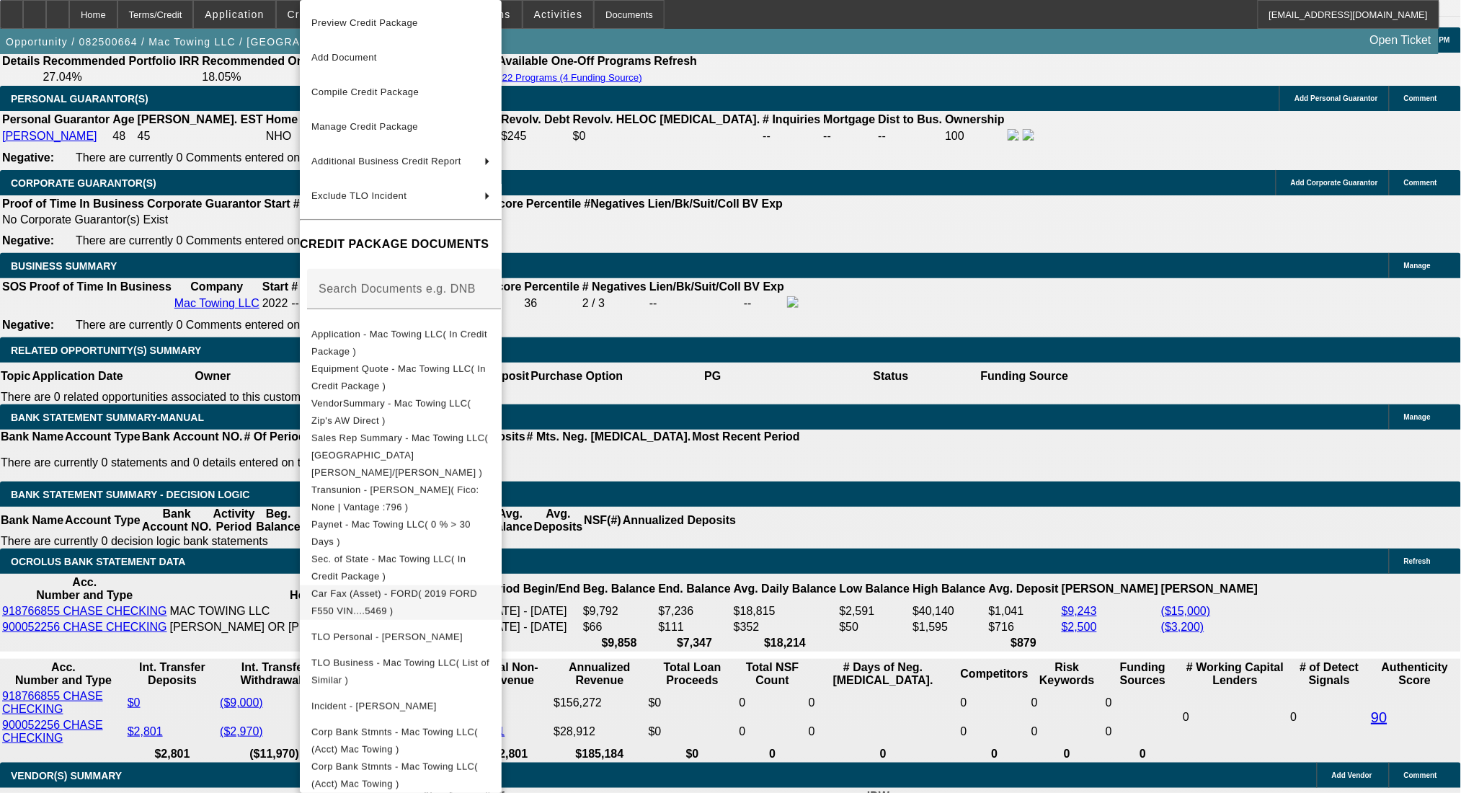
click at [432, 588] on span "Car Fax (Asset) - FORD( 2019 FORD F550 VIN....5469 )" at bounding box center [394, 602] width 166 height 28
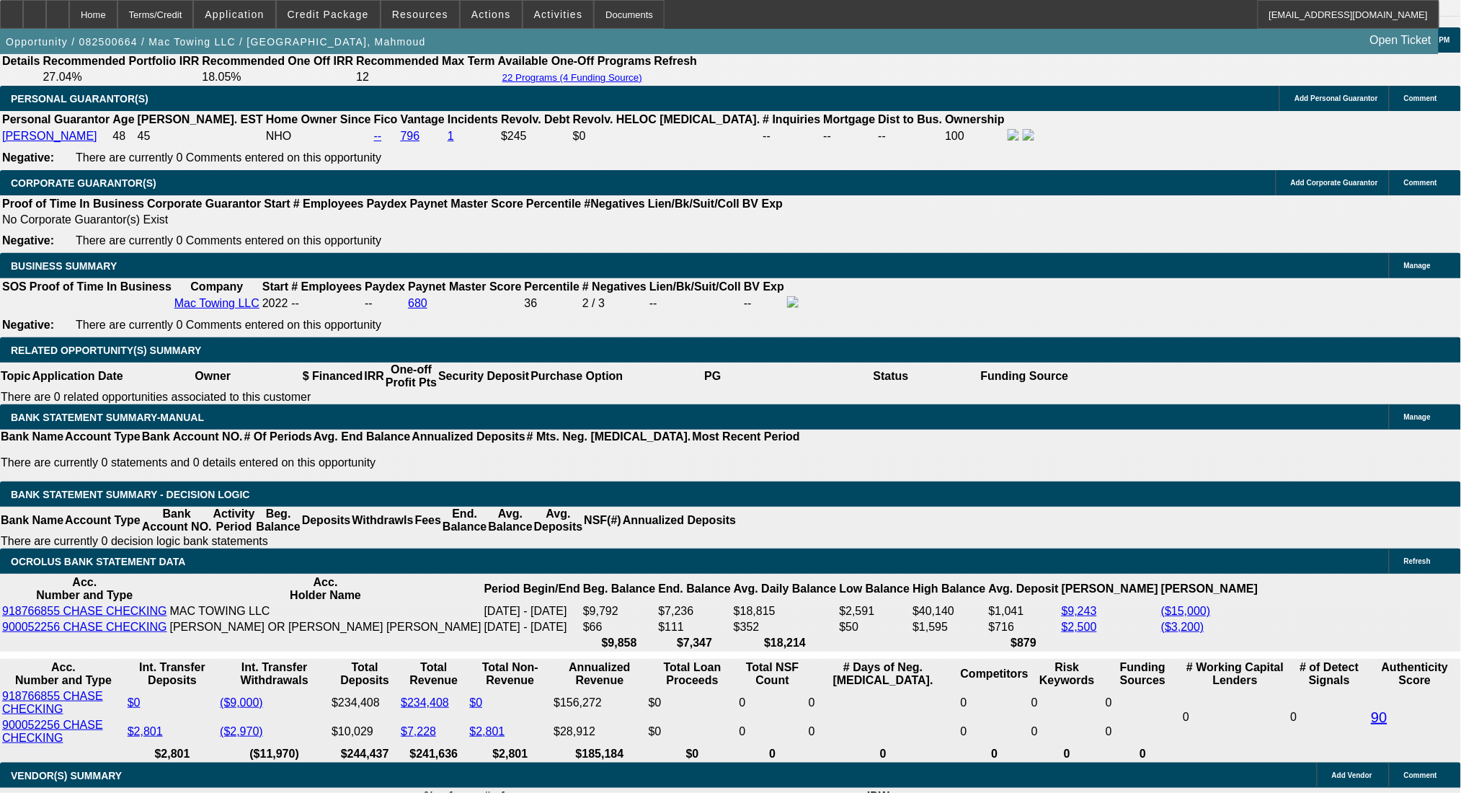
drag, startPoint x: 257, startPoint y: 344, endPoint x: 370, endPoint y: 344, distance: 113.9
type input "$15,000.00"
type input "UNKNOWN"
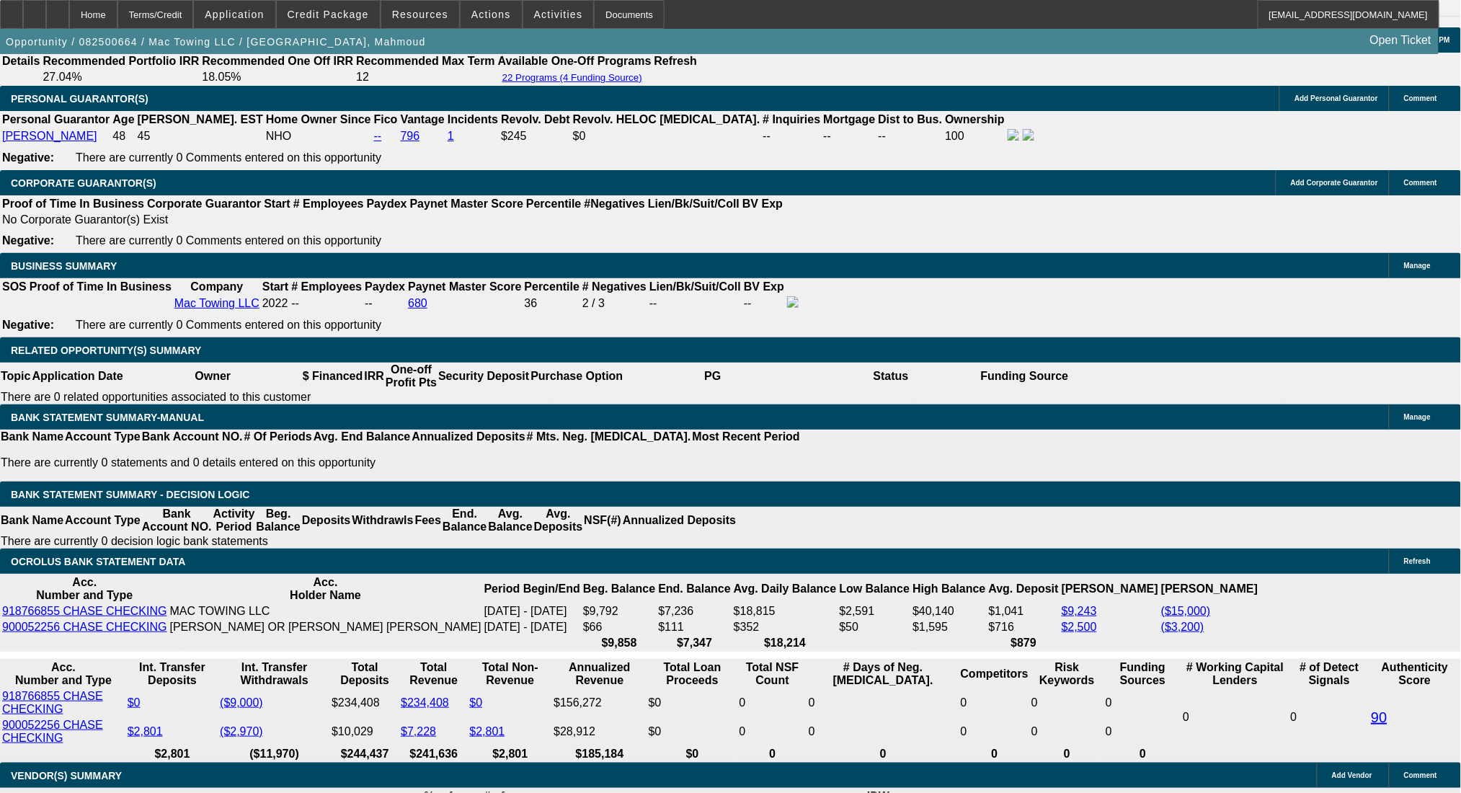
type input "$1,552.17"
type input "$3,104.34"
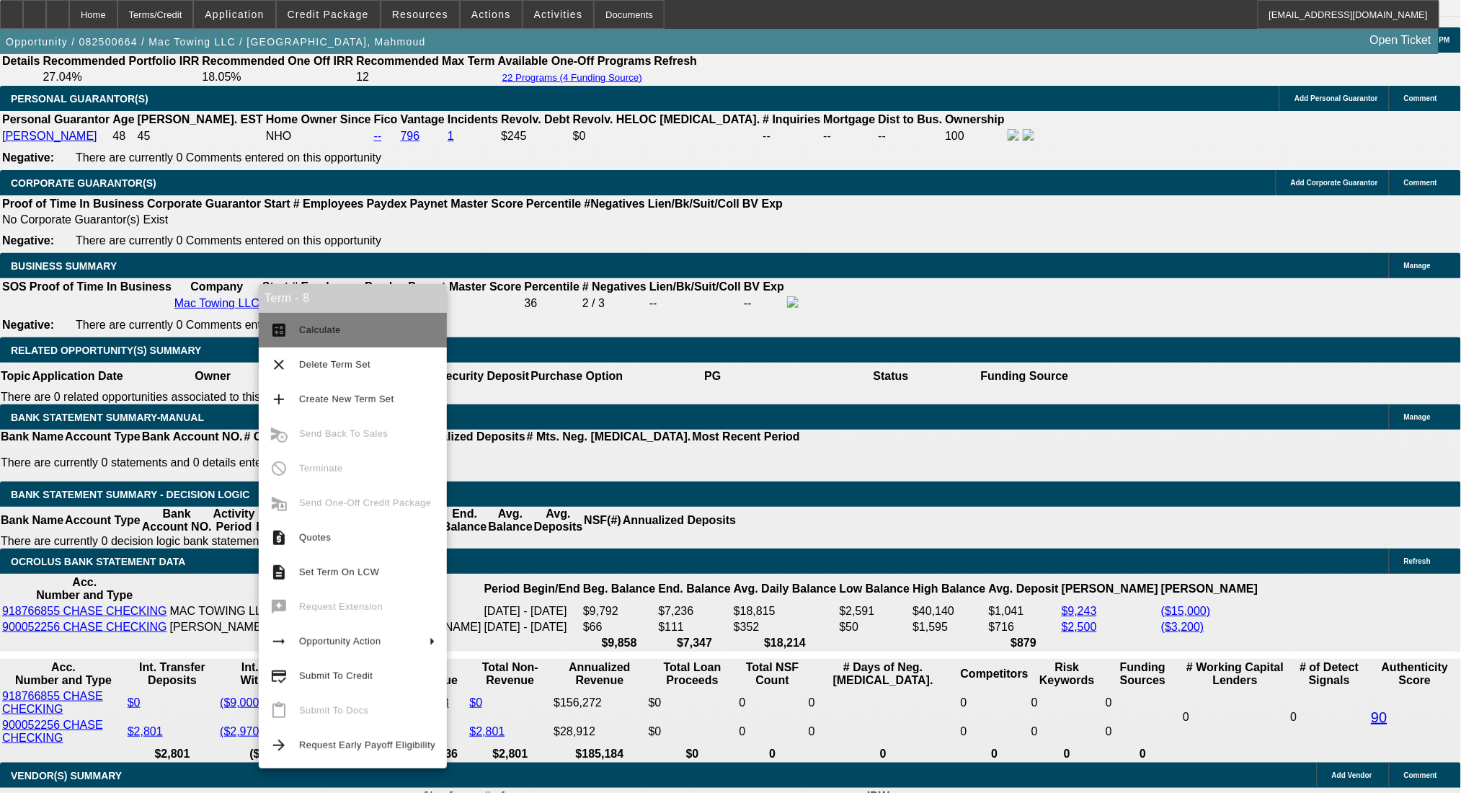
click at [321, 323] on span "Calculate" at bounding box center [367, 329] width 136 height 17
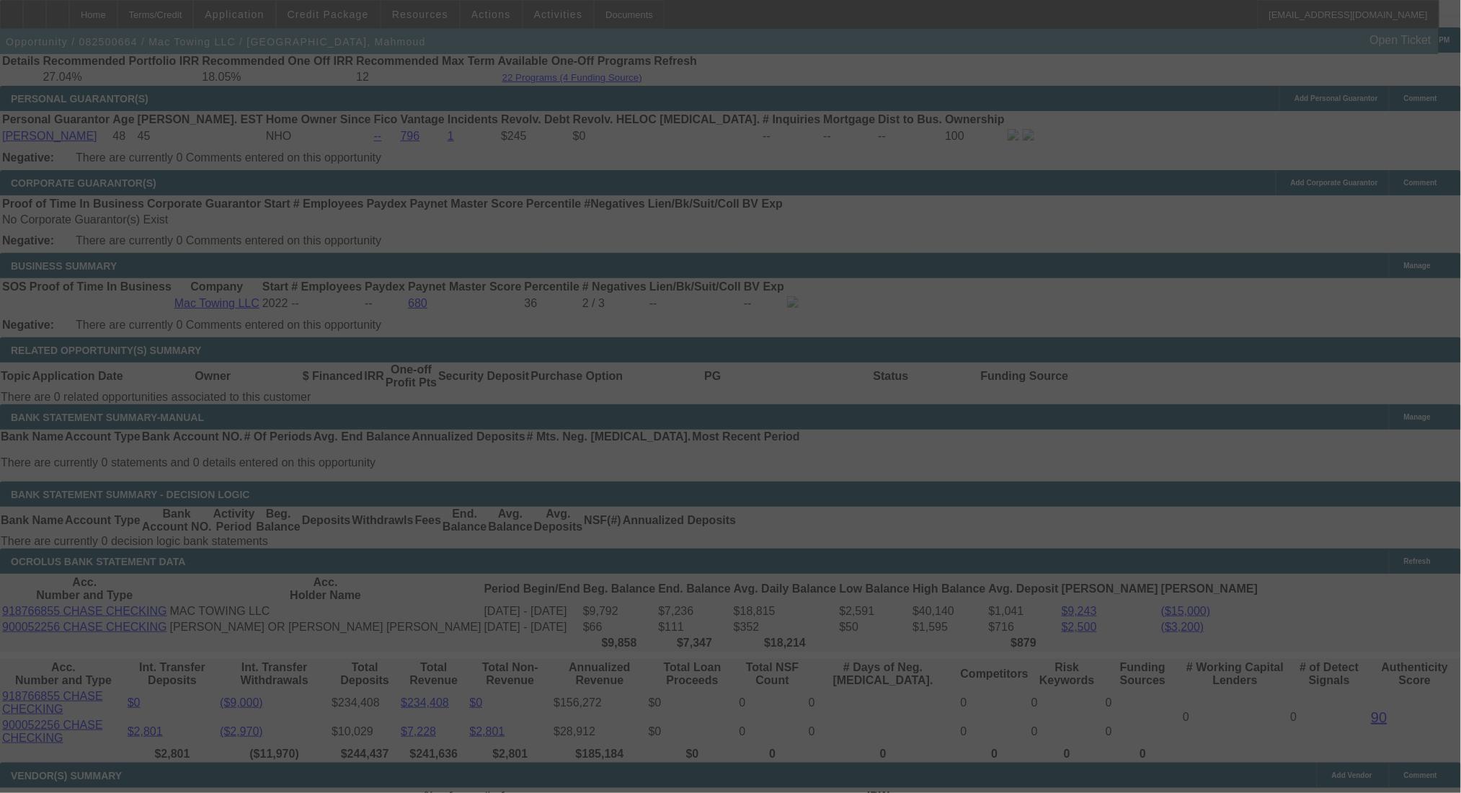
select select "0"
select select "2"
select select "0"
select select "6"
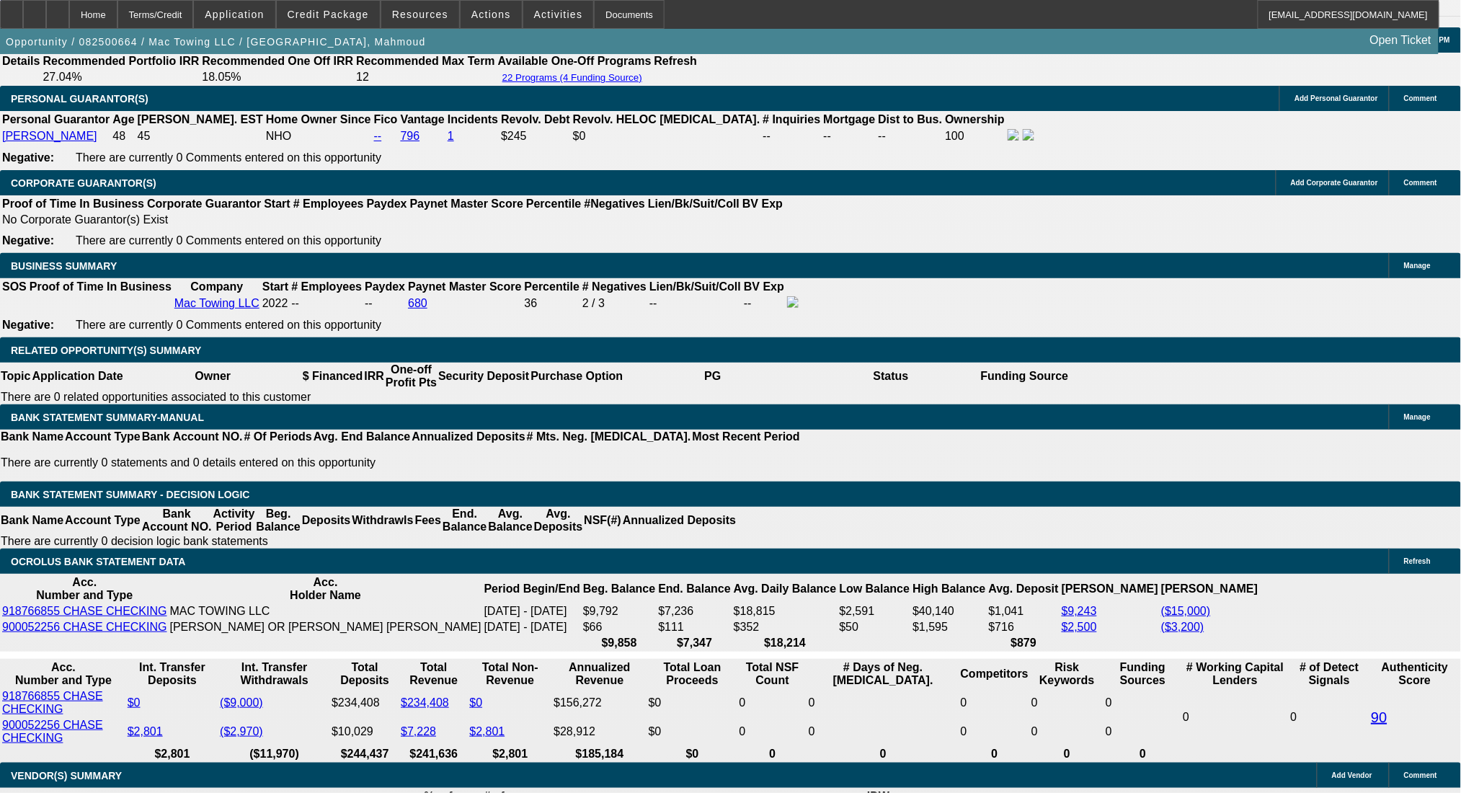
drag, startPoint x: 258, startPoint y: 342, endPoint x: 330, endPoint y: 342, distance: 72.1
drag, startPoint x: 261, startPoint y: 349, endPoint x: 346, endPoint y: 359, distance: 85.6
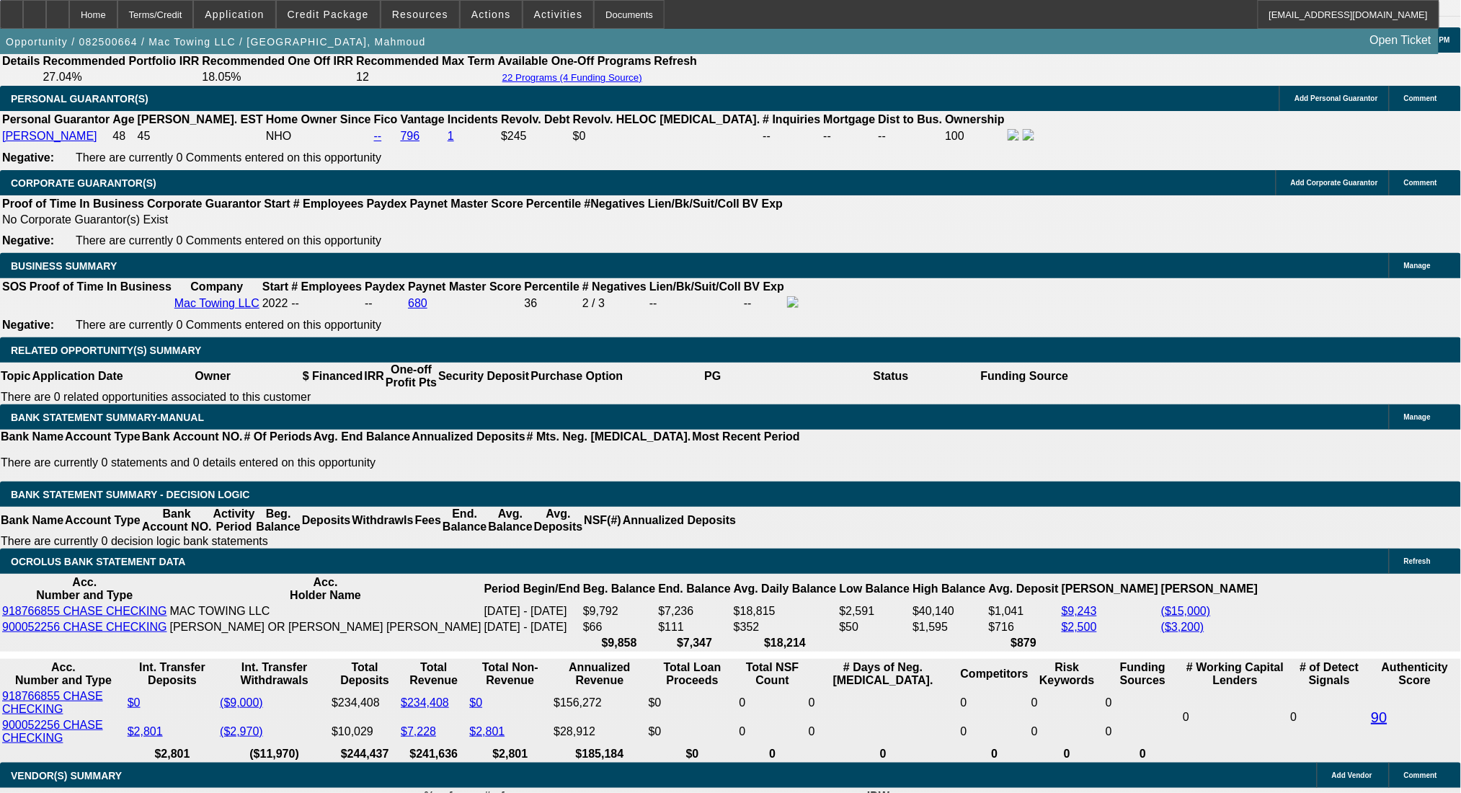
type input "$14,000.00"
type input "UNKNOWN"
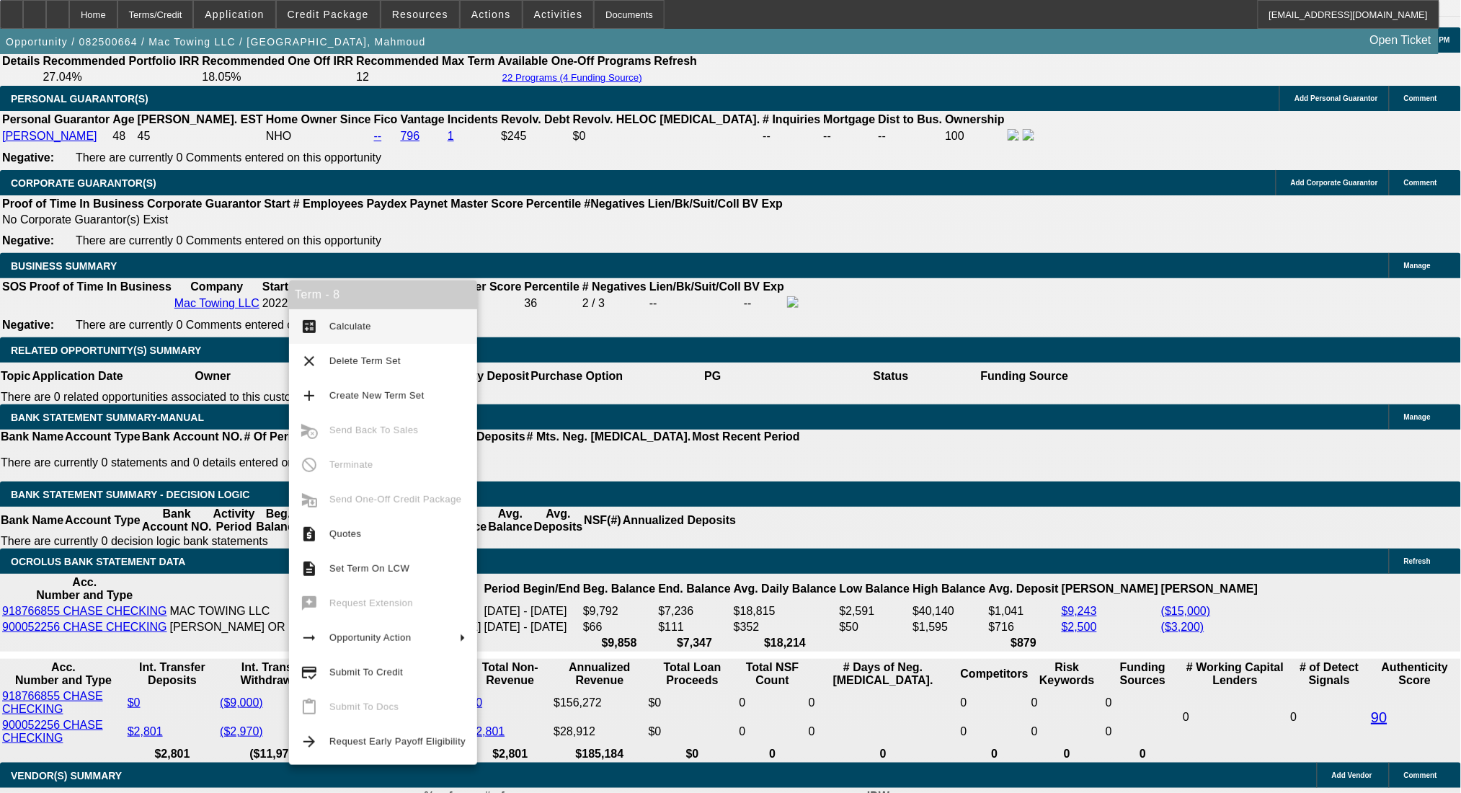
type input "$1,603.91"
type input "$3,207.82"
click at [327, 321] on button "calculate Calculate" at bounding box center [383, 326] width 188 height 35
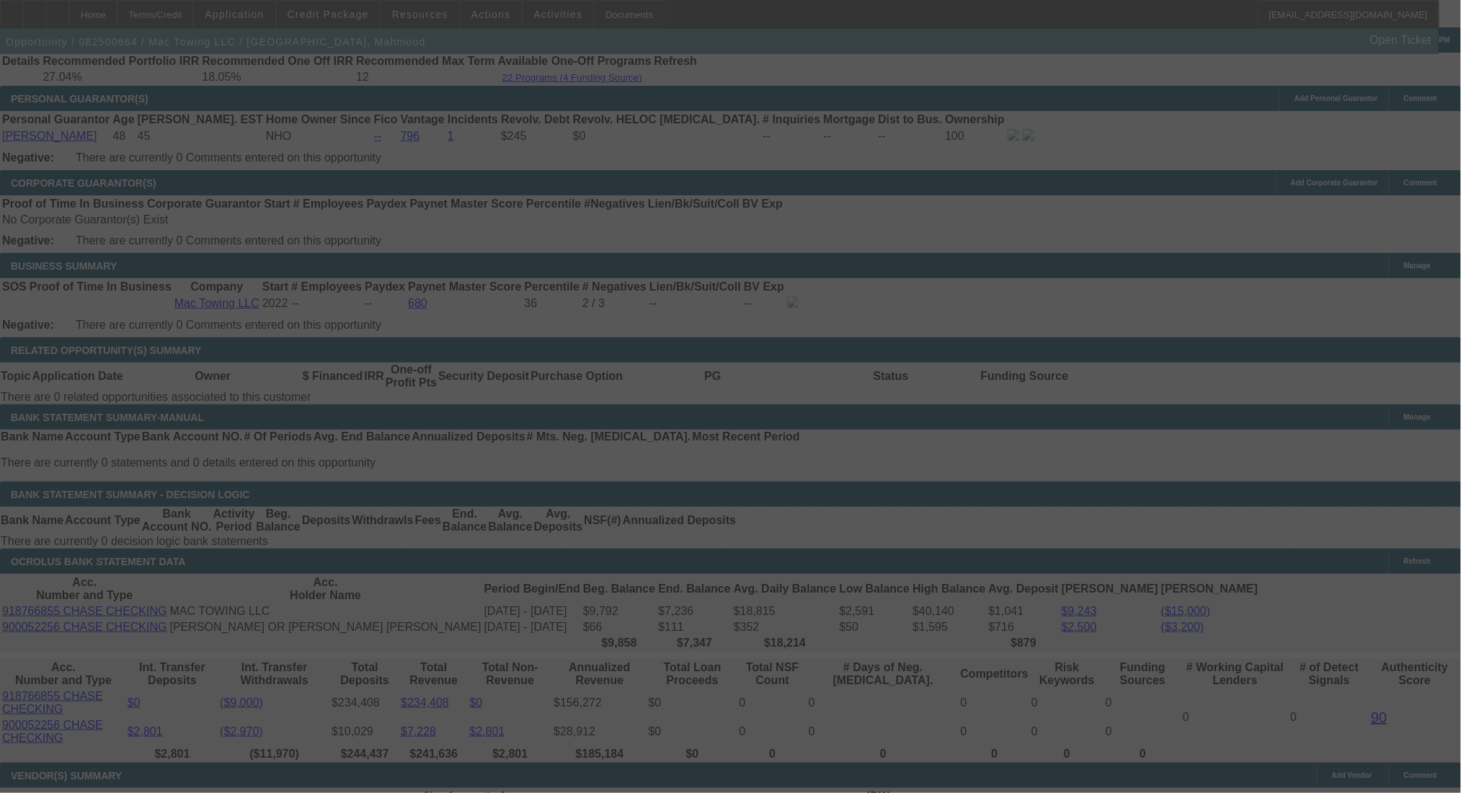
select select "0"
select select "2"
select select "0"
select select "6"
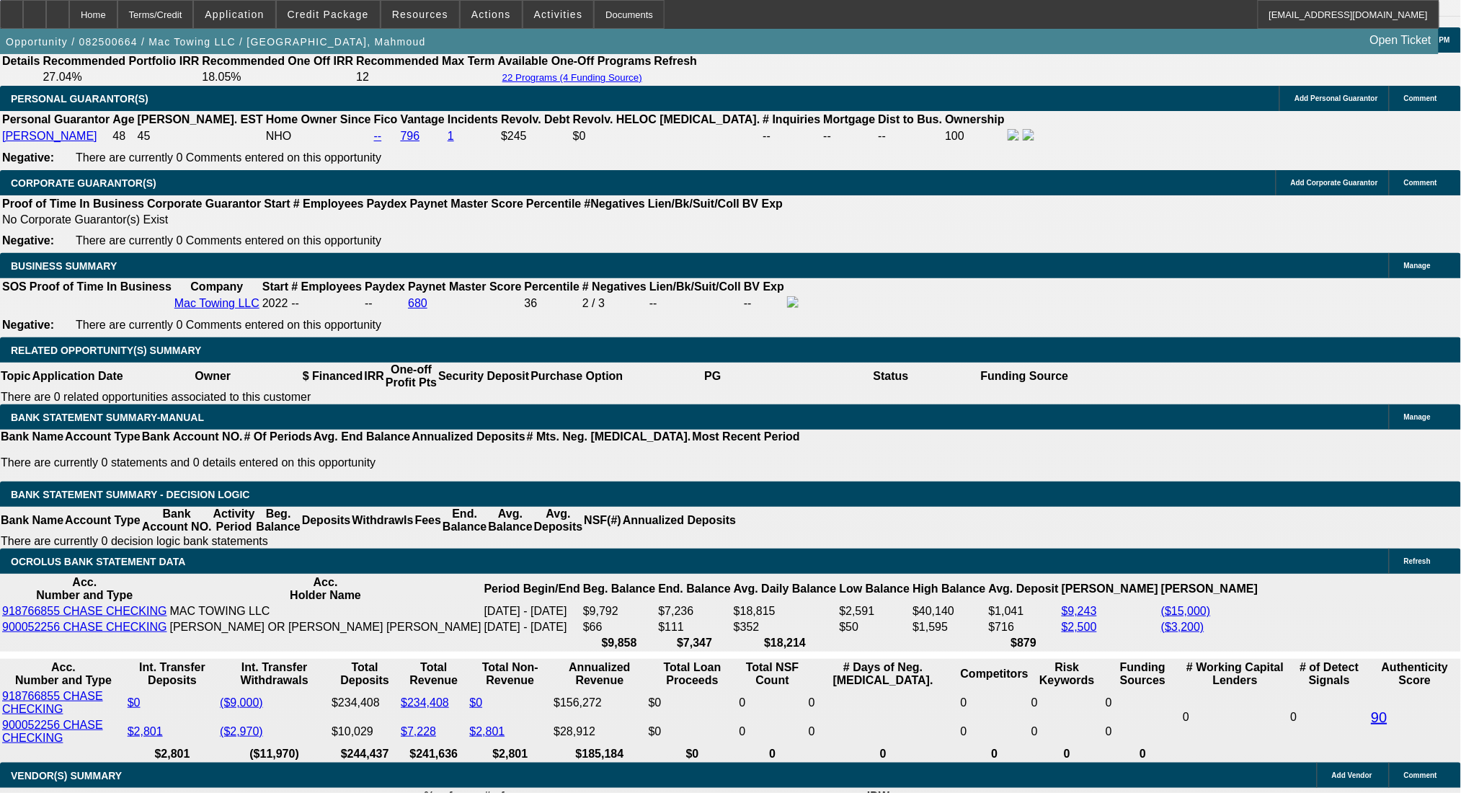
drag, startPoint x: 295, startPoint y: 457, endPoint x: 323, endPoint y: 458, distance: 27.4
type input "UNKNOWN"
type input "18"
type input "$63,122.10"
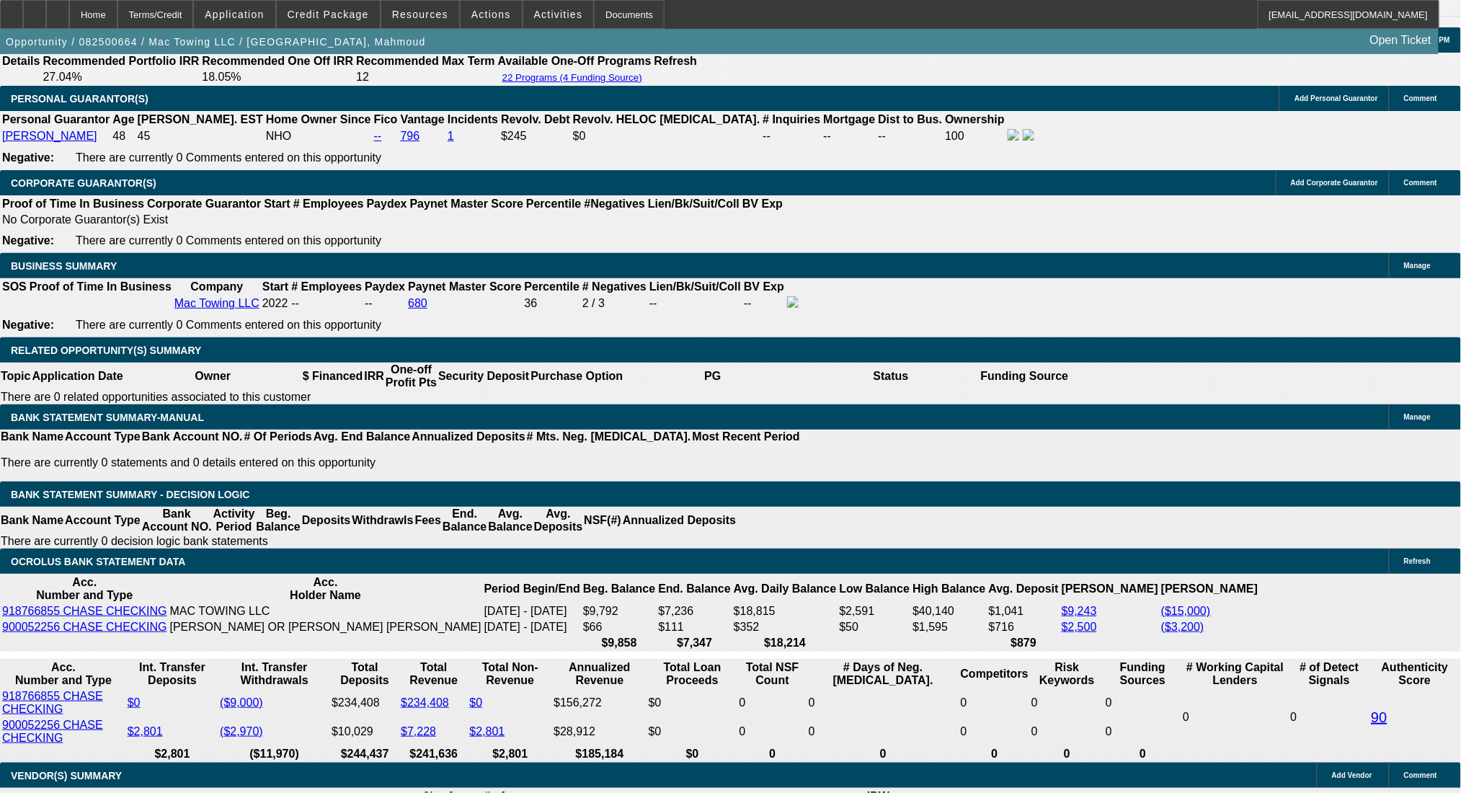
type input "$31,561.05"
type input "$4,066.70"
type input "$2,033.35"
type input "18"
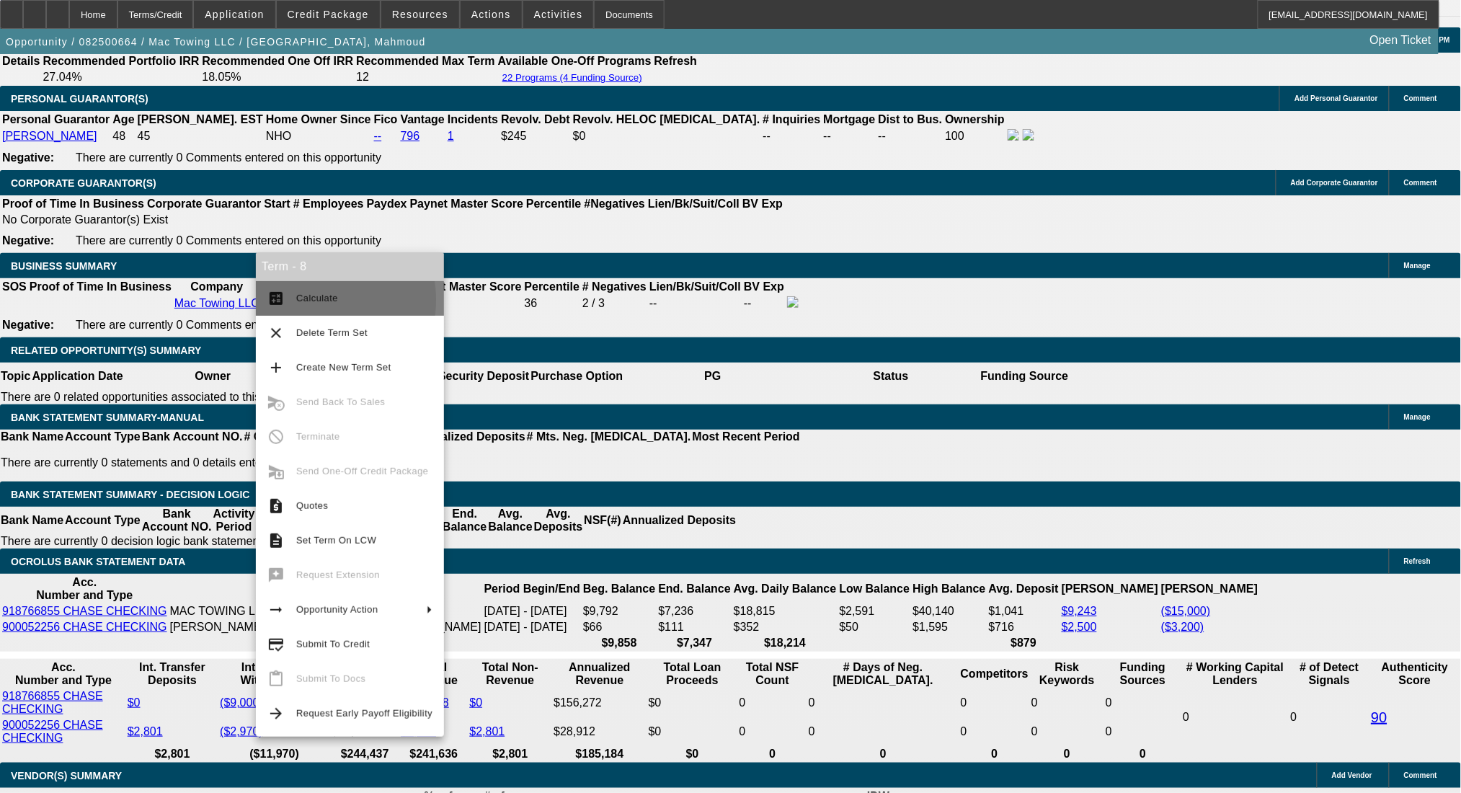
click at [297, 300] on span "Calculate" at bounding box center [317, 298] width 42 height 11
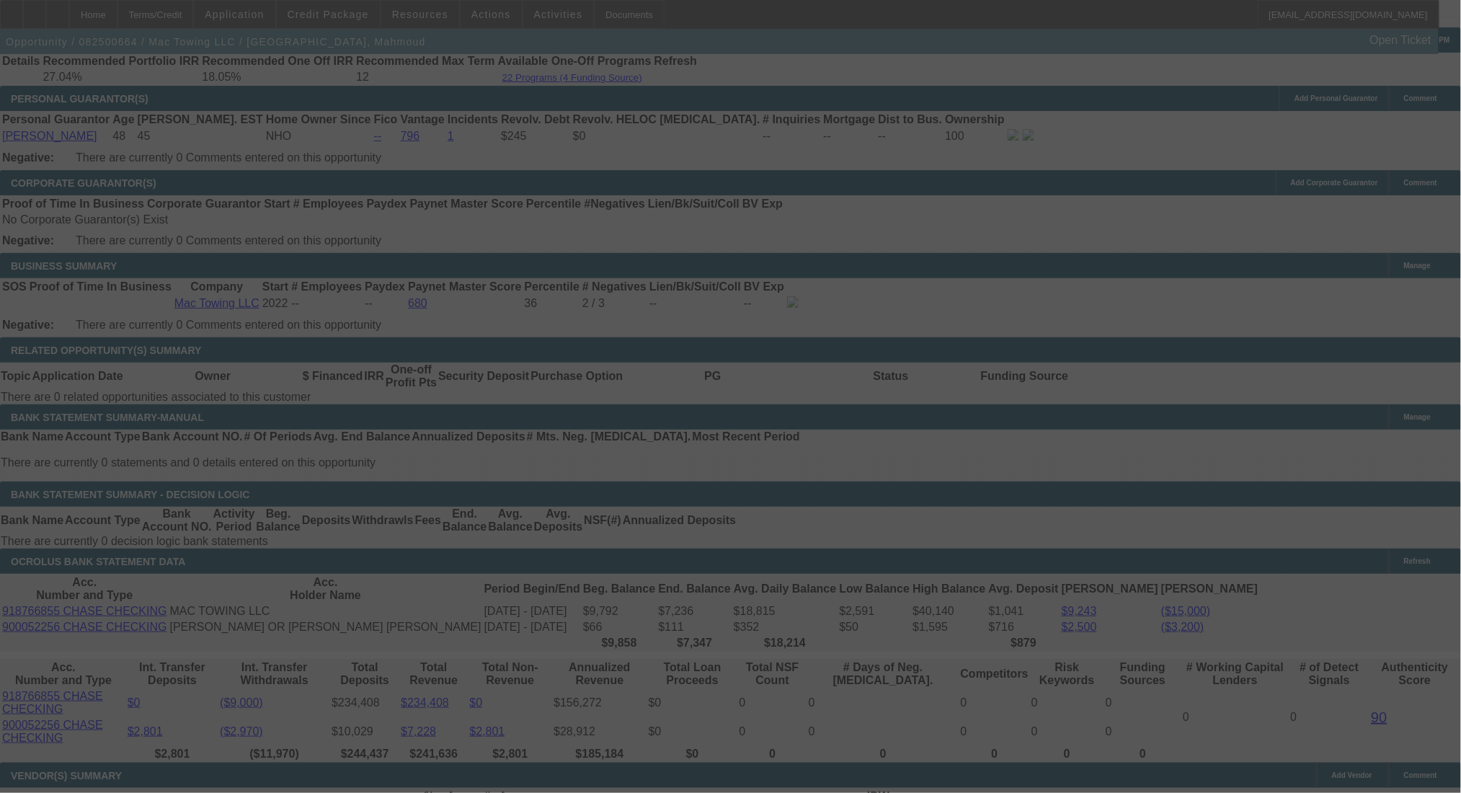
select select "0"
select select "2"
select select "0"
select select "6"
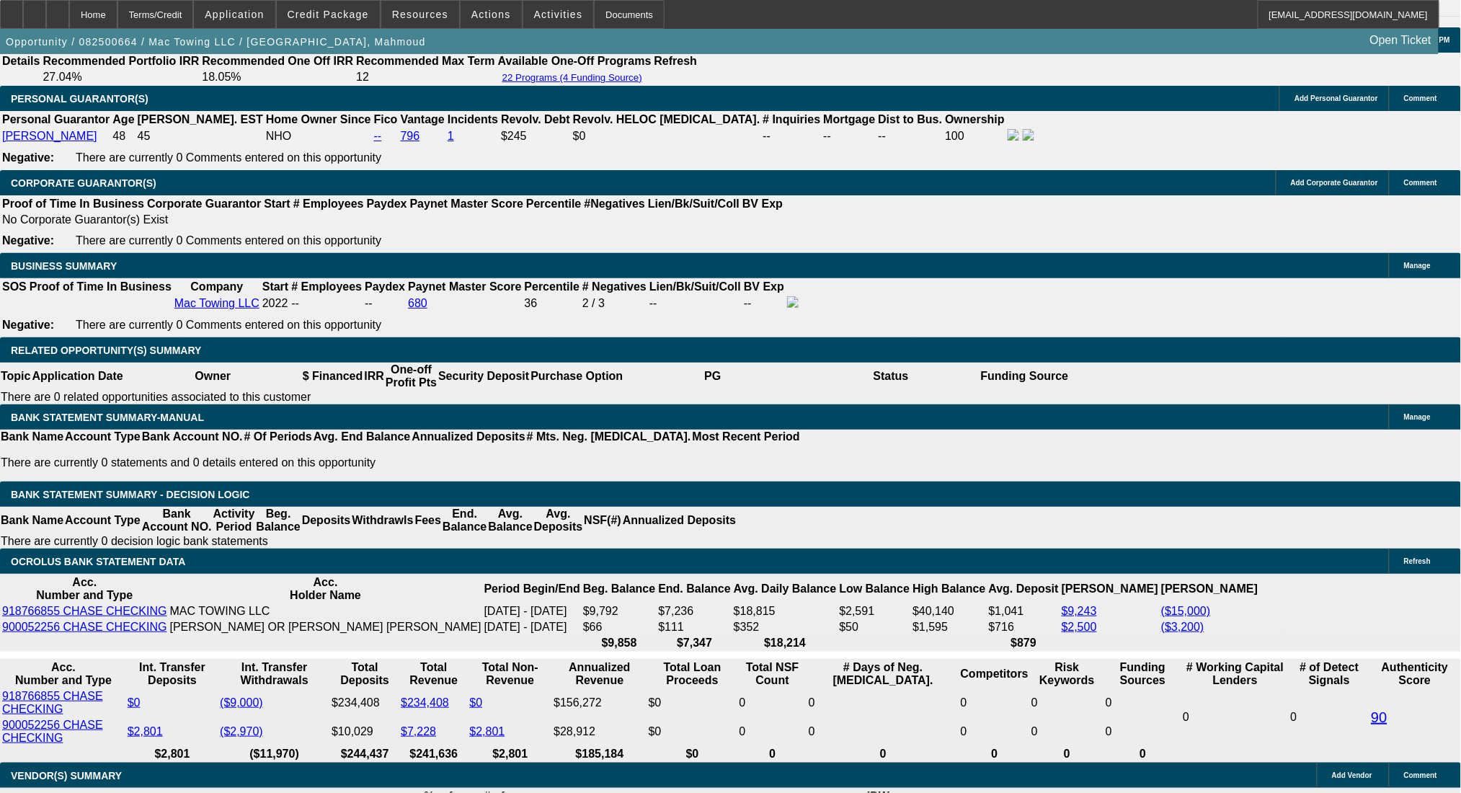
drag, startPoint x: 255, startPoint y: 349, endPoint x: 481, endPoint y: 341, distance: 225.7
type input "$13,000.00"
type input "UNKNOWN"
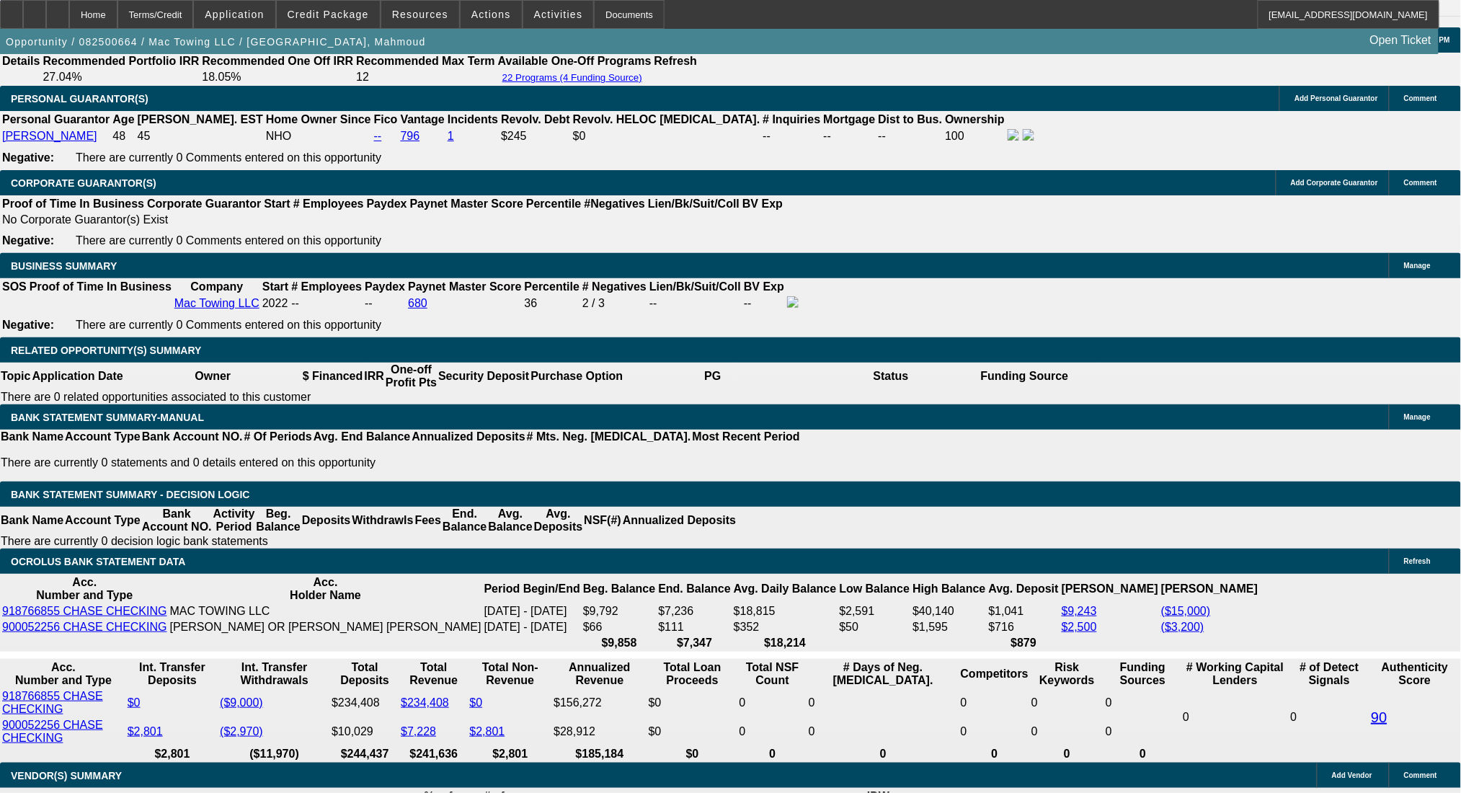
type input "$2,098.95"
type input "$4,197.90"
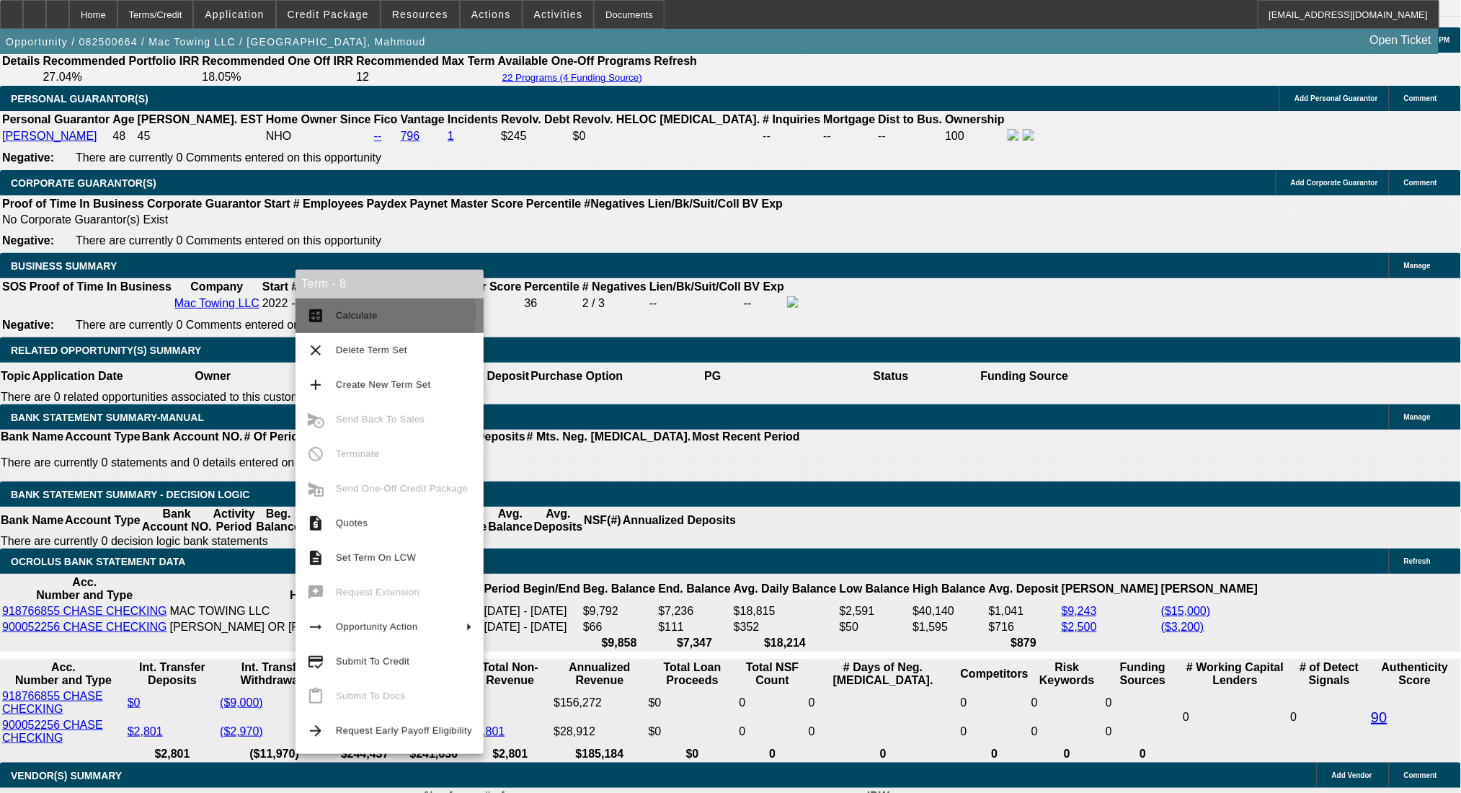
click at [324, 313] on button "calculate Calculate" at bounding box center [389, 315] width 188 height 35
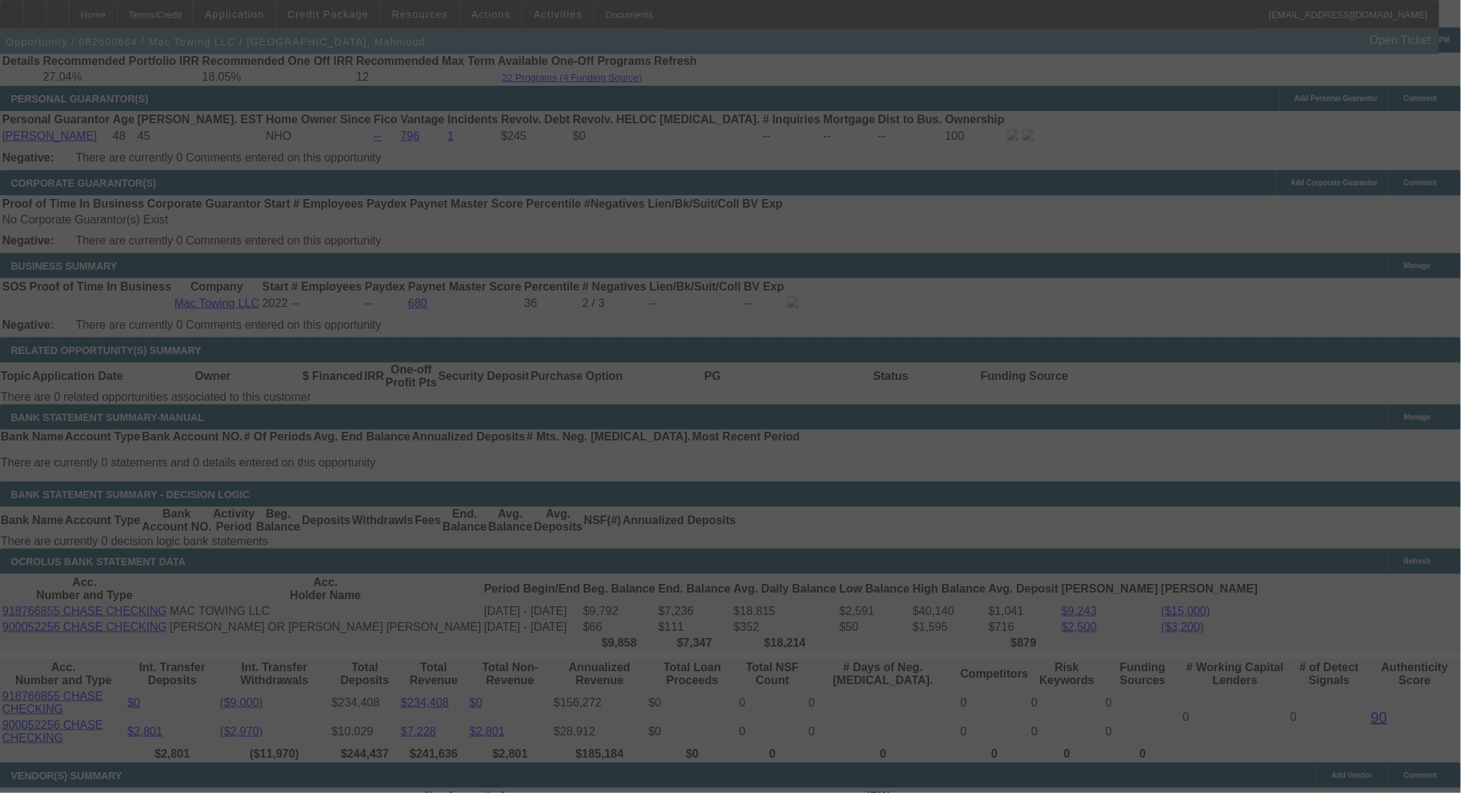
select select "0"
select select "2"
select select "0"
select select "6"
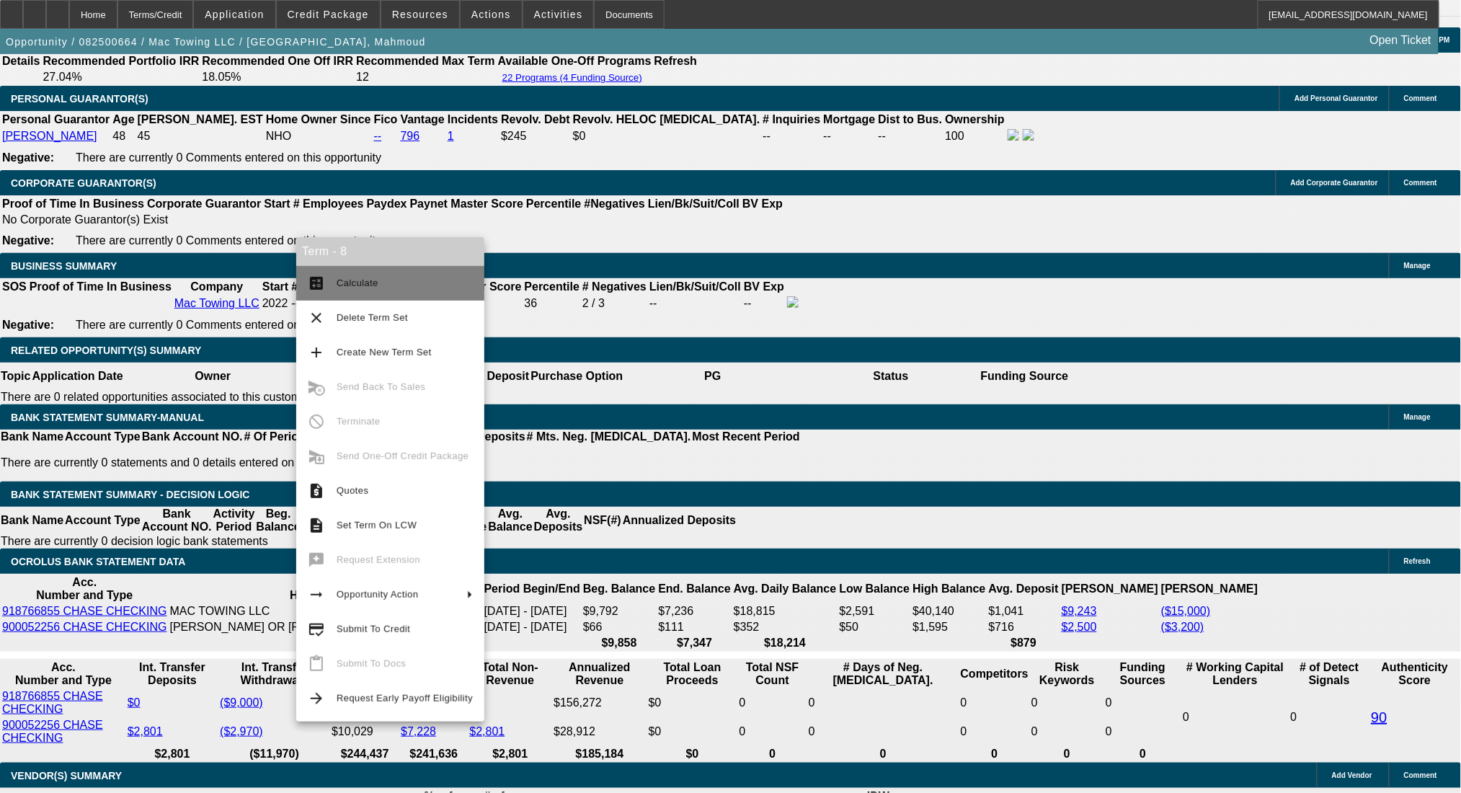
click at [330, 279] on button "calculate Calculate" at bounding box center [390, 283] width 188 height 35
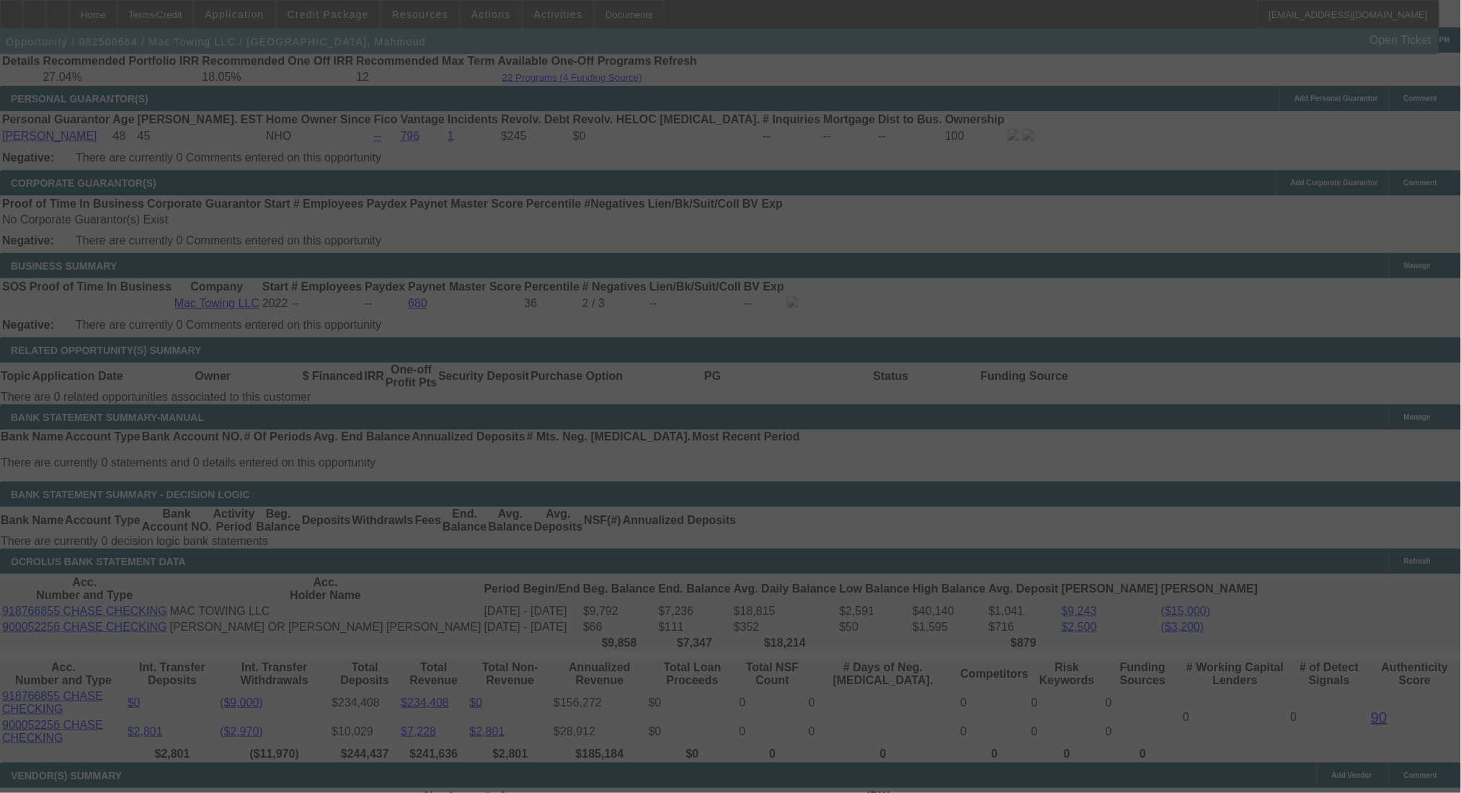
select select "0"
select select "2"
select select "0"
select select "6"
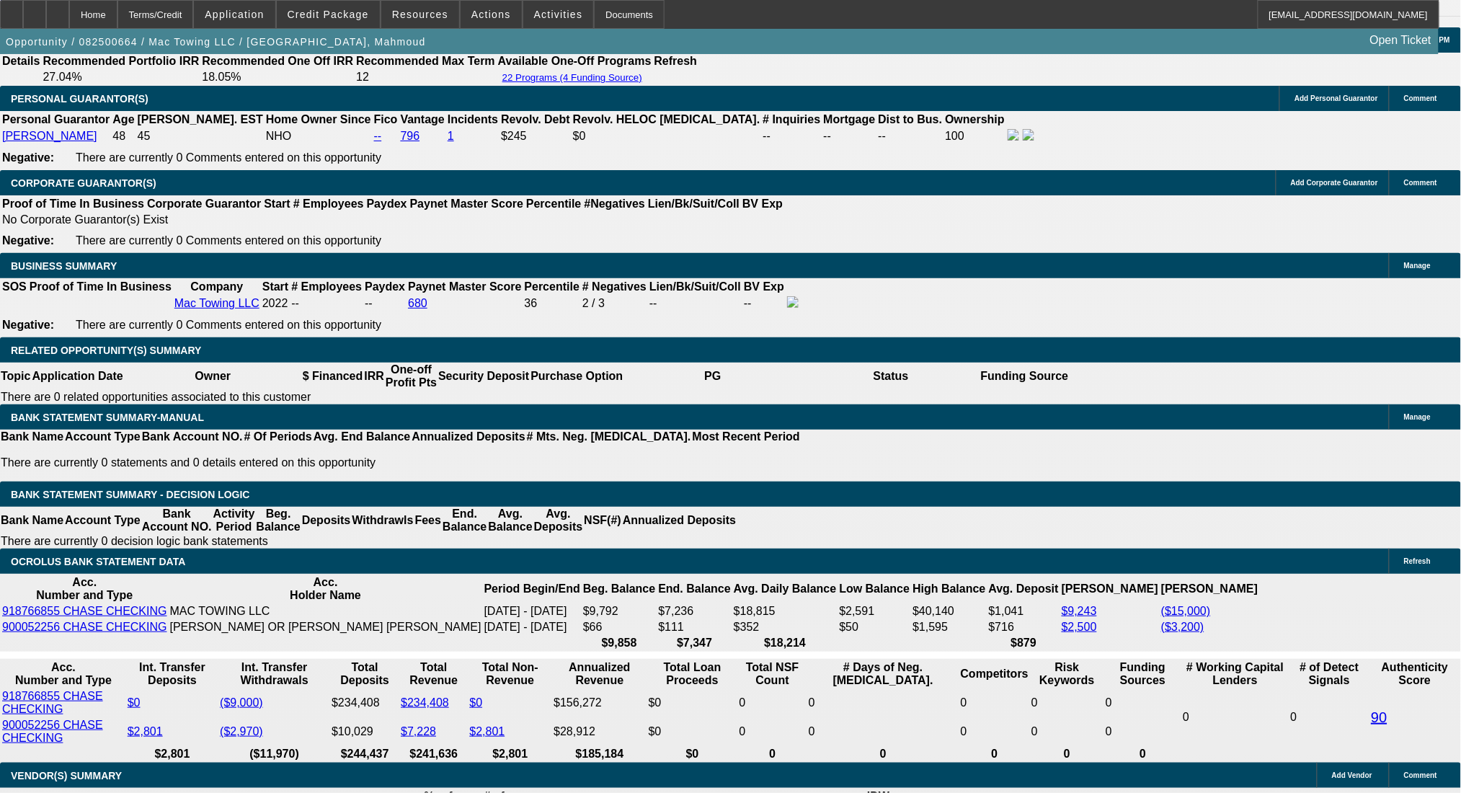
drag, startPoint x: 225, startPoint y: 461, endPoint x: 331, endPoint y: 461, distance: 106.7
type input "20"
type input "$418.00"
type input "UNKNOWN"
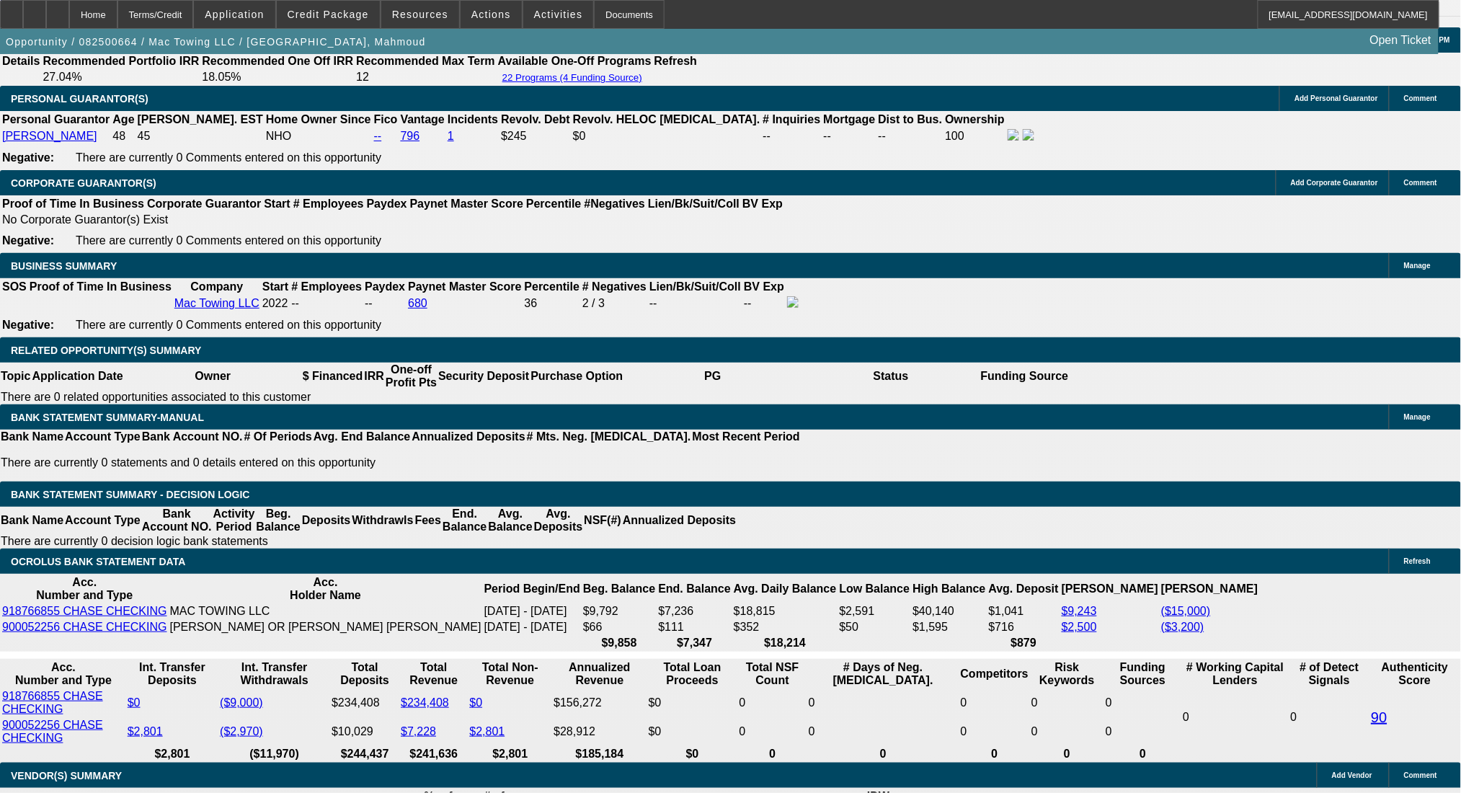
type input "209"
type input "2098"
type input "$4,196.00"
type input "21.7"
type input "$2,098.00"
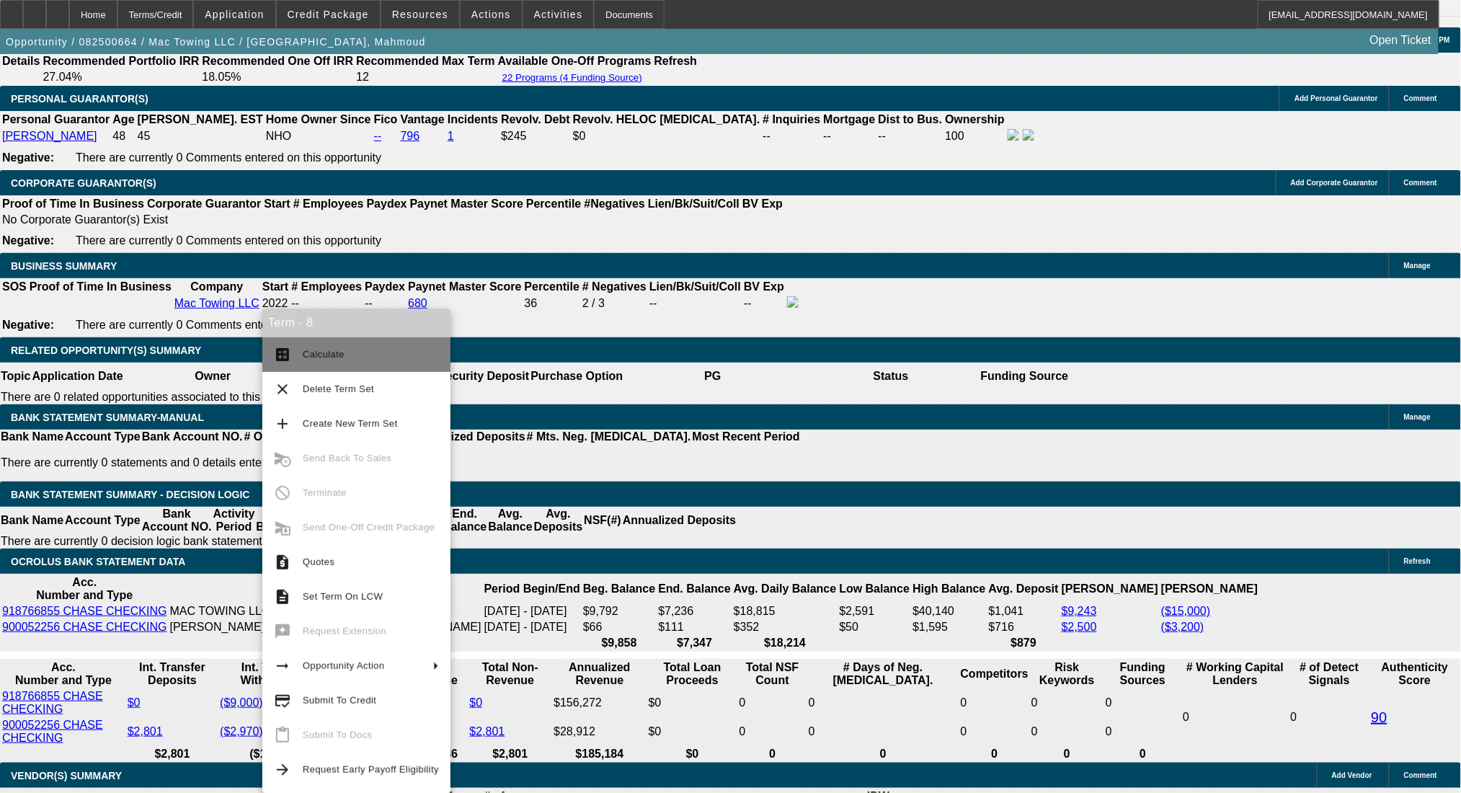
click at [313, 346] on span "Calculate" at bounding box center [371, 354] width 136 height 17
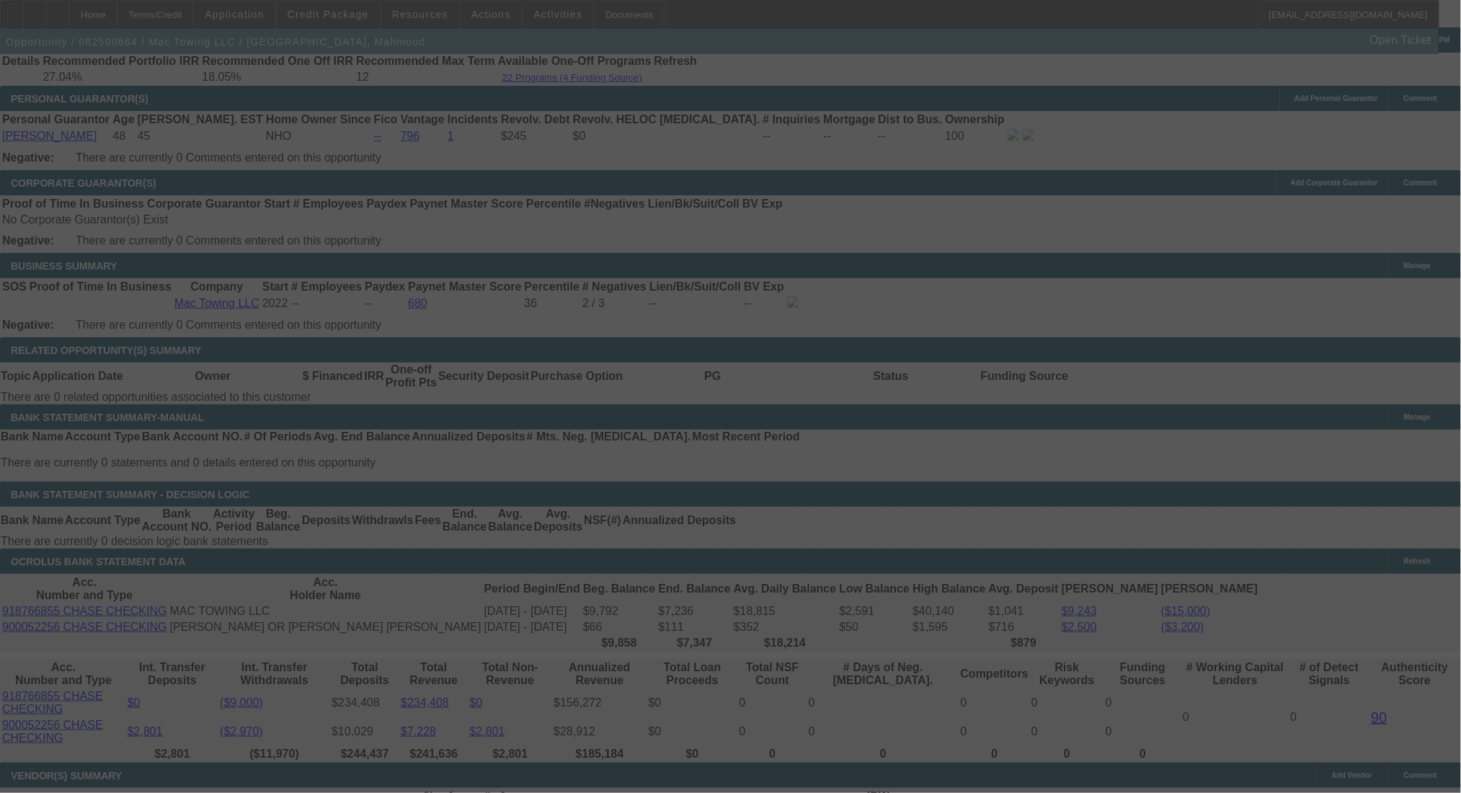
select select "0"
select select "2"
select select "0"
select select "6"
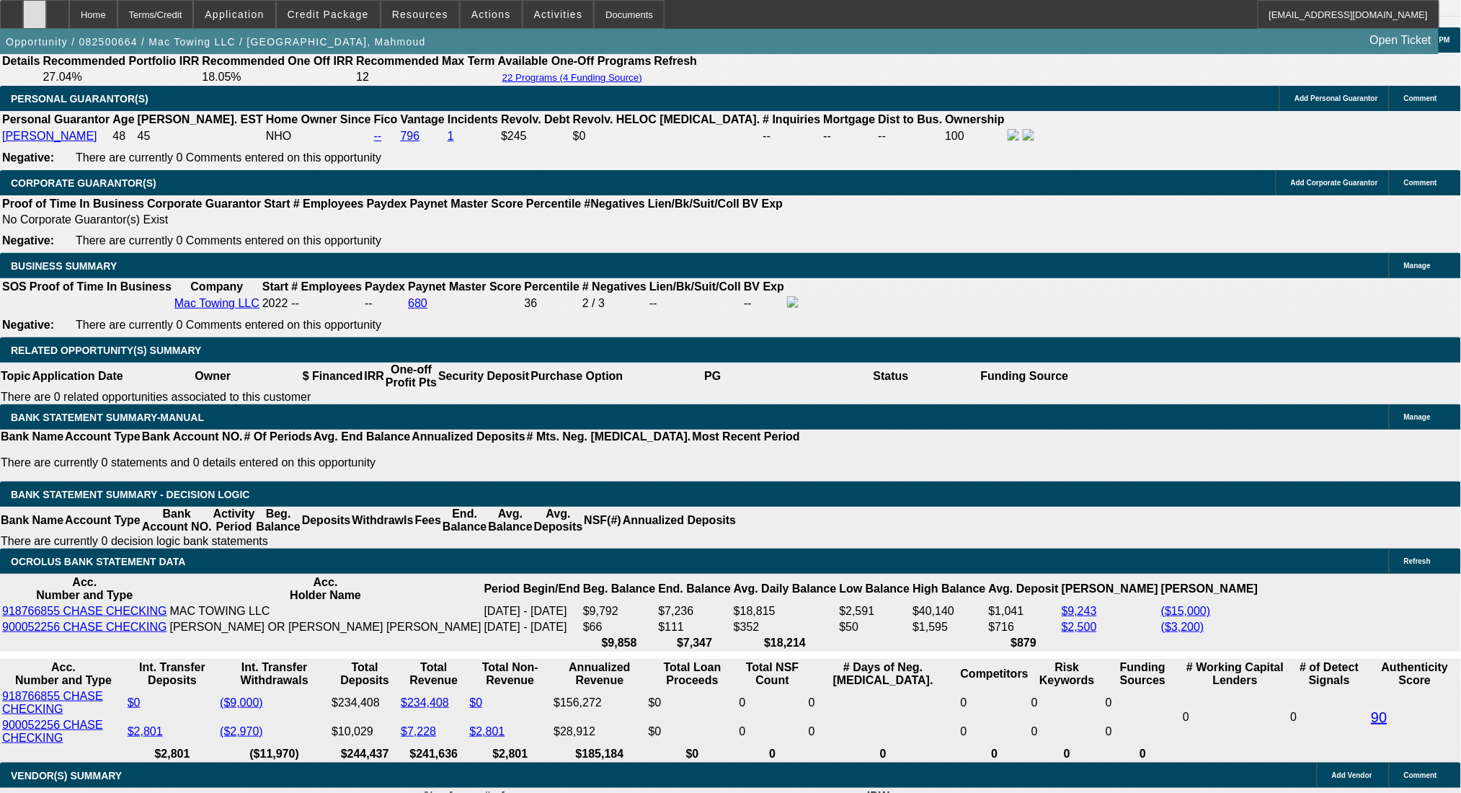
click at [46, 13] on div at bounding box center [34, 14] width 23 height 29
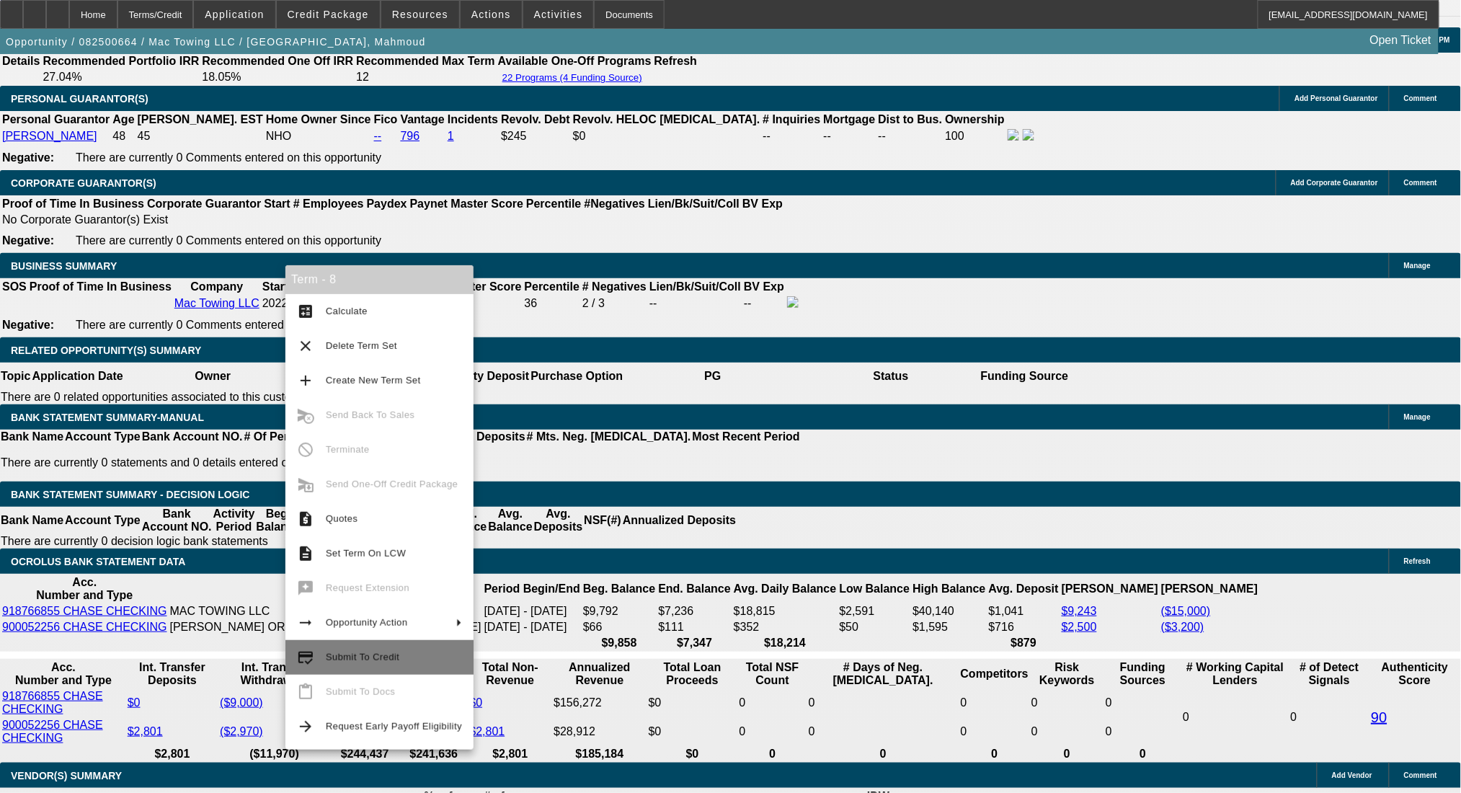
click at [364, 659] on span "Submit To Credit" at bounding box center [363, 656] width 74 height 11
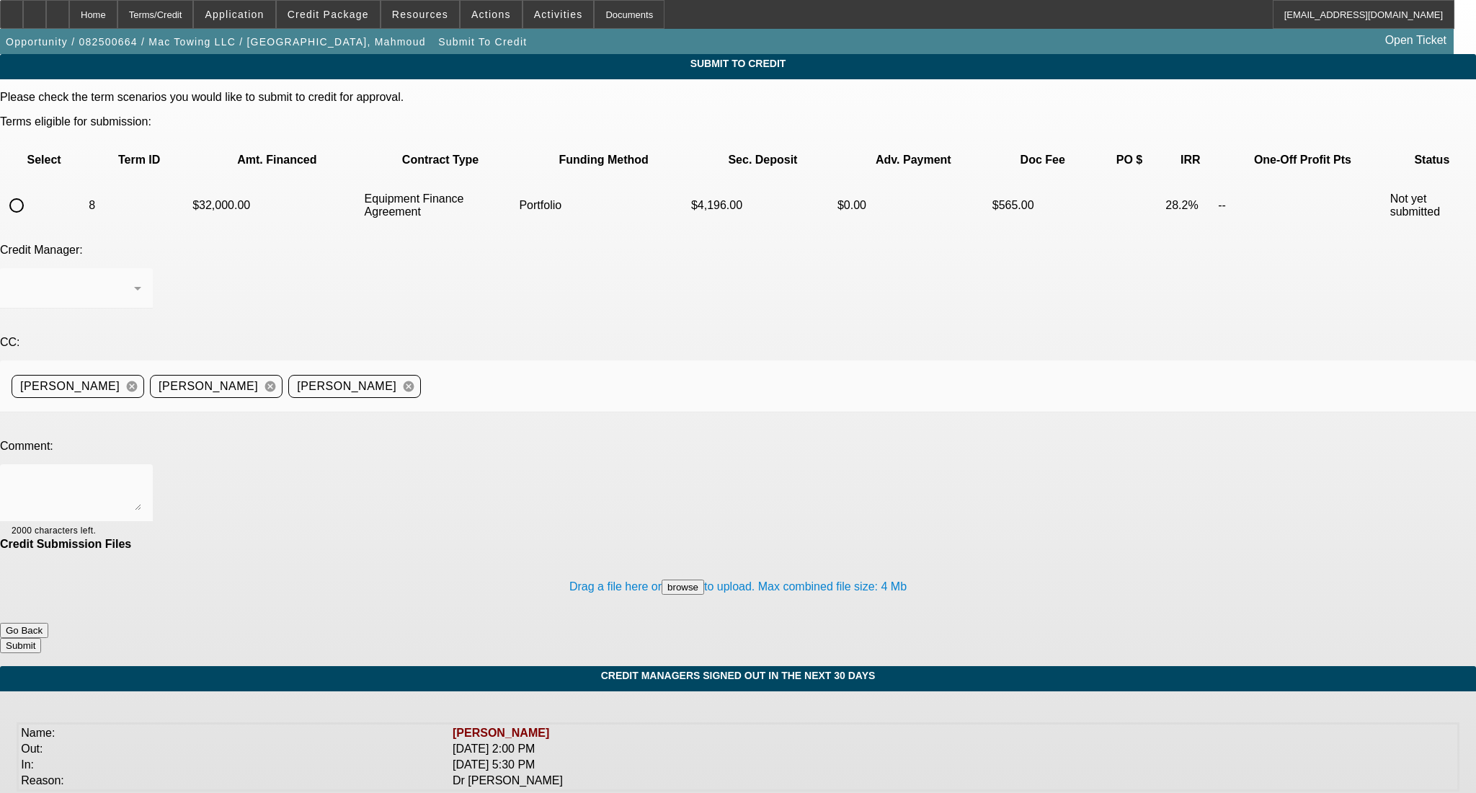
click at [31, 191] on input "radio" at bounding box center [16, 205] width 29 height 29
radio input "true"
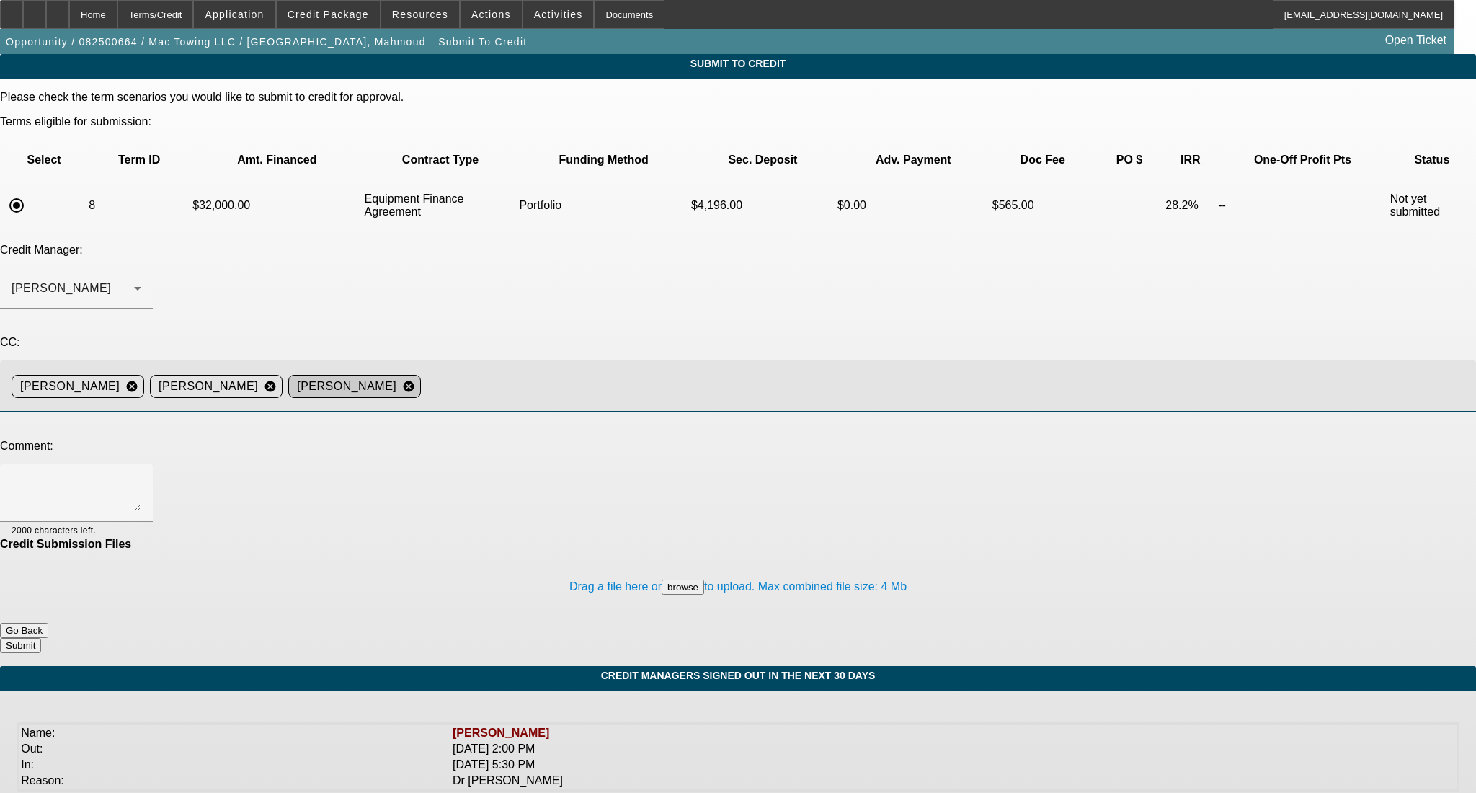
click at [421, 380] on mat-icon "cancel" at bounding box center [408, 386] width 25 height 13
click at [134, 280] on div "Arida, George" at bounding box center [73, 288] width 123 height 17
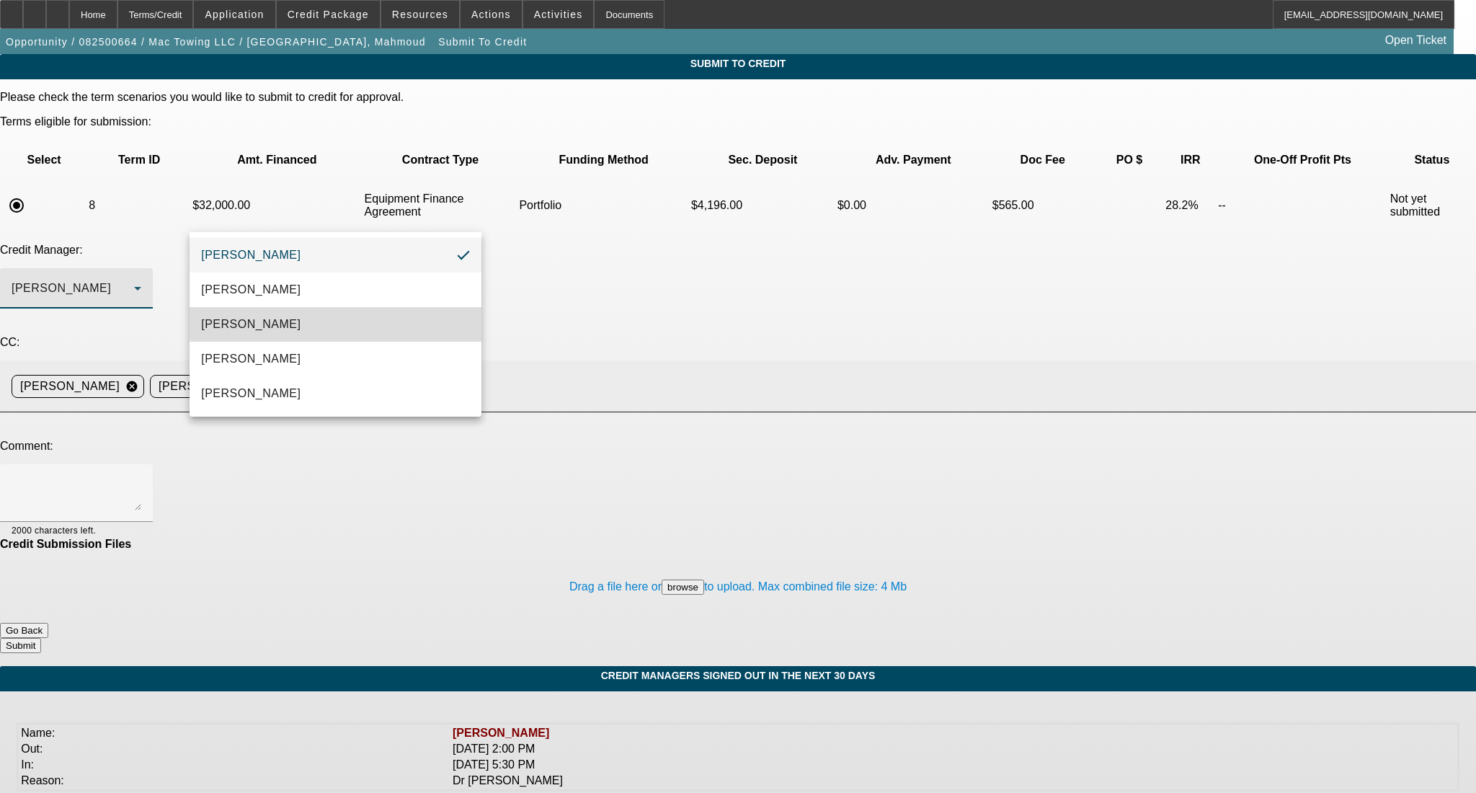
click at [376, 307] on mat-option "[PERSON_NAME]" at bounding box center [335, 324] width 291 height 35
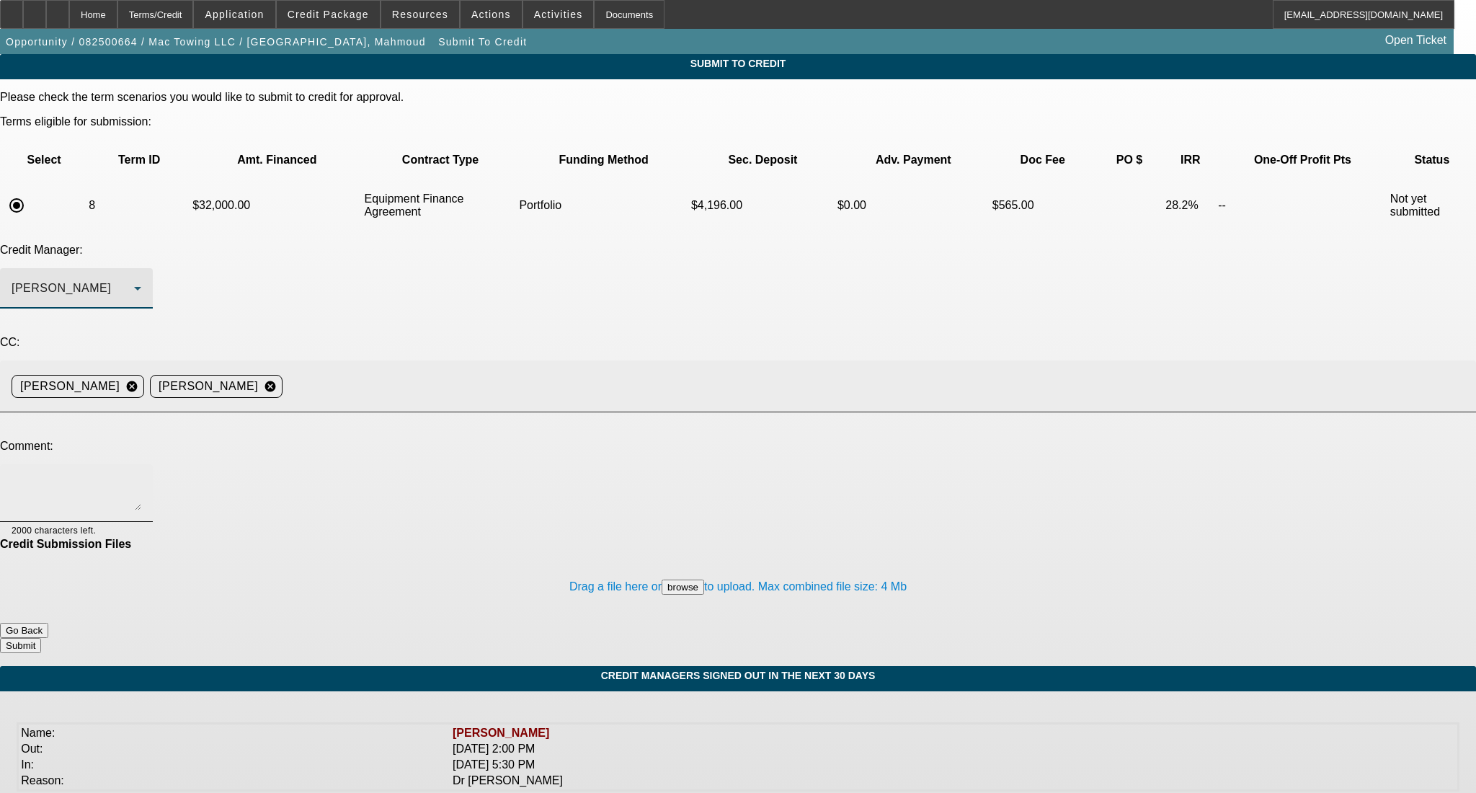
click at [141, 476] on textarea at bounding box center [77, 493] width 130 height 35
type textarea "G"
click at [141, 476] on textarea "Hi Michael- Customer really is interested in moving on this truck. I attached t…" at bounding box center [77, 493] width 130 height 35
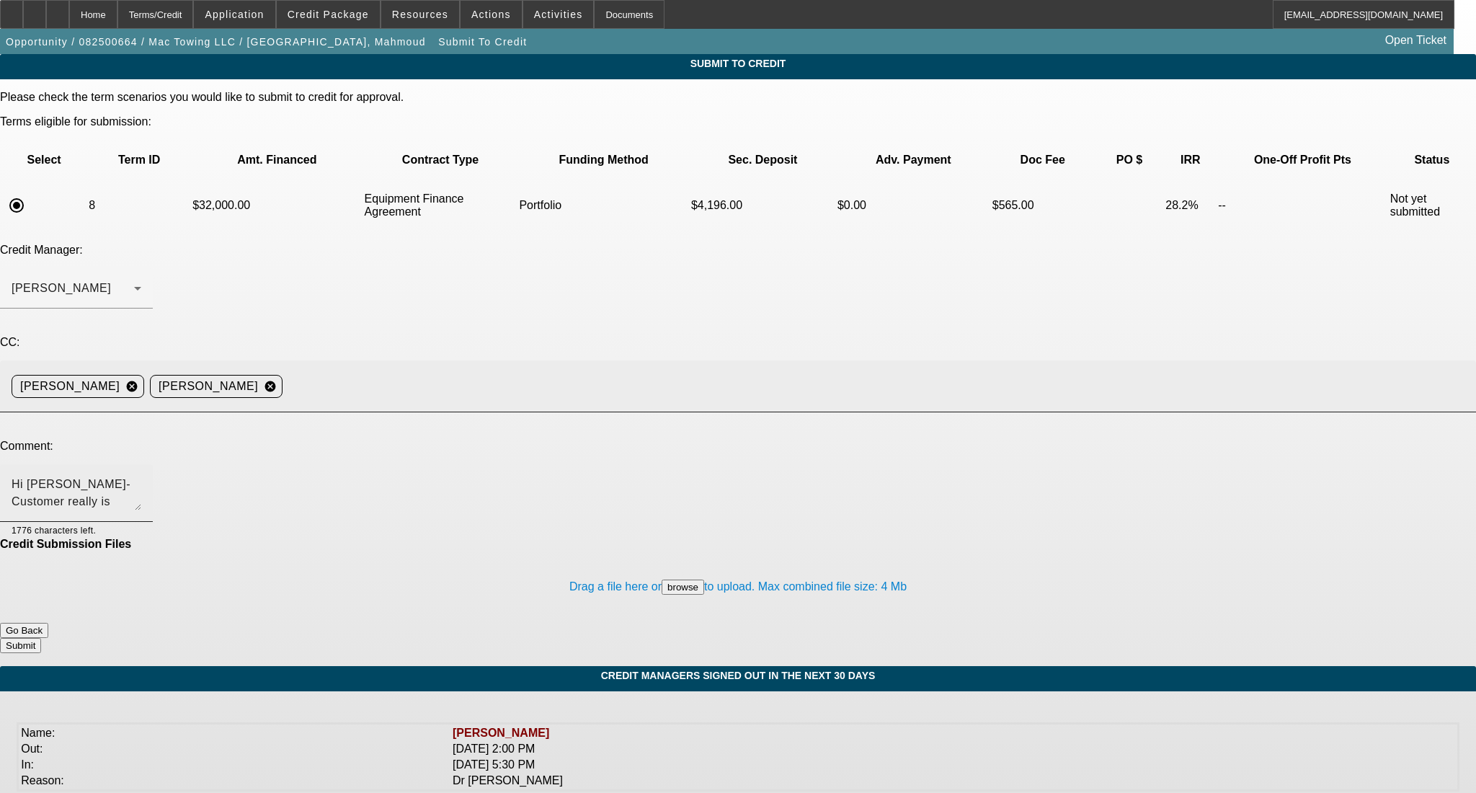
click at [141, 476] on textarea "Hi Michael- Customer really is interested in moving on this truck. I attached t…" at bounding box center [77, 493] width 130 height 35
type textarea "Hi Michael- Customer really is interested in moving on this truck. I attached t…"
click at [41, 638] on button "Submit" at bounding box center [20, 645] width 41 height 15
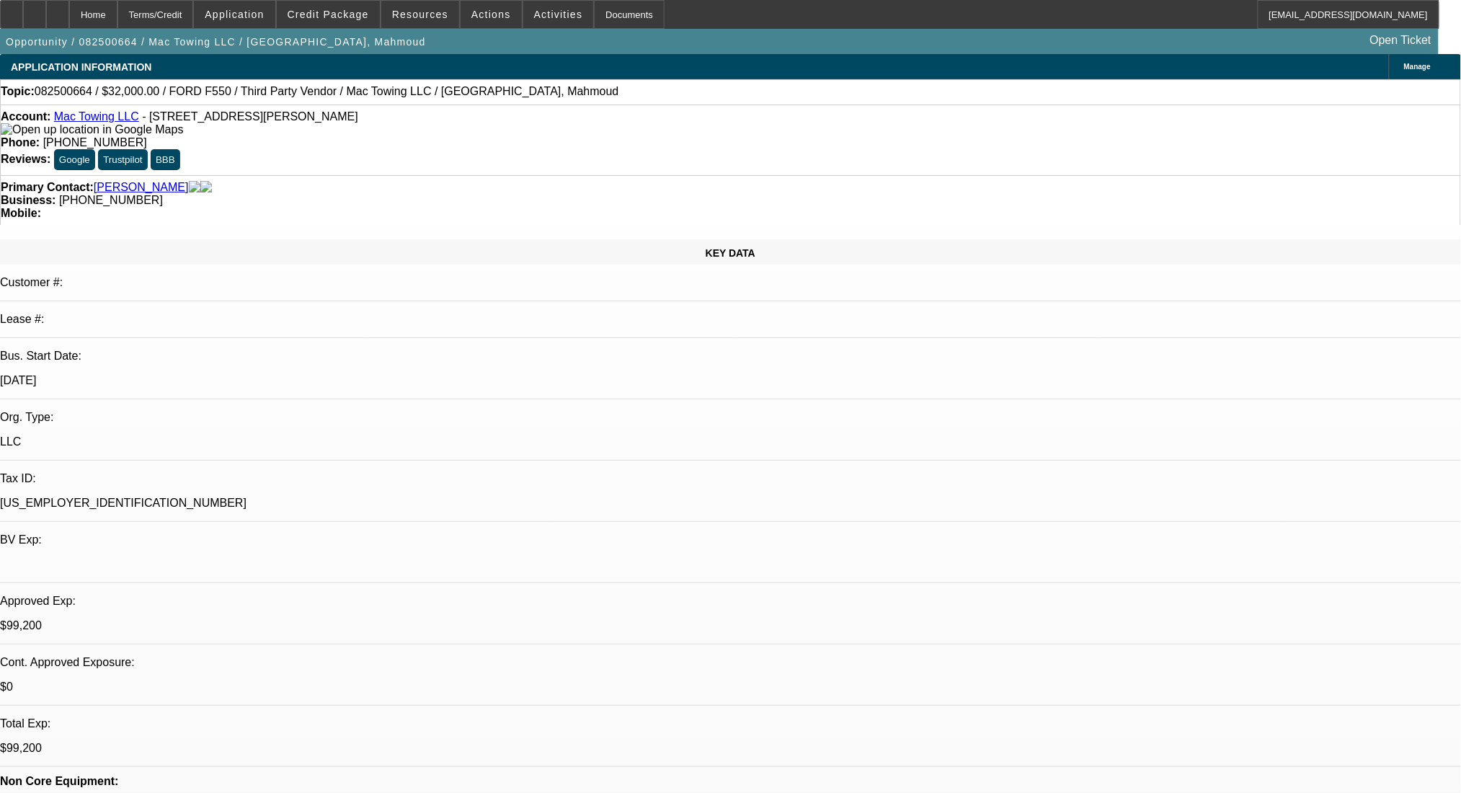
select select "0"
select select "2"
select select "0"
select select "6"
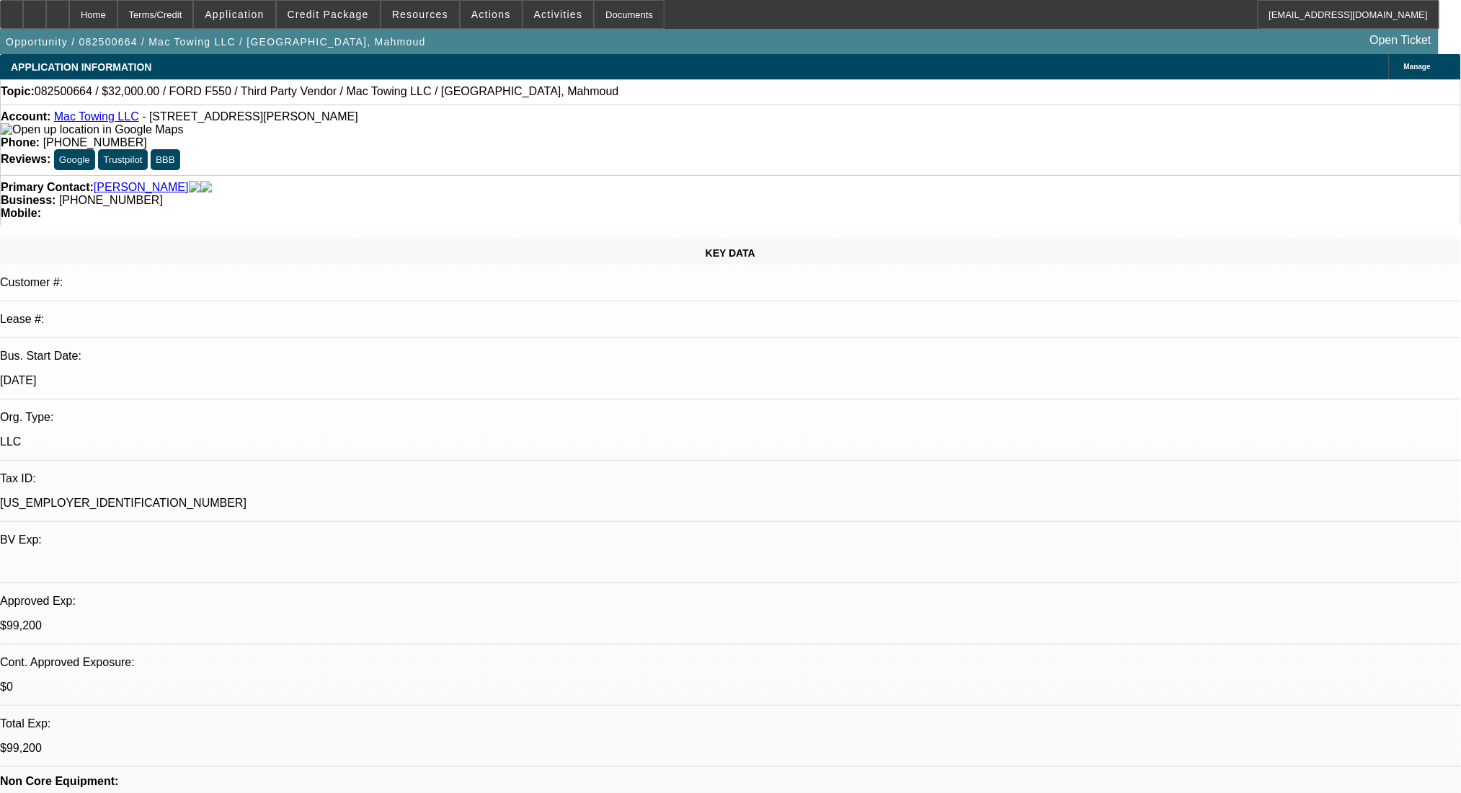
select select "0.2"
select select "2"
select select "0"
select select "6"
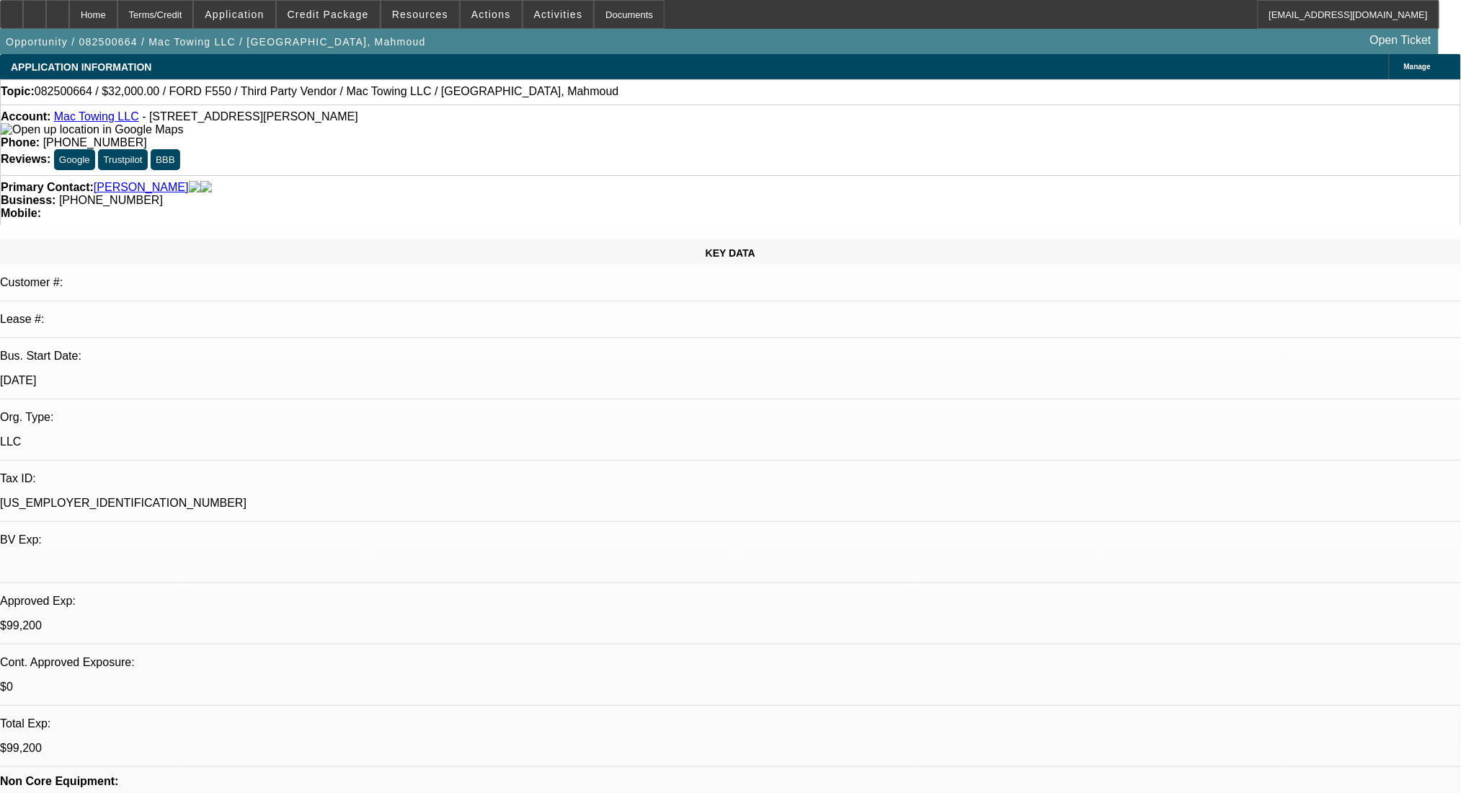
select select "0.2"
select select "2"
select select "0"
select select "6"
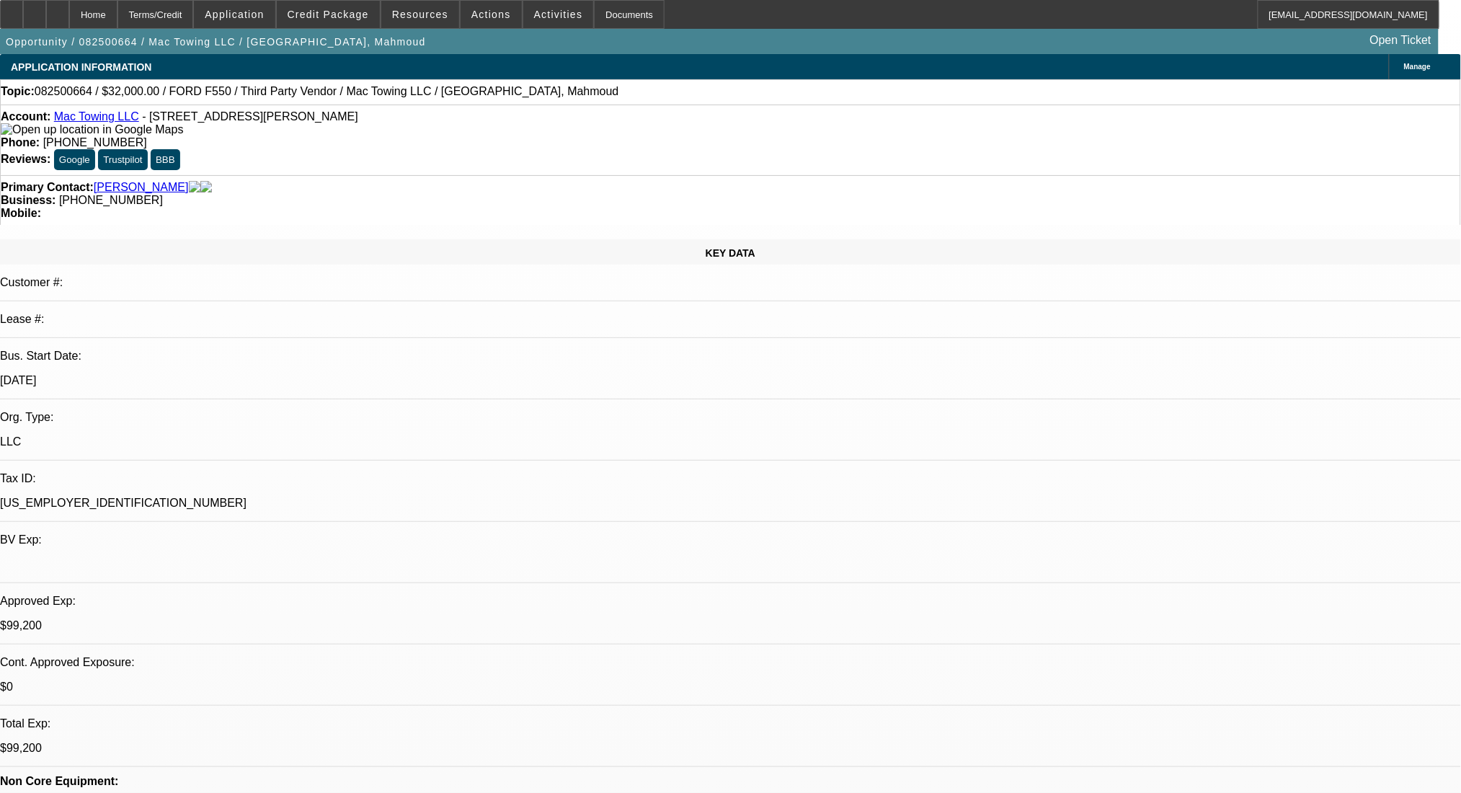
select select "0.2"
select select "2"
select select "0"
select select "6"
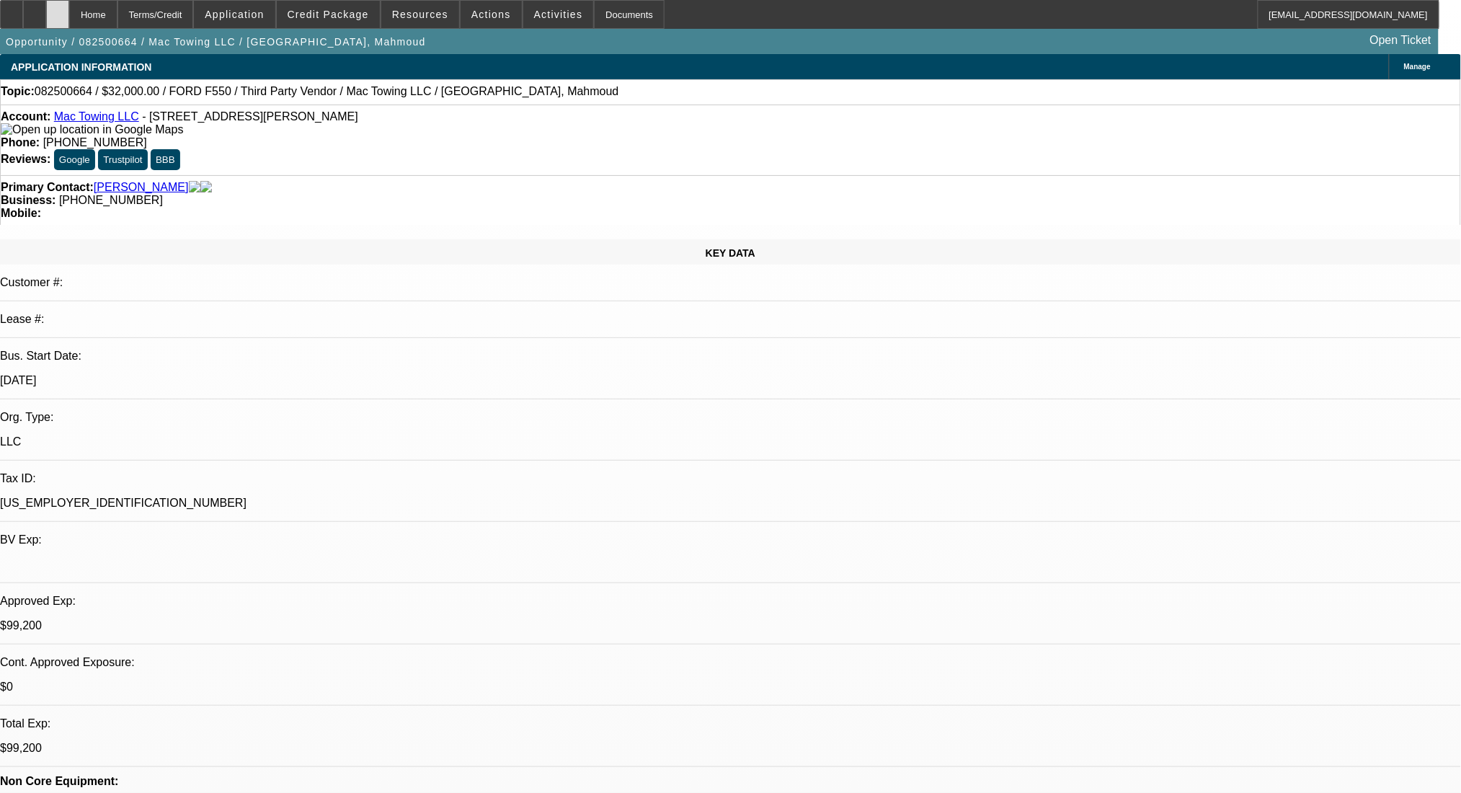
click at [69, 17] on div at bounding box center [57, 14] width 23 height 29
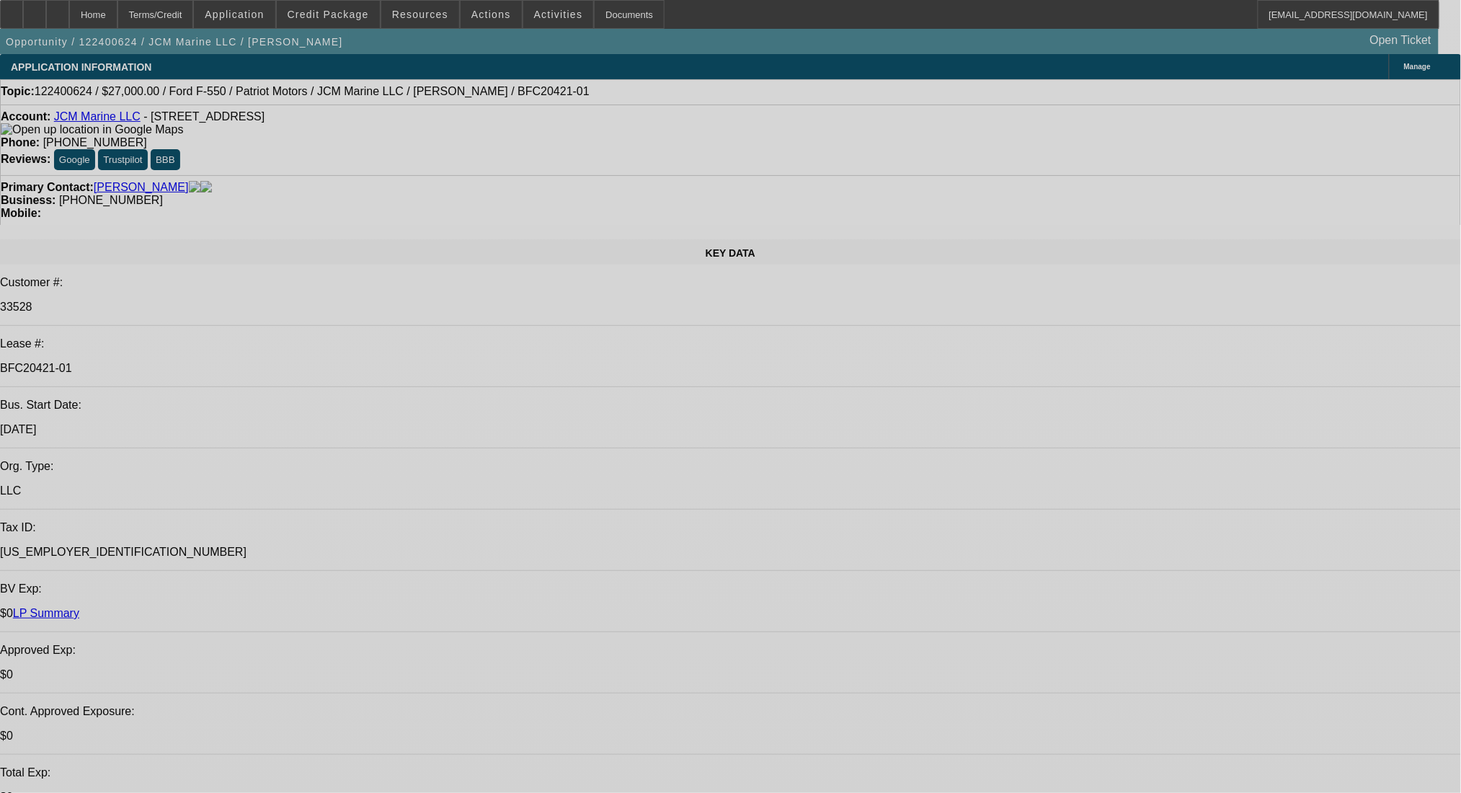
select select "0"
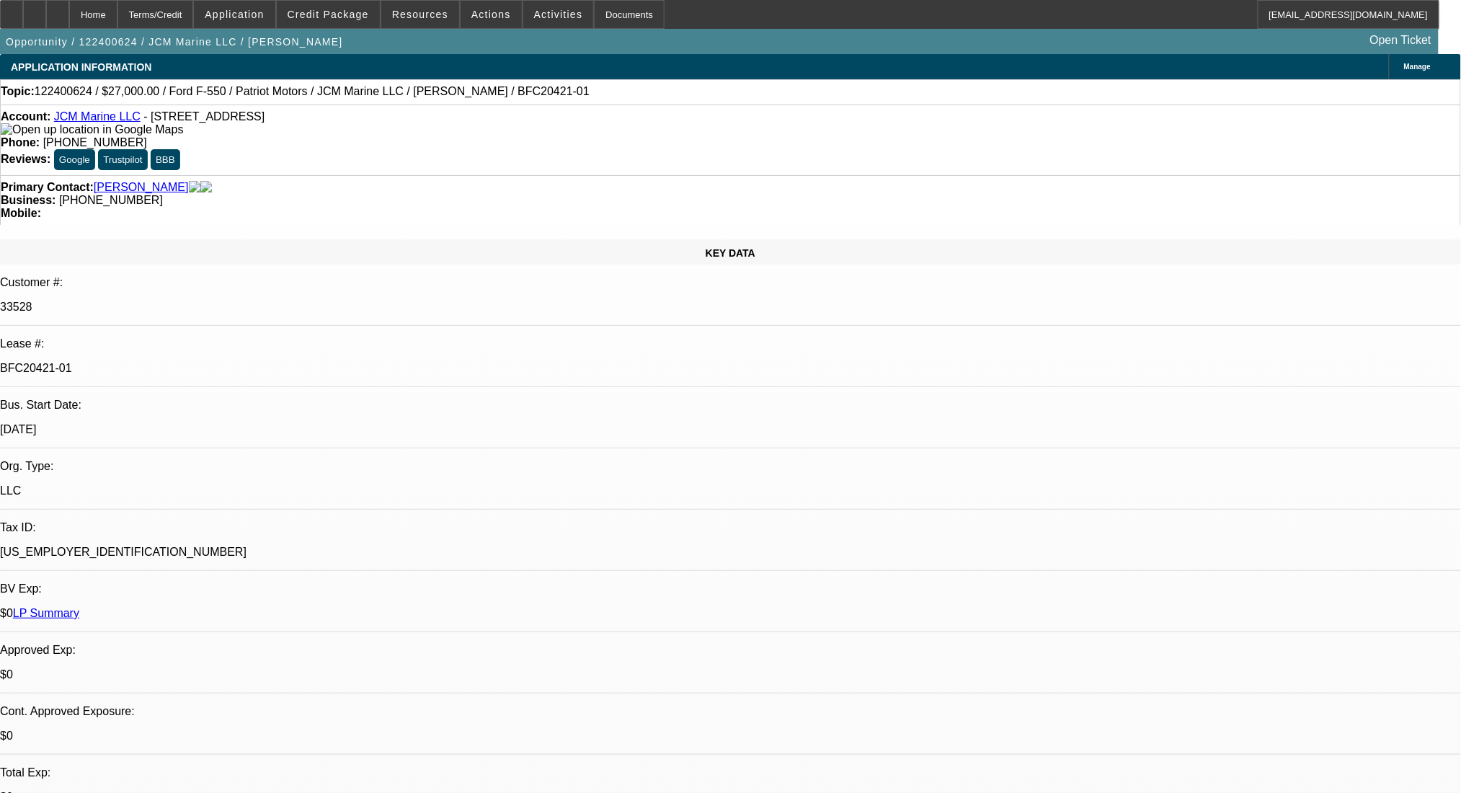
select select "0"
select select "3"
select select "0"
select select "6"
select select "0"
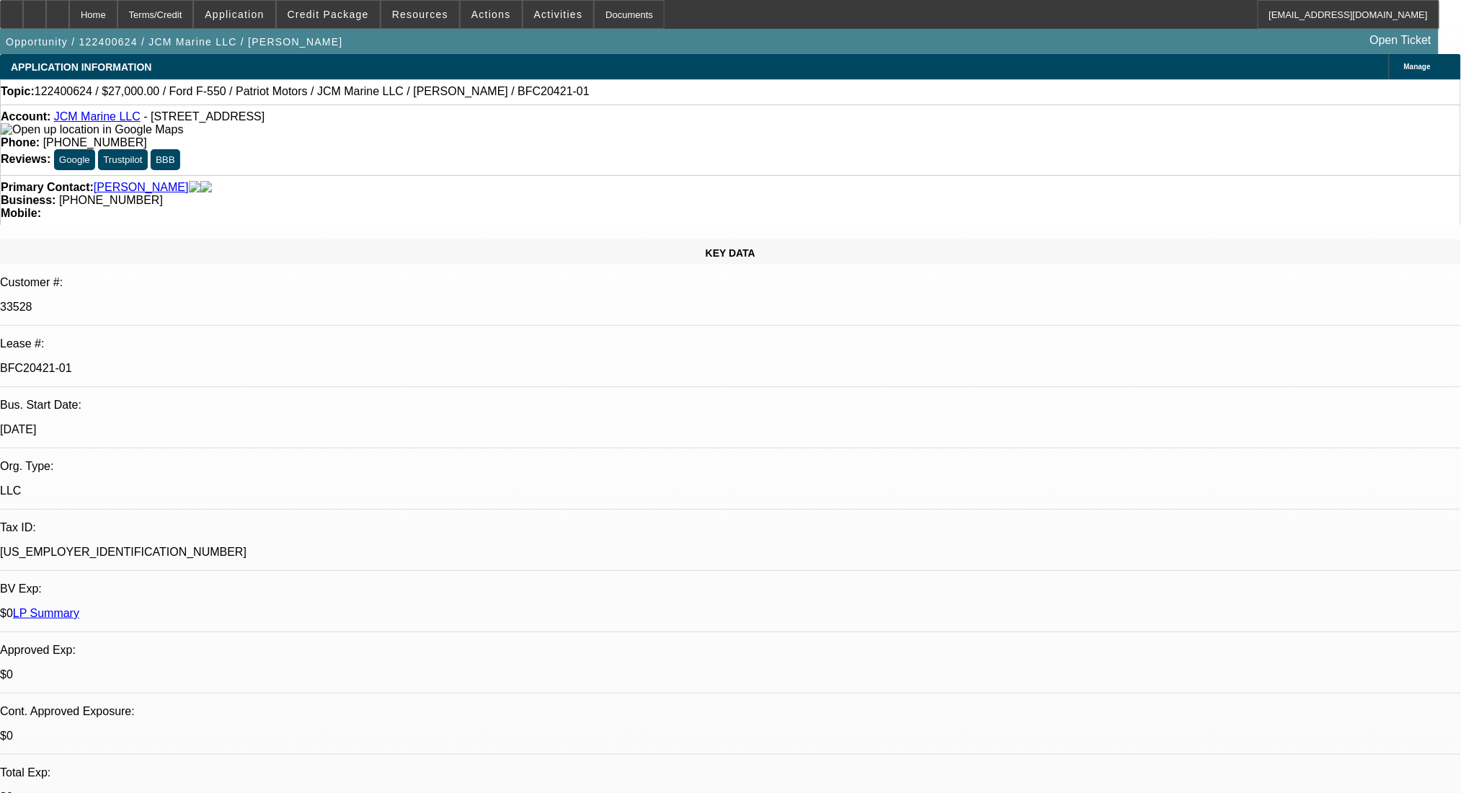
select select "0"
select select "0.1"
select select "4"
select select "0"
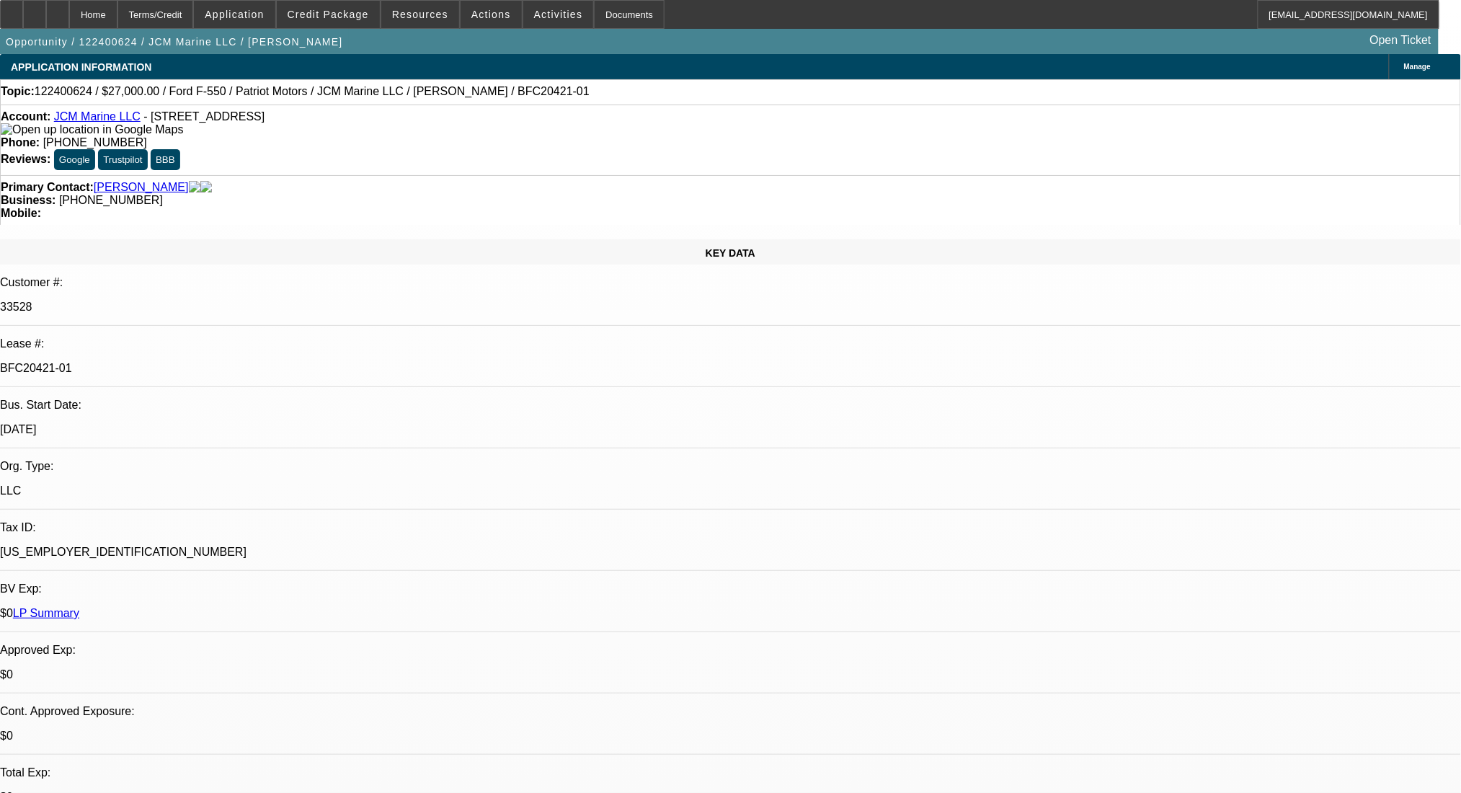
select select "0.1"
select select "4"
select select "0"
select select "3"
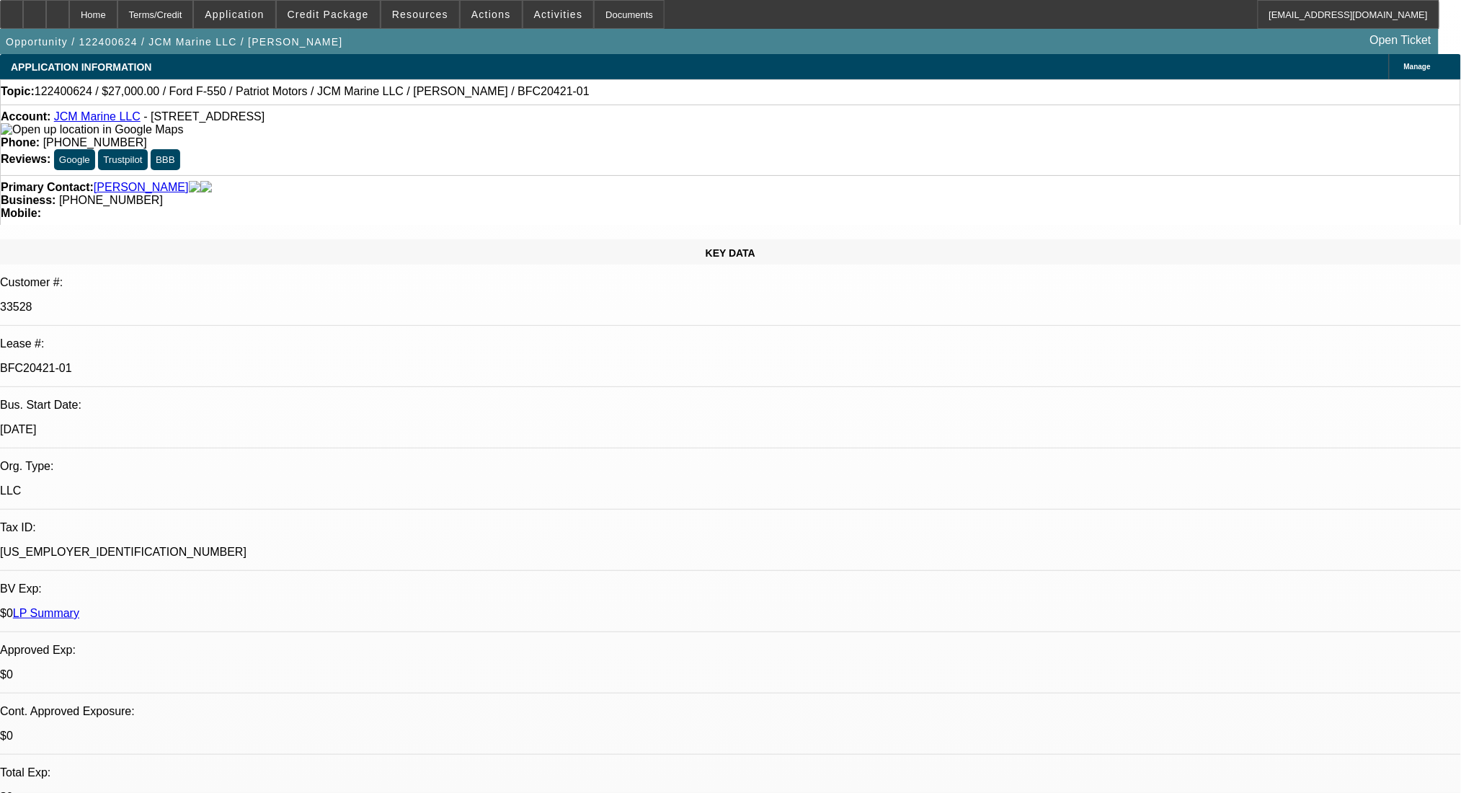
select select "0.1"
select select "4"
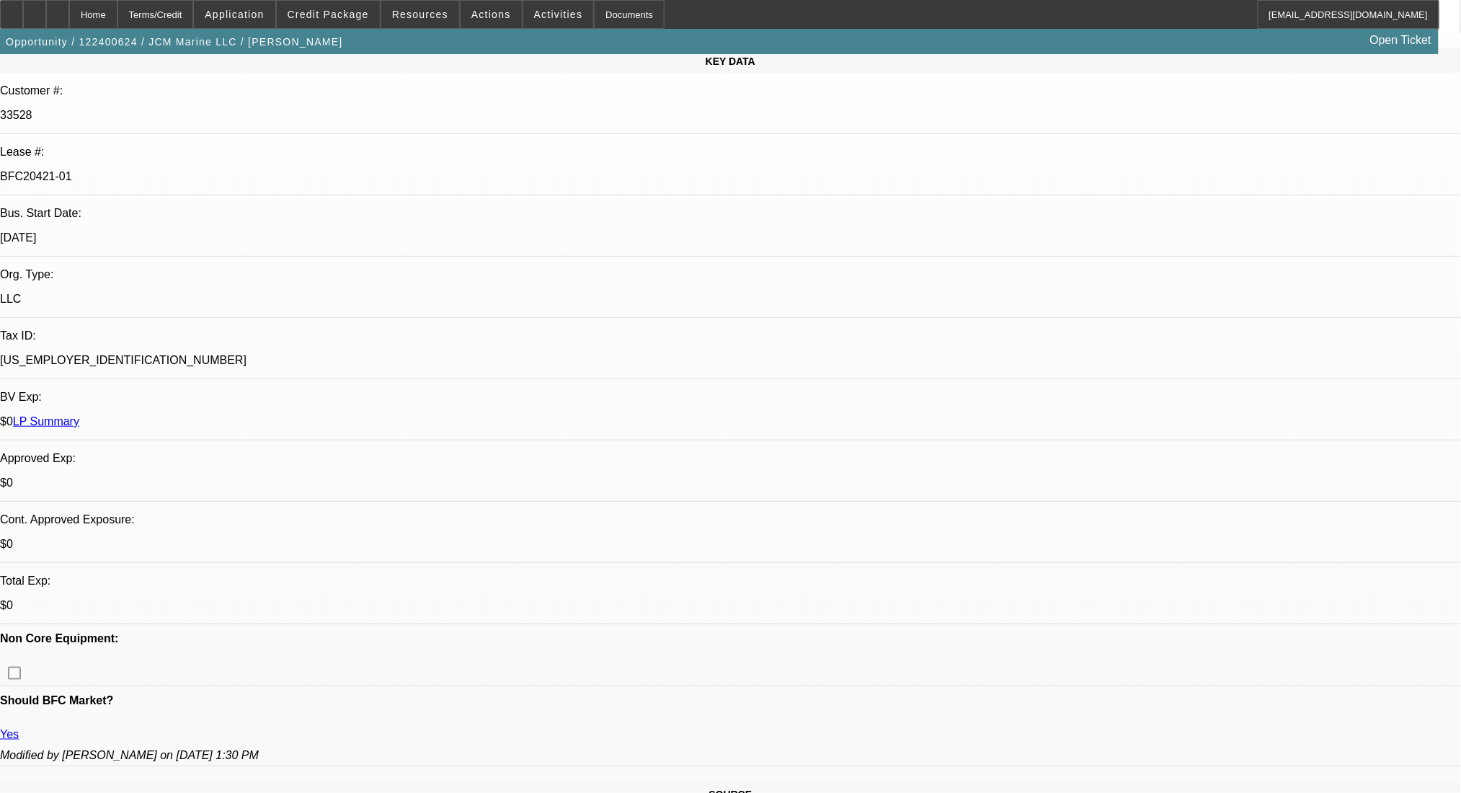
scroll to position [480, 0]
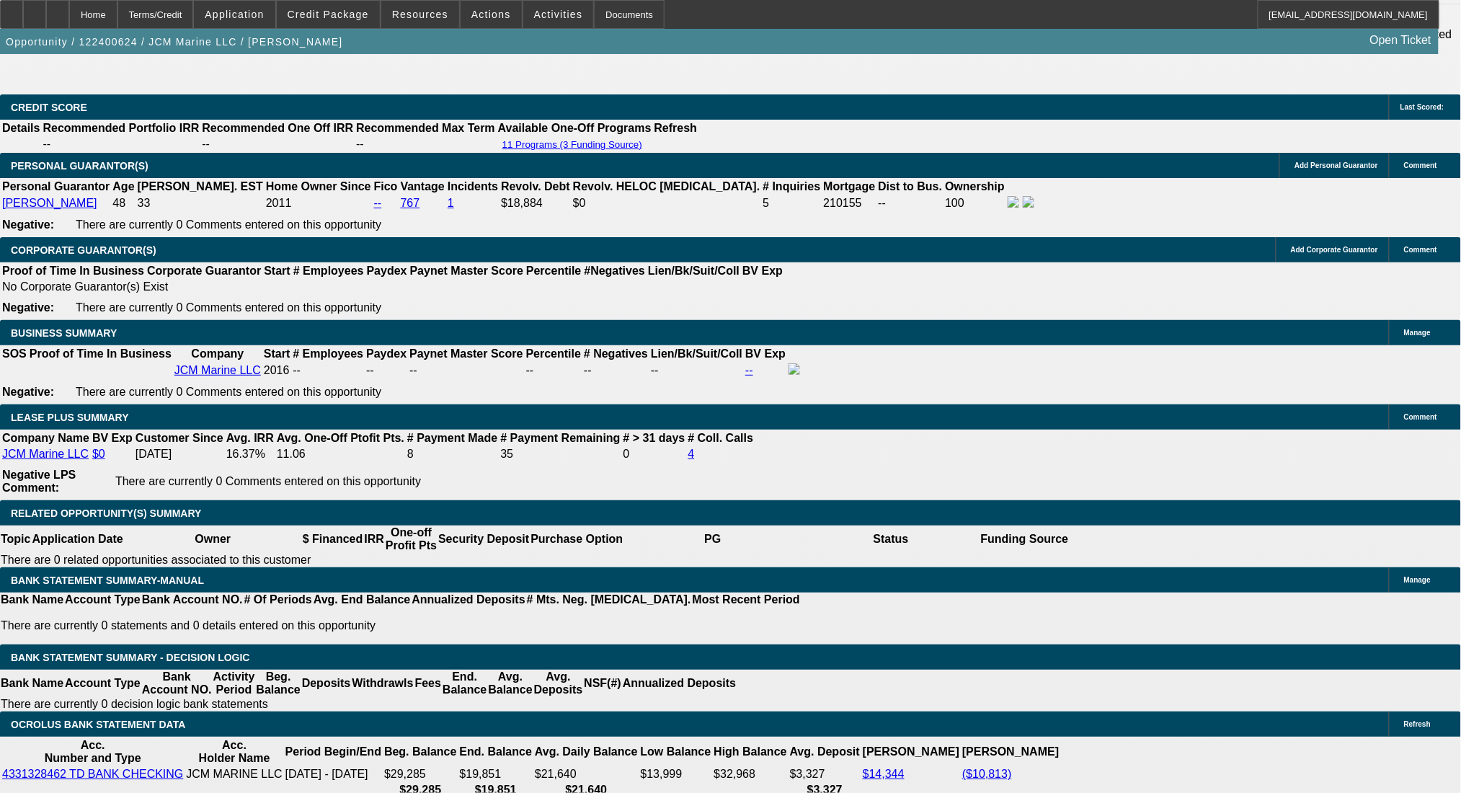
scroll to position [2209, 0]
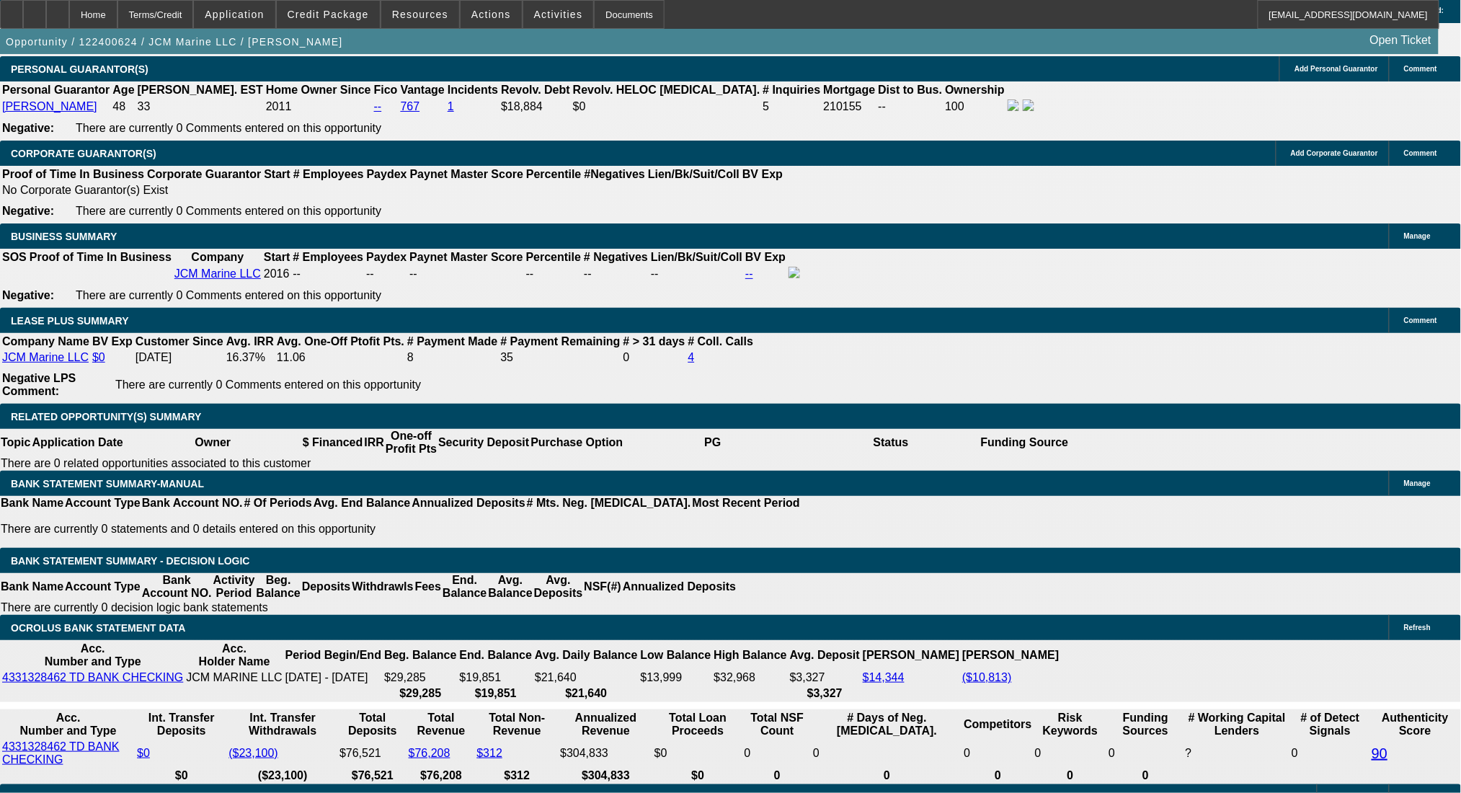
scroll to position [2306, 0]
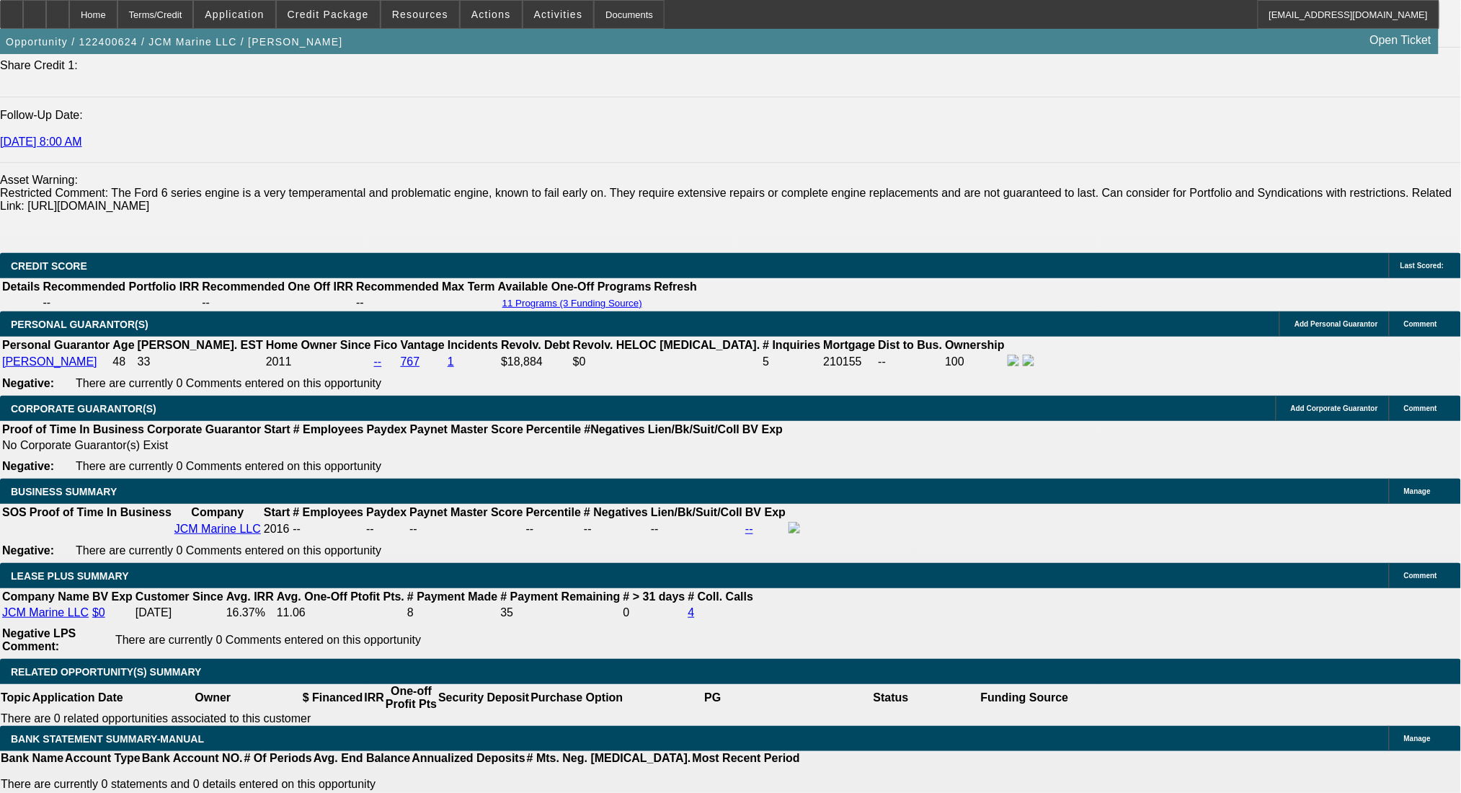
scroll to position [96, 0]
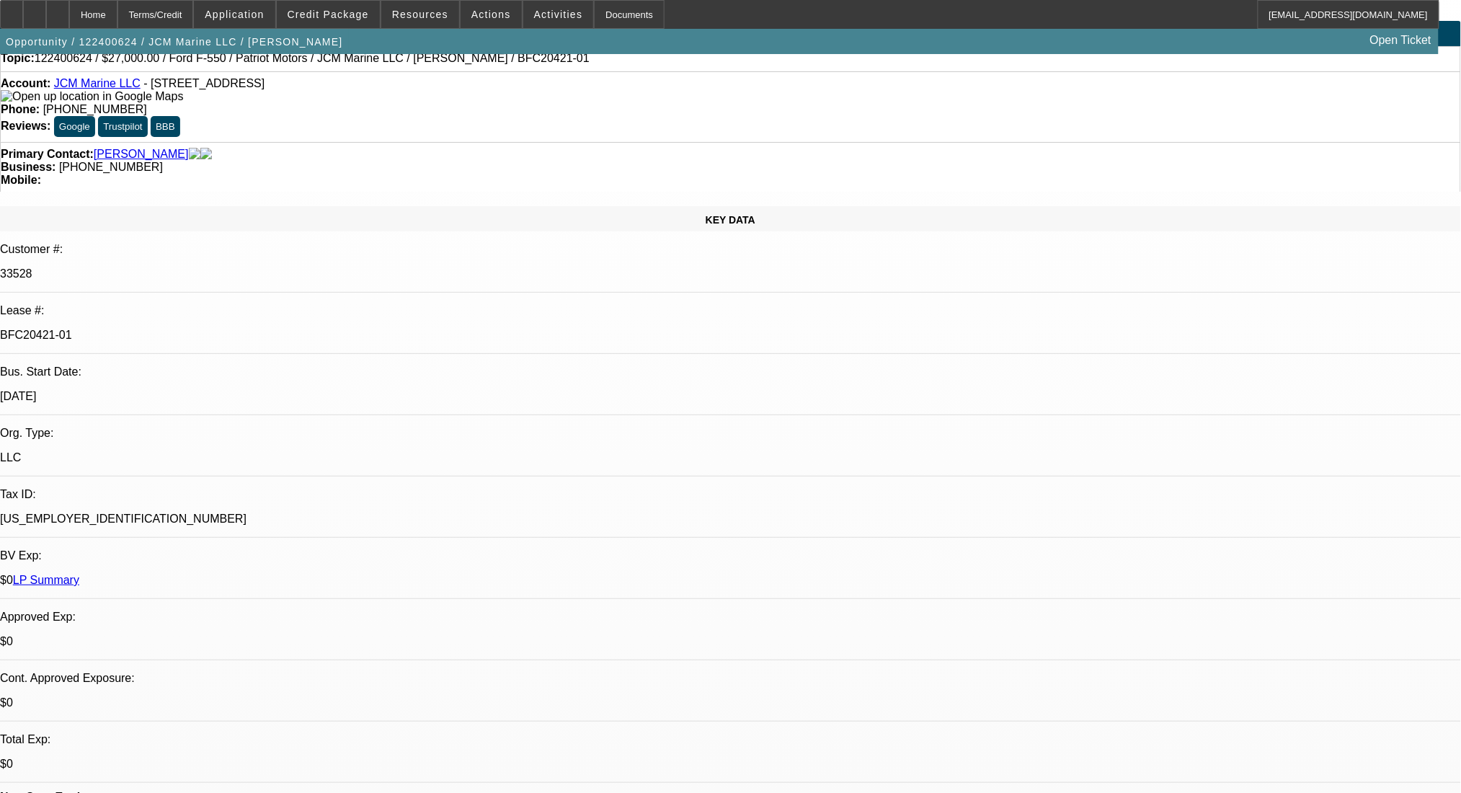
scroll to position [0, 0]
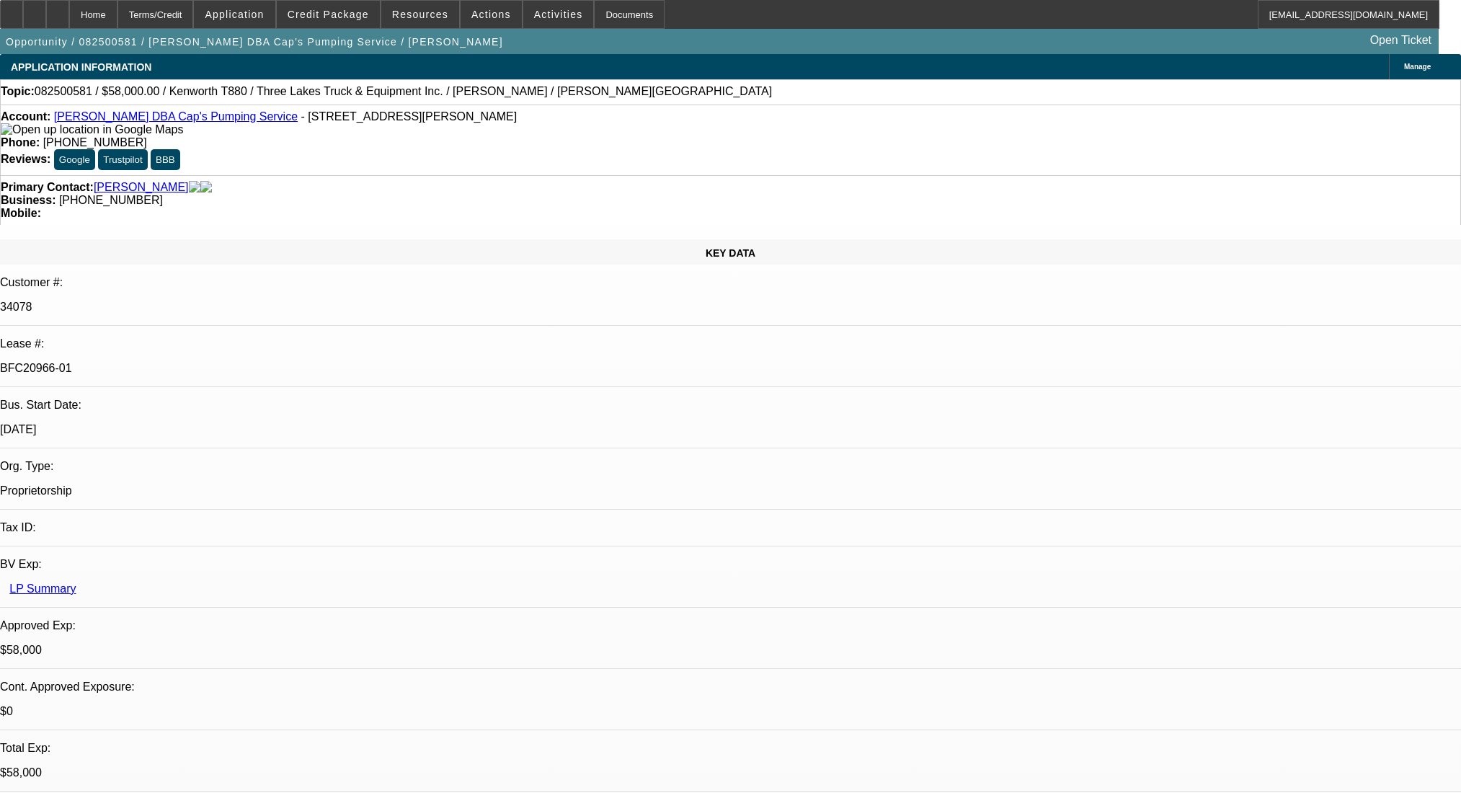
select select "0"
select select "9"
select select "0"
select select "6"
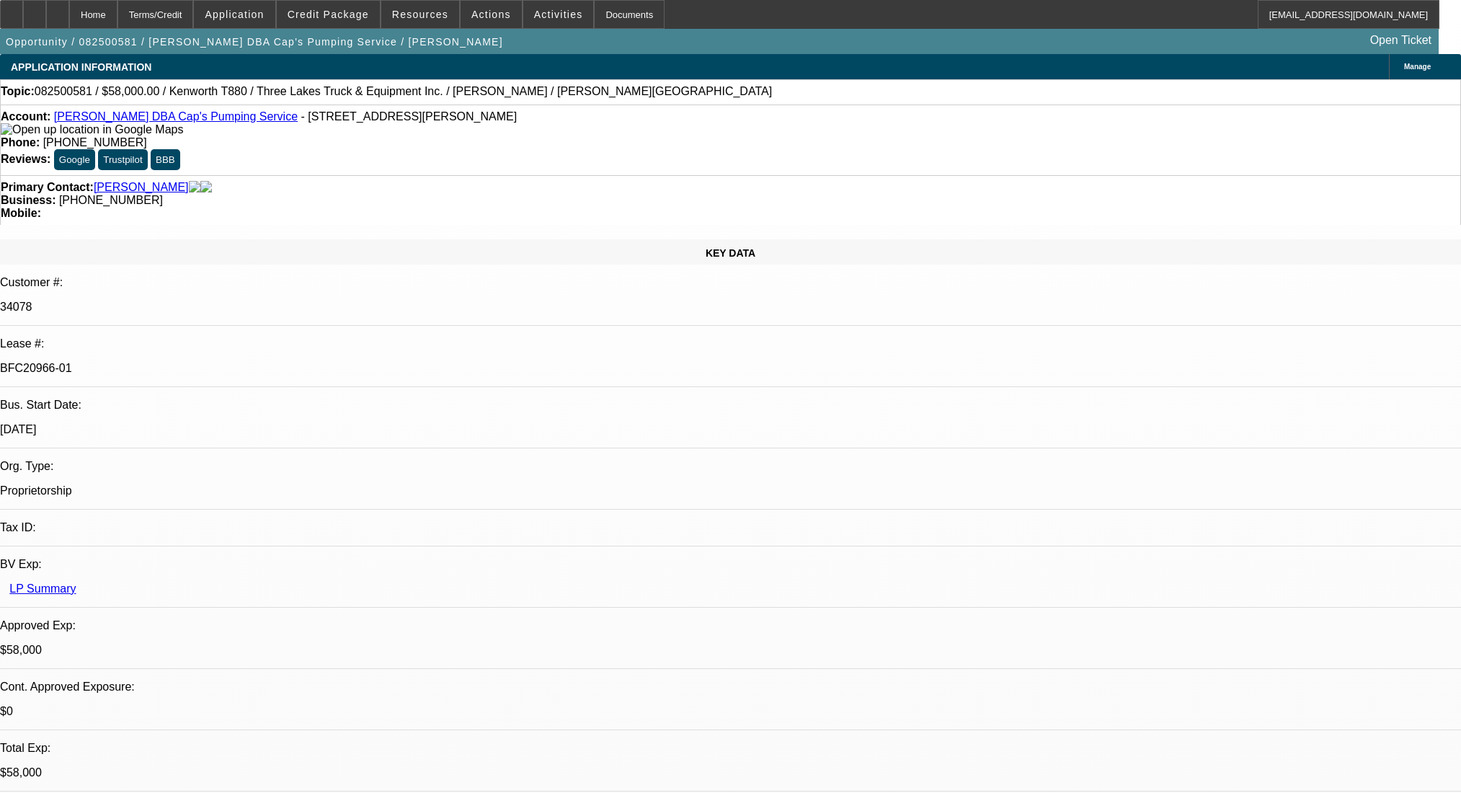
select select "0"
select select "9"
select select "0"
select select "6"
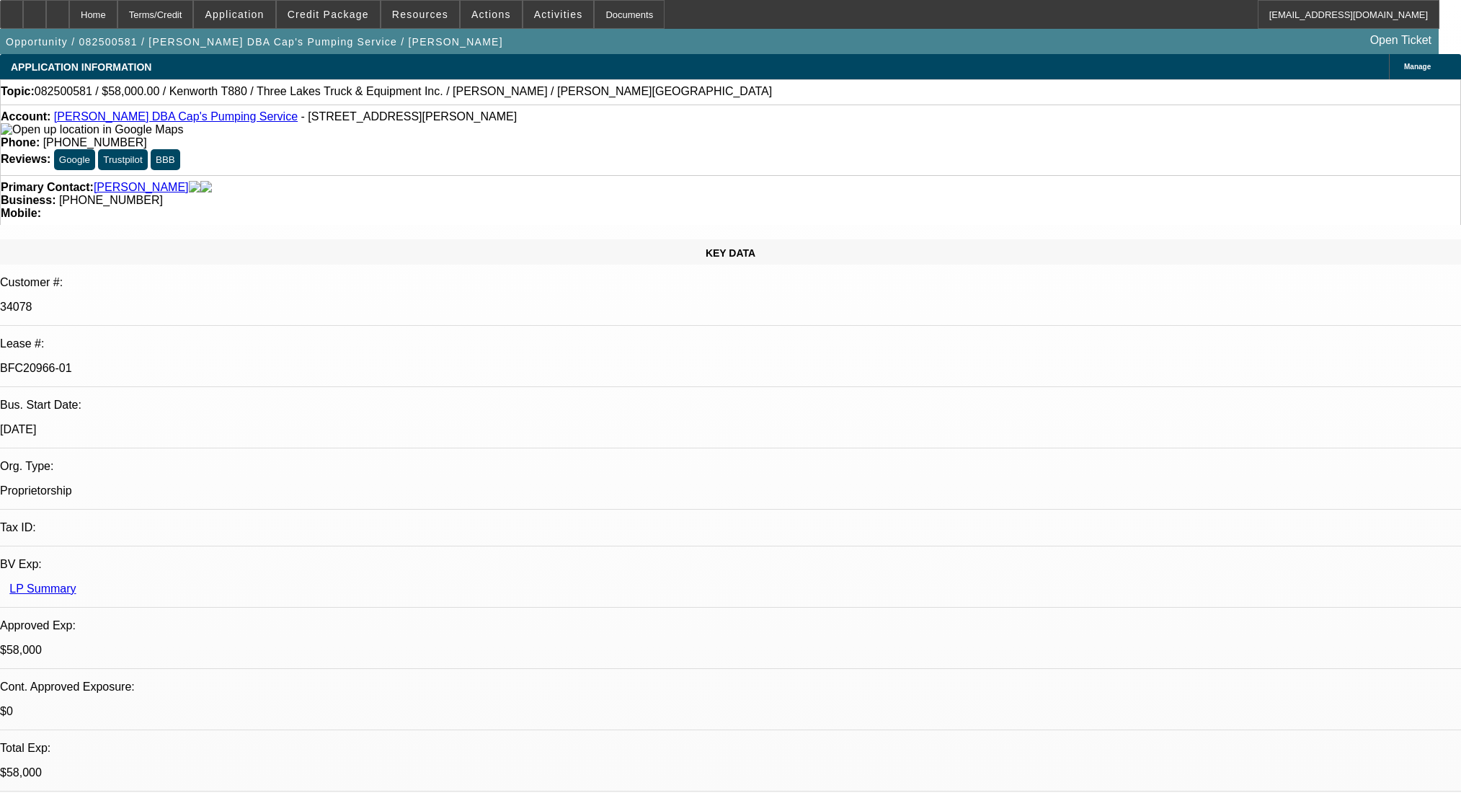
select select "0"
select select "9"
select select "0.1"
select select "4"
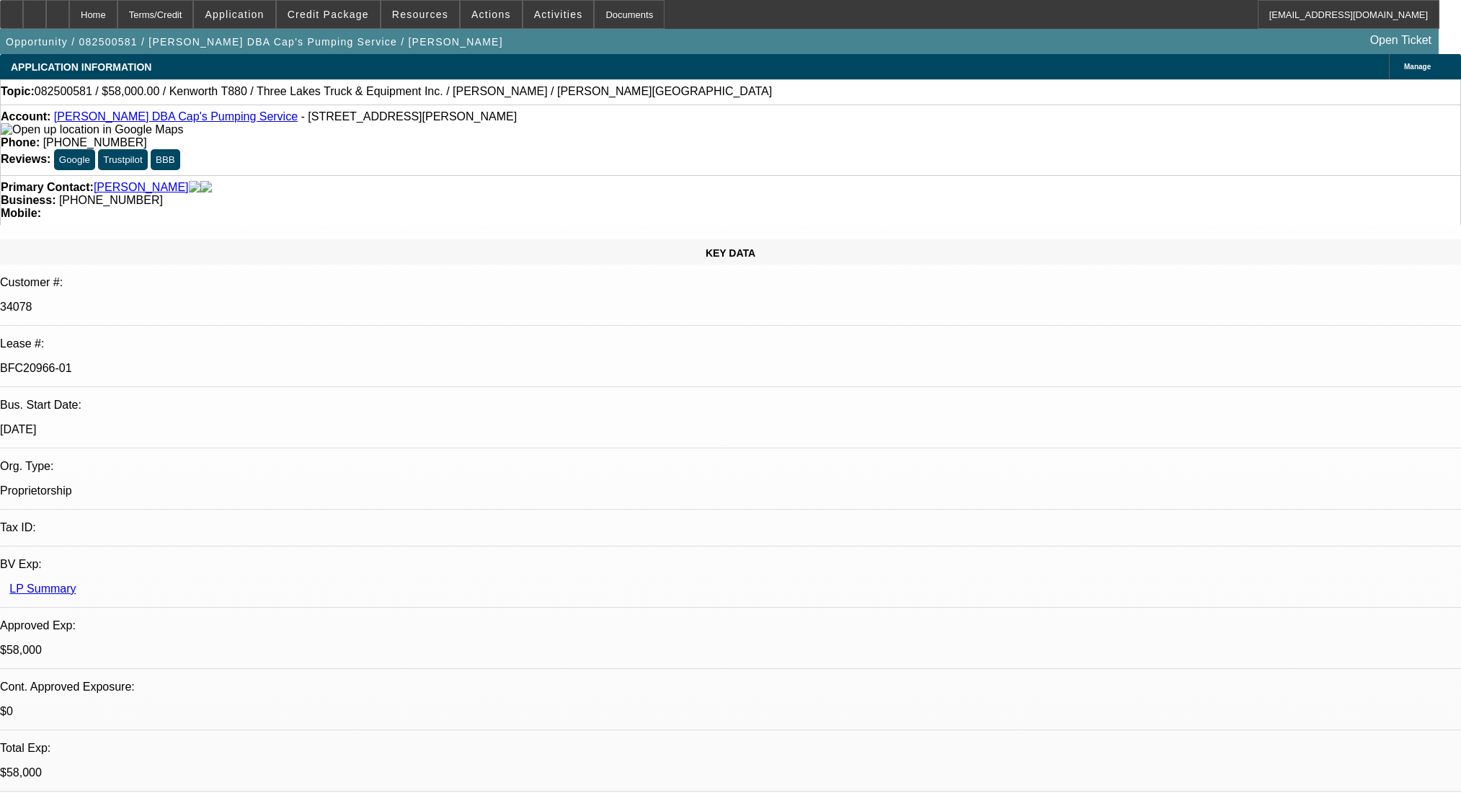
select select "0"
select select "0.1"
select select "4"
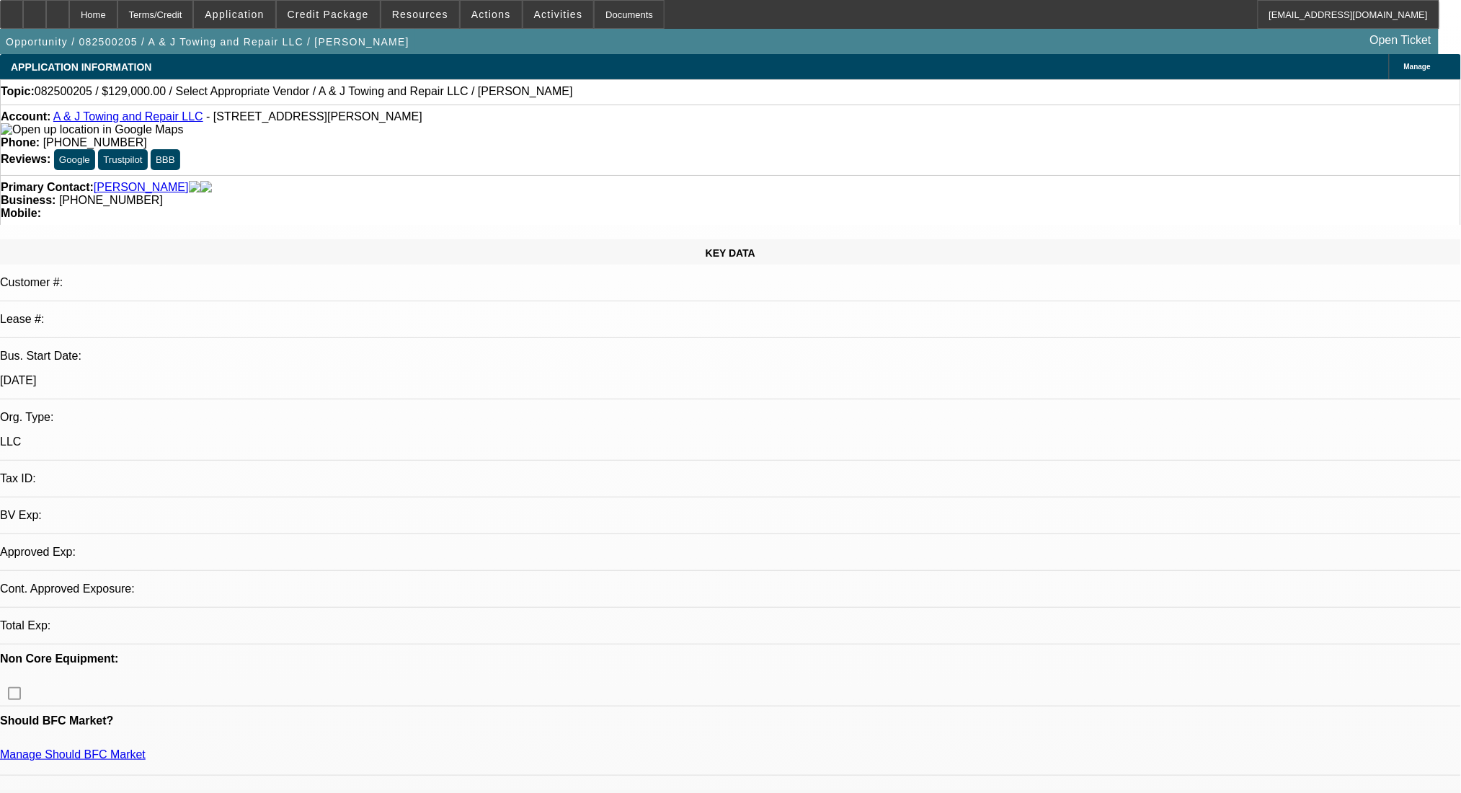
select select "0"
select select "2"
select select "0.1"
select select "4"
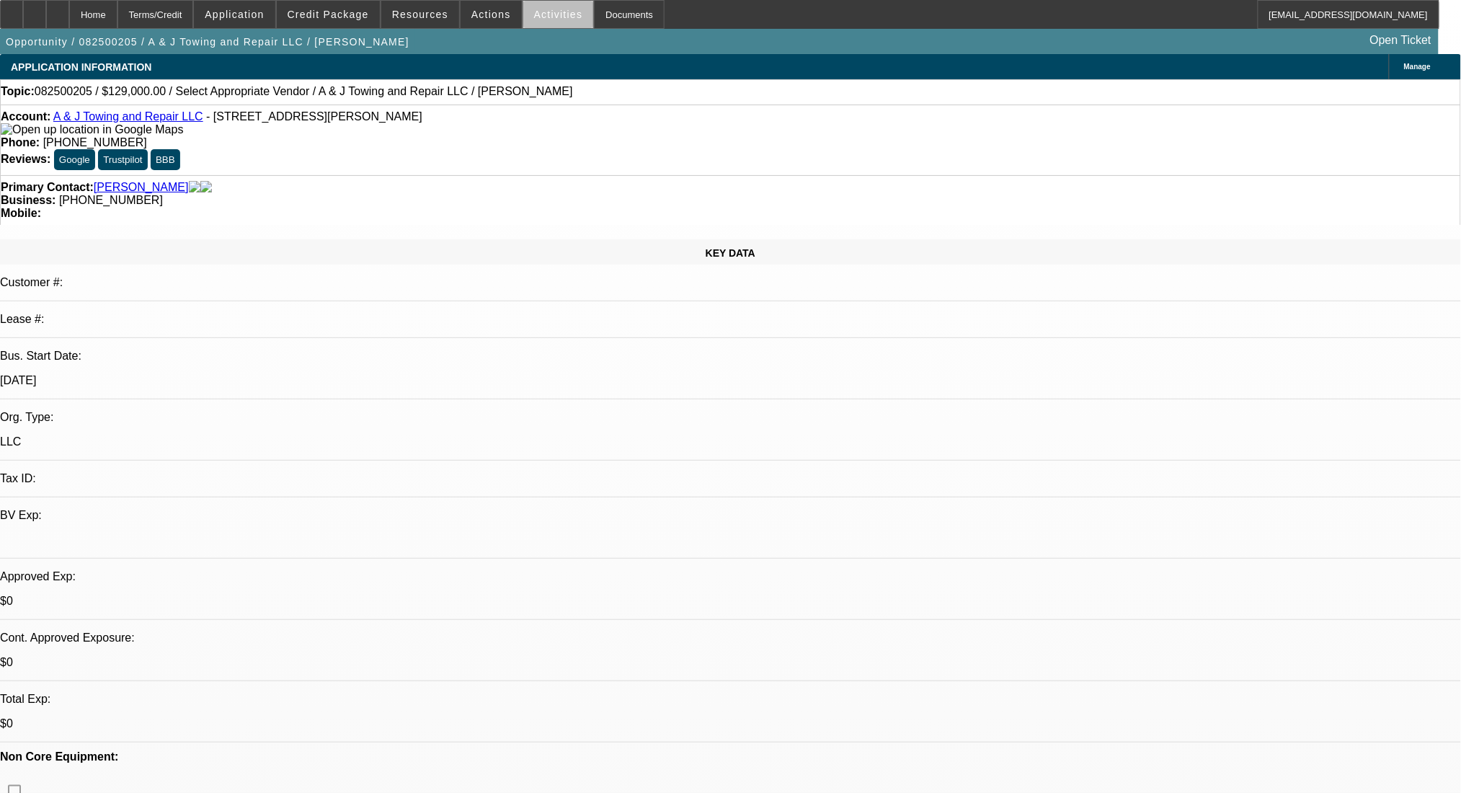
click at [547, 17] on span "Activities" at bounding box center [558, 15] width 49 height 12
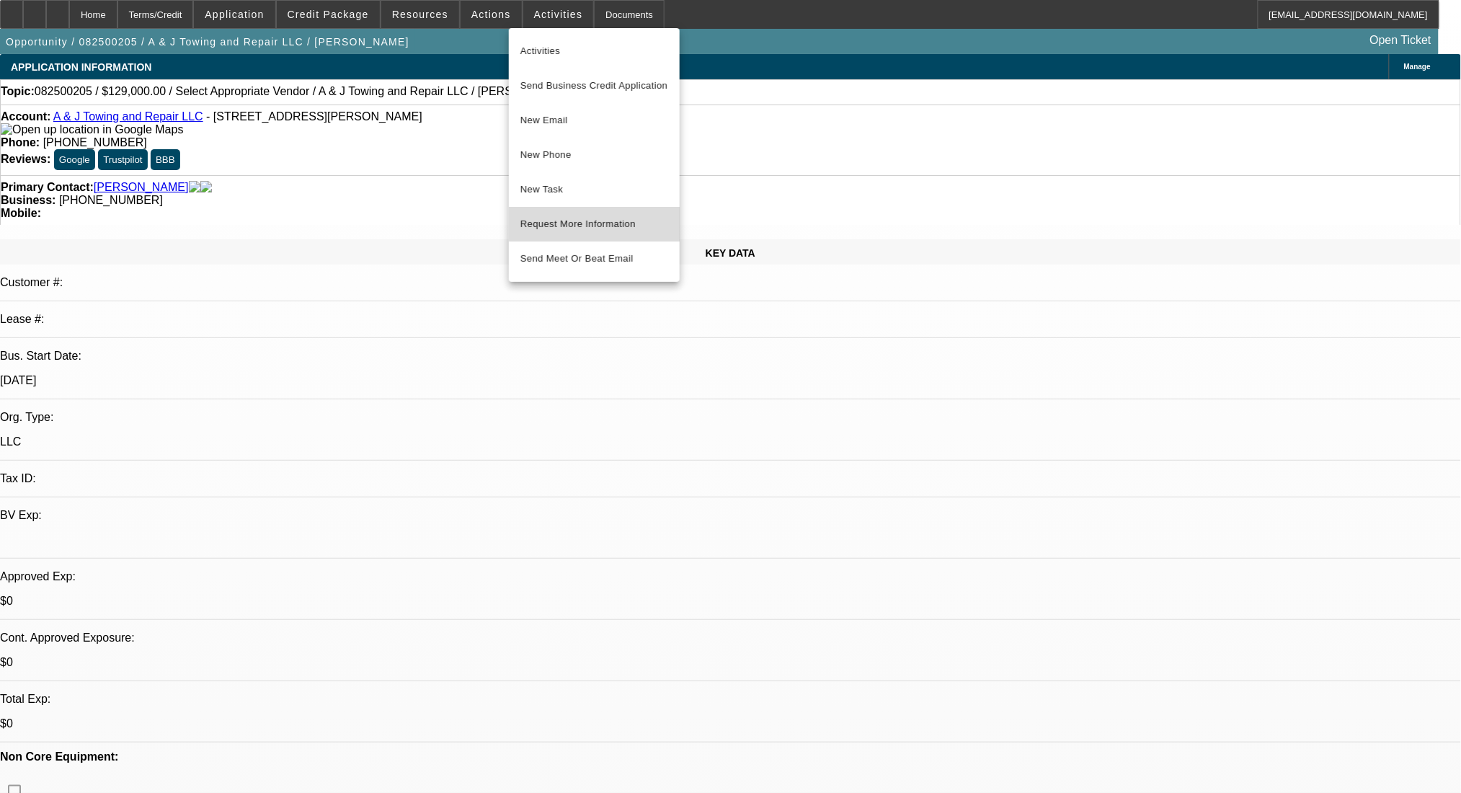
click at [620, 224] on span "Request More Information" at bounding box center [594, 223] width 148 height 17
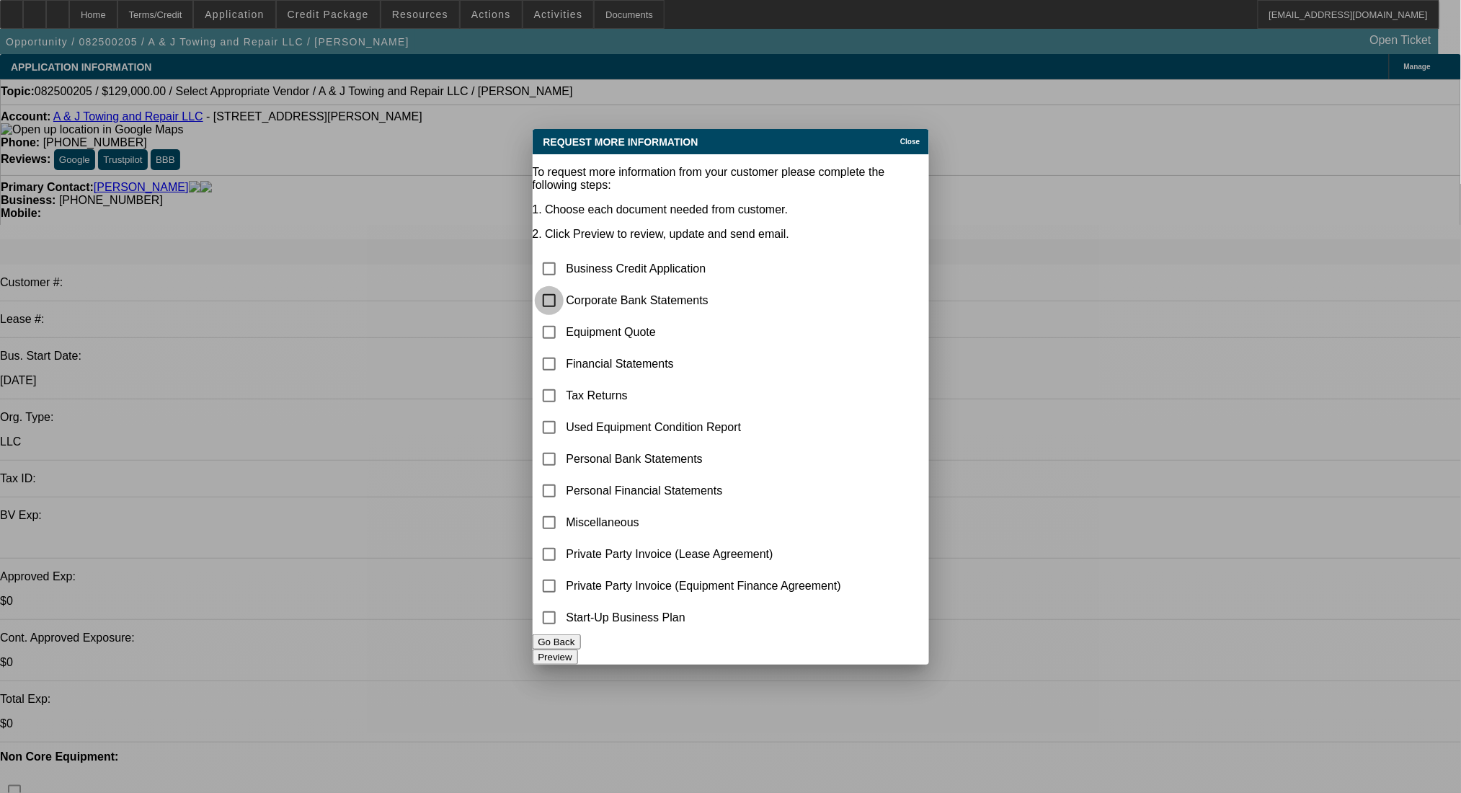
click at [564, 286] on input "checkbox" at bounding box center [549, 300] width 29 height 29
checkbox input "true"
click at [578, 649] on button "Preview" at bounding box center [555, 656] width 45 height 15
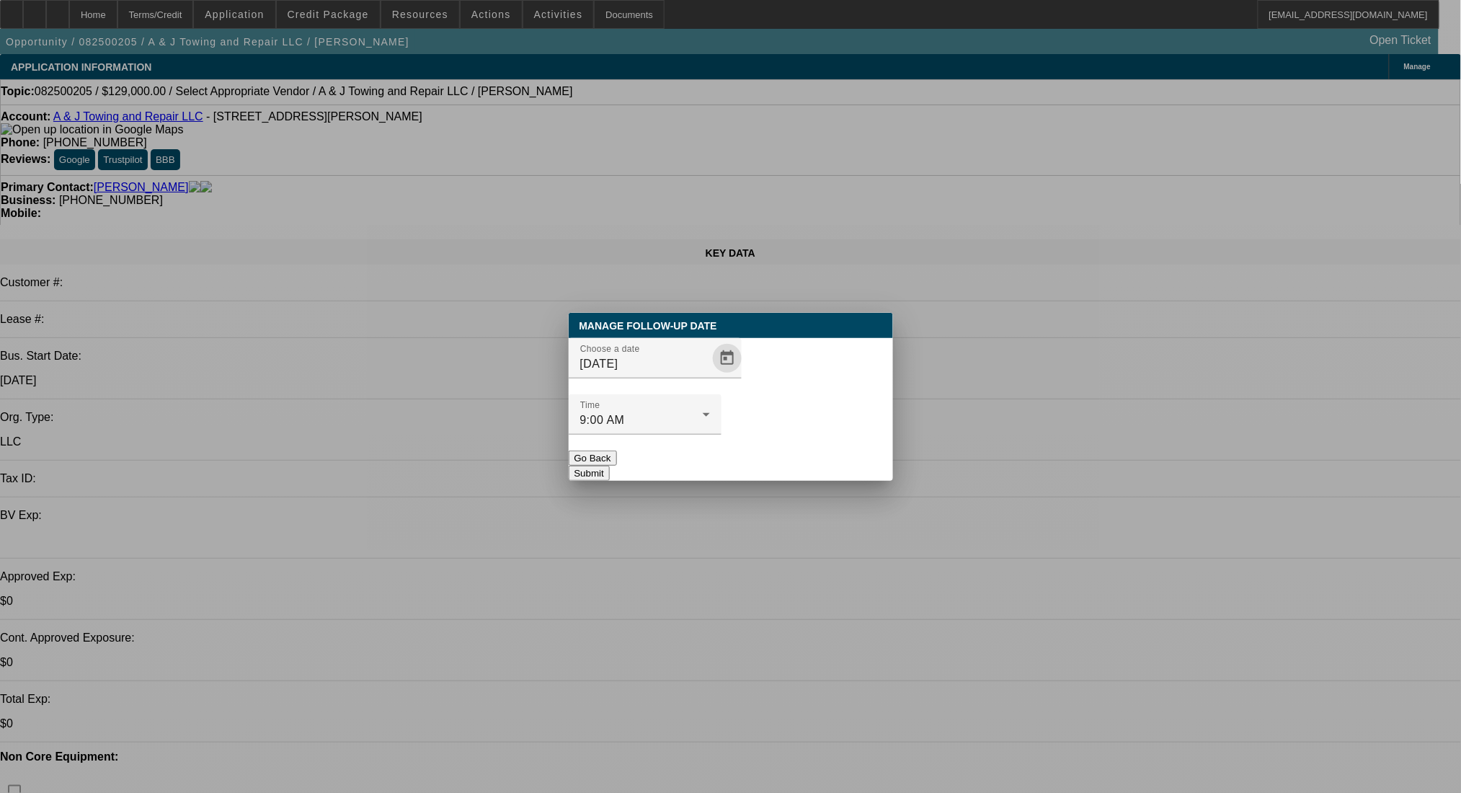
click at [710, 375] on span "Open calendar" at bounding box center [727, 358] width 35 height 35
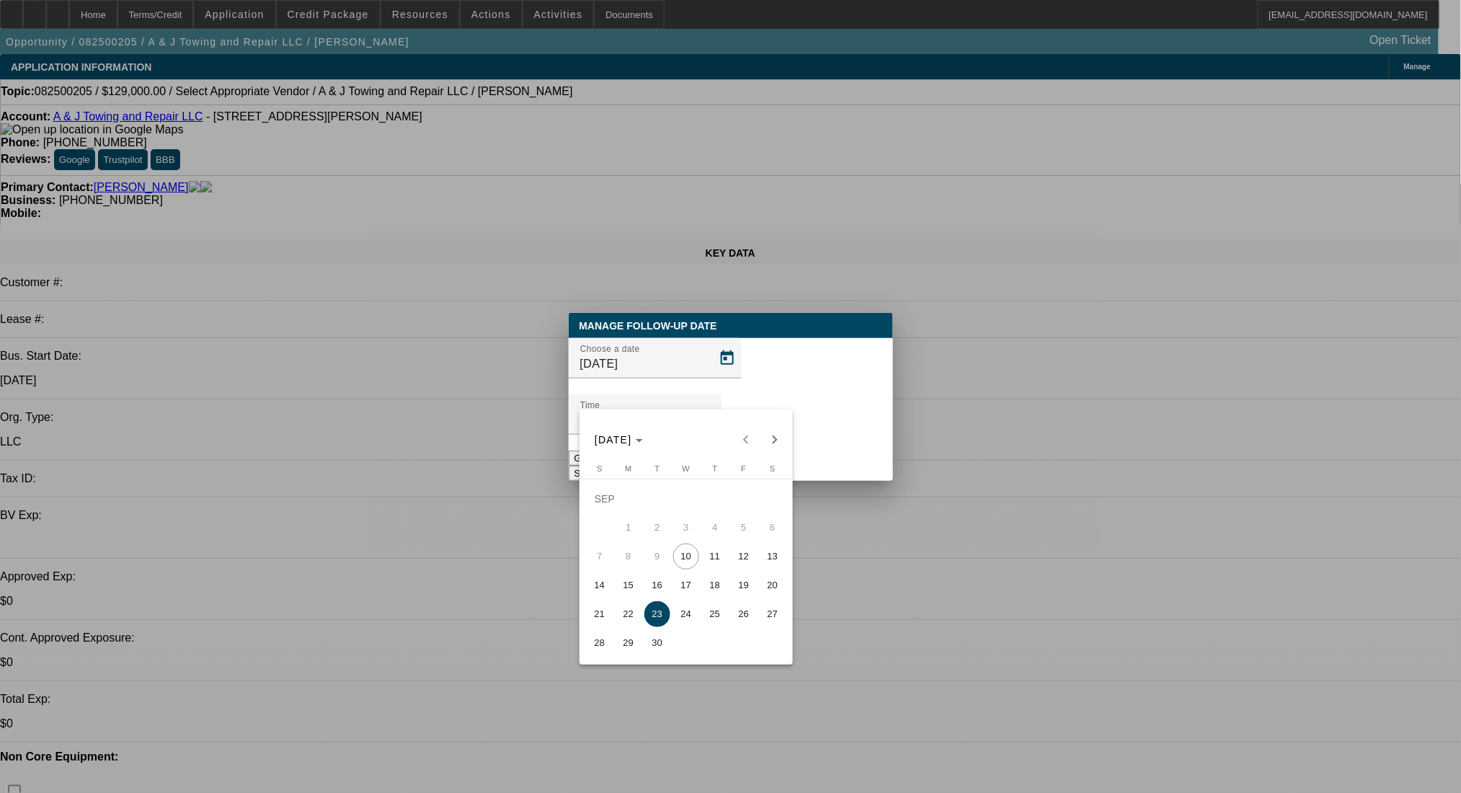
click at [1042, 478] on div at bounding box center [730, 396] width 1461 height 793
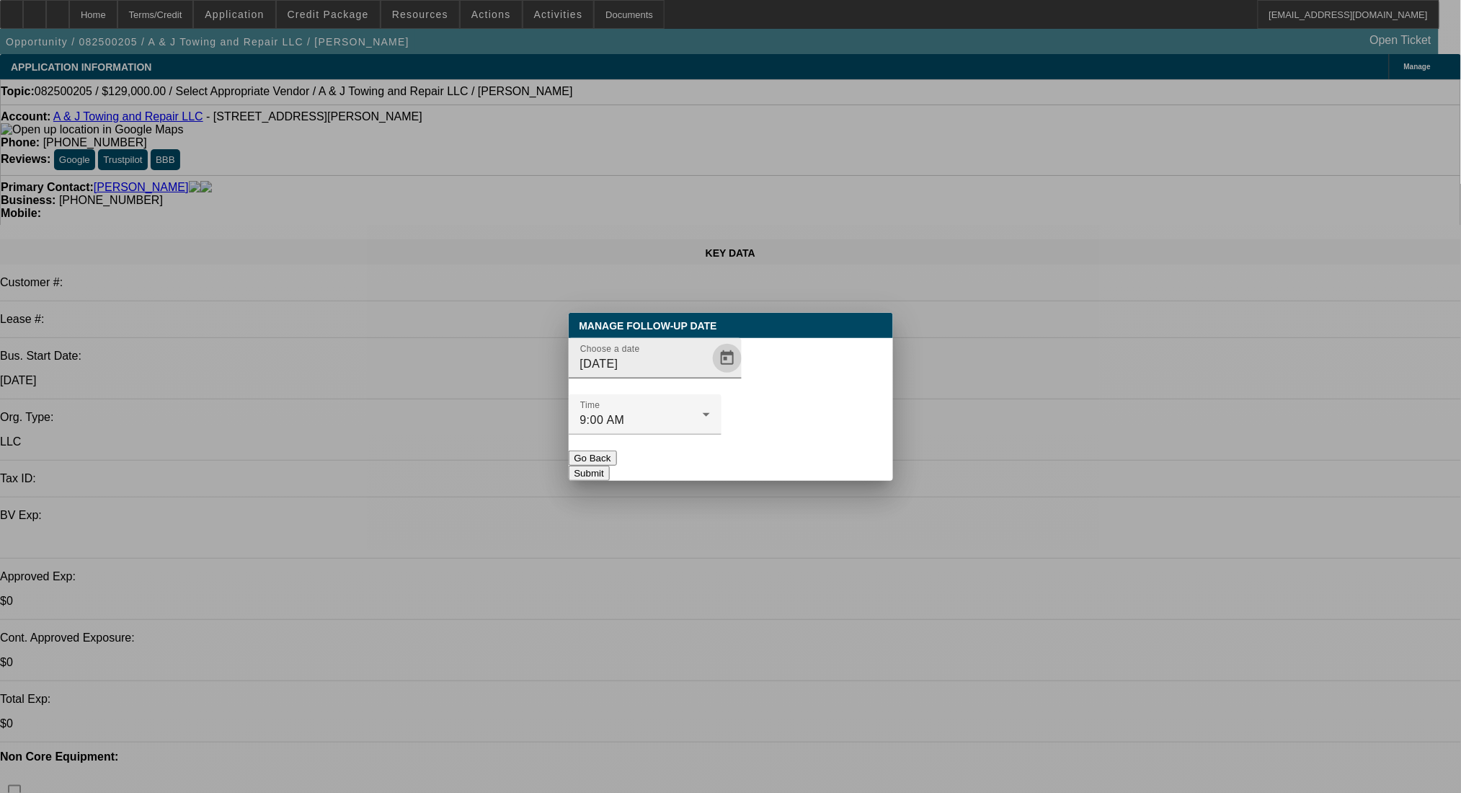
click at [710, 375] on span "Open calendar" at bounding box center [727, 358] width 35 height 35
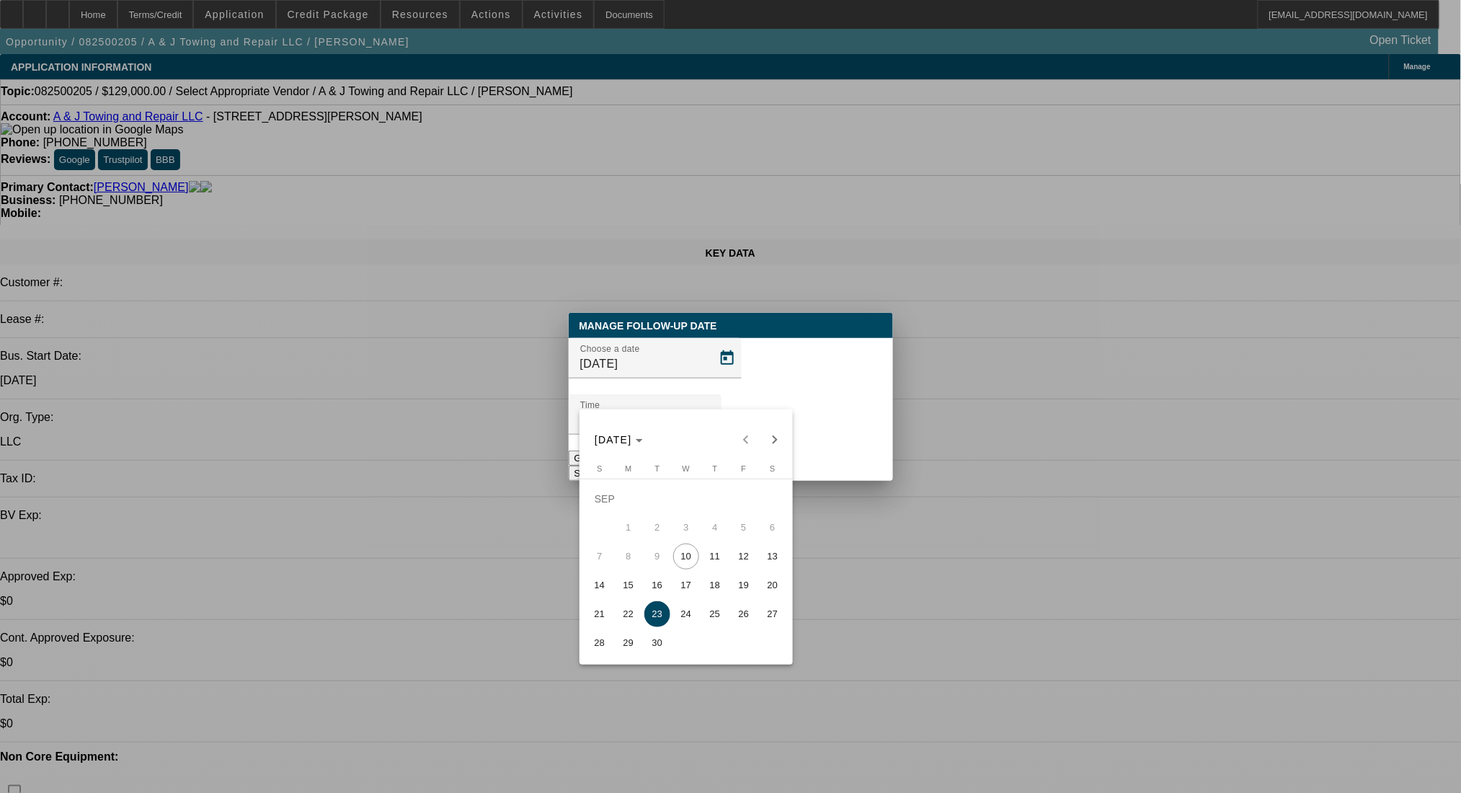
click at [632, 584] on span "15" at bounding box center [628, 585] width 26 height 26
type input "9/15/2025"
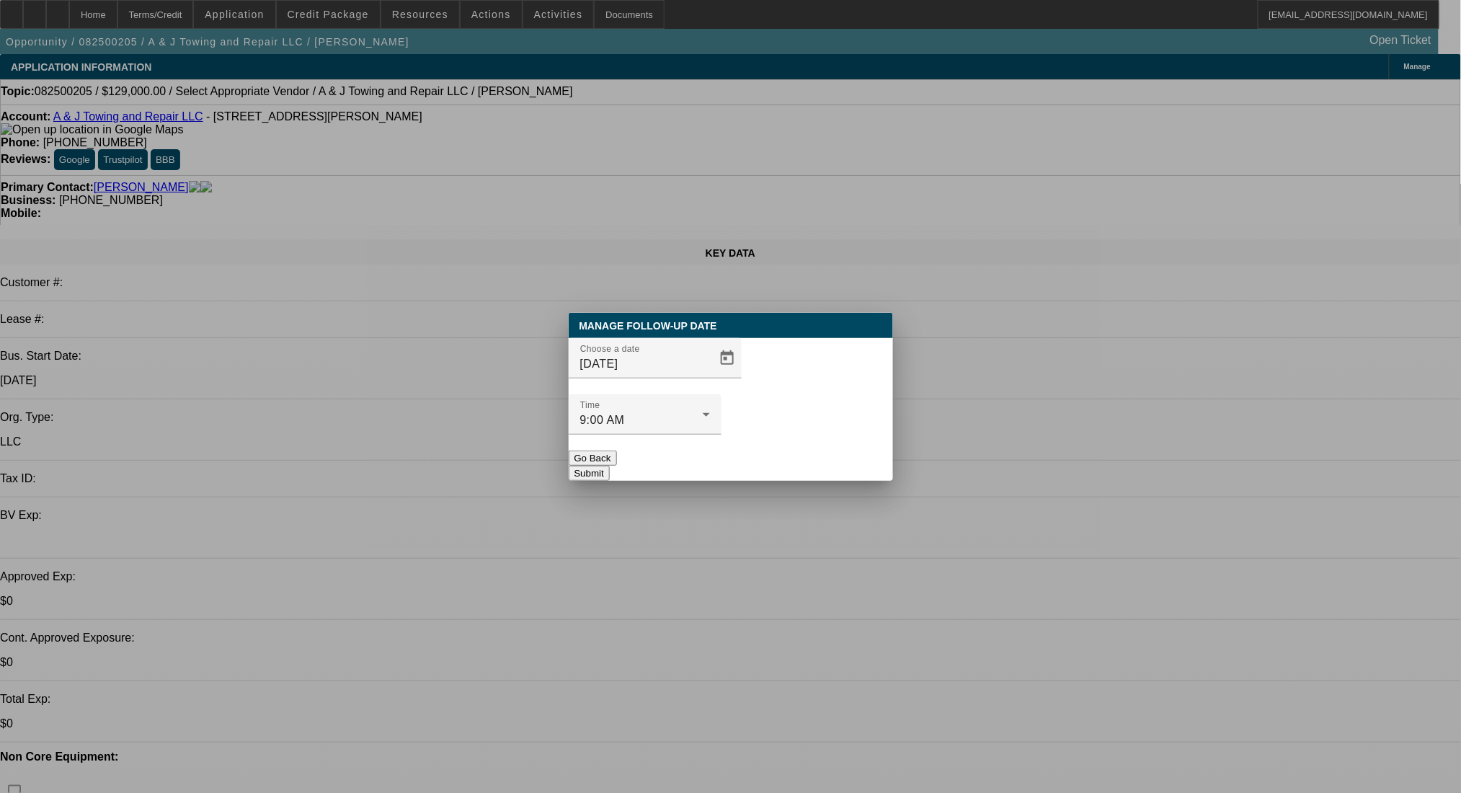
click at [610, 466] on button "Submit" at bounding box center [589, 473] width 41 height 15
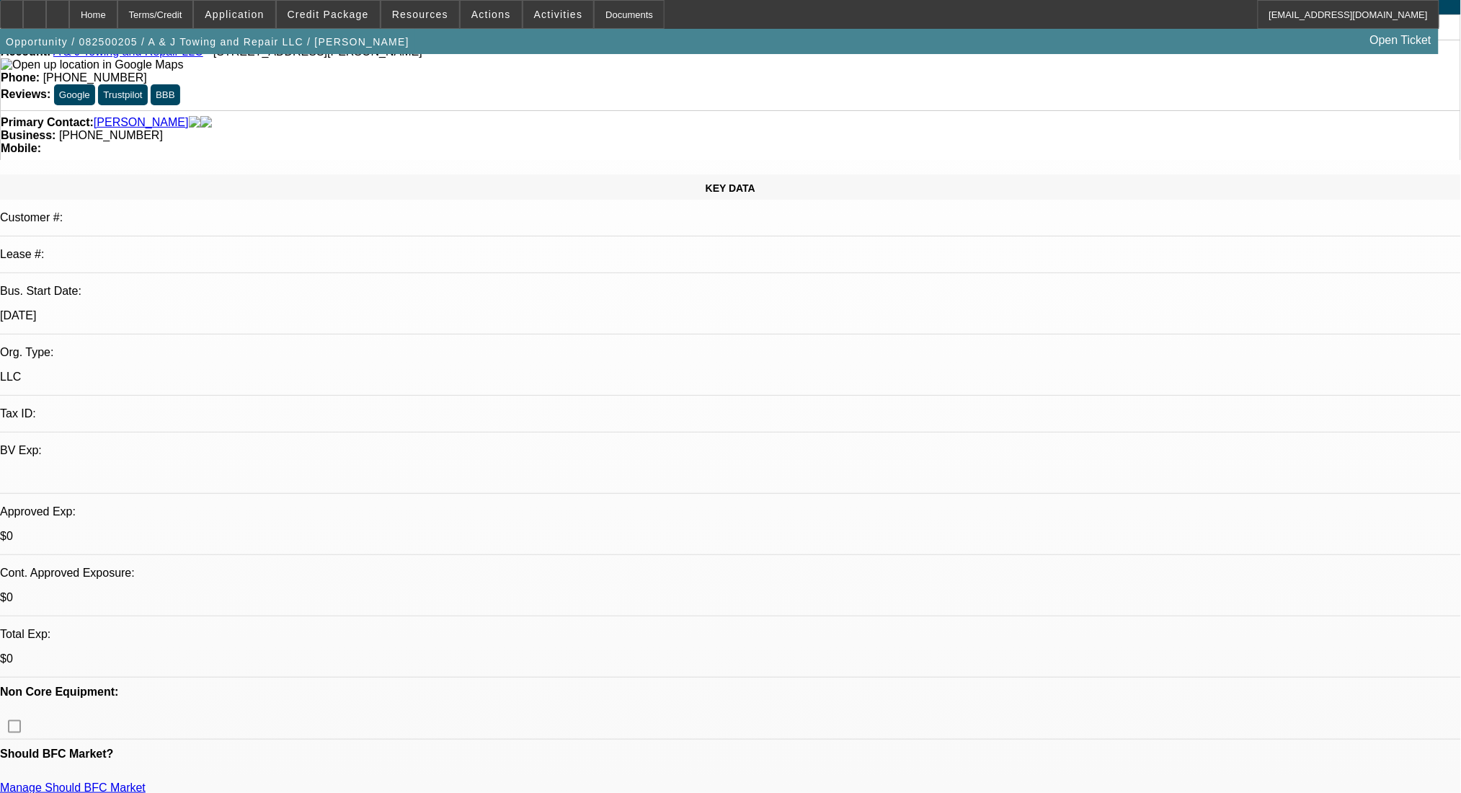
scroll to position [192, 0]
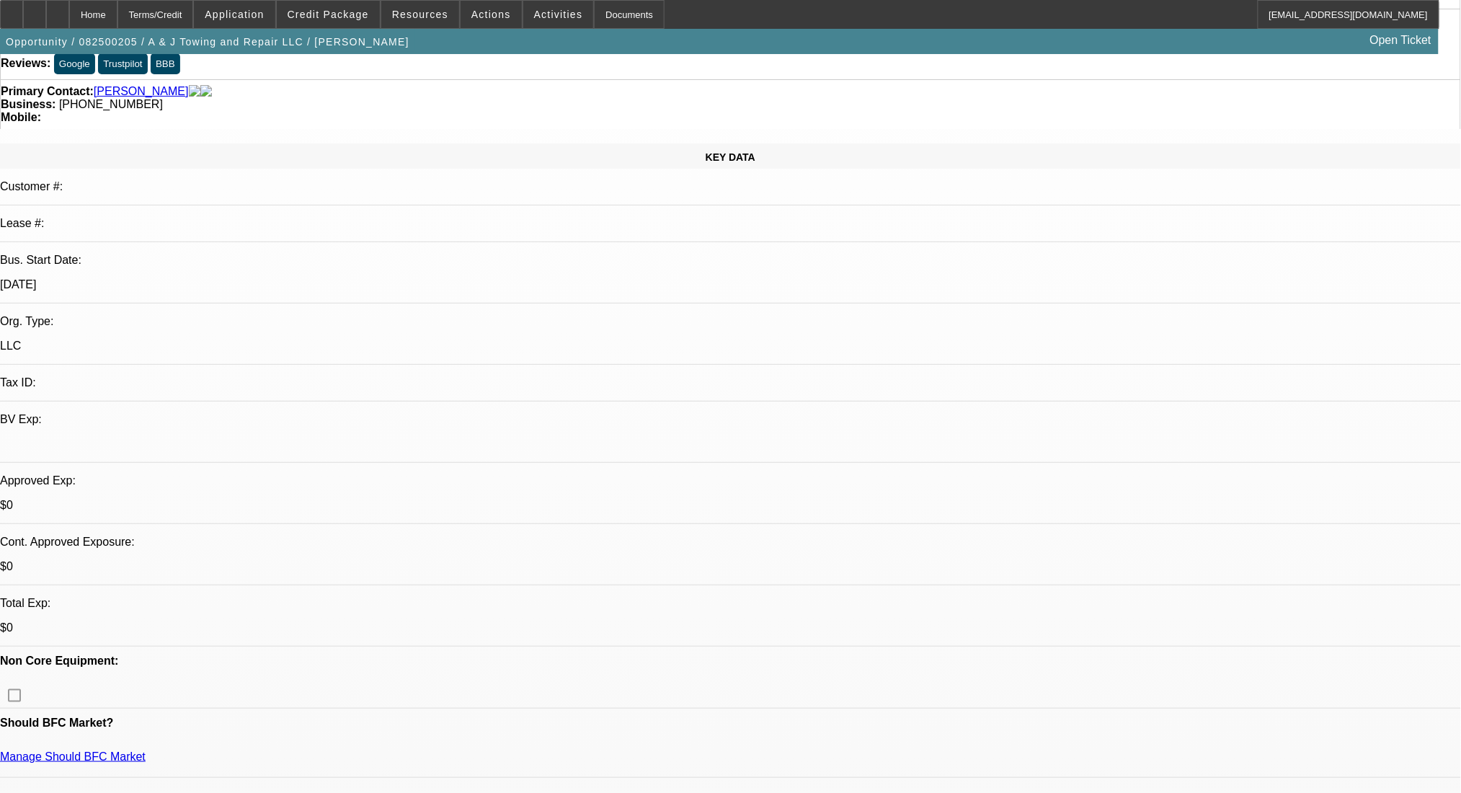
scroll to position [0, 0]
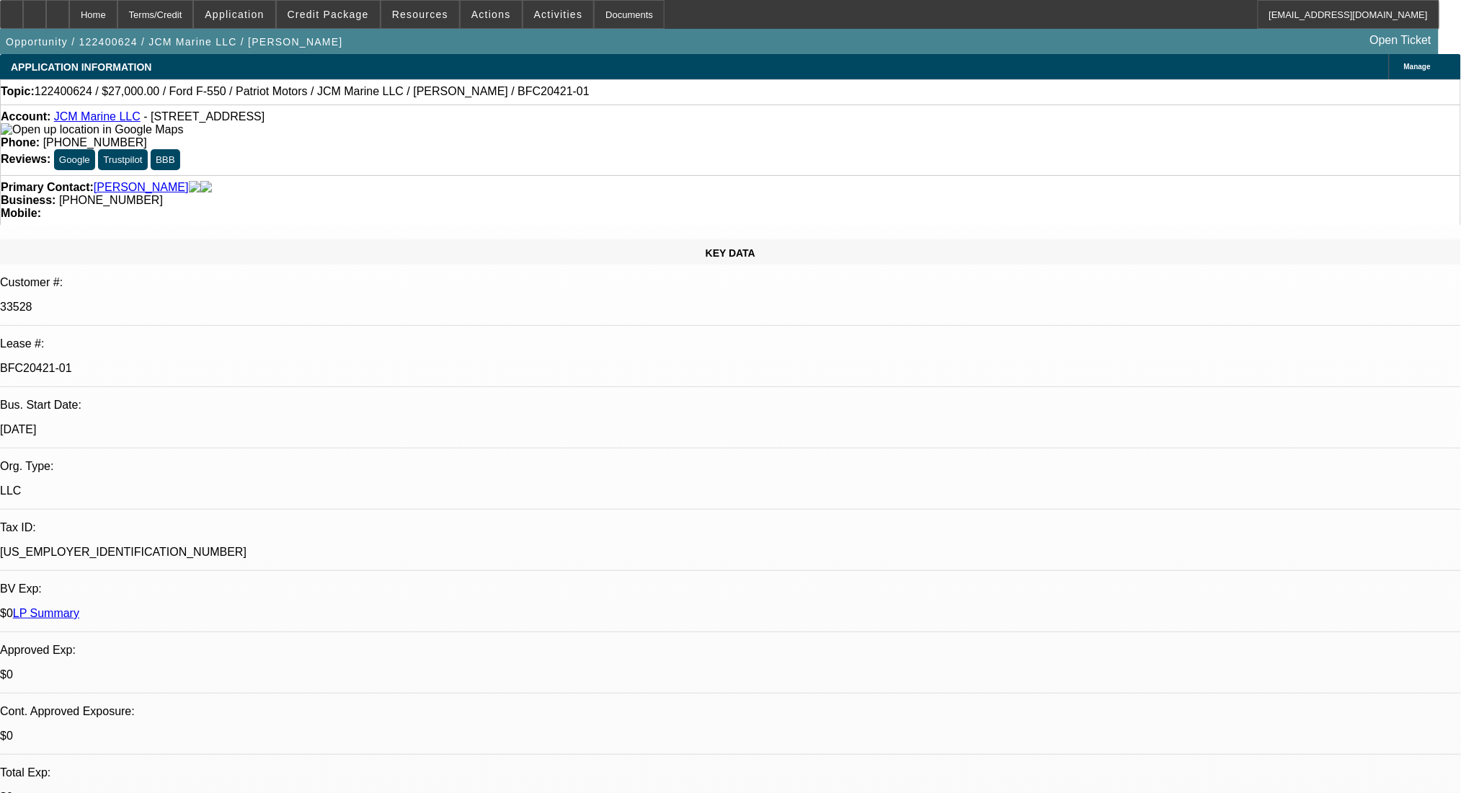
select select "0"
select select "3"
select select "0"
select select "6"
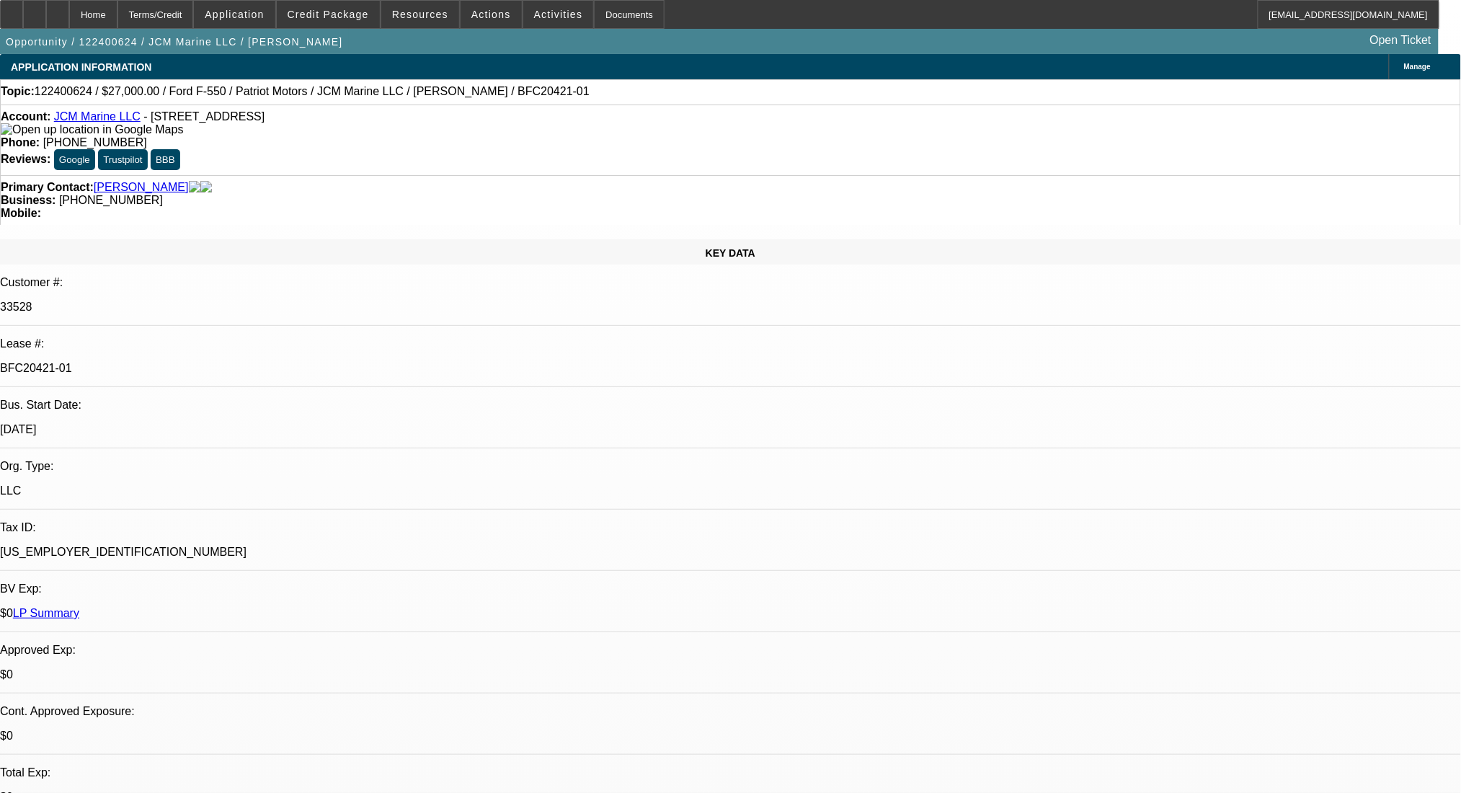
select select "0"
select select "0.1"
select select "4"
select select "0"
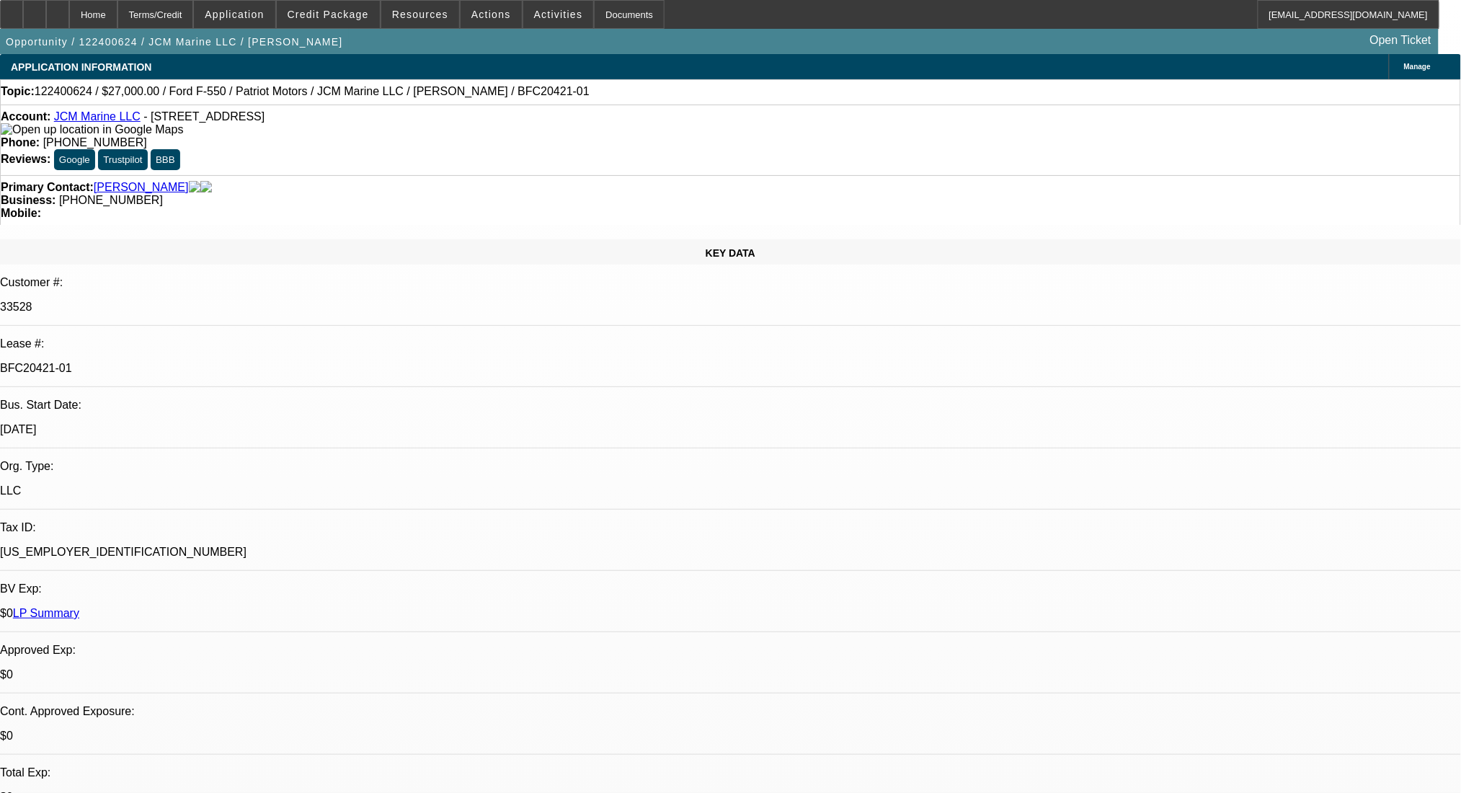
select select "0"
select select "0.1"
select select "4"
select select "0"
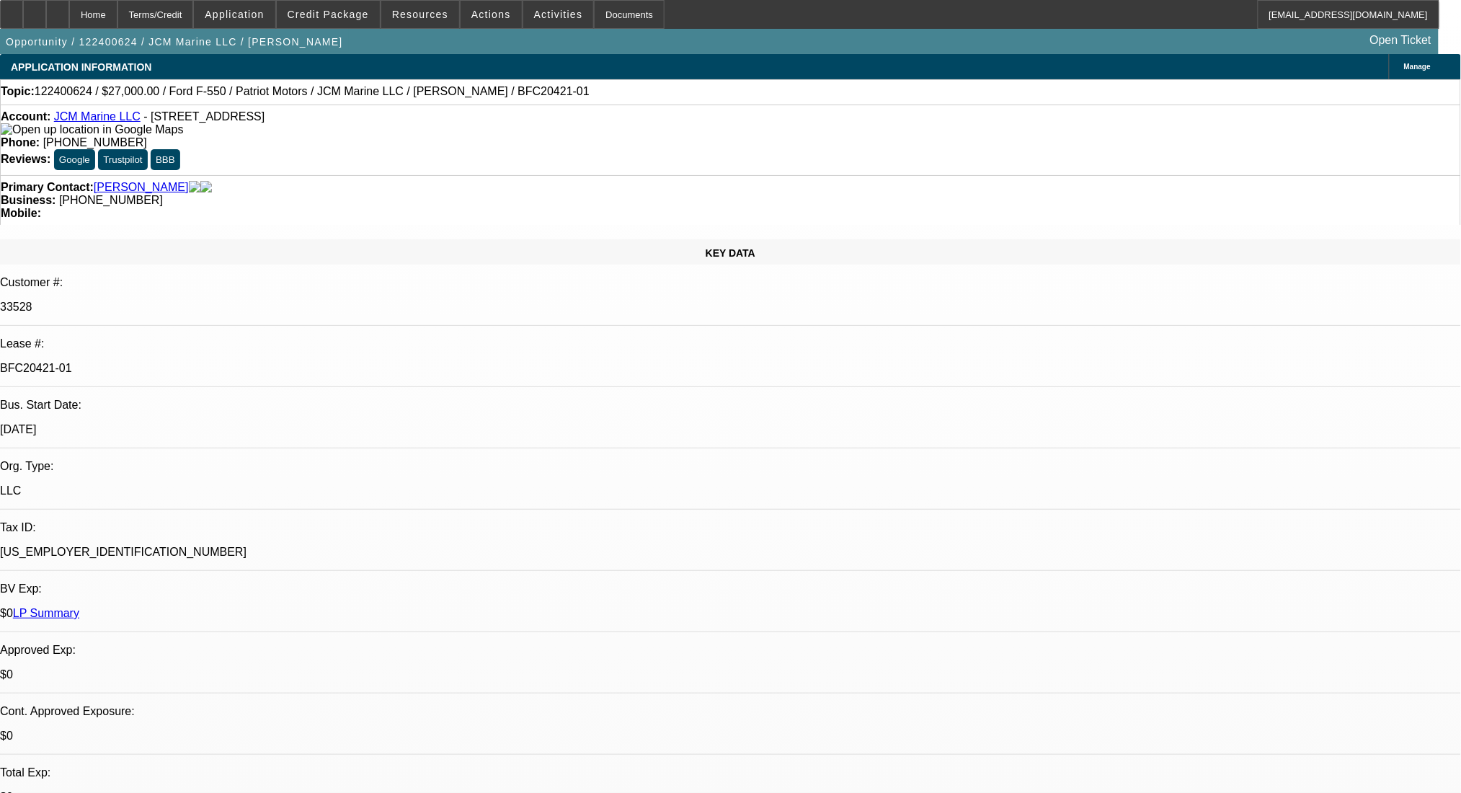
select select "3"
select select "0.1"
select select "4"
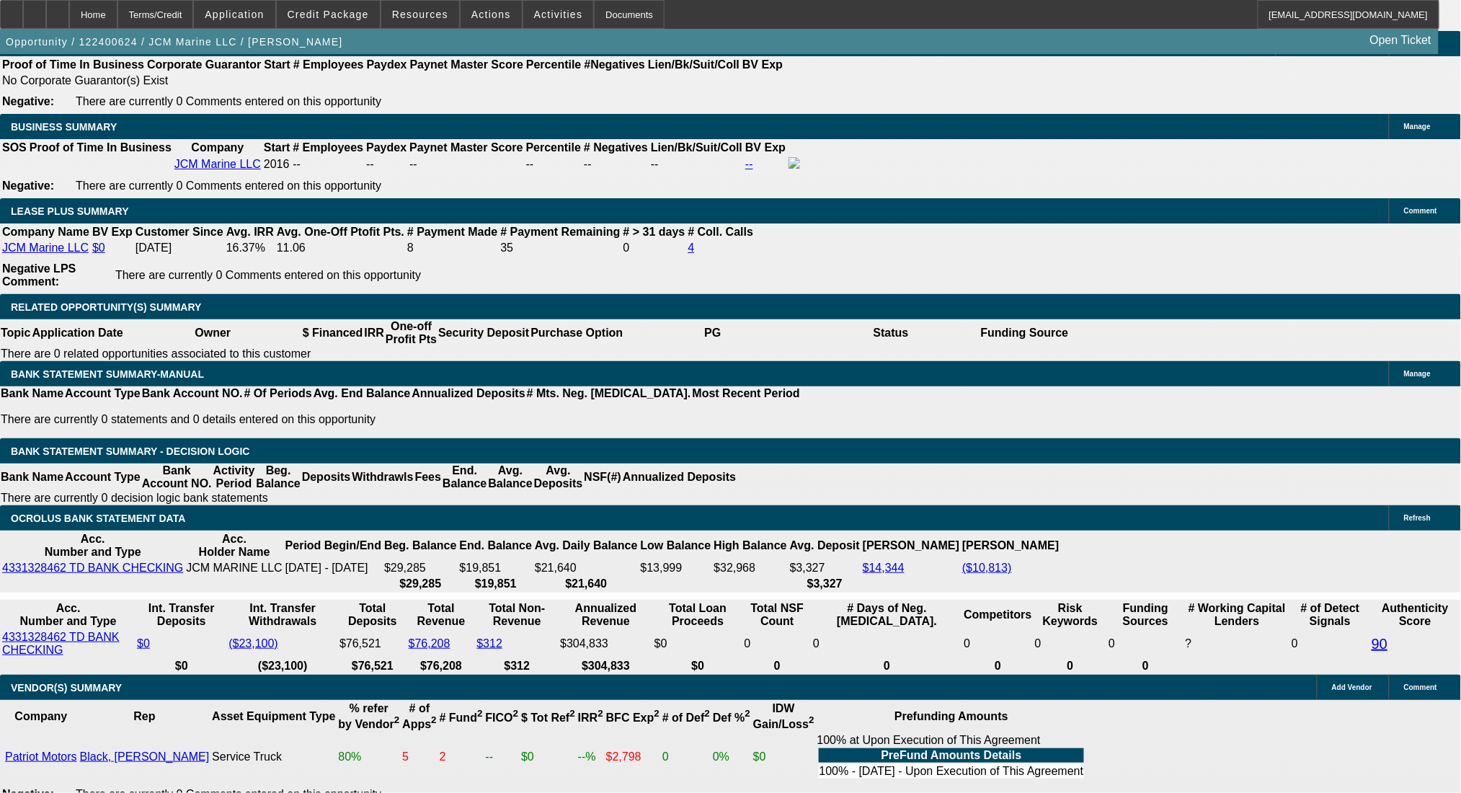
scroll to position [2306, 0]
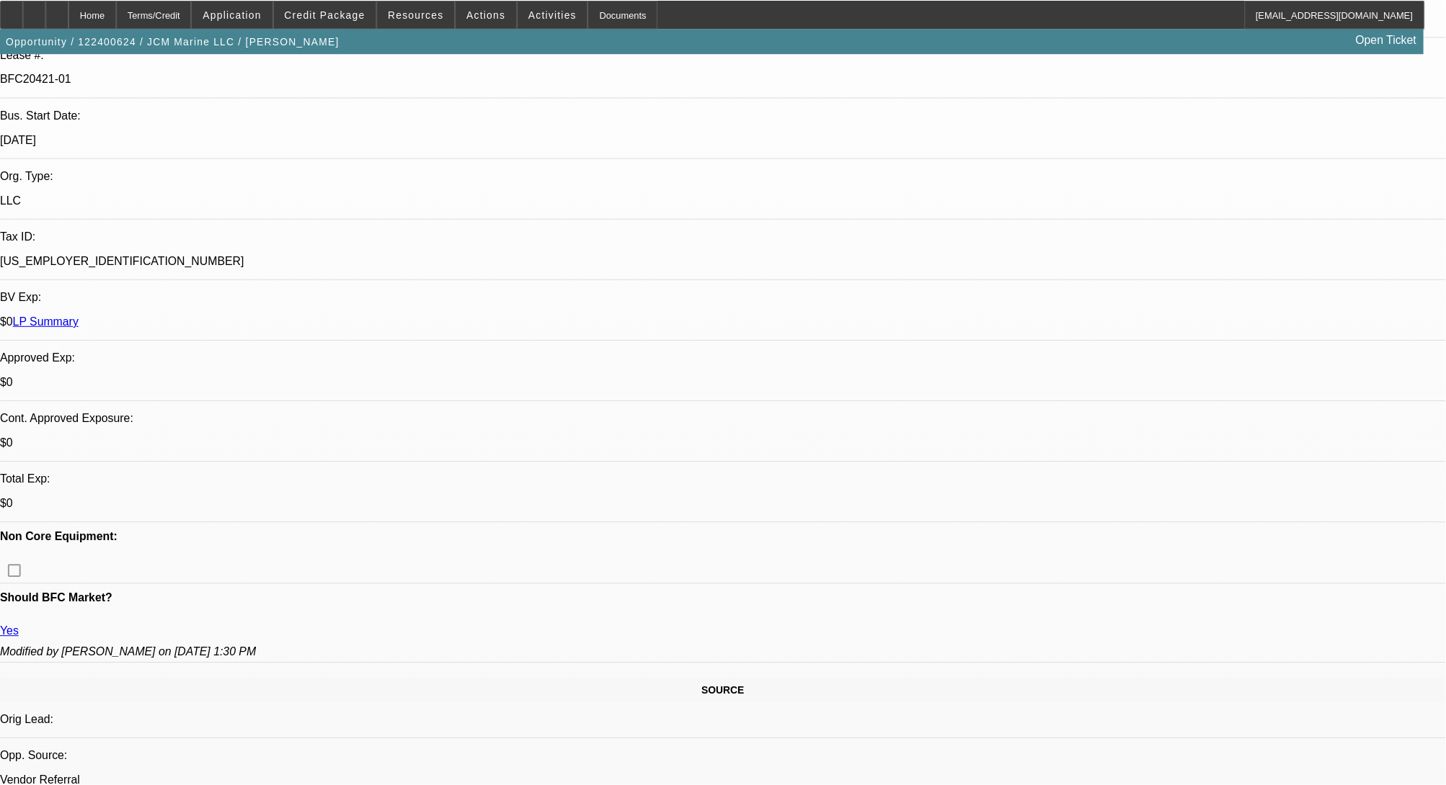
scroll to position [0, 0]
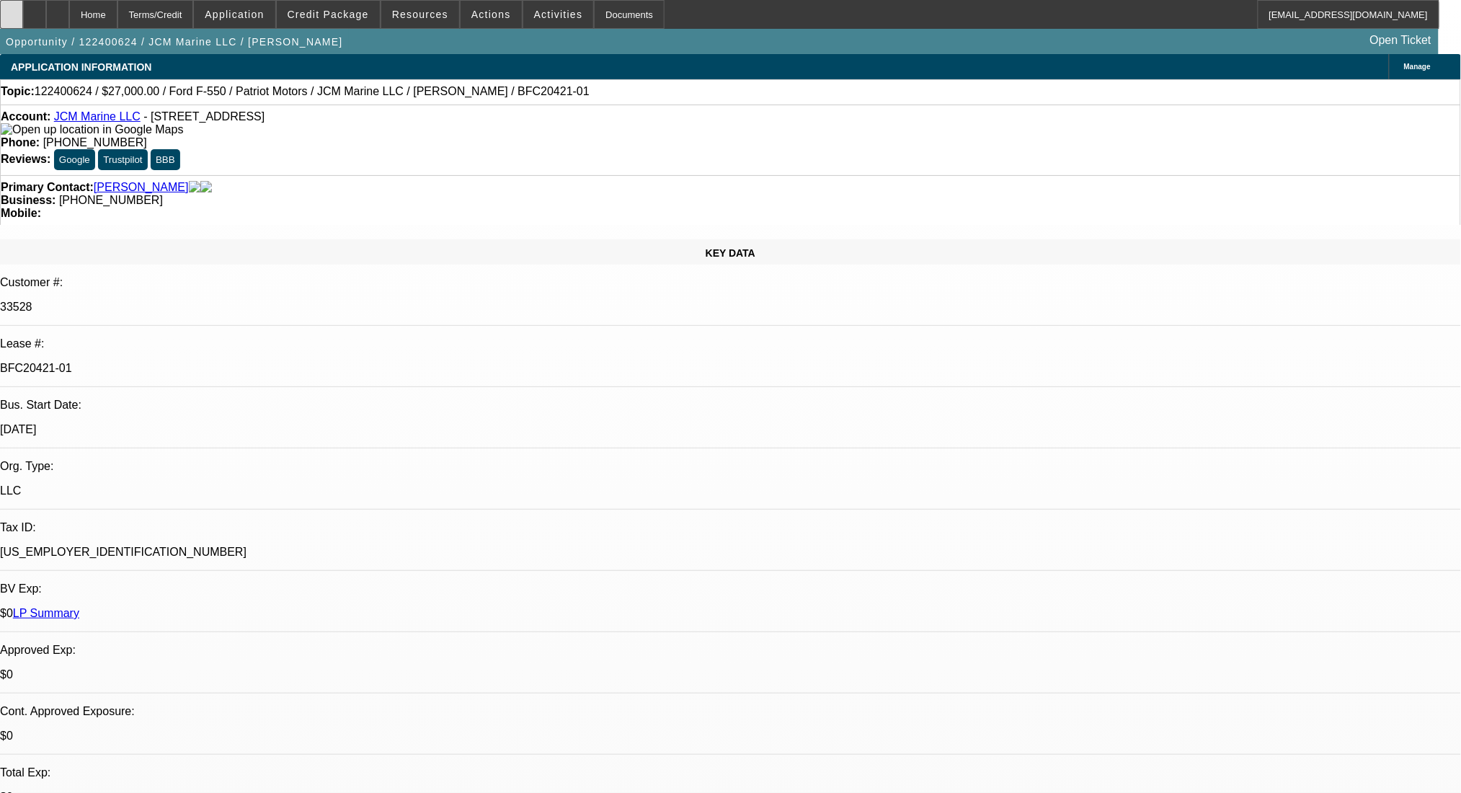
click at [12, 9] on icon at bounding box center [12, 9] width 0 height 0
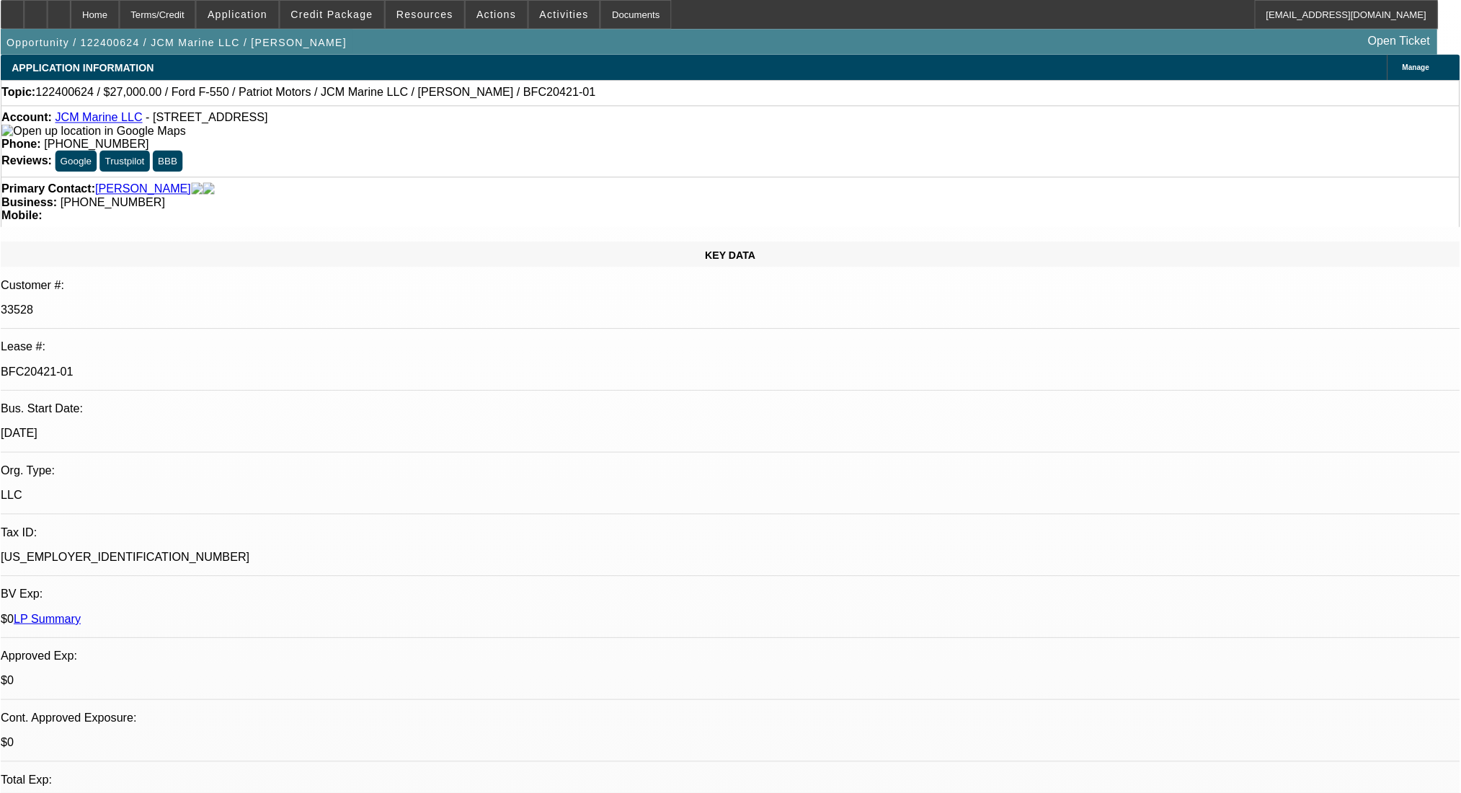
scroll to position [1056, 0]
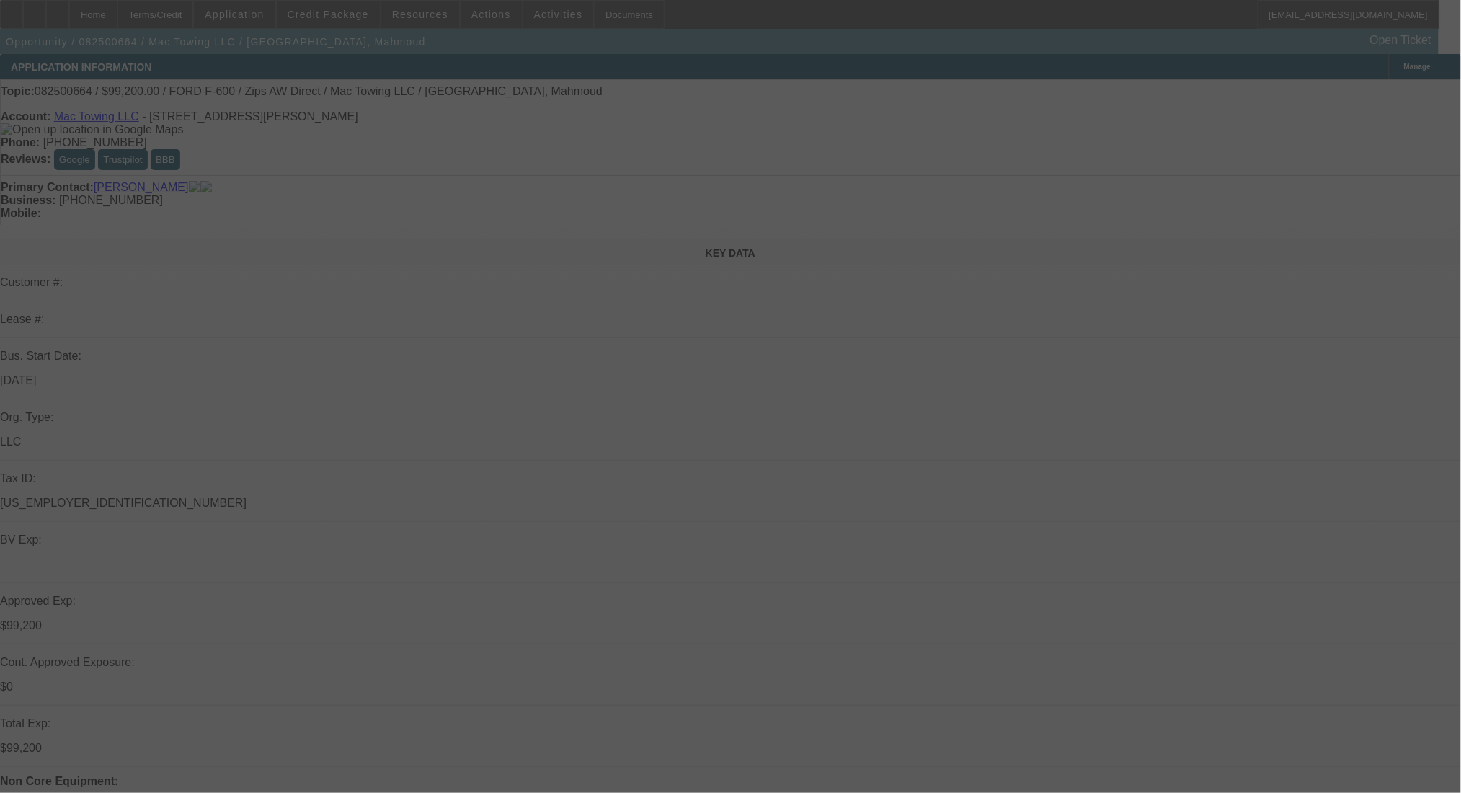
select select "0"
select select "2"
select select "0"
select select "6"
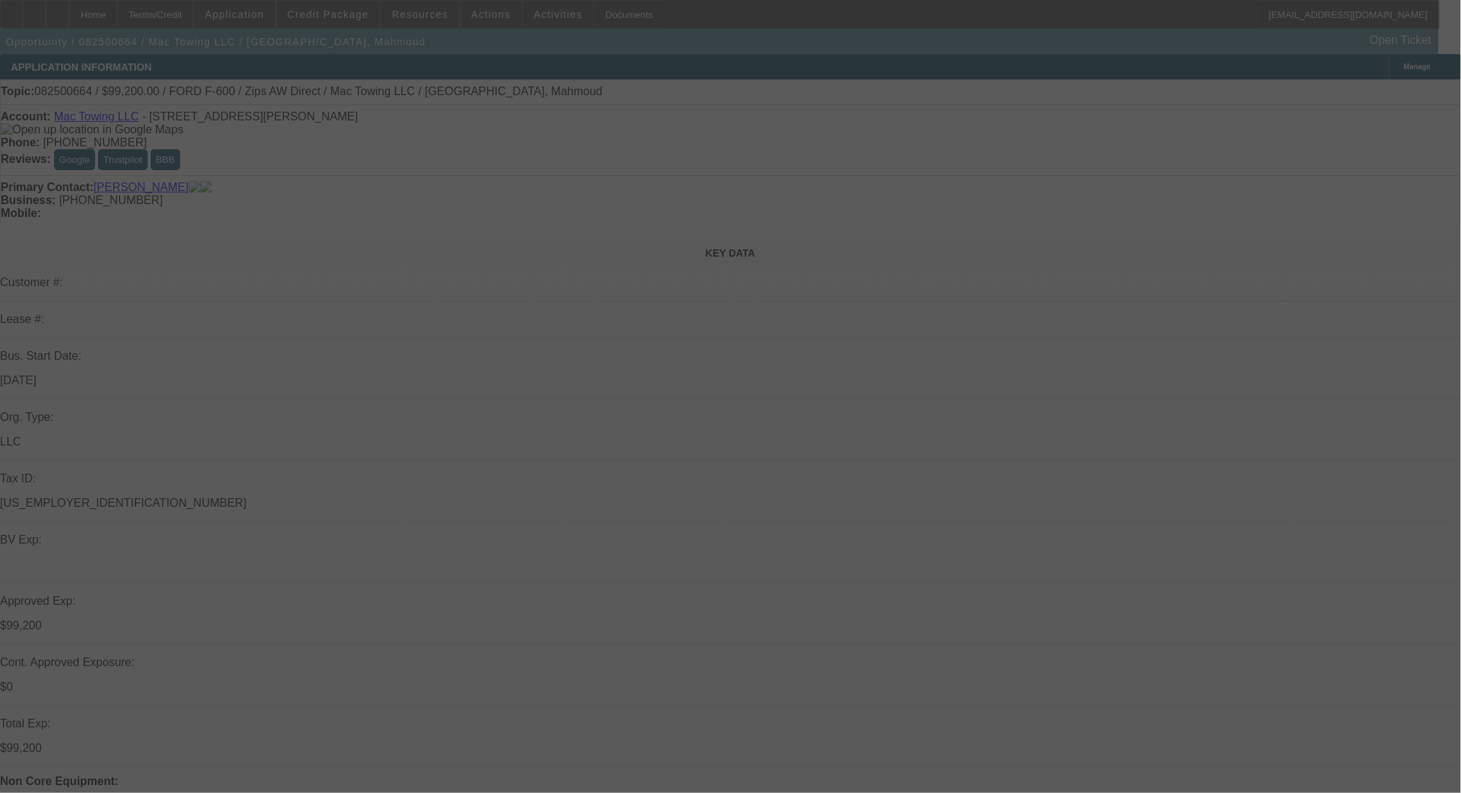
select select "0.2"
select select "2"
select select "0"
select select "6"
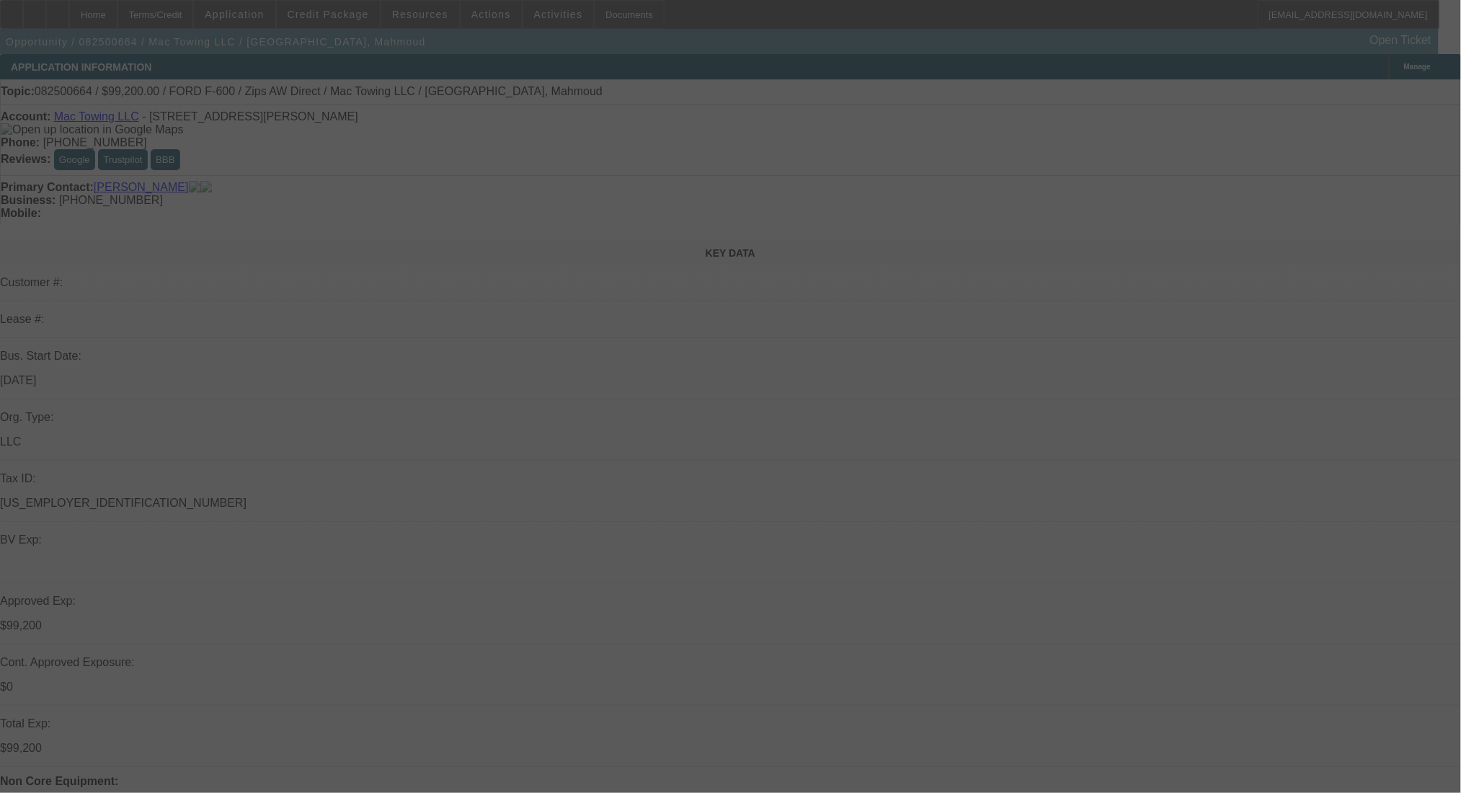
select select "0.2"
select select "2"
select select "0"
select select "6"
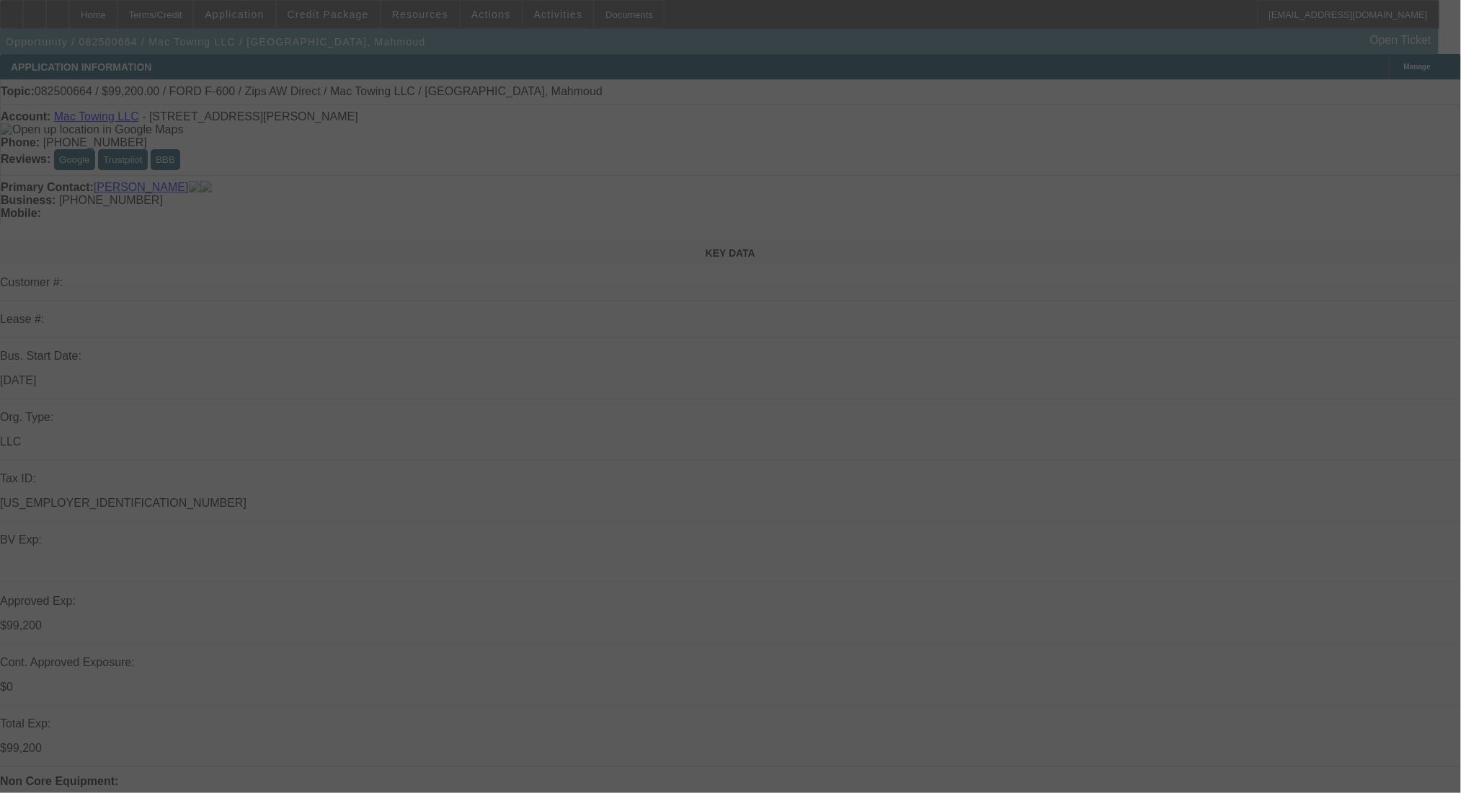
select select "0.2"
select select "2"
select select "0"
select select "6"
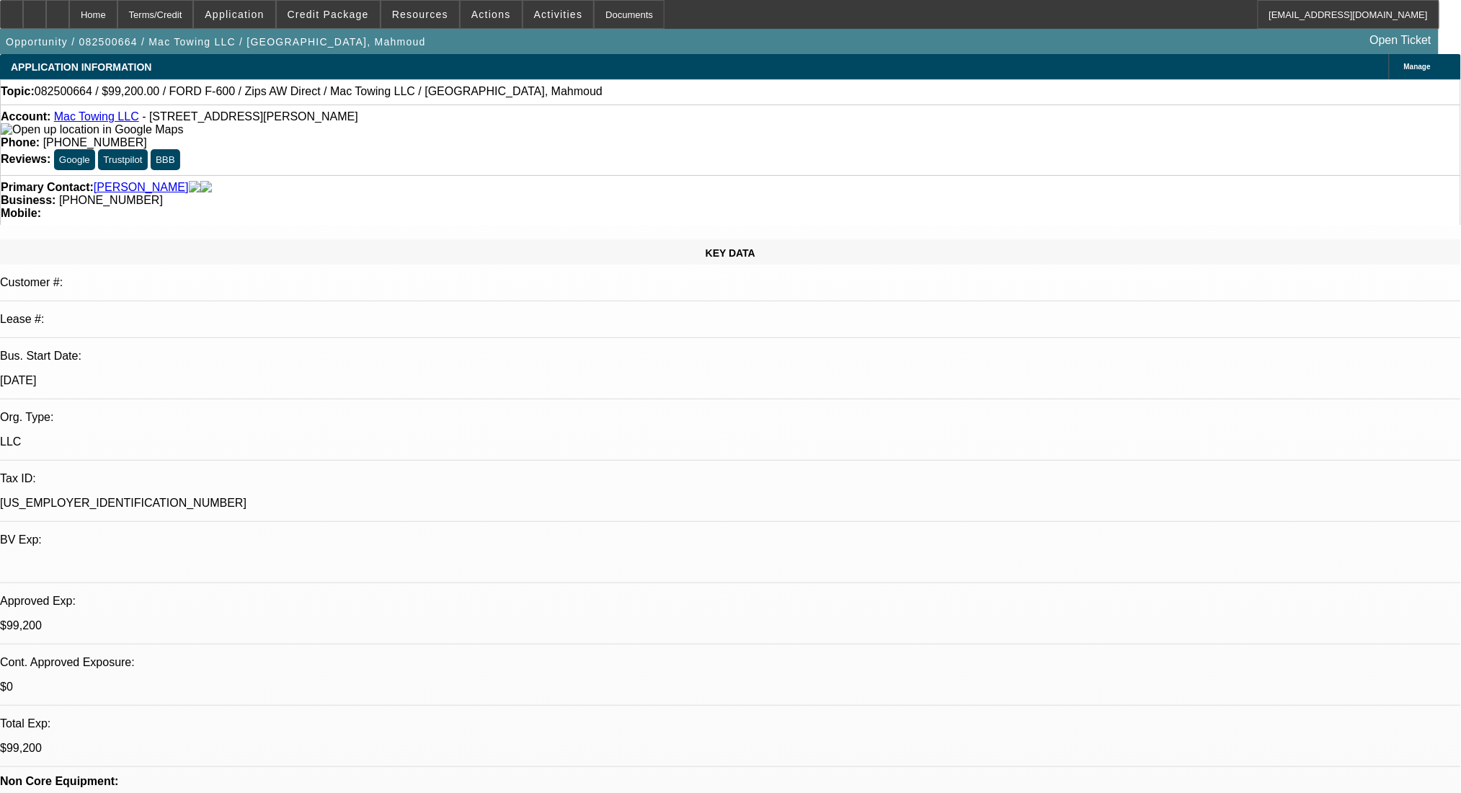
drag, startPoint x: 179, startPoint y: 21, endPoint x: 396, endPoint y: 118, distance: 238.4
click at [179, 21] on div "Terms/Credit" at bounding box center [155, 14] width 76 height 29
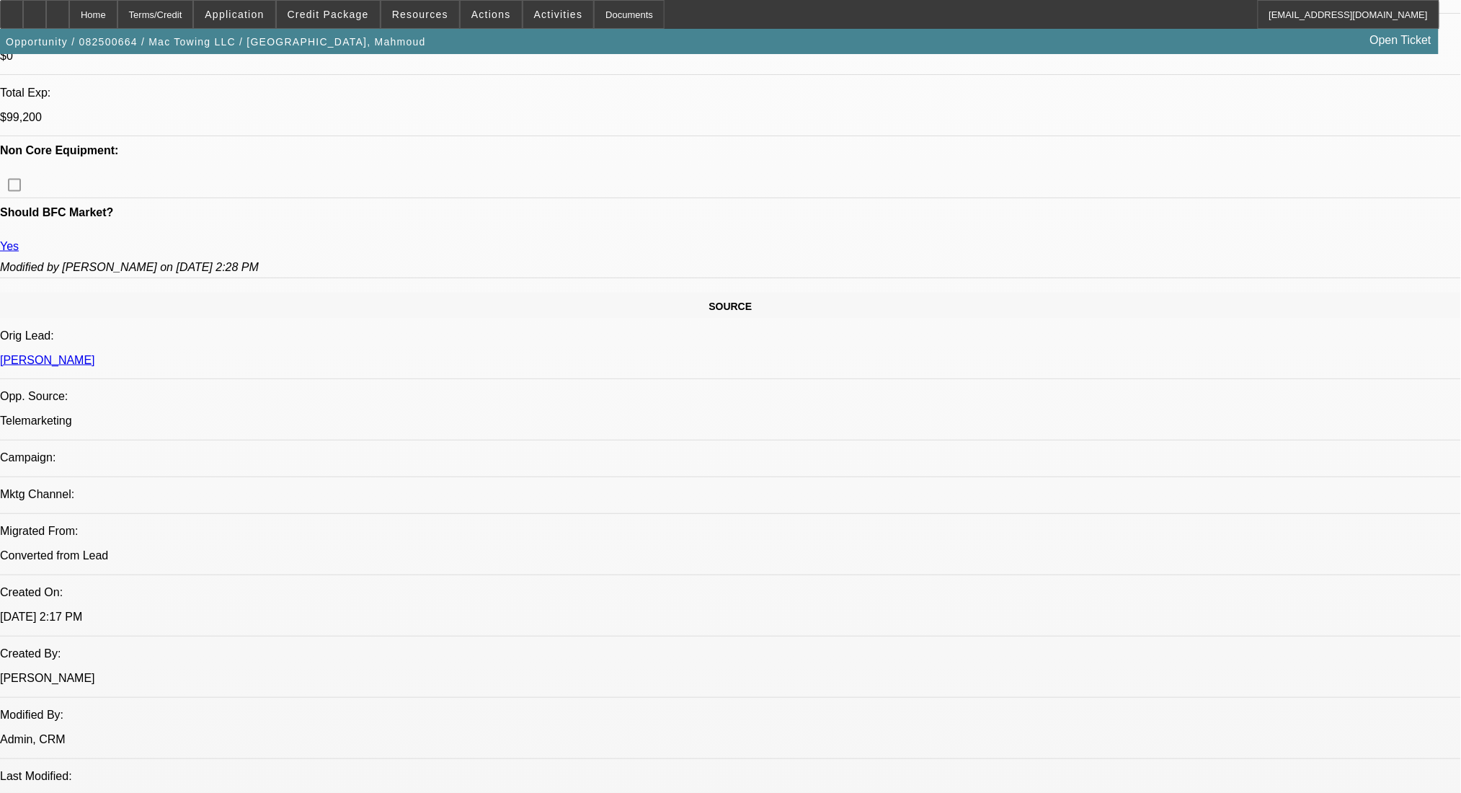
scroll to position [478, 0]
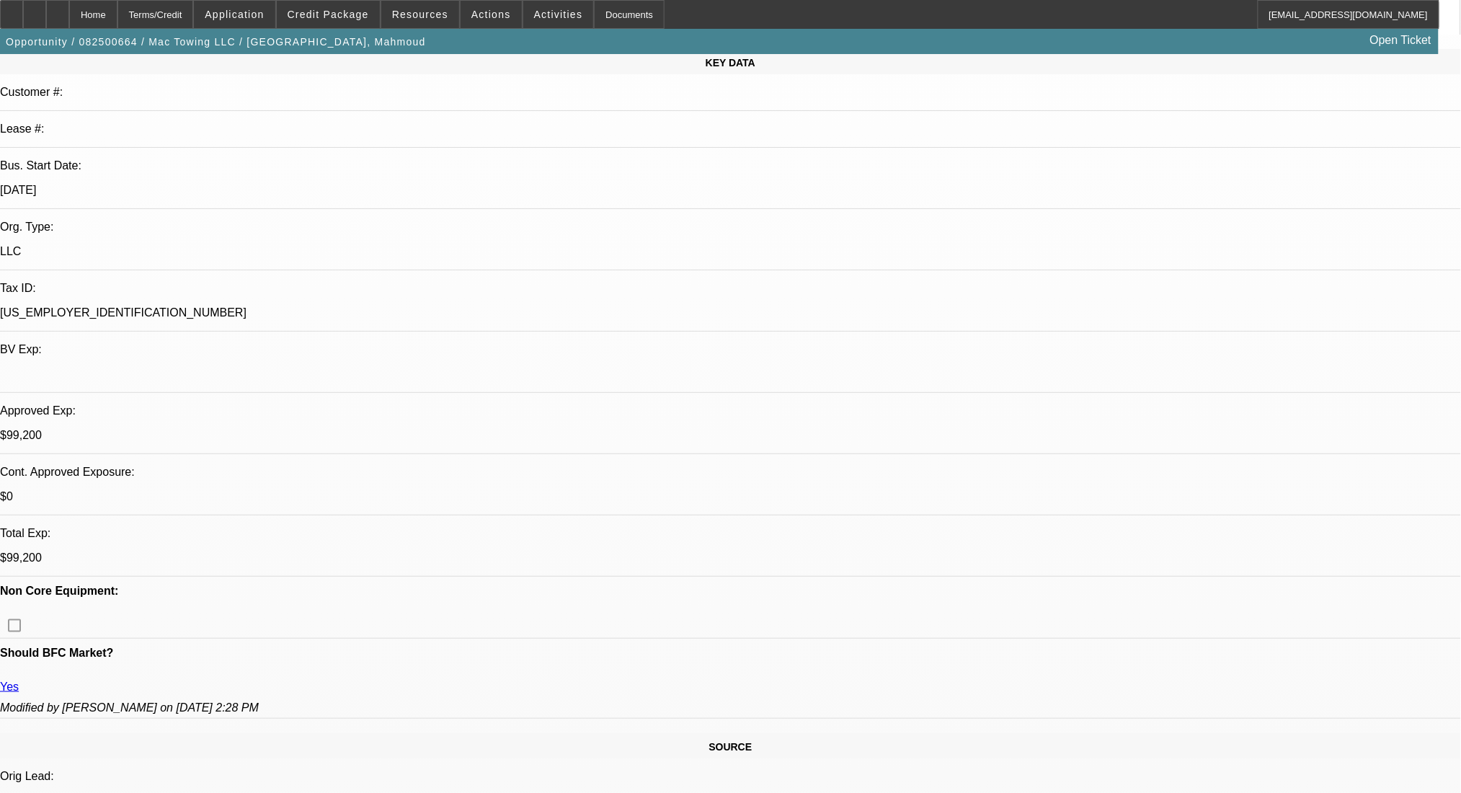
scroll to position [0, 0]
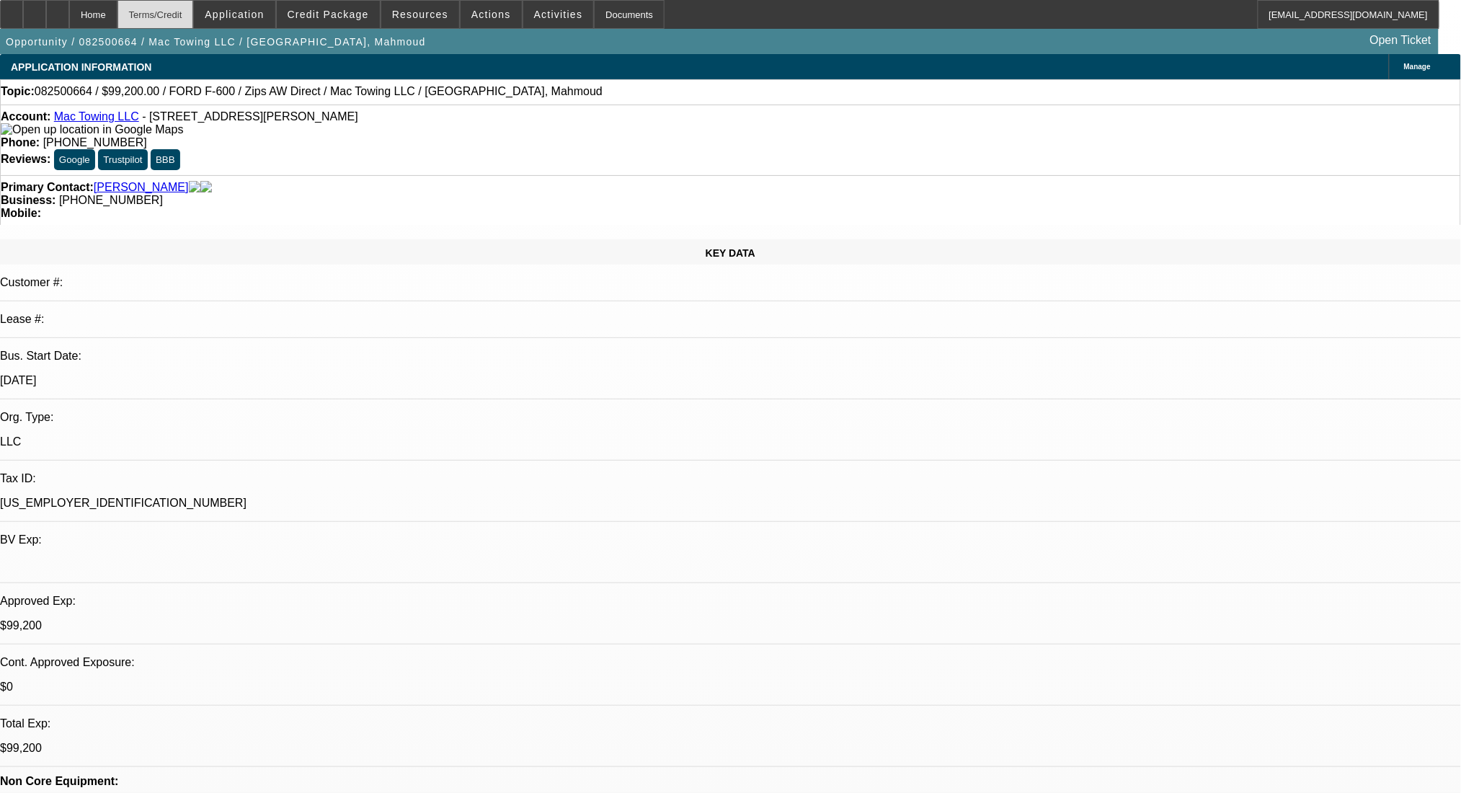
click at [194, 21] on div "Terms/Credit" at bounding box center [155, 14] width 76 height 29
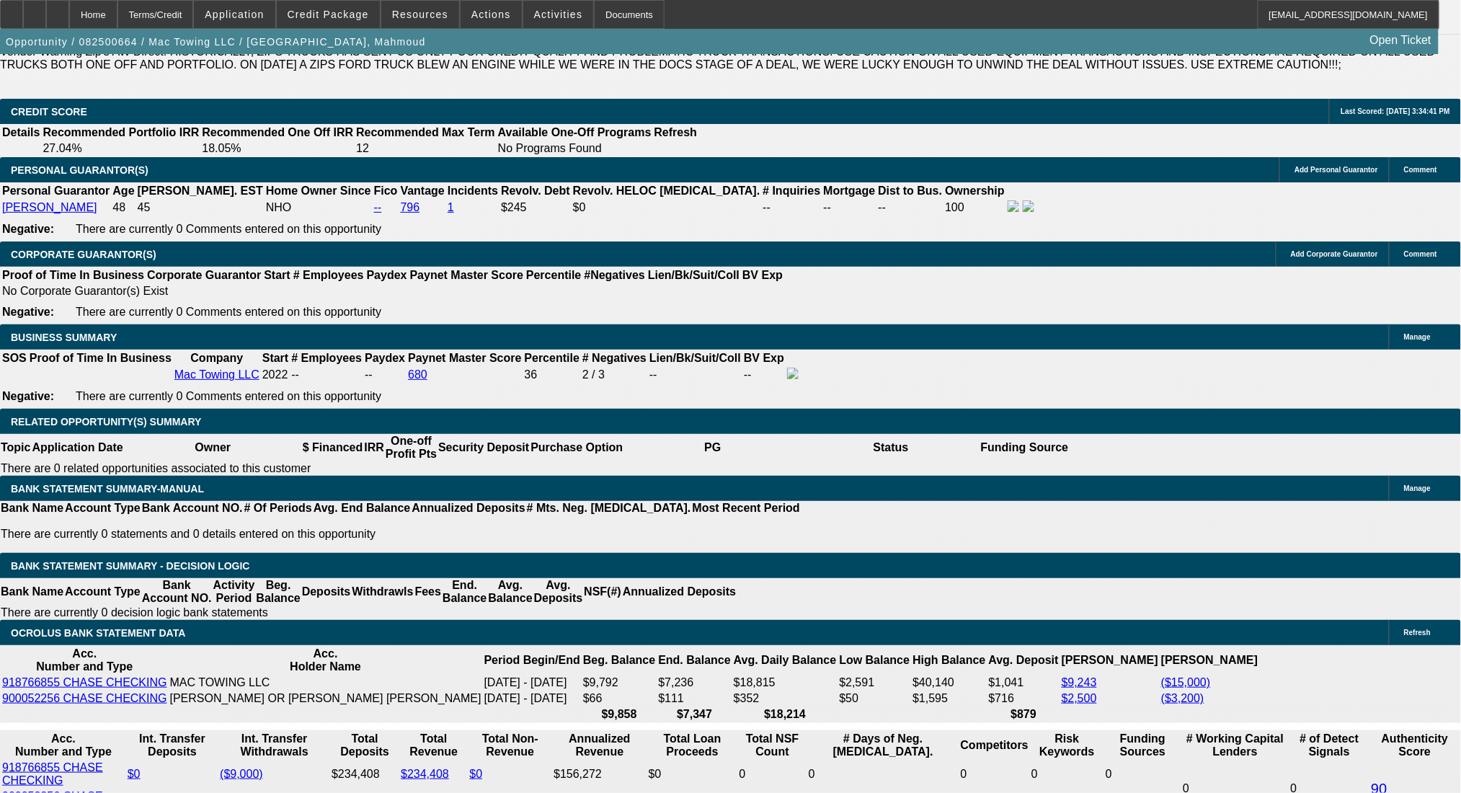
scroll to position [1920, 0]
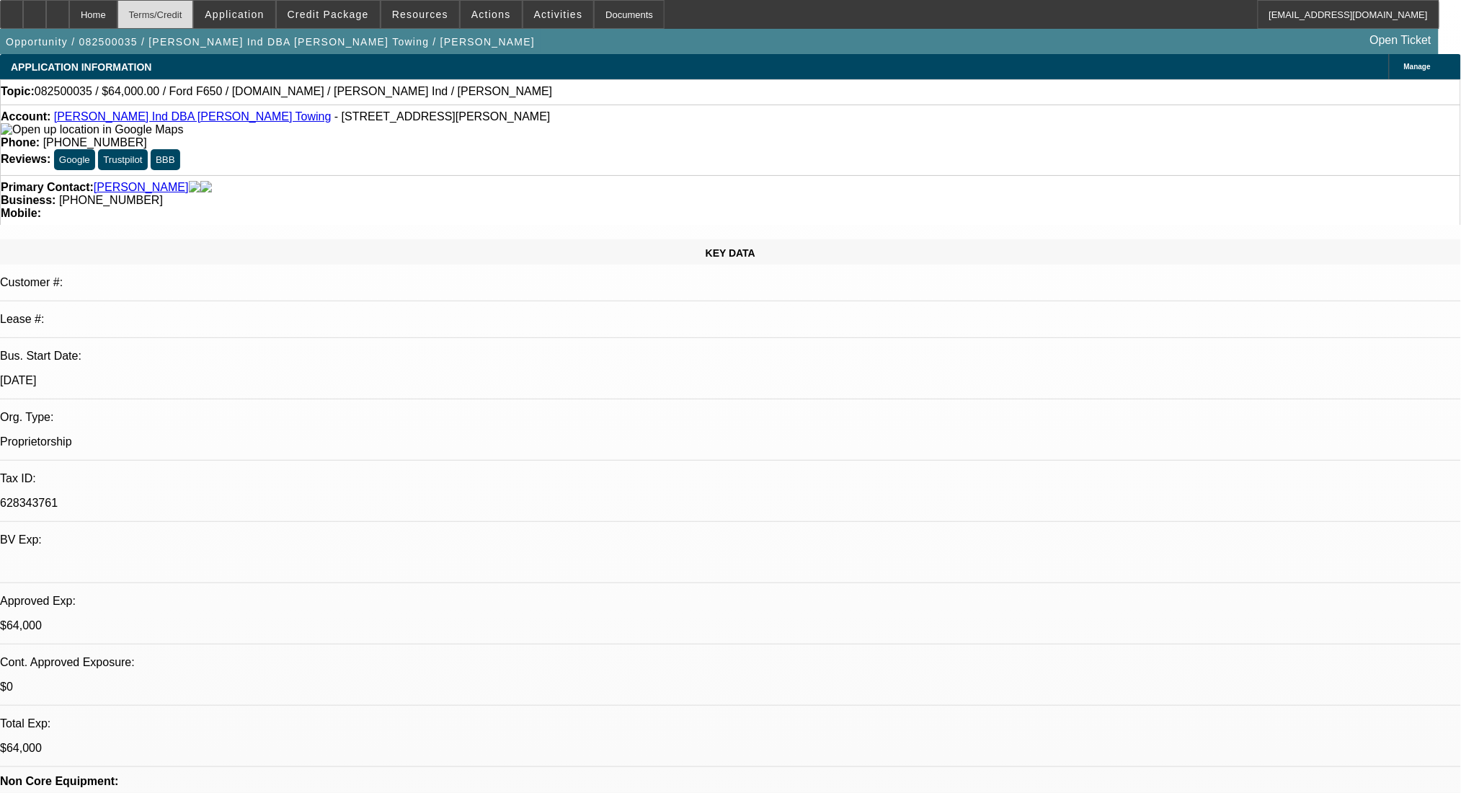
select select "0"
select select "2"
select select "0"
select select "6"
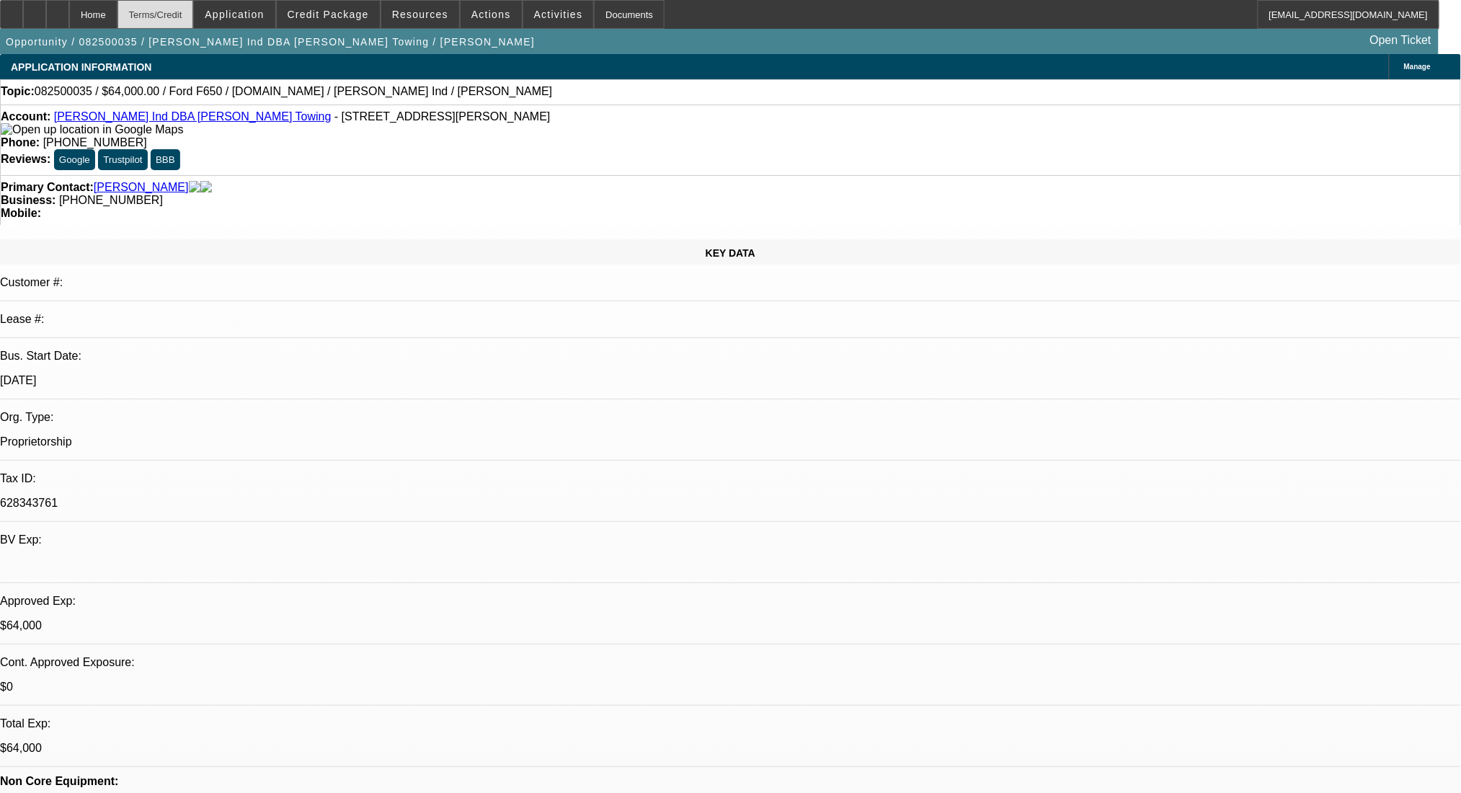
select select "0"
select select "2"
select select "0"
select select "6"
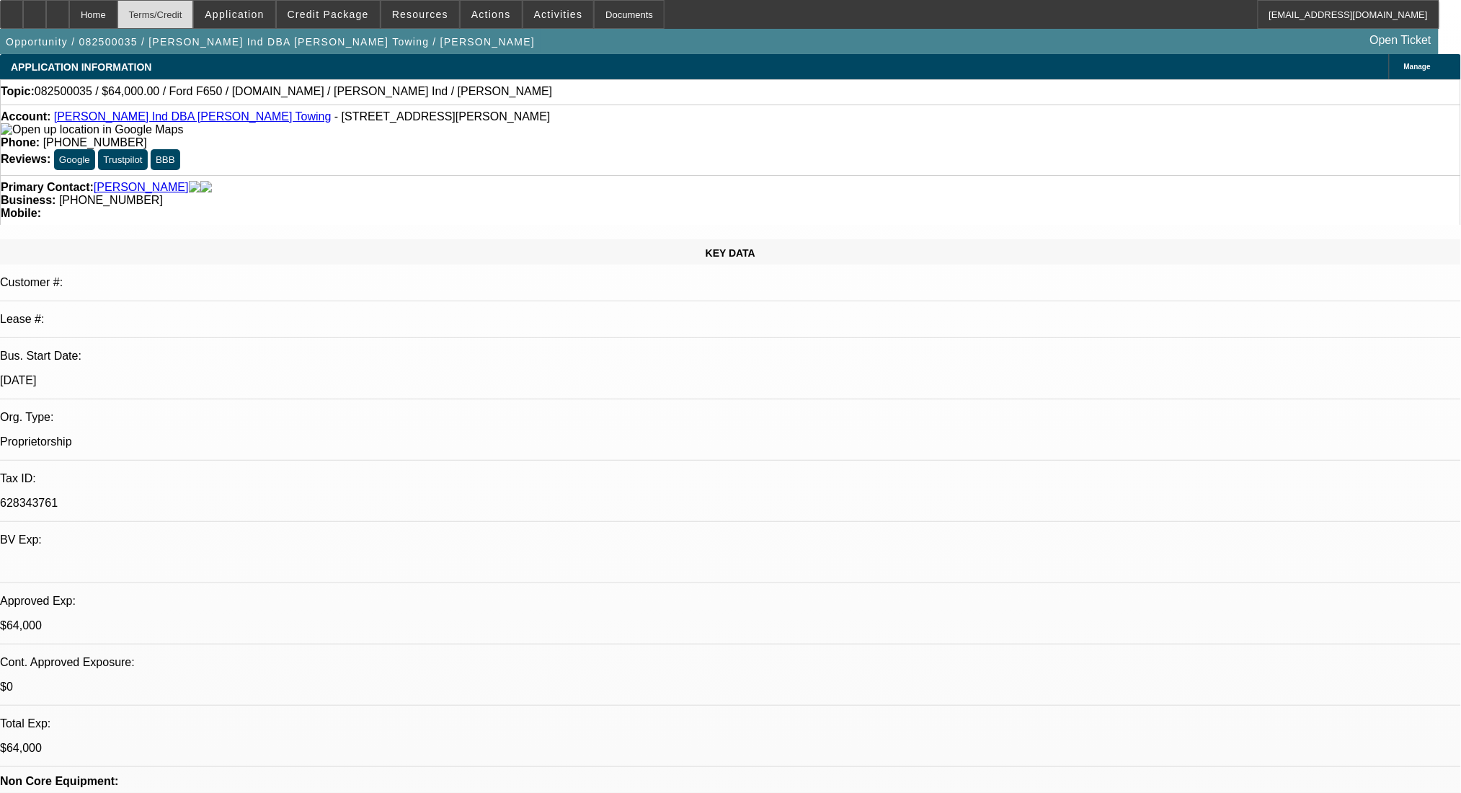
select select "0"
select select "2"
select select "0"
select select "6"
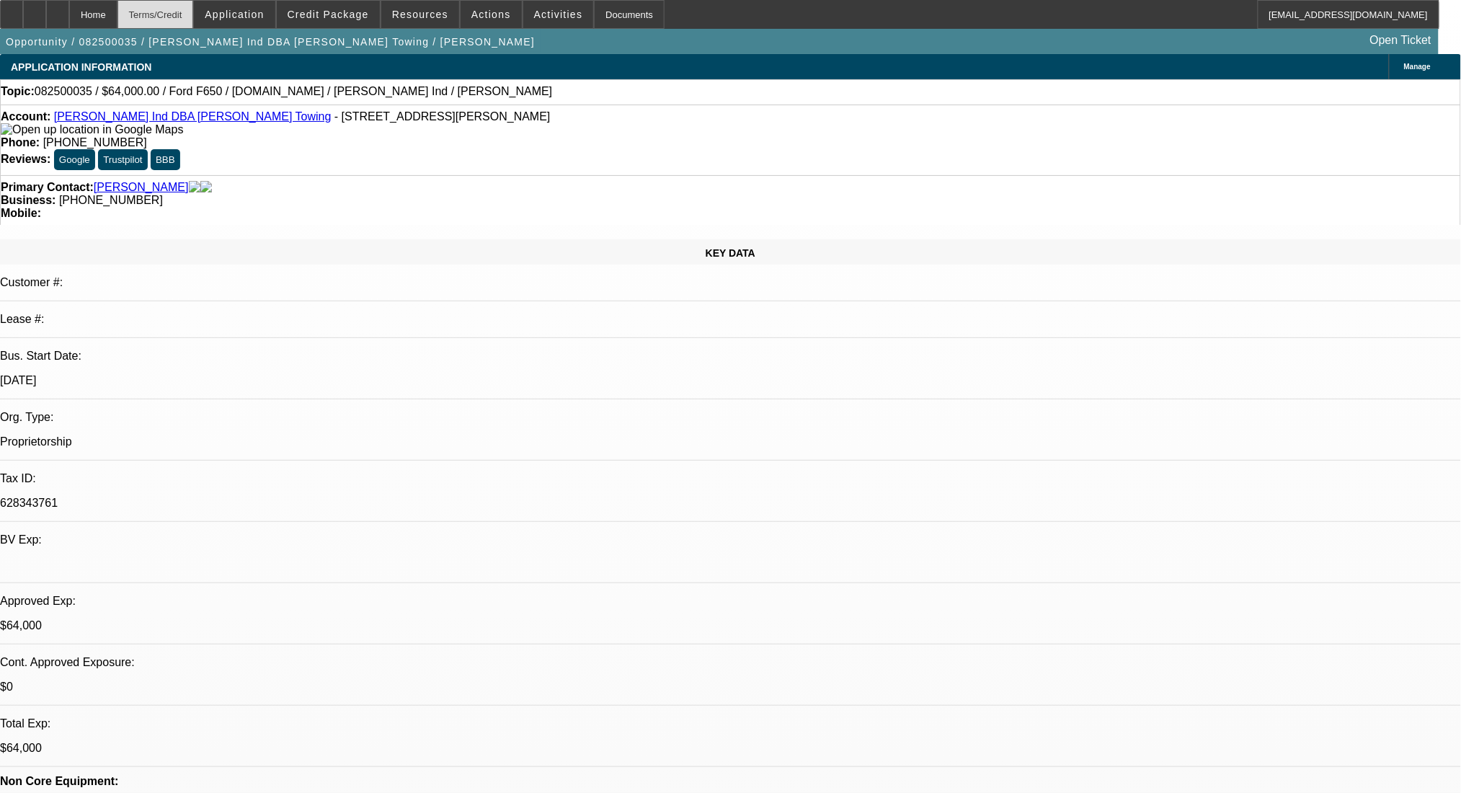
select select "2"
select select "0"
select select "6"
click at [190, 6] on div "Terms/Credit" at bounding box center [155, 14] width 76 height 29
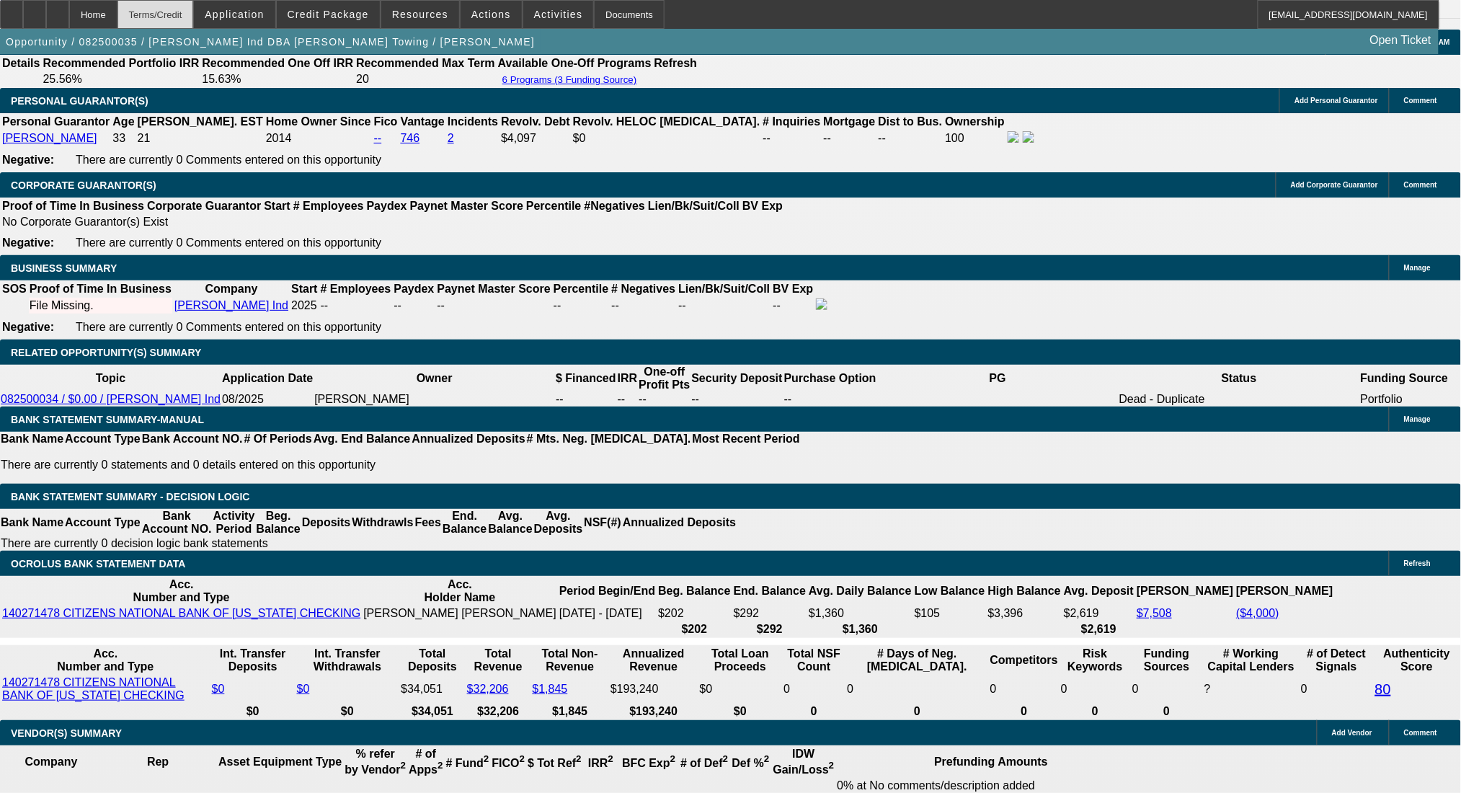
scroll to position [2146, 0]
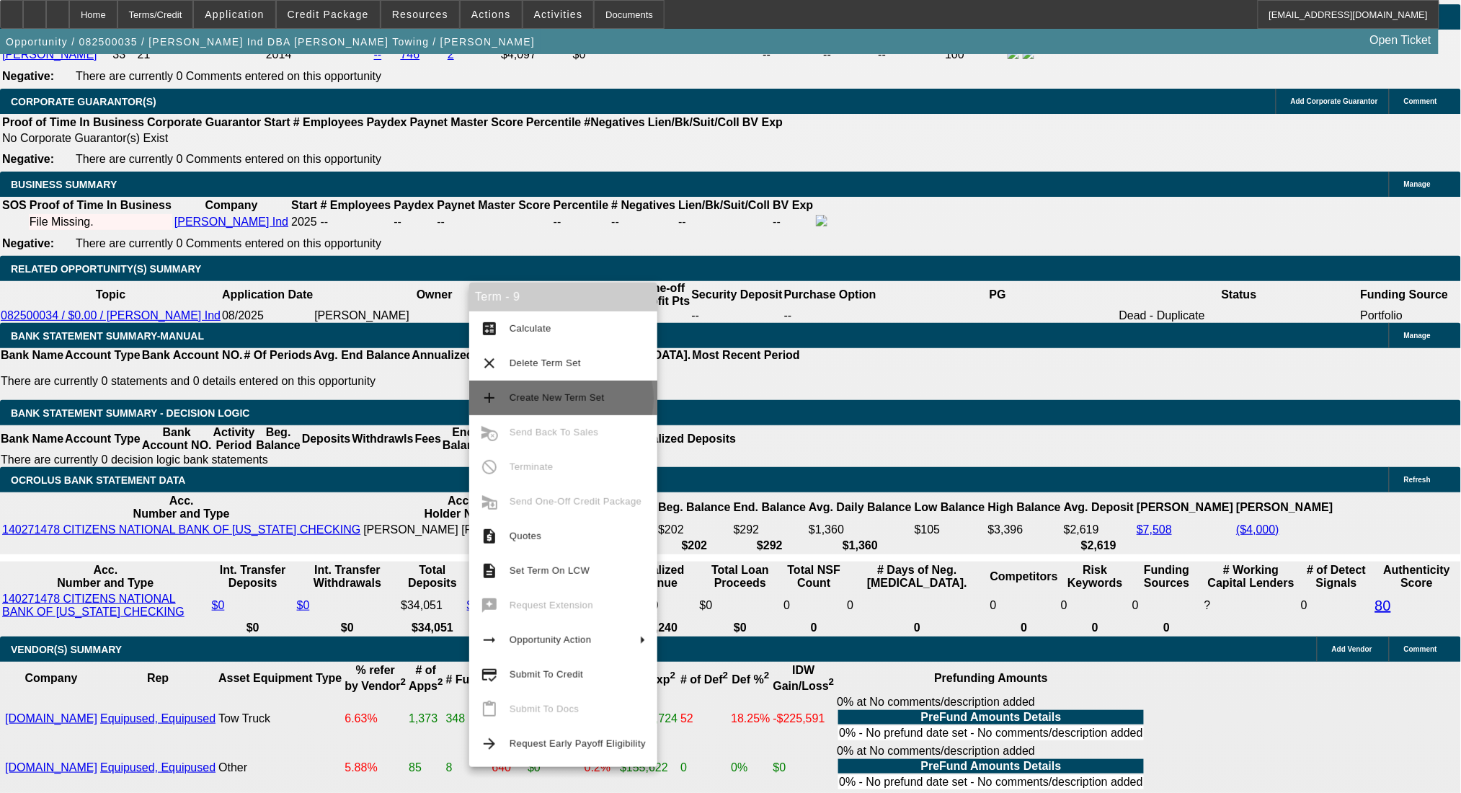
click at [561, 399] on span "Create New Term Set" at bounding box center [556, 397] width 95 height 11
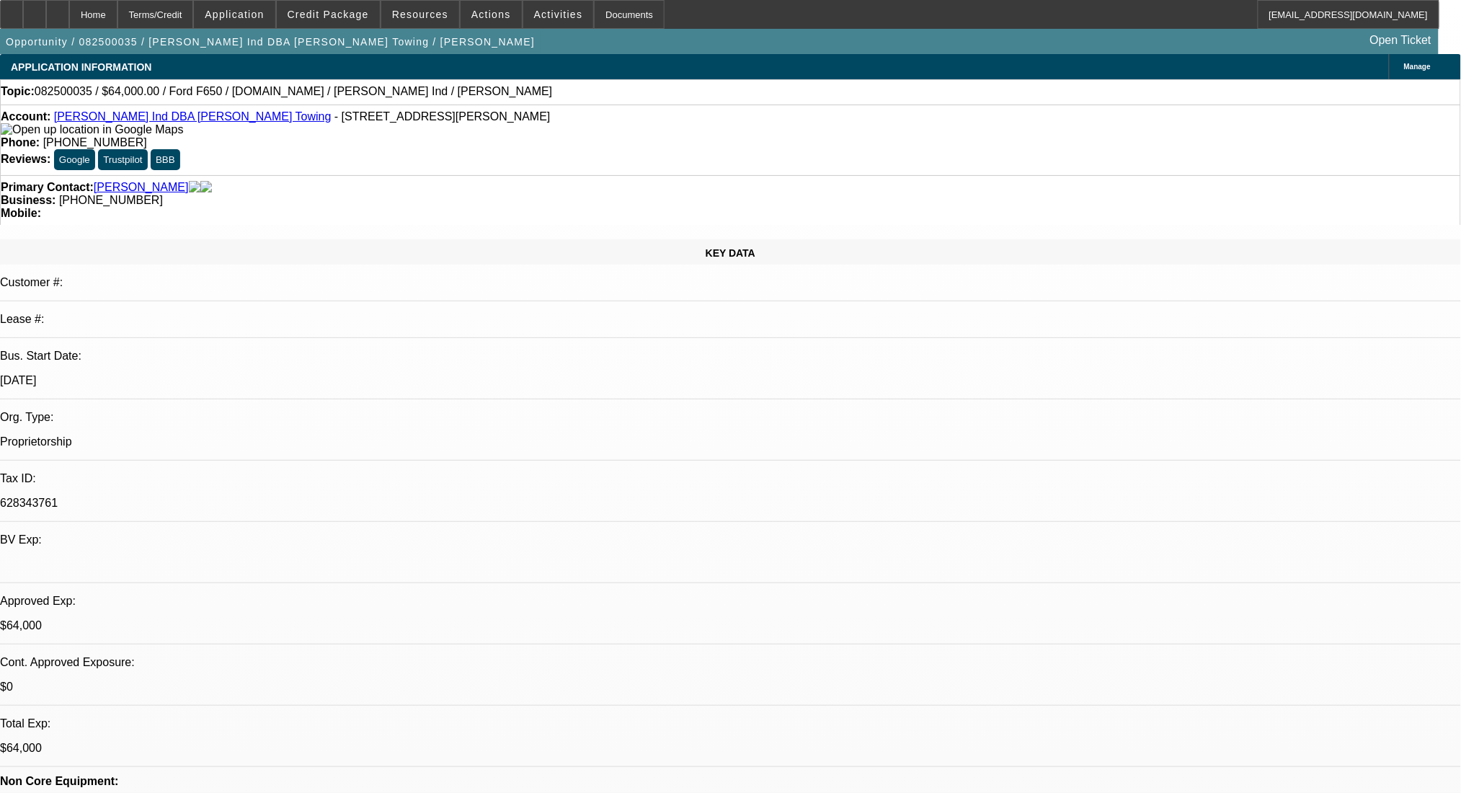
select select "0"
select select "2"
select select "0"
select select "6"
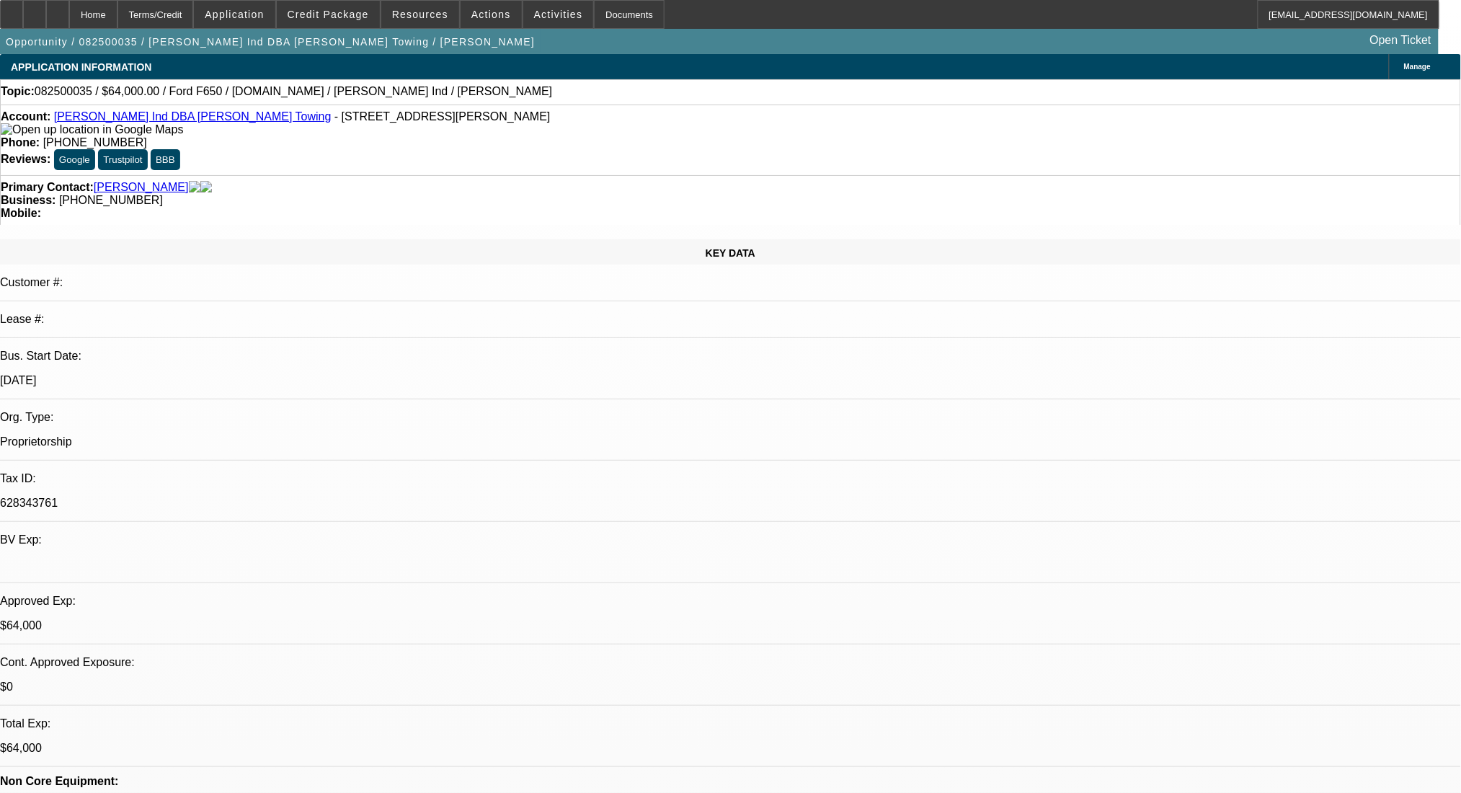
select select "0"
select select "2"
select select "0"
select select "6"
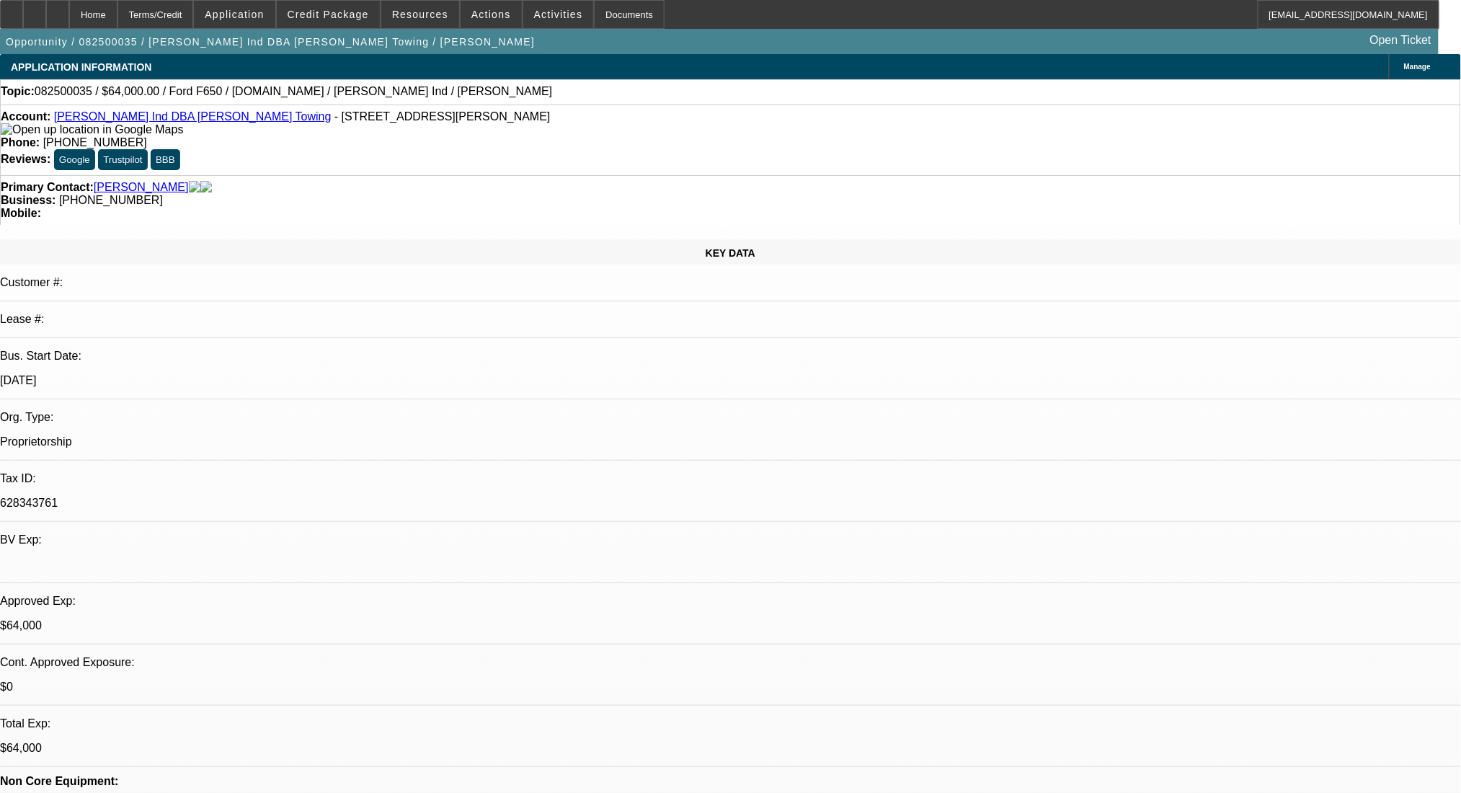
select select "0"
select select "2"
select select "0"
select select "6"
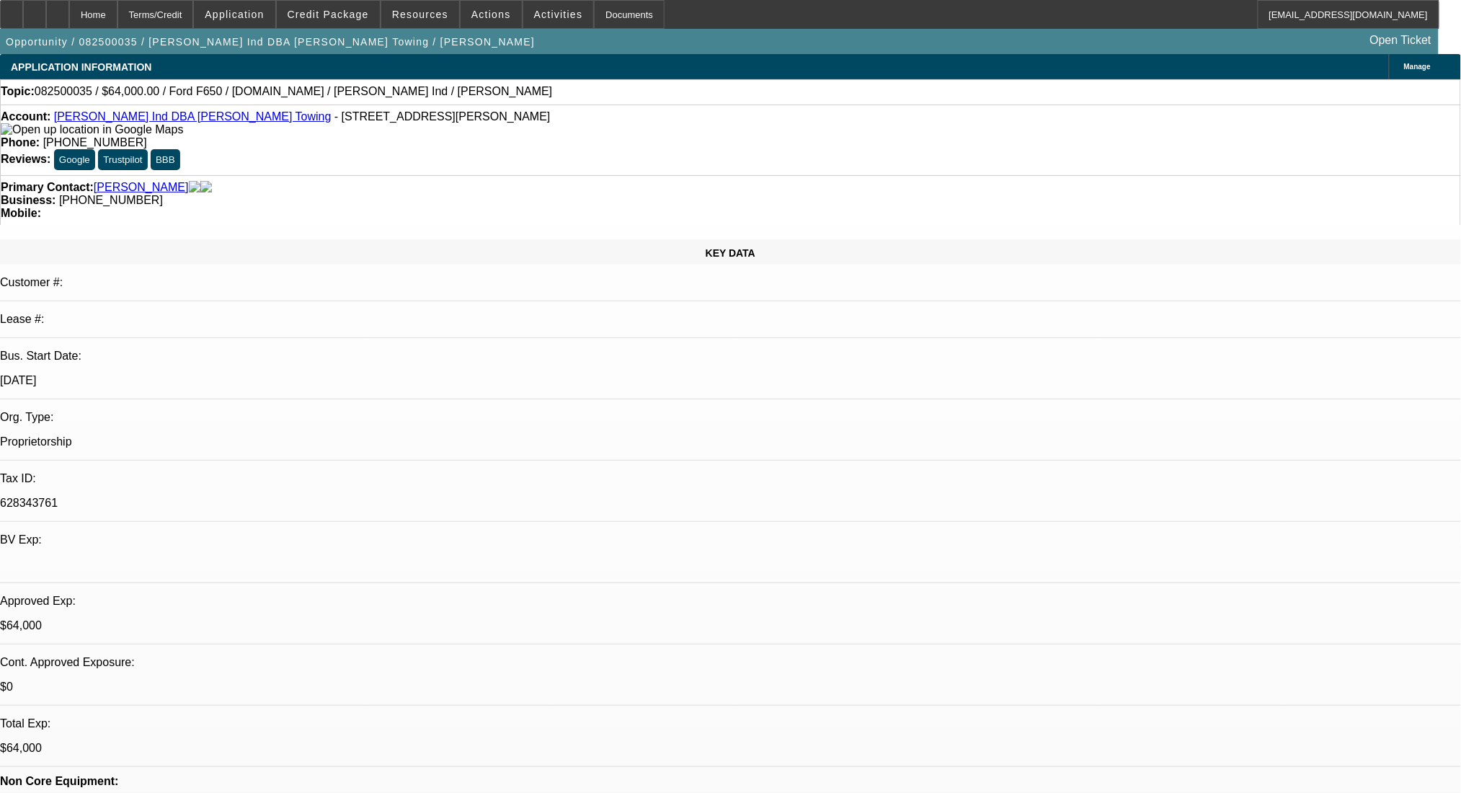
select select "0"
select select "2"
select select "0"
select select "6"
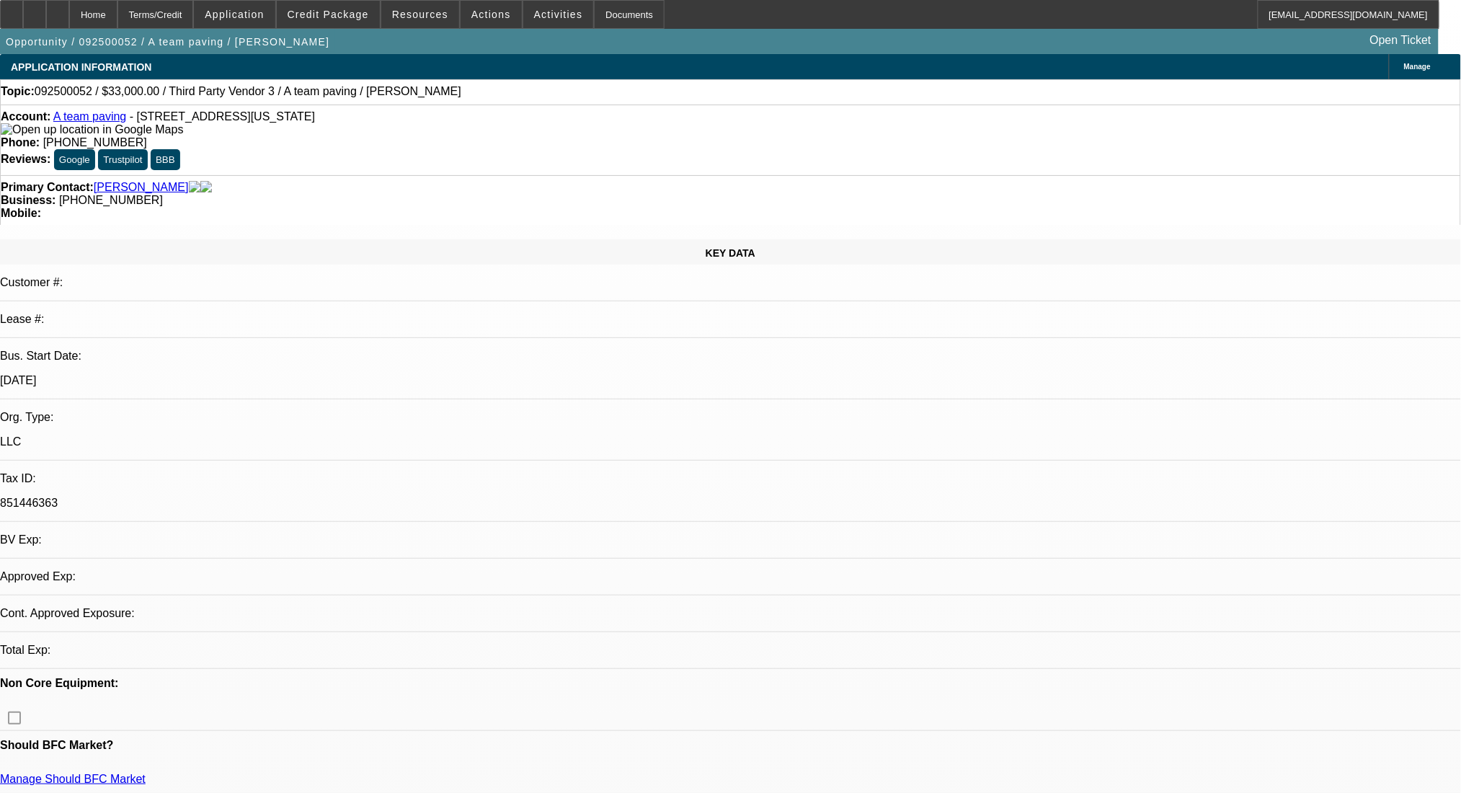
select select "0"
select select "2"
select select "0.1"
select select "4"
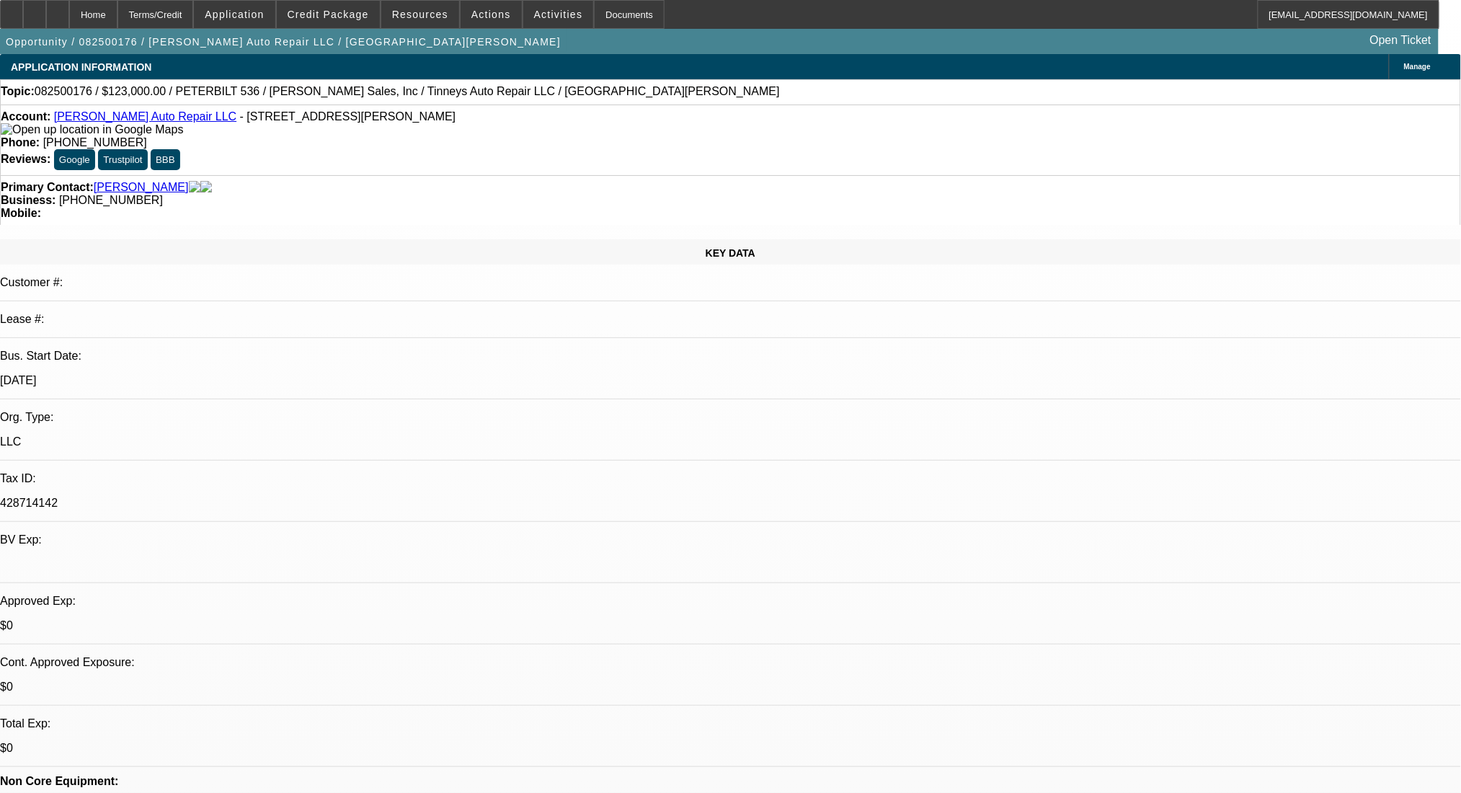
select select "0"
select select "2"
select select "0.1"
select select "4"
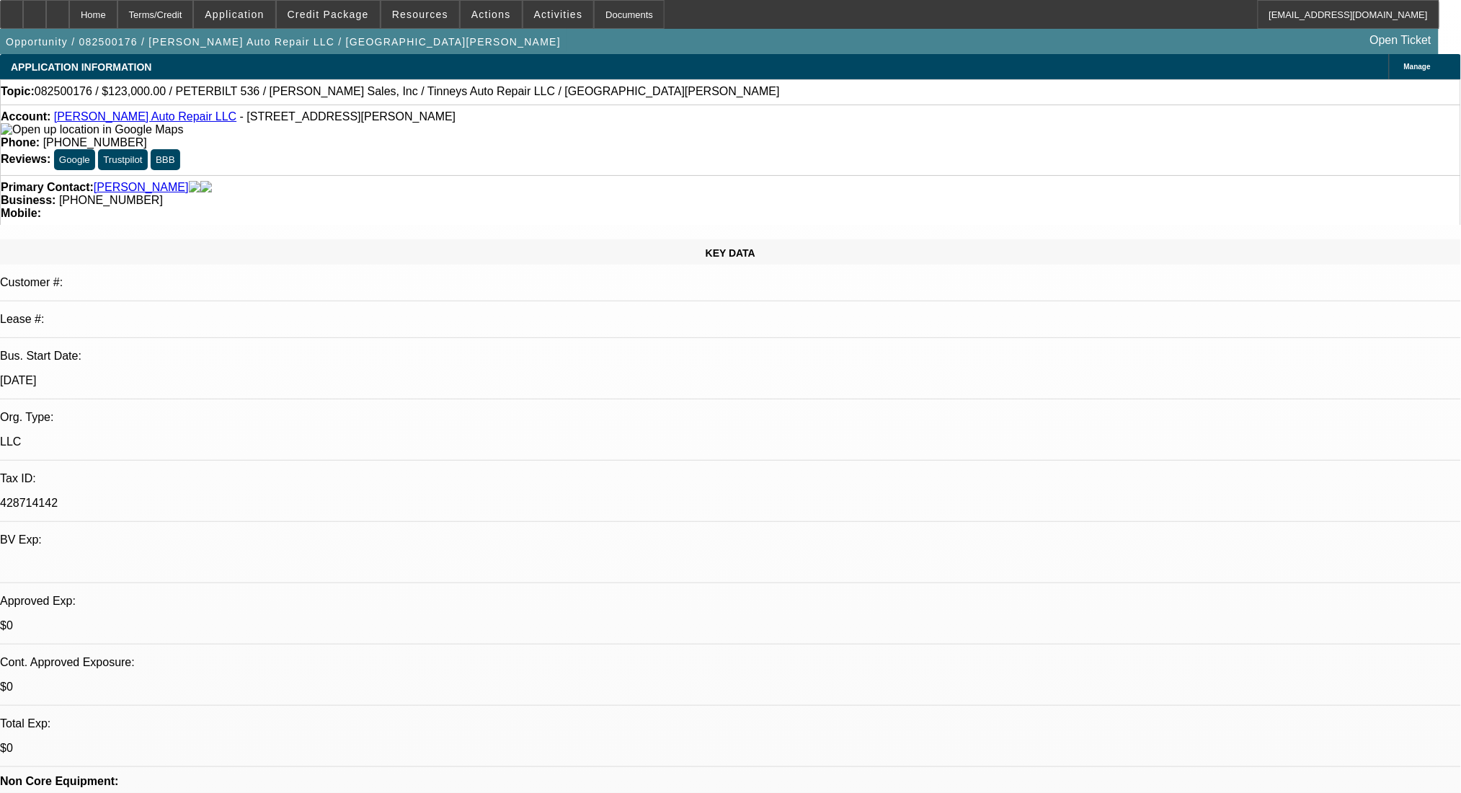
select select "0"
select select "2"
select select "0.1"
select select "4"
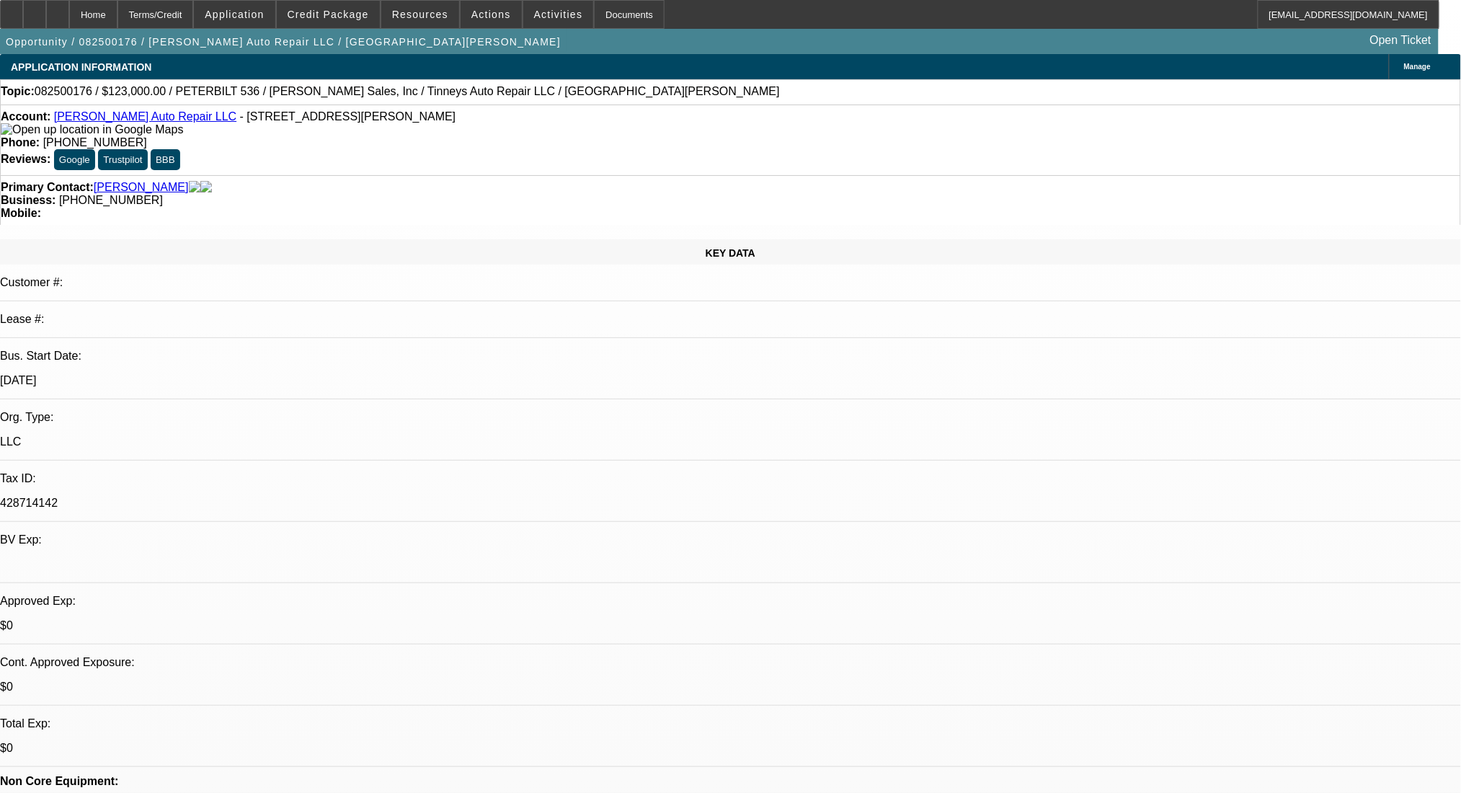
select select "0"
select select "2"
select select "0.1"
select select "4"
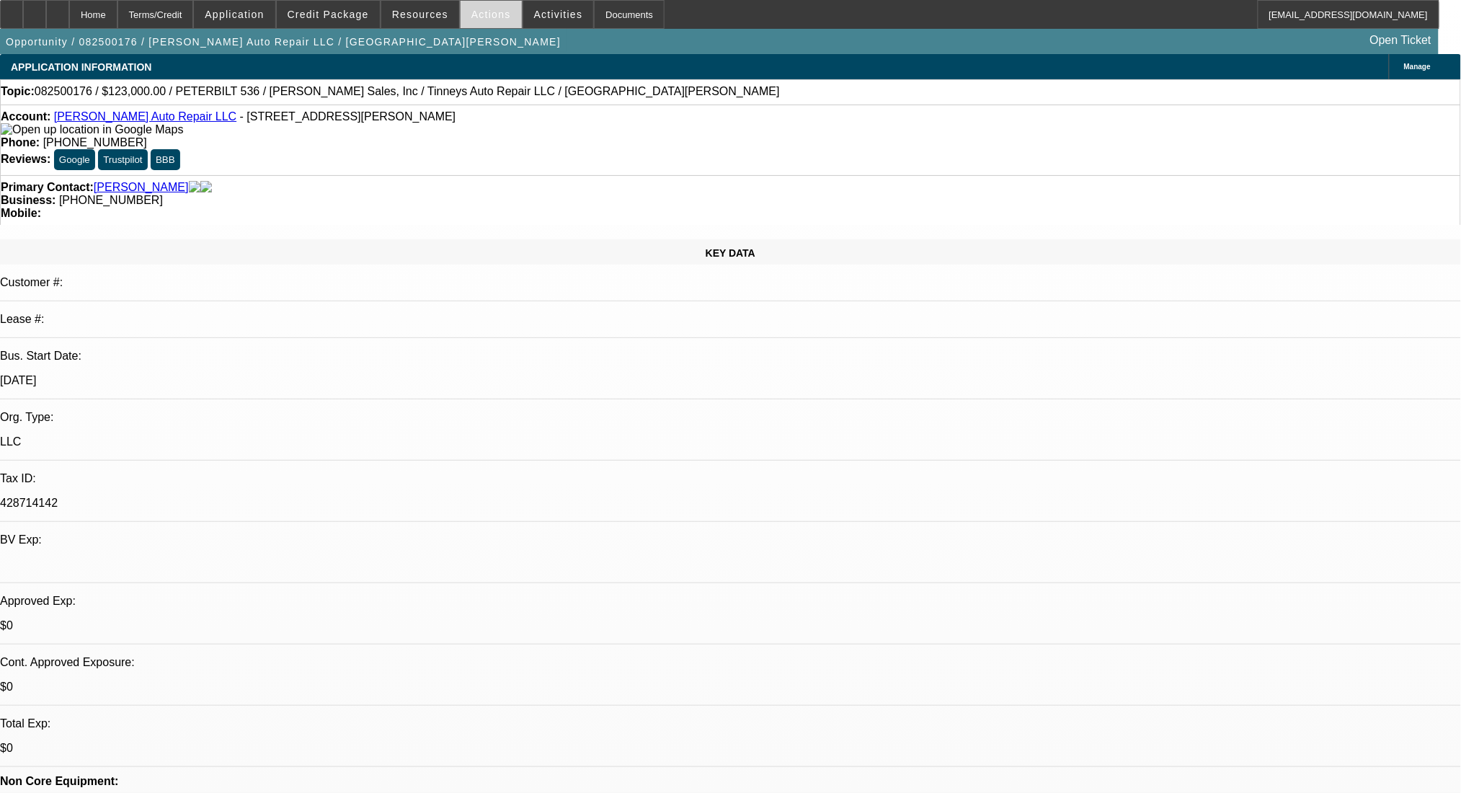
click at [491, 13] on span "Actions" at bounding box center [491, 15] width 40 height 12
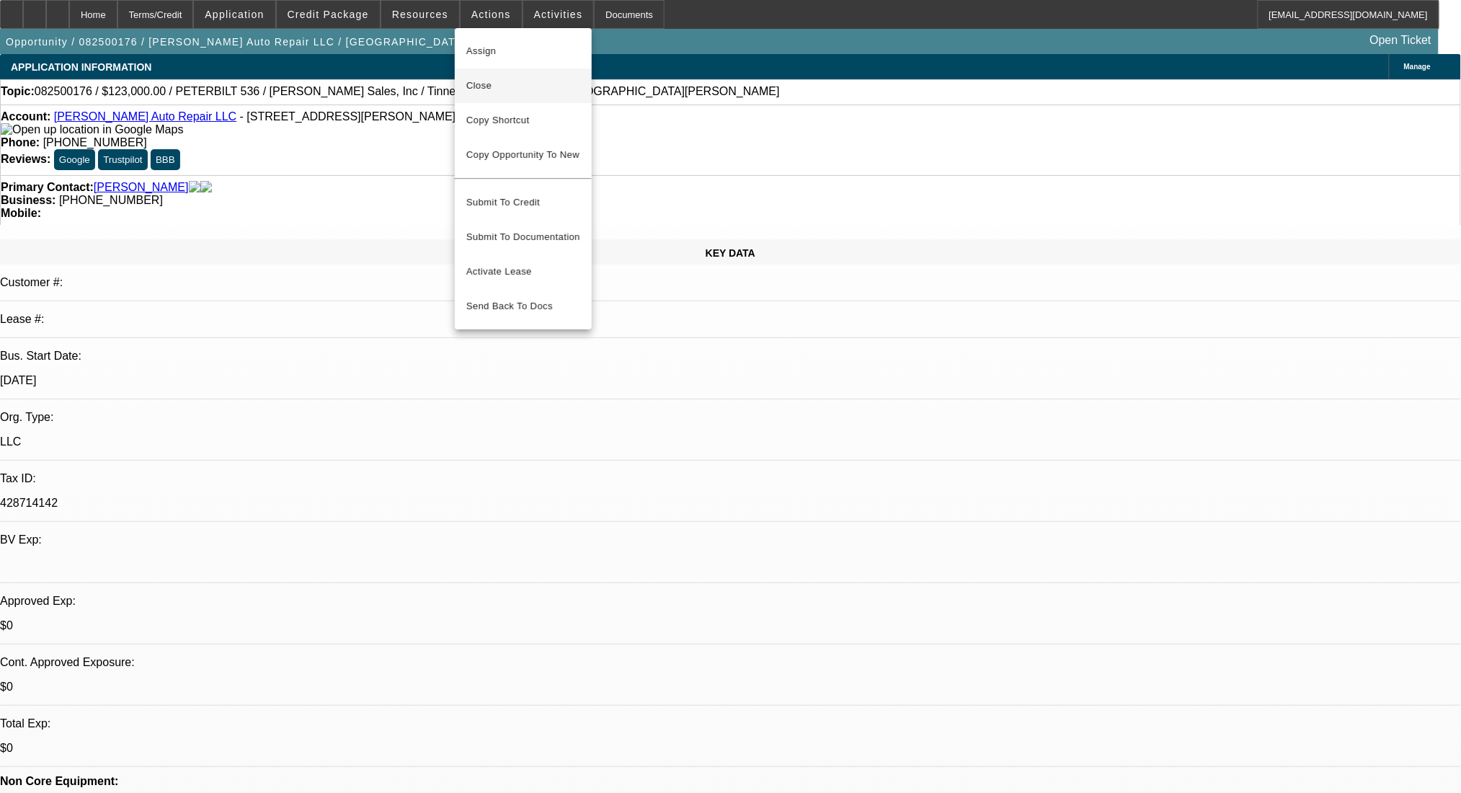
click at [504, 74] on button "Close" at bounding box center [523, 85] width 137 height 35
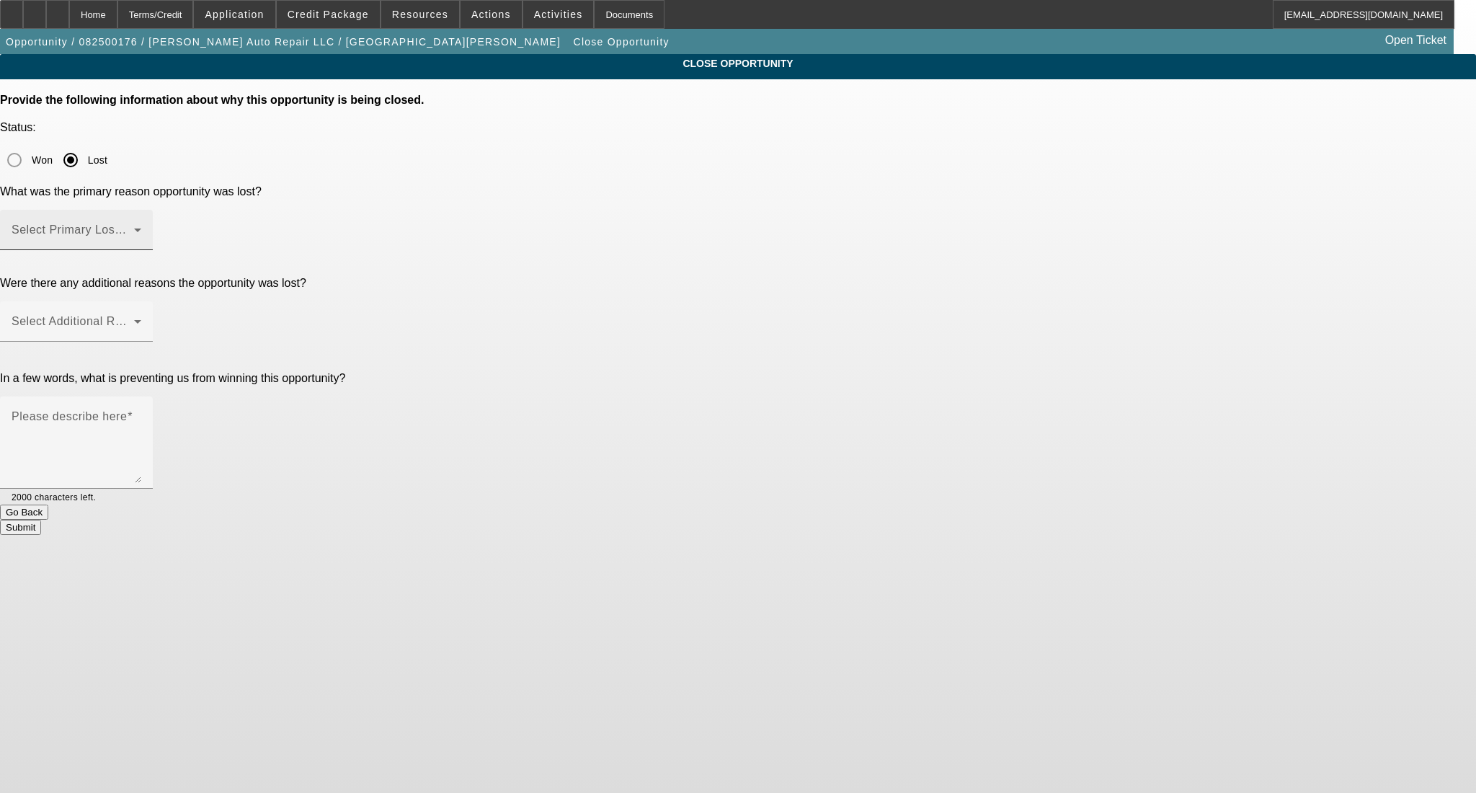
click at [153, 210] on div "Select Primary Lost Reason" at bounding box center [76, 230] width 153 height 40
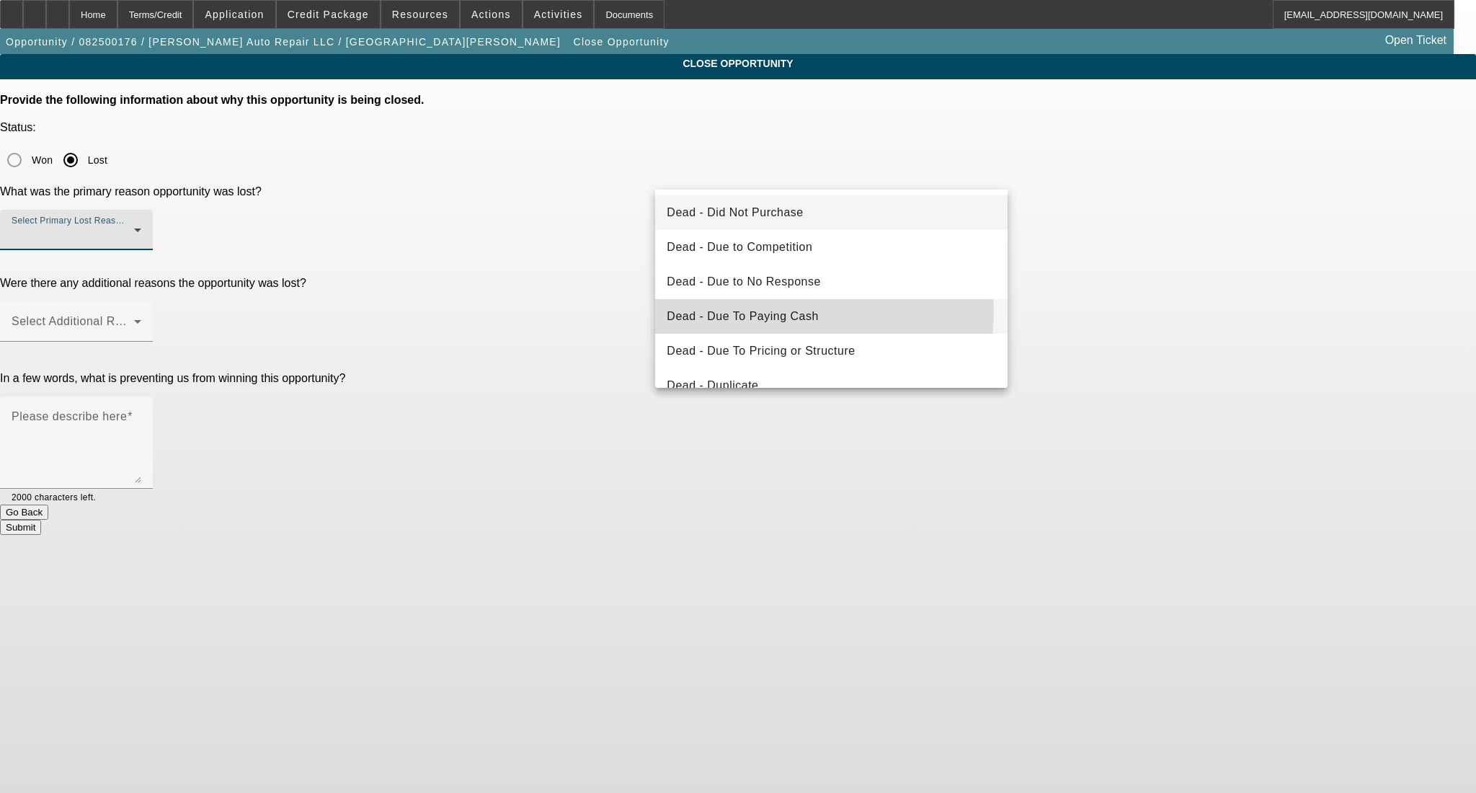
click at [797, 311] on span "Dead - Due To Paying Cash" at bounding box center [743, 316] width 152 height 17
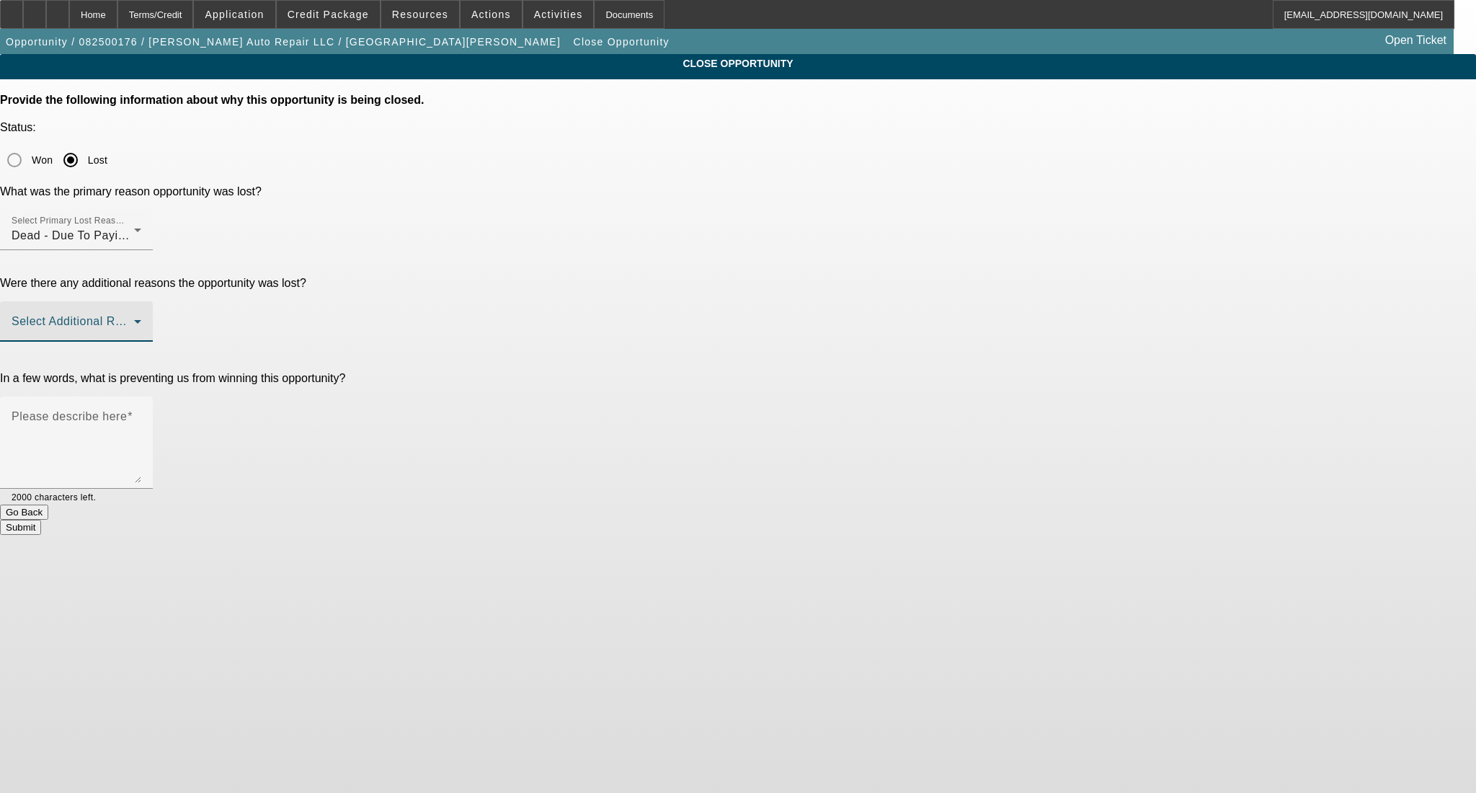
click at [134, 319] on span at bounding box center [73, 327] width 123 height 17
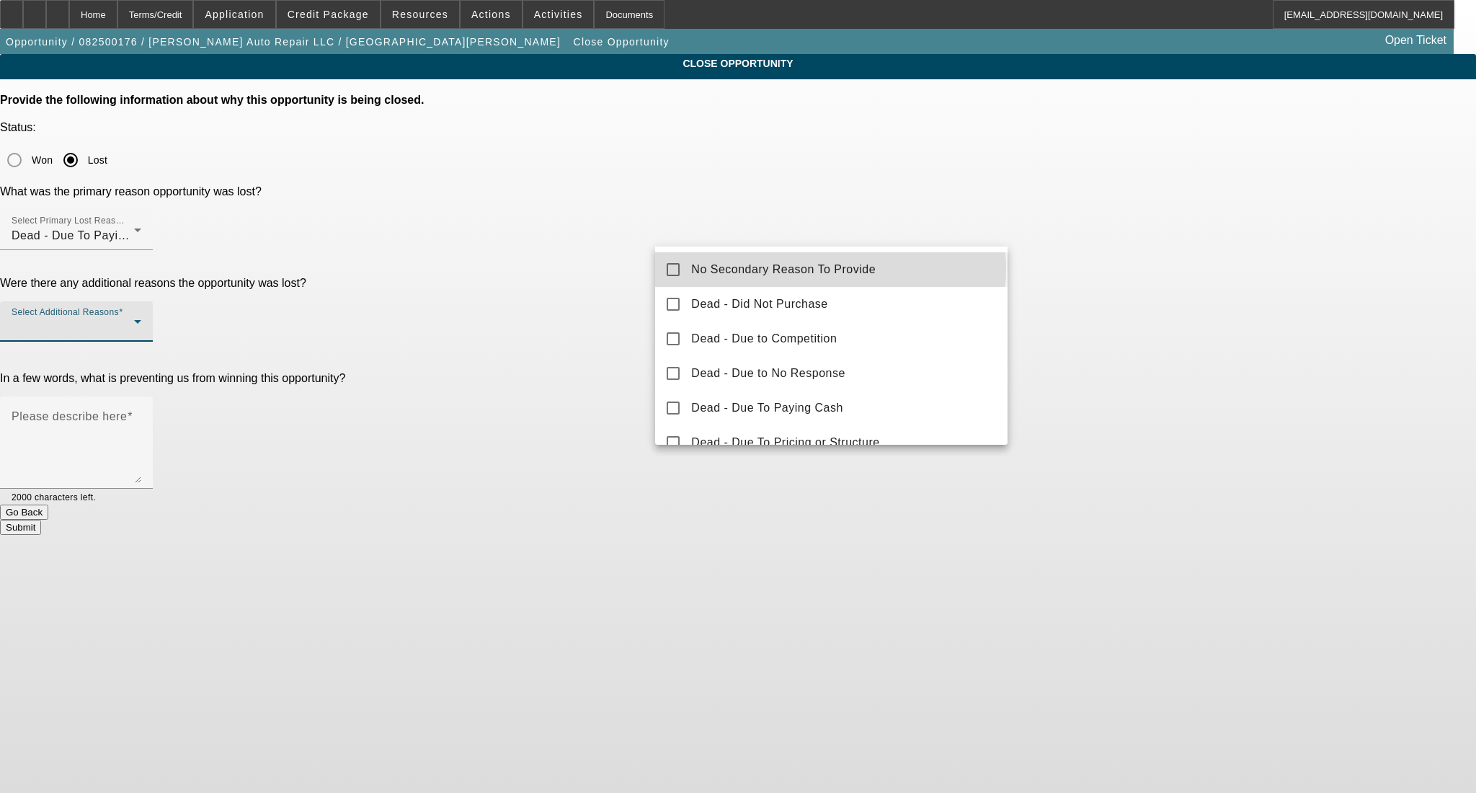
click at [830, 269] on span "No Secondary Reason To Provide" at bounding box center [783, 269] width 184 height 17
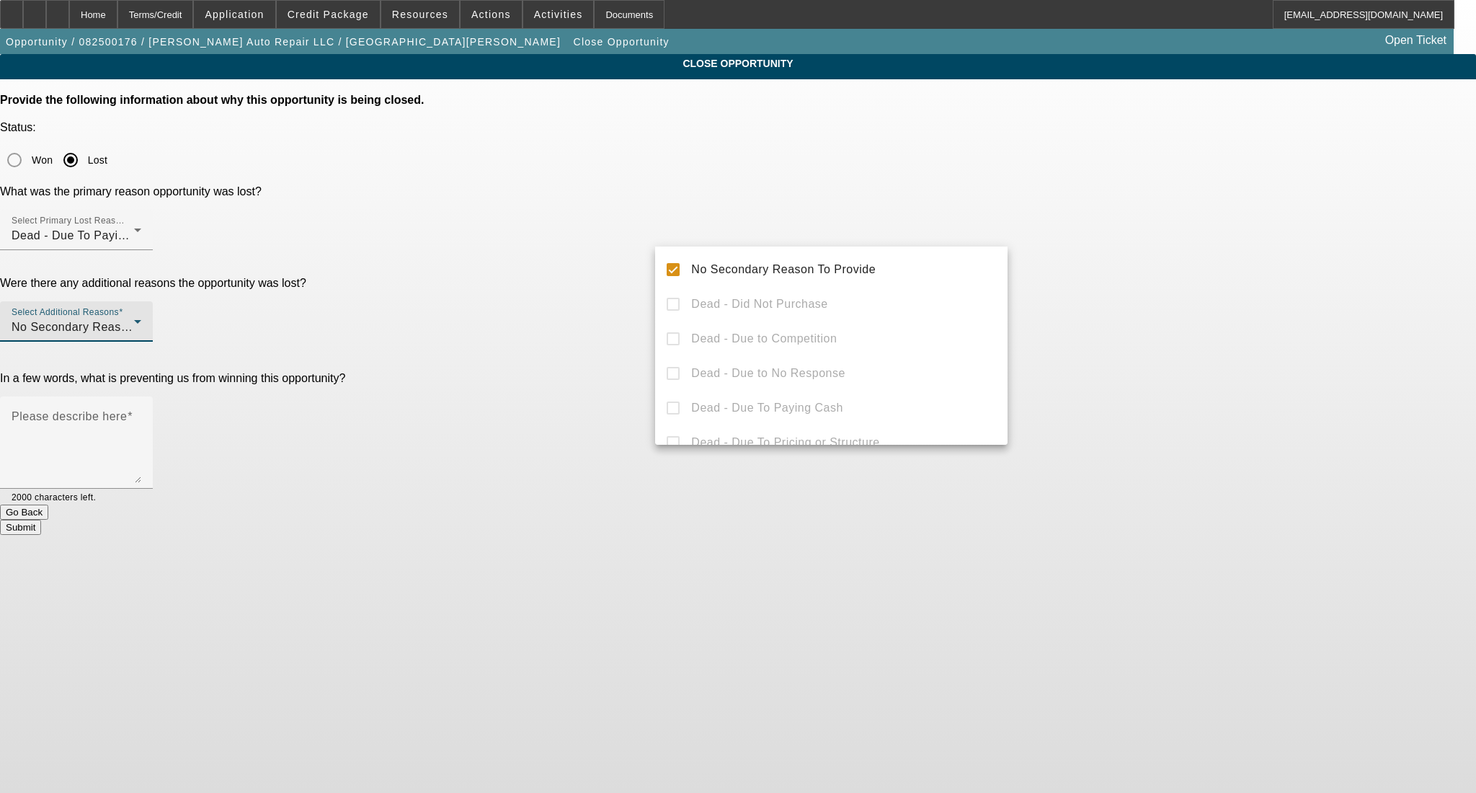
click at [1045, 253] on div at bounding box center [738, 396] width 1476 height 793
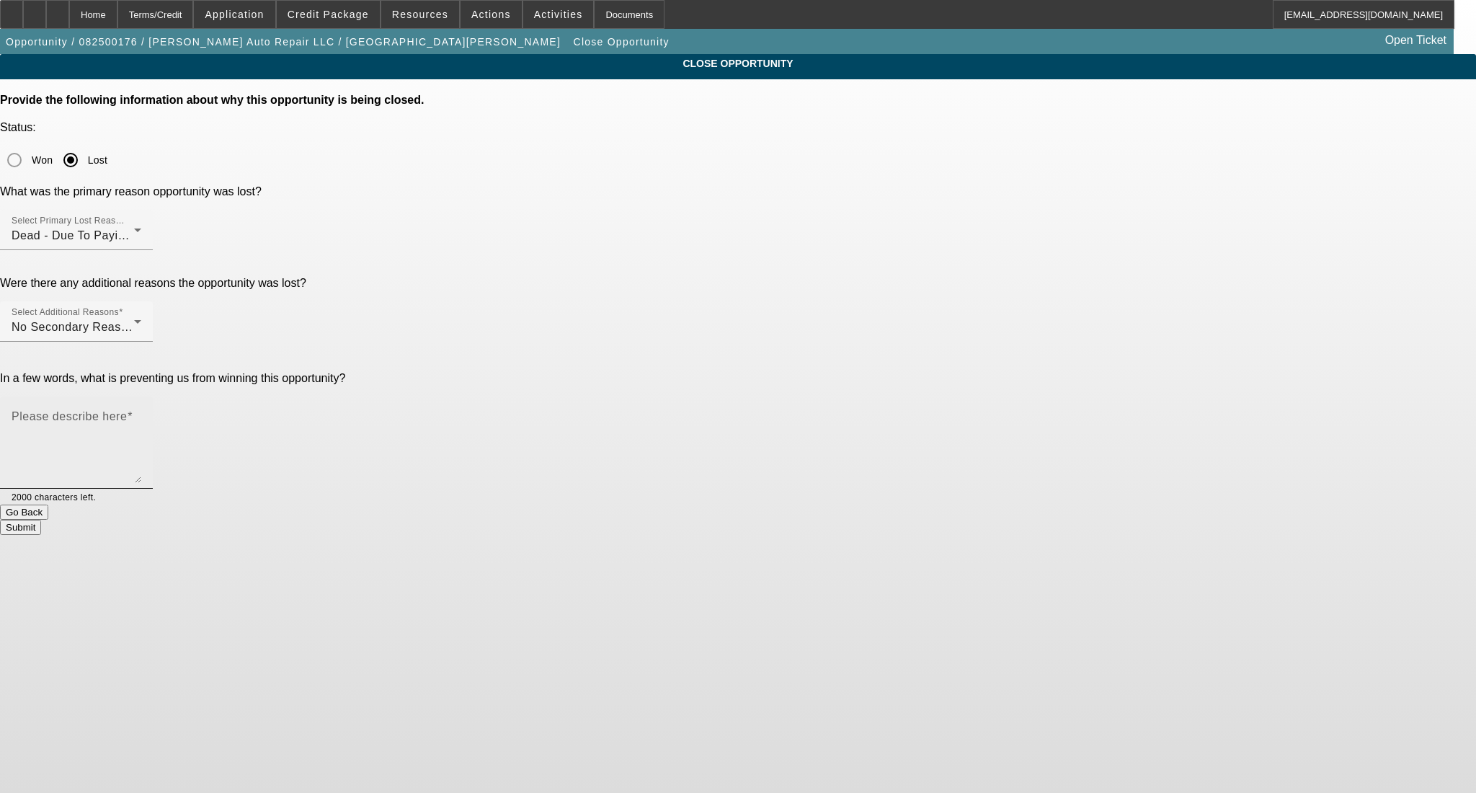
click at [141, 414] on textarea "Please describe here" at bounding box center [77, 448] width 130 height 69
type textarea "paid cash for cheaper truck"
click at [41, 520] on button "Submit" at bounding box center [20, 527] width 41 height 15
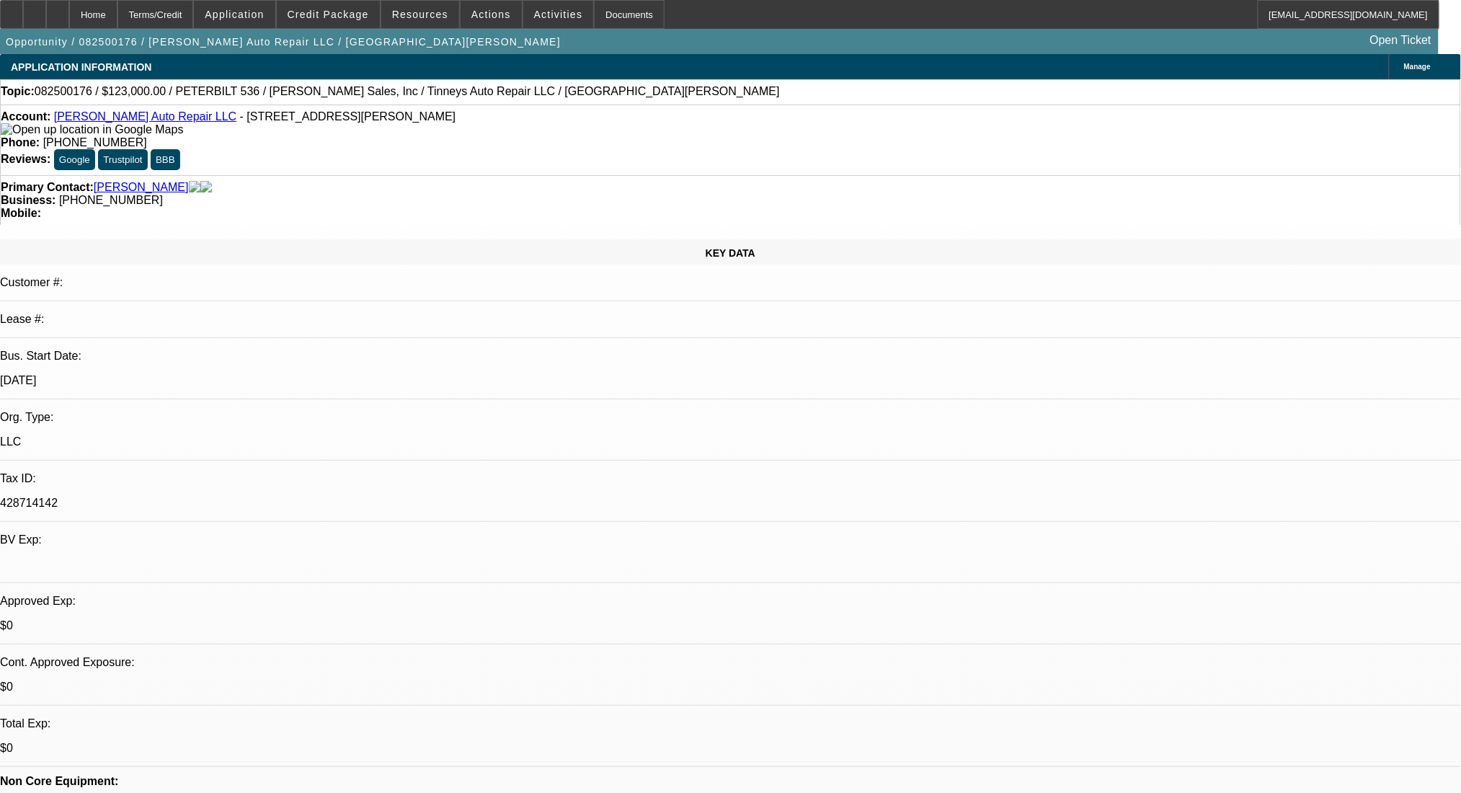
select select "0"
select select "2"
select select "0.1"
select select "4"
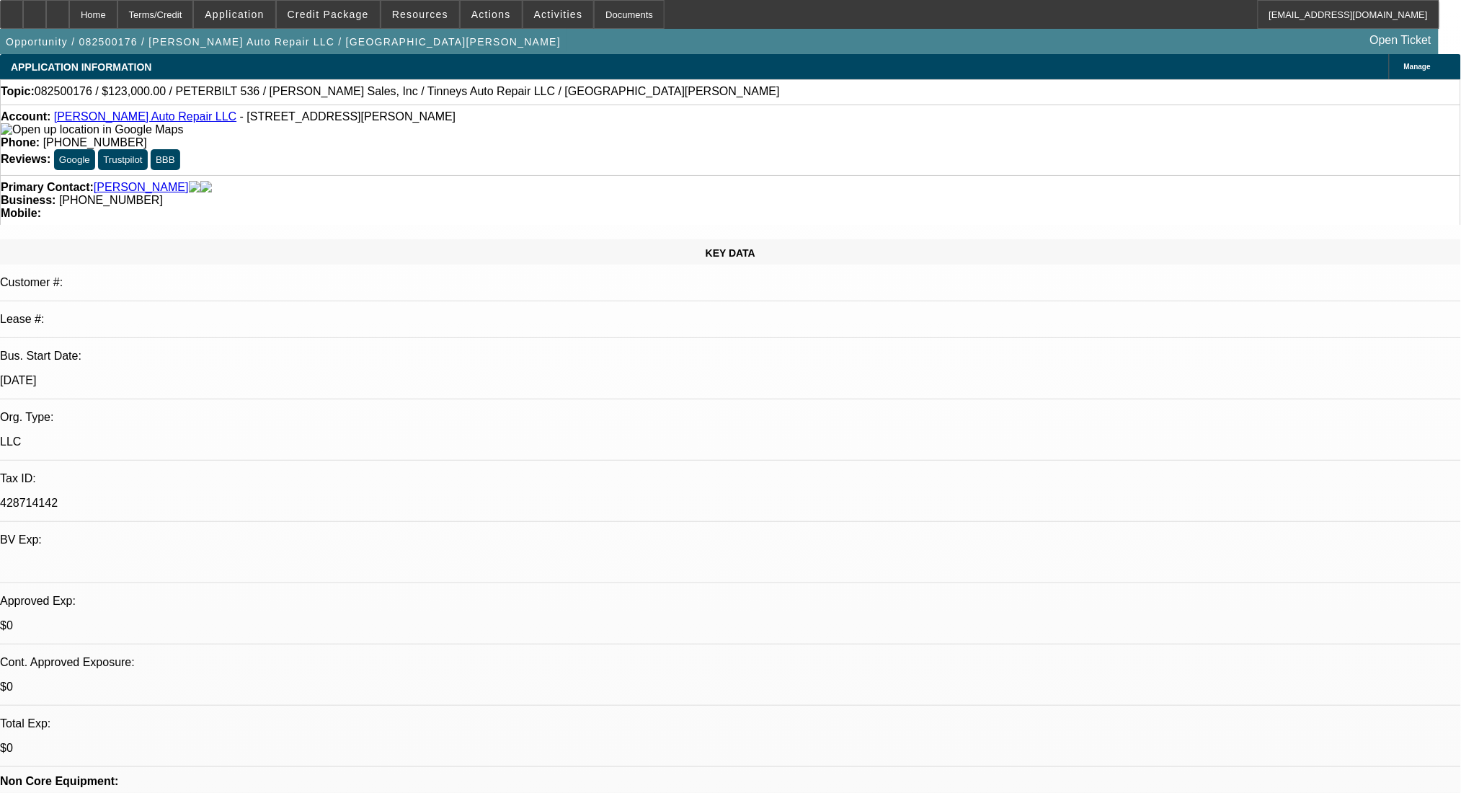
select select "0"
select select "2"
select select "0.1"
select select "4"
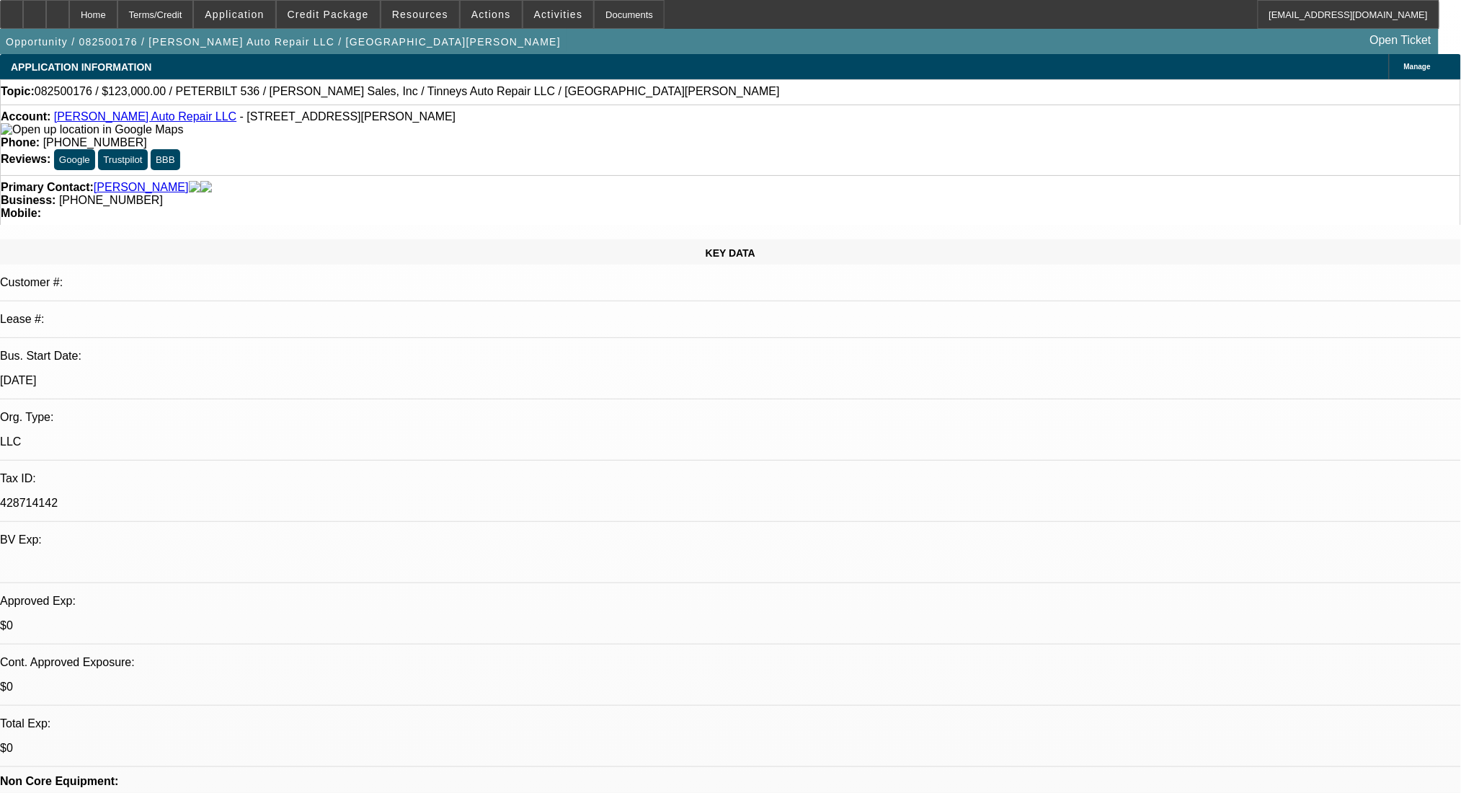
select select "0"
select select "2"
select select "0.1"
select select "4"
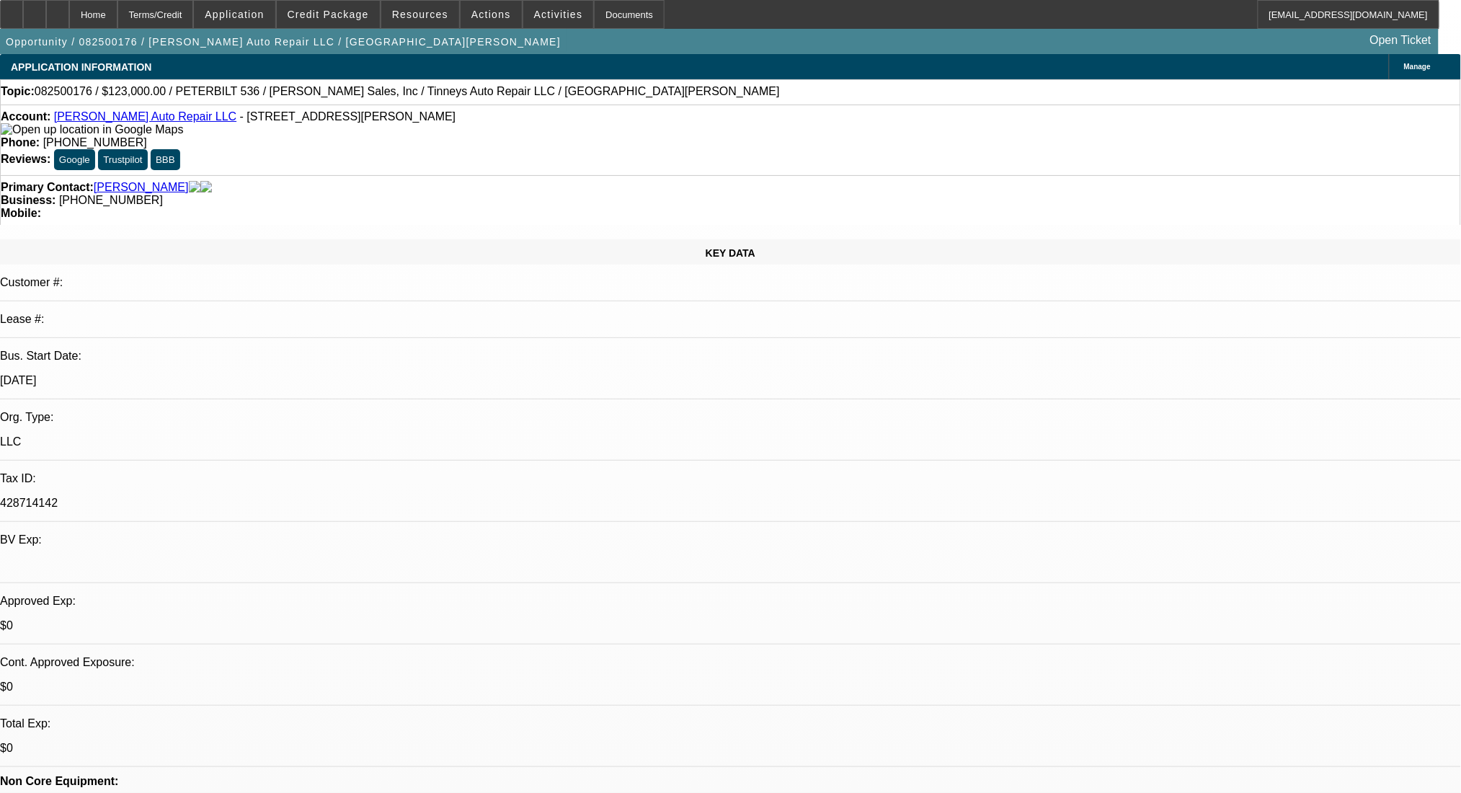
click at [123, 119] on link "[PERSON_NAME] Auto Repair LLC" at bounding box center [145, 116] width 182 height 12
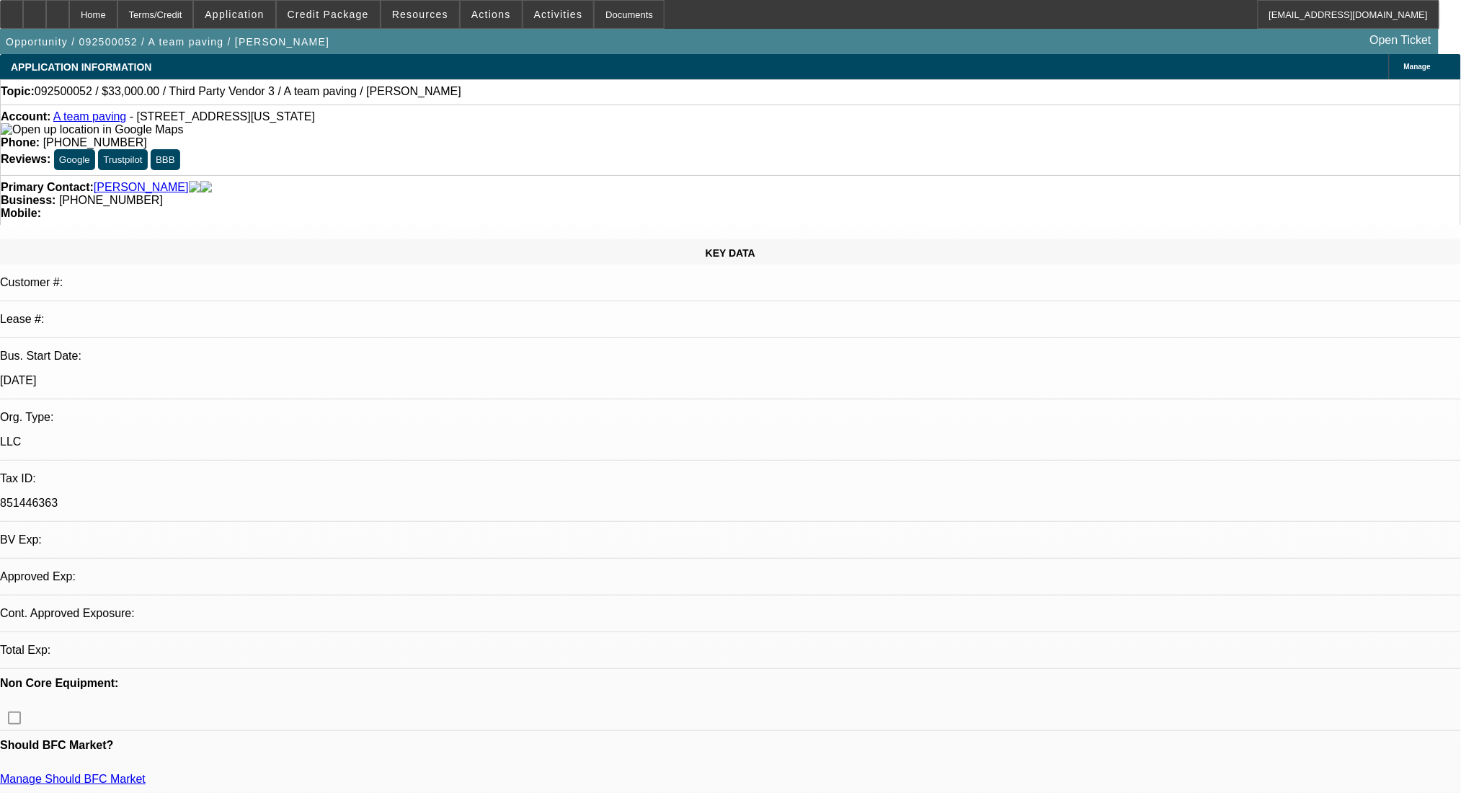
select select "0"
select select "2"
select select "0.1"
select select "4"
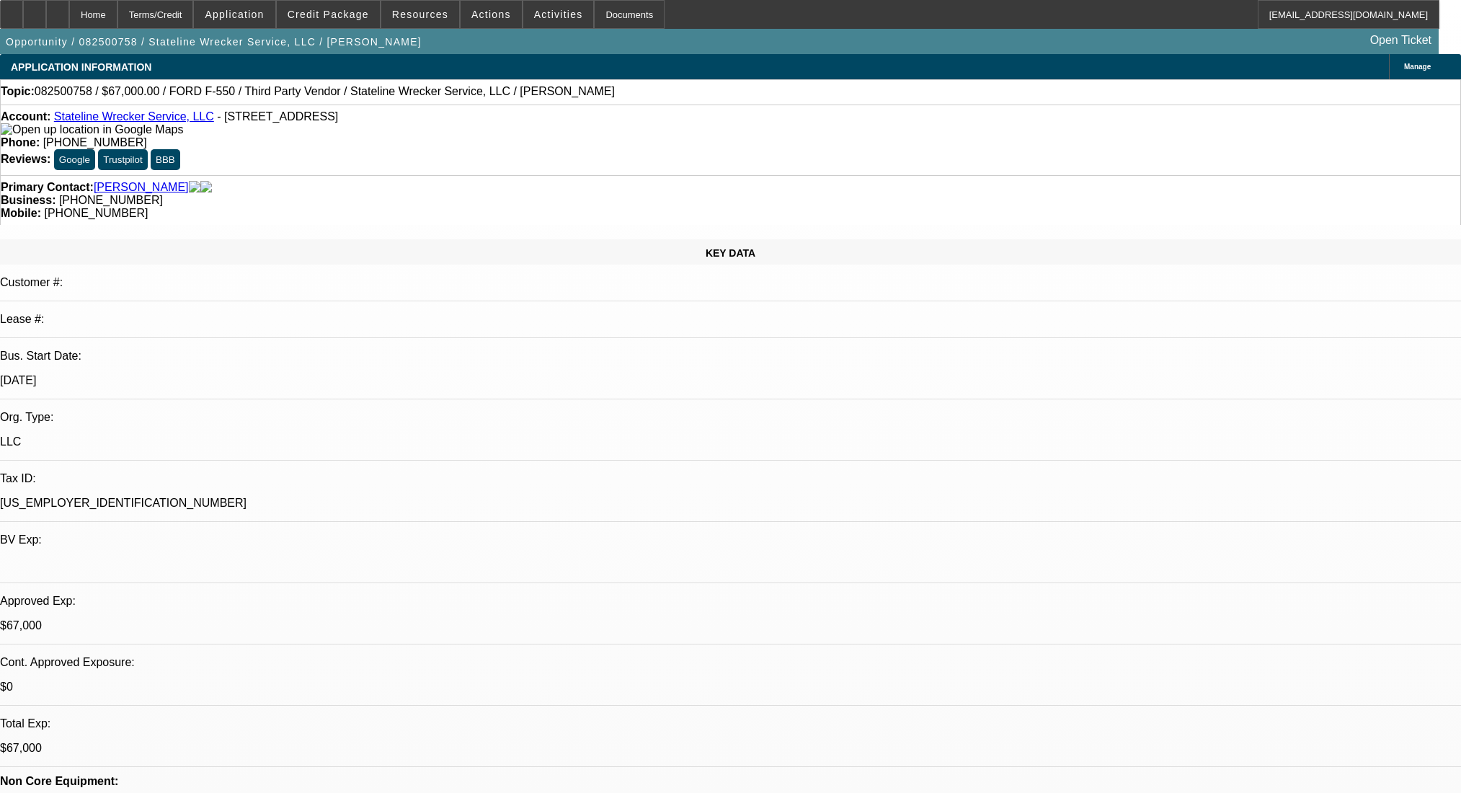
select select "0"
select select "2"
select select "0.1"
select select "4"
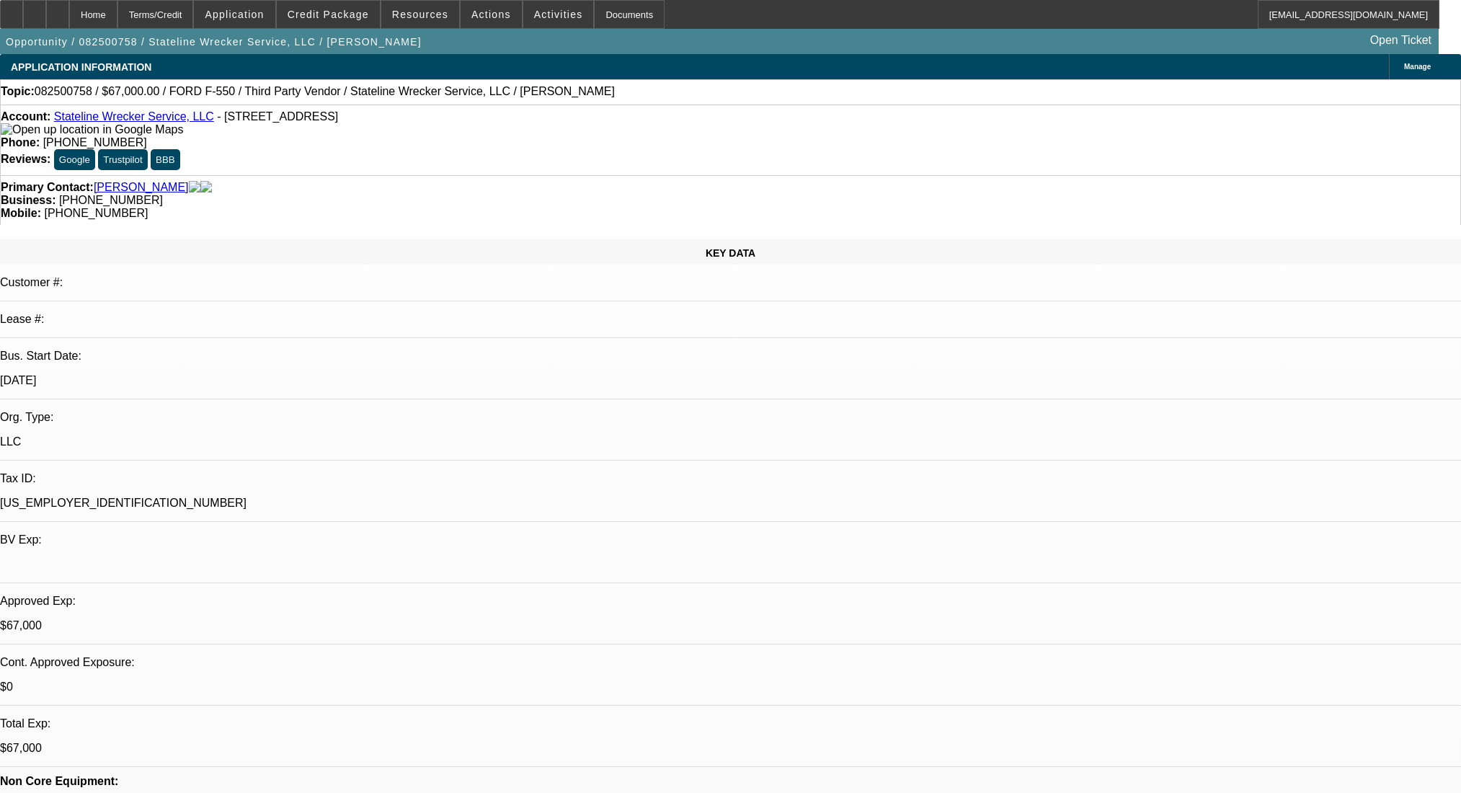
select select "0"
select select "2"
select select "0.1"
select select "4"
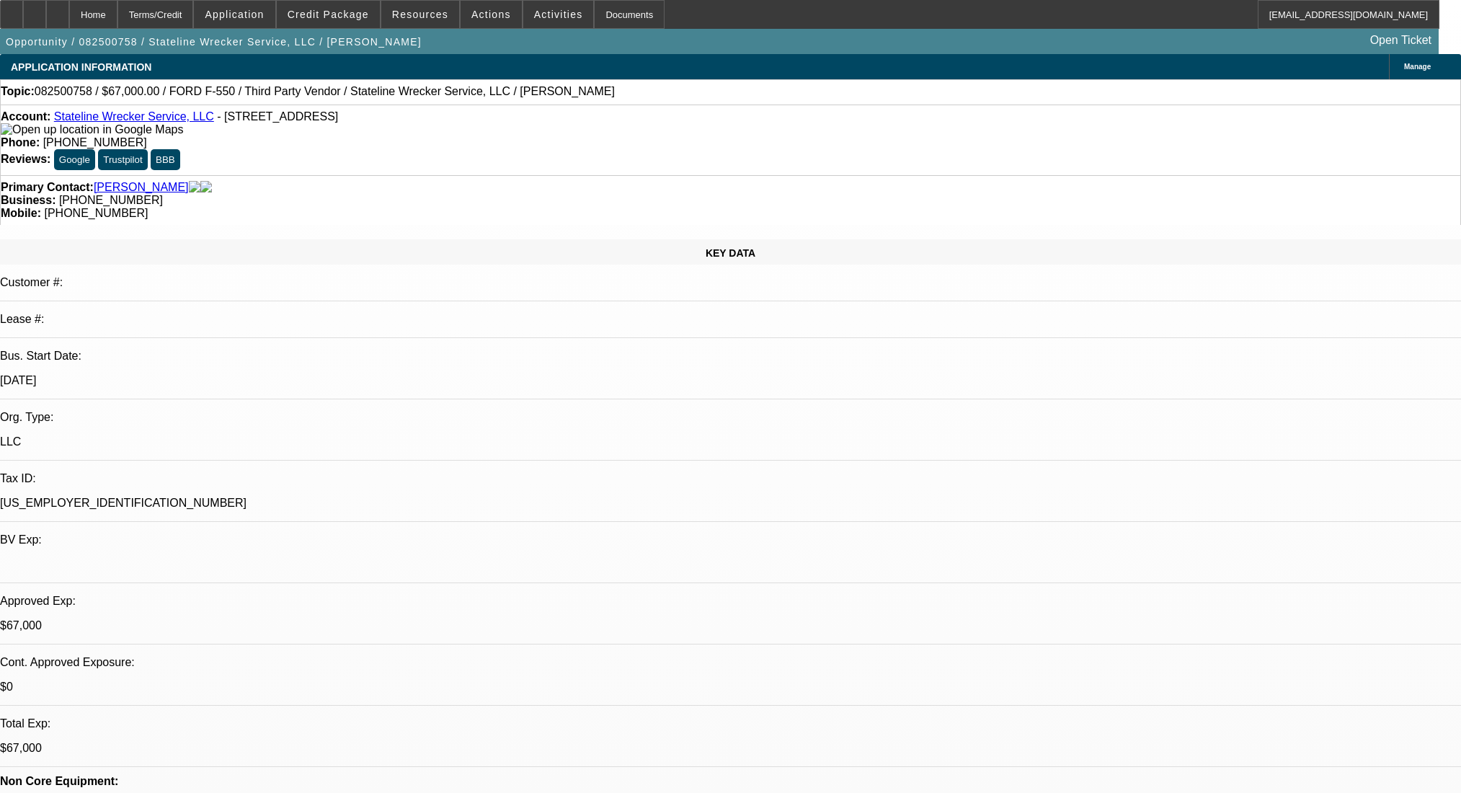
select select "0"
select select "2"
select select "0.1"
select select "4"
select select "0"
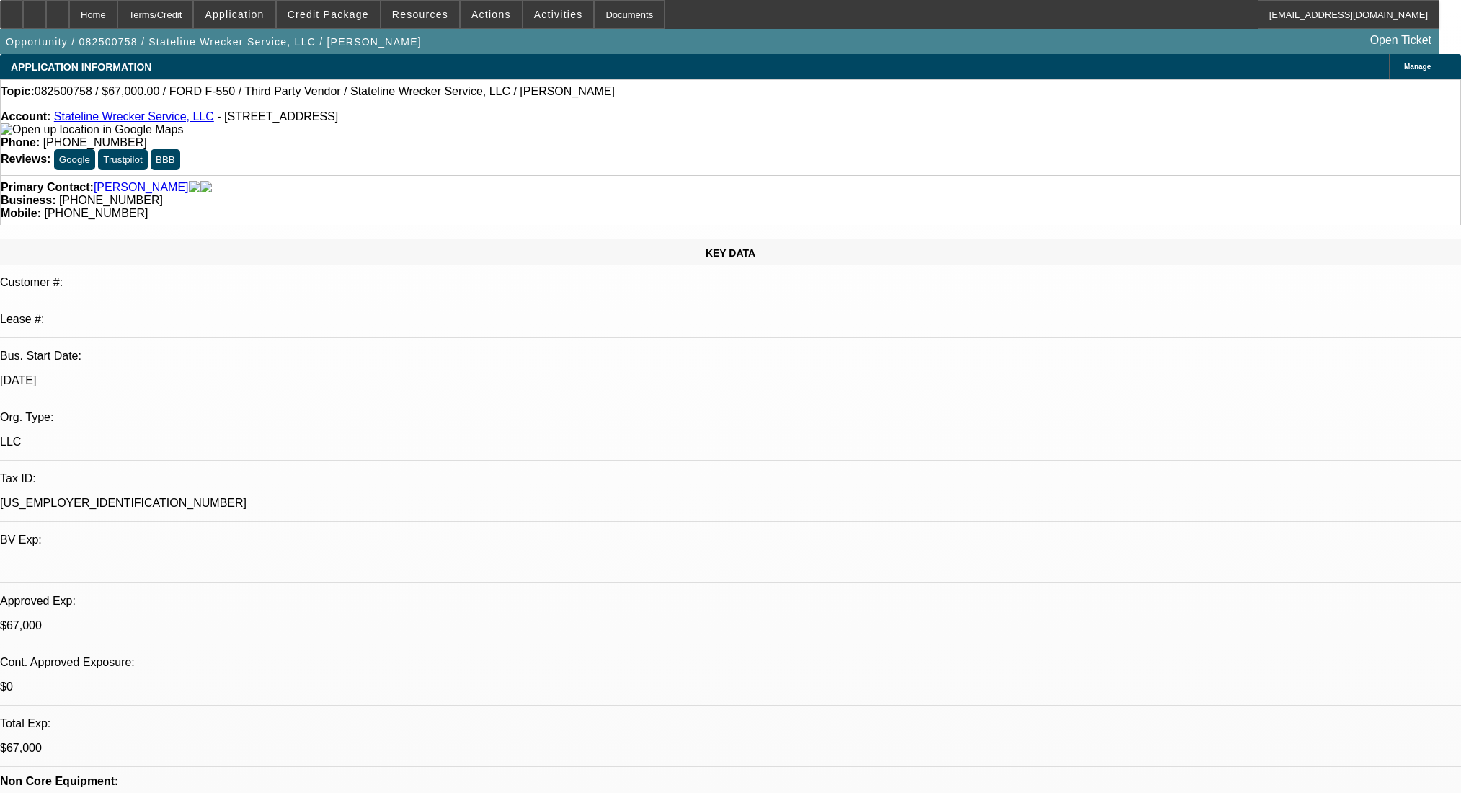
select select "2"
select select "0.1"
select select "4"
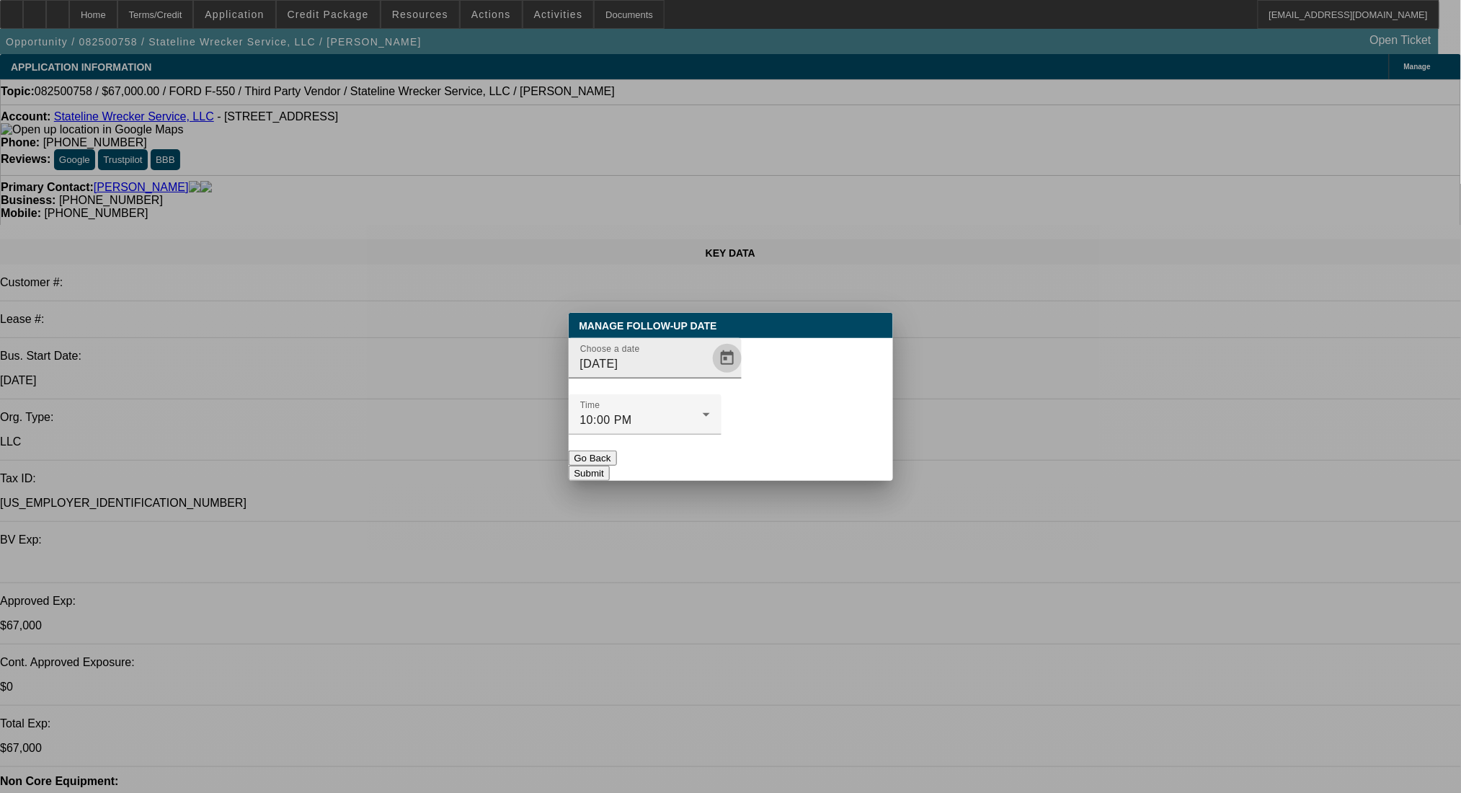
click at [710, 375] on span "Open calendar" at bounding box center [727, 358] width 35 height 35
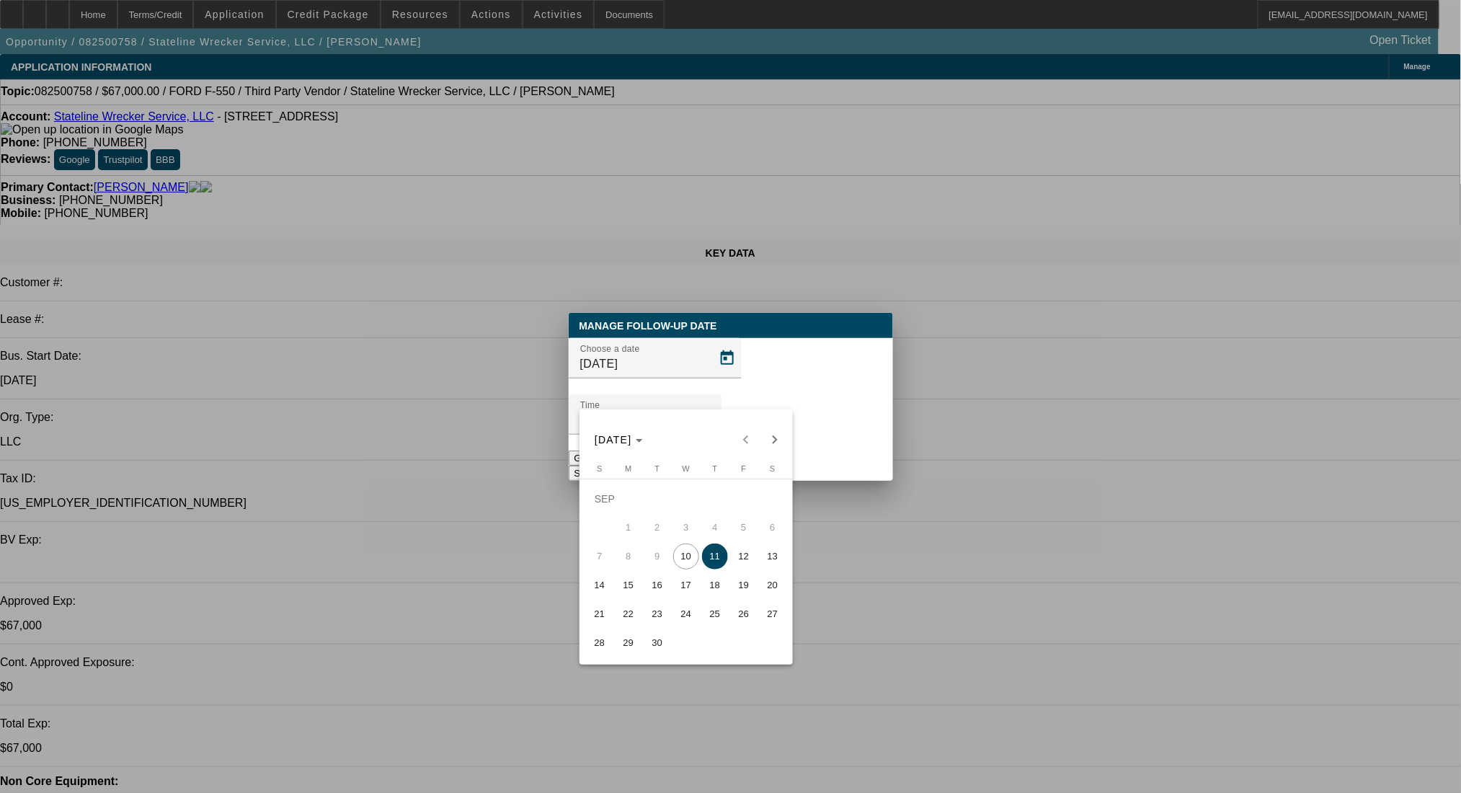
click at [631, 595] on span "15" at bounding box center [628, 585] width 26 height 26
type input "[DATE]"
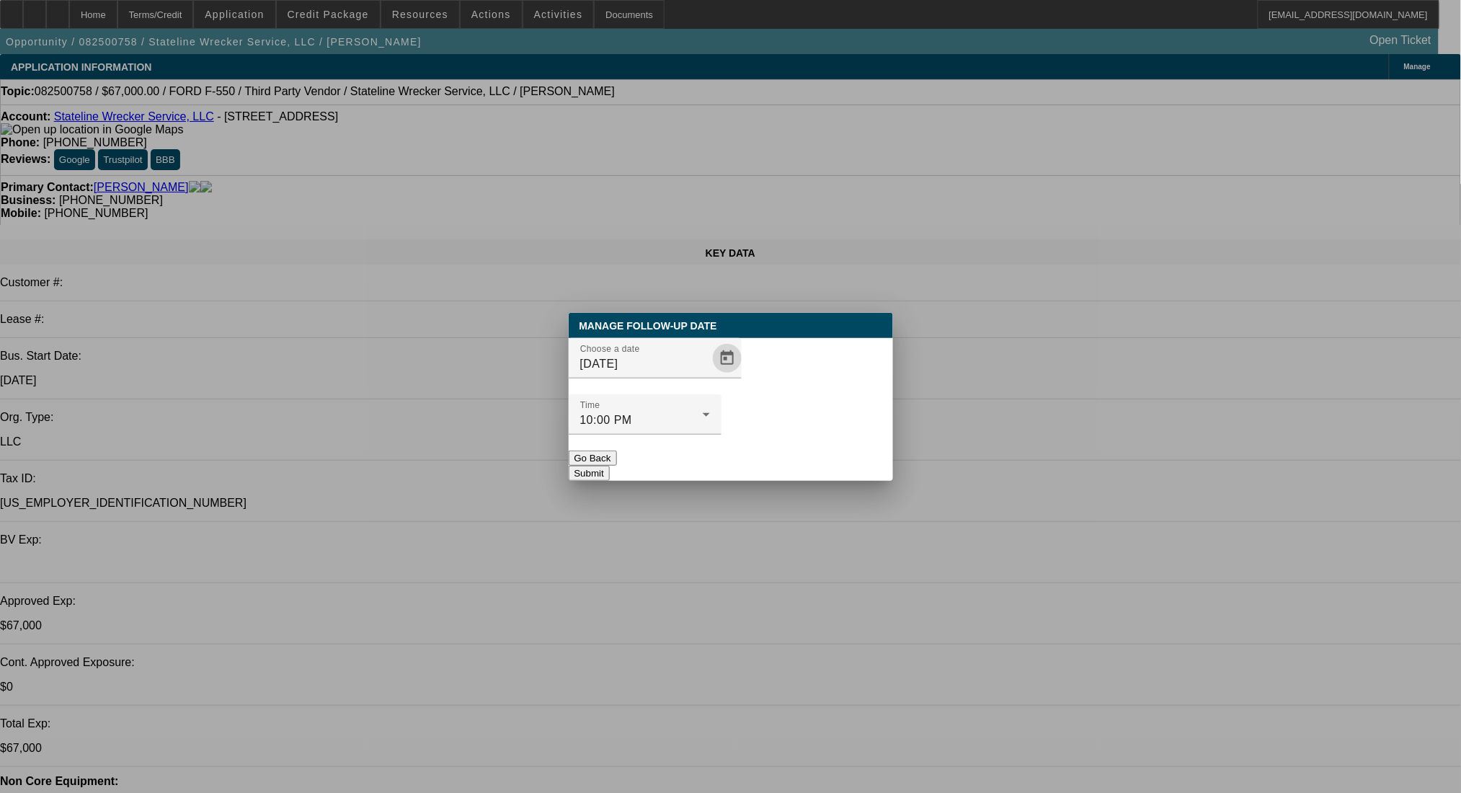
click at [610, 466] on button "Submit" at bounding box center [589, 473] width 41 height 15
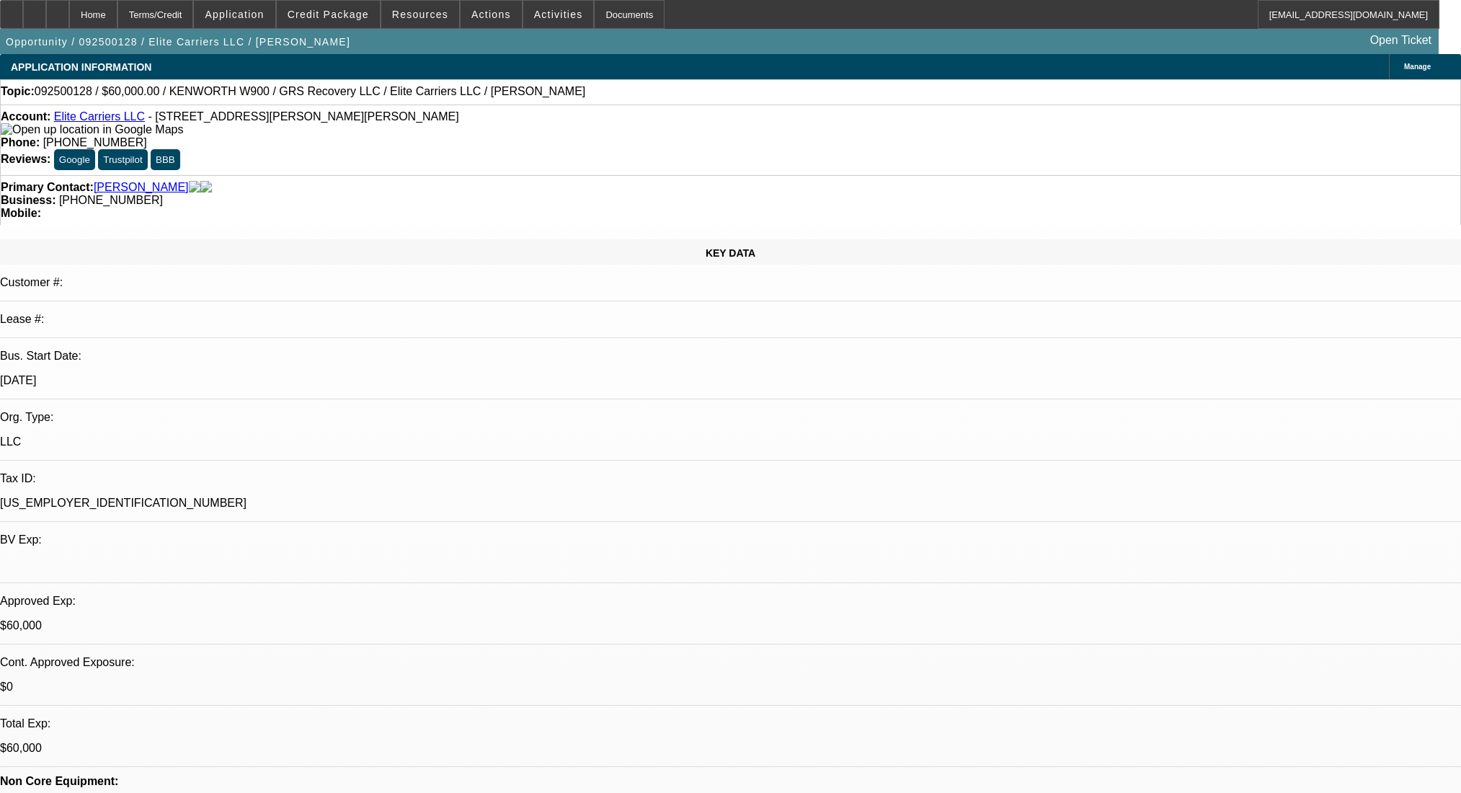
select select "0"
select select "2"
select select "0.1"
select select "4"
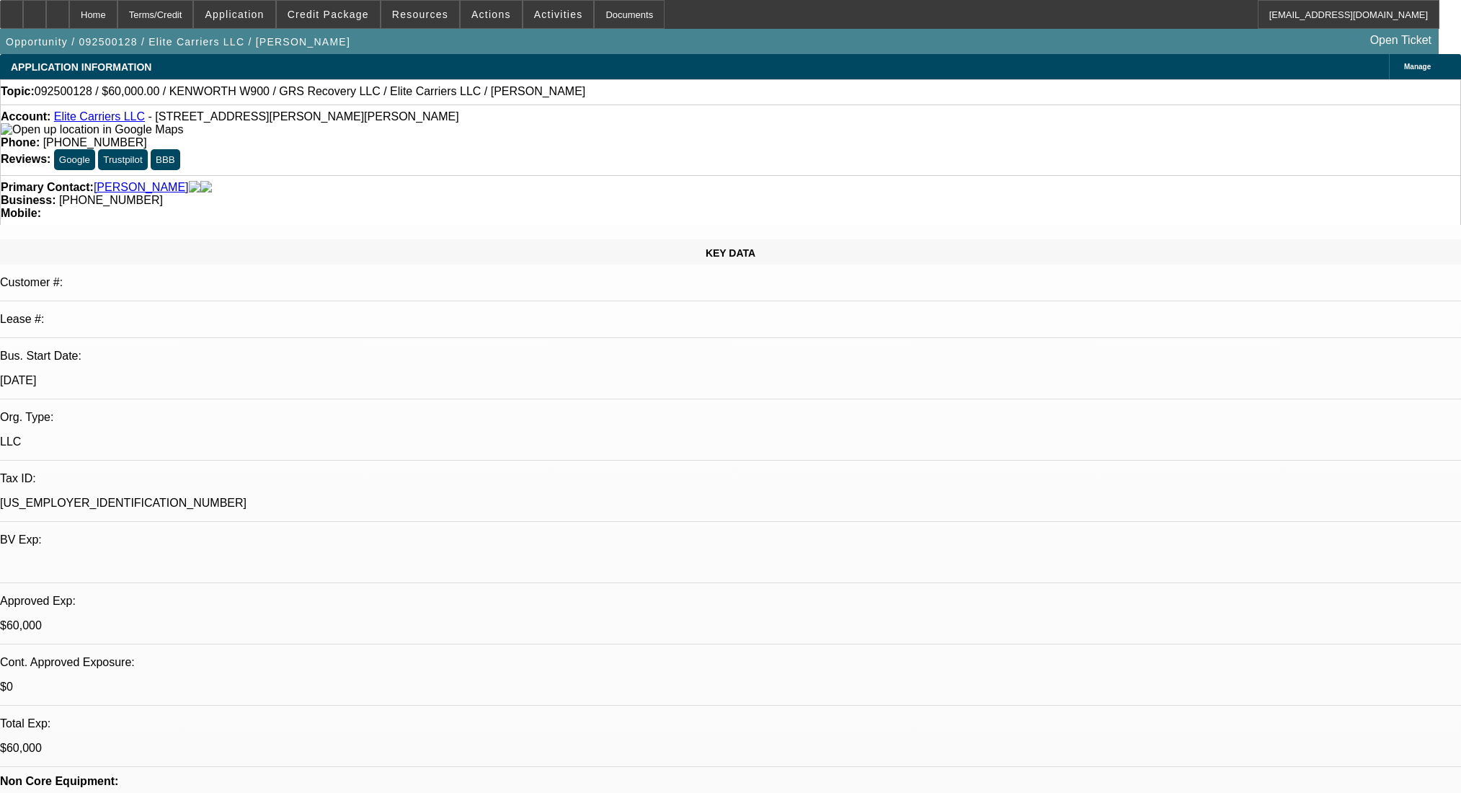
select select "0"
select select "2"
select select "0.1"
select select "4"
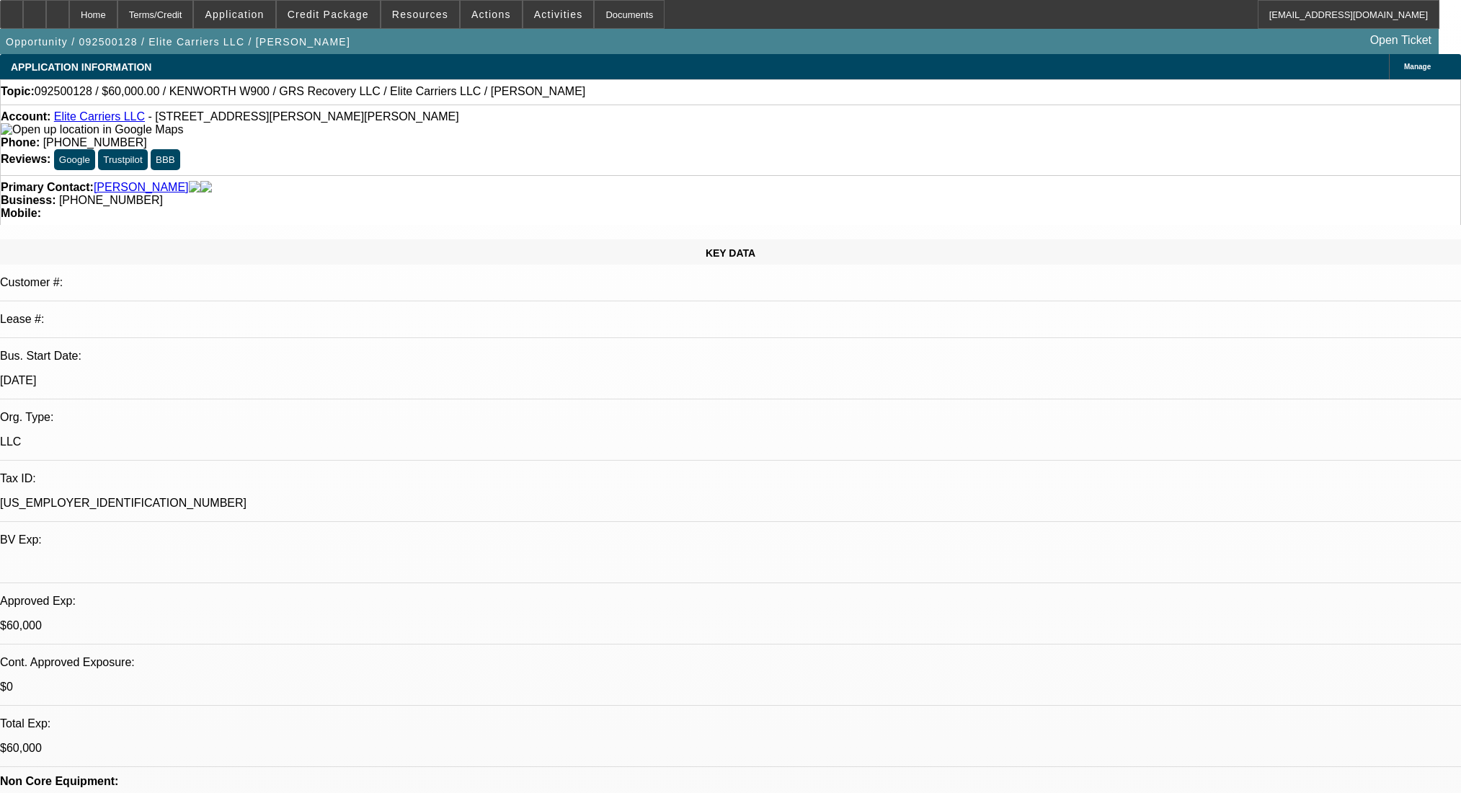
select select "0"
select select "2"
select select "0.1"
select select "4"
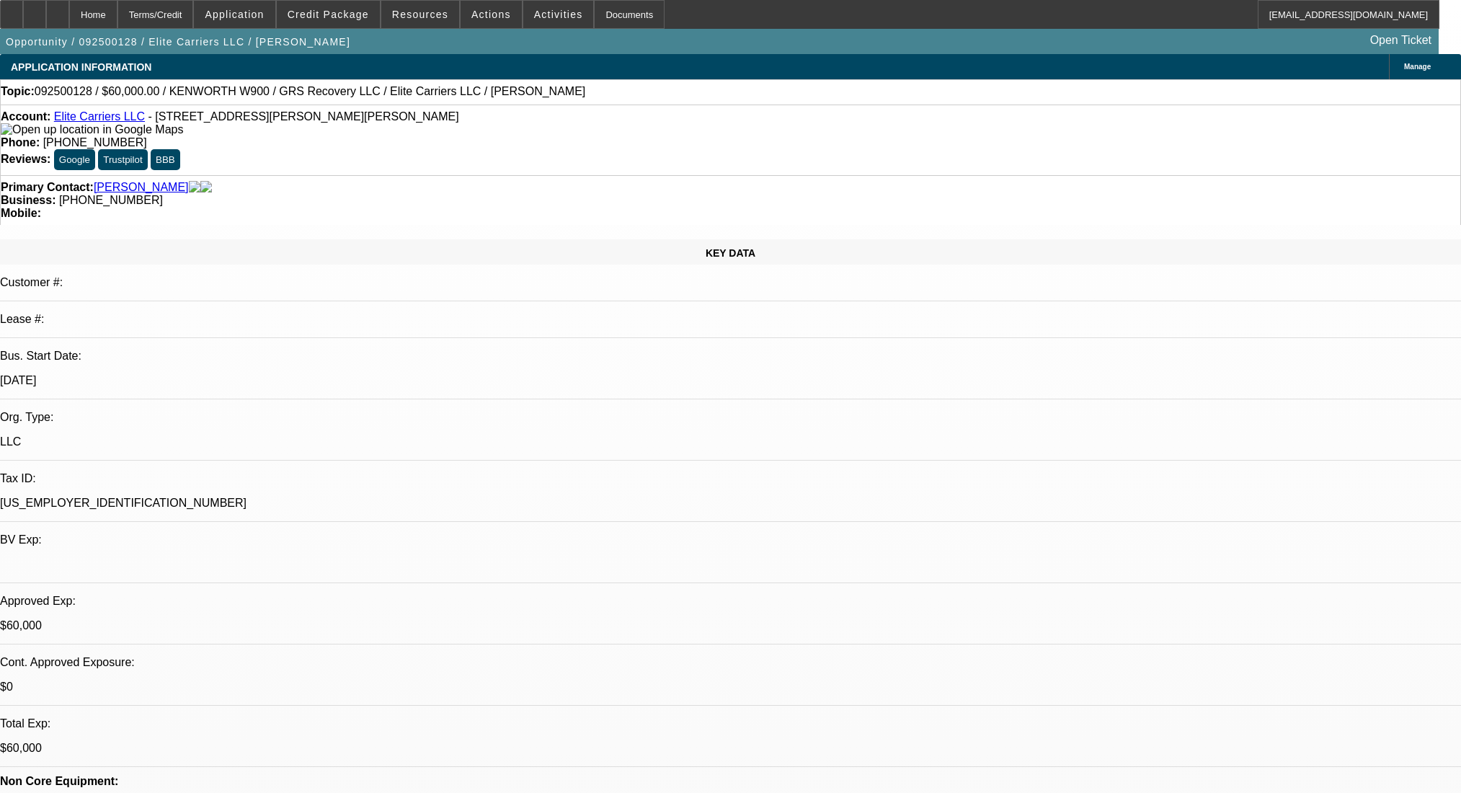
select select "0"
select select "2"
select select "0.1"
select select "4"
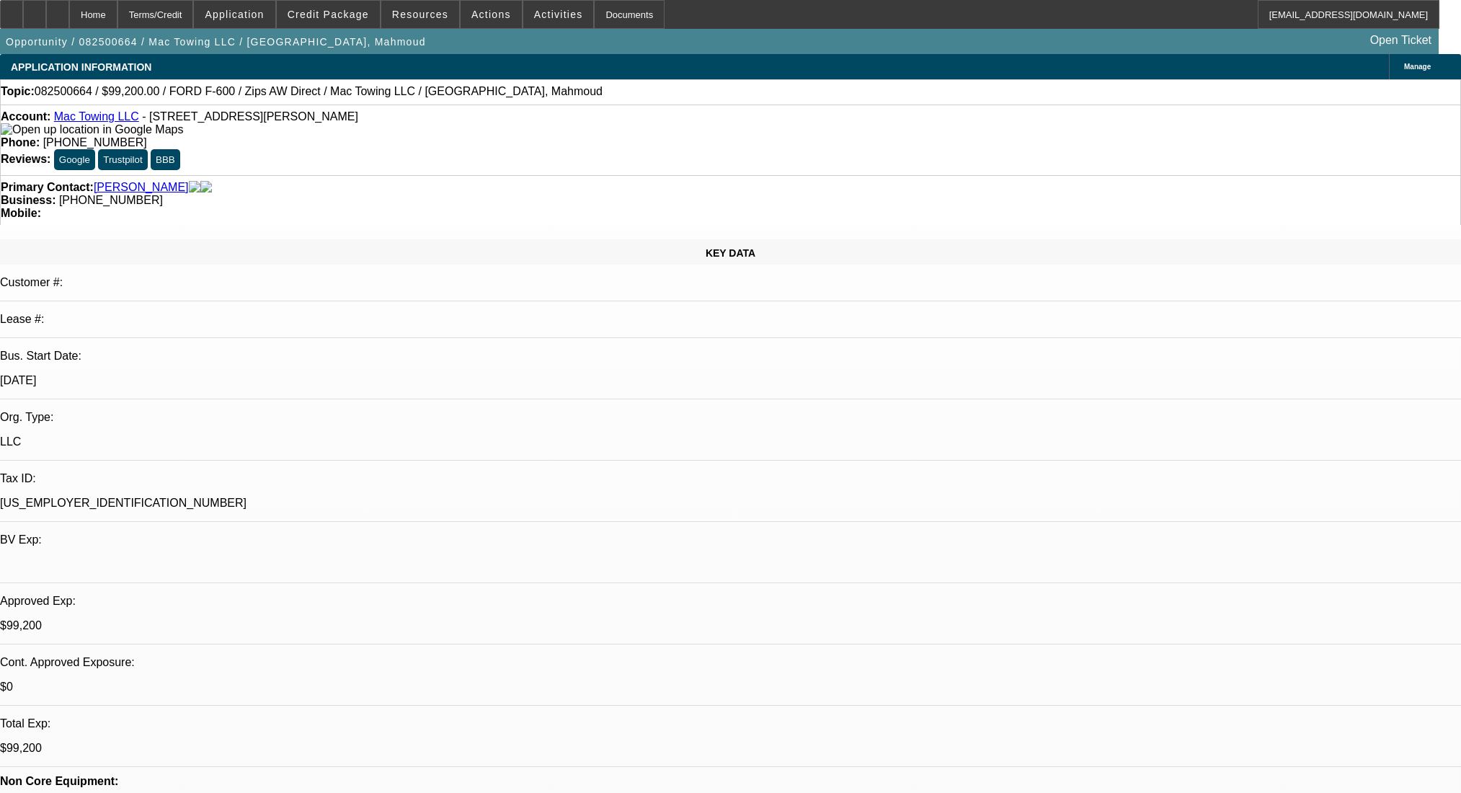
select select "0"
select select "2"
select select "0"
select select "6"
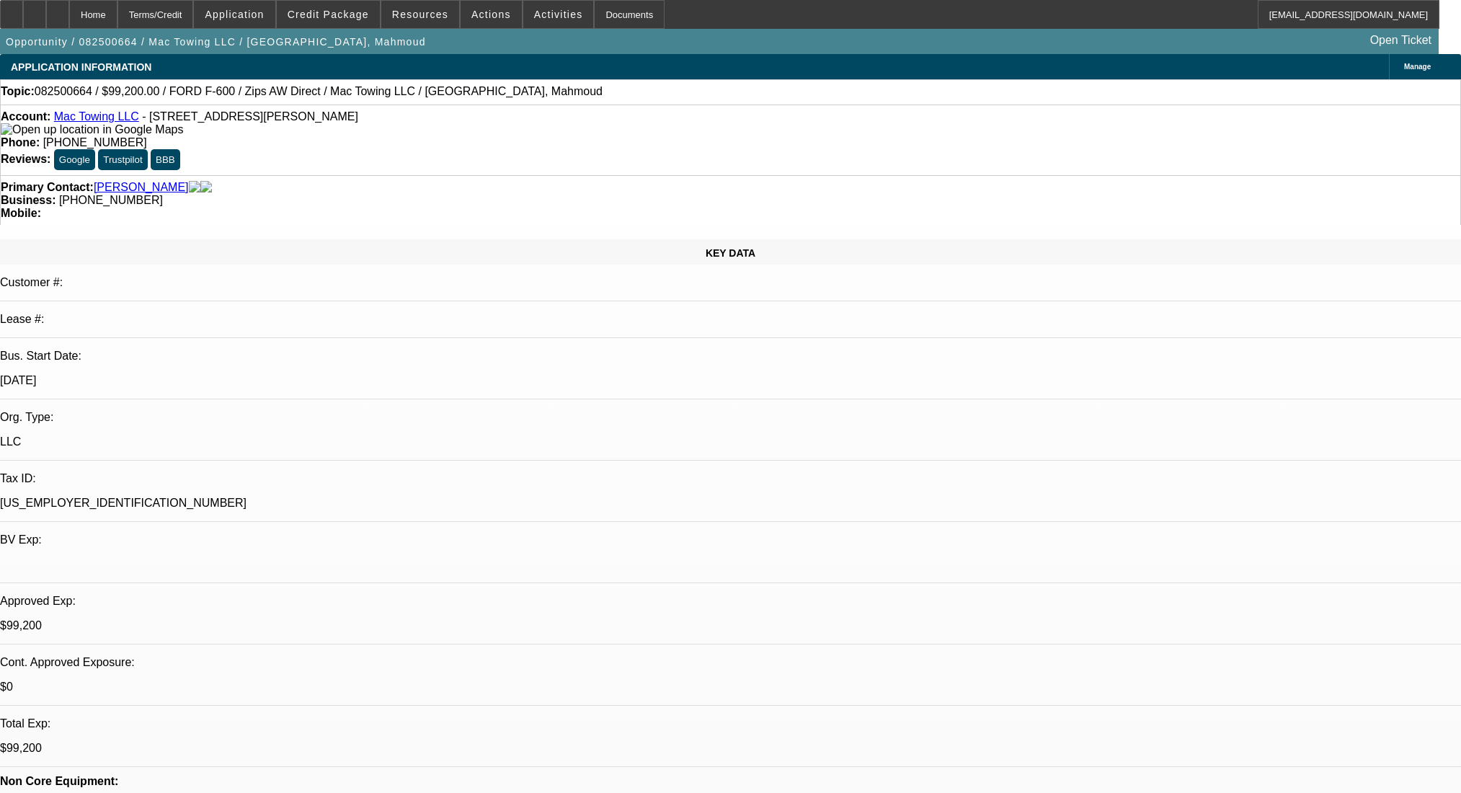
select select "0.2"
select select "2"
select select "0"
select select "6"
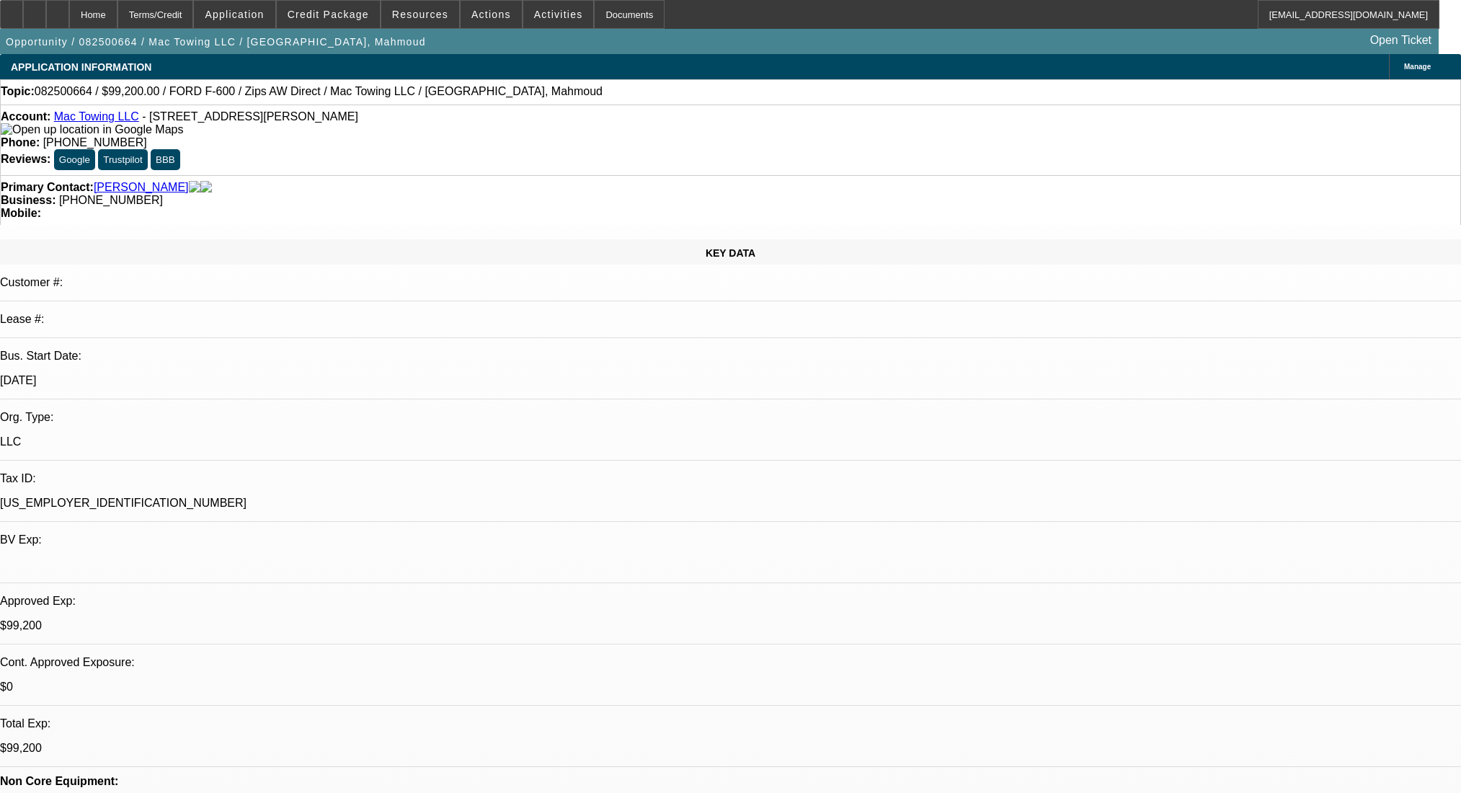
select select "0.2"
select select "2"
select select "0"
select select "6"
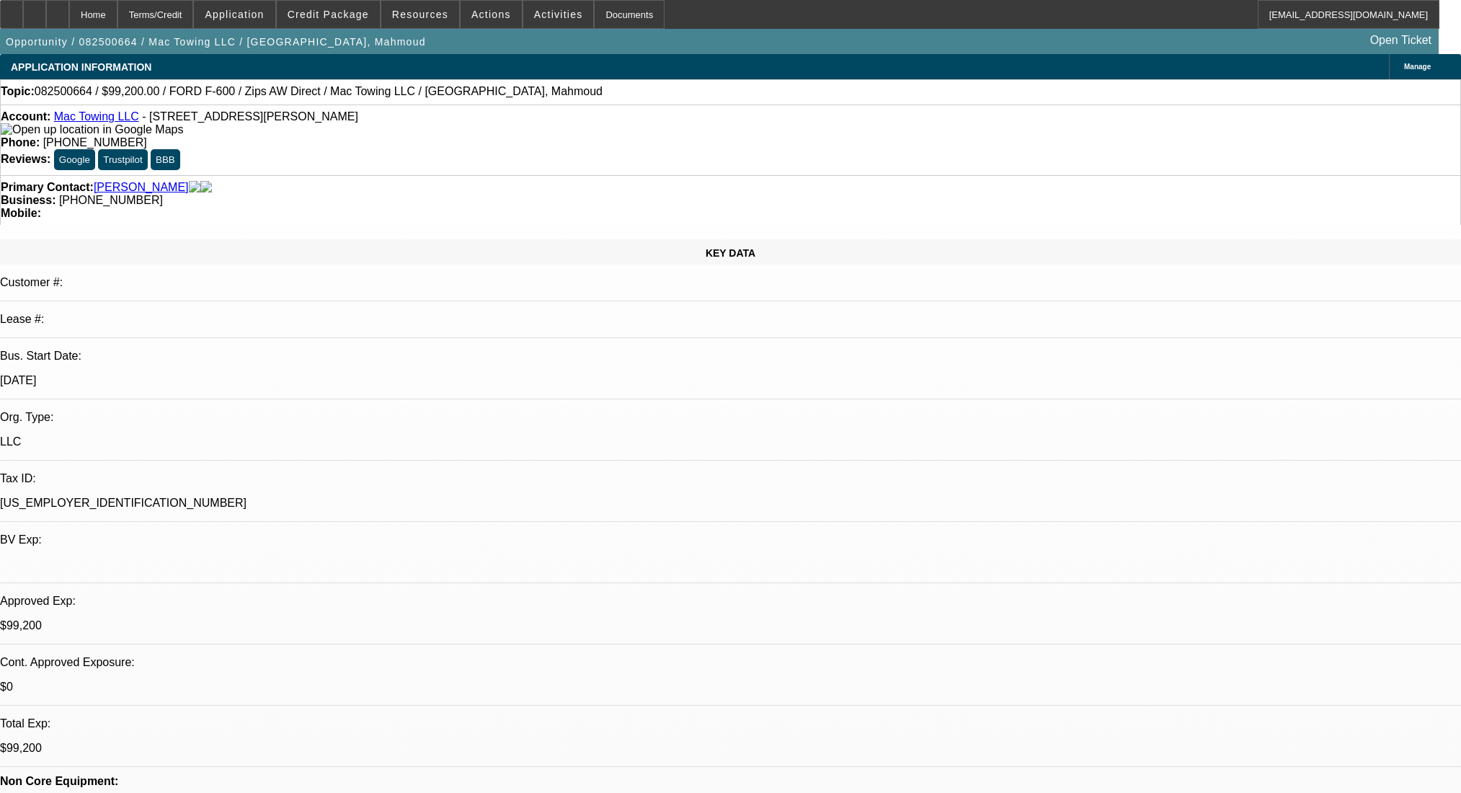
select select "0.2"
select select "2"
select select "0"
select select "6"
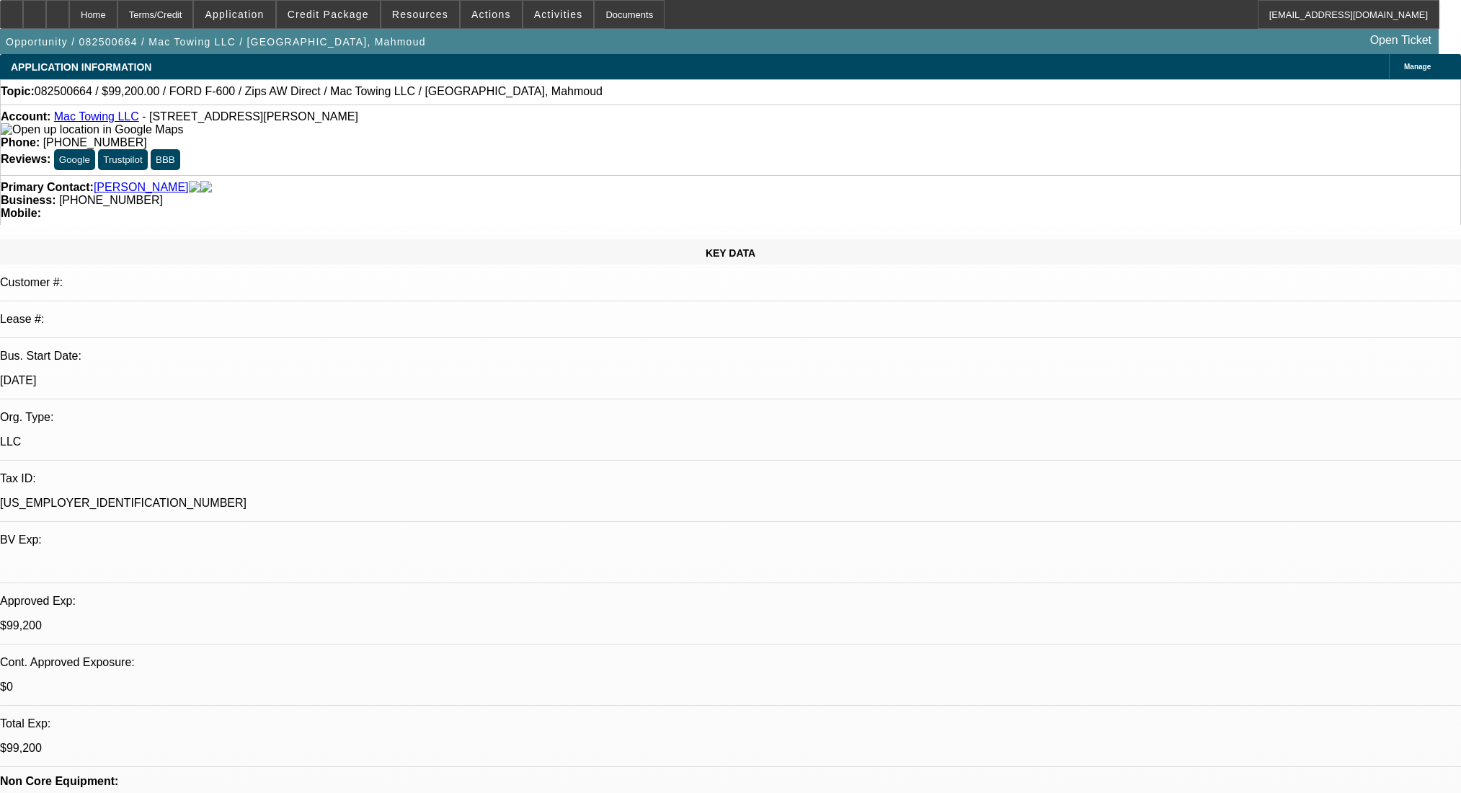
scroll to position [1920, 0]
